Goal: Task Accomplishment & Management: Complete application form

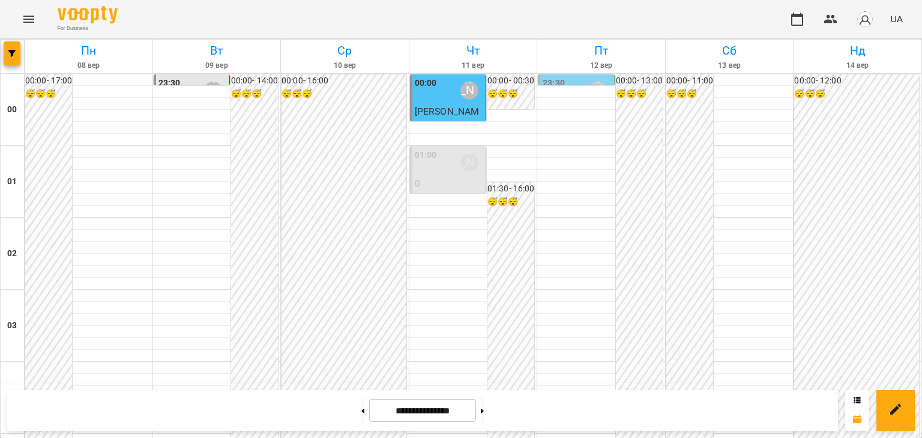
scroll to position [1200, 0]
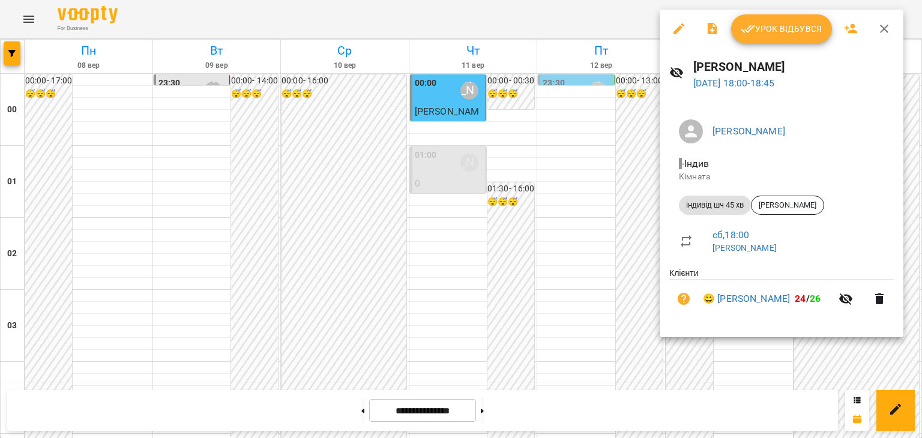
click at [600, 293] on div at bounding box center [461, 219] width 922 height 438
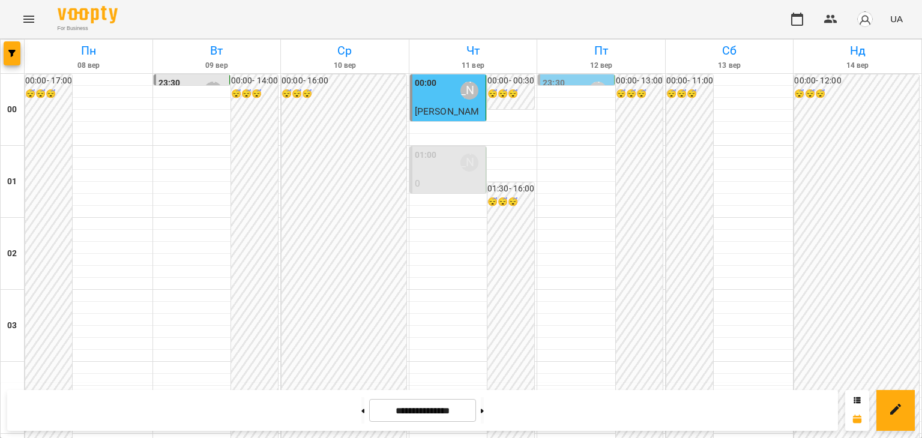
scroll to position [1140, 0]
click at [28, 15] on icon "Menu" at bounding box center [29, 19] width 14 height 14
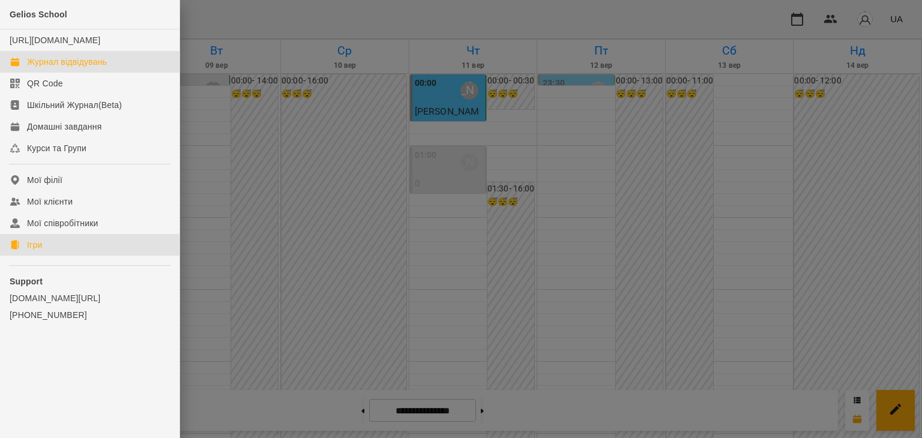
click at [37, 251] on div "Ігри" at bounding box center [34, 245] width 15 height 12
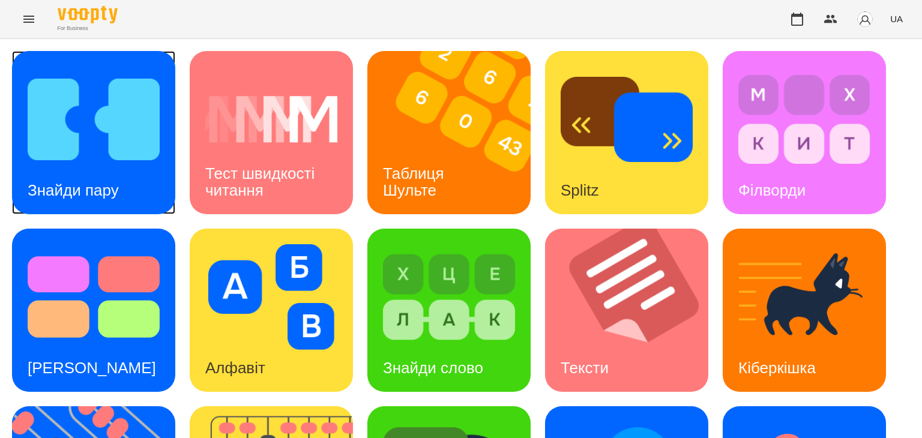
click at [89, 157] on img at bounding box center [94, 120] width 132 height 106
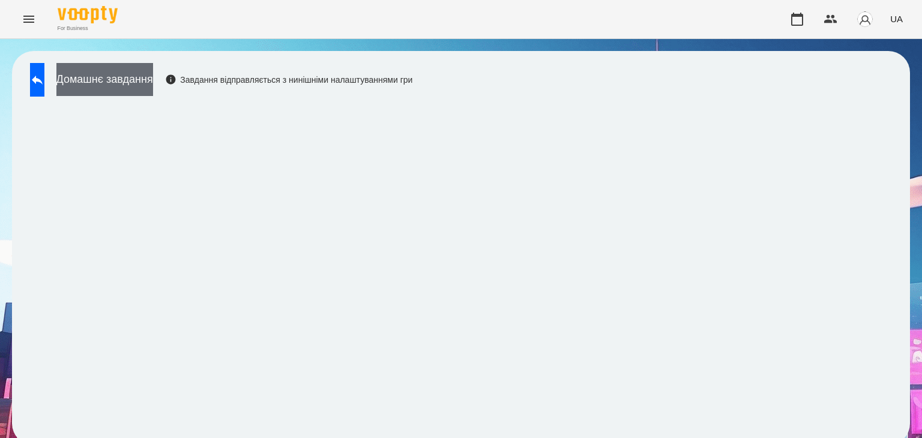
click at [153, 80] on button "Домашнє завдання" at bounding box center [104, 79] width 97 height 33
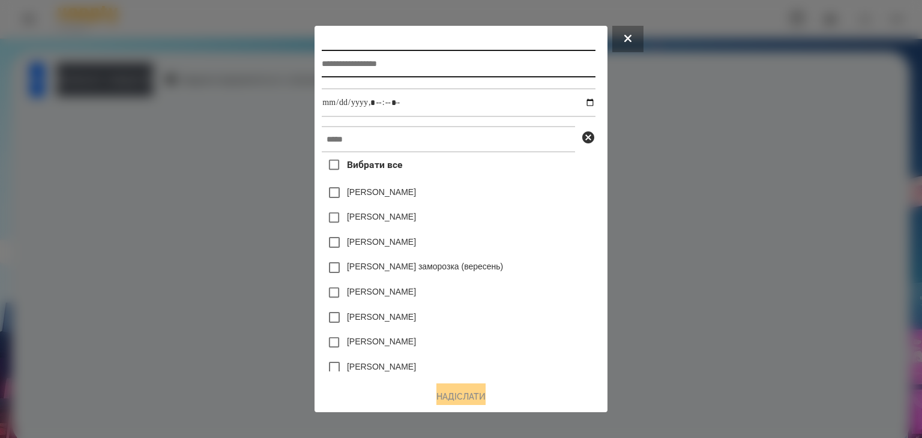
click at [328, 63] on input "text" at bounding box center [458, 64] width 273 height 28
click at [348, 65] on input "**********" at bounding box center [458, 64] width 273 height 28
type input "**********"
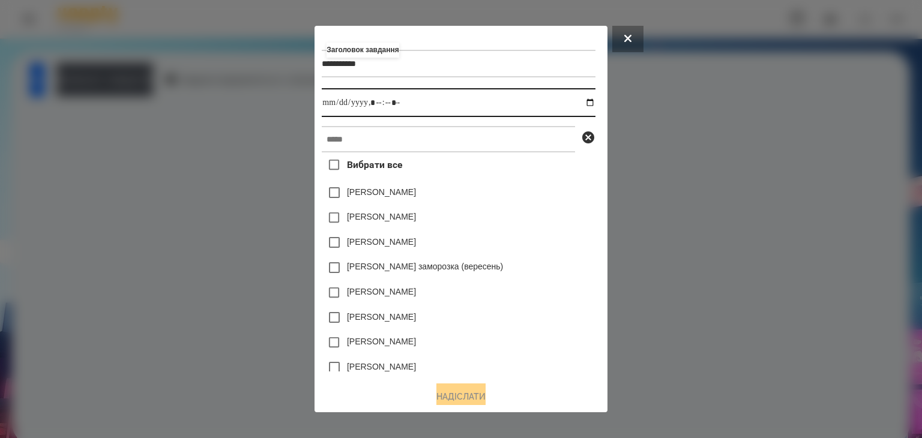
click at [593, 104] on input "datetime-local" at bounding box center [458, 102] width 273 height 29
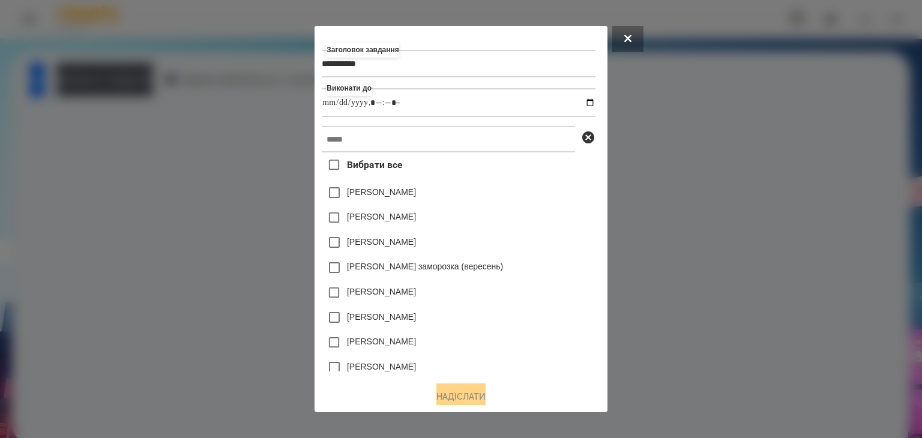
type input "**********"
click at [571, 219] on div "[PERSON_NAME]" at bounding box center [458, 217] width 273 height 25
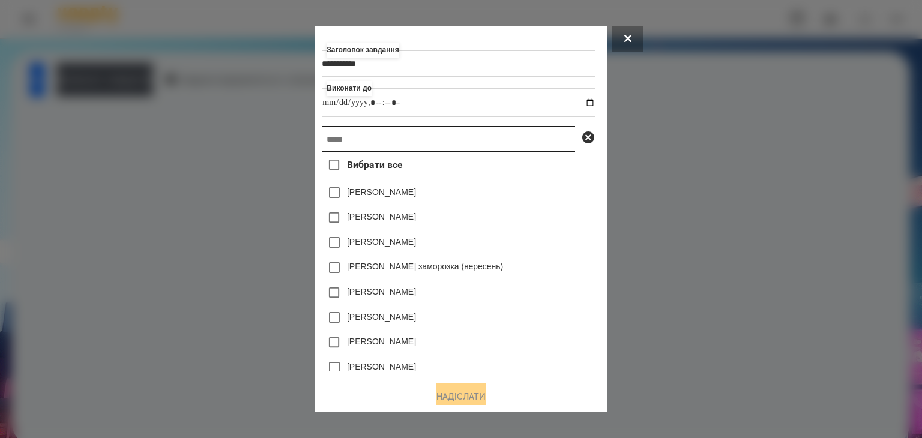
click at [391, 141] on input "text" at bounding box center [448, 139] width 253 height 26
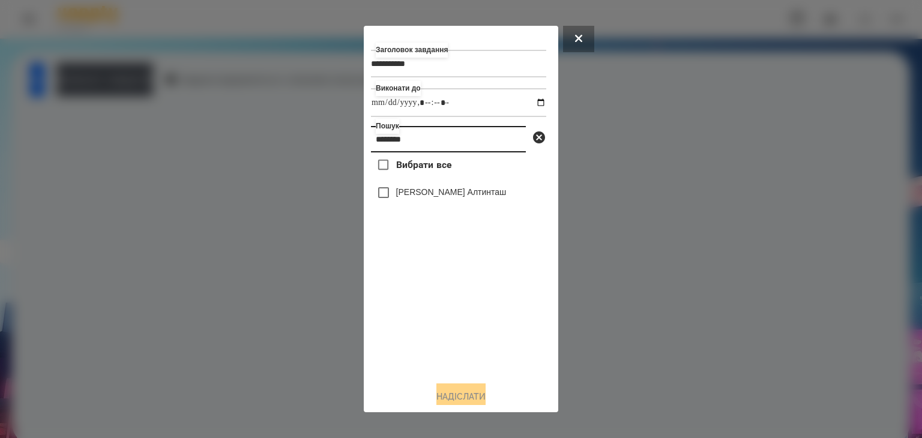
drag, startPoint x: 372, startPoint y: 142, endPoint x: 458, endPoint y: 143, distance: 86.4
click at [458, 143] on input "********" at bounding box center [448, 139] width 155 height 26
type input "********"
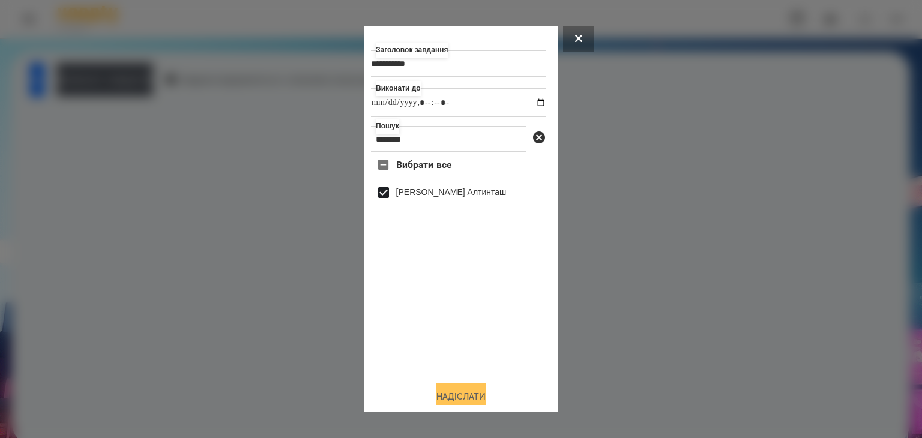
click at [472, 392] on button "Надіслати" at bounding box center [460, 396] width 49 height 26
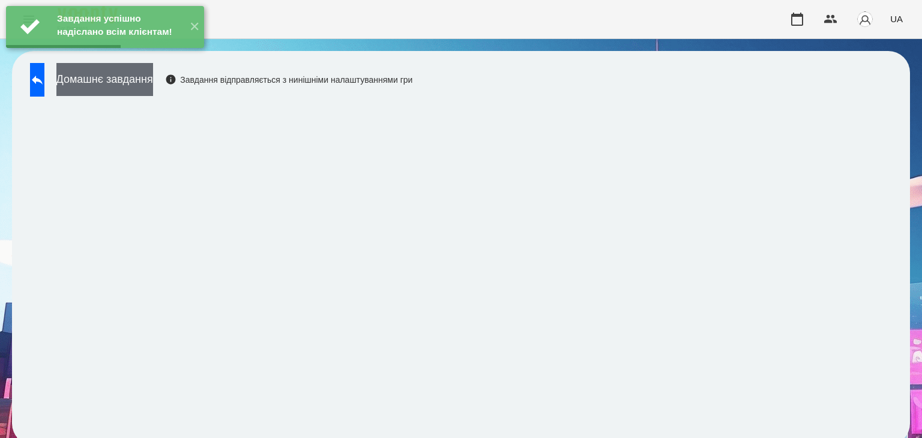
click at [153, 83] on button "Домашнє завдання" at bounding box center [104, 79] width 97 height 33
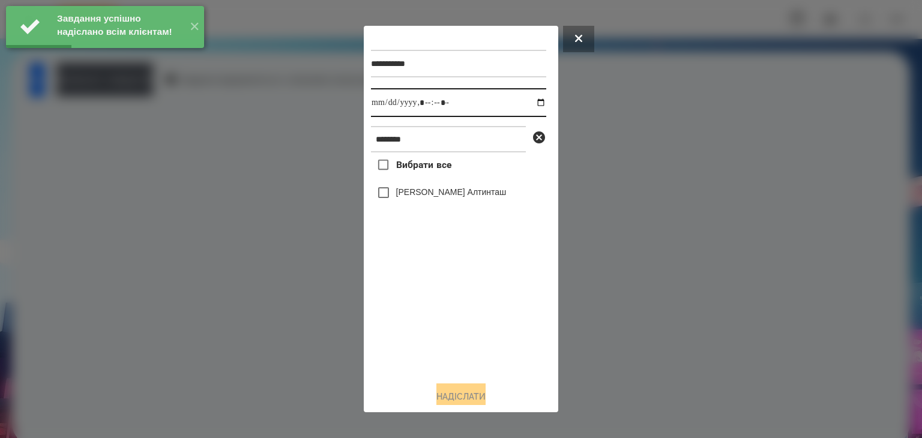
click at [530, 104] on input "datetime-local" at bounding box center [458, 102] width 175 height 29
type input "**********"
click at [500, 351] on div "Вибрати все [PERSON_NAME] Алтинташ" at bounding box center [458, 261] width 175 height 219
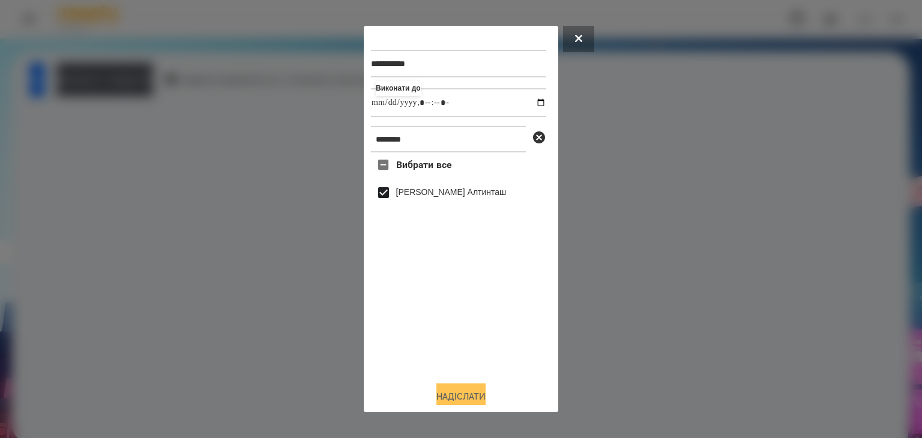
click at [482, 395] on button "Надіслати" at bounding box center [460, 396] width 49 height 26
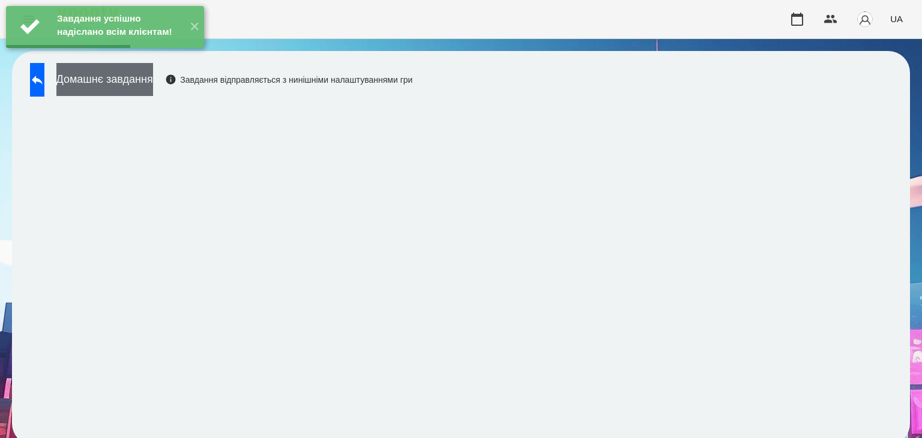
click at [153, 80] on button "Домашнє завдання" at bounding box center [104, 79] width 97 height 33
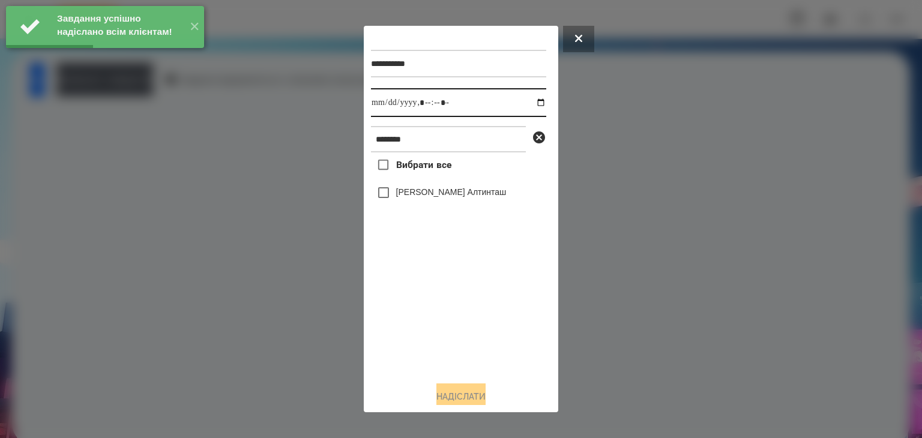
click at [531, 105] on input "datetime-local" at bounding box center [458, 102] width 175 height 29
type input "**********"
click at [422, 317] on div "Вибрати все [PERSON_NAME] Алтинташ" at bounding box center [458, 261] width 175 height 219
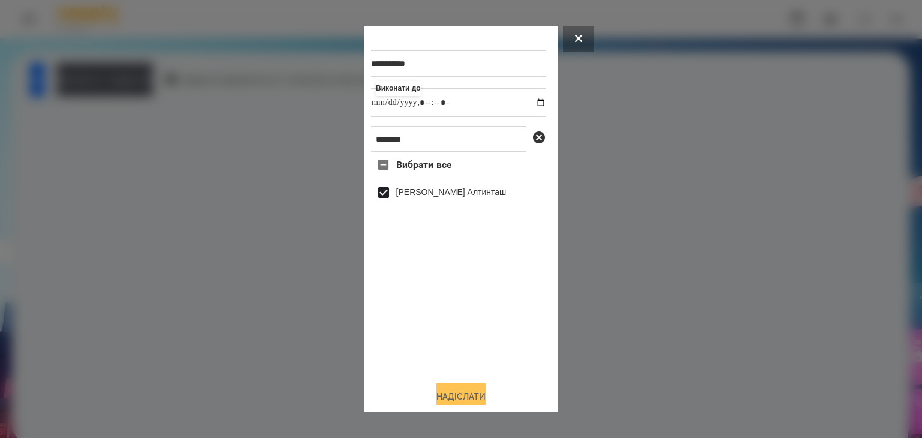
click at [477, 399] on button "Надіслати" at bounding box center [460, 396] width 49 height 26
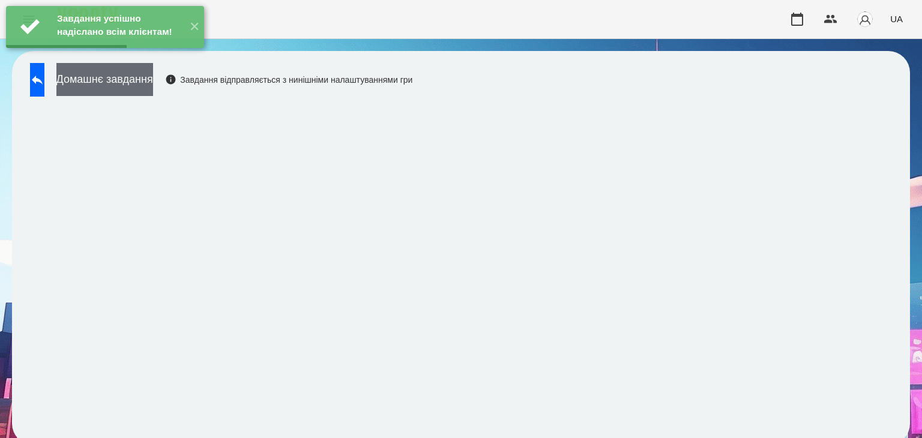
click at [152, 79] on button "Домашнє завдання" at bounding box center [104, 79] width 97 height 33
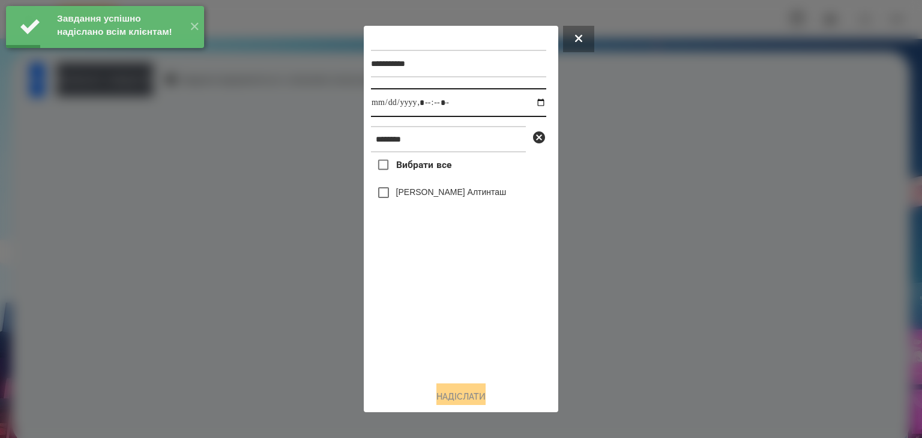
click at [530, 105] on input "datetime-local" at bounding box center [458, 102] width 175 height 29
type input "**********"
click at [415, 333] on div "Вибрати все [PERSON_NAME] Алтинташ" at bounding box center [458, 261] width 175 height 219
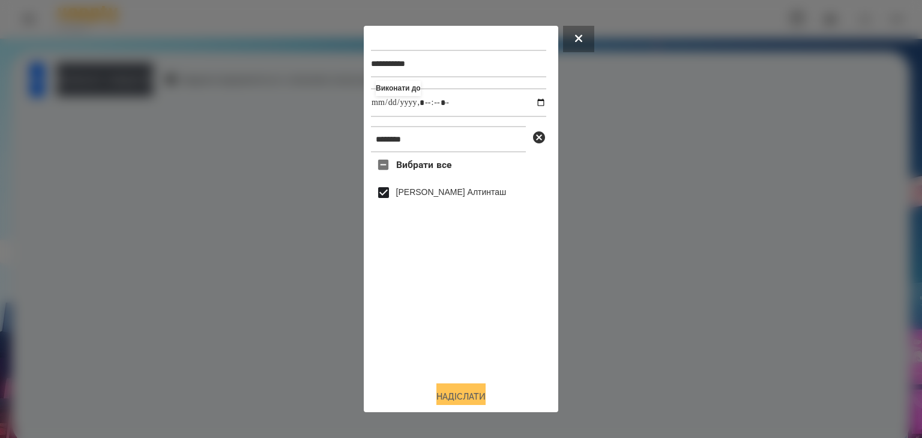
click at [448, 397] on button "Надіслати" at bounding box center [460, 396] width 49 height 26
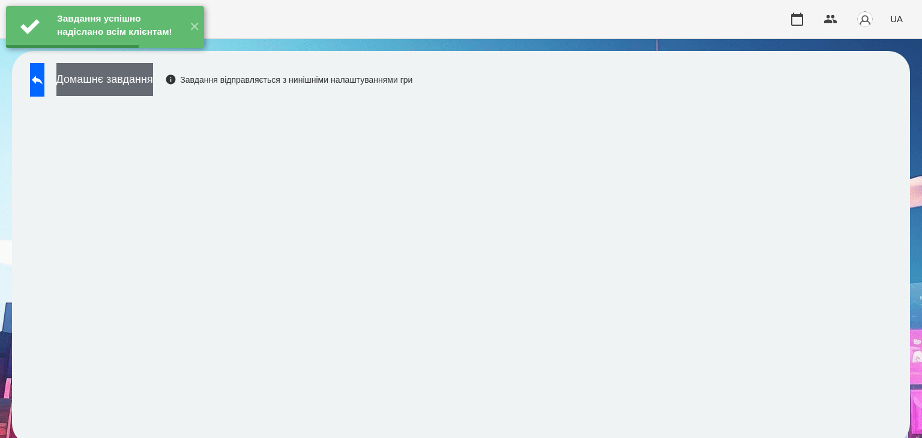
click at [153, 79] on button "Домашнє завдання" at bounding box center [104, 79] width 97 height 33
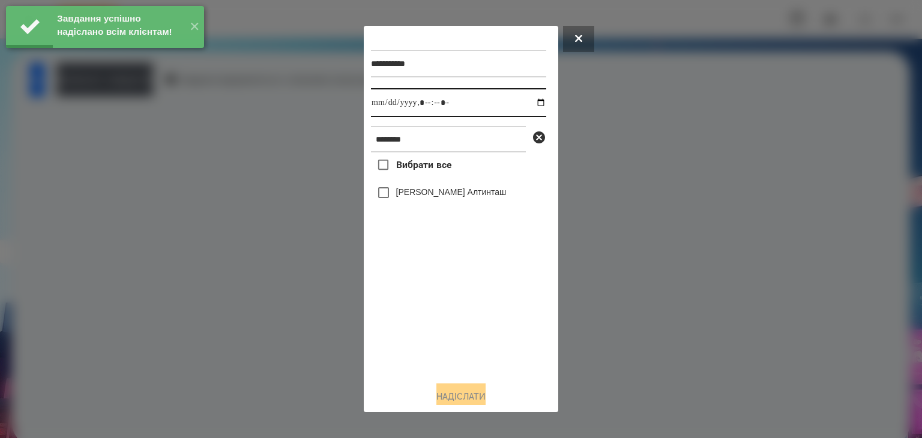
click at [530, 104] on input "datetime-local" at bounding box center [458, 102] width 175 height 29
type input "**********"
click at [422, 322] on div "Вибрати все [PERSON_NAME] Алтинташ" at bounding box center [458, 261] width 175 height 219
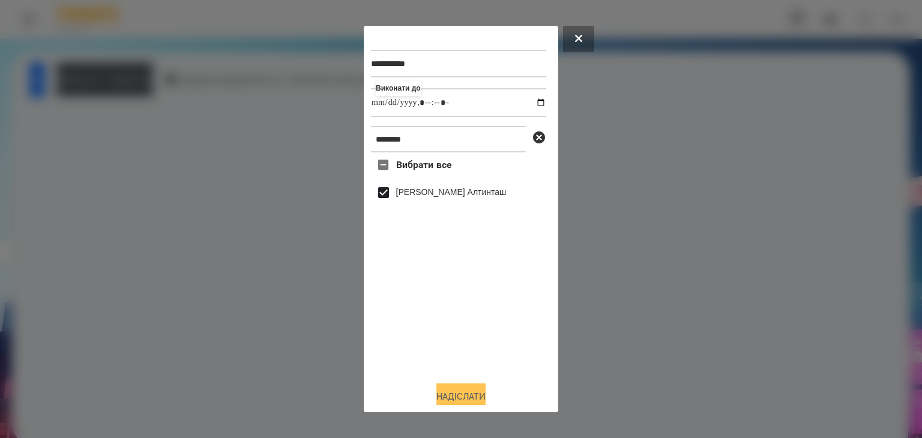
click at [465, 397] on button "Надіслати" at bounding box center [460, 396] width 49 height 26
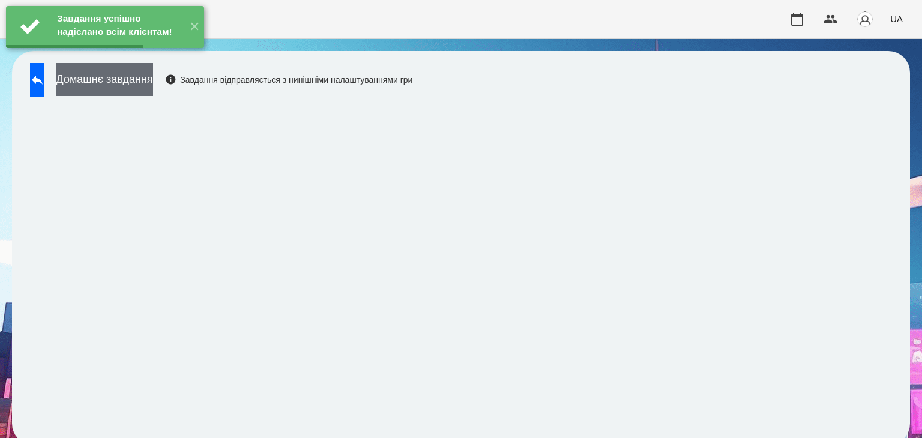
click at [153, 82] on button "Домашнє завдання" at bounding box center [104, 79] width 97 height 33
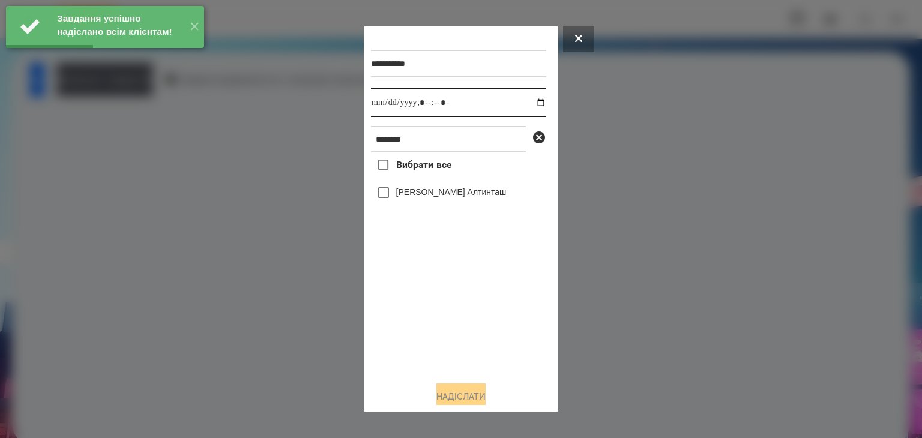
click at [530, 106] on input "datetime-local" at bounding box center [458, 102] width 175 height 29
type input "**********"
drag, startPoint x: 437, startPoint y: 317, endPoint x: 423, endPoint y: 272, distance: 47.1
click at [437, 318] on div "Вибрати все [PERSON_NAME] Алтинташ" at bounding box center [458, 261] width 175 height 219
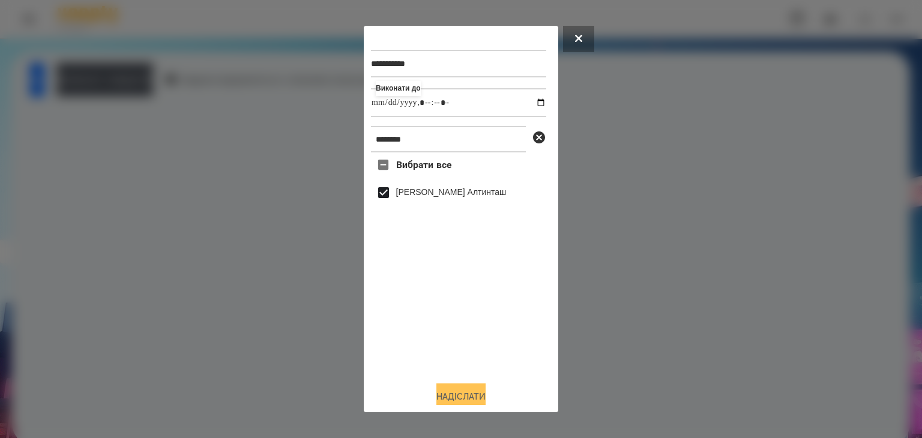
click at [476, 398] on button "Надіслати" at bounding box center [460, 396] width 49 height 26
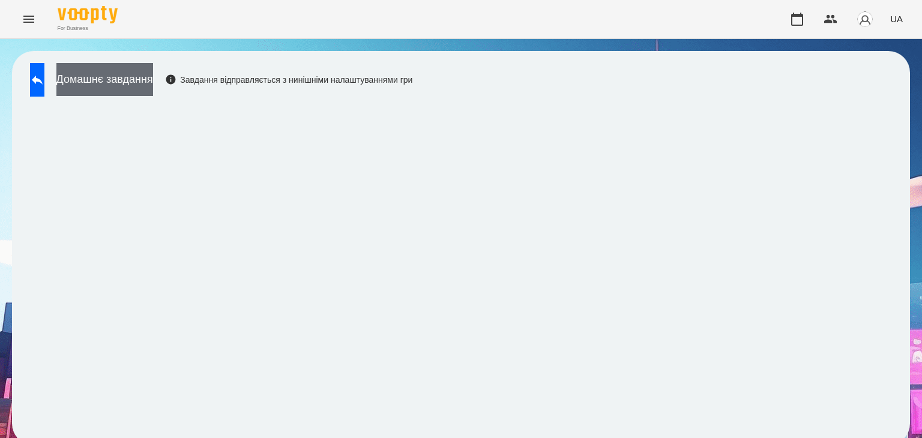
click at [153, 85] on button "Домашнє завдання" at bounding box center [104, 79] width 97 height 33
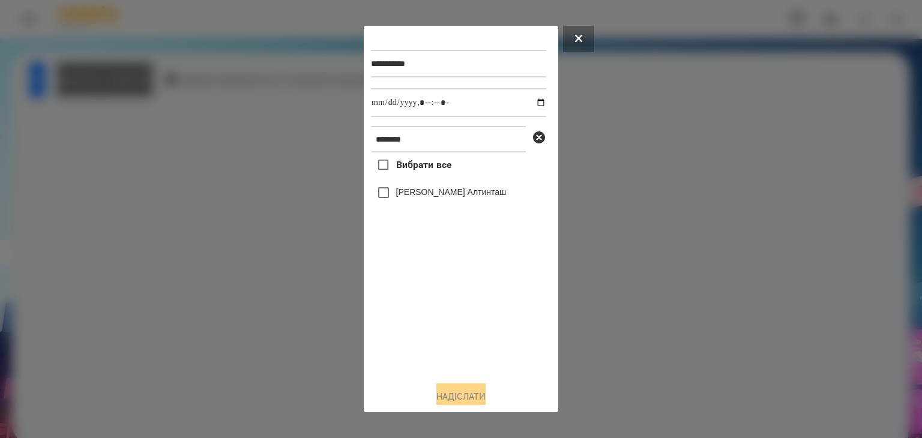
click at [160, 85] on div at bounding box center [461, 219] width 922 height 438
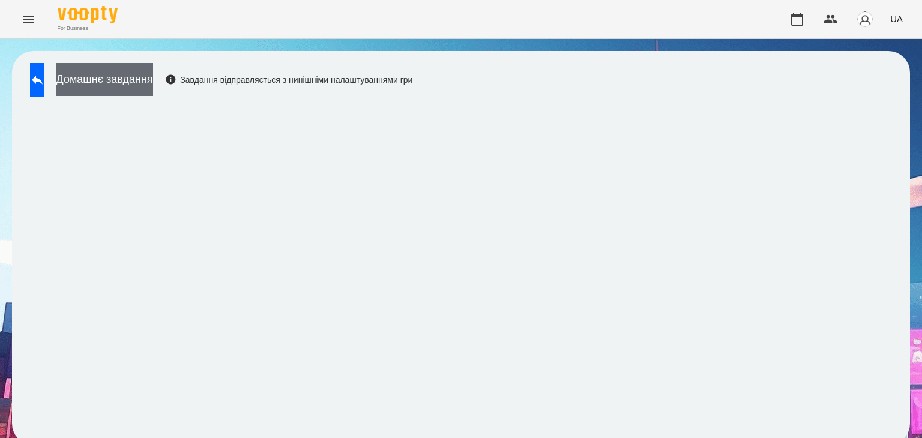
click at [124, 74] on button "Домашнє завдання" at bounding box center [104, 79] width 97 height 33
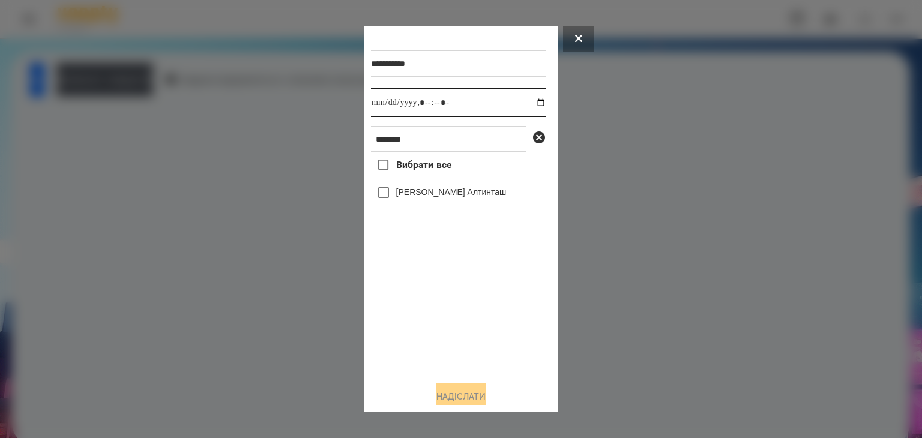
click at [528, 104] on input "datetime-local" at bounding box center [458, 102] width 175 height 29
type input "**********"
click at [429, 317] on div "Вибрати все [PERSON_NAME] Алтинташ" at bounding box center [458, 261] width 175 height 219
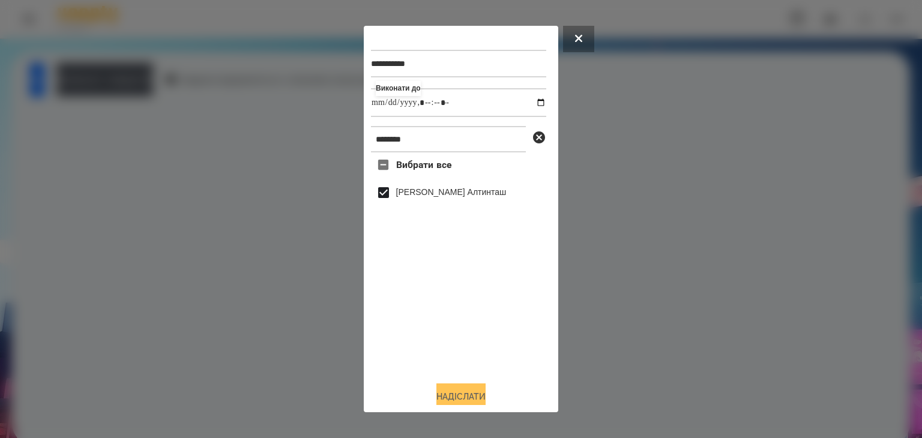
click at [463, 393] on button "Надіслати" at bounding box center [460, 396] width 49 height 26
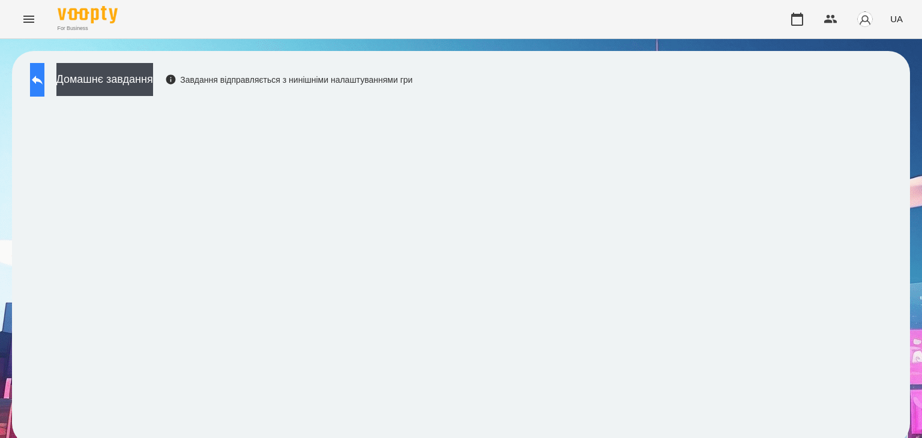
click at [44, 85] on icon at bounding box center [37, 80] width 14 height 14
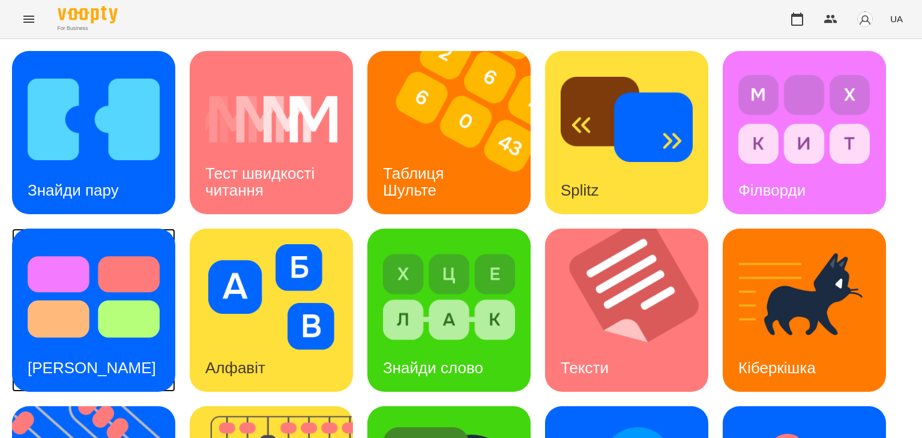
click at [108, 329] on img at bounding box center [94, 297] width 132 height 106
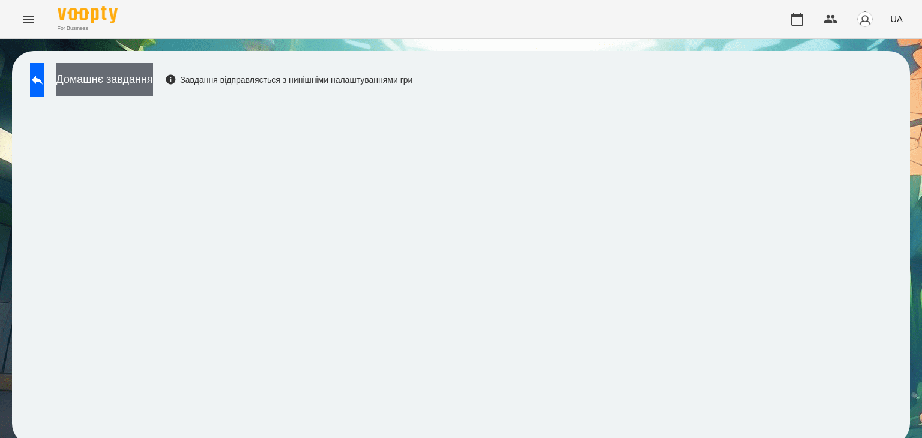
click at [146, 75] on button "Домашнє завдання" at bounding box center [104, 79] width 97 height 33
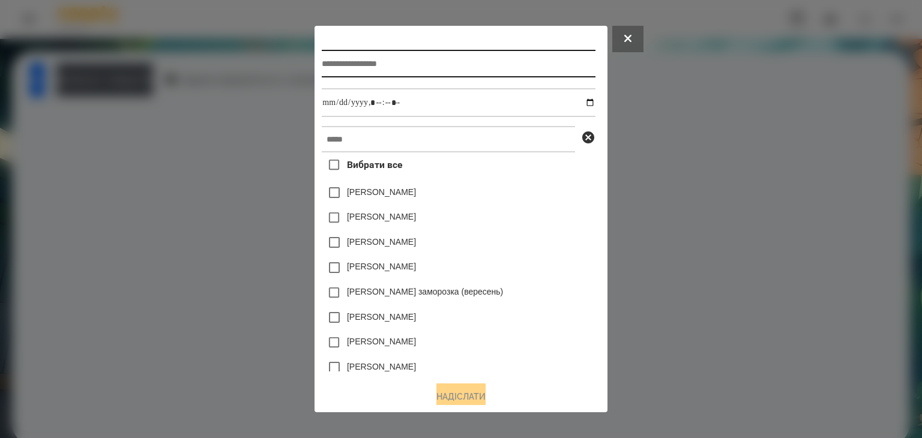
click at [411, 70] on input "text" at bounding box center [458, 64] width 273 height 28
type input "**********"
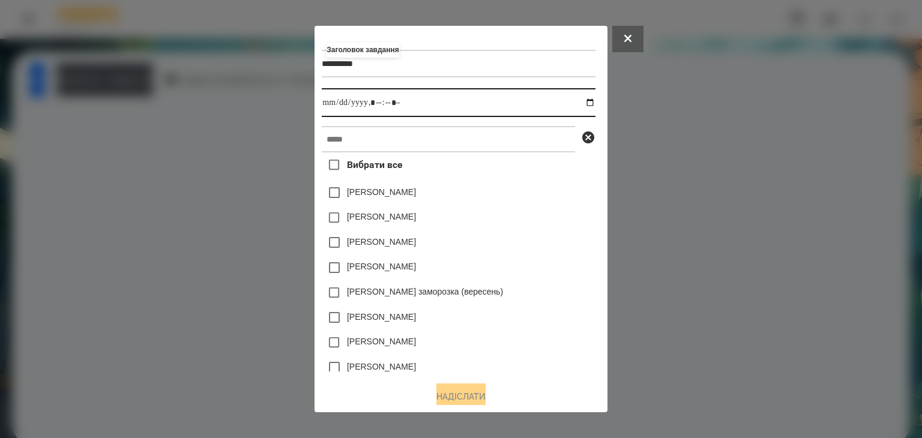
click at [592, 104] on input "datetime-local" at bounding box center [458, 102] width 273 height 29
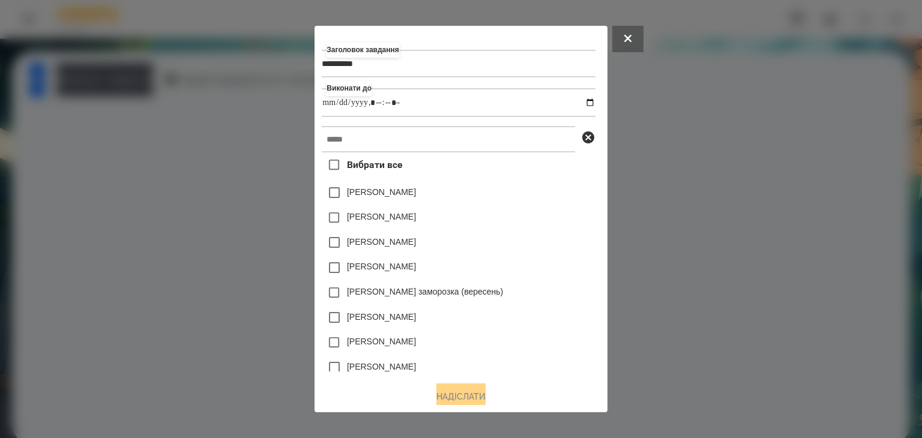
type input "**********"
click at [542, 248] on div "[PERSON_NAME]" at bounding box center [458, 242] width 273 height 25
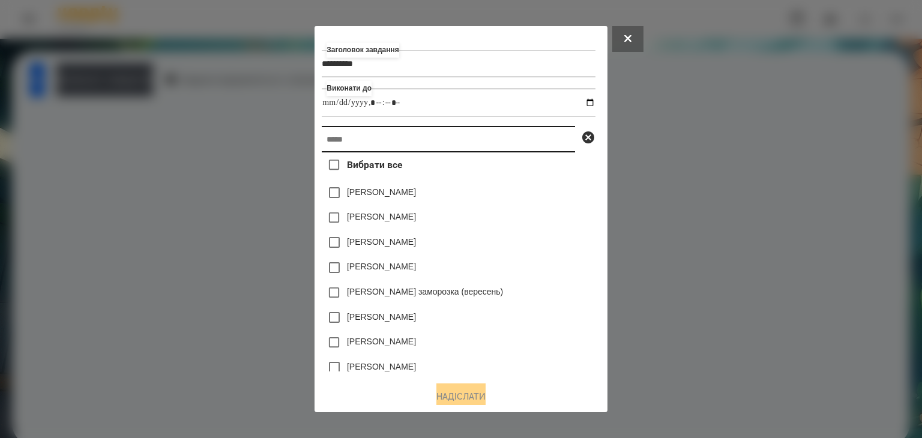
click at [337, 140] on input "text" at bounding box center [448, 139] width 253 height 26
paste input "********"
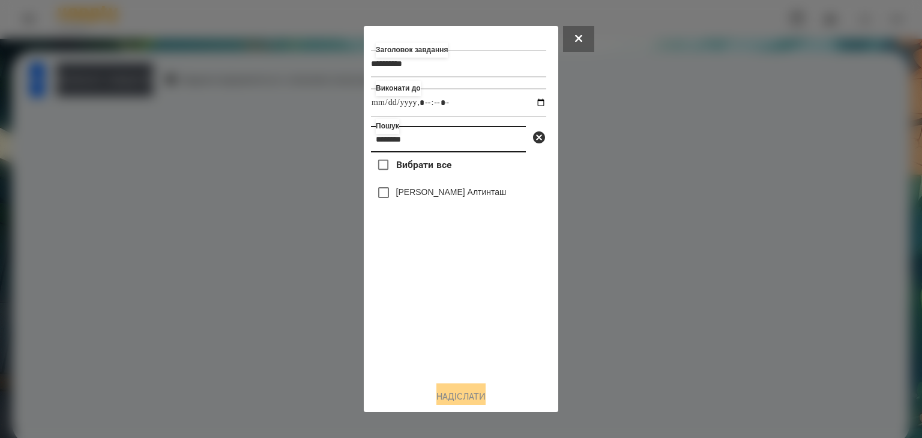
type input "********"
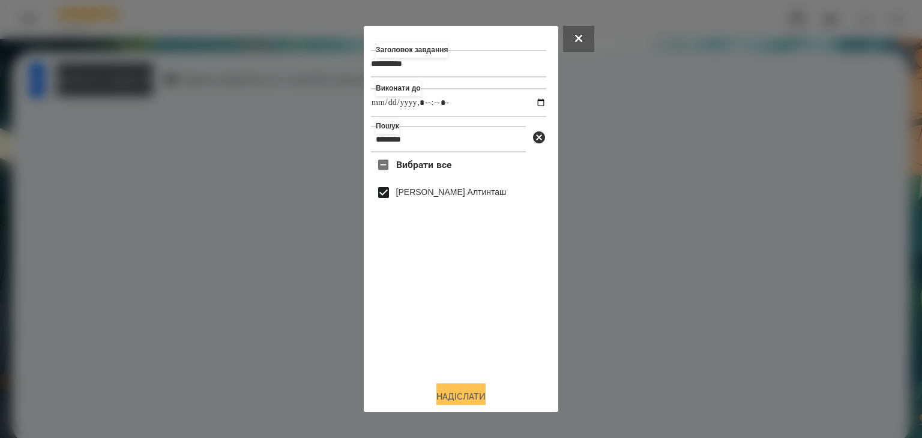
click at [463, 394] on button "Надіслати" at bounding box center [460, 396] width 49 height 26
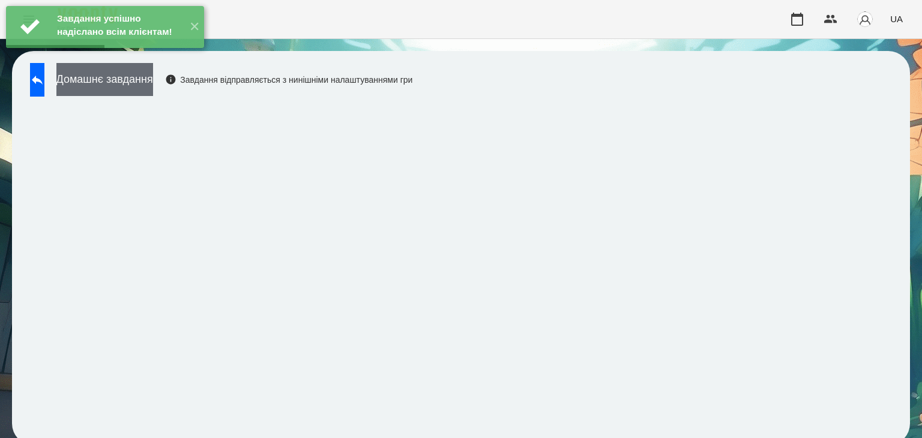
click at [153, 84] on button "Домашнє завдання" at bounding box center [104, 79] width 97 height 33
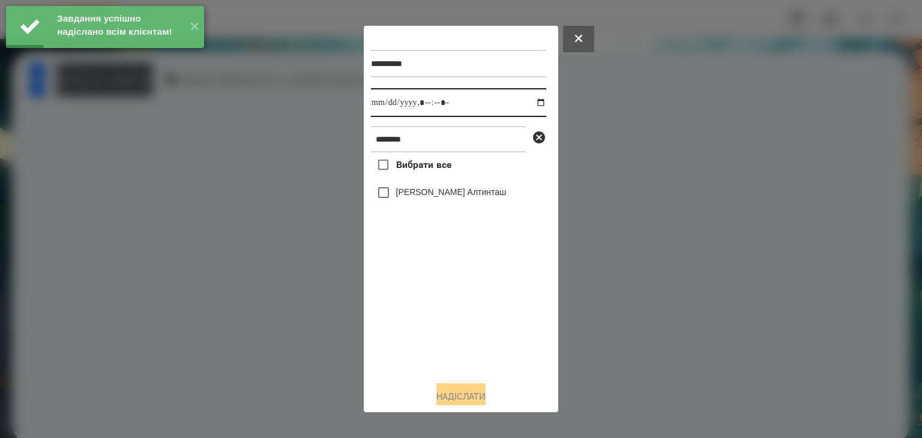
click at [530, 104] on input "datetime-local" at bounding box center [458, 102] width 175 height 29
type input "**********"
drag, startPoint x: 425, startPoint y: 325, endPoint x: 404, endPoint y: 289, distance: 42.5
click at [422, 323] on div "Вибрати все [PERSON_NAME] Алтинташ" at bounding box center [458, 261] width 175 height 219
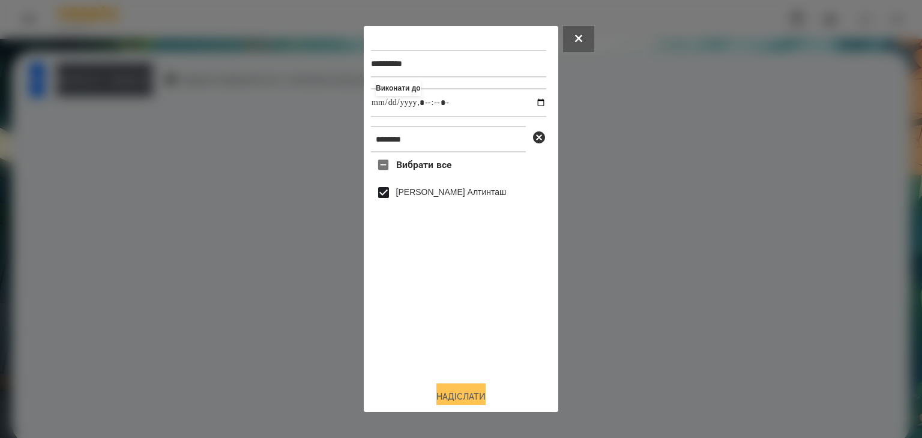
drag, startPoint x: 452, startPoint y: 394, endPoint x: 487, endPoint y: 358, distance: 49.2
click at [454, 394] on button "Надіслати" at bounding box center [460, 396] width 49 height 26
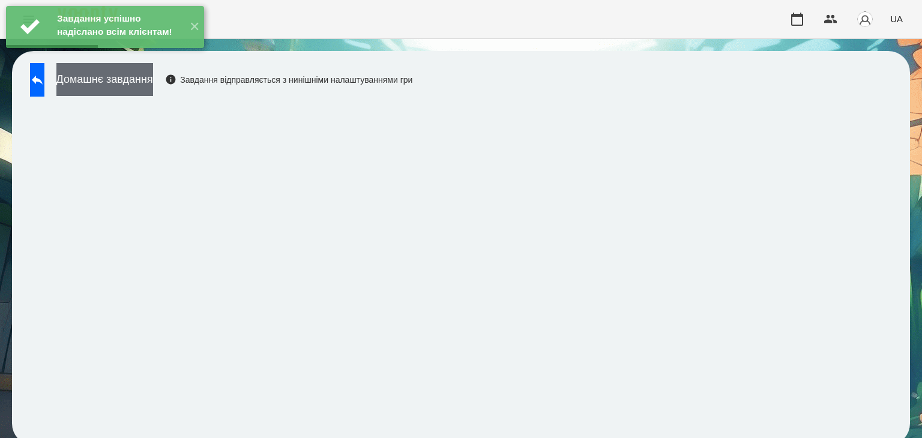
click at [153, 76] on button "Домашнє завдання" at bounding box center [104, 79] width 97 height 33
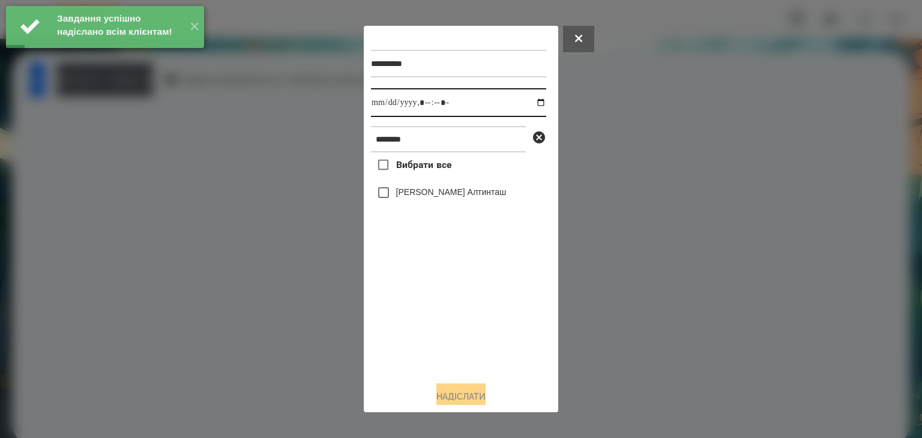
click at [532, 102] on input "datetime-local" at bounding box center [458, 102] width 175 height 29
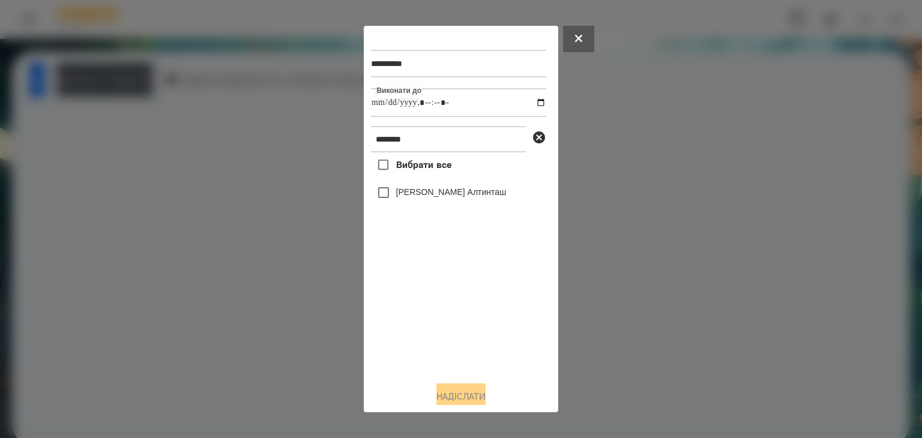
type input "**********"
drag, startPoint x: 410, startPoint y: 334, endPoint x: 405, endPoint y: 281, distance: 53.1
click at [412, 333] on div "Вибрати все [PERSON_NAME] Алтинташ" at bounding box center [458, 261] width 175 height 219
click at [466, 398] on button "Надіслати" at bounding box center [460, 396] width 49 height 26
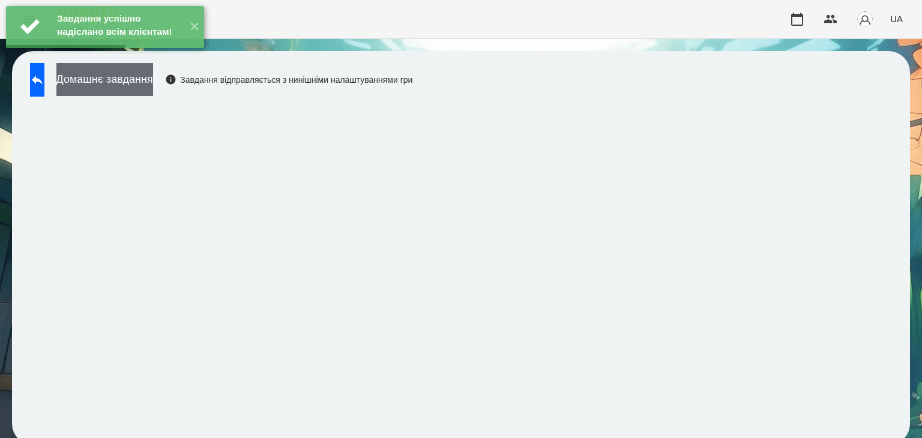
click at [153, 79] on button "Домашнє завдання" at bounding box center [104, 79] width 97 height 33
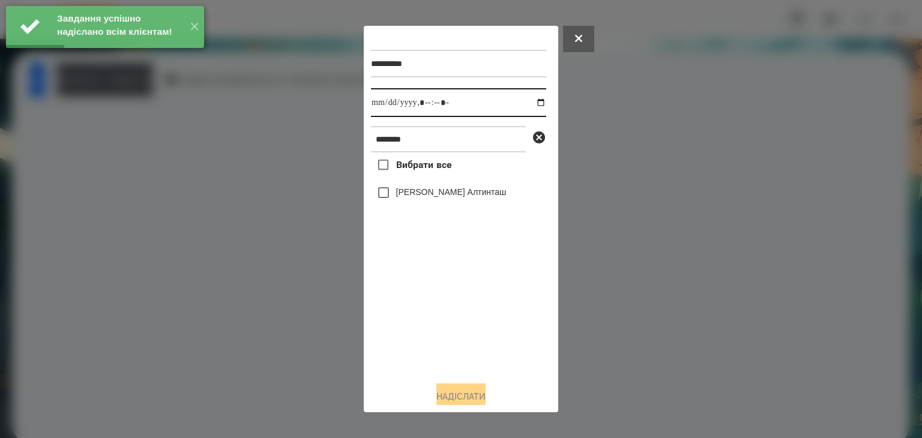
click at [531, 103] on input "datetime-local" at bounding box center [458, 102] width 175 height 29
type input "**********"
drag, startPoint x: 427, startPoint y: 334, endPoint x: 401, endPoint y: 275, distance: 64.5
click at [425, 331] on div "Вибрати все [PERSON_NAME] Алтинташ" at bounding box center [458, 261] width 175 height 219
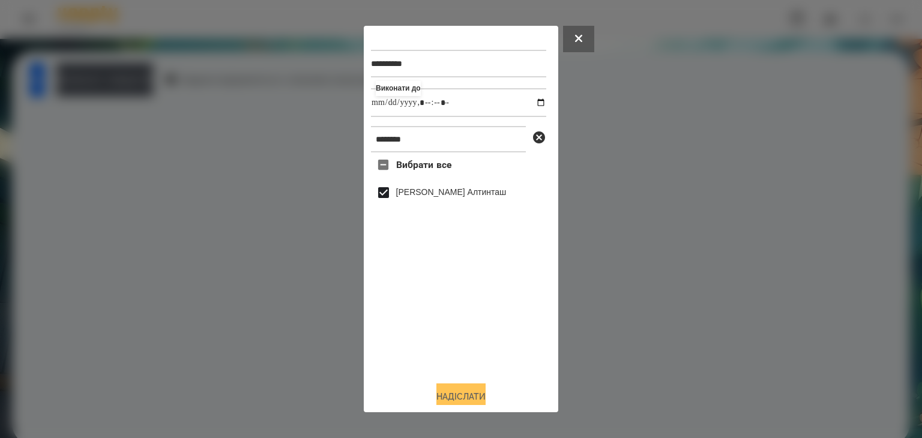
click at [449, 392] on button "Надіслати" at bounding box center [460, 396] width 49 height 26
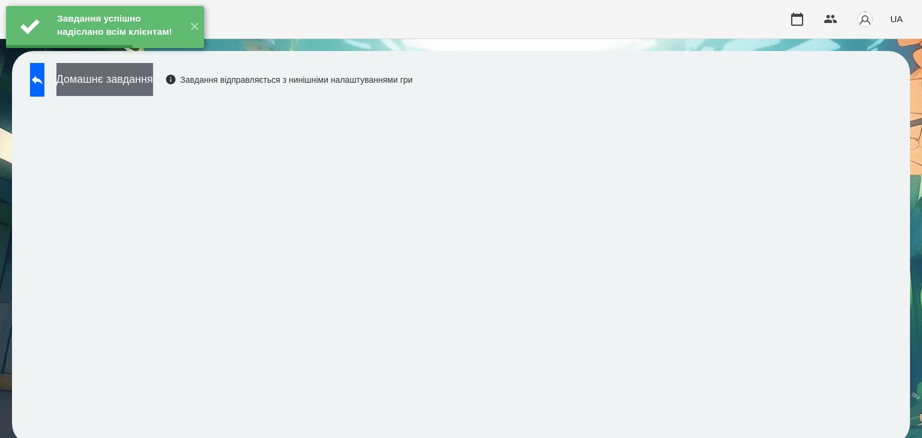
click at [153, 81] on button "Домашнє завдання" at bounding box center [104, 79] width 97 height 33
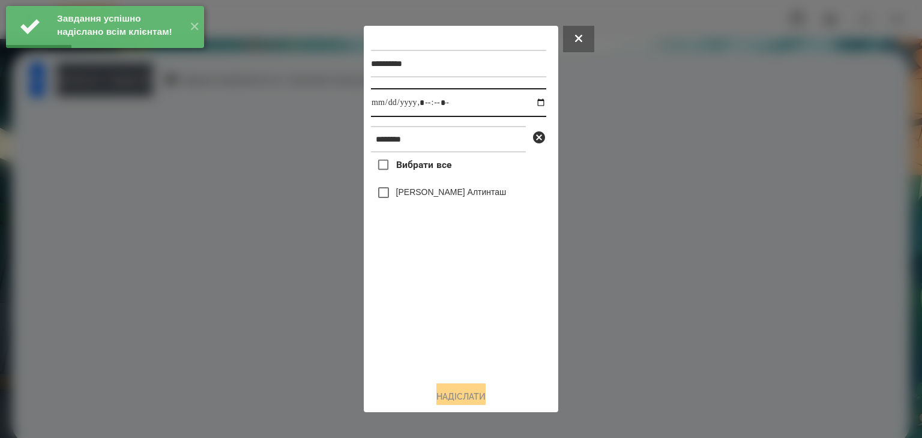
click at [530, 101] on input "datetime-local" at bounding box center [458, 102] width 175 height 29
type input "**********"
click at [416, 311] on div "Вибрати все [PERSON_NAME] Алтинташ" at bounding box center [458, 261] width 175 height 219
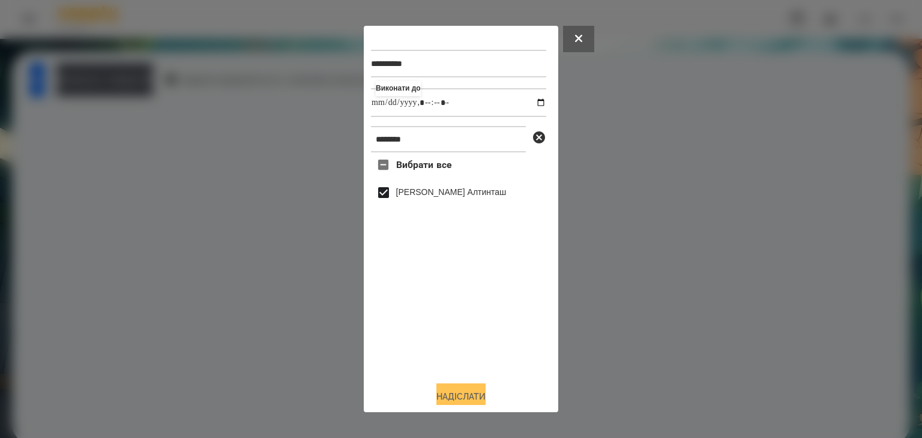
click at [474, 395] on button "Надіслати" at bounding box center [460, 396] width 49 height 26
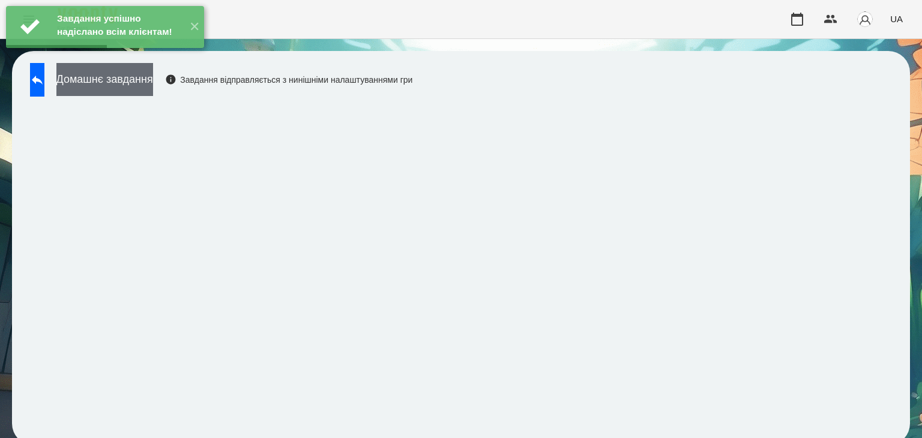
click at [153, 79] on button "Домашнє завдання" at bounding box center [104, 79] width 97 height 33
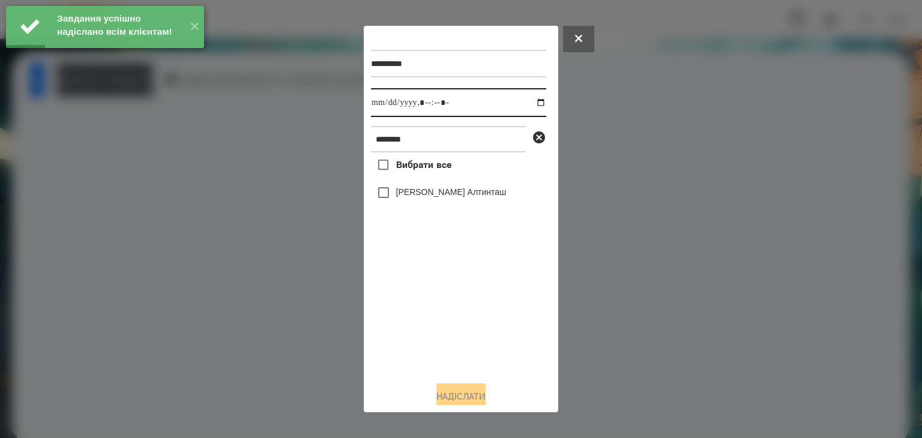
click at [528, 105] on input "datetime-local" at bounding box center [458, 102] width 175 height 29
type input "**********"
drag, startPoint x: 439, startPoint y: 319, endPoint x: 395, endPoint y: 242, distance: 88.1
click at [438, 318] on div "Вибрати все [PERSON_NAME] Алтинташ" at bounding box center [458, 261] width 175 height 219
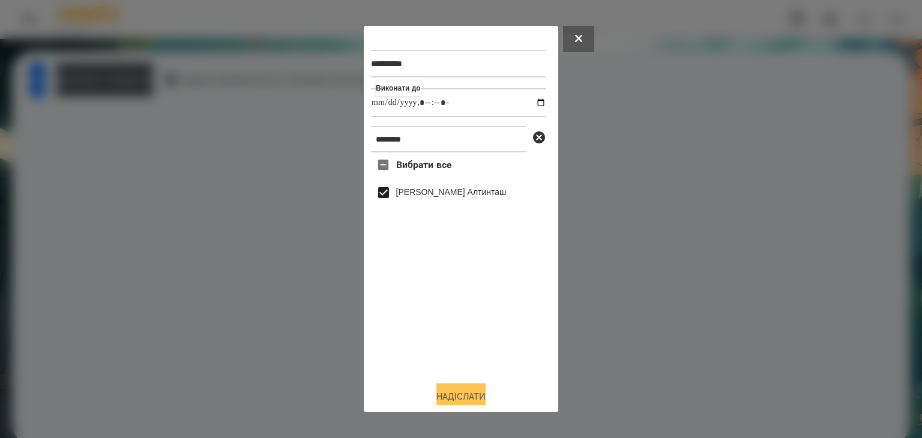
click at [454, 394] on button "Надіслати" at bounding box center [460, 396] width 49 height 26
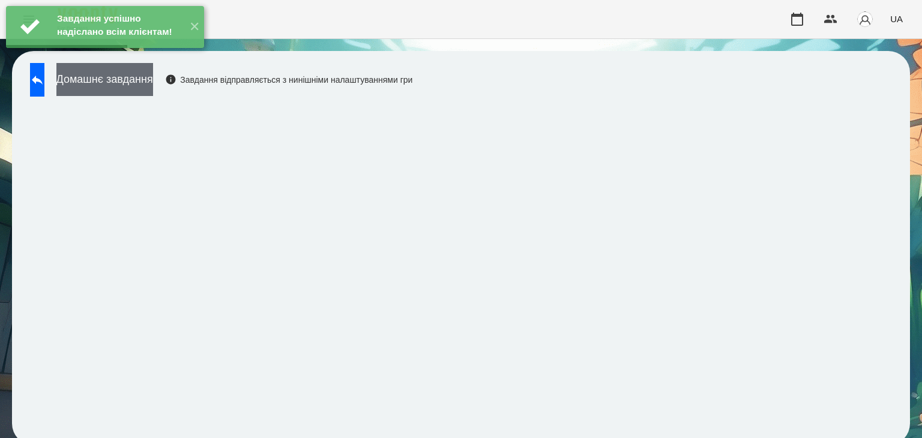
click at [153, 82] on button "Домашнє завдання" at bounding box center [104, 79] width 97 height 33
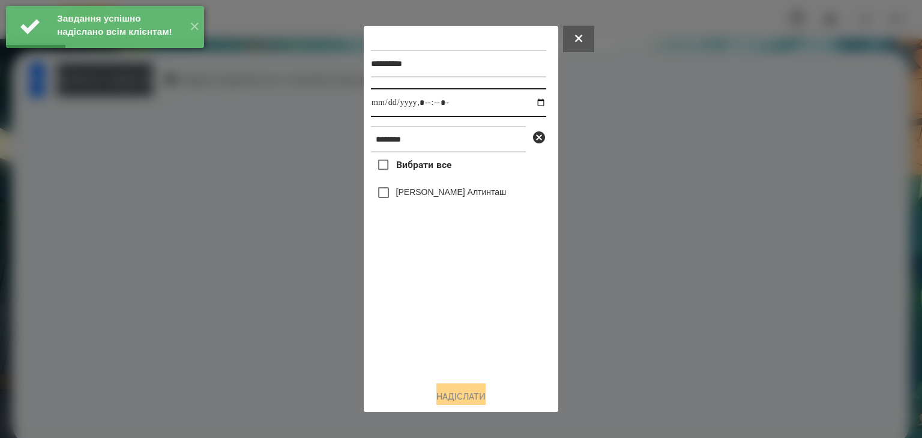
click at [529, 101] on input "datetime-local" at bounding box center [458, 102] width 175 height 29
type input "**********"
click at [449, 326] on div "Вибрати все [PERSON_NAME] Алтинташ" at bounding box center [458, 261] width 175 height 219
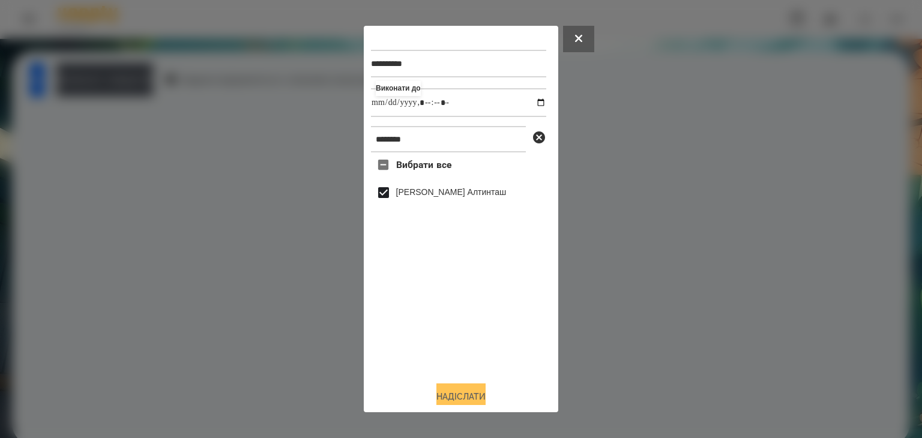
click at [454, 394] on button "Надіслати" at bounding box center [460, 396] width 49 height 26
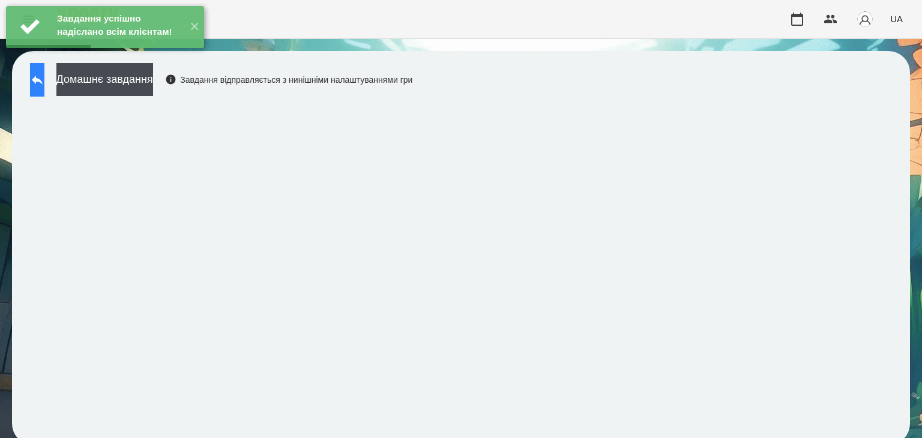
click at [44, 84] on icon at bounding box center [37, 80] width 14 height 14
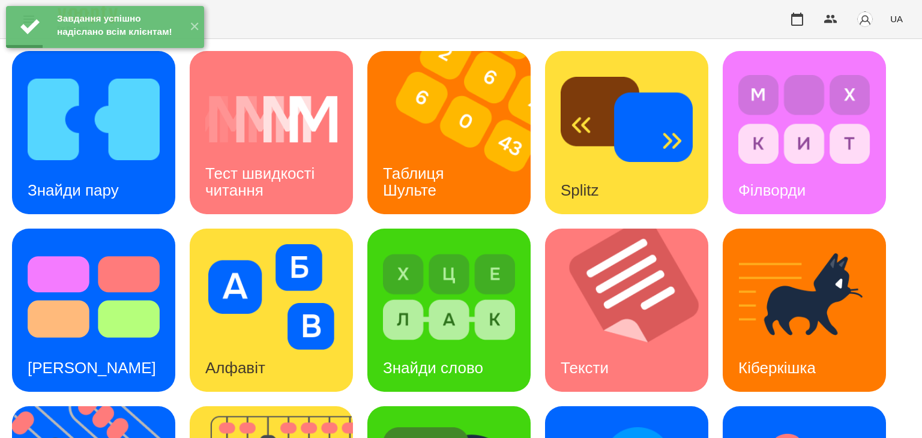
scroll to position [120, 0]
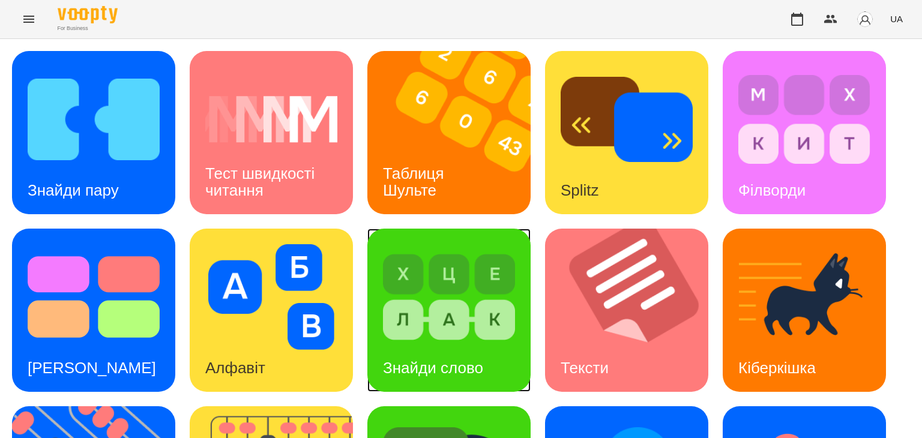
click at [490, 344] on div "Знайди слово" at bounding box center [432, 367] width 131 height 47
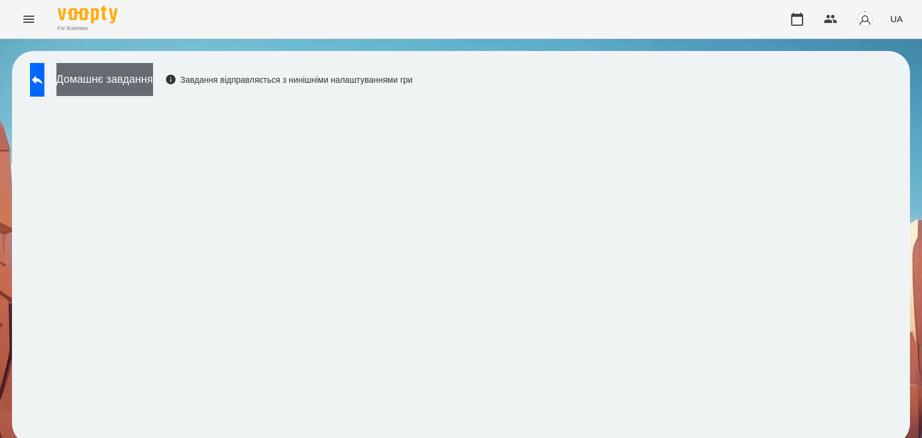
click at [153, 77] on button "Домашнє завдання" at bounding box center [104, 79] width 97 height 33
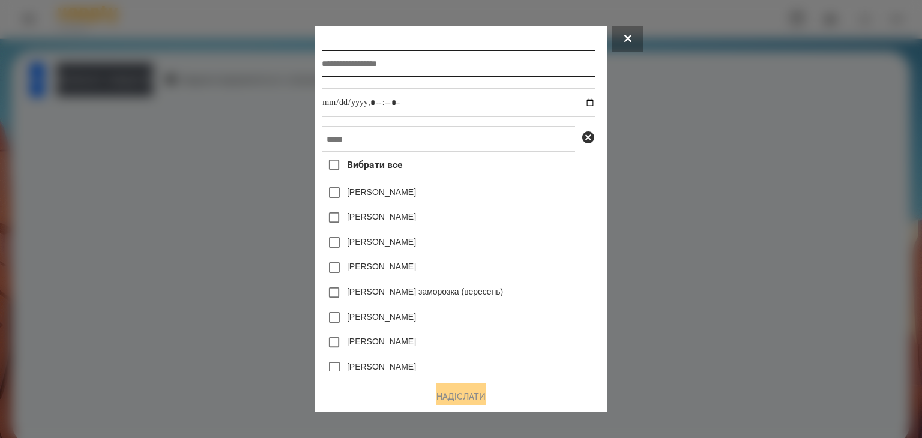
click at [332, 60] on input "text" at bounding box center [458, 64] width 273 height 28
type input "**********"
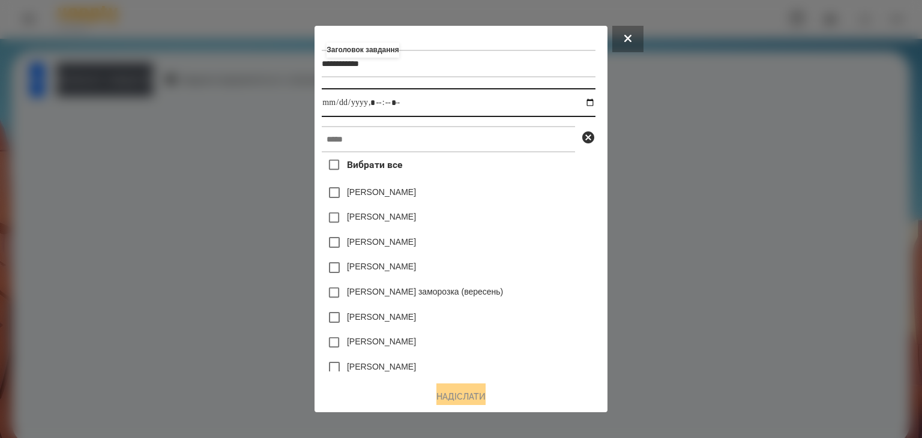
click at [594, 103] on input "datetime-local" at bounding box center [458, 102] width 273 height 29
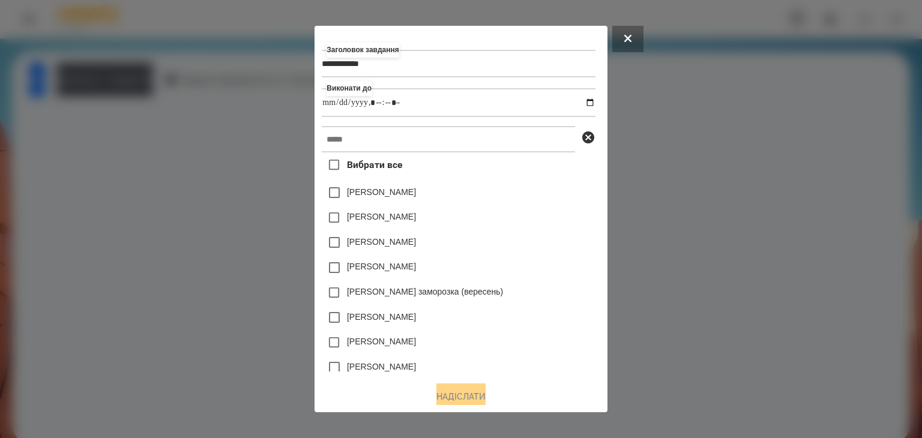
type input "**********"
click at [546, 230] on div "[PERSON_NAME]" at bounding box center [458, 217] width 273 height 25
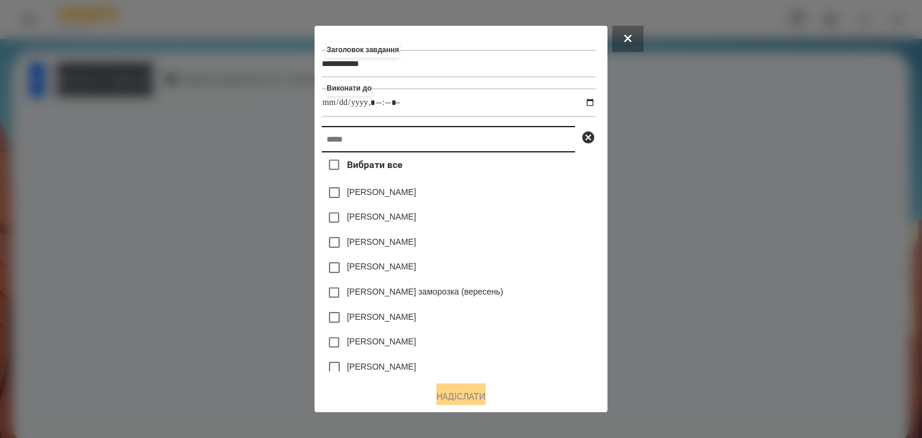
click at [329, 140] on input "text" at bounding box center [448, 139] width 253 height 26
paste input "********"
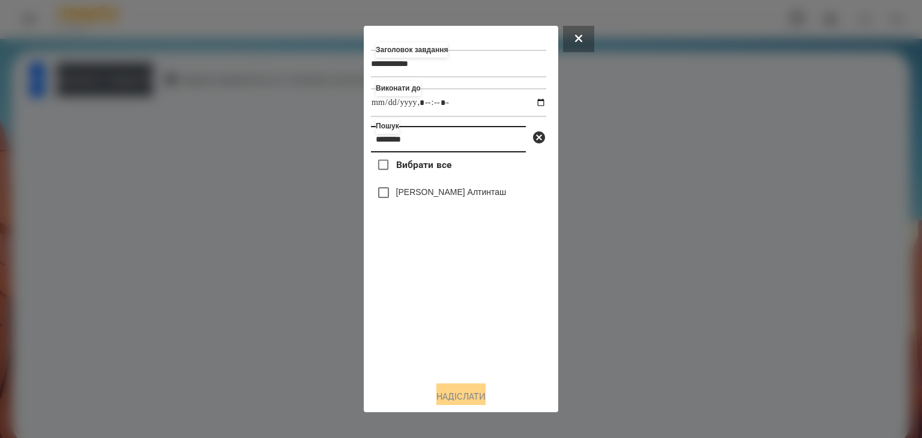
type input "********"
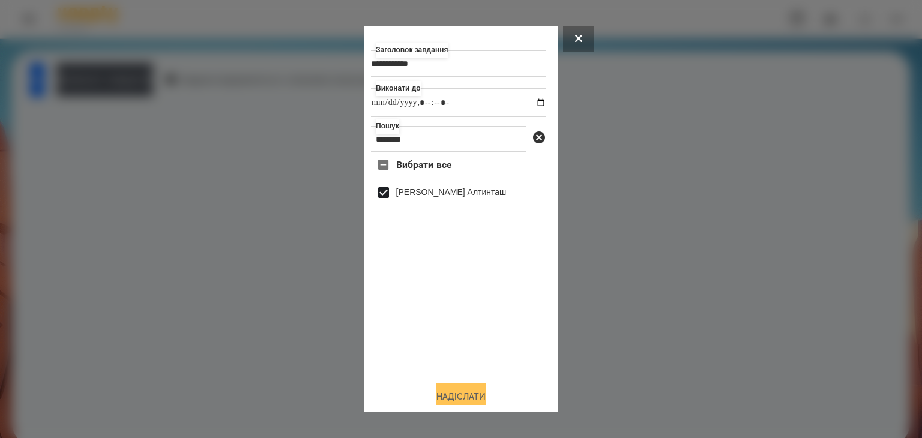
click at [468, 397] on button "Надіслати" at bounding box center [460, 396] width 49 height 26
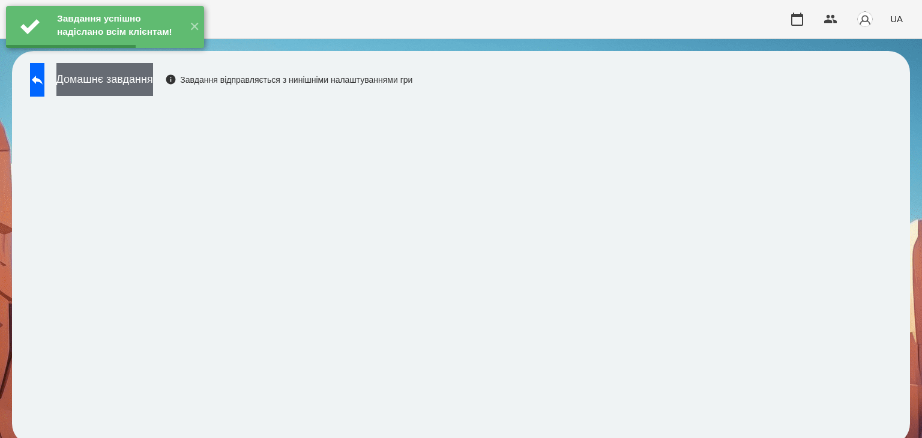
click at [153, 82] on button "Домашнє завдання" at bounding box center [104, 79] width 97 height 33
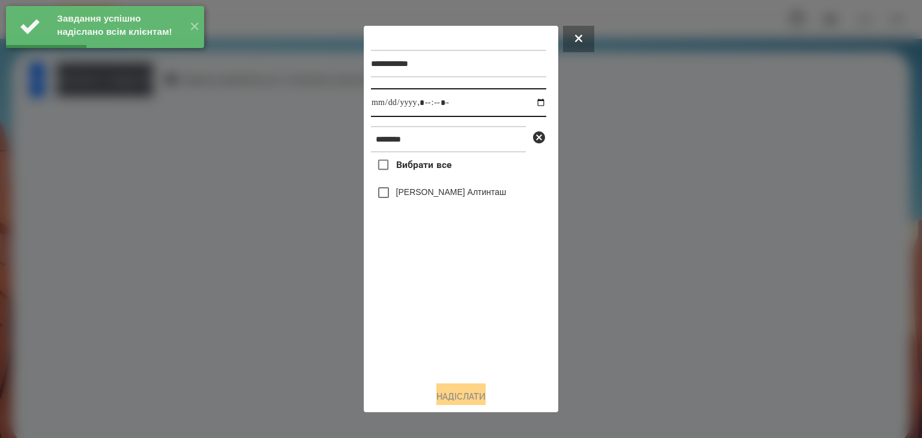
click at [528, 104] on input "datetime-local" at bounding box center [458, 102] width 175 height 29
type input "**********"
drag, startPoint x: 430, startPoint y: 326, endPoint x: 397, endPoint y: 267, distance: 68.0
click at [430, 327] on div "Вибрати все [PERSON_NAME] Алтинташ" at bounding box center [458, 261] width 175 height 219
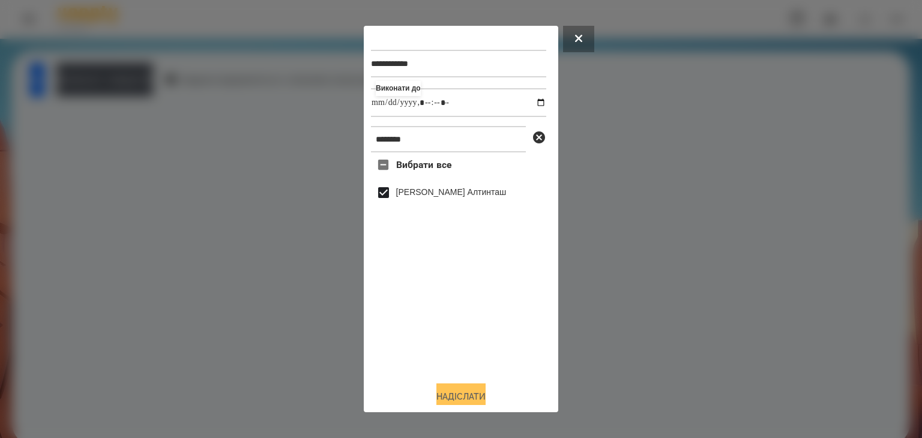
click at [463, 395] on button "Надіслати" at bounding box center [460, 396] width 49 height 26
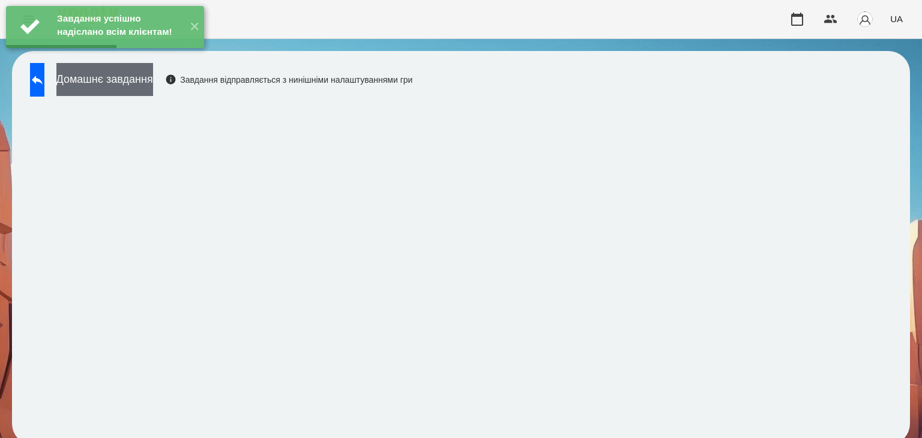
click at [153, 80] on button "Домашнє завдання" at bounding box center [104, 79] width 97 height 33
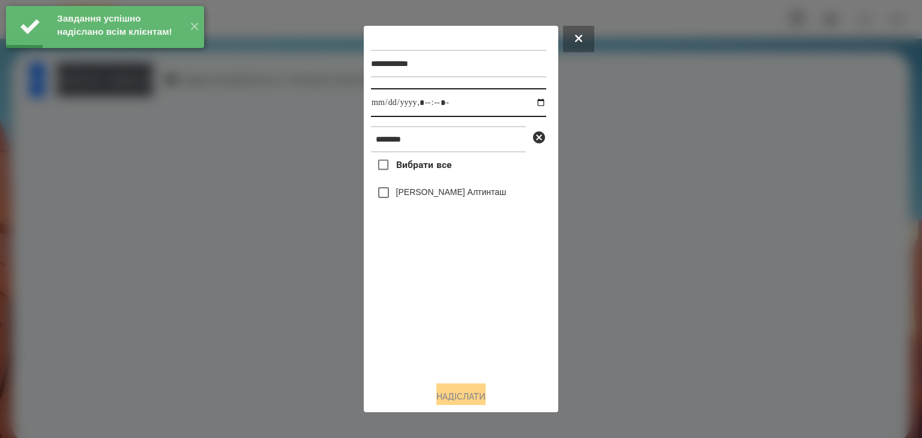
click at [528, 103] on input "datetime-local" at bounding box center [458, 102] width 175 height 29
type input "**********"
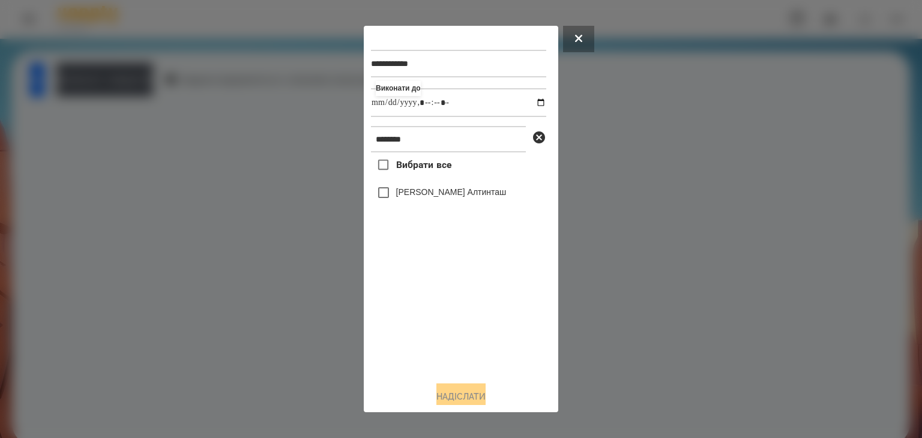
drag, startPoint x: 422, startPoint y: 329, endPoint x: 423, endPoint y: 288, distance: 41.4
click at [422, 332] on div "Вибрати все [PERSON_NAME] Алтинташ" at bounding box center [458, 261] width 175 height 219
click at [461, 393] on button "Надіслати" at bounding box center [460, 396] width 49 height 26
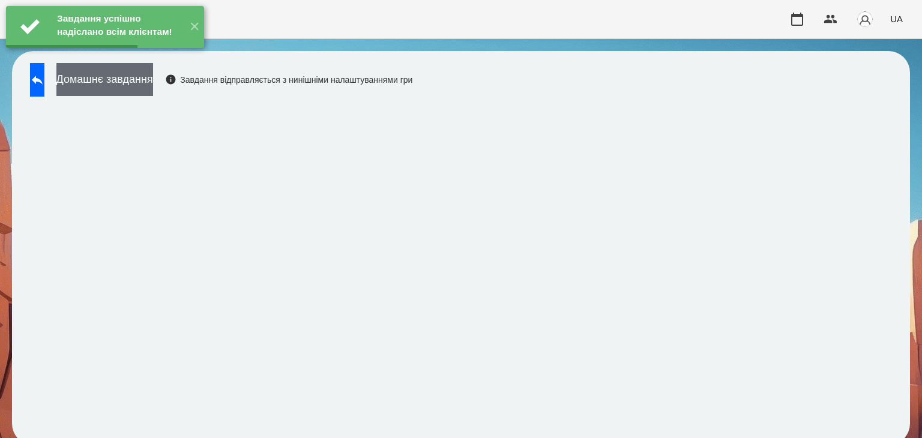
click at [153, 81] on button "Домашнє завдання" at bounding box center [104, 79] width 97 height 33
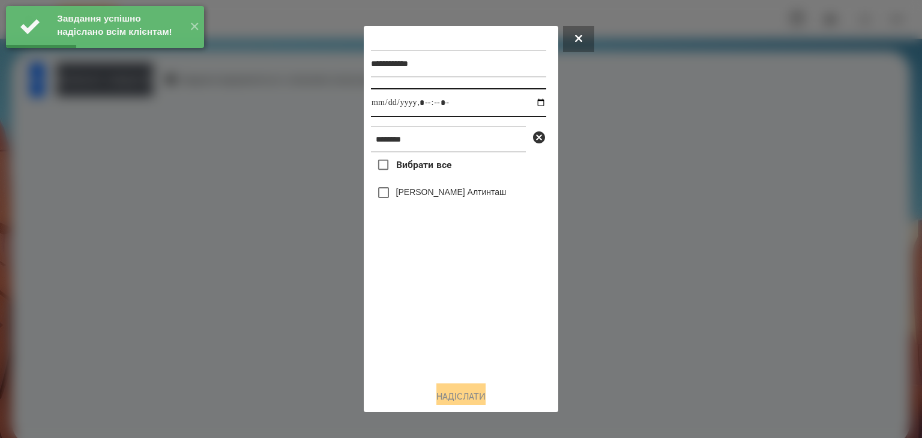
click at [527, 104] on input "datetime-local" at bounding box center [458, 102] width 175 height 29
type input "**********"
drag, startPoint x: 430, startPoint y: 344, endPoint x: 398, endPoint y: 243, distance: 105.7
click at [429, 326] on div "Вибрати все [PERSON_NAME] Алтинташ" at bounding box center [458, 261] width 175 height 219
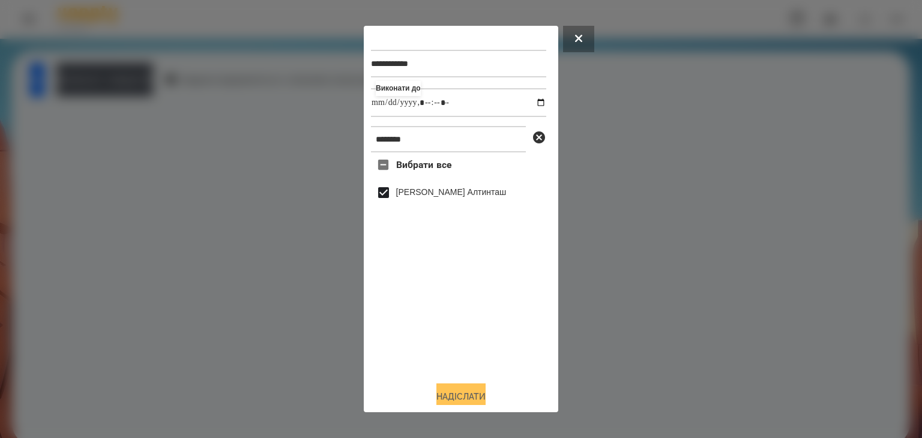
click at [450, 395] on button "Надіслати" at bounding box center [460, 396] width 49 height 26
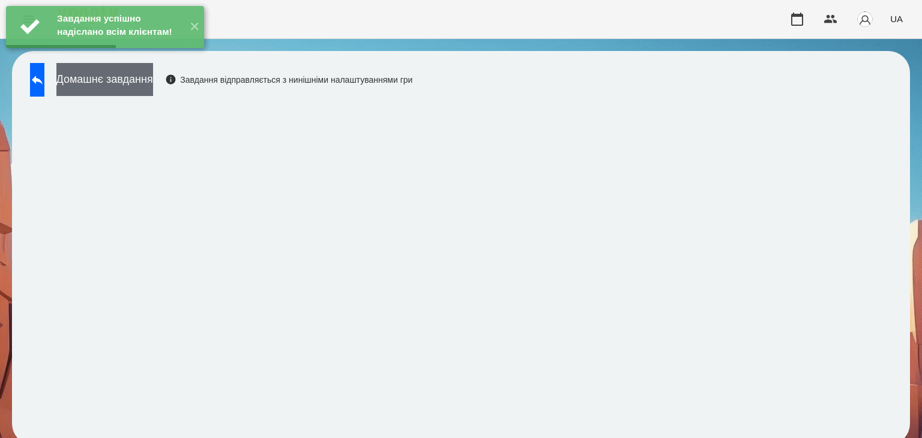
click at [153, 85] on button "Домашнє завдання" at bounding box center [104, 79] width 97 height 33
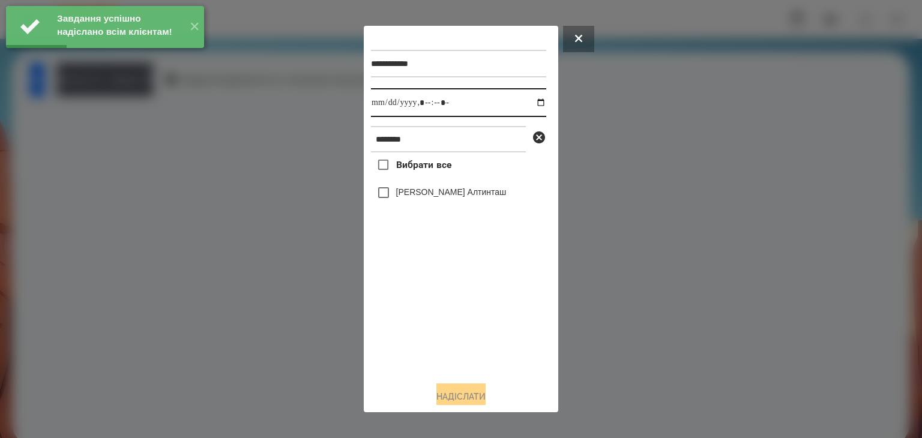
click at [529, 101] on input "datetime-local" at bounding box center [458, 102] width 175 height 29
type input "**********"
drag, startPoint x: 445, startPoint y: 315, endPoint x: 411, endPoint y: 234, distance: 87.9
click at [445, 315] on div "Вибрати все [PERSON_NAME] Алтинташ" at bounding box center [458, 261] width 175 height 219
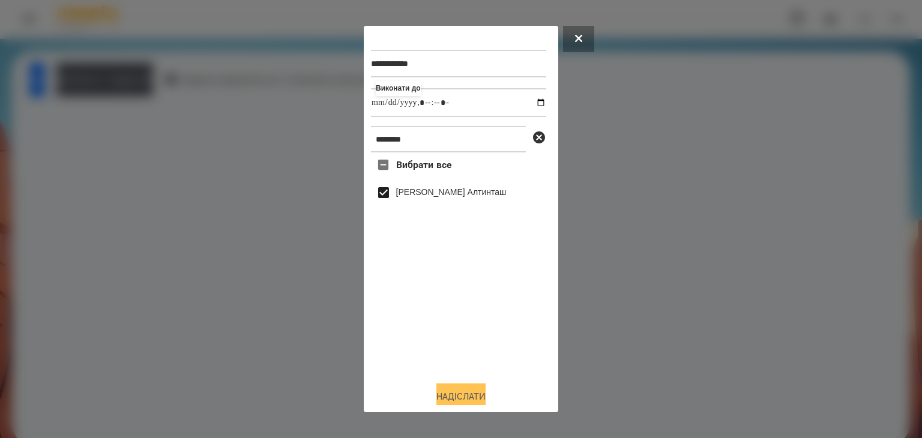
click at [467, 393] on button "Надіслати" at bounding box center [460, 396] width 49 height 26
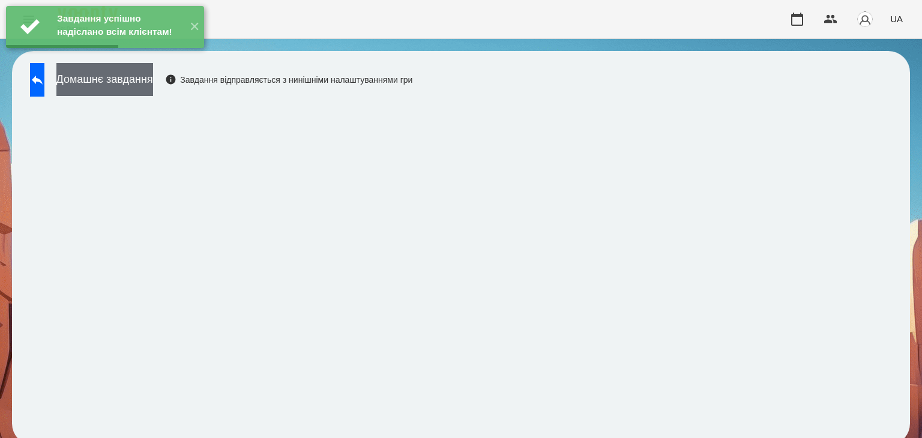
click at [153, 82] on button "Домашнє завдання" at bounding box center [104, 79] width 97 height 33
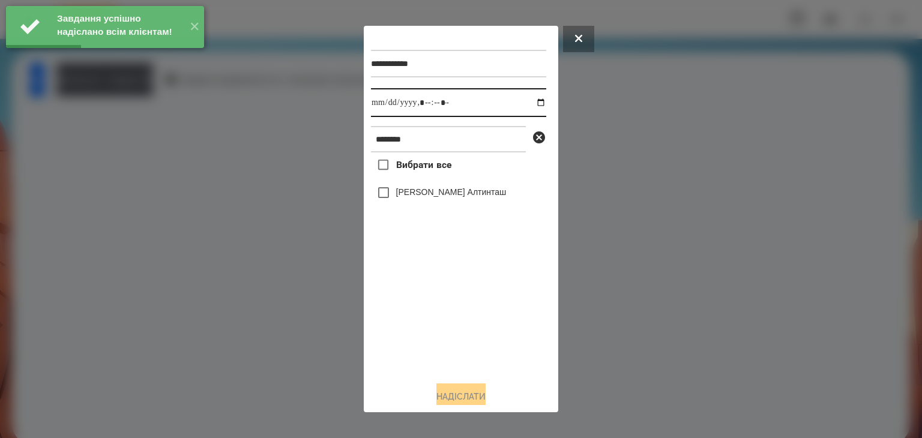
click at [530, 104] on input "datetime-local" at bounding box center [458, 102] width 175 height 29
type input "**********"
click at [429, 332] on div "Вибрати все [PERSON_NAME] Алтинташ" at bounding box center [458, 261] width 175 height 219
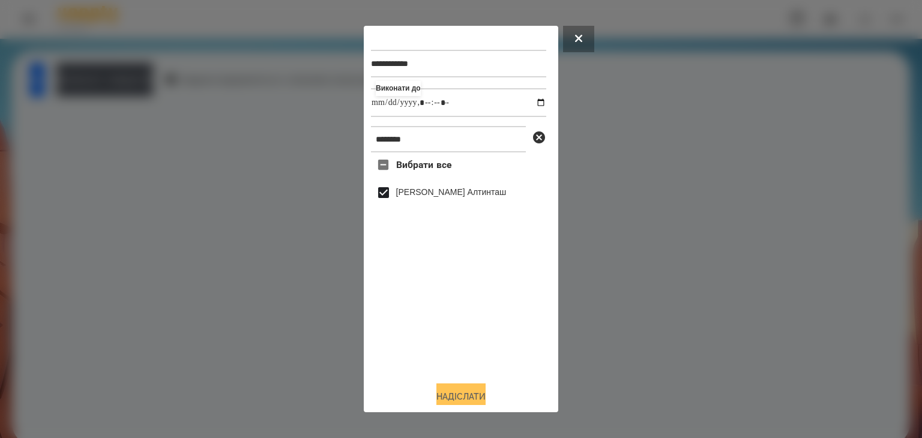
click at [473, 399] on button "Надіслати" at bounding box center [460, 396] width 49 height 26
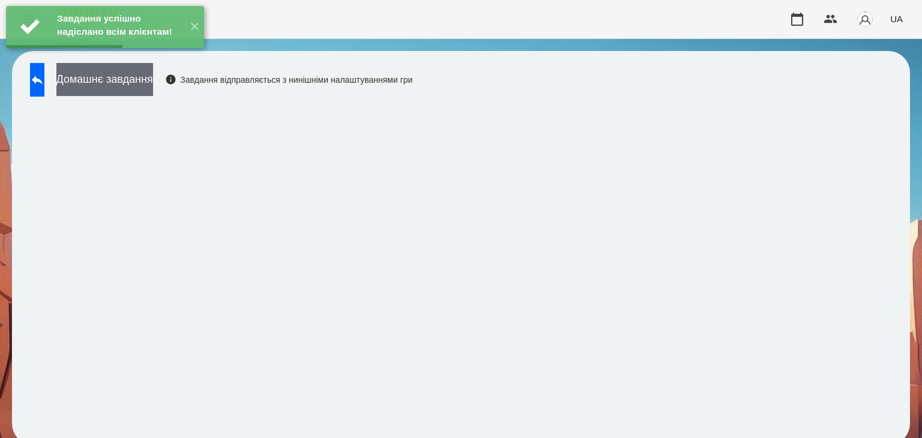
click at [153, 80] on button "Домашнє завдання" at bounding box center [104, 79] width 97 height 33
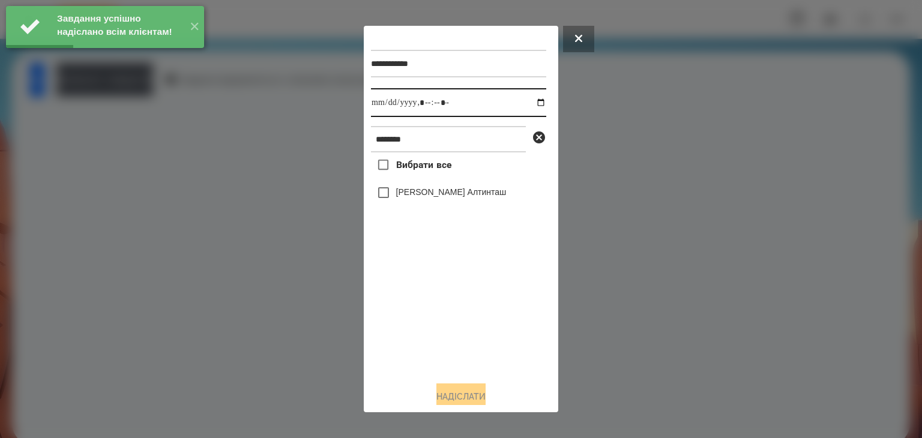
click at [531, 106] on input "datetime-local" at bounding box center [458, 102] width 175 height 29
type input "**********"
click at [480, 328] on div "Вибрати все [PERSON_NAME] Алтинташ" at bounding box center [458, 261] width 175 height 219
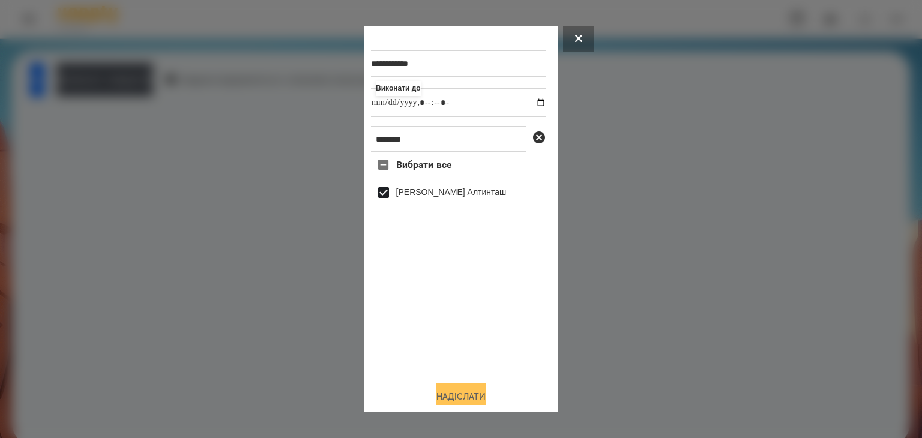
click at [470, 396] on button "Надіслати" at bounding box center [460, 396] width 49 height 26
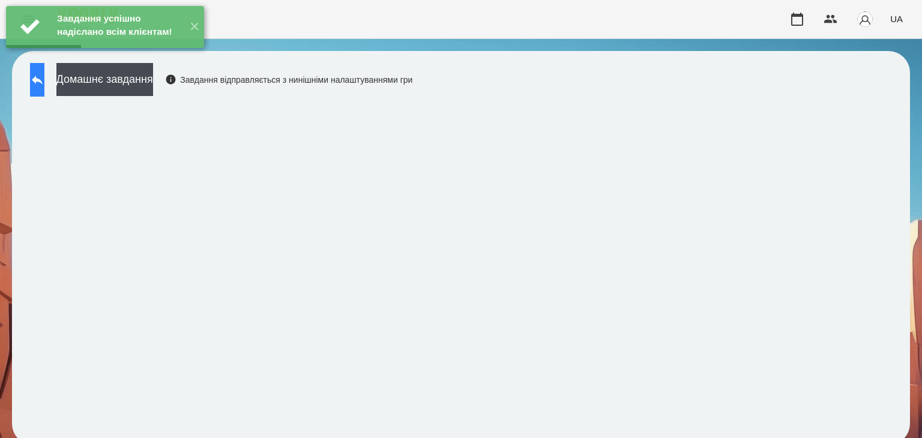
click at [44, 85] on icon at bounding box center [37, 80] width 14 height 14
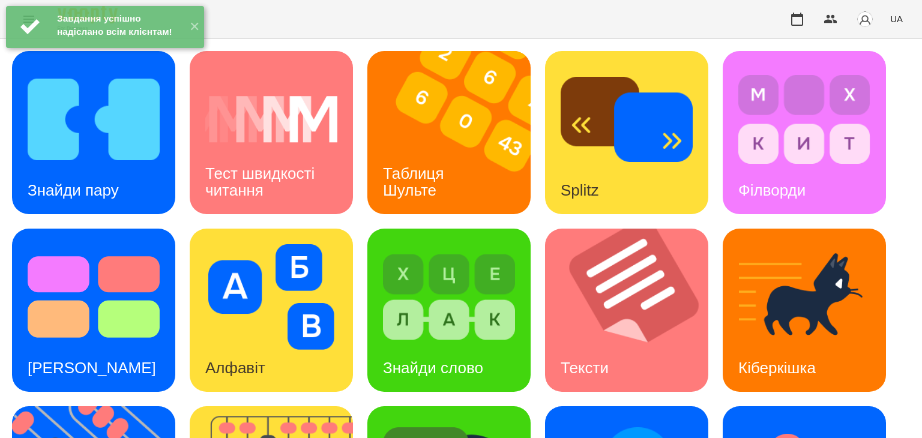
scroll to position [120, 0]
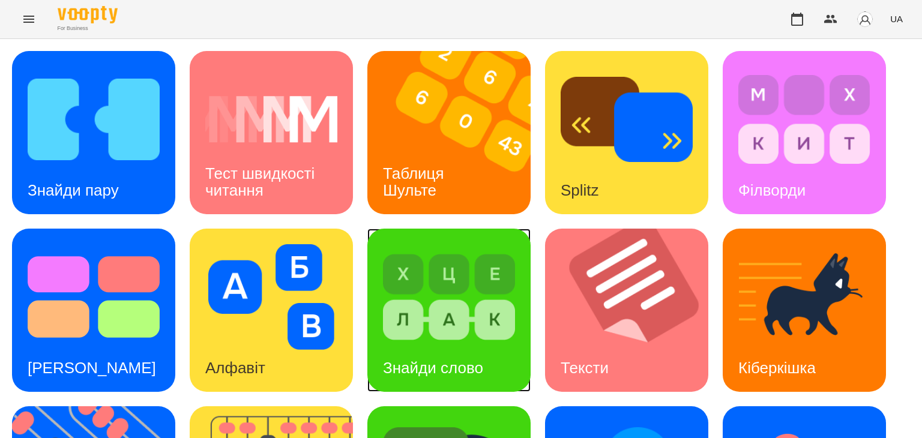
click at [437, 244] on img at bounding box center [449, 297] width 132 height 106
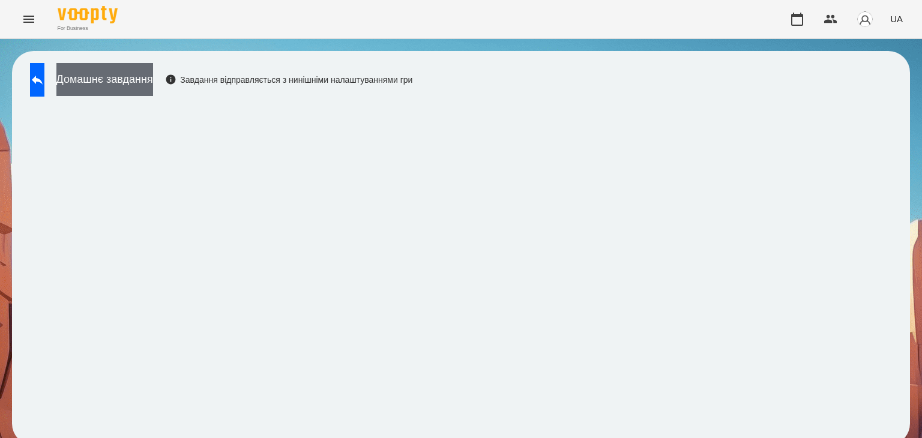
click at [153, 80] on button "Домашнє завдання" at bounding box center [104, 79] width 97 height 33
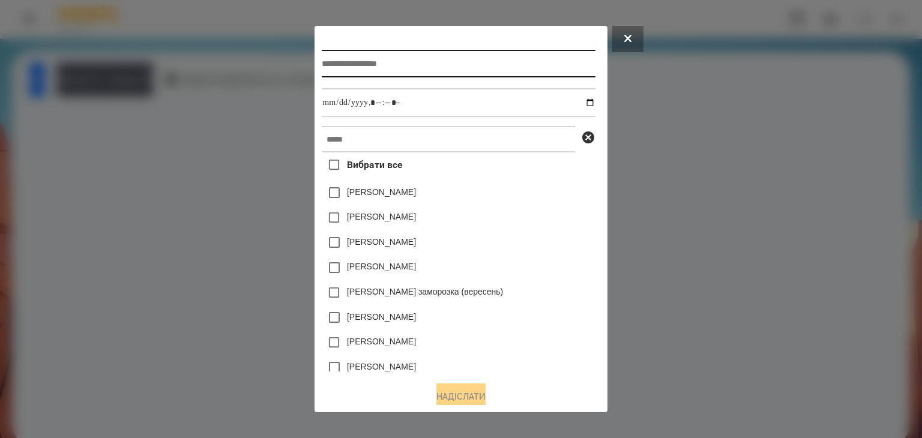
click at [365, 60] on input "text" at bounding box center [458, 64] width 273 height 28
type input "**********"
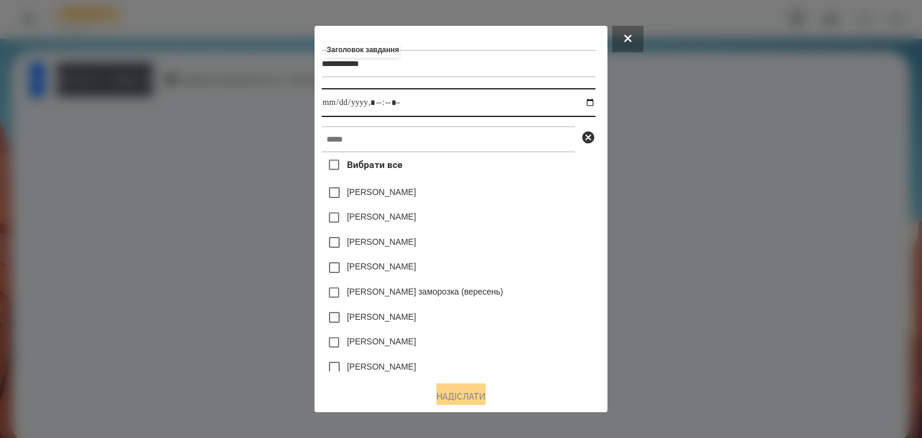
click at [592, 104] on input "datetime-local" at bounding box center [458, 102] width 273 height 29
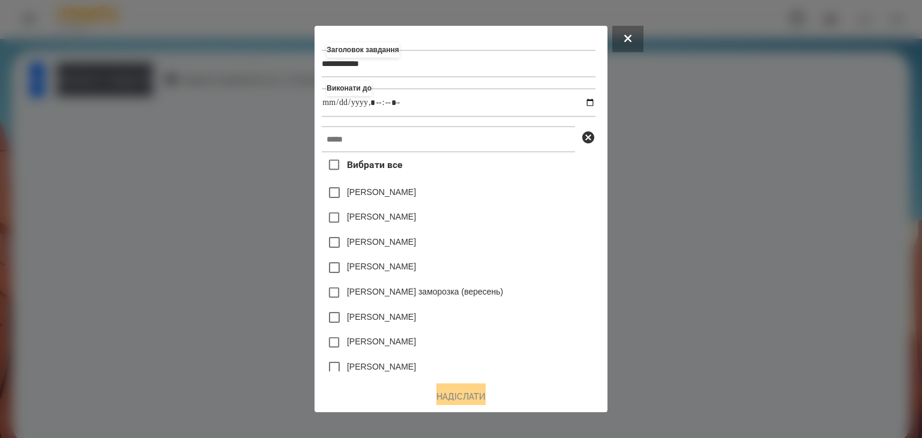
type input "**********"
click at [545, 199] on div "[PERSON_NAME]" at bounding box center [458, 192] width 273 height 25
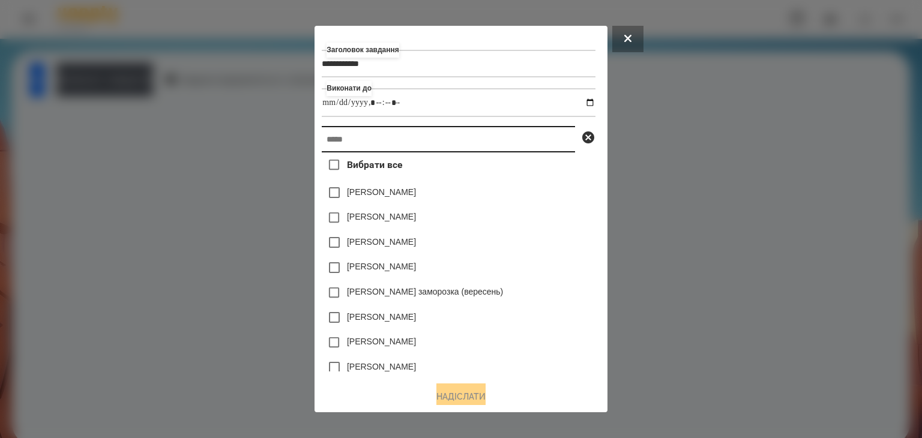
click at [344, 140] on input "text" at bounding box center [448, 139] width 253 height 26
paste input "********"
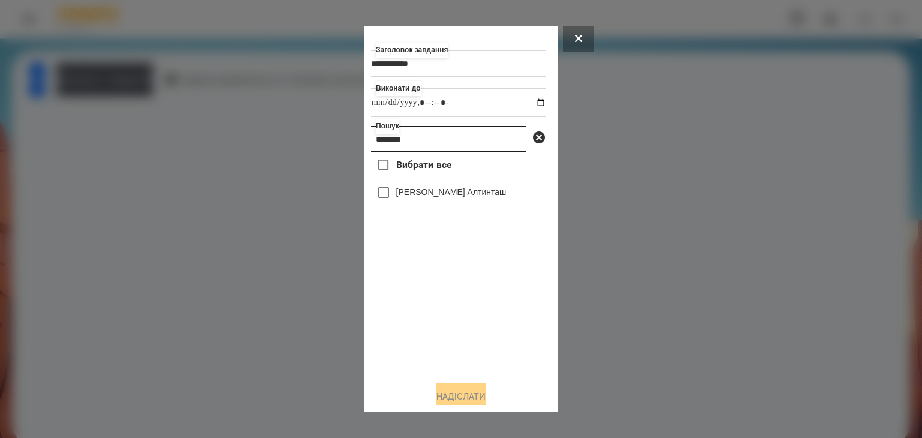
type input "********"
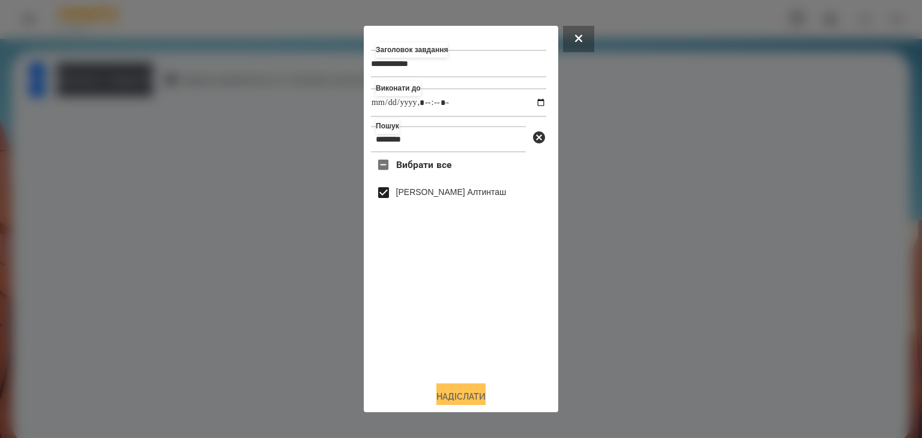
click at [470, 397] on button "Надіслати" at bounding box center [460, 396] width 49 height 26
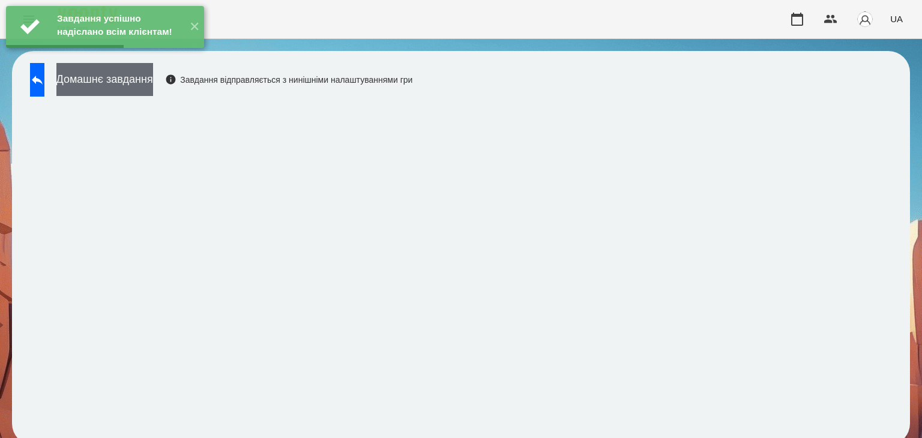
click at [153, 82] on button "Домашнє завдання" at bounding box center [104, 79] width 97 height 33
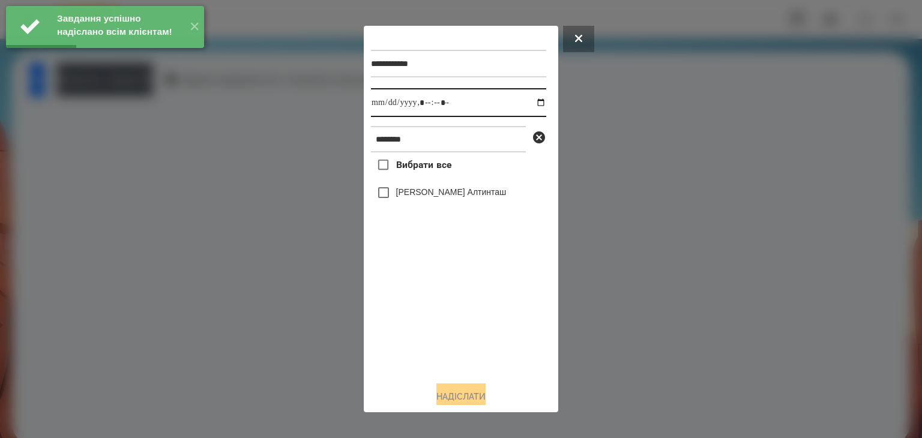
click at [530, 101] on input "datetime-local" at bounding box center [458, 102] width 175 height 29
type input "**********"
drag, startPoint x: 447, startPoint y: 345, endPoint x: 442, endPoint y: 332, distance: 13.7
click at [446, 344] on div "Вибрати все [PERSON_NAME] Алтинташ" at bounding box center [458, 261] width 175 height 219
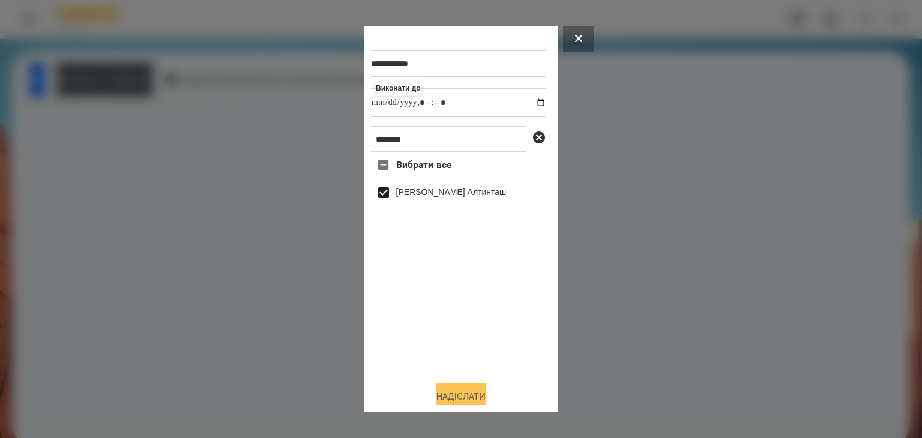
click at [467, 395] on button "Надіслати" at bounding box center [460, 396] width 49 height 26
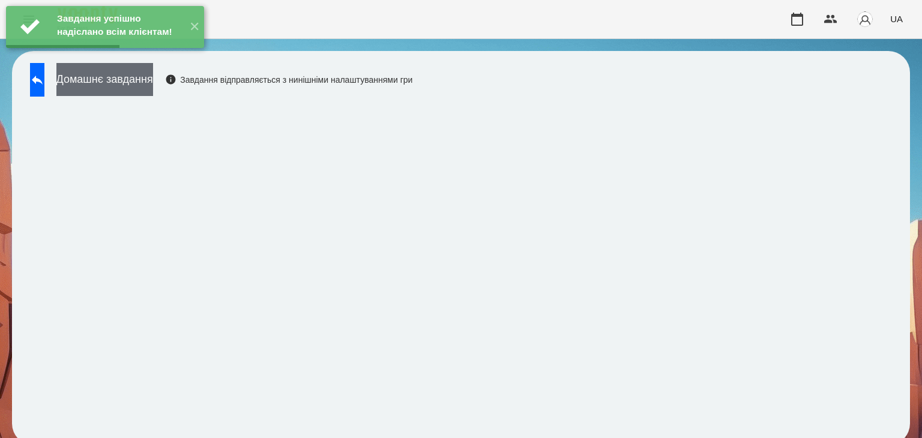
click at [153, 80] on button "Домашнє завдання" at bounding box center [104, 79] width 97 height 33
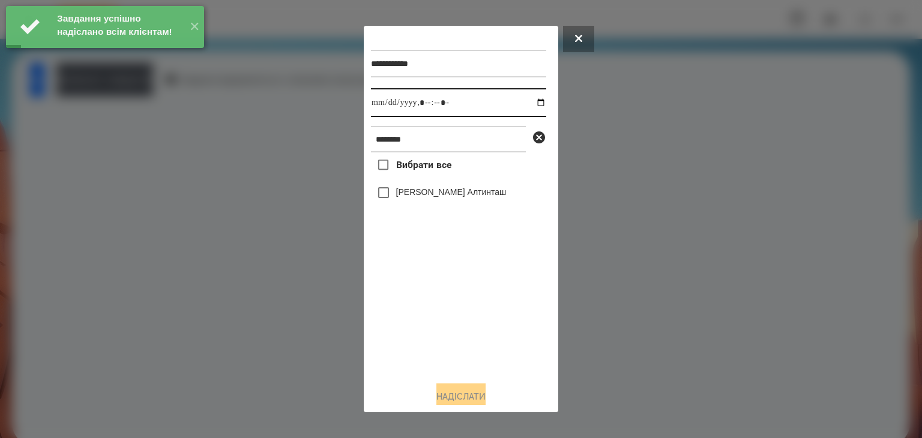
click at [527, 104] on input "datetime-local" at bounding box center [458, 102] width 175 height 29
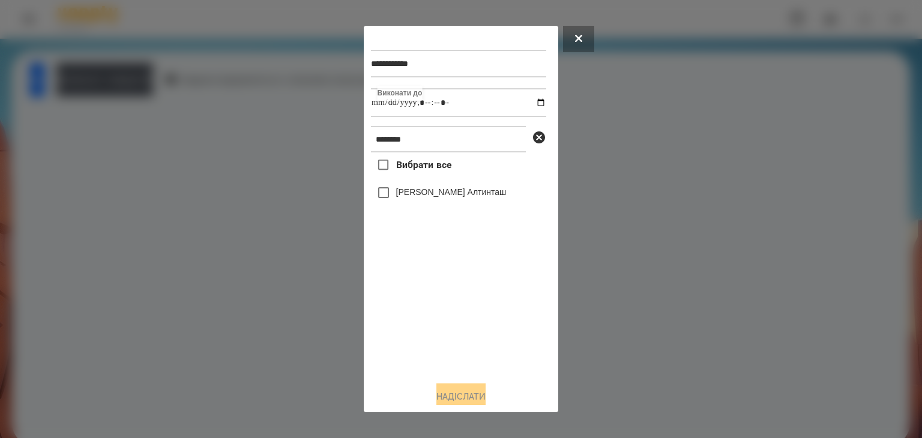
type input "**********"
drag, startPoint x: 422, startPoint y: 334, endPoint x: 409, endPoint y: 290, distance: 46.3
click at [422, 334] on div "Вибрати все [PERSON_NAME] Алтинташ" at bounding box center [458, 261] width 175 height 219
click at [450, 392] on button "Надіслати" at bounding box center [460, 396] width 49 height 26
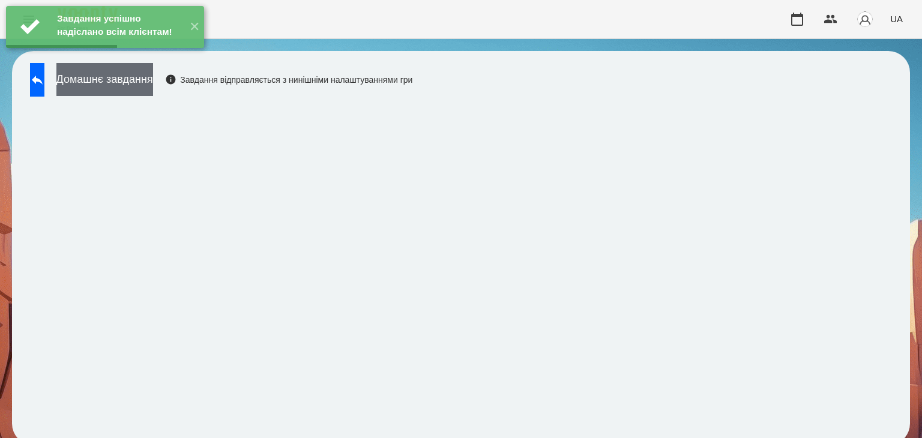
click at [153, 85] on button "Домашнє завдання" at bounding box center [104, 79] width 97 height 33
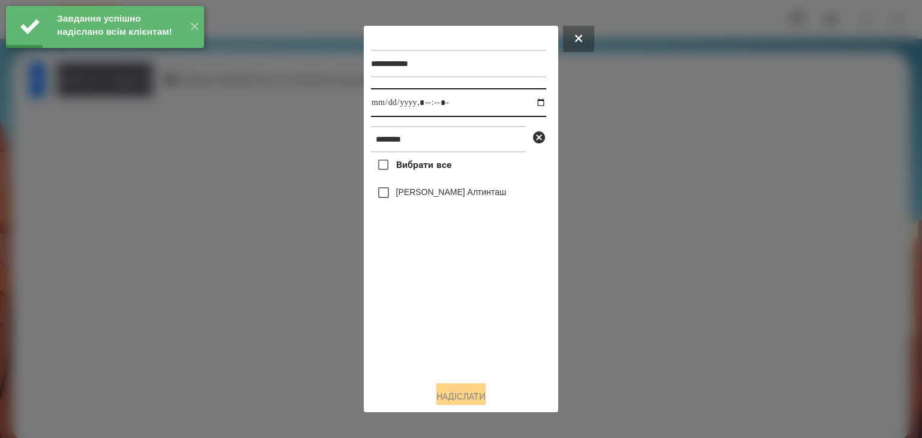
click at [530, 106] on input "datetime-local" at bounding box center [458, 102] width 175 height 29
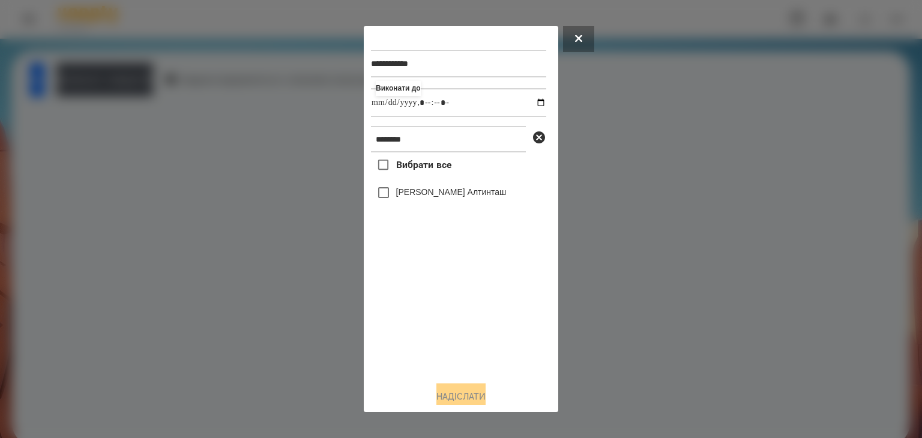
type input "**********"
click at [421, 328] on div "Вибрати все [PERSON_NAME] Алтинташ" at bounding box center [458, 261] width 175 height 219
click at [466, 395] on button "Надіслати" at bounding box center [460, 396] width 49 height 26
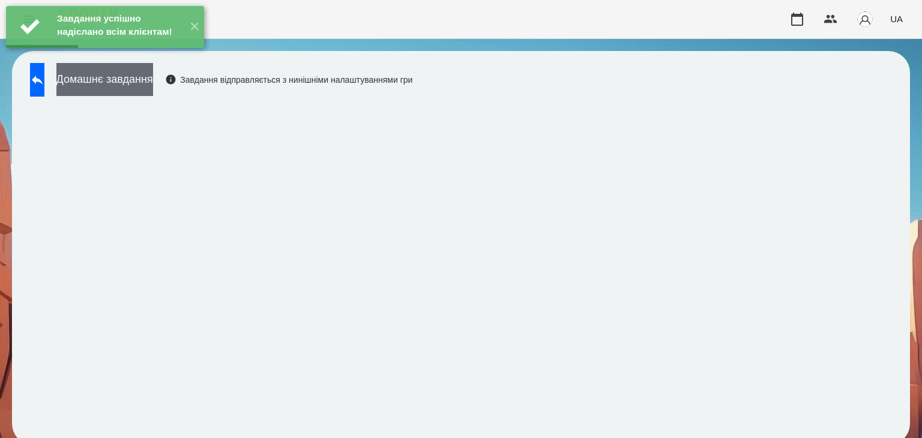
click at [153, 79] on button "Домашнє завдання" at bounding box center [104, 79] width 97 height 33
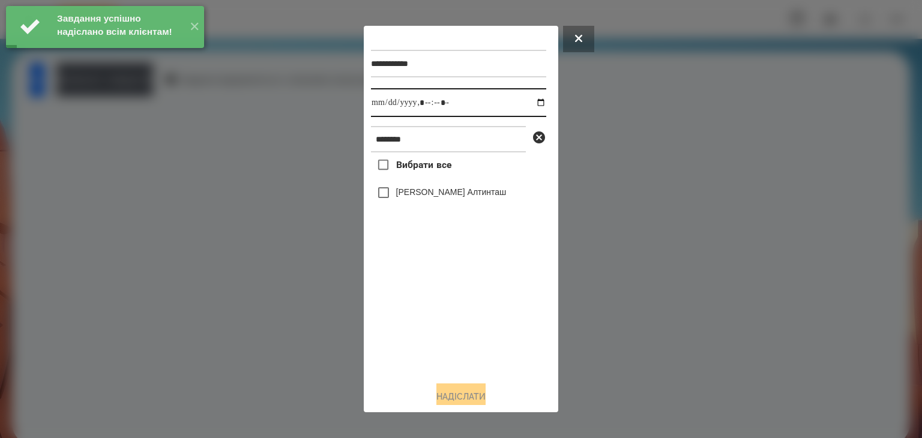
click at [529, 105] on input "datetime-local" at bounding box center [458, 102] width 175 height 29
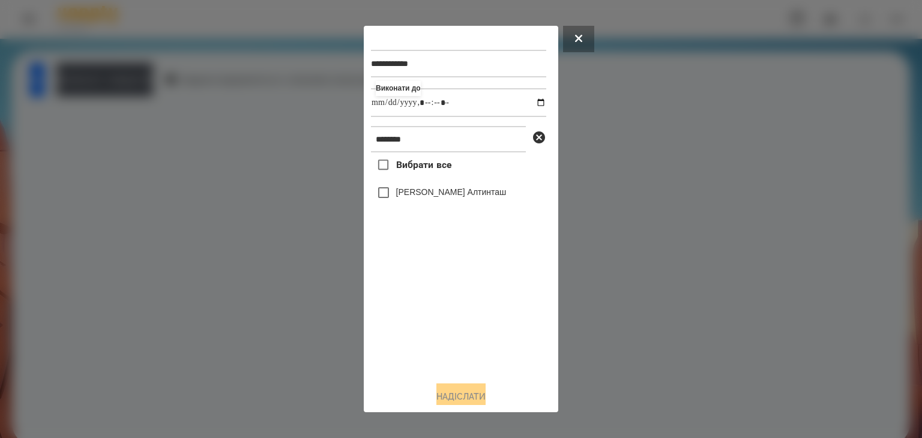
type input "**********"
click at [439, 312] on div "Вибрати все [PERSON_NAME] Алтинташ" at bounding box center [458, 261] width 175 height 219
click at [466, 394] on button "Надіслати" at bounding box center [460, 396] width 49 height 26
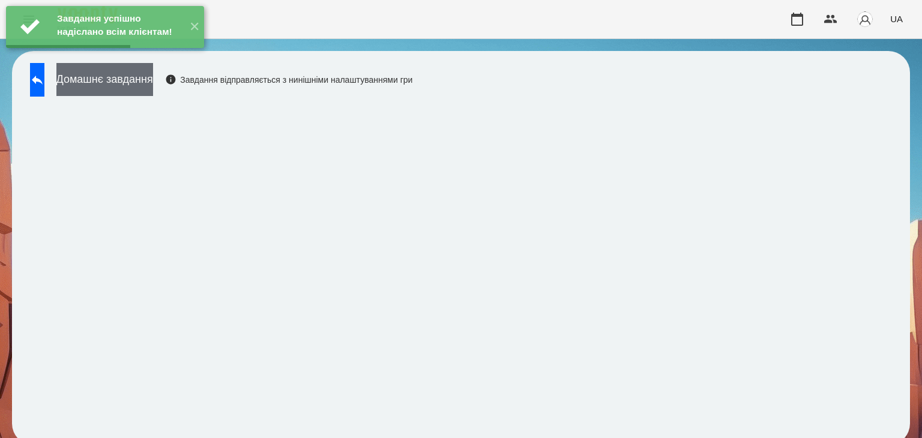
click at [153, 80] on button "Домашнє завдання" at bounding box center [104, 79] width 97 height 33
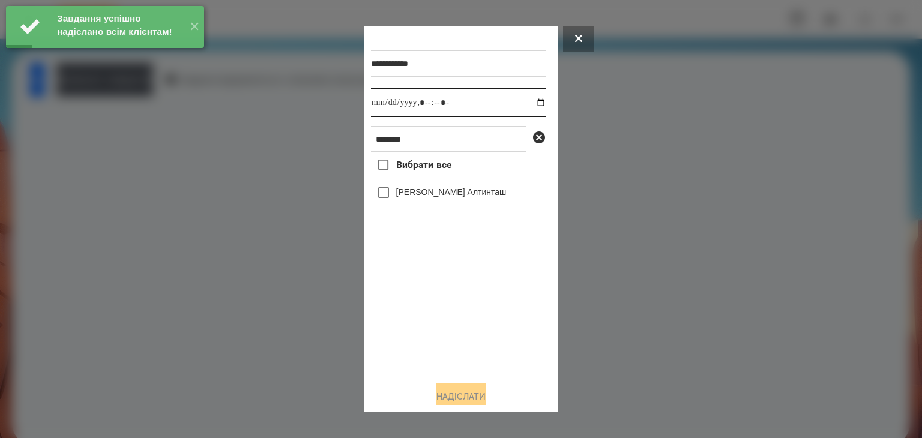
click at [528, 104] on input "datetime-local" at bounding box center [458, 102] width 175 height 29
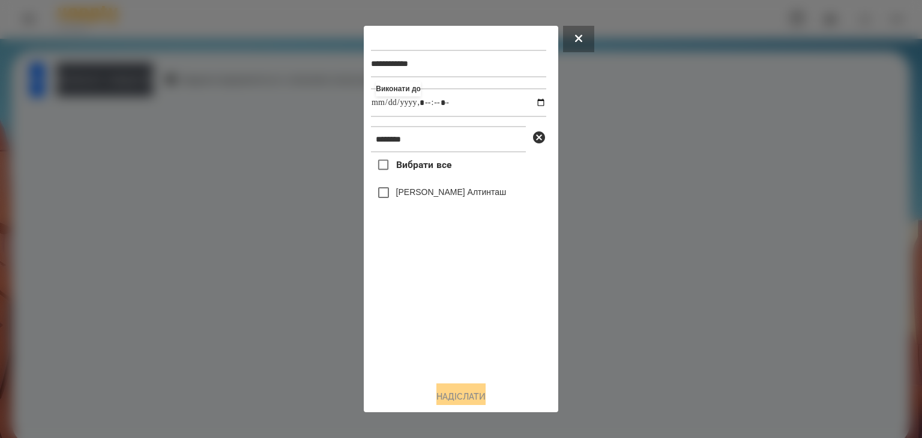
type input "**********"
click at [445, 320] on div "Вибрати все [PERSON_NAME] Алтинташ" at bounding box center [458, 261] width 175 height 219
click at [470, 396] on button "Надіслати" at bounding box center [460, 396] width 49 height 26
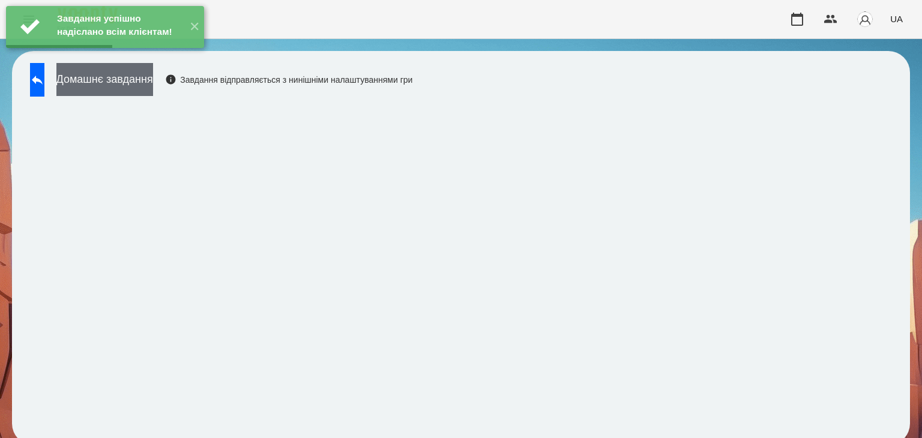
click at [153, 79] on button "Домашнє завдання" at bounding box center [104, 79] width 97 height 33
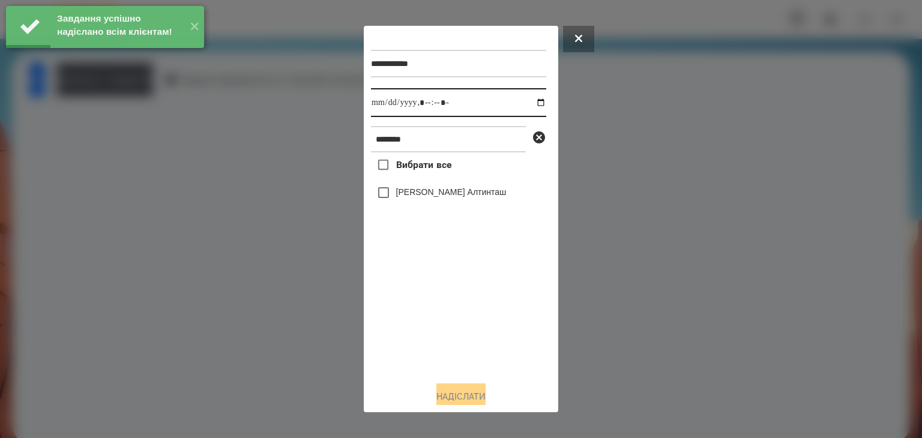
click at [529, 104] on input "datetime-local" at bounding box center [458, 102] width 175 height 29
type input "**********"
click at [472, 320] on div "Вибрати все [PERSON_NAME] Алтинташ" at bounding box center [458, 261] width 175 height 219
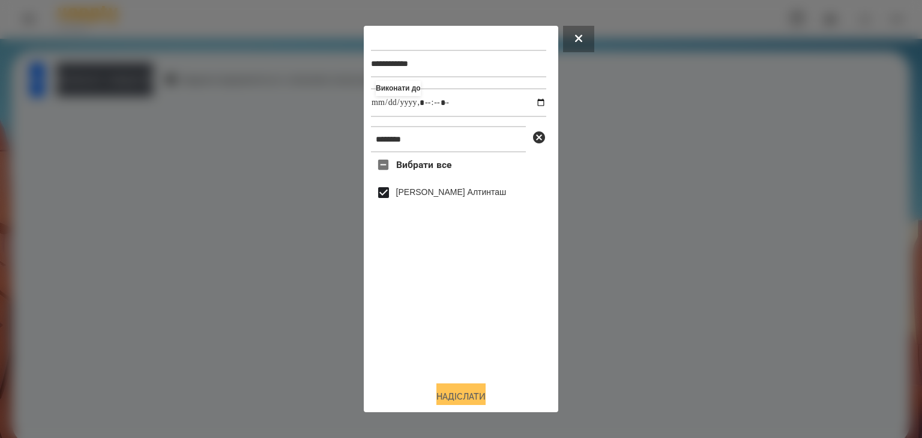
click at [464, 392] on button "Надіслати" at bounding box center [460, 396] width 49 height 26
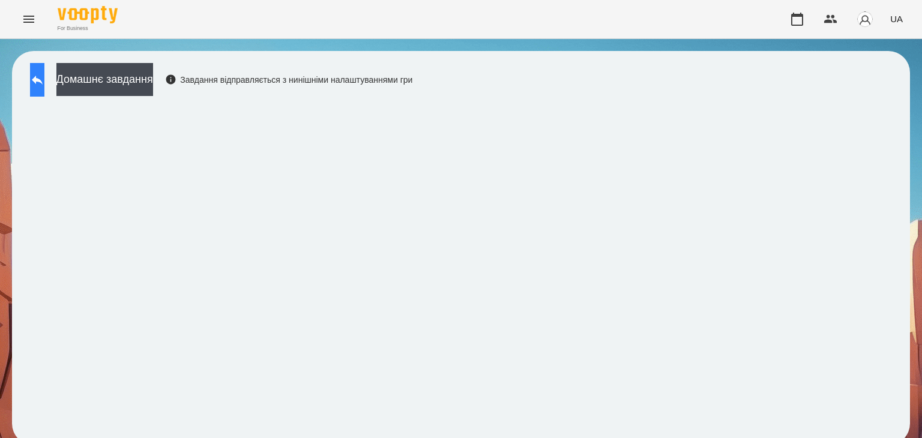
click at [44, 79] on icon at bounding box center [37, 80] width 14 height 14
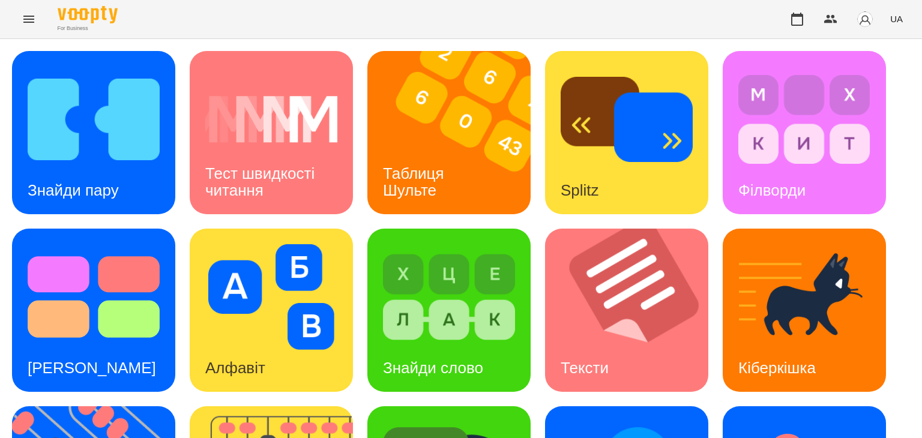
scroll to position [180, 0]
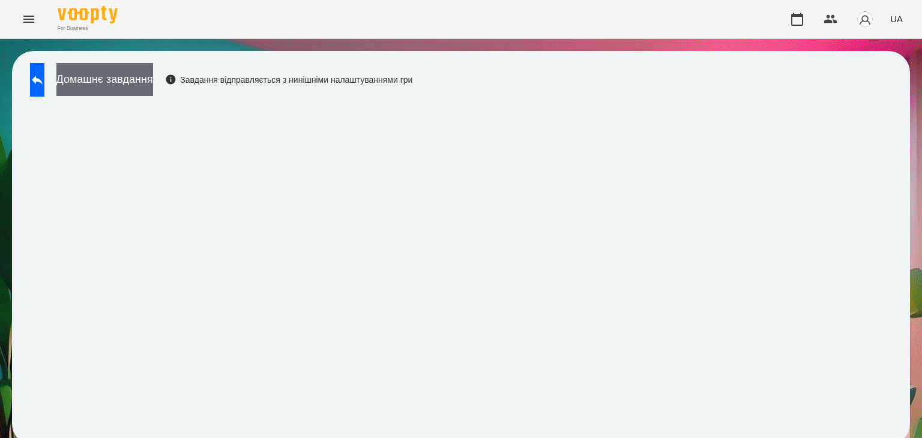
click at [153, 82] on button "Домашнє завдання" at bounding box center [104, 79] width 97 height 33
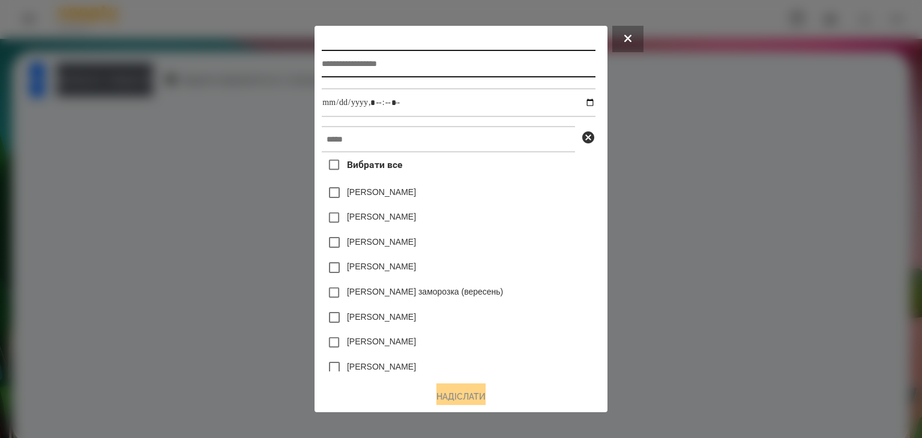
click at [410, 68] on input "text" at bounding box center [458, 64] width 273 height 28
type input "**********"
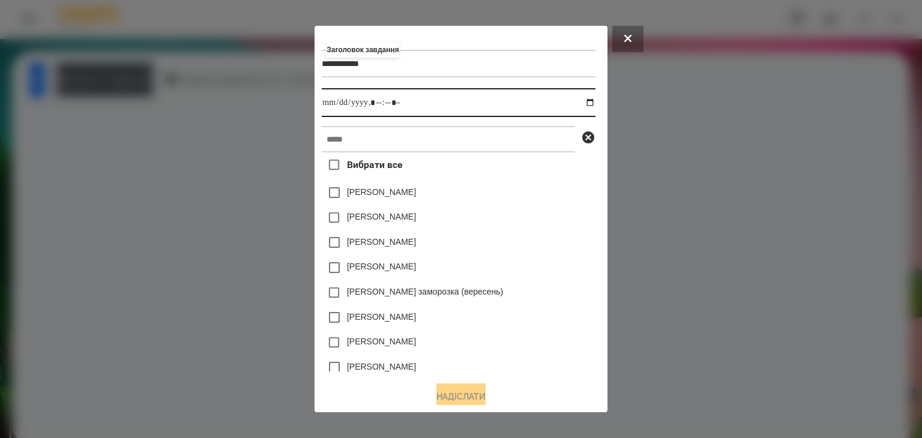
click at [593, 103] on input "datetime-local" at bounding box center [458, 102] width 273 height 29
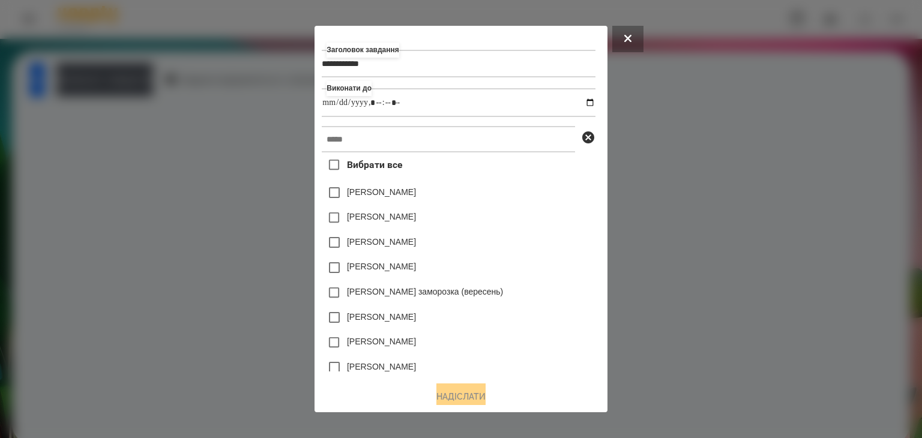
type input "**********"
click at [536, 215] on div "[PERSON_NAME]" at bounding box center [458, 217] width 273 height 25
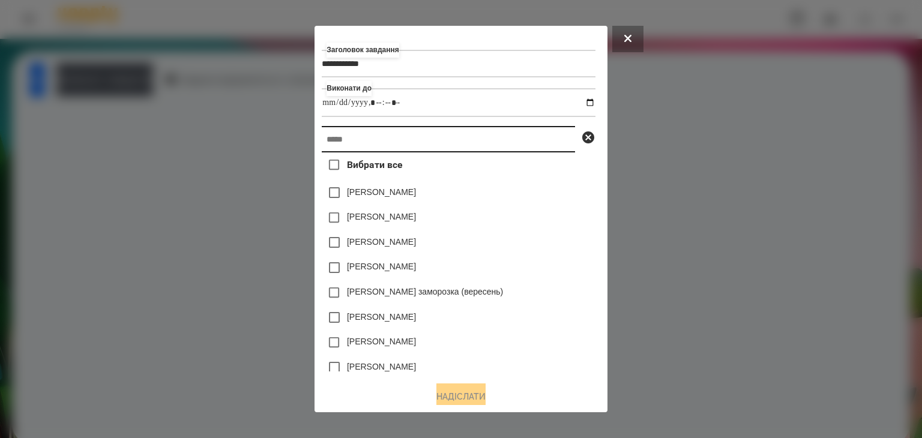
click at [332, 139] on input "text" at bounding box center [448, 139] width 253 height 26
paste input "********"
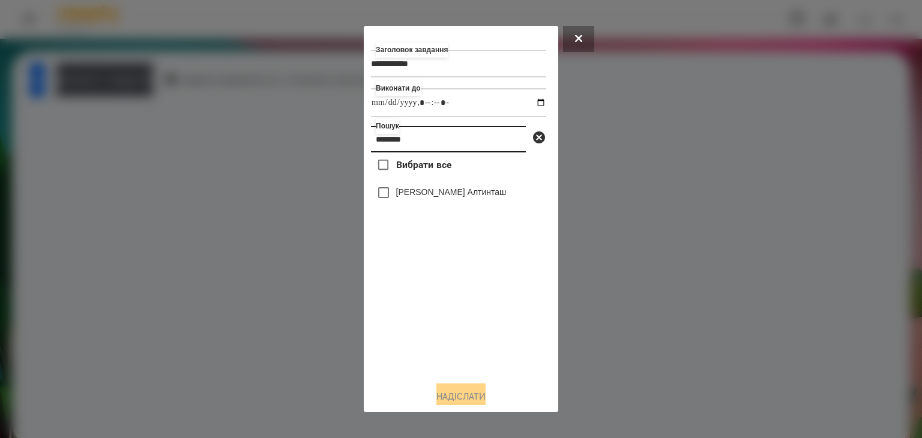
type input "********"
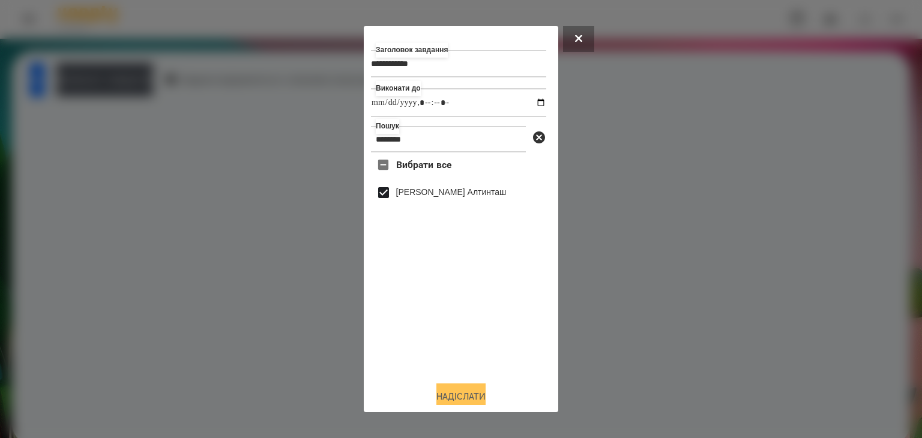
click at [466, 394] on button "Надіслати" at bounding box center [460, 396] width 49 height 26
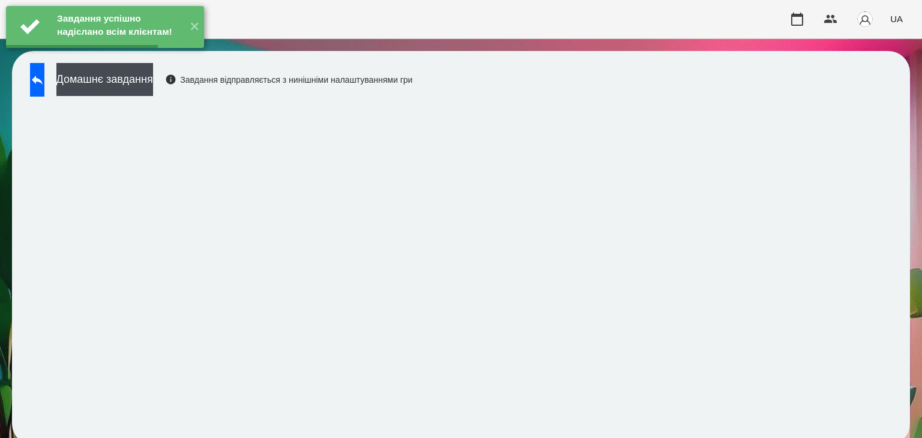
click at [153, 81] on button "Домашнє завдання" at bounding box center [104, 79] width 97 height 33
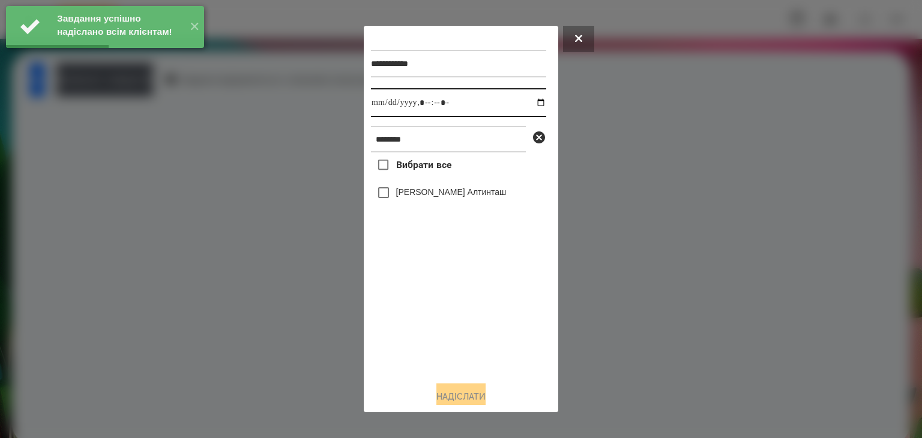
click at [528, 106] on input "datetime-local" at bounding box center [458, 102] width 175 height 29
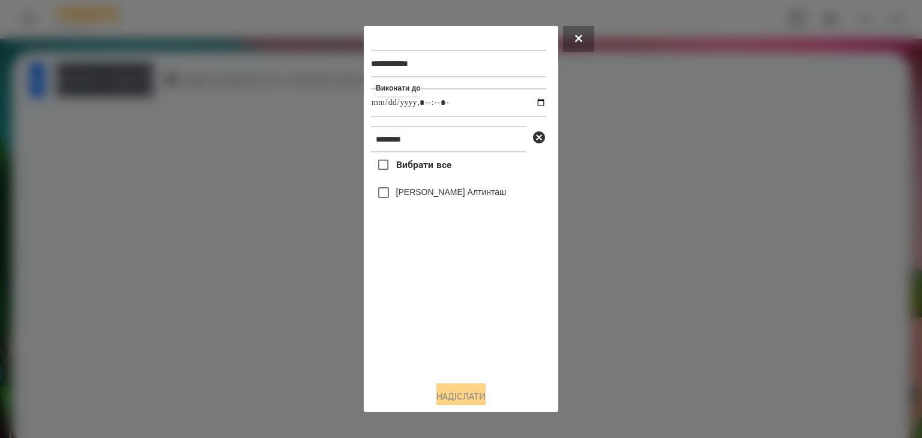
type input "**********"
click at [456, 335] on div "Вибрати все [PERSON_NAME] Алтинташ" at bounding box center [458, 261] width 175 height 219
click at [469, 395] on button "Надіслати" at bounding box center [460, 396] width 49 height 26
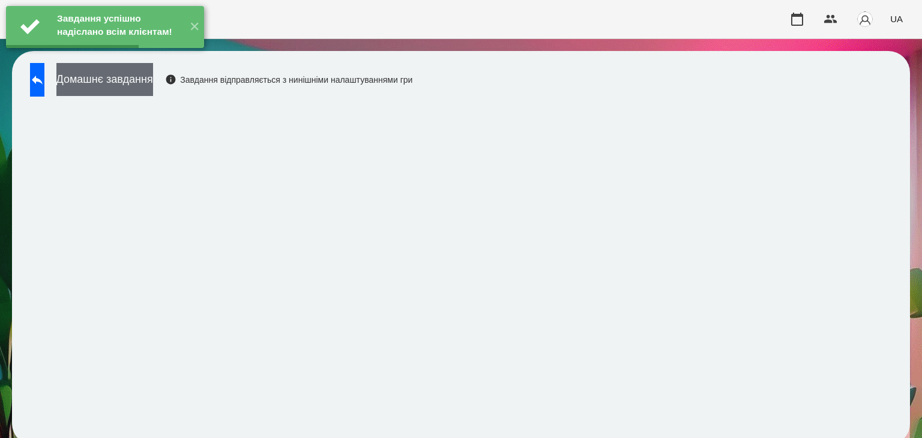
click at [153, 84] on button "Домашнє завдання" at bounding box center [104, 79] width 97 height 33
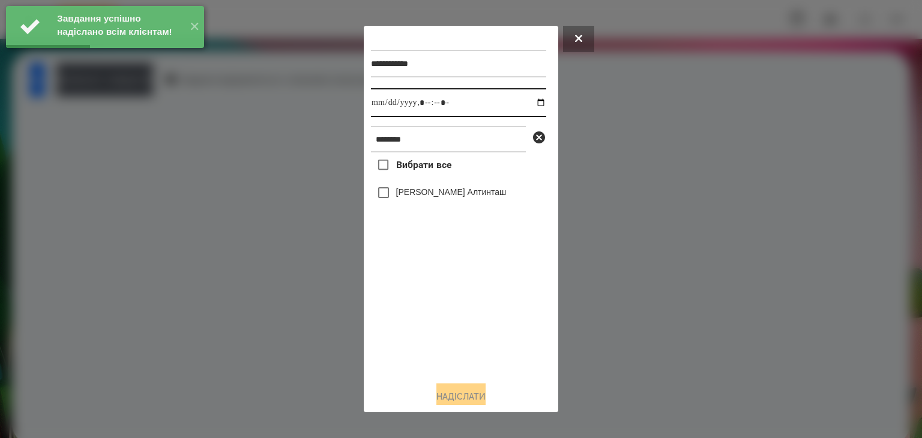
click at [530, 104] on input "datetime-local" at bounding box center [458, 102] width 175 height 29
type input "**********"
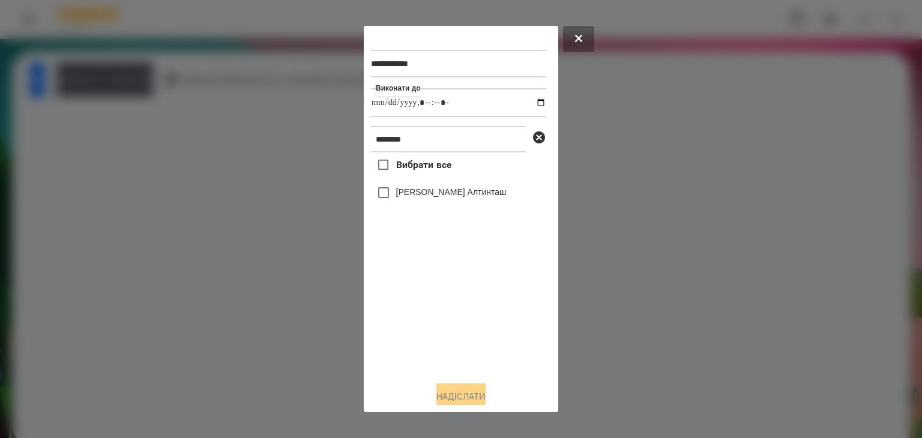
click at [464, 360] on div "Вибрати все [PERSON_NAME] Алтинташ" at bounding box center [458, 261] width 175 height 219
click at [477, 399] on button "Надіслати" at bounding box center [460, 396] width 49 height 26
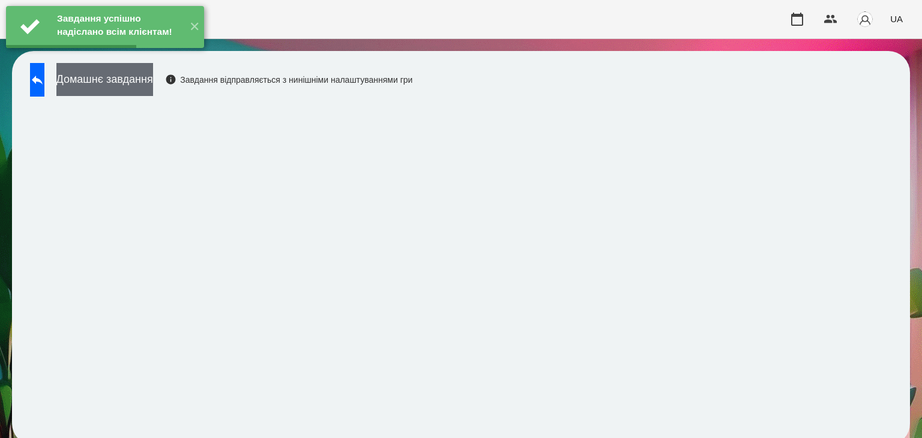
click at [146, 73] on button "Домашнє завдання" at bounding box center [104, 79] width 97 height 33
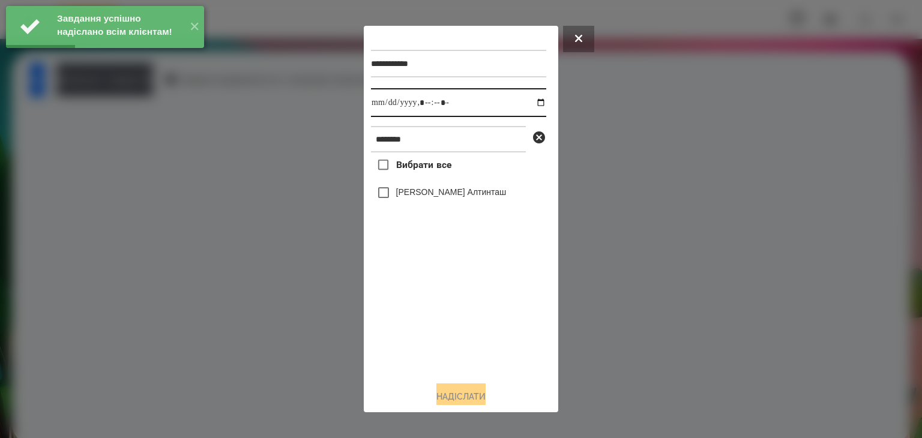
click at [529, 103] on input "datetime-local" at bounding box center [458, 102] width 175 height 29
type input "**********"
drag, startPoint x: 413, startPoint y: 308, endPoint x: 379, endPoint y: 217, distance: 98.2
click at [413, 308] on div "Вибрати все [PERSON_NAME] Алтинташ" at bounding box center [458, 261] width 175 height 219
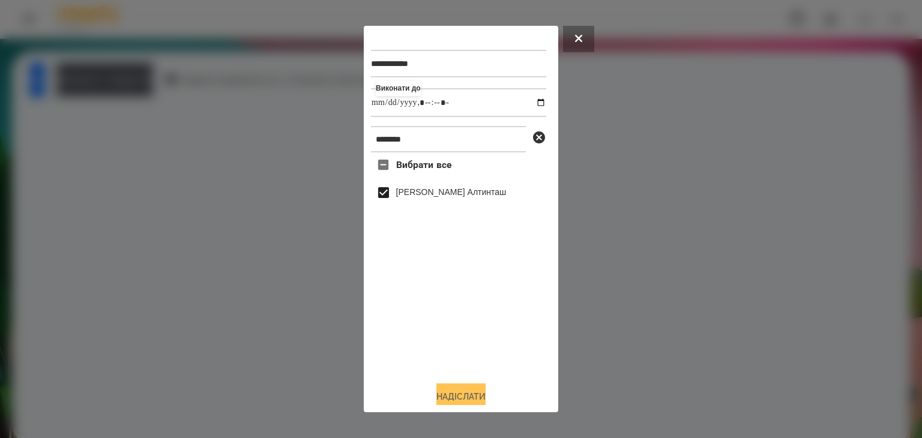
click at [454, 393] on button "Надіслати" at bounding box center [460, 396] width 49 height 26
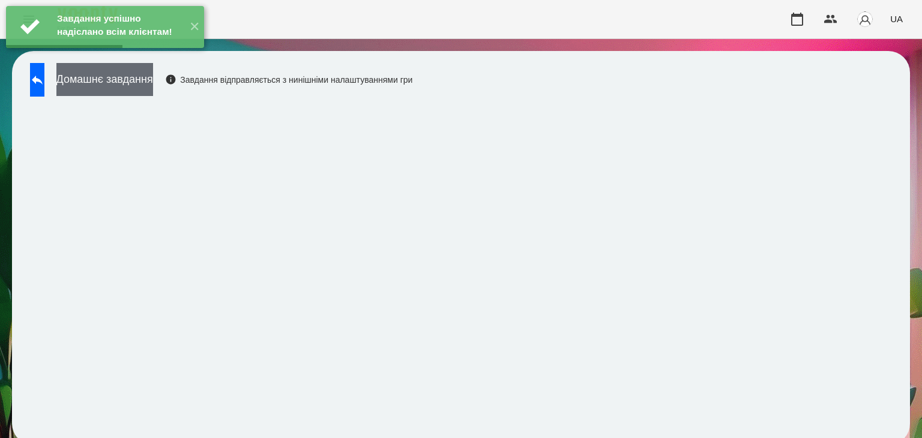
click at [153, 80] on button "Домашнє завдання" at bounding box center [104, 79] width 97 height 33
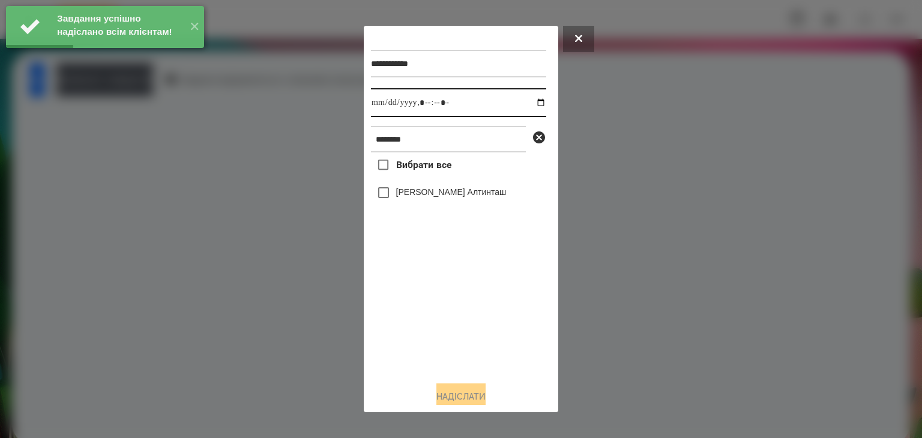
click at [530, 104] on input "datetime-local" at bounding box center [458, 102] width 175 height 29
type input "**********"
click at [448, 339] on div "Вибрати все [PERSON_NAME] Алтинташ" at bounding box center [458, 261] width 175 height 219
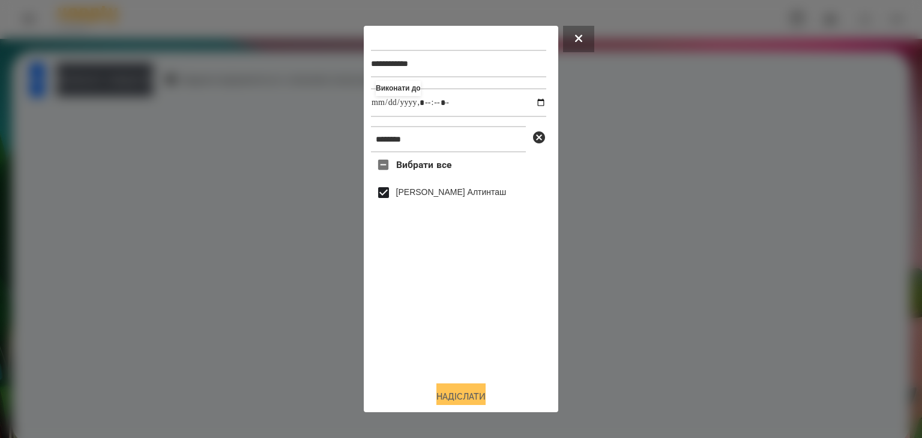
click at [469, 397] on button "Надіслати" at bounding box center [460, 396] width 49 height 26
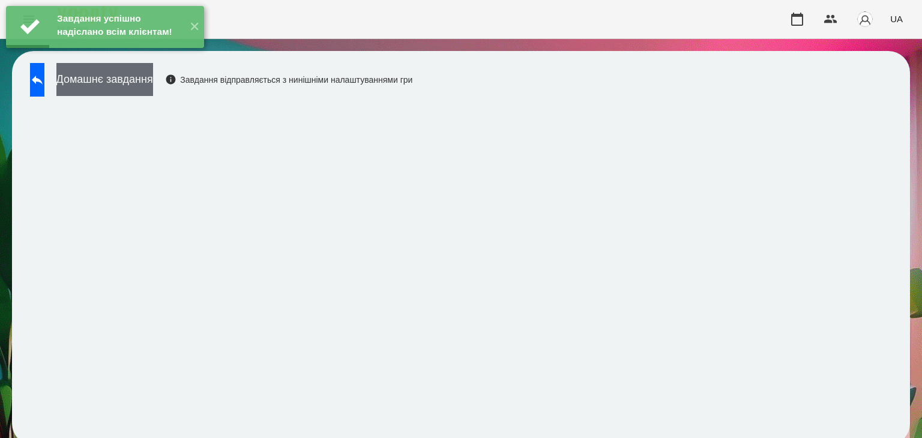
click at [153, 82] on button "Домашнє завдання" at bounding box center [104, 79] width 97 height 33
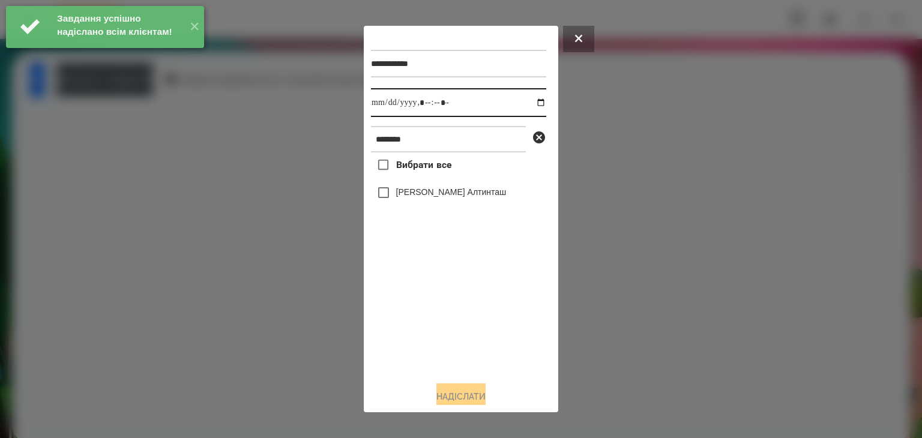
click at [527, 104] on input "datetime-local" at bounding box center [458, 102] width 175 height 29
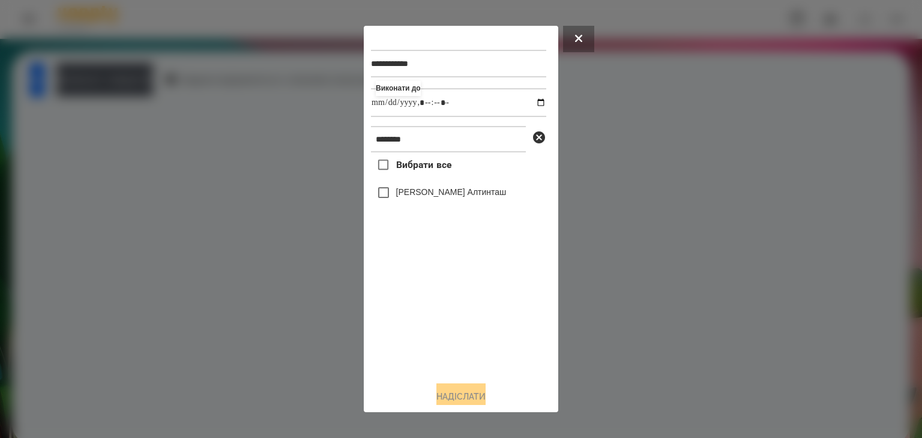
type input "**********"
click at [445, 325] on div "Вибрати все [PERSON_NAME] Алтинташ" at bounding box center [458, 261] width 175 height 219
click at [469, 397] on button "Надіслати" at bounding box center [460, 396] width 49 height 26
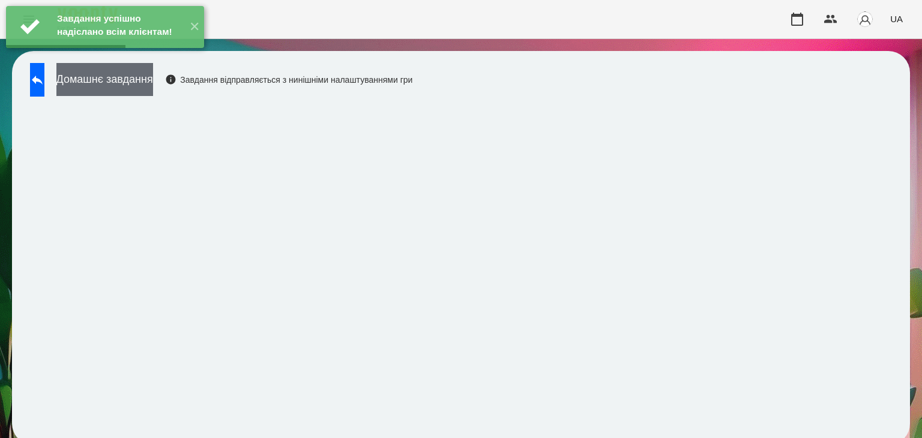
click at [153, 81] on button "Домашнє завдання" at bounding box center [104, 79] width 97 height 33
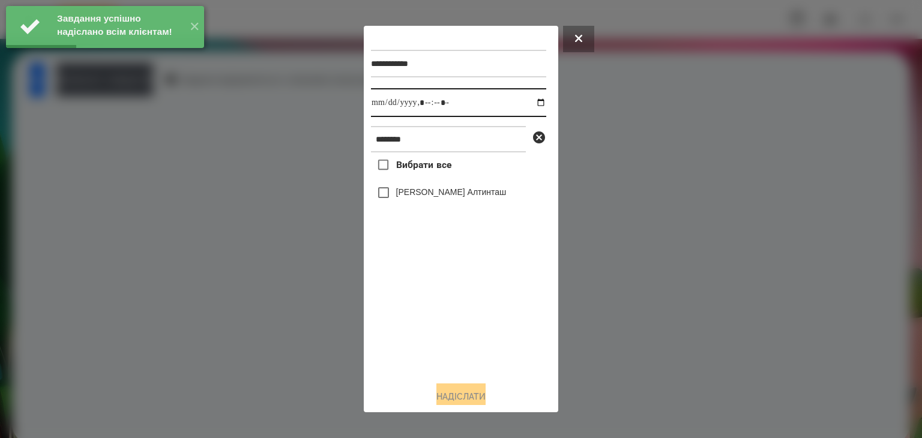
click at [532, 106] on input "datetime-local" at bounding box center [458, 102] width 175 height 29
type input "**********"
click at [457, 331] on div "Вибрати все [PERSON_NAME] Алтинташ" at bounding box center [458, 261] width 175 height 219
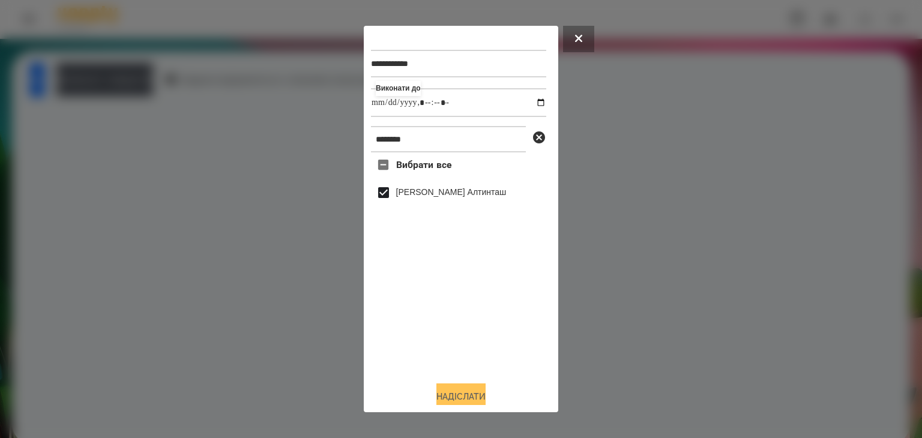
click at [470, 398] on button "Надіслати" at bounding box center [460, 396] width 49 height 26
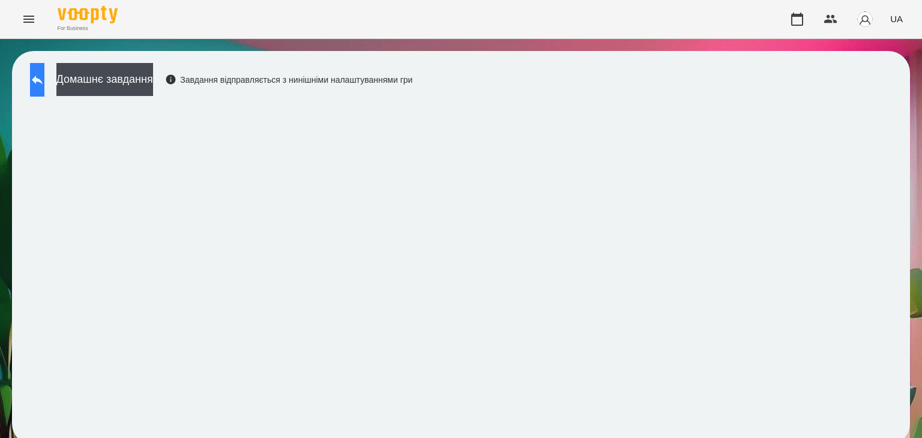
click at [44, 85] on icon at bounding box center [37, 80] width 14 height 14
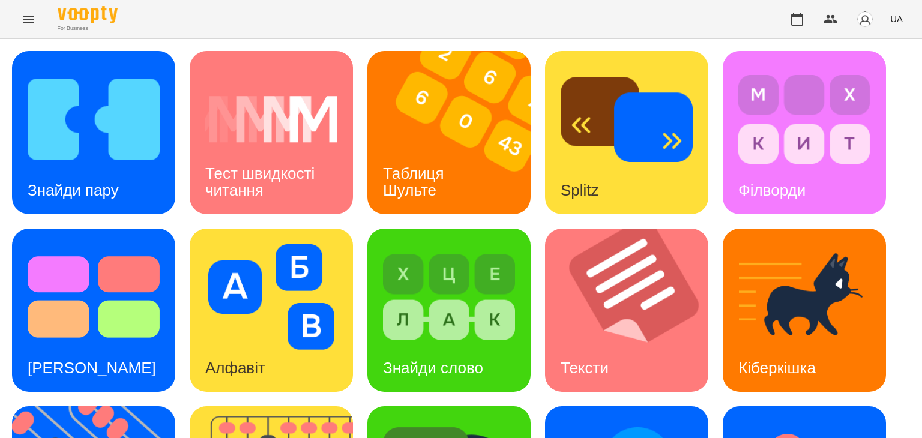
scroll to position [180, 0]
click at [602, 229] on img at bounding box center [634, 310] width 178 height 163
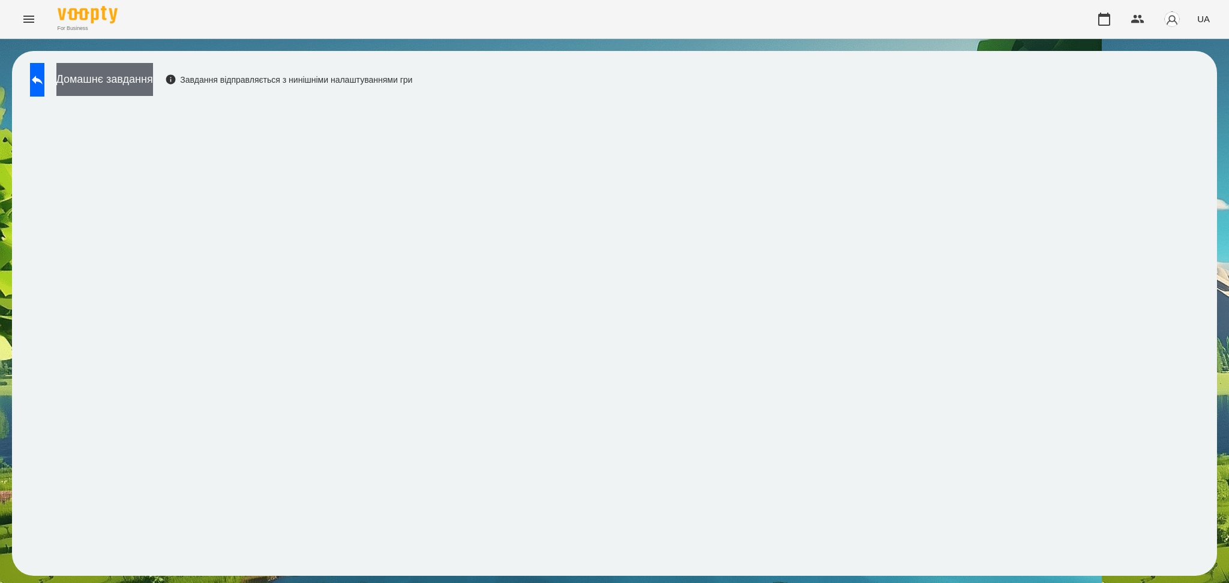
click at [153, 73] on button "Домашнє завдання" at bounding box center [104, 79] width 97 height 33
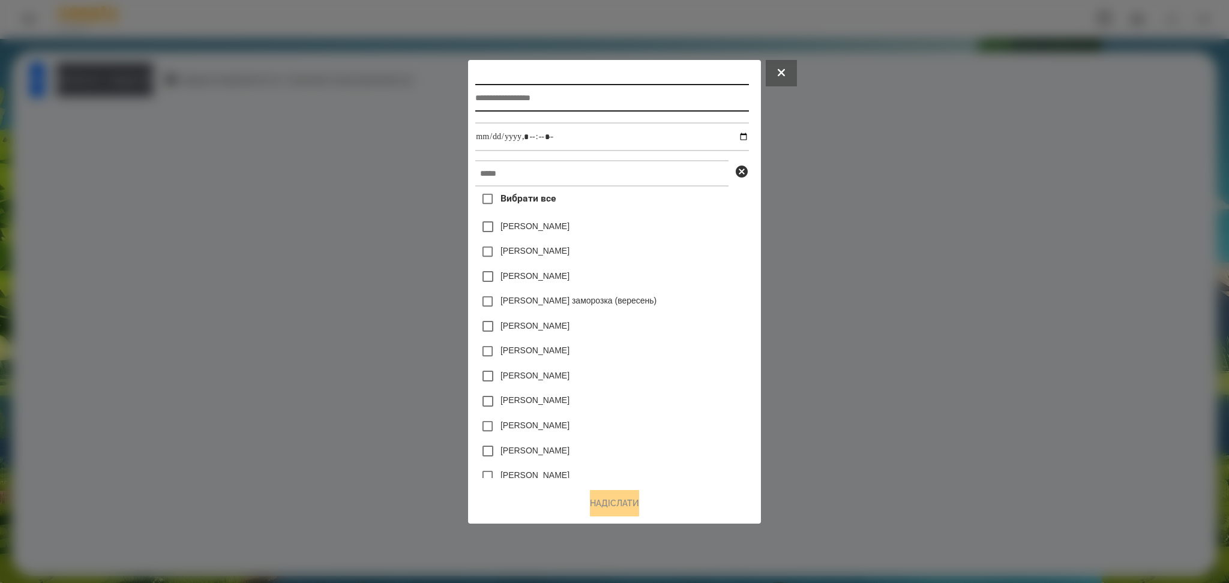
click at [475, 94] on input "text" at bounding box center [611, 98] width 273 height 28
paste input "******"
type input "******"
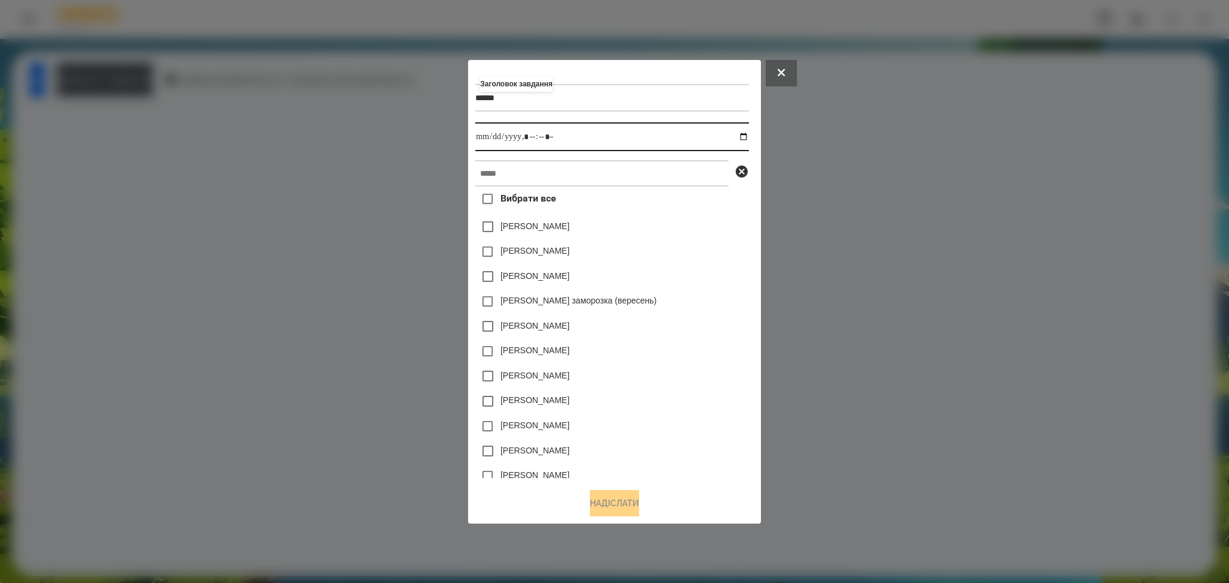
click at [748, 136] on input "datetime-local" at bounding box center [611, 136] width 273 height 29
type input "**********"
click at [687, 270] on div "[PERSON_NAME]" at bounding box center [611, 276] width 273 height 25
click at [495, 172] on input "text" at bounding box center [601, 173] width 253 height 26
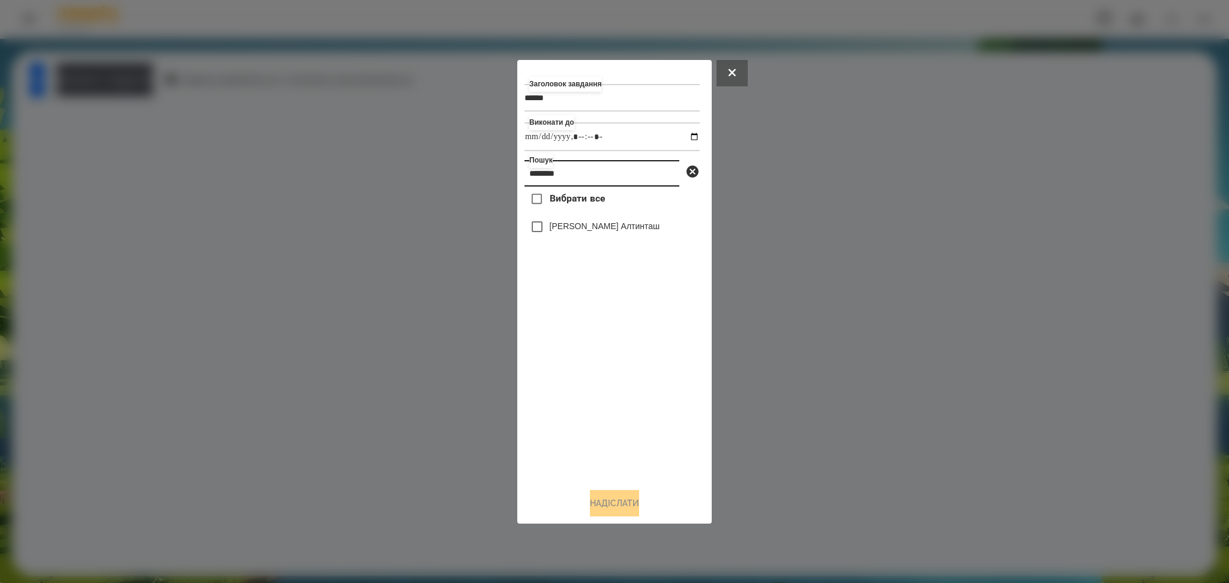
type input "********"
click at [624, 437] on button "Надіслати" at bounding box center [614, 503] width 49 height 26
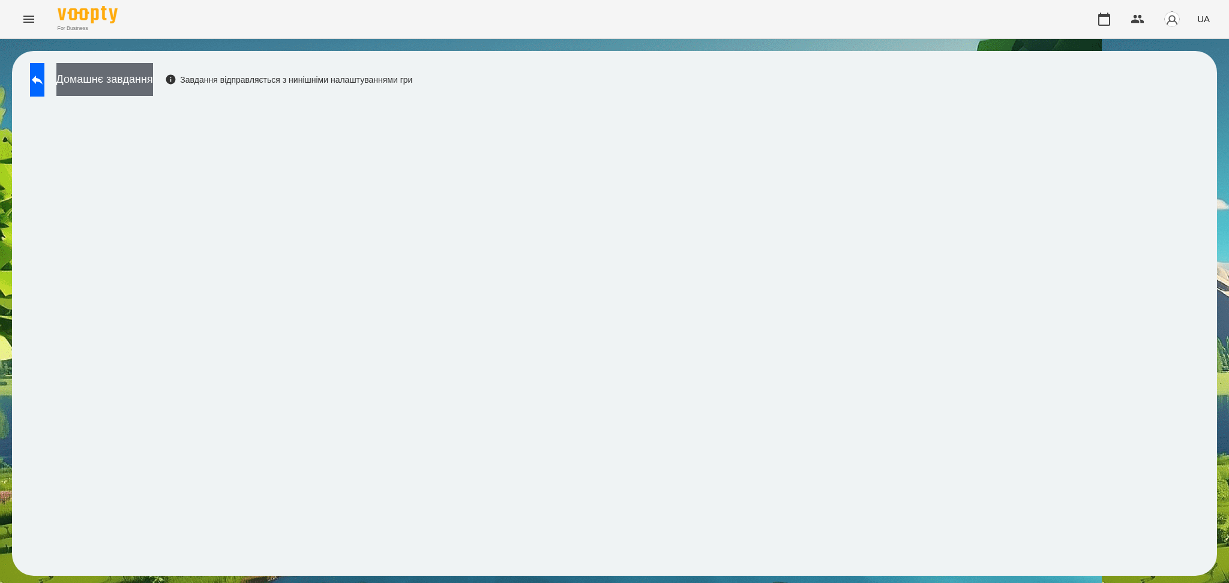
click at [153, 77] on button "Домашнє завдання" at bounding box center [104, 79] width 97 height 33
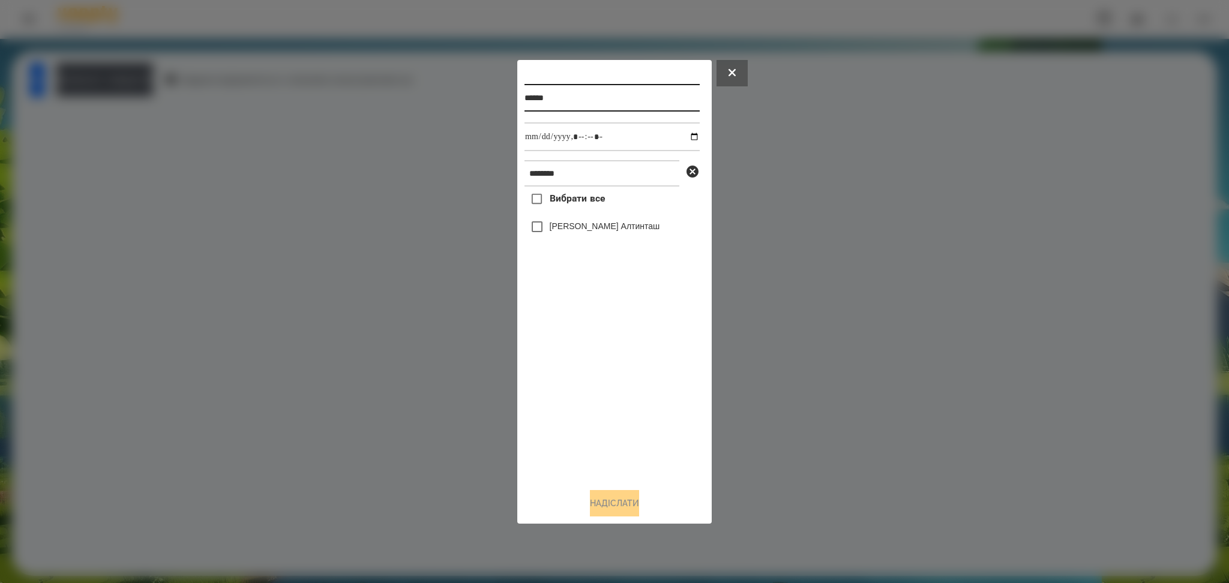
drag, startPoint x: 533, startPoint y: 92, endPoint x: 584, endPoint y: 102, distance: 51.9
click at [584, 102] on input "******" at bounding box center [611, 98] width 175 height 28
paste input "********"
type input "**********"
click at [687, 137] on input "datetime-local" at bounding box center [611, 136] width 175 height 29
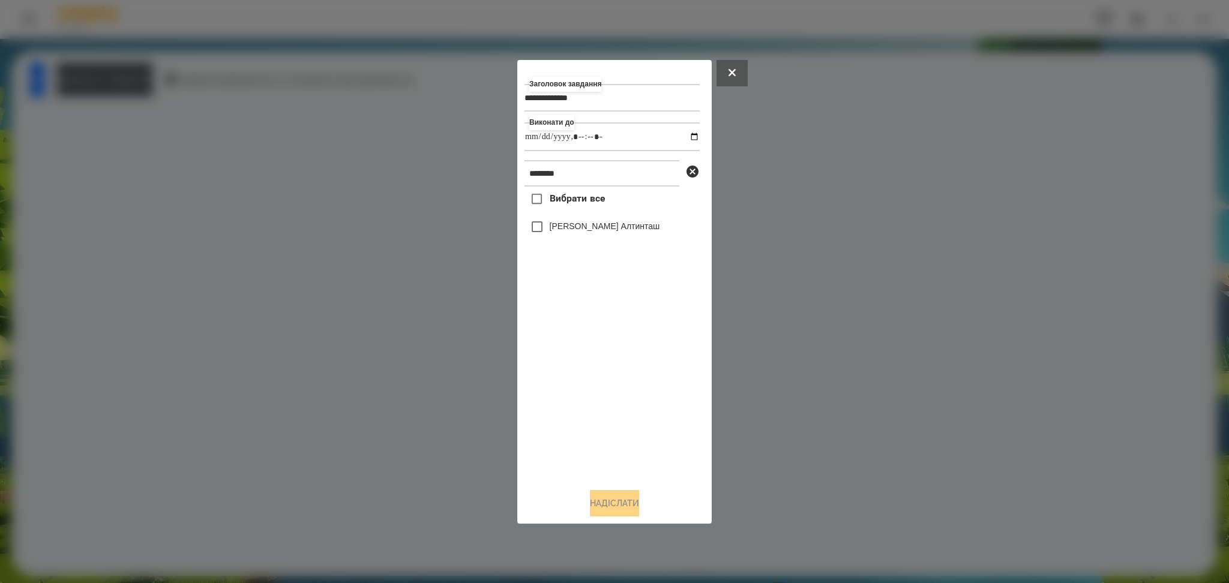
type input "**********"
drag, startPoint x: 620, startPoint y: 379, endPoint x: 567, endPoint y: 290, distance: 103.6
click at [624, 378] on div "Вибрати все [PERSON_NAME] Алтинташ" at bounding box center [611, 333] width 175 height 292
click at [625, 437] on button "Надіслати" at bounding box center [614, 503] width 49 height 26
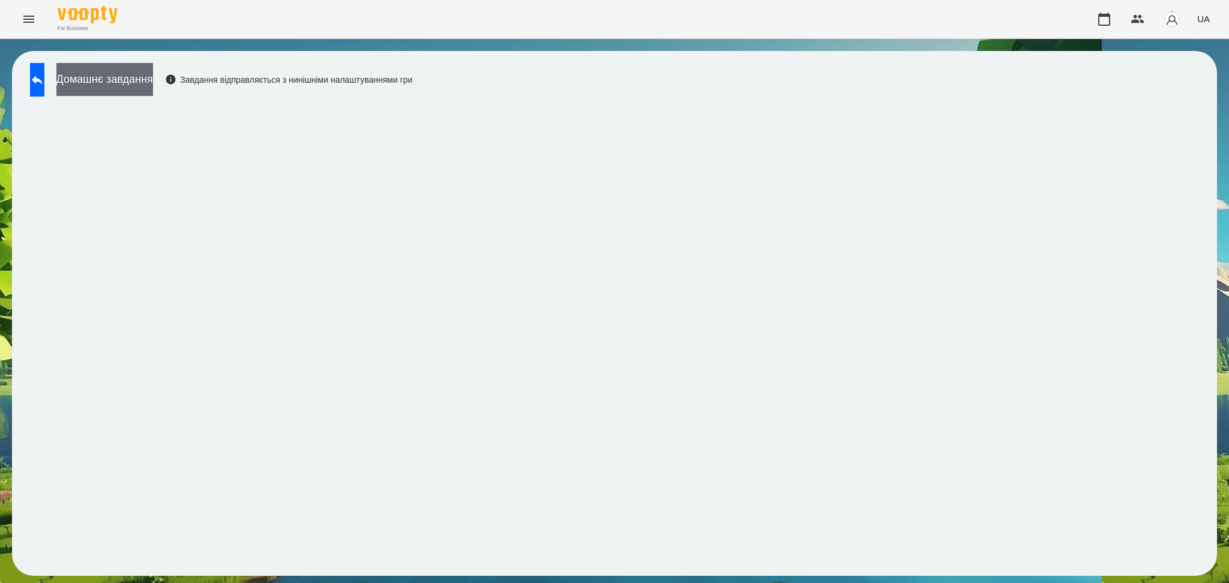
click at [153, 77] on button "Домашнє завдання" at bounding box center [104, 79] width 97 height 33
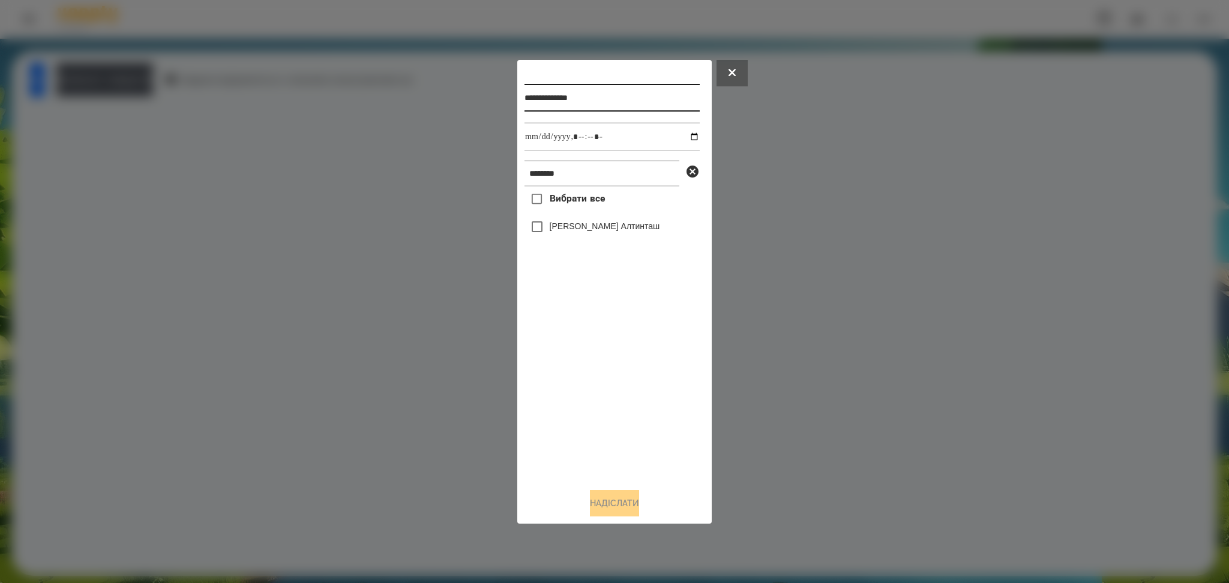
drag, startPoint x: 529, startPoint y: 91, endPoint x: 636, endPoint y: 98, distance: 107.1
click at [635, 98] on input "**********" at bounding box center [611, 98] width 175 height 28
paste input "text"
type input "**********"
click at [684, 136] on input "datetime-local" at bounding box center [611, 136] width 175 height 29
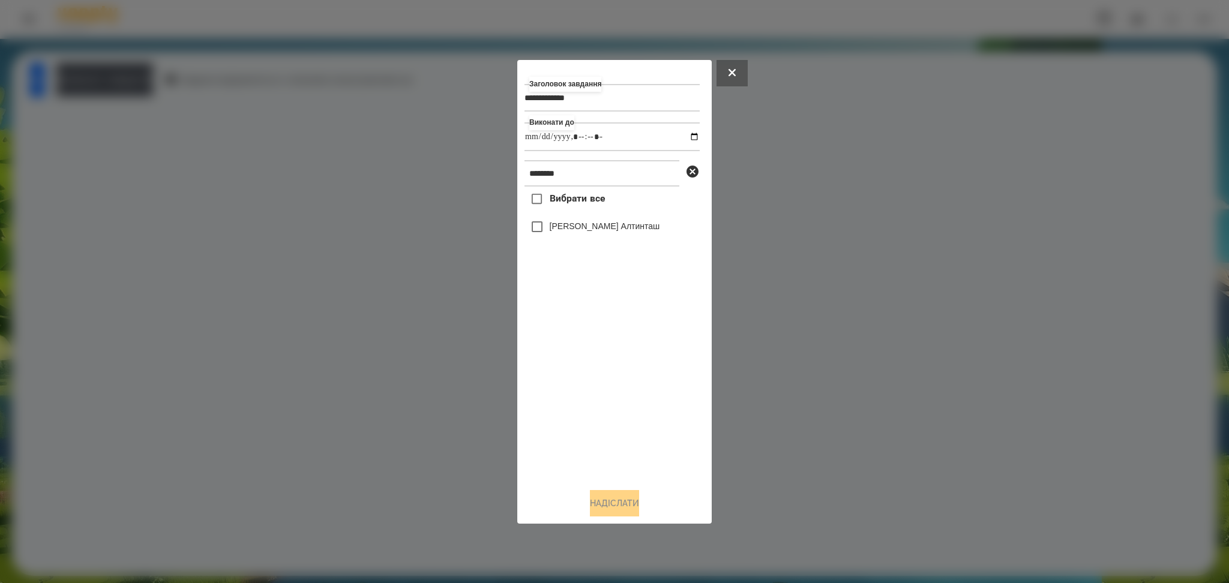
type input "**********"
click at [582, 383] on div "Вибрати все [PERSON_NAME] Алтинташ" at bounding box center [611, 333] width 175 height 292
click at [607, 437] on button "Надіслати" at bounding box center [614, 503] width 49 height 26
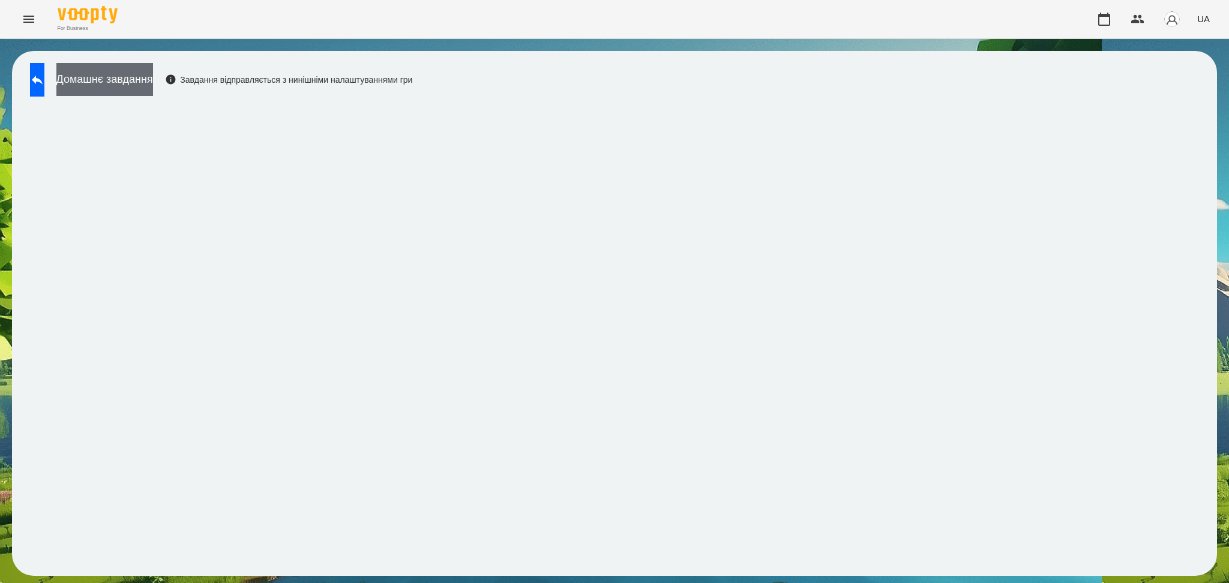
click at [153, 79] on button "Домашнє завдання" at bounding box center [104, 79] width 97 height 33
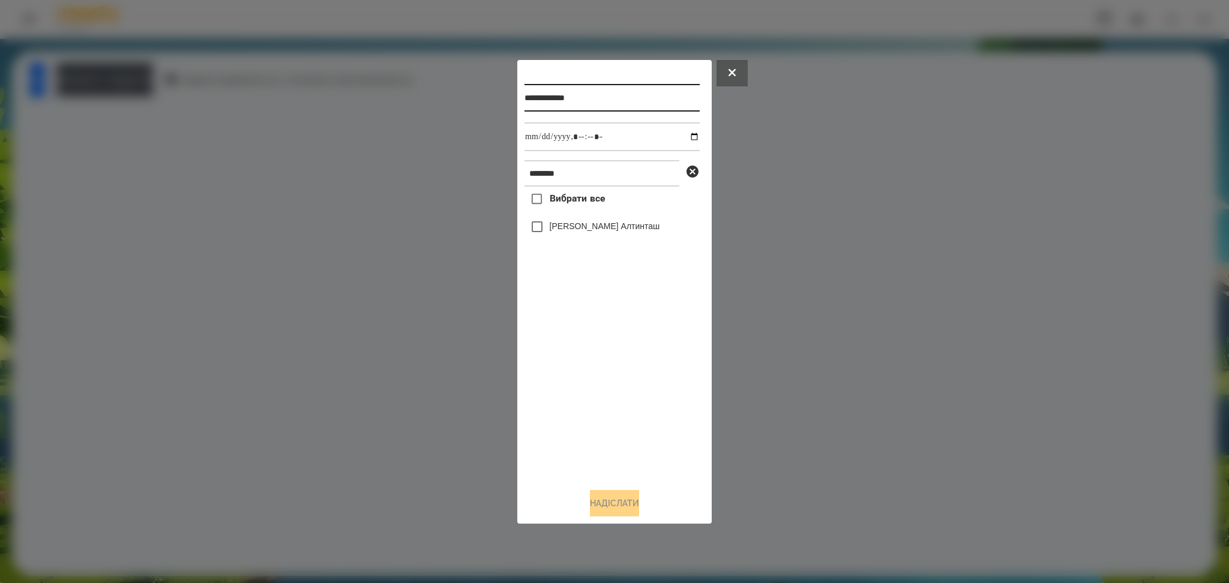
drag, startPoint x: 530, startPoint y: 95, endPoint x: 612, endPoint y: 99, distance: 81.7
click at [611, 98] on input "**********" at bounding box center [611, 98] width 175 height 28
paste input "text"
type input "******"
click at [683, 134] on input "datetime-local" at bounding box center [611, 136] width 175 height 29
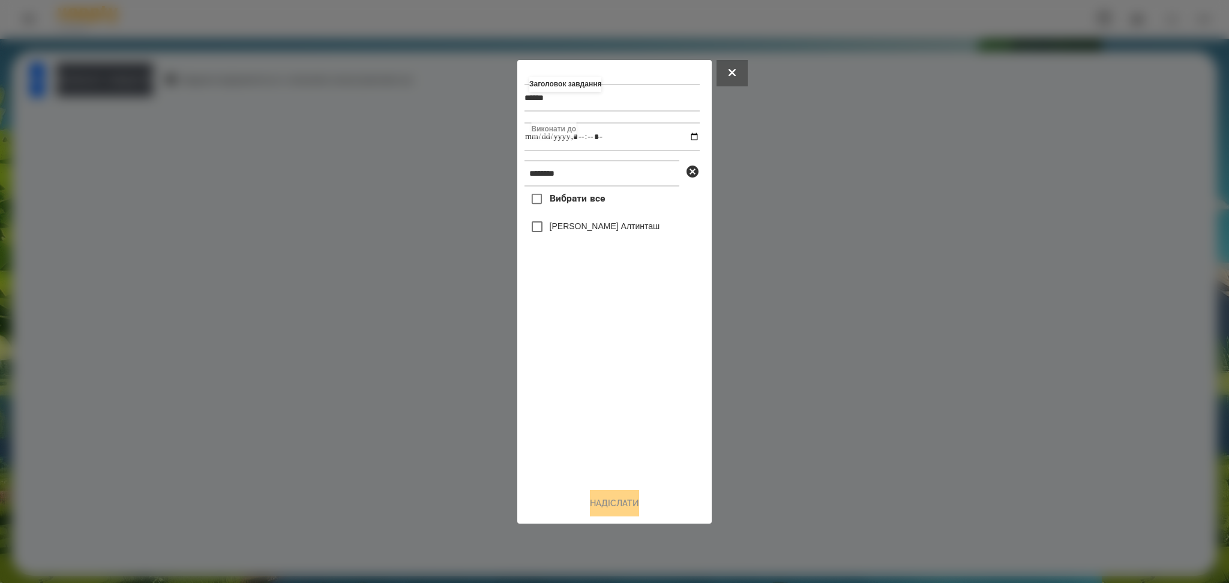
type input "**********"
drag, startPoint x: 586, startPoint y: 376, endPoint x: 563, endPoint y: 302, distance: 77.8
click at [587, 377] on div "Вибрати все [PERSON_NAME] Алтинташ" at bounding box center [611, 333] width 175 height 292
drag, startPoint x: 598, startPoint y: 502, endPoint x: 604, endPoint y: 499, distance: 6.7
click at [599, 437] on button "Надіслати" at bounding box center [614, 503] width 49 height 26
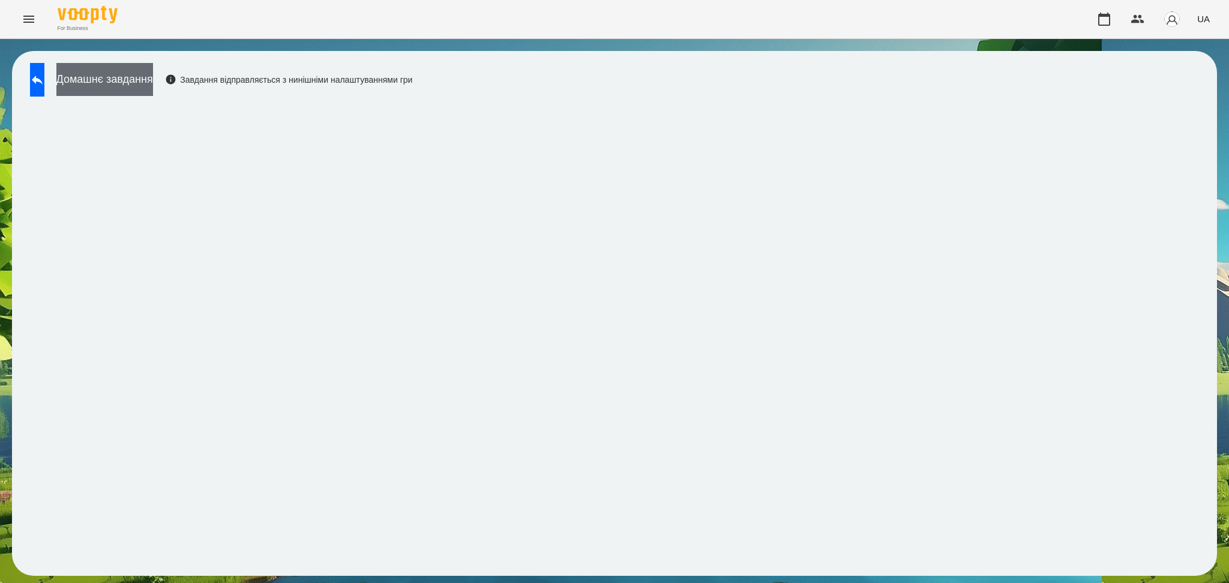
click at [153, 76] on button "Домашнє завдання" at bounding box center [104, 79] width 97 height 33
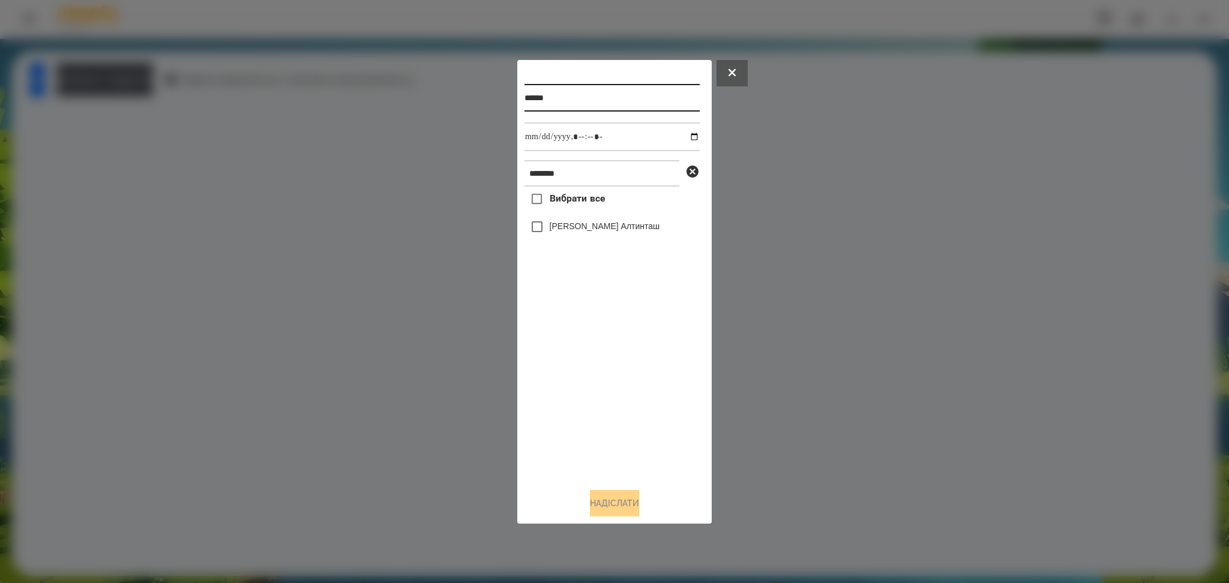
drag, startPoint x: 542, startPoint y: 95, endPoint x: 602, endPoint y: 97, distance: 60.0
click at [602, 97] on input "******" at bounding box center [611, 98] width 175 height 28
paste input "**********"
type input "**********"
click at [686, 137] on input "datetime-local" at bounding box center [611, 136] width 175 height 29
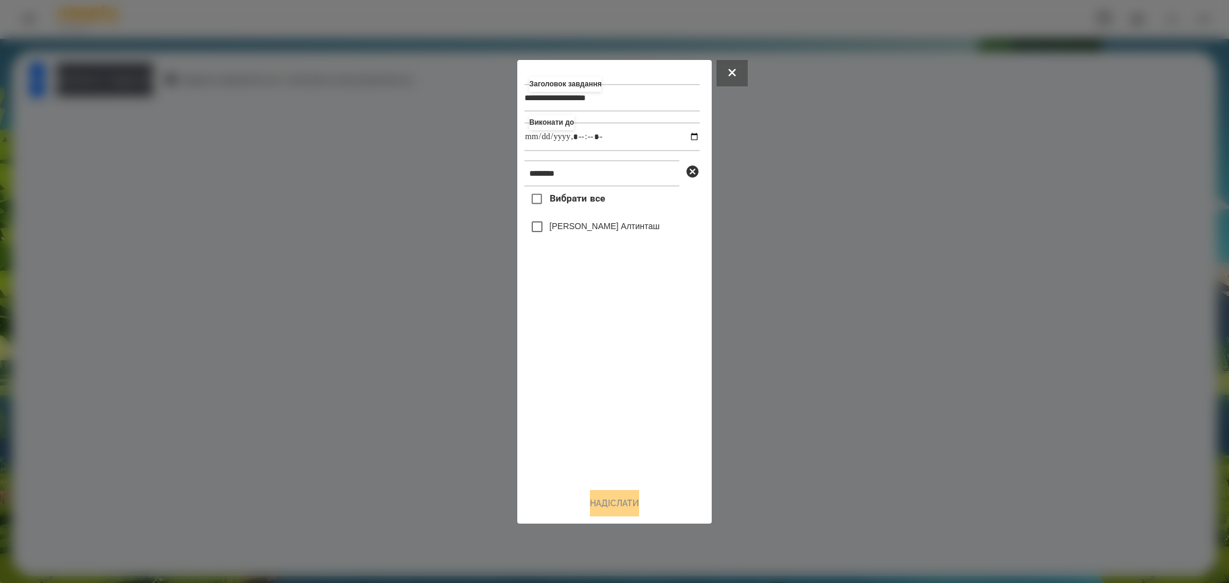
type input "**********"
drag, startPoint x: 596, startPoint y: 377, endPoint x: 568, endPoint y: 314, distance: 68.5
click at [597, 379] on div "Вибрати все [PERSON_NAME] Алтинташ" at bounding box center [611, 333] width 175 height 292
click at [611, 437] on button "Надіслати" at bounding box center [614, 503] width 49 height 26
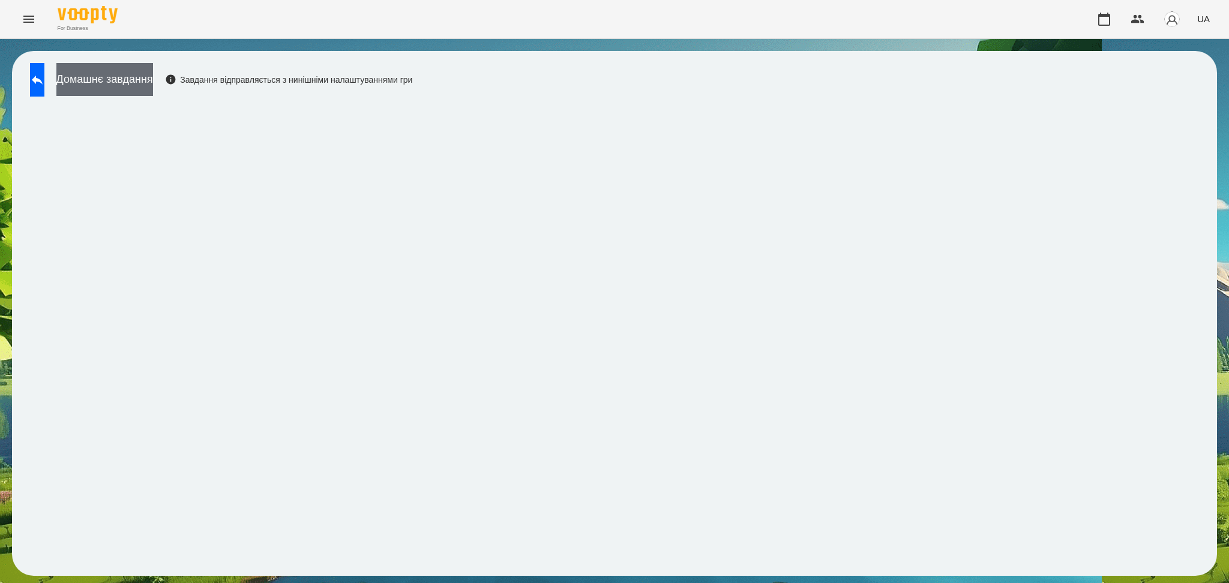
click at [153, 78] on button "Домашнє завдання" at bounding box center [104, 79] width 97 height 33
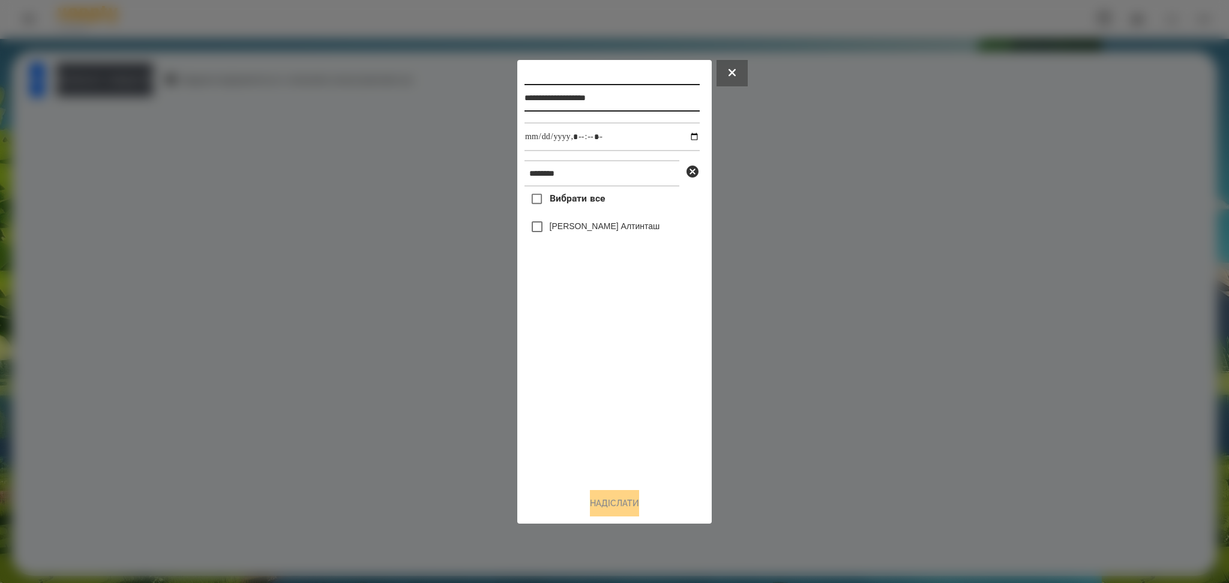
drag, startPoint x: 531, startPoint y: 99, endPoint x: 674, endPoint y: 100, distance: 142.8
click at [674, 100] on input "**********" at bounding box center [611, 98] width 175 height 28
paste input "******"
type input "**********"
click at [685, 136] on input "datetime-local" at bounding box center [611, 136] width 175 height 29
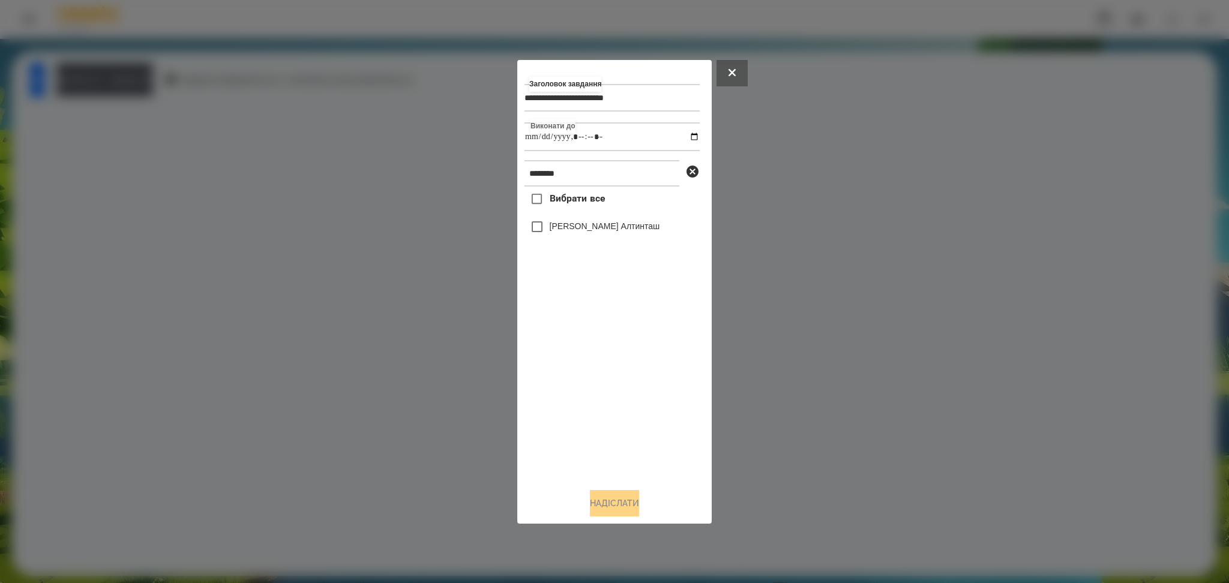
type input "**********"
click at [607, 358] on div "Вибрати все [PERSON_NAME] Алтинташ" at bounding box center [611, 333] width 175 height 292
click at [625, 437] on button "Надіслати" at bounding box center [614, 503] width 49 height 26
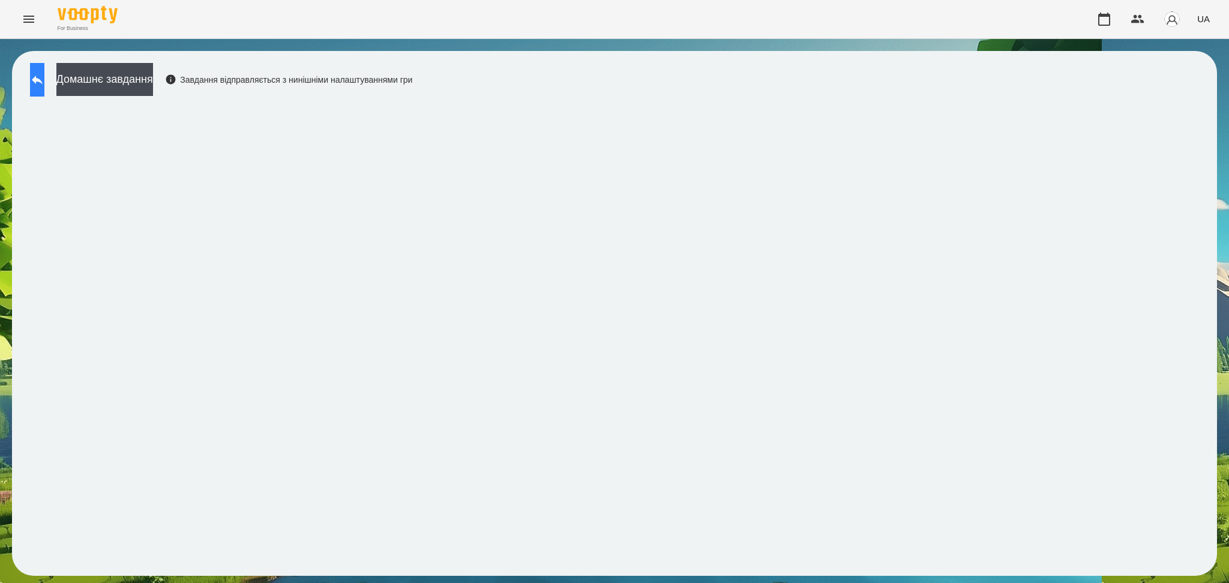
click at [44, 76] on icon at bounding box center [37, 80] width 14 height 14
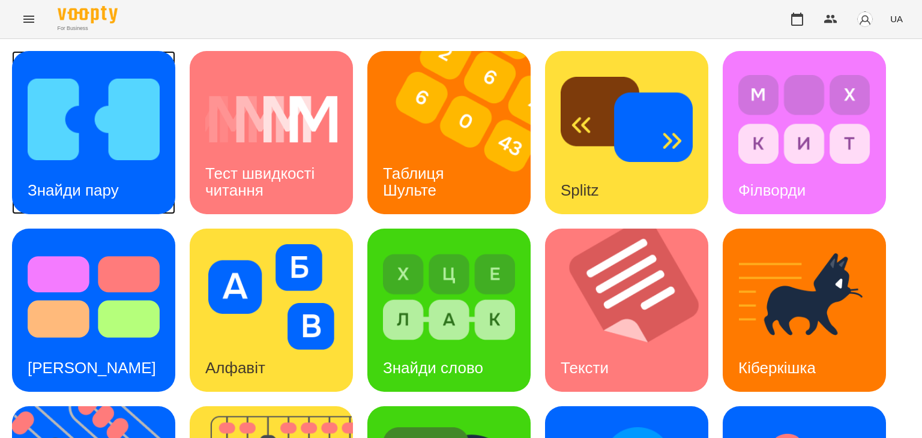
click at [86, 156] on img at bounding box center [94, 120] width 132 height 106
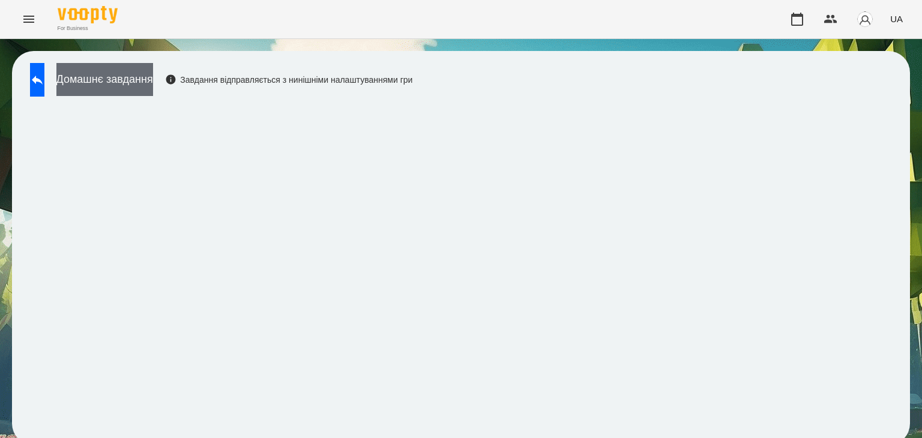
click at [137, 76] on button "Домашнє завдання" at bounding box center [104, 79] width 97 height 33
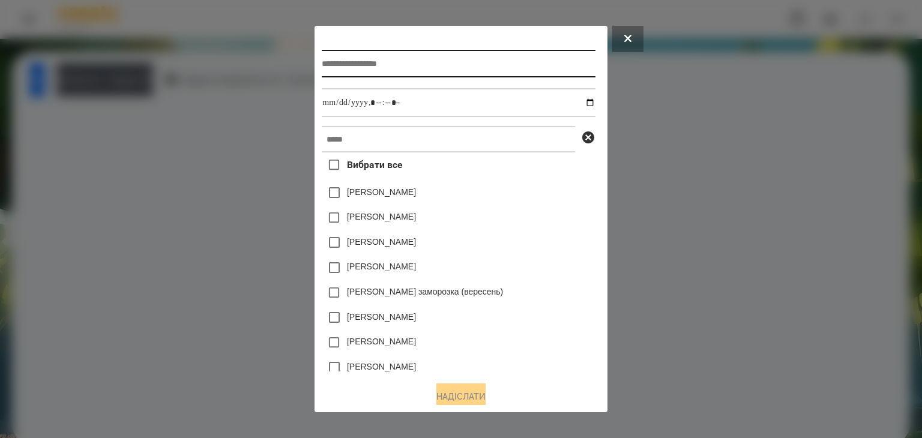
click at [379, 65] on input "text" at bounding box center [458, 64] width 273 height 28
click at [349, 65] on input "**********" at bounding box center [458, 64] width 273 height 28
type input "**********"
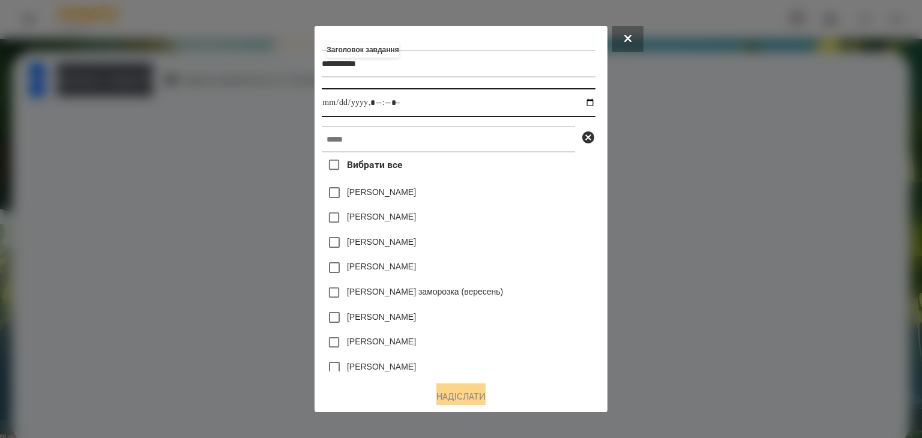
click at [593, 106] on input "datetime-local" at bounding box center [458, 102] width 273 height 29
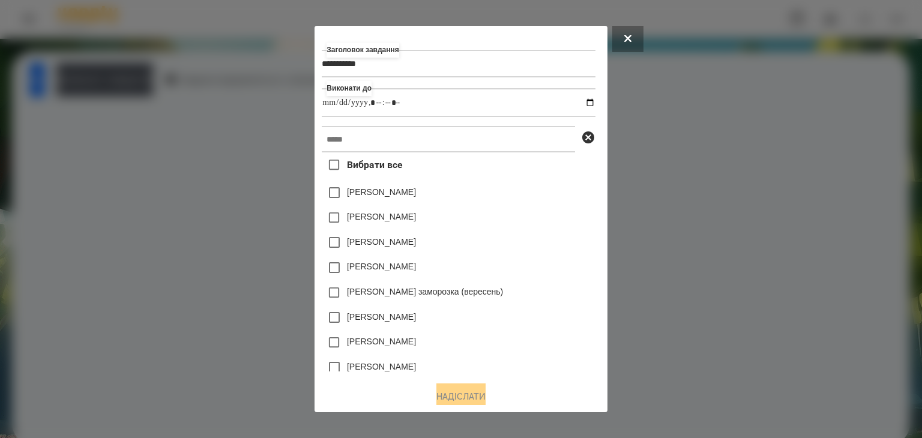
type input "**********"
click at [538, 250] on div "[PERSON_NAME]" at bounding box center [458, 242] width 273 height 25
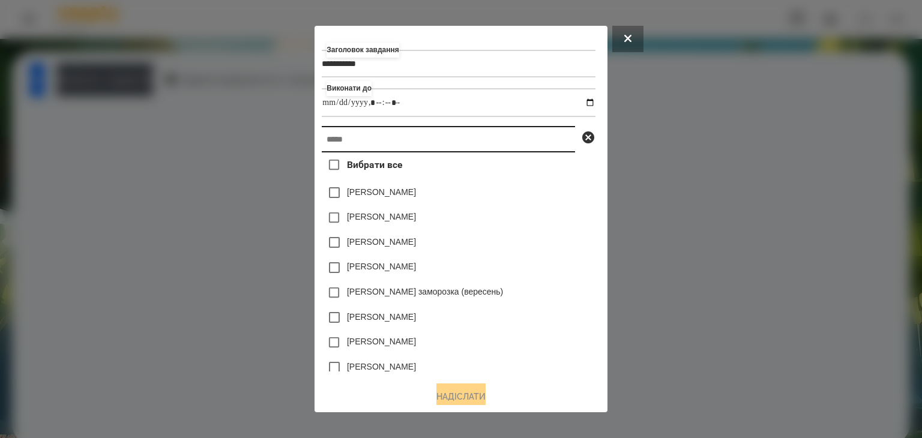
click at [347, 140] on input "text" at bounding box center [448, 139] width 253 height 26
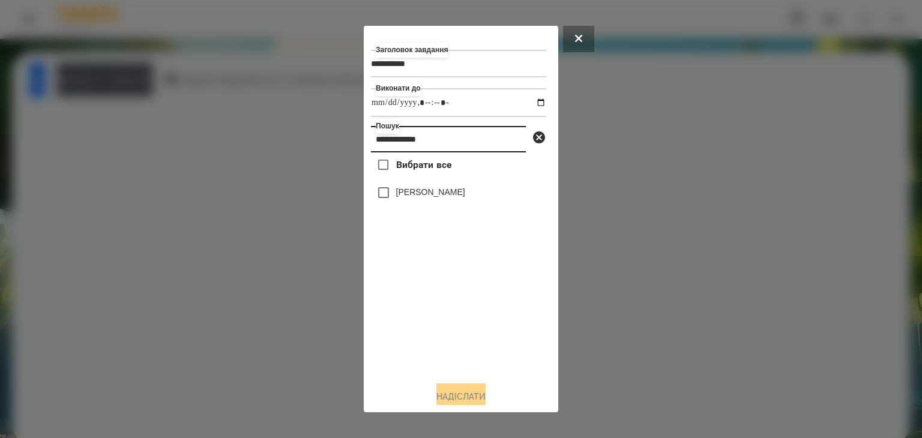
drag, startPoint x: 446, startPoint y: 142, endPoint x: 367, endPoint y: 147, distance: 78.8
click at [367, 147] on div "**********" at bounding box center [461, 219] width 194 height 387
type input "**********"
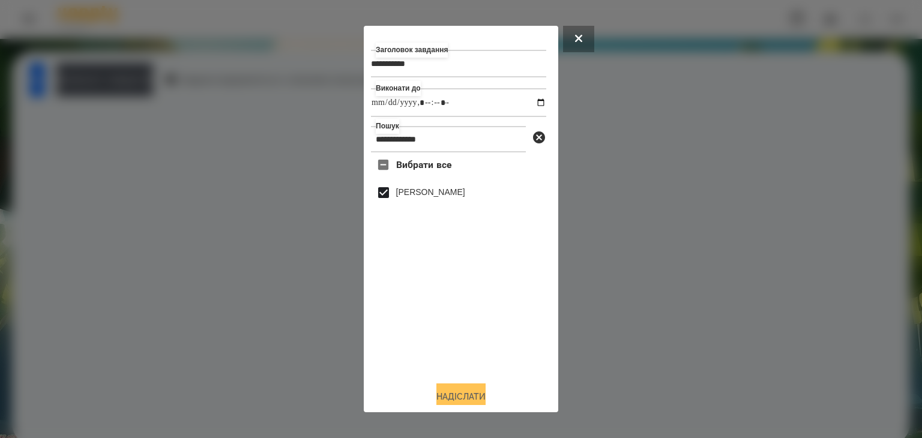
click at [470, 394] on button "Надіслати" at bounding box center [460, 396] width 49 height 26
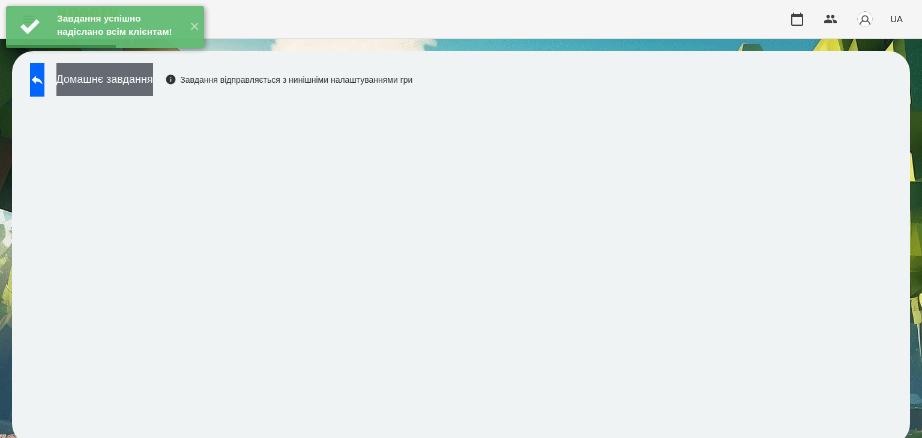
click at [153, 79] on button "Домашнє завдання" at bounding box center [104, 79] width 97 height 33
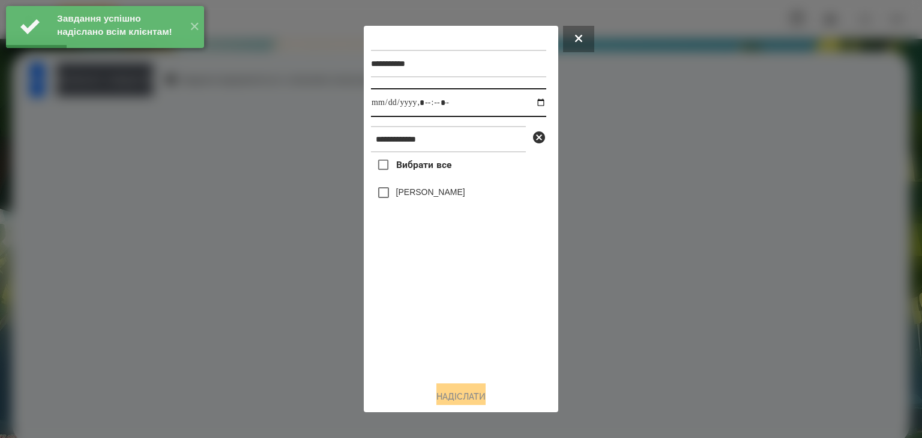
click at [530, 104] on input "datetime-local" at bounding box center [458, 102] width 175 height 29
type input "**********"
drag, startPoint x: 469, startPoint y: 326, endPoint x: 423, endPoint y: 275, distance: 68.4
click at [461, 332] on div "Вибрати все [PERSON_NAME]" at bounding box center [458, 261] width 175 height 219
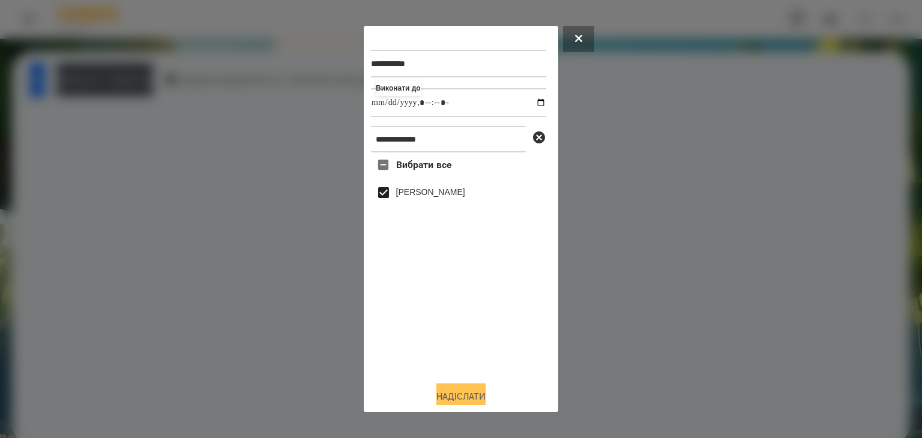
click at [459, 395] on button "Надіслати" at bounding box center [460, 396] width 49 height 26
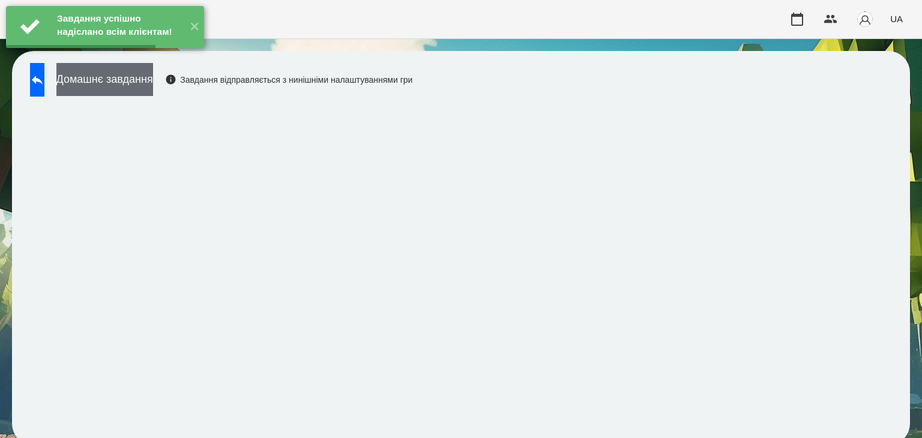
click at [153, 80] on button "Домашнє завдання" at bounding box center [104, 79] width 97 height 33
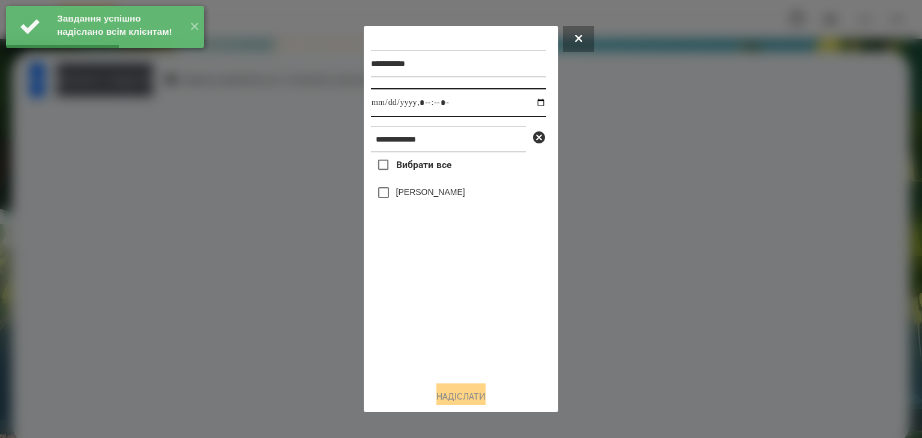
click at [530, 103] on input "datetime-local" at bounding box center [458, 102] width 175 height 29
type input "**********"
click at [430, 322] on div "Вибрати все [PERSON_NAME]" at bounding box center [458, 261] width 175 height 219
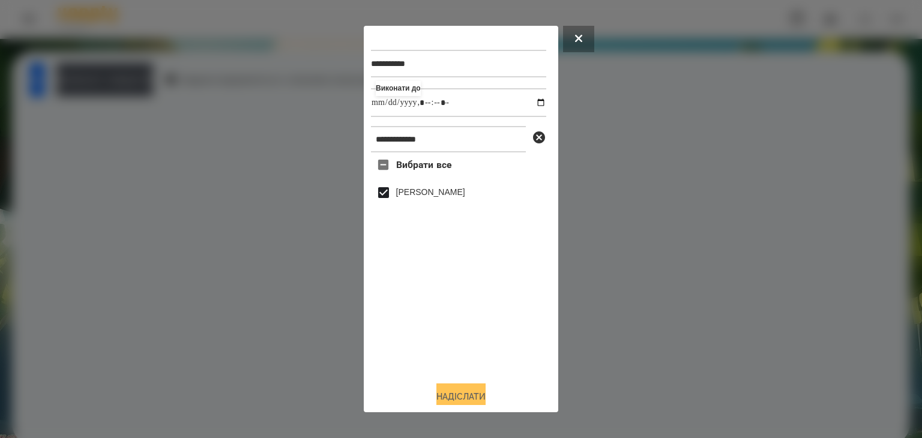
click at [466, 395] on button "Надіслати" at bounding box center [460, 396] width 49 height 26
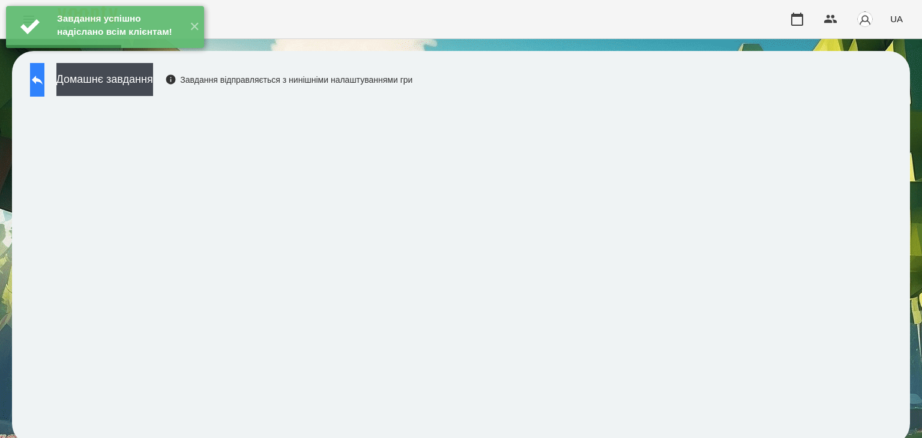
click at [44, 82] on icon at bounding box center [37, 80] width 14 height 14
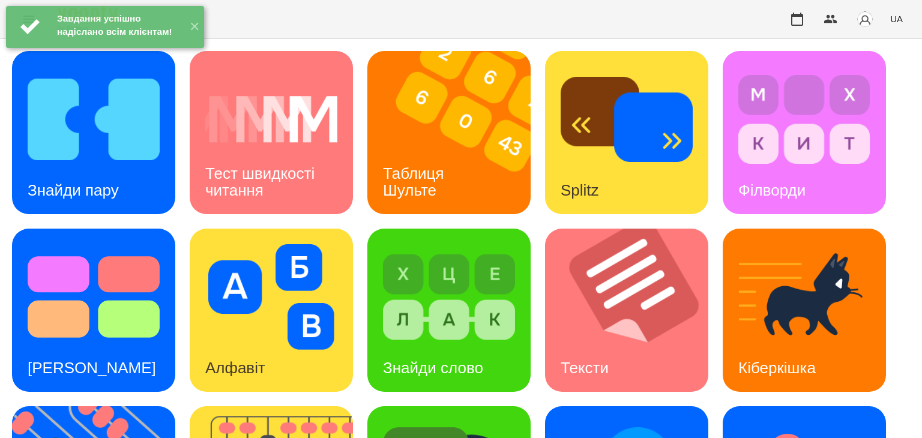
scroll to position [240, 0]
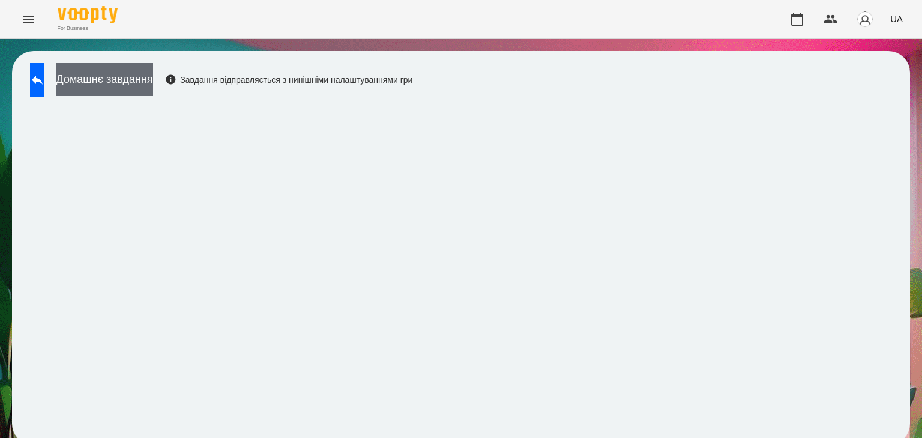
click at [153, 74] on button "Домашнє завдання" at bounding box center [104, 79] width 97 height 33
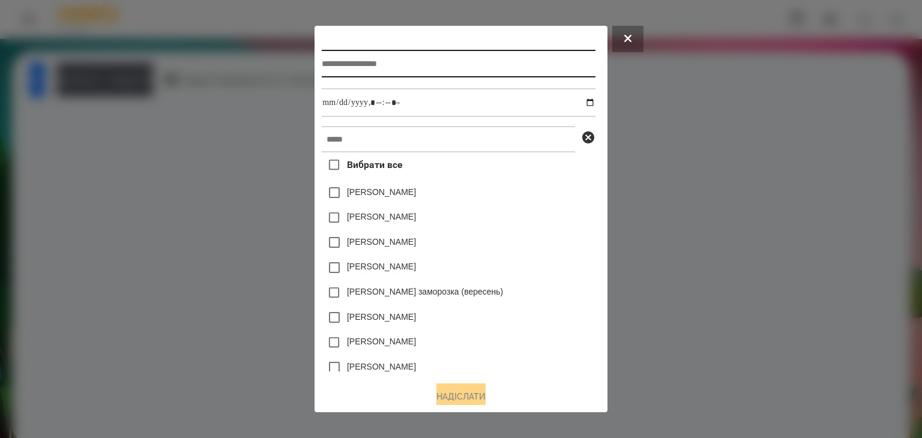
click at [386, 66] on input "text" at bounding box center [458, 64] width 273 height 28
type input "*********"
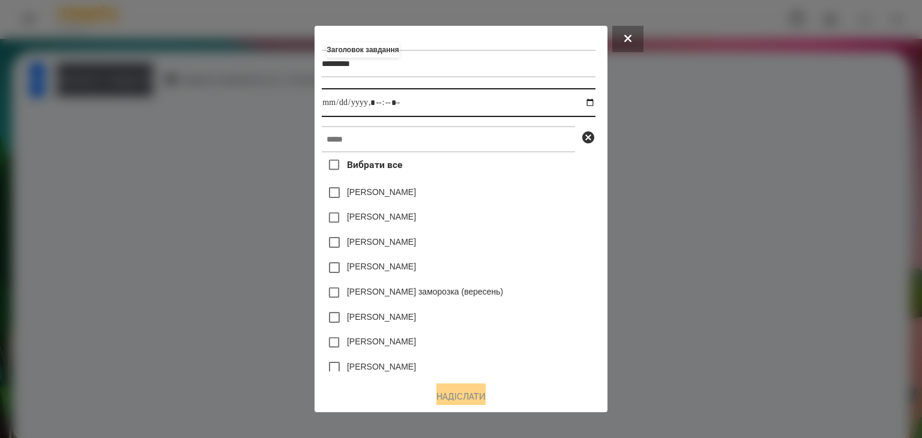
click at [590, 104] on input "datetime-local" at bounding box center [458, 102] width 273 height 29
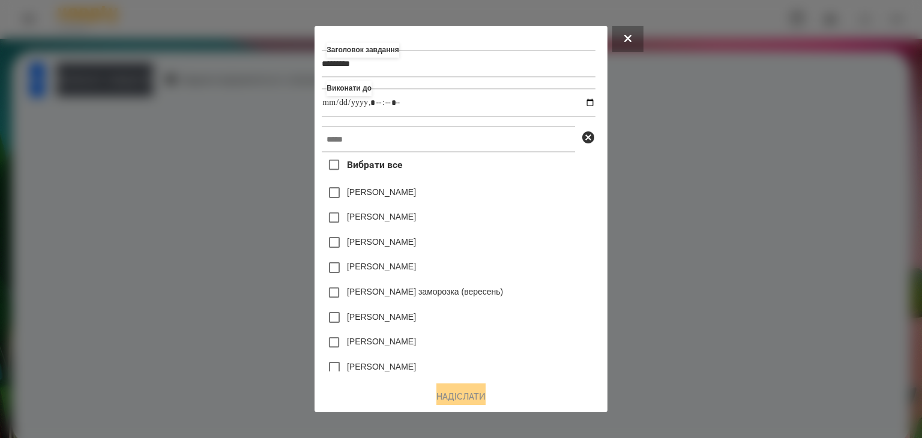
type input "**********"
click at [556, 227] on div "[PERSON_NAME]" at bounding box center [458, 217] width 273 height 25
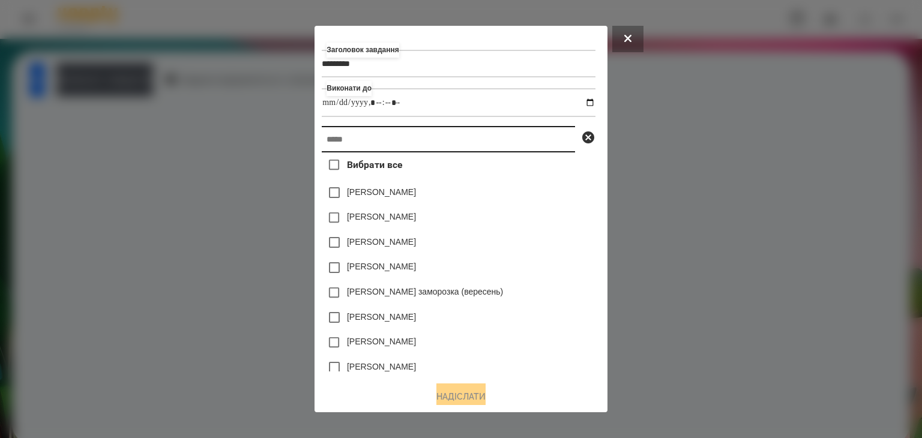
click at [327, 141] on input "text" at bounding box center [448, 139] width 253 height 26
paste input "**********"
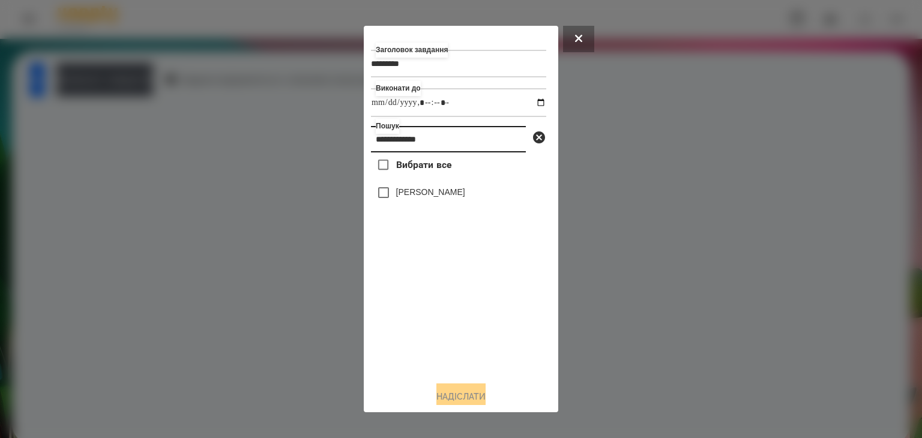
type input "**********"
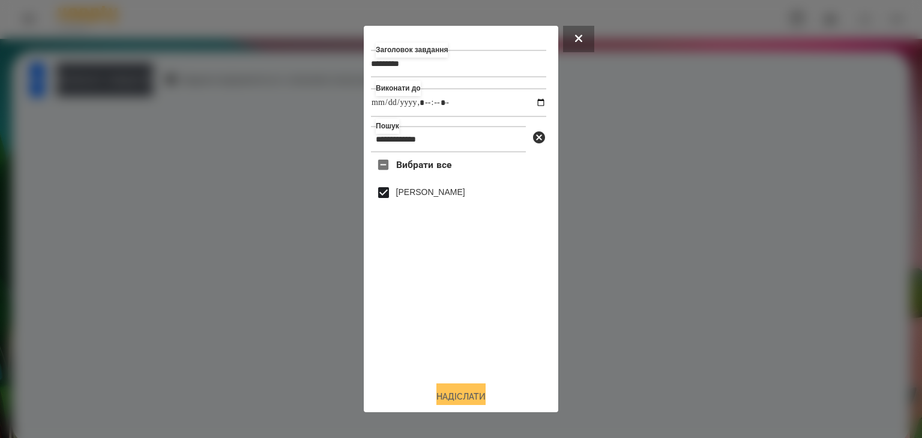
click at [480, 398] on button "Надіслати" at bounding box center [460, 396] width 49 height 26
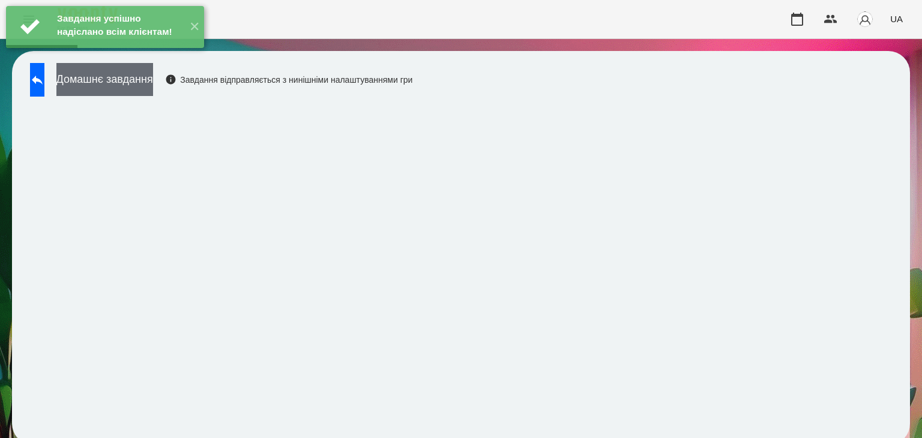
click at [153, 83] on button "Домашнє завдання" at bounding box center [104, 79] width 97 height 33
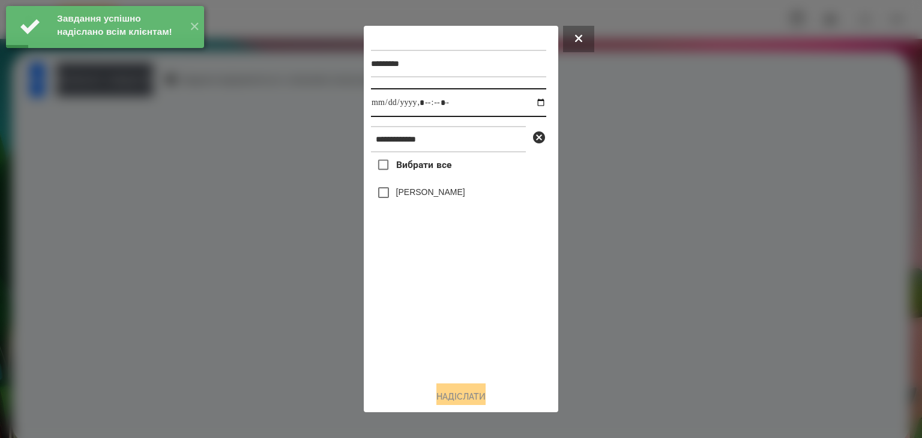
click at [529, 104] on input "datetime-local" at bounding box center [458, 102] width 175 height 29
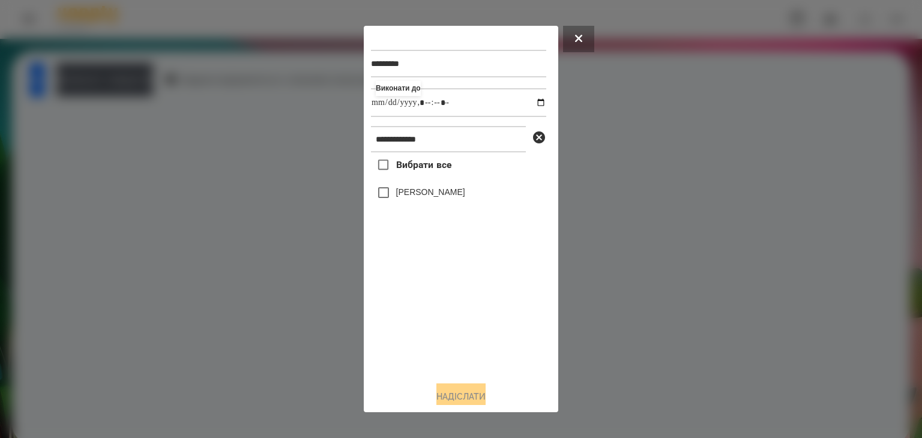
type input "**********"
click at [437, 350] on div "Вибрати все [PERSON_NAME]" at bounding box center [458, 261] width 175 height 219
click at [452, 394] on button "Надіслати" at bounding box center [460, 396] width 49 height 26
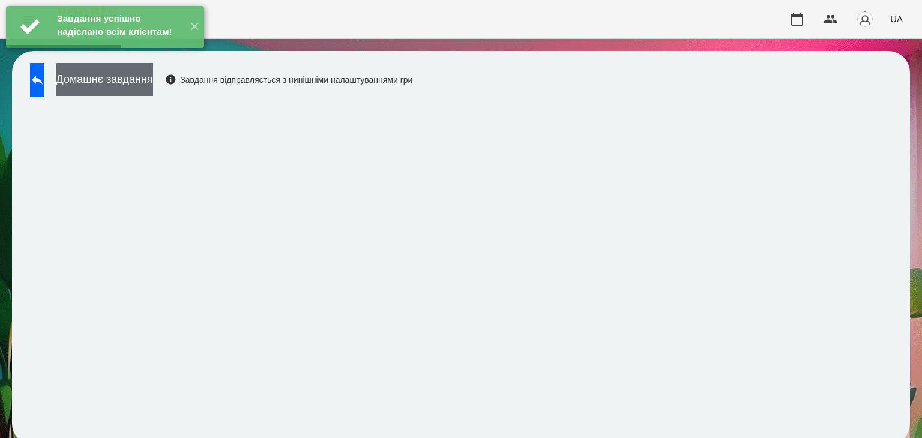
click at [153, 80] on button "Домашнє завдання" at bounding box center [104, 79] width 97 height 33
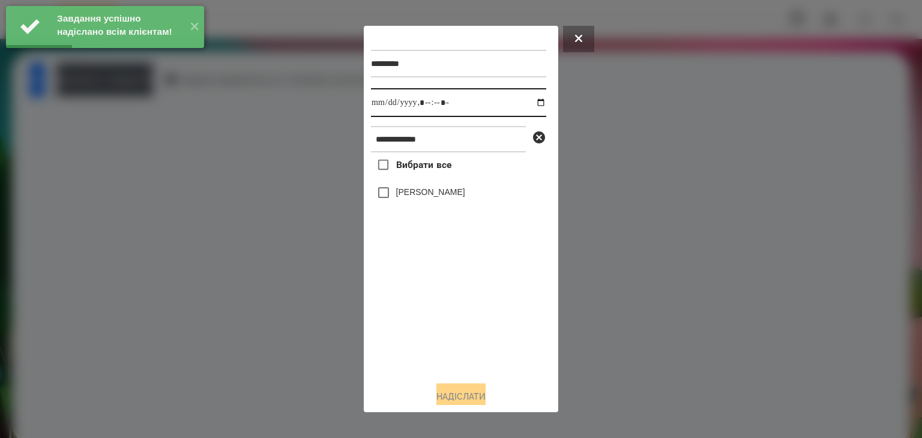
click at [529, 106] on input "datetime-local" at bounding box center [458, 102] width 175 height 29
type input "**********"
click at [444, 338] on div "Вибрати все [PERSON_NAME]" at bounding box center [458, 261] width 175 height 219
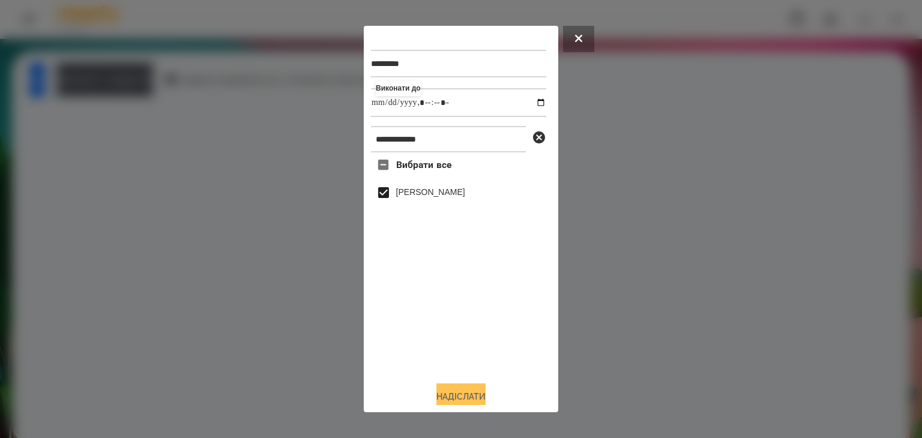
click at [464, 395] on button "Надіслати" at bounding box center [460, 396] width 49 height 26
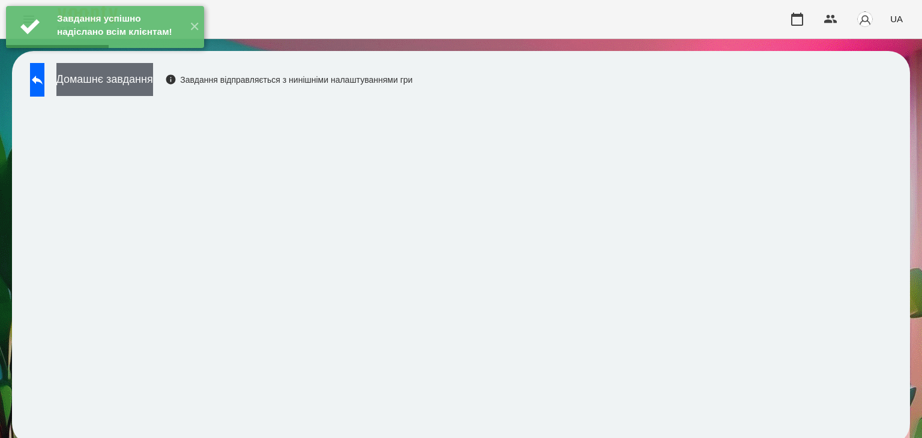
click at [153, 87] on button "Домашнє завдання" at bounding box center [104, 79] width 97 height 33
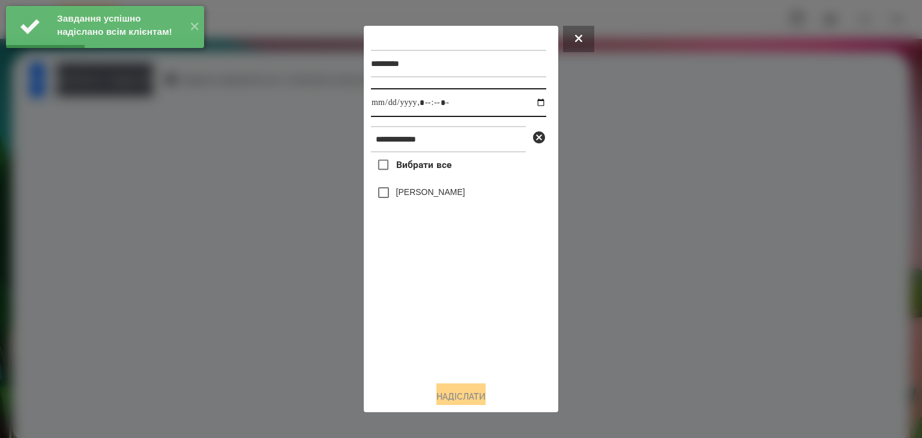
click at [529, 103] on input "datetime-local" at bounding box center [458, 102] width 175 height 29
click at [705, 252] on div at bounding box center [461, 219] width 922 height 438
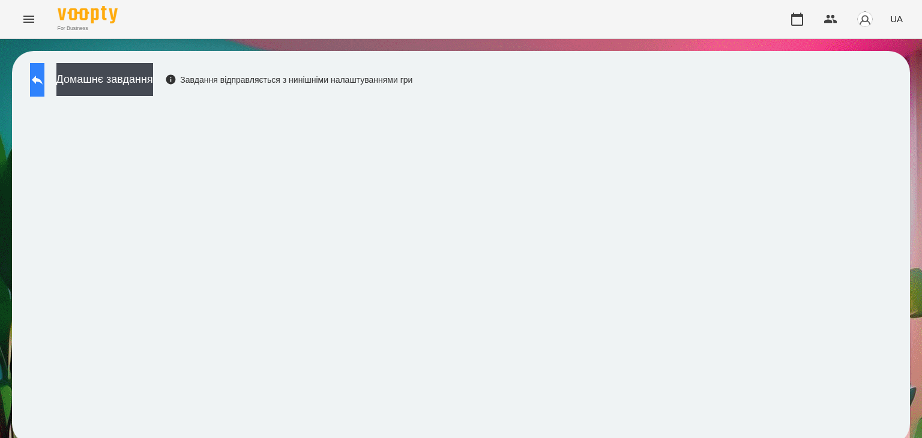
click at [44, 82] on icon at bounding box center [37, 80] width 14 height 14
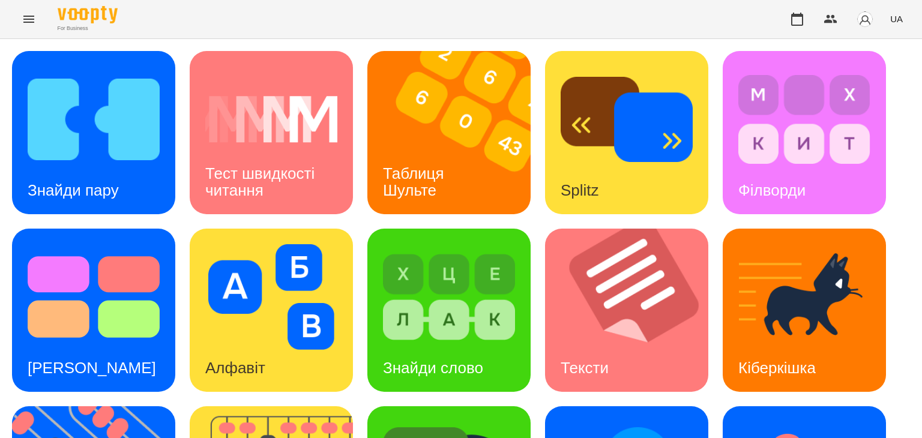
scroll to position [300, 0]
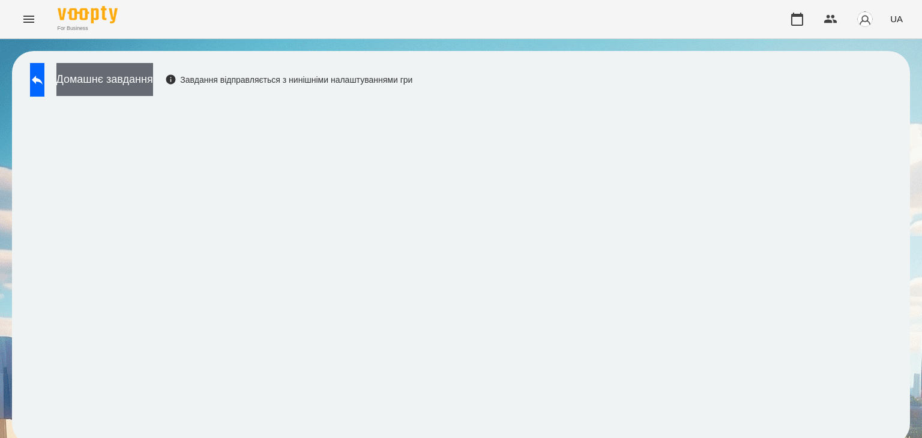
click at [153, 82] on button "Домашнє завдання" at bounding box center [104, 79] width 97 height 33
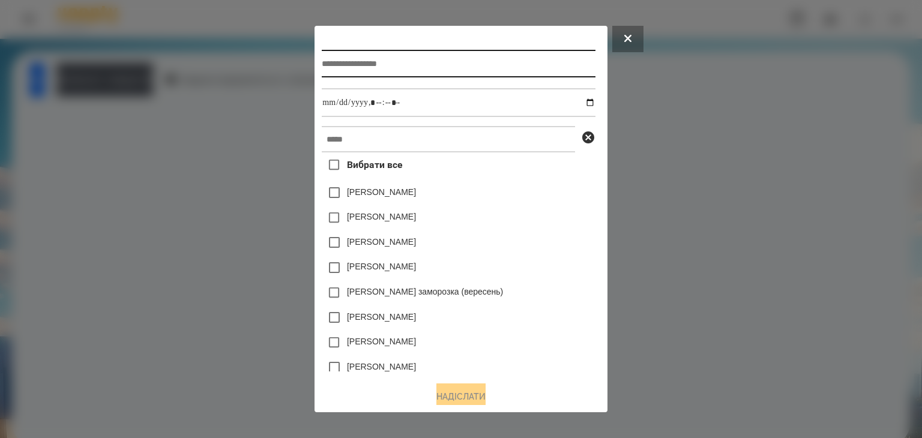
click at [335, 61] on input "text" at bounding box center [458, 64] width 273 height 28
type input "*********"
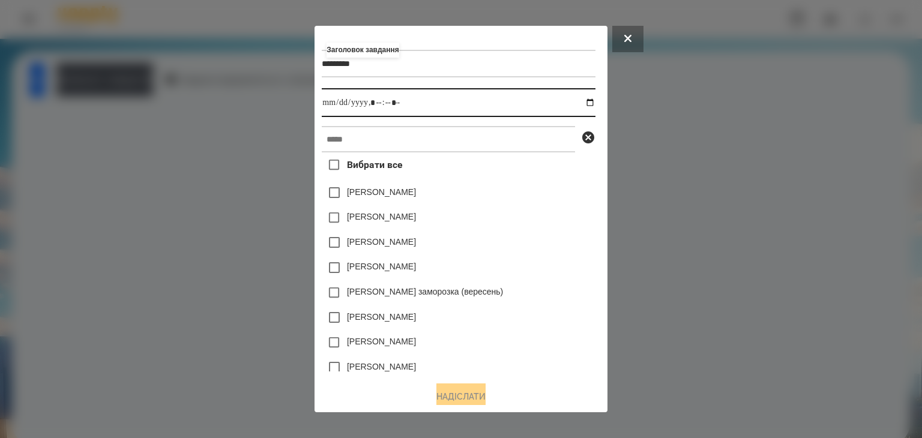
click at [592, 106] on input "datetime-local" at bounding box center [458, 102] width 273 height 29
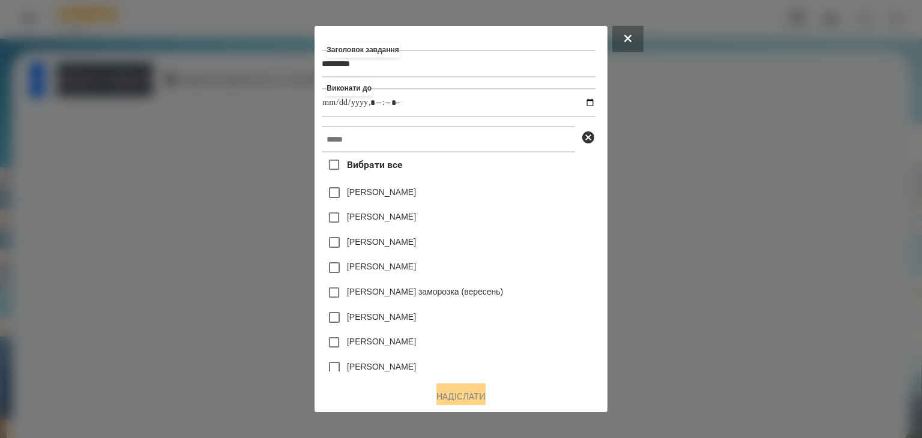
type input "**********"
click at [573, 200] on div "[PERSON_NAME]" at bounding box center [458, 192] width 273 height 25
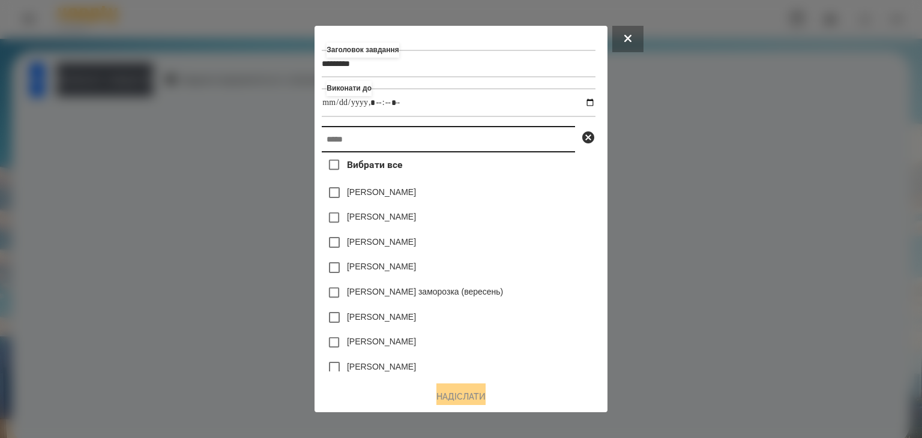
click at [346, 140] on input "text" at bounding box center [448, 139] width 253 height 26
paste input "**********"
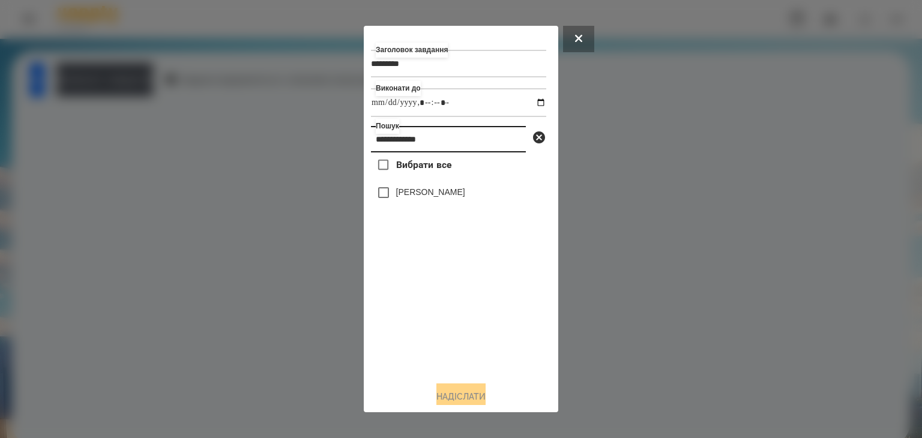
type input "**********"
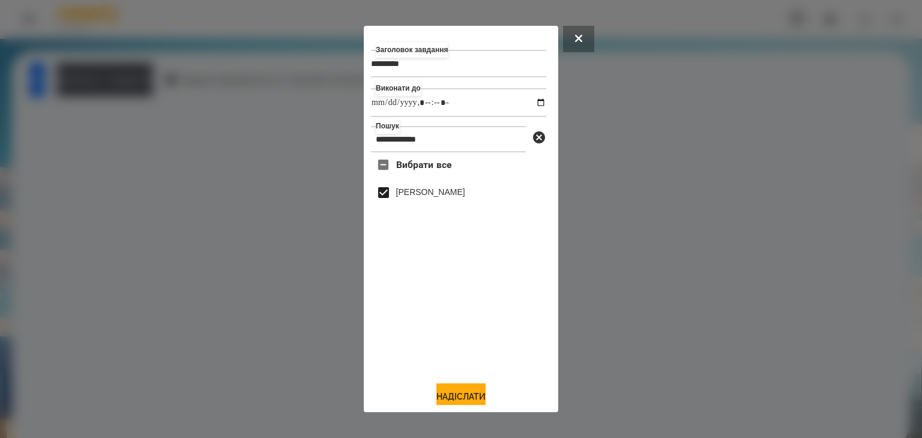
drag, startPoint x: 465, startPoint y: 396, endPoint x: 569, endPoint y: 358, distance: 110.5
click at [466, 396] on button "Надіслати" at bounding box center [460, 396] width 49 height 26
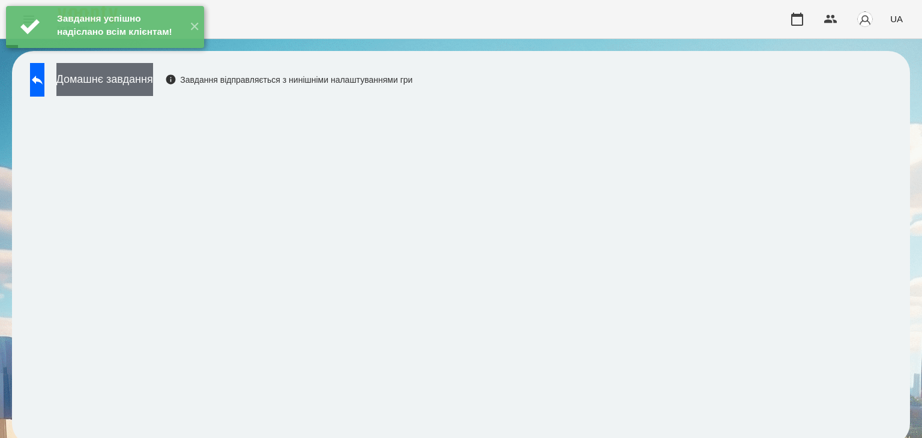
click at [131, 83] on button "Домашнє завдання" at bounding box center [104, 79] width 97 height 33
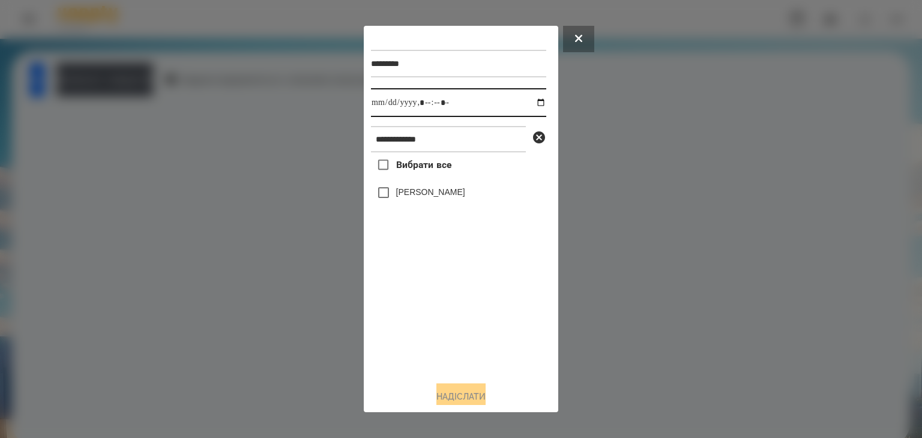
click at [528, 106] on input "datetime-local" at bounding box center [458, 102] width 175 height 29
type input "**********"
drag, startPoint x: 470, startPoint y: 327, endPoint x: 442, endPoint y: 289, distance: 48.0
click at [470, 324] on div "Вибрати все [PERSON_NAME]" at bounding box center [458, 261] width 175 height 219
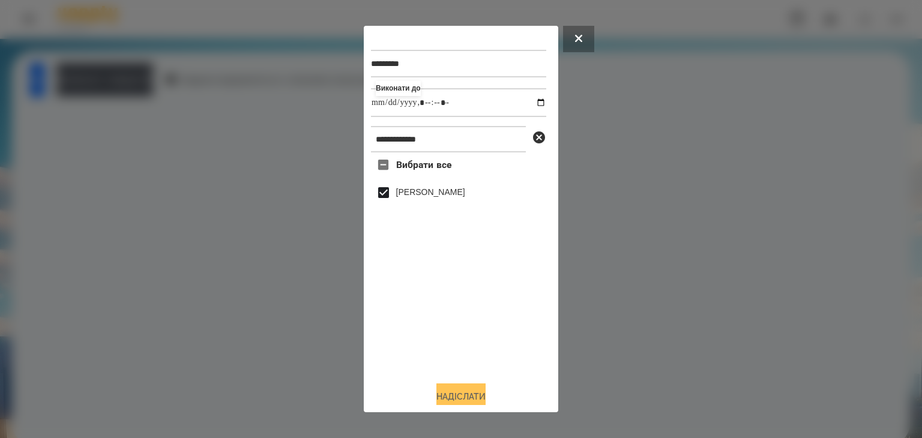
click at [452, 397] on button "Надіслати" at bounding box center [460, 396] width 49 height 26
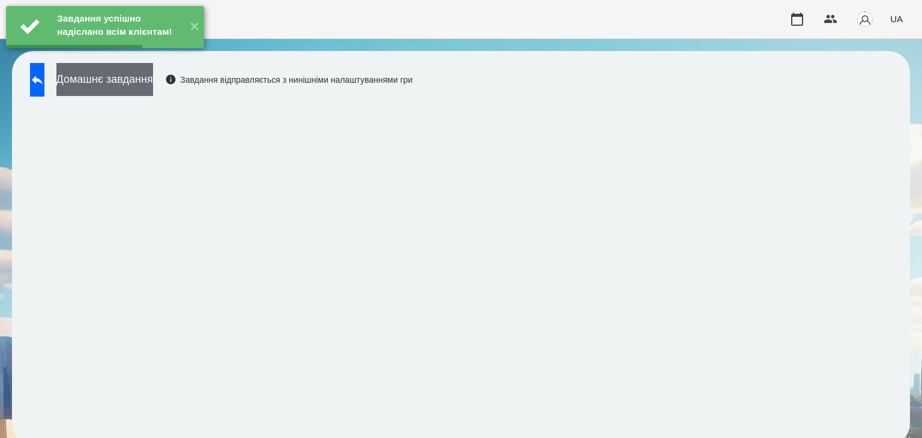
click at [153, 83] on button "Домашнє завдання" at bounding box center [104, 79] width 97 height 33
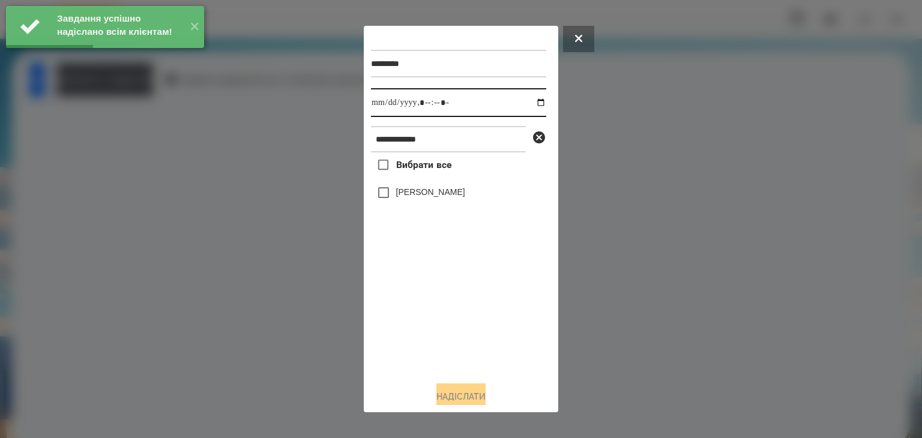
click at [529, 106] on input "datetime-local" at bounding box center [458, 102] width 175 height 29
type input "**********"
click at [421, 329] on div "Вибрати все [PERSON_NAME]" at bounding box center [458, 261] width 175 height 219
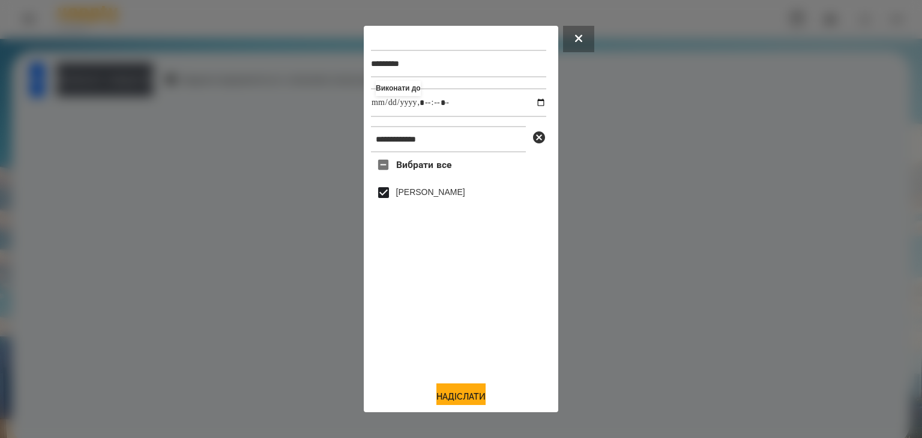
drag, startPoint x: 454, startPoint y: 394, endPoint x: 513, endPoint y: 367, distance: 65.5
click at [454, 394] on button "Надіслати" at bounding box center [460, 396] width 49 height 26
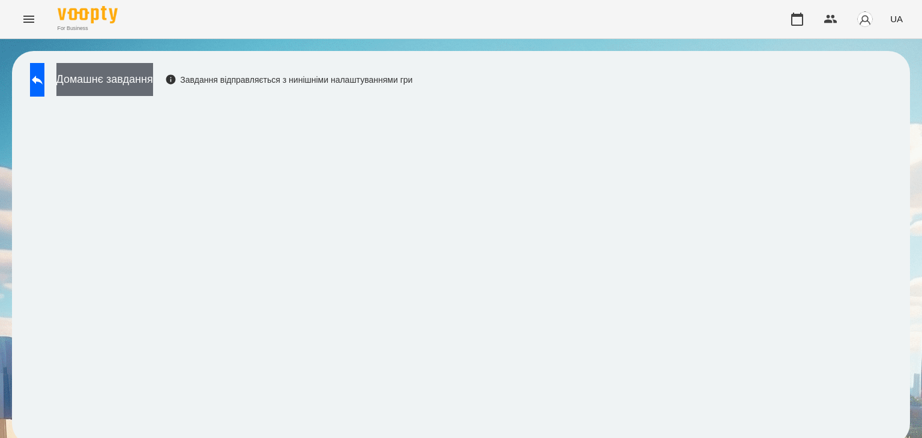
click at [148, 76] on button "Домашнє завдання" at bounding box center [104, 79] width 97 height 33
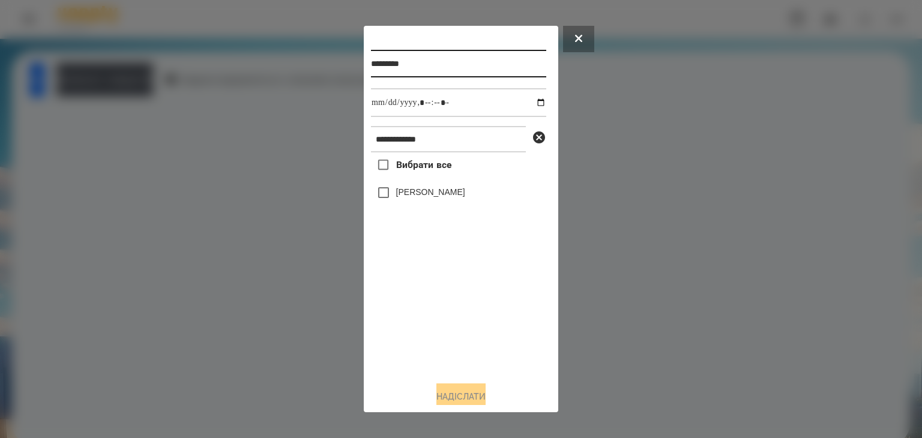
click at [416, 67] on input "*********" at bounding box center [458, 64] width 175 height 28
type input "*********"
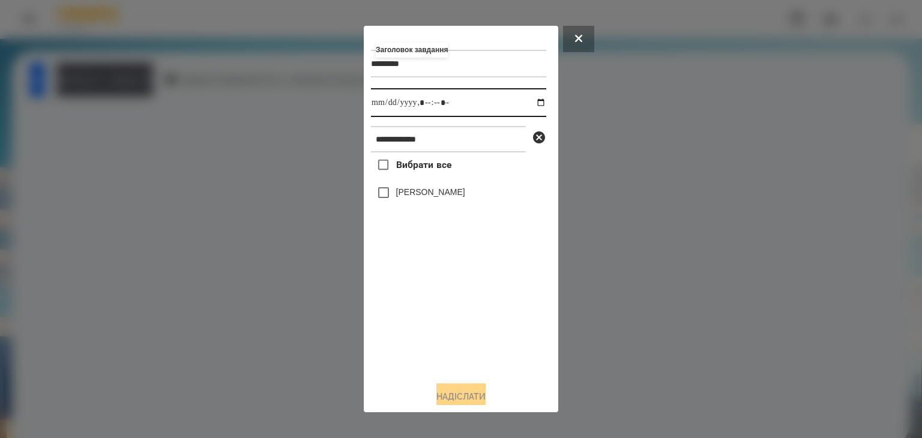
click at [528, 101] on input "datetime-local" at bounding box center [458, 102] width 175 height 29
type input "**********"
drag, startPoint x: 452, startPoint y: 329, endPoint x: 446, endPoint y: 326, distance: 6.2
click at [446, 326] on div "Вибрати все [PERSON_NAME]" at bounding box center [458, 261] width 175 height 219
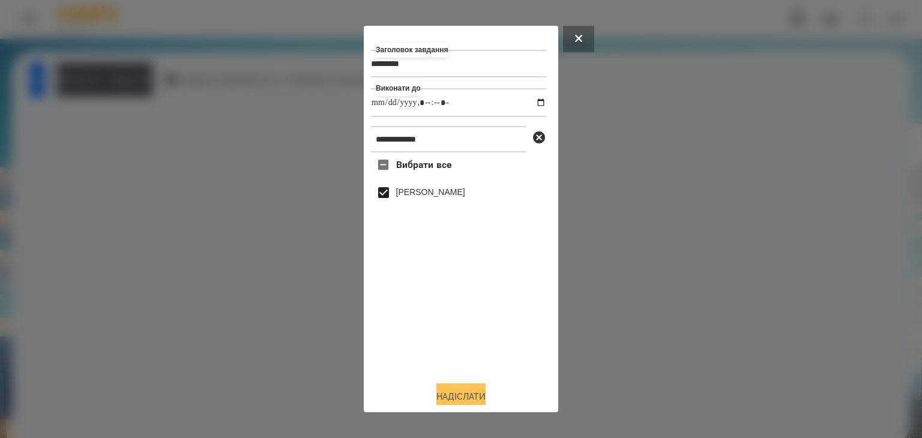
drag, startPoint x: 458, startPoint y: 398, endPoint x: 487, endPoint y: 391, distance: 29.7
click at [461, 397] on button "Надіслати" at bounding box center [460, 396] width 49 height 26
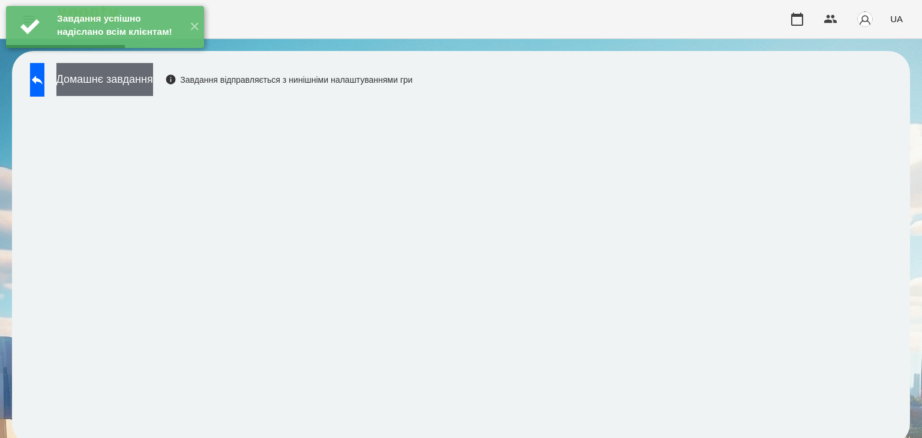
click at [153, 82] on button "Домашнє завдання" at bounding box center [104, 79] width 97 height 33
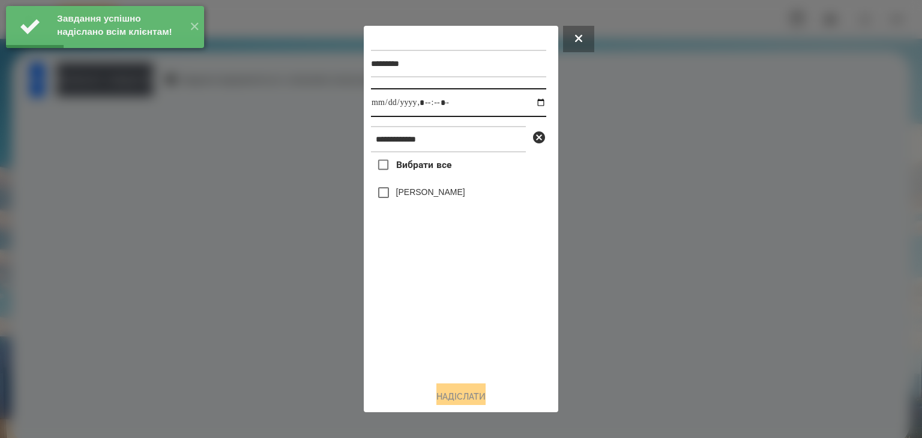
drag, startPoint x: 530, startPoint y: 101, endPoint x: 528, endPoint y: 118, distance: 17.0
click at [530, 101] on input "datetime-local" at bounding box center [458, 102] width 175 height 29
type input "**********"
click at [431, 340] on div "Вибрати все [PERSON_NAME]" at bounding box center [458, 261] width 175 height 219
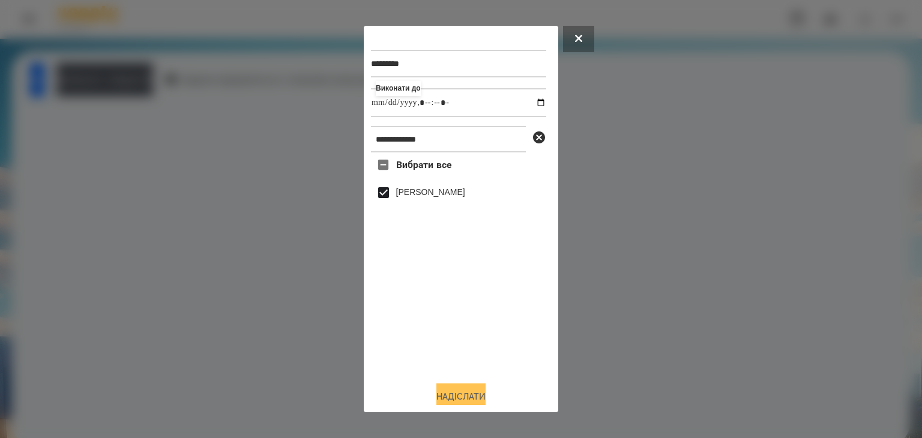
click at [454, 395] on button "Надіслати" at bounding box center [460, 396] width 49 height 26
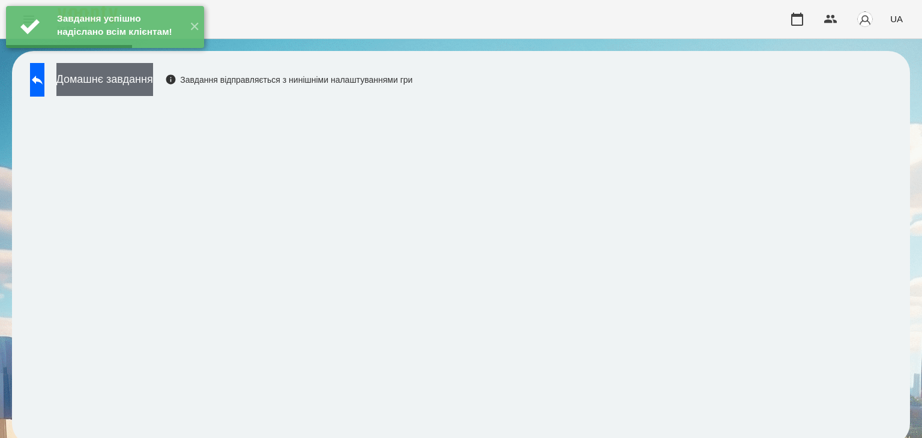
click at [153, 80] on button "Домашнє завдання" at bounding box center [104, 79] width 97 height 33
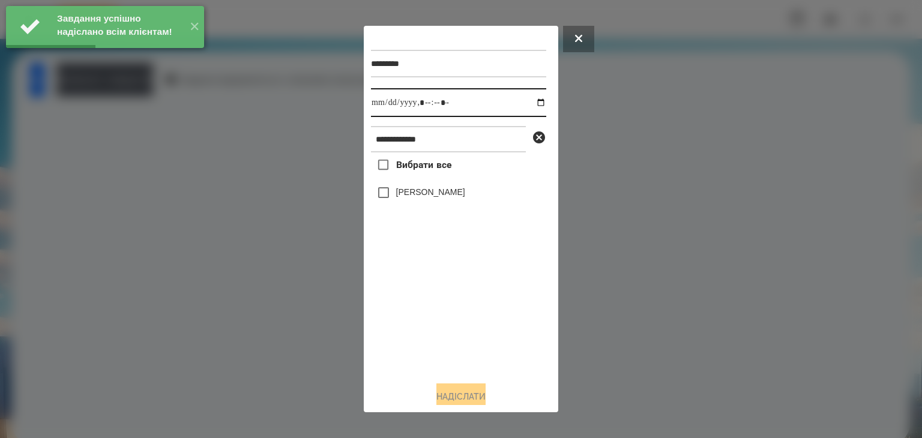
click at [531, 104] on input "datetime-local" at bounding box center [458, 102] width 175 height 29
type input "**********"
drag, startPoint x: 395, startPoint y: 328, endPoint x: 389, endPoint y: 255, distance: 72.9
click at [400, 325] on div "Вибрати все [PERSON_NAME]" at bounding box center [458, 261] width 175 height 219
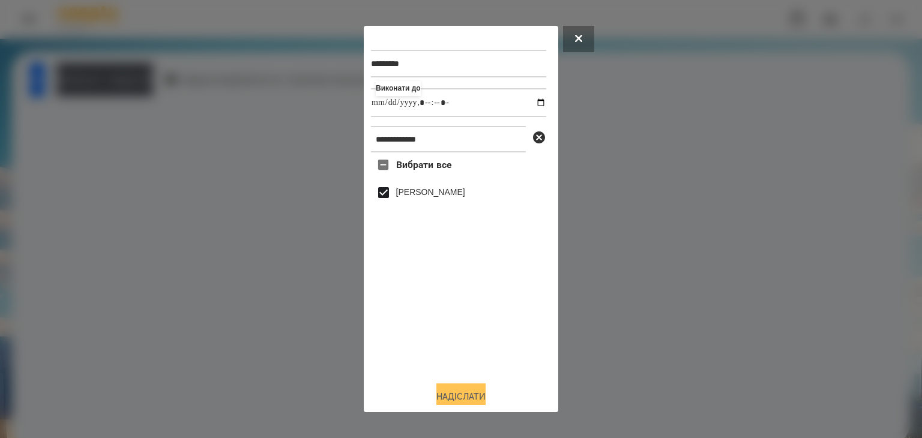
click at [472, 393] on button "Надіслати" at bounding box center [460, 396] width 49 height 26
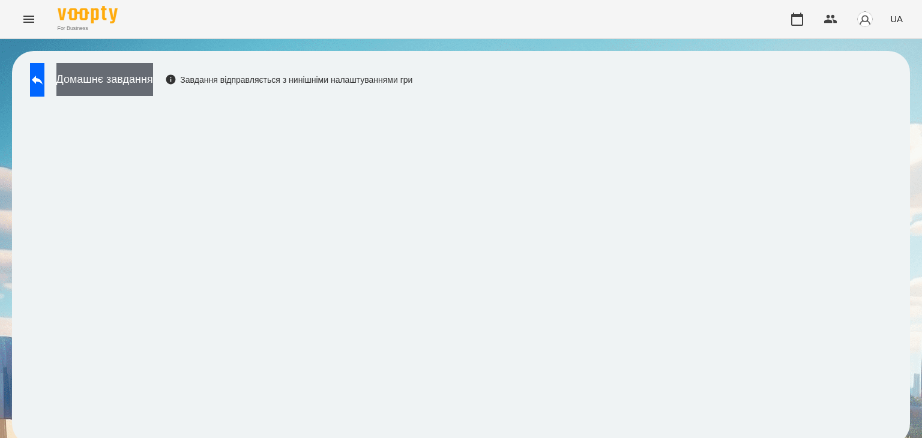
click at [153, 75] on button "Домашнє завдання" at bounding box center [104, 79] width 97 height 33
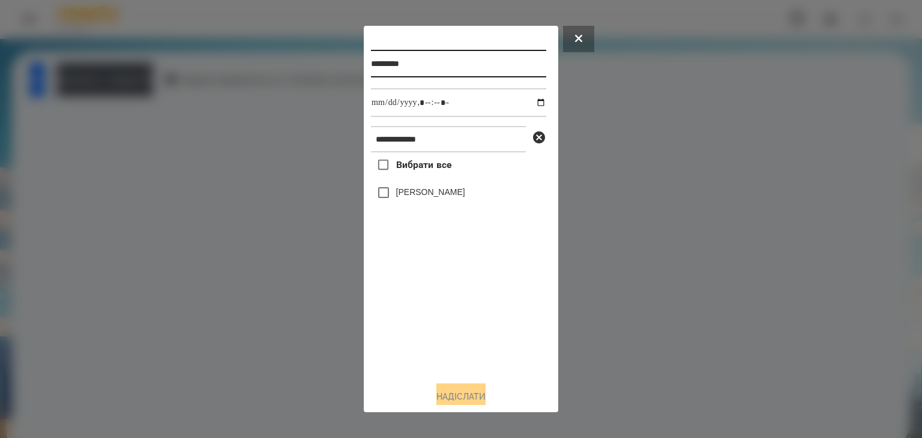
drag, startPoint x: 425, startPoint y: 65, endPoint x: 417, endPoint y: 65, distance: 7.8
click at [417, 65] on input "*********" at bounding box center [458, 64] width 175 height 28
type input "*********"
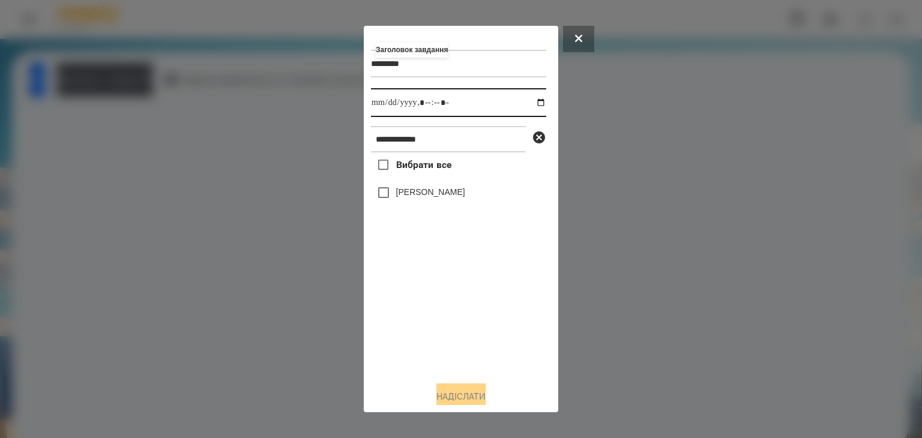
click at [530, 104] on input "datetime-local" at bounding box center [458, 102] width 175 height 29
type input "**********"
click at [445, 329] on div "Вибрати все [PERSON_NAME]" at bounding box center [458, 261] width 175 height 219
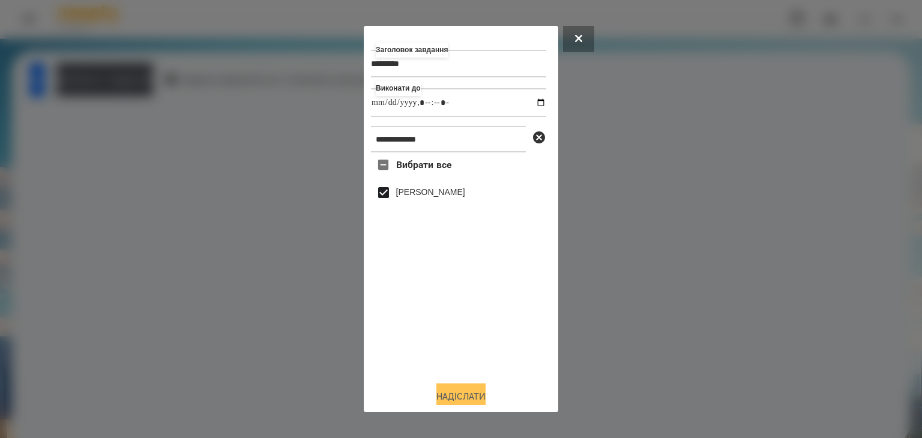
click at [465, 388] on button "Надіслати" at bounding box center [460, 396] width 49 height 26
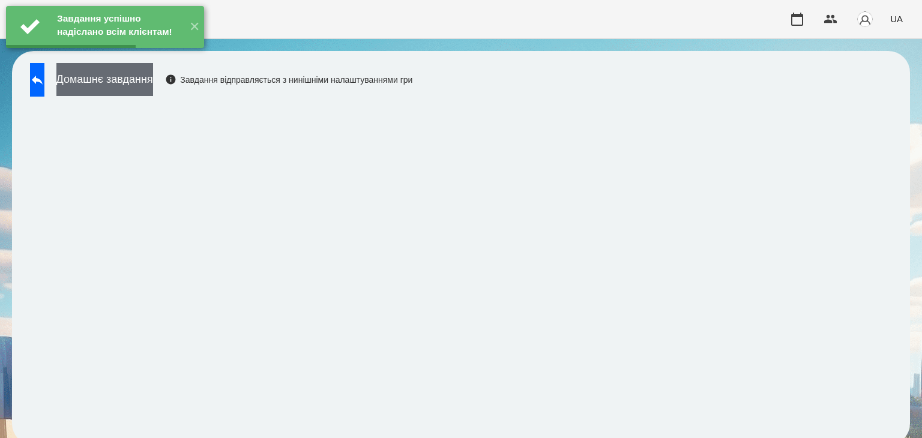
click at [153, 80] on button "Домашнє завдання" at bounding box center [104, 79] width 97 height 33
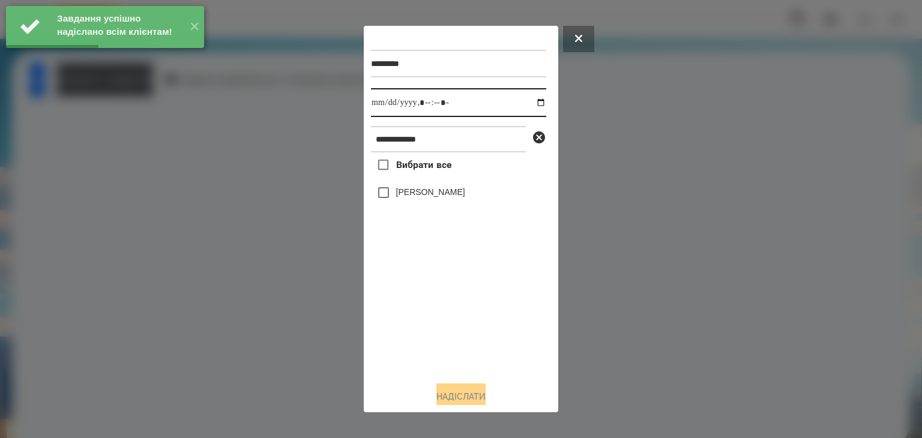
click at [530, 107] on input "datetime-local" at bounding box center [458, 102] width 175 height 29
type input "**********"
drag, startPoint x: 434, startPoint y: 319, endPoint x: 409, endPoint y: 264, distance: 60.7
click at [434, 319] on div "Вибрати все [PERSON_NAME]" at bounding box center [458, 261] width 175 height 219
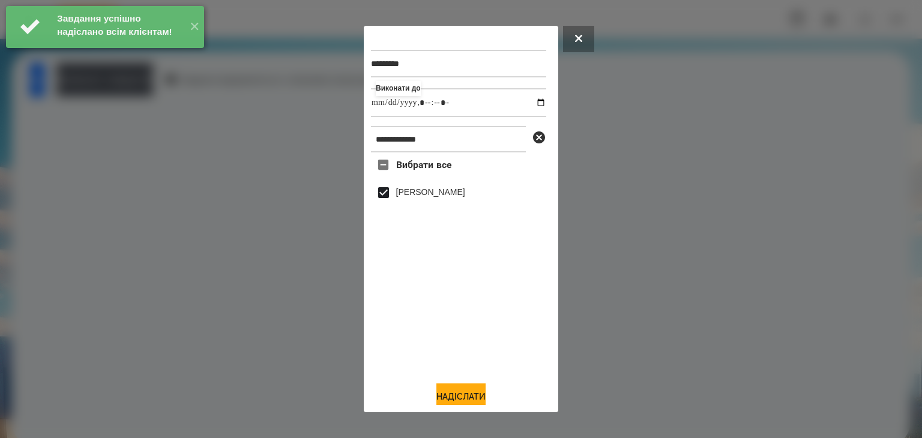
drag, startPoint x: 452, startPoint y: 395, endPoint x: 494, endPoint y: 368, distance: 50.4
click at [452, 395] on button "Надіслати" at bounding box center [460, 396] width 49 height 26
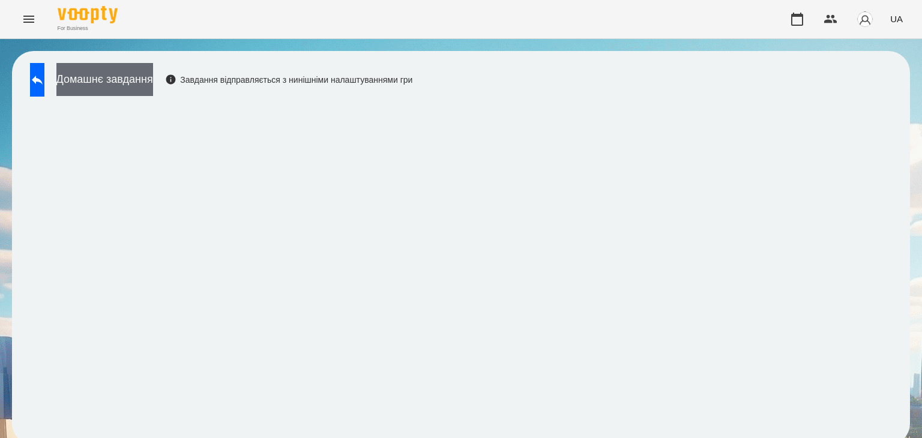
click at [153, 77] on button "Домашнє завдання" at bounding box center [104, 79] width 97 height 33
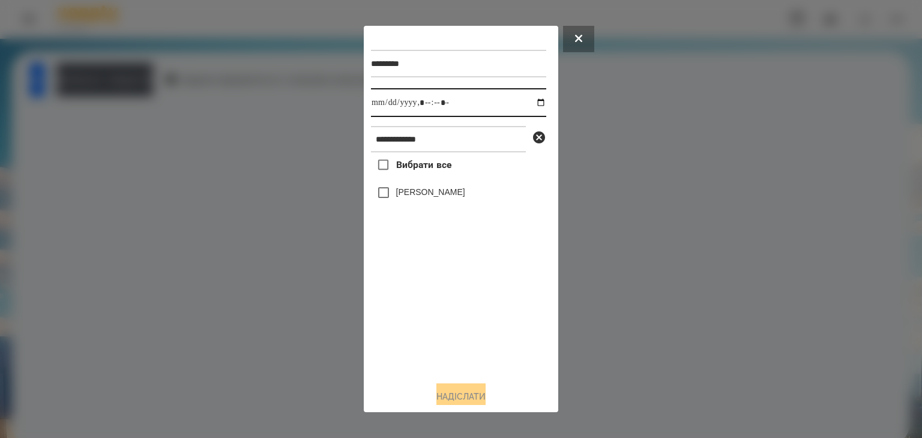
click at [529, 103] on input "datetime-local" at bounding box center [458, 102] width 175 height 29
type input "**********"
drag, startPoint x: 418, startPoint y: 326, endPoint x: 397, endPoint y: 265, distance: 65.3
click at [418, 326] on div "Вибрати все [PERSON_NAME]" at bounding box center [458, 261] width 175 height 219
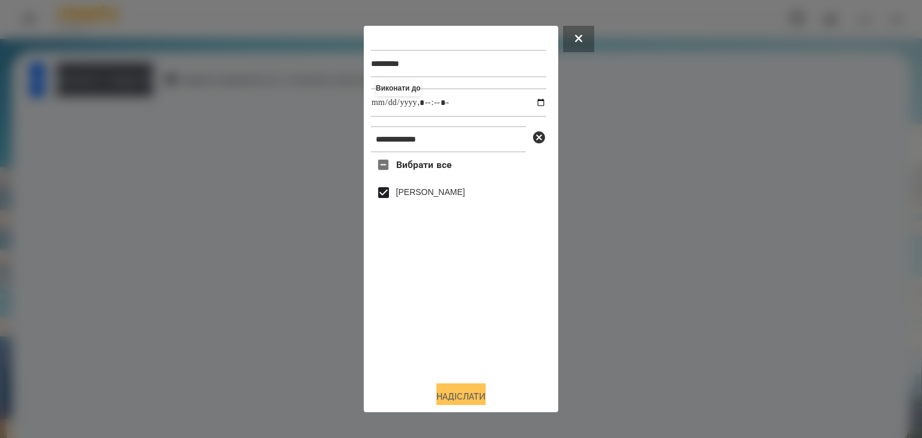
click at [460, 395] on button "Надіслати" at bounding box center [460, 396] width 49 height 26
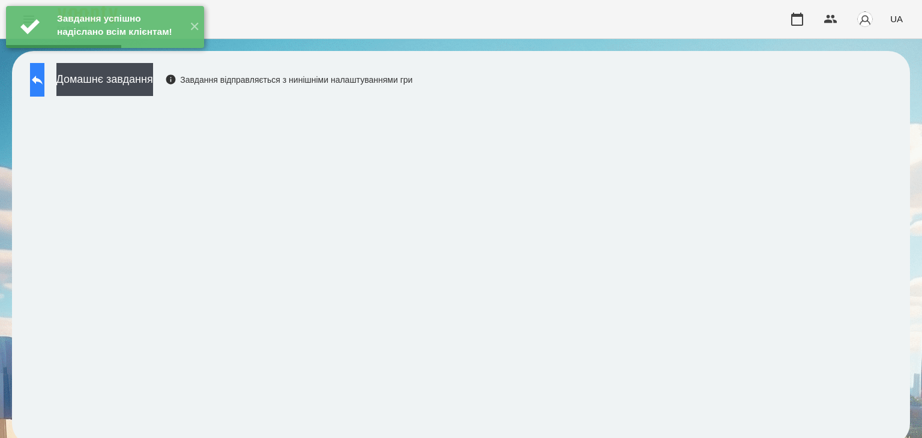
click at [44, 81] on button at bounding box center [37, 80] width 14 height 34
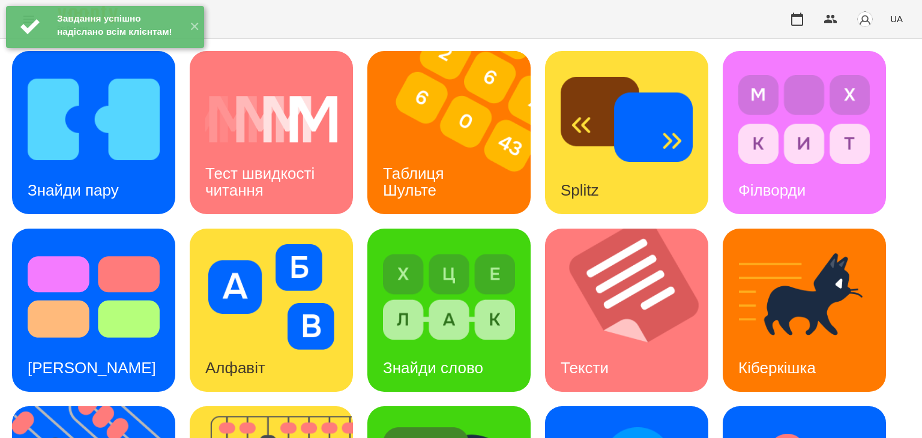
scroll to position [300, 0]
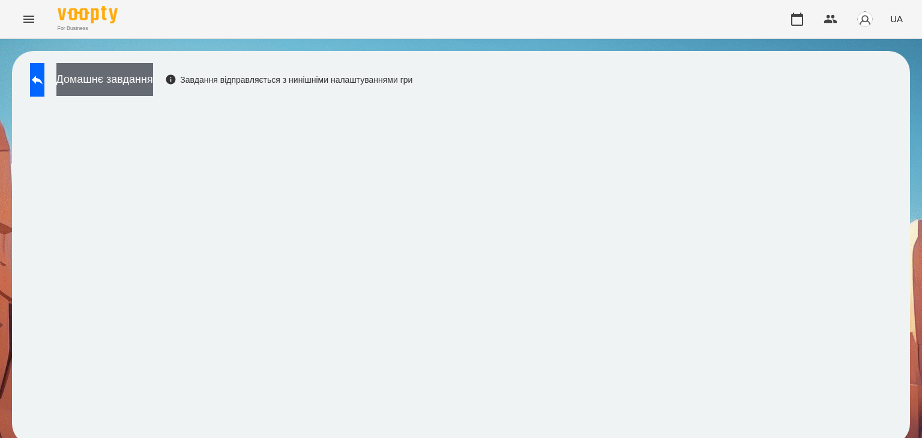
click at [149, 81] on button "Домашнє завдання" at bounding box center [104, 79] width 97 height 33
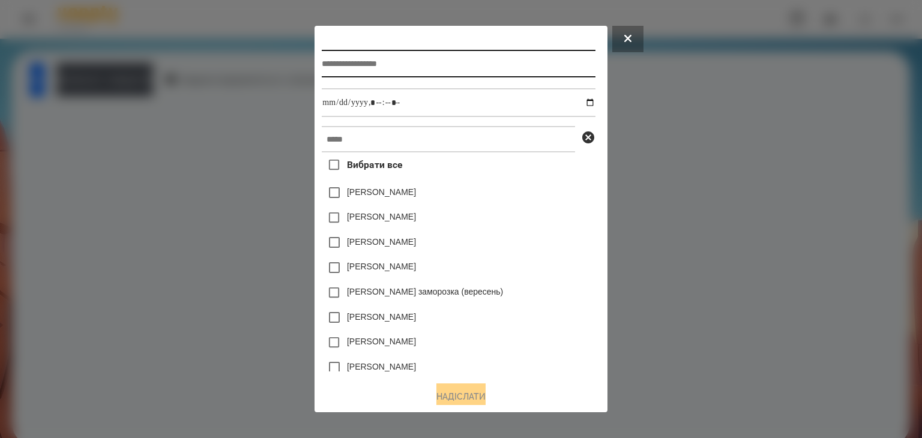
click at [383, 61] on input "text" at bounding box center [458, 64] width 273 height 28
type input "**********"
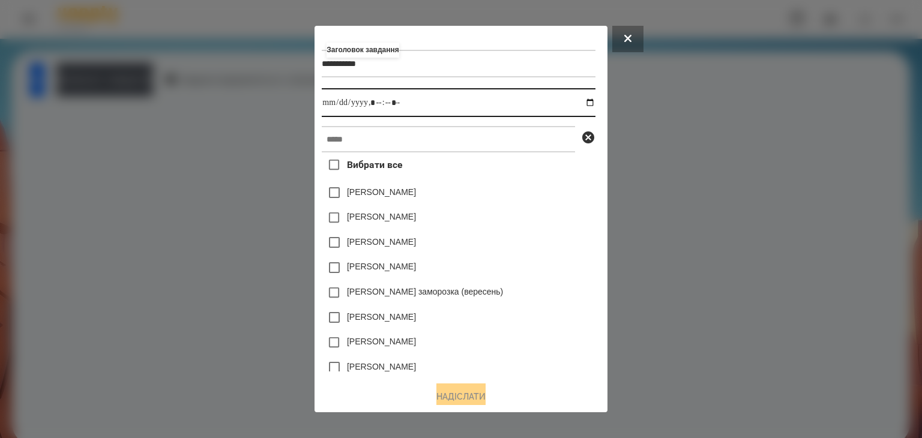
click at [594, 104] on input "datetime-local" at bounding box center [458, 102] width 273 height 29
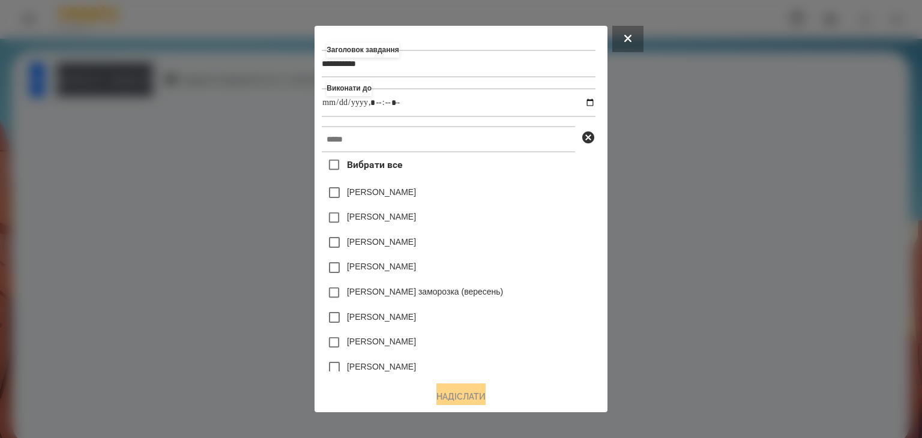
type input "**********"
drag, startPoint x: 557, startPoint y: 235, endPoint x: 466, endPoint y: 198, distance: 98.0
click at [556, 234] on div "[PERSON_NAME]" at bounding box center [458, 242] width 273 height 25
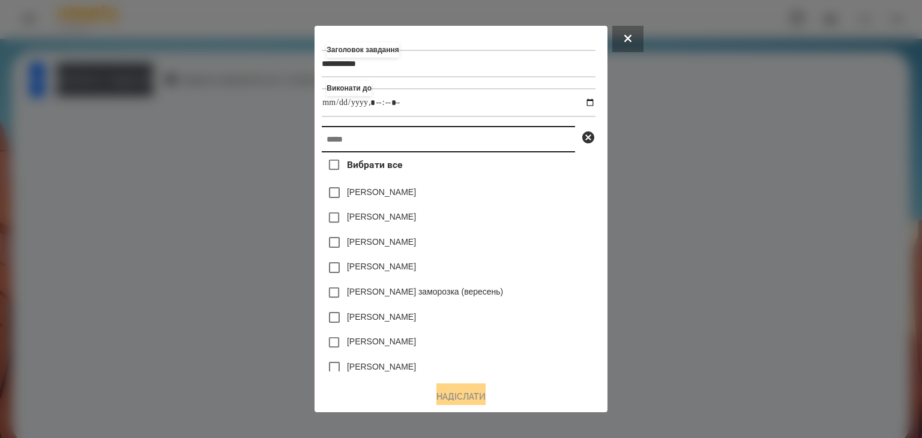
click at [330, 142] on input "text" at bounding box center [448, 139] width 253 height 26
paste input "**********"
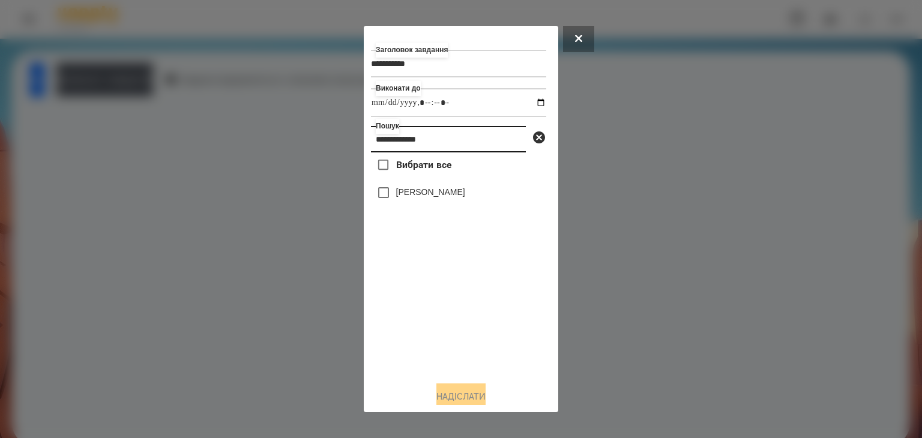
type input "**********"
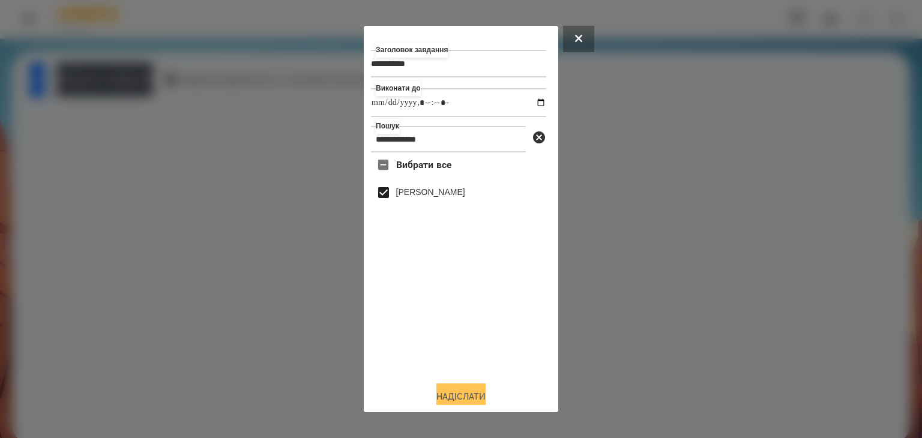
click at [466, 398] on button "Надіслати" at bounding box center [460, 396] width 49 height 26
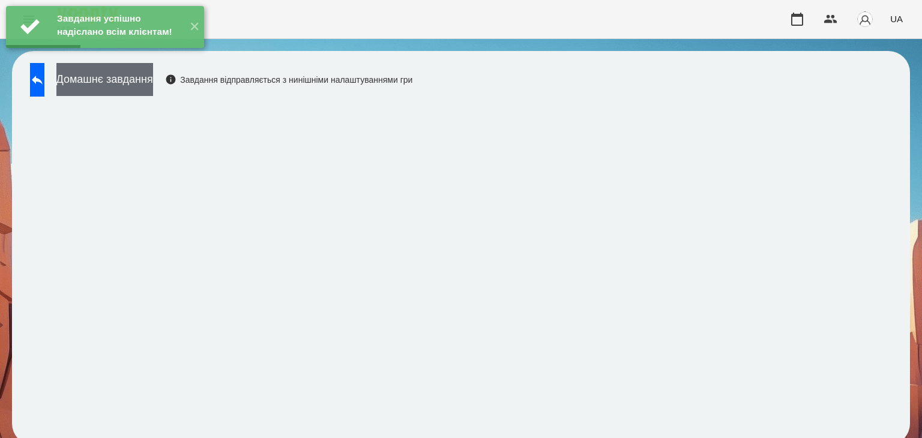
click at [153, 88] on button "Домашнє завдання" at bounding box center [104, 79] width 97 height 33
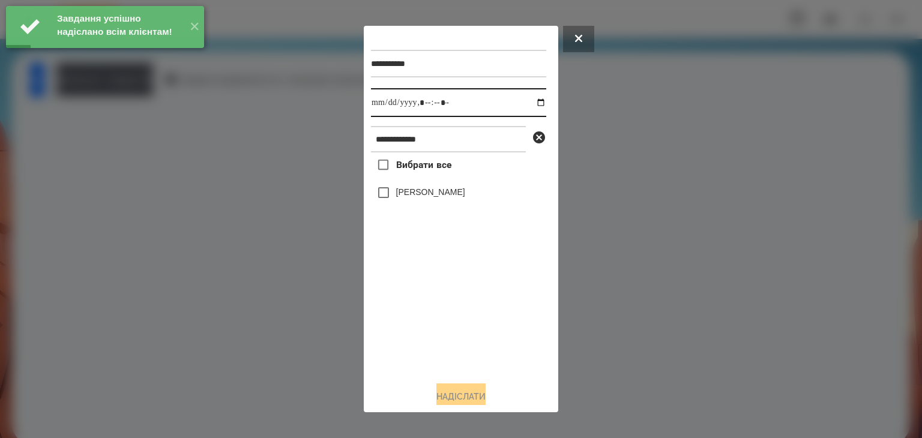
click at [529, 104] on input "datetime-local" at bounding box center [458, 102] width 175 height 29
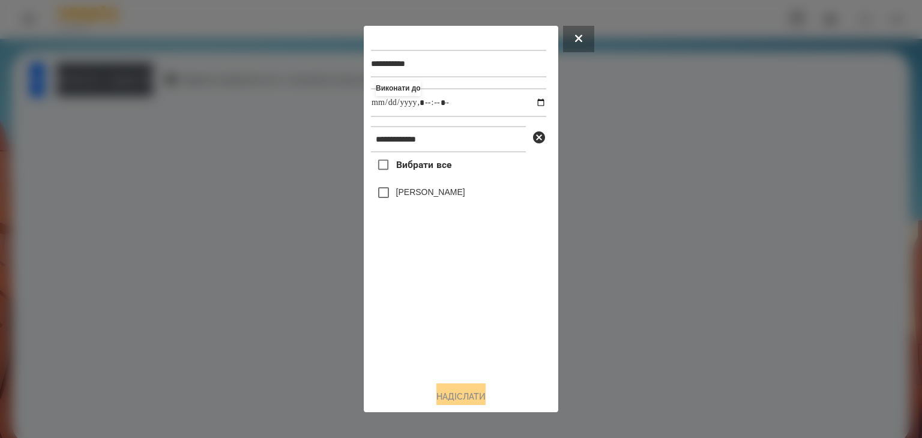
type input "**********"
drag, startPoint x: 480, startPoint y: 353, endPoint x: 431, endPoint y: 292, distance: 78.2
click at [475, 347] on div "Вибрати все [PERSON_NAME]" at bounding box center [458, 261] width 175 height 219
click at [453, 394] on button "Надіслати" at bounding box center [460, 396] width 49 height 26
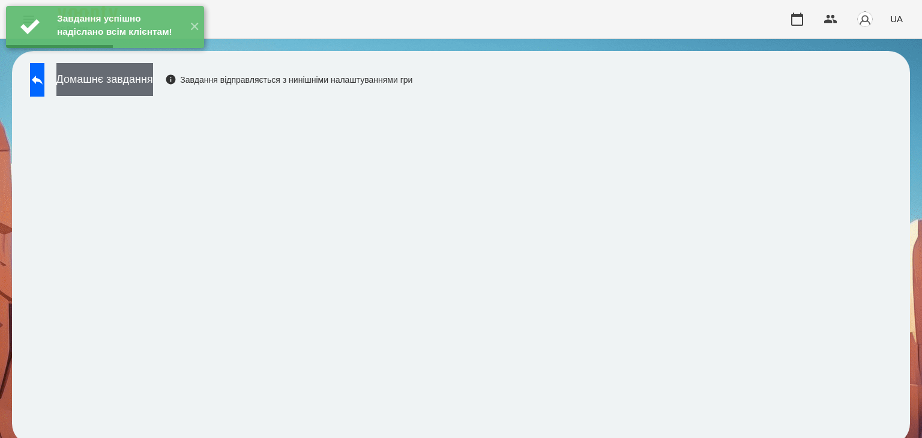
click at [153, 82] on button "Домашнє завдання" at bounding box center [104, 79] width 97 height 33
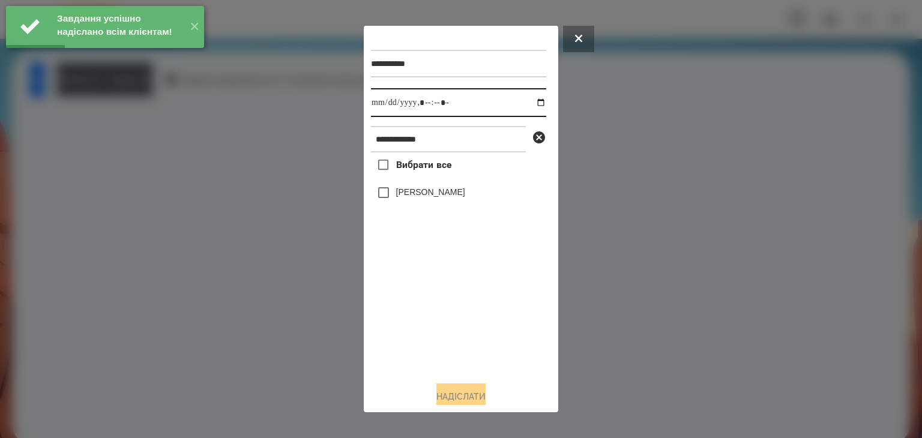
click at [529, 104] on input "datetime-local" at bounding box center [458, 102] width 175 height 29
type input "**********"
drag, startPoint x: 425, startPoint y: 365, endPoint x: 414, endPoint y: 316, distance: 49.8
click at [426, 358] on div "Вибрати все [PERSON_NAME]" at bounding box center [458, 261] width 175 height 219
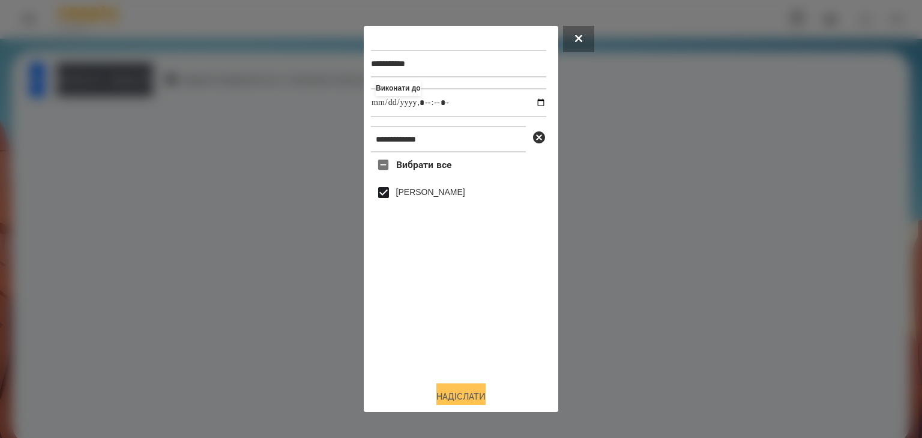
click at [478, 397] on button "Надіслати" at bounding box center [460, 396] width 49 height 26
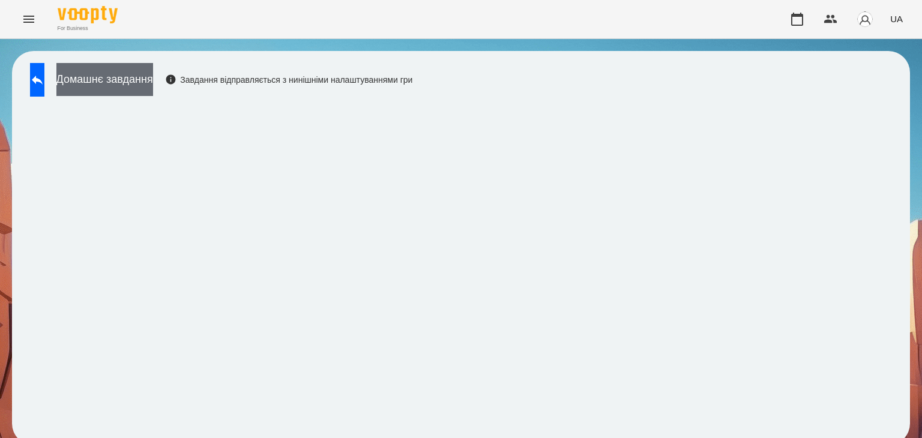
click at [153, 78] on button "Домашнє завдання" at bounding box center [104, 79] width 97 height 33
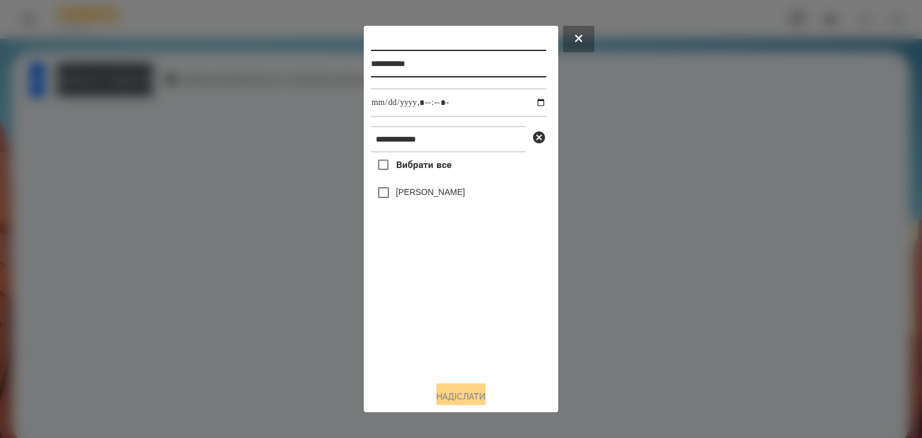
drag, startPoint x: 437, startPoint y: 64, endPoint x: 431, endPoint y: 66, distance: 6.5
click at [431, 66] on input "**********" at bounding box center [458, 64] width 175 height 28
type input "**********"
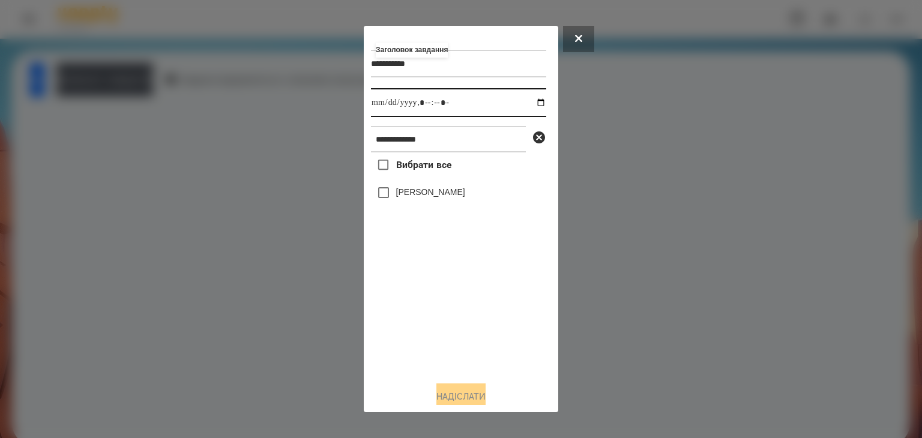
click at [528, 104] on input "datetime-local" at bounding box center [458, 102] width 175 height 29
type input "**********"
drag, startPoint x: 437, startPoint y: 346, endPoint x: 408, endPoint y: 289, distance: 63.6
click at [437, 344] on div "Вибрати все [PERSON_NAME]" at bounding box center [458, 261] width 175 height 219
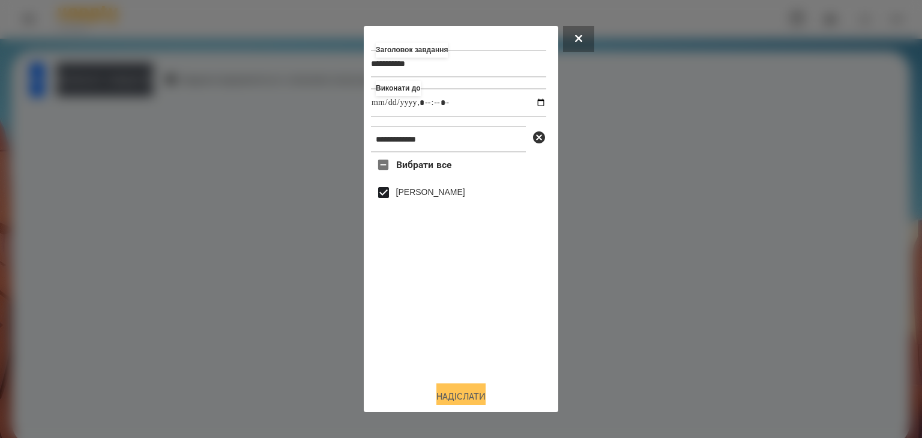
click at [459, 394] on button "Надіслати" at bounding box center [460, 396] width 49 height 26
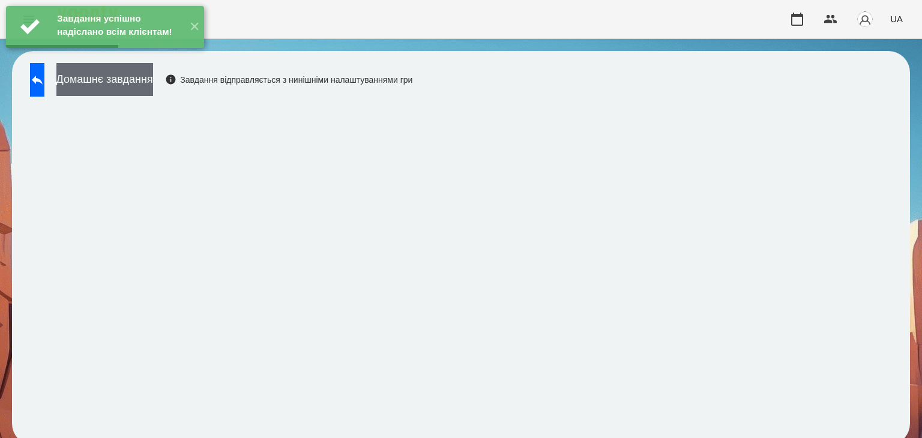
click at [153, 82] on button "Домашнє завдання" at bounding box center [104, 79] width 97 height 33
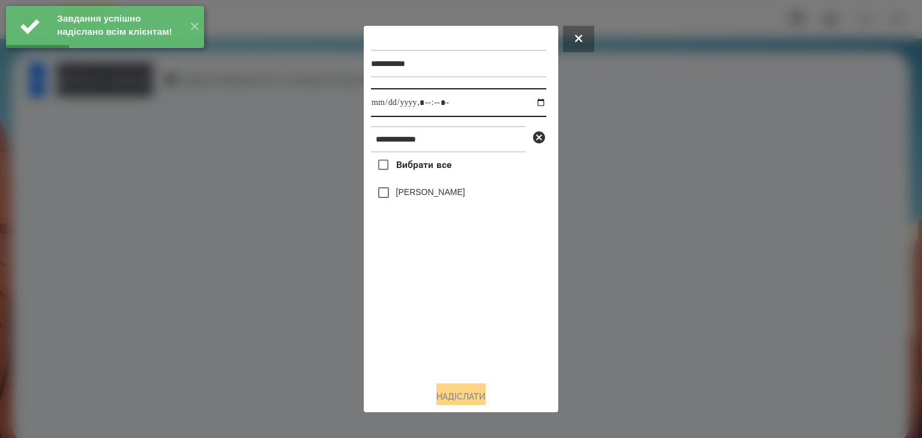
click at [532, 106] on input "datetime-local" at bounding box center [458, 102] width 175 height 29
type input "**********"
drag, startPoint x: 473, startPoint y: 317, endPoint x: 445, endPoint y: 284, distance: 43.4
click at [472, 317] on div "Вибрати все [PERSON_NAME]" at bounding box center [458, 261] width 175 height 219
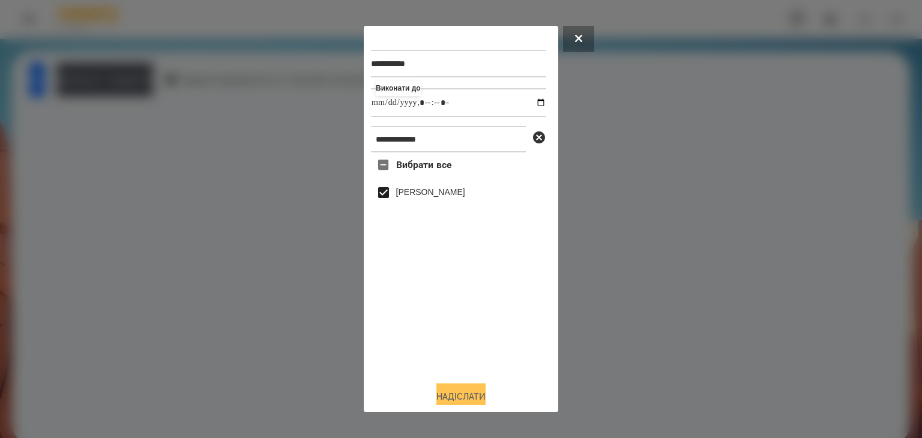
click at [467, 393] on button "Надіслати" at bounding box center [460, 396] width 49 height 26
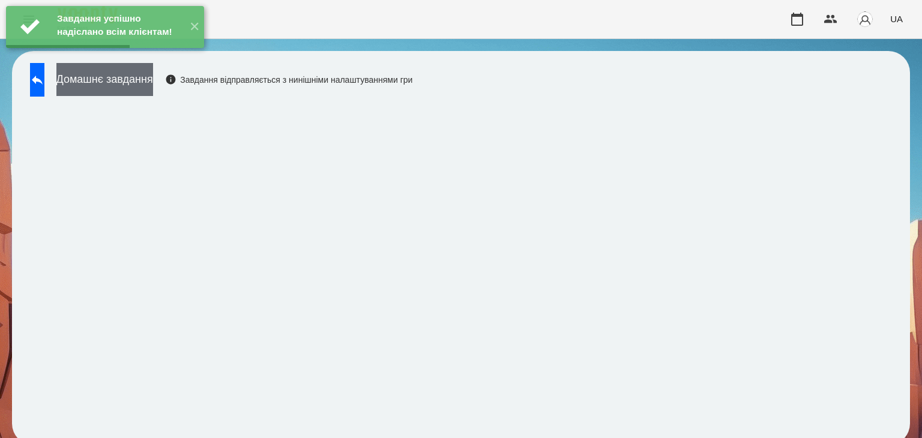
click at [147, 85] on button "Домашнє завдання" at bounding box center [104, 79] width 97 height 33
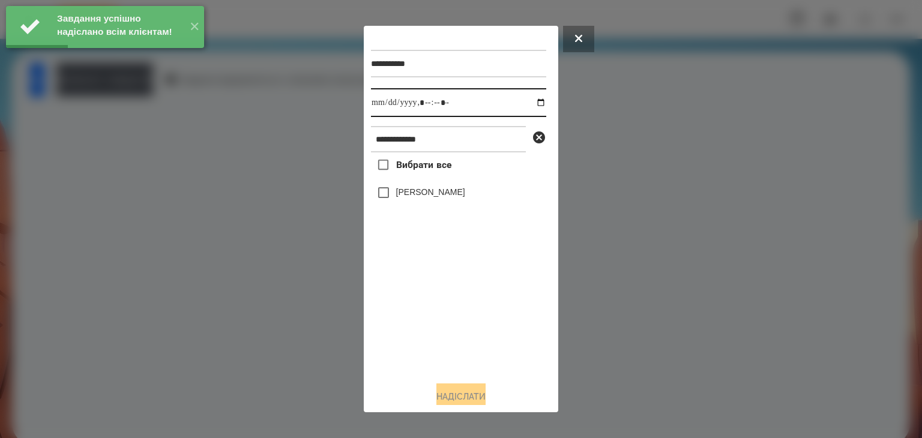
click at [531, 104] on input "datetime-local" at bounding box center [458, 102] width 175 height 29
type input "**********"
drag, startPoint x: 398, startPoint y: 331, endPoint x: 387, endPoint y: 288, distance: 44.1
click at [398, 328] on div "Вибрати все [PERSON_NAME]" at bounding box center [458, 261] width 175 height 219
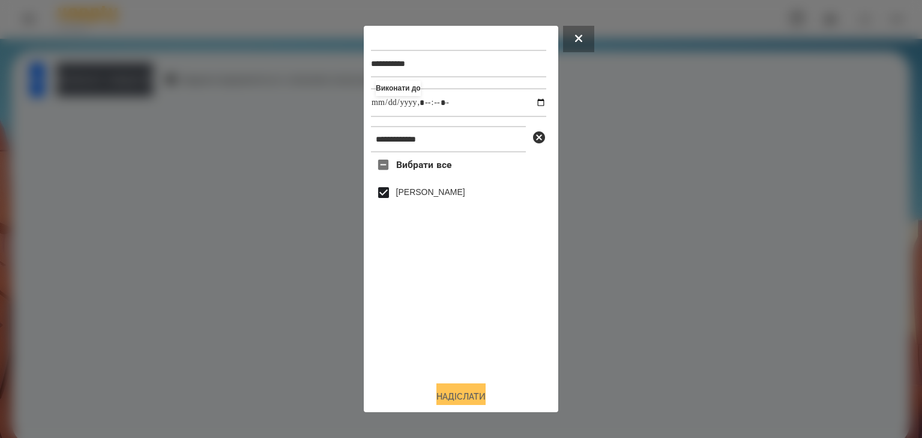
click at [460, 401] on button "Надіслати" at bounding box center [460, 396] width 49 height 26
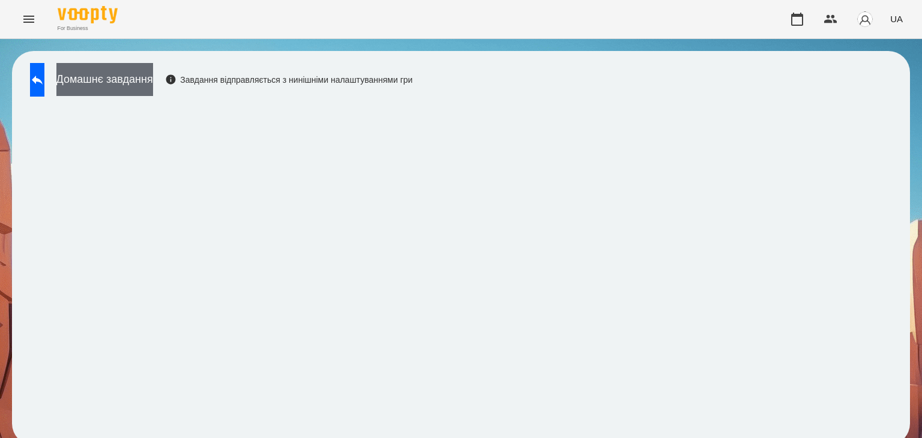
click at [153, 78] on button "Домашнє завдання" at bounding box center [104, 79] width 97 height 33
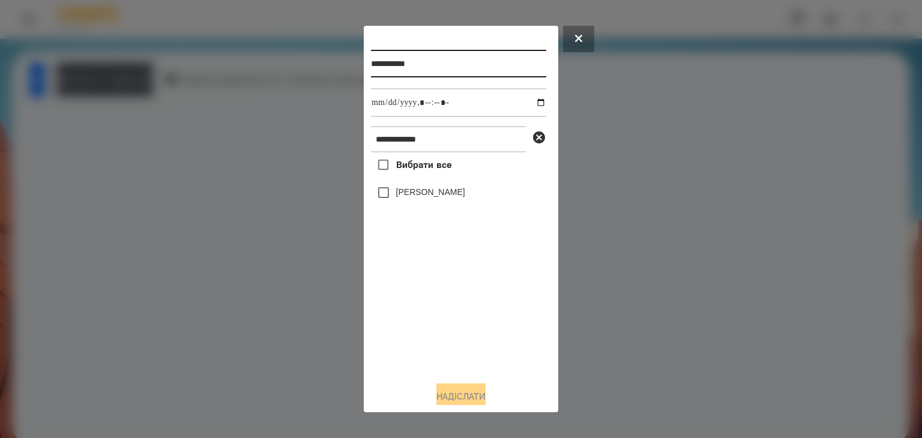
click at [431, 68] on input "**********" at bounding box center [458, 64] width 175 height 28
type input "**********"
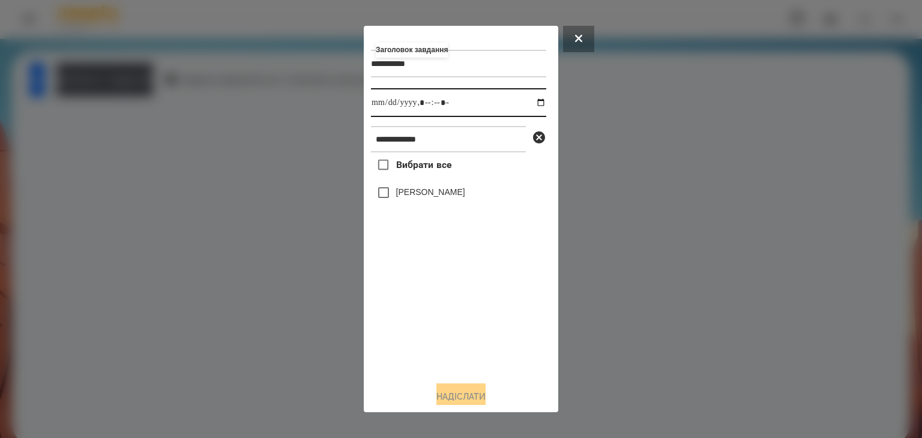
click at [530, 104] on input "datetime-local" at bounding box center [458, 102] width 175 height 29
type input "**********"
click at [466, 353] on div "Вибрати все [PERSON_NAME]" at bounding box center [458, 261] width 175 height 219
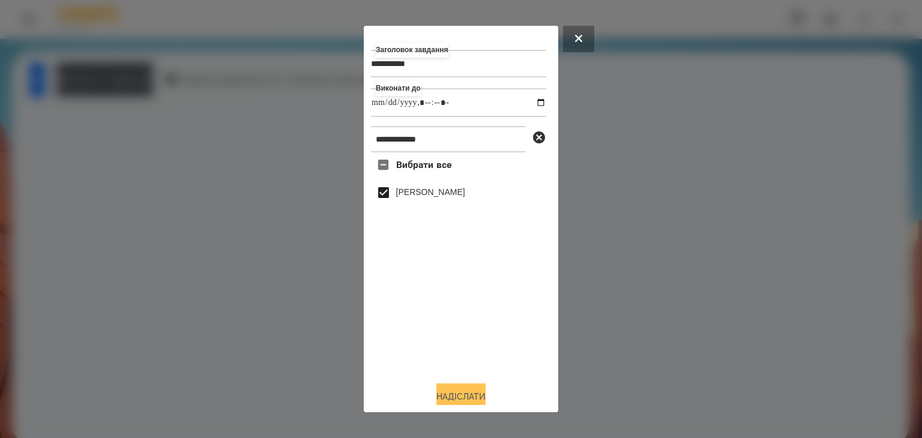
click at [478, 395] on button "Надіслати" at bounding box center [460, 396] width 49 height 26
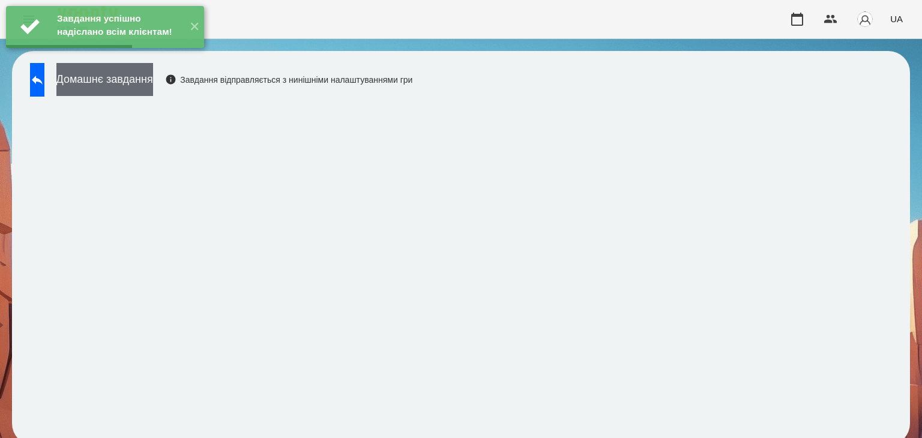
click at [153, 82] on button "Домашнє завдання" at bounding box center [104, 79] width 97 height 33
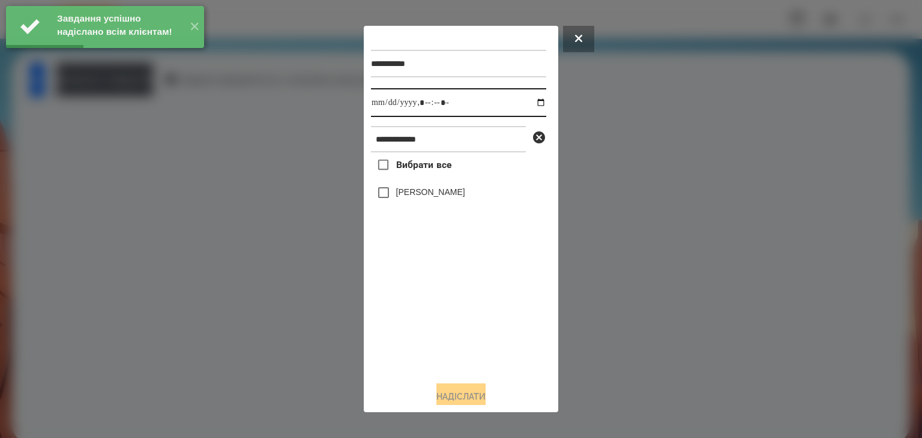
click at [529, 105] on input "datetime-local" at bounding box center [458, 102] width 175 height 29
type input "**********"
click at [476, 334] on div "Вибрати все [PERSON_NAME]" at bounding box center [458, 261] width 175 height 219
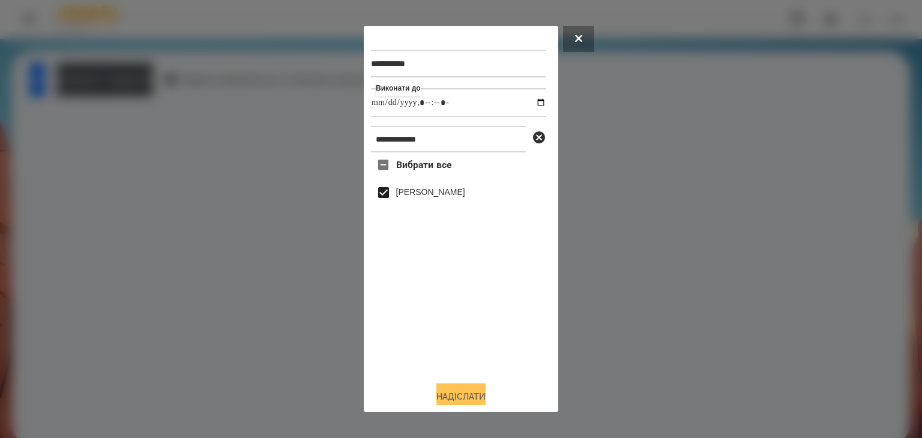
click at [466, 399] on button "Надіслати" at bounding box center [460, 396] width 49 height 26
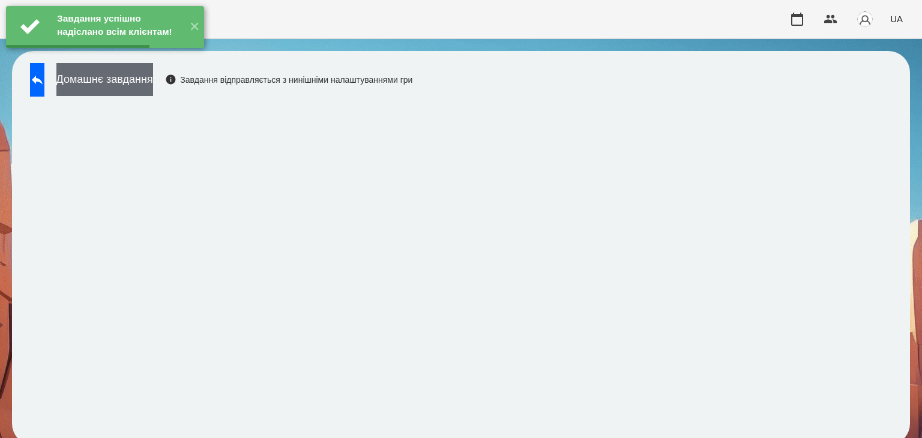
click at [153, 81] on button "Домашнє завдання" at bounding box center [104, 79] width 97 height 33
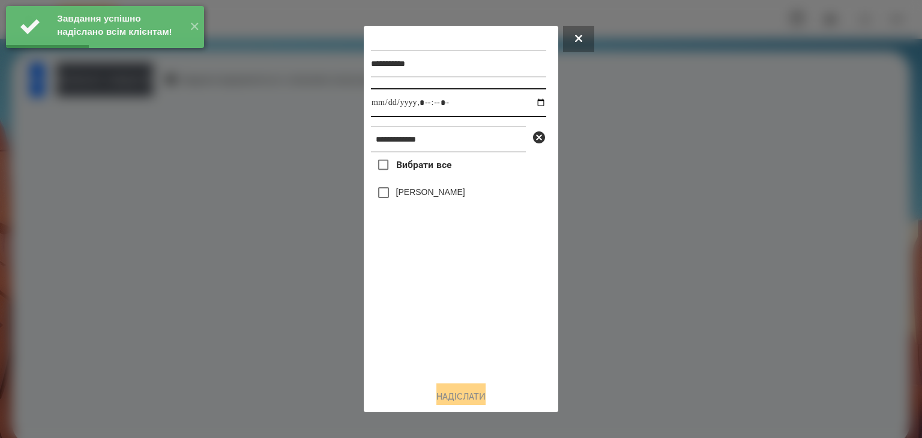
click at [529, 106] on input "datetime-local" at bounding box center [458, 102] width 175 height 29
type input "**********"
drag, startPoint x: 438, startPoint y: 332, endPoint x: 425, endPoint y: 292, distance: 42.1
click at [439, 332] on div "Вибрати все [PERSON_NAME]" at bounding box center [458, 261] width 175 height 219
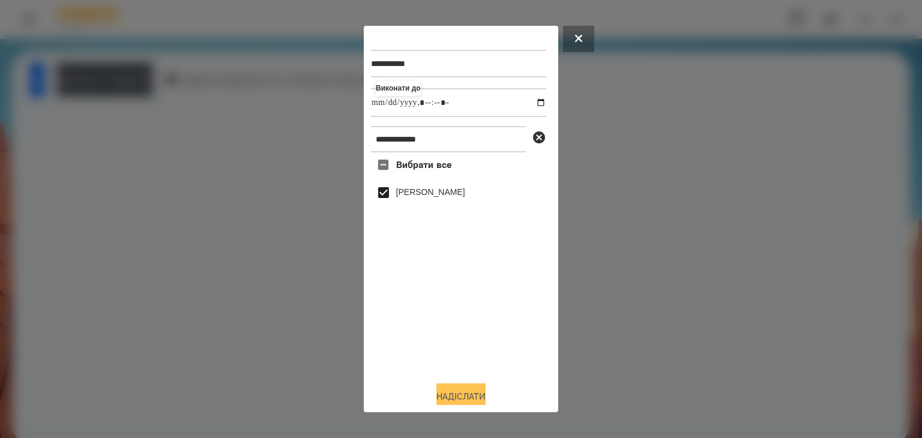
click at [470, 396] on button "Надіслати" at bounding box center [460, 396] width 49 height 26
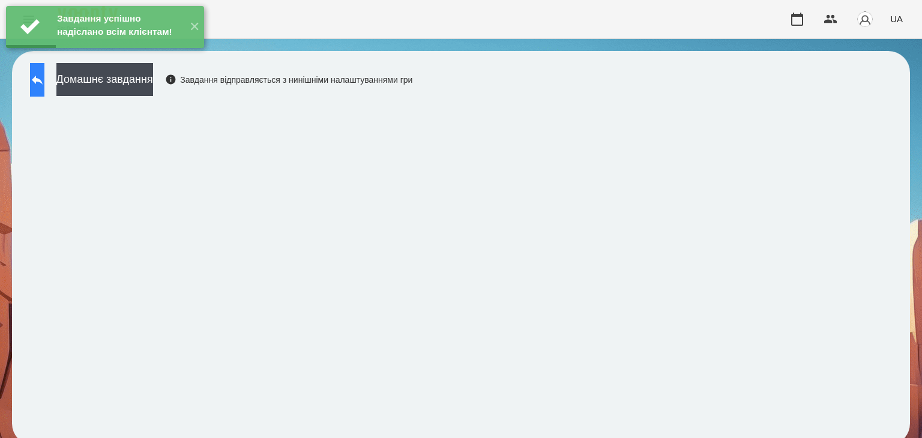
click at [44, 86] on icon at bounding box center [37, 80] width 14 height 14
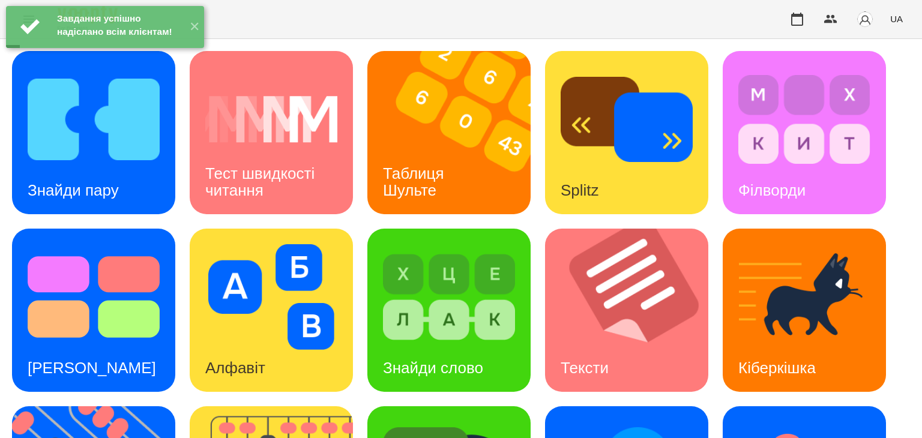
scroll to position [300, 0]
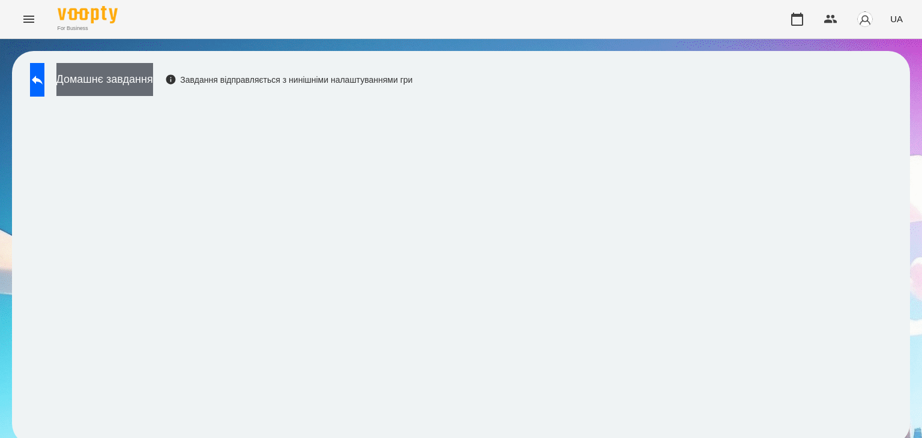
click at [151, 82] on button "Домашнє завдання" at bounding box center [104, 79] width 97 height 33
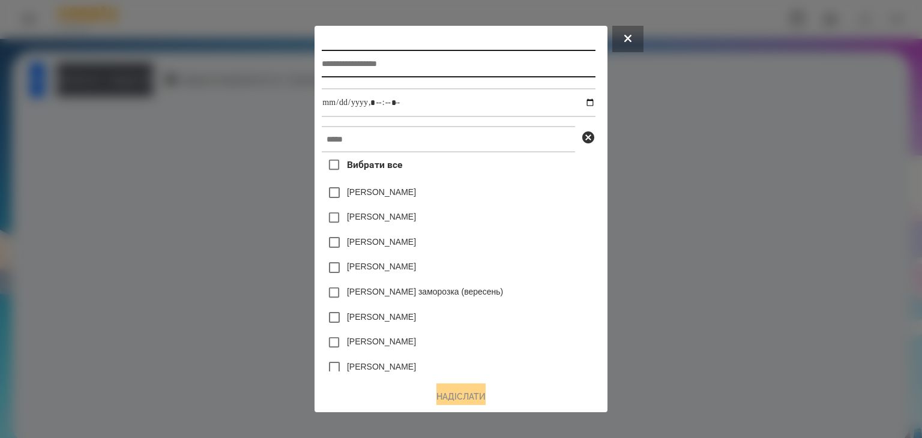
click at [338, 57] on input "text" at bounding box center [458, 64] width 273 height 28
type input "**********"
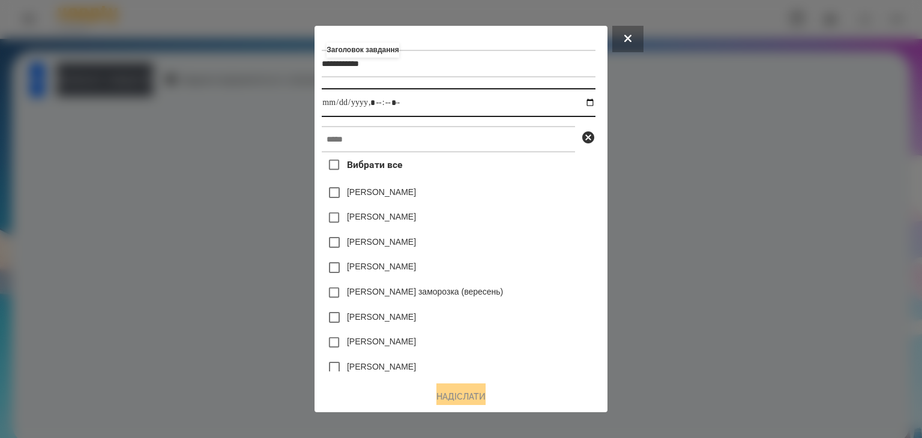
click at [591, 105] on input "datetime-local" at bounding box center [458, 102] width 273 height 29
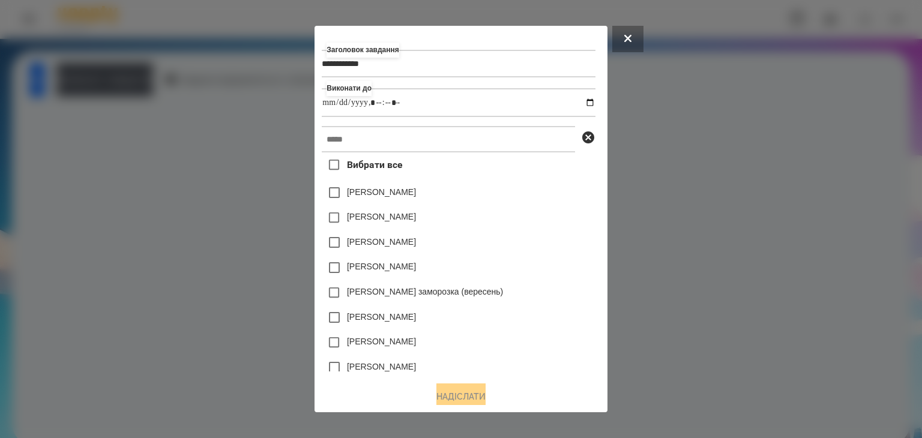
type input "**********"
drag, startPoint x: 565, startPoint y: 219, endPoint x: 476, endPoint y: 193, distance: 92.1
click at [565, 219] on div "[PERSON_NAME]" at bounding box center [458, 217] width 273 height 25
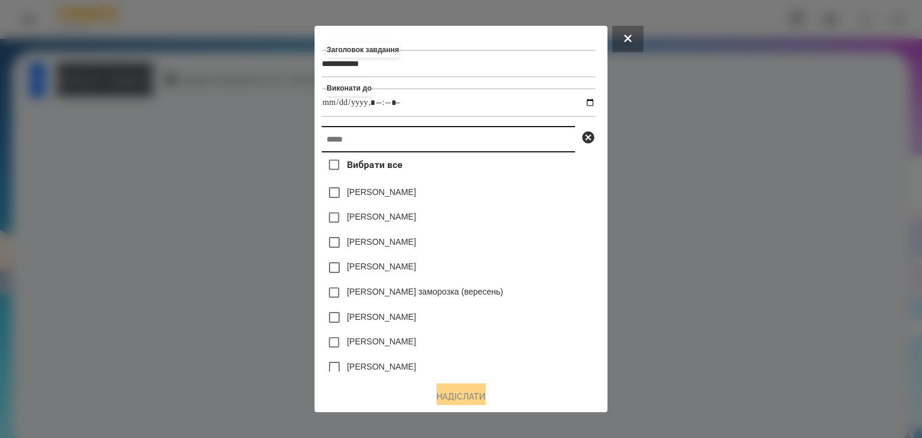
click at [323, 142] on input "text" at bounding box center [448, 139] width 253 height 26
paste input "**********"
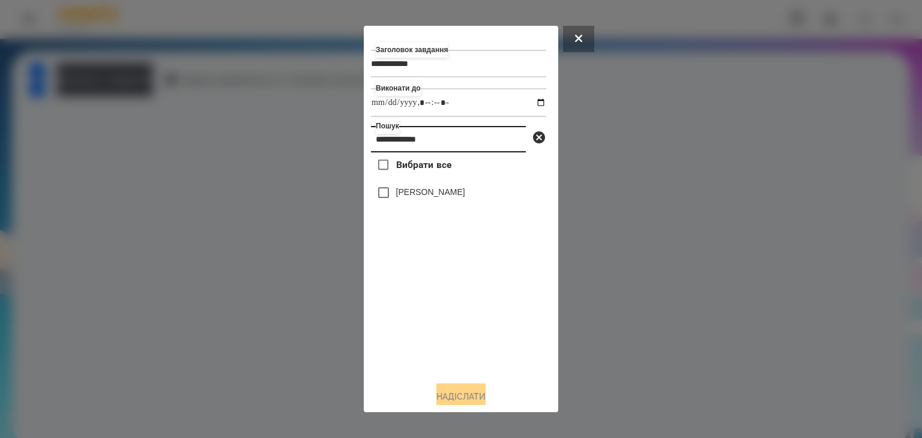
type input "**********"
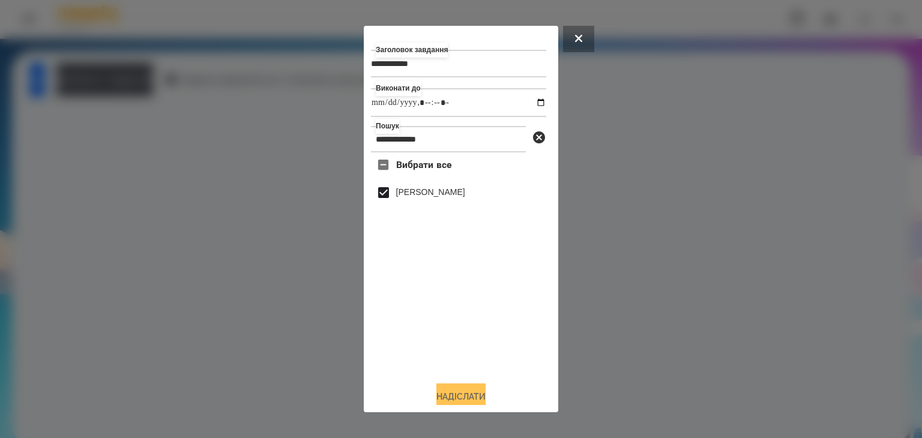
click at [468, 395] on button "Надіслати" at bounding box center [460, 396] width 49 height 26
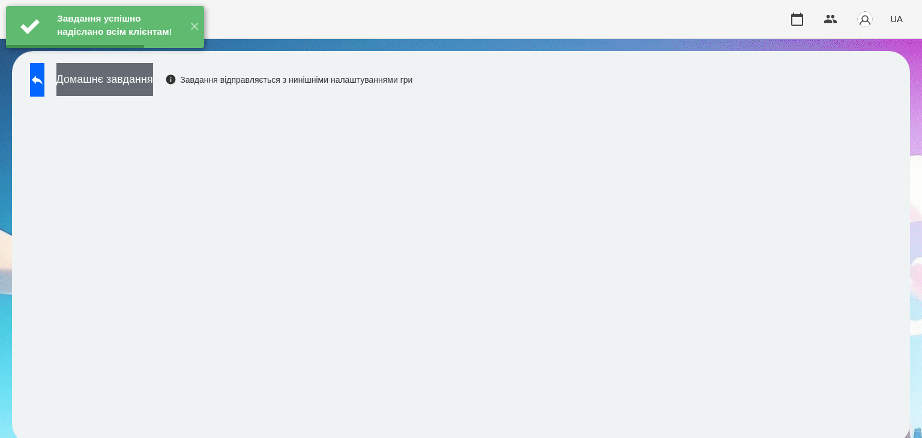
click at [153, 85] on button "Домашнє завдання" at bounding box center [104, 79] width 97 height 33
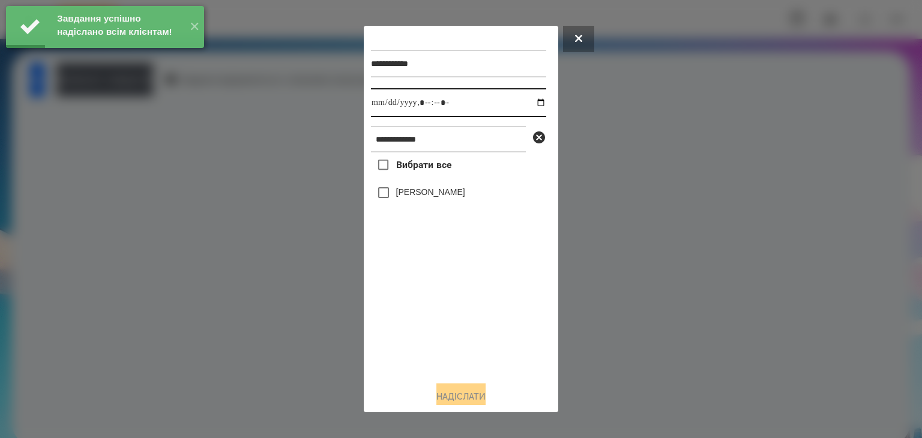
click at [527, 102] on input "datetime-local" at bounding box center [458, 102] width 175 height 29
type input "**********"
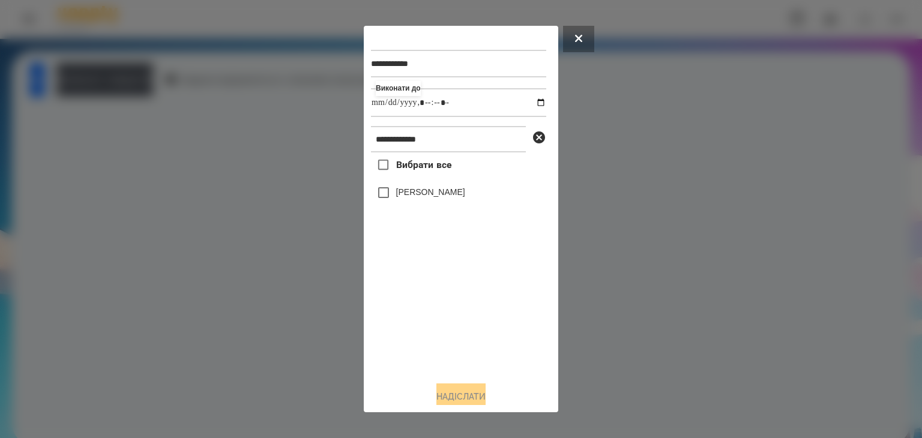
drag, startPoint x: 467, startPoint y: 341, endPoint x: 427, endPoint y: 253, distance: 96.9
click at [467, 340] on div "Вибрати все [PERSON_NAME]" at bounding box center [458, 261] width 175 height 219
click at [469, 394] on button "Надіслати" at bounding box center [460, 396] width 49 height 26
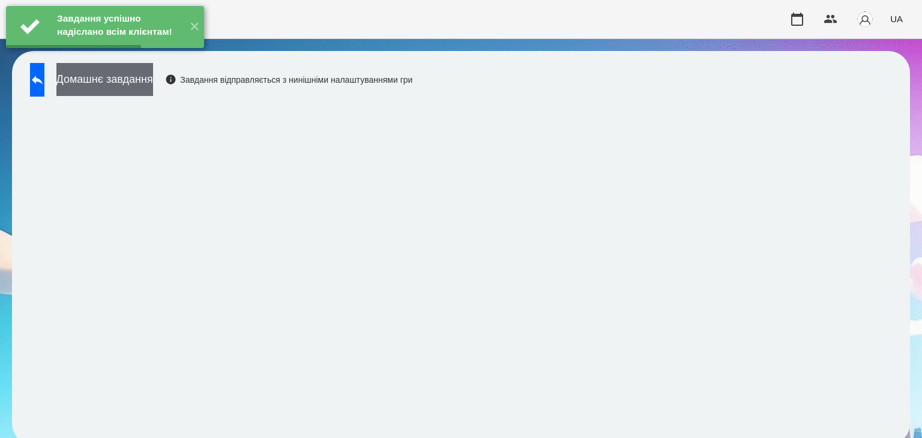
click at [153, 85] on button "Домашнє завдання" at bounding box center [104, 79] width 97 height 33
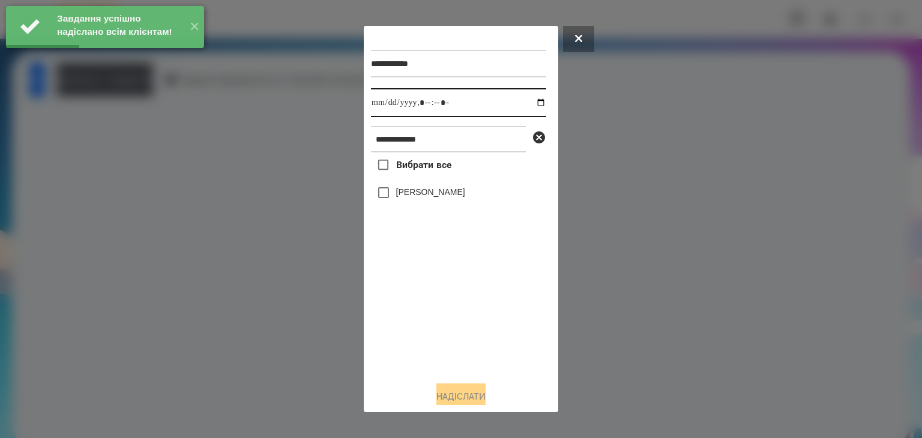
click at [529, 105] on input "datetime-local" at bounding box center [458, 102] width 175 height 29
type input "**********"
drag, startPoint x: 394, startPoint y: 356, endPoint x: 396, endPoint y: 349, distance: 7.6
click at [396, 349] on div "Вибрати все [PERSON_NAME]" at bounding box center [458, 261] width 175 height 219
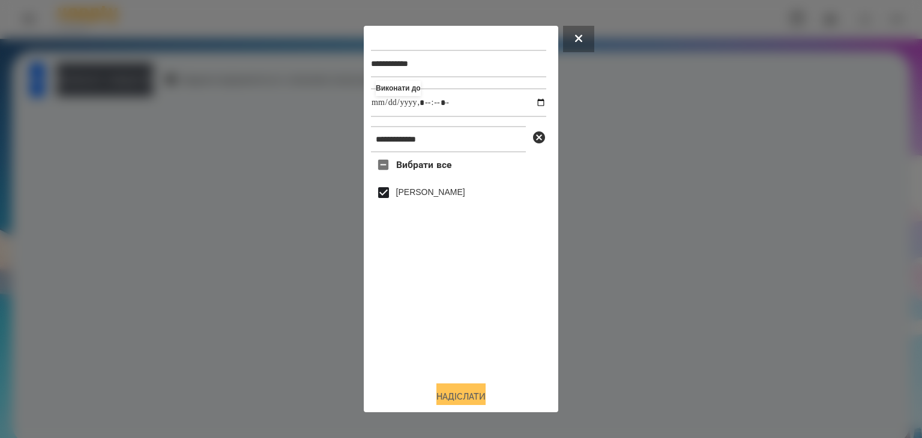
click at [475, 395] on button "Надіслати" at bounding box center [460, 396] width 49 height 26
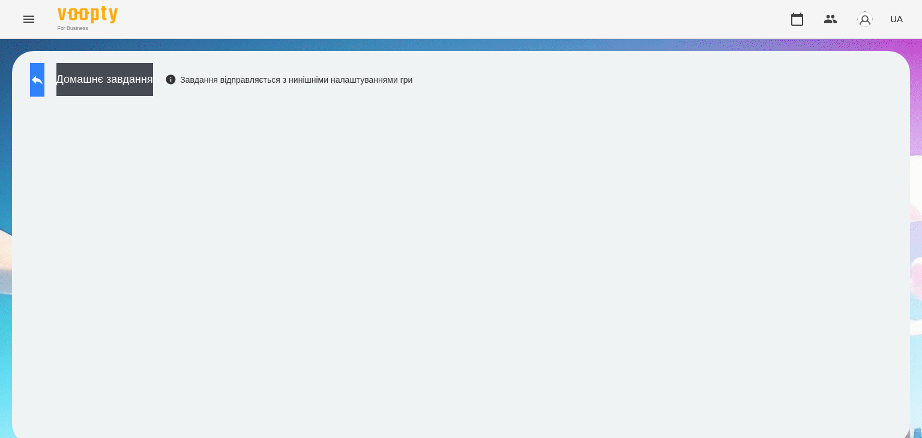
click at [44, 76] on icon at bounding box center [37, 80] width 14 height 14
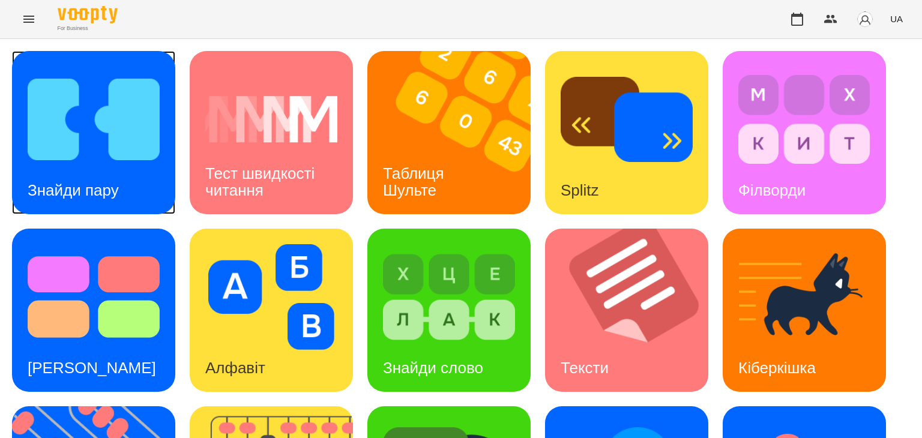
click at [111, 157] on img at bounding box center [94, 120] width 132 height 106
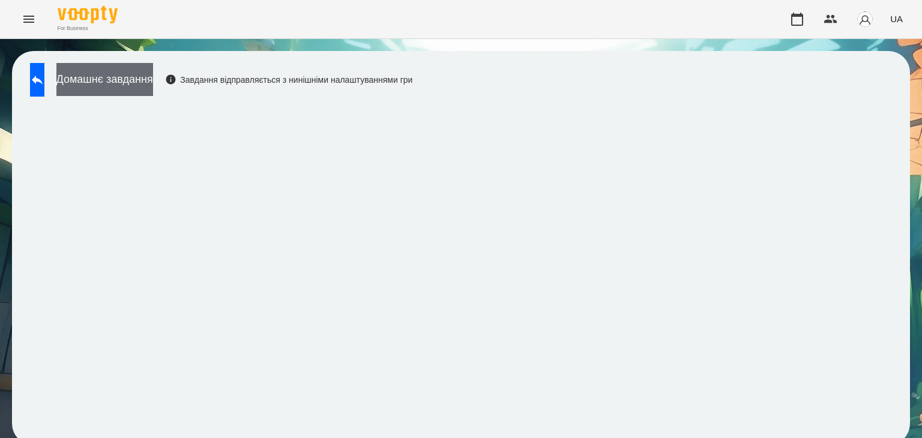
click at [153, 77] on button "Домашнє завдання" at bounding box center [104, 79] width 97 height 33
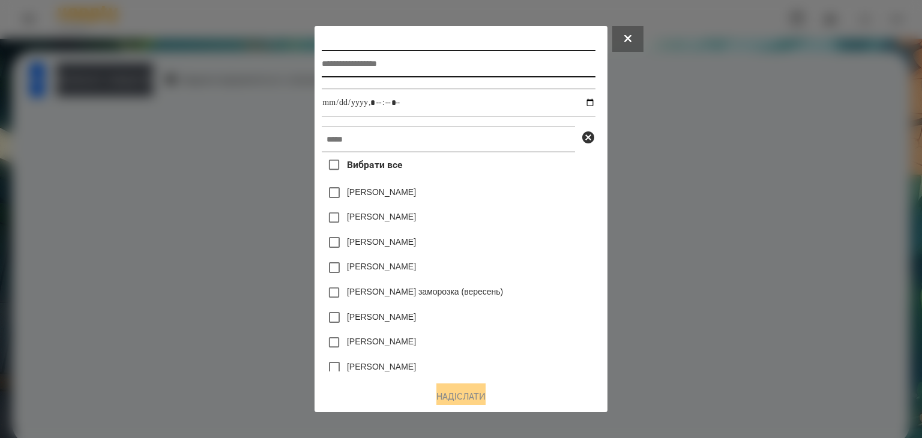
click at [328, 61] on input "text" at bounding box center [458, 64] width 273 height 28
type input "**********"
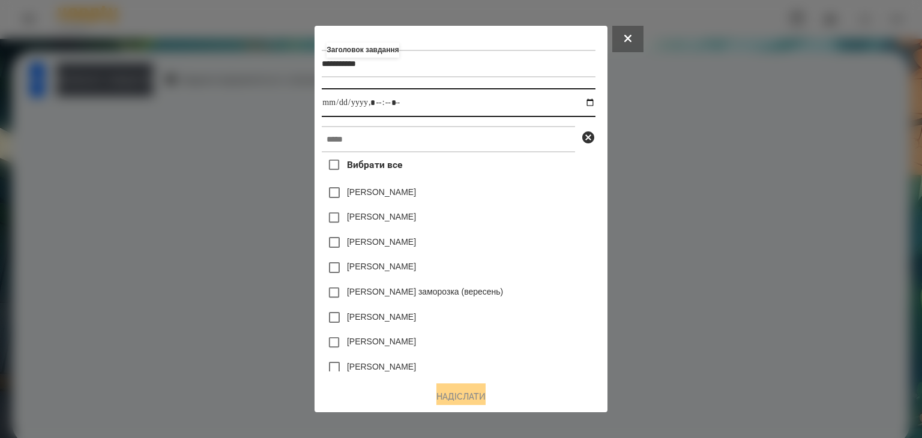
click at [590, 103] on input "datetime-local" at bounding box center [458, 102] width 273 height 29
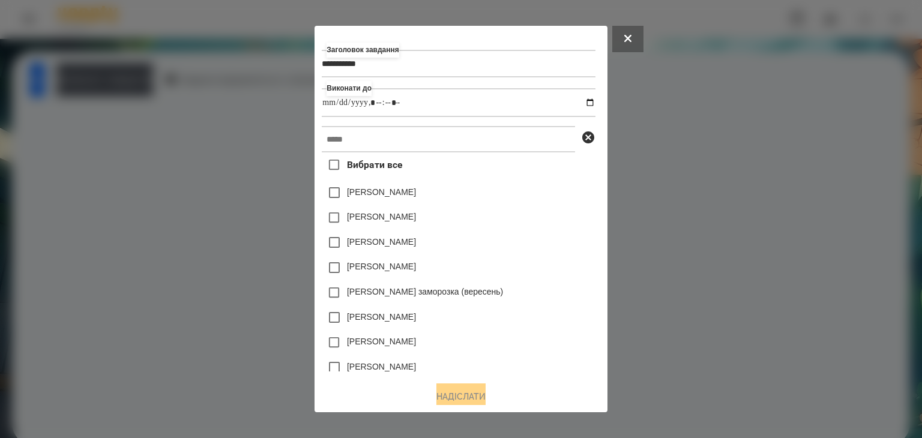
type input "**********"
click at [557, 240] on div "[PERSON_NAME]" at bounding box center [458, 242] width 273 height 25
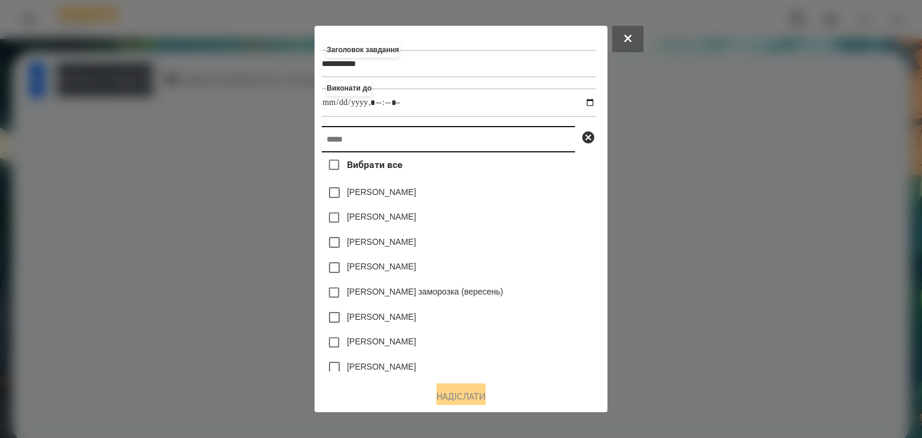
click at [347, 143] on input "text" at bounding box center [448, 139] width 253 height 26
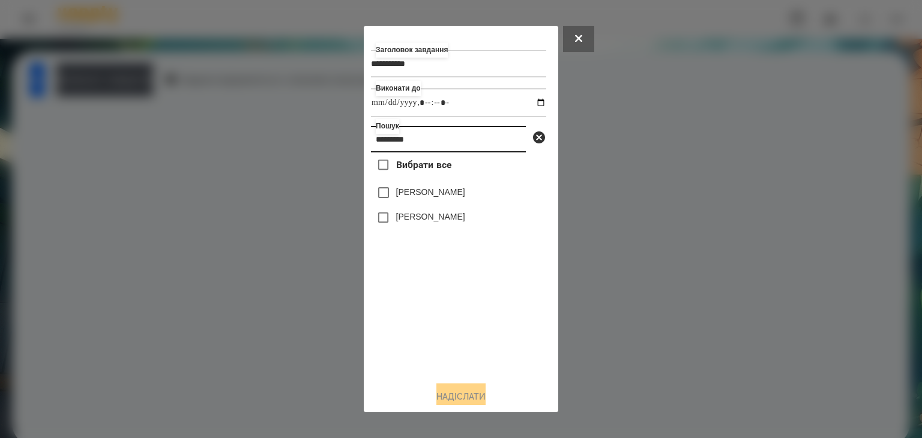
drag, startPoint x: 375, startPoint y: 147, endPoint x: 455, endPoint y: 146, distance: 80.4
click at [455, 146] on input "*********" at bounding box center [448, 139] width 155 height 26
drag, startPoint x: 415, startPoint y: 143, endPoint x: 400, endPoint y: 152, distance: 17.5
click at [386, 151] on input "*********" at bounding box center [448, 139] width 155 height 26
click at [429, 149] on input "*********" at bounding box center [448, 139] width 155 height 26
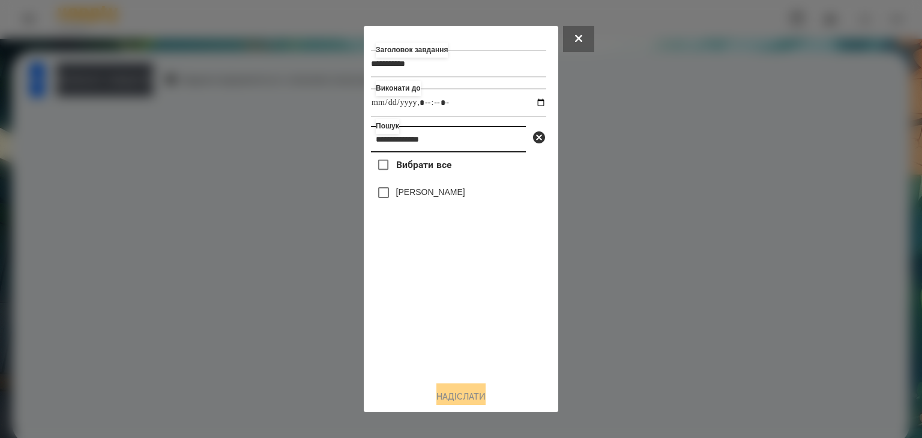
drag, startPoint x: 375, startPoint y: 142, endPoint x: 463, endPoint y: 141, distance: 88.2
click at [463, 141] on input "**********" at bounding box center [448, 139] width 155 height 26
type input "**********"
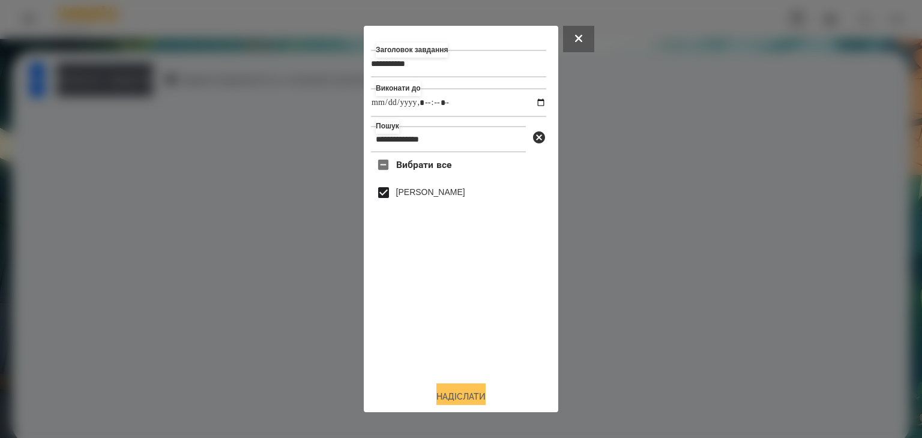
click at [473, 398] on button "Надіслати" at bounding box center [460, 396] width 49 height 26
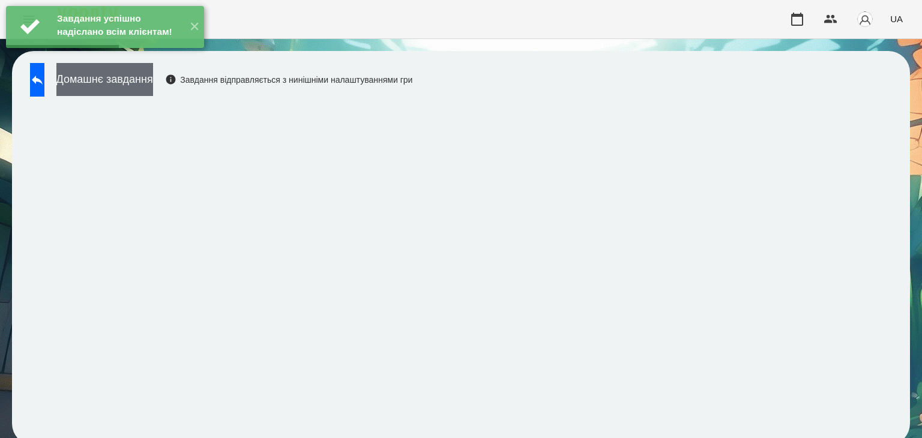
click at [153, 85] on button "Домашнє завдання" at bounding box center [104, 79] width 97 height 33
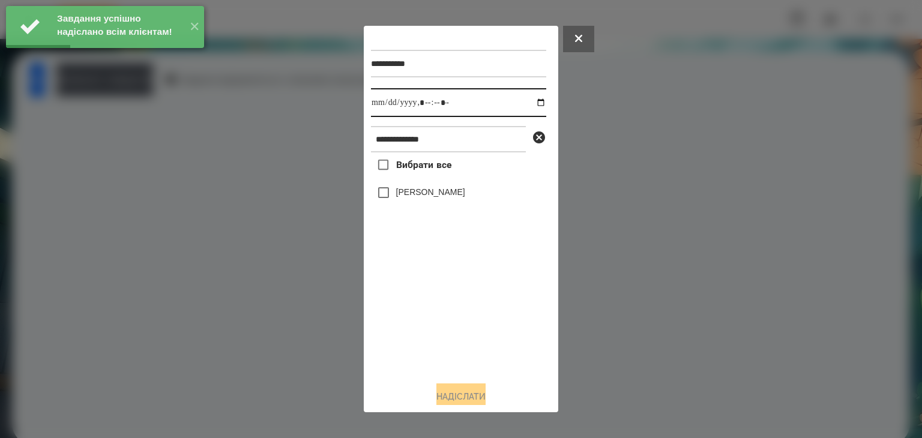
click at [530, 103] on input "datetime-local" at bounding box center [458, 102] width 175 height 29
type input "**********"
drag, startPoint x: 437, startPoint y: 339, endPoint x: 400, endPoint y: 229, distance: 116.5
click at [437, 335] on div "Вибрати все [PERSON_NAME]" at bounding box center [458, 261] width 175 height 219
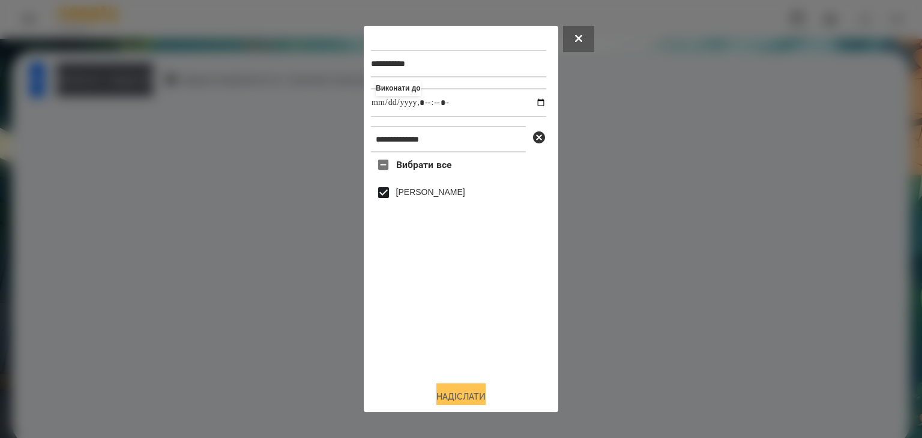
click at [461, 395] on button "Надіслати" at bounding box center [460, 396] width 49 height 26
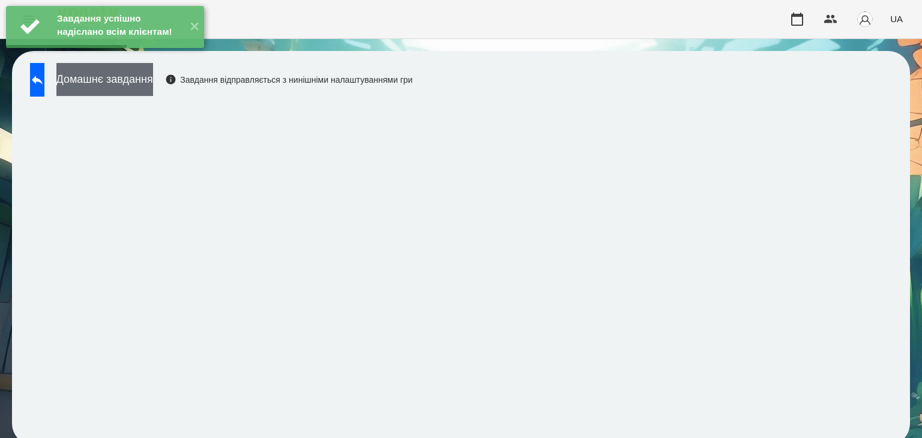
click at [144, 76] on button "Домашнє завдання" at bounding box center [104, 79] width 97 height 33
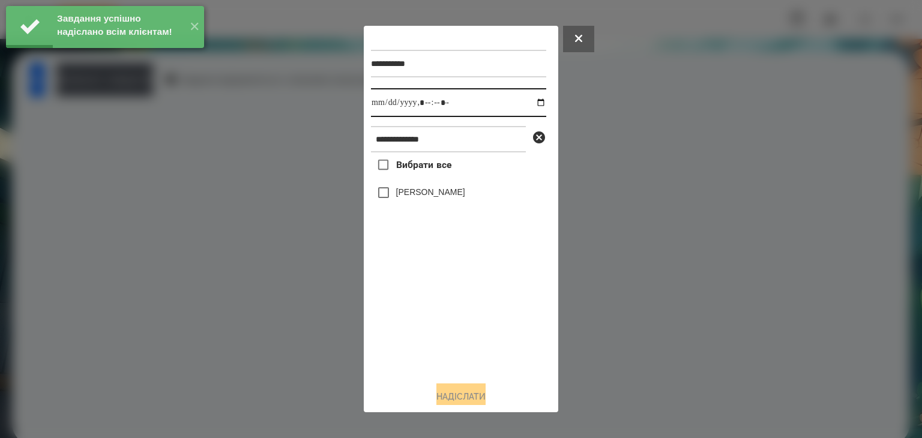
click at [530, 106] on input "datetime-local" at bounding box center [458, 102] width 175 height 29
type input "**********"
click at [413, 340] on div "Вибрати все [PERSON_NAME]" at bounding box center [458, 261] width 175 height 219
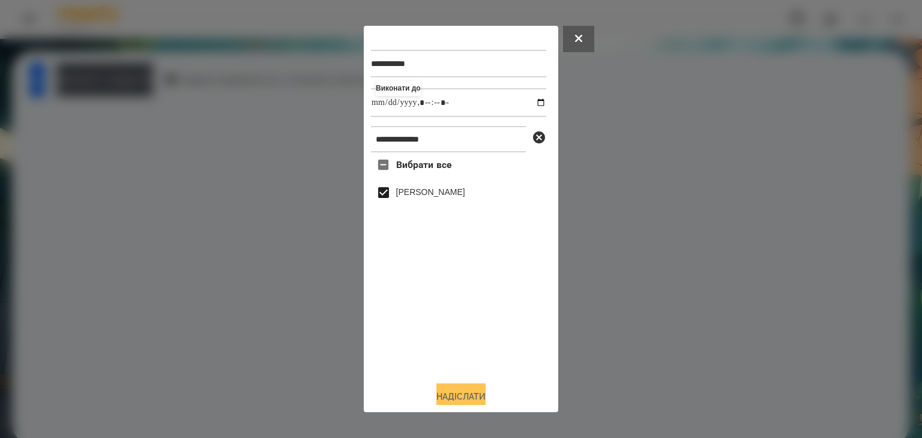
click at [452, 394] on button "Надіслати" at bounding box center [460, 396] width 49 height 26
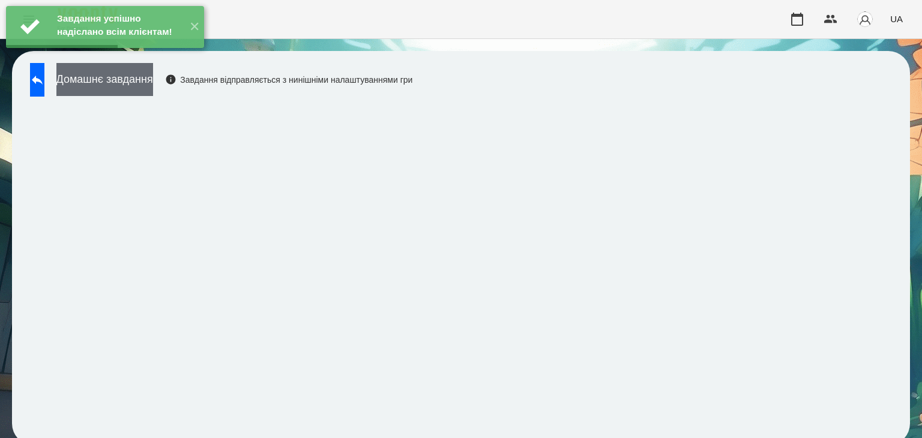
click at [153, 85] on button "Домашнє завдання" at bounding box center [104, 79] width 97 height 33
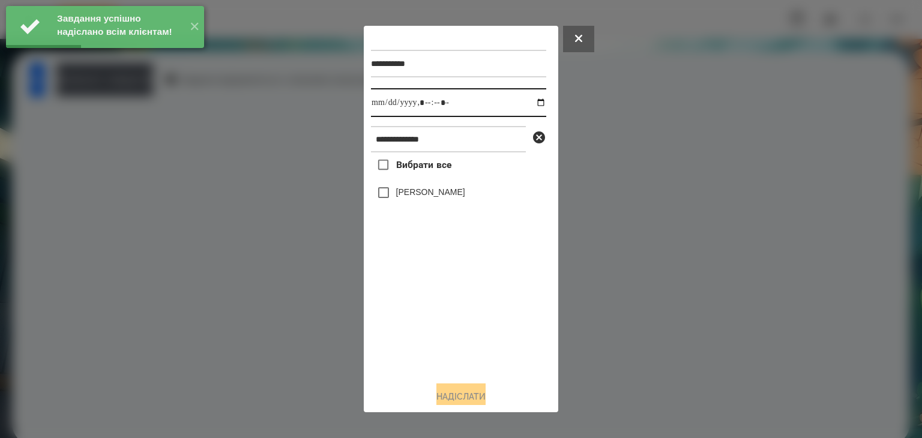
click at [530, 104] on input "datetime-local" at bounding box center [458, 102] width 175 height 29
type input "**********"
click at [408, 329] on div "Вибрати все [PERSON_NAME]" at bounding box center [458, 261] width 175 height 219
click at [406, 324] on div "Вибрати все [PERSON_NAME]" at bounding box center [458, 261] width 175 height 219
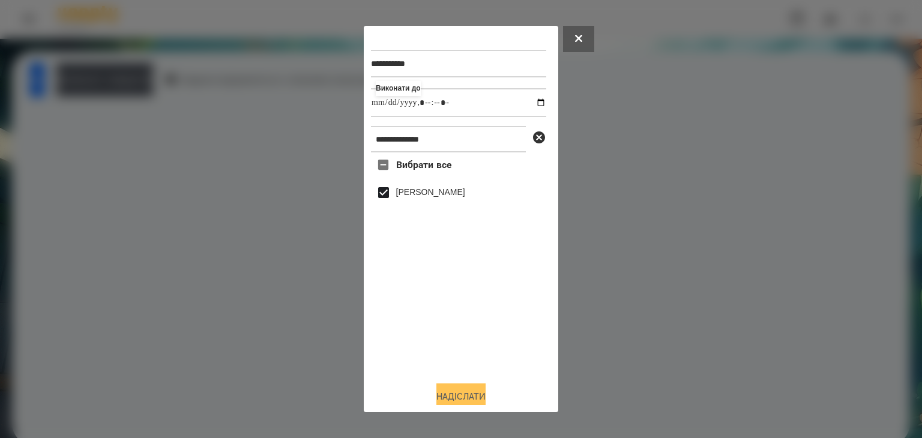
click at [448, 395] on button "Надіслати" at bounding box center [460, 396] width 49 height 26
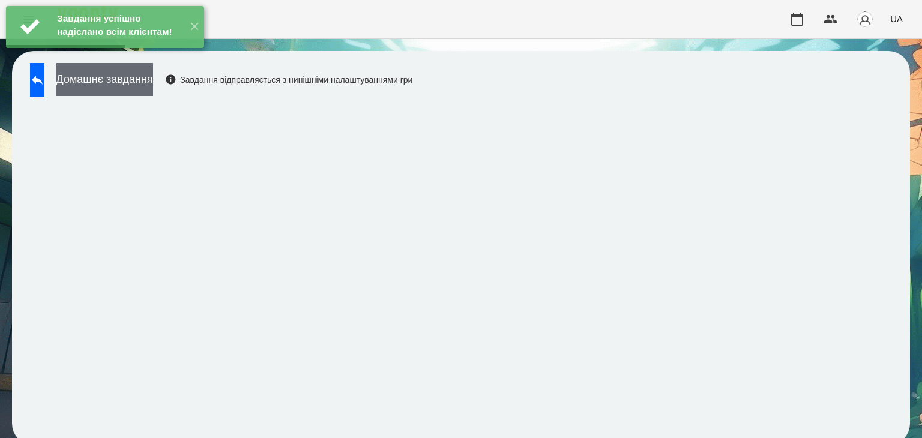
click at [153, 87] on button "Домашнє завдання" at bounding box center [104, 79] width 97 height 33
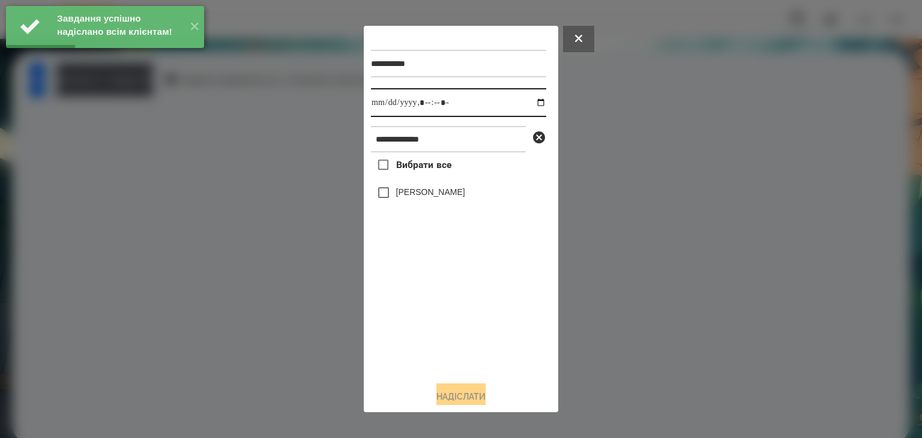
click at [532, 101] on input "datetime-local" at bounding box center [458, 102] width 175 height 29
type input "**********"
click at [418, 343] on div "Вибрати все [PERSON_NAME]" at bounding box center [458, 261] width 175 height 219
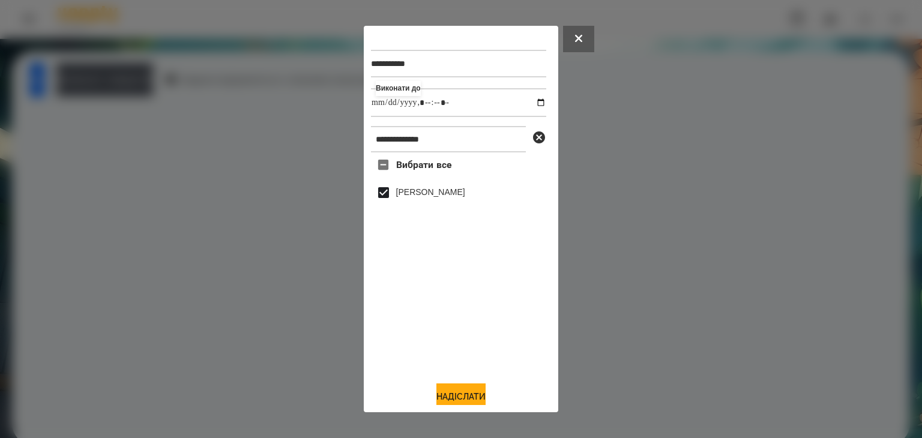
drag, startPoint x: 456, startPoint y: 396, endPoint x: 490, endPoint y: 284, distance: 116.7
click at [456, 396] on button "Надіслати" at bounding box center [460, 396] width 49 height 26
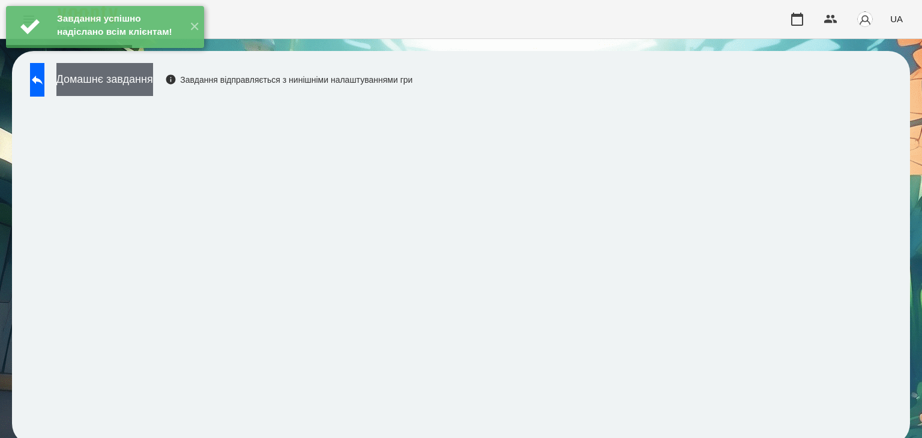
click at [153, 83] on button "Домашнє завдання" at bounding box center [104, 79] width 97 height 33
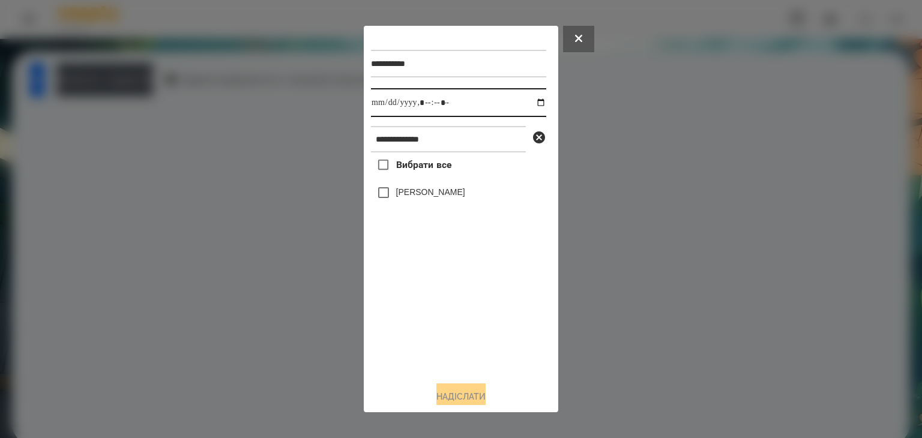
click at [528, 104] on input "datetime-local" at bounding box center [458, 102] width 175 height 29
type input "**********"
click at [448, 331] on div "Вибрати все [PERSON_NAME]" at bounding box center [458, 261] width 175 height 219
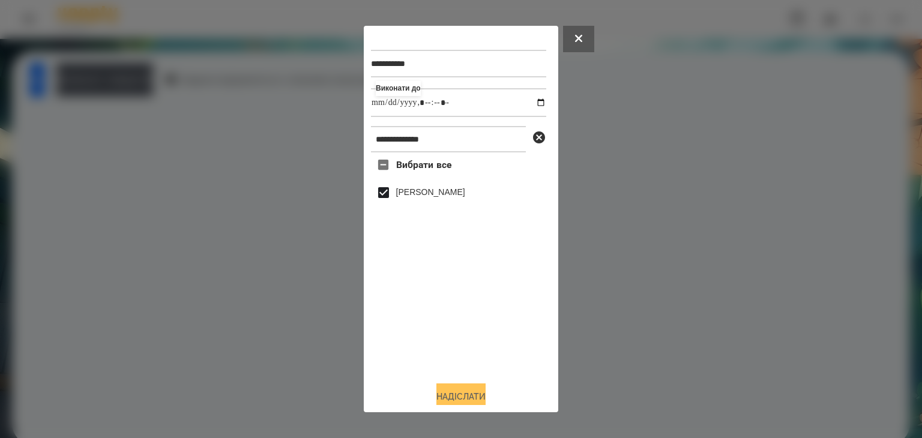
click at [460, 395] on button "Надіслати" at bounding box center [460, 396] width 49 height 26
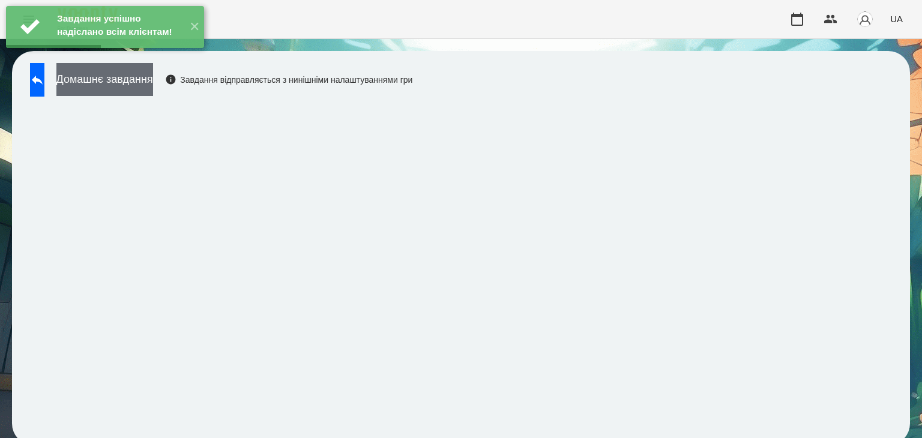
click at [153, 88] on button "Домашнє завдання" at bounding box center [104, 79] width 97 height 33
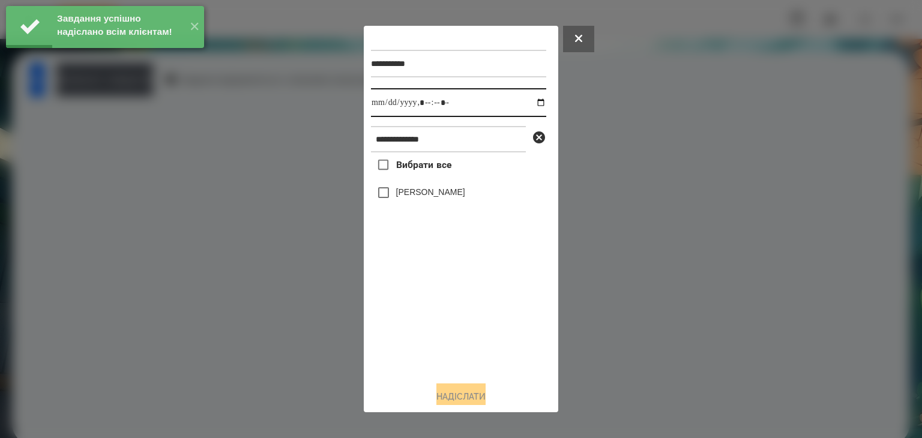
drag, startPoint x: 529, startPoint y: 104, endPoint x: 530, endPoint y: 118, distance: 14.5
click at [528, 104] on input "datetime-local" at bounding box center [458, 102] width 175 height 29
type input "**********"
click at [467, 351] on div "Вибрати все [PERSON_NAME]" at bounding box center [458, 261] width 175 height 219
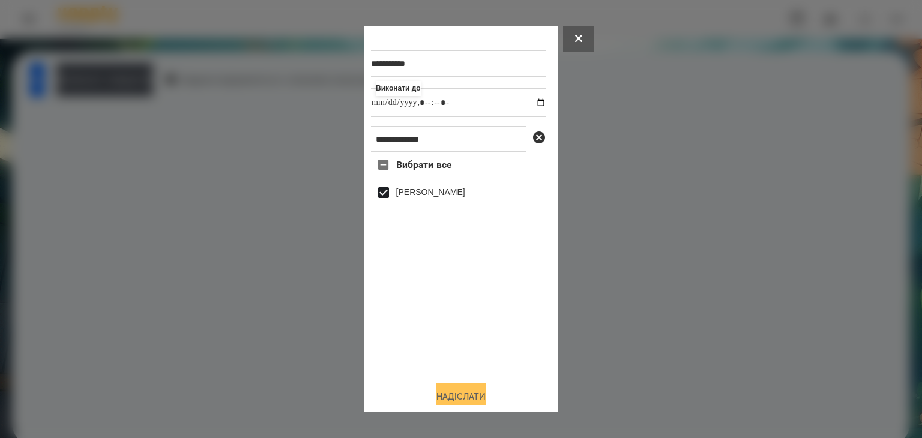
click at [472, 394] on button "Надіслати" at bounding box center [460, 396] width 49 height 26
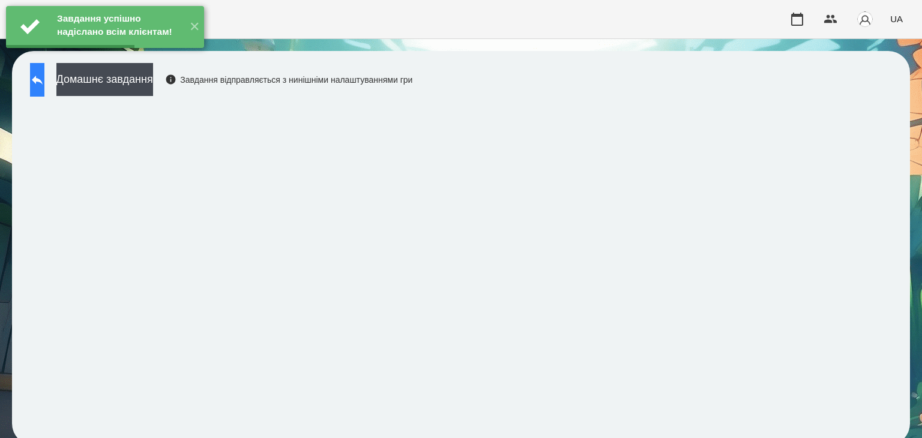
click at [44, 89] on button at bounding box center [37, 80] width 14 height 34
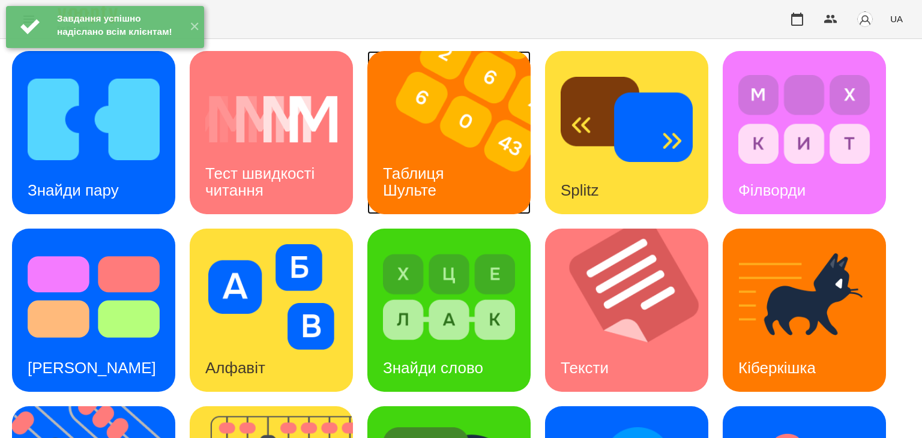
click at [448, 169] on h3 "Таблиця Шульте" at bounding box center [415, 181] width 65 height 34
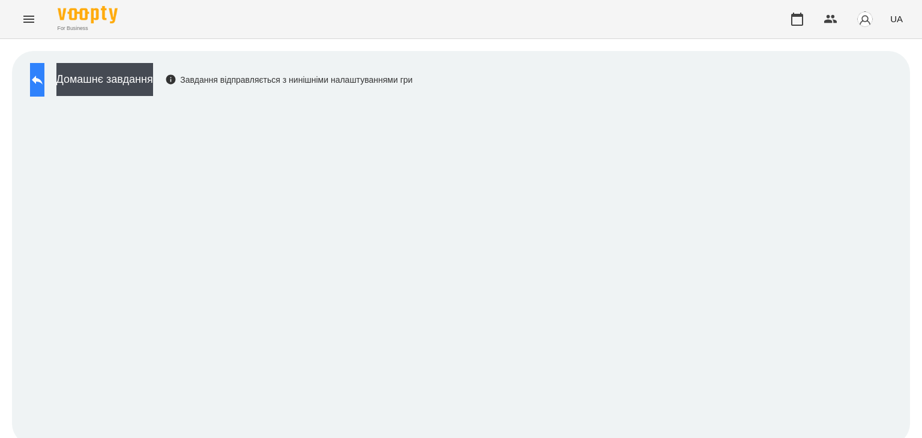
click at [44, 82] on button at bounding box center [37, 80] width 14 height 34
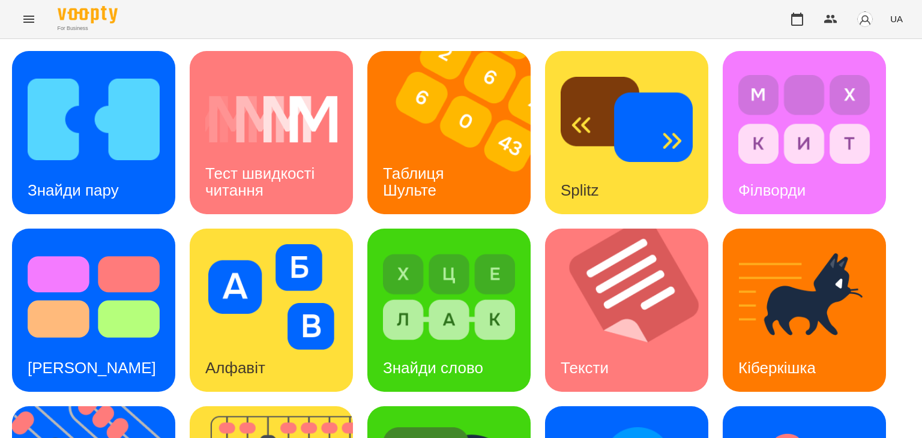
scroll to position [180, 0]
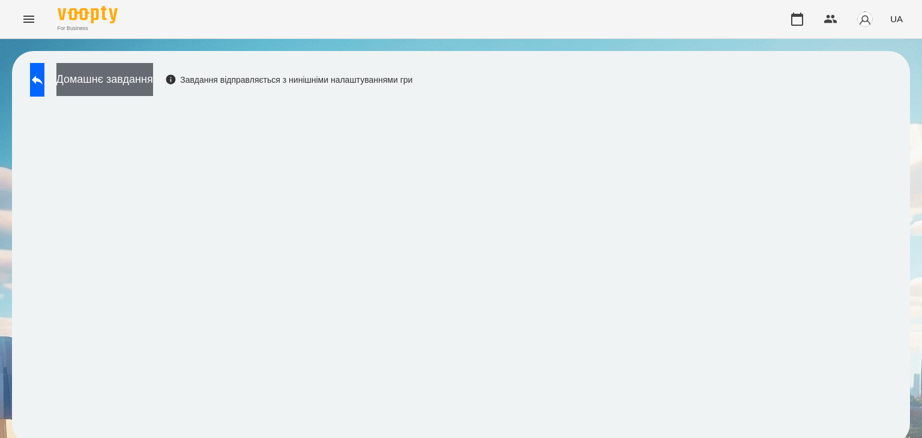
click at [151, 80] on button "Домашнє завдання" at bounding box center [104, 79] width 97 height 33
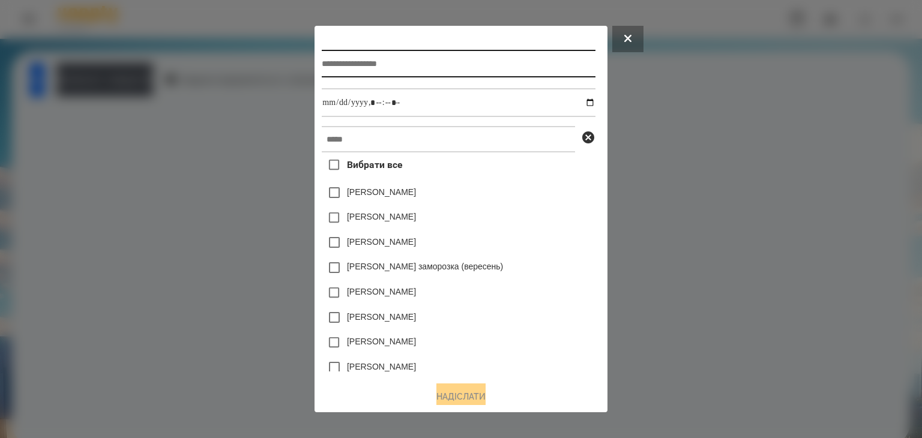
click at [391, 65] on input "text" at bounding box center [458, 64] width 273 height 28
type input "*********"
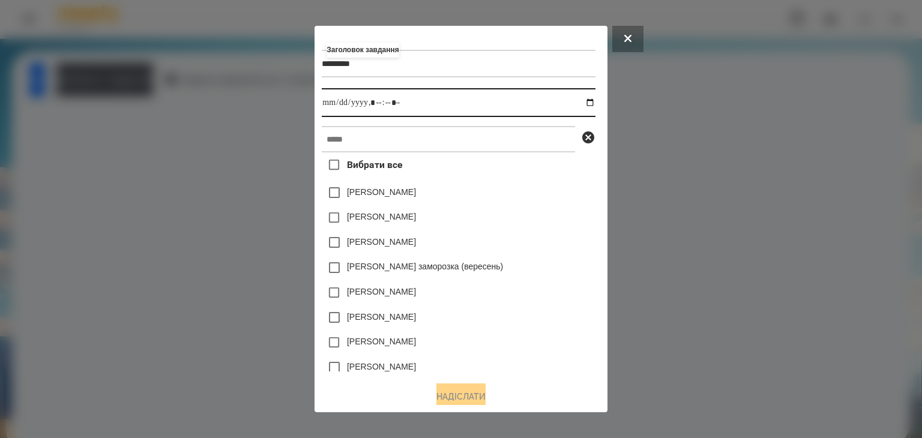
click at [593, 106] on input "datetime-local" at bounding box center [458, 102] width 273 height 29
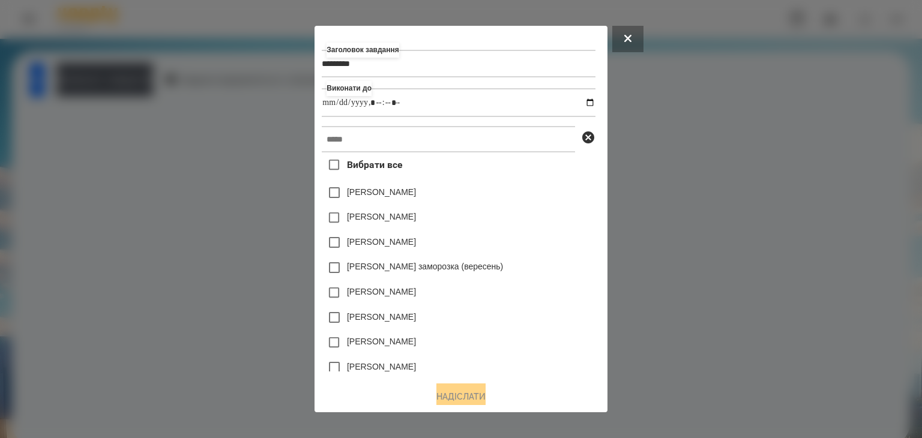
type input "**********"
click at [545, 247] on div "[PERSON_NAME]" at bounding box center [458, 242] width 273 height 25
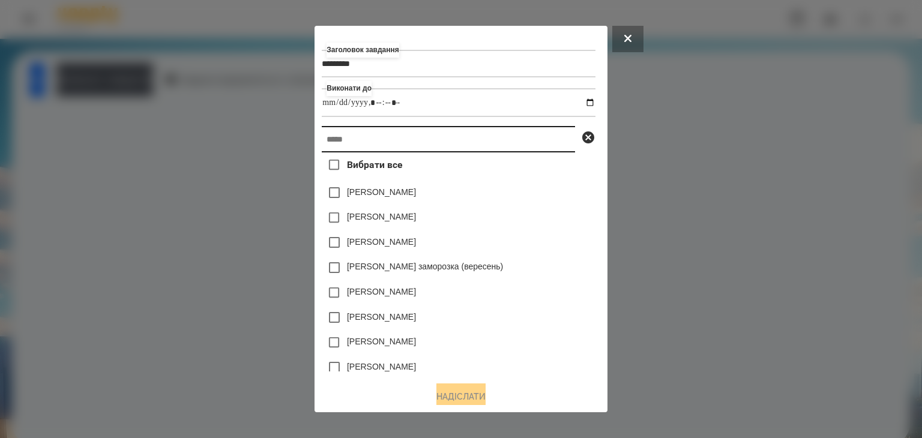
click at [355, 144] on input "text" at bounding box center [448, 139] width 253 height 26
paste input "**********"
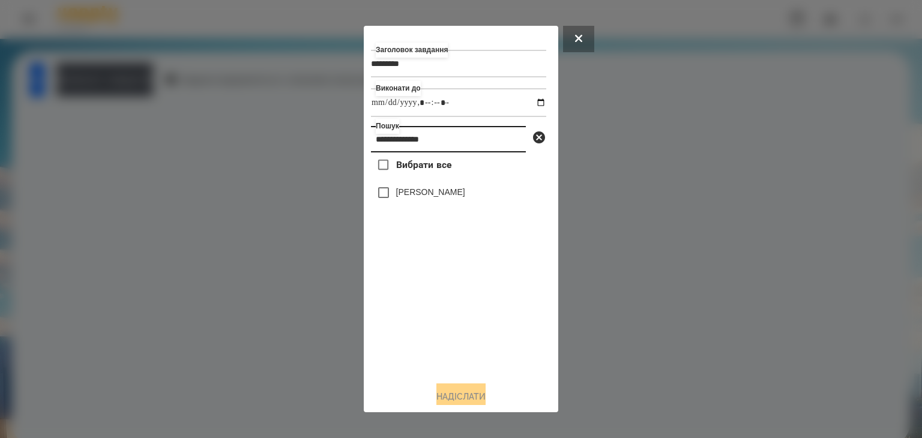
type input "**********"
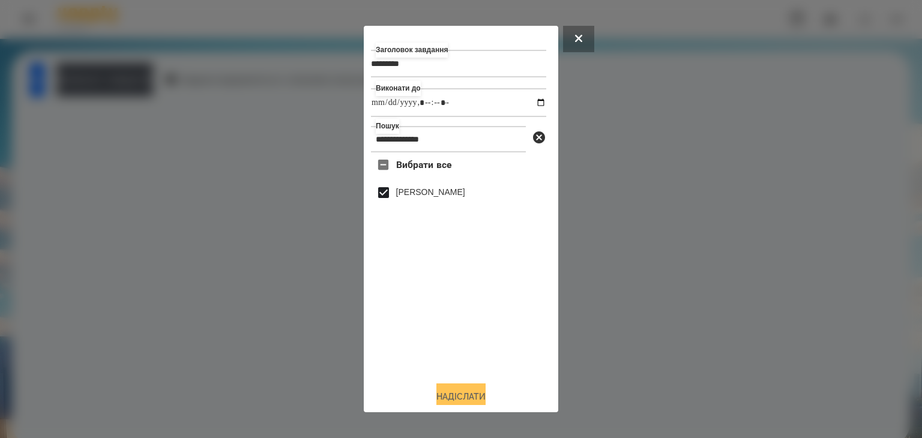
click at [463, 394] on button "Надіслати" at bounding box center [460, 396] width 49 height 26
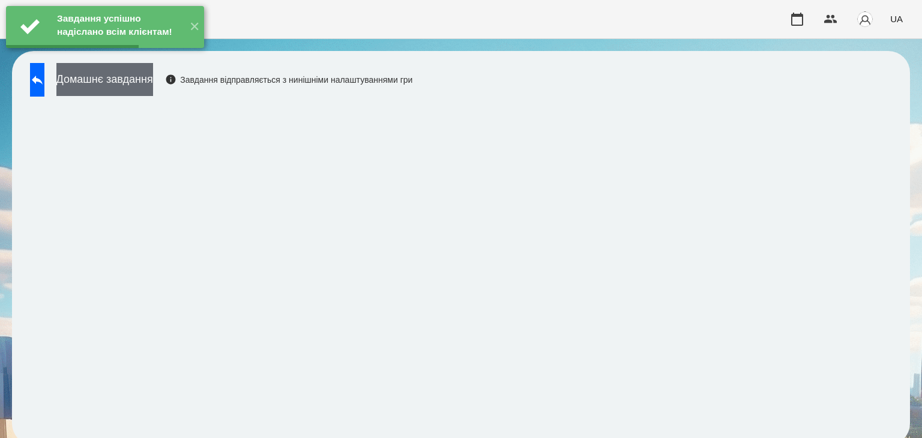
click at [153, 85] on button "Домашнє завдання" at bounding box center [104, 79] width 97 height 33
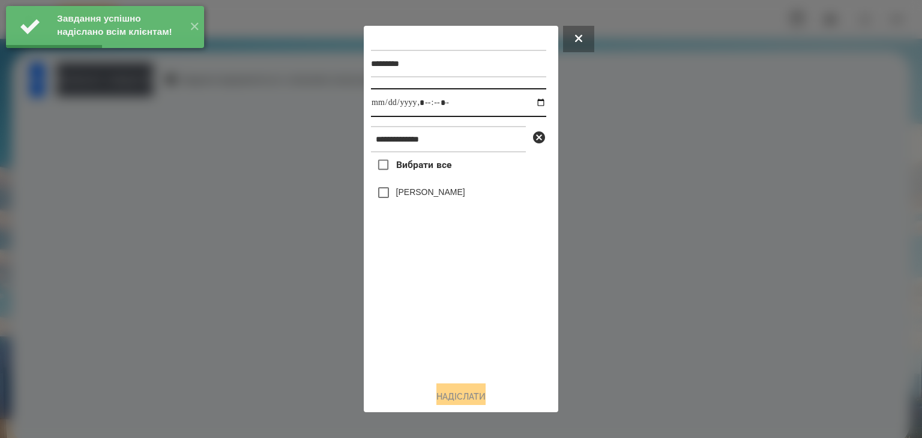
click at [530, 104] on input "datetime-local" at bounding box center [458, 102] width 175 height 29
type input "**********"
drag, startPoint x: 457, startPoint y: 368, endPoint x: 434, endPoint y: 335, distance: 39.8
click at [455, 365] on div "Вибрати все [PERSON_NAME]" at bounding box center [458, 261] width 175 height 219
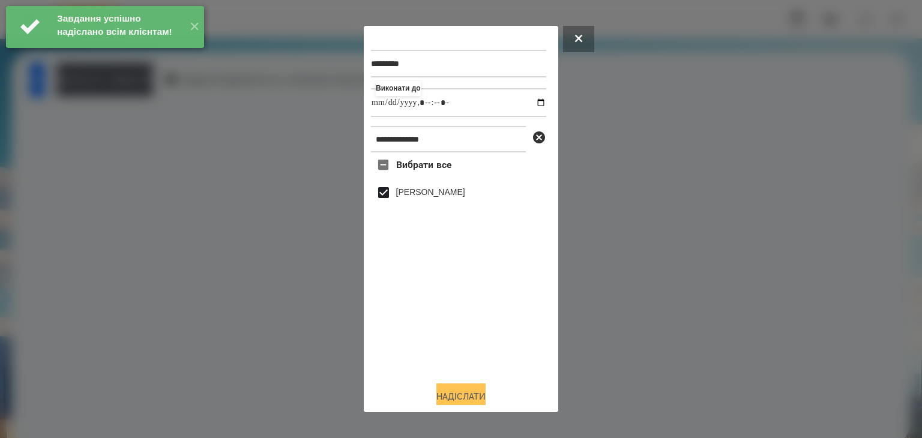
click at [467, 395] on button "Надіслати" at bounding box center [460, 396] width 49 height 26
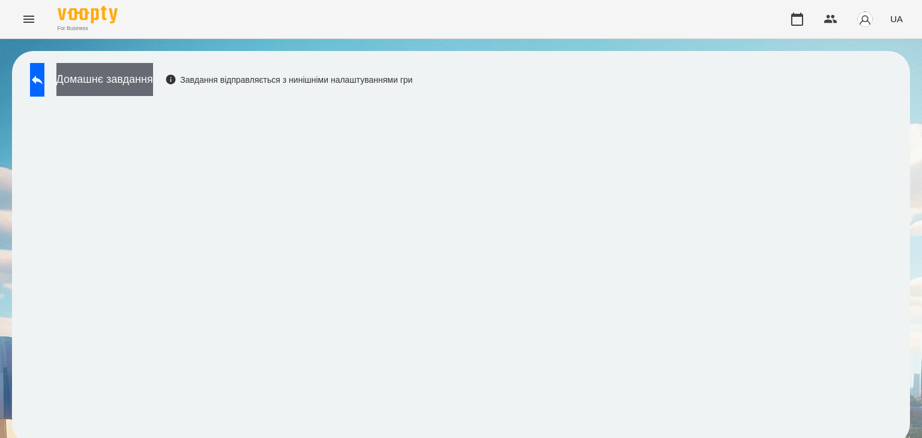
click at [153, 76] on button "Домашнє завдання" at bounding box center [104, 79] width 97 height 33
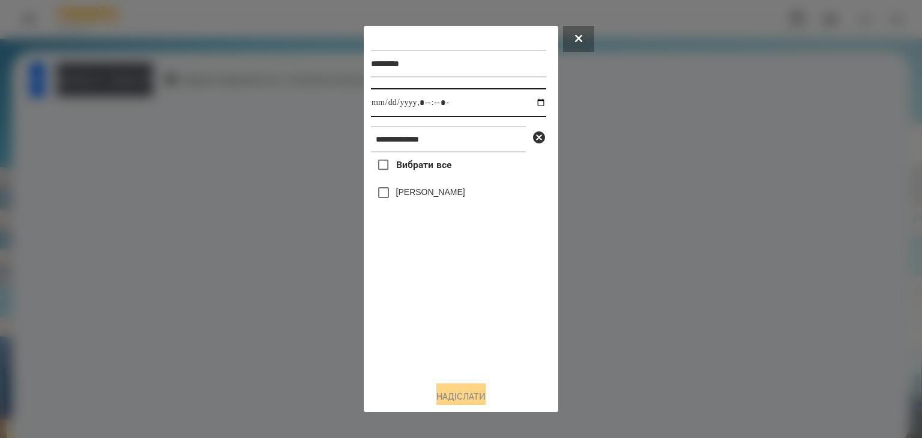
click at [530, 106] on input "datetime-local" at bounding box center [458, 102] width 175 height 29
type input "**********"
drag, startPoint x: 430, startPoint y: 328, endPoint x: 419, endPoint y: 271, distance: 58.0
click at [437, 322] on div "Вибрати все [PERSON_NAME]" at bounding box center [458, 261] width 175 height 219
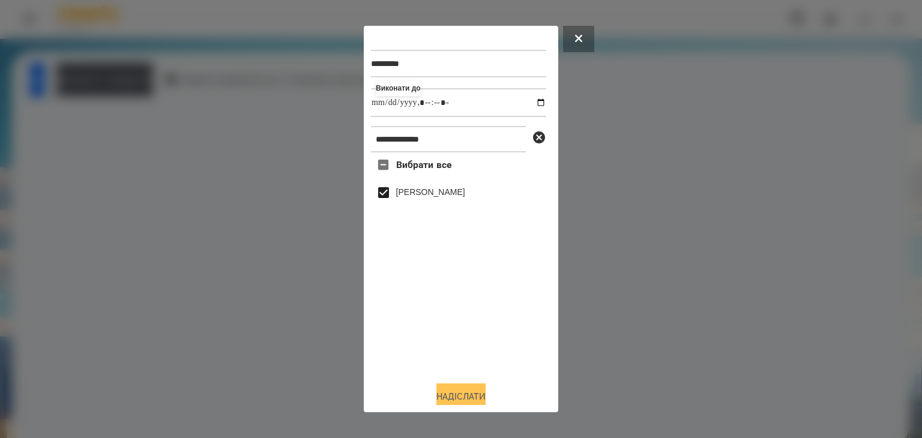
click at [456, 394] on button "Надіслати" at bounding box center [460, 396] width 49 height 26
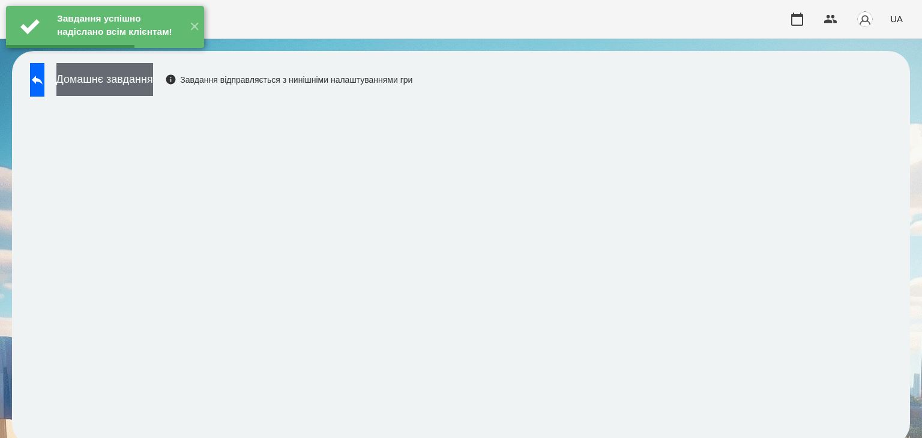
click at [153, 76] on button "Домашнє завдання" at bounding box center [104, 79] width 97 height 33
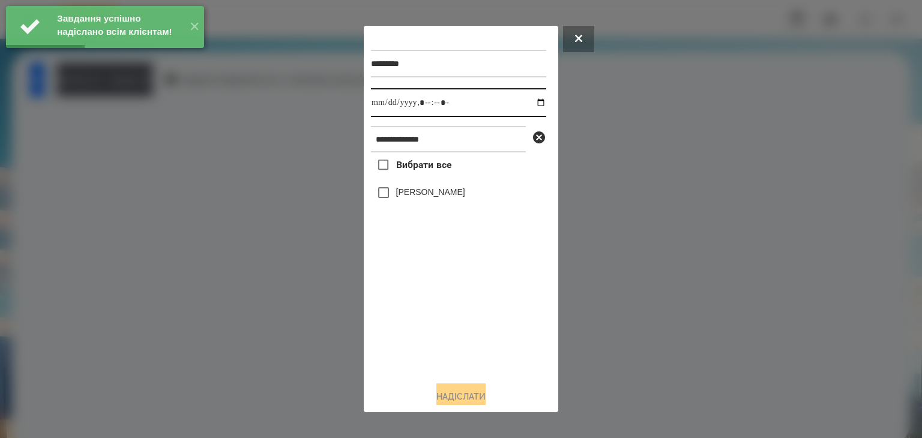
drag, startPoint x: 527, startPoint y: 103, endPoint x: 522, endPoint y: 118, distance: 15.9
click at [526, 103] on input "datetime-local" at bounding box center [458, 102] width 175 height 29
type input "**********"
drag, startPoint x: 416, startPoint y: 322, endPoint x: 395, endPoint y: 260, distance: 65.5
click at [416, 320] on div "Вибрати все [PERSON_NAME]" at bounding box center [458, 261] width 175 height 219
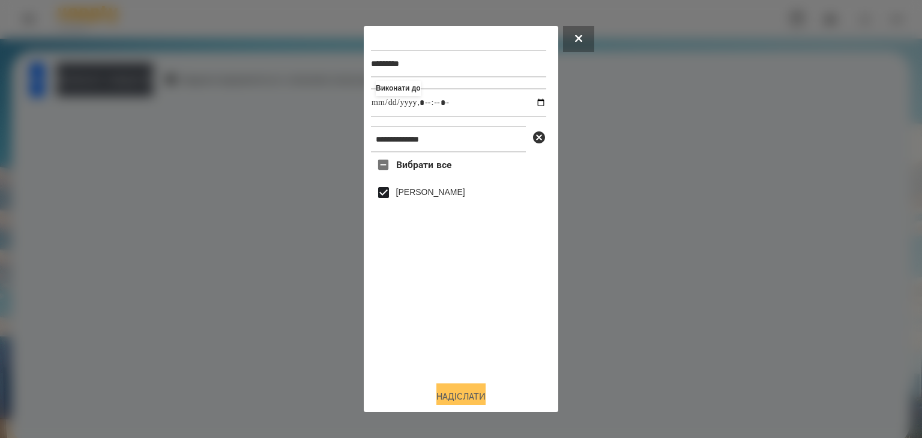
click at [446, 395] on button "Надіслати" at bounding box center [460, 396] width 49 height 26
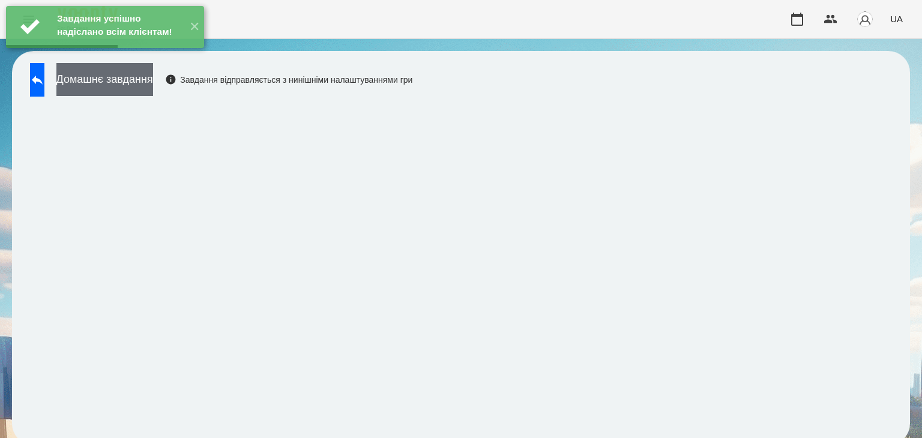
click at [153, 82] on button "Домашнє завдання" at bounding box center [104, 79] width 97 height 33
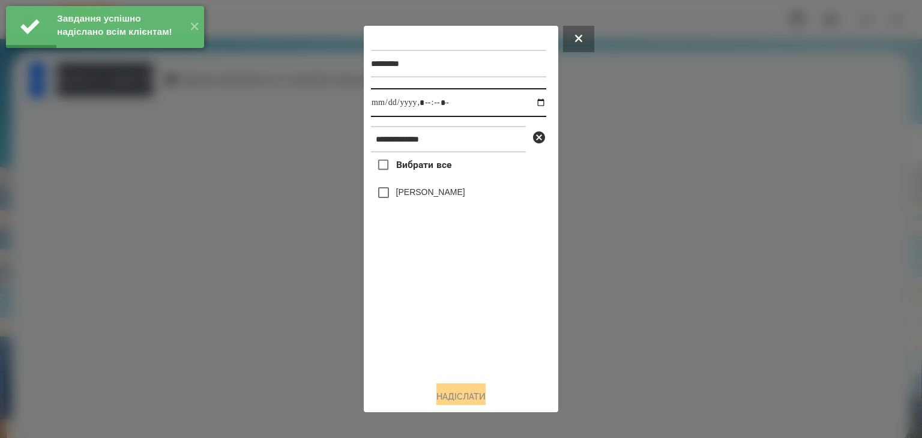
click at [530, 103] on input "datetime-local" at bounding box center [458, 102] width 175 height 29
type input "**********"
drag, startPoint x: 458, startPoint y: 329, endPoint x: 448, endPoint y: 291, distance: 39.2
click at [460, 320] on div "Вибрати все [PERSON_NAME]" at bounding box center [458, 261] width 175 height 219
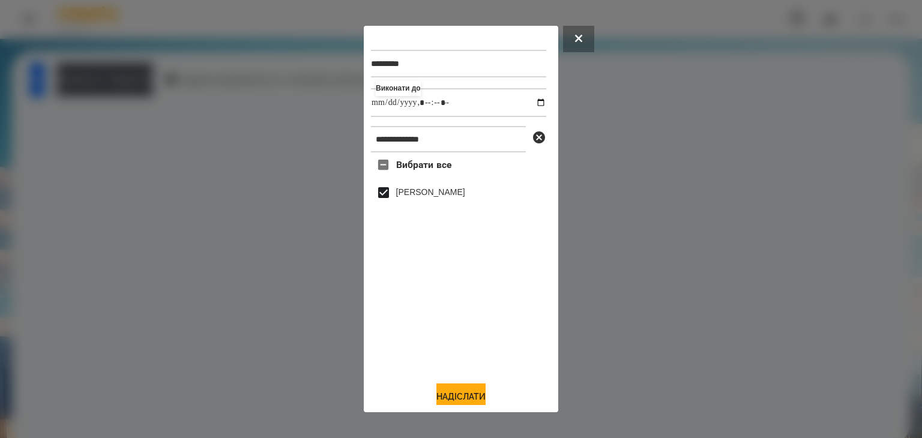
drag, startPoint x: 476, startPoint y: 393, endPoint x: 547, endPoint y: 329, distance: 95.6
click at [476, 393] on button "Надіслати" at bounding box center [460, 396] width 49 height 26
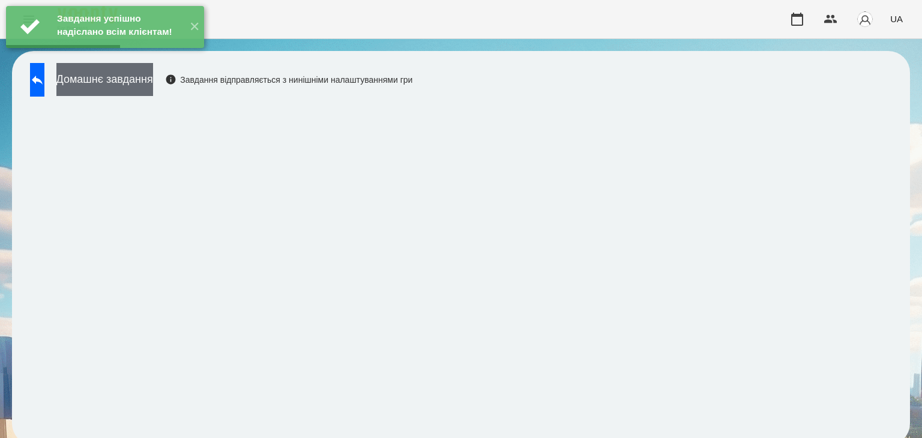
click at [153, 85] on button "Домашнє завдання" at bounding box center [104, 79] width 97 height 33
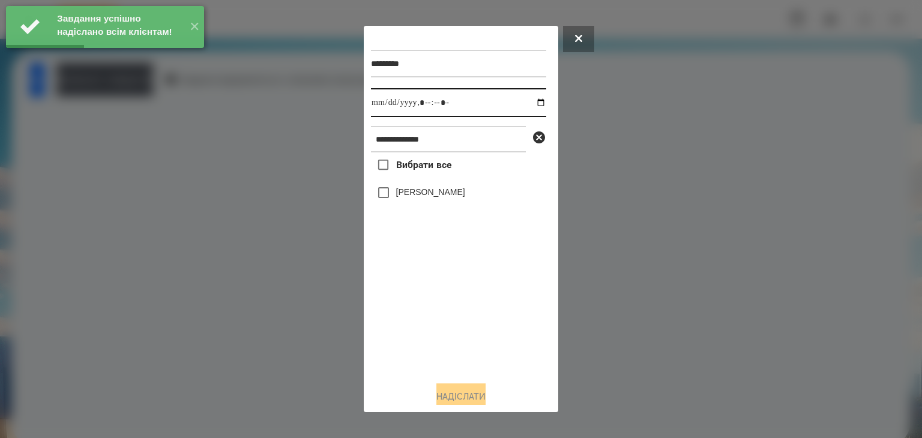
click at [524, 103] on input "datetime-local" at bounding box center [458, 102] width 175 height 29
type input "**********"
drag, startPoint x: 439, startPoint y: 313, endPoint x: 396, endPoint y: 218, distance: 104.2
click at [440, 308] on div "Вибрати все [PERSON_NAME]" at bounding box center [458, 261] width 175 height 219
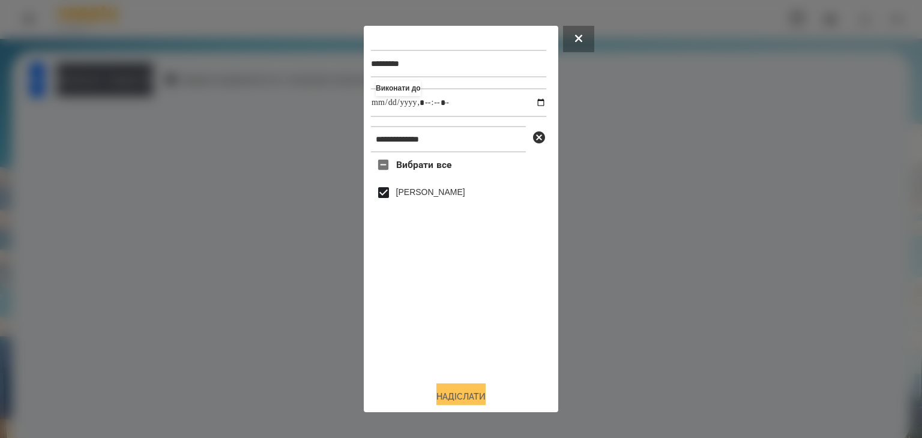
click at [451, 390] on button "Надіслати" at bounding box center [460, 396] width 49 height 26
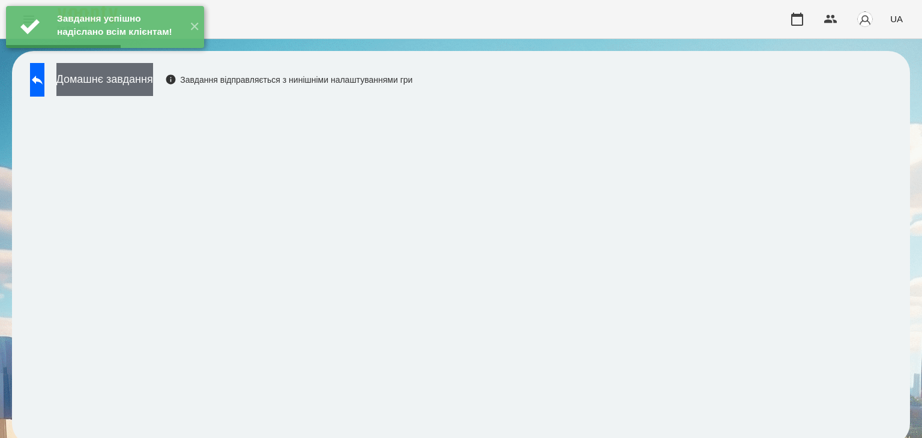
click at [153, 85] on button "Домашнє завдання" at bounding box center [104, 79] width 97 height 33
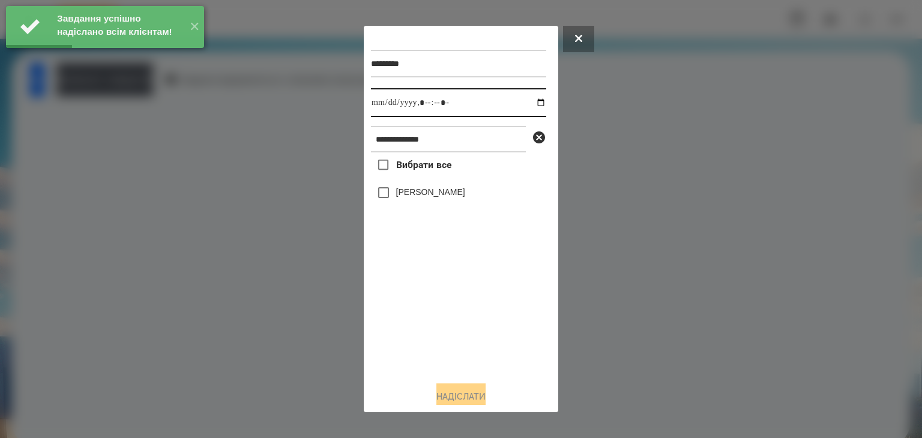
drag, startPoint x: 529, startPoint y: 106, endPoint x: 530, endPoint y: 118, distance: 12.1
click at [528, 106] on input "datetime-local" at bounding box center [458, 102] width 175 height 29
type input "**********"
drag, startPoint x: 454, startPoint y: 335, endPoint x: 394, endPoint y: 249, distance: 104.7
click at [447, 334] on div "Вибрати все [PERSON_NAME]" at bounding box center [458, 261] width 175 height 219
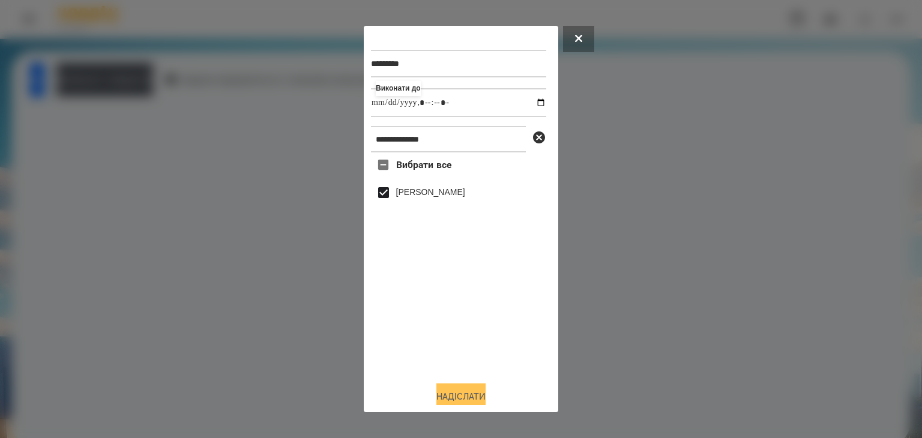
click at [470, 394] on button "Надіслати" at bounding box center [460, 396] width 49 height 26
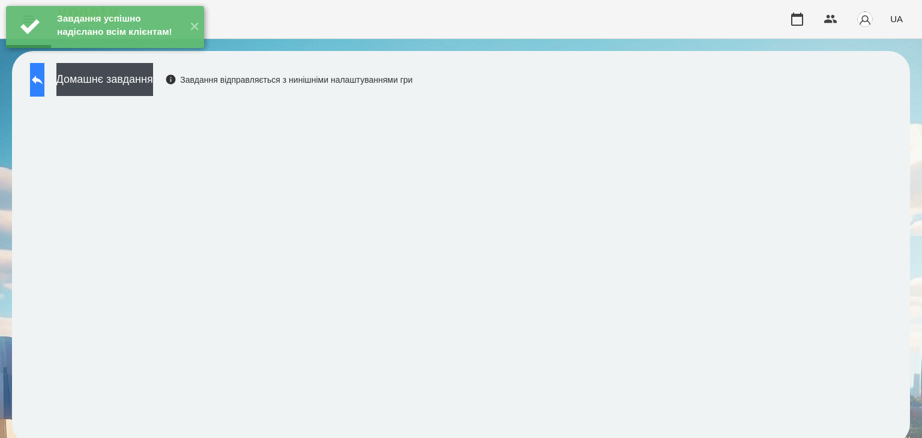
click at [43, 80] on icon at bounding box center [37, 80] width 11 height 9
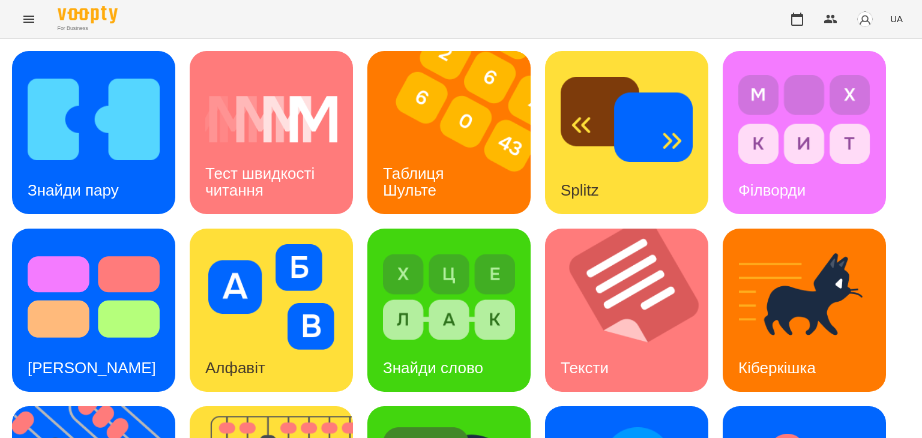
scroll to position [300, 0]
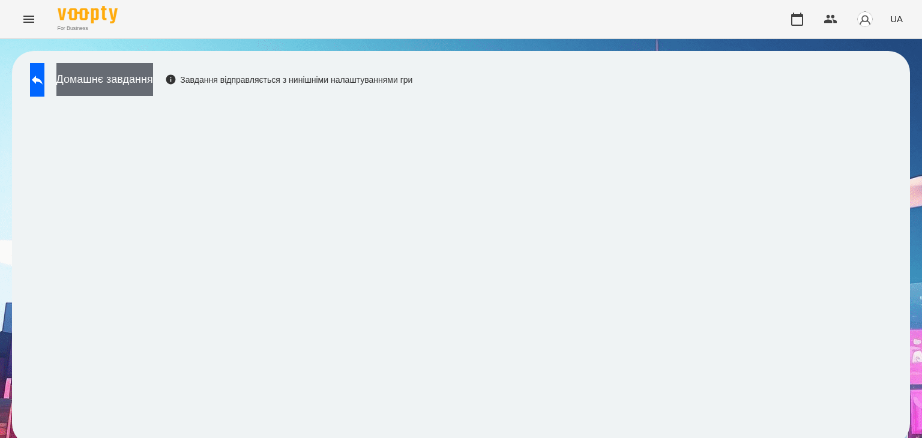
click at [153, 75] on button "Домашнє завдання" at bounding box center [104, 79] width 97 height 33
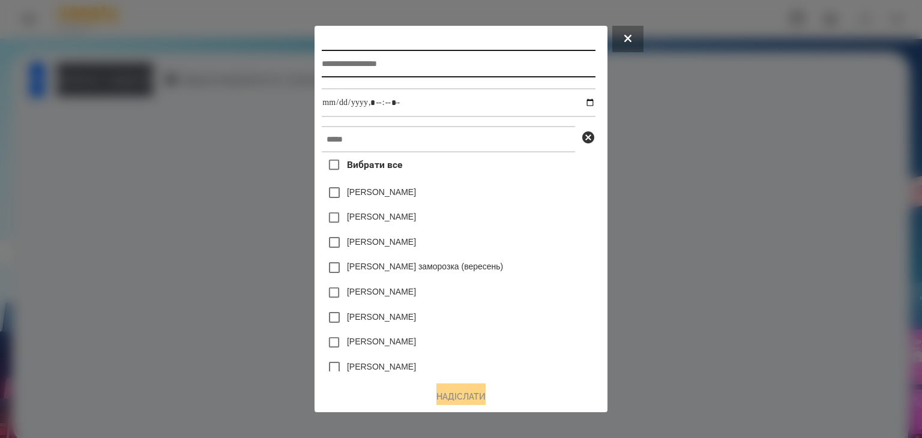
click at [332, 64] on input "text" at bounding box center [458, 64] width 273 height 28
type input "*******"
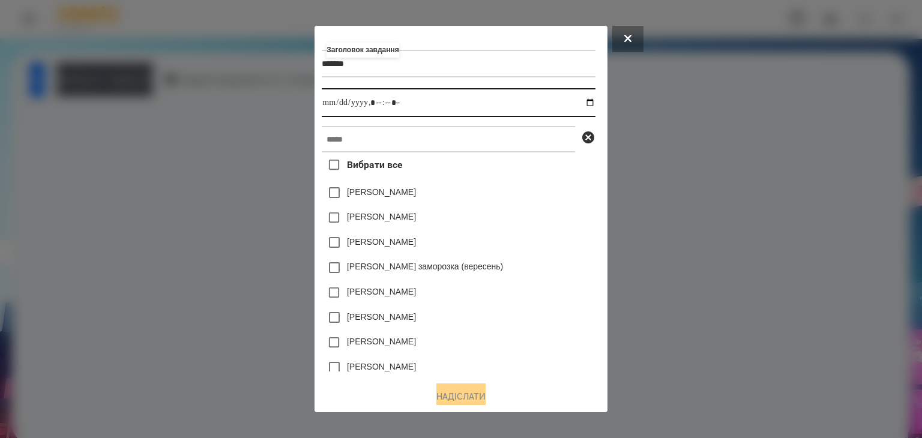
click at [593, 106] on input "datetime-local" at bounding box center [458, 102] width 273 height 29
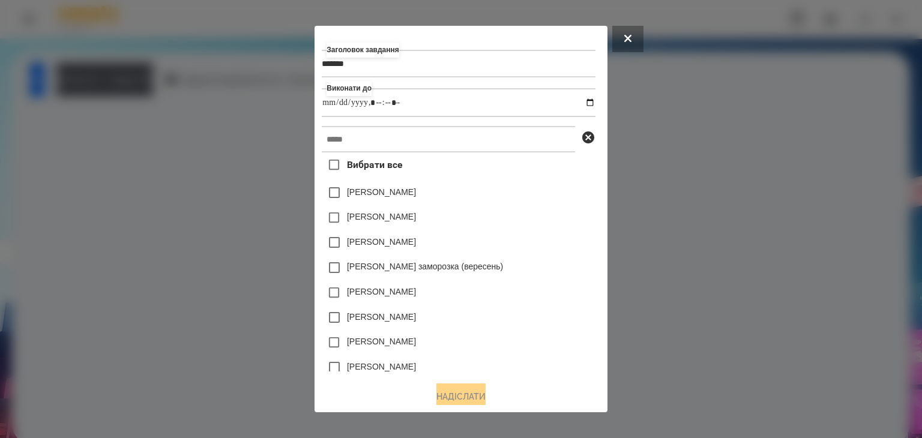
type input "**********"
drag, startPoint x: 553, startPoint y: 217, endPoint x: 537, endPoint y: 211, distance: 17.3
click at [553, 217] on div "[PERSON_NAME]" at bounding box center [458, 217] width 273 height 25
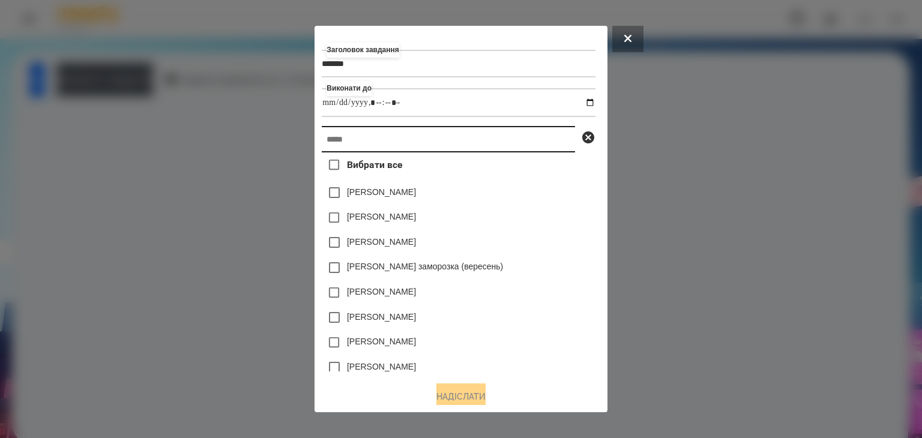
click at [331, 142] on input "text" at bounding box center [448, 139] width 253 height 26
paste input "**********"
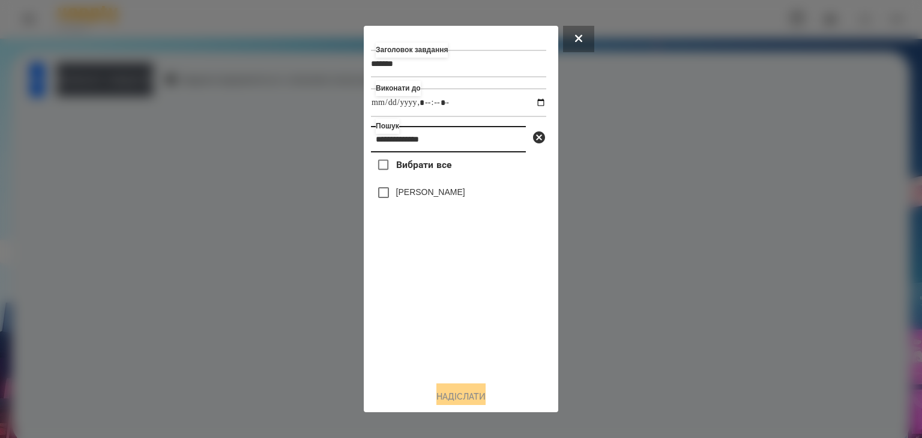
type input "**********"
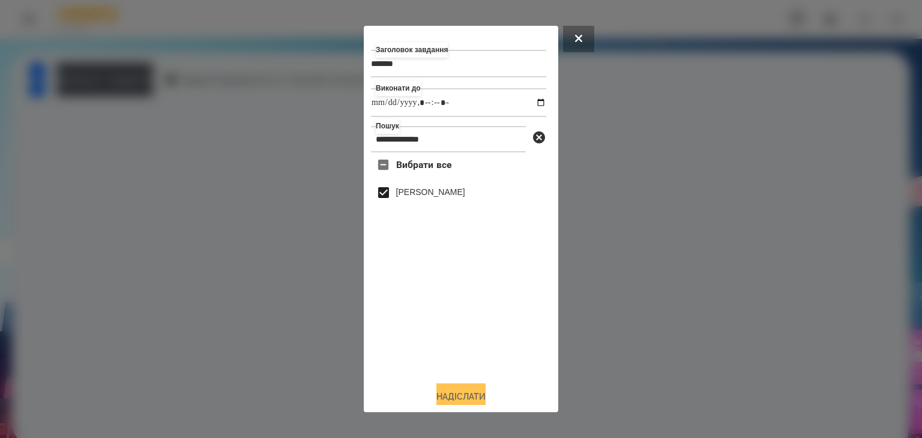
click at [475, 395] on button "Надіслати" at bounding box center [460, 396] width 49 height 26
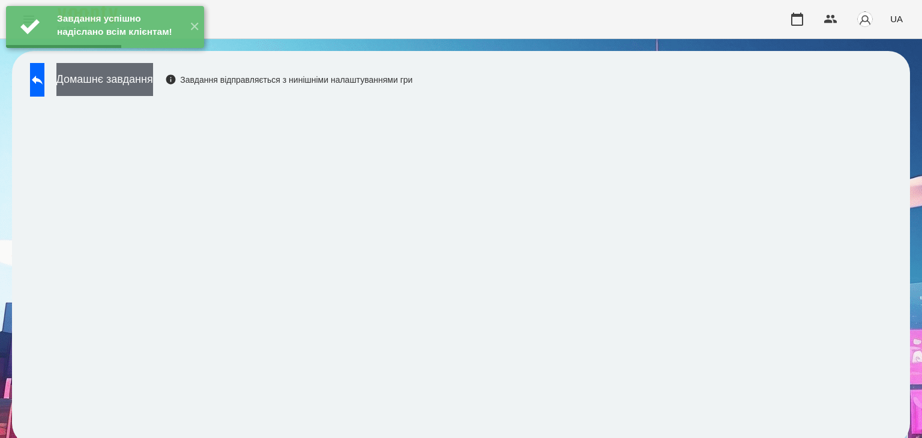
click at [153, 83] on button "Домашнє завдання" at bounding box center [104, 79] width 97 height 33
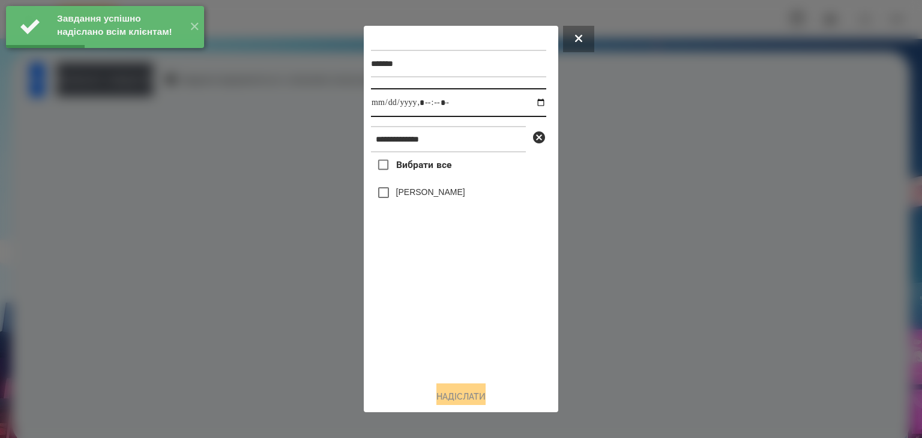
click at [528, 101] on input "datetime-local" at bounding box center [458, 102] width 175 height 29
type input "**********"
drag, startPoint x: 465, startPoint y: 310, endPoint x: 400, endPoint y: 217, distance: 113.7
click at [460, 304] on div "Вибрати все [PERSON_NAME]" at bounding box center [458, 261] width 175 height 219
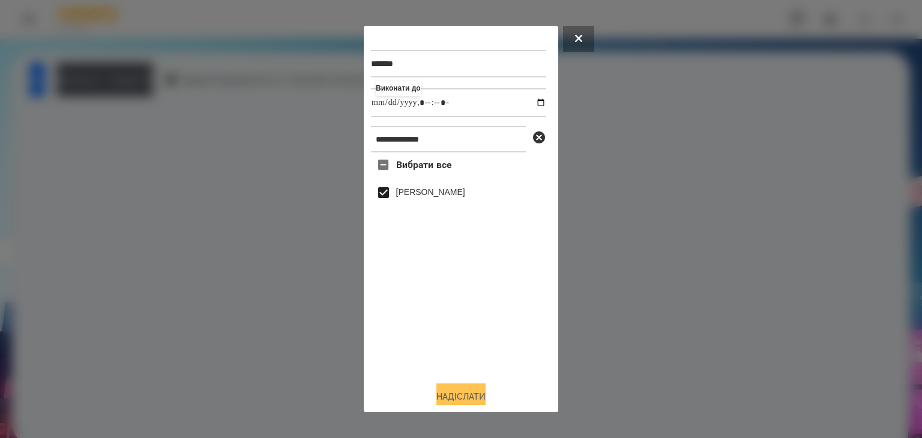
click at [470, 398] on button "Надіслати" at bounding box center [460, 396] width 49 height 26
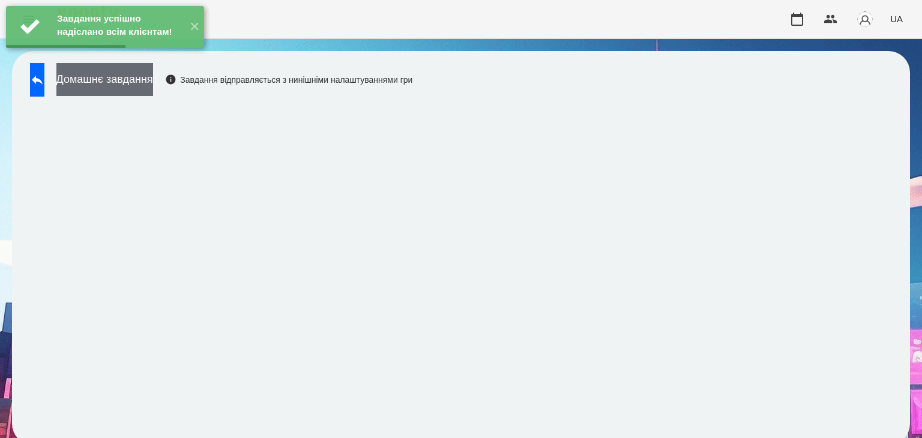
click at [153, 82] on button "Домашнє завдання" at bounding box center [104, 79] width 97 height 33
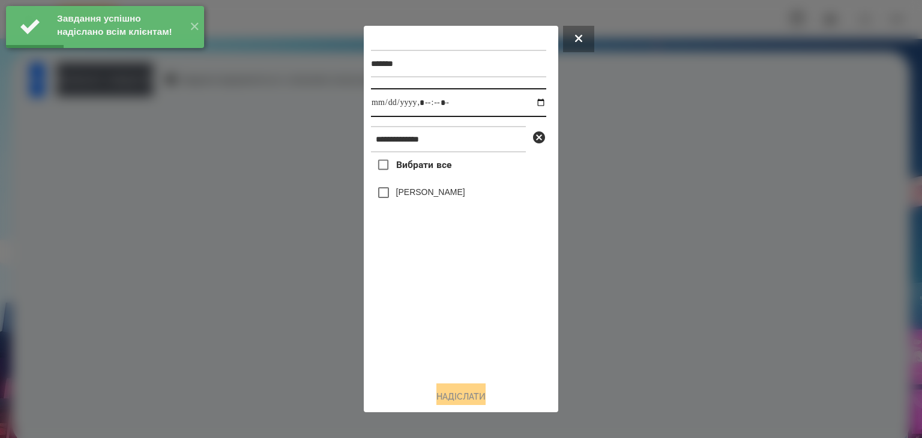
click at [526, 104] on input "datetime-local" at bounding box center [458, 102] width 175 height 29
type input "**********"
drag, startPoint x: 417, startPoint y: 340, endPoint x: 400, endPoint y: 270, distance: 72.3
click at [420, 332] on div "Вибрати все [PERSON_NAME]" at bounding box center [458, 261] width 175 height 219
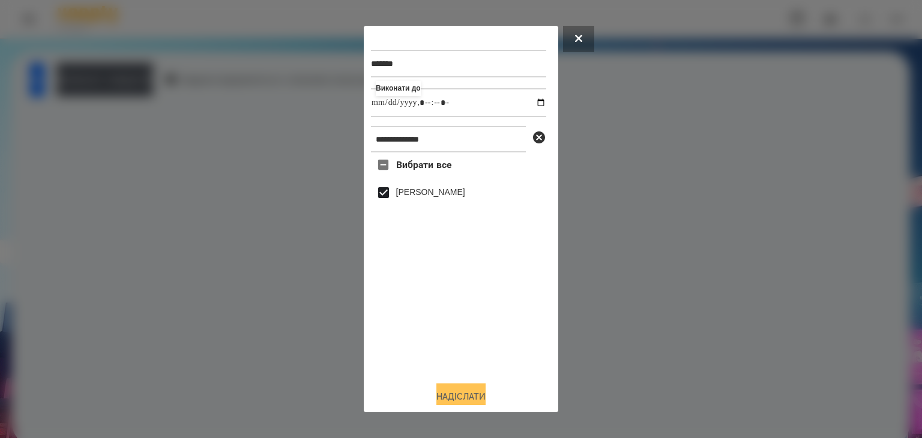
drag, startPoint x: 466, startPoint y: 397, endPoint x: 473, endPoint y: 395, distance: 7.3
click at [468, 396] on button "Надіслати" at bounding box center [460, 396] width 49 height 26
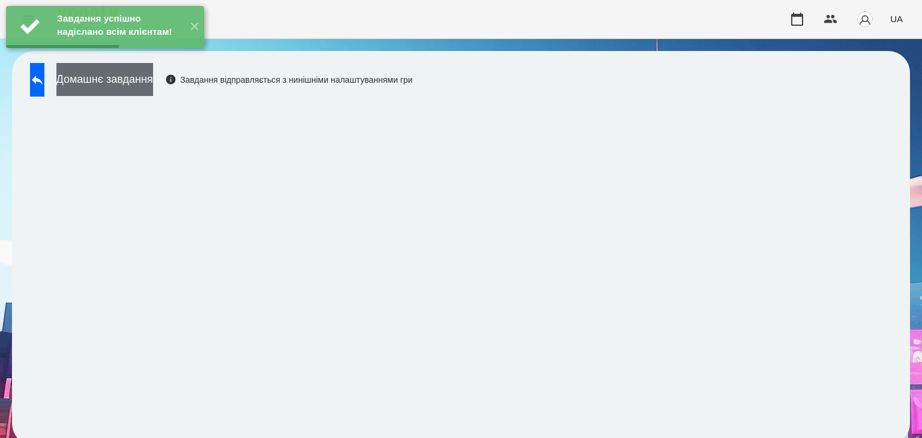
click at [153, 85] on button "Домашнє завдання" at bounding box center [104, 79] width 97 height 33
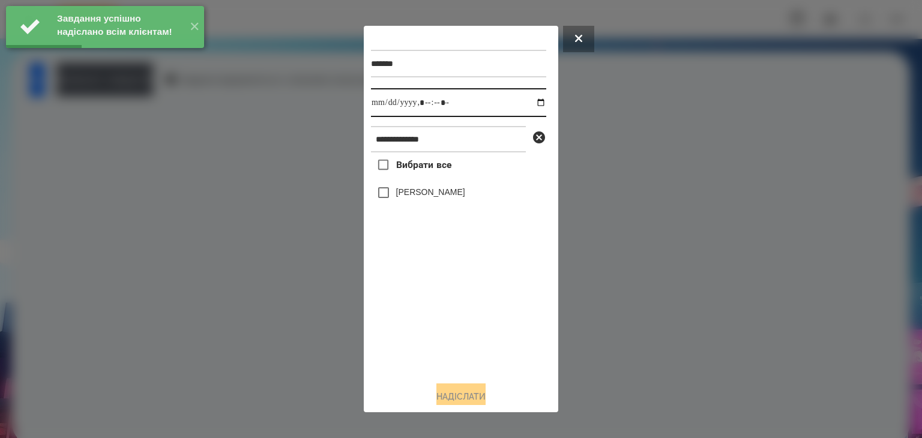
click at [528, 103] on input "datetime-local" at bounding box center [458, 102] width 175 height 29
type input "**********"
drag, startPoint x: 422, startPoint y: 326, endPoint x: 410, endPoint y: 264, distance: 63.0
click at [424, 317] on div "Вибрати все [PERSON_NAME]" at bounding box center [458, 261] width 175 height 219
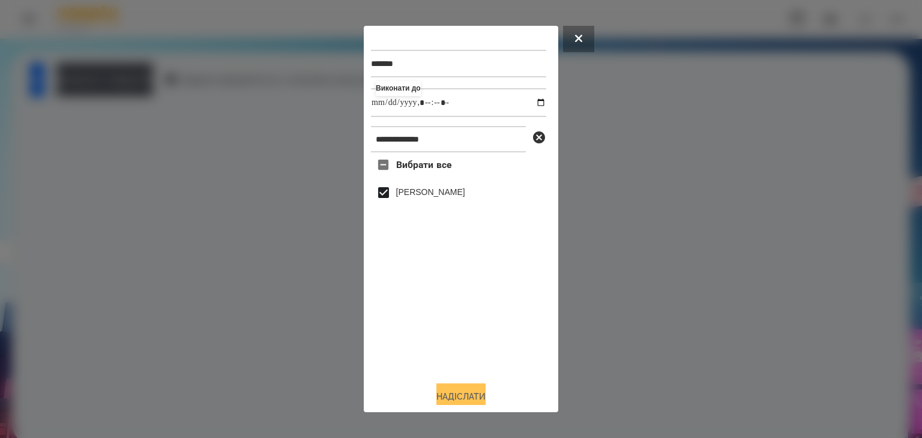
click at [470, 397] on button "Надіслати" at bounding box center [460, 396] width 49 height 26
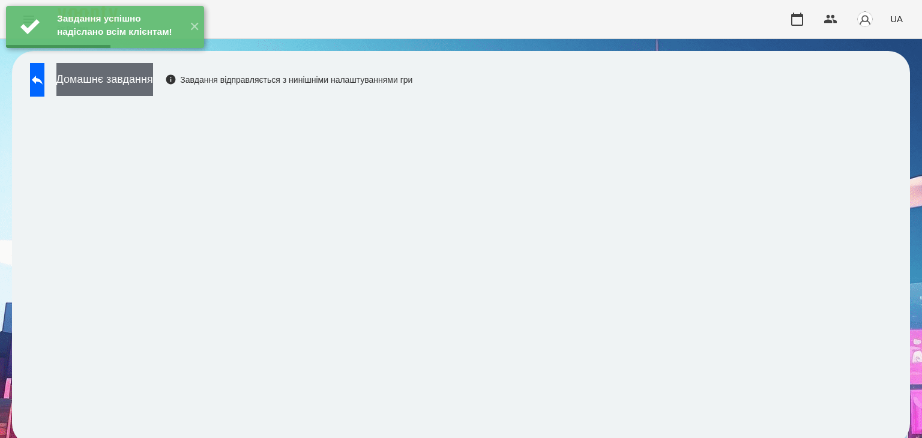
click at [153, 83] on button "Домашнє завдання" at bounding box center [104, 79] width 97 height 33
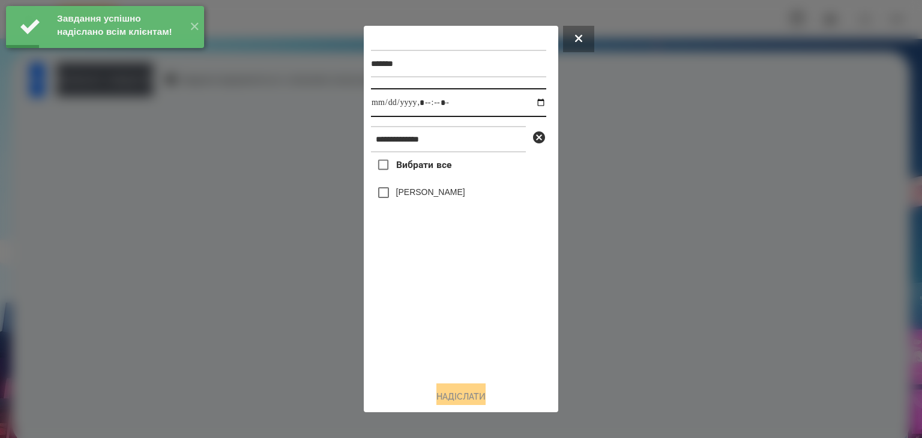
click at [529, 103] on input "datetime-local" at bounding box center [458, 102] width 175 height 29
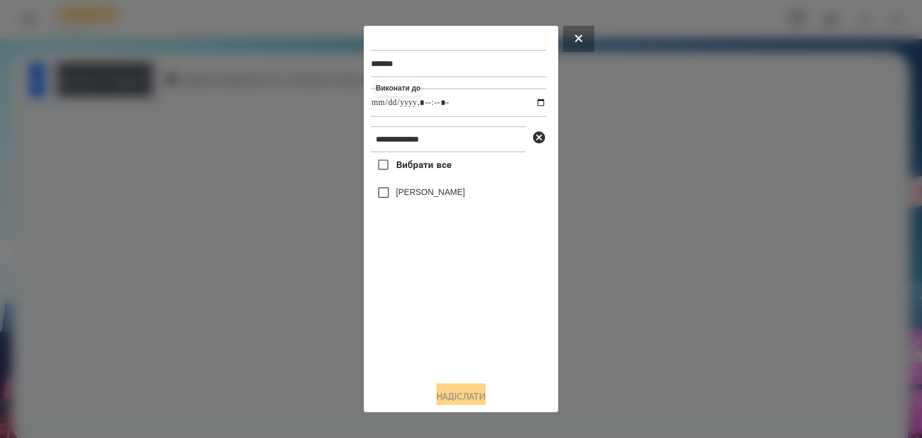
type input "**********"
drag, startPoint x: 426, startPoint y: 321, endPoint x: 393, endPoint y: 245, distance: 82.5
click at [431, 311] on div "Вибрати все [PERSON_NAME]" at bounding box center [458, 261] width 175 height 219
click at [466, 395] on button "Надіслати" at bounding box center [460, 396] width 49 height 26
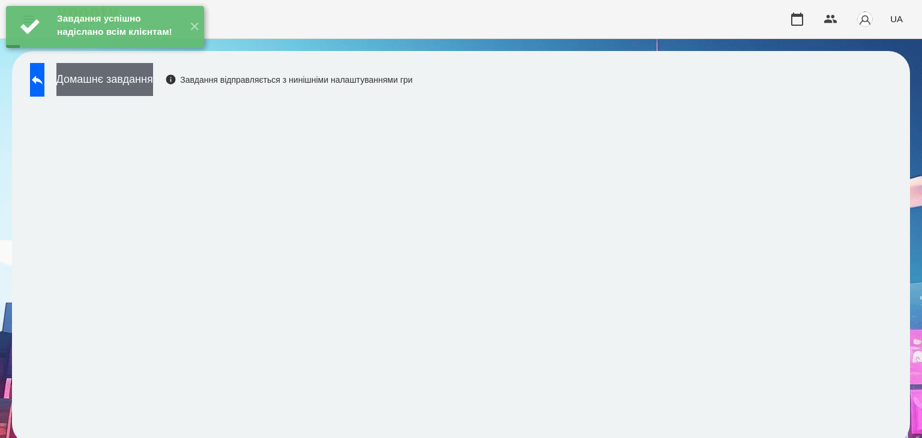
click at [143, 83] on button "Домашнє завдання" at bounding box center [104, 79] width 97 height 33
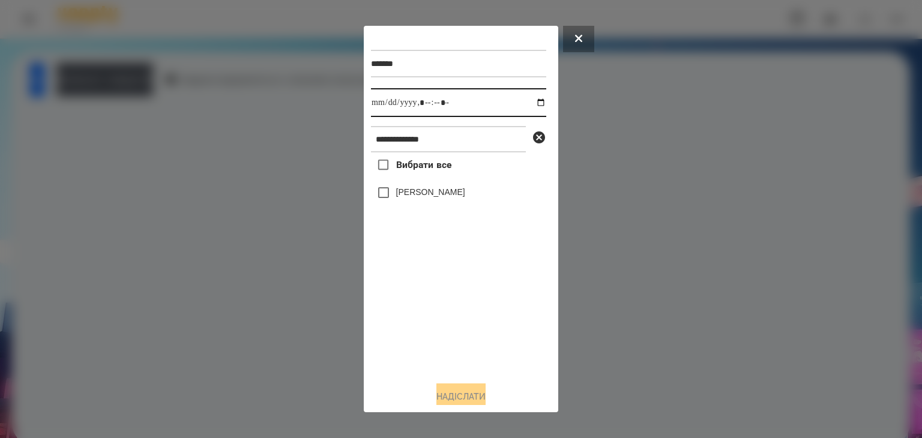
click at [526, 104] on input "datetime-local" at bounding box center [458, 102] width 175 height 29
type input "**********"
click at [403, 334] on div "Вибрати все [PERSON_NAME]" at bounding box center [458, 261] width 175 height 219
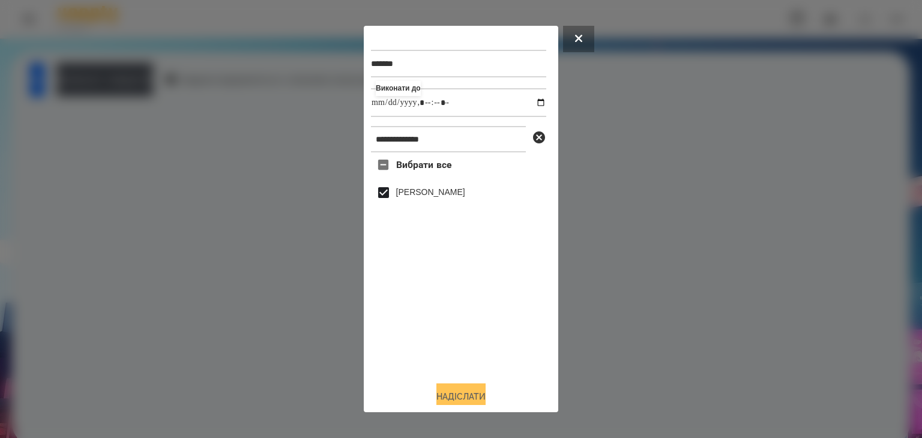
click at [457, 394] on button "Надіслати" at bounding box center [460, 396] width 49 height 26
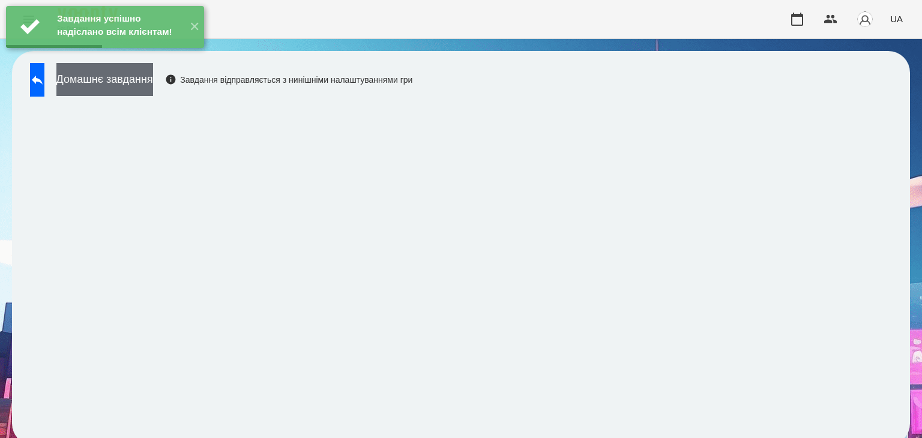
click at [153, 80] on button "Домашнє завдання" at bounding box center [104, 79] width 97 height 33
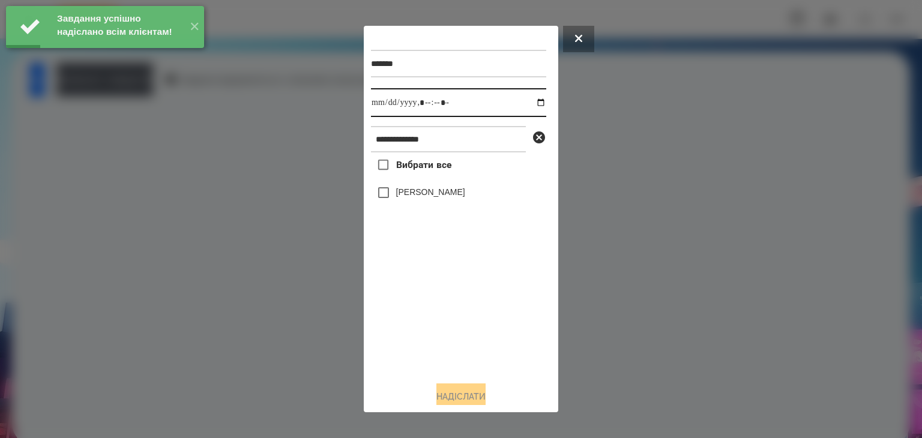
click at [530, 106] on input "datetime-local" at bounding box center [458, 102] width 175 height 29
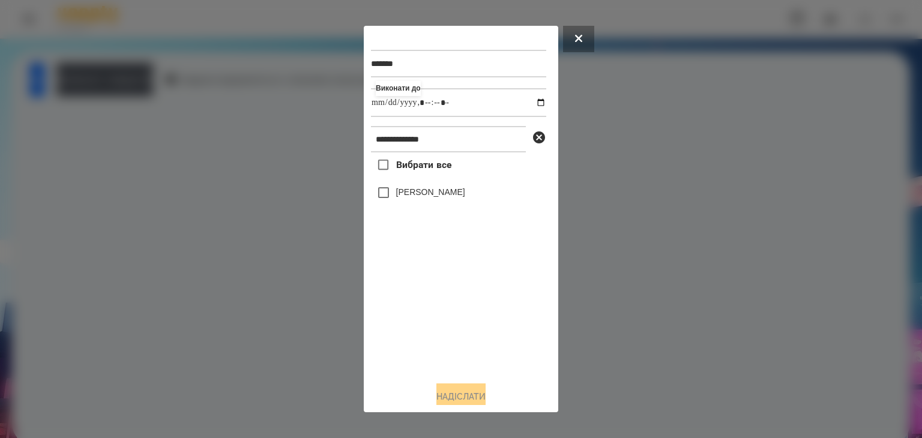
type input "**********"
click at [480, 341] on div "Вибрати все [PERSON_NAME]" at bounding box center [458, 261] width 175 height 219
click at [478, 396] on button "Надіслати" at bounding box center [460, 396] width 49 height 26
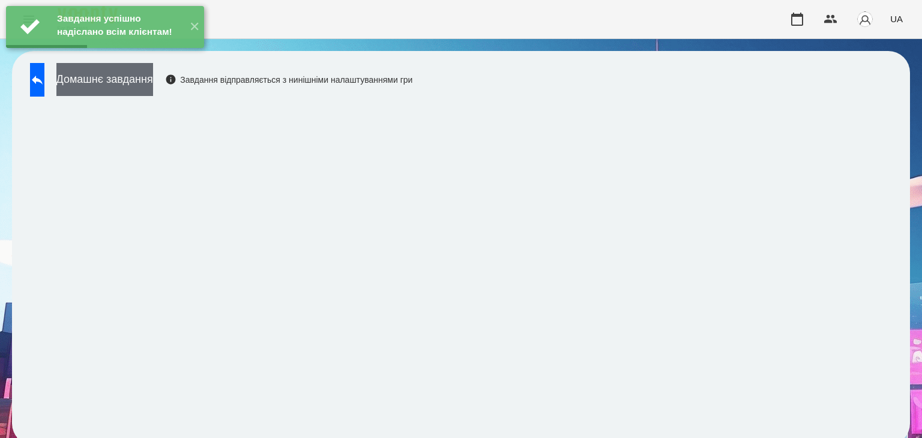
click at [153, 82] on button "Домашнє завдання" at bounding box center [104, 79] width 97 height 33
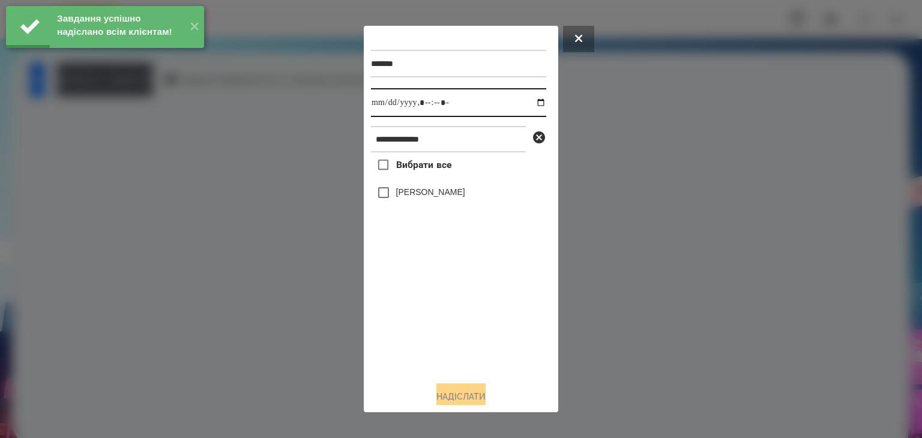
click at [530, 104] on input "datetime-local" at bounding box center [458, 102] width 175 height 29
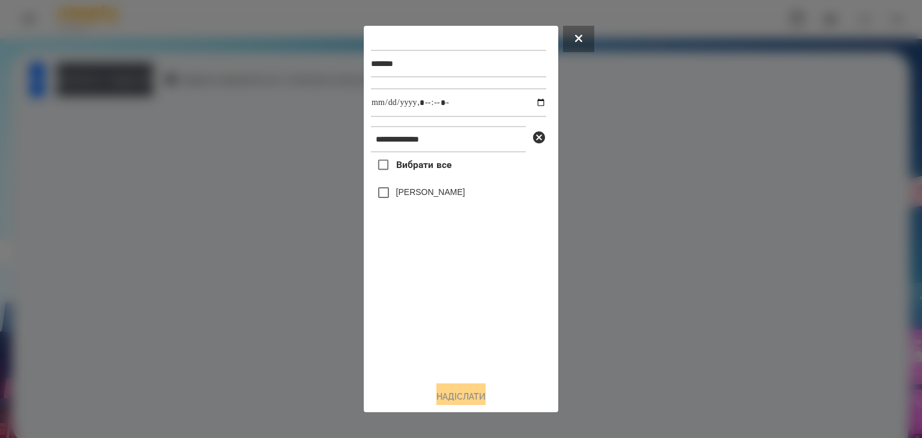
click at [631, 300] on div at bounding box center [461, 219] width 922 height 438
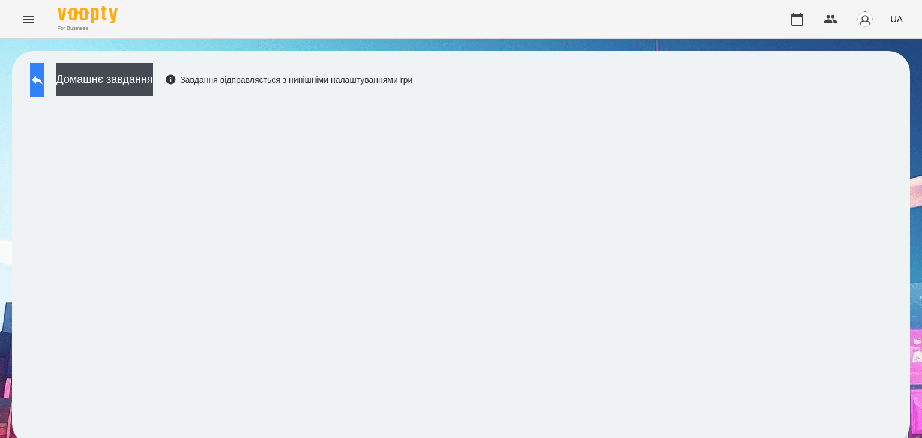
click at [44, 79] on button at bounding box center [37, 80] width 14 height 34
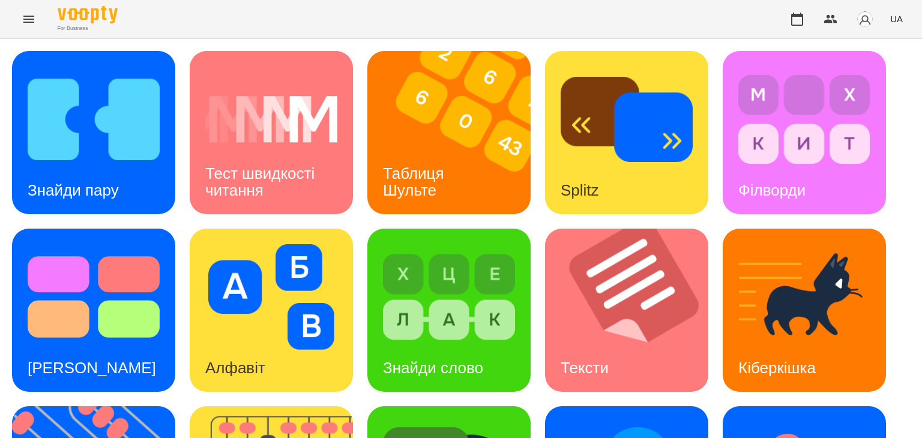
scroll to position [240, 0]
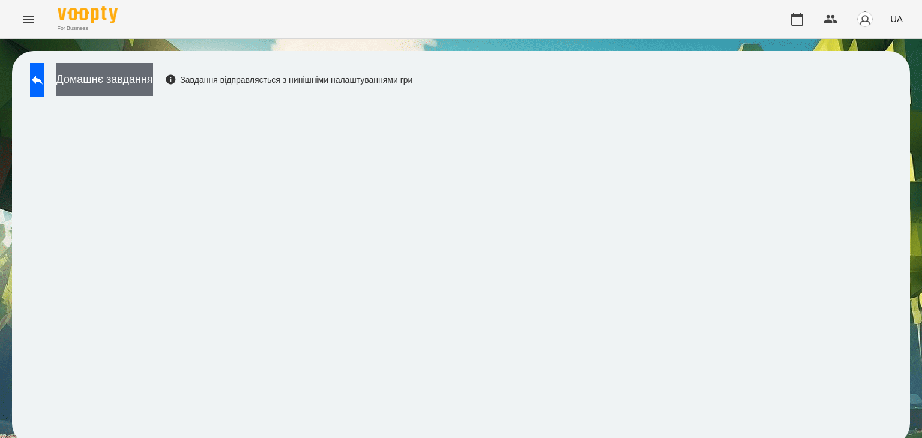
click at [153, 75] on button "Домашнє завдання" at bounding box center [104, 79] width 97 height 33
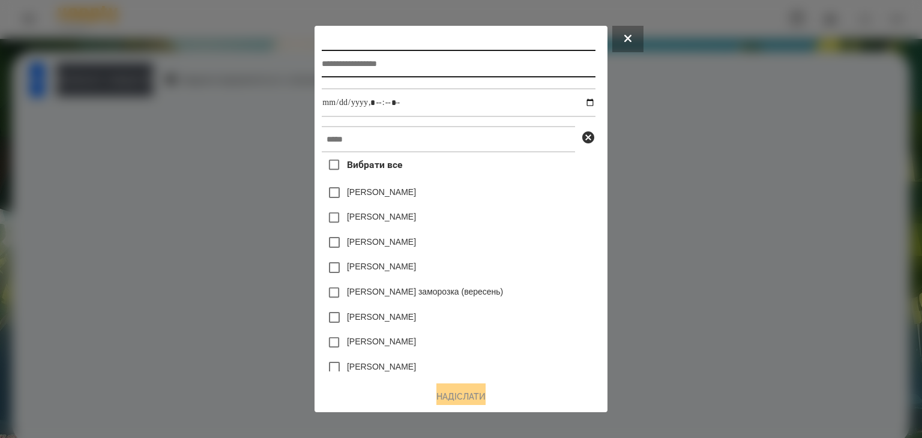
click at [374, 65] on input "text" at bounding box center [458, 64] width 273 height 28
type input "*********"
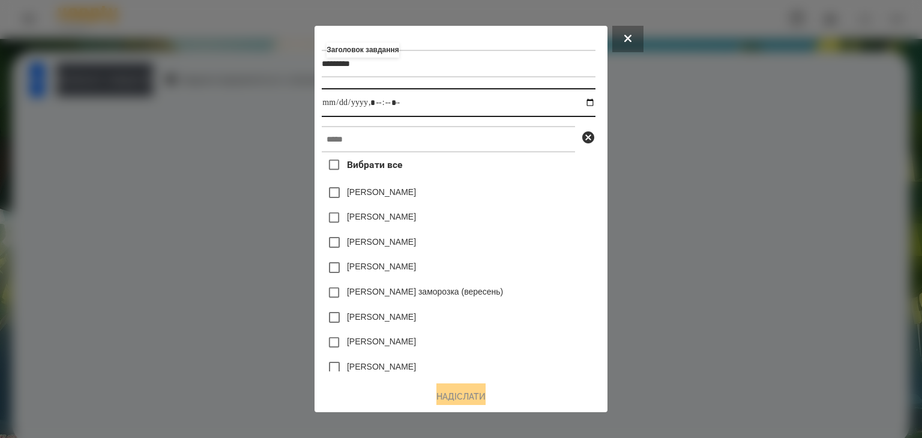
click at [595, 104] on input "datetime-local" at bounding box center [458, 102] width 273 height 29
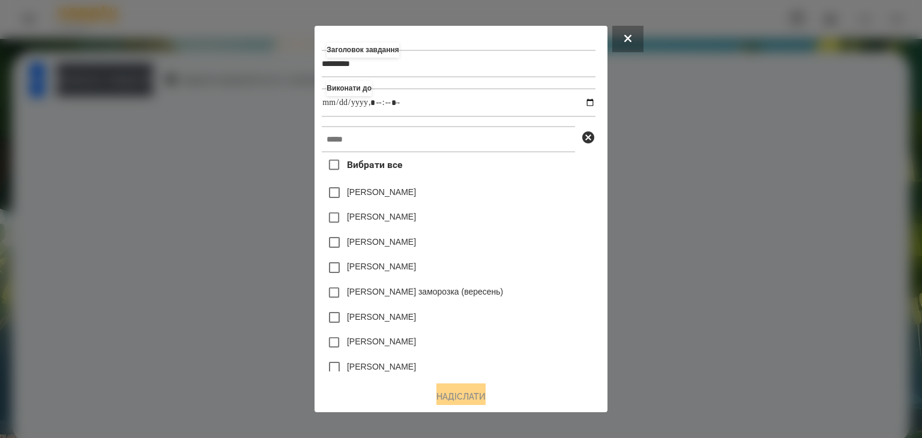
type input "**********"
click at [531, 209] on div "[PERSON_NAME]" at bounding box center [458, 217] width 273 height 25
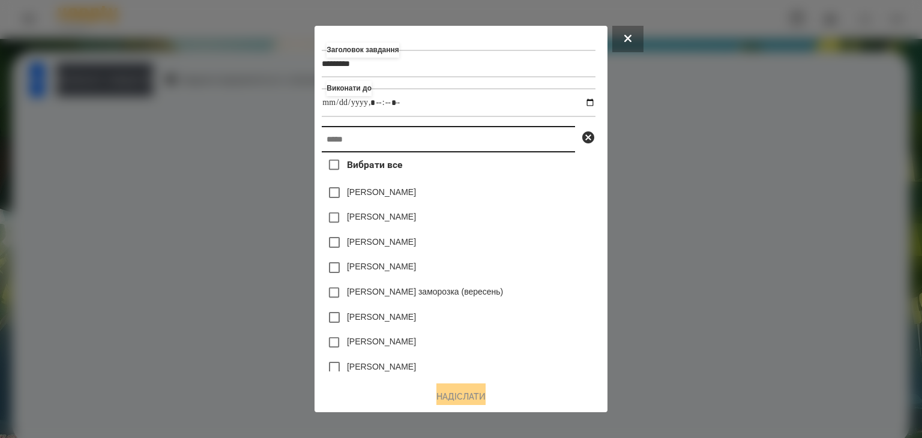
click at [323, 142] on input "text" at bounding box center [448, 139] width 253 height 26
paste input "**********"
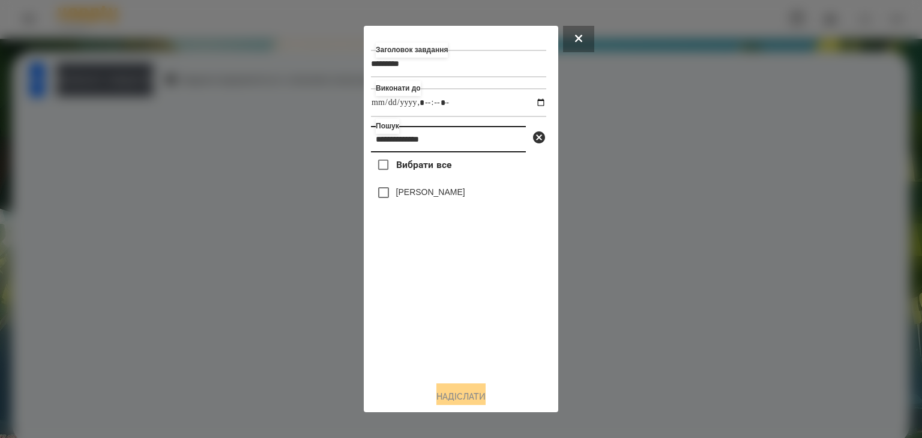
type input "**********"
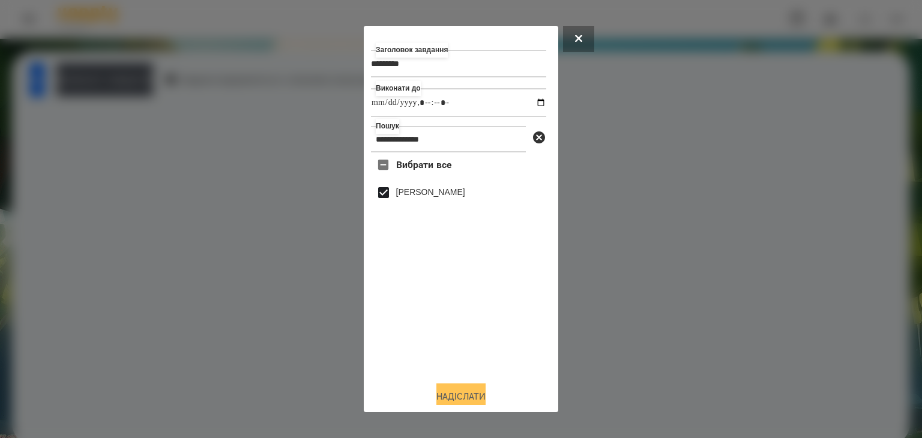
click at [463, 393] on button "Надіслати" at bounding box center [460, 396] width 49 height 26
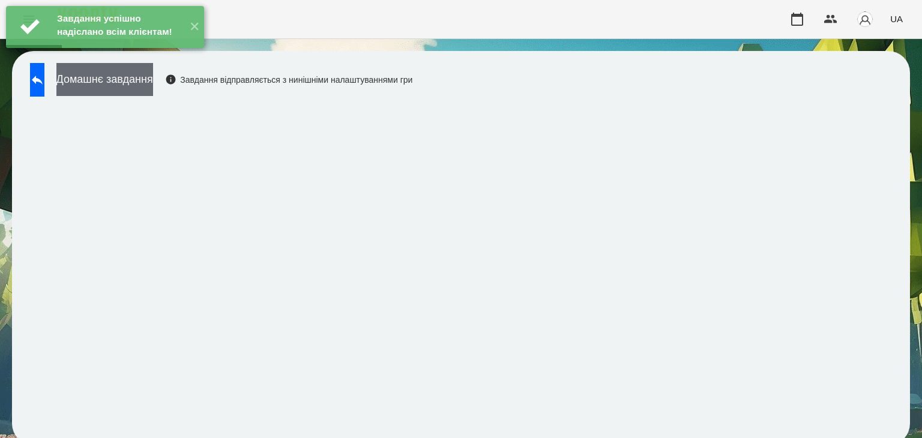
click at [153, 80] on button "Домашнє завдання" at bounding box center [104, 79] width 97 height 33
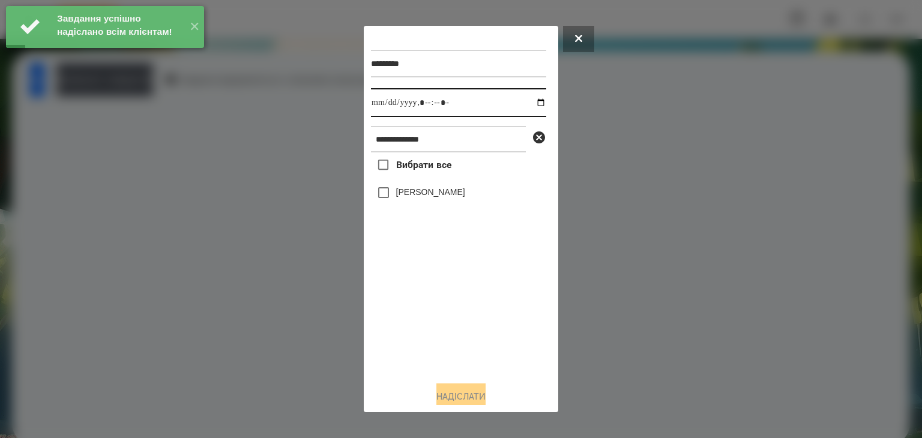
click at [529, 106] on input "datetime-local" at bounding box center [458, 102] width 175 height 29
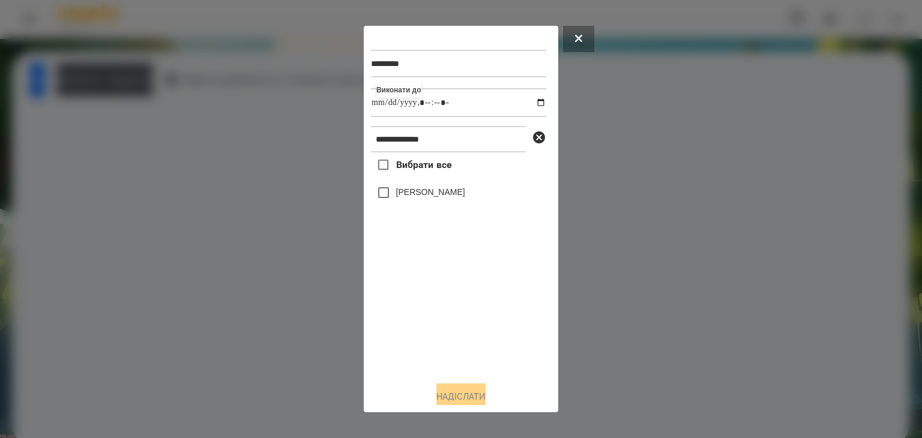
type input "**********"
click at [439, 338] on div "Вибрати все [PERSON_NAME]" at bounding box center [458, 261] width 175 height 219
click at [463, 397] on button "Надіслати" at bounding box center [460, 396] width 49 height 26
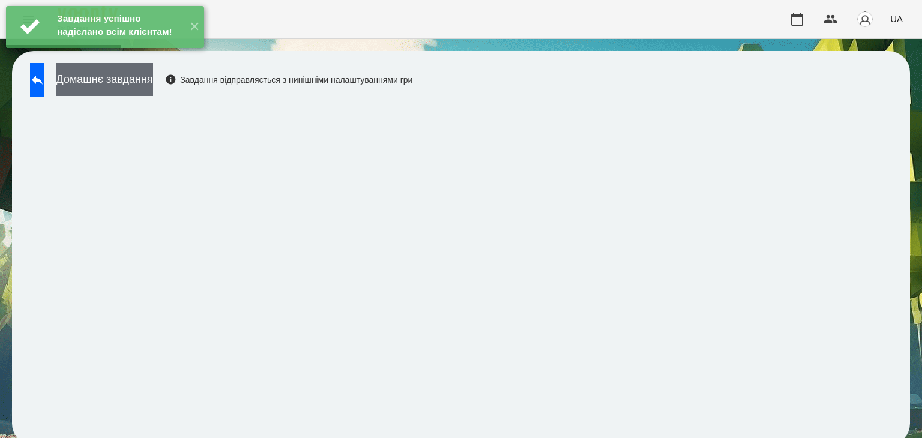
click at [153, 85] on button "Домашнє завдання" at bounding box center [104, 79] width 97 height 33
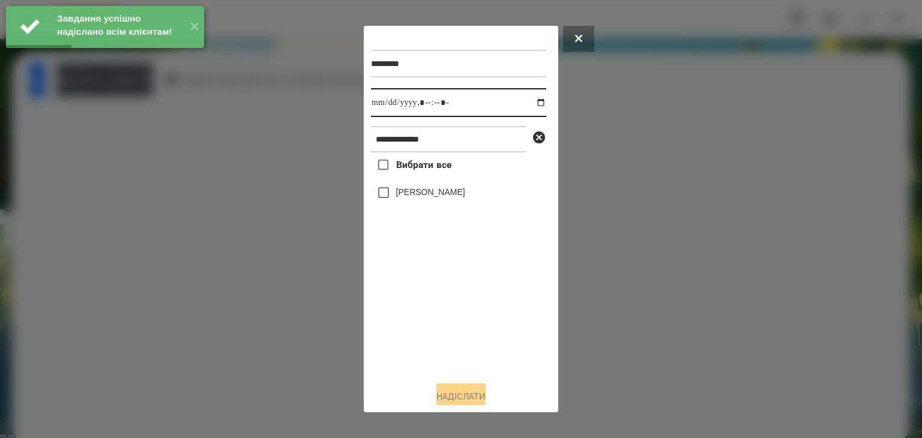
click at [529, 104] on input "datetime-local" at bounding box center [458, 102] width 175 height 29
type input "**********"
drag, startPoint x: 464, startPoint y: 356, endPoint x: 439, endPoint y: 272, distance: 87.1
click at [467, 353] on div "Вибрати все [PERSON_NAME]" at bounding box center [458, 261] width 175 height 219
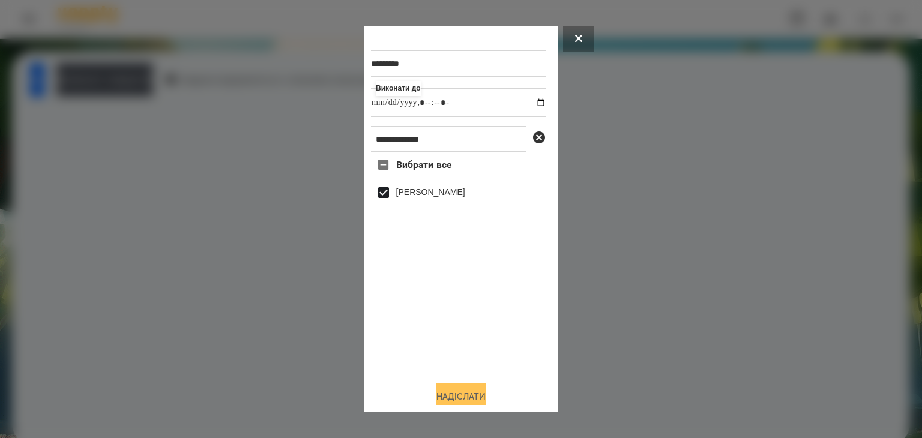
click at [452, 394] on button "Надіслати" at bounding box center [460, 396] width 49 height 26
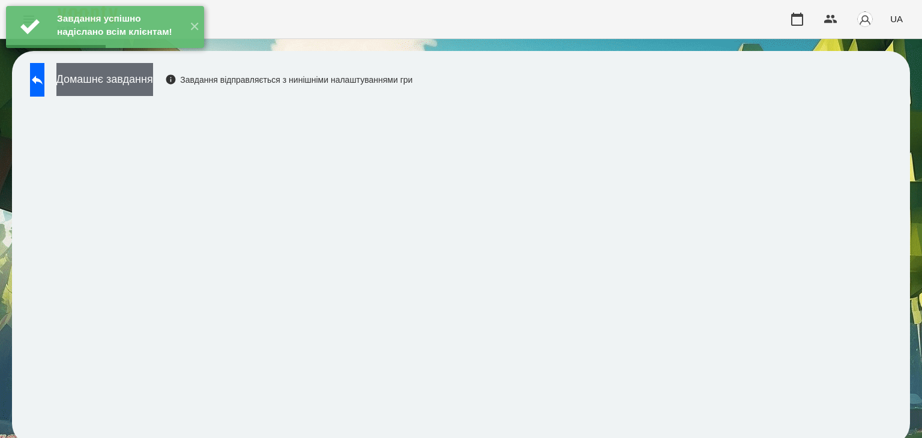
click at [153, 87] on button "Домашнє завдання" at bounding box center [104, 79] width 97 height 33
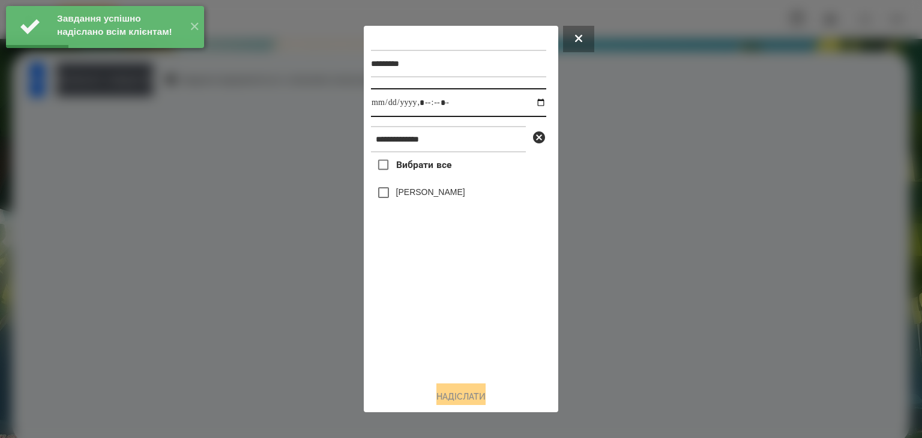
click at [529, 106] on input "datetime-local" at bounding box center [458, 102] width 175 height 29
type input "**********"
click at [431, 334] on div "Вибрати все [PERSON_NAME]" at bounding box center [458, 261] width 175 height 219
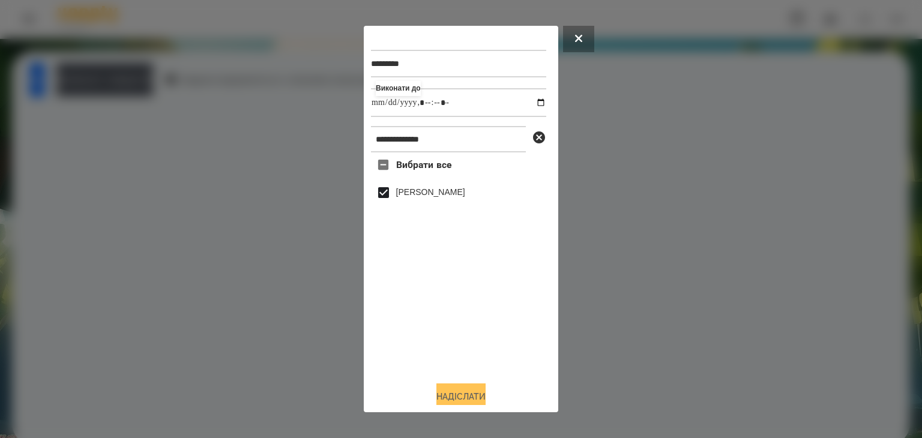
click at [461, 399] on button "Надіслати" at bounding box center [460, 396] width 49 height 26
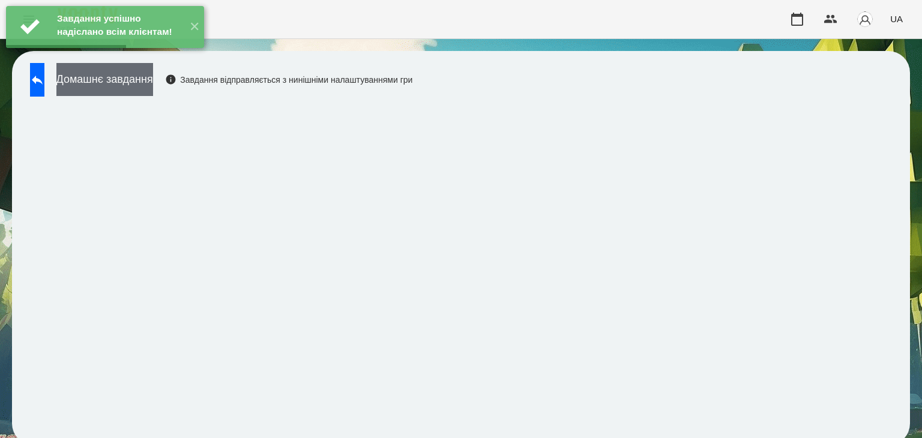
click at [153, 80] on button "Домашнє завдання" at bounding box center [104, 79] width 97 height 33
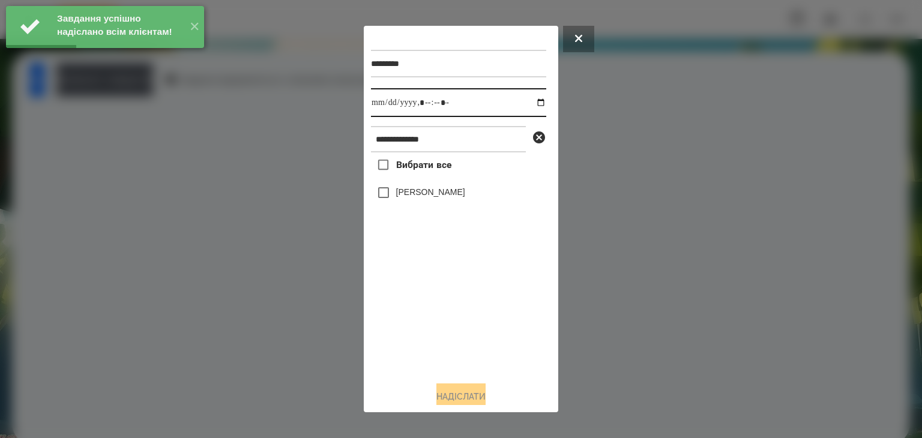
click at [530, 106] on input "datetime-local" at bounding box center [458, 102] width 175 height 29
type input "**********"
click at [416, 322] on div "Вибрати все [PERSON_NAME]" at bounding box center [458, 261] width 175 height 219
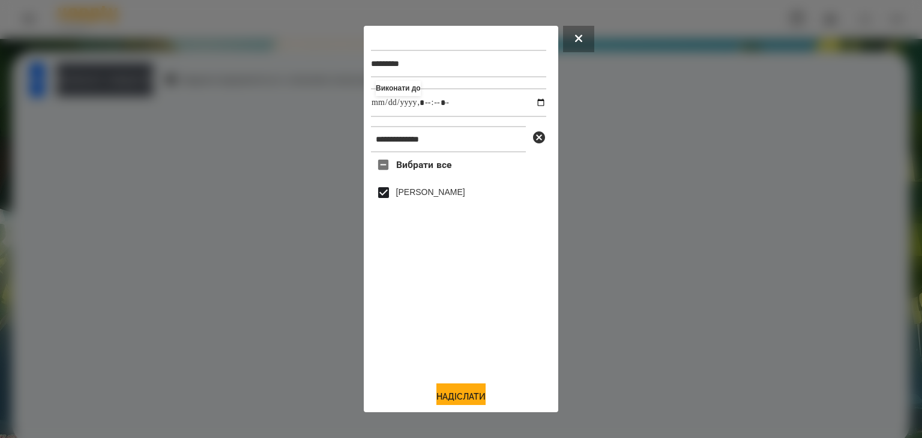
drag, startPoint x: 443, startPoint y: 394, endPoint x: 502, endPoint y: 353, distance: 71.9
click at [446, 394] on button "Надіслати" at bounding box center [460, 396] width 49 height 26
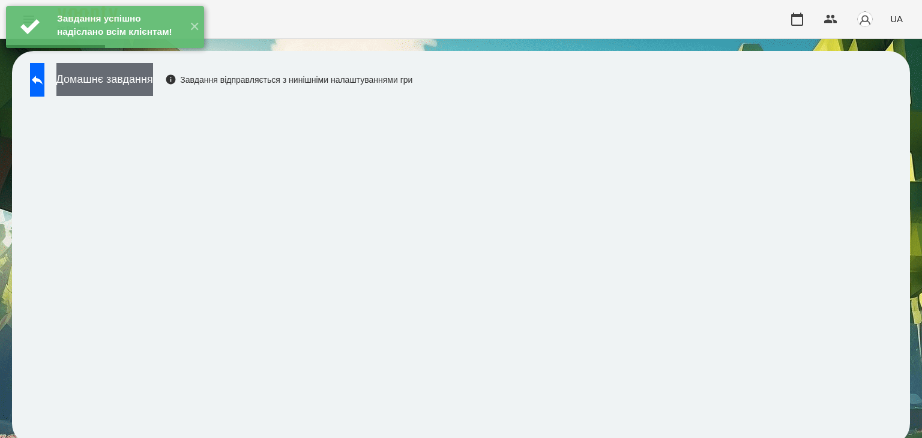
click at [153, 82] on button "Домашнє завдання" at bounding box center [104, 79] width 97 height 33
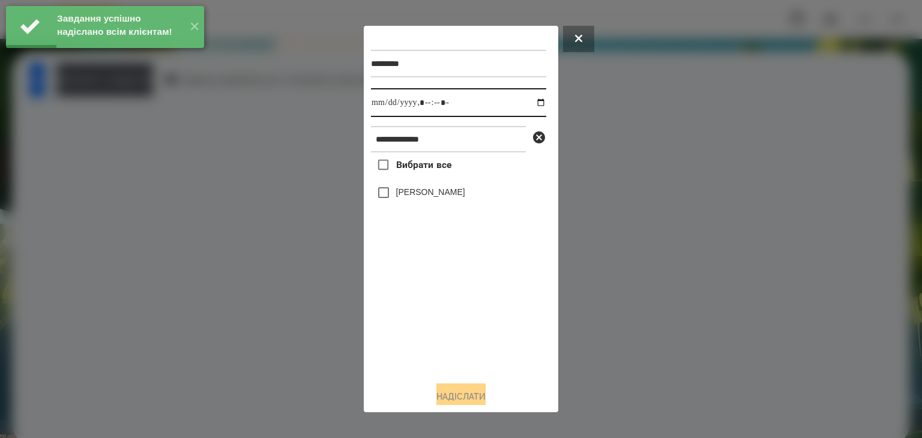
click at [530, 106] on input "datetime-local" at bounding box center [458, 102] width 175 height 29
type input "**********"
drag, startPoint x: 419, startPoint y: 339, endPoint x: 389, endPoint y: 254, distance: 89.8
click at [418, 335] on div "Вибрати все [PERSON_NAME]" at bounding box center [458, 261] width 175 height 219
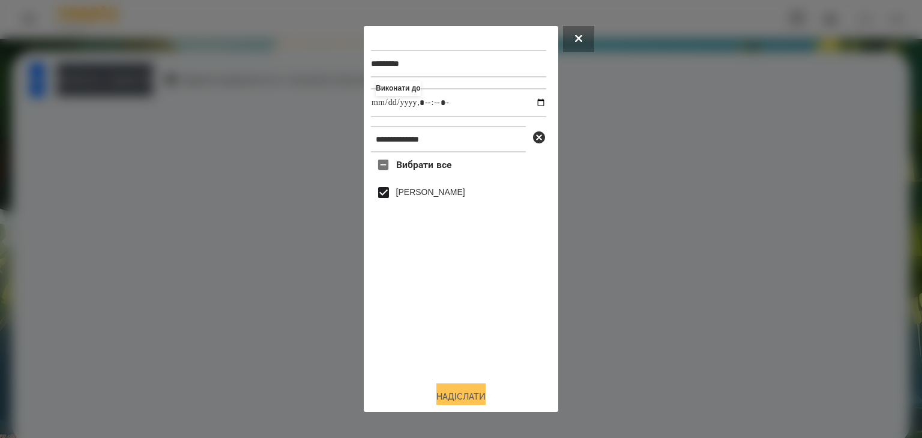
click at [468, 393] on button "Надіслати" at bounding box center [460, 396] width 49 height 26
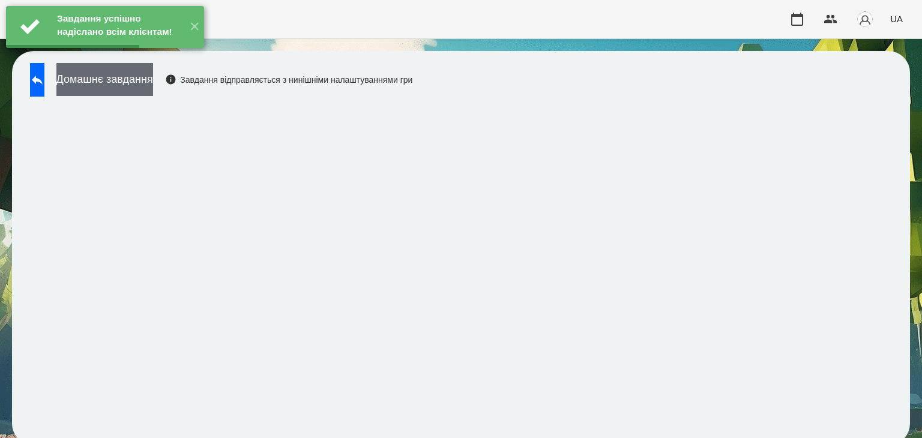
click at [153, 85] on button "Домашнє завдання" at bounding box center [104, 79] width 97 height 33
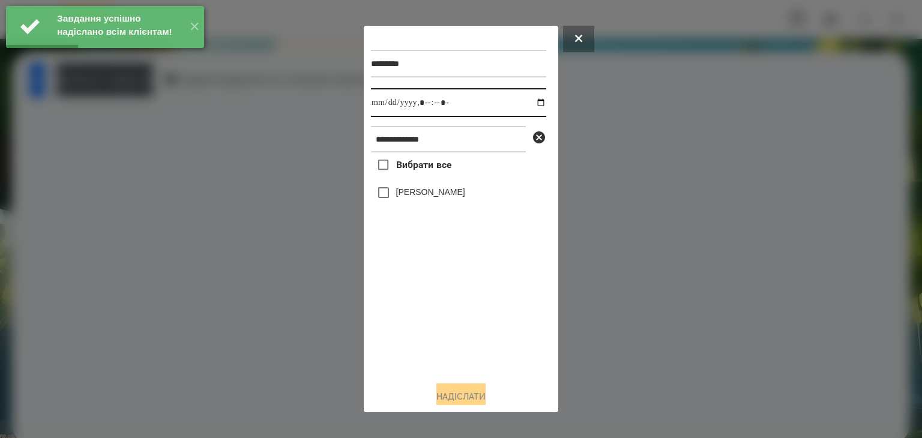
click at [528, 103] on input "datetime-local" at bounding box center [458, 102] width 175 height 29
type input "**********"
drag, startPoint x: 433, startPoint y: 319, endPoint x: 412, endPoint y: 286, distance: 39.1
click at [432, 319] on div "Вибрати все [PERSON_NAME]" at bounding box center [458, 261] width 175 height 219
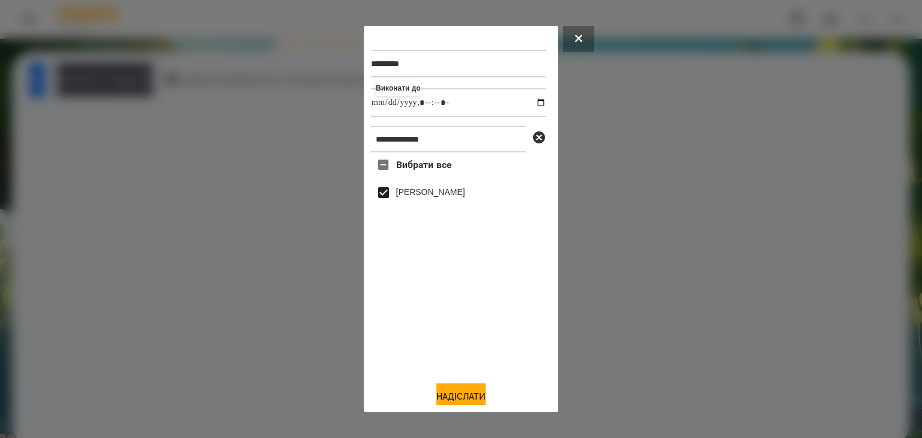
drag, startPoint x: 454, startPoint y: 397, endPoint x: 533, endPoint y: 299, distance: 125.0
click at [455, 397] on button "Надіслати" at bounding box center [460, 396] width 49 height 26
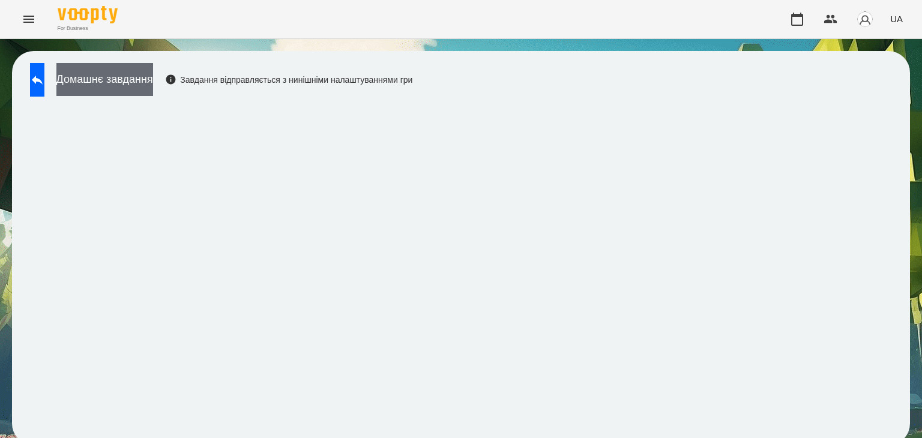
click at [153, 77] on button "Домашнє завдання" at bounding box center [104, 79] width 97 height 33
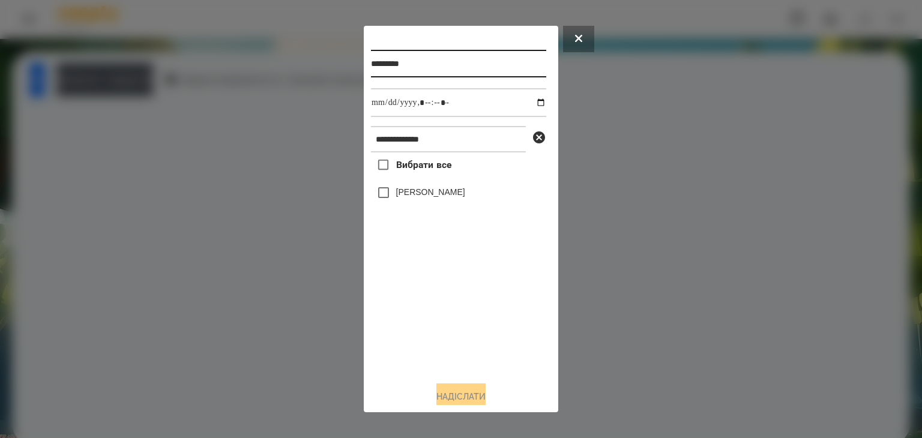
click at [426, 68] on input "*********" at bounding box center [458, 64] width 175 height 28
type input "**********"
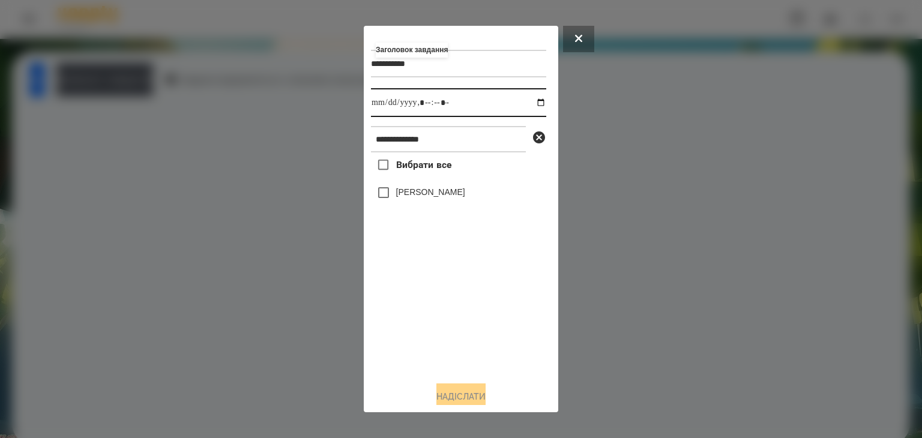
click at [530, 105] on input "datetime-local" at bounding box center [458, 102] width 175 height 29
type input "**********"
click at [479, 343] on div "Вибрати все [PERSON_NAME]" at bounding box center [458, 261] width 175 height 219
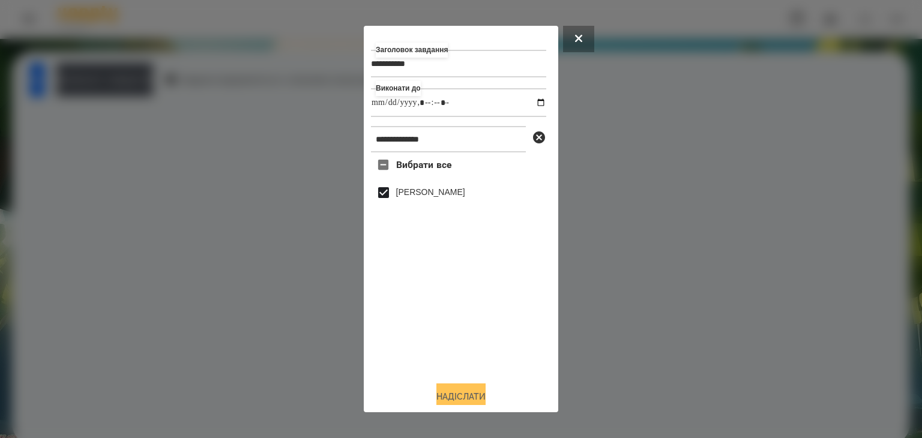
click at [467, 395] on button "Надіслати" at bounding box center [460, 396] width 49 height 26
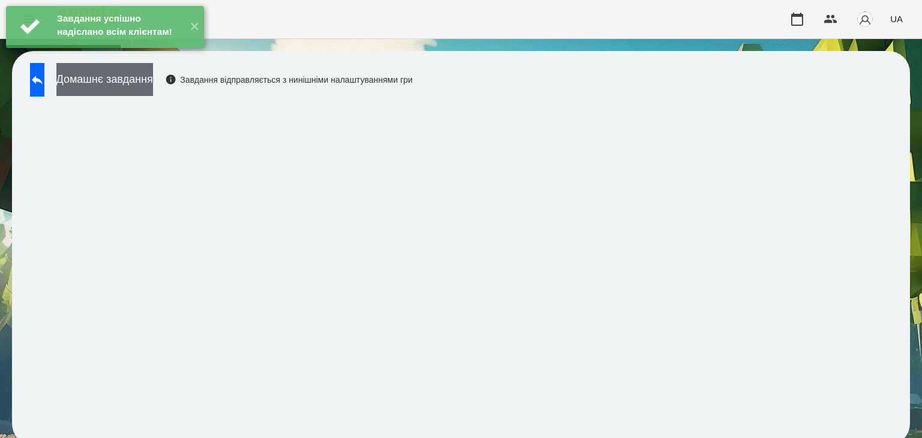
click at [153, 82] on button "Домашнє завдання" at bounding box center [104, 79] width 97 height 33
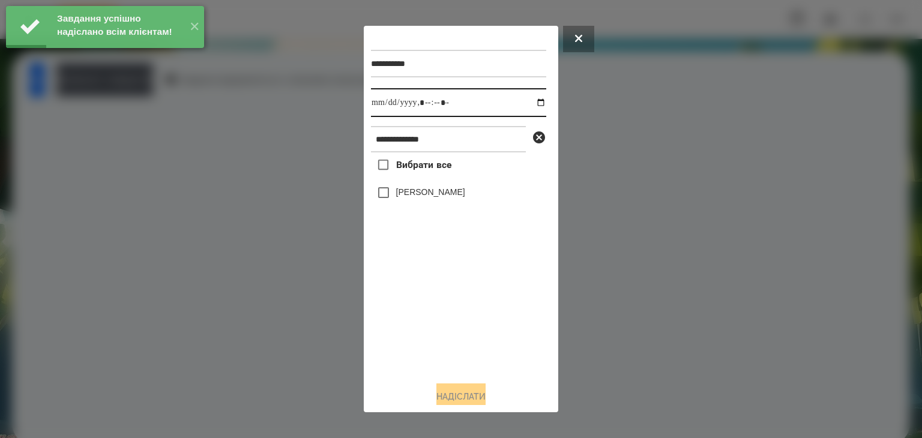
click at [528, 104] on input "datetime-local" at bounding box center [458, 102] width 175 height 29
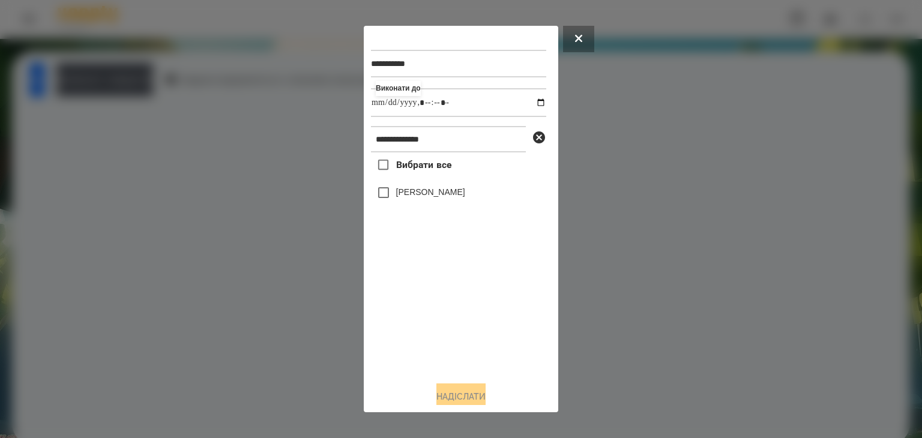
type input "**********"
drag, startPoint x: 473, startPoint y: 315, endPoint x: 431, endPoint y: 259, distance: 70.3
click at [472, 313] on div "Вибрати все [PERSON_NAME]" at bounding box center [458, 261] width 175 height 219
click at [468, 396] on button "Надіслати" at bounding box center [460, 396] width 49 height 26
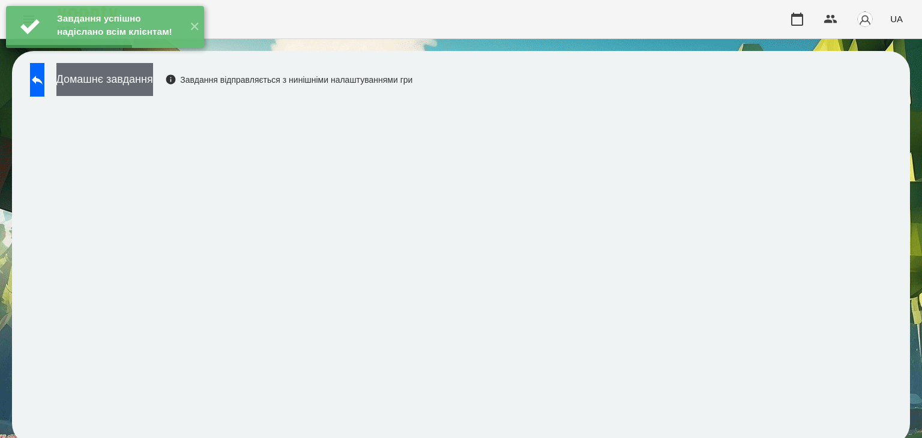
click at [153, 81] on button "Домашнє завдання" at bounding box center [104, 79] width 97 height 33
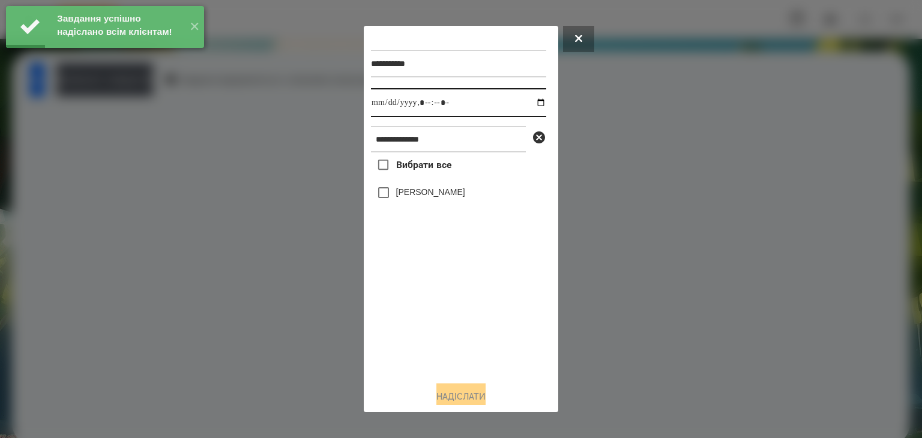
click at [529, 103] on input "datetime-local" at bounding box center [458, 102] width 175 height 29
type input "**********"
drag, startPoint x: 427, startPoint y: 344, endPoint x: 401, endPoint y: 260, distance: 87.9
click at [427, 339] on div "Вибрати все [PERSON_NAME]" at bounding box center [458, 261] width 175 height 219
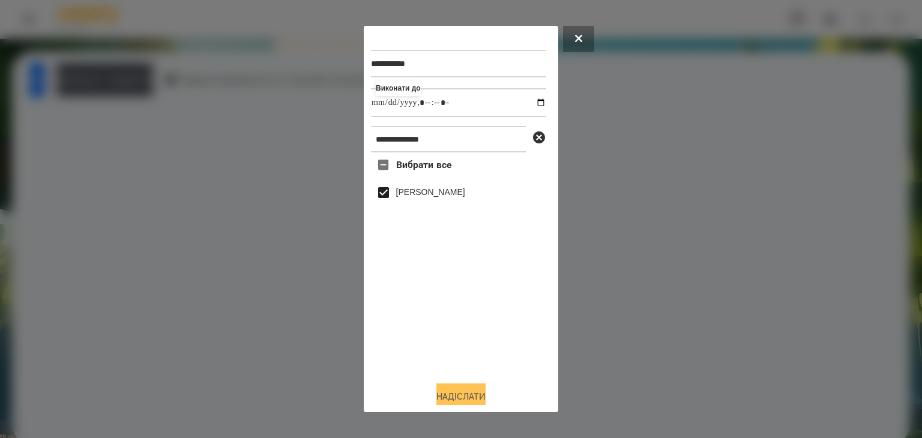
click at [467, 398] on button "Надіслати" at bounding box center [460, 396] width 49 height 26
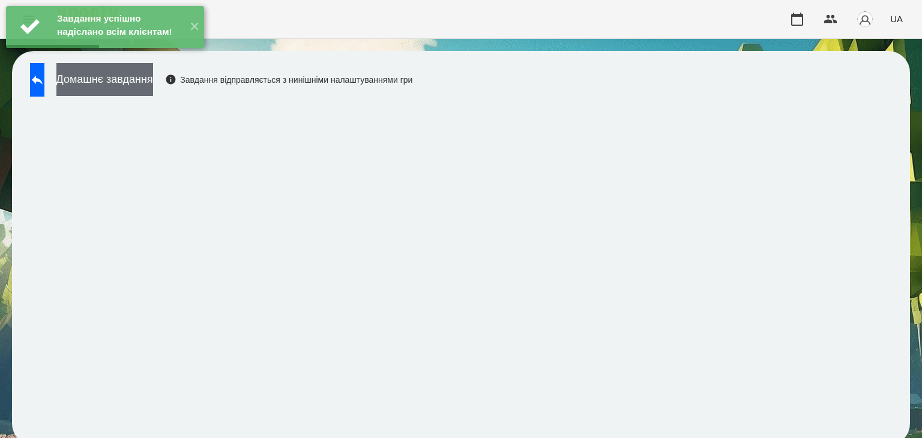
click at [153, 83] on button "Домашнє завдання" at bounding box center [104, 79] width 97 height 33
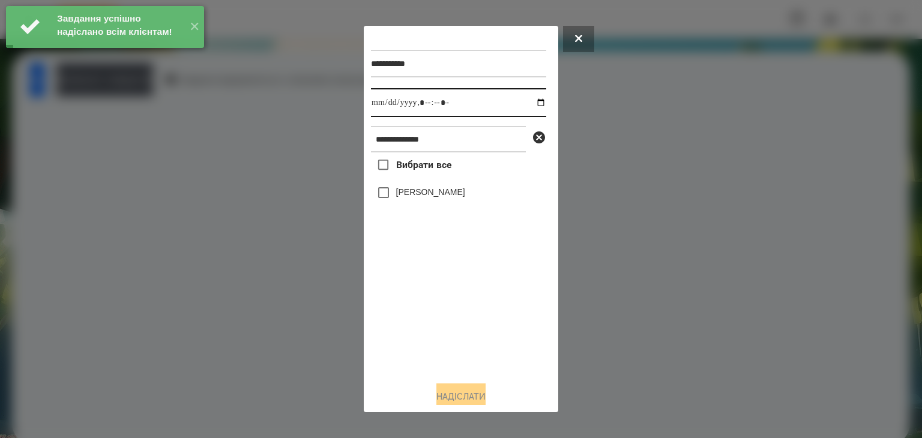
click at [527, 102] on input "datetime-local" at bounding box center [458, 102] width 175 height 29
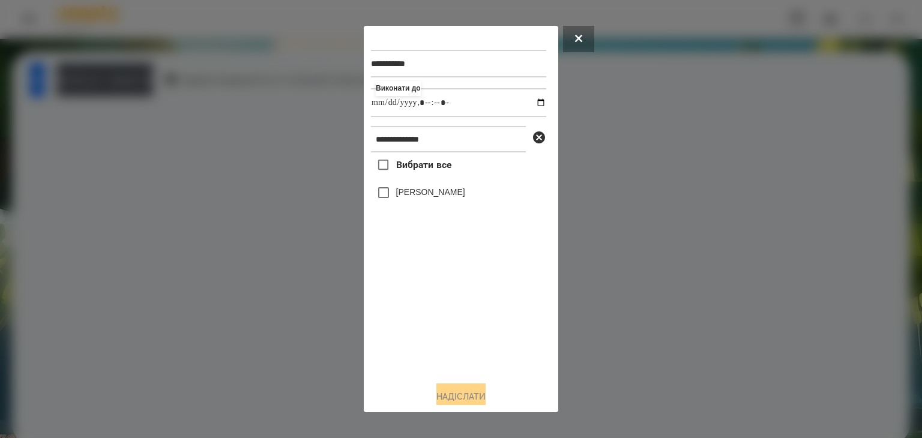
type input "**********"
drag, startPoint x: 410, startPoint y: 317, endPoint x: 382, endPoint y: 231, distance: 90.5
click at [410, 314] on div "Вибрати все [PERSON_NAME]" at bounding box center [458, 261] width 175 height 219
drag, startPoint x: 461, startPoint y: 394, endPoint x: 498, endPoint y: 325, distance: 78.4
click at [461, 394] on button "Надіслати" at bounding box center [460, 396] width 49 height 26
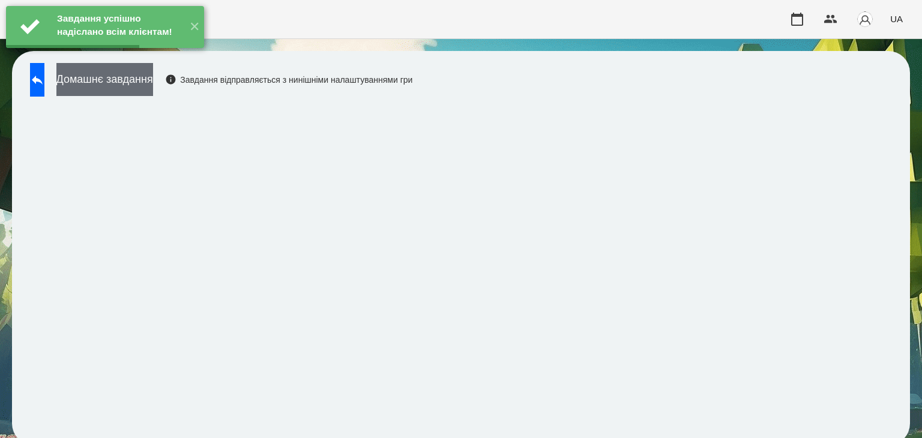
click at [153, 82] on button "Домашнє завдання" at bounding box center [104, 79] width 97 height 33
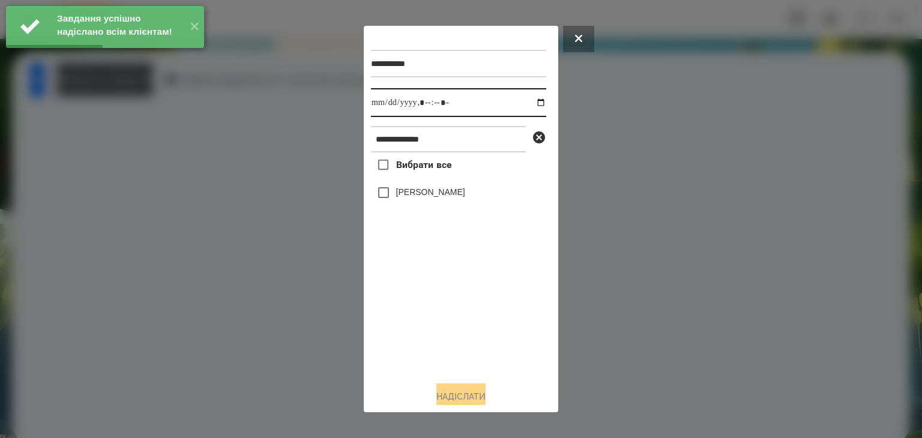
click at [530, 105] on input "datetime-local" at bounding box center [458, 102] width 175 height 29
type input "**********"
drag, startPoint x: 432, startPoint y: 322, endPoint x: 407, endPoint y: 261, distance: 65.6
click at [431, 320] on div "Вибрати все [PERSON_NAME]" at bounding box center [458, 261] width 175 height 219
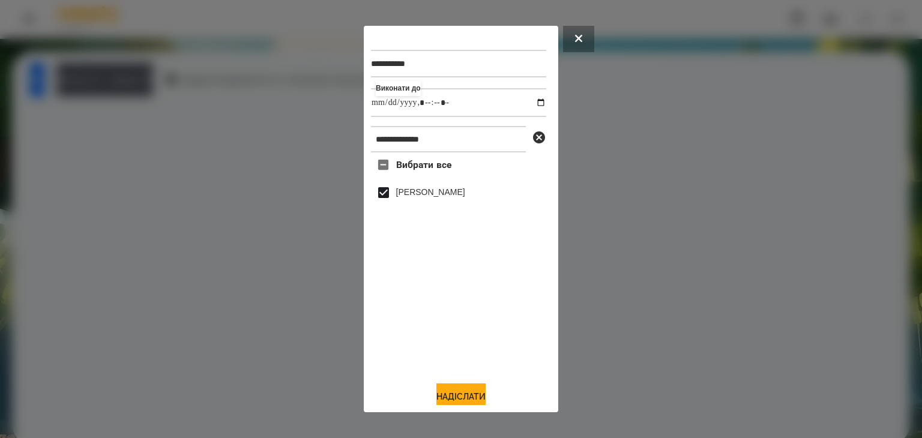
drag, startPoint x: 450, startPoint y: 394, endPoint x: 458, endPoint y: 377, distance: 18.0
click at [451, 394] on button "Надіслати" at bounding box center [460, 396] width 49 height 26
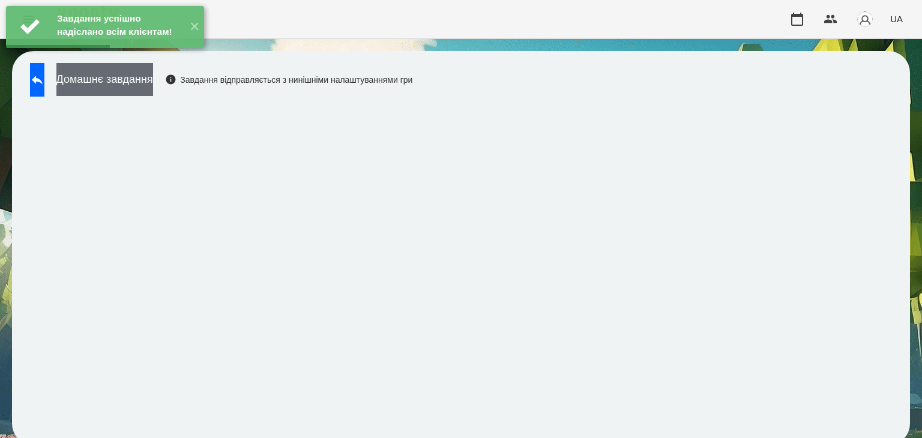
click at [153, 82] on button "Домашнє завдання" at bounding box center [104, 79] width 97 height 33
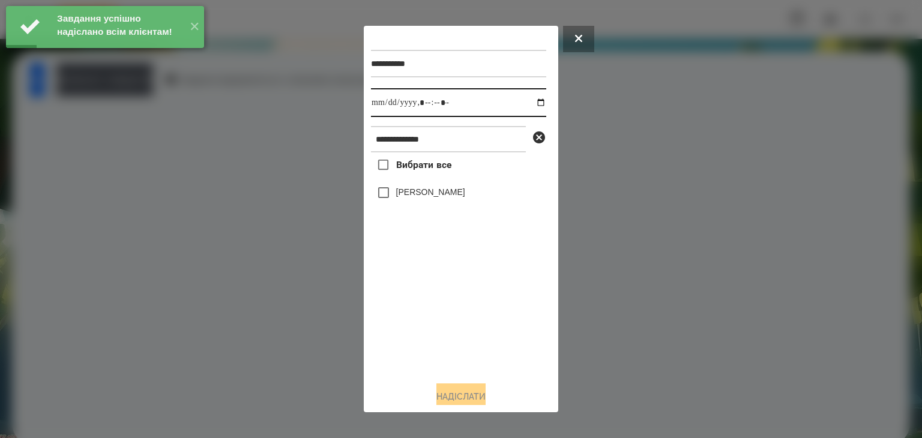
click at [530, 104] on input "datetime-local" at bounding box center [458, 102] width 175 height 29
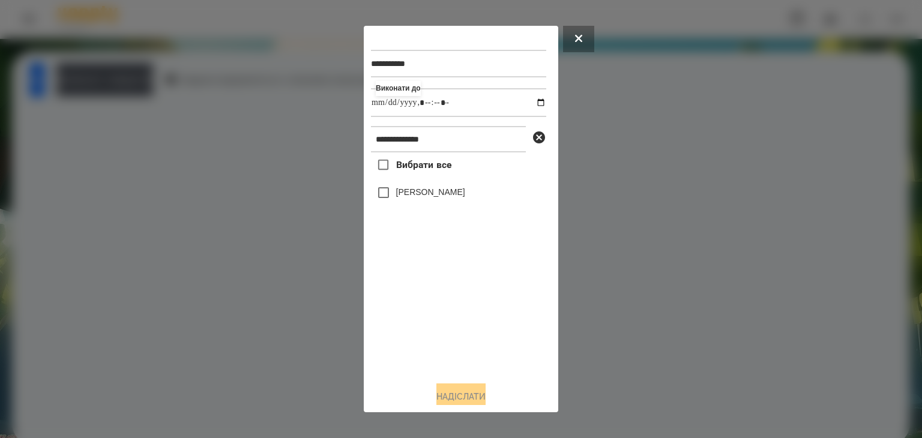
type input "**********"
click at [462, 363] on div "Вибрати все [PERSON_NAME]" at bounding box center [458, 261] width 175 height 219
click at [463, 393] on button "Надіслати" at bounding box center [460, 396] width 49 height 26
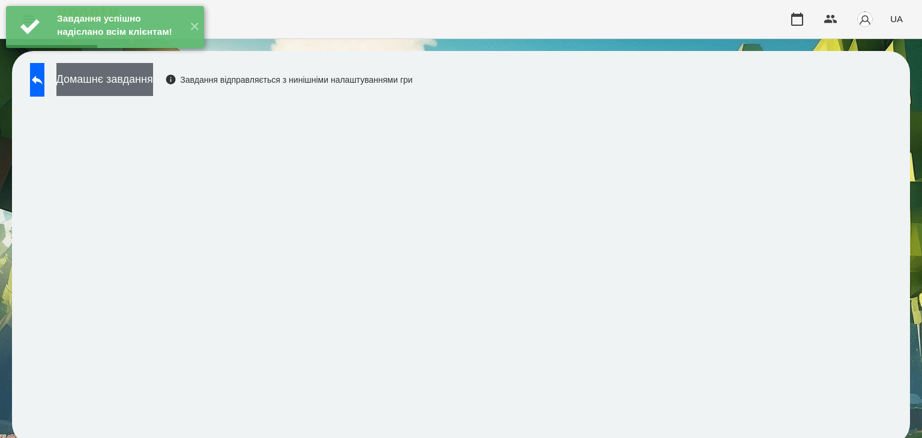
click at [153, 83] on button "Домашнє завдання" at bounding box center [104, 79] width 97 height 33
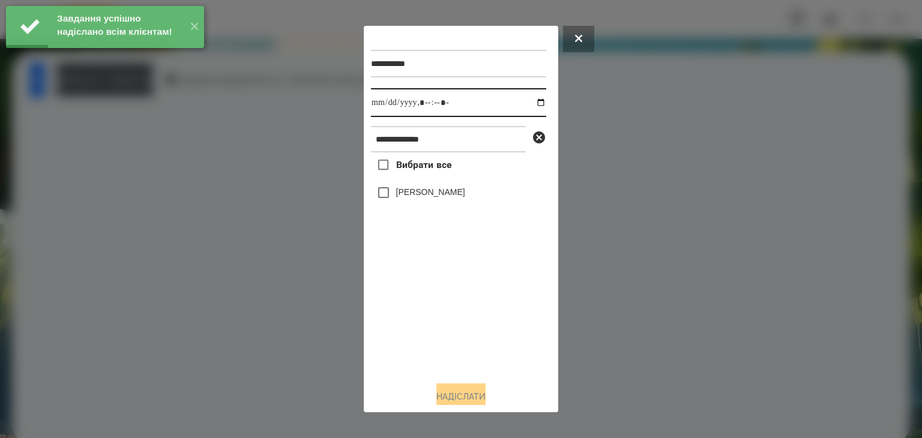
click at [529, 103] on input "datetime-local" at bounding box center [458, 102] width 175 height 29
type input "**********"
drag, startPoint x: 451, startPoint y: 341, endPoint x: 403, endPoint y: 263, distance: 91.9
click at [449, 337] on div "Вибрати все [PERSON_NAME]" at bounding box center [458, 261] width 175 height 219
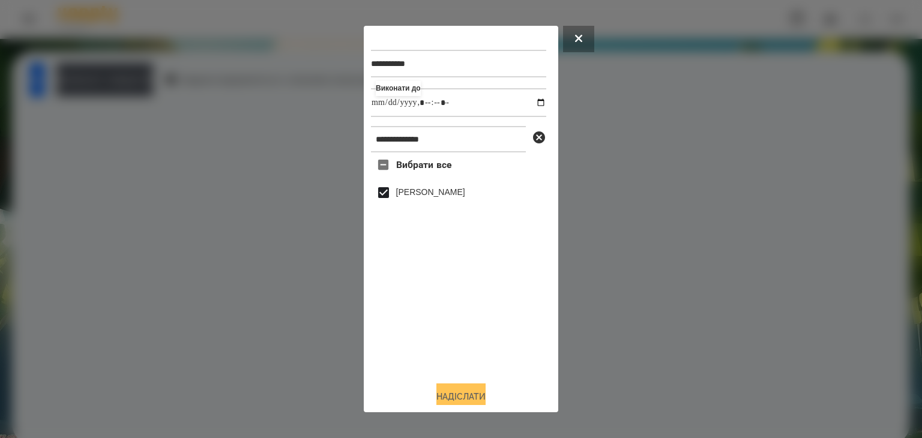
click at [465, 398] on button "Надіслати" at bounding box center [460, 396] width 49 height 26
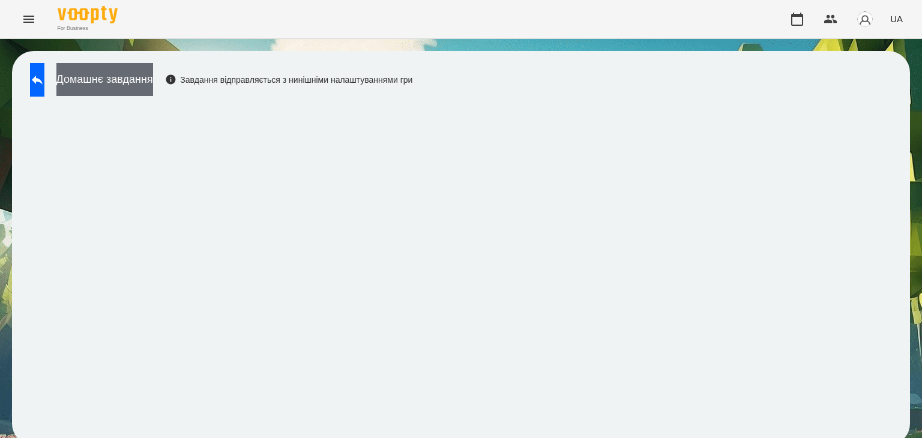
click at [149, 77] on button "Домашнє завдання" at bounding box center [104, 79] width 97 height 33
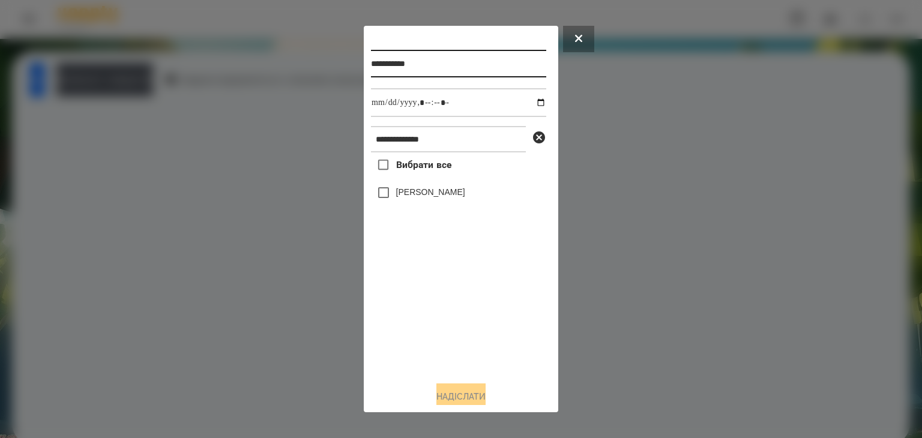
click at [440, 64] on input "**********" at bounding box center [458, 64] width 175 height 28
type input "**********"
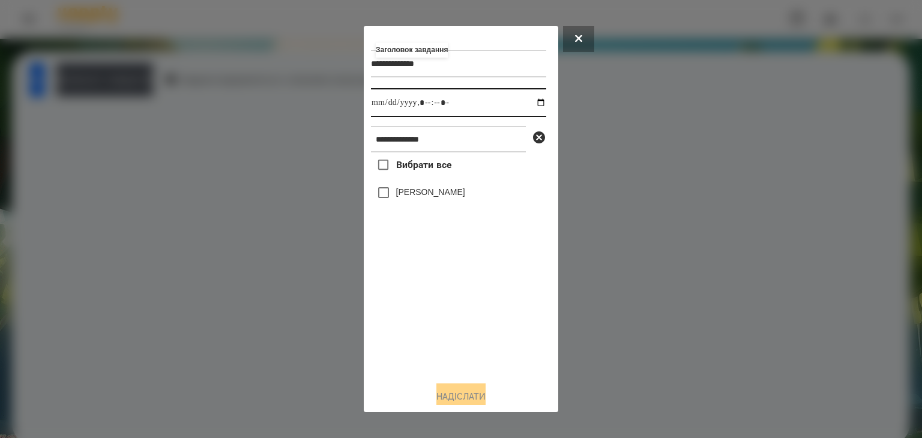
click at [532, 104] on input "datetime-local" at bounding box center [458, 102] width 175 height 29
type input "**********"
click at [444, 307] on div "Вибрати все [PERSON_NAME]" at bounding box center [458, 261] width 175 height 219
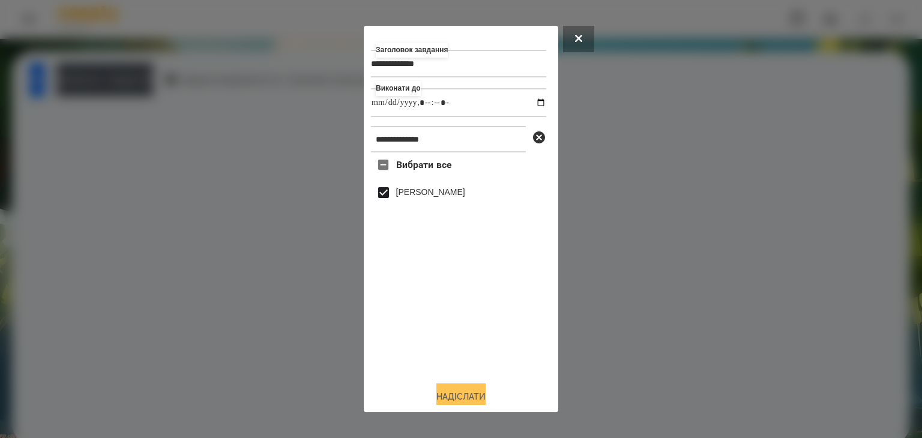
click at [451, 397] on button "Надіслати" at bounding box center [460, 396] width 49 height 26
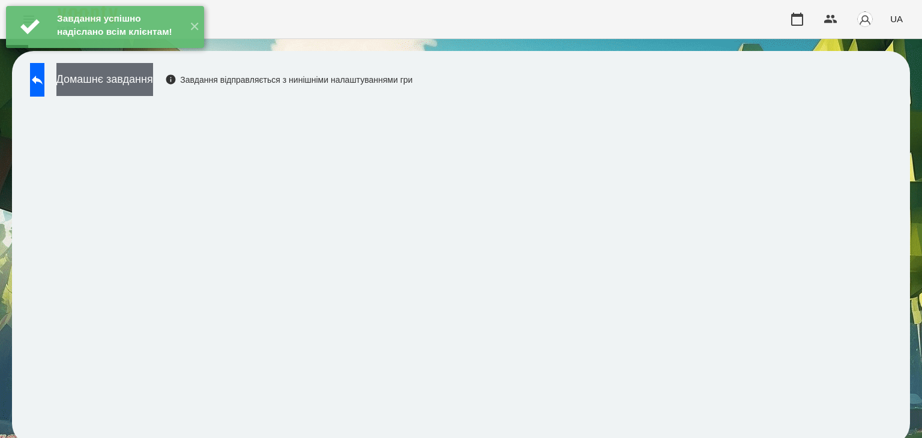
click at [153, 78] on button "Домашнє завдання" at bounding box center [104, 79] width 97 height 33
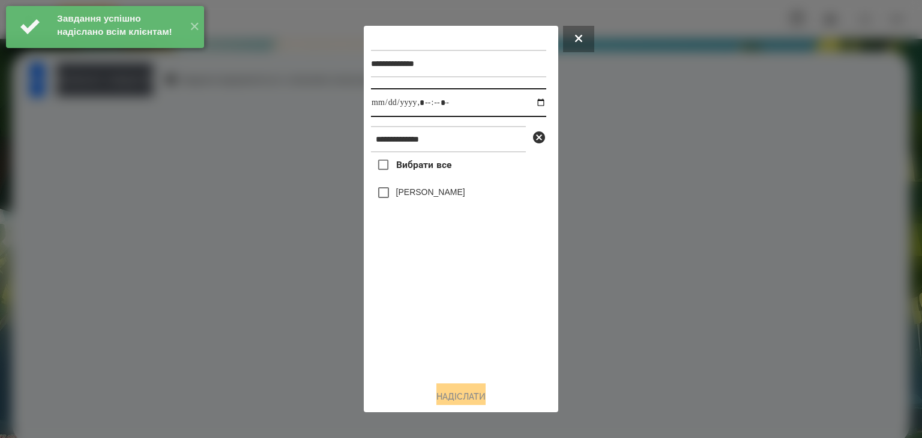
click at [533, 104] on input "datetime-local" at bounding box center [458, 102] width 175 height 29
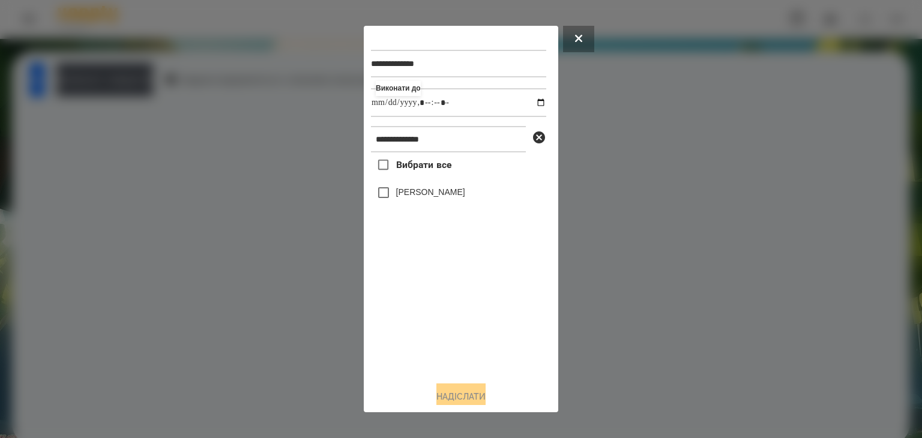
type input "**********"
click at [439, 323] on div "Вибрати все [PERSON_NAME]" at bounding box center [458, 261] width 175 height 219
click at [453, 394] on button "Надіслати" at bounding box center [460, 396] width 49 height 26
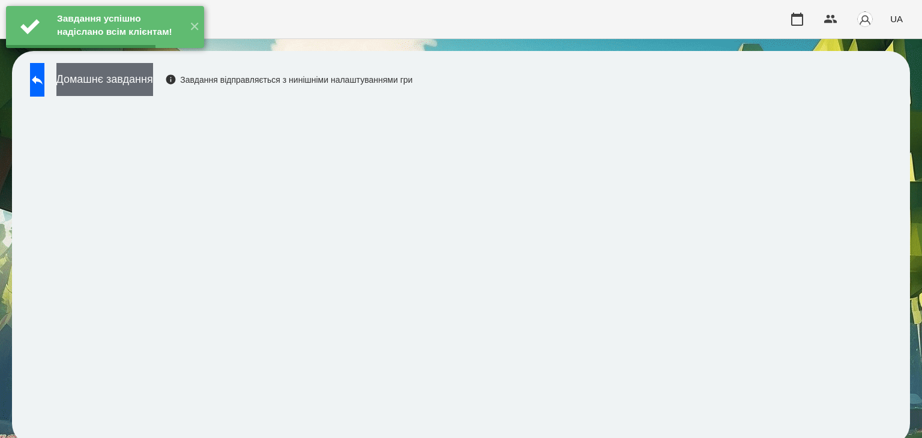
click at [146, 80] on button "Домашнє завдання" at bounding box center [104, 79] width 97 height 33
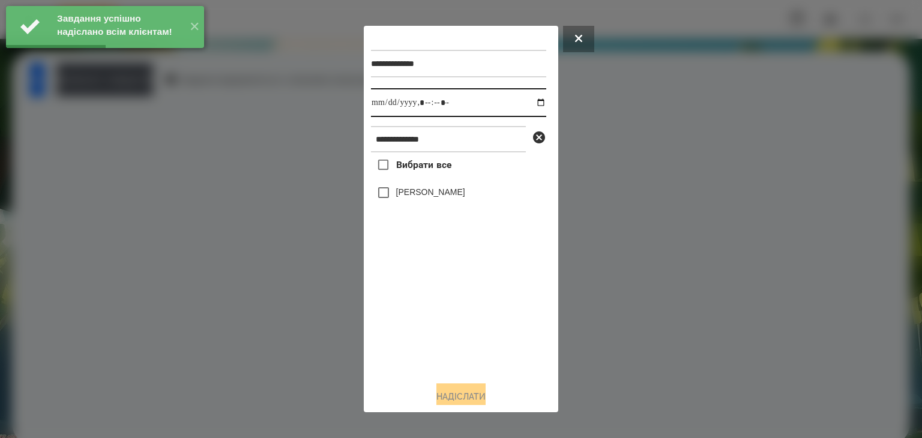
click at [527, 104] on input "datetime-local" at bounding box center [458, 102] width 175 height 29
type input "**********"
drag, startPoint x: 427, startPoint y: 320, endPoint x: 394, endPoint y: 233, distance: 93.3
click at [427, 315] on div "Вибрати все [PERSON_NAME]" at bounding box center [458, 261] width 175 height 219
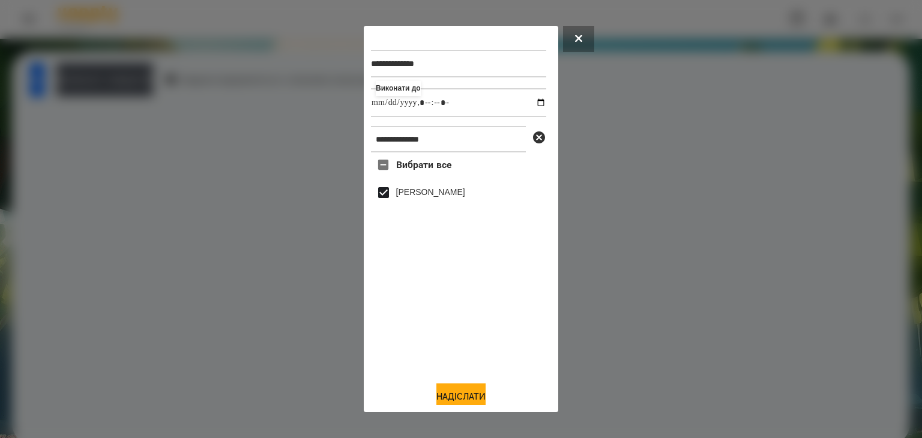
drag, startPoint x: 458, startPoint y: 397, endPoint x: 470, endPoint y: 382, distance: 18.7
click at [459, 396] on button "Надіслати" at bounding box center [460, 396] width 49 height 26
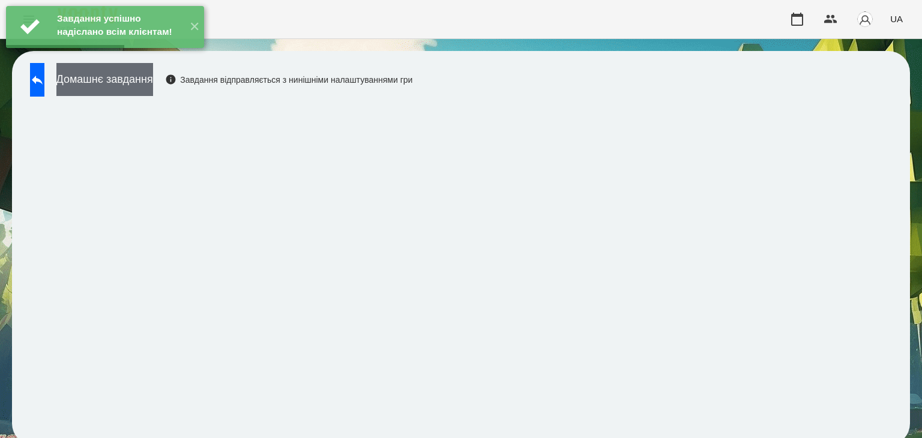
click at [150, 83] on button "Домашнє завдання" at bounding box center [104, 79] width 97 height 33
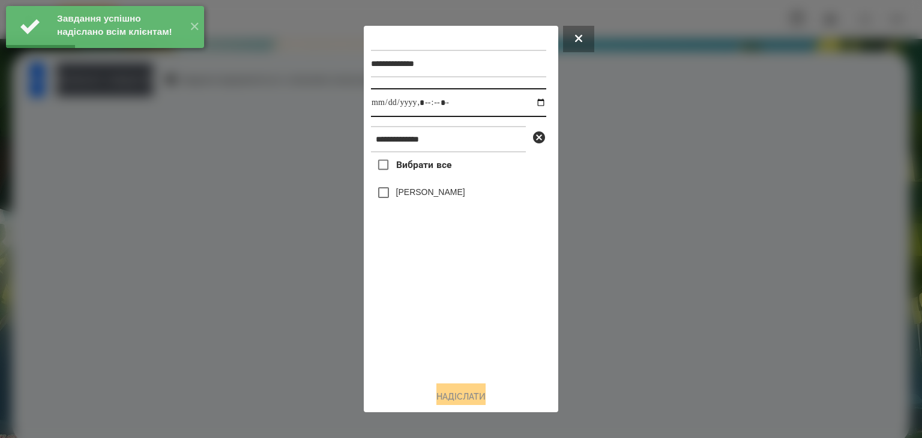
click at [530, 104] on input "datetime-local" at bounding box center [458, 102] width 175 height 29
type input "**********"
click at [438, 310] on div "Вибрати все [PERSON_NAME]" at bounding box center [458, 261] width 175 height 219
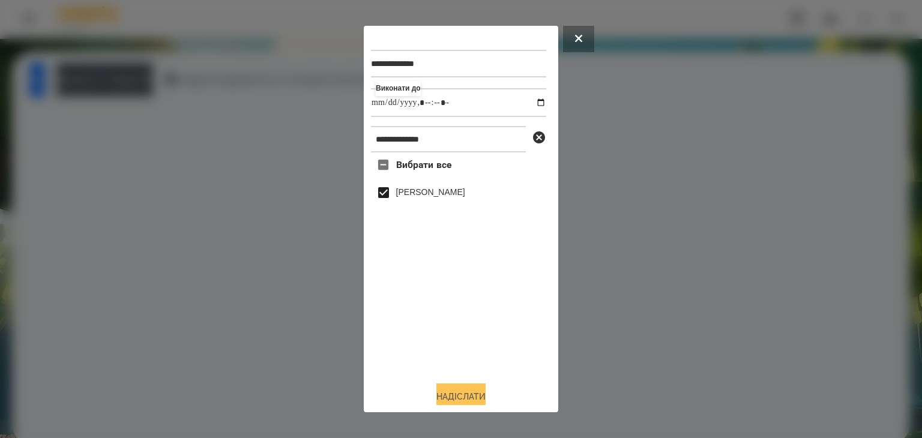
click at [454, 399] on button "Надіслати" at bounding box center [460, 396] width 49 height 26
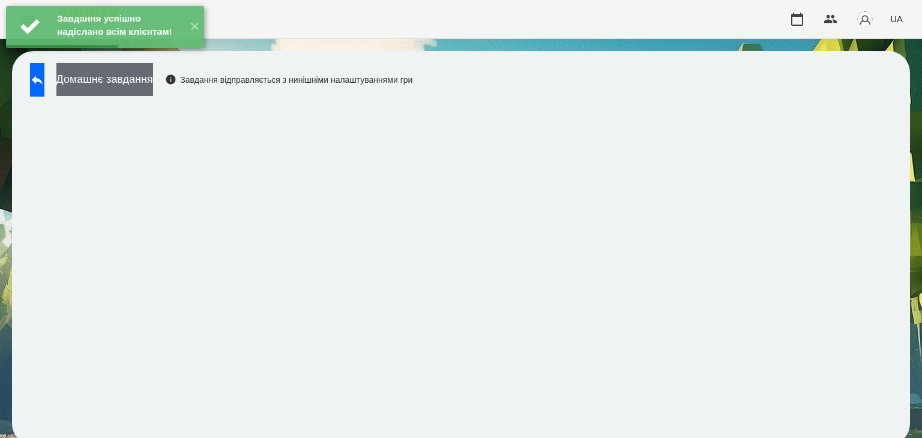
click at [153, 82] on button "Домашнє завдання" at bounding box center [104, 79] width 97 height 33
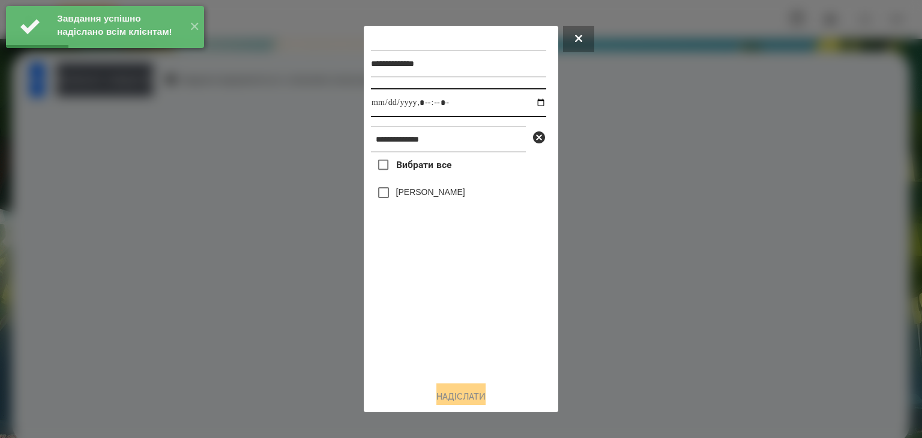
click at [531, 104] on input "datetime-local" at bounding box center [458, 102] width 175 height 29
type input "**********"
drag, startPoint x: 436, startPoint y: 340, endPoint x: 434, endPoint y: 326, distance: 13.4
click at [434, 326] on div "Вибрати все [PERSON_NAME]" at bounding box center [458, 261] width 175 height 219
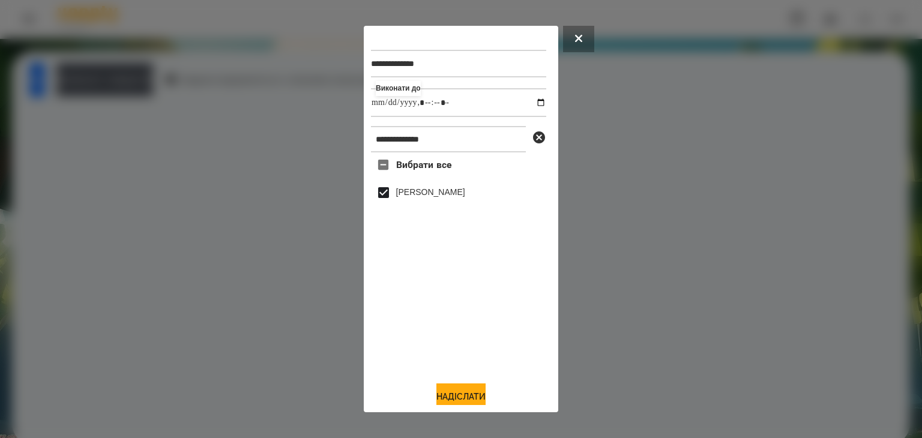
drag, startPoint x: 456, startPoint y: 395, endPoint x: 460, endPoint y: 310, distance: 84.7
click at [457, 395] on button "Надіслати" at bounding box center [460, 396] width 49 height 26
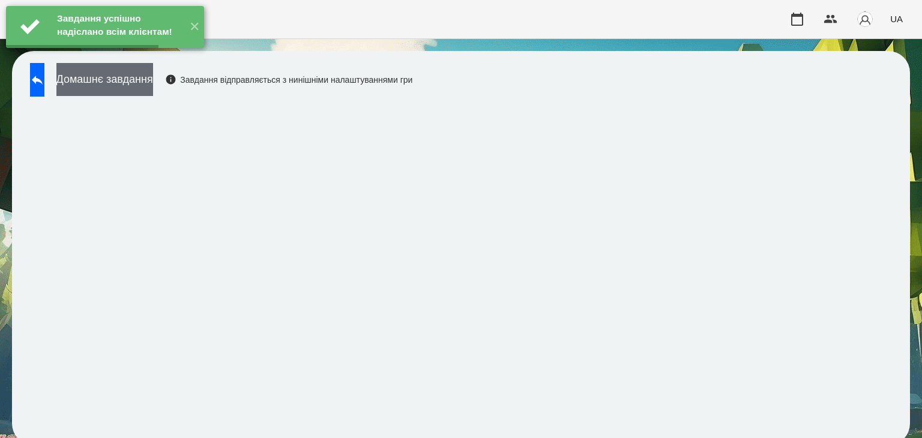
click at [153, 82] on button "Домашнє завдання" at bounding box center [104, 79] width 97 height 33
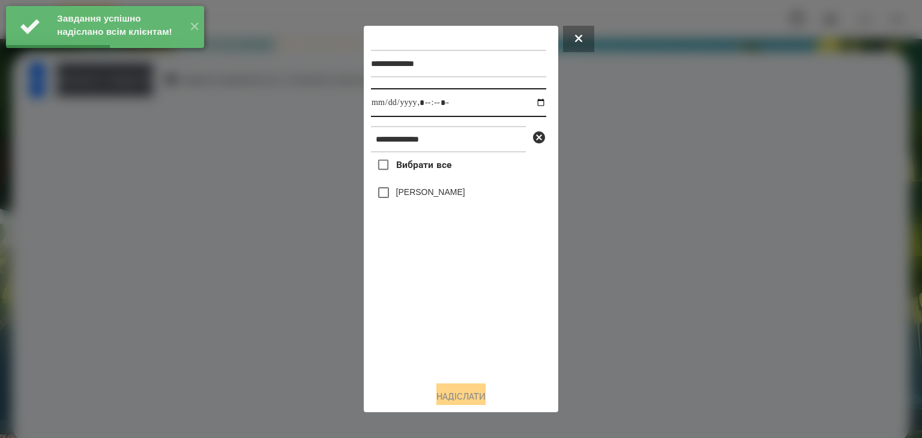
click at [531, 104] on input "datetime-local" at bounding box center [458, 102] width 175 height 29
type input "**********"
drag, startPoint x: 448, startPoint y: 329, endPoint x: 427, endPoint y: 287, distance: 46.7
click at [448, 324] on div "Вибрати все [PERSON_NAME]" at bounding box center [458, 261] width 175 height 219
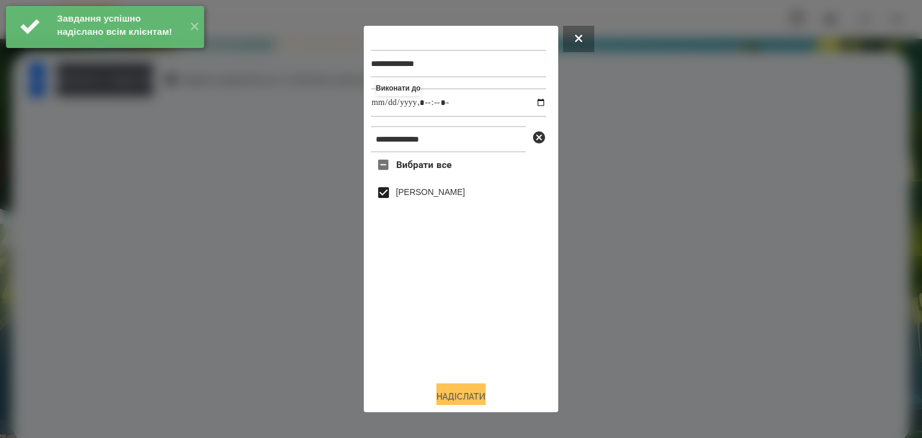
click at [468, 394] on button "Надіслати" at bounding box center [460, 396] width 49 height 26
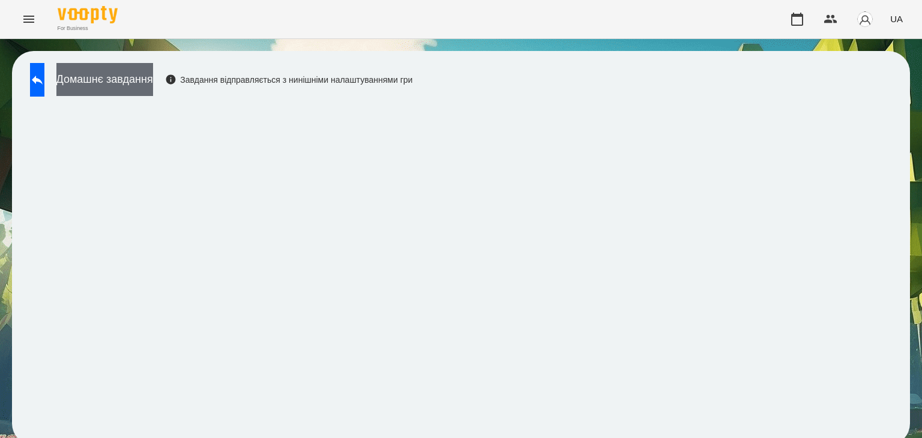
click at [153, 82] on button "Домашнє завдання" at bounding box center [104, 79] width 97 height 33
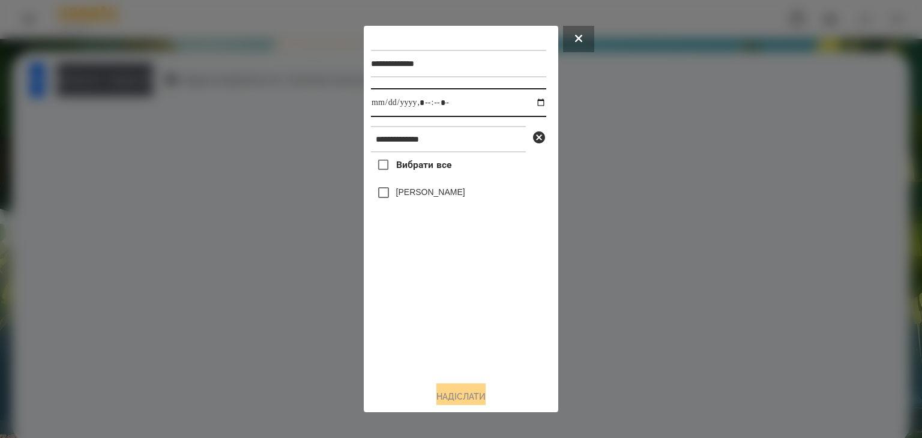
click at [530, 104] on input "datetime-local" at bounding box center [458, 102] width 175 height 29
type input "**********"
drag, startPoint x: 465, startPoint y: 317, endPoint x: 457, endPoint y: 314, distance: 8.9
click at [457, 314] on div "Вибрати все [PERSON_NAME]" at bounding box center [458, 261] width 175 height 219
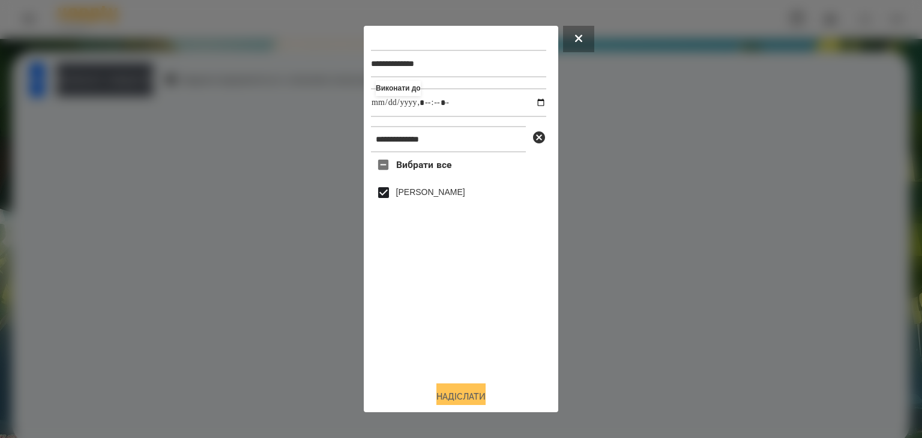
click at [472, 394] on button "Надіслати" at bounding box center [460, 396] width 49 height 26
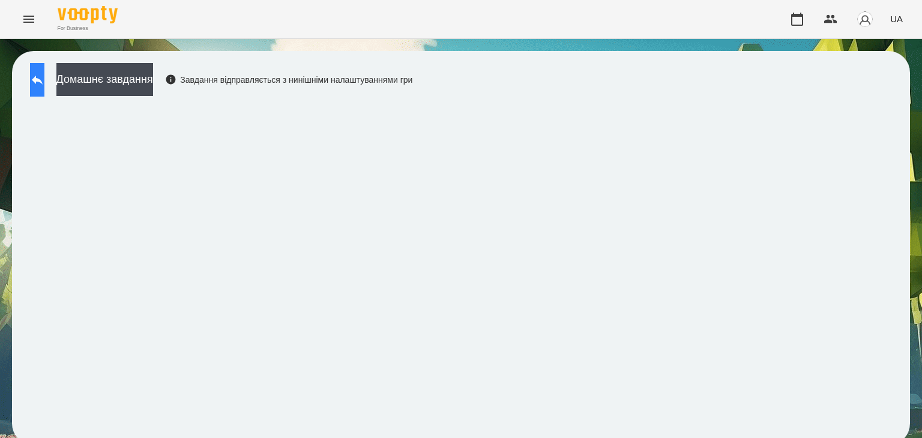
click at [43, 82] on icon at bounding box center [37, 80] width 11 height 9
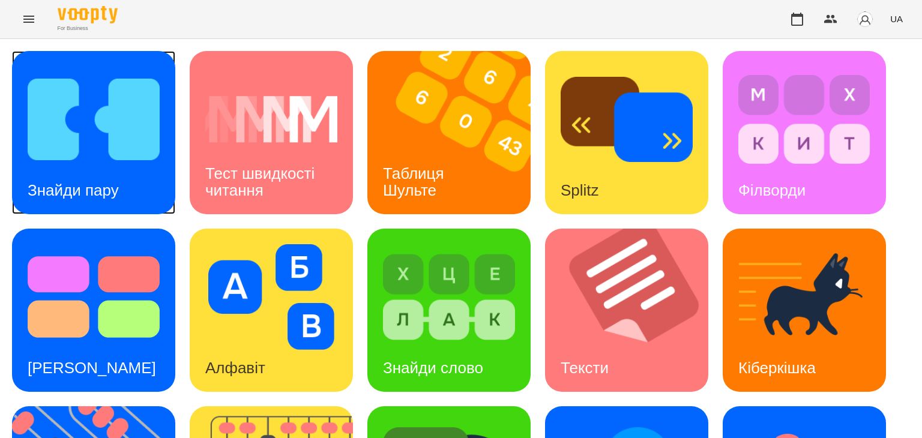
click at [100, 115] on img at bounding box center [94, 120] width 132 height 106
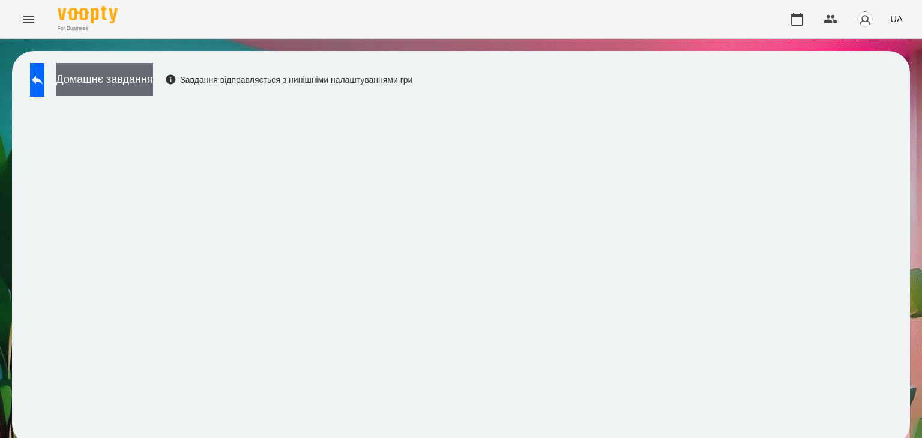
click at [153, 76] on button "Домашнє завдання" at bounding box center [104, 79] width 97 height 33
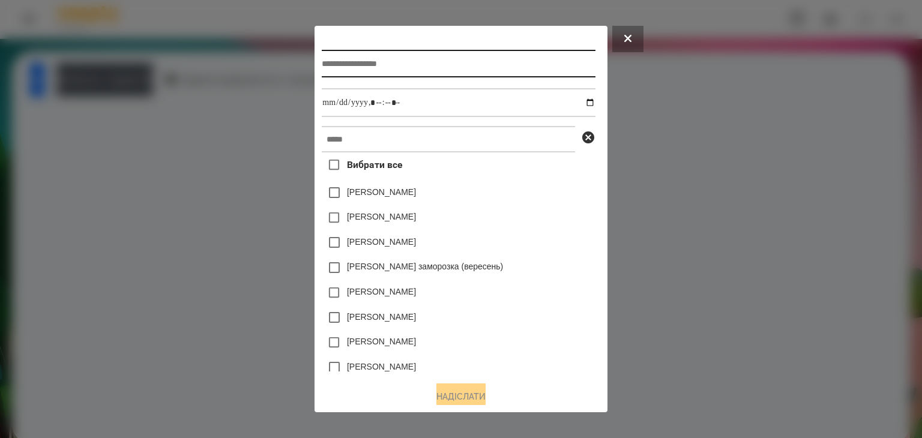
click at [370, 65] on input "text" at bounding box center [458, 64] width 273 height 28
type input "**********"
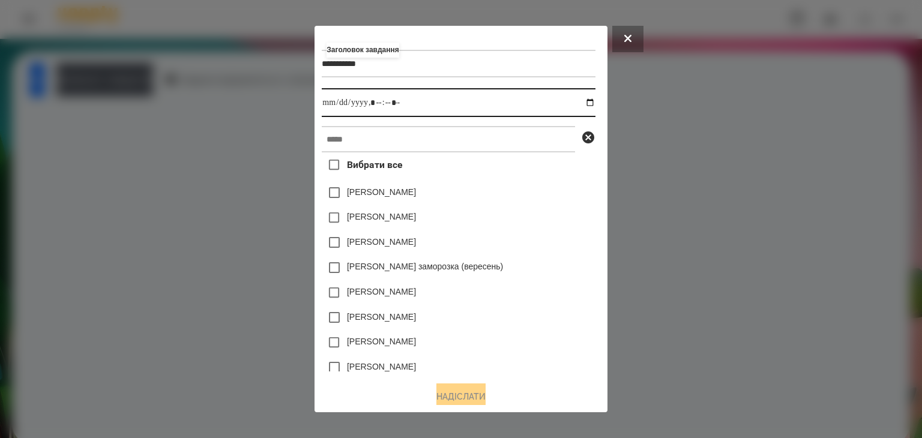
click at [593, 104] on input "datetime-local" at bounding box center [458, 102] width 273 height 29
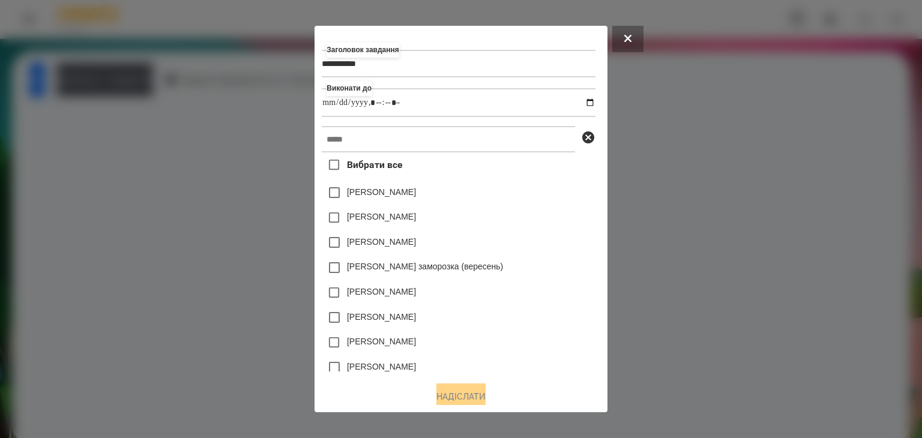
type input "**********"
click at [562, 229] on div "[PERSON_NAME]" at bounding box center [458, 217] width 273 height 25
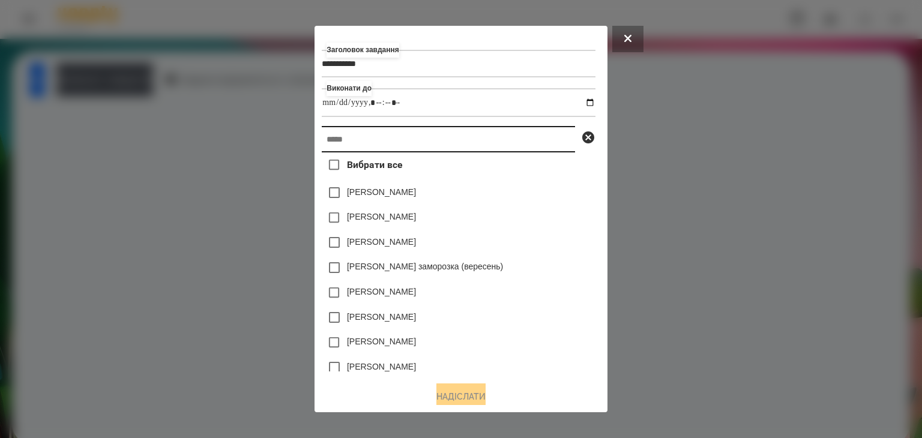
click at [323, 142] on input "text" at bounding box center [448, 139] width 253 height 26
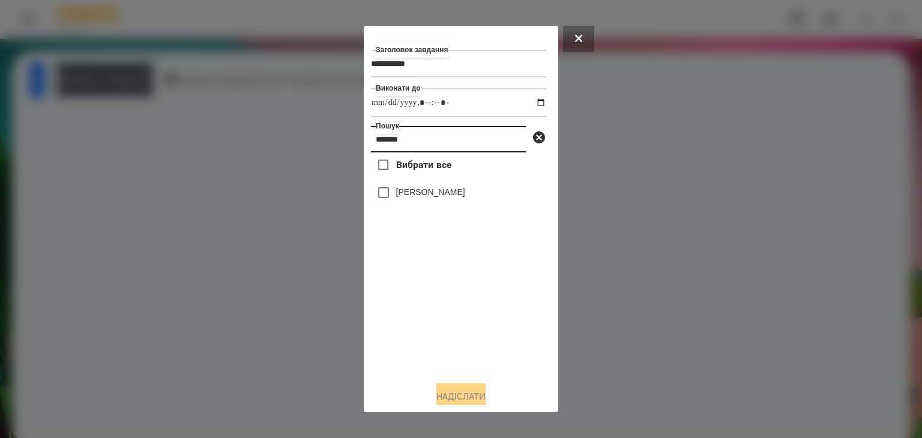
drag, startPoint x: 373, startPoint y: 142, endPoint x: 438, endPoint y: 146, distance: 64.9
click at [438, 146] on input "*******" at bounding box center [448, 139] width 155 height 26
type input "*******"
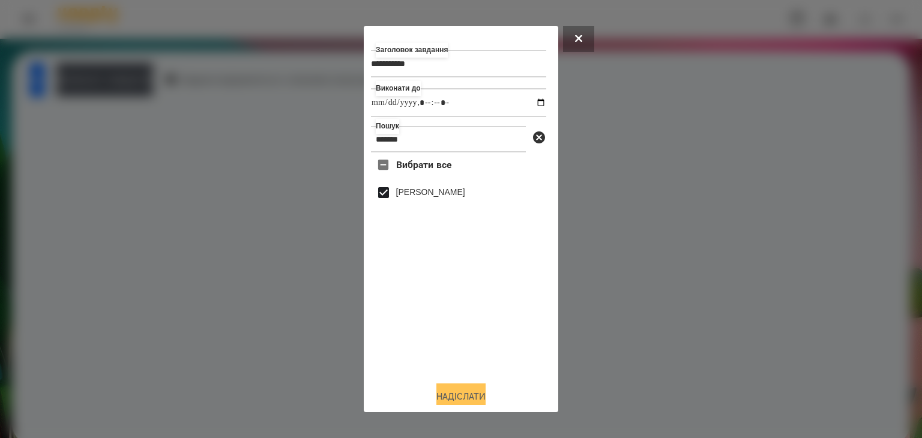
click at [472, 398] on button "Надіслати" at bounding box center [460, 396] width 49 height 26
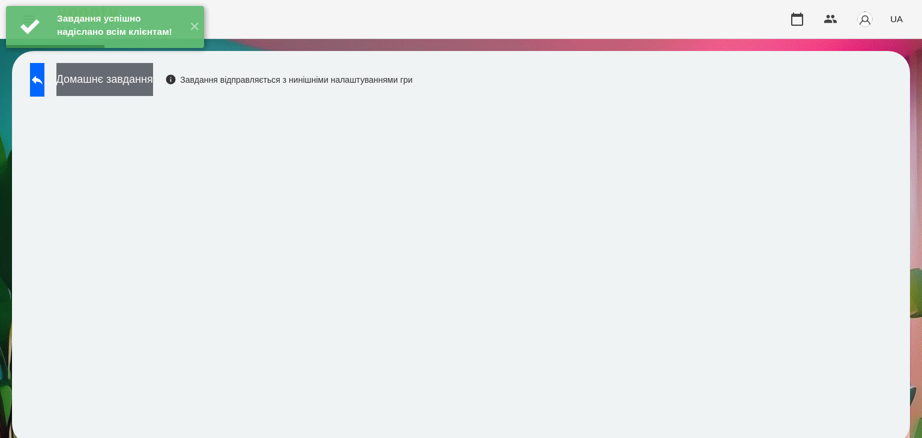
click at [153, 81] on button "Домашнє завдання" at bounding box center [104, 79] width 97 height 33
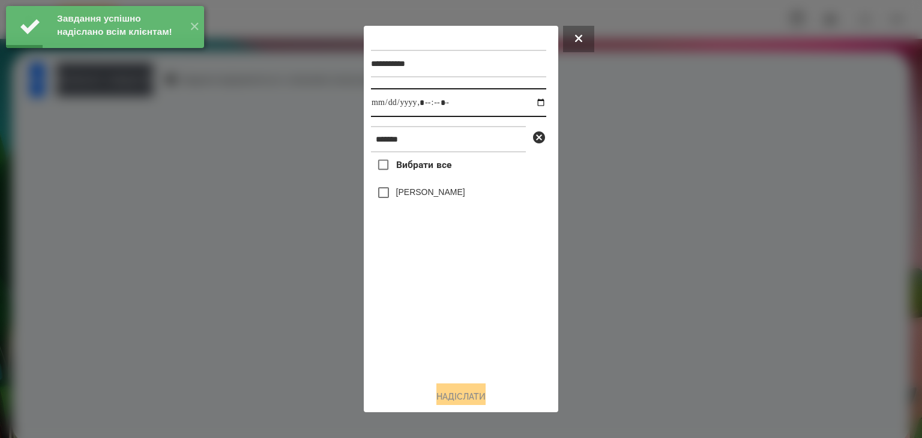
click at [531, 103] on input "datetime-local" at bounding box center [458, 102] width 175 height 29
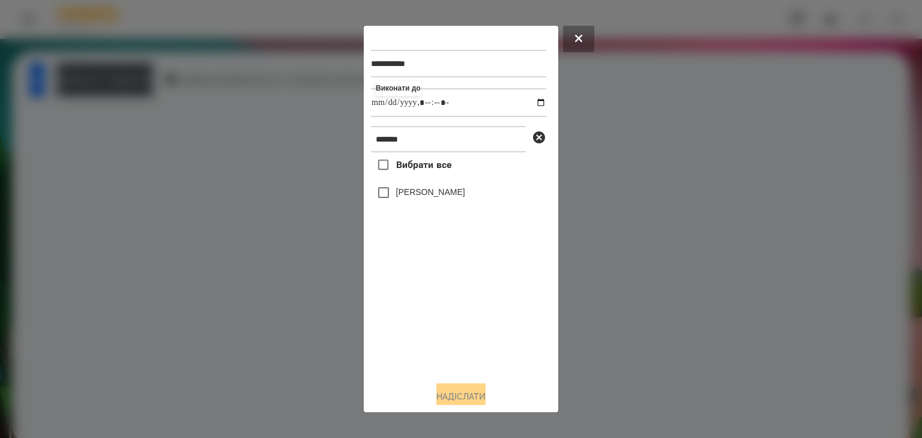
type input "**********"
drag, startPoint x: 475, startPoint y: 329, endPoint x: 397, endPoint y: 219, distance: 135.2
click at [474, 329] on div "Вибрати все [PERSON_NAME]" at bounding box center [458, 261] width 175 height 219
click at [469, 395] on button "Надіслати" at bounding box center [460, 396] width 49 height 26
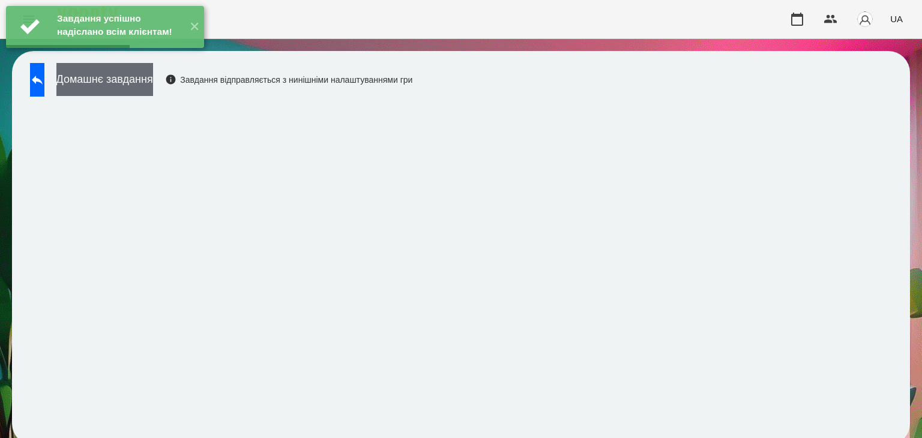
click at [153, 81] on button "Домашнє завдання" at bounding box center [104, 79] width 97 height 33
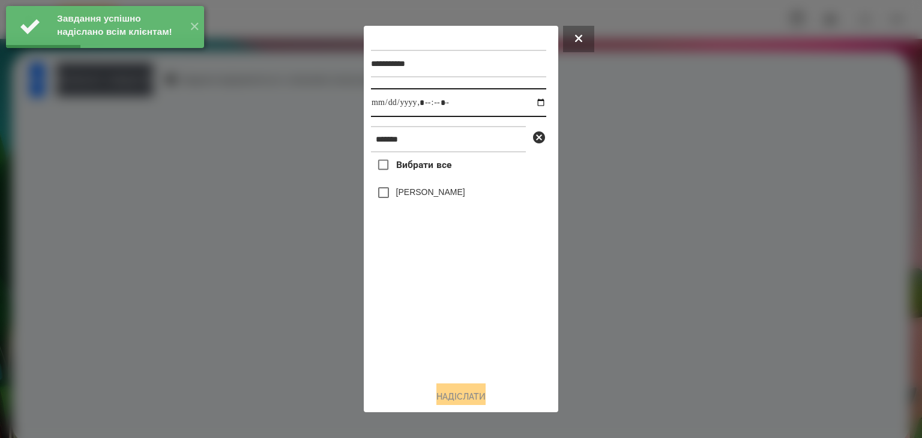
click at [527, 106] on input "datetime-local" at bounding box center [458, 102] width 175 height 29
type input "**********"
drag, startPoint x: 427, startPoint y: 350, endPoint x: 392, endPoint y: 251, distance: 105.2
click at [429, 346] on div "Вибрати все [PERSON_NAME]" at bounding box center [458, 261] width 175 height 219
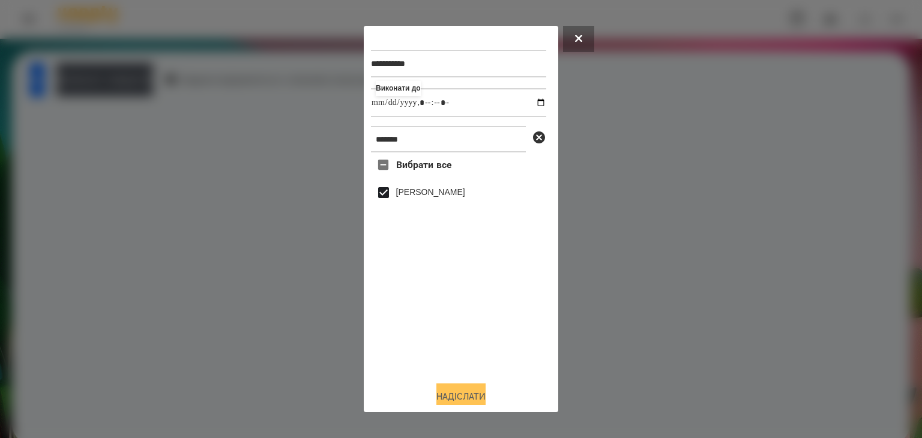
click at [472, 397] on button "Надіслати" at bounding box center [460, 396] width 49 height 26
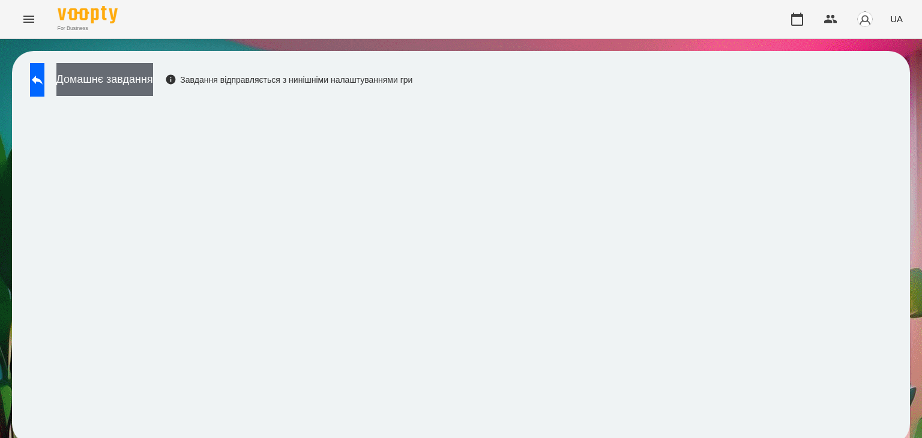
click at [127, 73] on button "Домашнє завдання" at bounding box center [104, 79] width 97 height 33
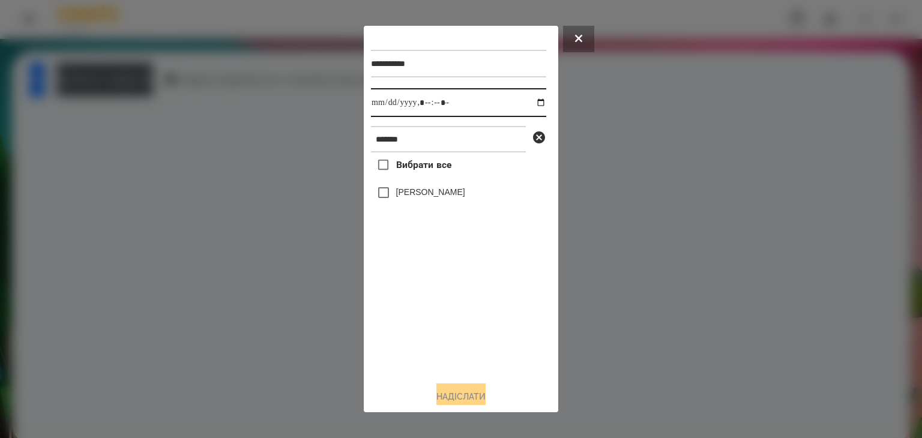
click at [530, 104] on input "datetime-local" at bounding box center [458, 102] width 175 height 29
type input "**********"
drag, startPoint x: 418, startPoint y: 319, endPoint x: 394, endPoint y: 248, distance: 74.0
click at [418, 317] on div "Вибрати все [PERSON_NAME]" at bounding box center [458, 261] width 175 height 219
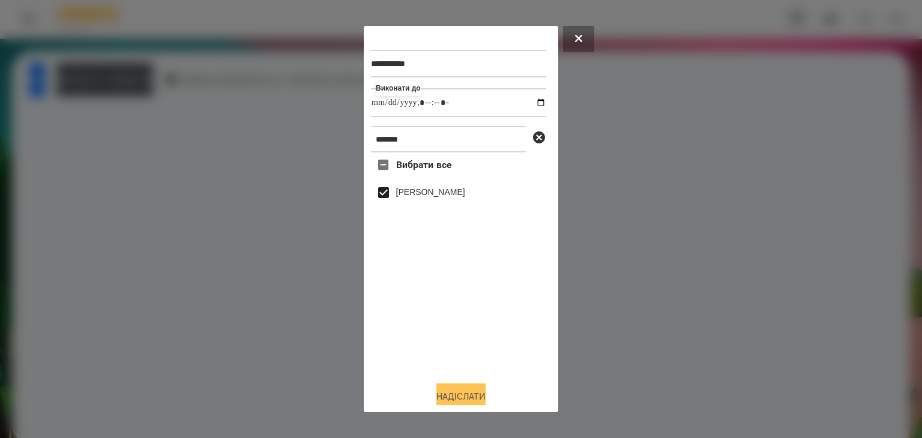
click at [478, 397] on button "Надіслати" at bounding box center [460, 396] width 49 height 26
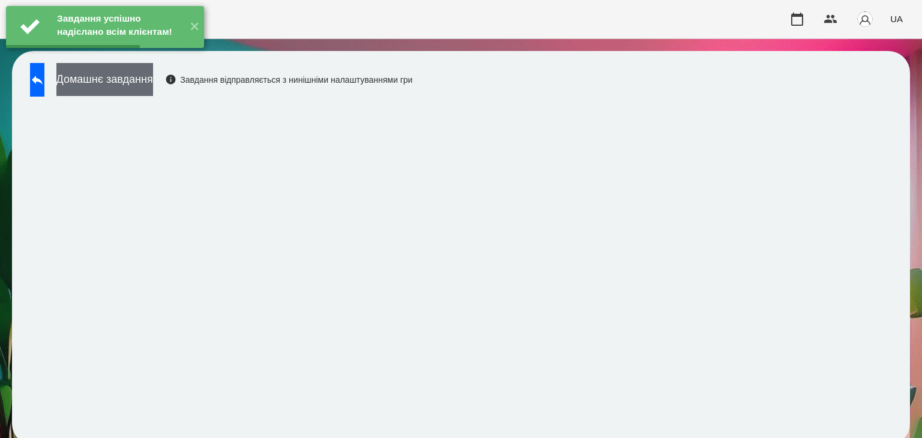
click at [153, 77] on button "Домашнє завдання" at bounding box center [104, 79] width 97 height 33
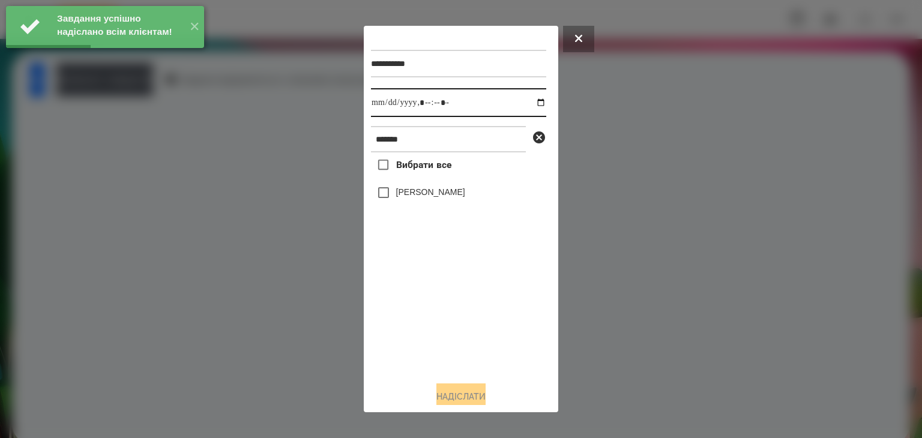
click at [533, 103] on input "datetime-local" at bounding box center [458, 102] width 175 height 29
type input "**********"
drag, startPoint x: 445, startPoint y: 331, endPoint x: 406, endPoint y: 260, distance: 80.8
click at [444, 325] on div "Вибрати все [PERSON_NAME]" at bounding box center [458, 261] width 175 height 219
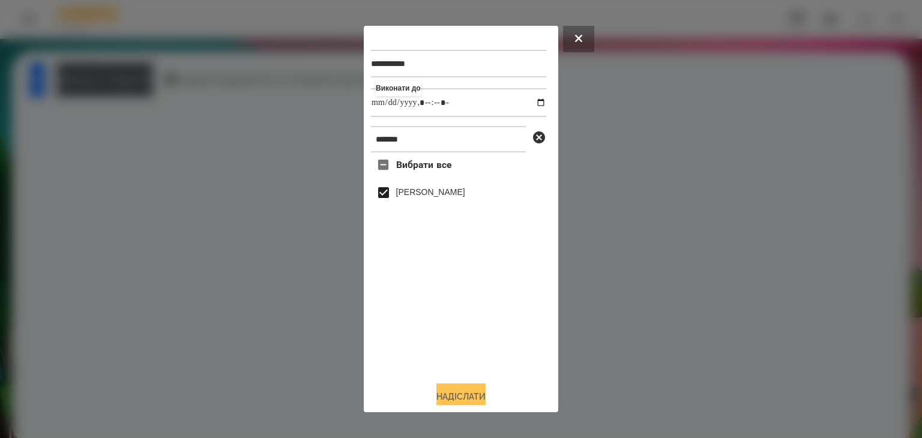
click at [466, 397] on button "Надіслати" at bounding box center [460, 396] width 49 height 26
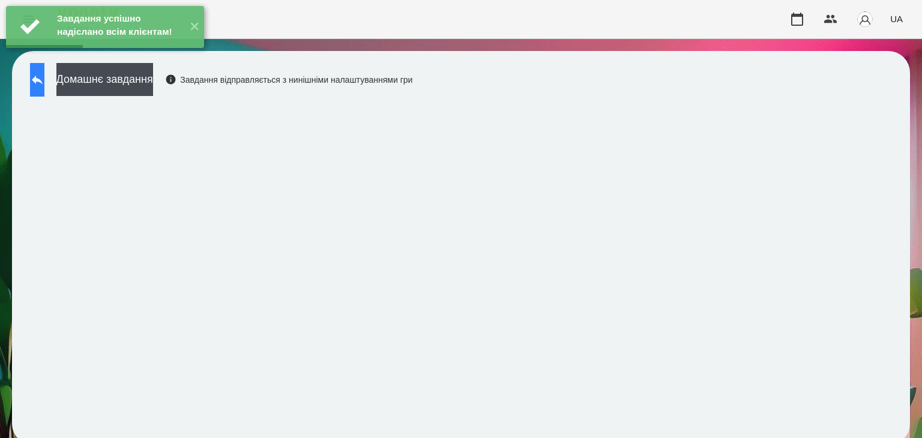
click at [43, 80] on icon at bounding box center [37, 80] width 11 height 9
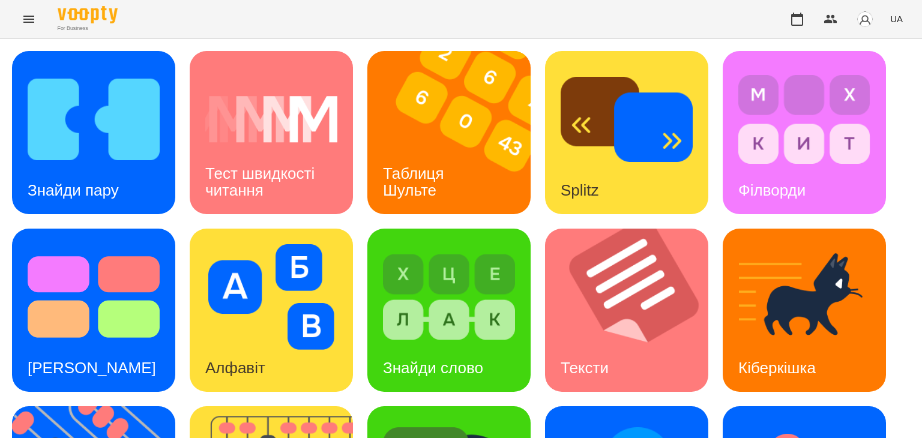
scroll to position [180, 0]
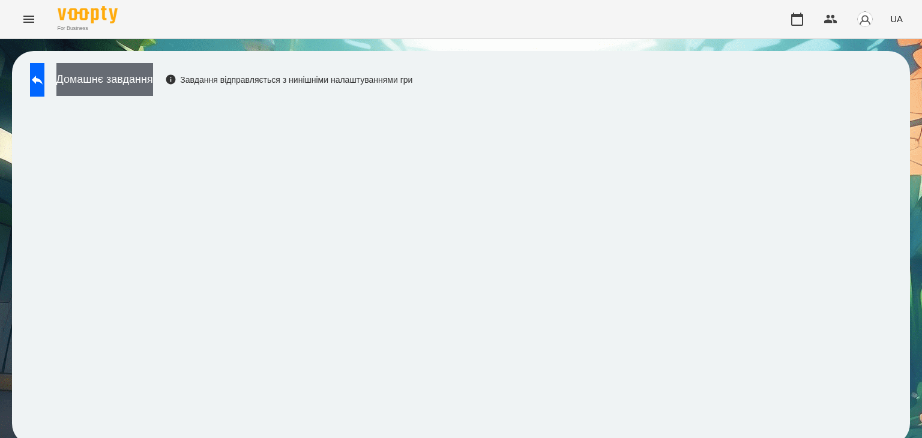
click at [153, 76] on button "Домашнє завдання" at bounding box center [104, 79] width 97 height 33
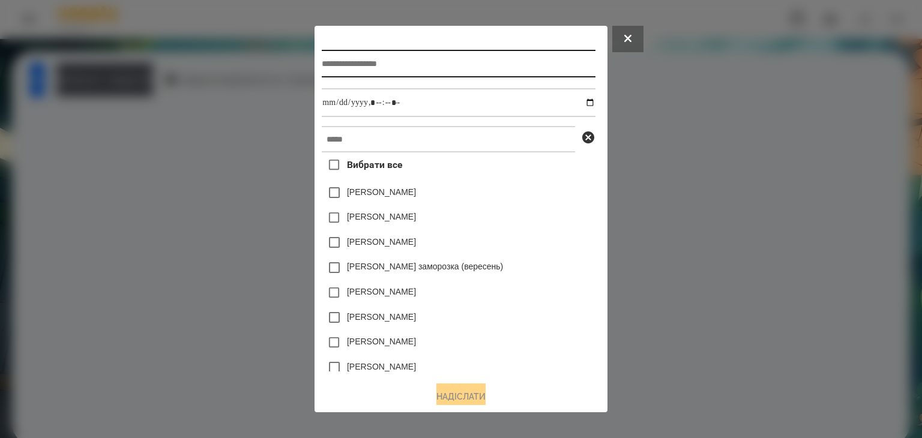
click at [370, 67] on input "text" at bounding box center [458, 64] width 273 height 28
type input "*********"
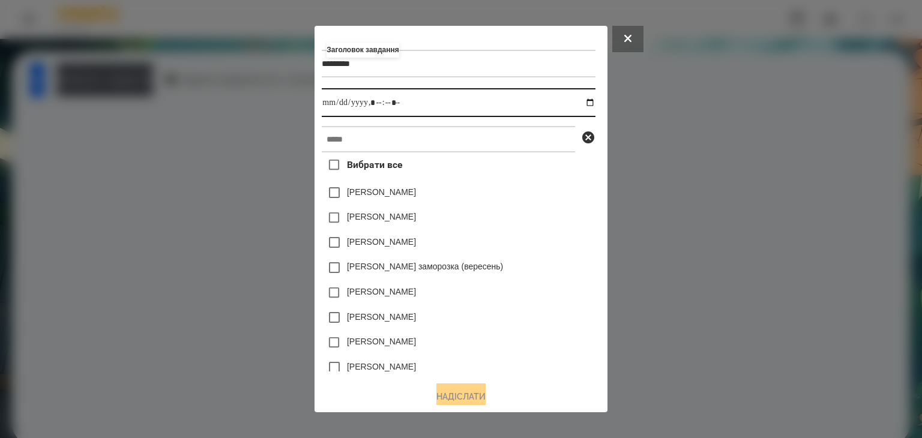
click at [594, 106] on input "datetime-local" at bounding box center [458, 102] width 273 height 29
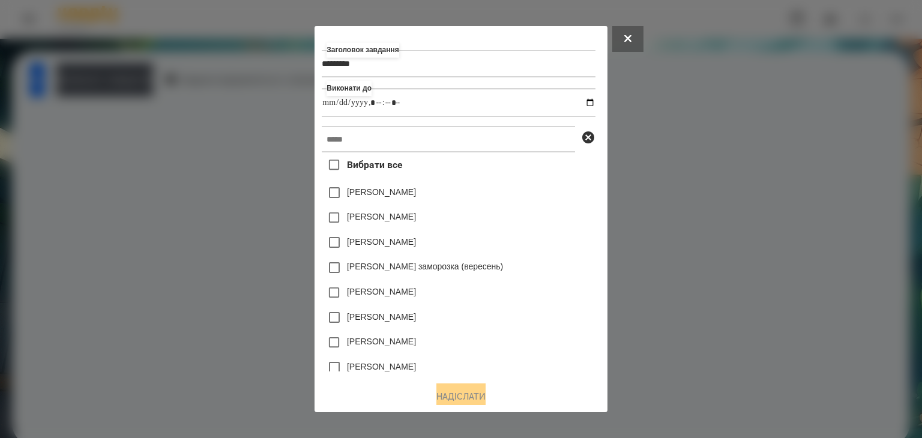
type input "**********"
click at [560, 212] on div "[PERSON_NAME]" at bounding box center [458, 217] width 273 height 25
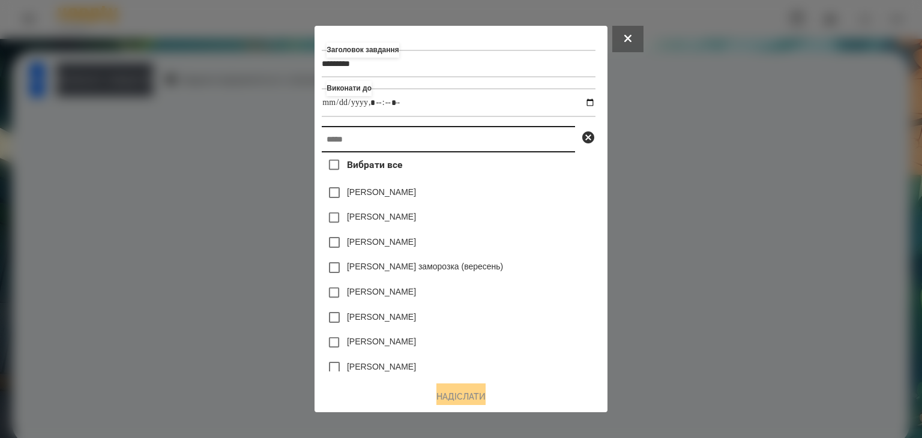
click at [324, 142] on input "text" at bounding box center [448, 139] width 253 height 26
paste input "*******"
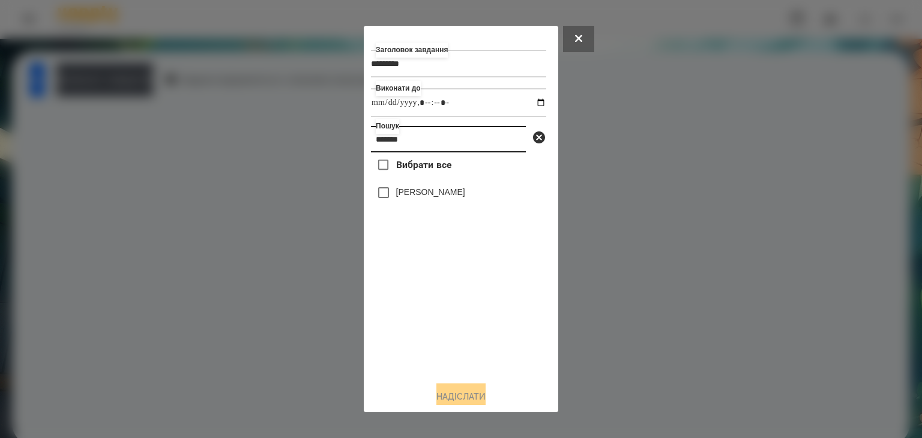
type input "*******"
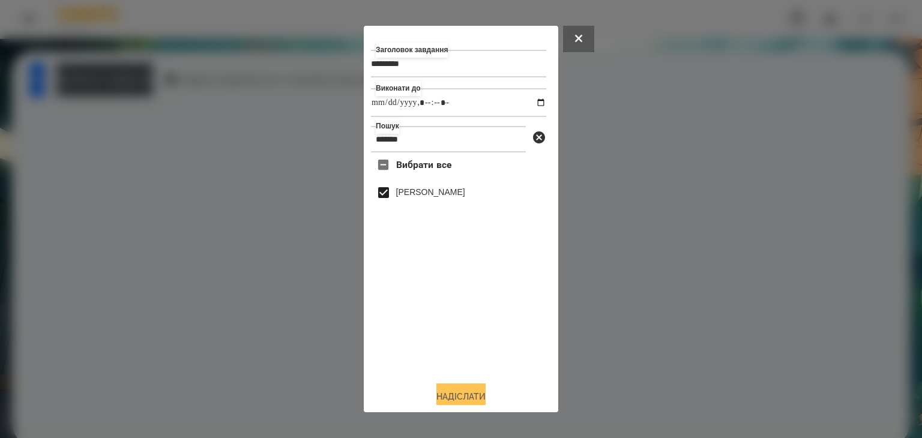
click at [467, 398] on button "Надіслати" at bounding box center [460, 396] width 49 height 26
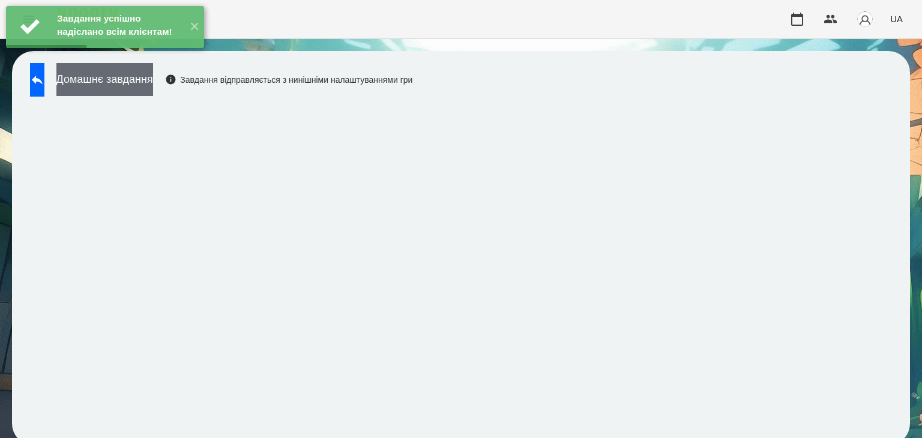
click at [152, 82] on button "Домашнє завдання" at bounding box center [104, 79] width 97 height 33
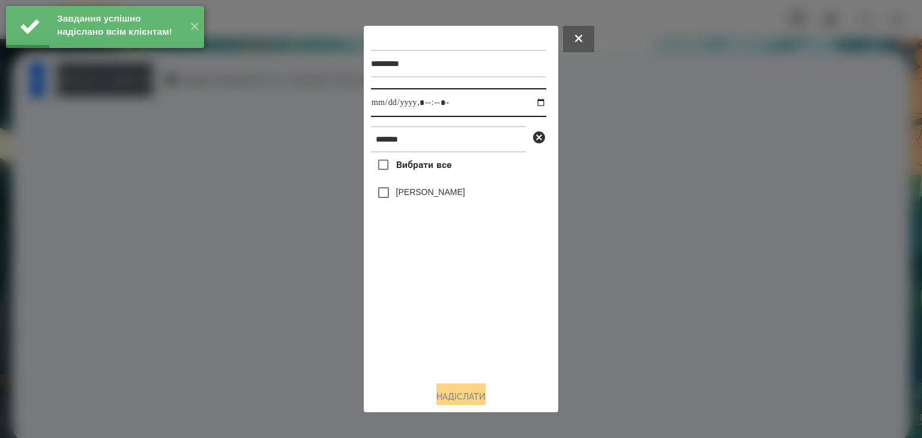
click at [532, 106] on input "datetime-local" at bounding box center [458, 102] width 175 height 29
type input "**********"
click at [466, 334] on div "Вибрати все [PERSON_NAME]" at bounding box center [458, 261] width 175 height 219
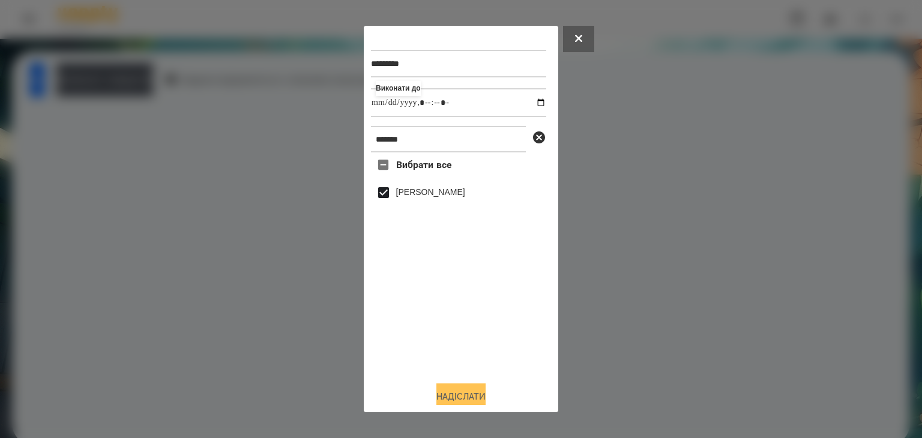
click at [457, 394] on button "Надіслати" at bounding box center [460, 396] width 49 height 26
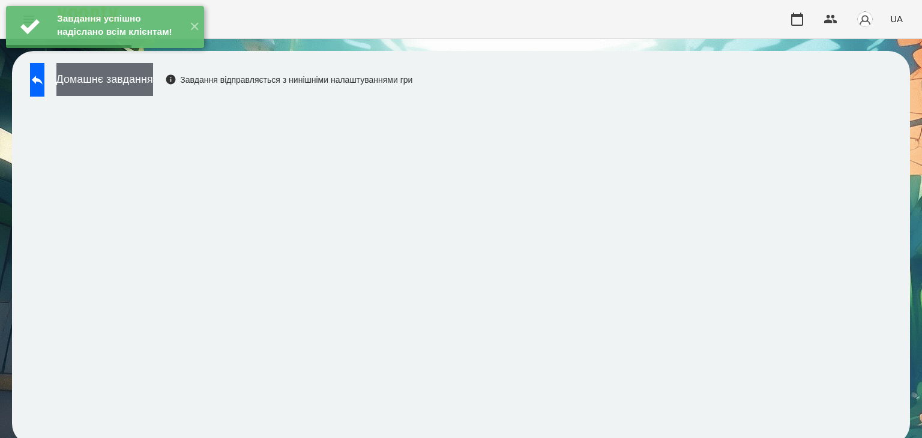
click at [153, 82] on button "Домашнє завдання" at bounding box center [104, 79] width 97 height 33
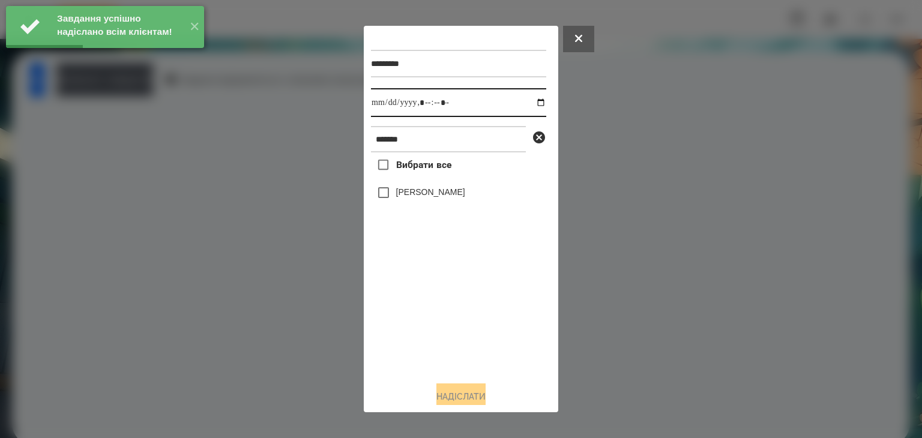
click at [527, 106] on input "datetime-local" at bounding box center [458, 102] width 175 height 29
type input "**********"
drag, startPoint x: 406, startPoint y: 333, endPoint x: 380, endPoint y: 257, distance: 80.5
click at [403, 319] on div "Вибрати все [PERSON_NAME]" at bounding box center [458, 261] width 175 height 219
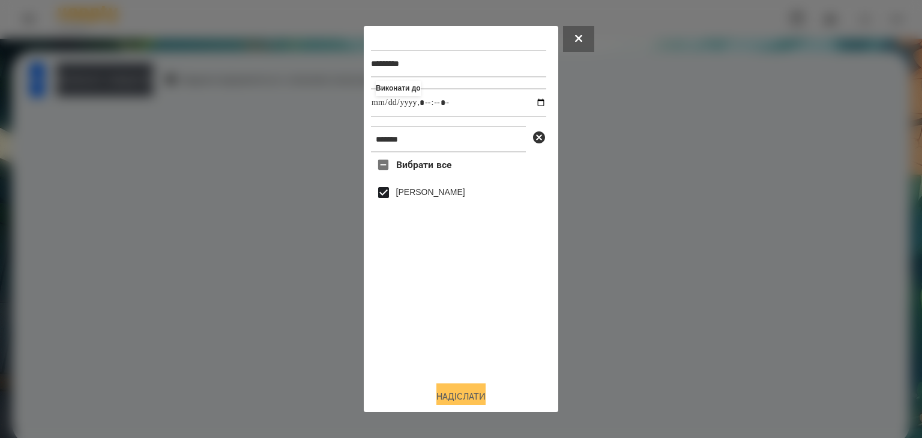
click at [455, 392] on button "Надіслати" at bounding box center [460, 396] width 49 height 26
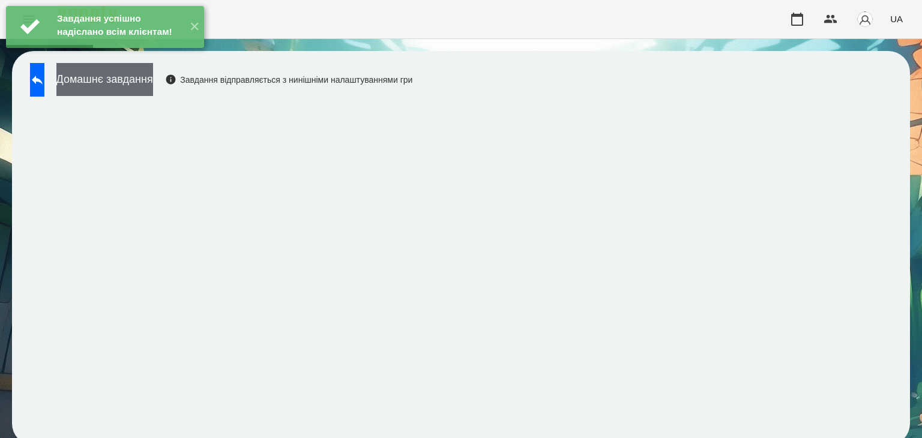
click at [153, 82] on button "Домашнє завдання" at bounding box center [104, 79] width 97 height 33
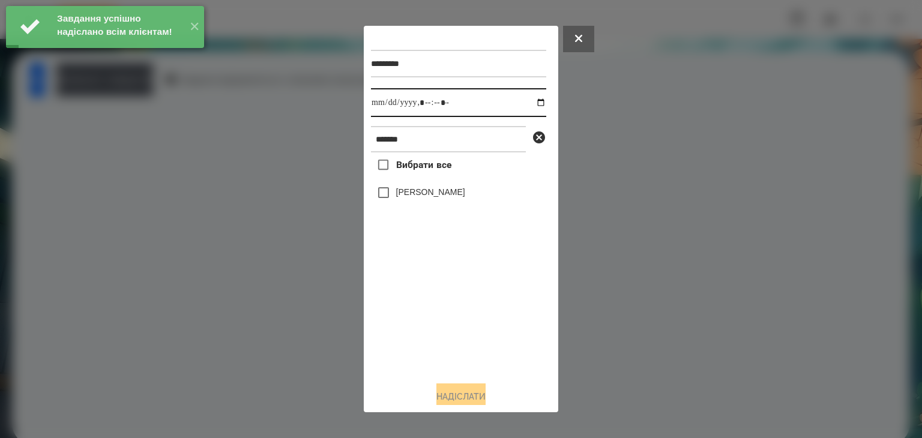
click at [529, 106] on input "datetime-local" at bounding box center [458, 102] width 175 height 29
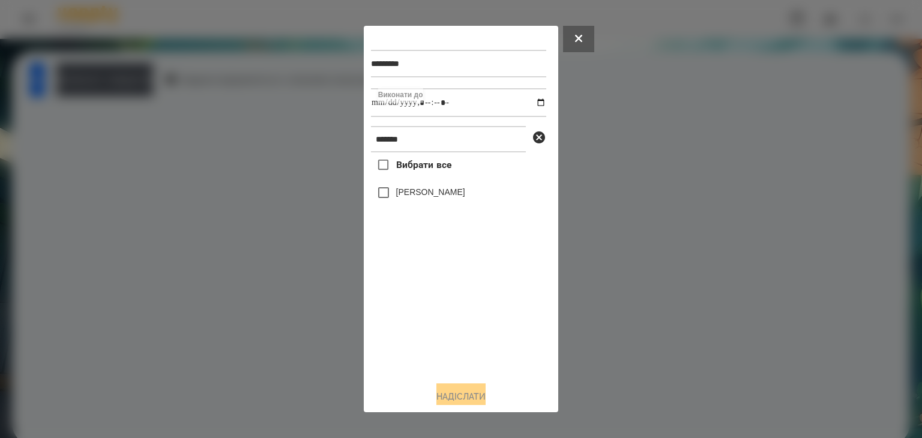
type input "**********"
drag, startPoint x: 410, startPoint y: 326, endPoint x: 389, endPoint y: 236, distance: 93.2
click at [412, 324] on div "Вибрати все [PERSON_NAME]" at bounding box center [458, 261] width 175 height 219
drag, startPoint x: 467, startPoint y: 392, endPoint x: 512, endPoint y: 305, distance: 98.0
click at [468, 392] on button "Надіслати" at bounding box center [460, 396] width 49 height 26
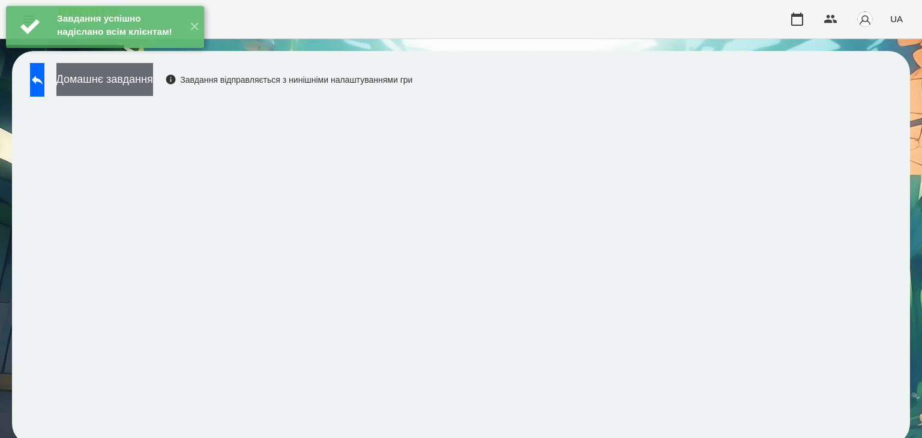
click at [153, 80] on button "Домашнє завдання" at bounding box center [104, 79] width 97 height 33
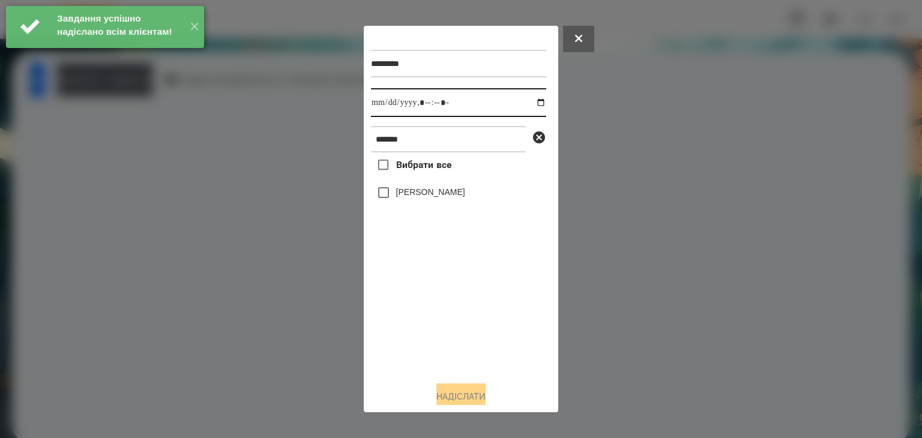
click at [528, 104] on input "datetime-local" at bounding box center [458, 102] width 175 height 29
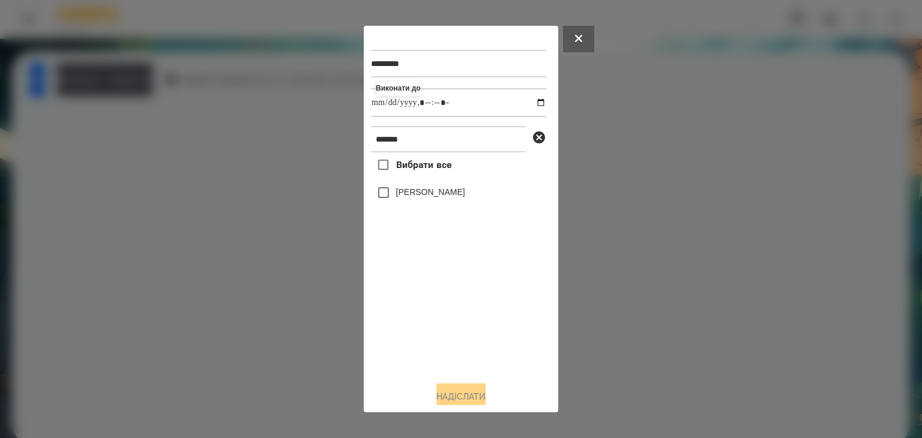
type input "**********"
drag, startPoint x: 442, startPoint y: 341, endPoint x: 406, endPoint y: 256, distance: 92.5
click at [442, 341] on div "Вибрати все [PERSON_NAME]" at bounding box center [458, 261] width 175 height 219
click at [471, 397] on button "Надіслати" at bounding box center [460, 396] width 49 height 26
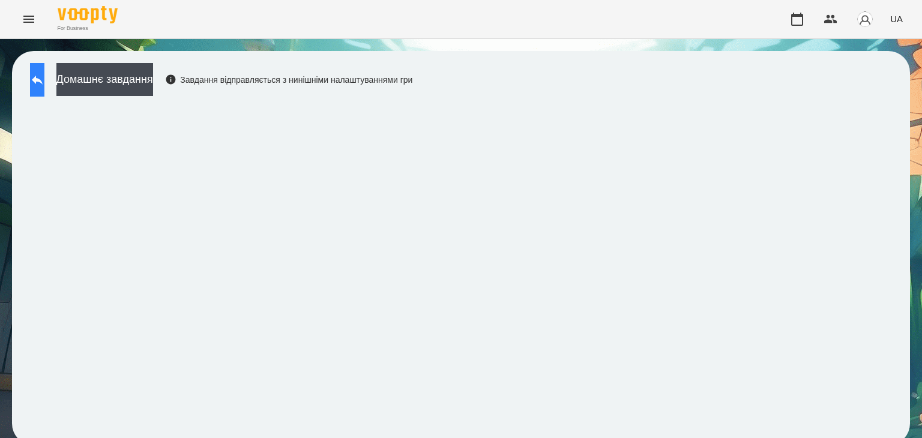
click at [43, 77] on icon at bounding box center [37, 80] width 11 height 9
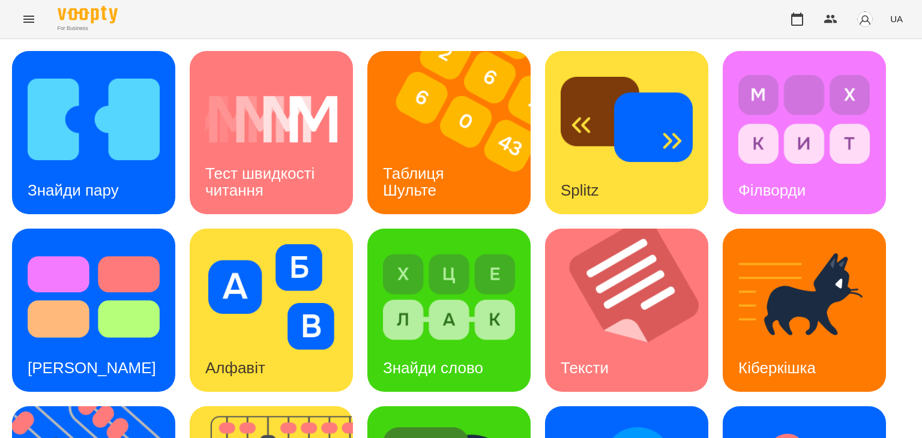
scroll to position [240, 0]
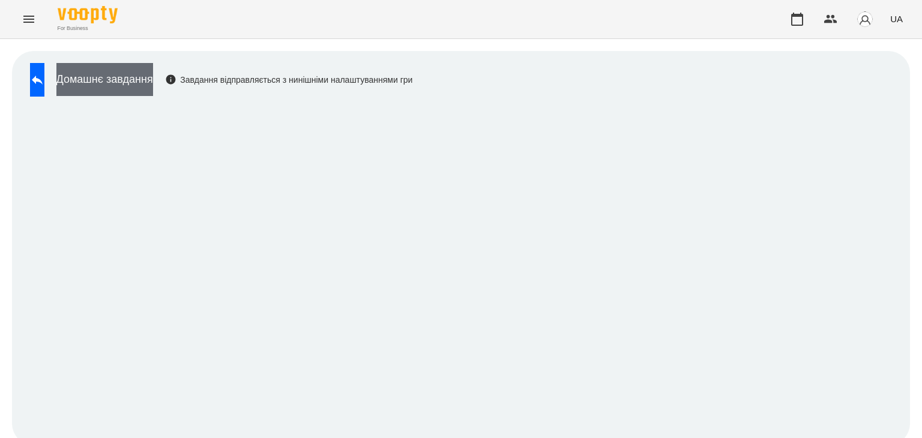
click at [153, 78] on button "Домашнє завдання" at bounding box center [104, 79] width 97 height 33
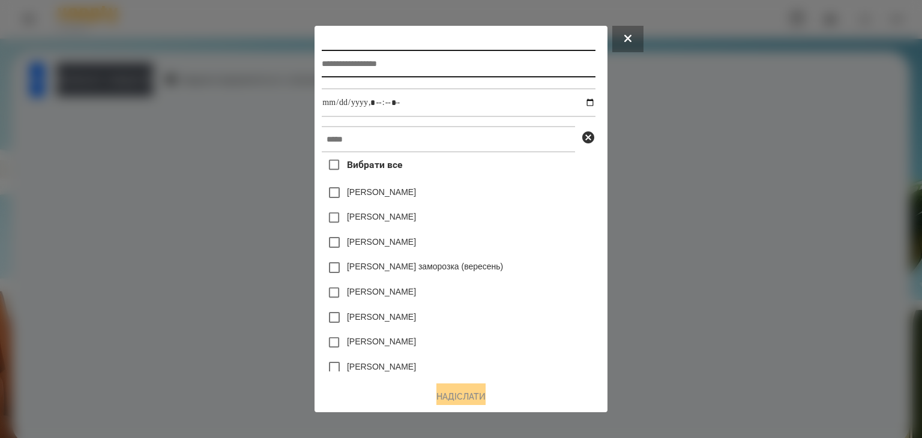
click at [337, 63] on input "text" at bounding box center [458, 64] width 273 height 28
type input "**********"
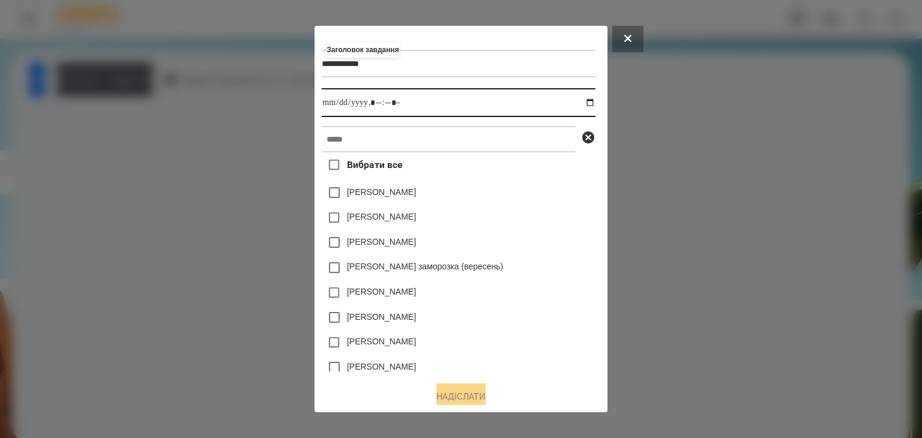
click at [592, 104] on input "datetime-local" at bounding box center [458, 102] width 273 height 29
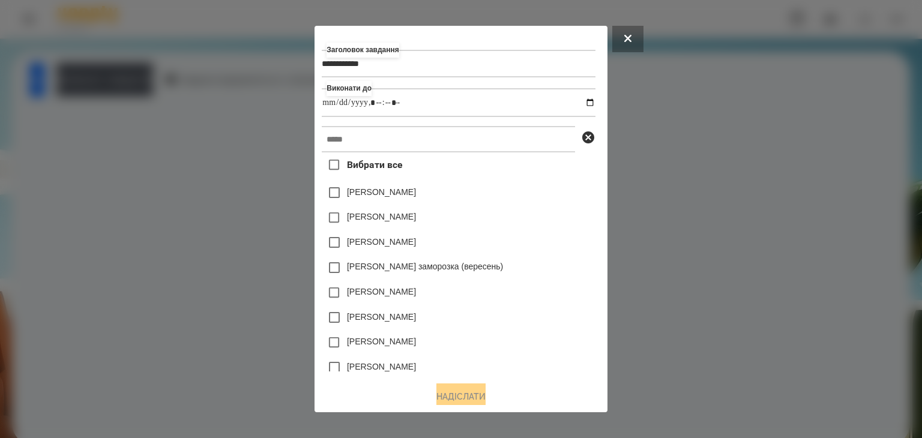
type input "**********"
click at [581, 235] on div "[PERSON_NAME]" at bounding box center [458, 242] width 273 height 25
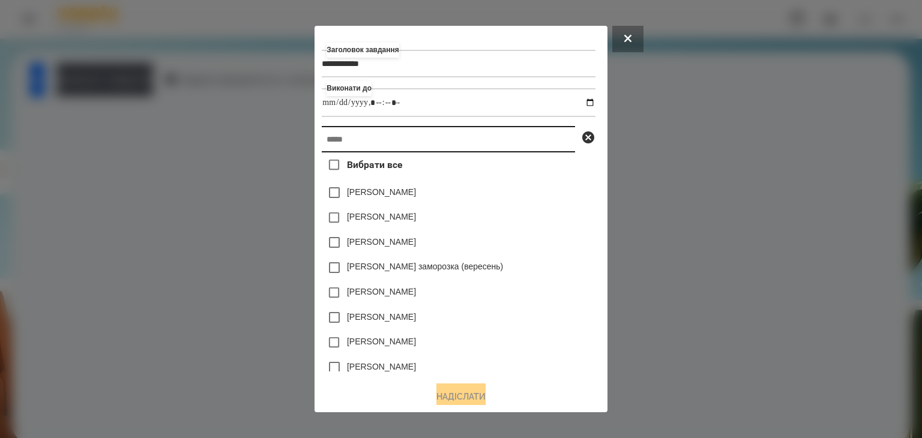
click at [337, 142] on input "text" at bounding box center [448, 139] width 253 height 26
paste input "*******"
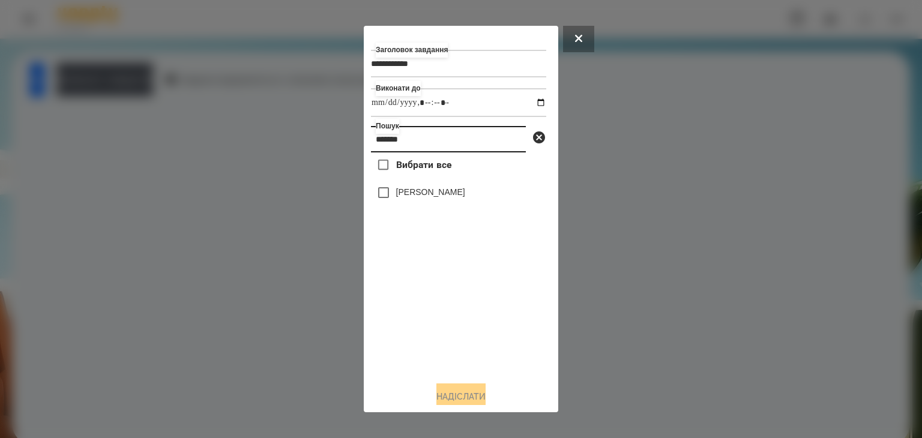
type input "*******"
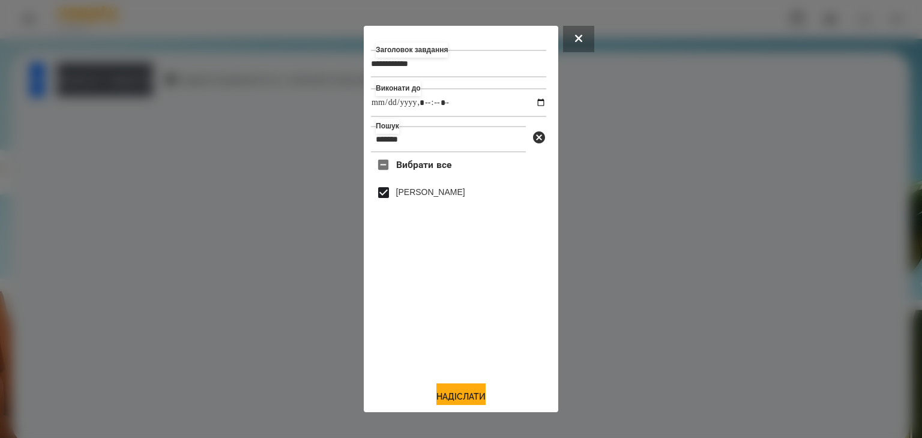
drag, startPoint x: 466, startPoint y: 394, endPoint x: 568, endPoint y: 312, distance: 130.6
click at [467, 393] on button "Надіслати" at bounding box center [460, 396] width 49 height 26
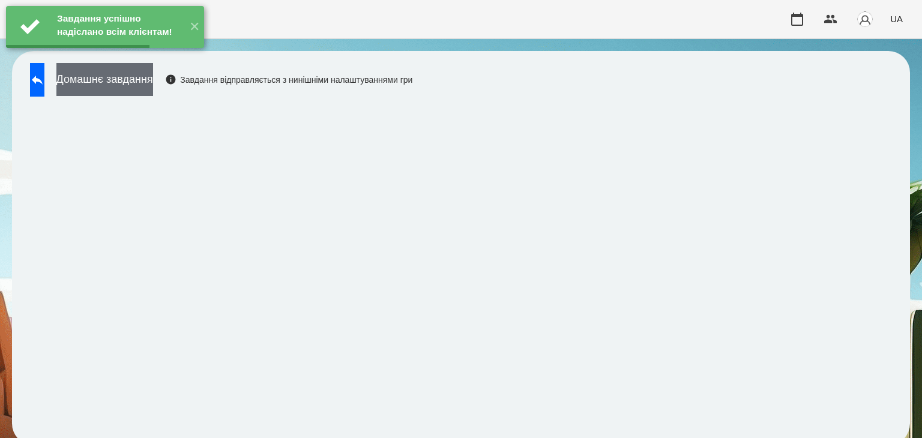
click at [153, 82] on button "Домашнє завдання" at bounding box center [104, 79] width 97 height 33
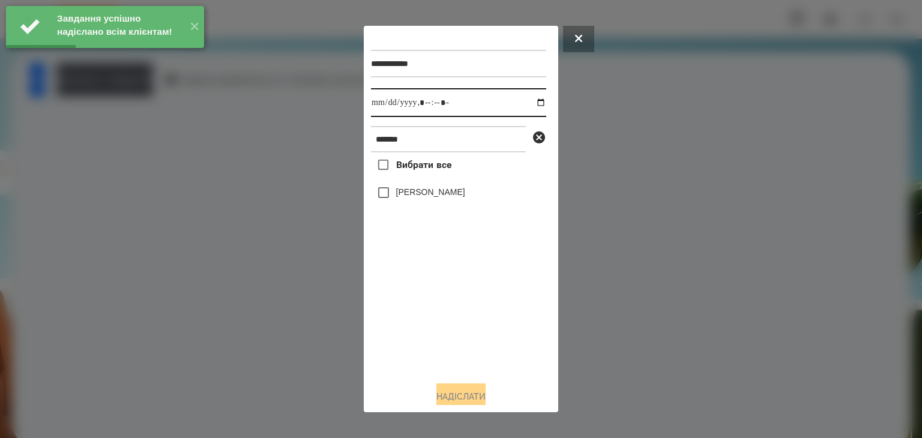
click at [530, 106] on input "datetime-local" at bounding box center [458, 102] width 175 height 29
type input "**********"
drag, startPoint x: 451, startPoint y: 301, endPoint x: 446, endPoint y: 287, distance: 14.0
click at [451, 301] on div "Вибрати все [PERSON_NAME]" at bounding box center [458, 261] width 175 height 219
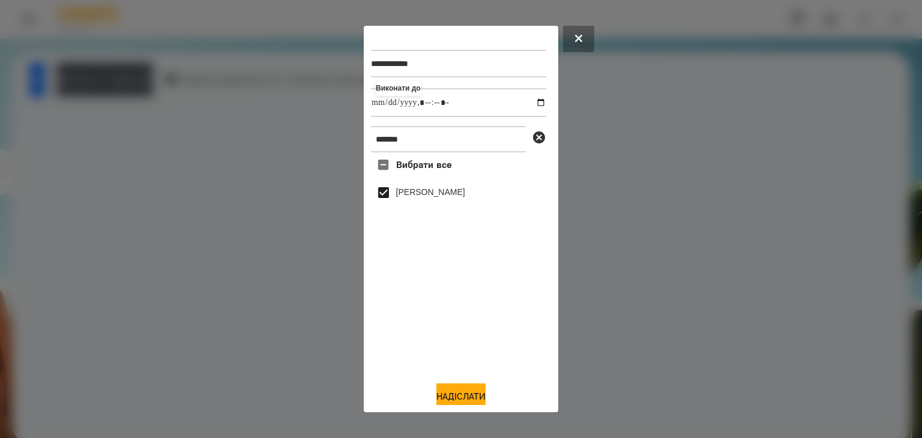
drag, startPoint x: 468, startPoint y: 394, endPoint x: 517, endPoint y: 356, distance: 61.9
click at [470, 394] on button "Надіслати" at bounding box center [460, 396] width 49 height 26
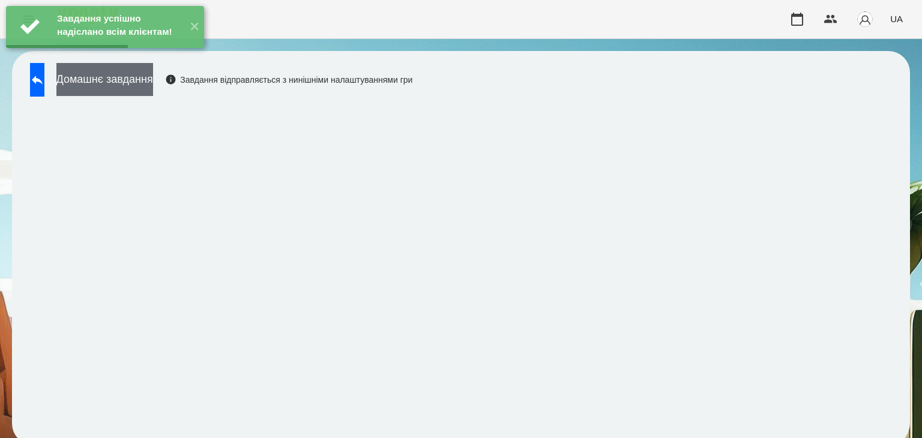
click at [153, 81] on button "Домашнє завдання" at bounding box center [104, 79] width 97 height 33
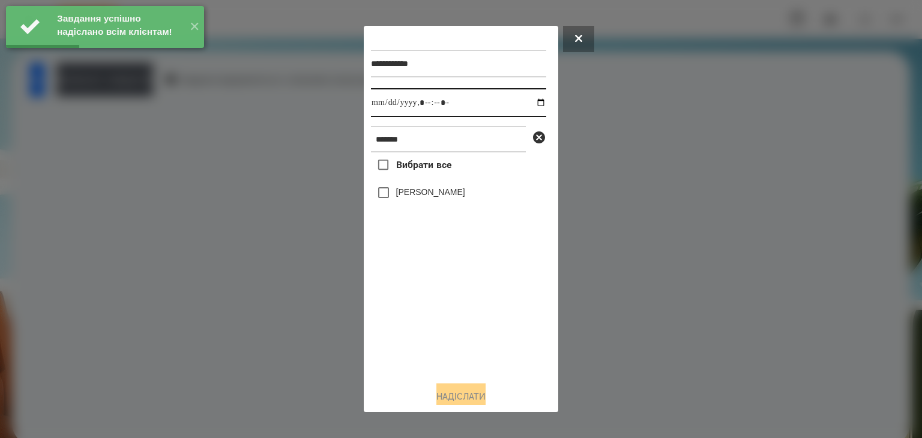
drag, startPoint x: 528, startPoint y: 104, endPoint x: 528, endPoint y: 118, distance: 14.4
click at [528, 104] on input "datetime-local" at bounding box center [458, 102] width 175 height 29
type input "**********"
drag, startPoint x: 415, startPoint y: 333, endPoint x: 386, endPoint y: 245, distance: 92.2
click at [410, 321] on div "Вибрати все [PERSON_NAME]" at bounding box center [458, 261] width 175 height 219
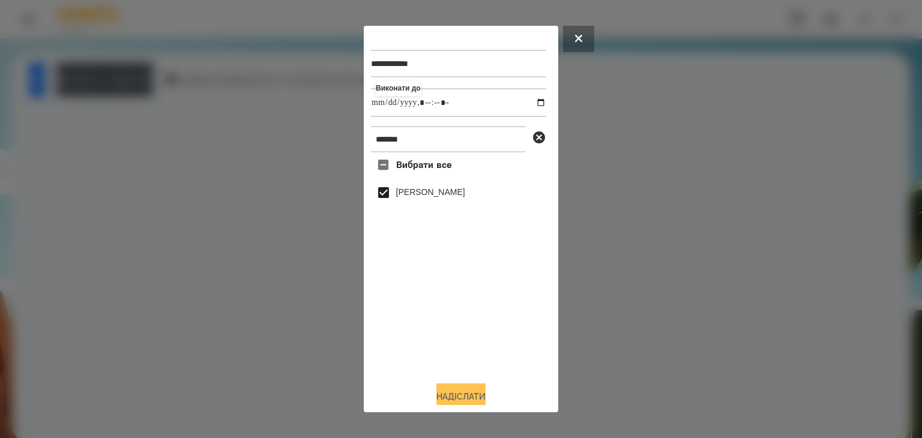
click at [472, 394] on button "Надіслати" at bounding box center [460, 396] width 49 height 26
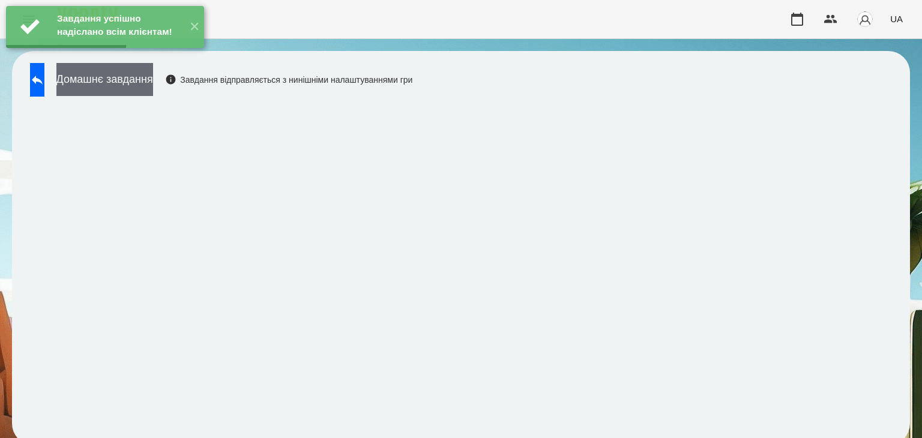
click at [153, 79] on button "Домашнє завдання" at bounding box center [104, 79] width 97 height 33
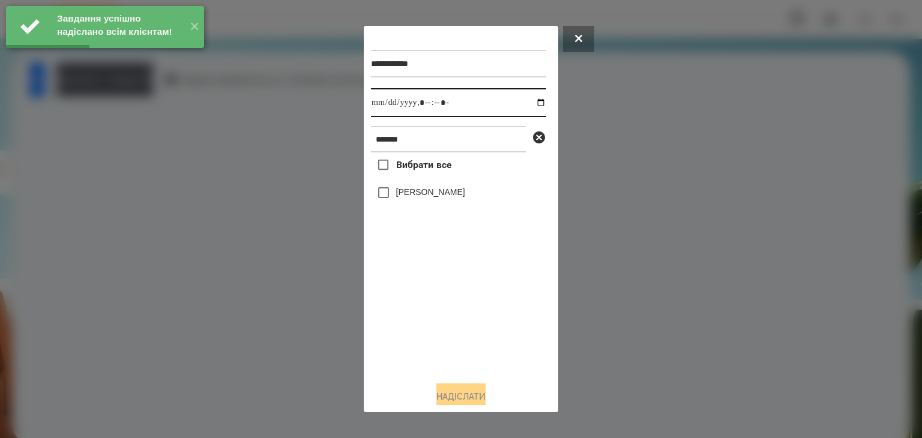
click at [526, 101] on input "datetime-local" at bounding box center [458, 102] width 175 height 29
type input "**********"
drag, startPoint x: 413, startPoint y: 349, endPoint x: 401, endPoint y: 296, distance: 53.4
click at [415, 344] on div "Вибрати все [PERSON_NAME]" at bounding box center [458, 261] width 175 height 219
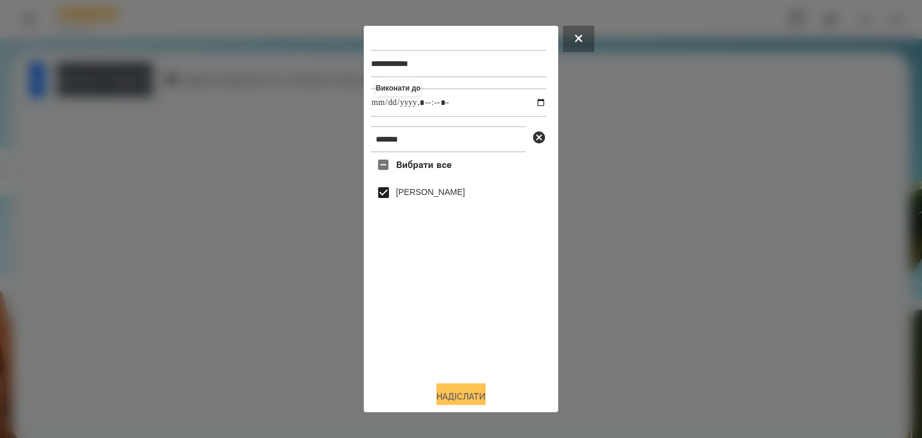
click at [472, 394] on button "Надіслати" at bounding box center [460, 396] width 49 height 26
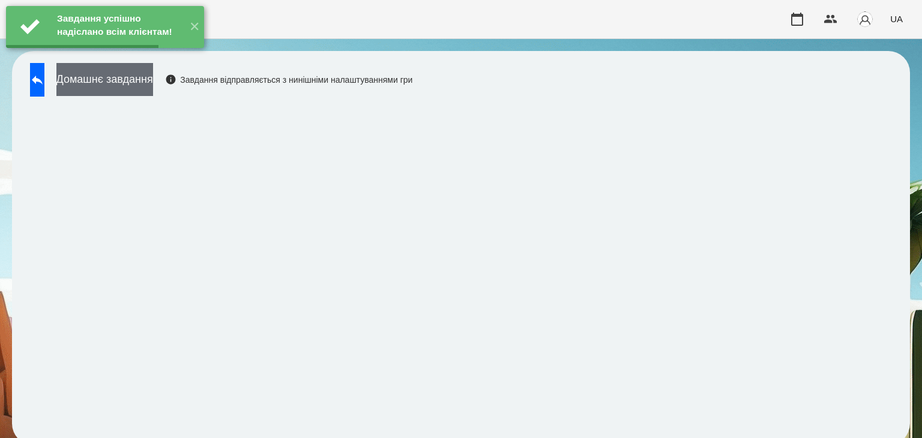
click at [153, 79] on button "Домашнє завдання" at bounding box center [104, 79] width 97 height 33
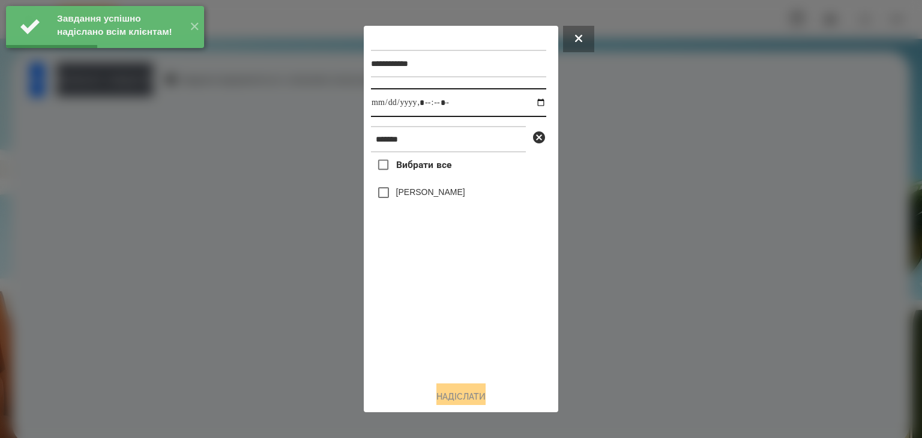
click at [530, 106] on input "datetime-local" at bounding box center [458, 102] width 175 height 29
type input "**********"
drag, startPoint x: 430, startPoint y: 331, endPoint x: 404, endPoint y: 258, distance: 77.1
click at [429, 326] on div "Вибрати все [PERSON_NAME]" at bounding box center [458, 261] width 175 height 219
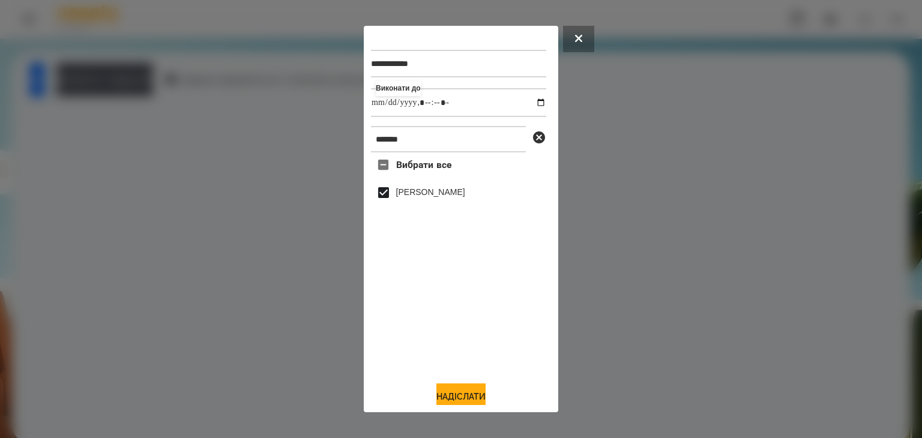
drag, startPoint x: 450, startPoint y: 394, endPoint x: 642, endPoint y: 353, distance: 196.2
click at [451, 394] on button "Надіслати" at bounding box center [460, 396] width 49 height 26
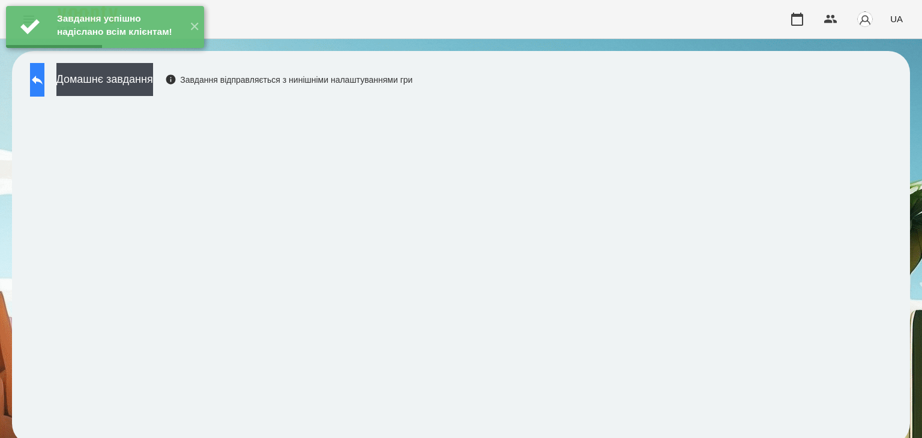
click at [44, 82] on button at bounding box center [37, 80] width 14 height 34
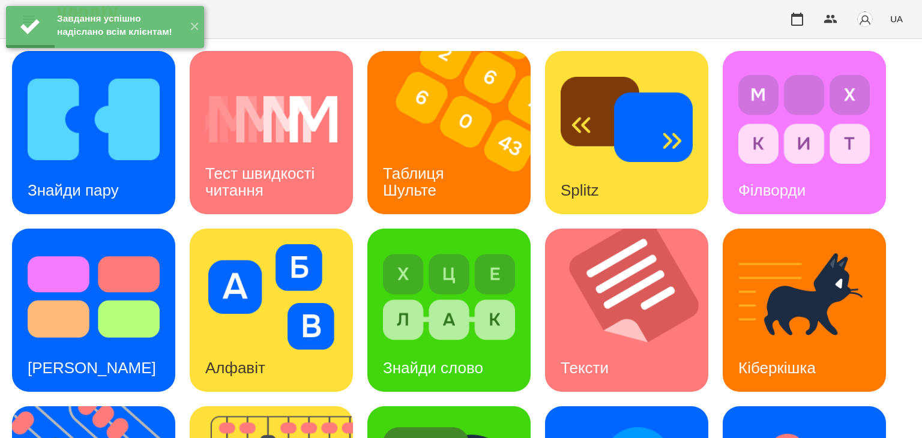
scroll to position [300, 0]
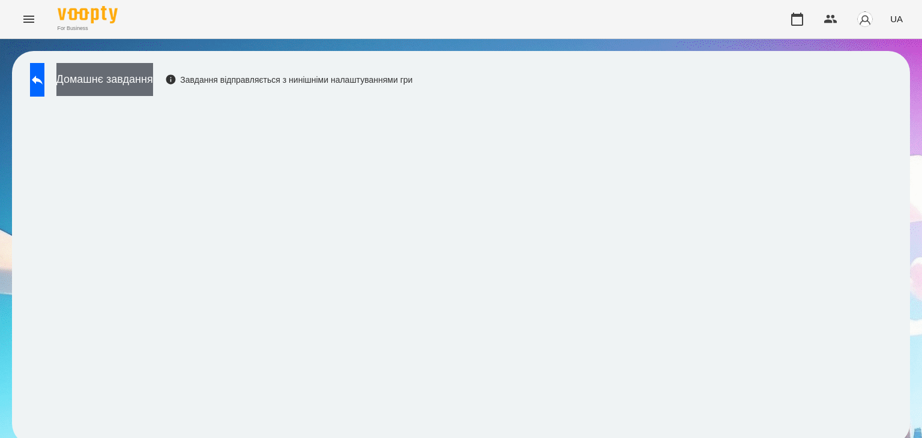
click at [153, 80] on button "Домашнє завдання" at bounding box center [104, 79] width 97 height 33
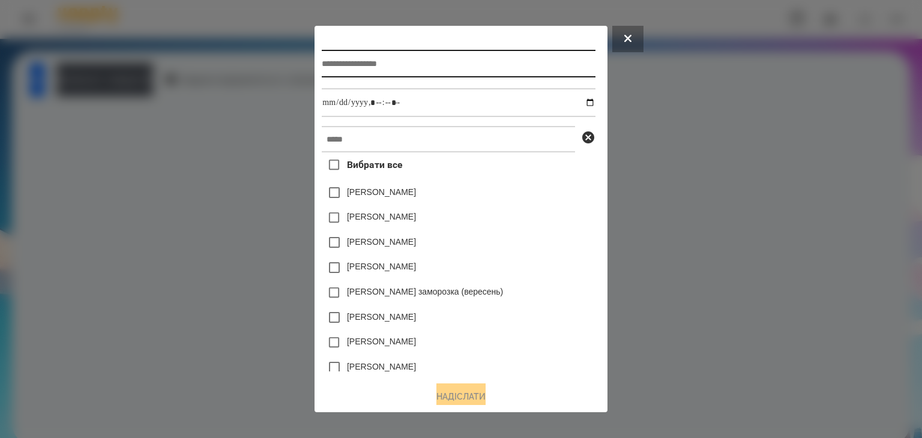
click at [359, 59] on input "text" at bounding box center [458, 64] width 273 height 28
type input "*******"
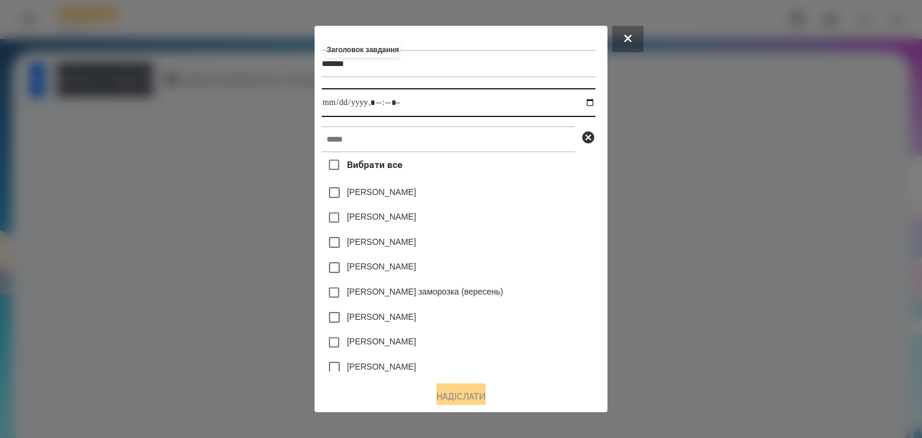
click at [590, 103] on input "datetime-local" at bounding box center [458, 102] width 273 height 29
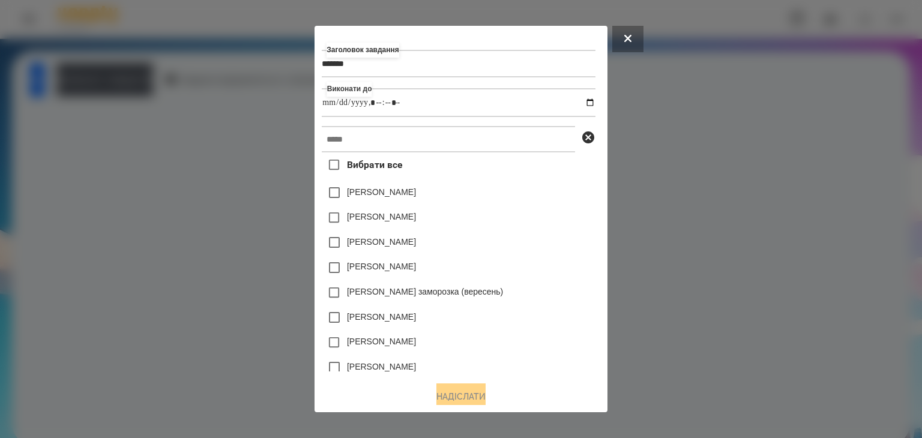
type input "**********"
click at [541, 211] on div "[PERSON_NAME]" at bounding box center [458, 217] width 273 height 25
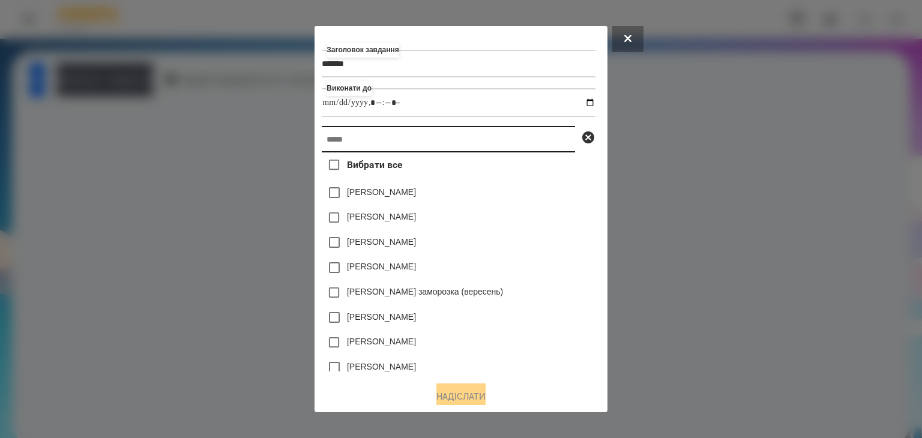
click at [323, 140] on input "text" at bounding box center [448, 139] width 253 height 26
paste input "*******"
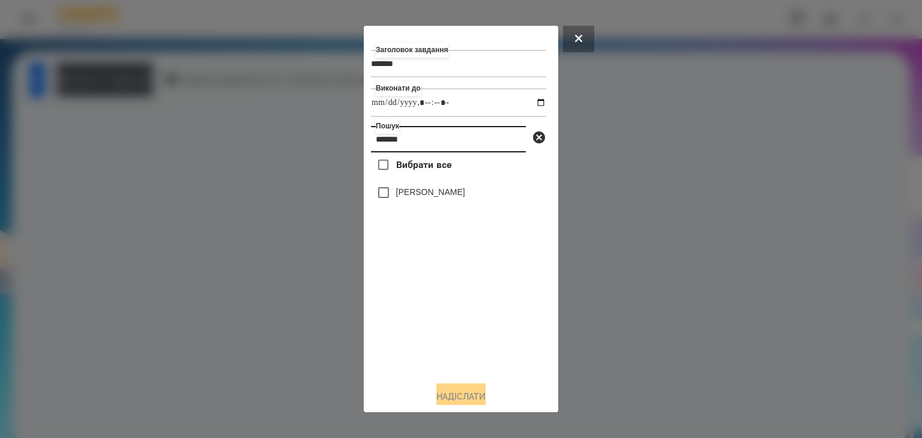
type input "*******"
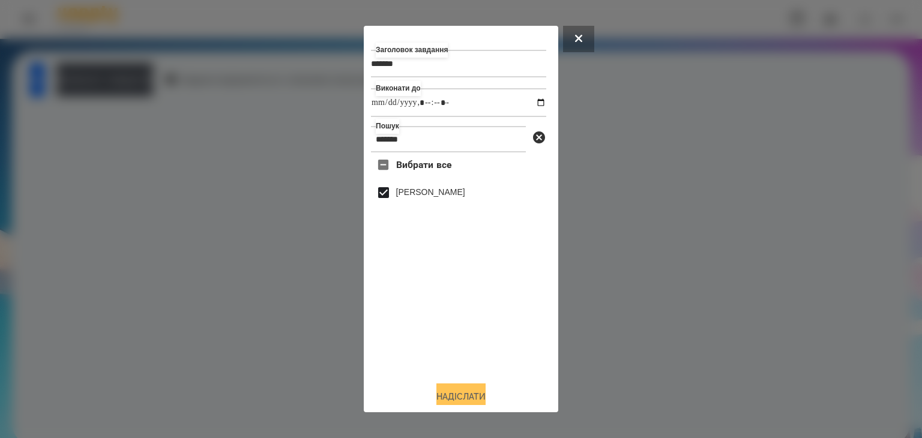
click at [446, 396] on button "Надіслати" at bounding box center [460, 396] width 49 height 26
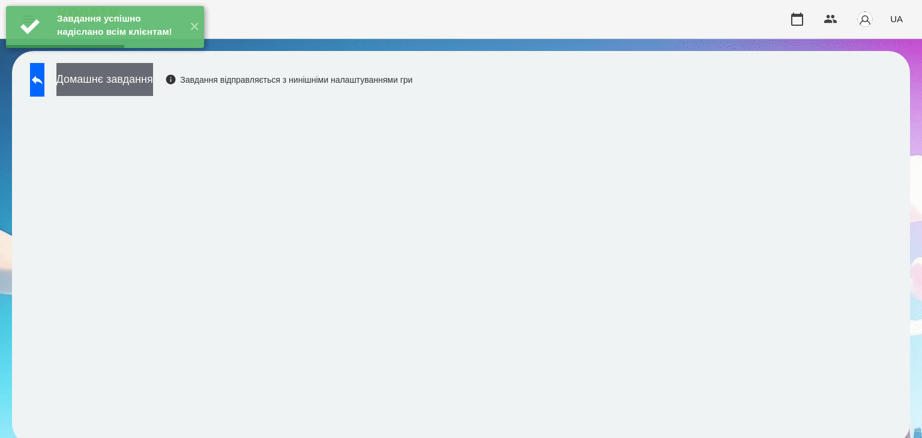
click at [153, 82] on button "Домашнє завдання" at bounding box center [104, 79] width 97 height 33
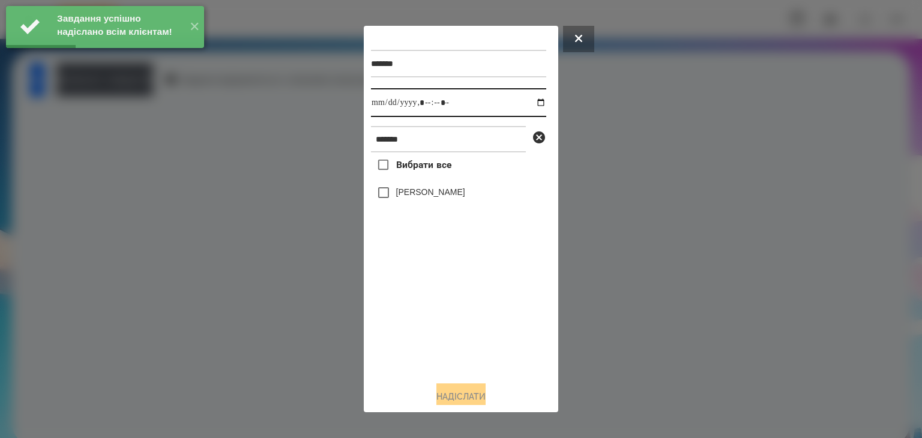
click at [530, 104] on input "datetime-local" at bounding box center [458, 102] width 175 height 29
type input "**********"
drag, startPoint x: 433, startPoint y: 336, endPoint x: 421, endPoint y: 299, distance: 39.1
click at [432, 336] on div "Вибрати все [PERSON_NAME]" at bounding box center [458, 261] width 175 height 219
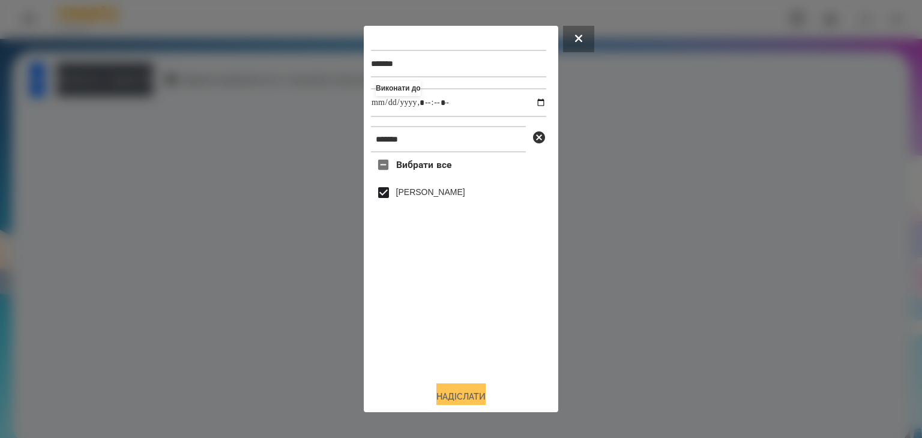
click at [463, 394] on button "Надіслати" at bounding box center [460, 396] width 49 height 26
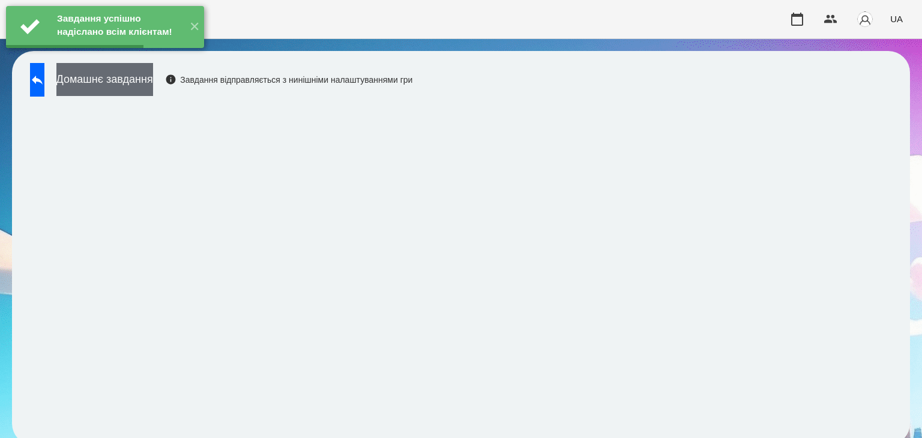
click at [153, 79] on button "Домашнє завдання" at bounding box center [104, 79] width 97 height 33
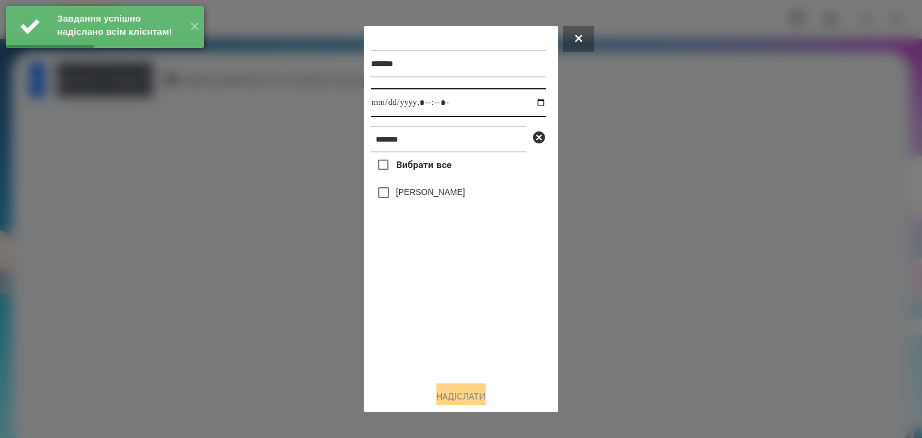
click at [531, 103] on input "datetime-local" at bounding box center [458, 102] width 175 height 29
type input "**********"
click at [408, 313] on div "Вибрати все [PERSON_NAME]" at bounding box center [458, 261] width 175 height 219
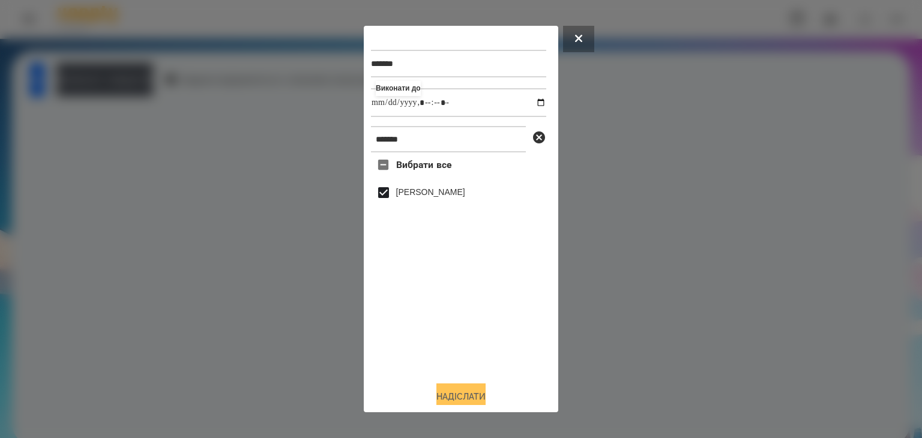
click at [450, 395] on button "Надіслати" at bounding box center [460, 396] width 49 height 26
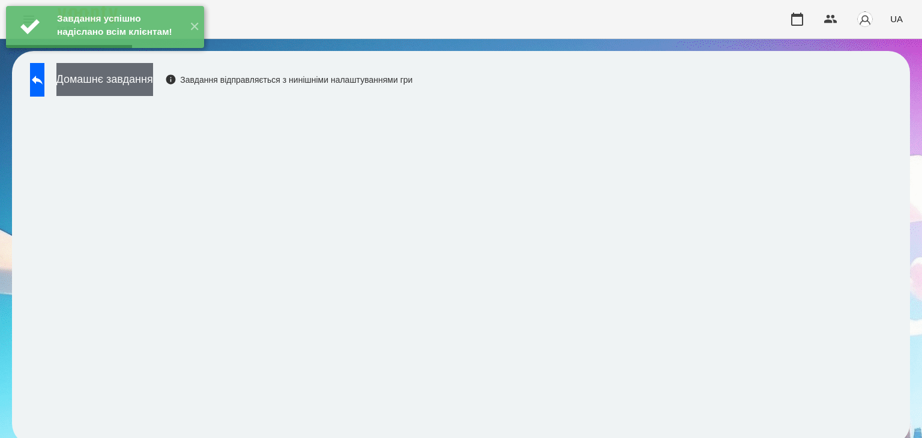
click at [153, 80] on button "Домашнє завдання" at bounding box center [104, 79] width 97 height 33
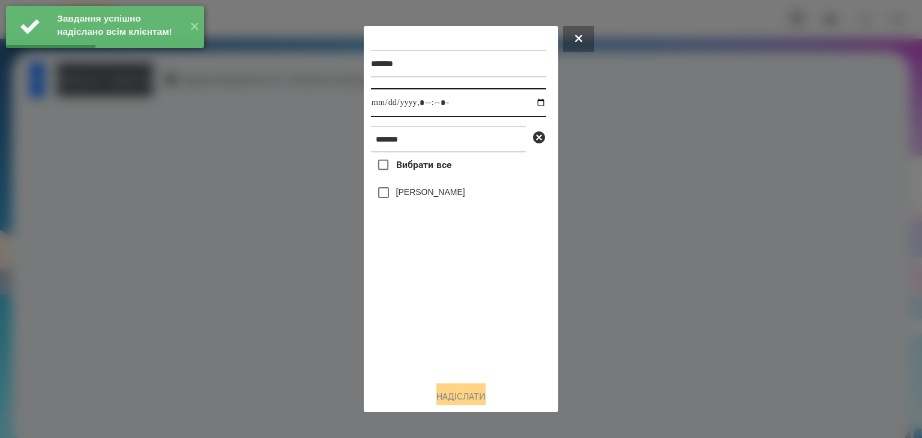
click at [528, 103] on input "datetime-local" at bounding box center [458, 102] width 175 height 29
type input "**********"
click at [401, 334] on div "Вибрати все [PERSON_NAME]" at bounding box center [458, 261] width 175 height 219
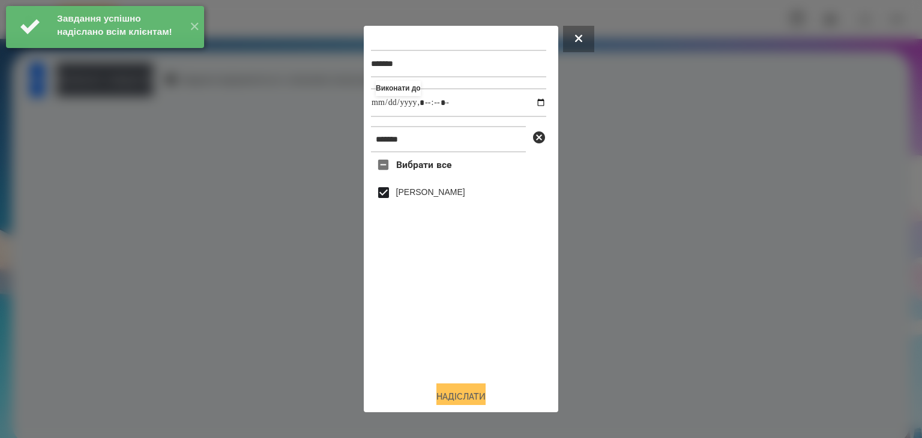
click at [460, 394] on button "Надіслати" at bounding box center [460, 396] width 49 height 26
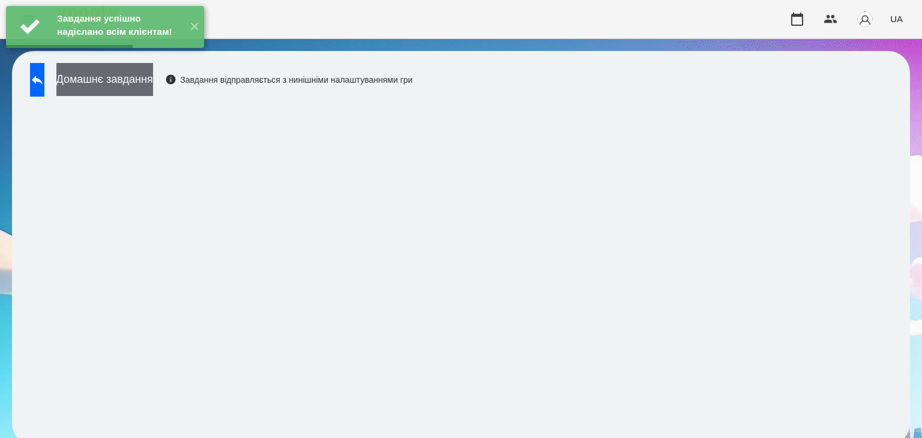
click at [153, 82] on button "Домашнє завдання" at bounding box center [104, 79] width 97 height 33
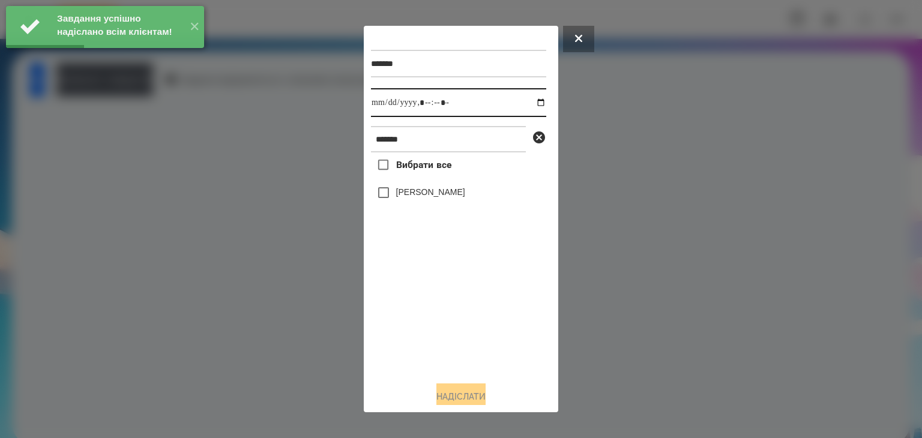
click at [526, 102] on input "datetime-local" at bounding box center [458, 102] width 175 height 29
type input "**********"
drag, startPoint x: 436, startPoint y: 325, endPoint x: 410, endPoint y: 241, distance: 87.5
click at [436, 323] on div "Вибрати все [PERSON_NAME]" at bounding box center [458, 261] width 175 height 219
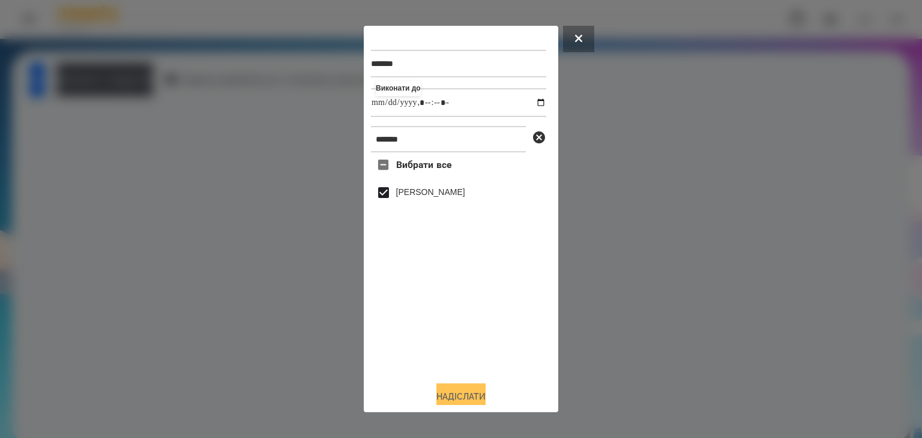
click at [460, 394] on button "Надіслати" at bounding box center [460, 396] width 49 height 26
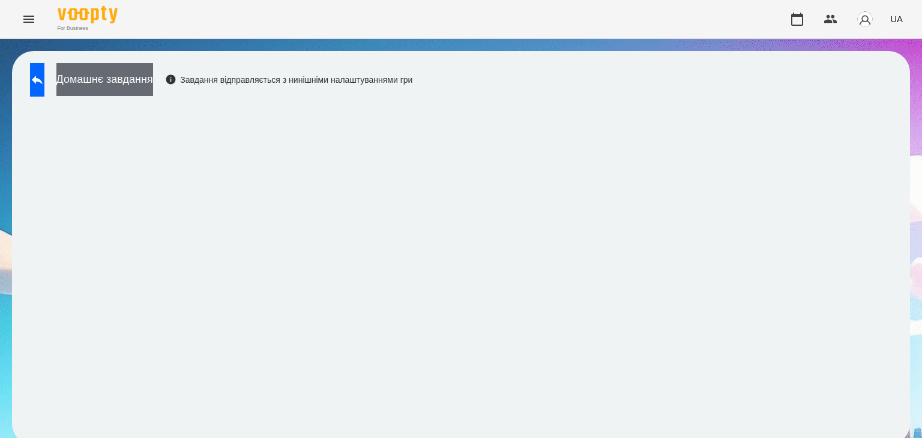
click at [153, 80] on button "Домашнє завдання" at bounding box center [104, 79] width 97 height 33
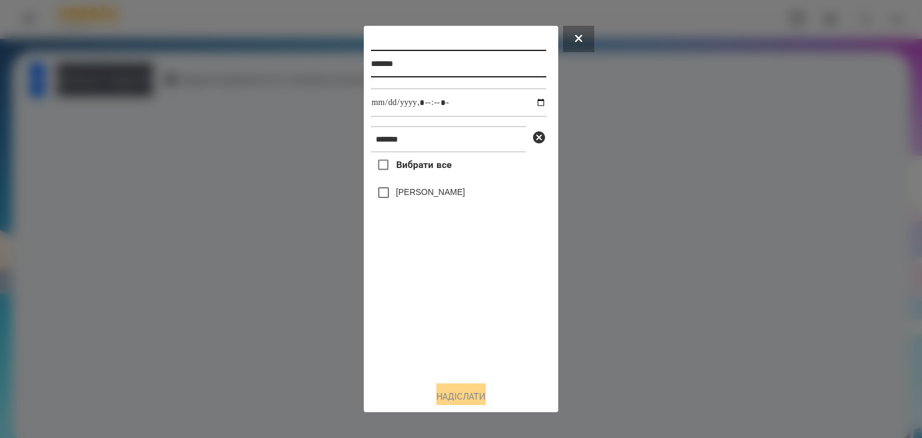
click at [414, 65] on input "*******" at bounding box center [458, 64] width 175 height 28
type input "*********"
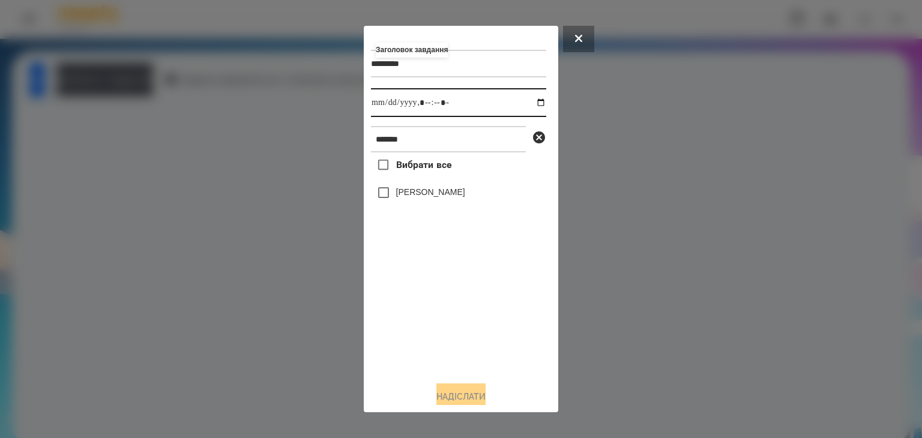
click at [529, 104] on input "datetime-local" at bounding box center [458, 102] width 175 height 29
type input "**********"
click at [484, 330] on div "Вибрати все [PERSON_NAME]" at bounding box center [458, 261] width 175 height 219
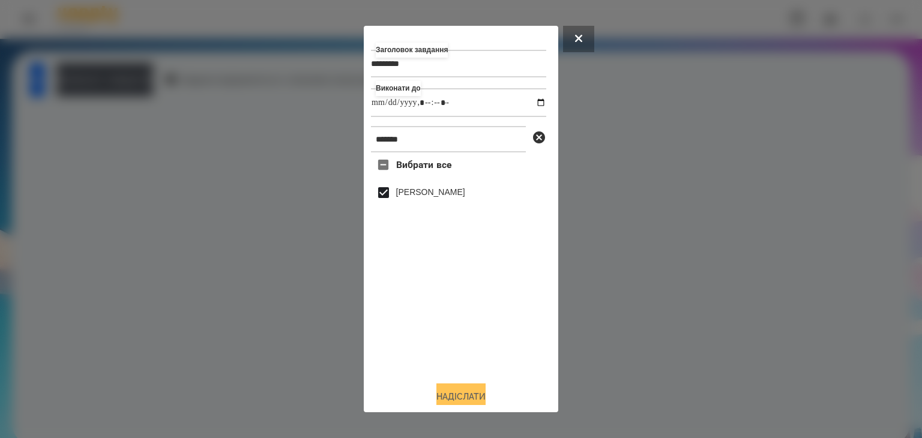
drag, startPoint x: 457, startPoint y: 395, endPoint x: 466, endPoint y: 401, distance: 10.8
click at [458, 395] on button "Надіслати" at bounding box center [460, 396] width 49 height 26
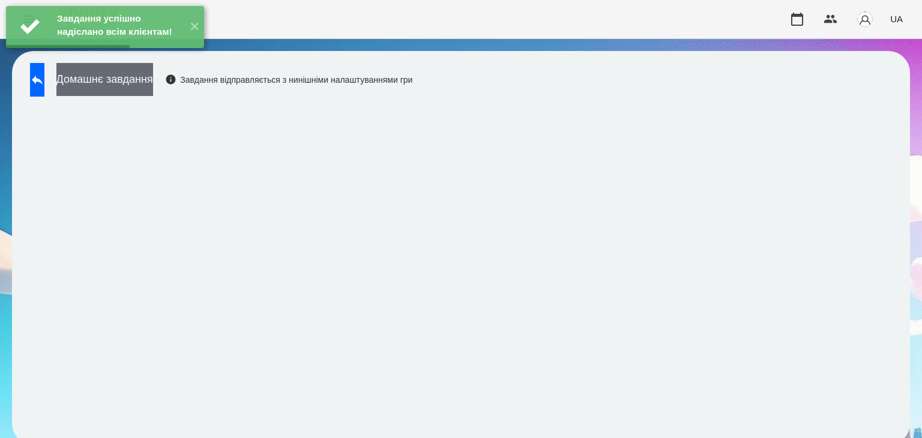
click at [153, 83] on button "Домашнє завдання" at bounding box center [104, 79] width 97 height 33
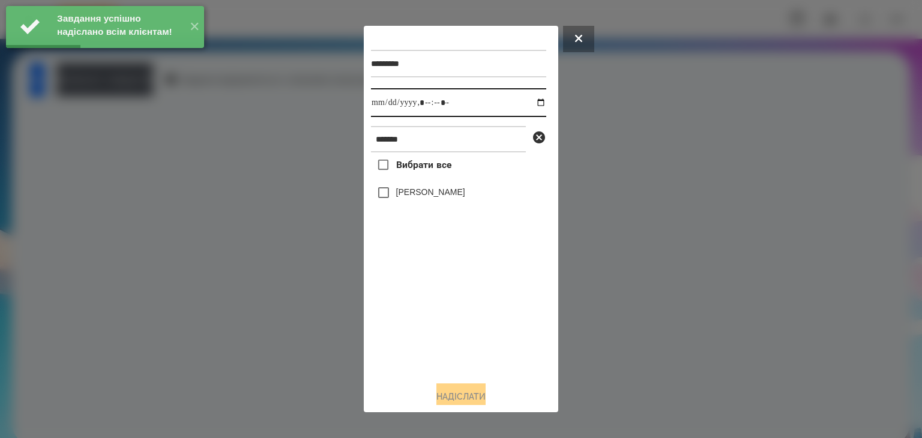
click at [529, 106] on input "datetime-local" at bounding box center [458, 102] width 175 height 29
type input "**********"
click at [441, 331] on div "Вибрати все [PERSON_NAME]" at bounding box center [458, 261] width 175 height 219
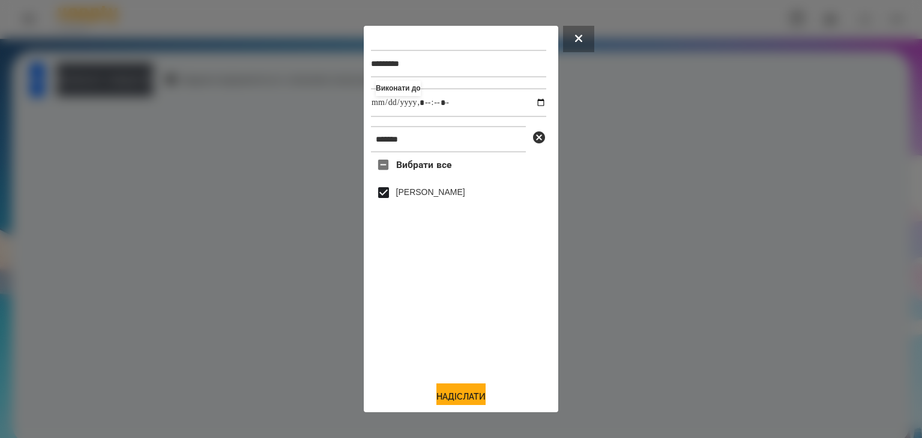
drag, startPoint x: 456, startPoint y: 396, endPoint x: 484, endPoint y: 385, distance: 29.9
click at [458, 395] on button "Надіслати" at bounding box center [460, 396] width 49 height 26
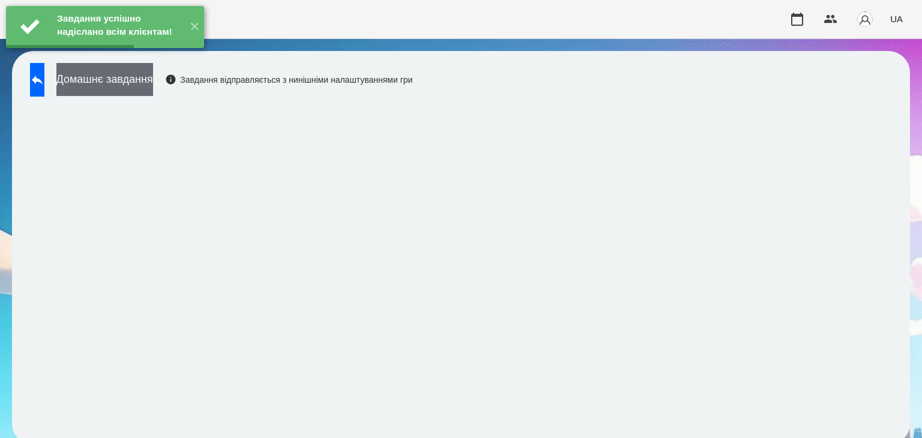
click at [153, 80] on button "Домашнє завдання" at bounding box center [104, 79] width 97 height 33
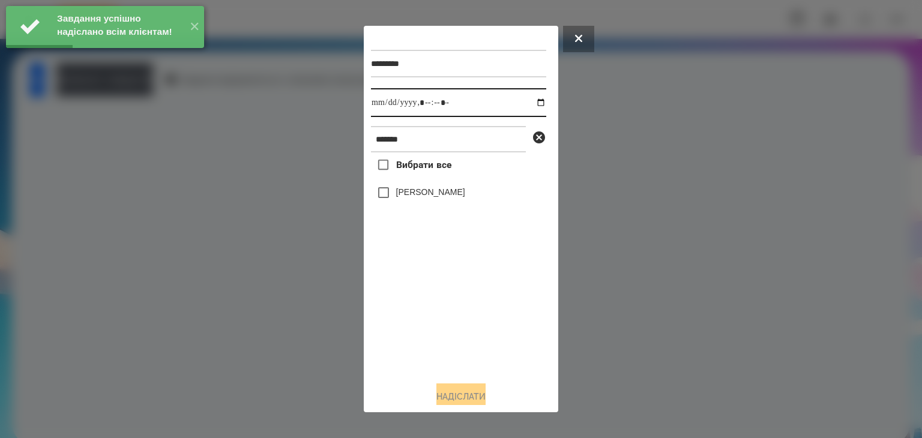
click at [530, 102] on input "datetime-local" at bounding box center [458, 102] width 175 height 29
type input "**********"
drag, startPoint x: 398, startPoint y: 337, endPoint x: 386, endPoint y: 264, distance: 74.2
click at [399, 334] on div "Вибрати все [PERSON_NAME]" at bounding box center [458, 261] width 175 height 219
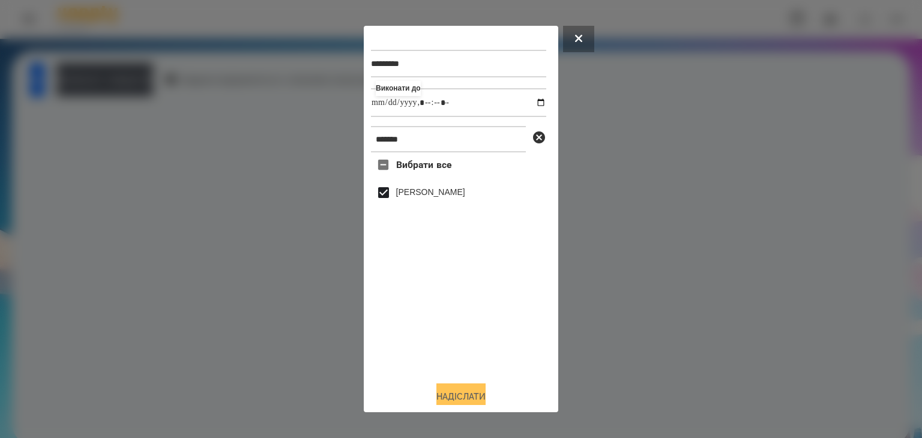
click at [475, 394] on button "Надіслати" at bounding box center [460, 396] width 49 height 26
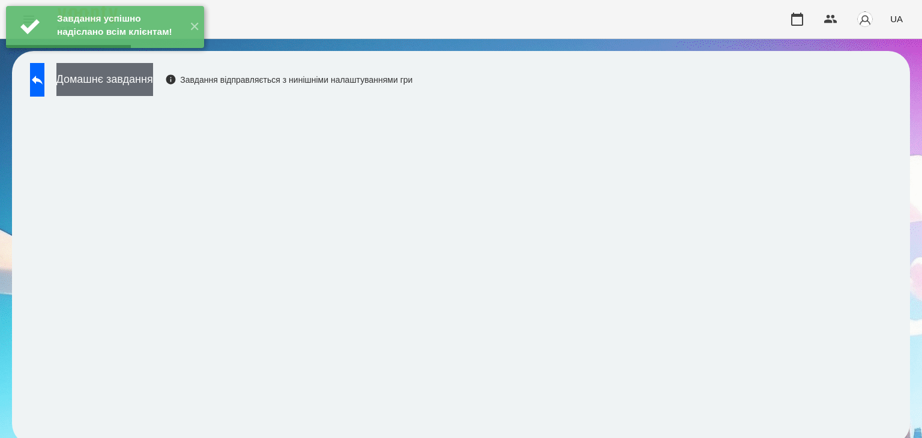
click at [153, 81] on button "Домашнє завдання" at bounding box center [104, 79] width 97 height 33
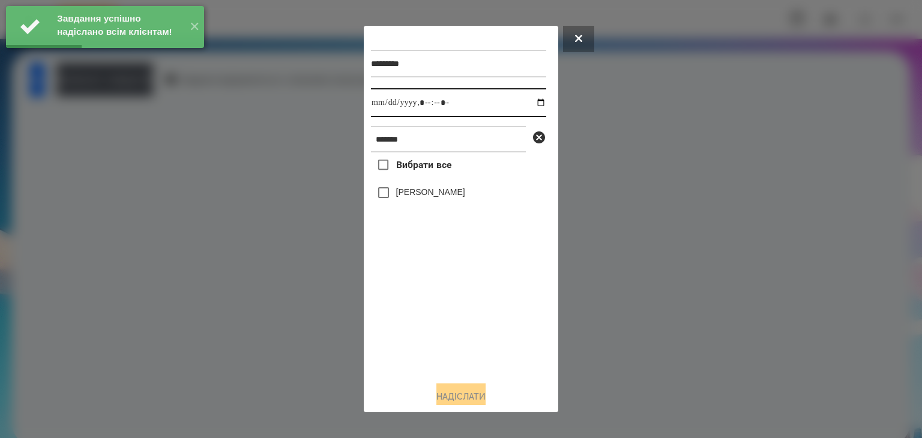
click at [530, 102] on input "datetime-local" at bounding box center [458, 102] width 175 height 29
type input "**********"
drag, startPoint x: 425, startPoint y: 329, endPoint x: 397, endPoint y: 245, distance: 88.1
click at [427, 324] on div "Вибрати все [PERSON_NAME]" at bounding box center [458, 261] width 175 height 219
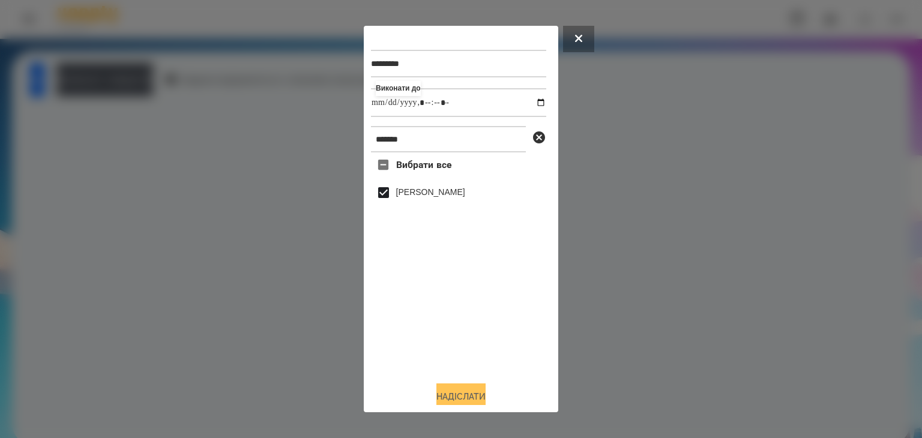
click at [475, 397] on button "Надіслати" at bounding box center [460, 396] width 49 height 26
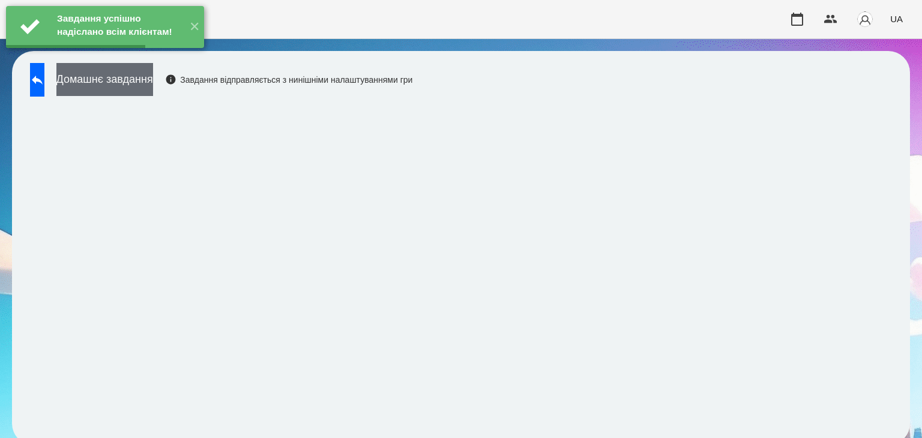
click at [153, 80] on button "Домашнє завдання" at bounding box center [104, 79] width 97 height 33
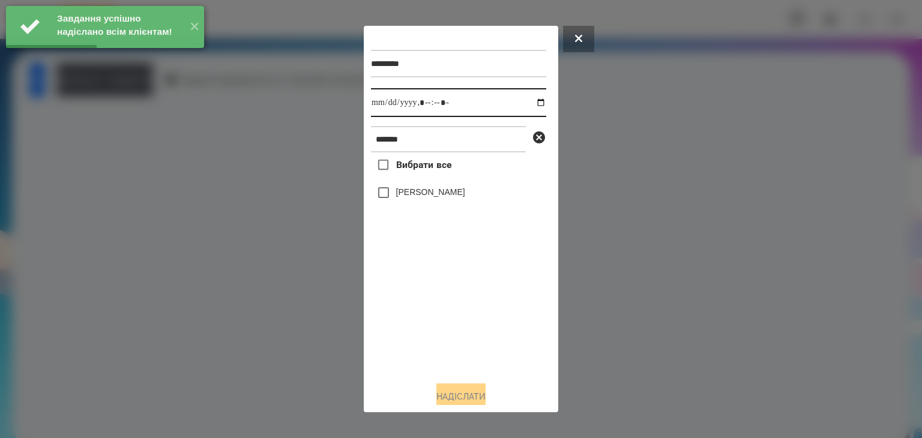
click at [531, 104] on input "datetime-local" at bounding box center [458, 102] width 175 height 29
type input "**********"
drag, startPoint x: 438, startPoint y: 325, endPoint x: 408, endPoint y: 269, distance: 62.8
click at [437, 325] on div "Вибрати все [PERSON_NAME]" at bounding box center [458, 261] width 175 height 219
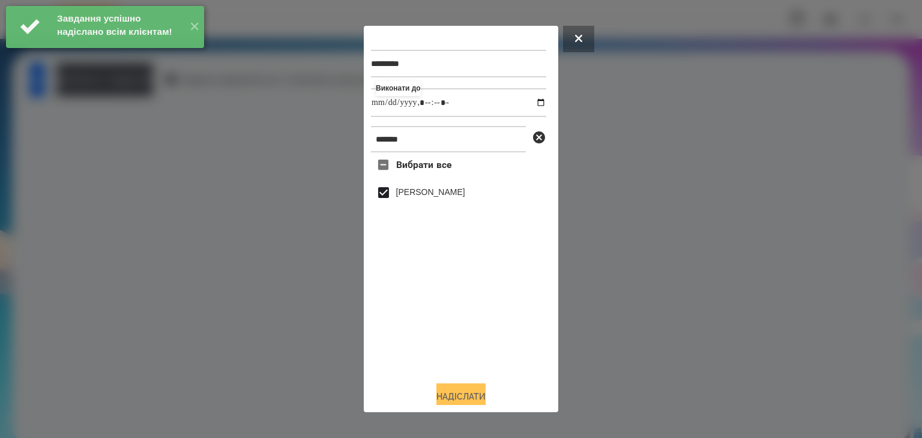
click at [464, 391] on button "Надіслати" at bounding box center [460, 396] width 49 height 26
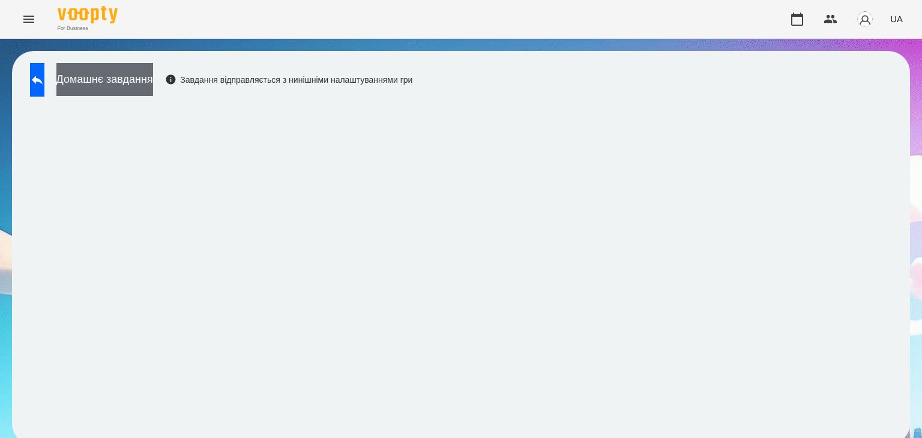
click at [153, 76] on button "Домашнє завдання" at bounding box center [104, 79] width 97 height 33
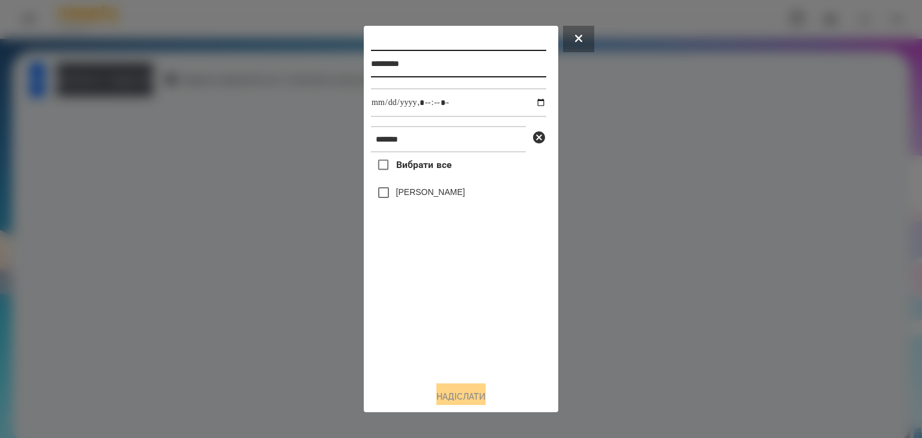
click at [417, 66] on input "*********" at bounding box center [458, 64] width 175 height 28
type input "*********"
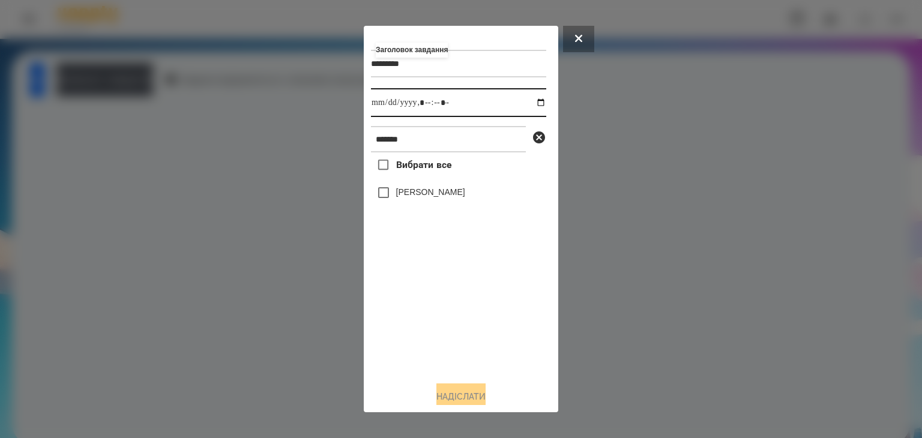
click at [532, 104] on input "datetime-local" at bounding box center [458, 102] width 175 height 29
type input "**********"
click at [446, 336] on div "Вибрати все [PERSON_NAME]" at bounding box center [458, 261] width 175 height 219
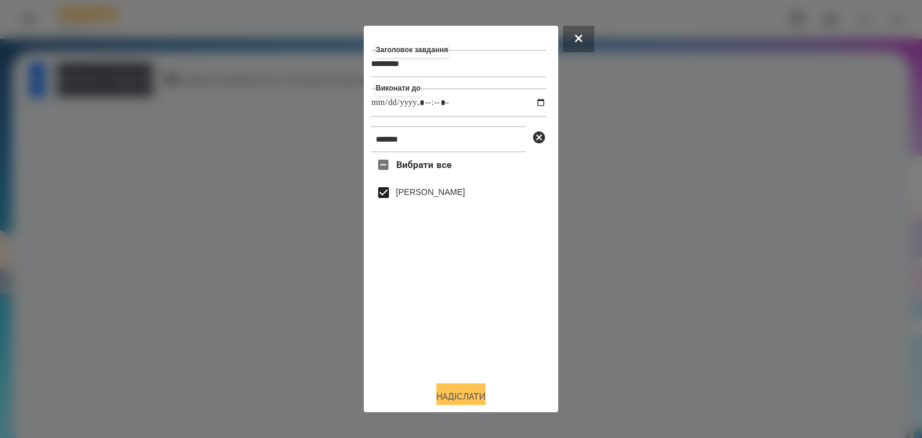
click at [473, 396] on button "Надіслати" at bounding box center [460, 396] width 49 height 26
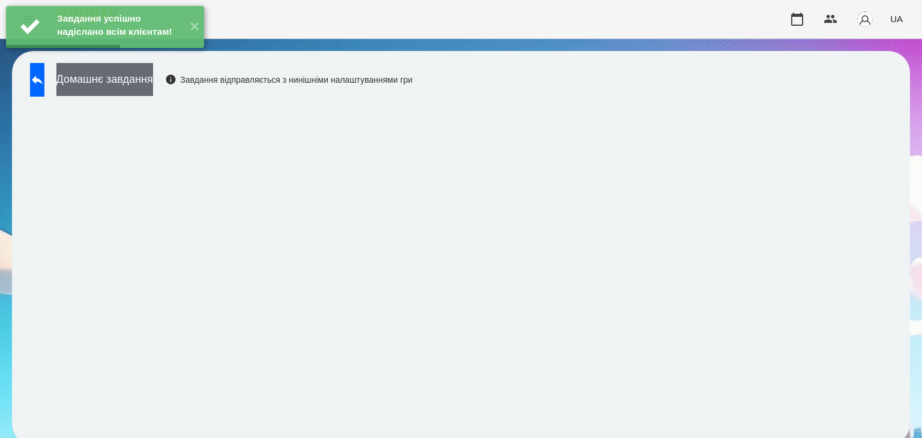
click at [153, 83] on button "Домашнє завдання" at bounding box center [104, 79] width 97 height 33
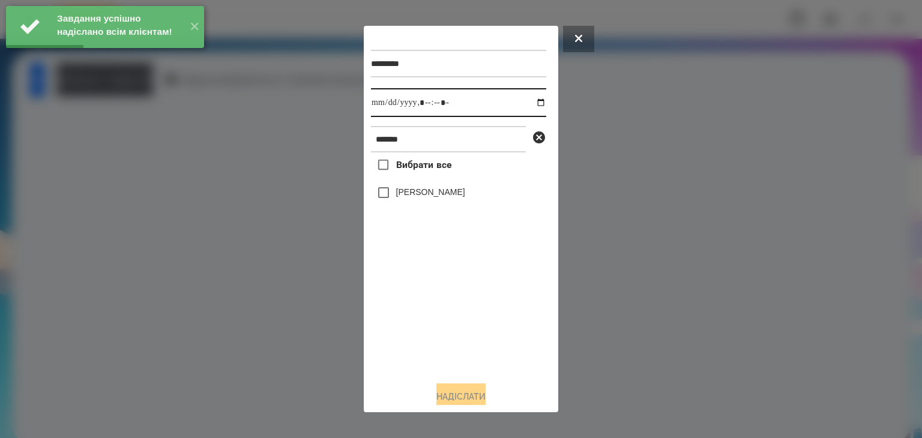
click at [530, 104] on input "datetime-local" at bounding box center [458, 102] width 175 height 29
type input "**********"
drag, startPoint x: 463, startPoint y: 323, endPoint x: 431, endPoint y: 283, distance: 51.7
click at [460, 325] on div "Вибрати все [PERSON_NAME]" at bounding box center [458, 261] width 175 height 219
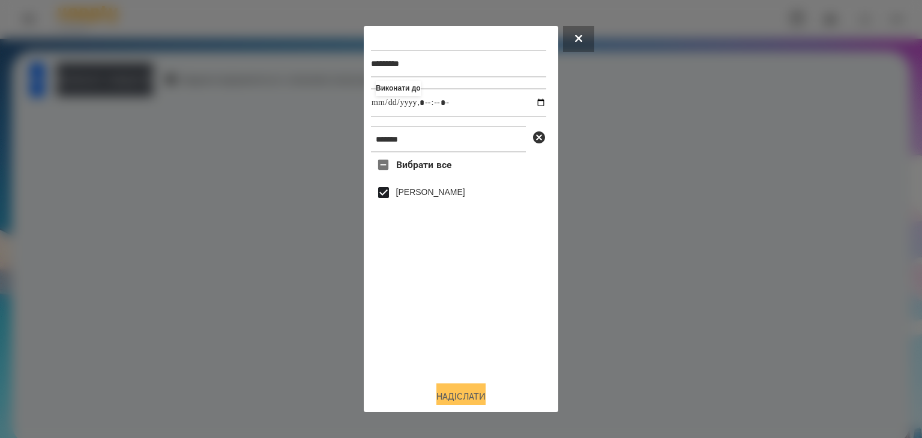
click at [451, 396] on button "Надіслати" at bounding box center [460, 396] width 49 height 26
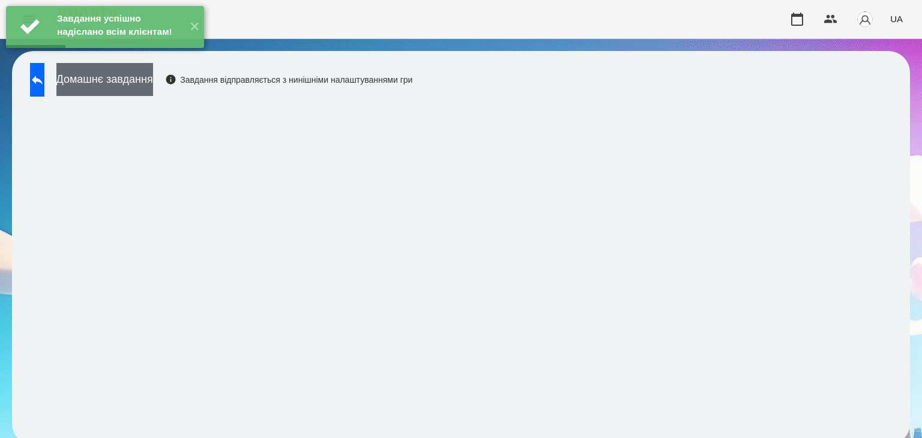
click at [153, 82] on button "Домашнє завдання" at bounding box center [104, 79] width 97 height 33
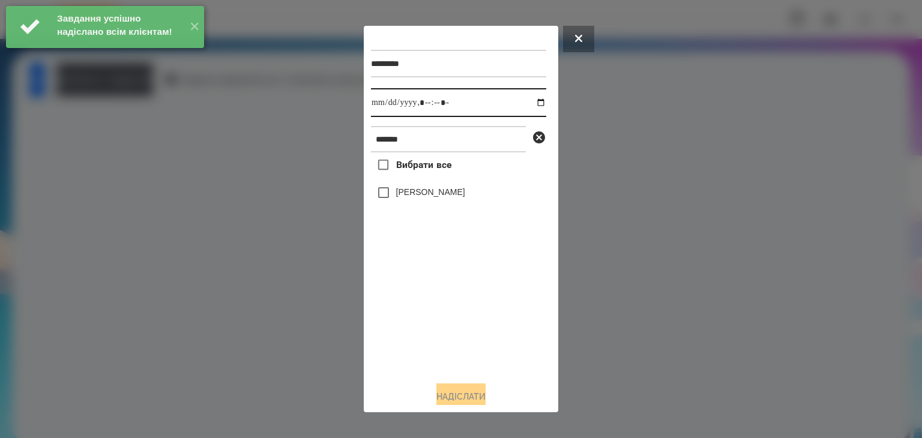
click at [530, 106] on input "datetime-local" at bounding box center [458, 102] width 175 height 29
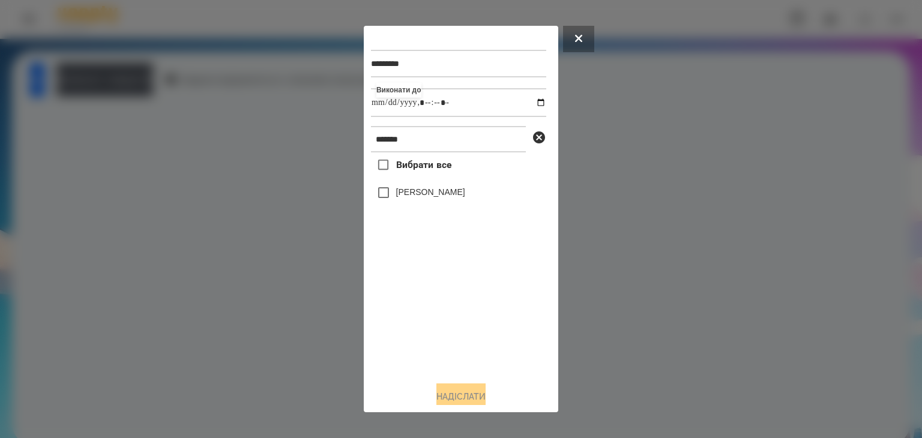
type input "**********"
drag, startPoint x: 402, startPoint y: 344, endPoint x: 399, endPoint y: 284, distance: 59.5
click at [403, 338] on div "Вибрати все [PERSON_NAME]" at bounding box center [458, 261] width 175 height 219
click at [464, 395] on button "Надіслати" at bounding box center [460, 396] width 49 height 26
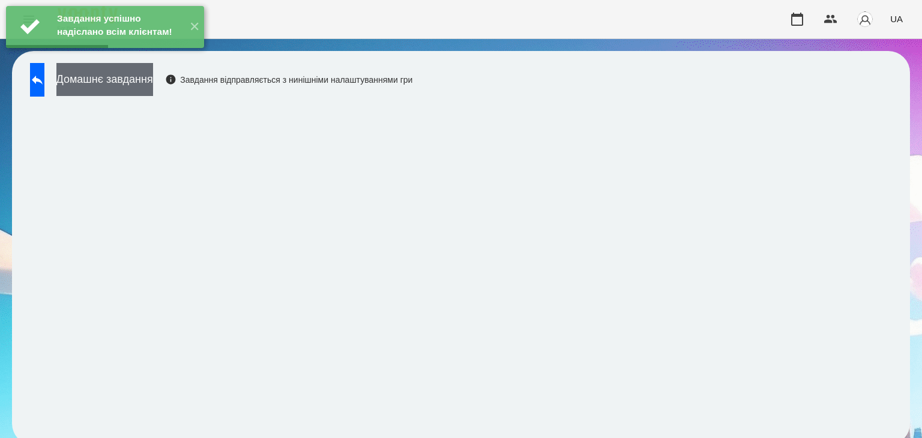
click at [153, 79] on button "Домашнє завдання" at bounding box center [104, 79] width 97 height 33
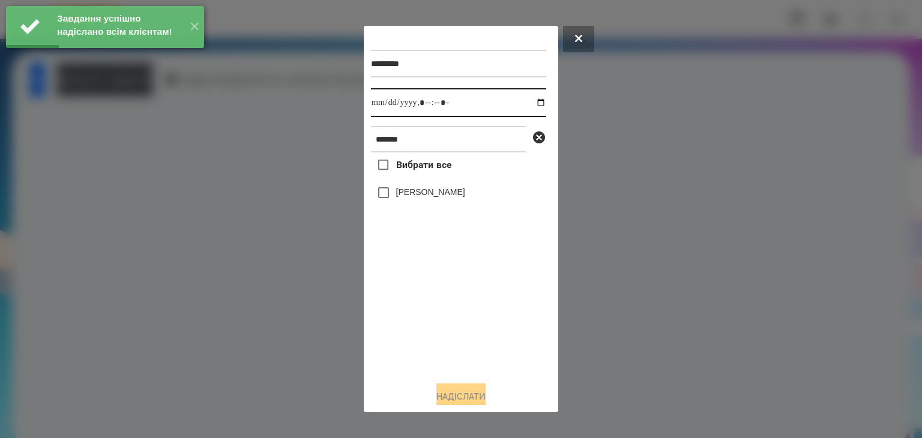
click at [531, 103] on input "datetime-local" at bounding box center [458, 102] width 175 height 29
type input "**********"
drag, startPoint x: 401, startPoint y: 331, endPoint x: 384, endPoint y: 274, distance: 60.0
click at [401, 329] on div "Вибрати все [PERSON_NAME]" at bounding box center [458, 261] width 175 height 219
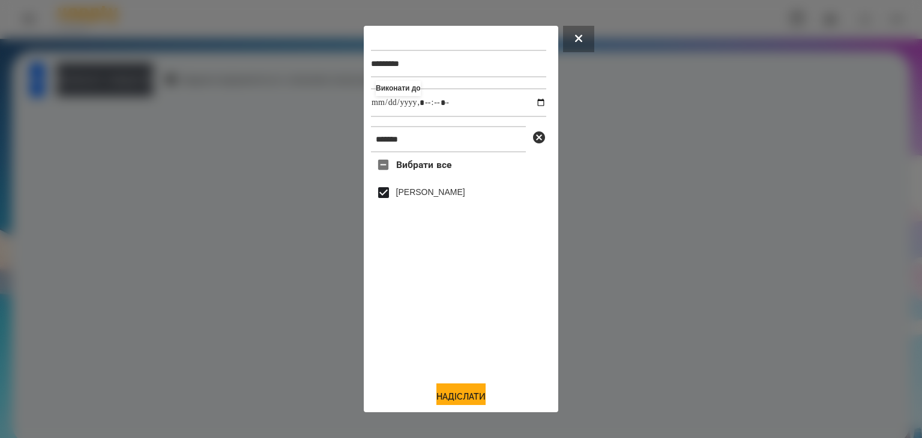
drag, startPoint x: 449, startPoint y: 394, endPoint x: 517, endPoint y: 328, distance: 94.6
click at [451, 394] on button "Надіслати" at bounding box center [460, 396] width 49 height 26
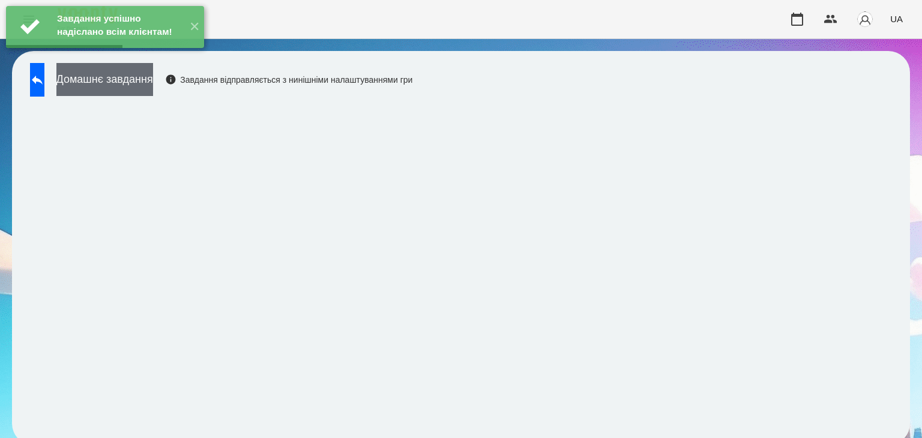
click at [153, 79] on button "Домашнє завдання" at bounding box center [104, 79] width 97 height 33
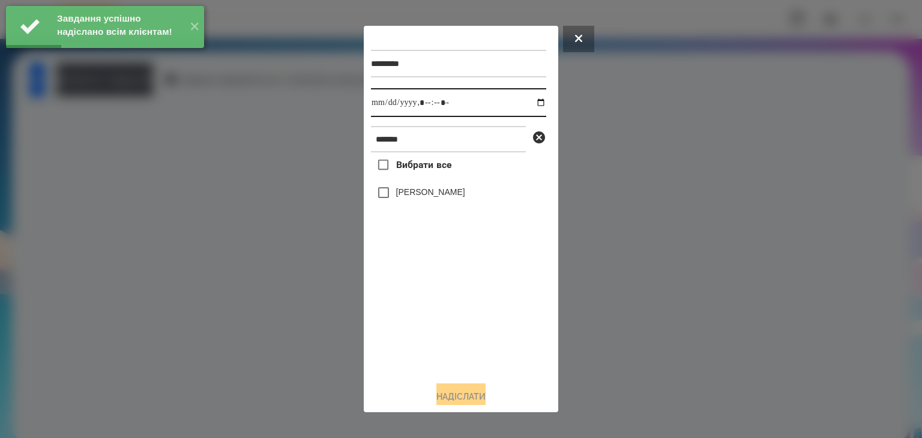
drag, startPoint x: 527, startPoint y: 104, endPoint x: 530, endPoint y: 110, distance: 7.5
click at [526, 104] on input "datetime-local" at bounding box center [458, 102] width 175 height 29
type input "**********"
click at [419, 326] on div "Вибрати все [PERSON_NAME]" at bounding box center [458, 261] width 175 height 219
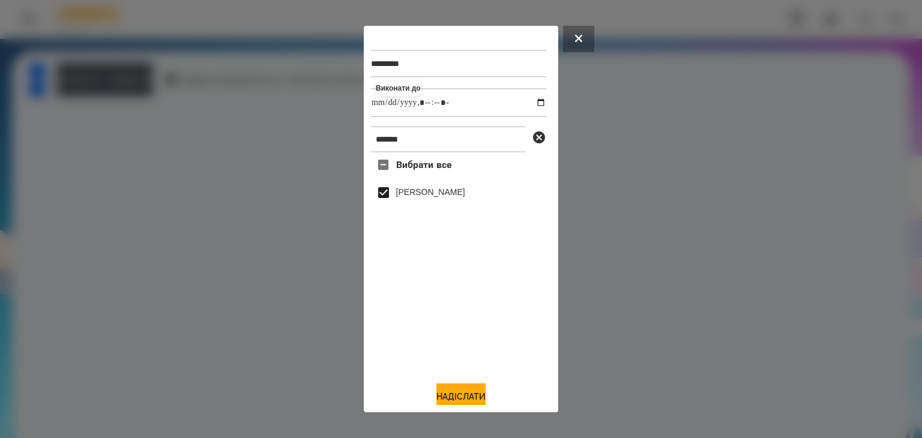
drag, startPoint x: 475, startPoint y: 396, endPoint x: 509, endPoint y: 307, distance: 95.4
click at [476, 396] on button "Надіслати" at bounding box center [460, 396] width 49 height 26
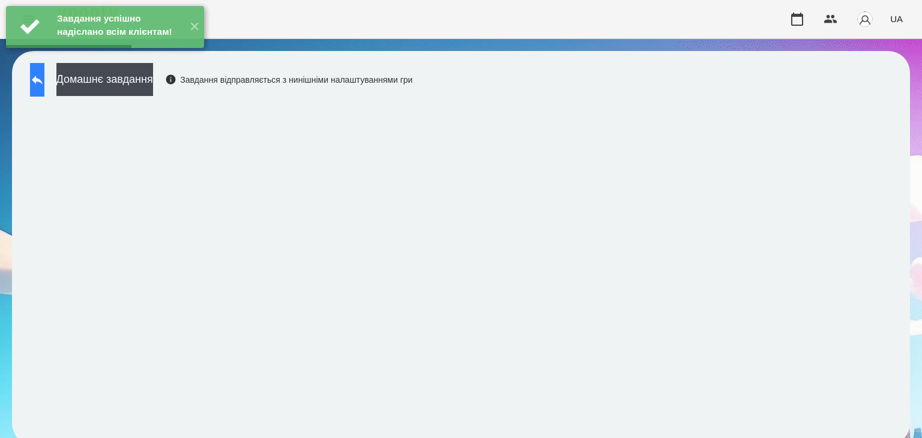
click at [44, 85] on icon at bounding box center [37, 80] width 14 height 14
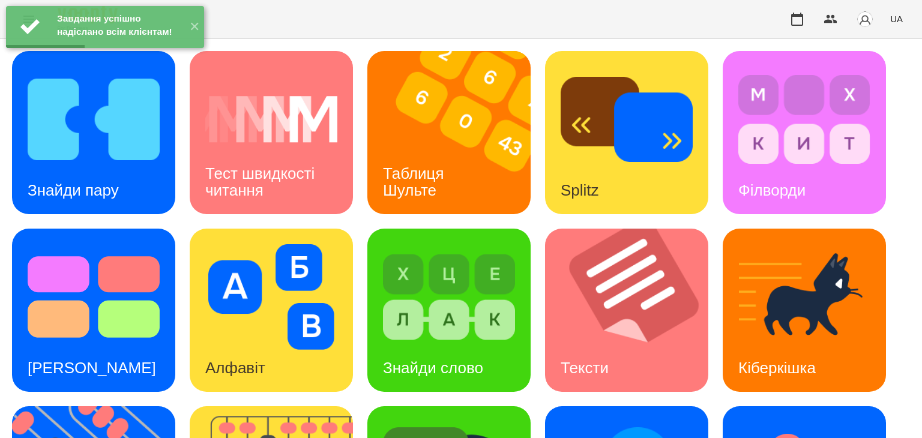
scroll to position [240, 0]
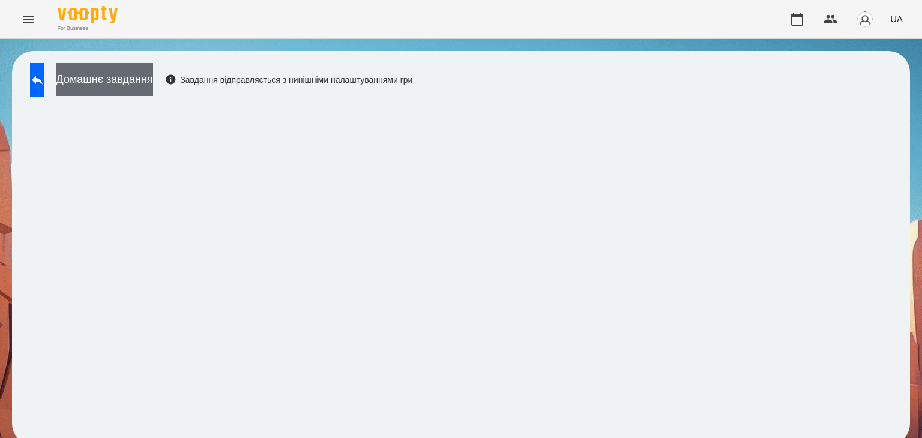
click at [153, 80] on button "Домашнє завдання" at bounding box center [104, 79] width 97 height 33
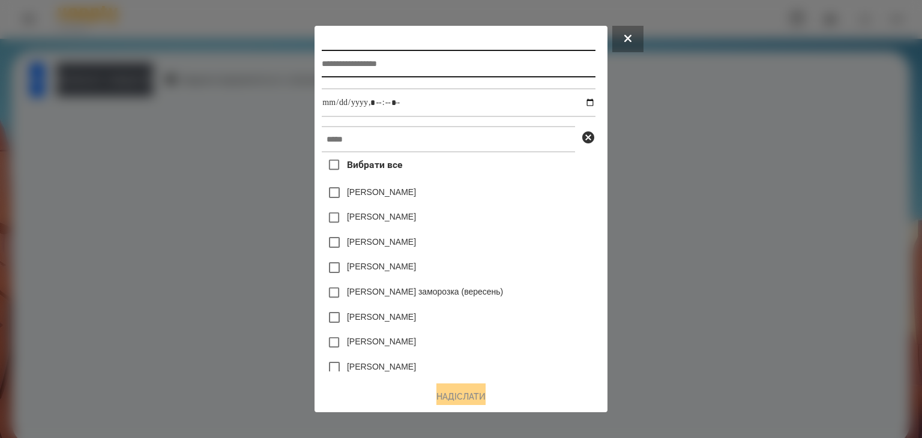
click at [377, 61] on input "text" at bounding box center [458, 64] width 273 height 28
type input "*********"
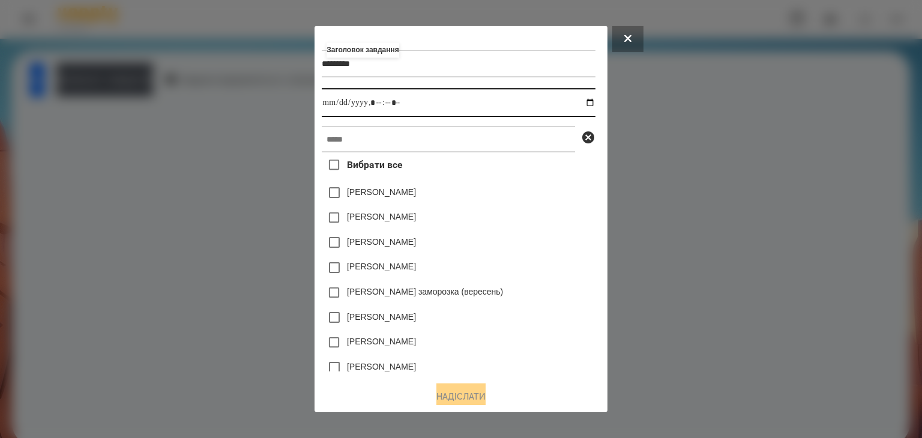
click at [592, 101] on input "datetime-local" at bounding box center [458, 102] width 273 height 29
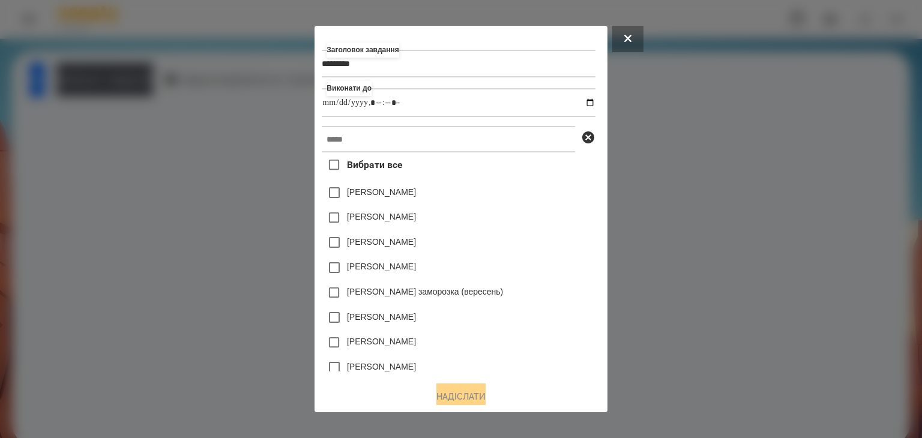
type input "**********"
click at [554, 253] on div "[PERSON_NAME]" at bounding box center [458, 242] width 273 height 25
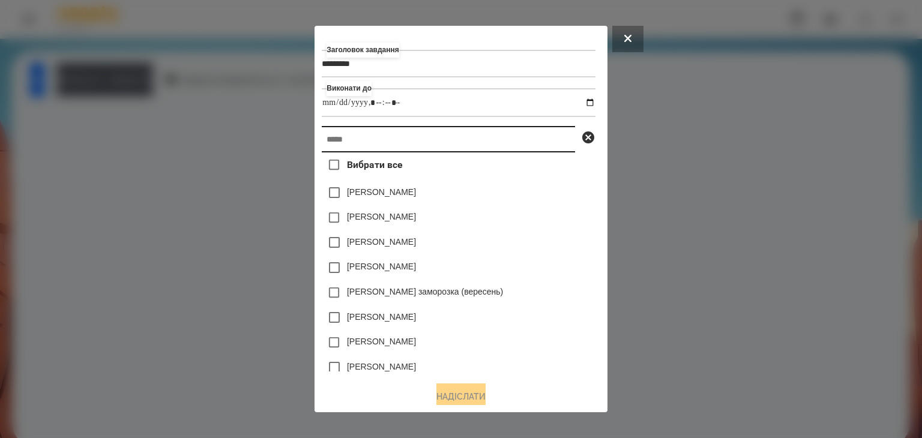
click at [339, 140] on input "text" at bounding box center [448, 139] width 253 height 26
paste input "*******"
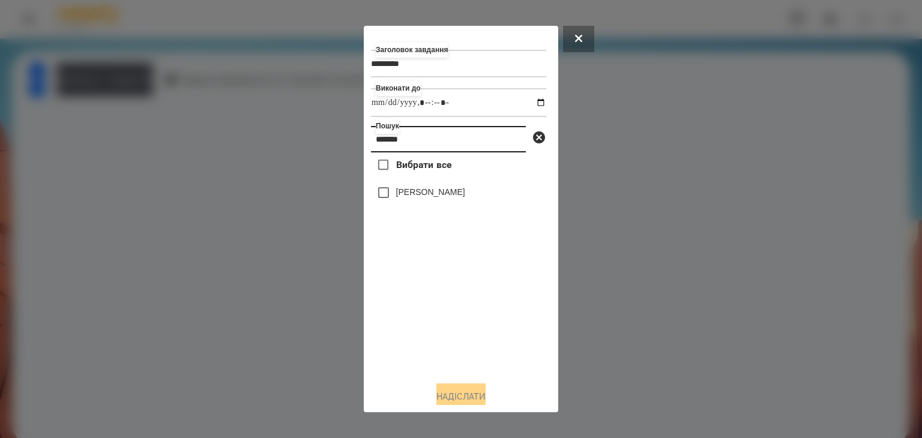
type input "*******"
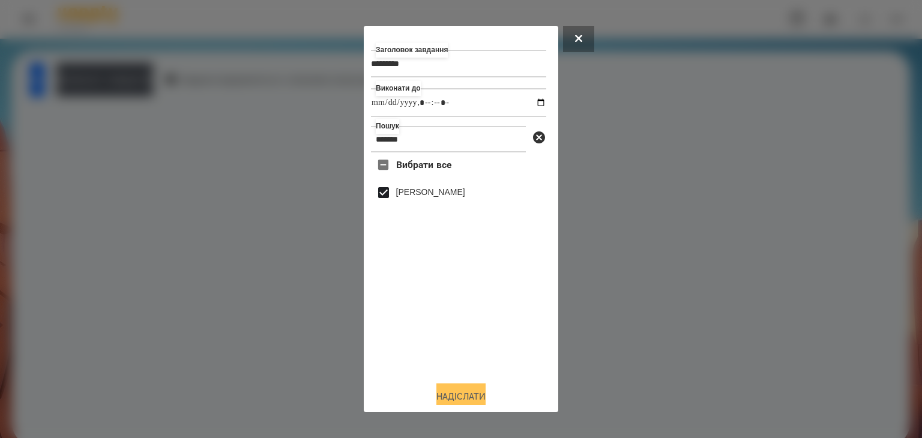
click at [482, 395] on button "Надіслати" at bounding box center [460, 396] width 49 height 26
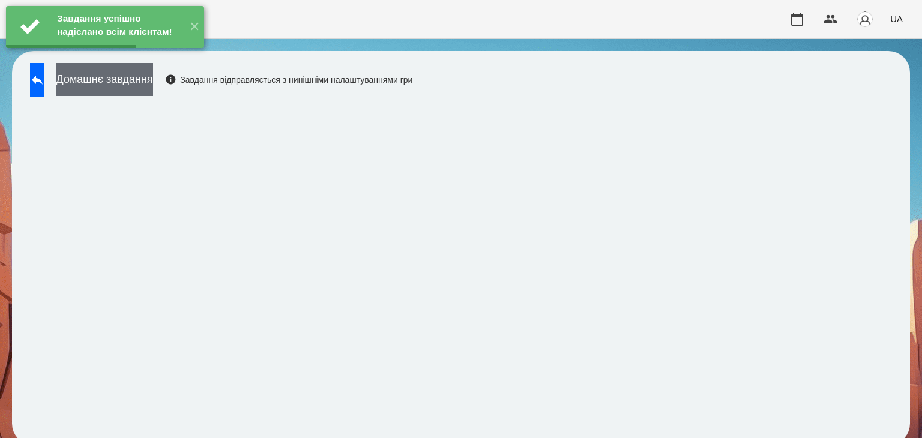
click at [153, 80] on button "Домашнє завдання" at bounding box center [104, 79] width 97 height 33
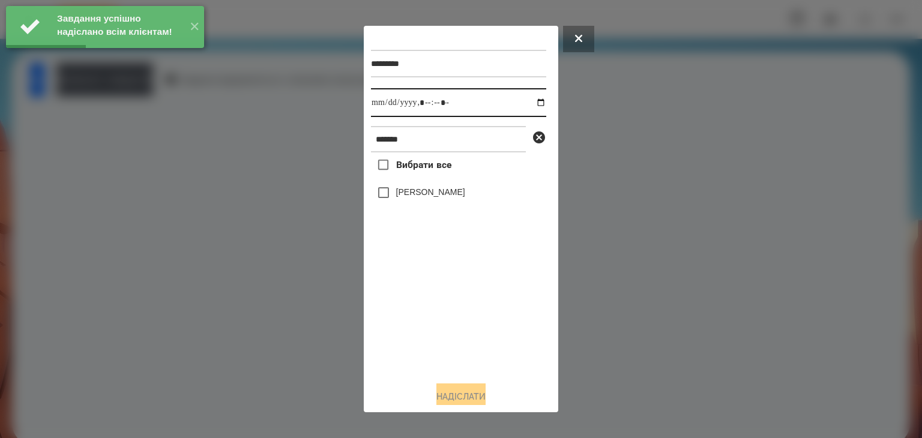
click at [528, 103] on input "datetime-local" at bounding box center [458, 102] width 175 height 29
type input "**********"
click at [443, 338] on div "Вибрати все [PERSON_NAME]" at bounding box center [458, 261] width 175 height 219
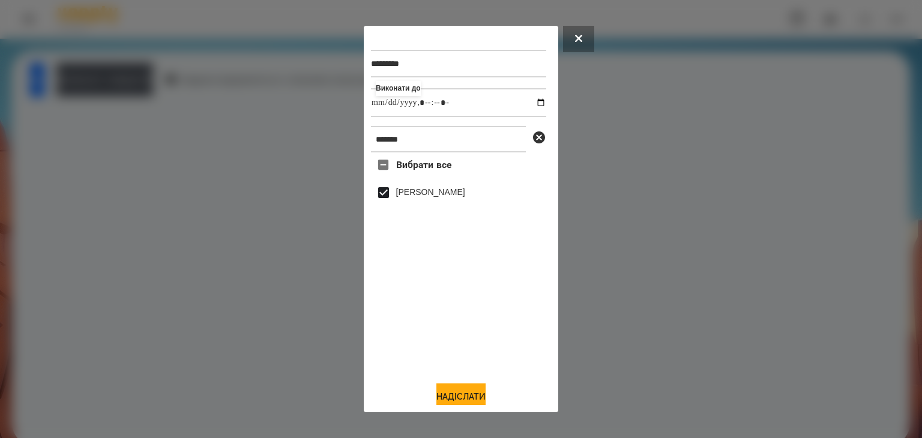
drag, startPoint x: 463, startPoint y: 393, endPoint x: 490, endPoint y: 382, distance: 28.8
click at [466, 392] on button "Надіслати" at bounding box center [460, 396] width 49 height 26
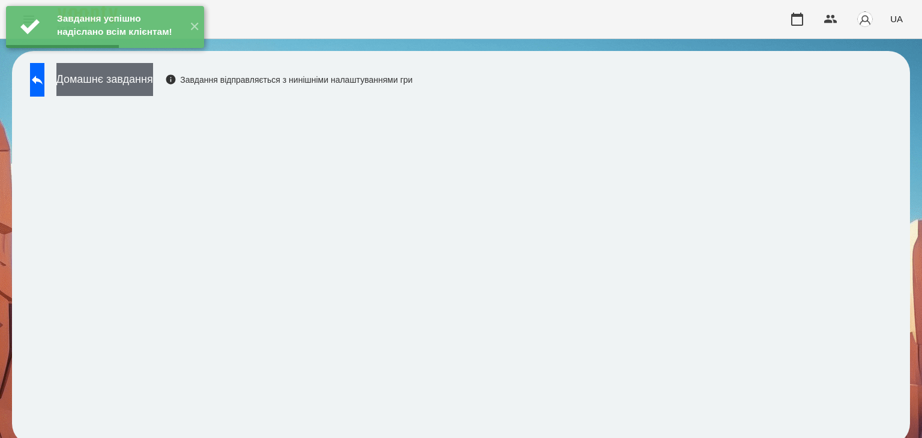
click at [153, 79] on button "Домашнє завдання" at bounding box center [104, 79] width 97 height 33
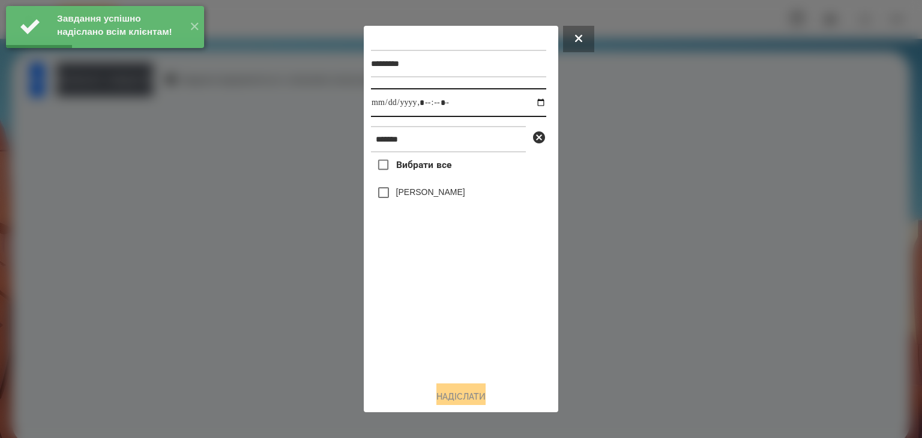
click at [530, 105] on input "datetime-local" at bounding box center [458, 102] width 175 height 29
type input "**********"
drag, startPoint x: 411, startPoint y: 341, endPoint x: 400, endPoint y: 279, distance: 63.4
click at [416, 334] on div "Вибрати все [PERSON_NAME]" at bounding box center [458, 261] width 175 height 219
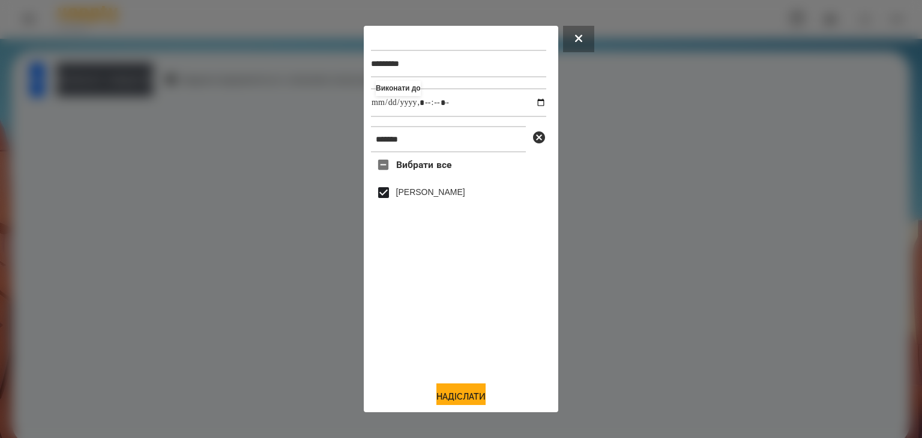
drag, startPoint x: 458, startPoint y: 397, endPoint x: 490, endPoint y: 363, distance: 46.7
click at [459, 397] on button "Надіслати" at bounding box center [460, 396] width 49 height 26
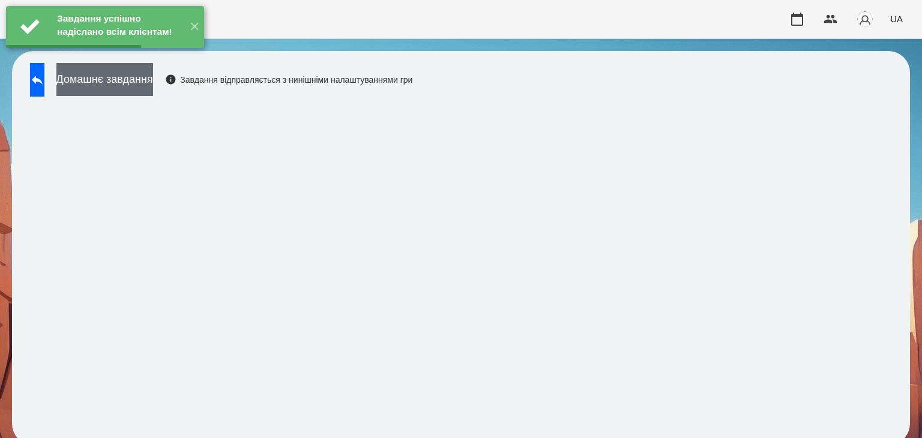
click at [153, 85] on button "Домашнє завдання" at bounding box center [104, 79] width 97 height 33
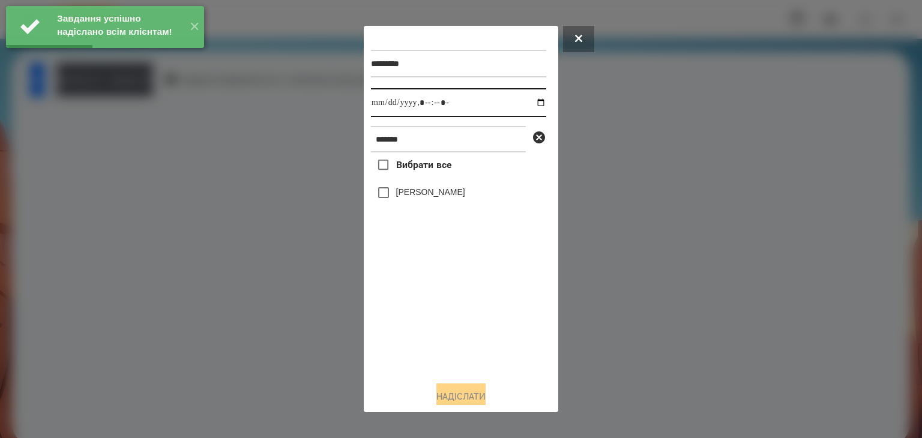
drag, startPoint x: 532, startPoint y: 104, endPoint x: 517, endPoint y: 118, distance: 20.4
click at [531, 104] on input "datetime-local" at bounding box center [458, 102] width 175 height 29
type input "**********"
click at [412, 322] on div "Вибрати все [PERSON_NAME]" at bounding box center [458, 261] width 175 height 219
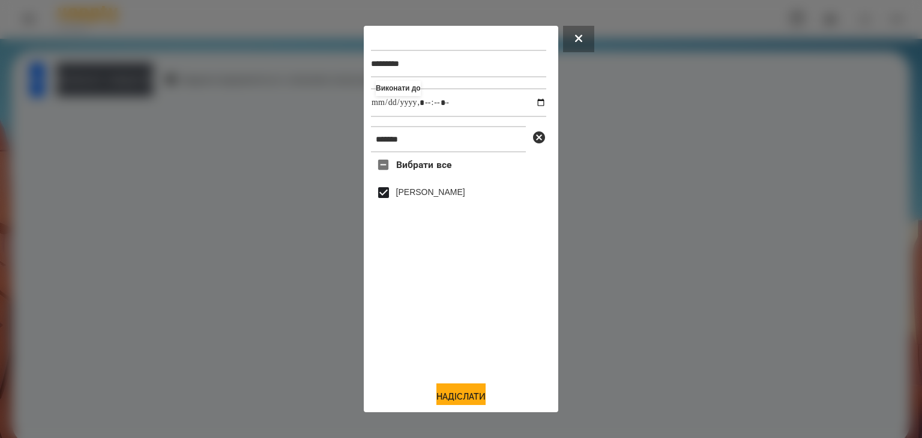
drag, startPoint x: 449, startPoint y: 394, endPoint x: 463, endPoint y: 383, distance: 18.0
click at [451, 393] on button "Надіслати" at bounding box center [460, 396] width 49 height 26
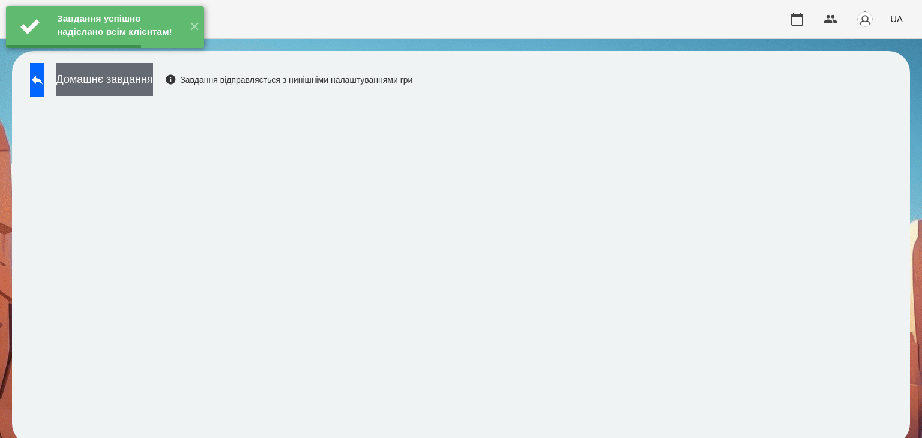
click at [153, 83] on button "Домашнє завдання" at bounding box center [104, 79] width 97 height 33
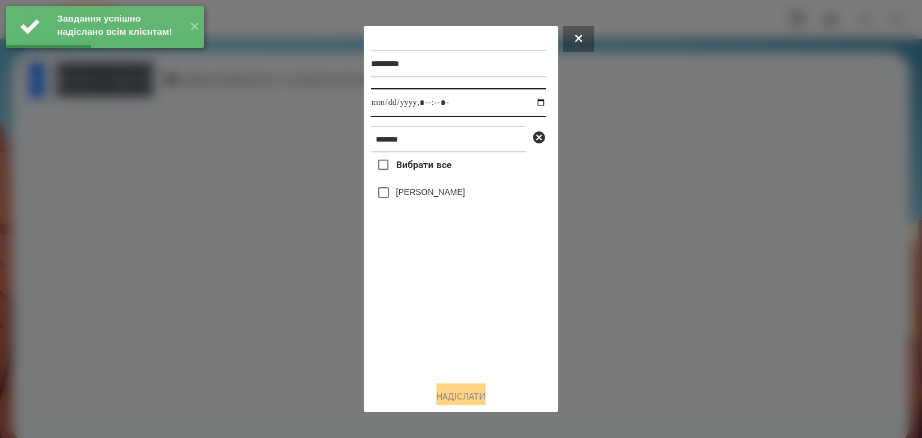
click at [531, 104] on input "datetime-local" at bounding box center [458, 102] width 175 height 29
type input "**********"
drag, startPoint x: 448, startPoint y: 339, endPoint x: 399, endPoint y: 261, distance: 91.9
click at [446, 332] on div "Вибрати все [PERSON_NAME]" at bounding box center [458, 261] width 175 height 219
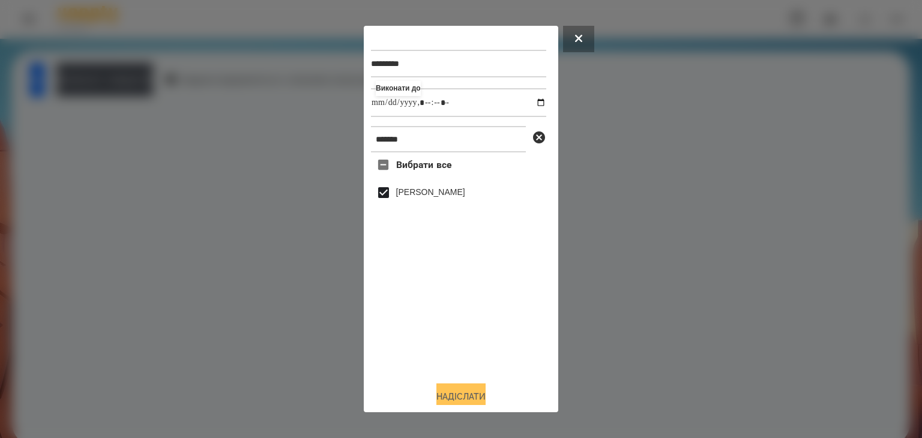
click at [459, 397] on button "Надіслати" at bounding box center [460, 396] width 49 height 26
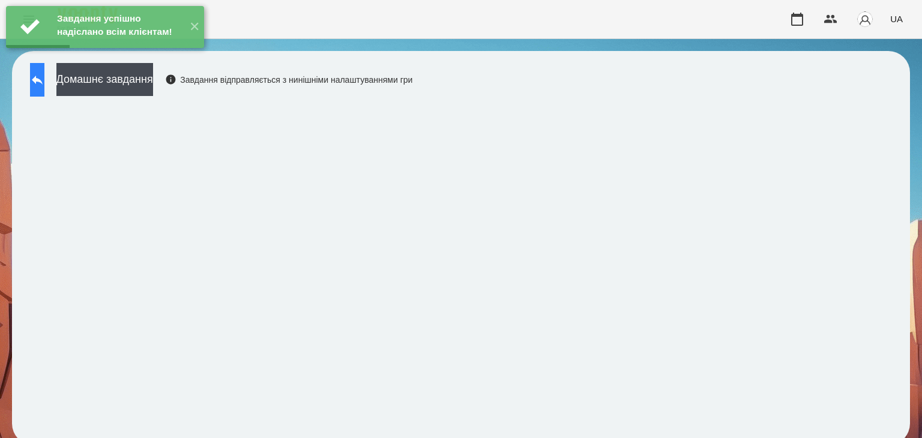
click at [44, 85] on icon at bounding box center [37, 80] width 14 height 14
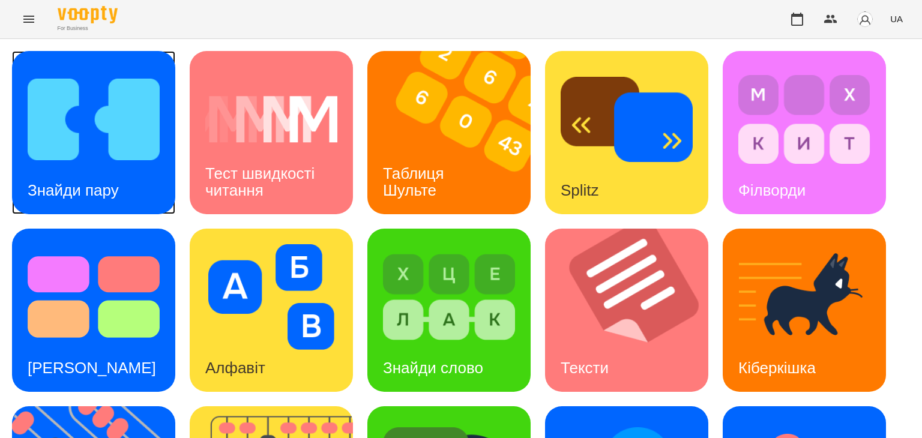
click at [97, 134] on img at bounding box center [94, 120] width 132 height 106
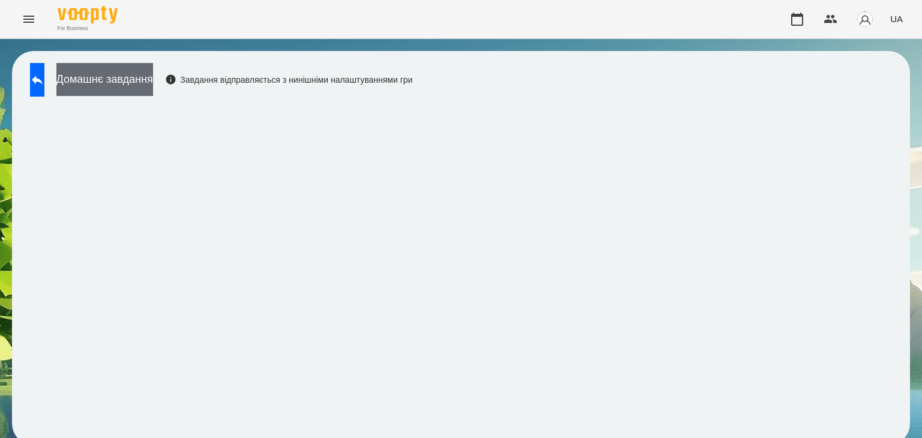
click at [153, 82] on button "Домашнє завдання" at bounding box center [104, 79] width 97 height 33
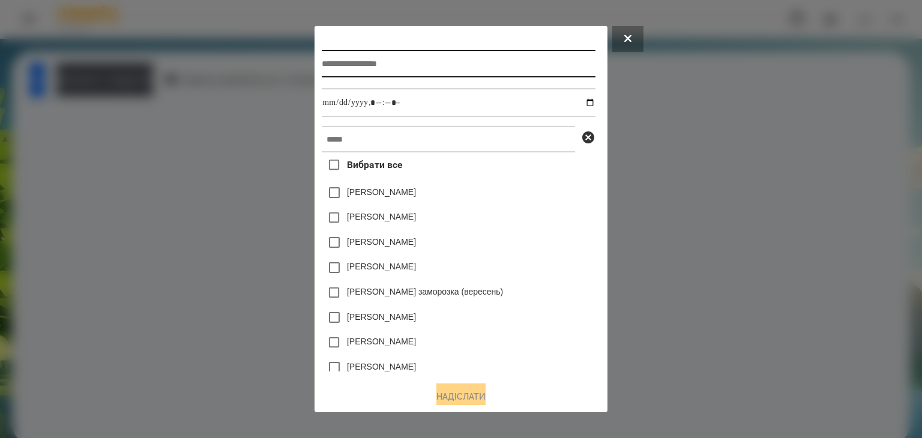
click at [325, 68] on input "text" at bounding box center [458, 64] width 273 height 28
type input "**********"
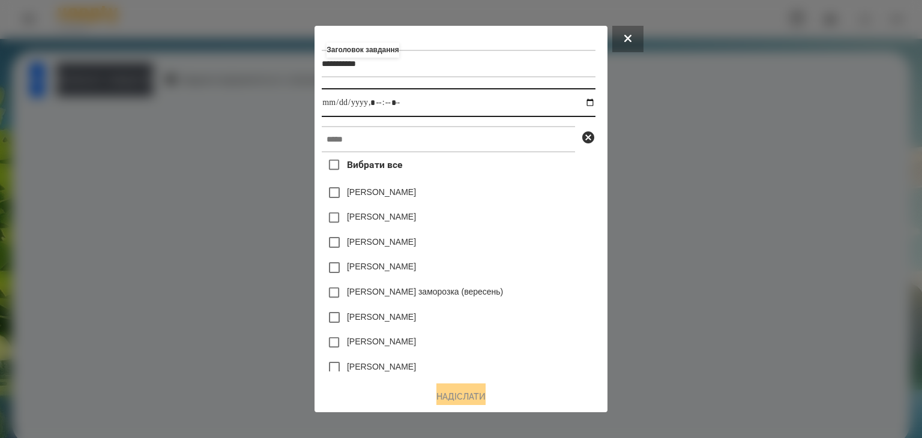
click at [595, 106] on input "datetime-local" at bounding box center [458, 102] width 273 height 29
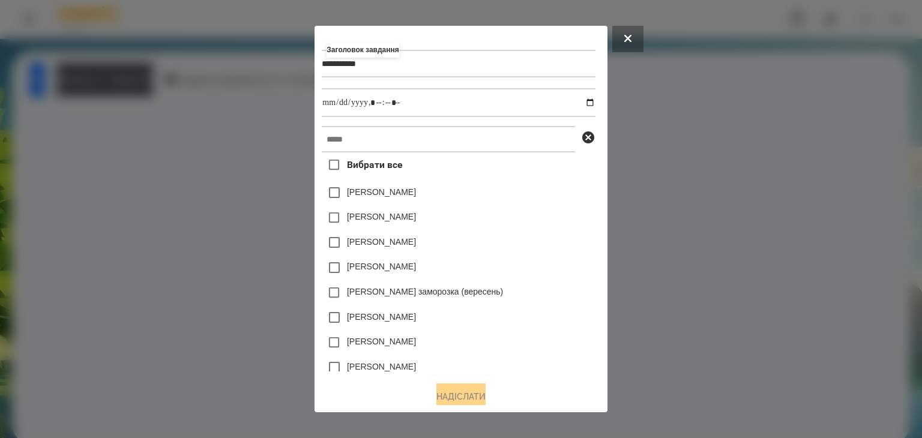
type input "**********"
drag, startPoint x: 508, startPoint y: 225, endPoint x: 541, endPoint y: 238, distance: 35.0
click at [541, 238] on div "[PERSON_NAME]" at bounding box center [458, 242] width 273 height 25
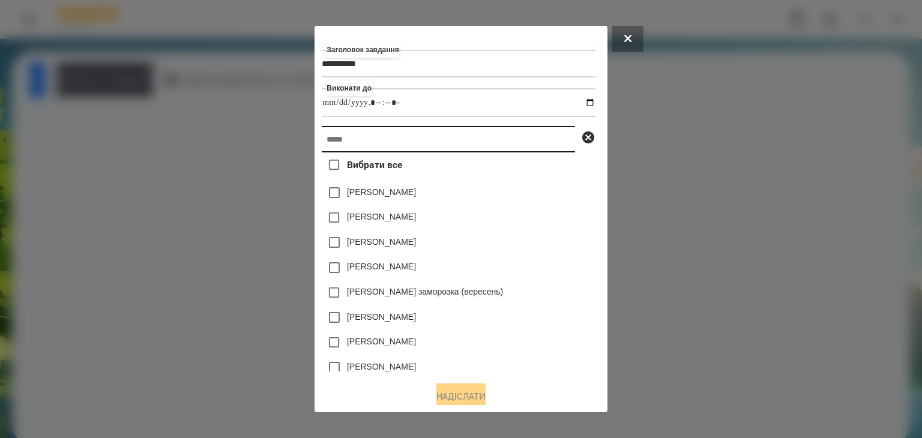
click at [340, 140] on input "text" at bounding box center [448, 139] width 253 height 26
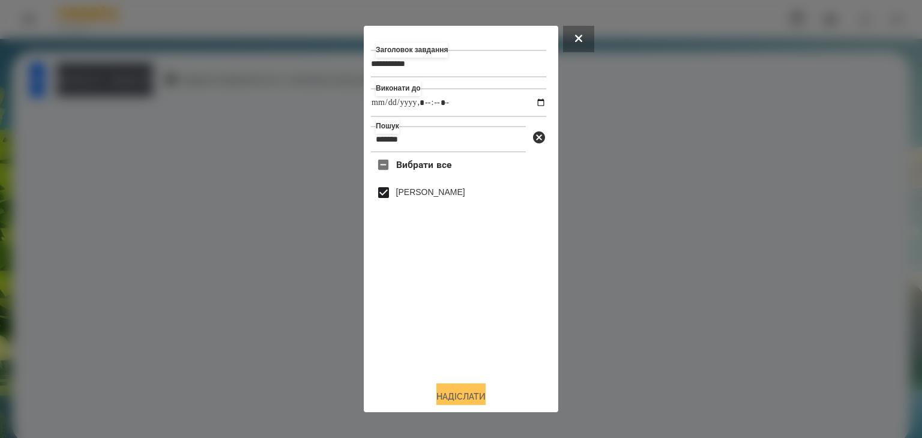
click at [466, 396] on button "Надіслати" at bounding box center [460, 396] width 49 height 26
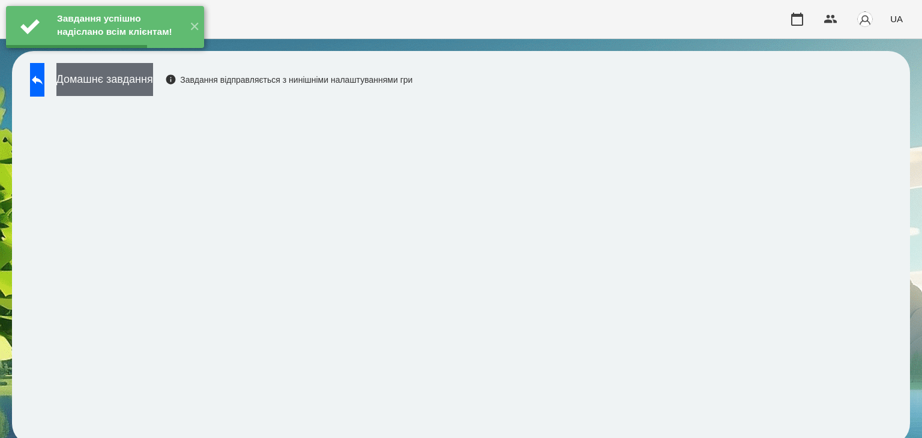
click at [153, 80] on button "Домашнє завдання" at bounding box center [104, 79] width 97 height 33
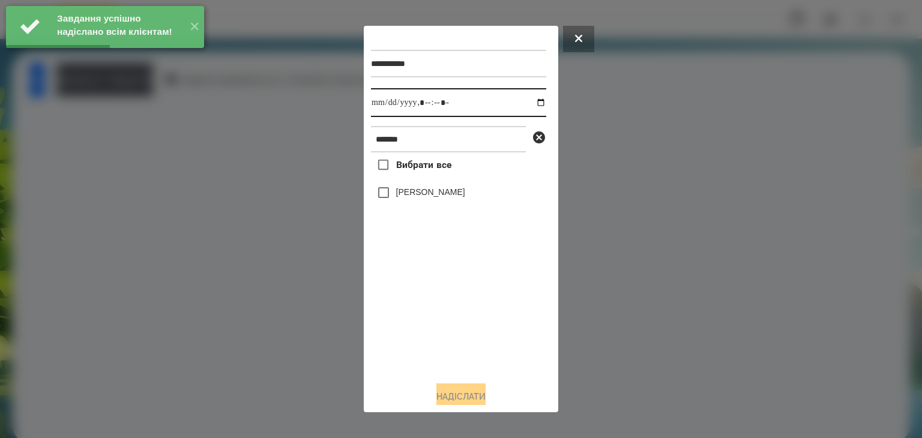
click at [529, 104] on input "datetime-local" at bounding box center [458, 102] width 175 height 29
click at [419, 355] on div "Вибрати все [PERSON_NAME]" at bounding box center [458, 261] width 175 height 219
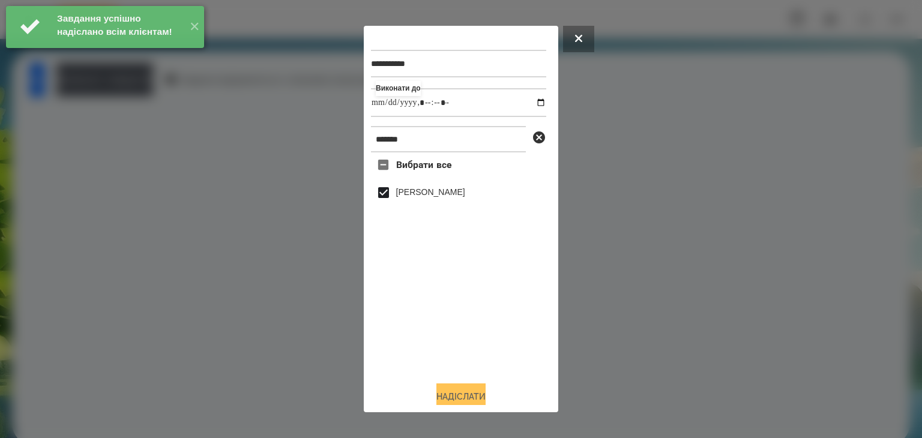
click at [454, 396] on button "Надіслати" at bounding box center [460, 396] width 49 height 26
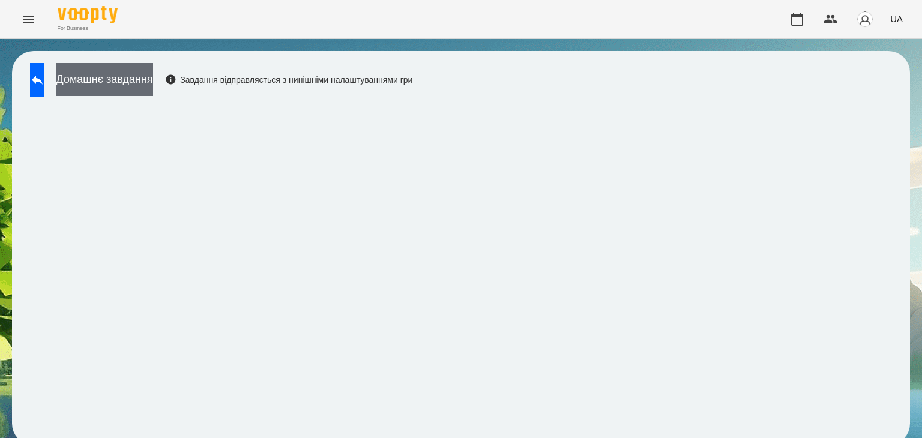
click at [153, 82] on button "Домашнє завдання" at bounding box center [104, 79] width 97 height 33
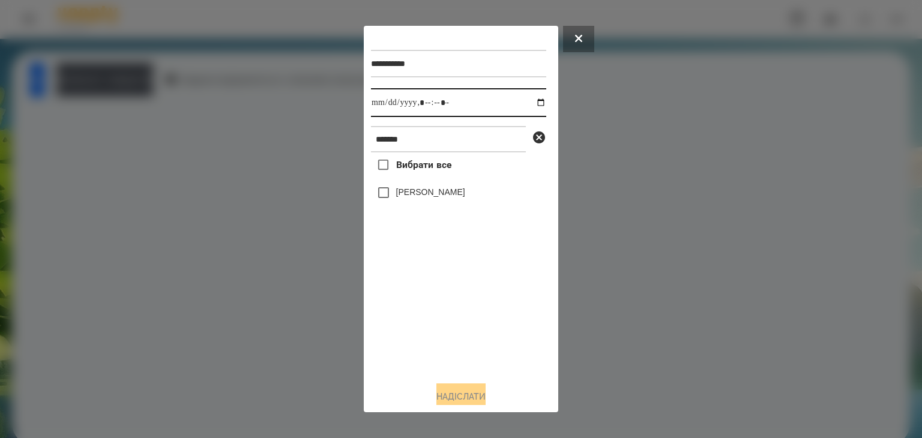
click at [529, 104] on input "datetime-local" at bounding box center [458, 102] width 175 height 29
drag, startPoint x: 404, startPoint y: 322, endPoint x: 394, endPoint y: 244, distance: 78.1
click at [406, 320] on div "Вибрати все [PERSON_NAME]" at bounding box center [458, 261] width 175 height 219
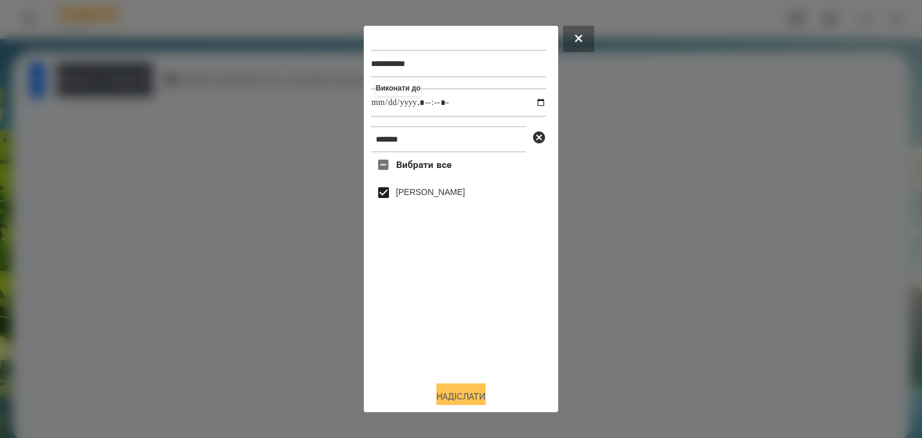
click at [469, 394] on button "Надіслати" at bounding box center [460, 396] width 49 height 26
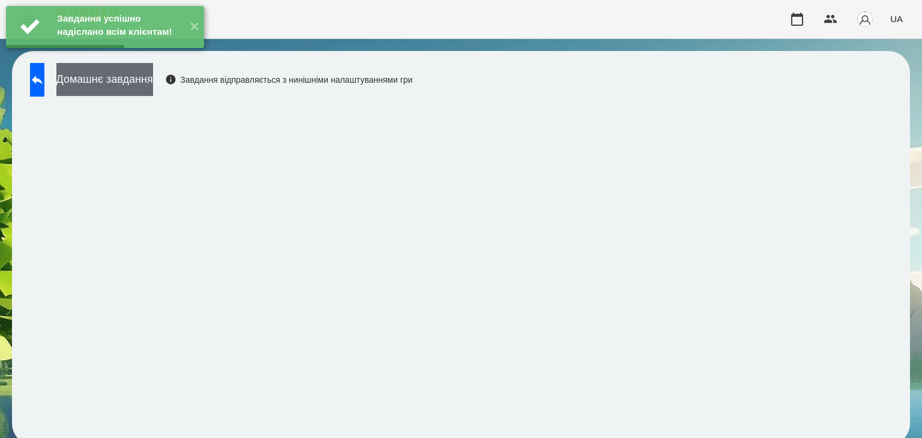
click at [153, 82] on button "Домашнє завдання" at bounding box center [104, 79] width 97 height 33
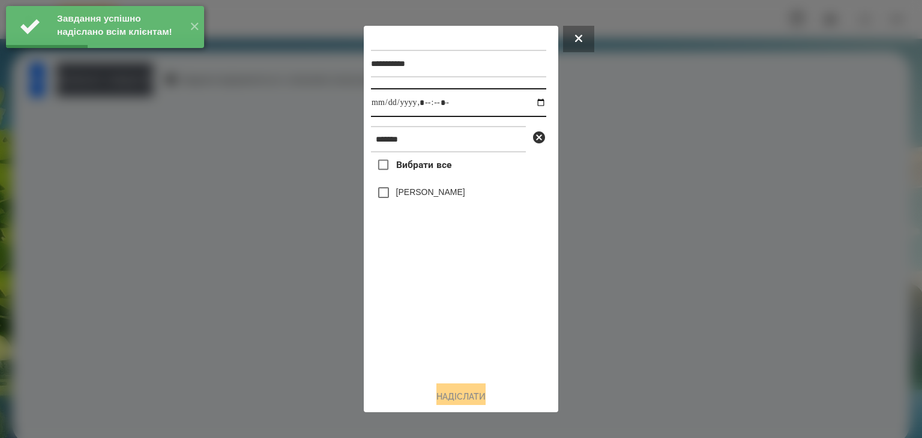
click at [527, 103] on input "datetime-local" at bounding box center [458, 102] width 175 height 29
drag, startPoint x: 420, startPoint y: 308, endPoint x: 379, endPoint y: 220, distance: 96.6
click at [420, 308] on div "Вибрати все [PERSON_NAME]" at bounding box center [458, 261] width 175 height 219
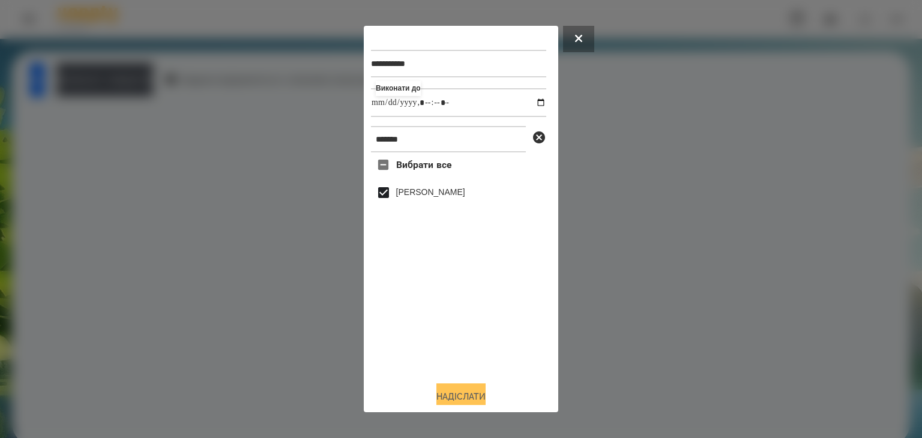
click at [456, 394] on button "Надіслати" at bounding box center [460, 396] width 49 height 26
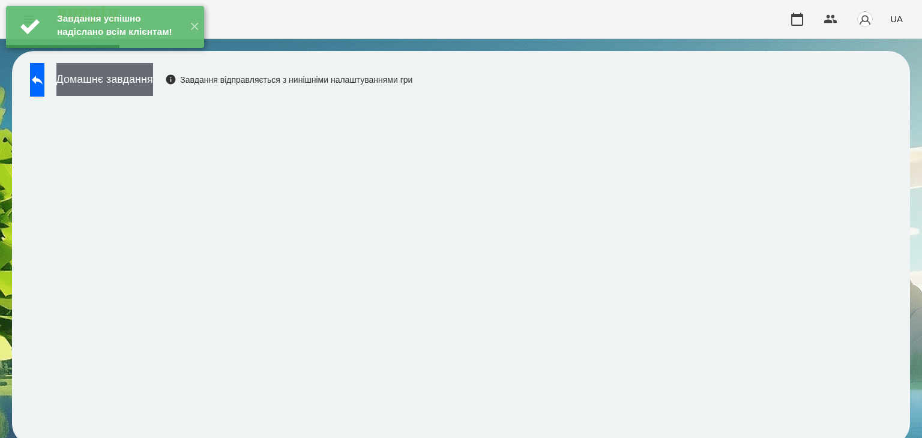
click at [153, 77] on button "Домашнє завдання" at bounding box center [104, 79] width 97 height 33
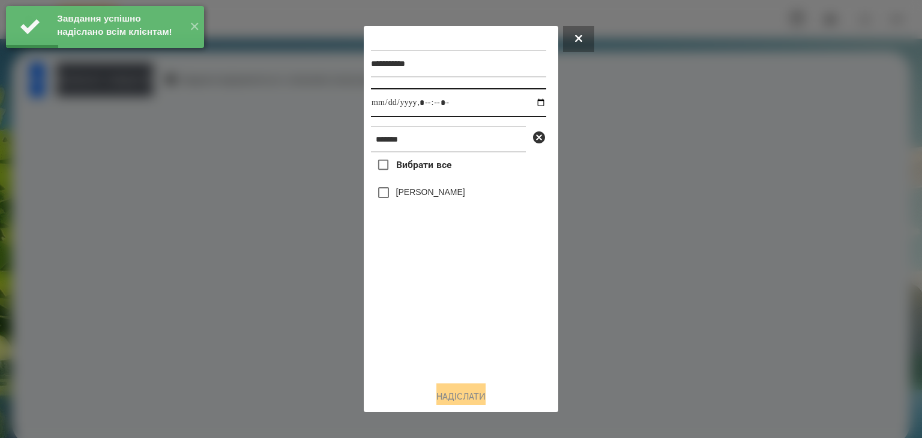
click at [529, 104] on input "datetime-local" at bounding box center [458, 102] width 175 height 29
click at [431, 310] on div "Вибрати все [PERSON_NAME]" at bounding box center [458, 261] width 175 height 219
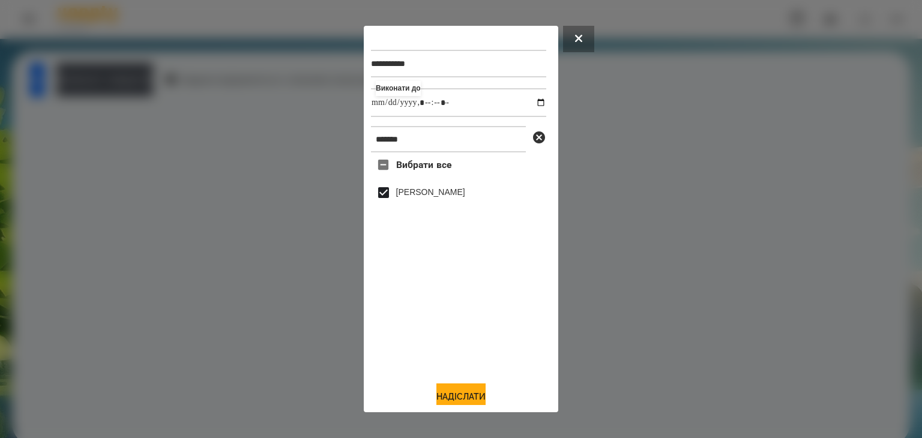
drag, startPoint x: 459, startPoint y: 397, endPoint x: 474, endPoint y: 365, distance: 34.6
click at [461, 397] on button "Надіслати" at bounding box center [460, 396] width 49 height 26
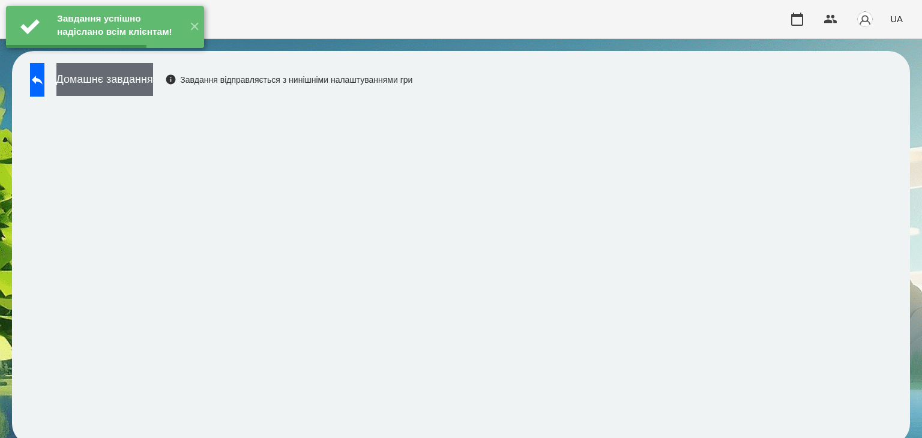
click at [153, 80] on button "Домашнє завдання" at bounding box center [104, 79] width 97 height 33
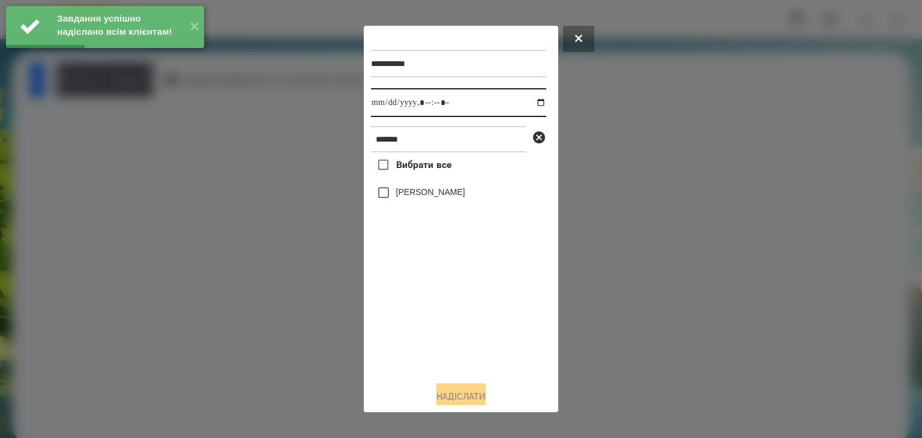
click at [529, 106] on input "datetime-local" at bounding box center [458, 102] width 175 height 29
drag, startPoint x: 442, startPoint y: 308, endPoint x: 408, endPoint y: 257, distance: 61.1
click at [442, 307] on div "Вибрати все [PERSON_NAME]" at bounding box center [458, 261] width 175 height 219
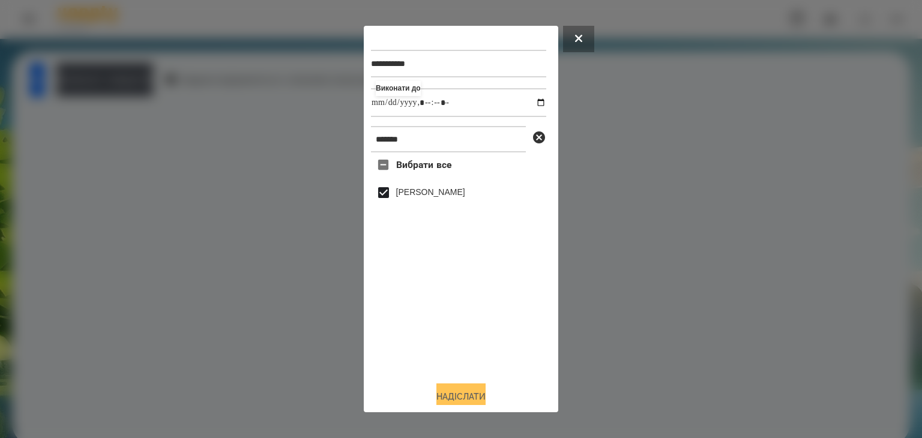
click at [448, 392] on button "Надіслати" at bounding box center [460, 396] width 49 height 26
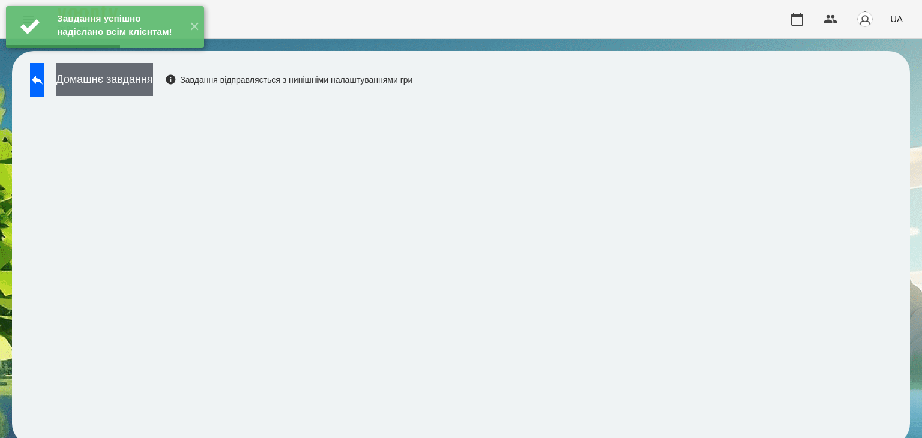
click at [153, 80] on button "Домашнє завдання" at bounding box center [104, 79] width 97 height 33
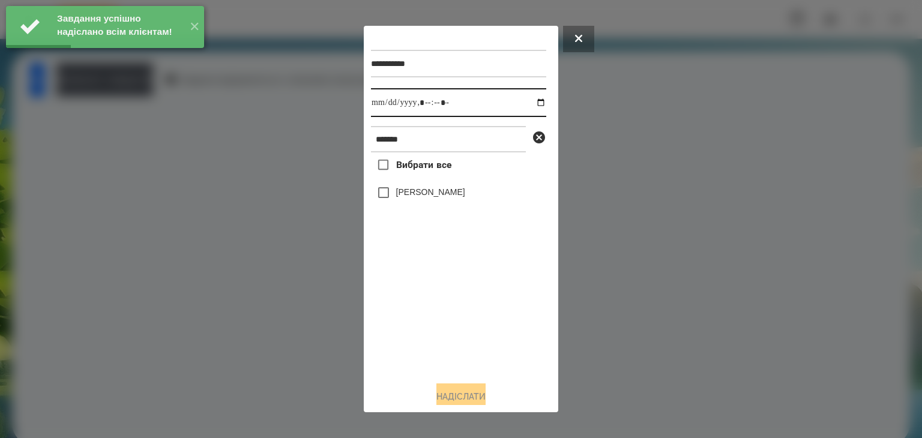
click at [531, 101] on input "datetime-local" at bounding box center [458, 102] width 175 height 29
drag, startPoint x: 446, startPoint y: 310, endPoint x: 397, endPoint y: 235, distance: 89.7
click at [446, 310] on div "Вибрати все [PERSON_NAME]" at bounding box center [458, 261] width 175 height 219
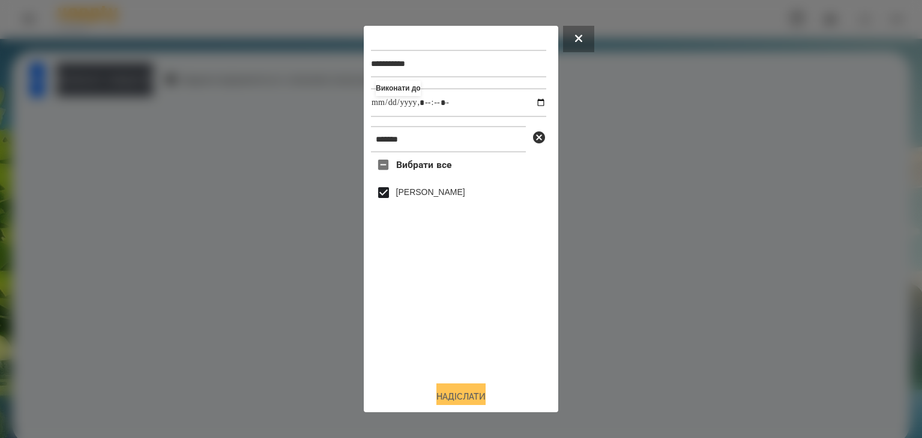
click at [441, 393] on button "Надіслати" at bounding box center [460, 396] width 49 height 26
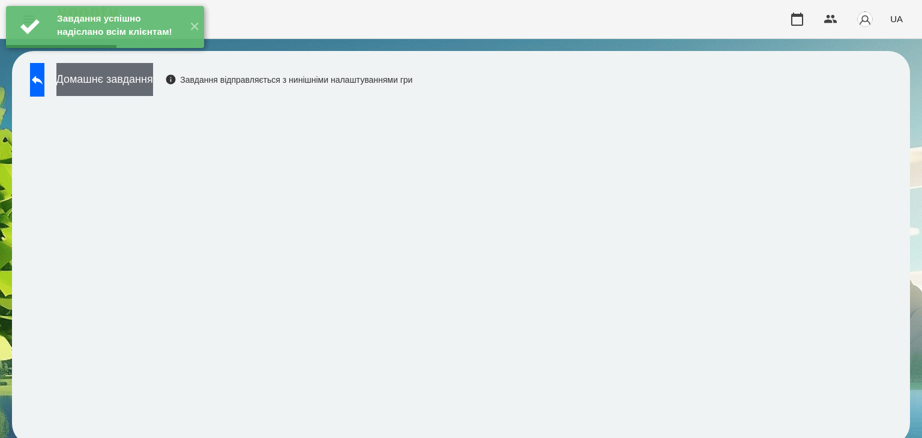
click at [153, 84] on button "Домашнє завдання" at bounding box center [104, 79] width 97 height 33
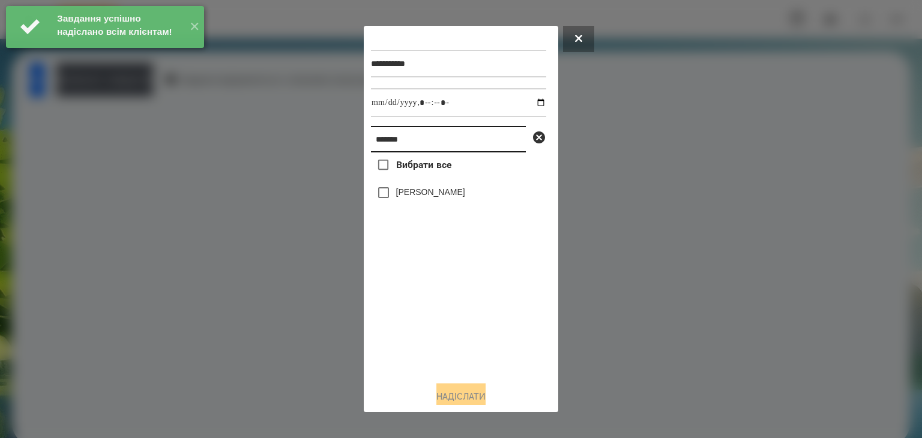
drag, startPoint x: 375, startPoint y: 143, endPoint x: 446, endPoint y: 148, distance: 71.6
click at [446, 148] on input "*******" at bounding box center [448, 139] width 155 height 26
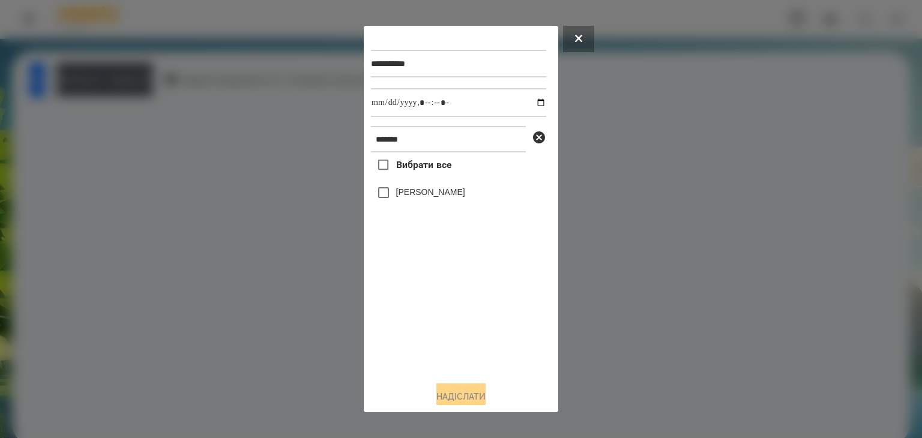
click at [626, 304] on div at bounding box center [461, 219] width 922 height 438
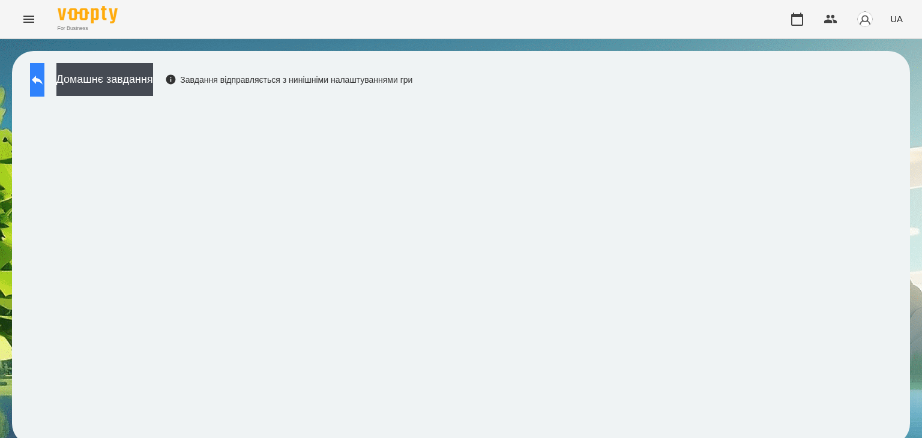
click at [43, 81] on icon at bounding box center [37, 80] width 14 height 14
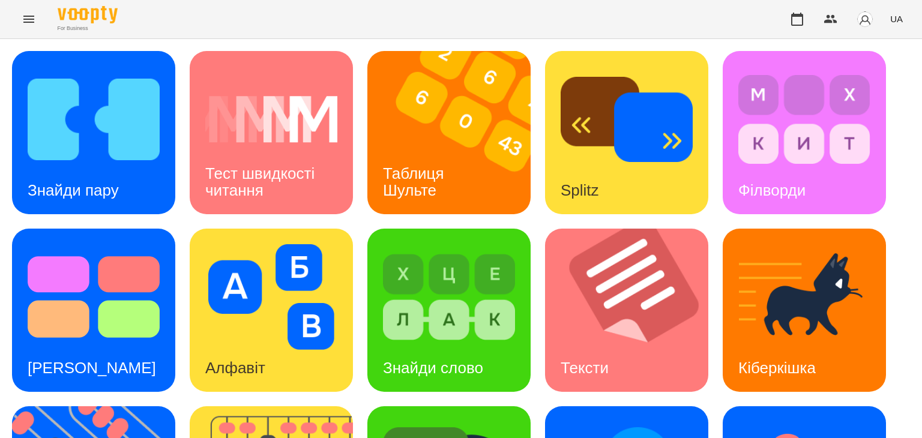
scroll to position [180, 0]
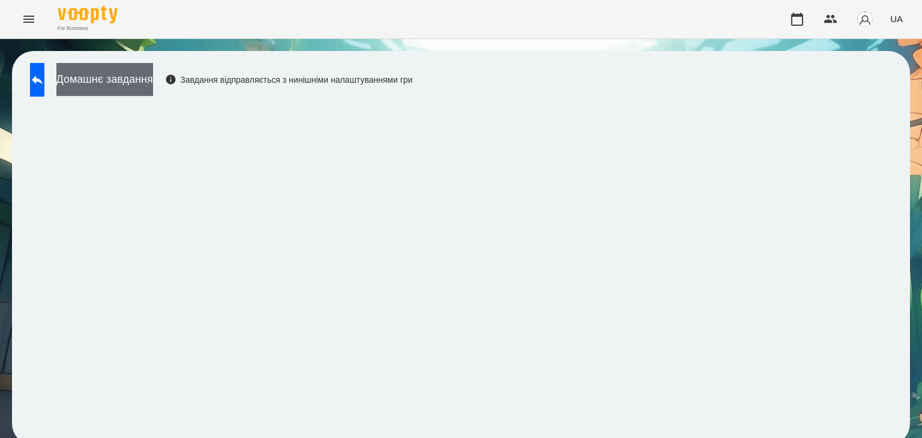
click at [153, 79] on button "Домашнє завдання" at bounding box center [104, 79] width 97 height 33
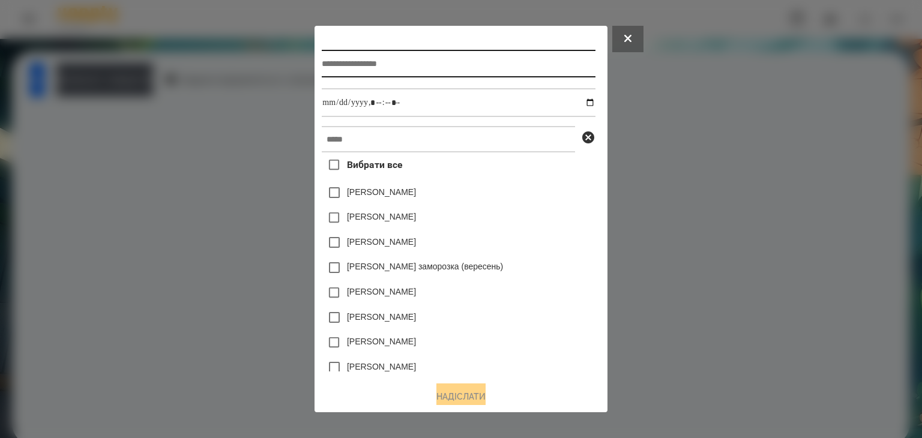
click at [342, 61] on input "text" at bounding box center [458, 64] width 273 height 28
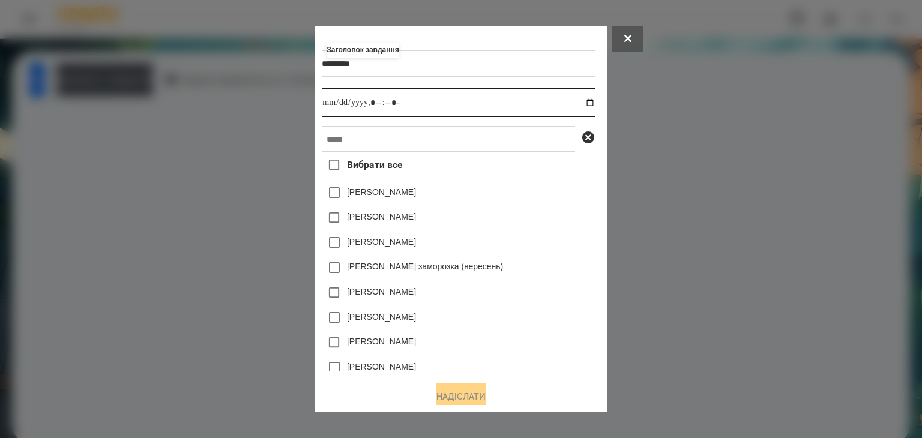
click at [595, 106] on input "datetime-local" at bounding box center [458, 102] width 273 height 29
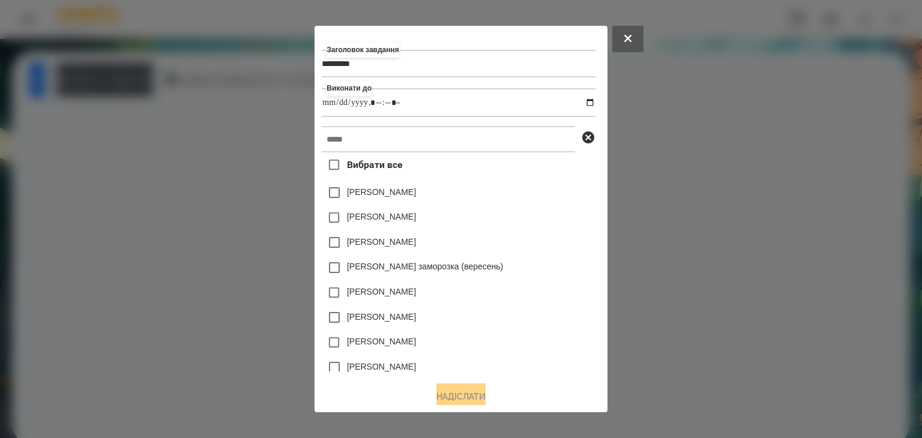
drag, startPoint x: 540, startPoint y: 201, endPoint x: 509, endPoint y: 190, distance: 32.5
click at [540, 201] on div "[PERSON_NAME]" at bounding box center [458, 192] width 273 height 25
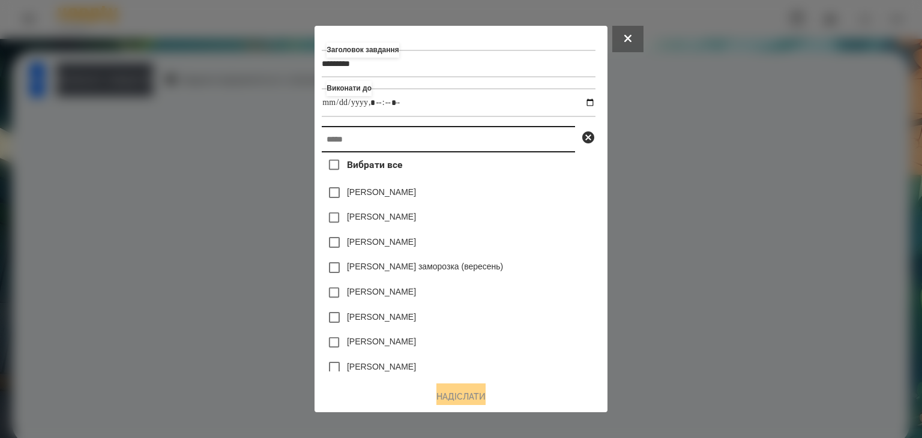
click at [334, 138] on input "text" at bounding box center [448, 139] width 253 height 26
paste input "*******"
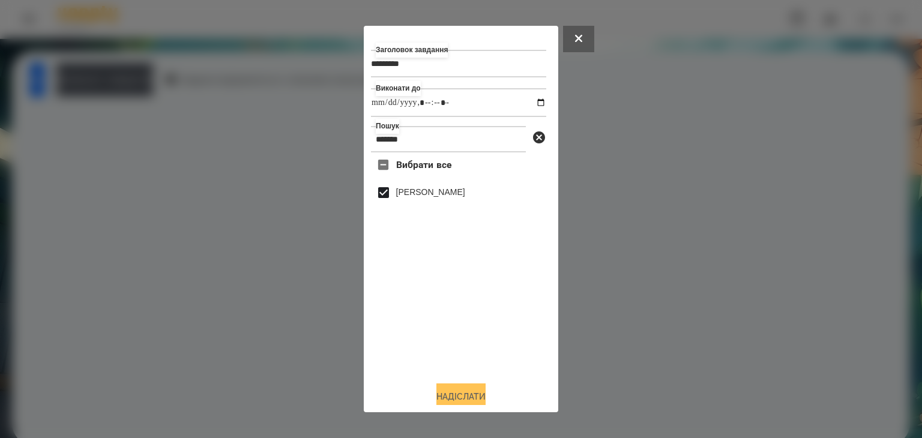
click at [475, 395] on button "Надіслати" at bounding box center [460, 396] width 49 height 26
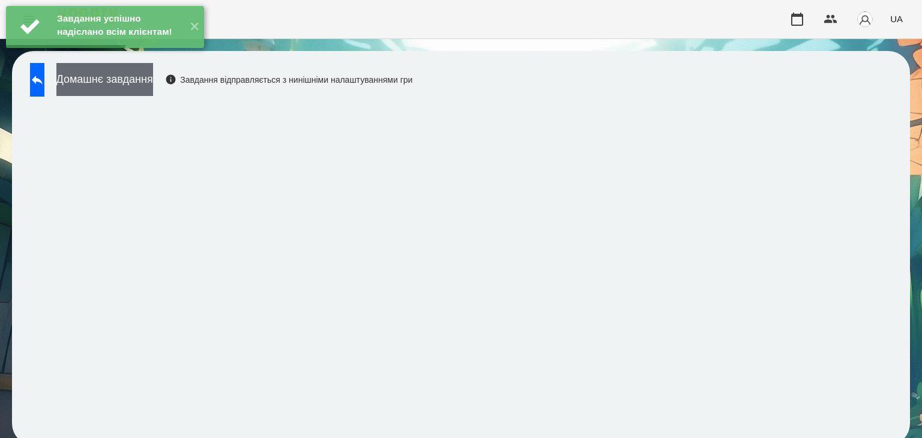
click at [153, 82] on button "Домашнє завдання" at bounding box center [104, 79] width 97 height 33
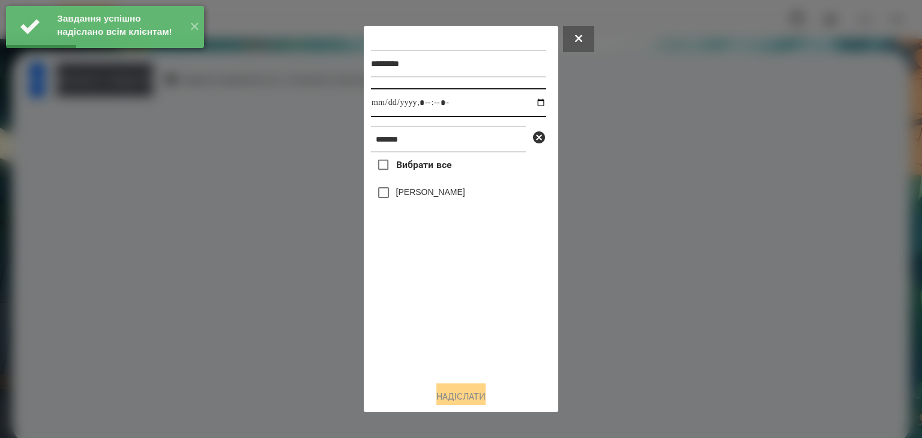
click at [530, 104] on input "datetime-local" at bounding box center [458, 102] width 175 height 29
drag, startPoint x: 460, startPoint y: 333, endPoint x: 397, endPoint y: 257, distance: 98.8
click at [458, 334] on div "Вибрати все [PERSON_NAME]" at bounding box center [458, 261] width 175 height 219
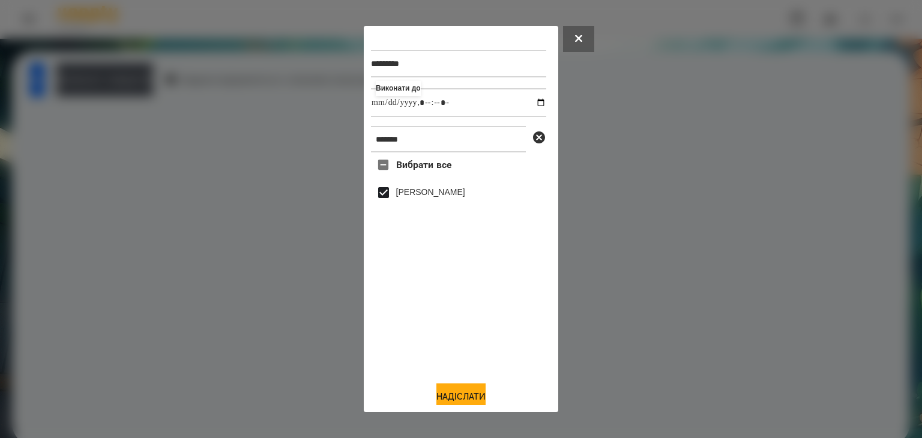
drag, startPoint x: 452, startPoint y: 394, endPoint x: 497, endPoint y: 329, distance: 78.1
click at [454, 393] on button "Надіслати" at bounding box center [460, 396] width 49 height 26
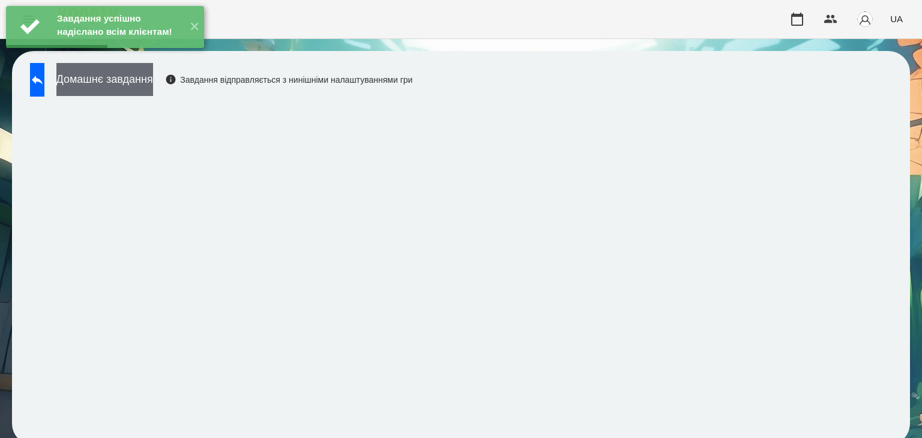
click at [153, 79] on button "Домашнє завдання" at bounding box center [104, 79] width 97 height 33
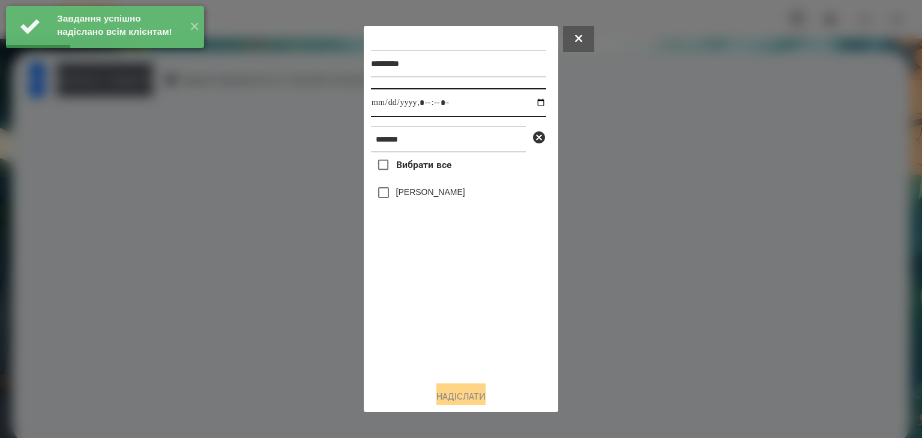
click at [530, 104] on input "datetime-local" at bounding box center [458, 102] width 175 height 29
click at [410, 321] on div "Вибрати все [PERSON_NAME]" at bounding box center [458, 261] width 175 height 219
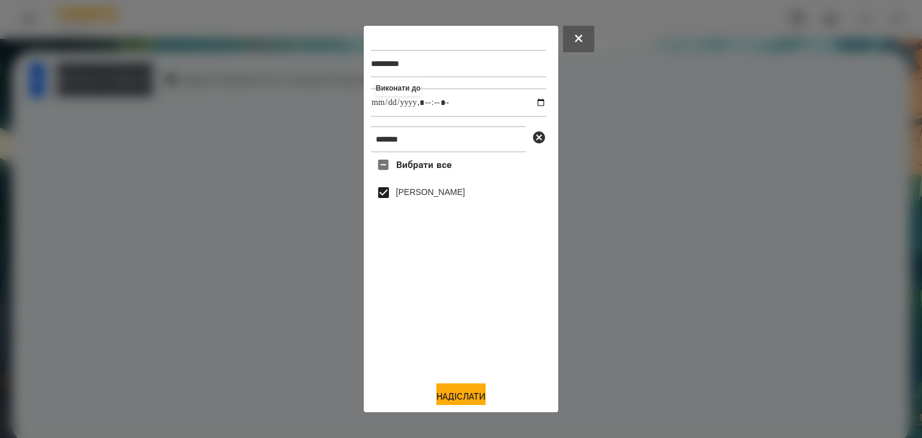
drag, startPoint x: 468, startPoint y: 394, endPoint x: 505, endPoint y: 369, distance: 44.6
click at [471, 392] on button "Надіслати" at bounding box center [460, 396] width 49 height 26
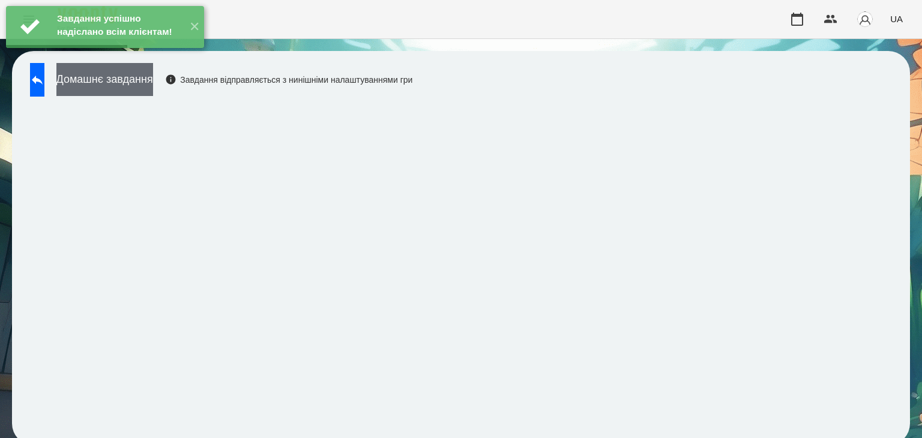
click at [153, 82] on button "Домашнє завдання" at bounding box center [104, 79] width 97 height 33
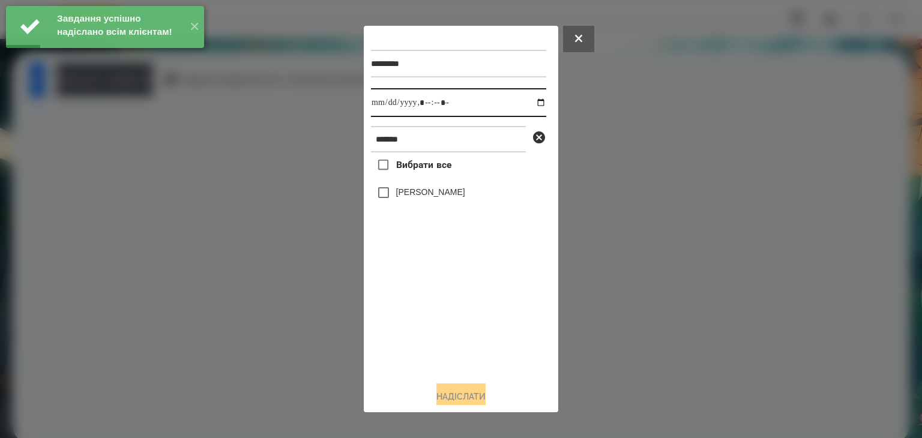
click at [529, 104] on input "datetime-local" at bounding box center [458, 102] width 175 height 29
drag, startPoint x: 410, startPoint y: 325, endPoint x: 409, endPoint y: 305, distance: 19.2
click at [409, 305] on div "Вибрати все [PERSON_NAME]" at bounding box center [458, 261] width 175 height 219
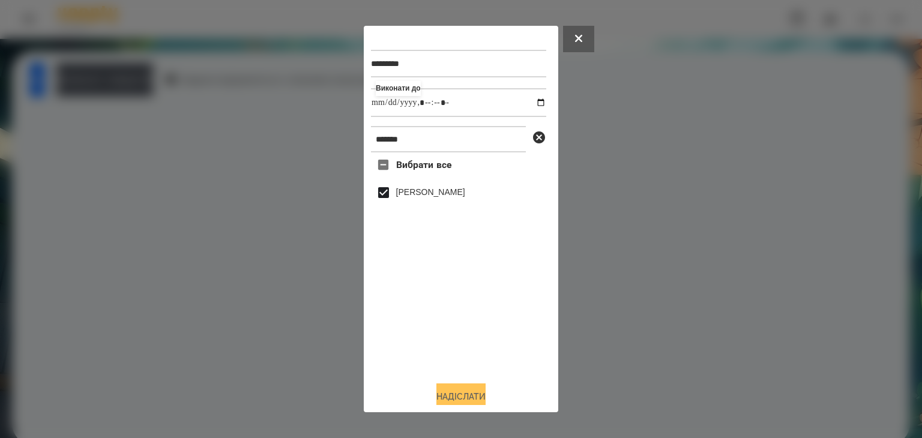
click at [457, 396] on button "Надіслати" at bounding box center [460, 396] width 49 height 26
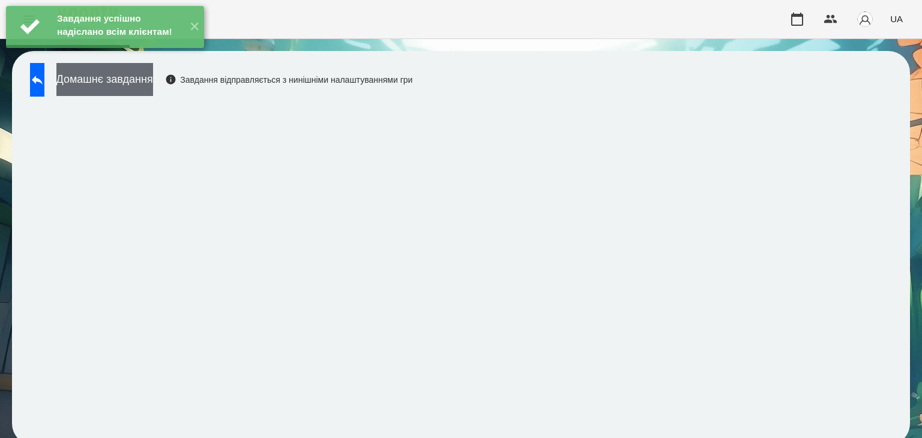
click at [153, 77] on button "Домашнє завдання" at bounding box center [104, 79] width 97 height 33
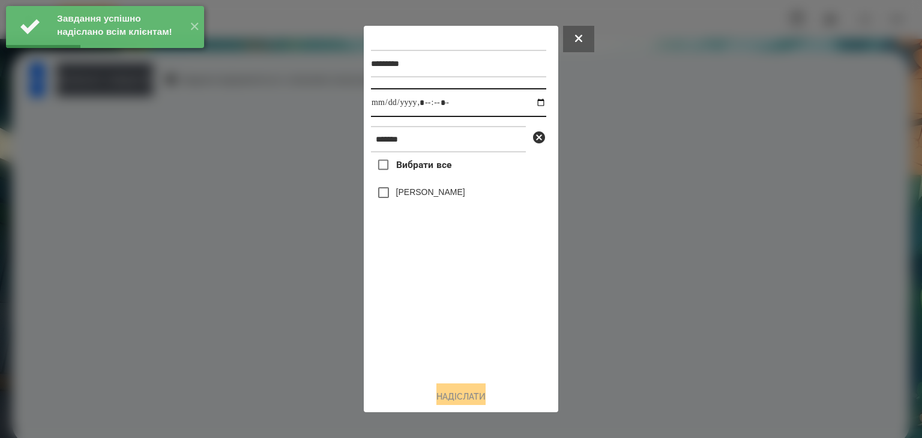
click at [532, 105] on input "datetime-local" at bounding box center [458, 102] width 175 height 29
drag, startPoint x: 424, startPoint y: 323, endPoint x: 425, endPoint y: 317, distance: 6.0
click at [425, 322] on div "Вибрати все [PERSON_NAME]" at bounding box center [458, 261] width 175 height 219
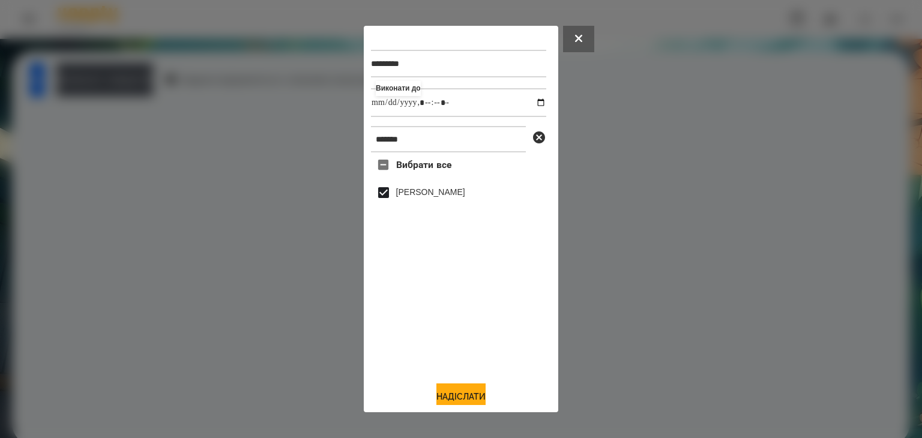
drag, startPoint x: 452, startPoint y: 395, endPoint x: 465, endPoint y: 374, distance: 24.8
click at [454, 395] on button "Надіслати" at bounding box center [460, 396] width 49 height 26
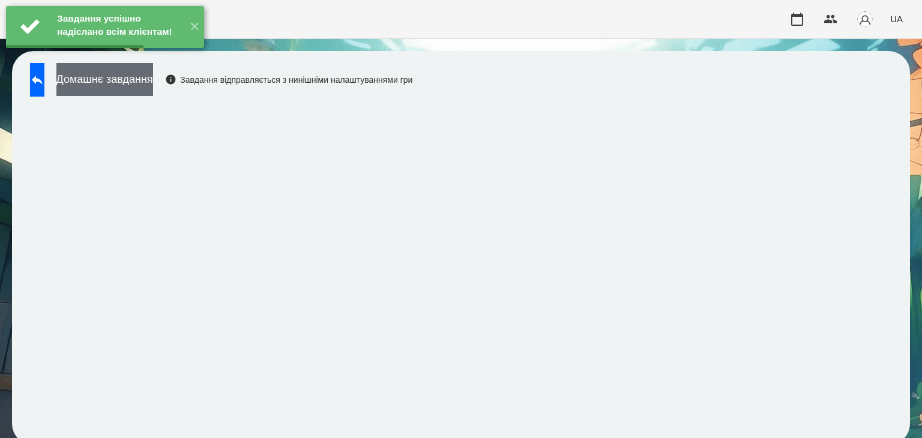
click at [153, 85] on button "Домашнє завдання" at bounding box center [104, 79] width 97 height 33
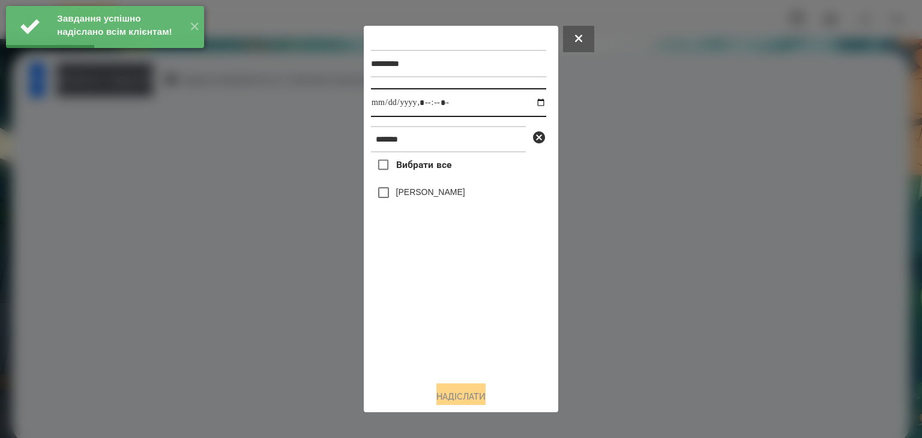
click at [533, 102] on input "datetime-local" at bounding box center [458, 102] width 175 height 29
drag, startPoint x: 442, startPoint y: 328, endPoint x: 406, endPoint y: 255, distance: 81.0
click at [442, 323] on div "Вибрати все [PERSON_NAME]" at bounding box center [458, 261] width 175 height 219
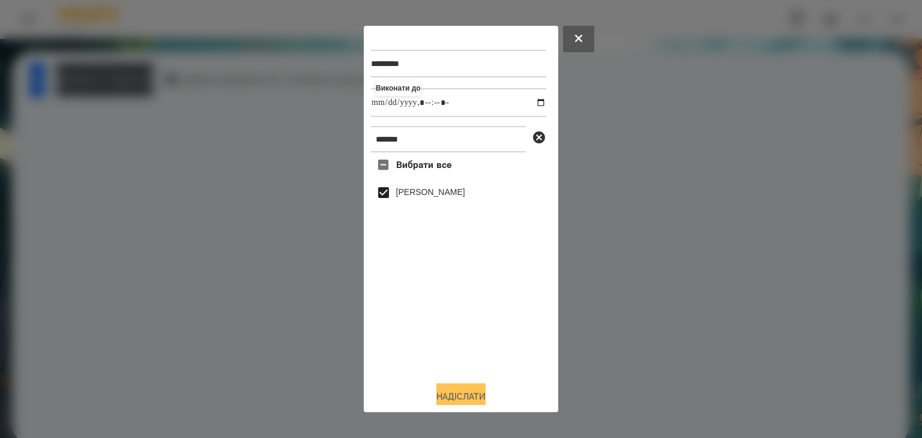
click at [456, 397] on button "Надіслати" at bounding box center [460, 396] width 49 height 26
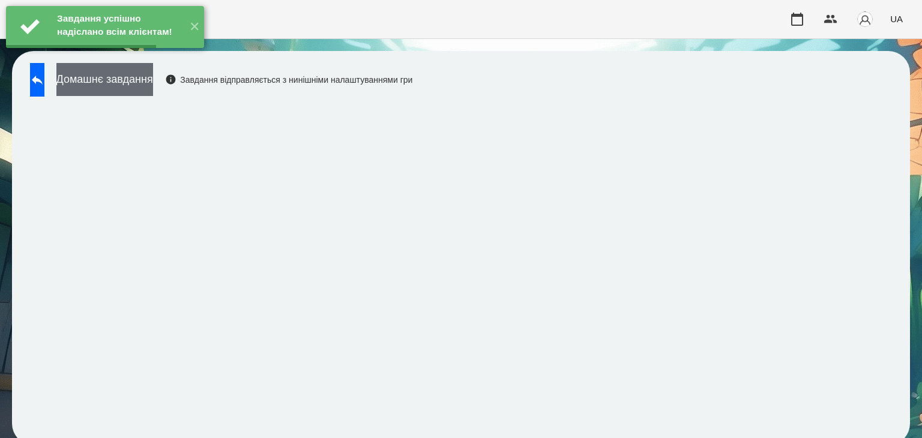
click at [153, 82] on button "Домашнє завдання" at bounding box center [104, 79] width 97 height 33
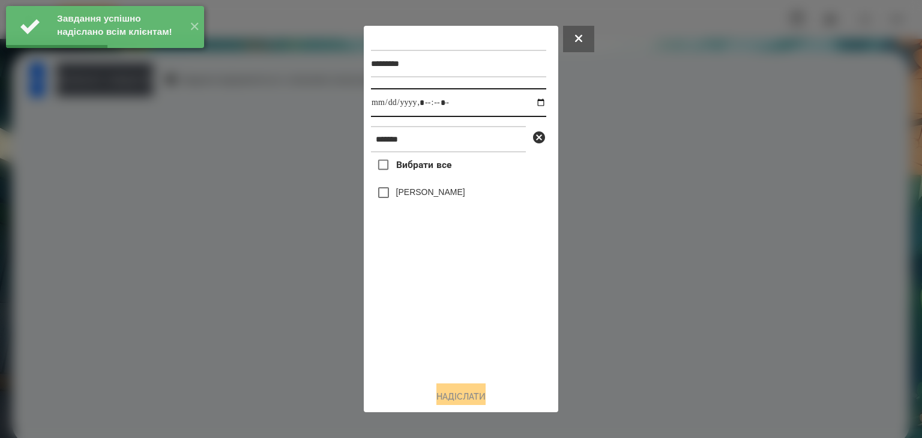
drag, startPoint x: 530, startPoint y: 102, endPoint x: 525, endPoint y: 118, distance: 17.1
click at [530, 102] on input "datetime-local" at bounding box center [458, 102] width 175 height 29
drag, startPoint x: 449, startPoint y: 326, endPoint x: 429, endPoint y: 301, distance: 31.6
click at [446, 327] on div "Вибрати все [PERSON_NAME]" at bounding box center [458, 261] width 175 height 219
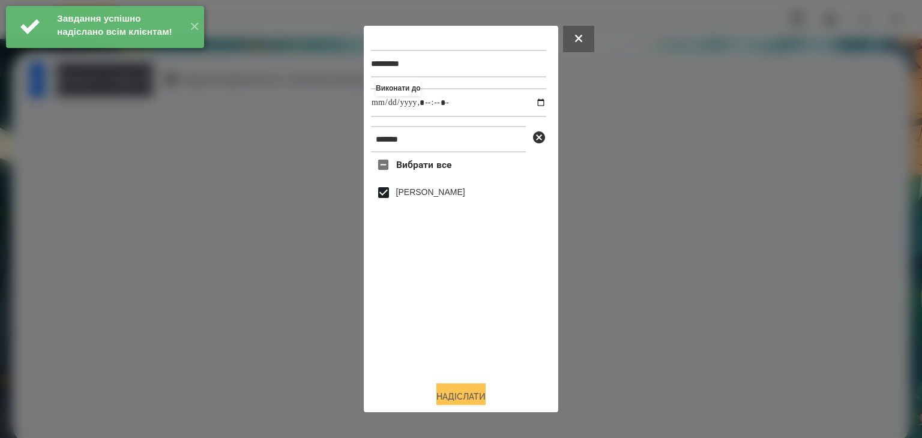
click at [455, 397] on button "Надіслати" at bounding box center [460, 396] width 49 height 26
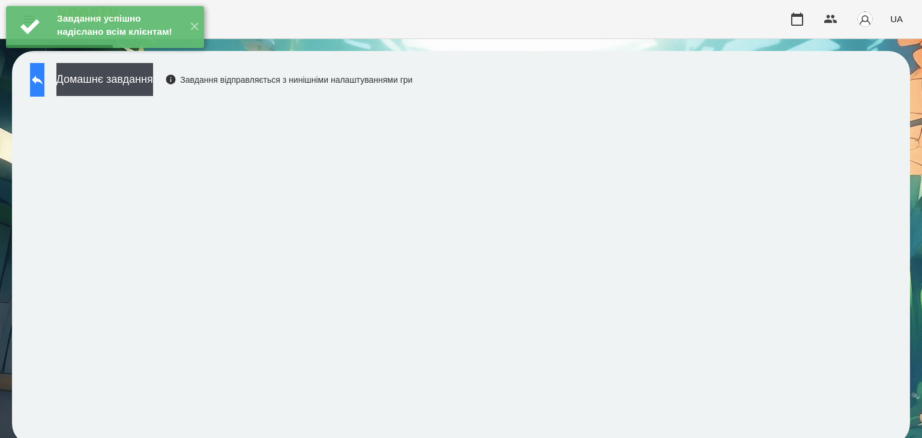
click at [43, 84] on icon at bounding box center [37, 80] width 14 height 14
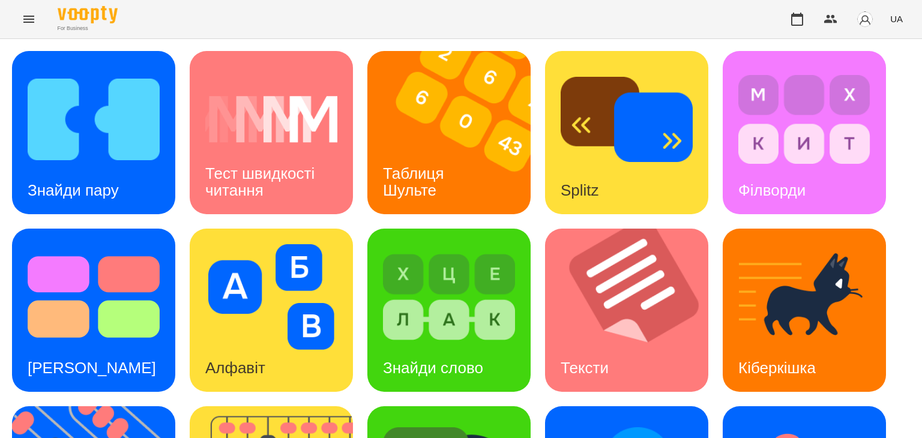
scroll to position [321, 0]
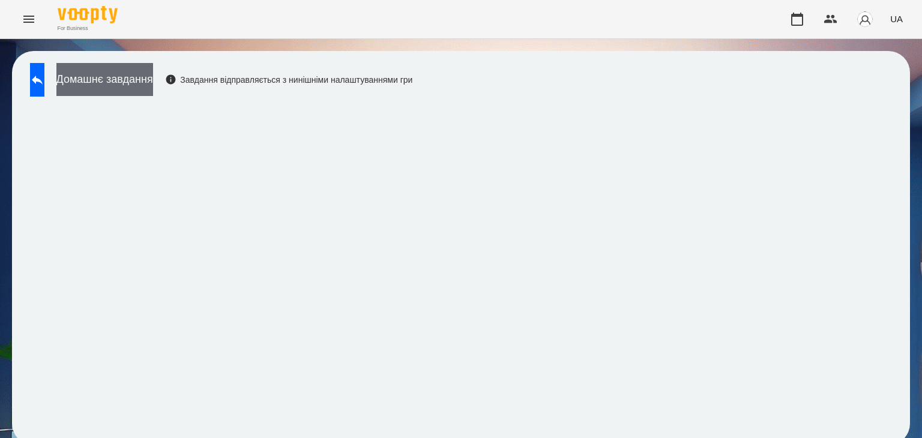
click at [153, 77] on button "Домашнє завдання" at bounding box center [104, 79] width 97 height 33
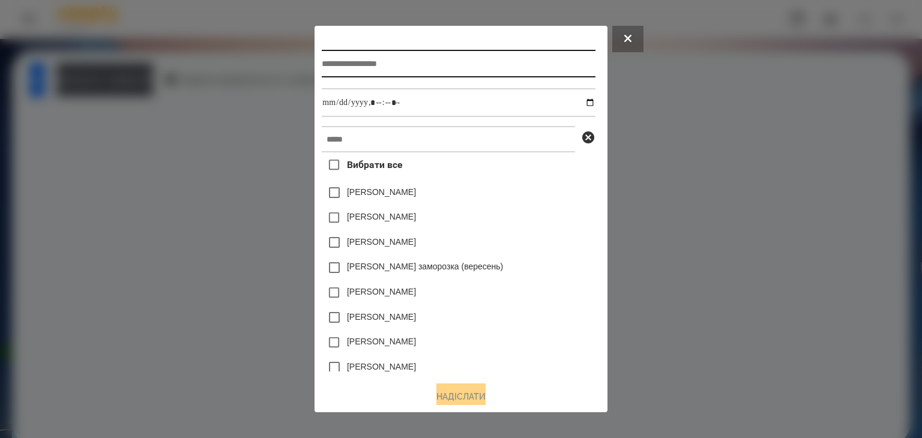
click at [331, 62] on input "text" at bounding box center [458, 64] width 273 height 28
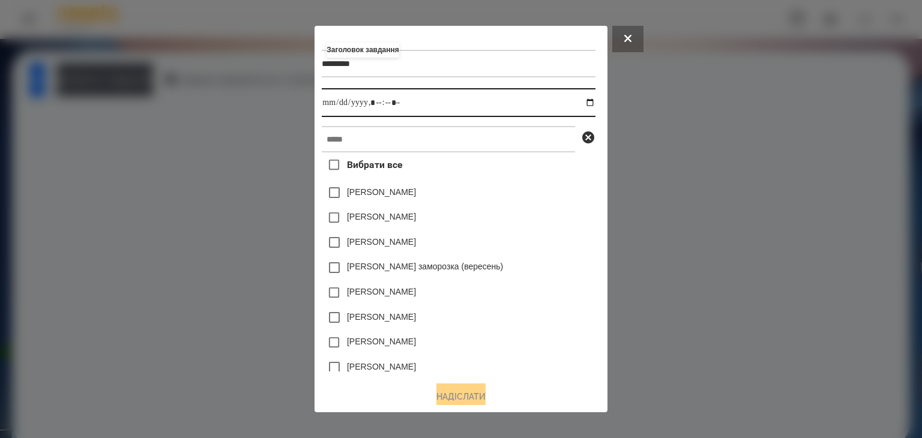
click at [592, 106] on input "datetime-local" at bounding box center [458, 102] width 273 height 29
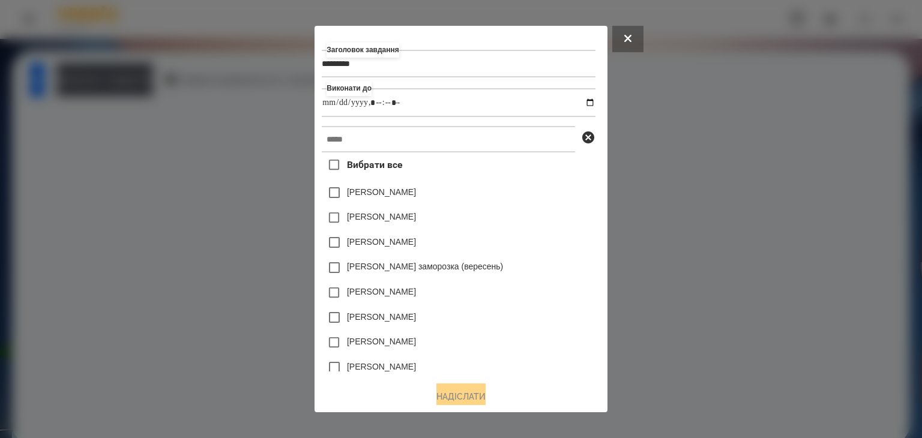
drag, startPoint x: 552, startPoint y: 217, endPoint x: 456, endPoint y: 181, distance: 102.5
click at [551, 216] on div "[PERSON_NAME]" at bounding box center [458, 217] width 273 height 25
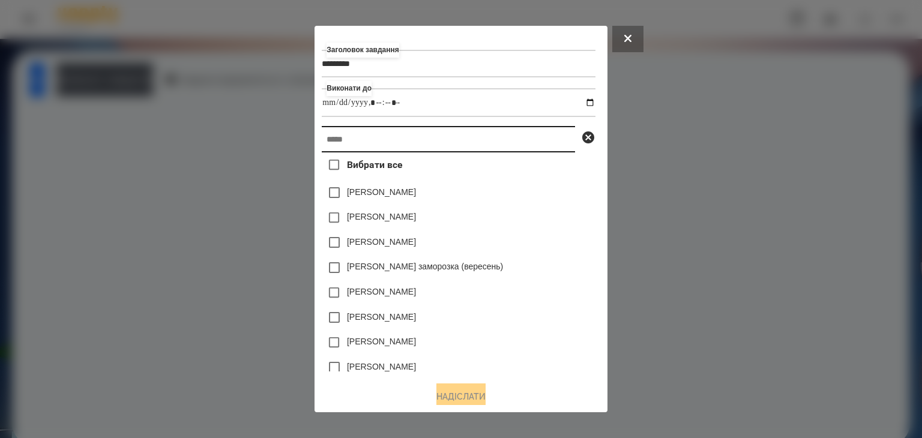
click at [341, 142] on input "text" at bounding box center [448, 139] width 253 height 26
paste input "*******"
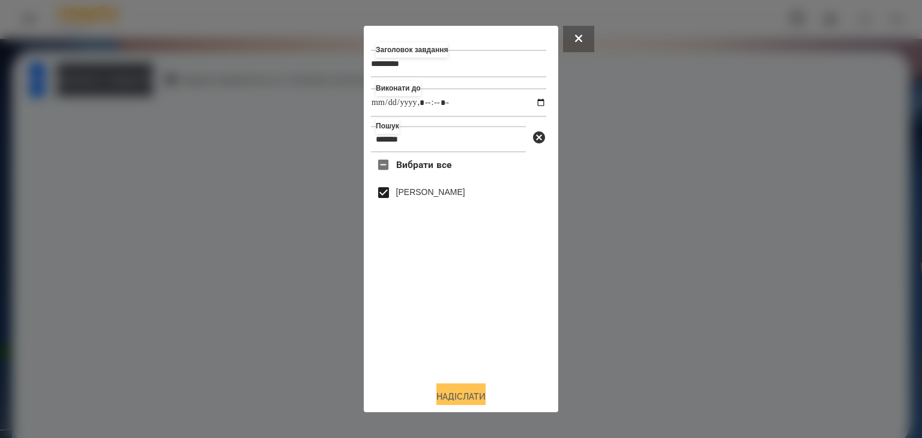
click at [458, 392] on button "Надіслати" at bounding box center [460, 396] width 49 height 26
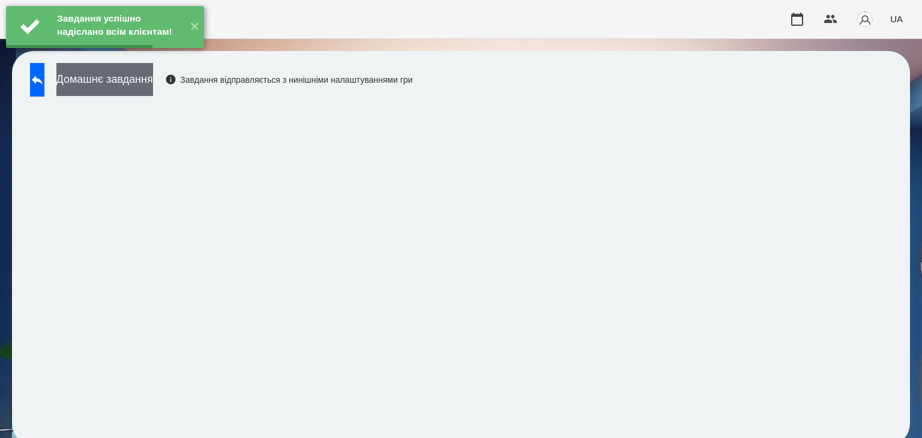
click at [153, 82] on button "Домашнє завдання" at bounding box center [104, 79] width 97 height 33
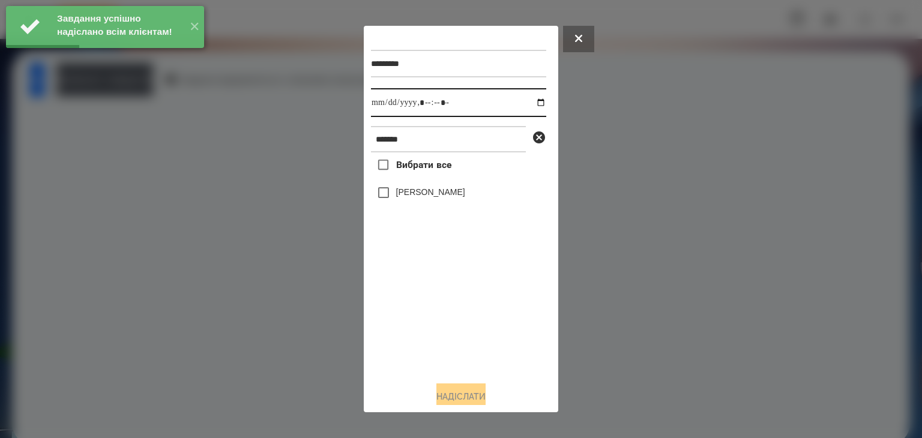
click at [531, 107] on input "datetime-local" at bounding box center [458, 102] width 175 height 29
drag, startPoint x: 394, startPoint y: 311, endPoint x: 389, endPoint y: 274, distance: 36.9
click at [394, 309] on div "Вибрати все [PERSON_NAME]" at bounding box center [458, 261] width 175 height 219
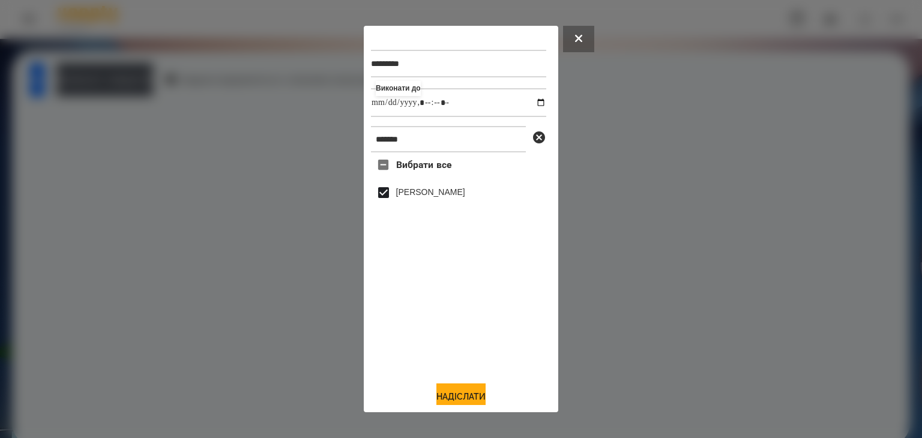
click at [451, 392] on button "Надіслати" at bounding box center [460, 396] width 49 height 26
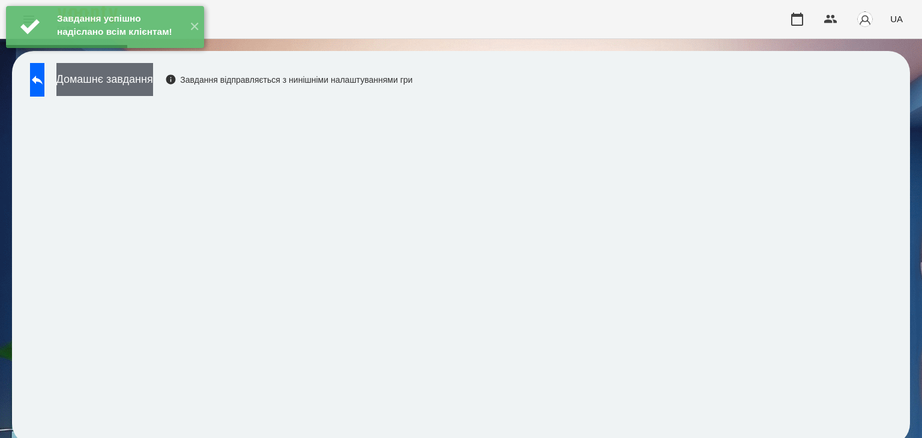
click at [153, 82] on button "Домашнє завдання" at bounding box center [104, 79] width 97 height 33
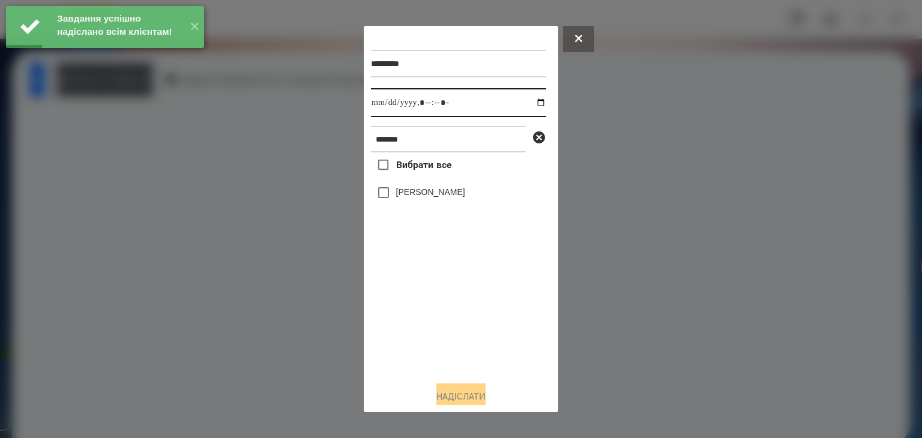
click at [530, 103] on input "datetime-local" at bounding box center [458, 102] width 175 height 29
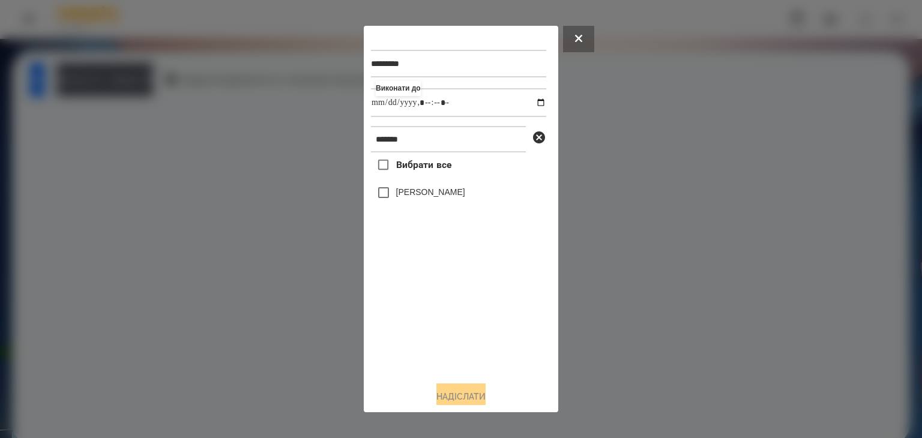
drag, startPoint x: 386, startPoint y: 326, endPoint x: 379, endPoint y: 265, distance: 61.7
click at [388, 318] on div "Вибрати все [PERSON_NAME]" at bounding box center [458, 261] width 175 height 219
click at [451, 392] on button "Надіслати" at bounding box center [460, 396] width 49 height 26
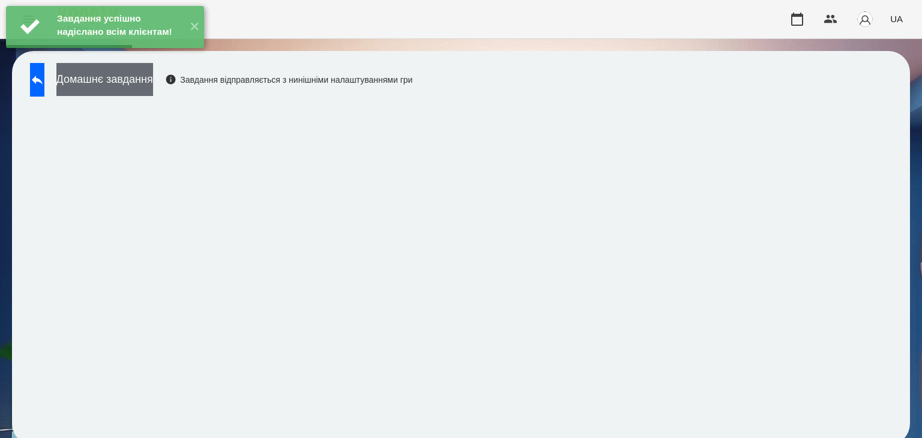
click at [153, 82] on button "Домашнє завдання" at bounding box center [104, 79] width 97 height 33
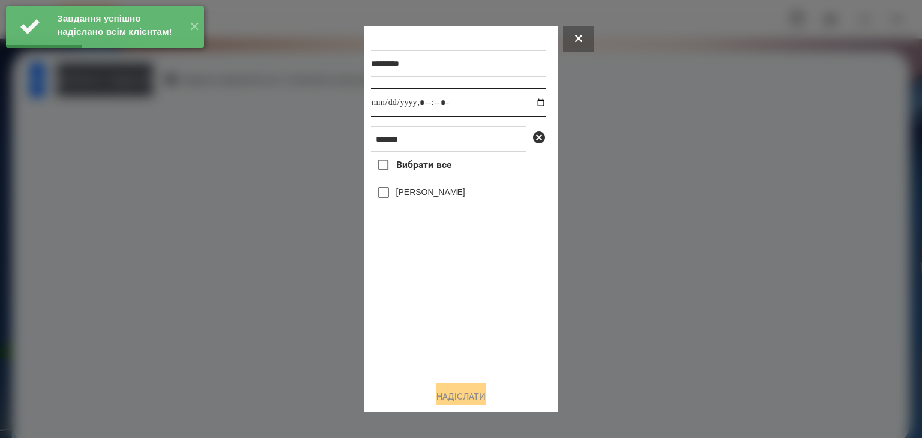
click at [529, 103] on input "datetime-local" at bounding box center [458, 102] width 175 height 29
drag, startPoint x: 422, startPoint y: 317, endPoint x: 412, endPoint y: 285, distance: 33.8
click at [422, 308] on div "Вибрати все [PERSON_NAME]" at bounding box center [458, 261] width 175 height 219
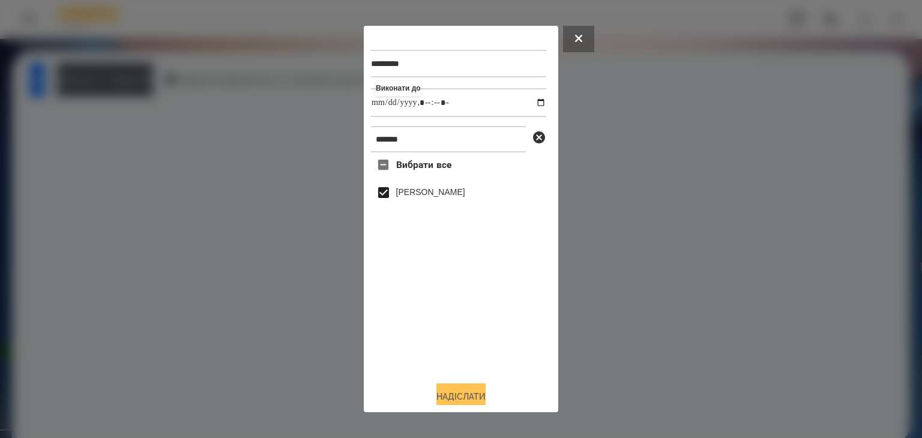
click at [457, 392] on button "Надіслати" at bounding box center [460, 396] width 49 height 26
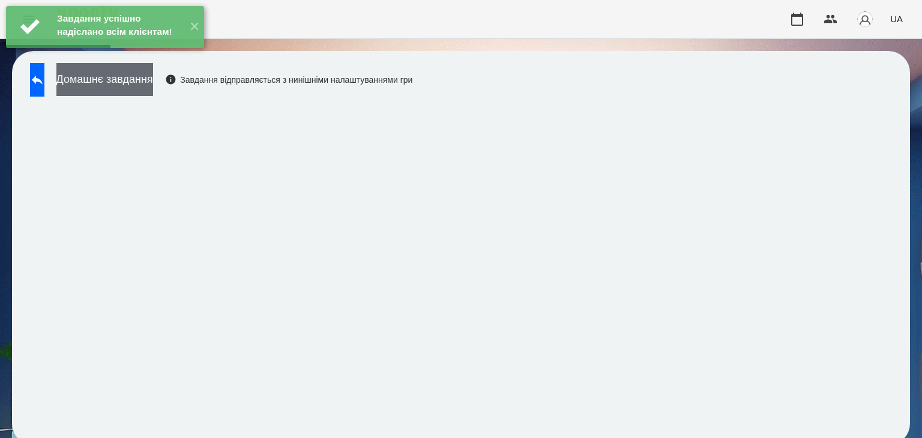
click at [153, 83] on button "Домашнє завдання" at bounding box center [104, 79] width 97 height 33
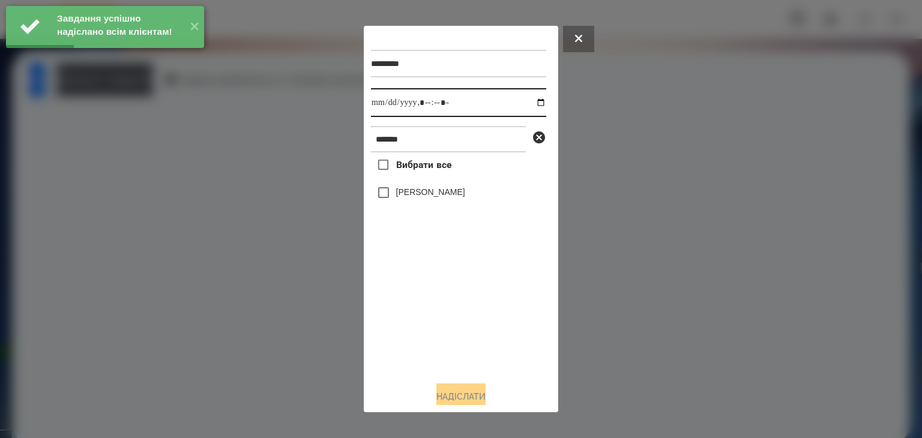
click at [532, 105] on input "datetime-local" at bounding box center [458, 102] width 175 height 29
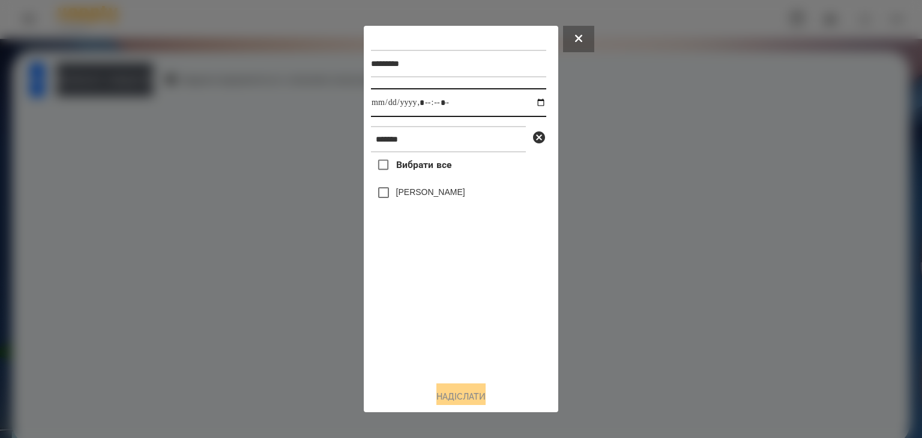
click at [530, 105] on input "datetime-local" at bounding box center [458, 102] width 175 height 29
drag, startPoint x: 514, startPoint y: 332, endPoint x: 490, endPoint y: 271, distance: 65.7
click at [514, 332] on div "Вибрати все [PERSON_NAME]" at bounding box center [458, 261] width 175 height 219
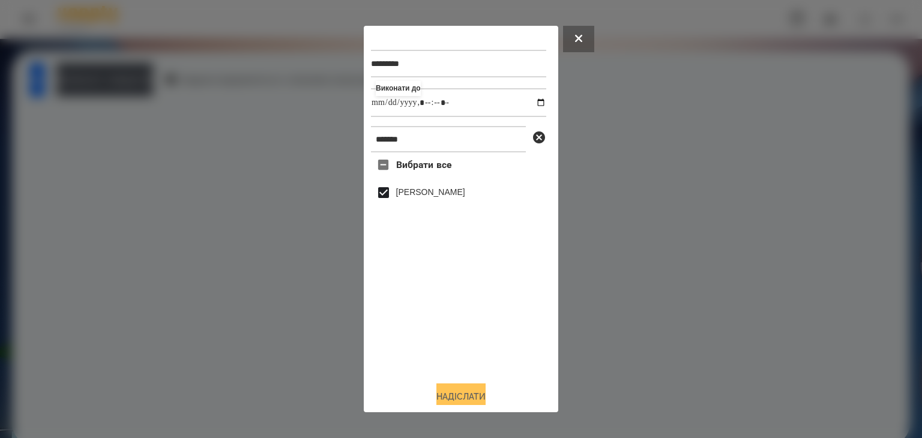
drag, startPoint x: 470, startPoint y: 395, endPoint x: 479, endPoint y: 394, distance: 9.7
click at [470, 395] on button "Надіслати" at bounding box center [460, 396] width 49 height 26
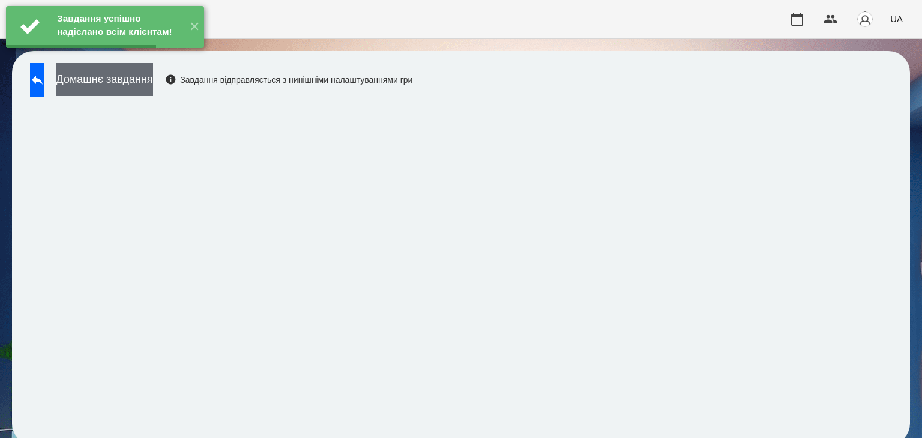
click at [153, 79] on button "Домашнє завдання" at bounding box center [104, 79] width 97 height 33
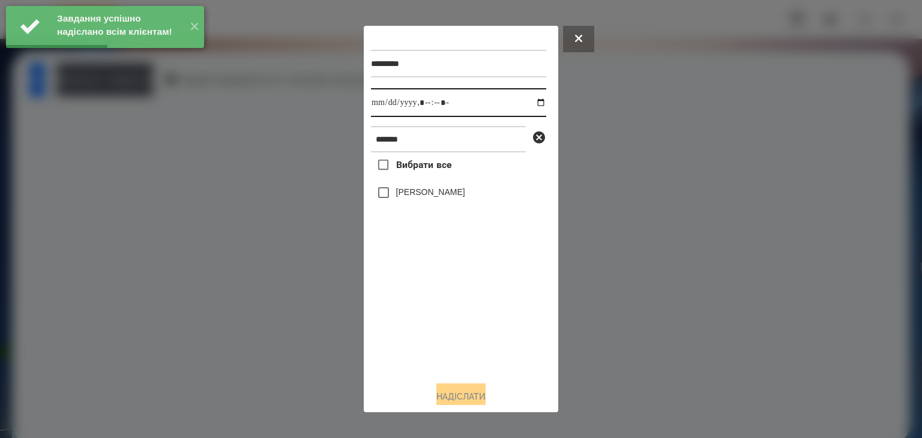
click at [529, 104] on input "datetime-local" at bounding box center [458, 102] width 175 height 29
drag, startPoint x: 440, startPoint y: 352, endPoint x: 426, endPoint y: 319, distance: 36.3
click at [438, 350] on div "Вибрати все [PERSON_NAME]" at bounding box center [458, 261] width 175 height 219
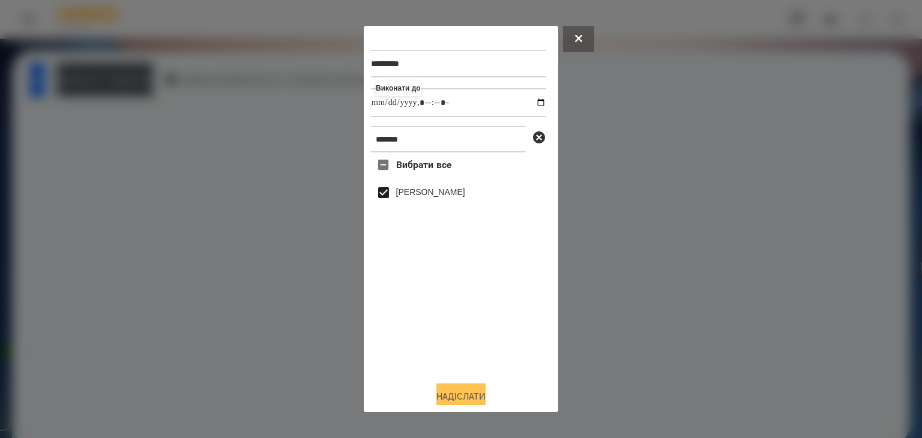
click at [461, 390] on button "Надіслати" at bounding box center [460, 396] width 49 height 26
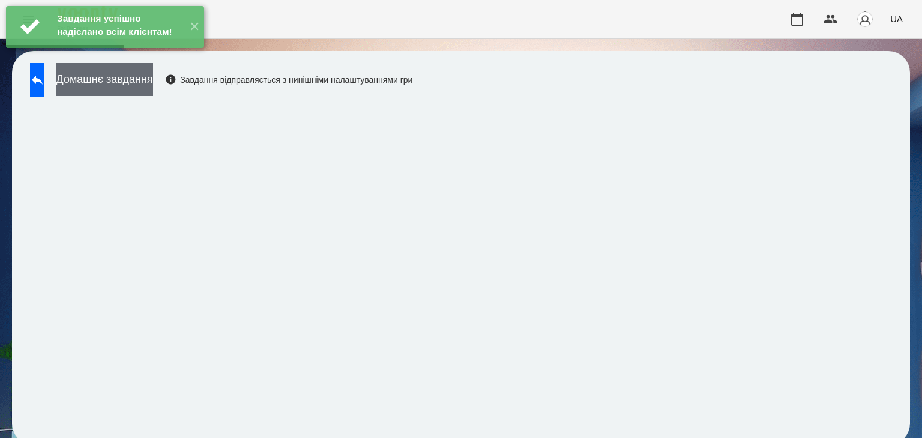
click at [153, 77] on button "Домашнє завдання" at bounding box center [104, 79] width 97 height 33
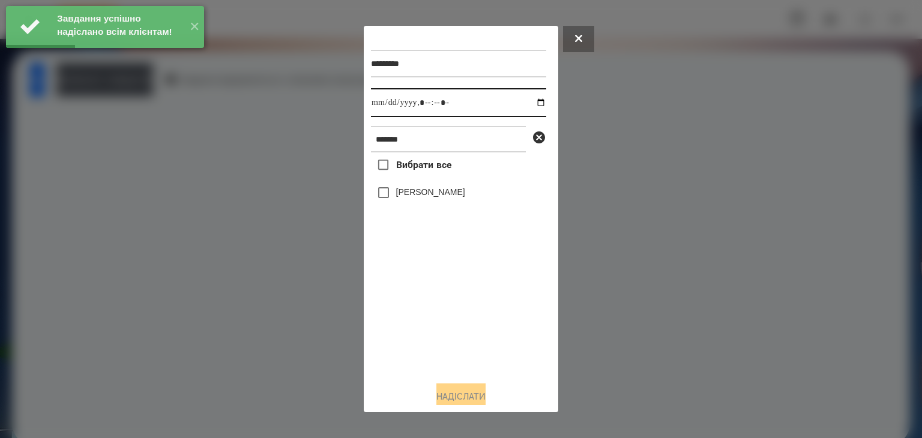
click at [529, 105] on input "datetime-local" at bounding box center [458, 102] width 175 height 29
drag, startPoint x: 436, startPoint y: 322, endPoint x: 385, endPoint y: 223, distance: 111.9
click at [436, 322] on div "Вибрати все [PERSON_NAME]" at bounding box center [458, 261] width 175 height 219
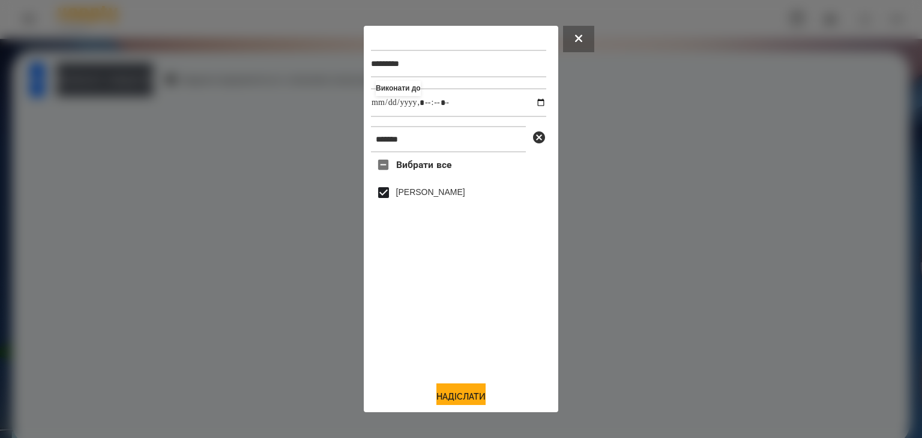
drag, startPoint x: 442, startPoint y: 395, endPoint x: 501, endPoint y: 351, distance: 73.8
click at [443, 395] on button "Надіслати" at bounding box center [460, 396] width 49 height 26
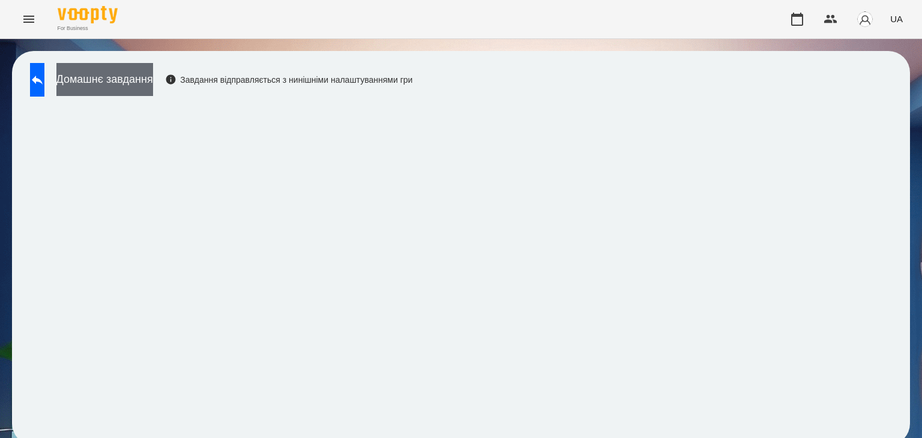
click at [153, 79] on button "Домашнє завдання" at bounding box center [104, 79] width 97 height 33
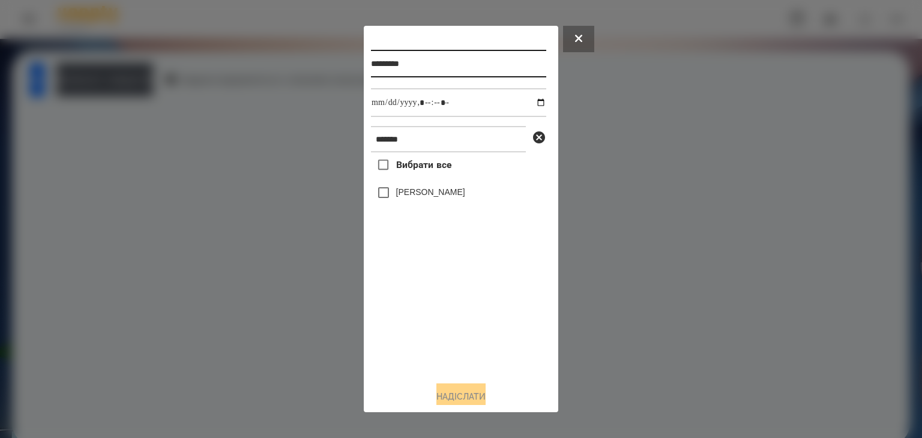
click at [416, 64] on input "*********" at bounding box center [458, 64] width 175 height 28
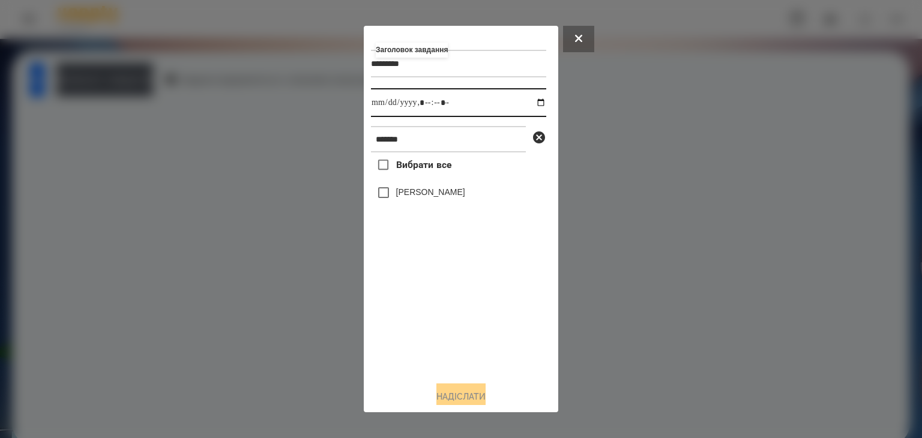
click at [528, 106] on input "datetime-local" at bounding box center [458, 102] width 175 height 29
drag, startPoint x: 479, startPoint y: 340, endPoint x: 440, endPoint y: 293, distance: 60.1
click at [478, 340] on div "Вибрати все [PERSON_NAME]" at bounding box center [458, 261] width 175 height 219
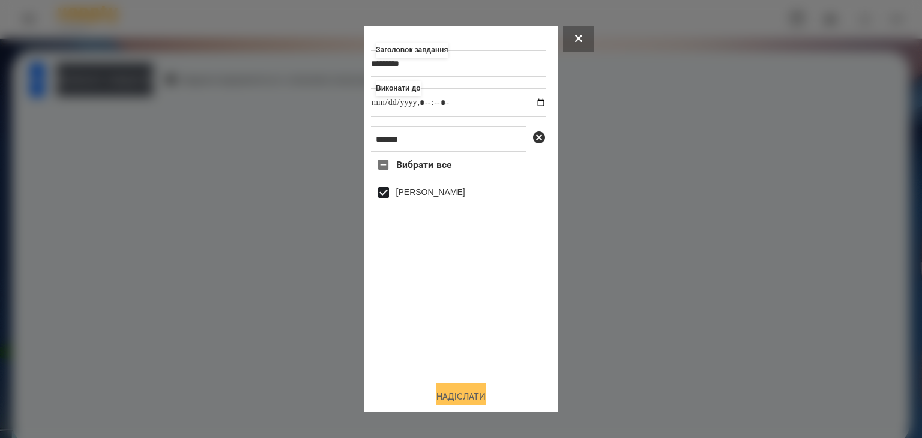
click at [458, 396] on button "Надіслати" at bounding box center [460, 396] width 49 height 26
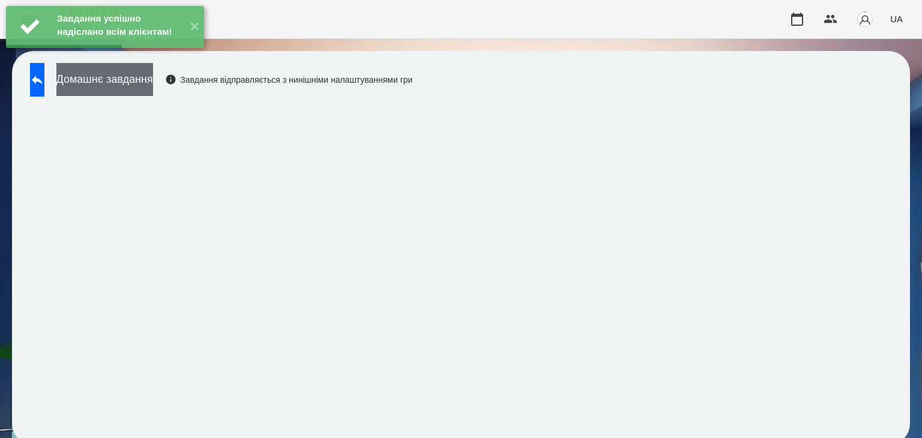
click at [153, 81] on button "Домашнє завдання" at bounding box center [104, 79] width 97 height 33
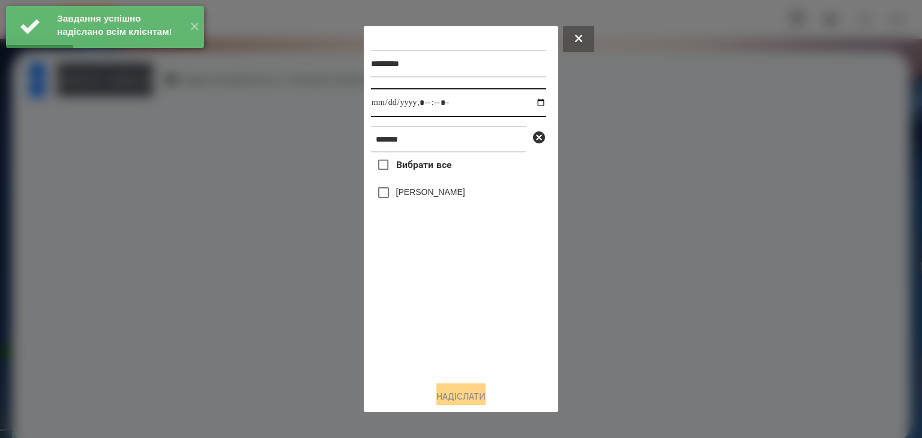
click at [529, 106] on input "datetime-local" at bounding box center [458, 102] width 175 height 29
drag, startPoint x: 412, startPoint y: 334, endPoint x: 403, endPoint y: 277, distance: 58.3
click at [413, 335] on div "Вибрати все [PERSON_NAME]" at bounding box center [458, 261] width 175 height 219
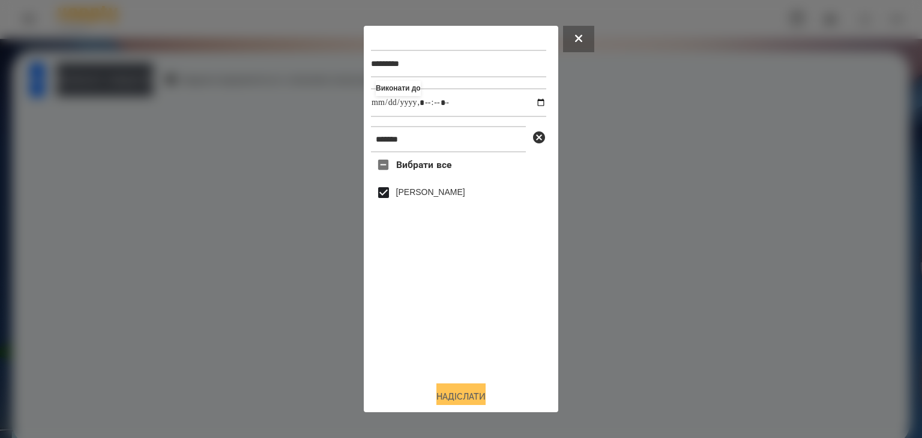
click at [460, 393] on button "Надіслати" at bounding box center [460, 396] width 49 height 26
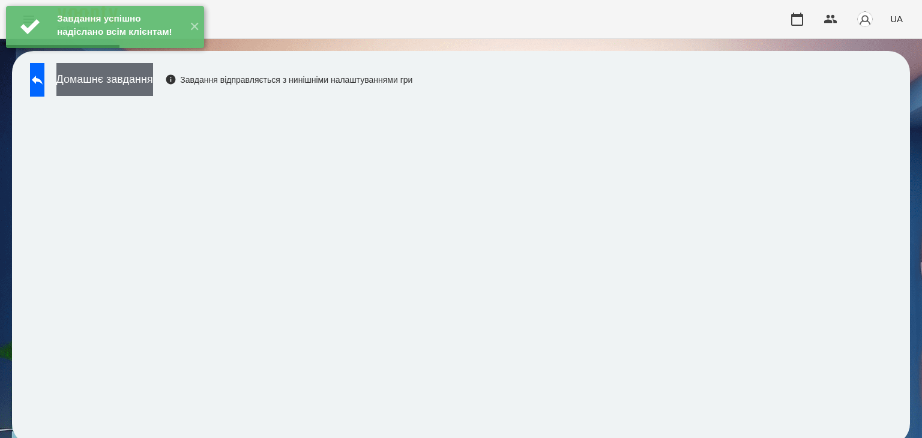
click at [153, 81] on button "Домашнє завдання" at bounding box center [104, 79] width 97 height 33
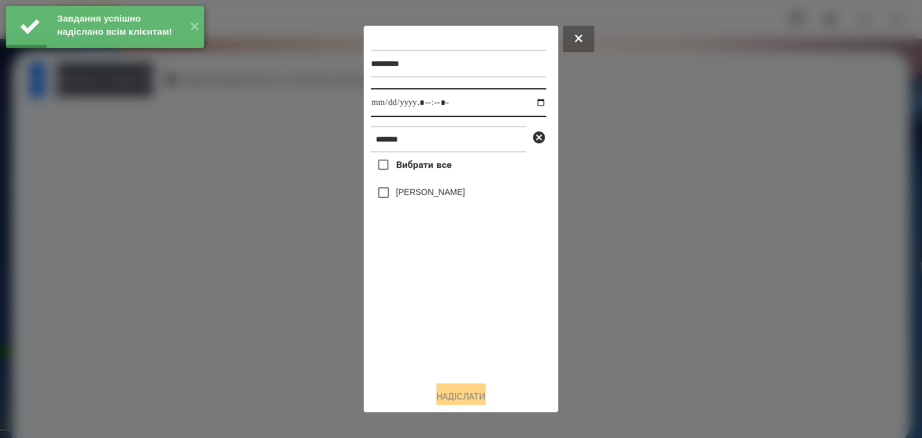
click at [532, 104] on input "datetime-local" at bounding box center [458, 102] width 175 height 29
drag, startPoint x: 399, startPoint y: 340, endPoint x: 399, endPoint y: 331, distance: 9.0
click at [399, 331] on div "Вибрати все [PERSON_NAME]" at bounding box center [458, 261] width 175 height 219
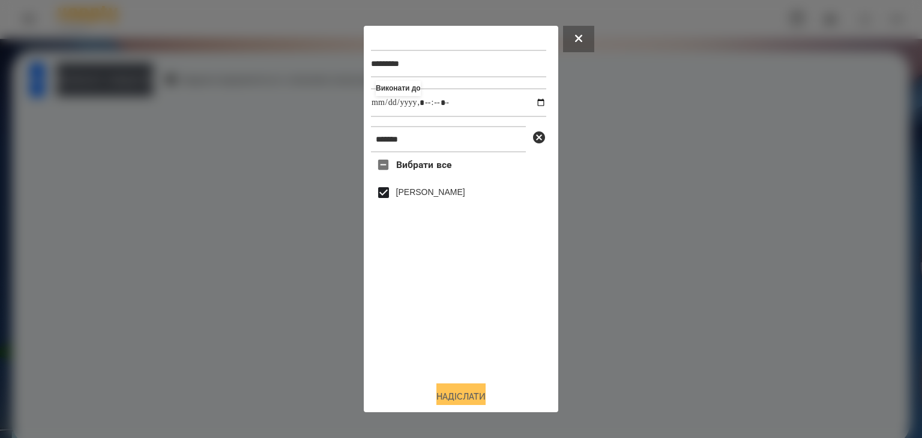
click at [469, 394] on button "Надіслати" at bounding box center [460, 396] width 49 height 26
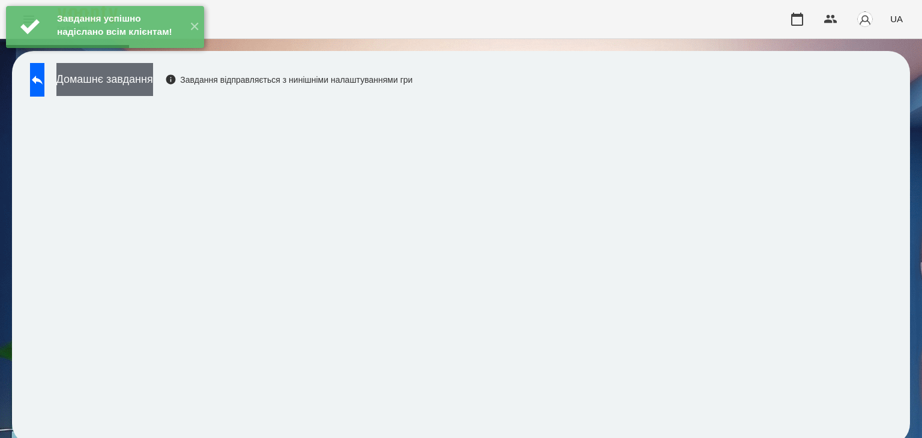
click at [153, 81] on button "Домашнє завдання" at bounding box center [104, 79] width 97 height 33
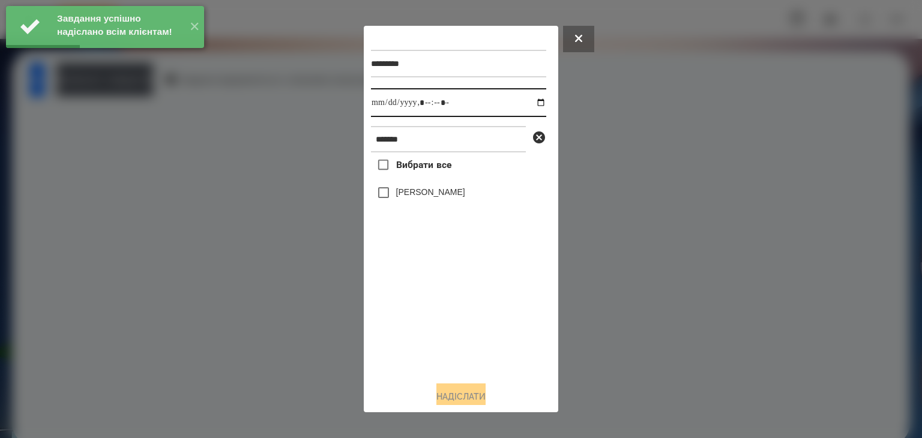
click at [532, 104] on input "datetime-local" at bounding box center [458, 102] width 175 height 29
drag, startPoint x: 459, startPoint y: 323, endPoint x: 406, endPoint y: 230, distance: 107.0
click at [457, 322] on div "Вибрати все [PERSON_NAME]" at bounding box center [458, 261] width 175 height 219
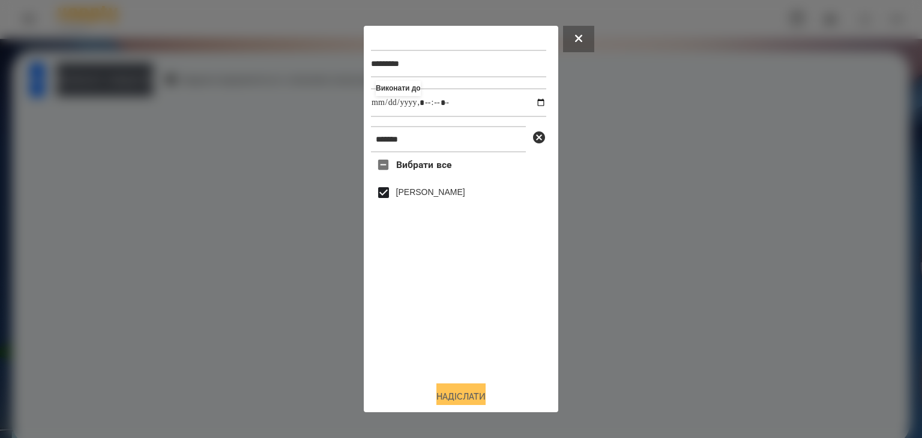
click at [466, 394] on button "Надіслати" at bounding box center [460, 396] width 49 height 26
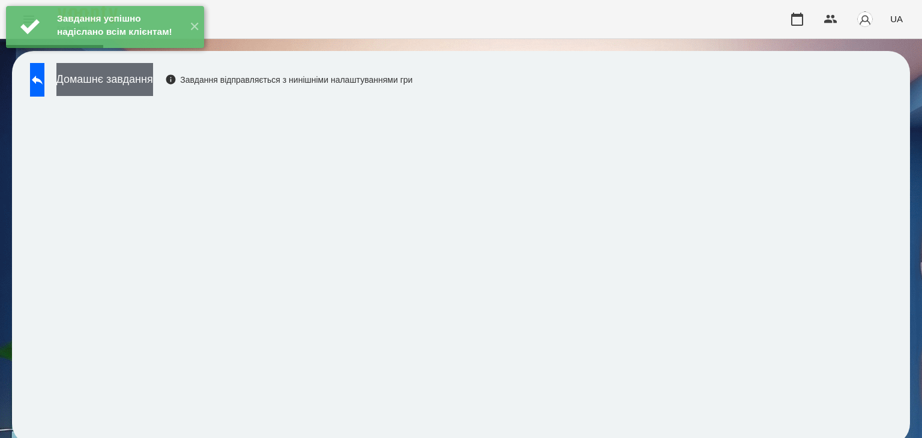
click at [153, 83] on button "Домашнє завдання" at bounding box center [104, 79] width 97 height 33
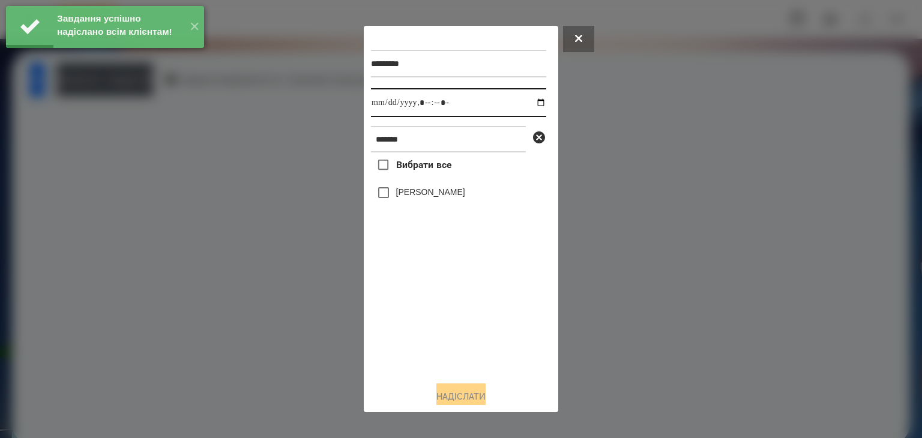
click at [529, 103] on input "datetime-local" at bounding box center [458, 102] width 175 height 29
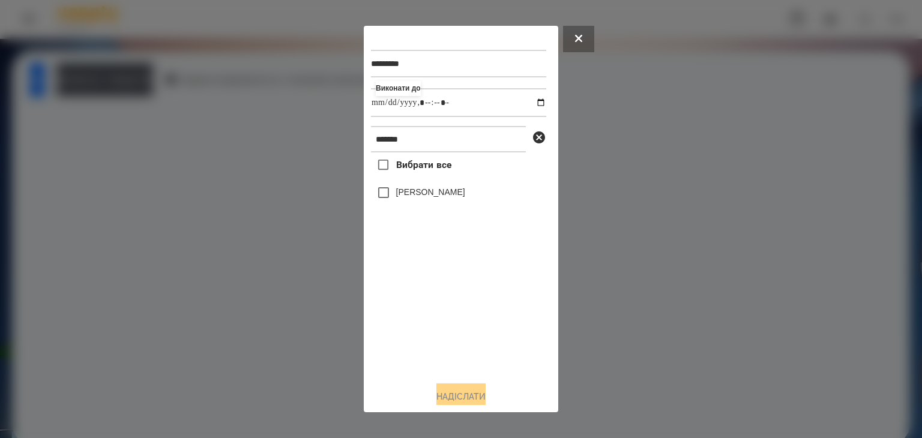
click at [442, 325] on div "Вибрати все [PERSON_NAME]" at bounding box center [458, 261] width 175 height 219
click at [453, 395] on button "Надіслати" at bounding box center [460, 396] width 49 height 26
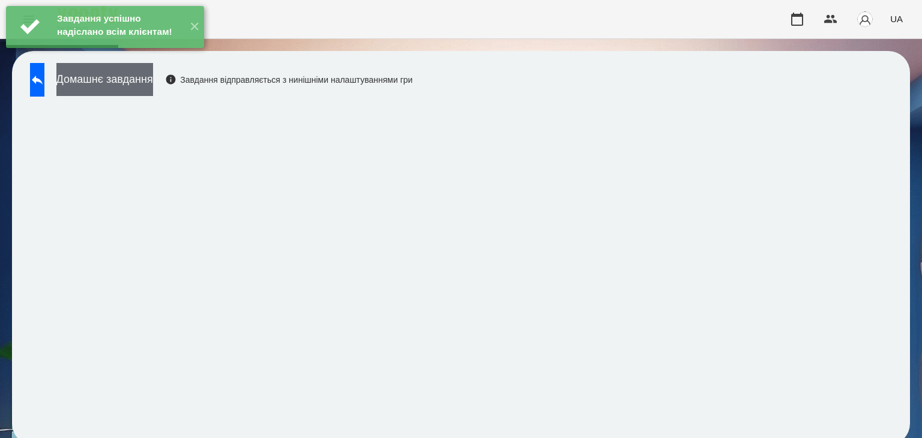
click at [153, 83] on button "Домашнє завдання" at bounding box center [104, 79] width 97 height 33
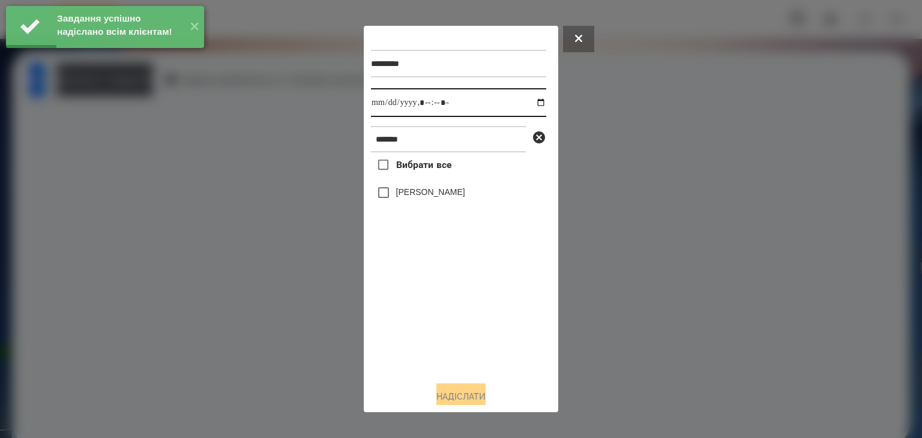
click at [529, 104] on input "datetime-local" at bounding box center [458, 102] width 175 height 29
drag, startPoint x: 458, startPoint y: 319, endPoint x: 396, endPoint y: 214, distance: 121.9
click at [455, 313] on div "Вибрати все [PERSON_NAME]" at bounding box center [458, 261] width 175 height 219
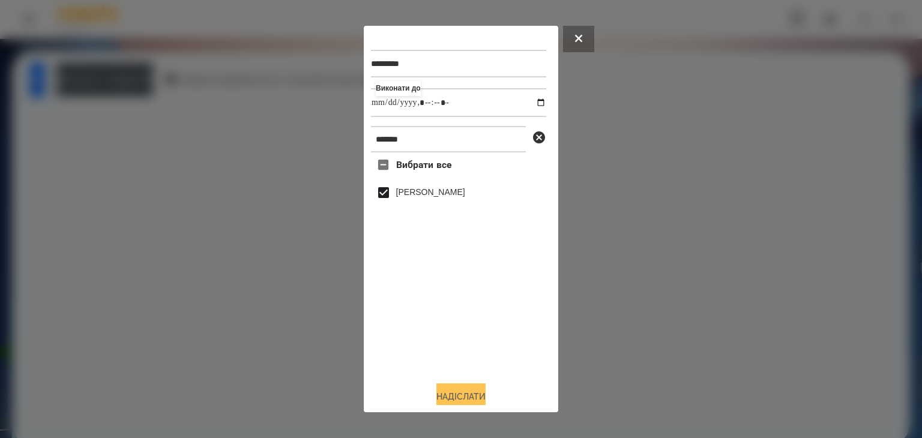
click at [469, 396] on button "Надіслати" at bounding box center [460, 396] width 49 height 26
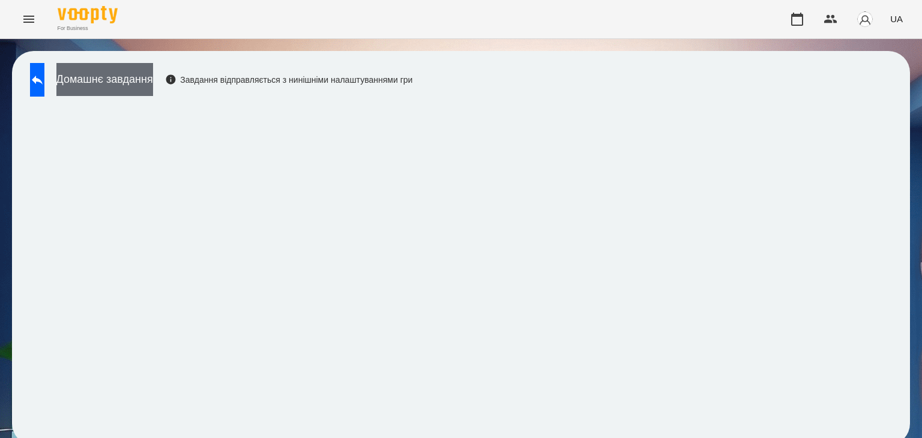
click at [153, 80] on button "Домашнє завдання" at bounding box center [104, 79] width 97 height 33
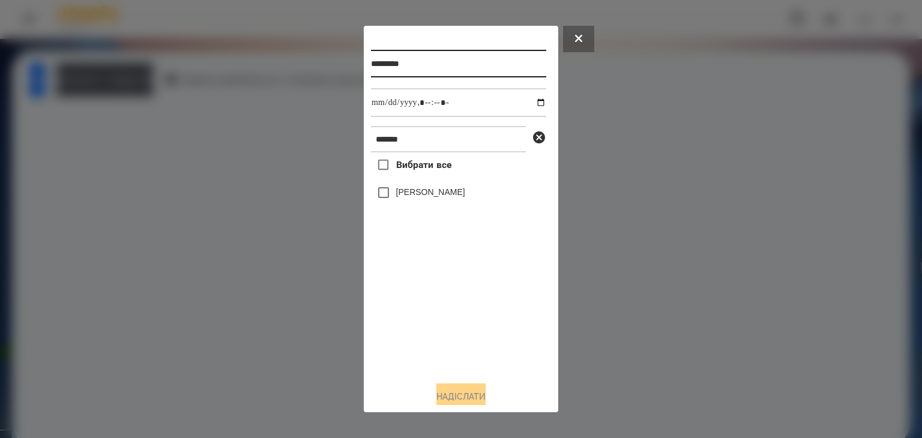
drag, startPoint x: 423, startPoint y: 65, endPoint x: 416, endPoint y: 65, distance: 6.6
click at [416, 65] on input "*********" at bounding box center [458, 64] width 175 height 28
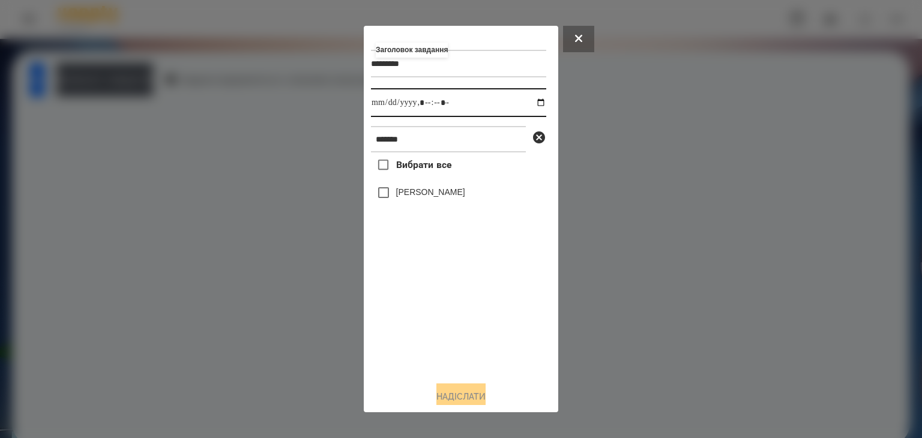
click at [528, 104] on input "datetime-local" at bounding box center [458, 102] width 175 height 29
drag, startPoint x: 457, startPoint y: 338, endPoint x: 437, endPoint y: 301, distance: 42.7
click at [457, 338] on div "Вибрати все [PERSON_NAME]" at bounding box center [458, 261] width 175 height 219
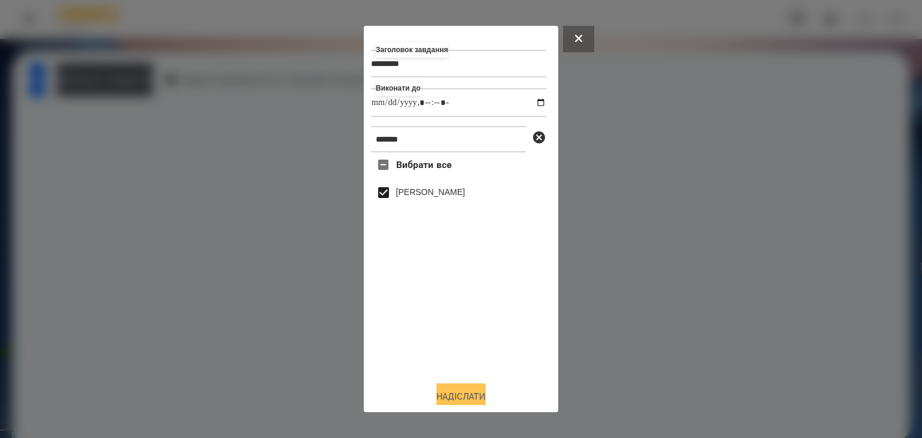
click at [447, 393] on button "Надіслати" at bounding box center [460, 396] width 49 height 26
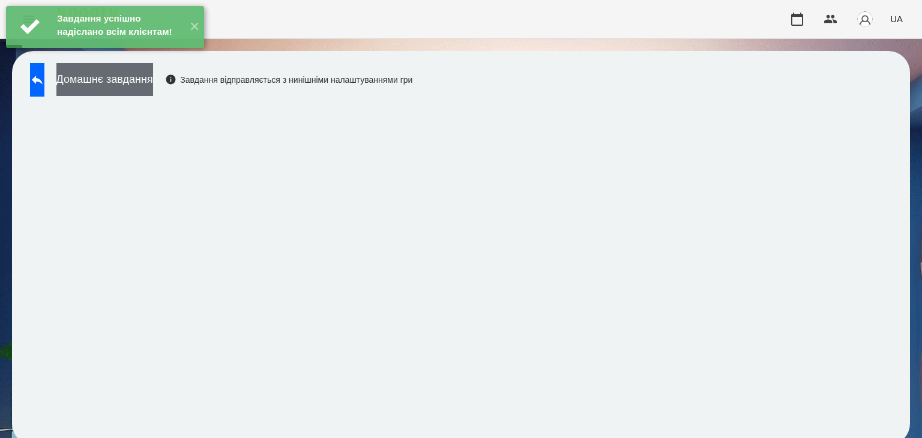
click at [153, 82] on button "Домашнє завдання" at bounding box center [104, 79] width 97 height 33
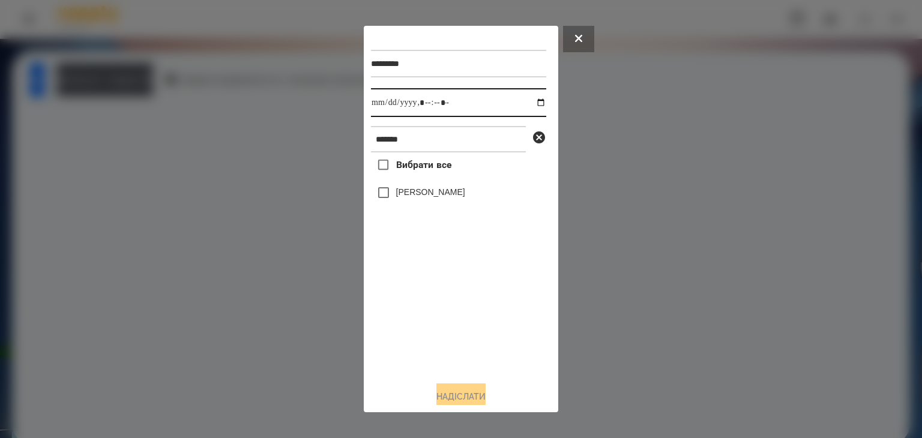
click at [530, 104] on input "datetime-local" at bounding box center [458, 102] width 175 height 29
drag, startPoint x: 415, startPoint y: 327, endPoint x: 408, endPoint y: 320, distance: 10.2
click at [413, 328] on div "Вибрати все [PERSON_NAME]" at bounding box center [458, 261] width 175 height 219
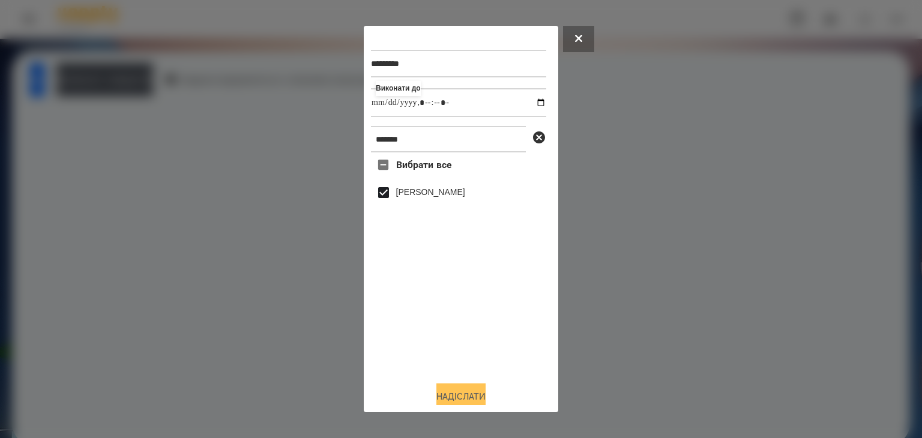
click at [463, 394] on button "Надіслати" at bounding box center [460, 396] width 49 height 26
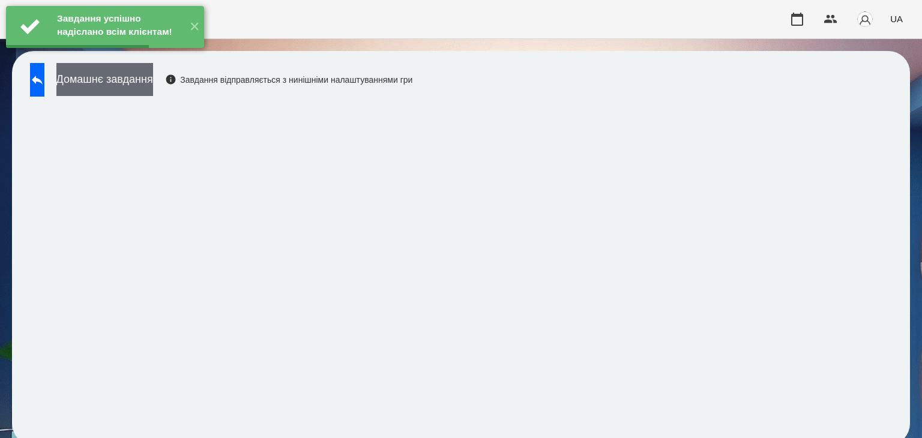
click at [153, 82] on button "Домашнє завдання" at bounding box center [104, 79] width 97 height 33
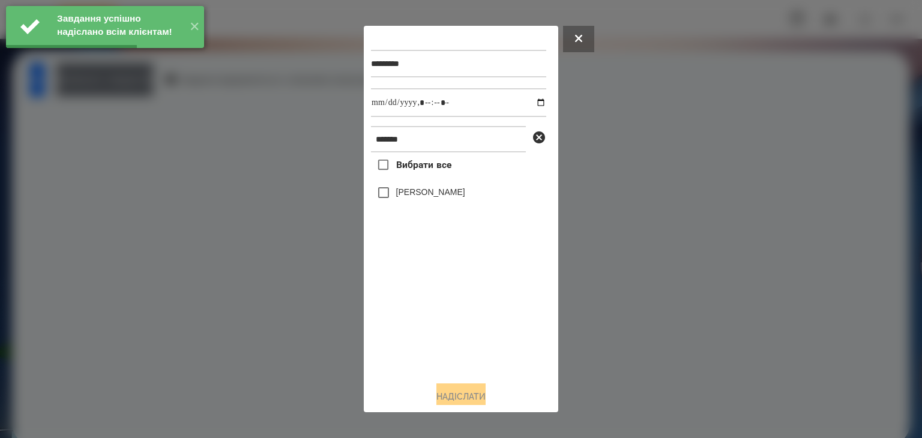
click at [182, 82] on div at bounding box center [461, 219] width 922 height 438
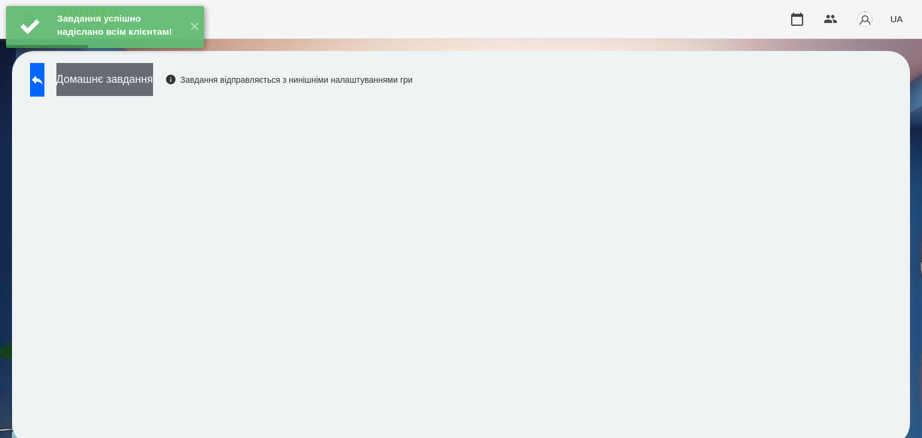
click at [153, 82] on button "Домашнє завдання" at bounding box center [104, 79] width 97 height 33
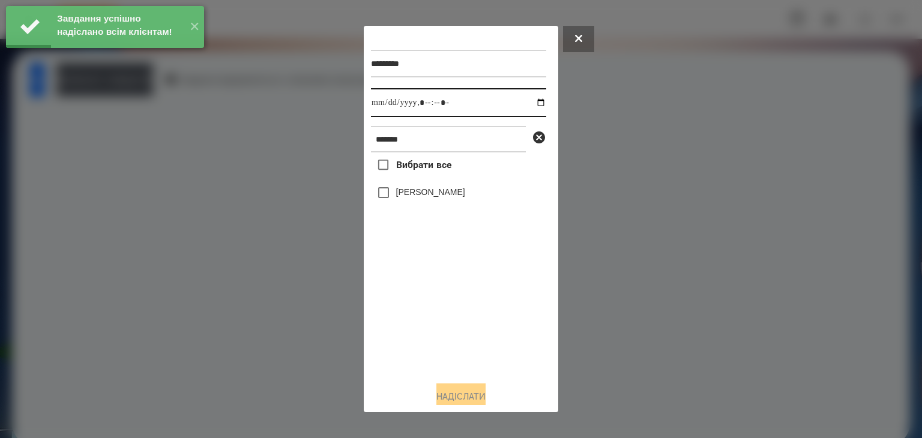
click at [529, 104] on input "datetime-local" at bounding box center [458, 102] width 175 height 29
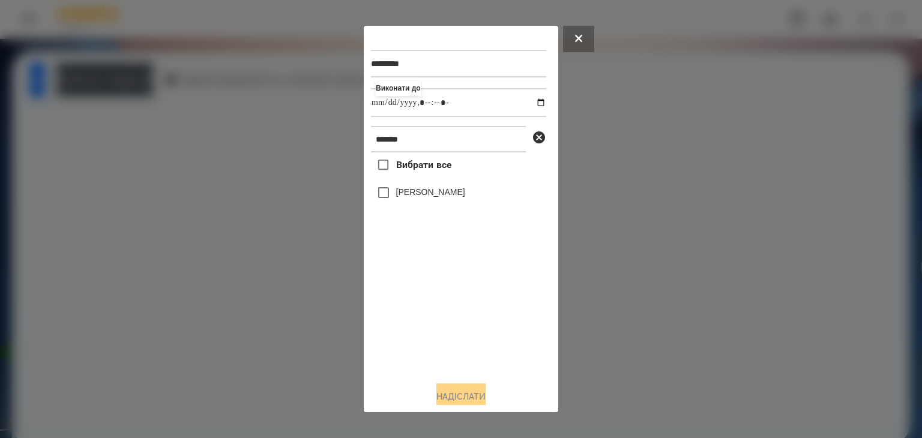
drag, startPoint x: 410, startPoint y: 323, endPoint x: 401, endPoint y: 265, distance: 59.5
click at [410, 323] on div "Вибрати все [PERSON_NAME]" at bounding box center [458, 261] width 175 height 219
click at [442, 392] on button "Надіслати" at bounding box center [460, 396] width 49 height 26
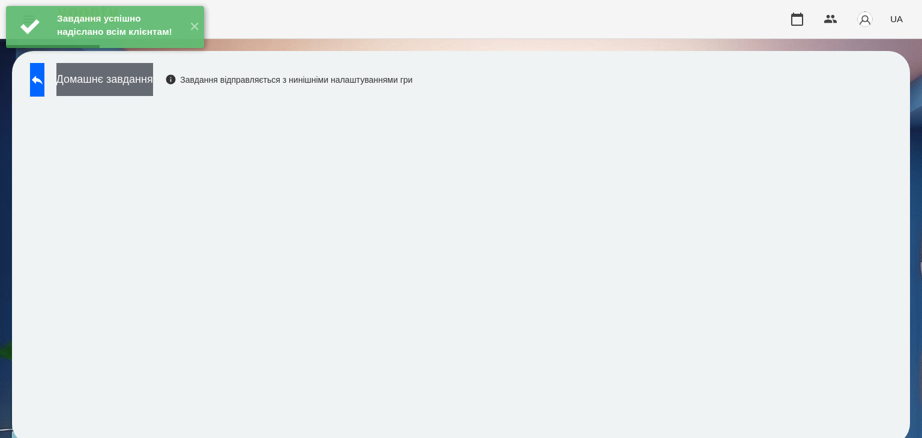
click at [153, 86] on button "Домашнє завдання" at bounding box center [104, 79] width 97 height 33
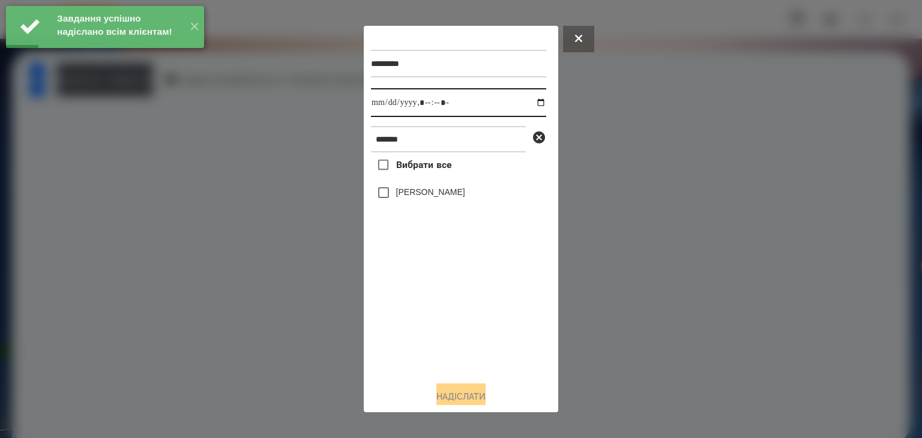
click at [534, 104] on input "datetime-local" at bounding box center [458, 102] width 175 height 29
drag, startPoint x: 534, startPoint y: 104, endPoint x: 527, endPoint y: 108, distance: 7.8
click at [534, 104] on input "datetime-local" at bounding box center [458, 102] width 175 height 29
drag, startPoint x: 415, startPoint y: 338, endPoint x: 399, endPoint y: 306, distance: 35.7
click at [413, 335] on div "Вибрати все [PERSON_NAME]" at bounding box center [458, 261] width 175 height 219
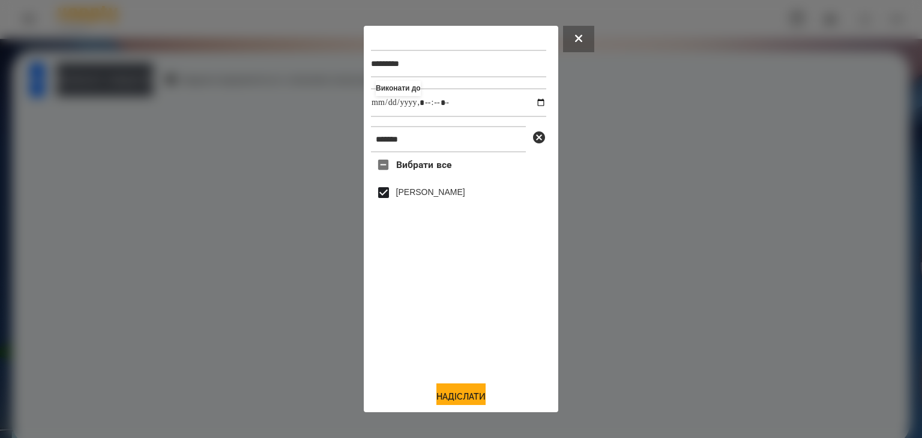
drag, startPoint x: 457, startPoint y: 394, endPoint x: 498, endPoint y: 311, distance: 92.6
click at [458, 394] on button "Надіслати" at bounding box center [460, 396] width 49 height 26
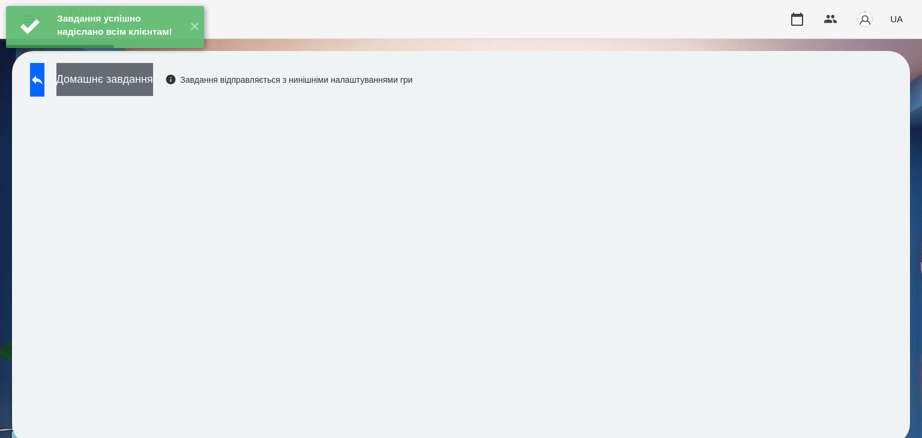
click at [153, 83] on button "Домашнє завдання" at bounding box center [104, 79] width 97 height 33
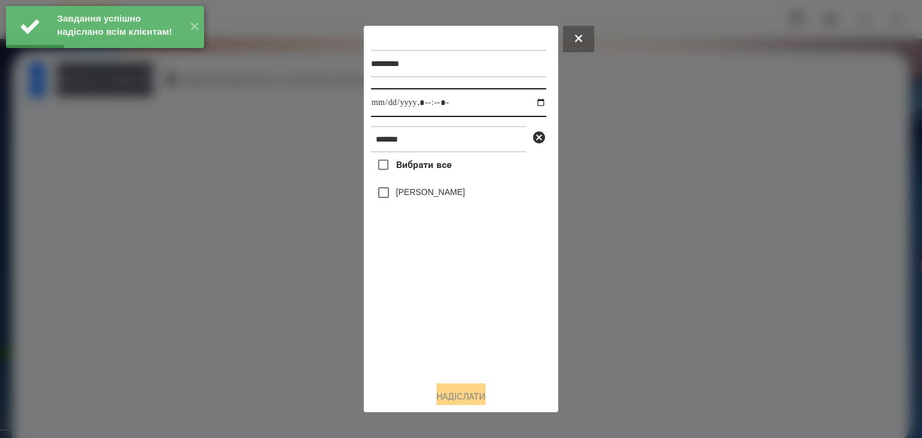
click at [529, 103] on input "datetime-local" at bounding box center [458, 102] width 175 height 29
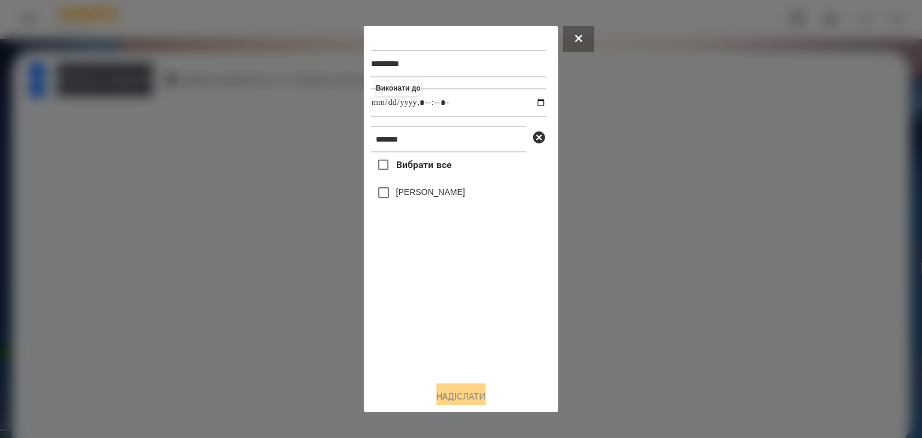
click at [458, 341] on div "Вибрати все [PERSON_NAME]" at bounding box center [458, 261] width 175 height 219
click at [475, 395] on button "Надіслати" at bounding box center [460, 396] width 49 height 26
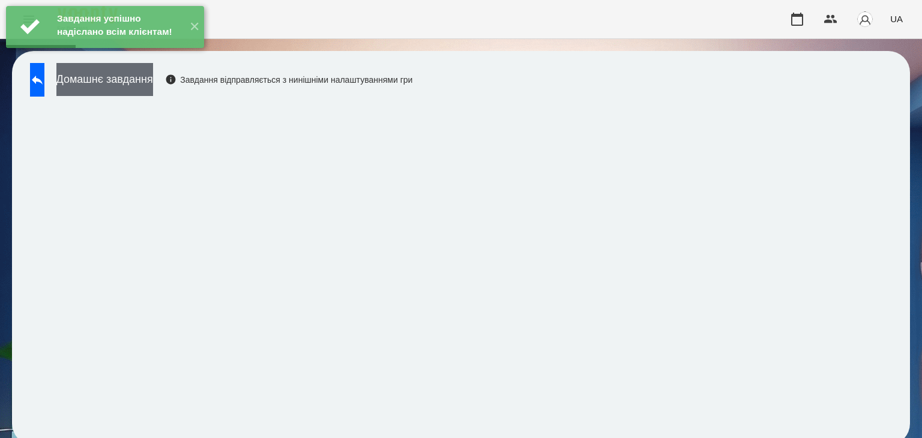
click at [153, 82] on button "Домашнє завдання" at bounding box center [104, 79] width 97 height 33
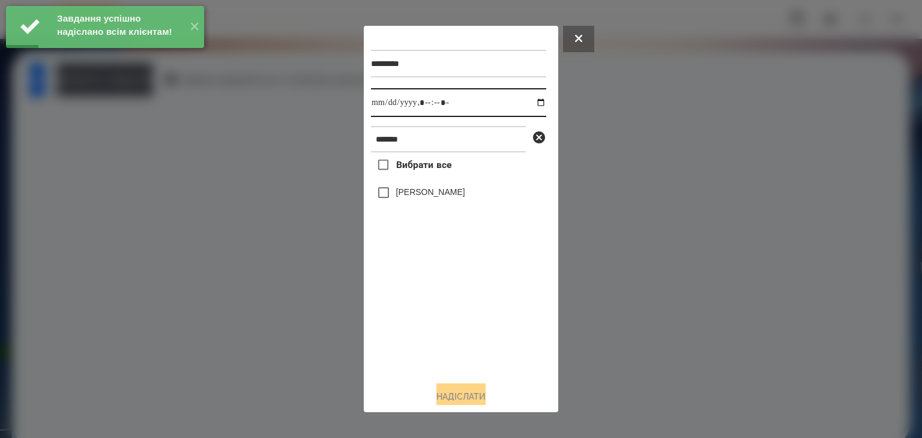
click at [527, 104] on input "datetime-local" at bounding box center [458, 102] width 175 height 29
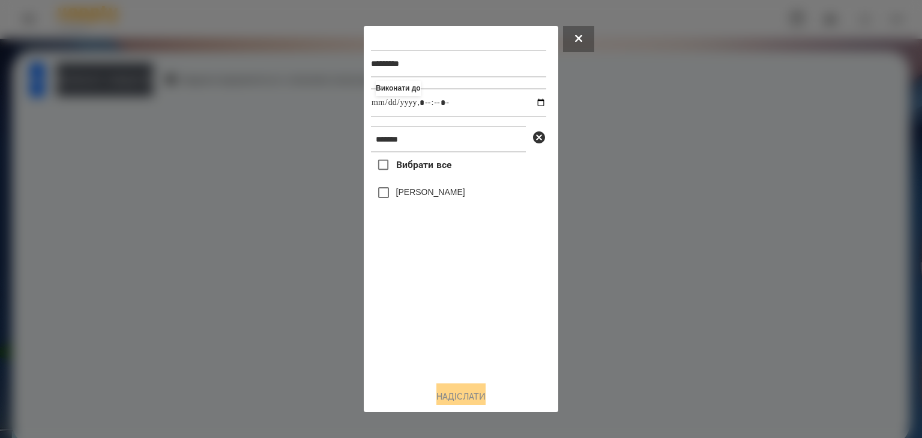
click at [468, 332] on div "Вибрати все [PERSON_NAME]" at bounding box center [458, 261] width 175 height 219
click at [472, 395] on button "Надіслати" at bounding box center [460, 396] width 49 height 26
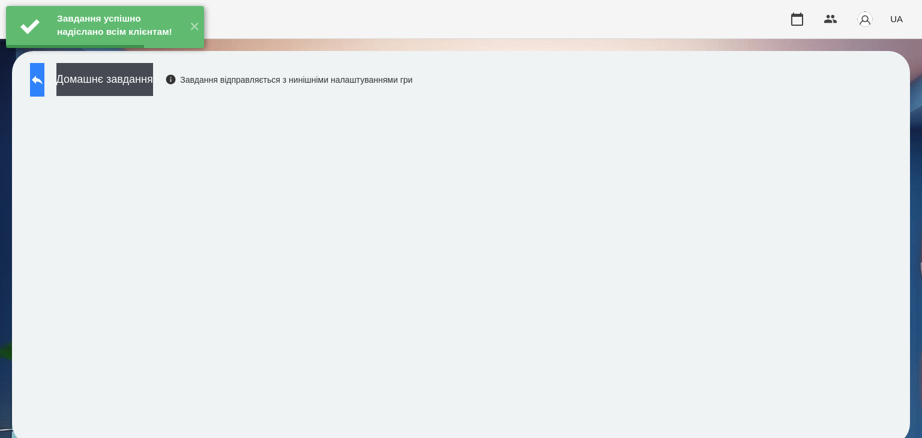
click at [44, 86] on icon at bounding box center [37, 80] width 14 height 14
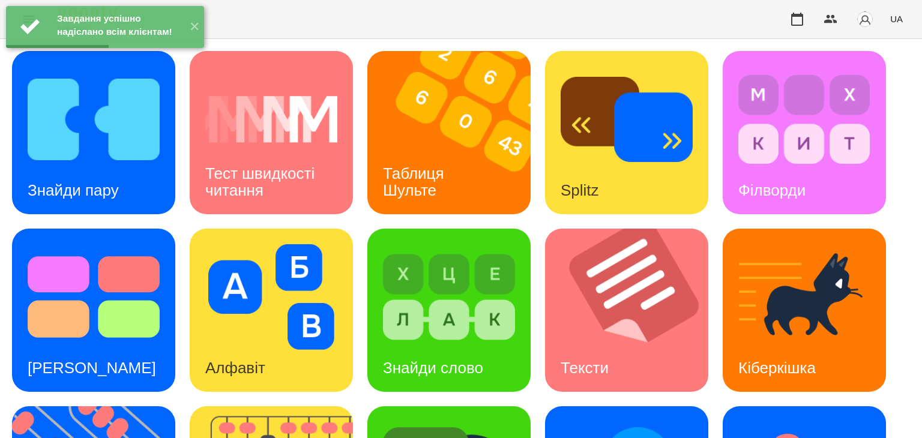
scroll to position [240, 0]
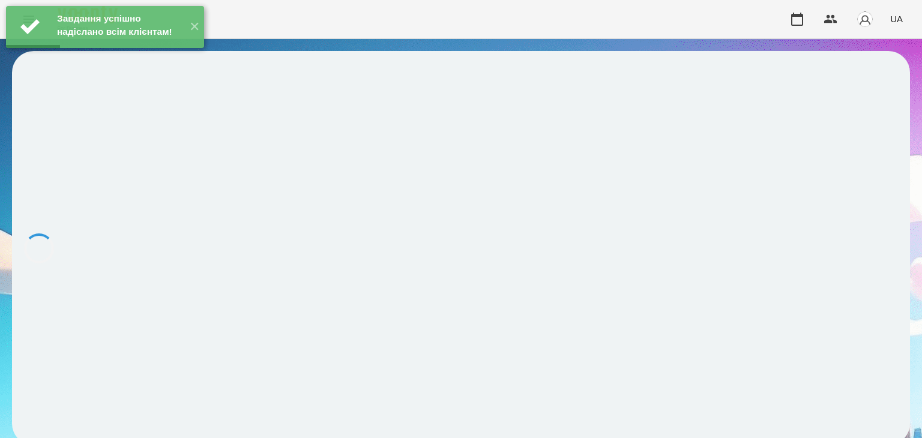
click at [784, 274] on div at bounding box center [461, 248] width 898 height 394
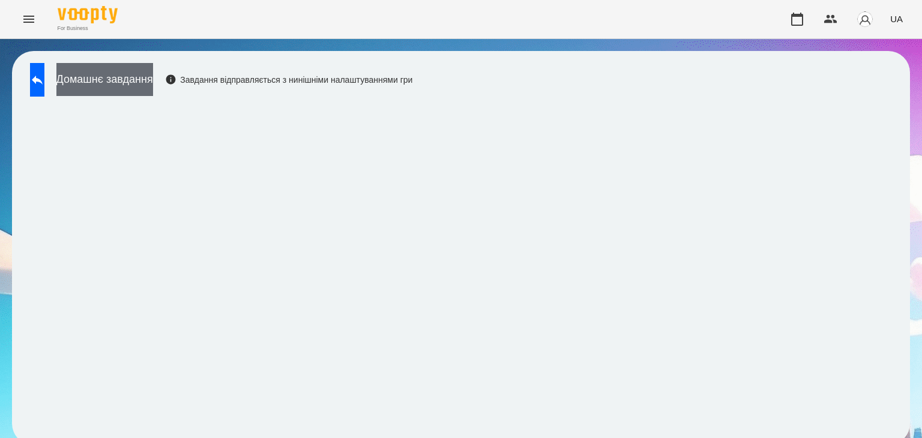
click at [153, 74] on button "Домашнє завдання" at bounding box center [104, 79] width 97 height 33
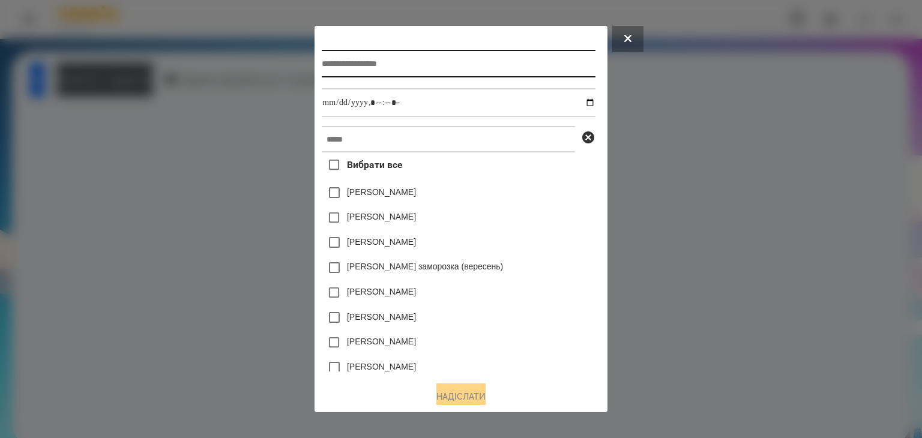
click at [388, 65] on input "text" at bounding box center [458, 64] width 273 height 28
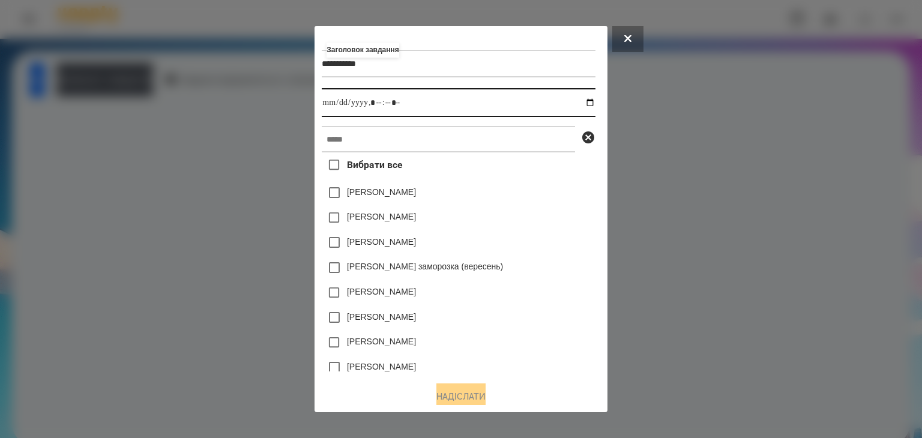
click at [593, 104] on input "datetime-local" at bounding box center [458, 102] width 273 height 29
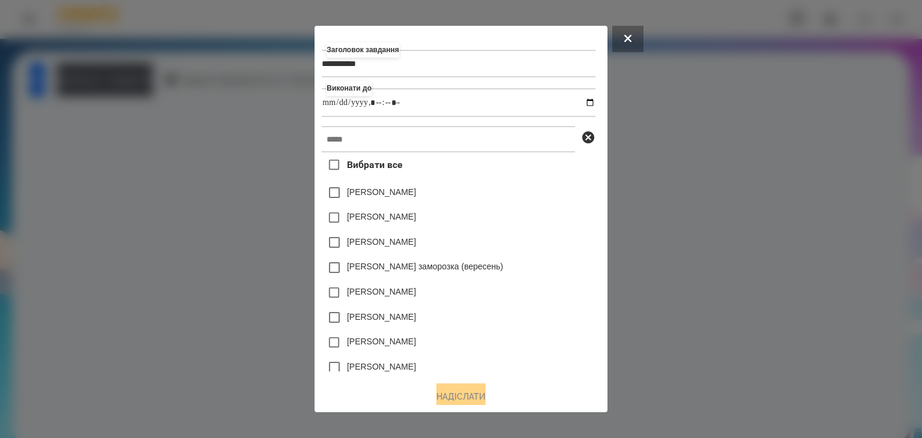
click at [550, 236] on div "[PERSON_NAME]" at bounding box center [458, 242] width 273 height 25
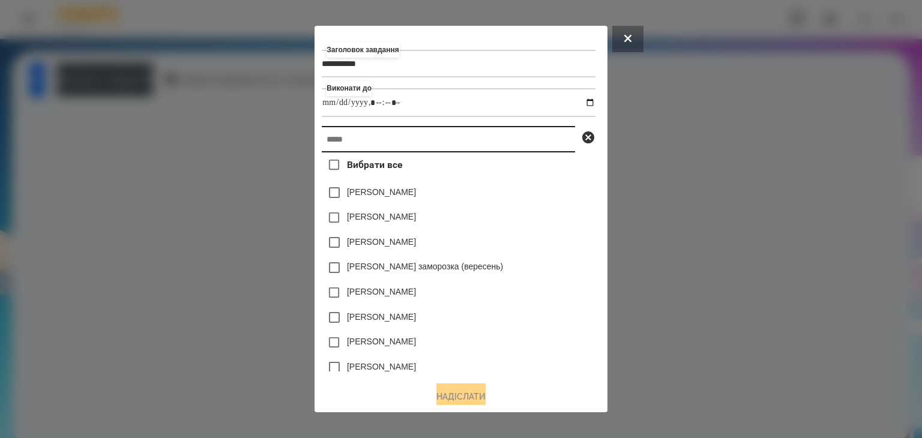
click at [332, 137] on input "text" at bounding box center [448, 139] width 253 height 26
paste input "*******"
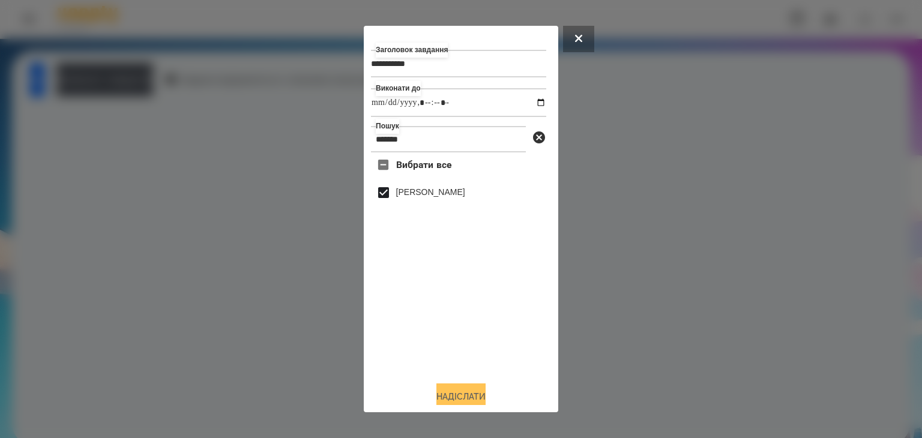
click at [470, 395] on button "Надіслати" at bounding box center [460, 396] width 49 height 26
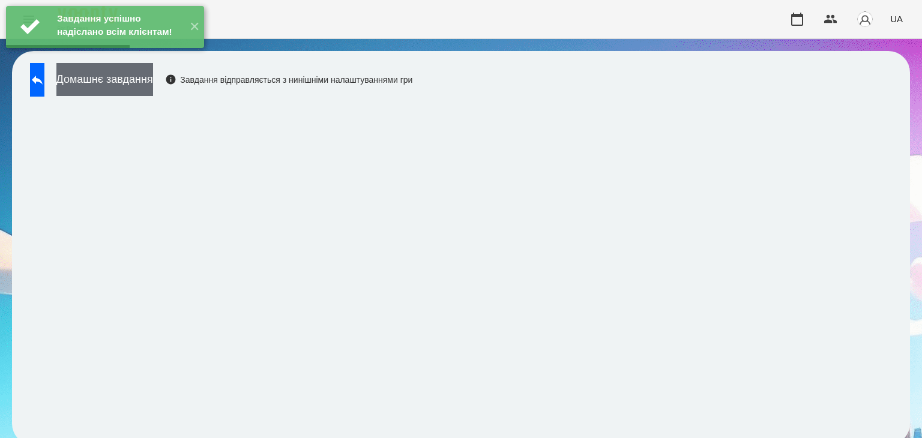
click at [153, 80] on button "Домашнє завдання" at bounding box center [104, 79] width 97 height 33
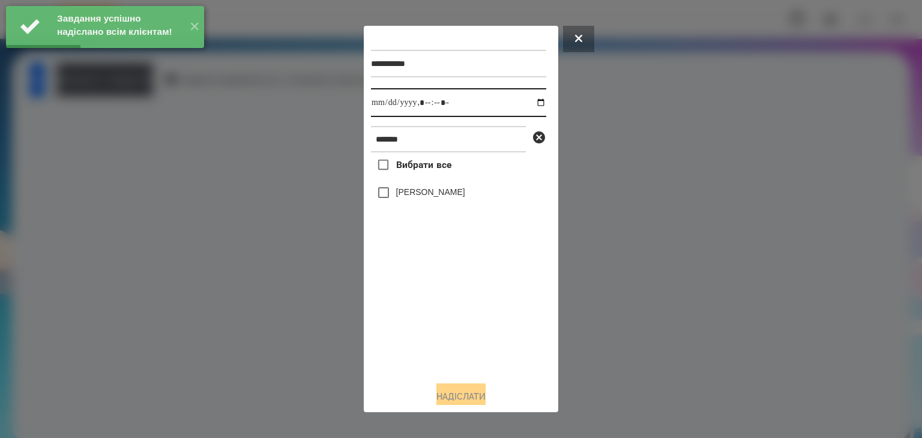
click at [527, 104] on input "datetime-local" at bounding box center [458, 102] width 175 height 29
drag, startPoint x: 409, startPoint y: 334, endPoint x: 392, endPoint y: 274, distance: 62.3
click at [409, 334] on div "Вибрати все [PERSON_NAME]" at bounding box center [458, 261] width 175 height 219
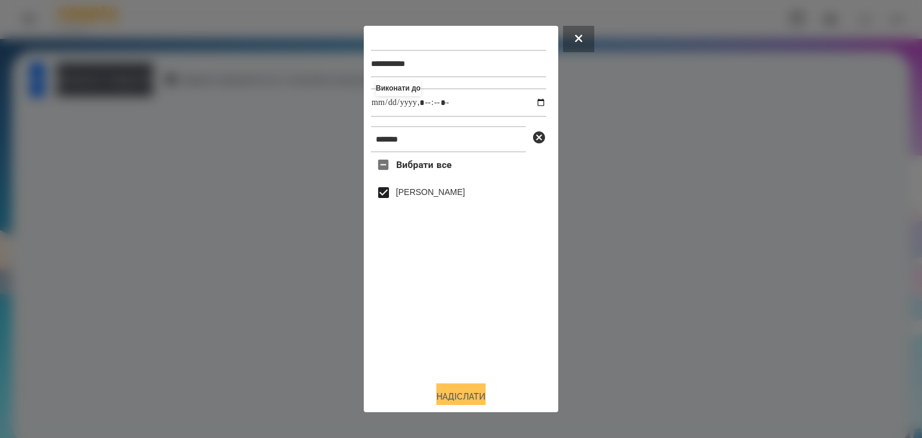
click at [471, 394] on button "Надіслати" at bounding box center [460, 396] width 49 height 26
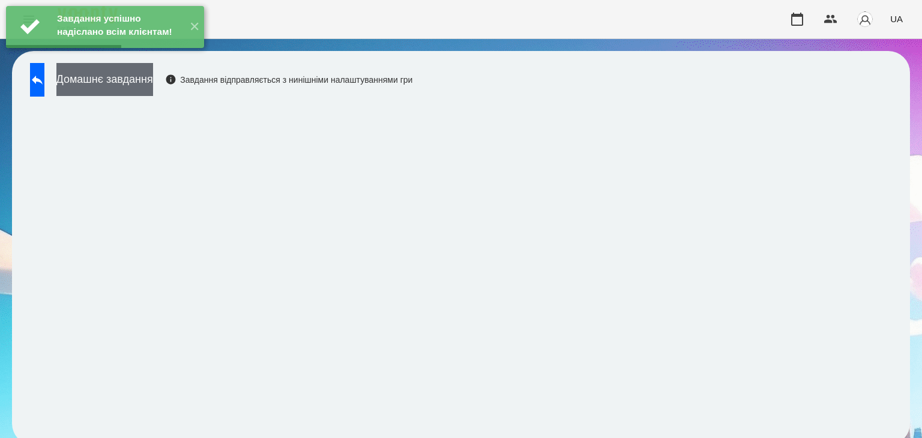
click at [153, 85] on button "Домашнє завдання" at bounding box center [104, 79] width 97 height 33
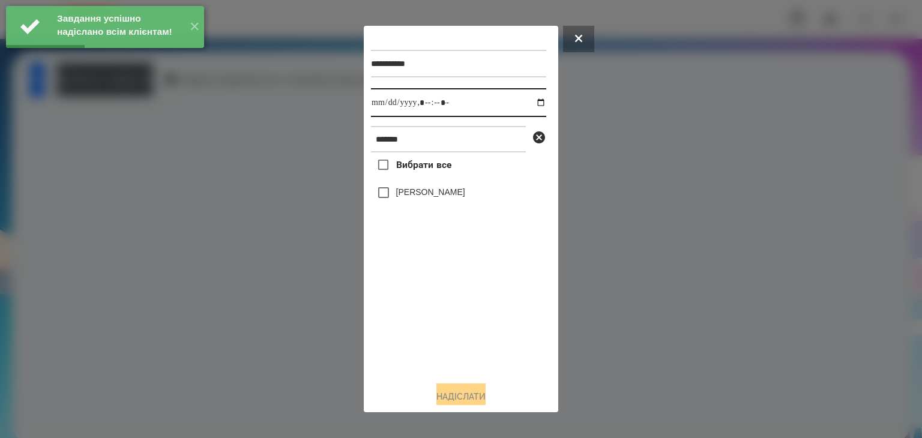
click at [532, 106] on input "datetime-local" at bounding box center [458, 102] width 175 height 29
drag, startPoint x: 419, startPoint y: 322, endPoint x: 409, endPoint y: 284, distance: 38.6
click at [419, 313] on div "Вибрати все [PERSON_NAME]" at bounding box center [458, 261] width 175 height 219
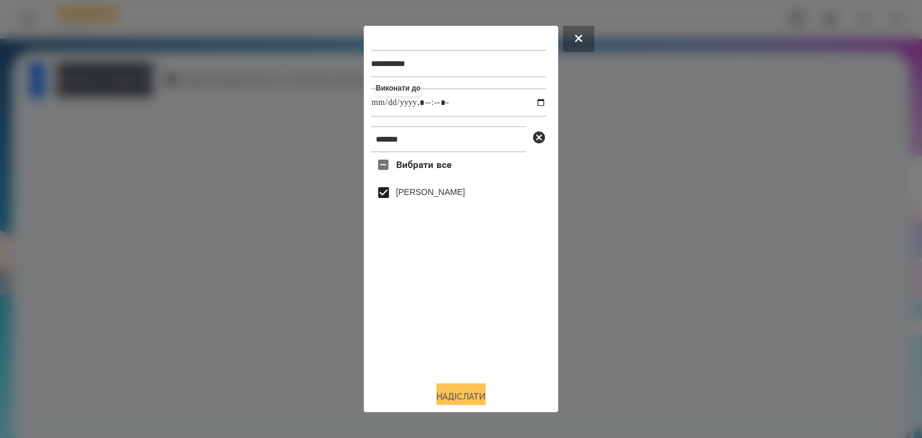
click at [472, 391] on button "Надіслати" at bounding box center [460, 396] width 49 height 26
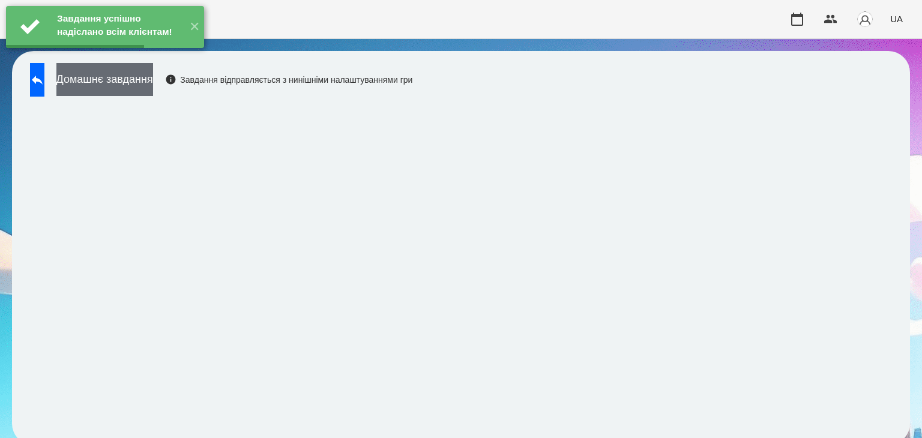
click at [146, 77] on button "Домашнє завдання" at bounding box center [104, 79] width 97 height 33
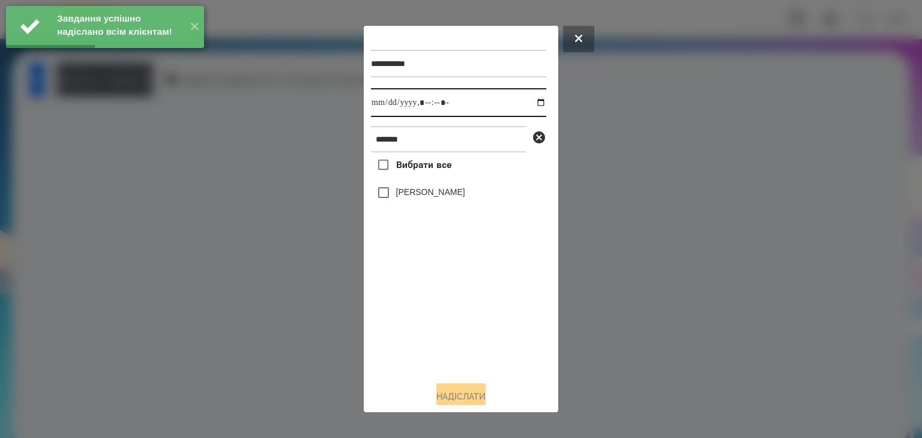
click at [530, 104] on input "datetime-local" at bounding box center [458, 102] width 175 height 29
click at [529, 105] on input "datetime-local" at bounding box center [458, 102] width 175 height 29
drag, startPoint x: 431, startPoint y: 317, endPoint x: 416, endPoint y: 260, distance: 59.5
click at [433, 317] on div "Вибрати все [PERSON_NAME]" at bounding box center [458, 261] width 175 height 219
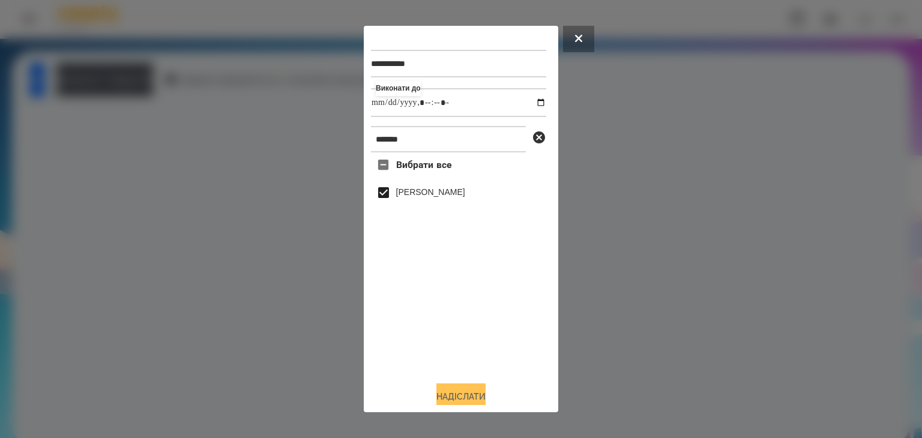
drag, startPoint x: 466, startPoint y: 394, endPoint x: 491, endPoint y: 388, distance: 26.1
click at [468, 394] on button "Надіслати" at bounding box center [460, 396] width 49 height 26
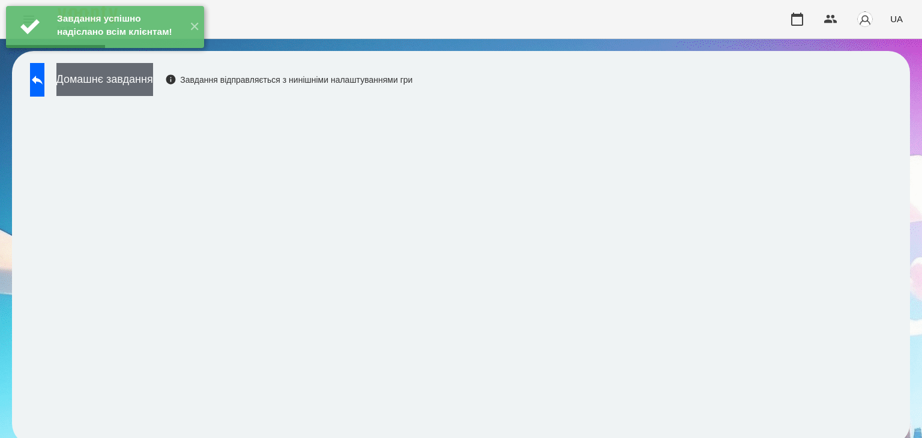
click at [153, 84] on button "Домашнє завдання" at bounding box center [104, 79] width 97 height 33
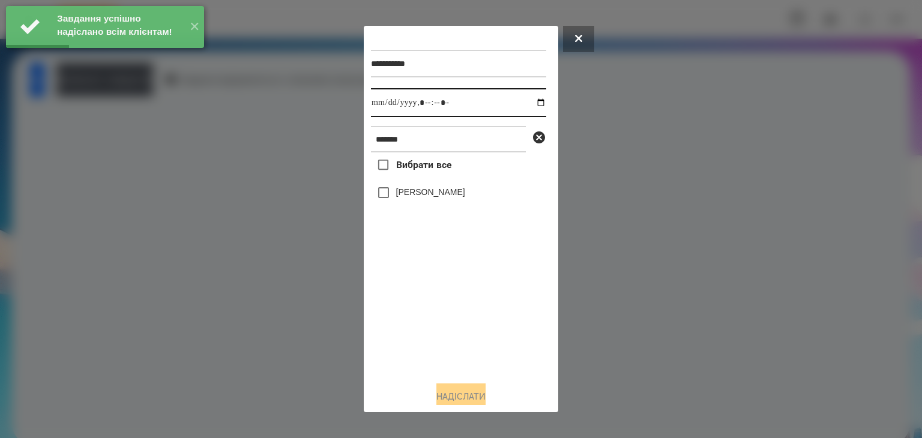
click at [531, 105] on input "datetime-local" at bounding box center [458, 102] width 175 height 29
drag, startPoint x: 435, startPoint y: 337, endPoint x: 434, endPoint y: 323, distance: 13.8
click at [436, 335] on div "Вибрати все [PERSON_NAME]" at bounding box center [458, 261] width 175 height 219
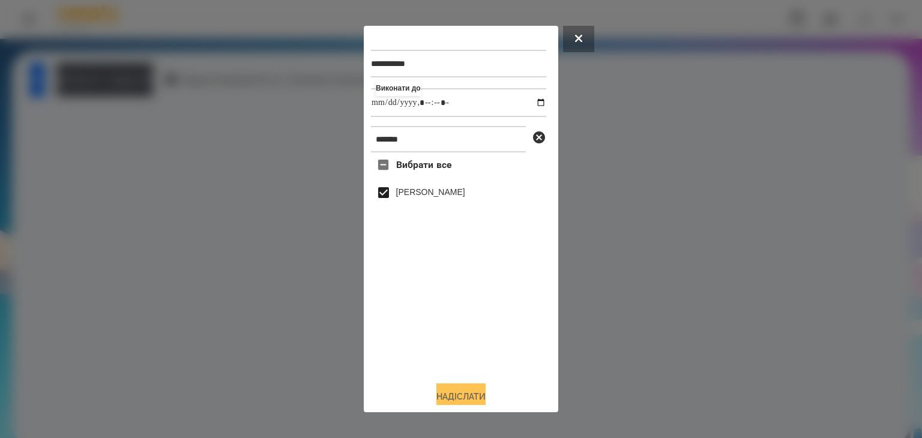
click at [450, 395] on button "Надіслати" at bounding box center [460, 396] width 49 height 26
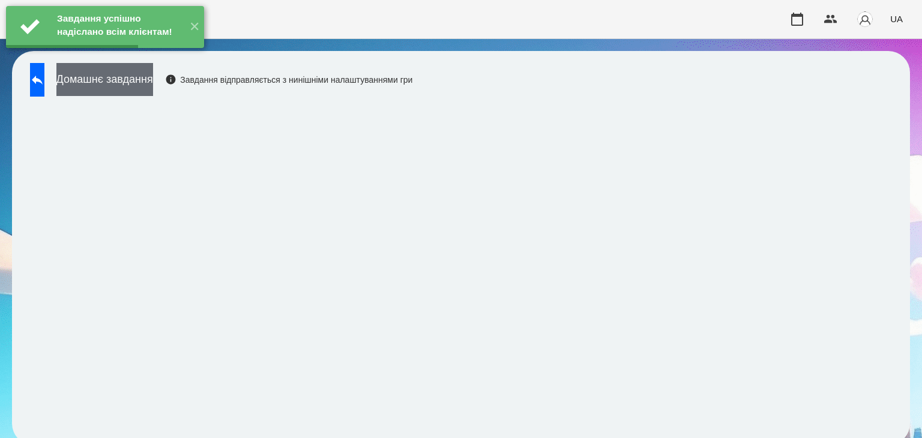
click at [153, 74] on button "Домашнє завдання" at bounding box center [104, 79] width 97 height 33
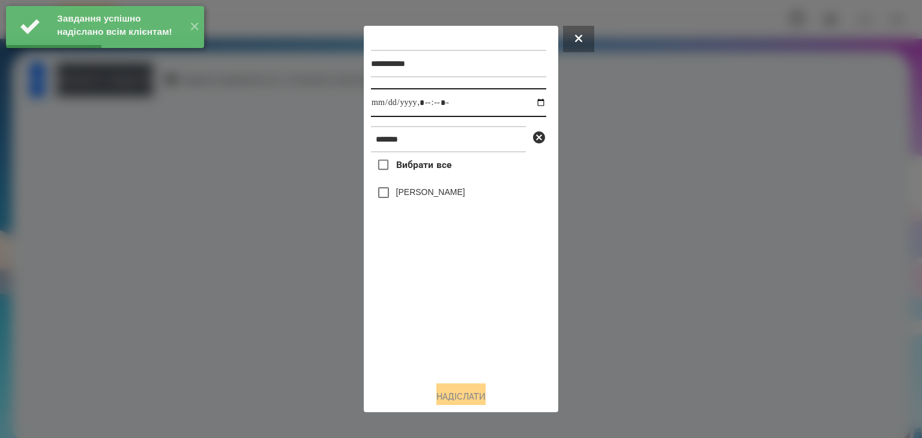
click at [530, 104] on input "datetime-local" at bounding box center [458, 102] width 175 height 29
click at [463, 306] on div "Вибрати все [PERSON_NAME]" at bounding box center [458, 261] width 175 height 219
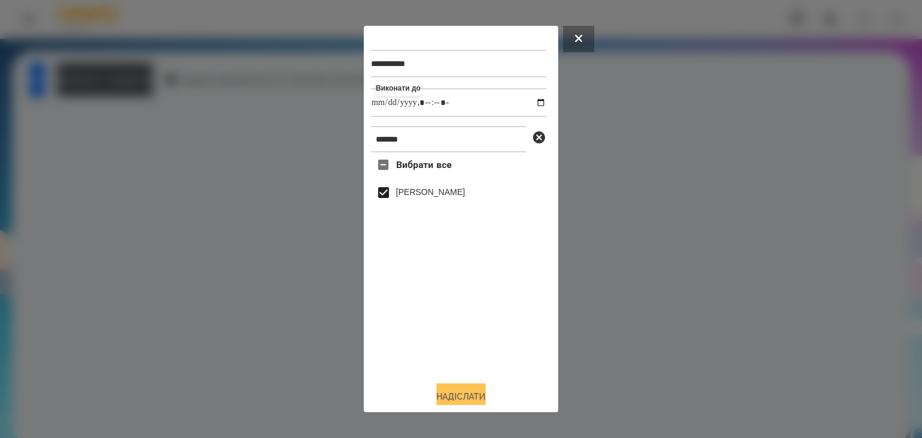
click at [473, 392] on button "Надіслати" at bounding box center [460, 396] width 49 height 26
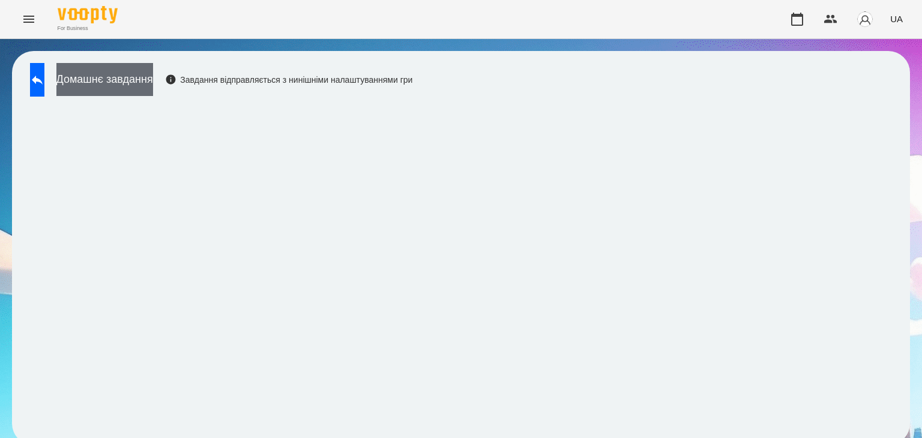
click at [153, 77] on button "Домашнє завдання" at bounding box center [104, 79] width 97 height 33
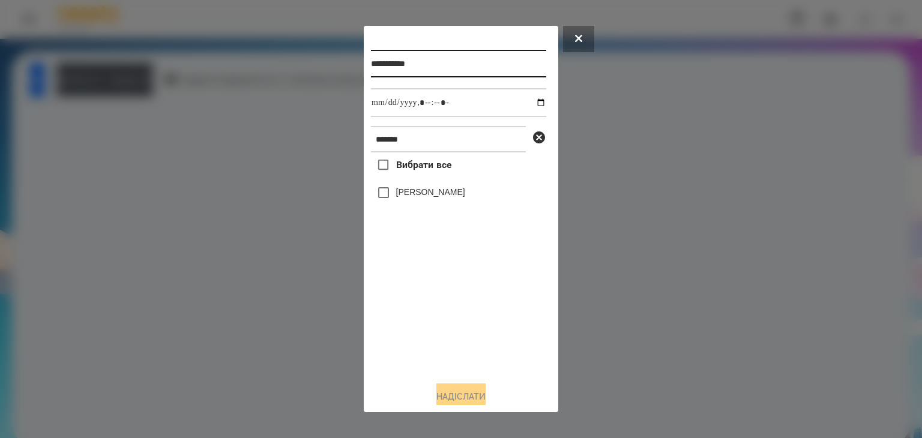
click at [431, 65] on input "**********" at bounding box center [458, 64] width 175 height 28
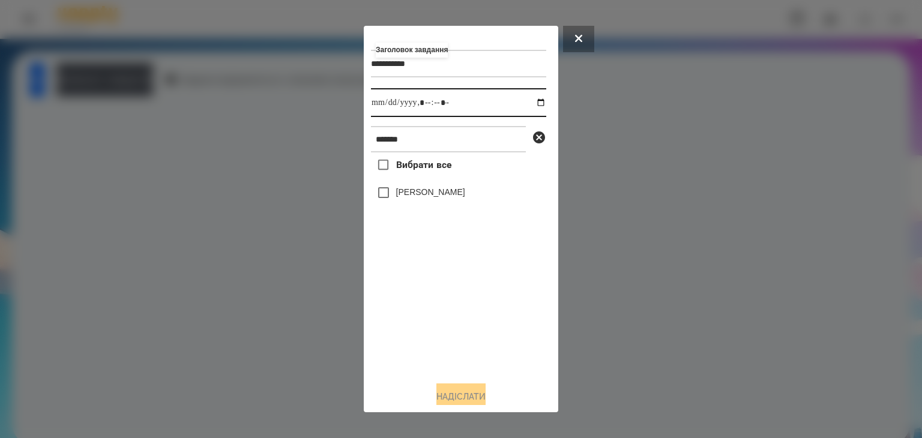
click at [530, 106] on input "datetime-local" at bounding box center [458, 102] width 175 height 29
click at [473, 311] on div "Вибрати все [PERSON_NAME]" at bounding box center [458, 261] width 175 height 219
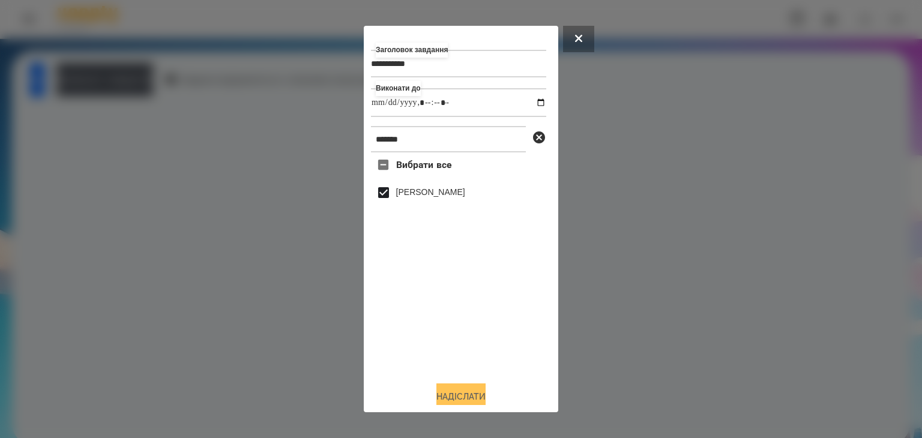
click at [470, 397] on button "Надіслати" at bounding box center [460, 396] width 49 height 26
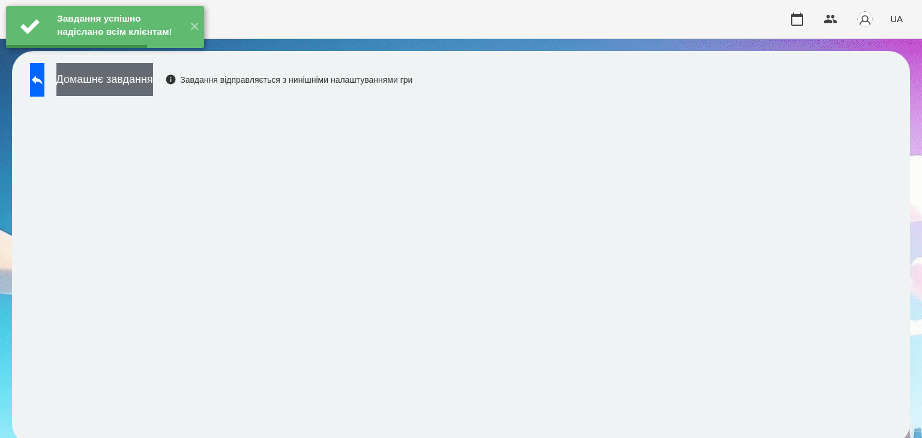
click at [153, 82] on button "Домашнє завдання" at bounding box center [104, 79] width 97 height 33
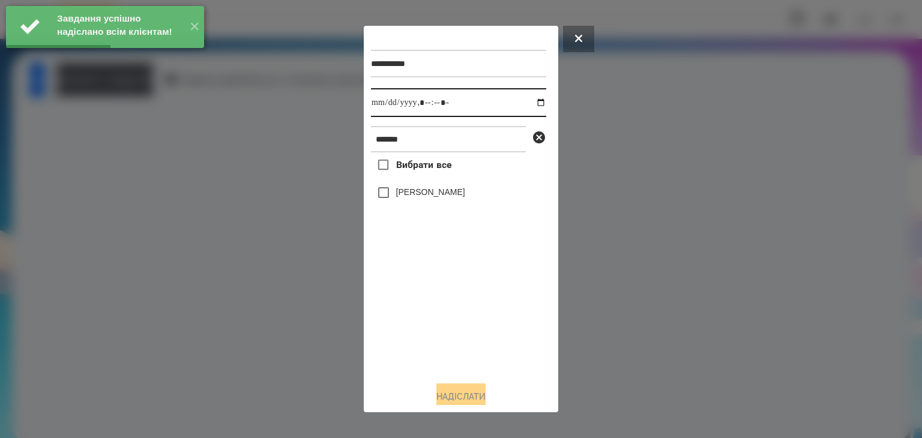
click at [529, 101] on input "datetime-local" at bounding box center [458, 102] width 175 height 29
click at [404, 348] on div "Вибрати все [PERSON_NAME]" at bounding box center [458, 261] width 175 height 219
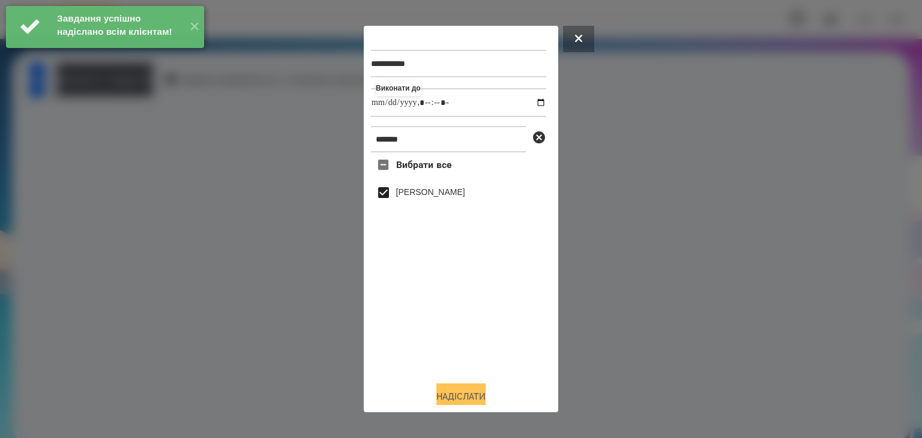
click at [468, 394] on button "Надіслати" at bounding box center [460, 396] width 49 height 26
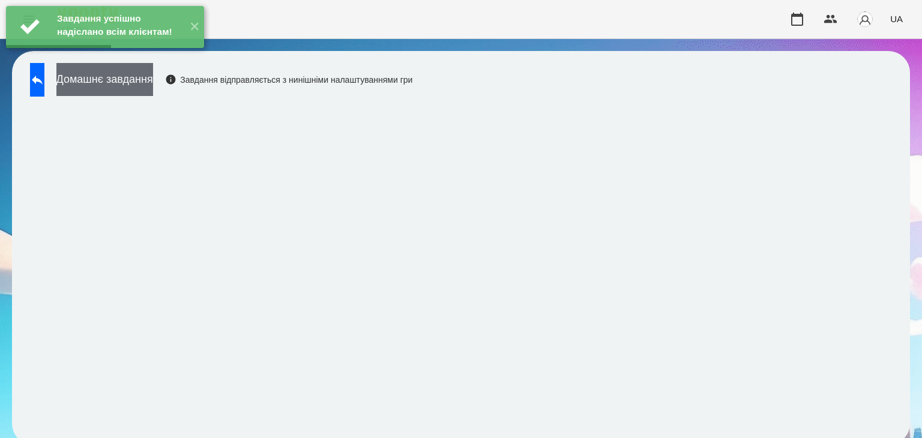
click at [153, 83] on button "Домашнє завдання" at bounding box center [104, 79] width 97 height 33
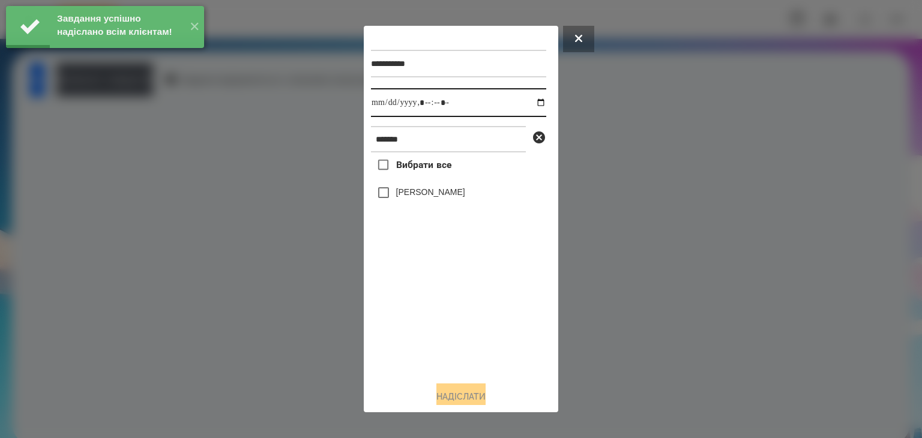
click at [527, 104] on input "datetime-local" at bounding box center [458, 102] width 175 height 29
click at [397, 328] on div "Вибрати все [PERSON_NAME]" at bounding box center [458, 261] width 175 height 219
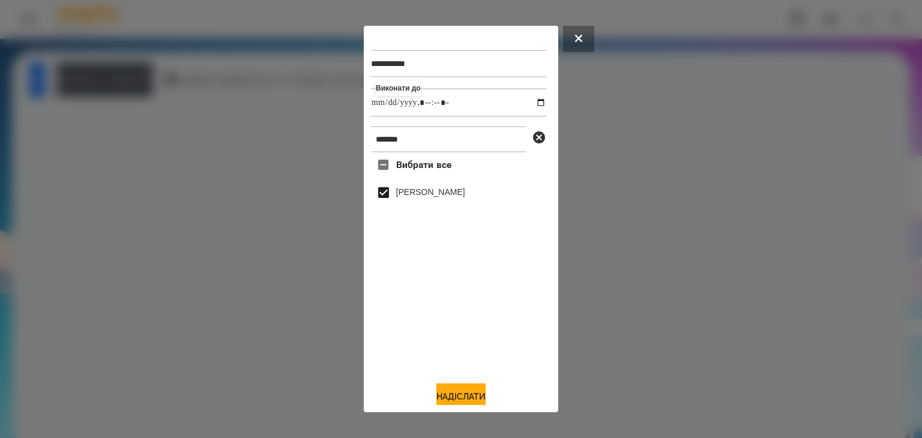
drag, startPoint x: 453, startPoint y: 394, endPoint x: 512, endPoint y: 373, distance: 62.7
click at [454, 394] on button "Надіслати" at bounding box center [460, 396] width 49 height 26
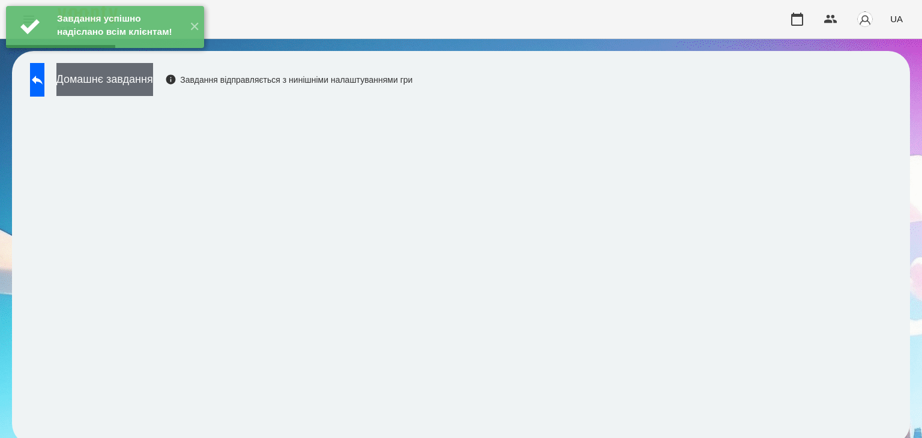
click at [153, 81] on button "Домашнє завдання" at bounding box center [104, 79] width 97 height 33
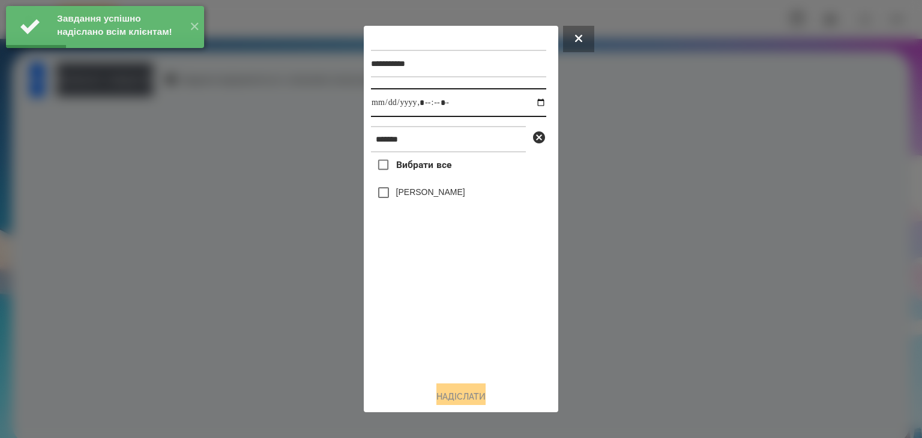
click at [532, 101] on input "datetime-local" at bounding box center [458, 102] width 175 height 29
click at [403, 327] on div "Вибрати все [PERSON_NAME]" at bounding box center [458, 261] width 175 height 219
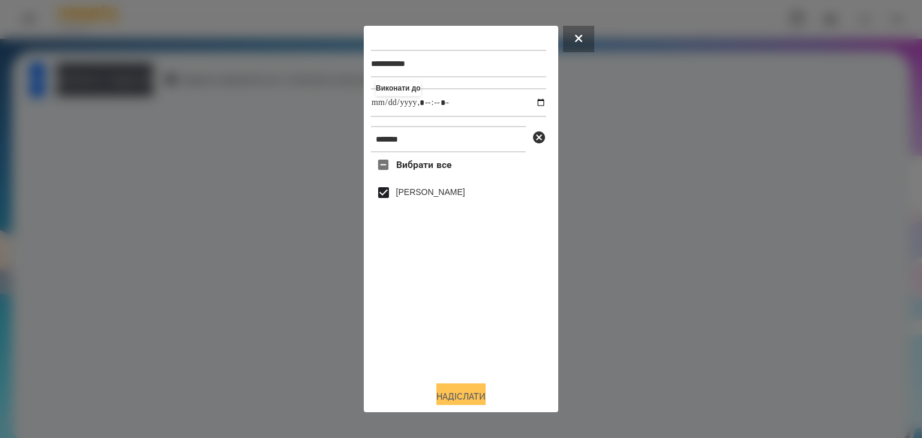
click at [454, 394] on button "Надіслати" at bounding box center [460, 396] width 49 height 26
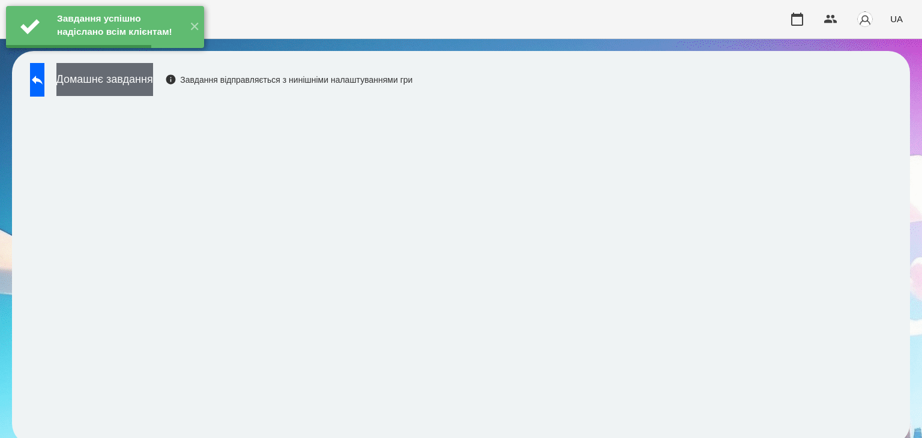
click at [153, 80] on button "Домашнє завдання" at bounding box center [104, 79] width 97 height 33
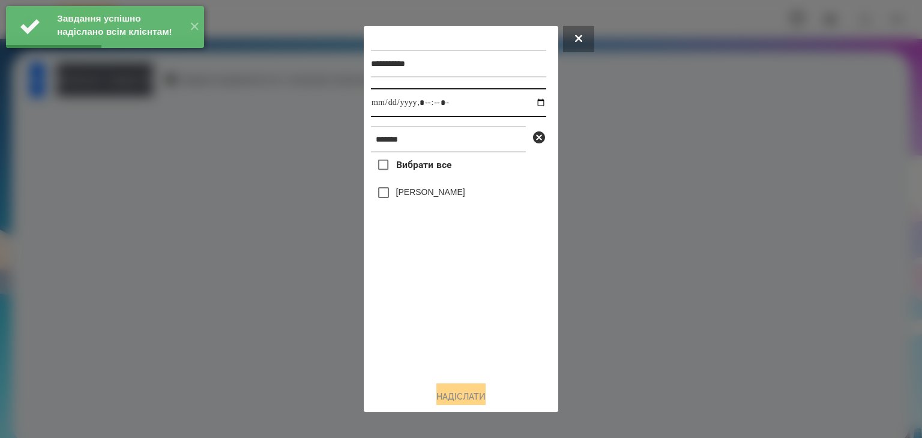
click at [528, 104] on input "datetime-local" at bounding box center [458, 102] width 175 height 29
drag, startPoint x: 437, startPoint y: 317, endPoint x: 408, endPoint y: 257, distance: 66.6
click at [433, 312] on div "Вибрати все [PERSON_NAME]" at bounding box center [458, 261] width 175 height 219
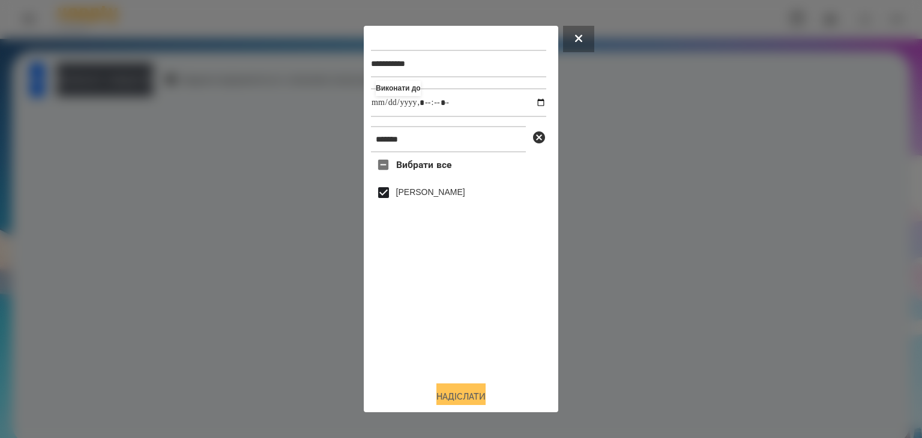
click at [447, 394] on button "Надіслати" at bounding box center [460, 396] width 49 height 26
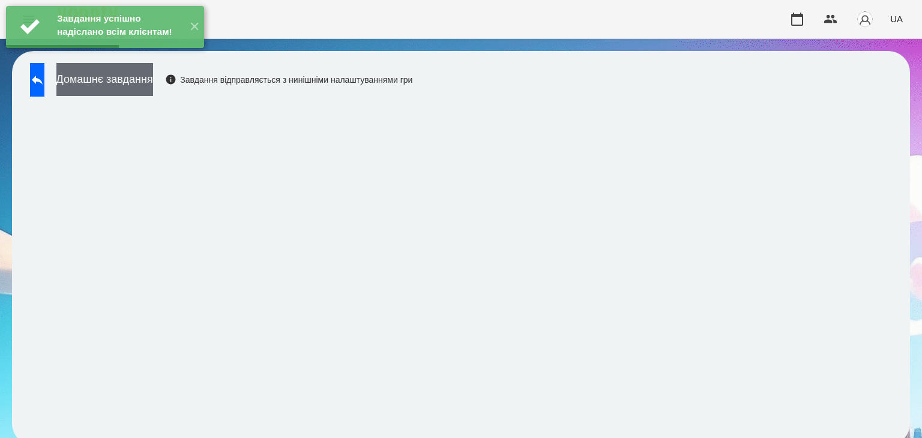
click at [153, 83] on button "Домашнє завдання" at bounding box center [104, 79] width 97 height 33
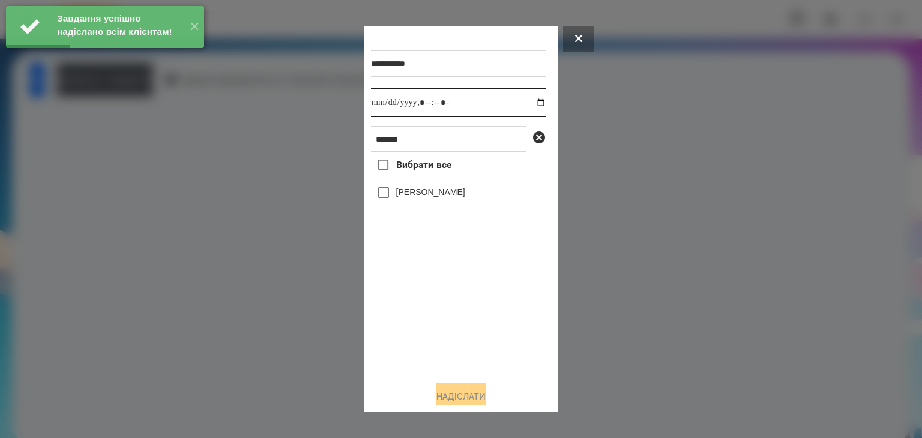
click at [529, 104] on input "datetime-local" at bounding box center [458, 102] width 175 height 29
drag, startPoint x: 449, startPoint y: 320, endPoint x: 434, endPoint y: 284, distance: 39.0
click at [448, 320] on div "Вибрати все [PERSON_NAME]" at bounding box center [458, 261] width 175 height 219
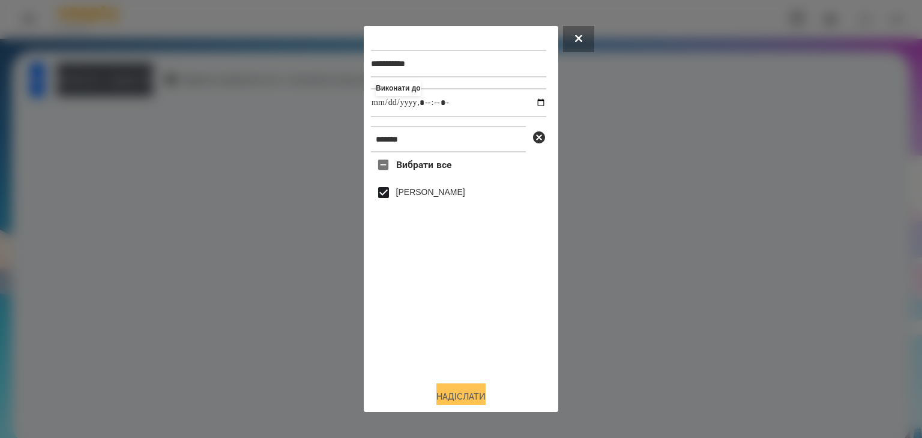
click at [469, 395] on button "Надіслати" at bounding box center [460, 396] width 49 height 26
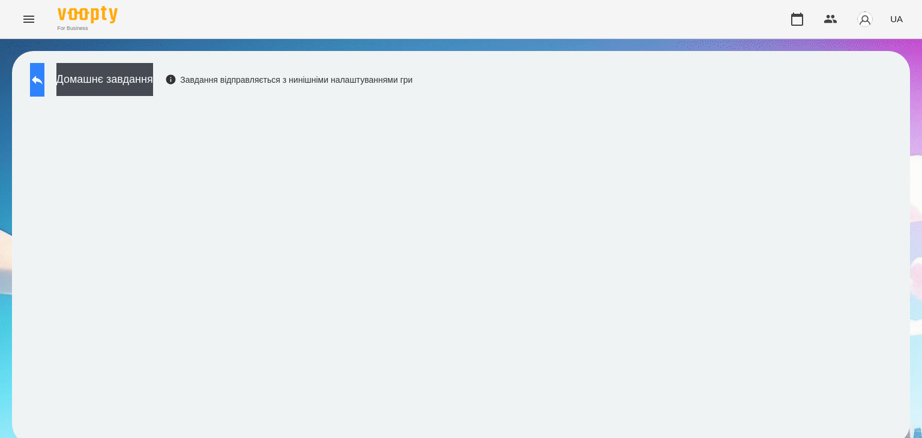
click at [43, 82] on icon at bounding box center [37, 80] width 11 height 9
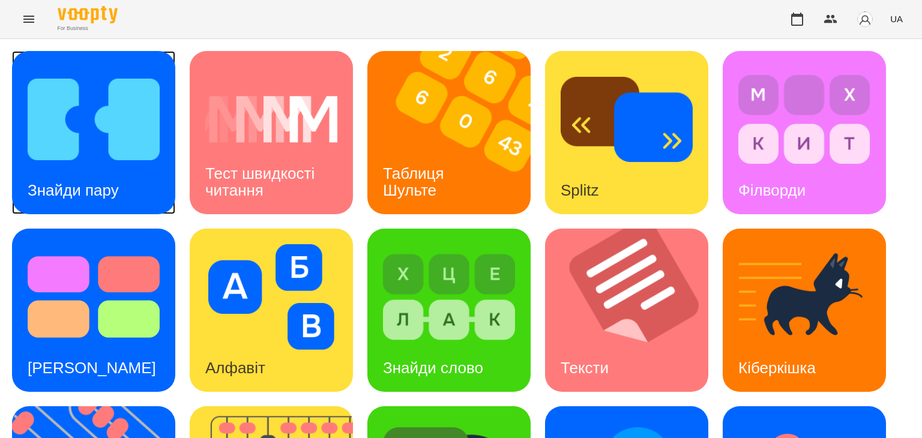
click at [111, 138] on img at bounding box center [94, 120] width 132 height 106
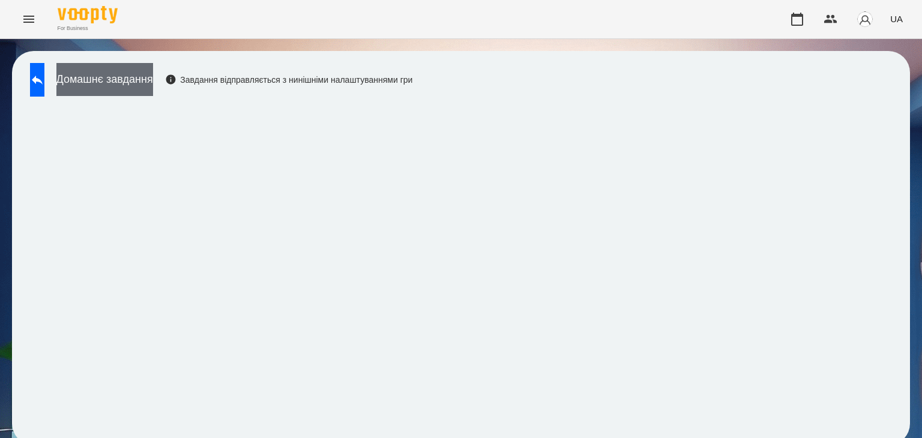
click at [153, 77] on button "Домашнє завдання" at bounding box center [104, 79] width 97 height 33
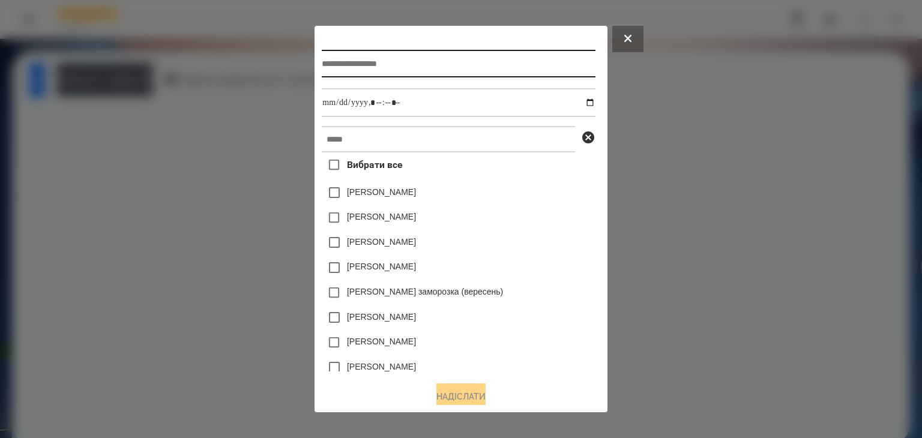
click at [344, 61] on input "text" at bounding box center [458, 64] width 273 height 28
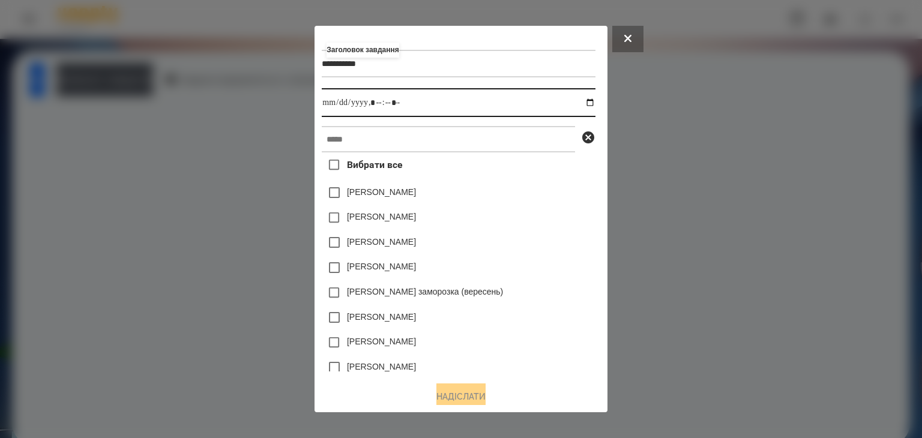
click at [592, 104] on input "datetime-local" at bounding box center [458, 102] width 273 height 29
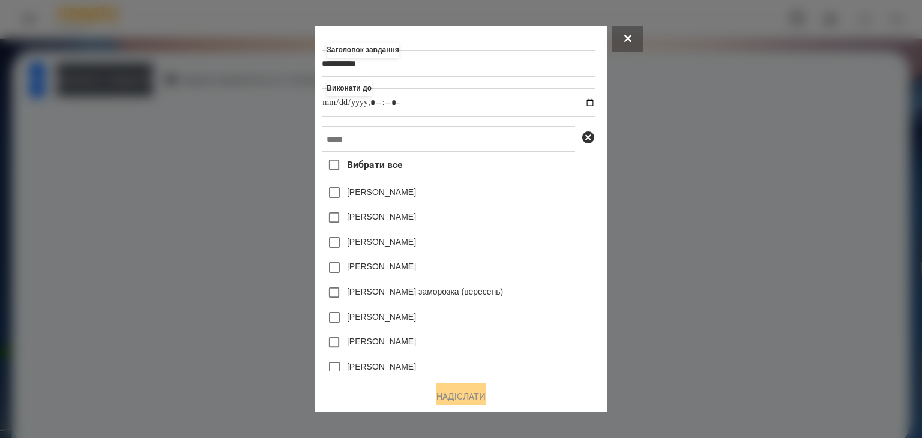
click at [559, 210] on div "[PERSON_NAME]" at bounding box center [458, 217] width 273 height 25
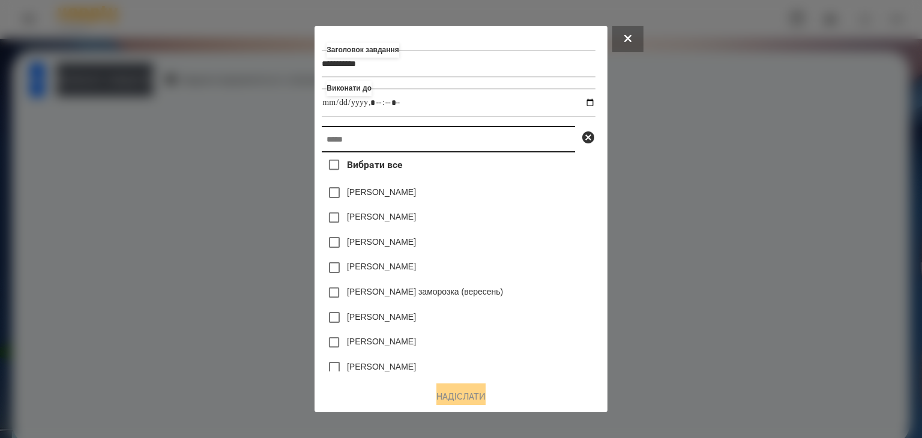
click at [377, 140] on input "text" at bounding box center [448, 139] width 253 height 26
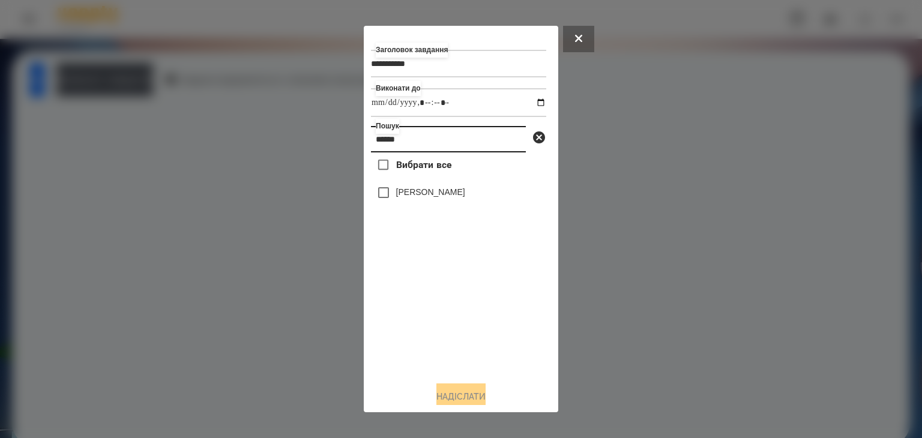
drag, startPoint x: 376, startPoint y: 145, endPoint x: 447, endPoint y: 148, distance: 71.5
click at [438, 145] on input "******" at bounding box center [448, 139] width 155 height 26
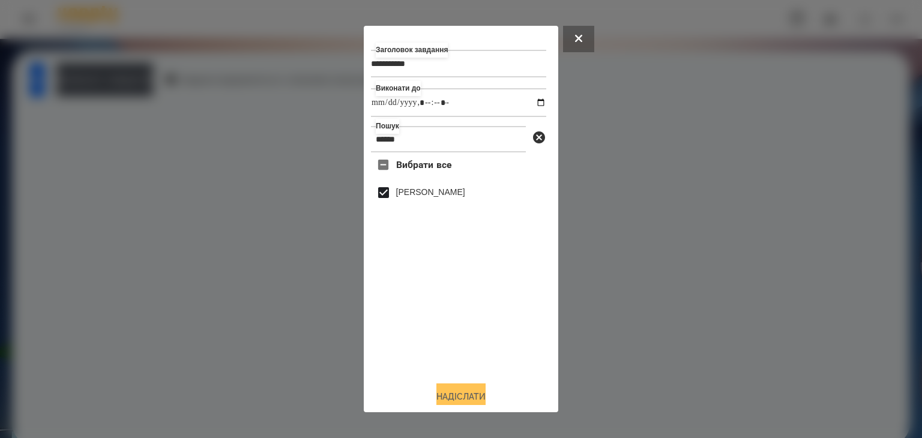
click at [451, 393] on button "Надіслати" at bounding box center [460, 396] width 49 height 26
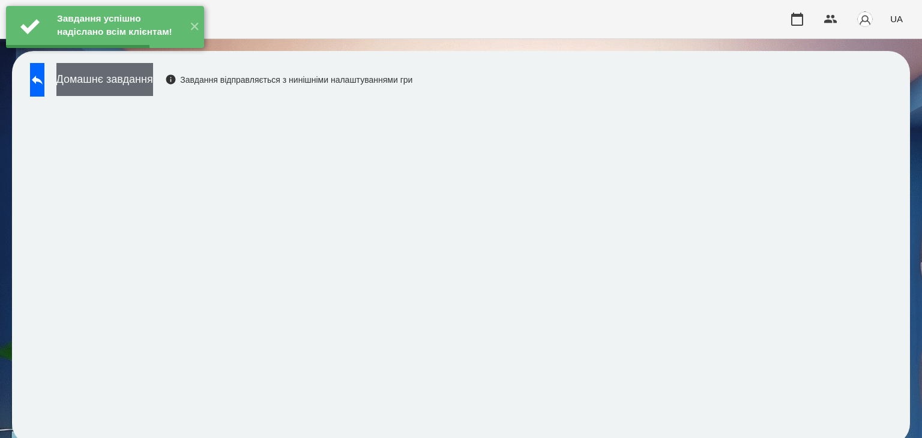
click at [153, 82] on button "Домашнє завдання" at bounding box center [104, 79] width 97 height 33
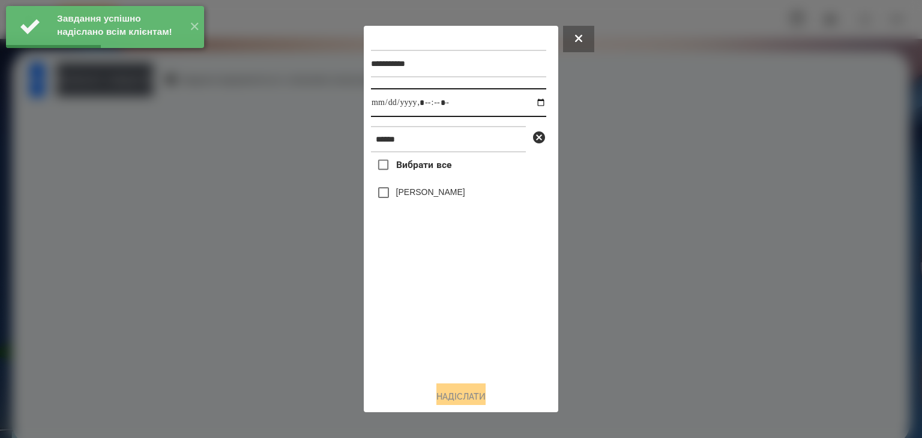
click at [530, 104] on input "datetime-local" at bounding box center [458, 102] width 175 height 29
drag, startPoint x: 427, startPoint y: 338, endPoint x: 404, endPoint y: 277, distance: 65.3
click at [425, 329] on div "Вибрати все [PERSON_NAME]" at bounding box center [458, 261] width 175 height 219
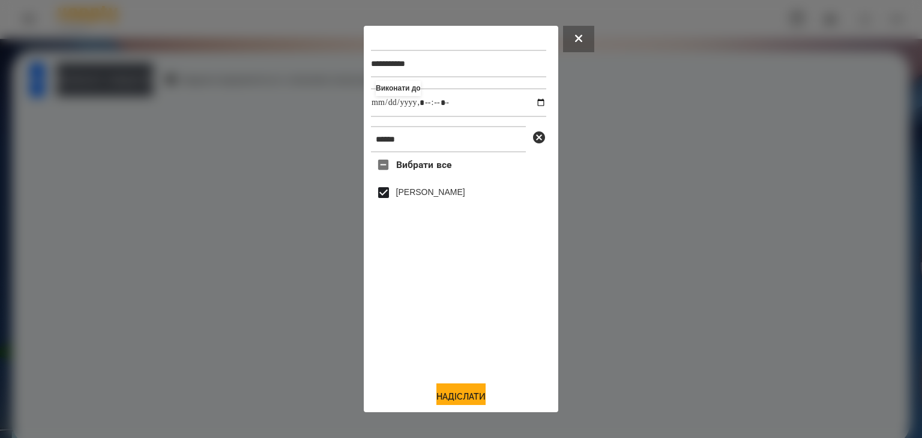
drag, startPoint x: 466, startPoint y: 391, endPoint x: 480, endPoint y: 379, distance: 18.4
click at [467, 391] on button "Надіслати" at bounding box center [460, 396] width 49 height 26
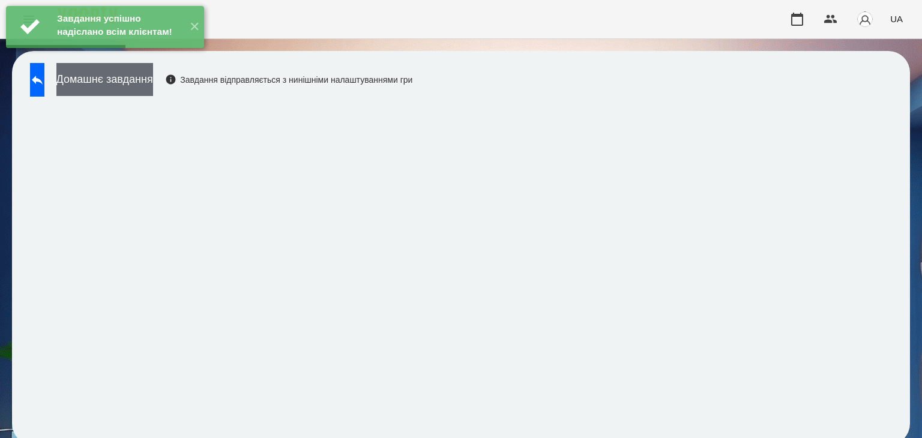
click at [153, 77] on button "Домашнє завдання" at bounding box center [104, 79] width 97 height 33
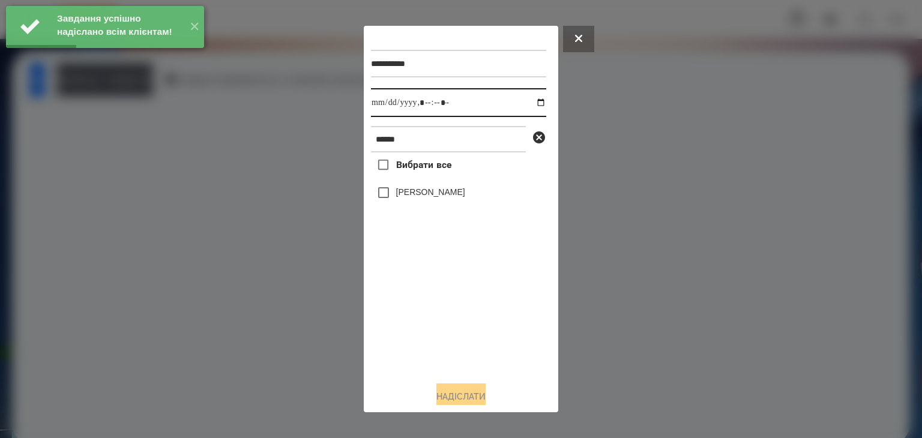
click at [530, 103] on input "datetime-local" at bounding box center [458, 102] width 175 height 29
drag, startPoint x: 415, startPoint y: 339, endPoint x: 397, endPoint y: 280, distance: 62.1
click at [416, 337] on div "Вибрати все [PERSON_NAME]" at bounding box center [458, 261] width 175 height 219
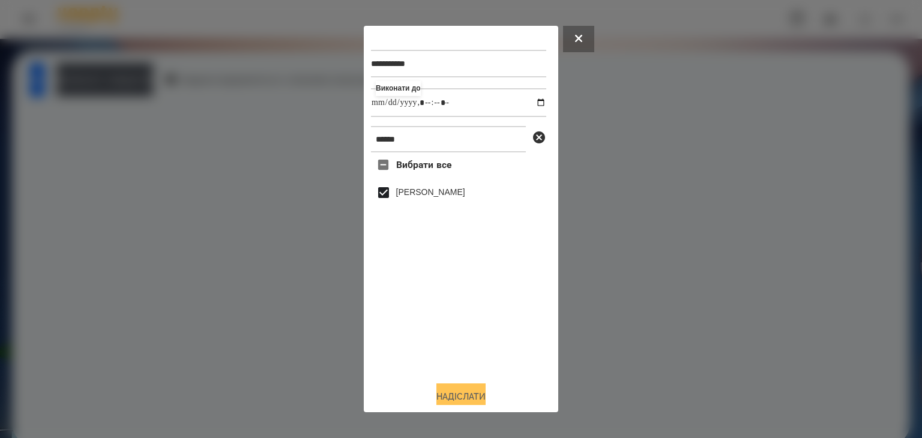
click at [463, 394] on button "Надіслати" at bounding box center [460, 396] width 49 height 26
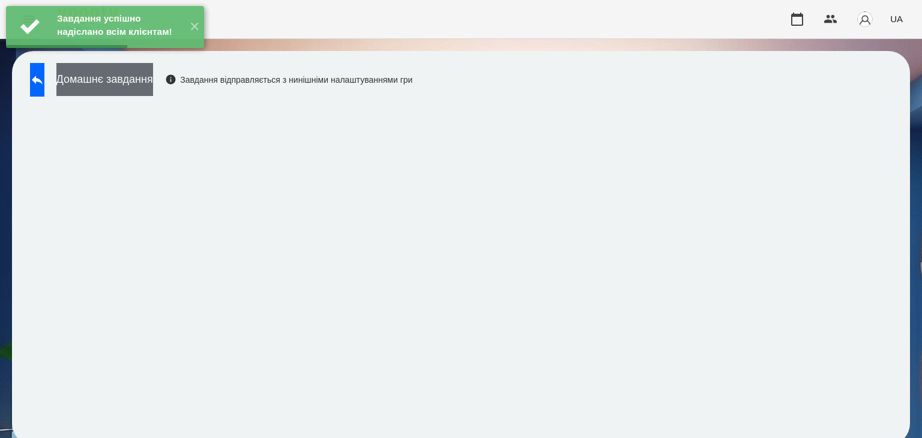
click at [153, 80] on button "Домашнє завдання" at bounding box center [104, 79] width 97 height 33
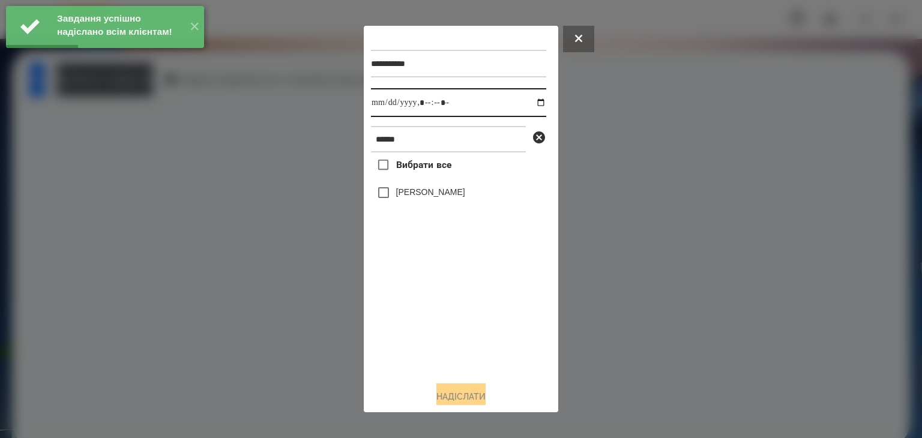
drag, startPoint x: 533, startPoint y: 105, endPoint x: 517, endPoint y: 118, distance: 20.4
click at [533, 104] on input "datetime-local" at bounding box center [458, 102] width 175 height 29
drag, startPoint x: 439, startPoint y: 332, endPoint x: 434, endPoint y: 317, distance: 15.2
click at [439, 329] on div "Вибрати все [PERSON_NAME]" at bounding box center [458, 261] width 175 height 219
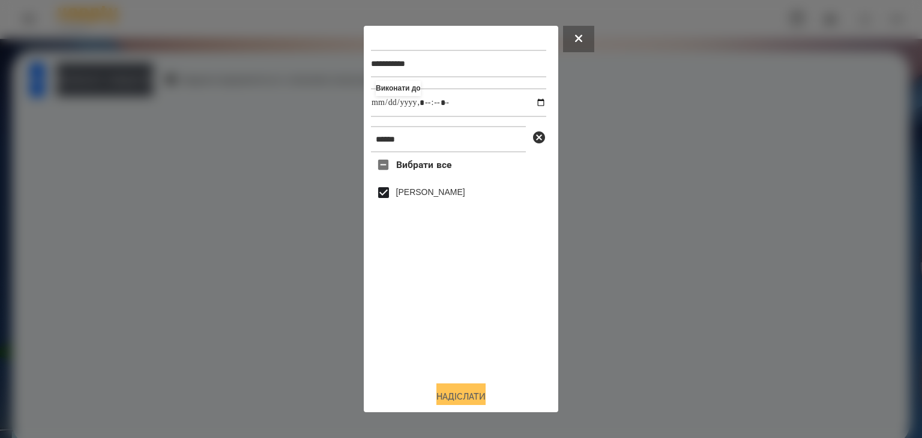
click at [475, 392] on button "Надіслати" at bounding box center [460, 396] width 49 height 26
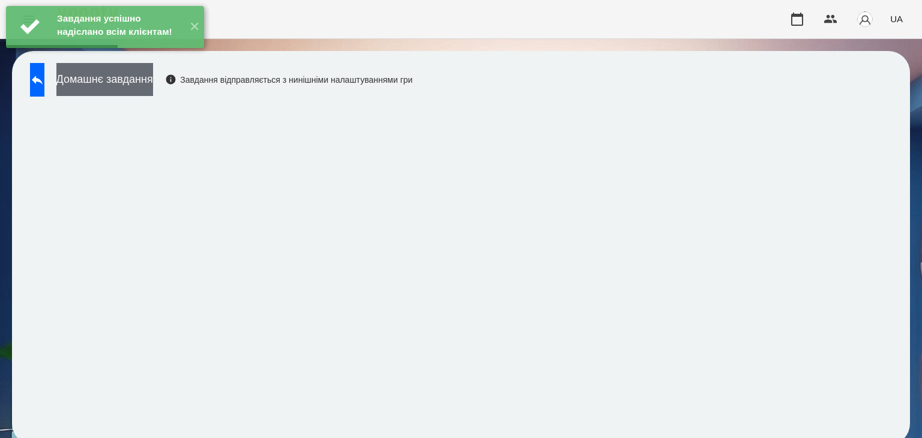
click at [153, 84] on button "Домашнє завдання" at bounding box center [104, 79] width 97 height 33
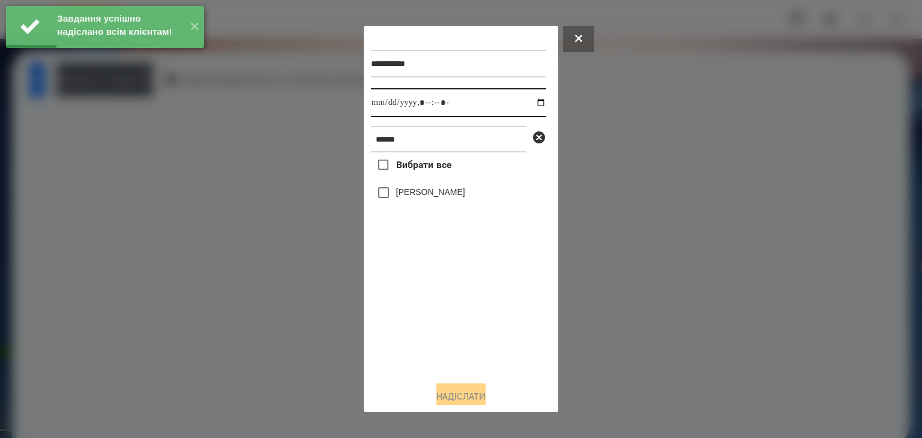
drag, startPoint x: 526, startPoint y: 107, endPoint x: 521, endPoint y: 118, distance: 12.4
click at [526, 107] on input "datetime-local" at bounding box center [458, 102] width 175 height 29
drag, startPoint x: 429, startPoint y: 324, endPoint x: 374, endPoint y: 232, distance: 107.6
click at [427, 321] on div "Вибрати все [PERSON_NAME]" at bounding box center [458, 261] width 175 height 219
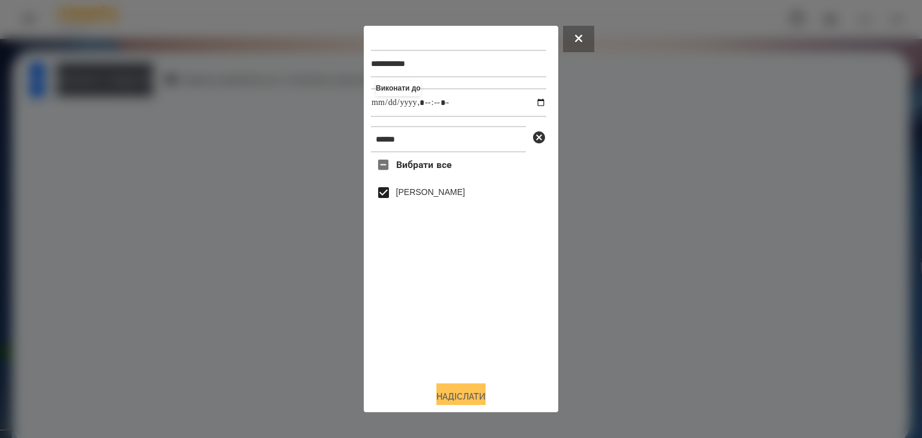
click at [457, 393] on button "Надіслати" at bounding box center [460, 396] width 49 height 26
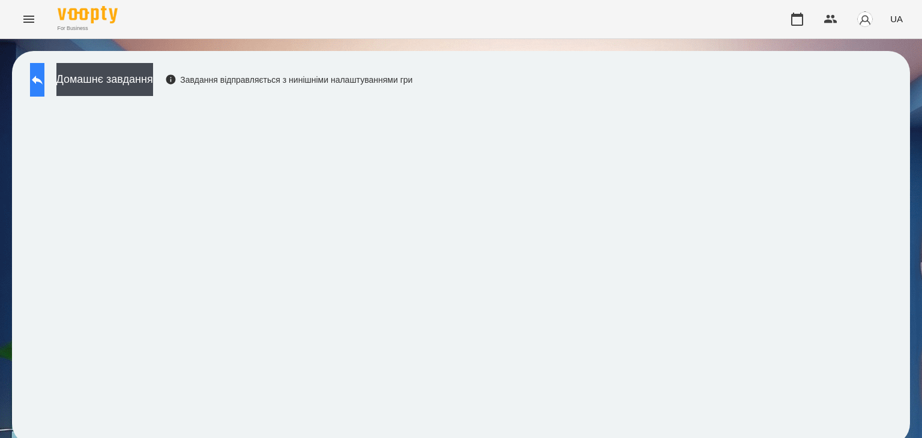
click at [44, 76] on icon at bounding box center [37, 80] width 14 height 14
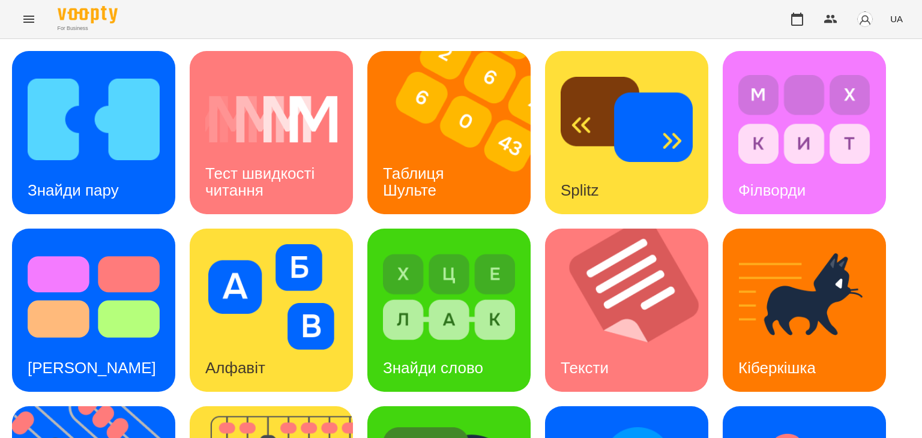
scroll to position [180, 0]
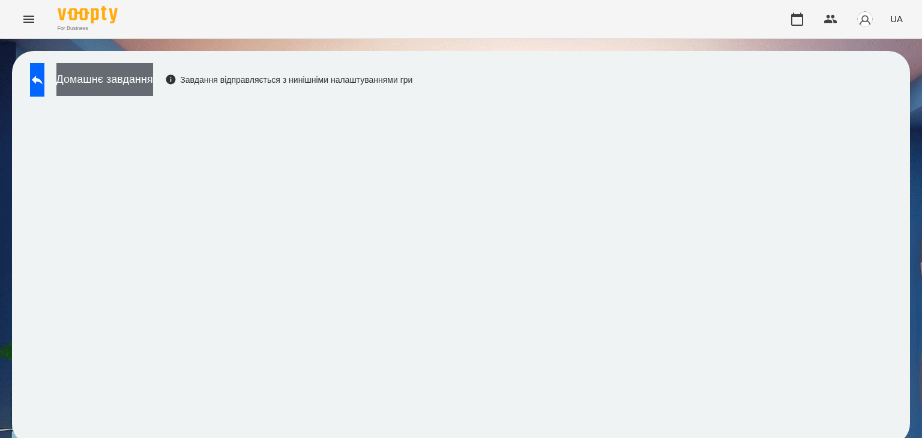
click at [153, 76] on button "Домашнє завдання" at bounding box center [104, 79] width 97 height 33
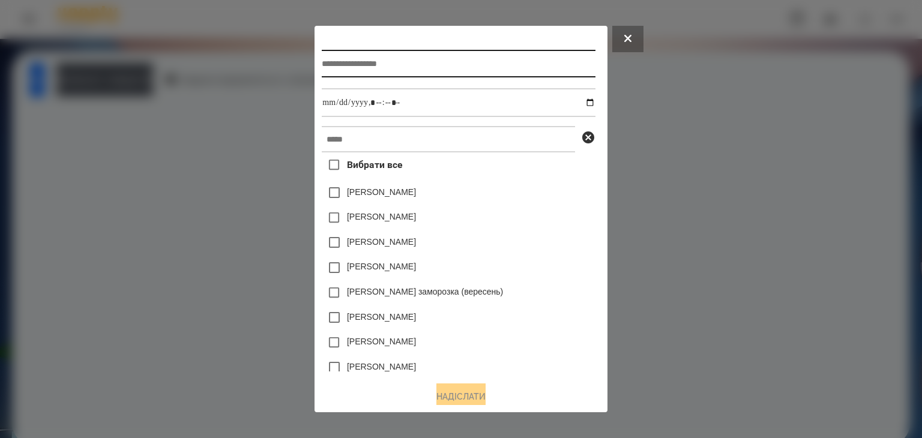
click at [336, 65] on input "text" at bounding box center [458, 64] width 273 height 28
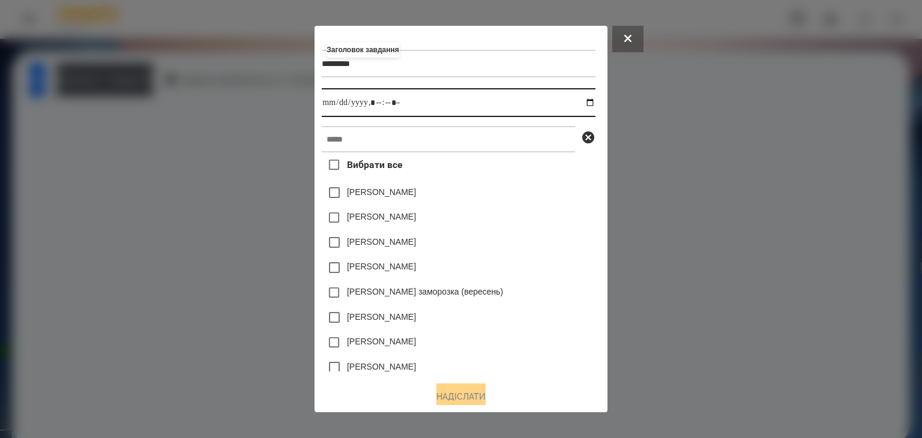
click at [594, 102] on input "datetime-local" at bounding box center [458, 102] width 273 height 29
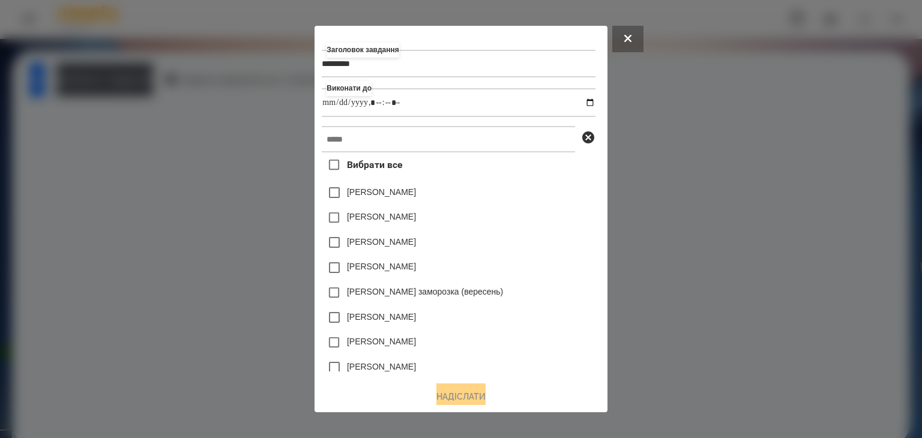
click at [544, 205] on div "[PERSON_NAME]" at bounding box center [458, 192] width 273 height 25
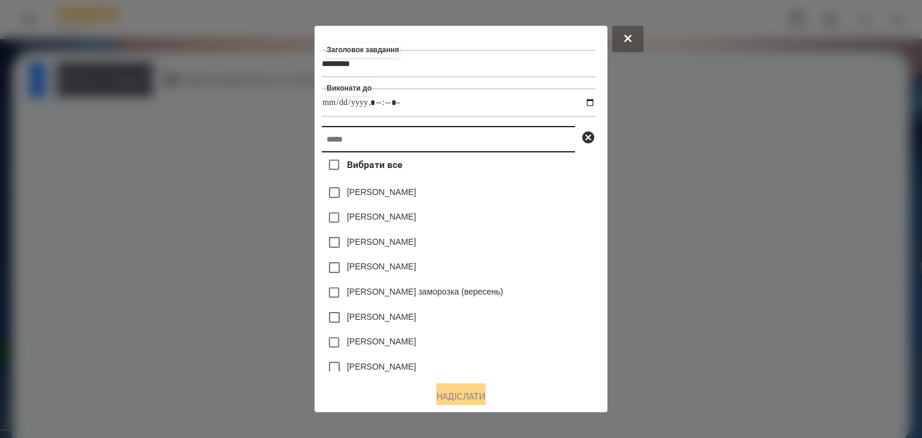
click at [327, 138] on input "text" at bounding box center [448, 139] width 253 height 26
paste input "******"
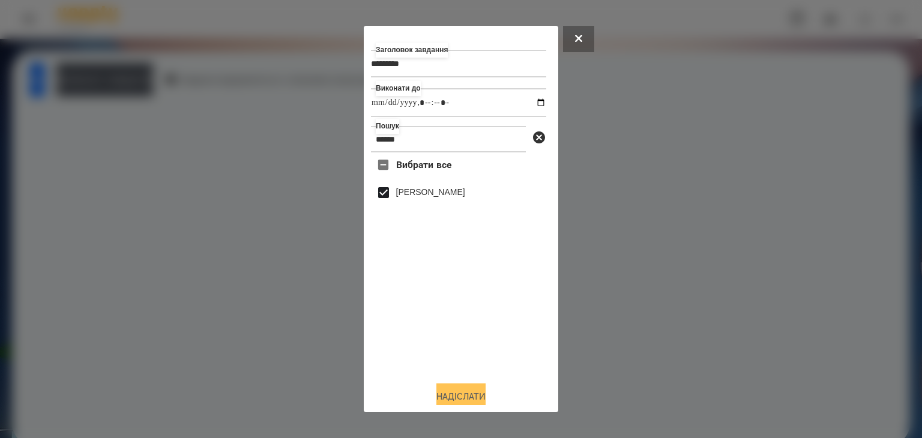
click at [469, 394] on button "Надіслати" at bounding box center [460, 396] width 49 height 26
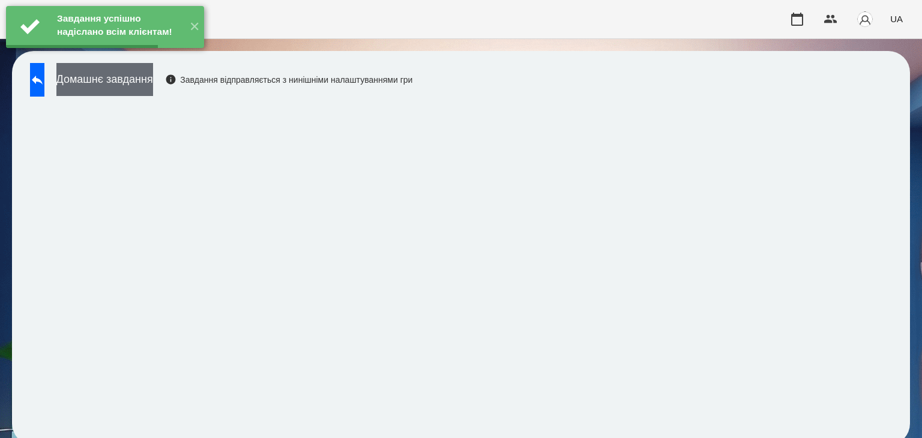
click at [153, 81] on button "Домашнє завдання" at bounding box center [104, 79] width 97 height 33
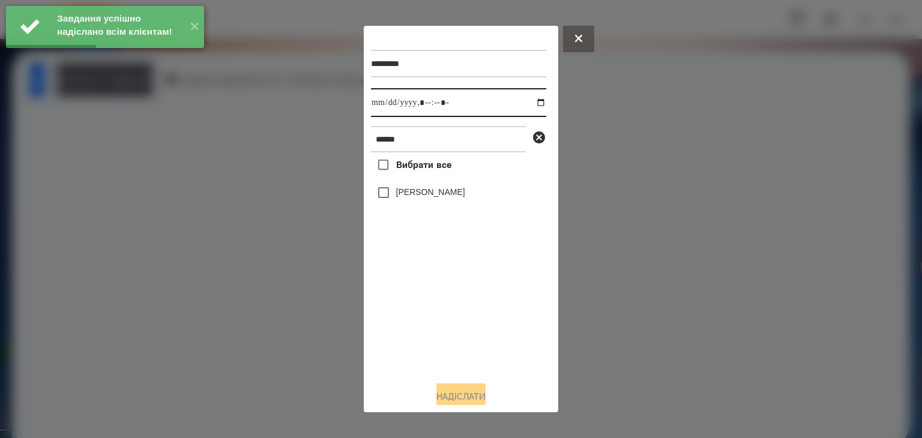
click at [530, 104] on input "datetime-local" at bounding box center [458, 102] width 175 height 29
click at [434, 338] on div "Вибрати все [PERSON_NAME]" at bounding box center [458, 261] width 175 height 219
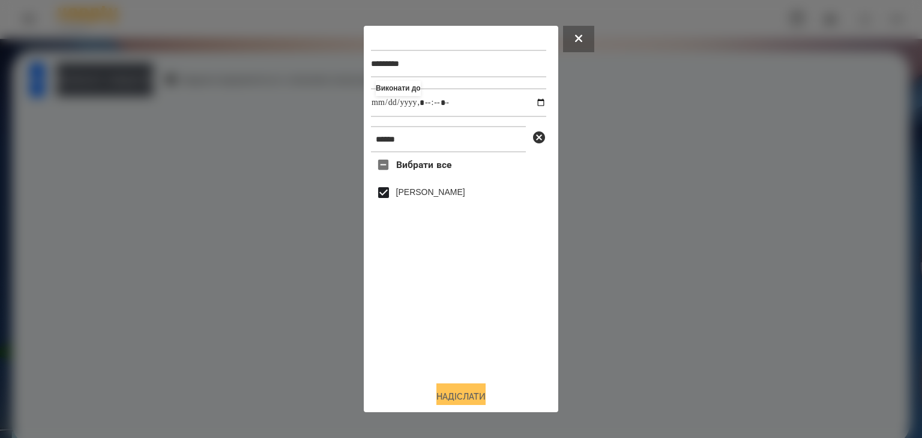
click at [475, 395] on button "Надіслати" at bounding box center [460, 396] width 49 height 26
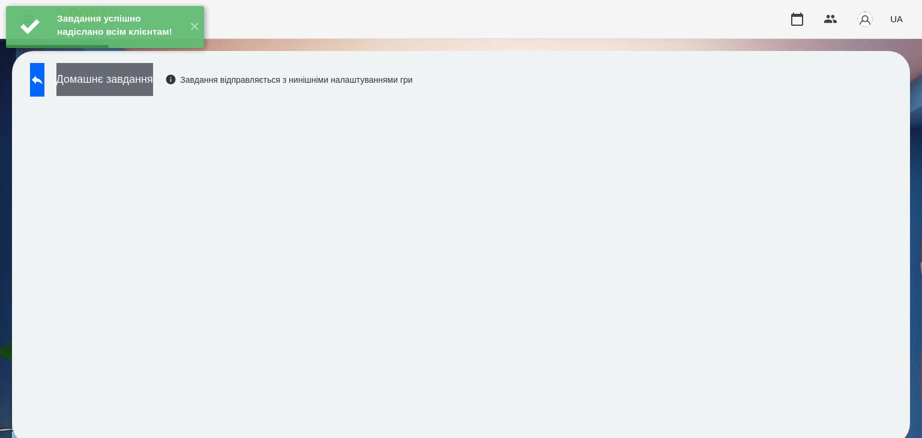
click at [153, 80] on button "Домашнє завдання" at bounding box center [104, 79] width 97 height 33
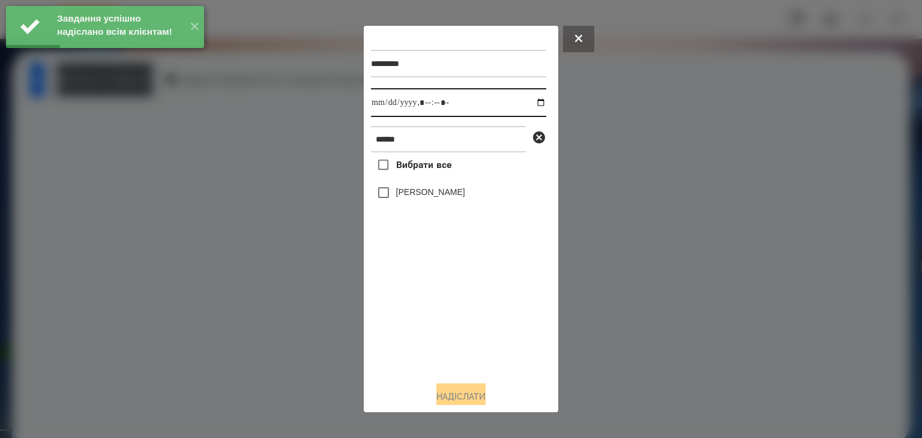
click at [529, 103] on input "datetime-local" at bounding box center [458, 102] width 175 height 29
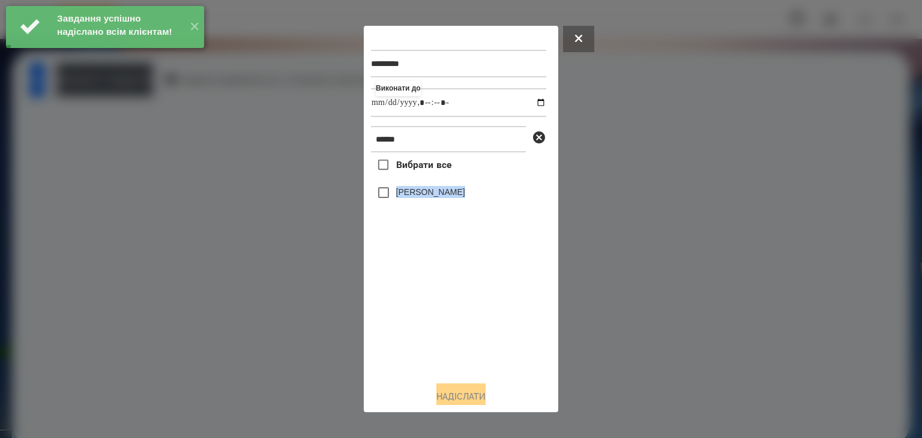
click at [394, 307] on div "Вибрати все [PERSON_NAME]" at bounding box center [458, 261] width 175 height 219
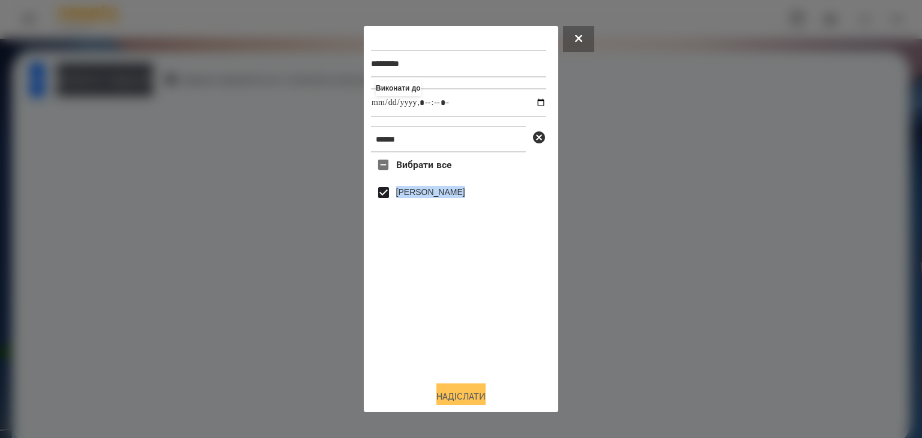
click at [471, 398] on button "Надіслати" at bounding box center [460, 396] width 49 height 26
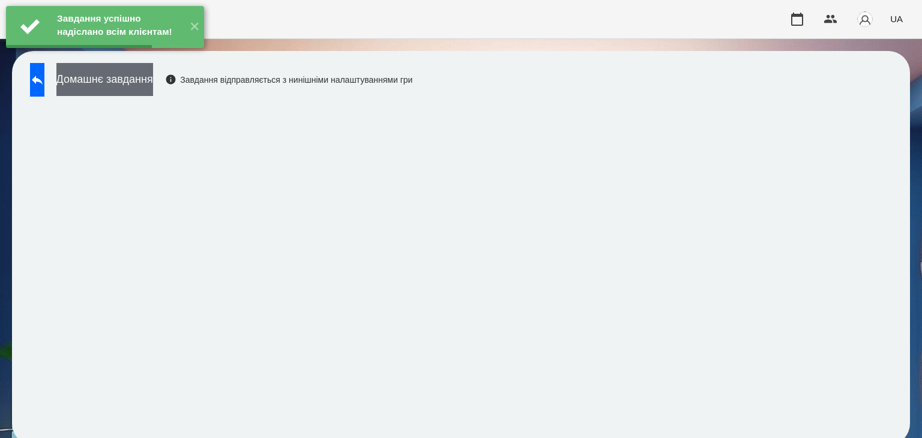
click at [153, 80] on button "Домашнє завдання" at bounding box center [104, 79] width 97 height 33
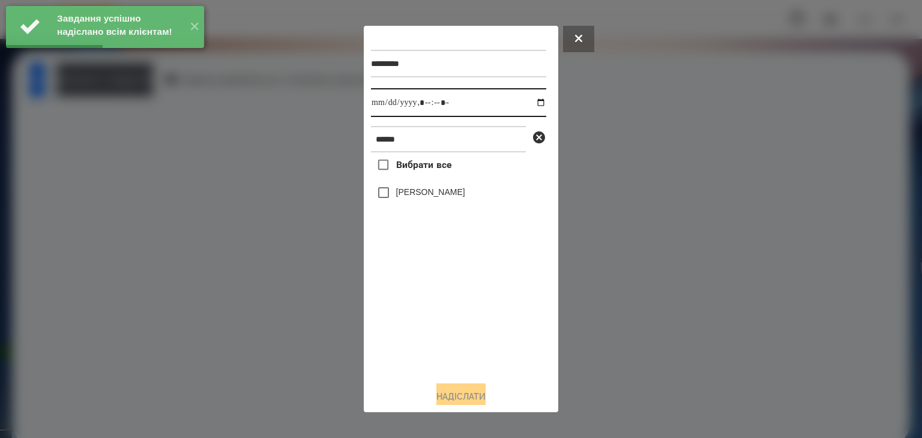
click at [528, 103] on input "datetime-local" at bounding box center [458, 102] width 175 height 29
drag, startPoint x: 437, startPoint y: 322, endPoint x: 429, endPoint y: 248, distance: 73.6
click at [440, 322] on div "Вибрати все [PERSON_NAME]" at bounding box center [458, 261] width 175 height 219
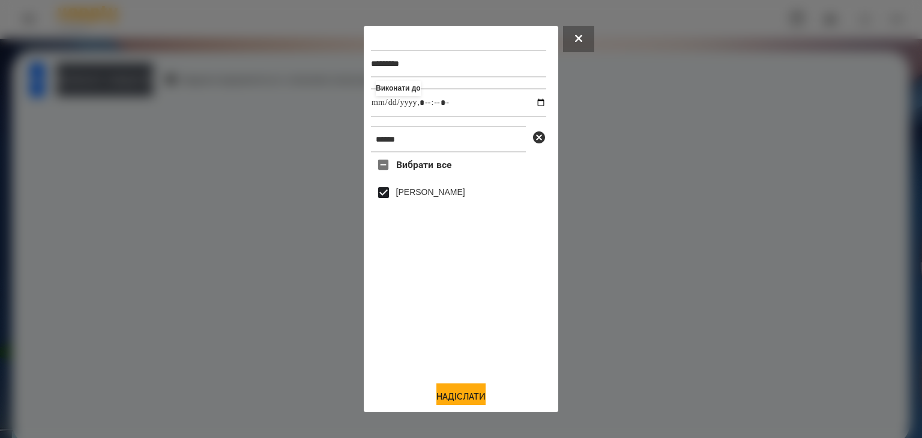
drag, startPoint x: 466, startPoint y: 394, endPoint x: 517, endPoint y: 349, distance: 68.0
click at [467, 394] on button "Надіслати" at bounding box center [460, 396] width 49 height 26
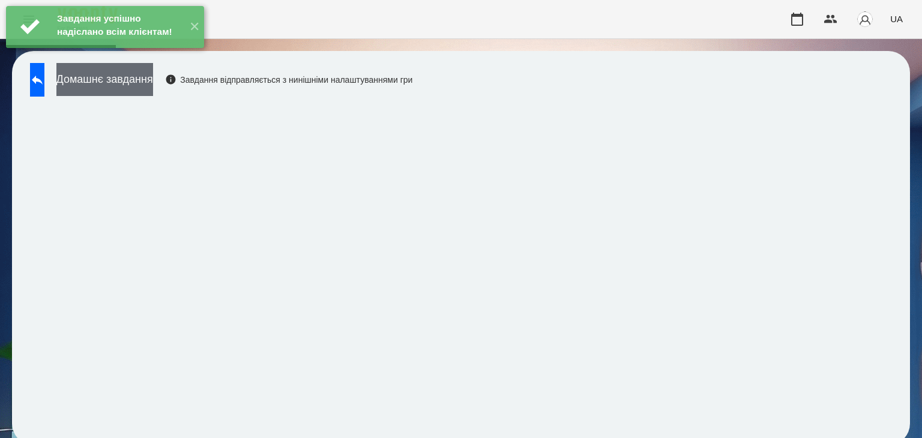
click at [153, 85] on button "Домашнє завдання" at bounding box center [104, 79] width 97 height 33
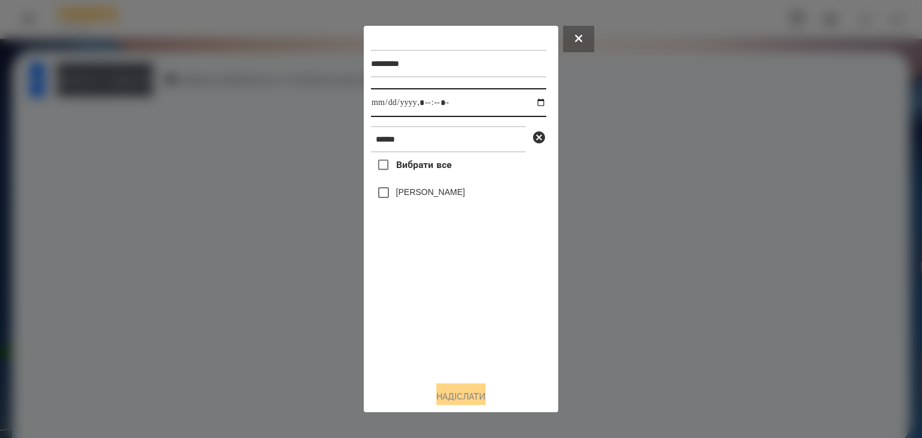
click at [529, 106] on input "datetime-local" at bounding box center [458, 102] width 175 height 29
drag, startPoint x: 420, startPoint y: 350, endPoint x: 407, endPoint y: 295, distance: 56.0
click at [420, 344] on div "Вибрати все [PERSON_NAME]" at bounding box center [458, 261] width 175 height 219
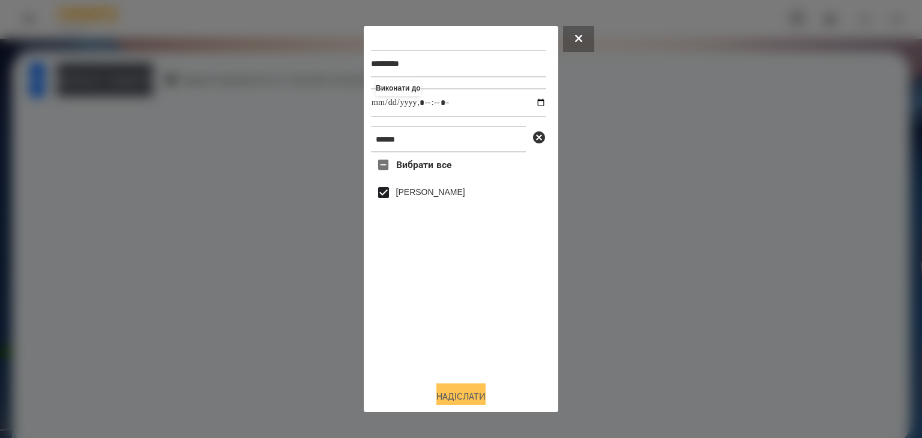
click at [455, 395] on button "Надіслати" at bounding box center [460, 396] width 49 height 26
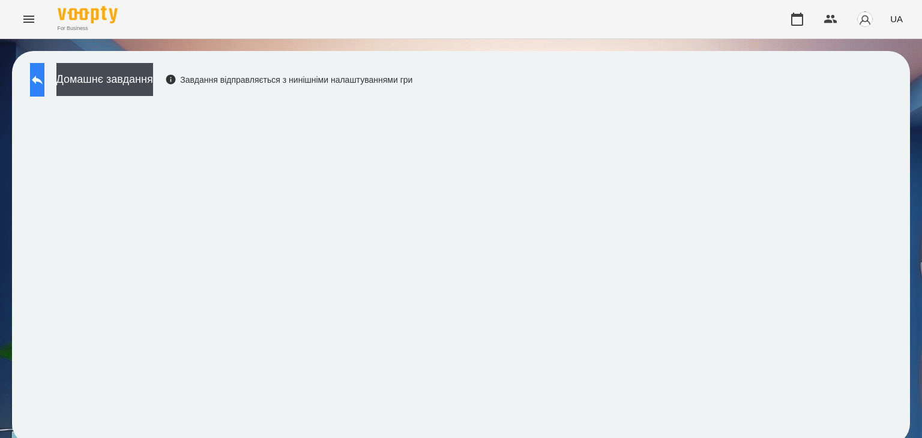
click at [44, 85] on button at bounding box center [37, 80] width 14 height 34
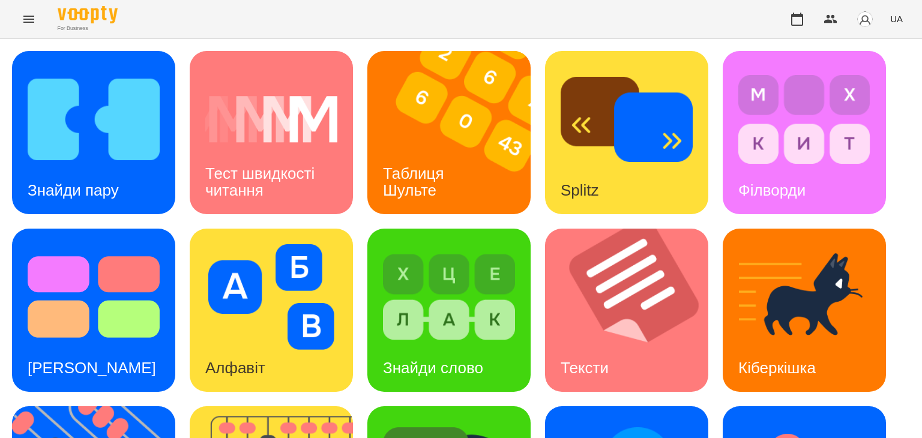
scroll to position [321, 0]
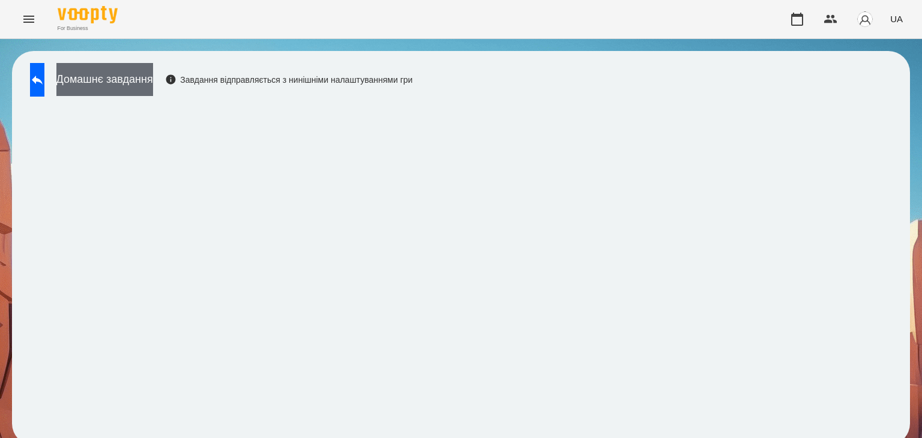
click at [153, 79] on button "Домашнє завдання" at bounding box center [104, 79] width 97 height 33
click at [153, 73] on button "Домашнє завдання" at bounding box center [104, 79] width 97 height 33
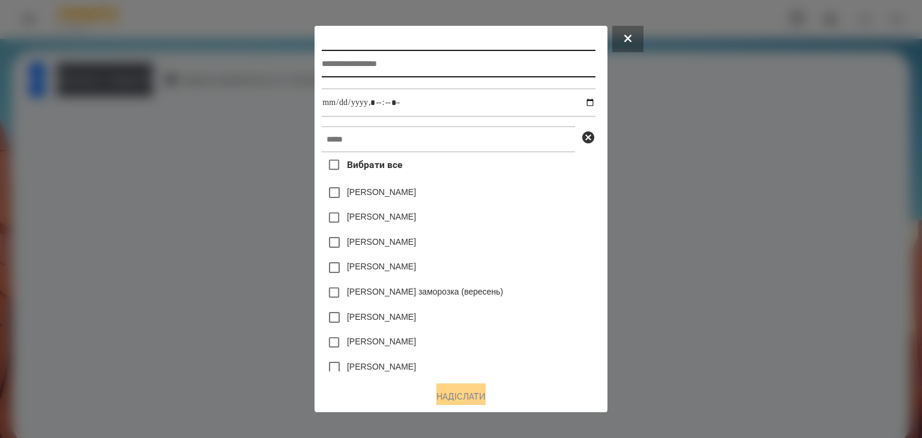
click at [382, 63] on input "text" at bounding box center [458, 64] width 273 height 28
type input "*********"
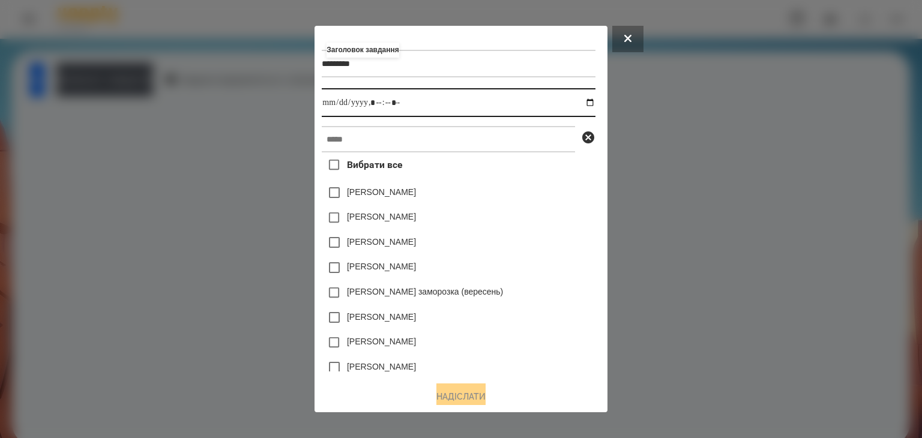
click at [593, 106] on input "datetime-local" at bounding box center [458, 102] width 273 height 29
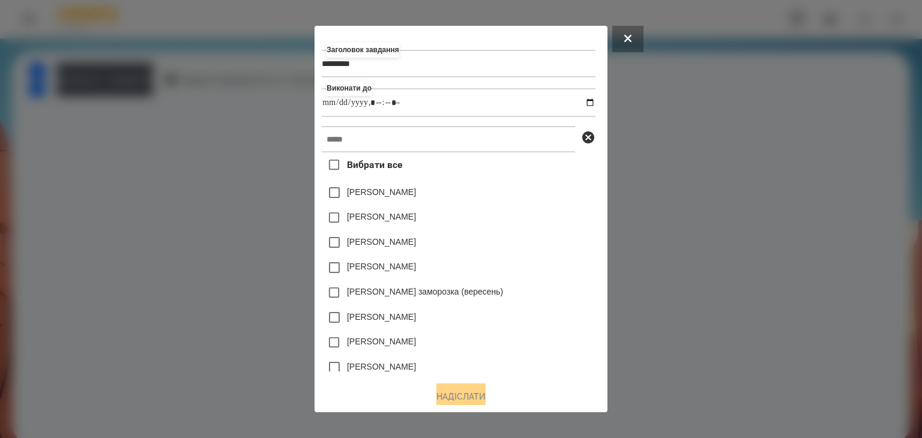
type input "**********"
click at [559, 285] on div "[PERSON_NAME] заморозка (вересень)" at bounding box center [458, 292] width 273 height 25
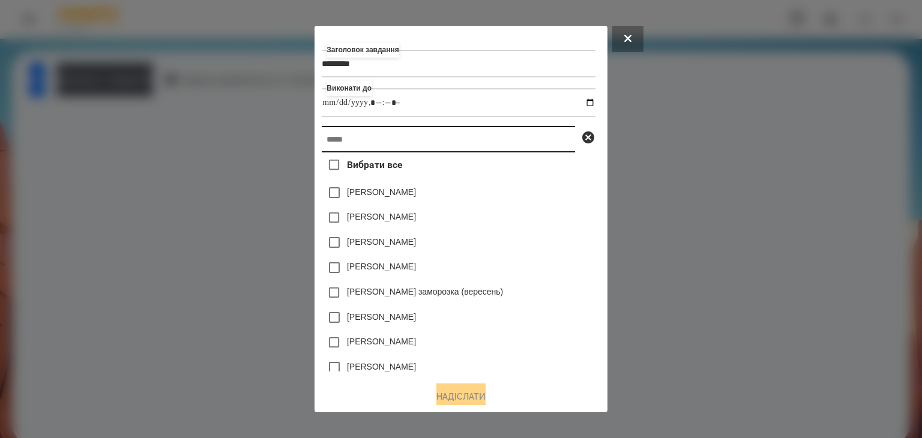
click at [332, 142] on input "text" at bounding box center [448, 139] width 253 height 26
paste input "******"
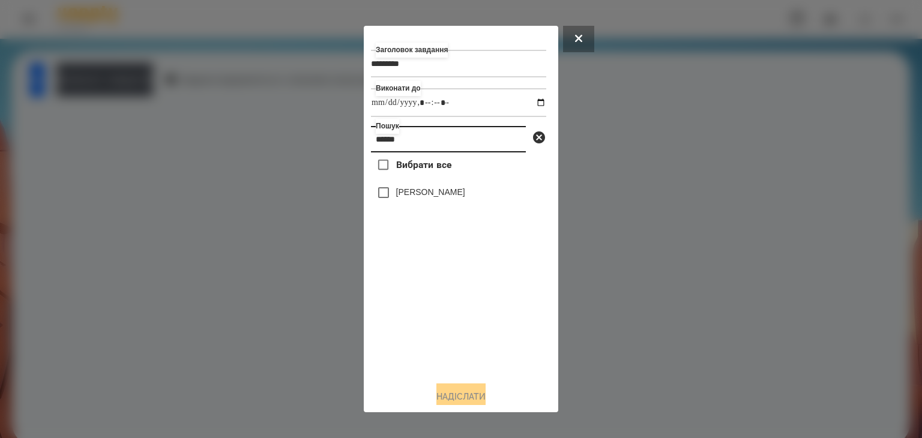
type input "******"
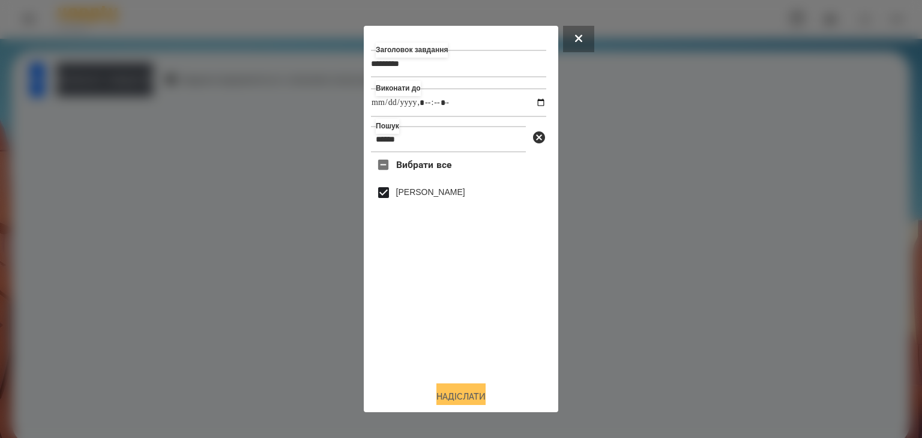
click at [470, 396] on button "Надіслати" at bounding box center [460, 396] width 49 height 26
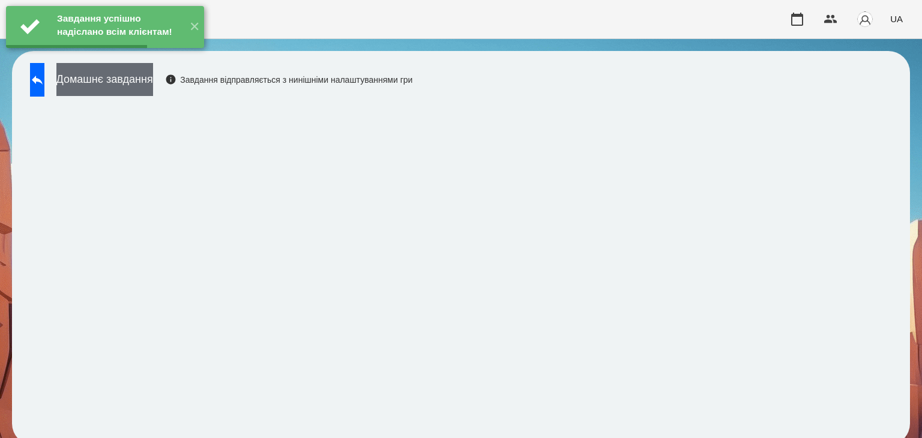
click at [153, 80] on button "Домашнє завдання" at bounding box center [104, 79] width 97 height 33
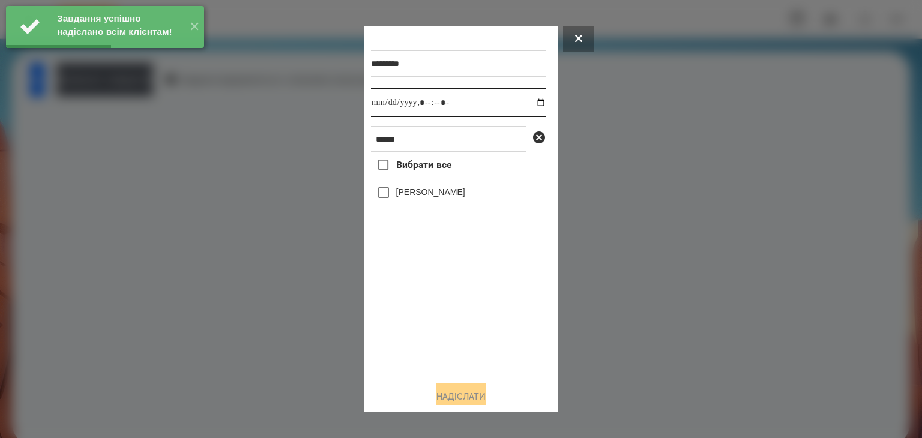
click at [528, 104] on input "datetime-local" at bounding box center [458, 102] width 175 height 29
type input "**********"
drag, startPoint x: 427, startPoint y: 333, endPoint x: 407, endPoint y: 287, distance: 50.3
click at [427, 332] on div "Вибрати все [PERSON_NAME]" at bounding box center [458, 261] width 175 height 219
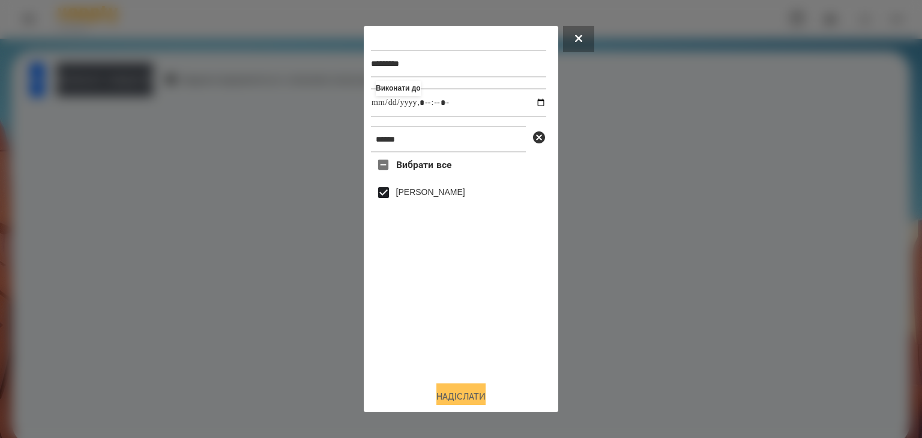
click at [466, 386] on div "Надіслати" at bounding box center [461, 396] width 180 height 26
click at [459, 397] on button "Надіслати" at bounding box center [460, 396] width 49 height 26
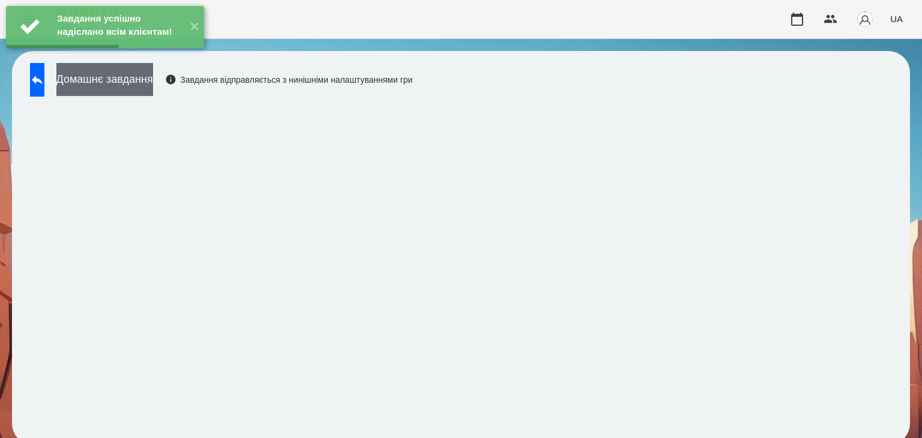
click at [153, 84] on button "Домашнє завдання" at bounding box center [104, 79] width 97 height 33
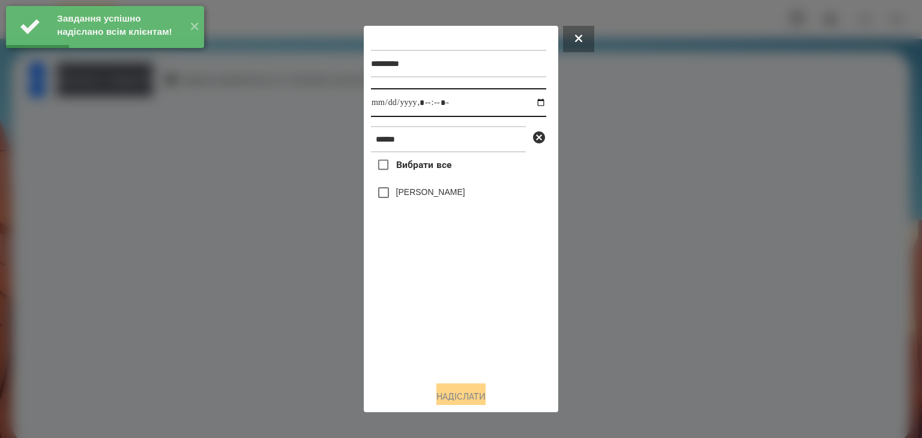
click at [529, 106] on input "datetime-local" at bounding box center [458, 102] width 175 height 29
type input "**********"
click at [432, 334] on div "Вибрати все [PERSON_NAME]" at bounding box center [458, 261] width 175 height 219
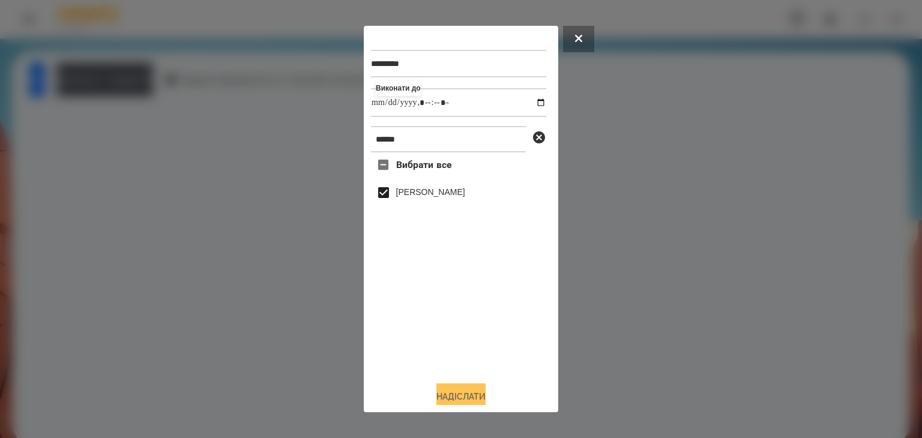
click at [461, 394] on button "Надіслати" at bounding box center [460, 396] width 49 height 26
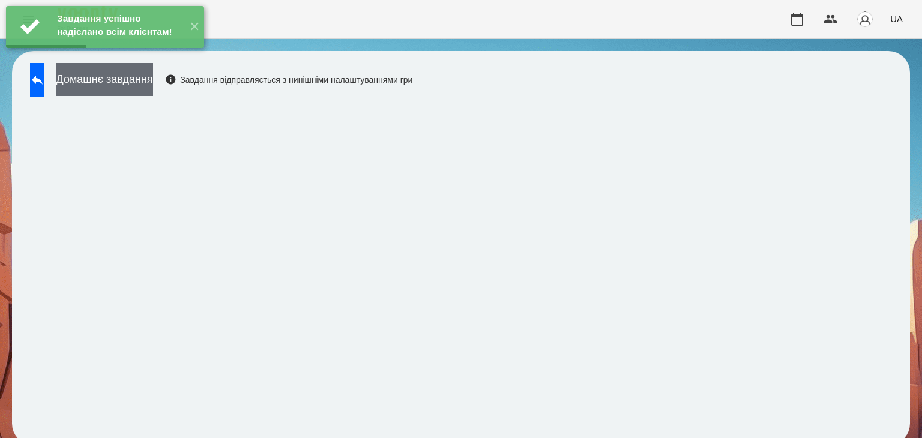
click at [153, 80] on button "Домашнє завдання" at bounding box center [104, 79] width 97 height 33
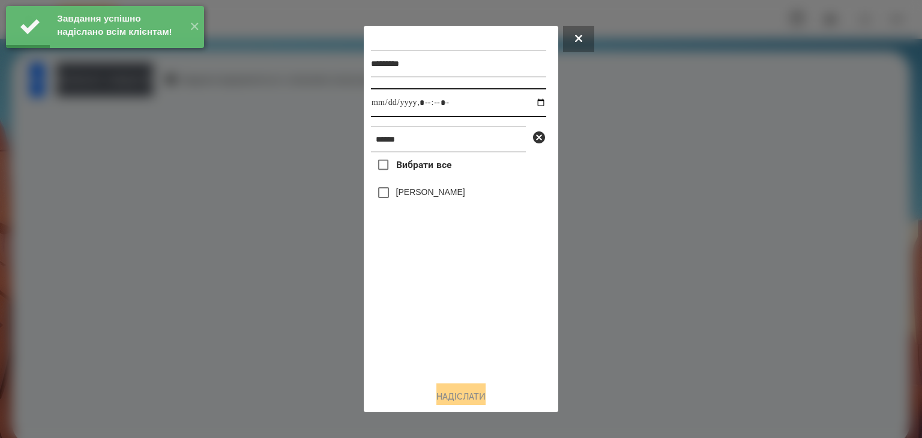
click at [529, 104] on input "datetime-local" at bounding box center [458, 102] width 175 height 29
type input "**********"
drag, startPoint x: 439, startPoint y: 334, endPoint x: 421, endPoint y: 306, distance: 33.5
click at [439, 332] on div "Вибрати все [PERSON_NAME]" at bounding box center [458, 261] width 175 height 219
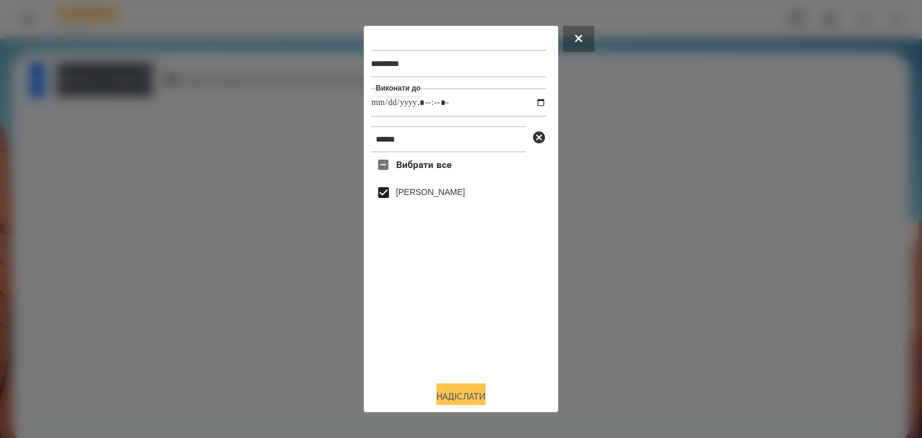
click at [470, 397] on button "Надіслати" at bounding box center [460, 396] width 49 height 26
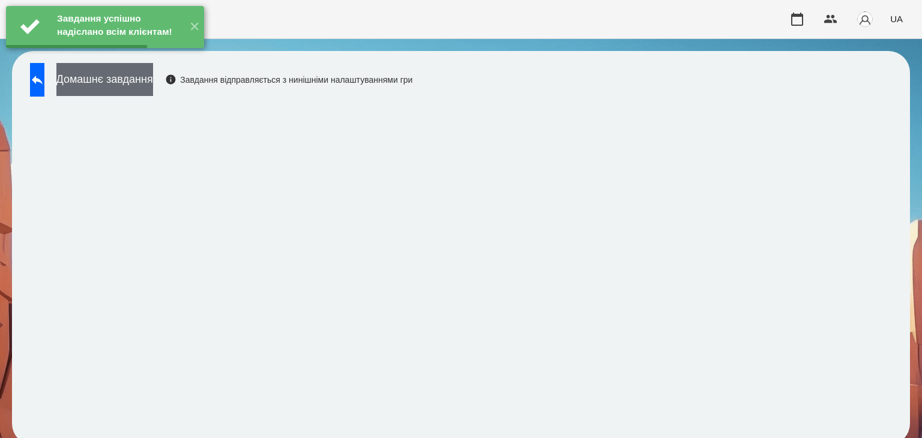
click at [153, 82] on button "Домашнє завдання" at bounding box center [104, 79] width 97 height 33
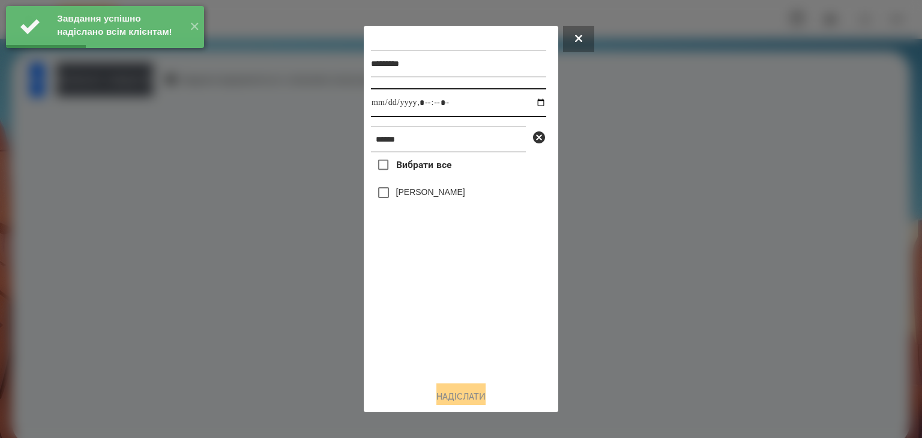
click at [523, 103] on input "datetime-local" at bounding box center [458, 102] width 175 height 29
click at [532, 103] on input "datetime-local" at bounding box center [458, 102] width 175 height 29
type input "**********"
click at [411, 320] on div "Вибрати все [PERSON_NAME]" at bounding box center [458, 261] width 175 height 219
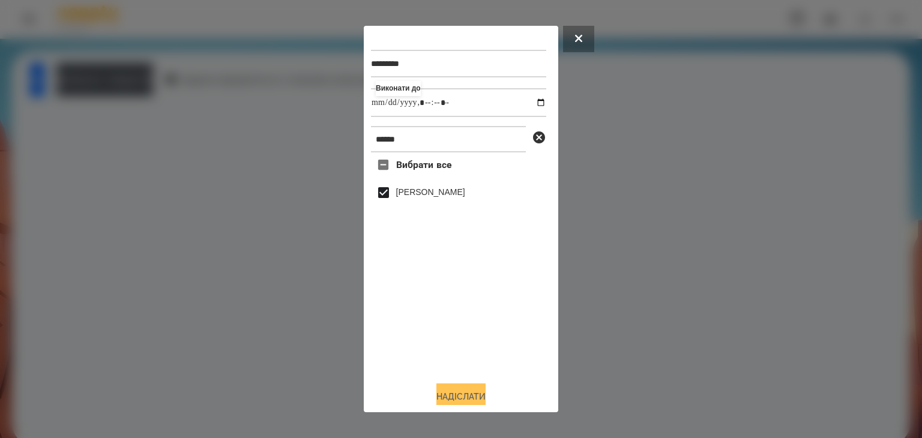
click at [450, 392] on button "Надіслати" at bounding box center [460, 396] width 49 height 26
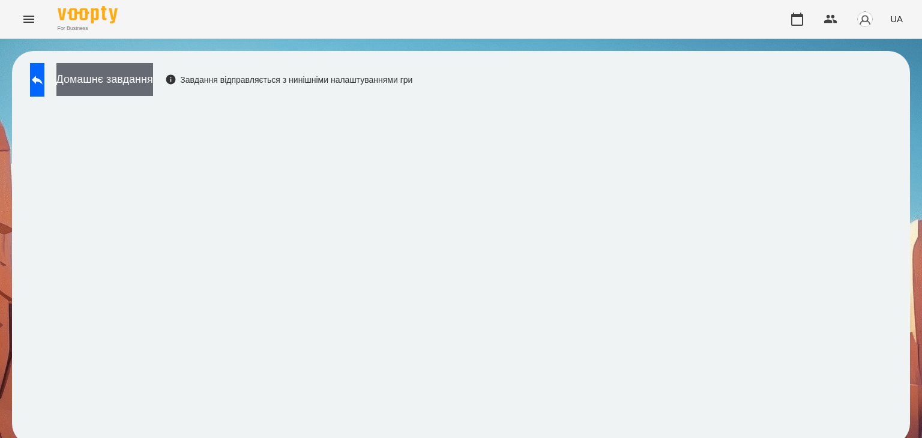
click at [153, 79] on button "Домашнє завдання" at bounding box center [104, 79] width 97 height 33
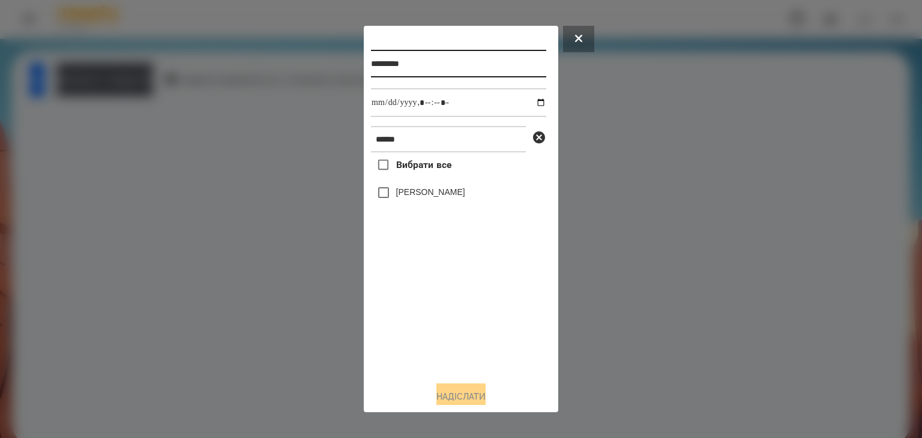
click at [416, 65] on input "*********" at bounding box center [458, 64] width 175 height 28
type input "*********"
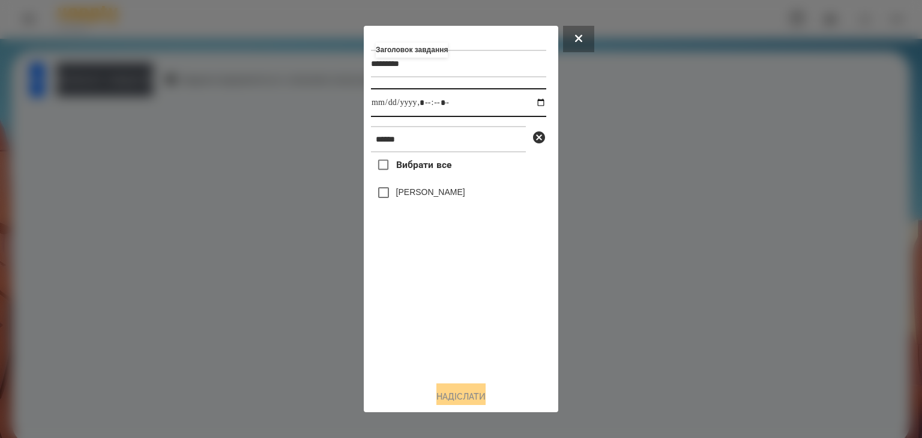
click at [529, 103] on input "datetime-local" at bounding box center [458, 102] width 175 height 29
type input "**********"
click at [475, 325] on div "Вибрати все [PERSON_NAME]" at bounding box center [458, 261] width 175 height 219
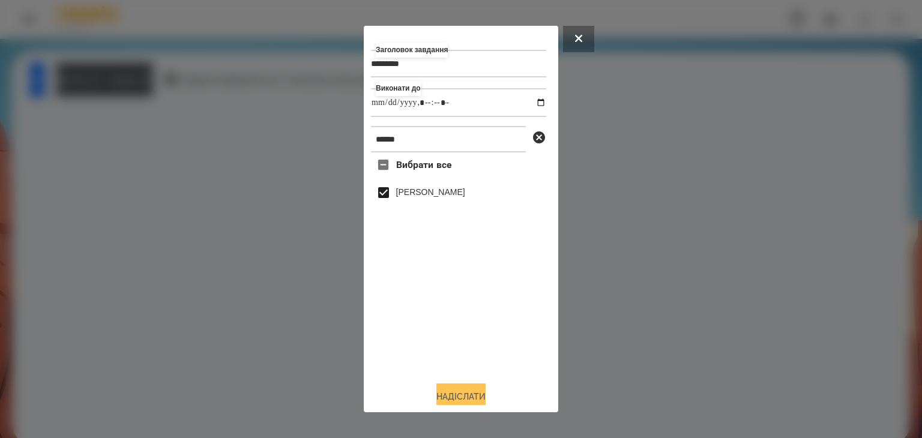
click at [467, 395] on button "Надіслати" at bounding box center [460, 396] width 49 height 26
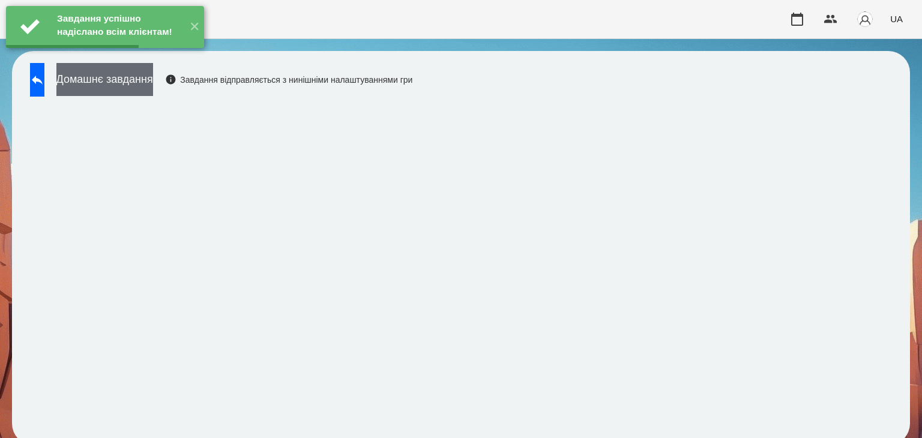
click at [153, 85] on button "Домашнє завдання" at bounding box center [104, 79] width 97 height 33
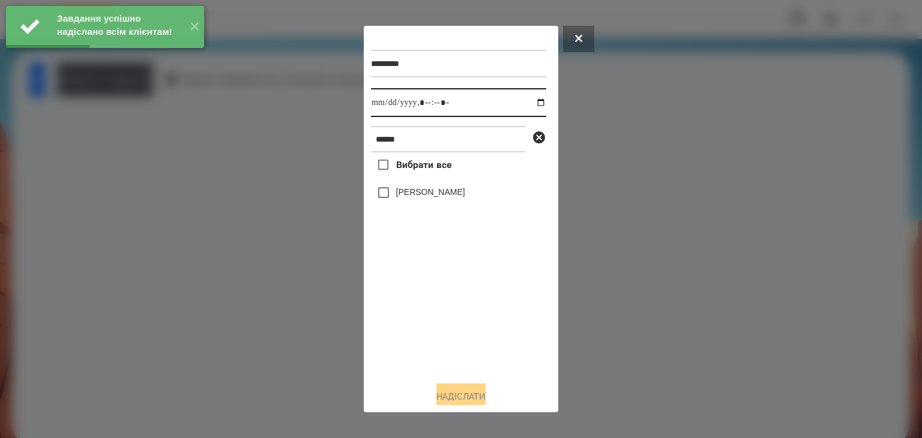
click at [529, 106] on input "datetime-local" at bounding box center [458, 102] width 175 height 29
type input "**********"
drag, startPoint x: 415, startPoint y: 334, endPoint x: 401, endPoint y: 263, distance: 72.1
click at [416, 334] on div "Вибрати все [PERSON_NAME]" at bounding box center [458, 261] width 175 height 219
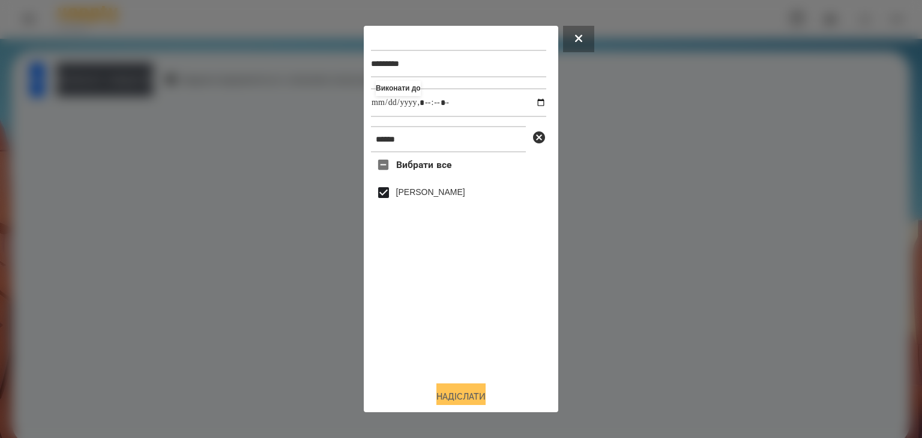
click at [472, 393] on button "Надіслати" at bounding box center [460, 396] width 49 height 26
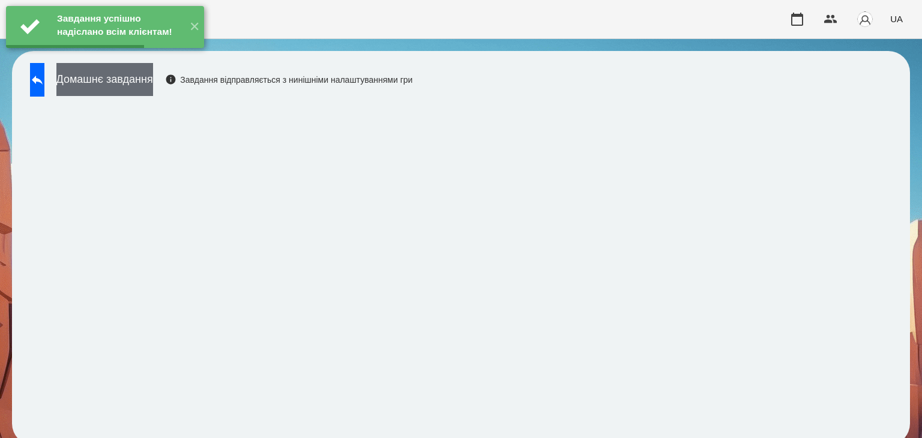
click at [153, 82] on button "Домашнє завдання" at bounding box center [104, 79] width 97 height 33
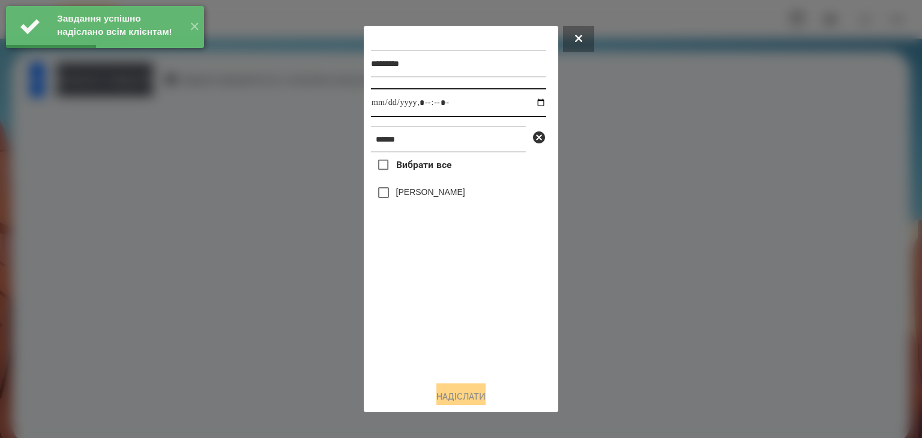
drag, startPoint x: 529, startPoint y: 104, endPoint x: 524, endPoint y: 118, distance: 14.6
click at [529, 104] on input "datetime-local" at bounding box center [458, 102] width 175 height 29
type input "**********"
click at [452, 346] on div "Вибрати все [PERSON_NAME]" at bounding box center [458, 261] width 175 height 219
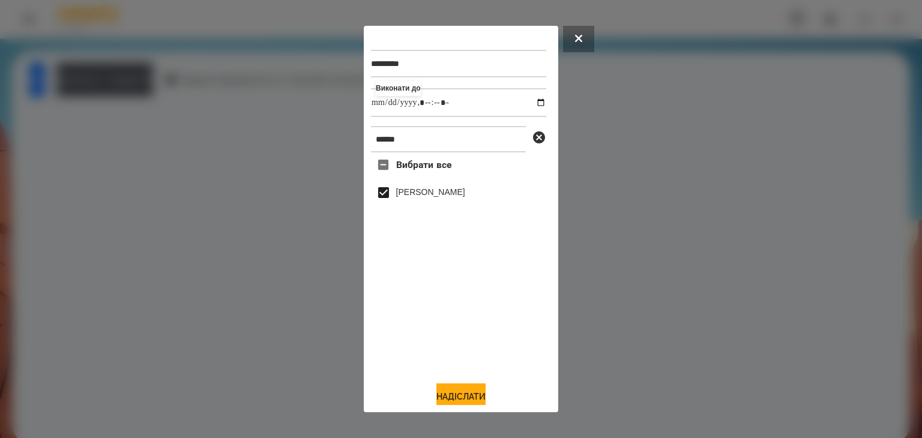
drag, startPoint x: 461, startPoint y: 395, endPoint x: 484, endPoint y: 364, distance: 39.5
click at [461, 395] on button "Надіслати" at bounding box center [460, 396] width 49 height 26
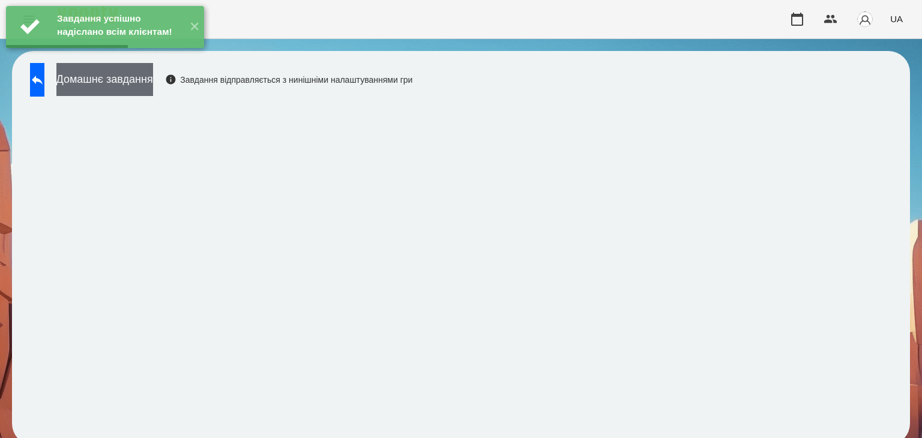
click at [153, 82] on button "Домашнє завдання" at bounding box center [104, 79] width 97 height 33
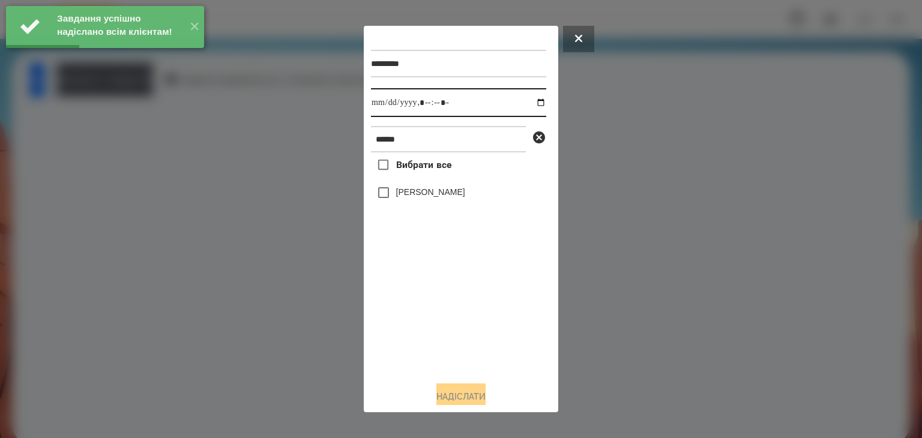
click at [533, 101] on input "datetime-local" at bounding box center [458, 102] width 175 height 29
type input "**********"
drag, startPoint x: 438, startPoint y: 328, endPoint x: 398, endPoint y: 249, distance: 88.0
click at [438, 325] on div "Вибрати все [PERSON_NAME]" at bounding box center [458, 261] width 175 height 219
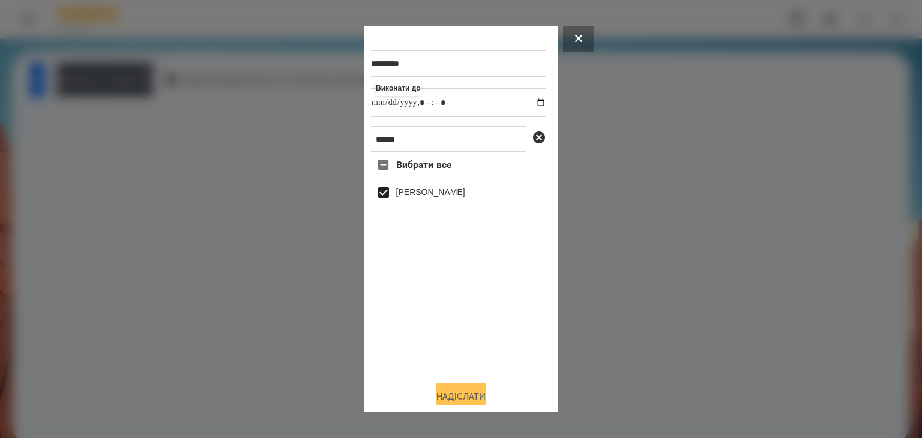
click at [461, 397] on button "Надіслати" at bounding box center [460, 396] width 49 height 26
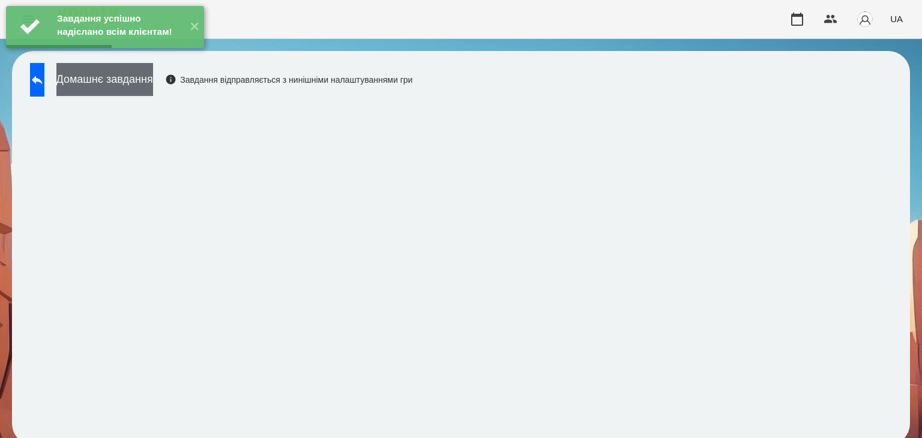
click at [153, 77] on button "Домашнє завдання" at bounding box center [104, 79] width 97 height 33
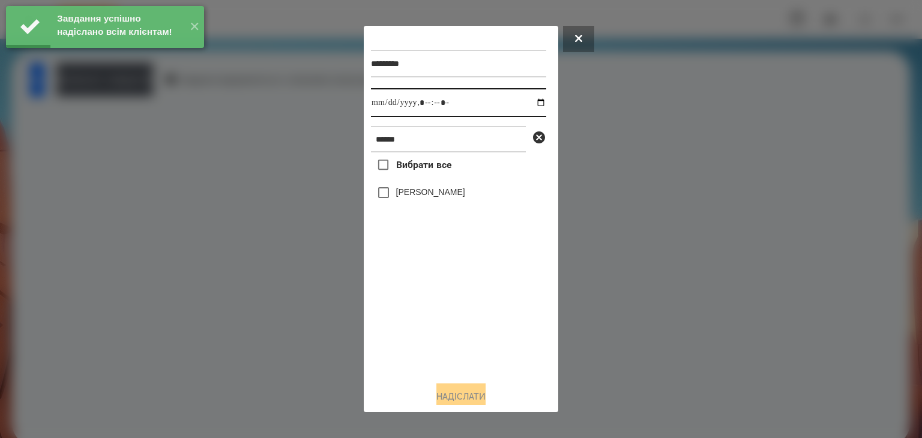
click at [528, 105] on input "datetime-local" at bounding box center [458, 102] width 175 height 29
type input "**********"
drag, startPoint x: 445, startPoint y: 332, endPoint x: 419, endPoint y: 245, distance: 90.2
click at [446, 327] on div "Вибрати все [PERSON_NAME]" at bounding box center [458, 261] width 175 height 219
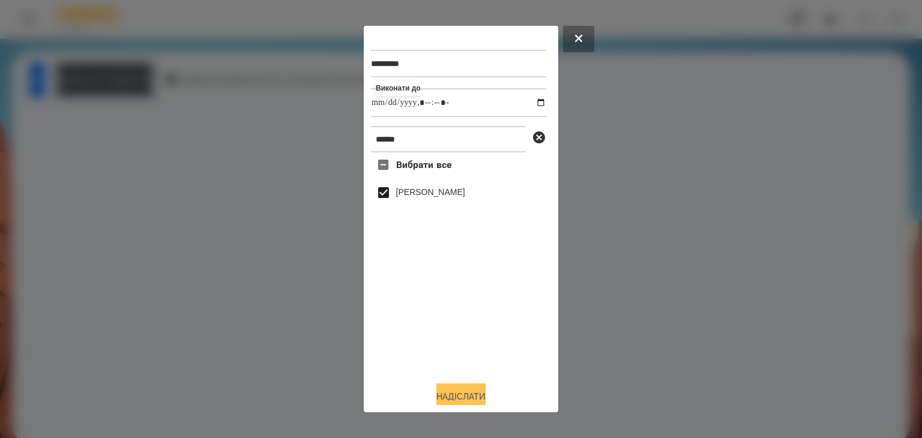
click at [468, 394] on button "Надіслати" at bounding box center [460, 396] width 49 height 26
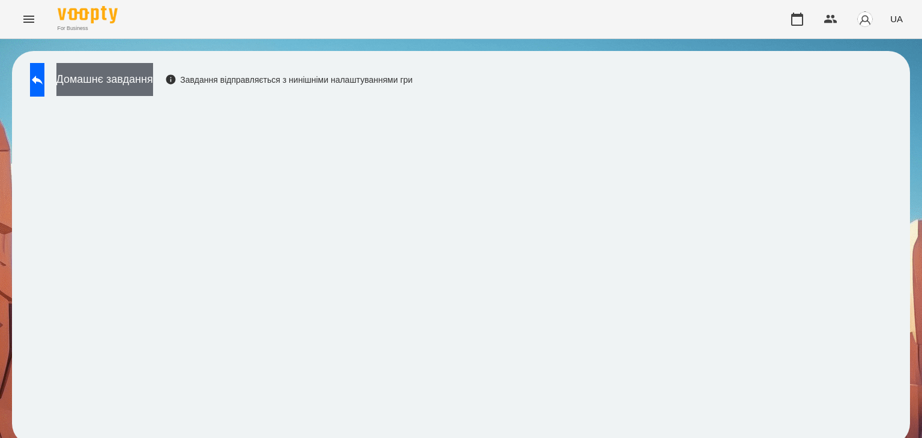
click at [153, 79] on button "Домашнє завдання" at bounding box center [104, 79] width 97 height 33
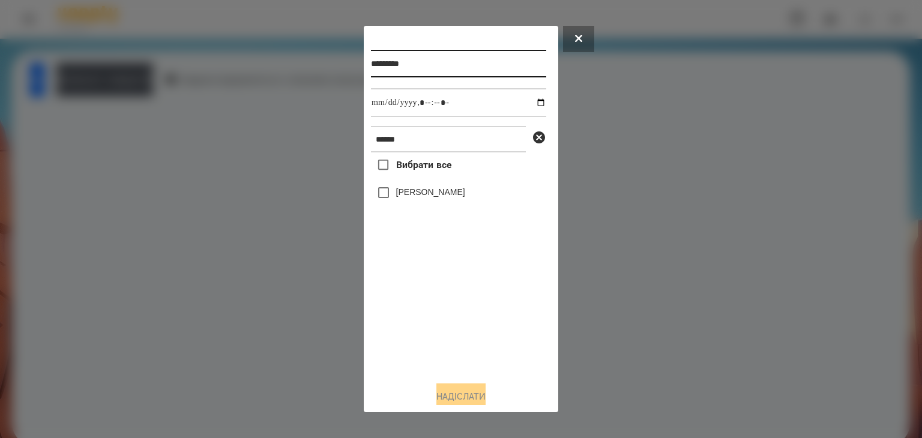
click at [423, 64] on input "*********" at bounding box center [458, 64] width 175 height 28
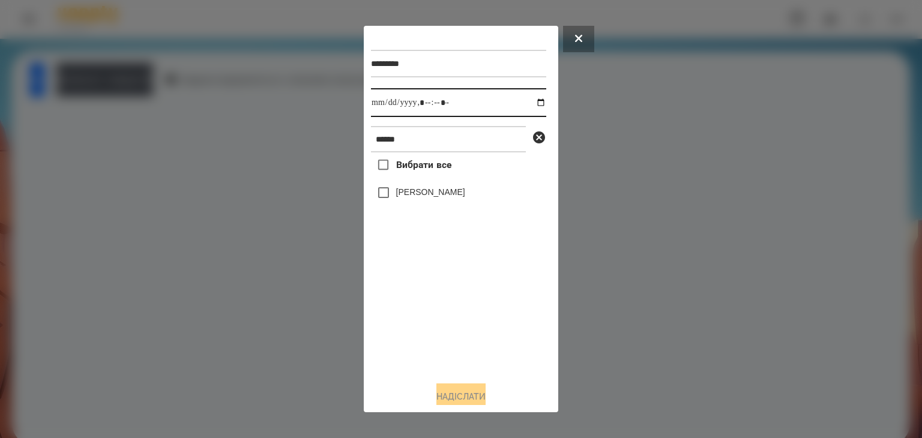
click at [529, 105] on input "datetime-local" at bounding box center [458, 102] width 175 height 29
type input "**********"
click at [441, 352] on div "Вибрати все [PERSON_NAME]" at bounding box center [458, 261] width 175 height 219
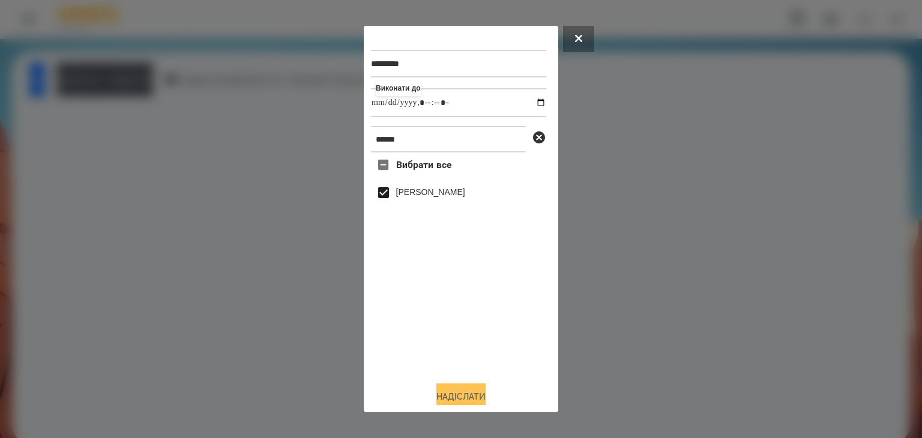
click at [457, 394] on button "Надіслати" at bounding box center [460, 396] width 49 height 26
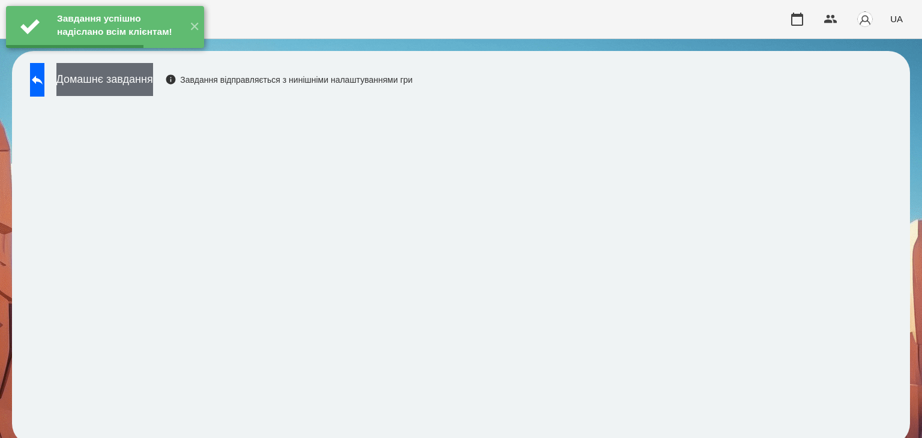
click at [153, 82] on button "Домашнє завдання" at bounding box center [104, 79] width 97 height 33
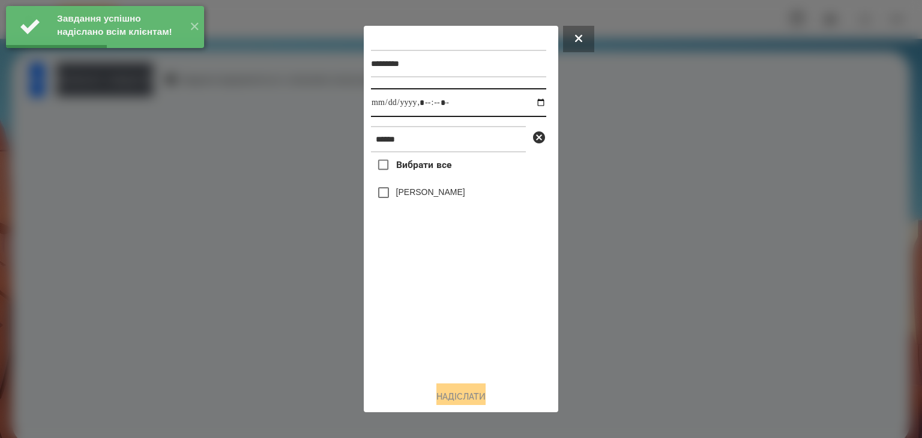
click at [526, 101] on input "datetime-local" at bounding box center [458, 102] width 175 height 29
type input "**********"
drag, startPoint x: 406, startPoint y: 319, endPoint x: 397, endPoint y: 241, distance: 78.5
click at [406, 318] on div "Вибрати все [PERSON_NAME]" at bounding box center [458, 261] width 175 height 219
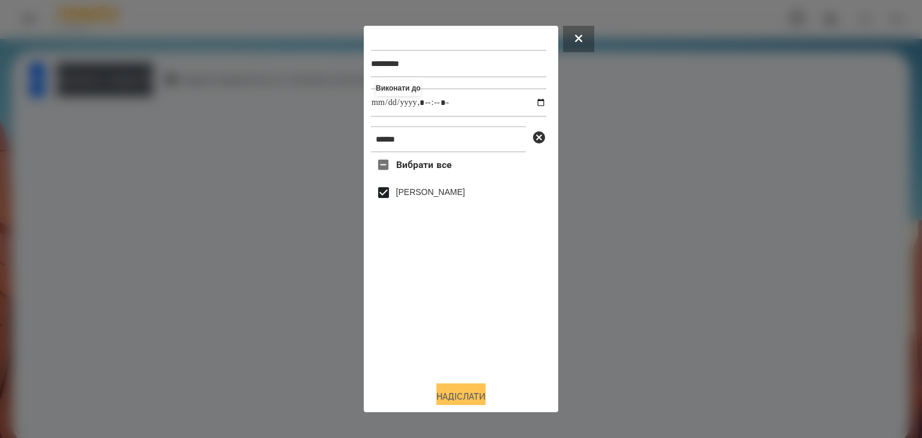
click at [464, 392] on button "Надіслати" at bounding box center [460, 396] width 49 height 26
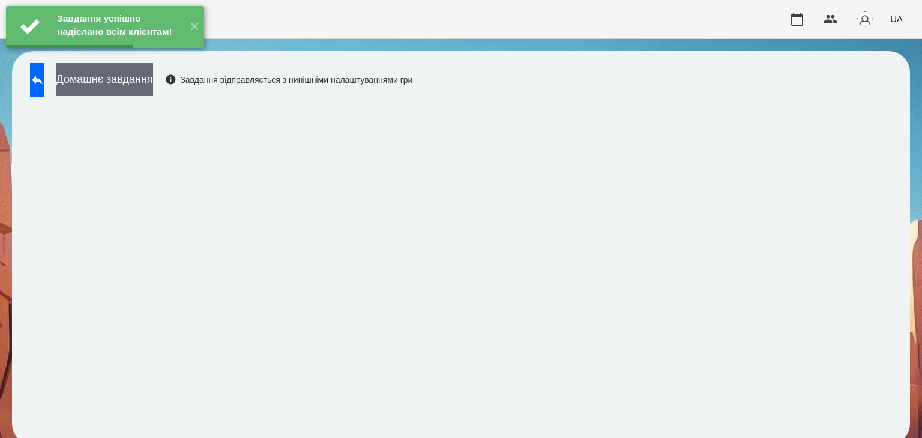
click at [153, 82] on button "Домашнє завдання" at bounding box center [104, 79] width 97 height 33
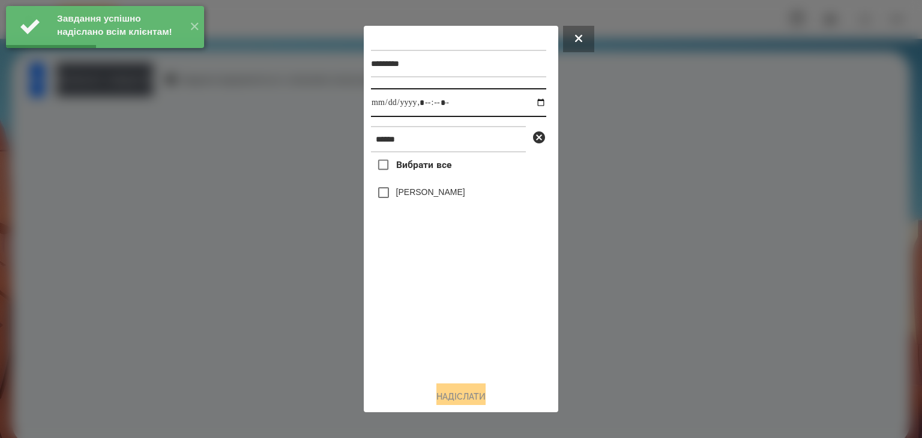
click at [533, 102] on input "datetime-local" at bounding box center [458, 102] width 175 height 29
type input "**********"
click at [425, 328] on div "Вибрати все [PERSON_NAME]" at bounding box center [458, 261] width 175 height 219
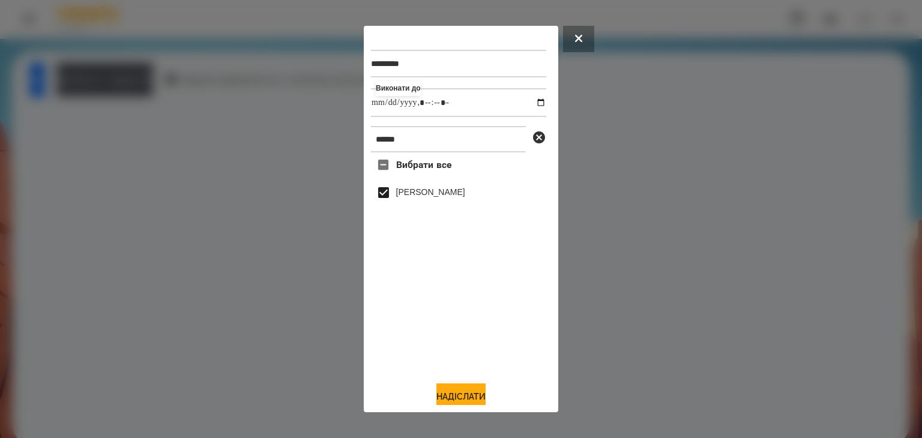
drag, startPoint x: 448, startPoint y: 394, endPoint x: 469, endPoint y: 377, distance: 26.9
click at [448, 394] on button "Надіслати" at bounding box center [460, 396] width 49 height 26
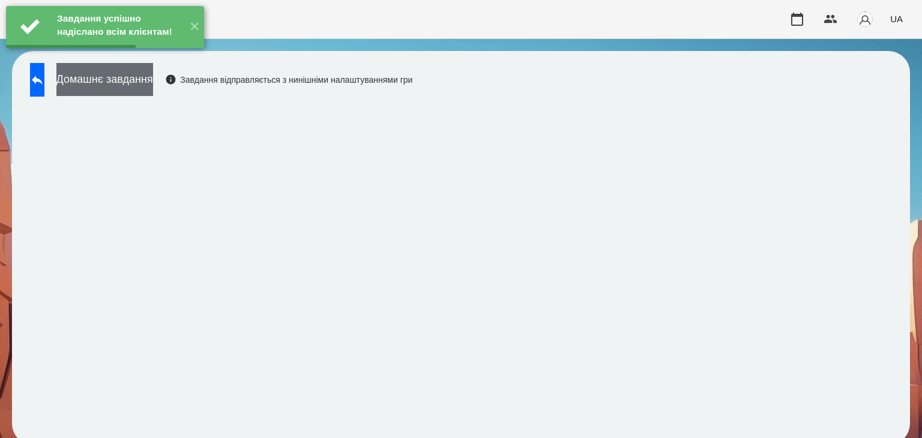
click at [153, 83] on button "Домашнє завдання" at bounding box center [104, 79] width 97 height 33
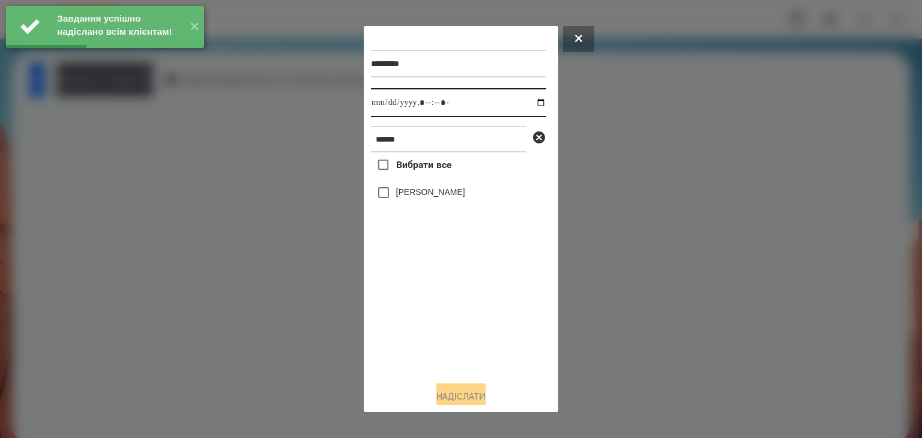
click at [531, 105] on input "datetime-local" at bounding box center [458, 102] width 175 height 29
type input "**********"
drag, startPoint x: 413, startPoint y: 316, endPoint x: 406, endPoint y: 298, distance: 19.9
click at [413, 313] on div "Вибрати все [PERSON_NAME]" at bounding box center [458, 261] width 175 height 219
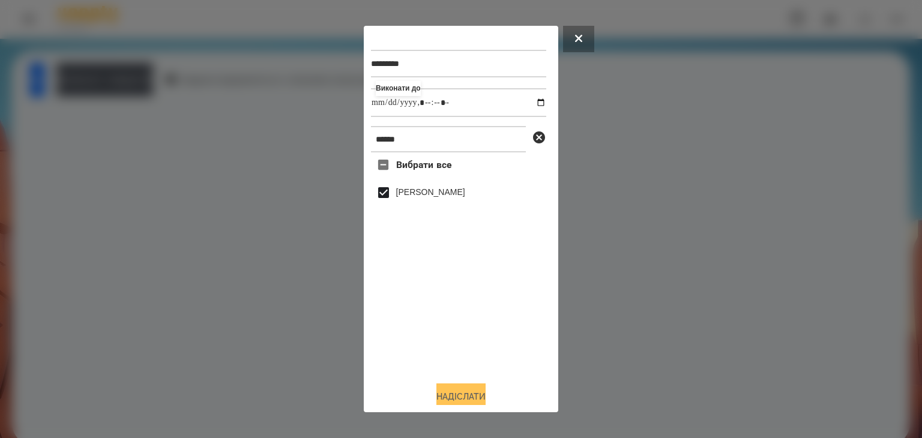
click at [450, 394] on button "Надіслати" at bounding box center [460, 396] width 49 height 26
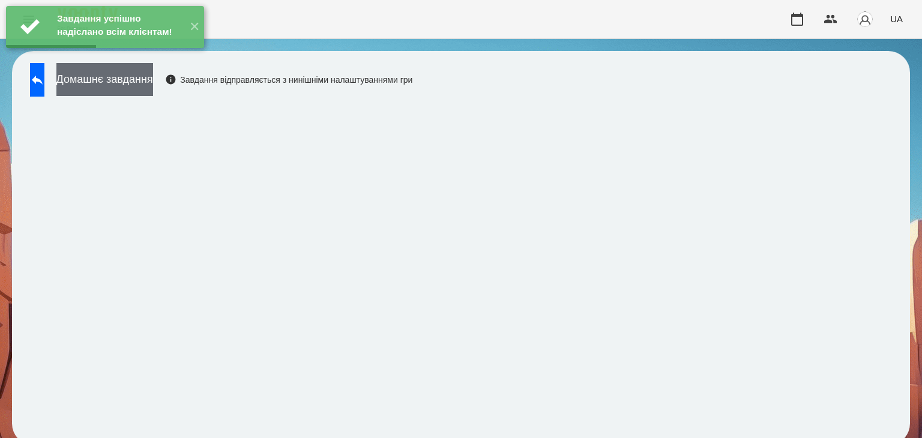
click at [153, 82] on button "Домашнє завдання" at bounding box center [104, 79] width 97 height 33
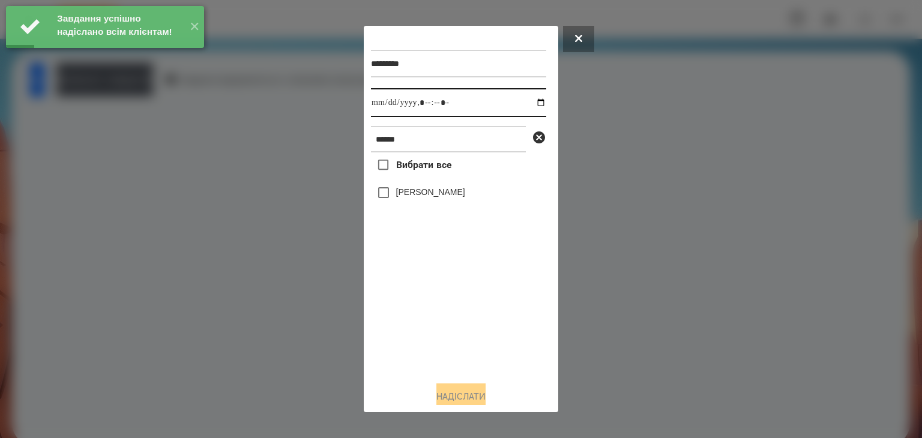
click at [529, 103] on input "datetime-local" at bounding box center [458, 102] width 175 height 29
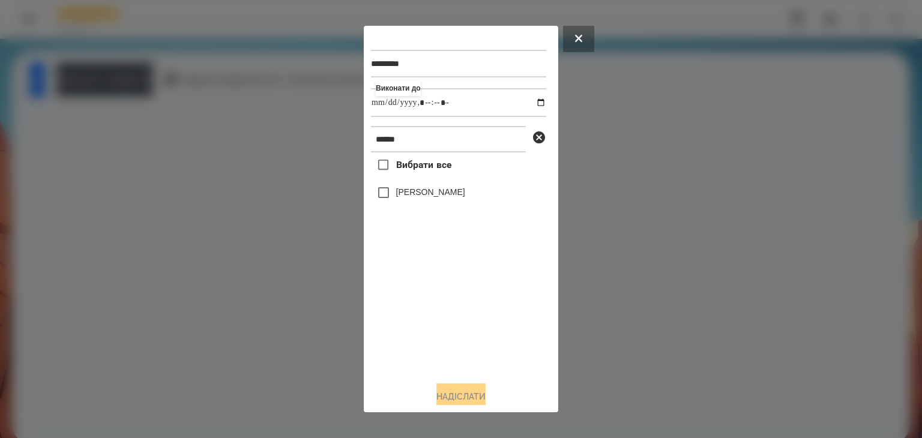
type input "**********"
click at [428, 334] on div "Вибрати все [PERSON_NAME]" at bounding box center [458, 261] width 175 height 219
click at [448, 395] on button "Надіслати" at bounding box center [460, 396] width 49 height 26
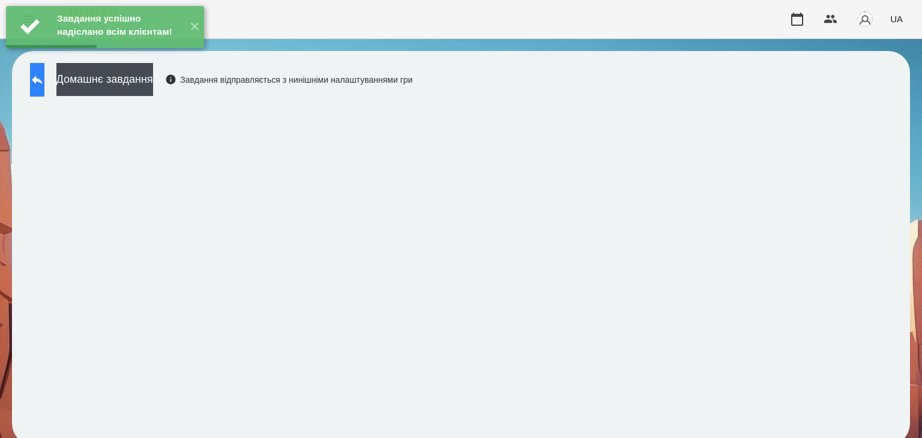
click at [44, 85] on icon at bounding box center [37, 80] width 14 height 14
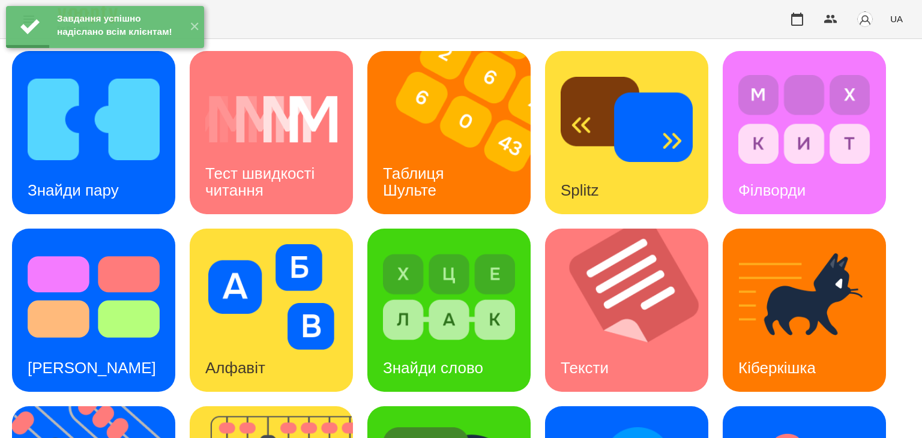
scroll to position [300, 0]
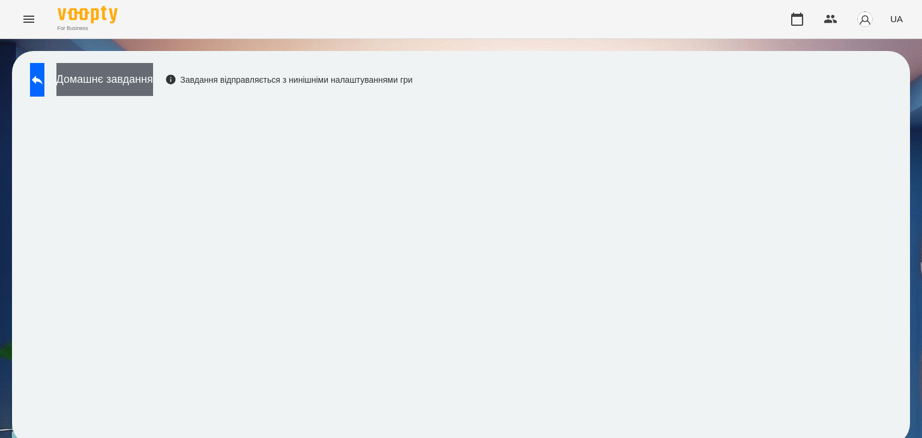
click at [153, 78] on button "Домашнє завдання" at bounding box center [104, 79] width 97 height 33
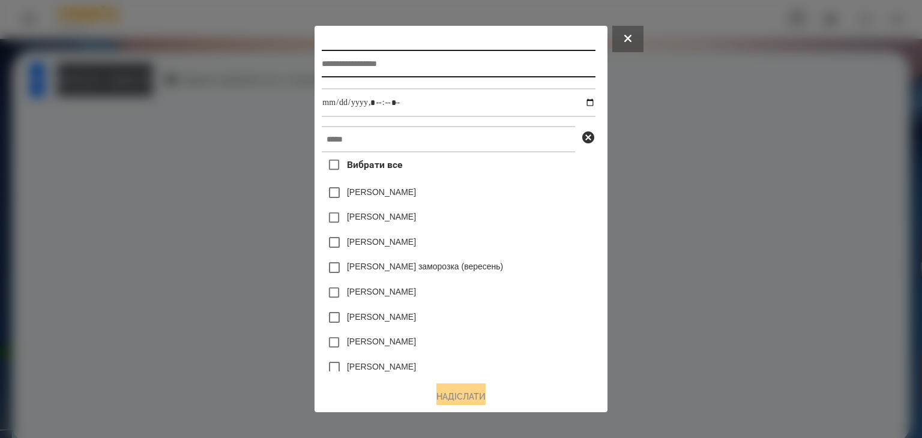
click at [372, 64] on input "text" at bounding box center [458, 64] width 273 height 28
type input "*********"
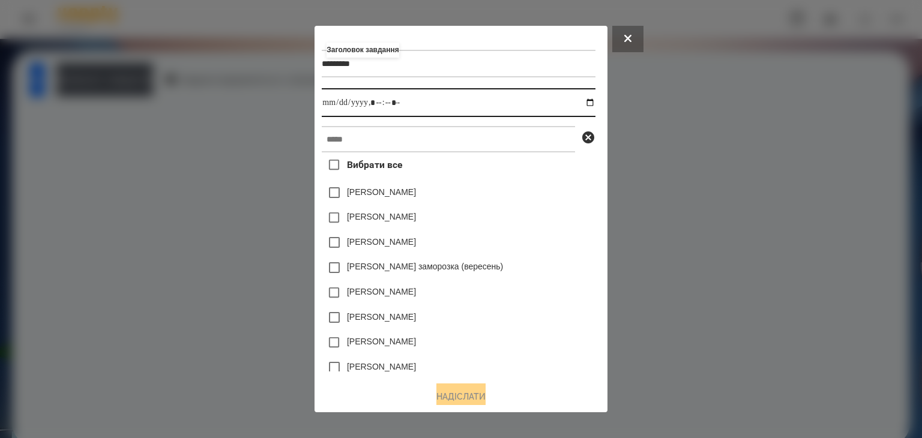
click at [593, 103] on input "datetime-local" at bounding box center [458, 102] width 273 height 29
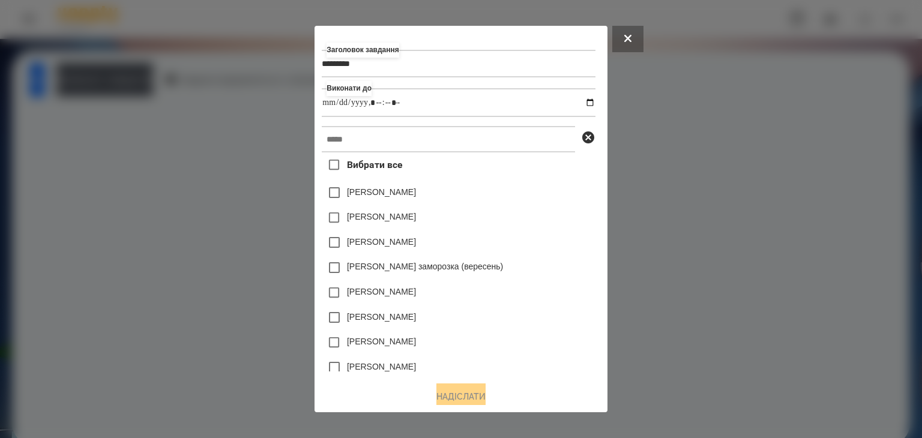
type input "**********"
click at [545, 216] on div "[PERSON_NAME]" at bounding box center [458, 217] width 273 height 25
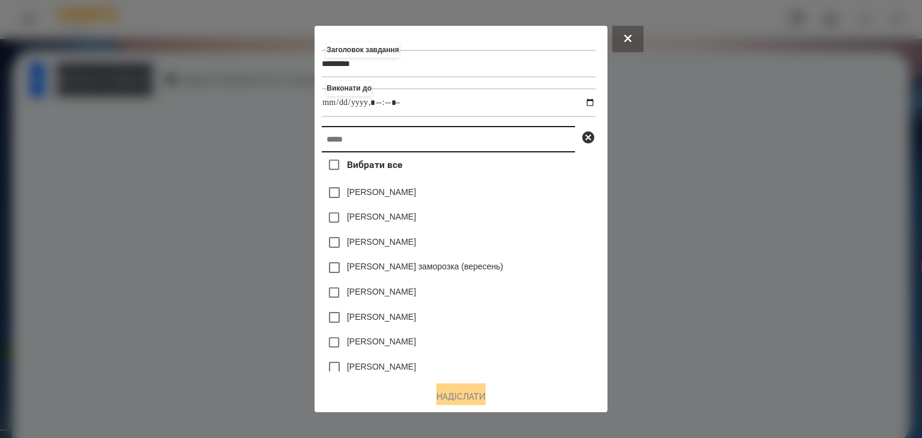
click at [343, 143] on input "text" at bounding box center [448, 139] width 253 height 26
paste input "******"
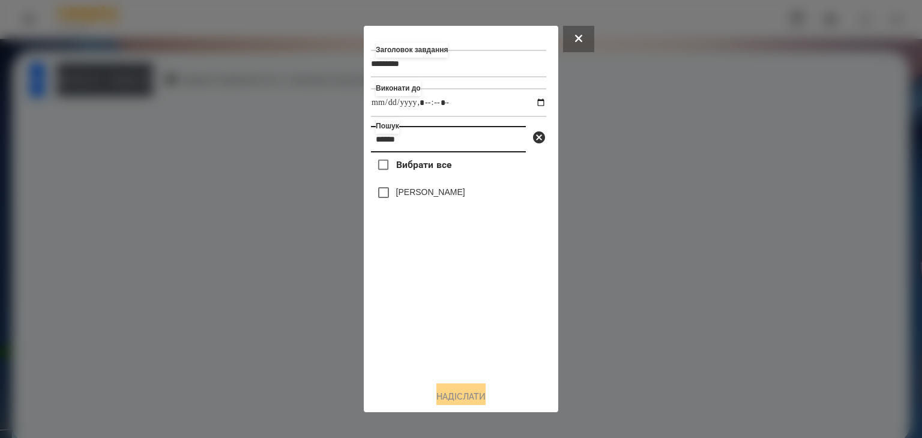
type input "******"
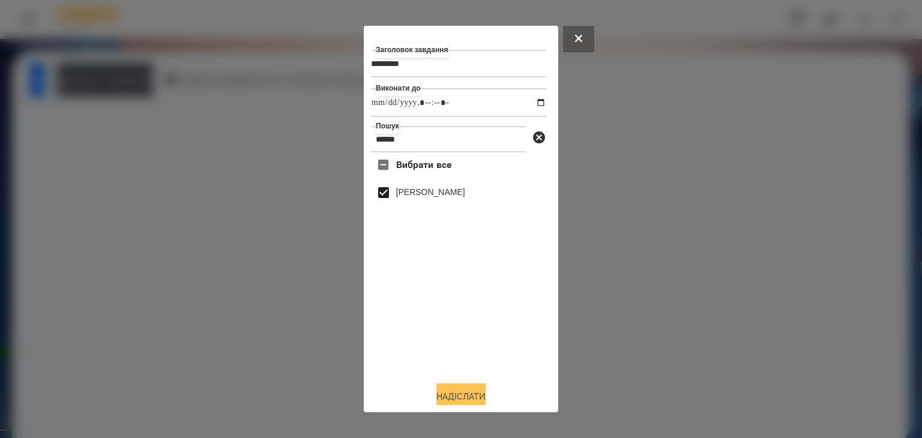
click at [461, 394] on button "Надіслати" at bounding box center [460, 396] width 49 height 26
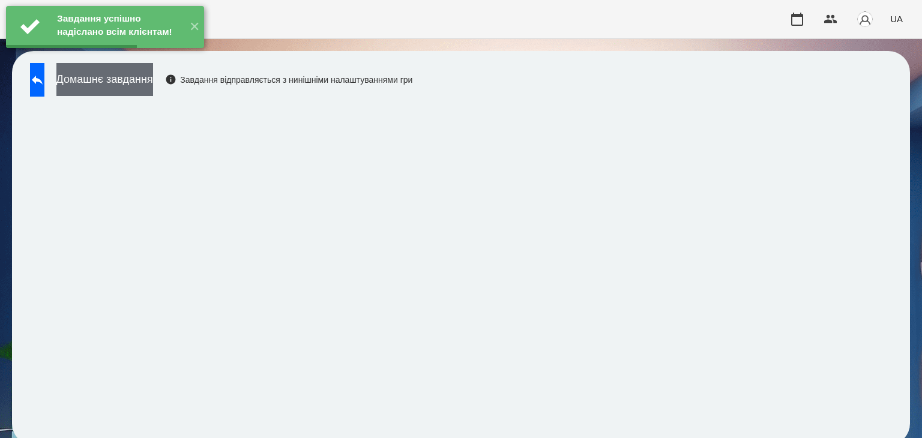
click at [153, 85] on button "Домашнє завдання" at bounding box center [104, 79] width 97 height 33
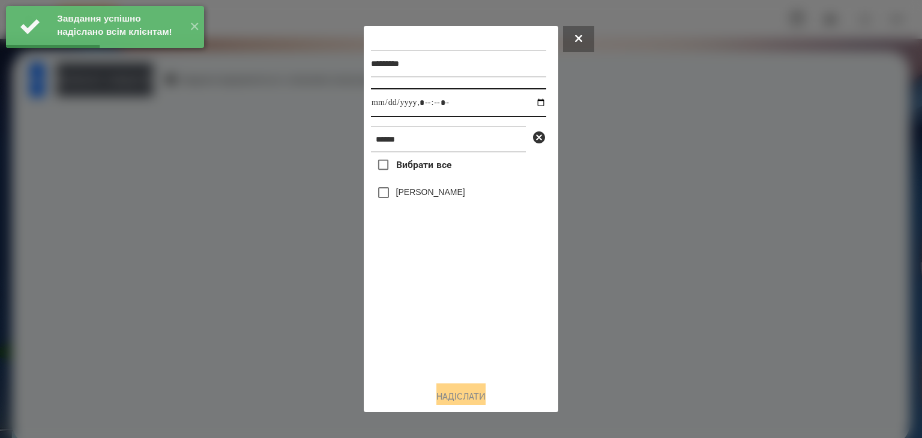
click at [530, 104] on input "datetime-local" at bounding box center [458, 102] width 175 height 29
type input "**********"
drag, startPoint x: 398, startPoint y: 320, endPoint x: 389, endPoint y: 218, distance: 102.4
click at [399, 319] on div "Вибрати все [PERSON_NAME]" at bounding box center [458, 261] width 175 height 219
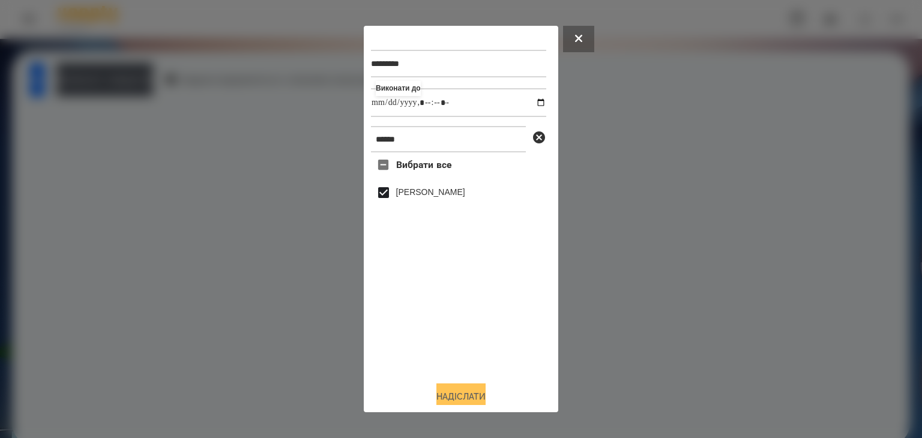
drag, startPoint x: 463, startPoint y: 394, endPoint x: 476, endPoint y: 393, distance: 13.9
click at [464, 394] on button "Надіслати" at bounding box center [460, 396] width 49 height 26
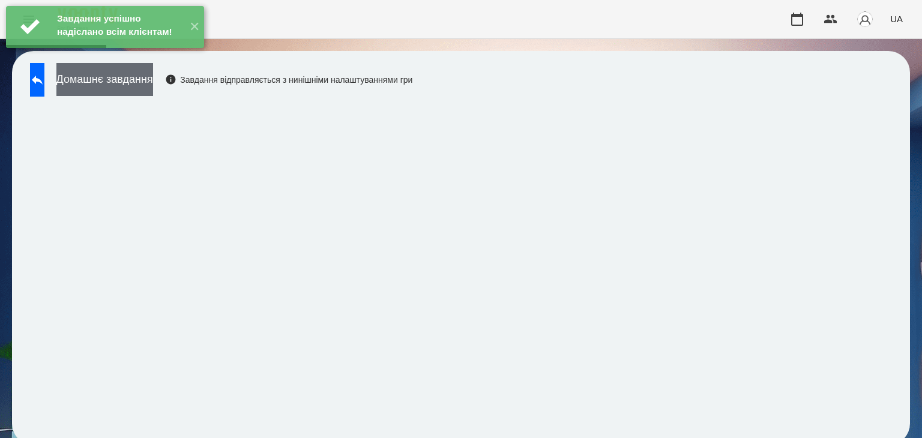
click at [153, 80] on button "Домашнє завдання" at bounding box center [104, 79] width 97 height 33
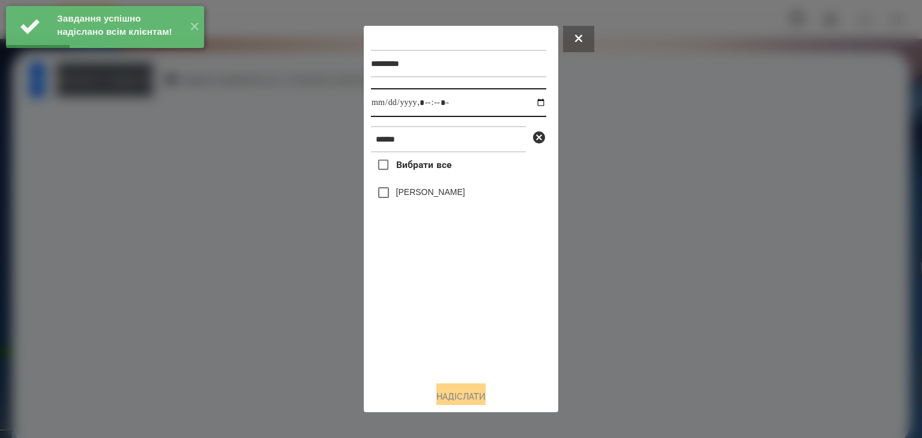
click at [530, 105] on input "datetime-local" at bounding box center [458, 102] width 175 height 29
type input "**********"
drag, startPoint x: 410, startPoint y: 341, endPoint x: 400, endPoint y: 307, distance: 36.1
click at [408, 335] on div "Вибрати все [PERSON_NAME]" at bounding box center [458, 261] width 175 height 219
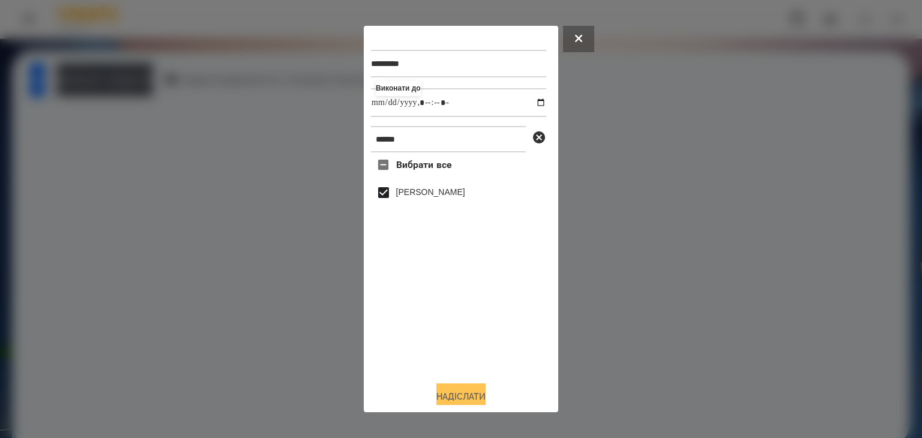
click at [466, 395] on button "Надіслати" at bounding box center [460, 396] width 49 height 26
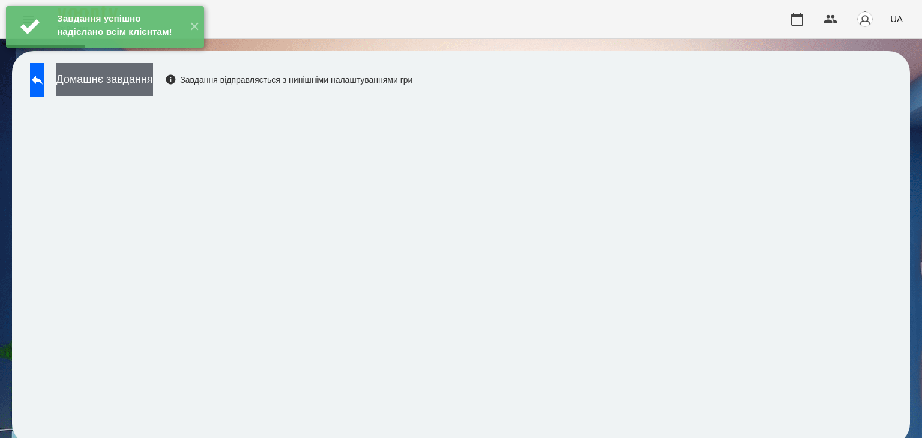
click at [153, 80] on button "Домашнє завдання" at bounding box center [104, 79] width 97 height 33
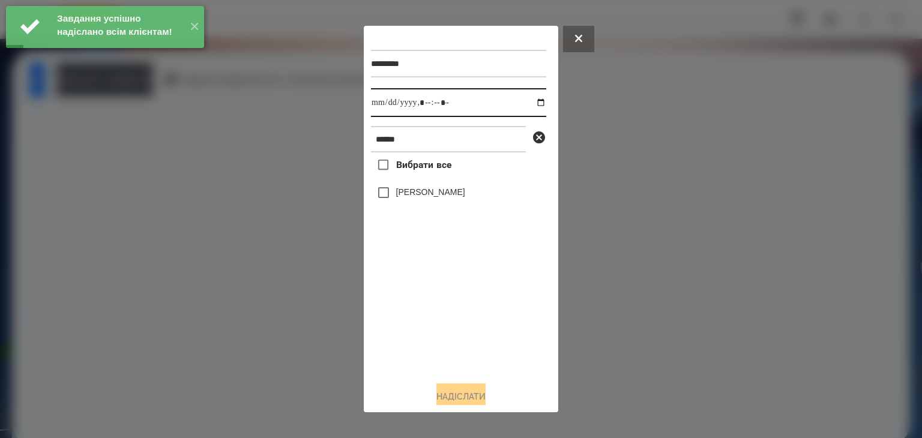
drag, startPoint x: 531, startPoint y: 104, endPoint x: 528, endPoint y: 112, distance: 8.4
click at [532, 104] on input "datetime-local" at bounding box center [458, 102] width 175 height 29
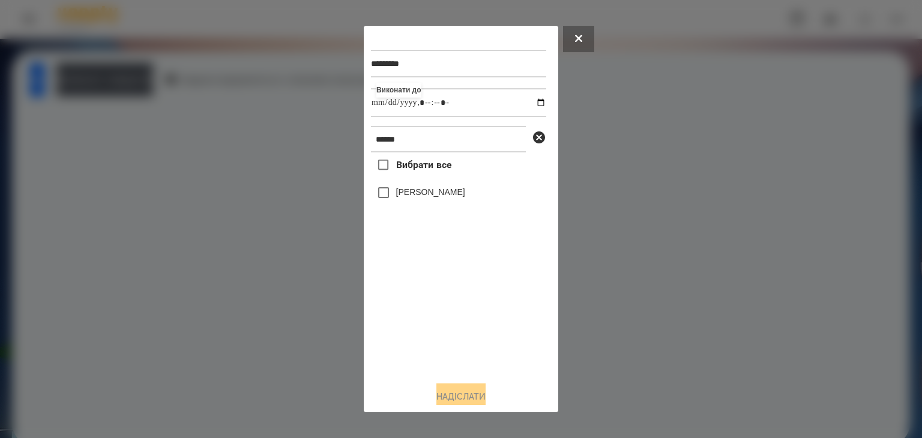
type input "**********"
drag, startPoint x: 425, startPoint y: 313, endPoint x: 389, endPoint y: 233, distance: 87.6
click at [425, 312] on div "Вибрати все [PERSON_NAME]" at bounding box center [458, 261] width 175 height 219
drag, startPoint x: 464, startPoint y: 397, endPoint x: 475, endPoint y: 393, distance: 12.0
click at [466, 396] on button "Надіслати" at bounding box center [460, 396] width 49 height 26
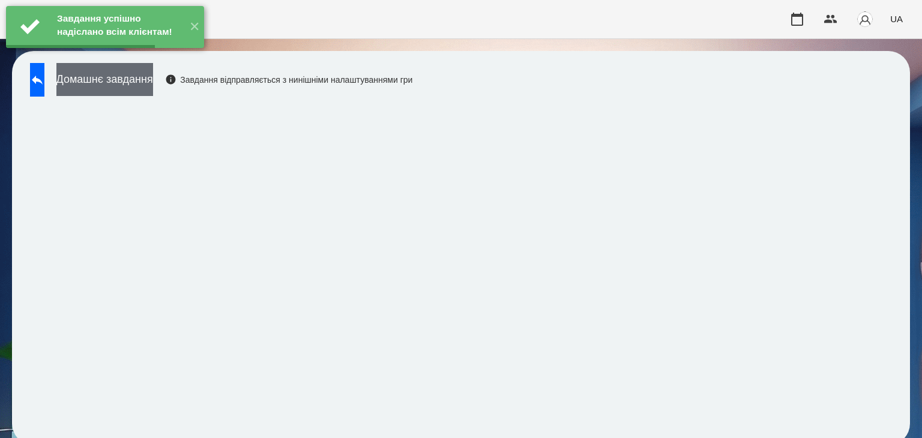
click at [153, 83] on button "Домашнє завдання" at bounding box center [104, 79] width 97 height 33
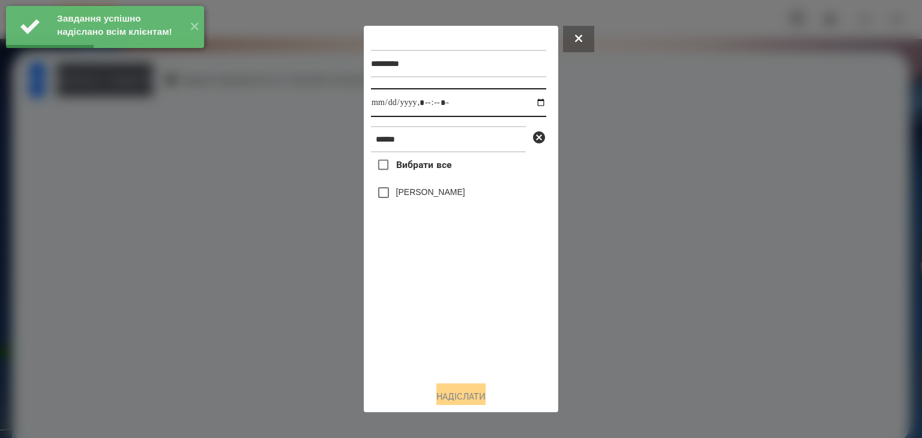
click at [529, 103] on input "datetime-local" at bounding box center [458, 102] width 175 height 29
type input "**********"
click at [446, 307] on div "Вибрати все [PERSON_NAME]" at bounding box center [458, 261] width 175 height 219
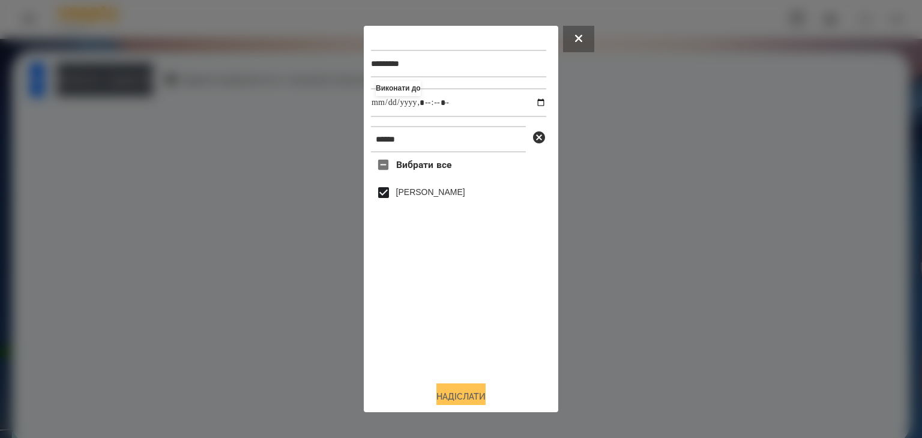
click at [468, 392] on button "Надіслати" at bounding box center [460, 396] width 49 height 26
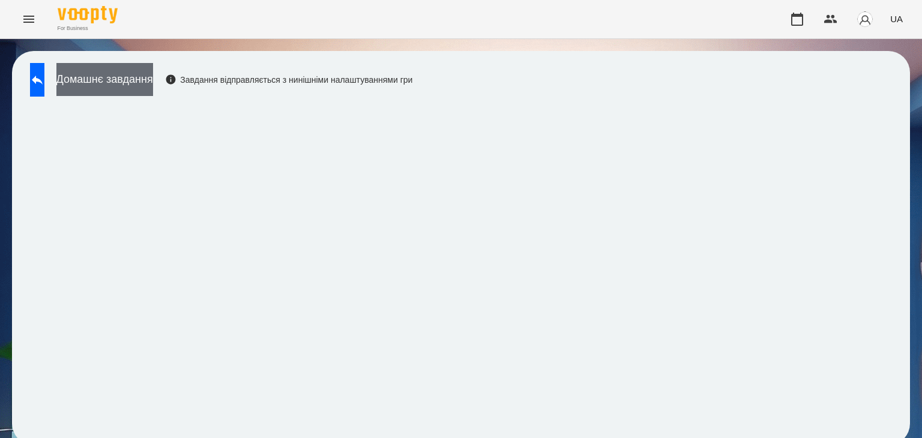
click at [153, 75] on button "Домашнє завдання" at bounding box center [104, 79] width 97 height 33
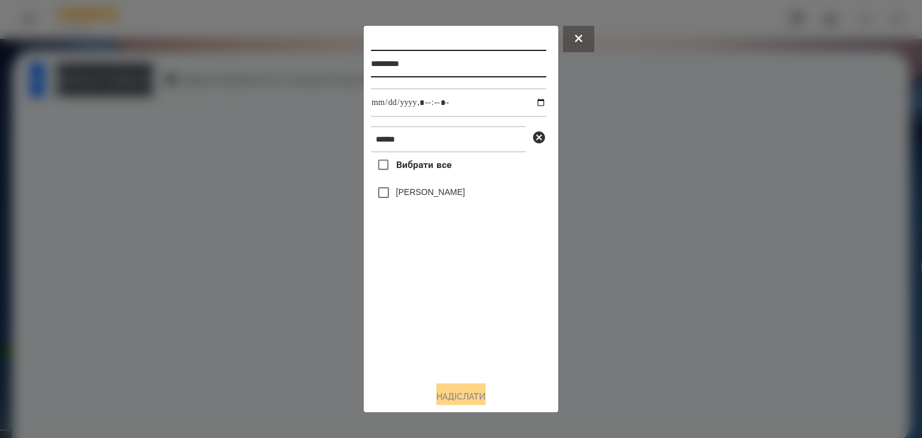
click at [431, 70] on input "*********" at bounding box center [458, 64] width 175 height 28
type input "**********"
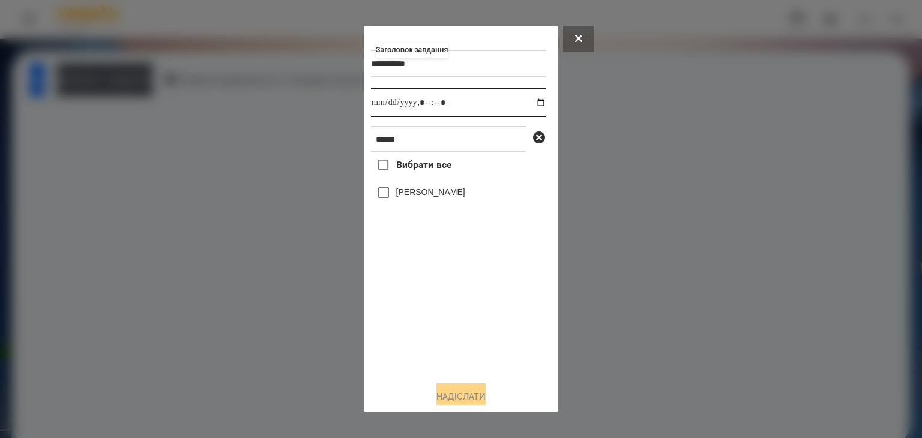
click at [527, 104] on input "datetime-local" at bounding box center [458, 102] width 175 height 29
type input "**********"
click at [477, 344] on div "Вибрати все [PERSON_NAME]" at bounding box center [458, 261] width 175 height 219
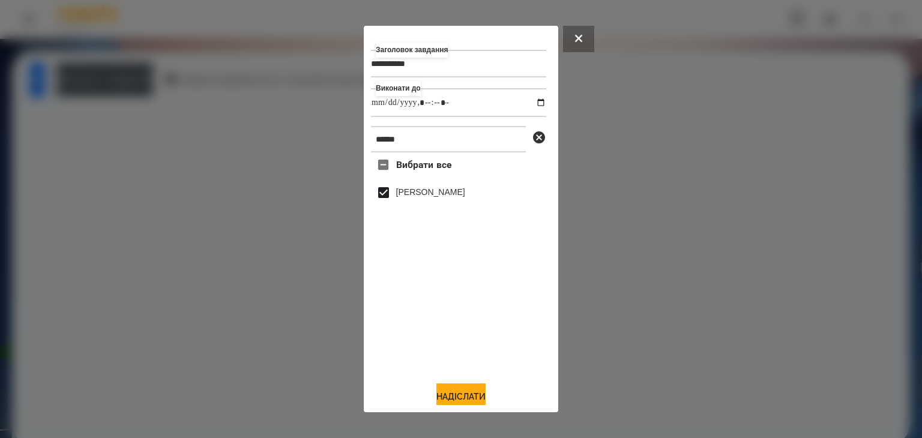
drag, startPoint x: 466, startPoint y: 396, endPoint x: 544, endPoint y: 332, distance: 101.5
click at [466, 396] on button "Надіслати" at bounding box center [460, 396] width 49 height 26
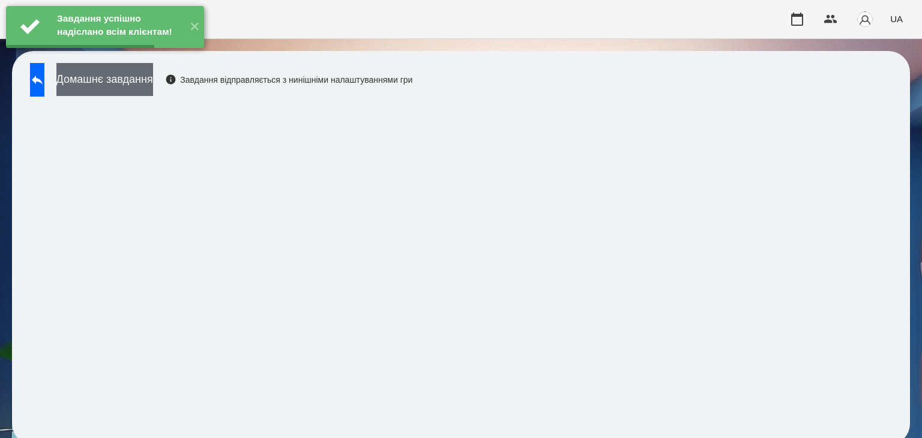
click at [153, 85] on button "Домашнє завдання" at bounding box center [104, 79] width 97 height 33
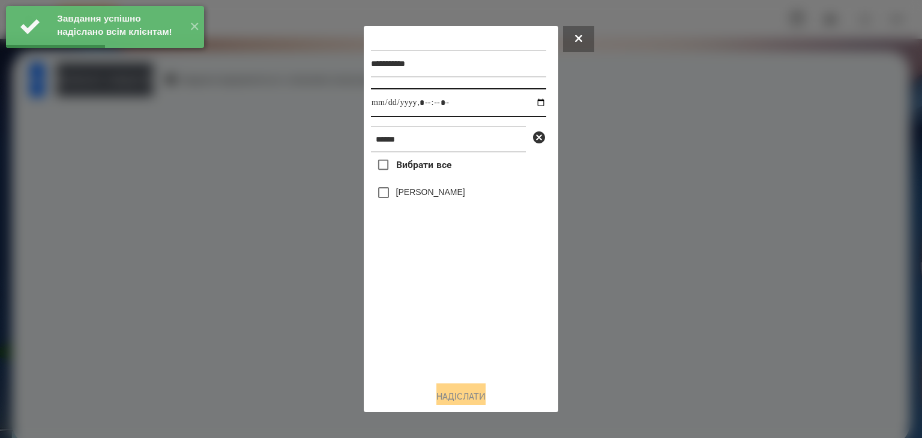
click at [531, 104] on input "datetime-local" at bounding box center [458, 102] width 175 height 29
type input "**********"
click at [475, 326] on div "Вибрати все [PERSON_NAME]" at bounding box center [458, 261] width 175 height 219
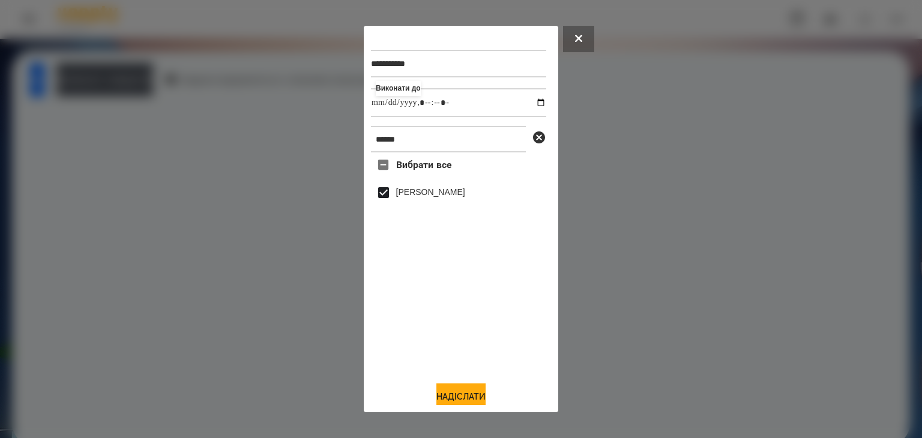
drag, startPoint x: 466, startPoint y: 395, endPoint x: 476, endPoint y: 382, distance: 16.2
click at [469, 394] on button "Надіслати" at bounding box center [460, 396] width 49 height 26
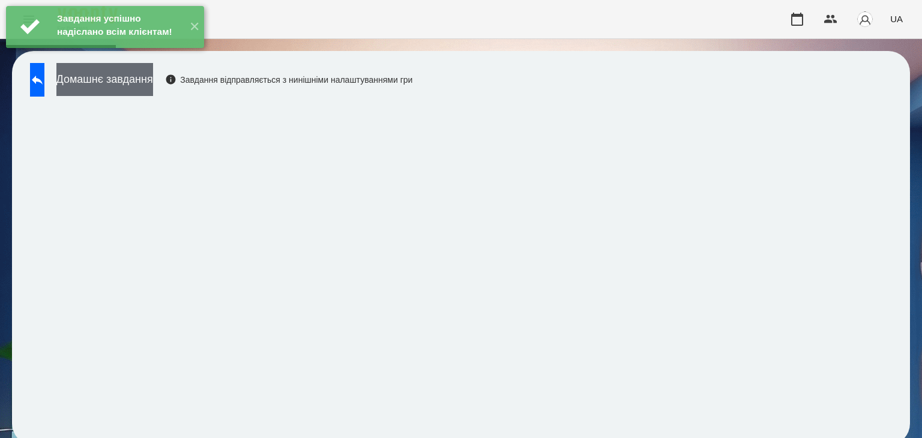
click at [153, 85] on button "Домашнє завдання" at bounding box center [104, 79] width 97 height 33
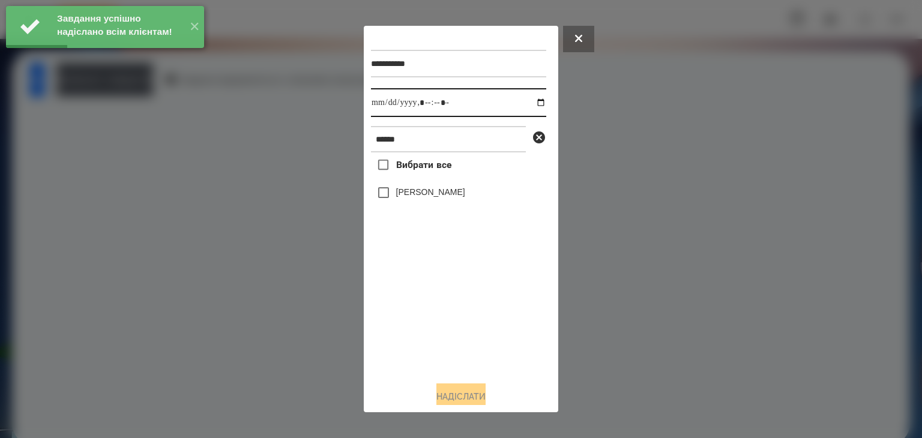
click at [534, 104] on input "datetime-local" at bounding box center [458, 102] width 175 height 29
type input "**********"
drag, startPoint x: 426, startPoint y: 334, endPoint x: 420, endPoint y: 314, distance: 20.7
click at [426, 328] on div "Вибрати все [PERSON_NAME]" at bounding box center [458, 261] width 175 height 219
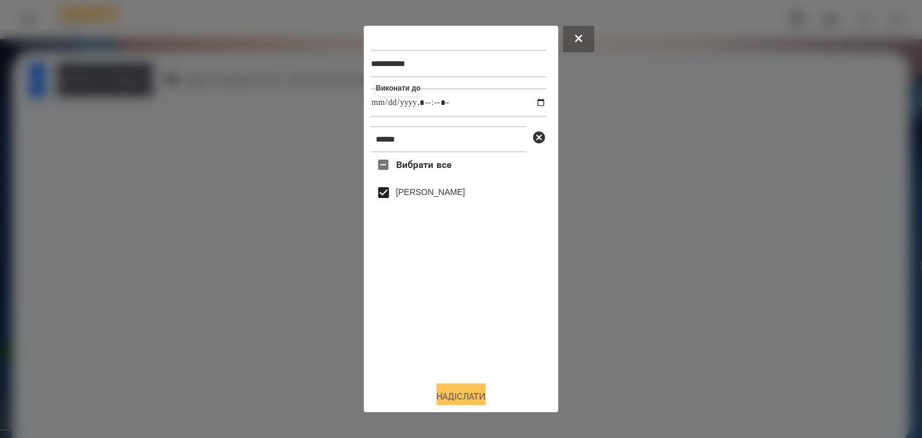
click at [458, 394] on button "Надіслати" at bounding box center [460, 396] width 49 height 26
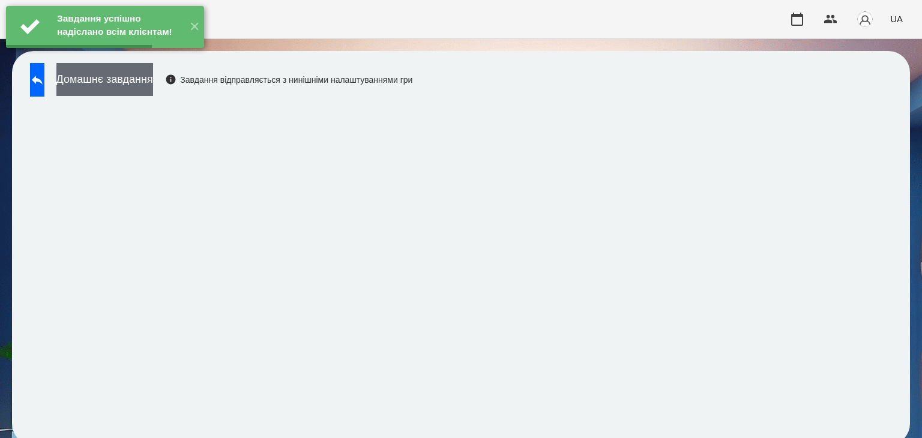
click at [153, 82] on button "Домашнє завдання" at bounding box center [104, 79] width 97 height 33
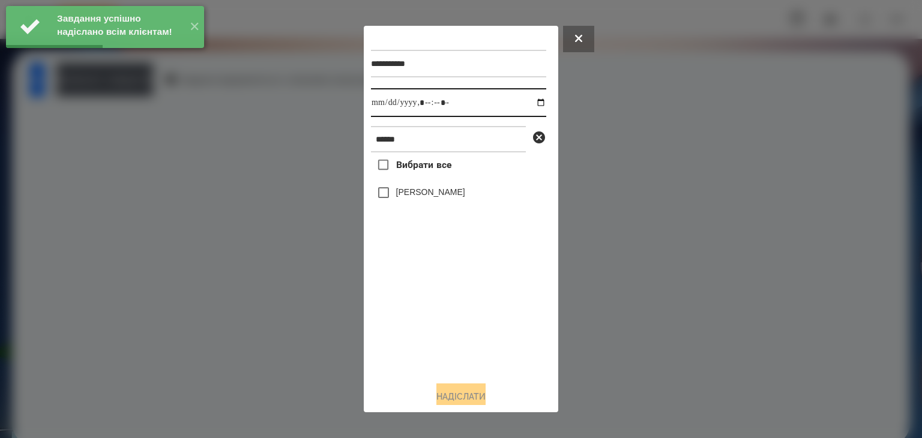
click at [533, 104] on input "datetime-local" at bounding box center [458, 102] width 175 height 29
type input "**********"
click at [439, 306] on div "Вибрати все [PERSON_NAME]" at bounding box center [458, 261] width 175 height 219
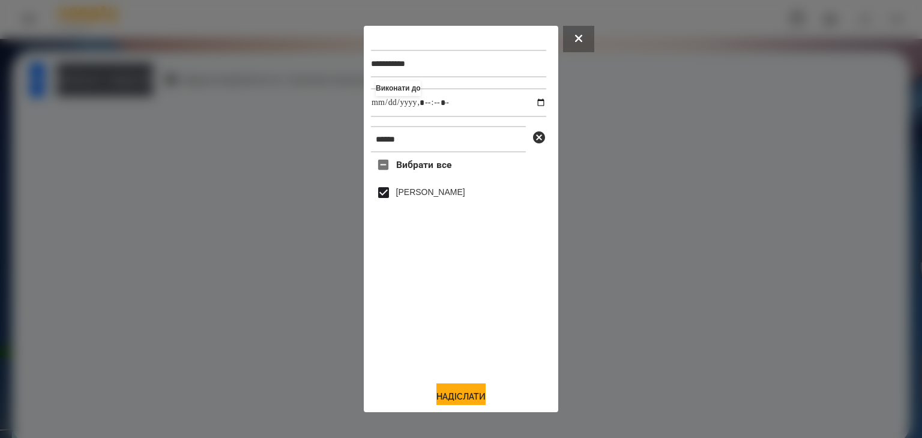
drag, startPoint x: 453, startPoint y: 397, endPoint x: 465, endPoint y: 347, distance: 51.2
click at [454, 397] on button "Надіслати" at bounding box center [460, 396] width 49 height 26
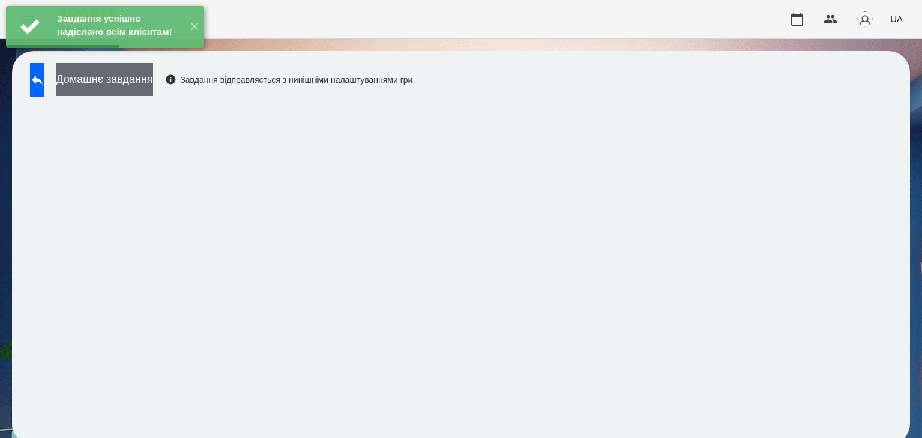
click at [153, 80] on button "Домашнє завдання" at bounding box center [104, 79] width 97 height 33
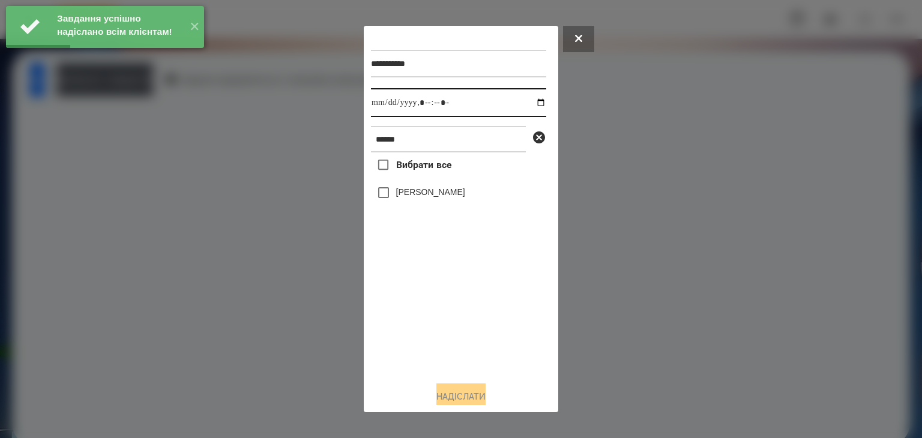
click at [528, 103] on input "datetime-local" at bounding box center [458, 102] width 175 height 29
type input "**********"
click at [443, 343] on div "Вибрати все [PERSON_NAME]" at bounding box center [458, 261] width 175 height 219
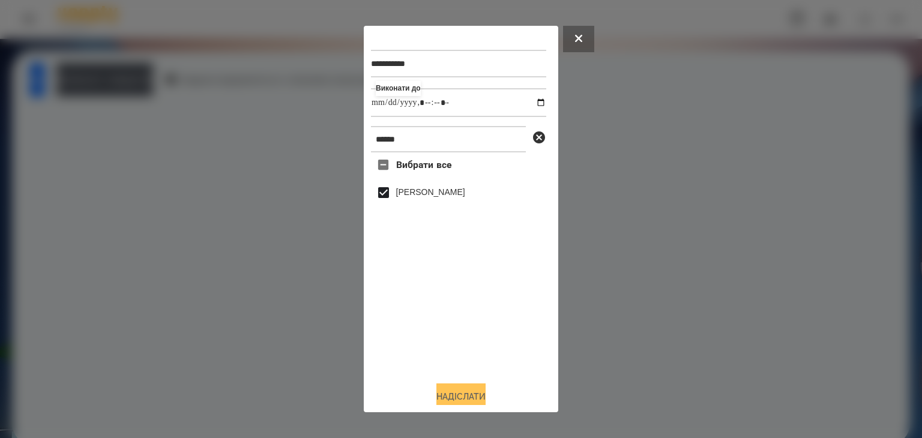
click at [472, 394] on button "Надіслати" at bounding box center [460, 396] width 49 height 26
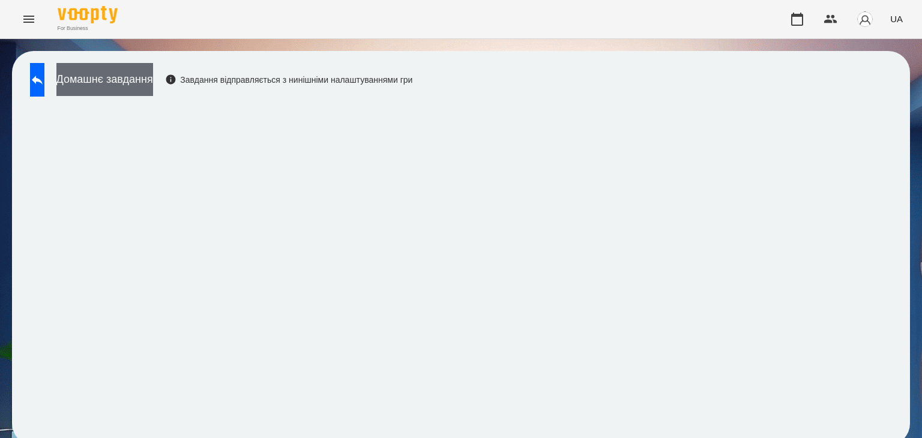
click at [153, 79] on button "Домашнє завдання" at bounding box center [104, 79] width 97 height 33
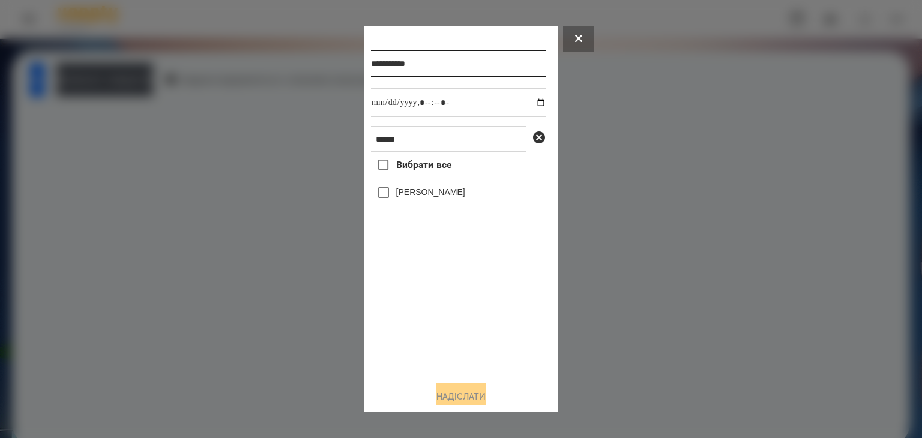
click at [430, 63] on input "**********" at bounding box center [458, 64] width 175 height 28
type input "**********"
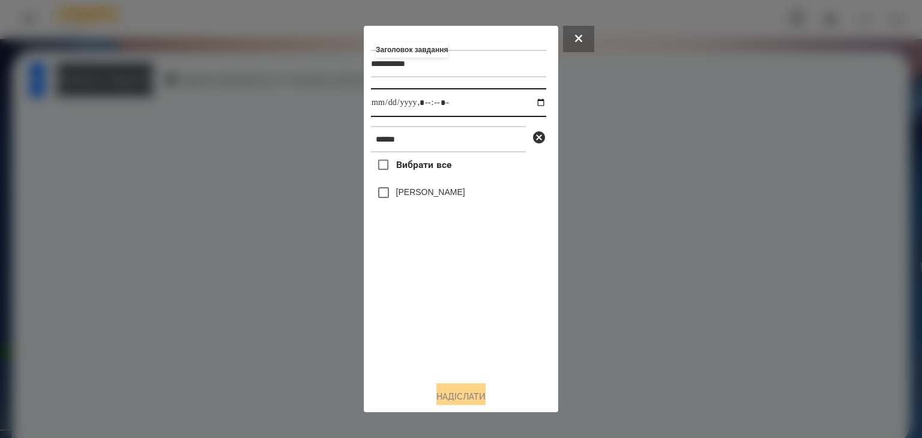
click at [532, 104] on input "datetime-local" at bounding box center [458, 102] width 175 height 29
type input "**********"
click at [491, 312] on div "Вибрати все [PERSON_NAME]" at bounding box center [458, 261] width 175 height 219
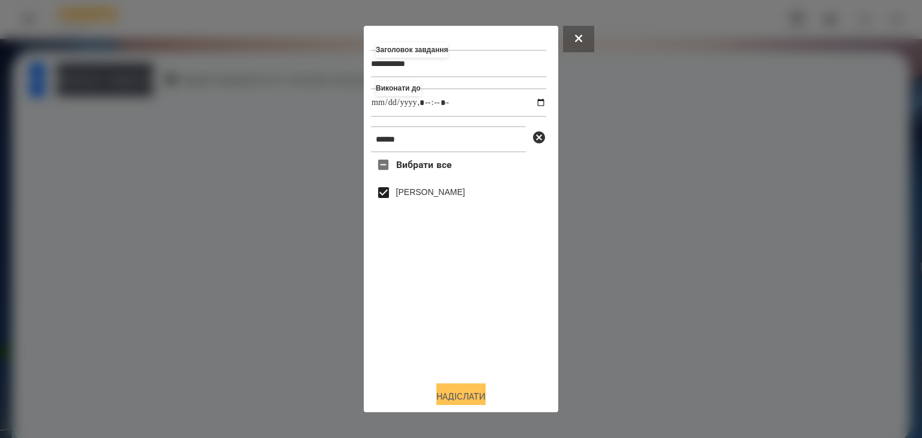
click at [464, 397] on button "Надіслати" at bounding box center [460, 396] width 49 height 26
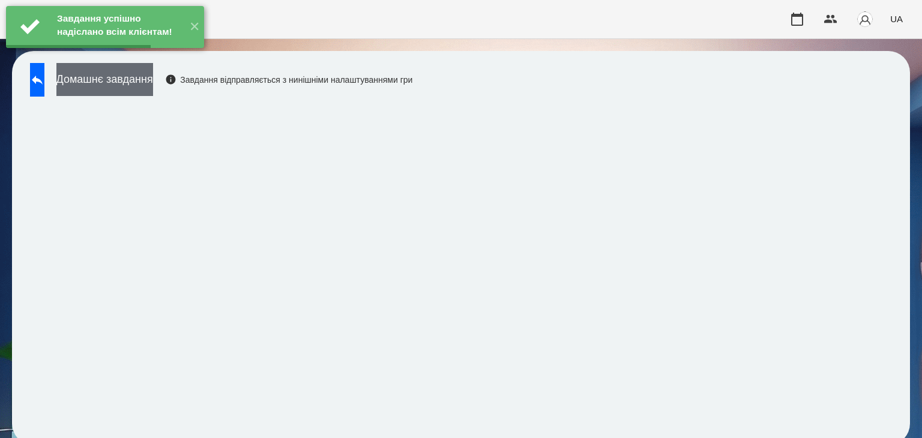
click at [153, 82] on button "Домашнє завдання" at bounding box center [104, 79] width 97 height 33
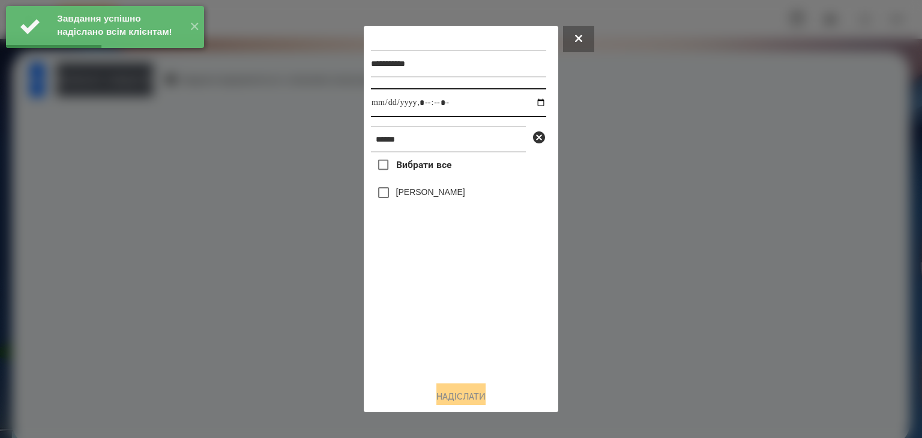
click at [528, 104] on input "datetime-local" at bounding box center [458, 102] width 175 height 29
type input "**********"
click at [367, 308] on div "**********" at bounding box center [461, 219] width 194 height 387
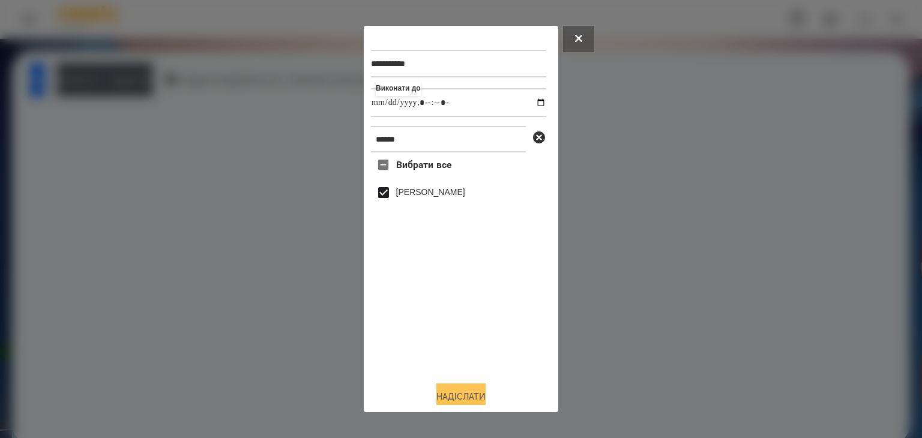
click at [461, 394] on button "Надіслати" at bounding box center [460, 396] width 49 height 26
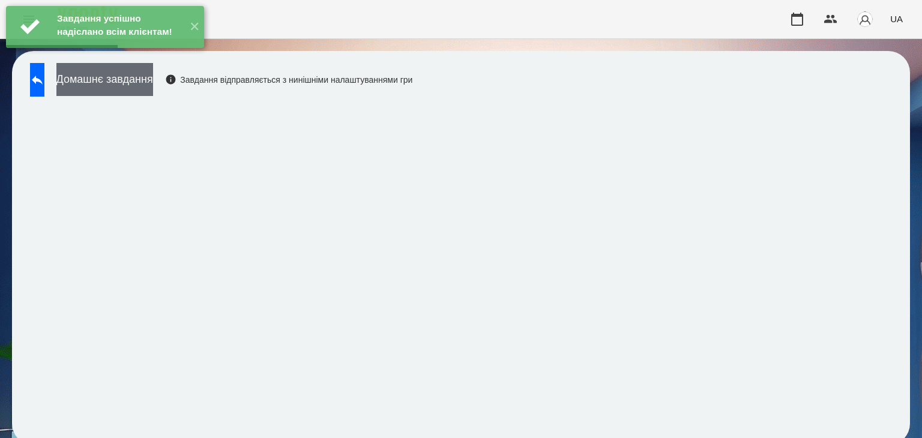
click at [153, 79] on button "Домашнє завдання" at bounding box center [104, 79] width 97 height 33
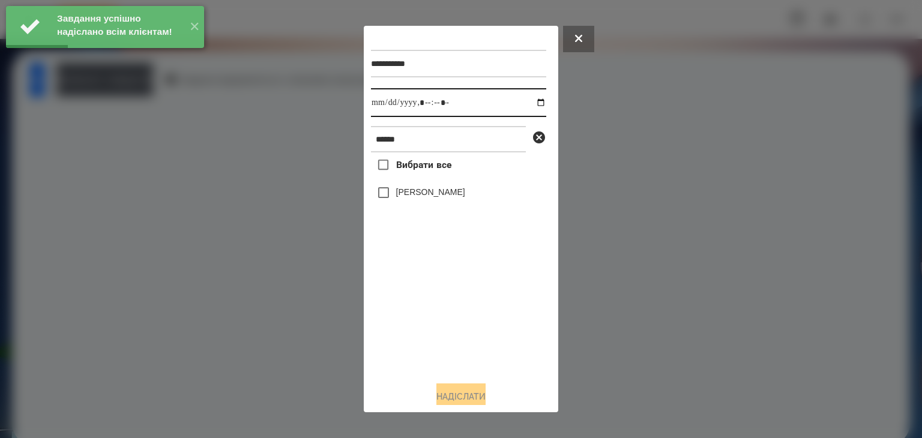
click at [532, 104] on input "datetime-local" at bounding box center [458, 102] width 175 height 29
type input "**********"
drag, startPoint x: 432, startPoint y: 313, endPoint x: 420, endPoint y: 268, distance: 47.2
click at [432, 314] on div "Вибрати все [PERSON_NAME]" at bounding box center [458, 261] width 175 height 219
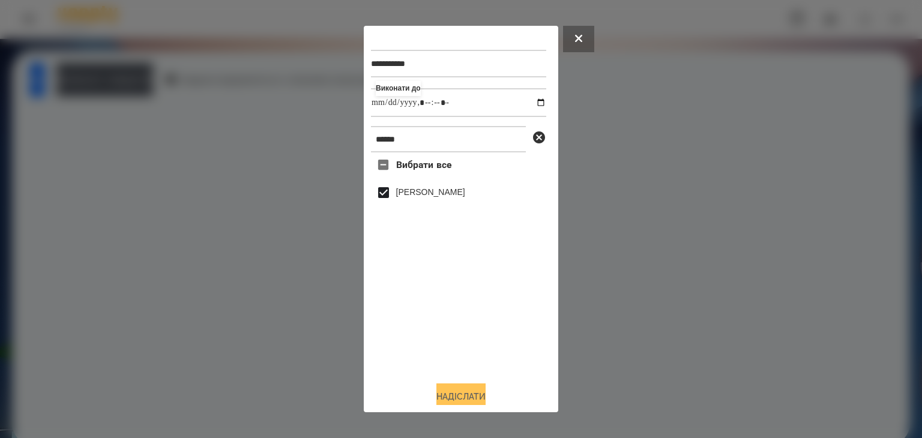
drag, startPoint x: 463, startPoint y: 392, endPoint x: 482, endPoint y: 391, distance: 19.2
click at [464, 391] on button "Надіслати" at bounding box center [460, 396] width 49 height 26
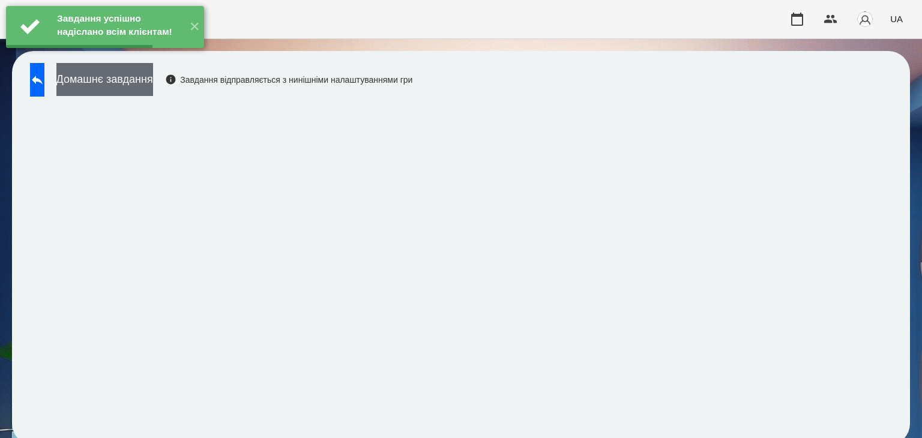
click at [153, 80] on button "Домашнє завдання" at bounding box center [104, 79] width 97 height 33
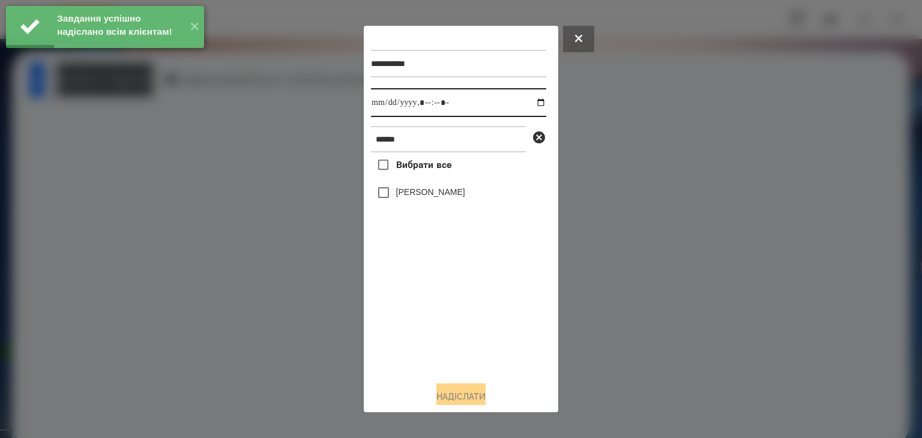
click at [530, 106] on input "datetime-local" at bounding box center [458, 102] width 175 height 29
type input "**********"
drag, startPoint x: 418, startPoint y: 317, endPoint x: 395, endPoint y: 220, distance: 99.7
click at [418, 315] on div "Вибрати все [PERSON_NAME]" at bounding box center [458, 261] width 175 height 219
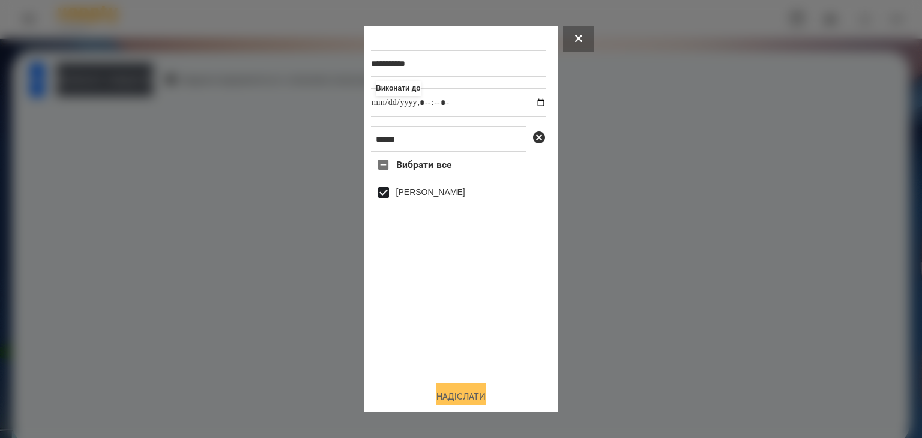
click at [464, 394] on button "Надіслати" at bounding box center [460, 396] width 49 height 26
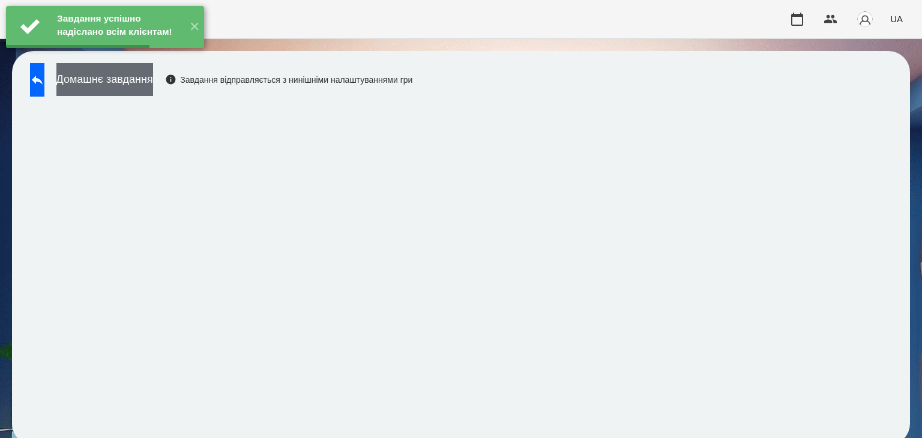
click at [153, 80] on button "Домашнє завдання" at bounding box center [104, 79] width 97 height 33
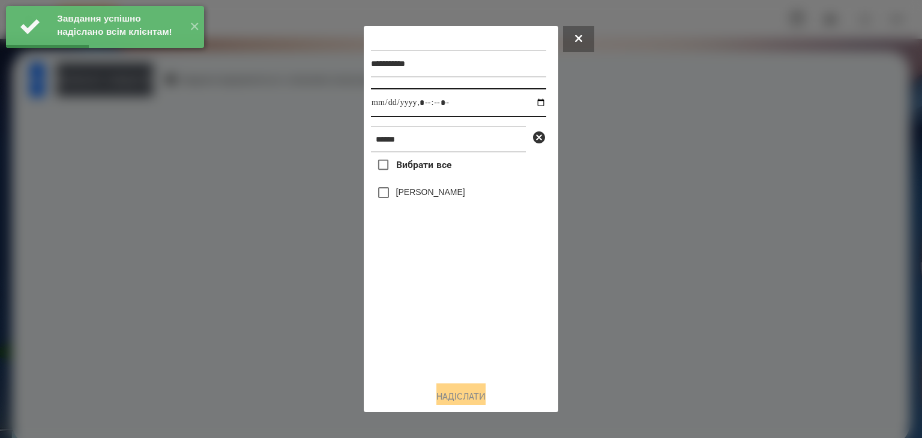
click at [530, 103] on input "datetime-local" at bounding box center [458, 102] width 175 height 29
type input "**********"
click at [434, 311] on div "Вибрати все [PERSON_NAME]" at bounding box center [458, 261] width 175 height 219
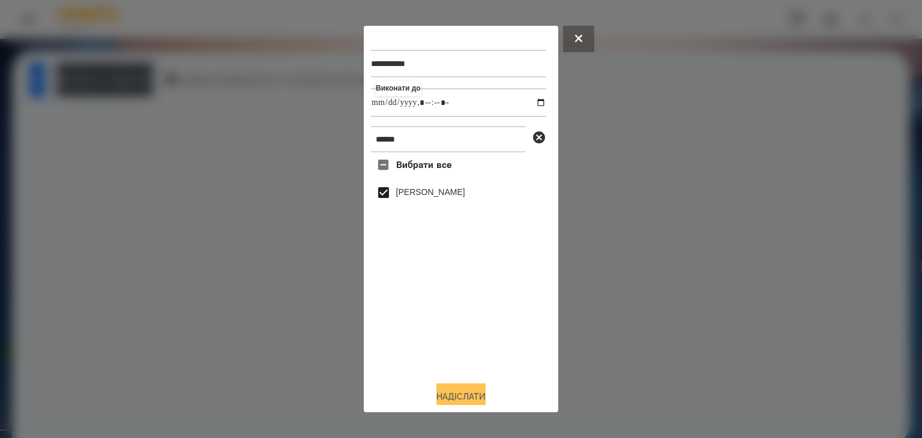
click at [448, 389] on button "Надіслати" at bounding box center [460, 396] width 49 height 26
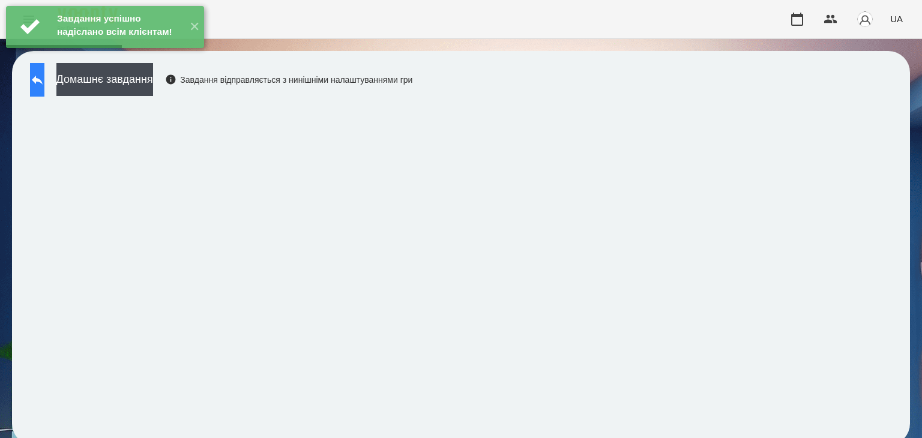
click at [44, 85] on button at bounding box center [37, 80] width 14 height 34
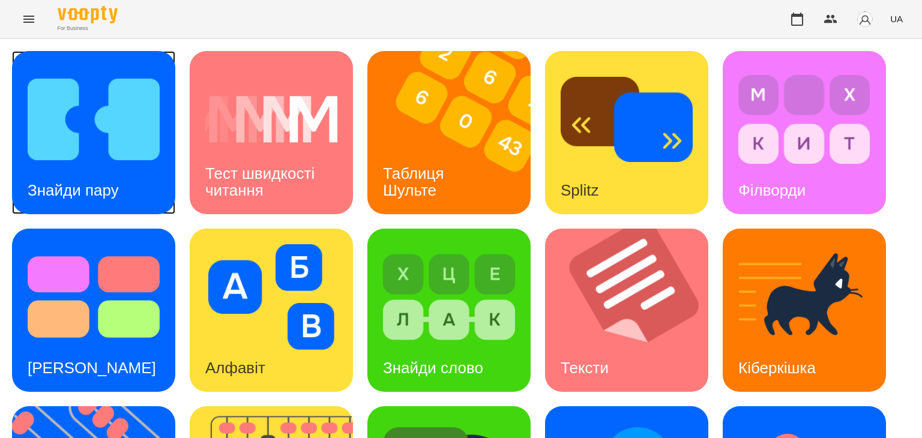
click at [113, 160] on img at bounding box center [94, 120] width 132 height 106
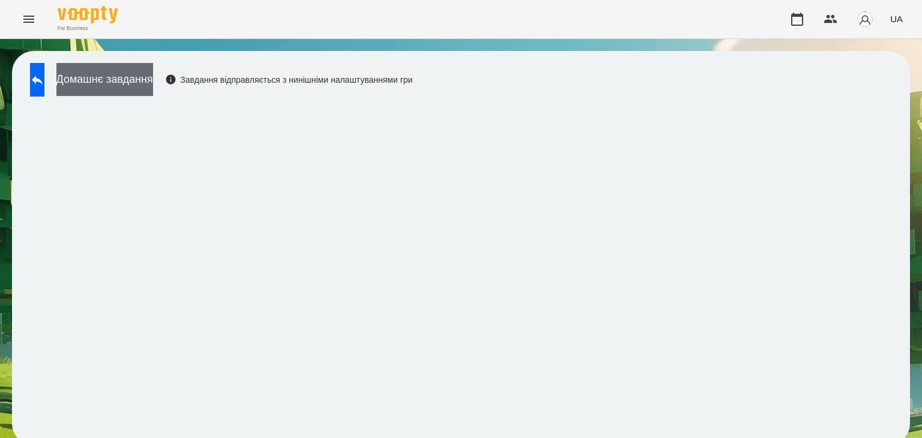
click at [153, 83] on button "Домашнє завдання" at bounding box center [104, 79] width 97 height 33
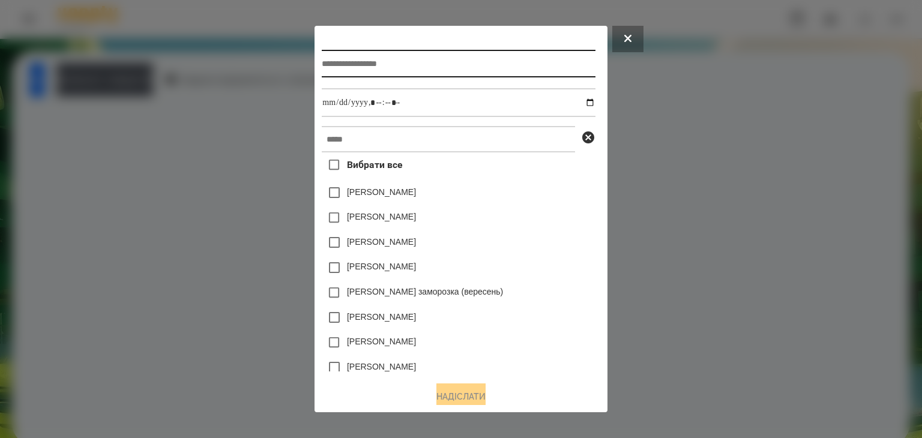
click at [333, 54] on input "text" at bounding box center [458, 64] width 273 height 28
type input "**********"
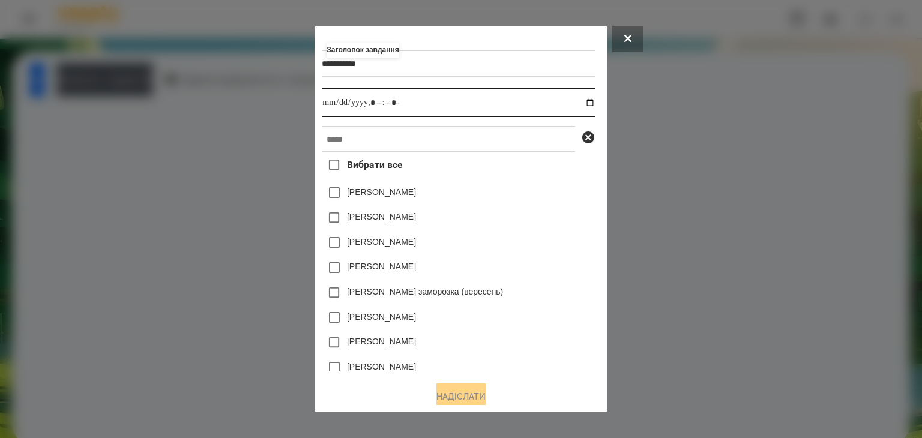
click at [593, 105] on input "datetime-local" at bounding box center [458, 102] width 273 height 29
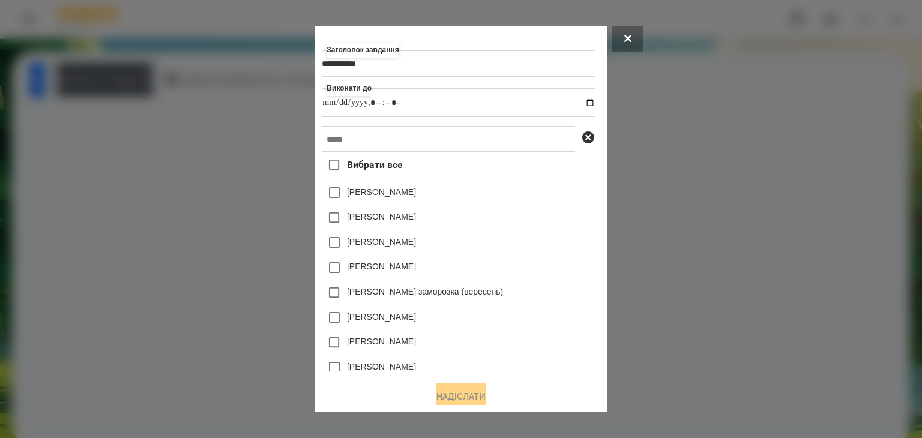
type input "**********"
click at [550, 247] on div "[PERSON_NAME]" at bounding box center [458, 242] width 273 height 25
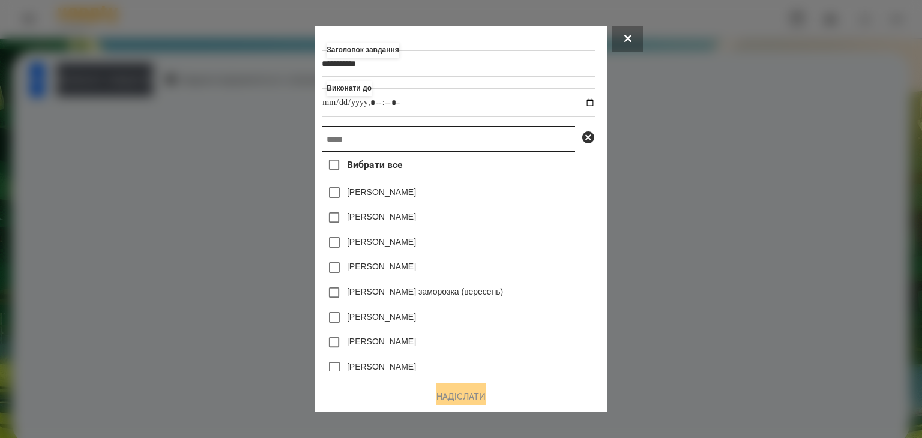
click at [328, 140] on input "text" at bounding box center [448, 139] width 253 height 26
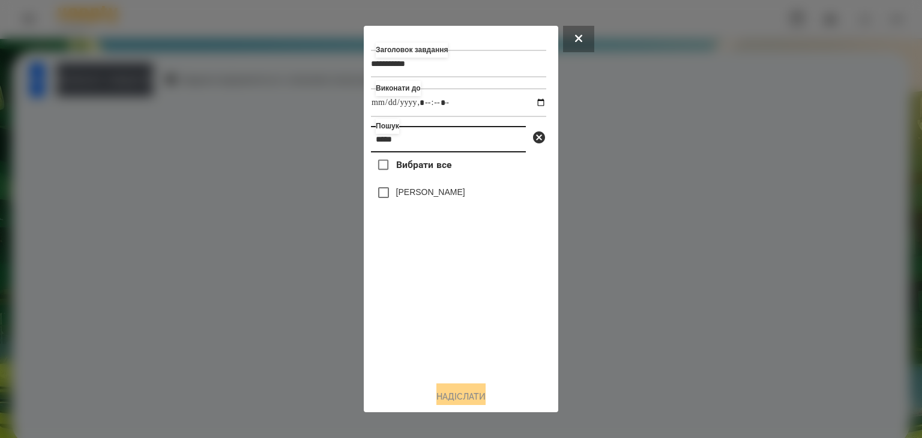
drag, startPoint x: 375, startPoint y: 145, endPoint x: 422, endPoint y: 142, distance: 47.5
click at [422, 142] on input "*****" at bounding box center [448, 139] width 155 height 26
type input "*****"
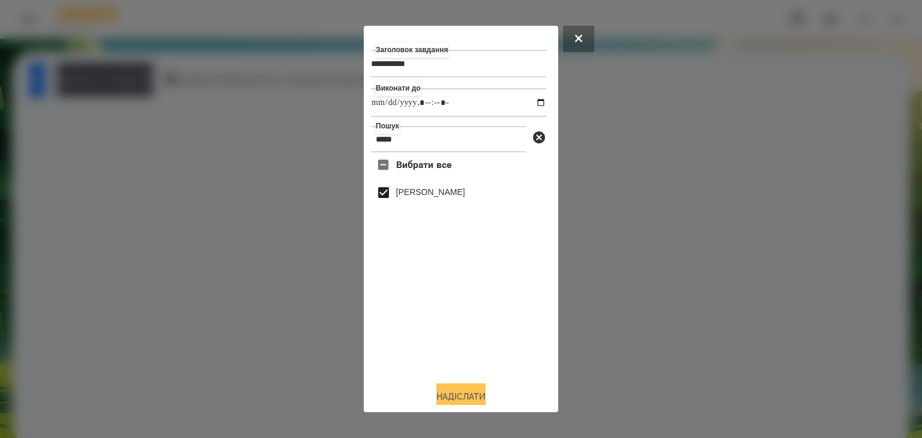
click at [464, 392] on button "Надіслати" at bounding box center [460, 396] width 49 height 26
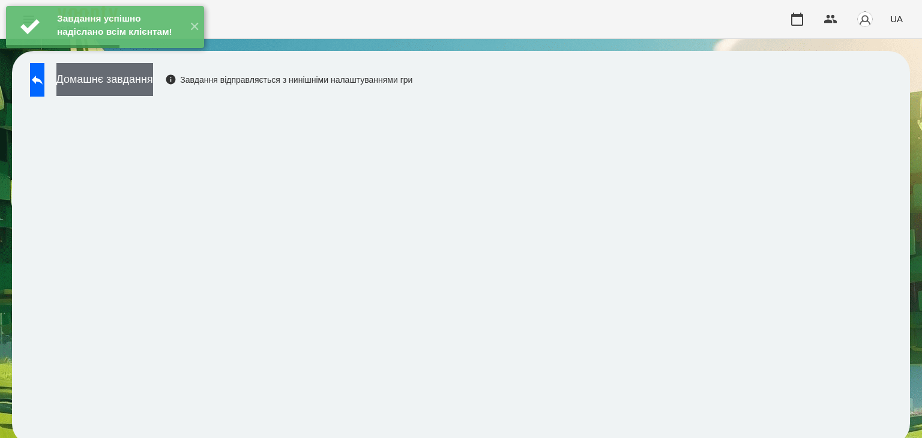
click at [153, 85] on button "Домашнє завдання" at bounding box center [104, 79] width 97 height 33
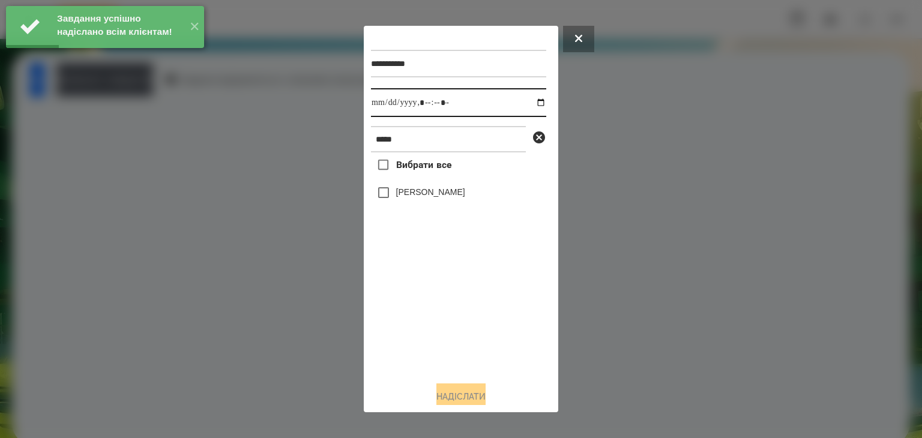
click at [528, 105] on input "datetime-local" at bounding box center [458, 102] width 175 height 29
type input "**********"
drag, startPoint x: 393, startPoint y: 313, endPoint x: 391, endPoint y: 259, distance: 54.0
click at [396, 313] on div "Вибрати все Палєй Яков" at bounding box center [458, 261] width 175 height 219
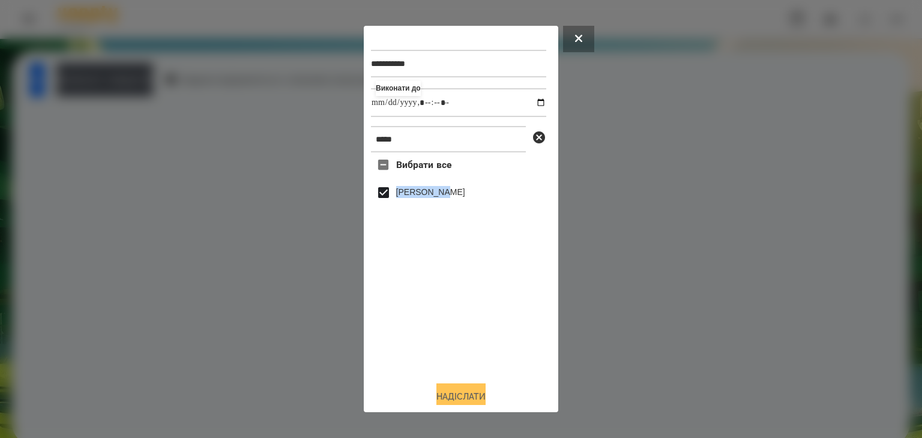
click at [461, 393] on button "Надіслати" at bounding box center [460, 396] width 49 height 26
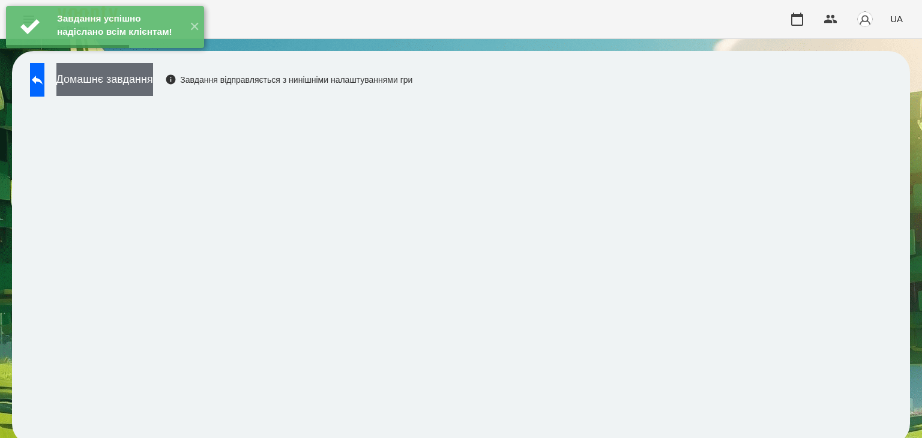
click at [153, 83] on button "Домашнє завдання" at bounding box center [104, 79] width 97 height 33
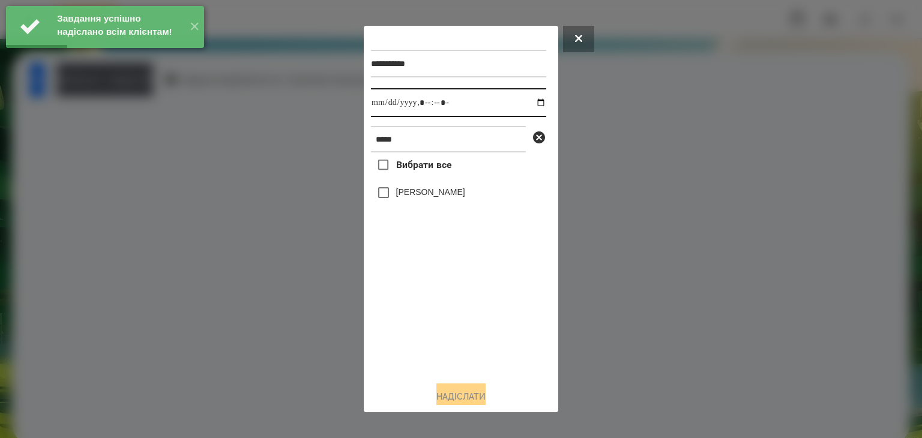
click at [530, 105] on input "datetime-local" at bounding box center [458, 102] width 175 height 29
type input "**********"
drag, startPoint x: 427, startPoint y: 331, endPoint x: 403, endPoint y: 263, distance: 71.4
click at [428, 331] on div "Вибрати все Палєй Яков" at bounding box center [458, 261] width 175 height 219
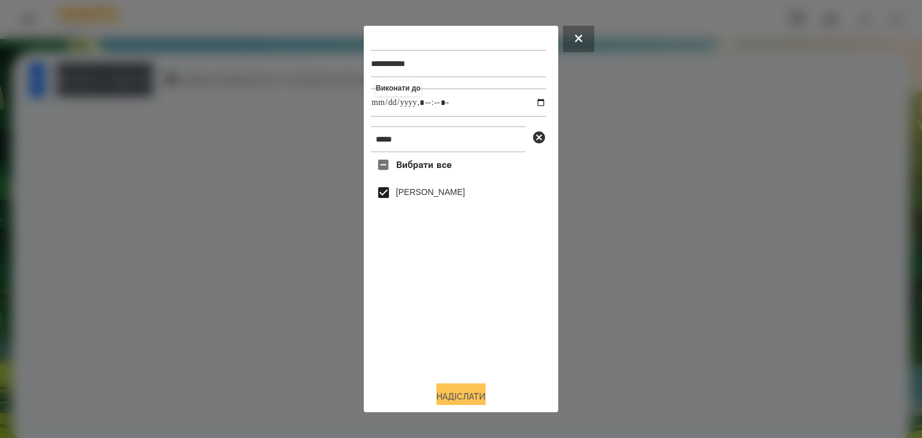
click at [461, 394] on button "Надіслати" at bounding box center [460, 396] width 49 height 26
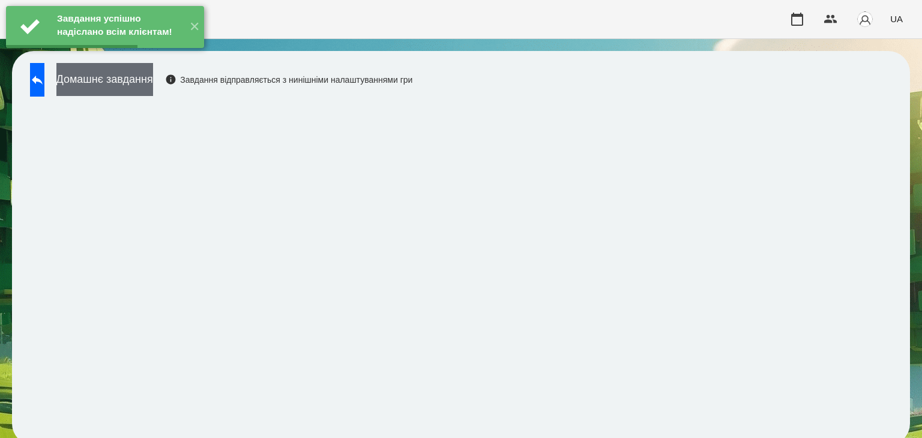
click at [153, 82] on button "Домашнє завдання" at bounding box center [104, 79] width 97 height 33
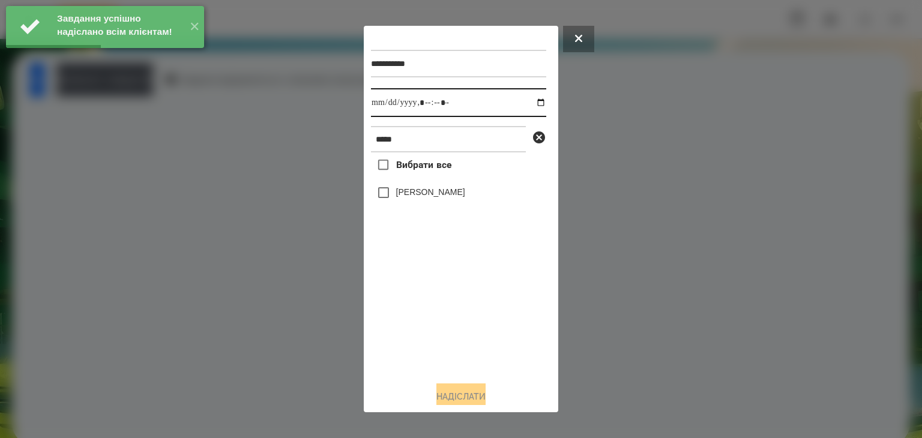
click at [530, 104] on input "datetime-local" at bounding box center [458, 102] width 175 height 29
type input "**********"
click at [416, 320] on div "Вибрати все Палєй Яков" at bounding box center [458, 261] width 175 height 219
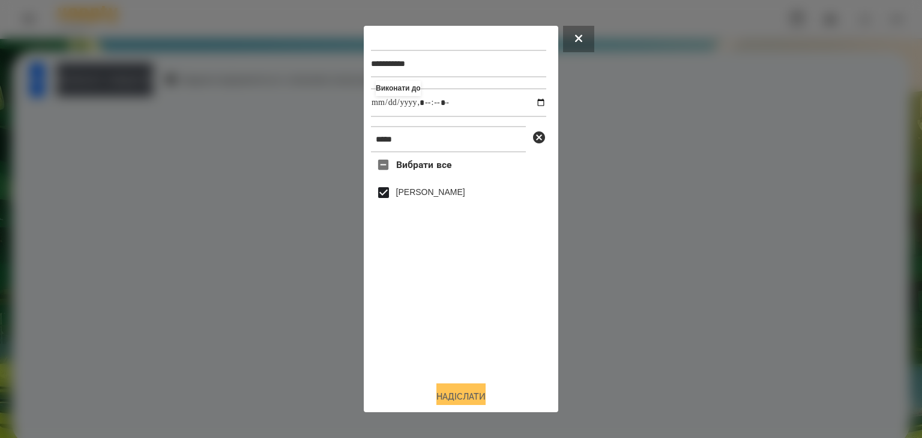
click at [458, 394] on button "Надіслати" at bounding box center [460, 396] width 49 height 26
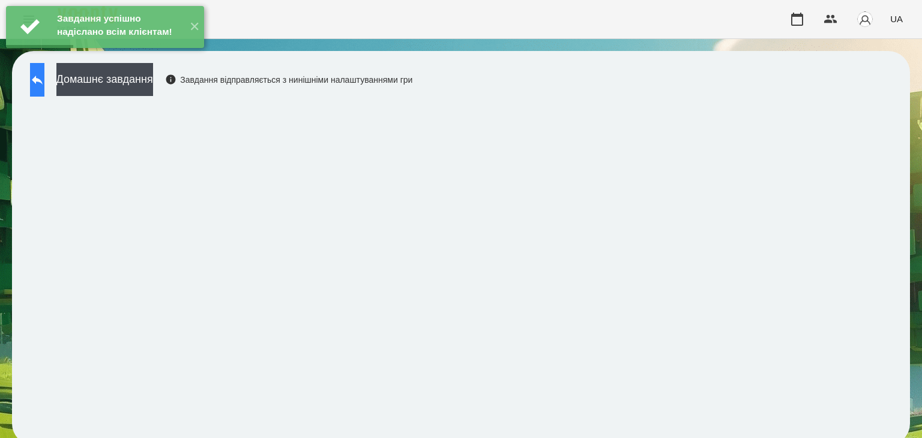
click at [44, 80] on icon at bounding box center [37, 80] width 14 height 14
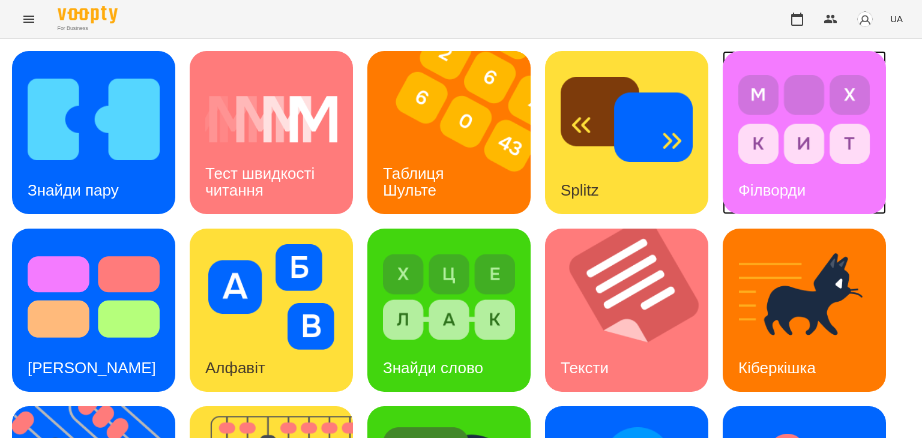
click at [795, 176] on div "Філворди" at bounding box center [772, 190] width 98 height 47
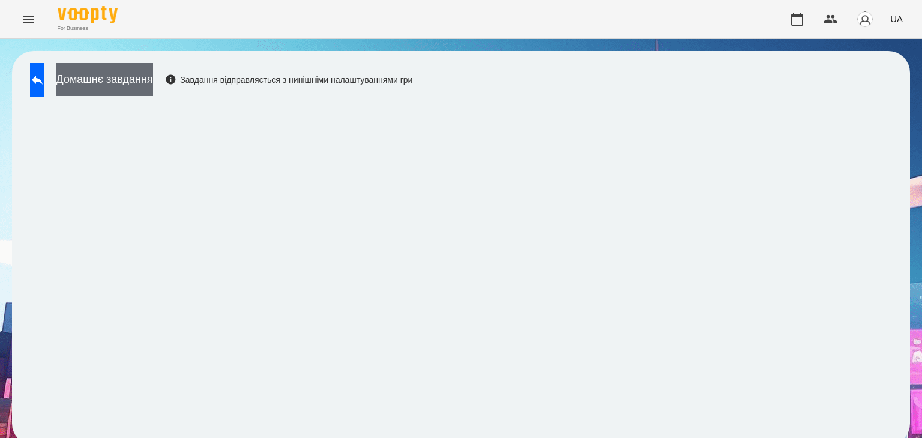
click at [153, 80] on button "Домашнє завдання" at bounding box center [104, 79] width 97 height 33
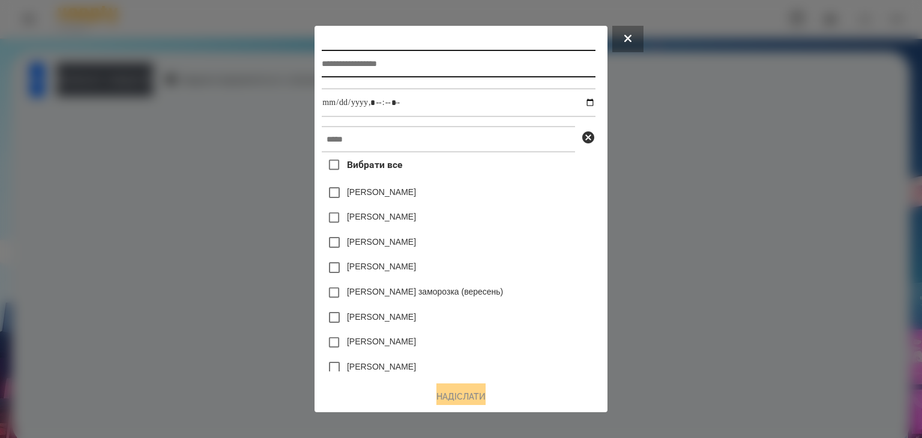
click at [349, 70] on input "text" at bounding box center [458, 64] width 273 height 28
type input "*******"
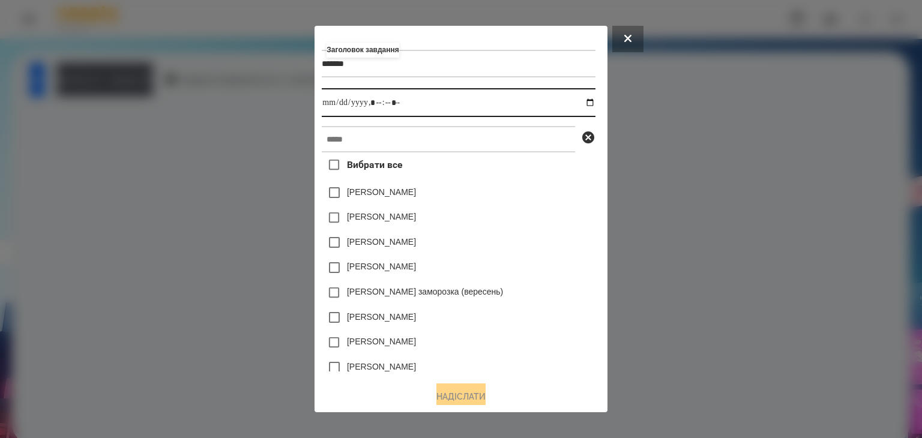
click at [590, 103] on input "datetime-local" at bounding box center [458, 102] width 273 height 29
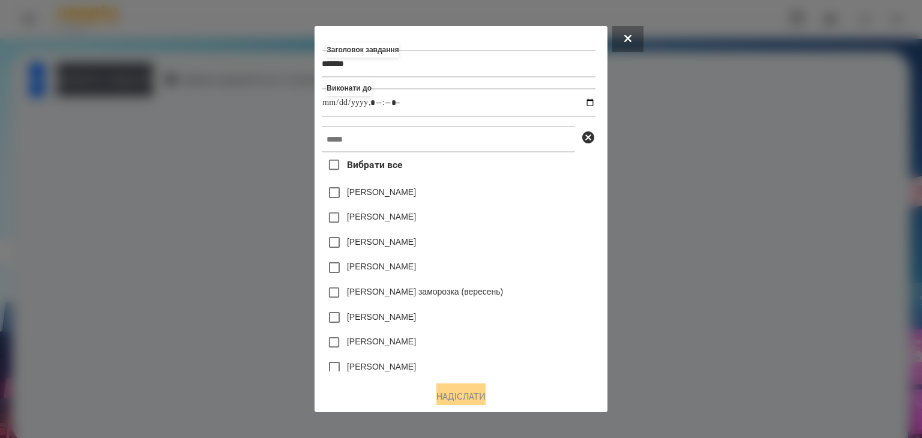
type input "**********"
drag, startPoint x: 548, startPoint y: 229, endPoint x: 511, endPoint y: 212, distance: 40.6
click at [548, 229] on div "[PERSON_NAME]" at bounding box center [458, 217] width 273 height 25
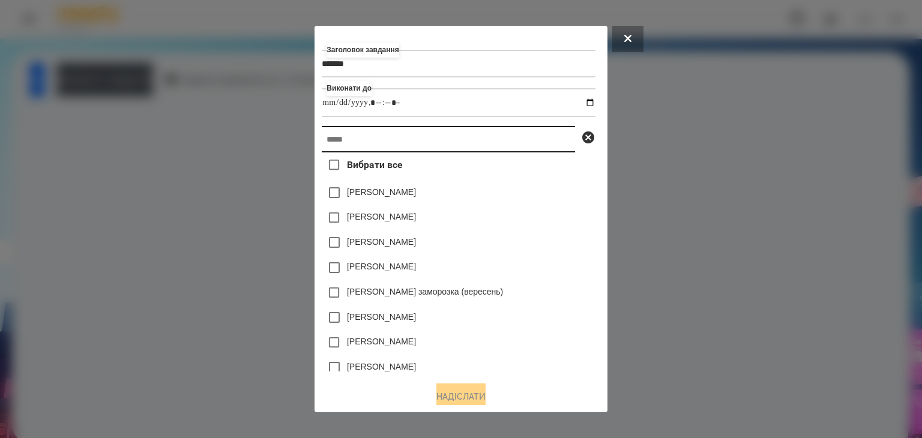
click at [325, 136] on input "text" at bounding box center [448, 139] width 253 height 26
paste input "*****"
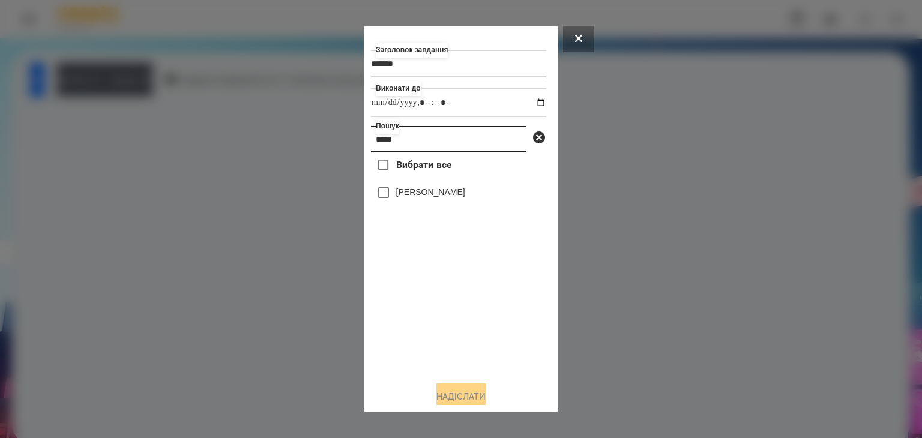
type input "*****"
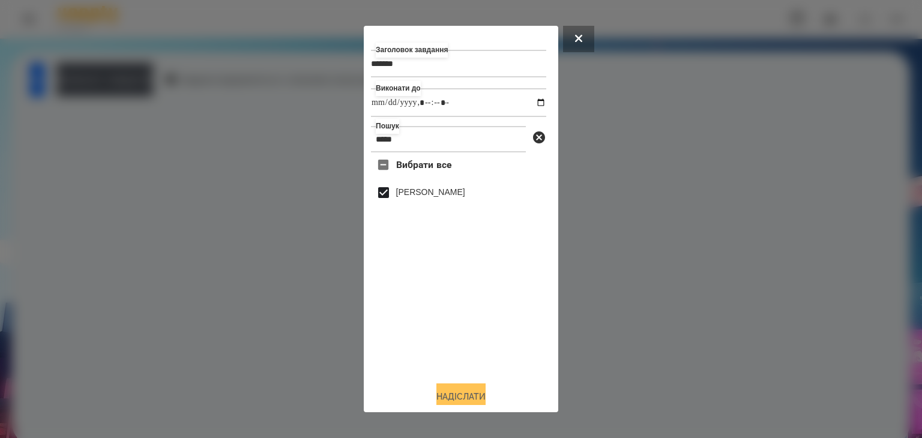
click at [476, 396] on button "Надіслати" at bounding box center [460, 396] width 49 height 26
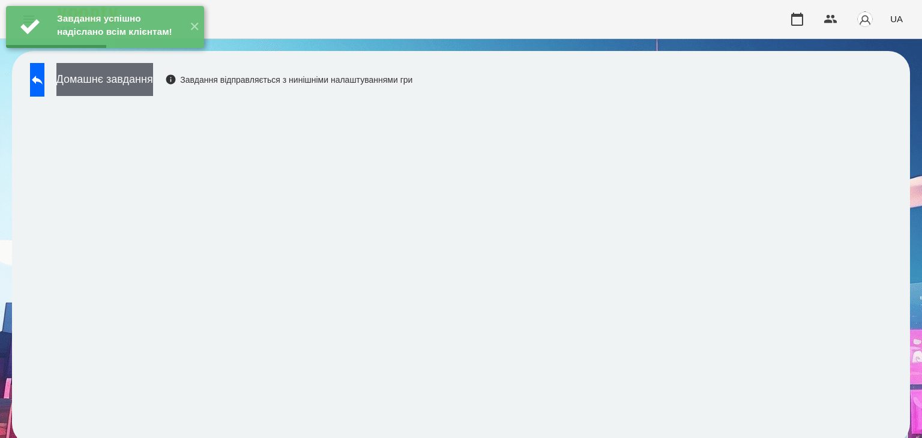
click at [153, 85] on button "Домашнє завдання" at bounding box center [104, 79] width 97 height 33
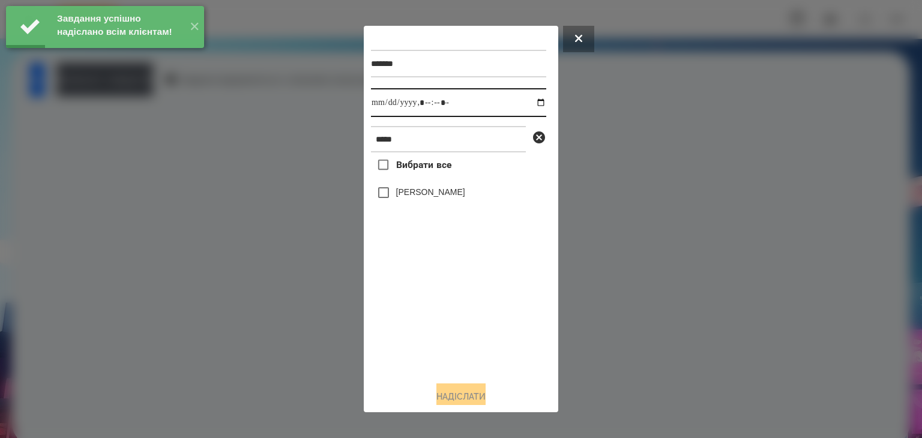
drag, startPoint x: 526, startPoint y: 103, endPoint x: 526, endPoint y: 109, distance: 6.0
click at [526, 103] on input "datetime-local" at bounding box center [458, 102] width 175 height 29
type input "**********"
drag, startPoint x: 420, startPoint y: 338, endPoint x: 404, endPoint y: 288, distance: 52.8
click at [422, 338] on div "Вибрати все Палєй Яков" at bounding box center [458, 261] width 175 height 219
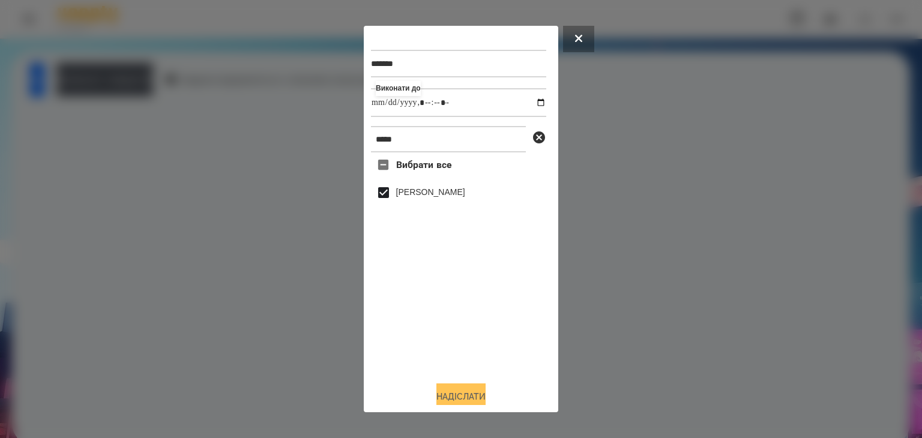
click at [469, 394] on button "Надіслати" at bounding box center [460, 396] width 49 height 26
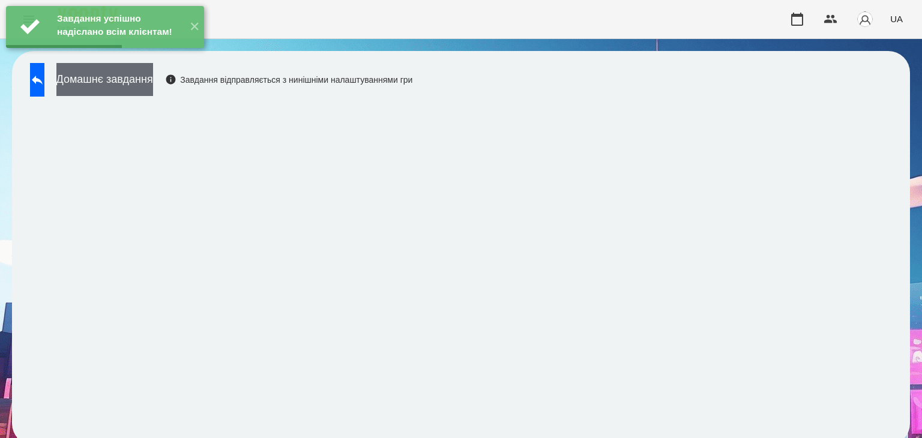
click at [153, 82] on button "Домашнє завдання" at bounding box center [104, 79] width 97 height 33
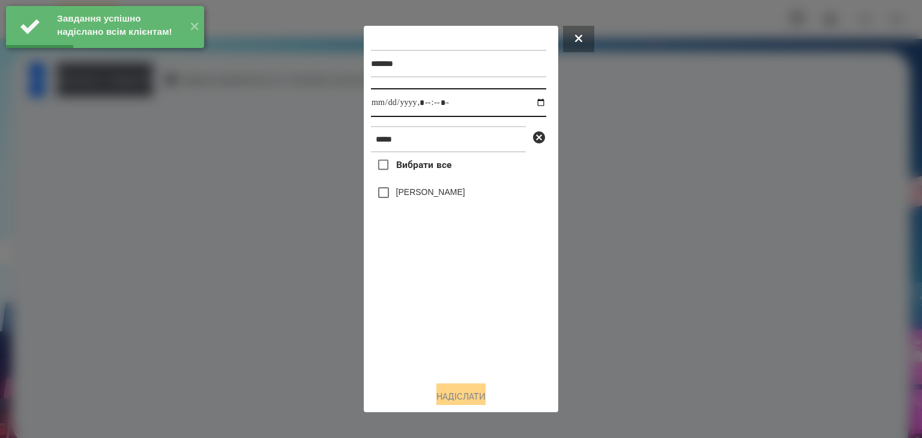
click at [532, 107] on input "datetime-local" at bounding box center [458, 102] width 175 height 29
type input "**********"
drag, startPoint x: 410, startPoint y: 313, endPoint x: 406, endPoint y: 292, distance: 21.0
click at [410, 311] on div "Вибрати все Палєй Яков" at bounding box center [458, 261] width 175 height 219
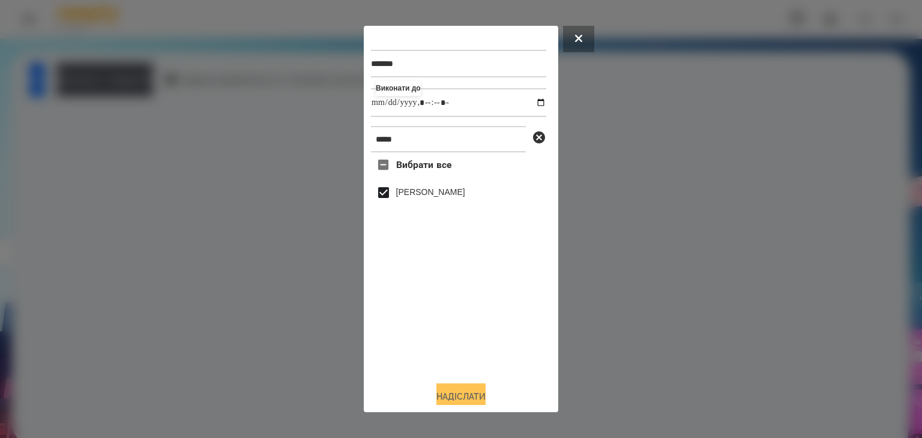
drag, startPoint x: 454, startPoint y: 397, endPoint x: 461, endPoint y: 392, distance: 8.7
click at [458, 395] on button "Надіслати" at bounding box center [460, 396] width 49 height 26
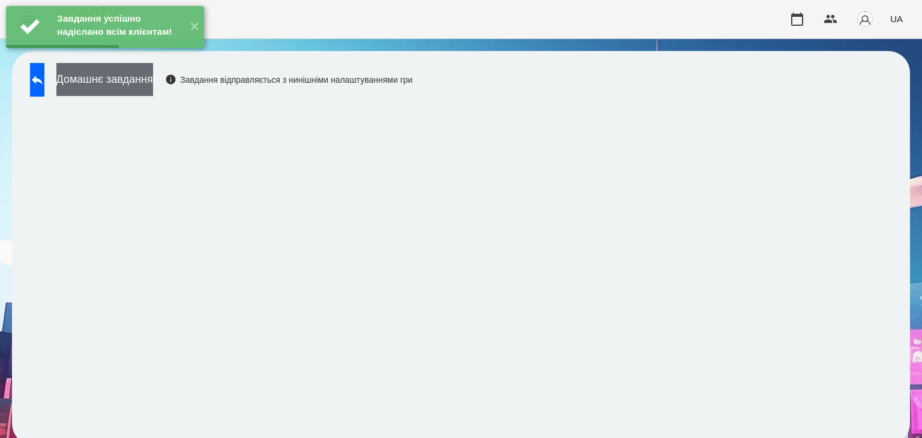
click at [153, 82] on button "Домашнє завдання" at bounding box center [104, 79] width 97 height 33
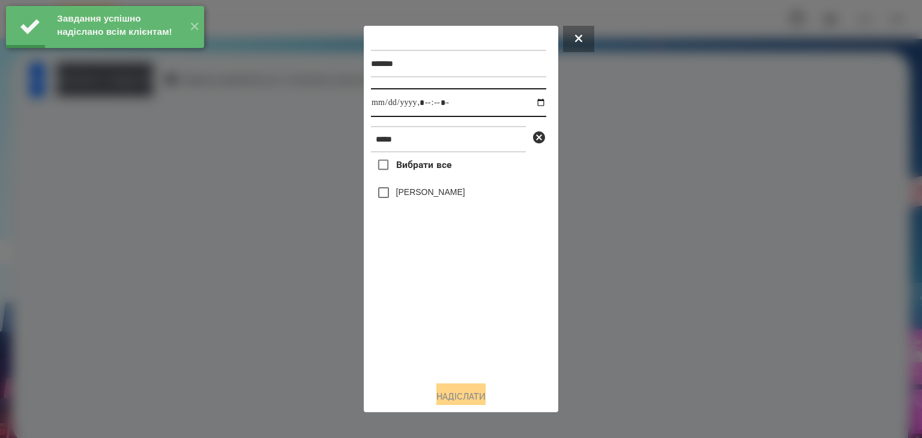
click at [528, 104] on input "datetime-local" at bounding box center [458, 102] width 175 height 29
type input "**********"
click at [426, 329] on div "Вибрати все Палєй Яков" at bounding box center [458, 261] width 175 height 219
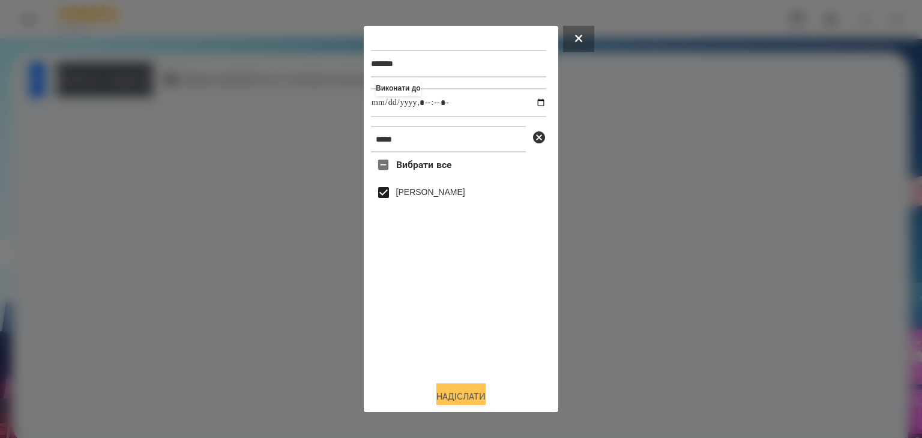
click at [469, 394] on button "Надіслати" at bounding box center [460, 396] width 49 height 26
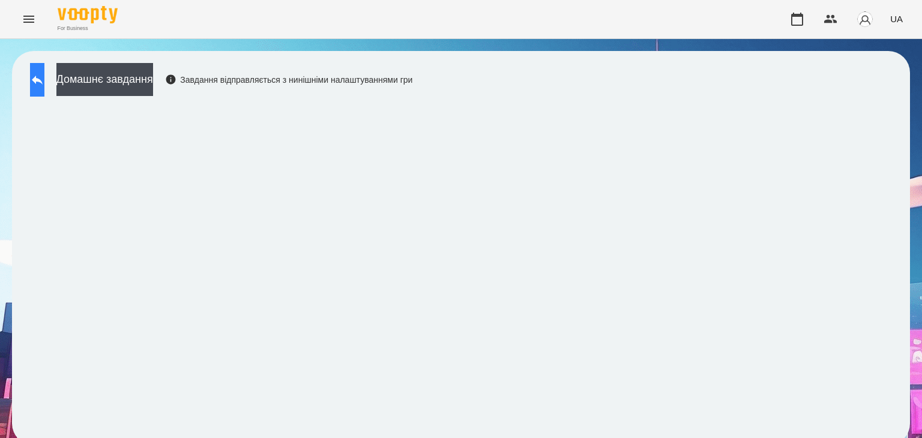
click at [44, 86] on icon at bounding box center [37, 80] width 14 height 14
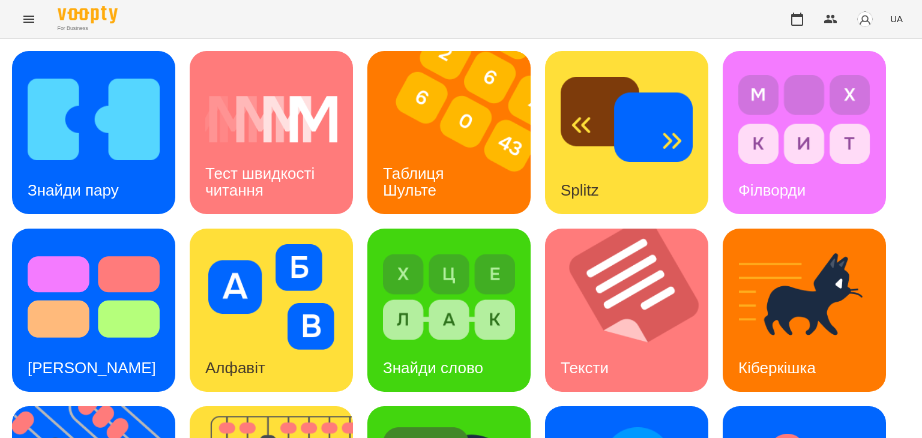
scroll to position [120, 0]
click at [104, 344] on div "[PERSON_NAME]" at bounding box center [92, 367] width 160 height 47
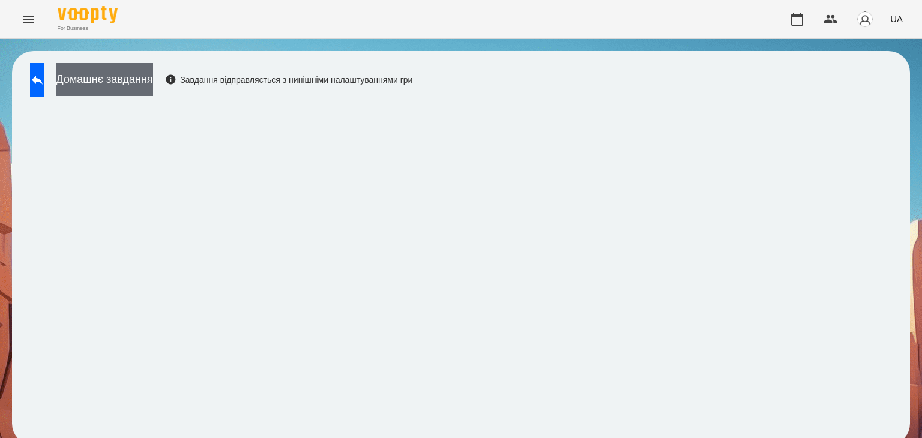
click at [153, 75] on button "Домашнє завдання" at bounding box center [104, 79] width 97 height 33
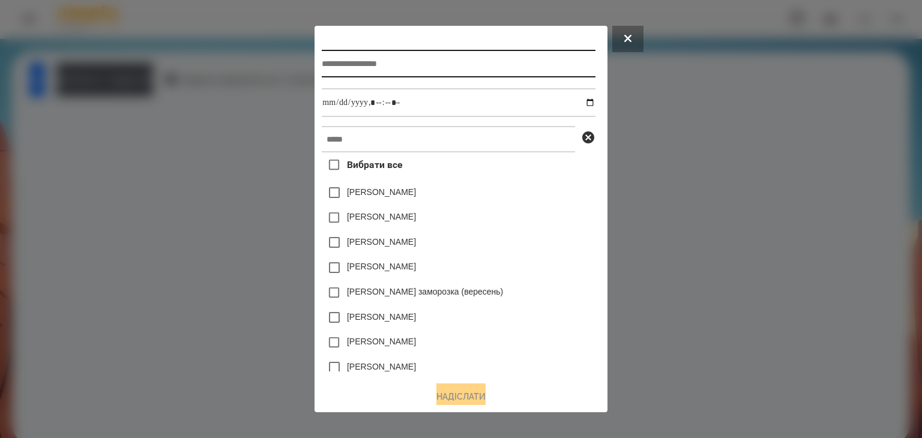
click at [338, 65] on input "text" at bounding box center [458, 64] width 273 height 28
type input "**********"
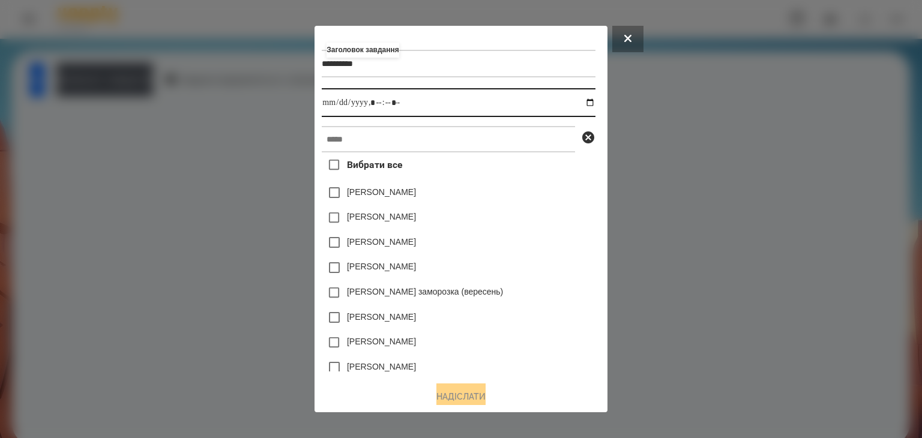
click at [593, 105] on input "datetime-local" at bounding box center [458, 102] width 273 height 29
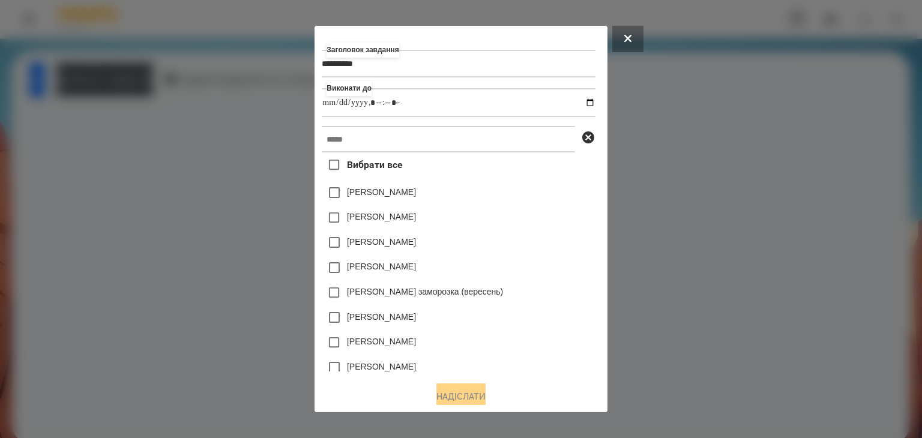
type input "**********"
click at [565, 217] on div "[PERSON_NAME]" at bounding box center [458, 217] width 273 height 25
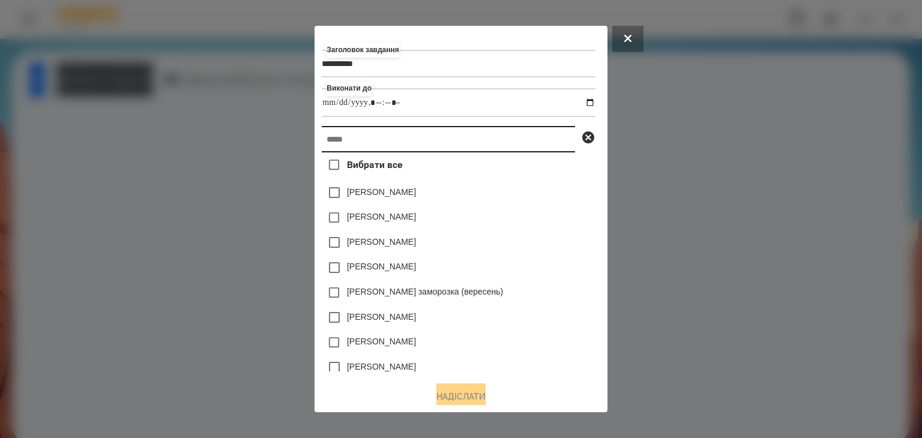
click at [346, 147] on input "text" at bounding box center [448, 139] width 253 height 26
paste input "*****"
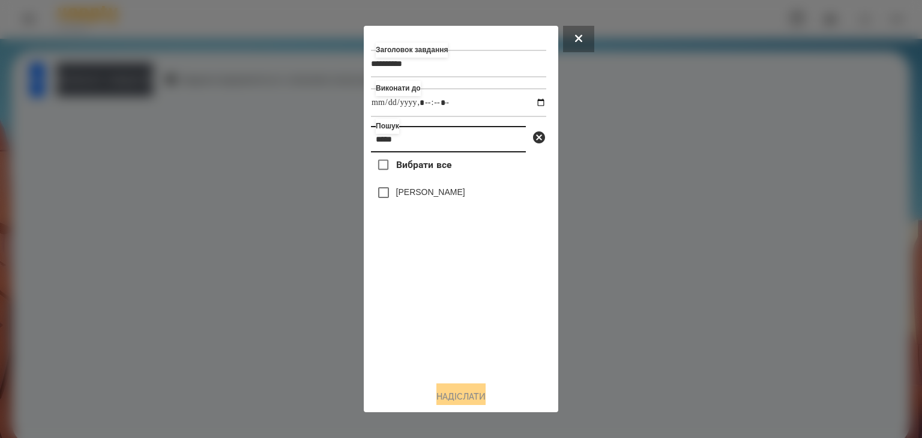
type input "*****"
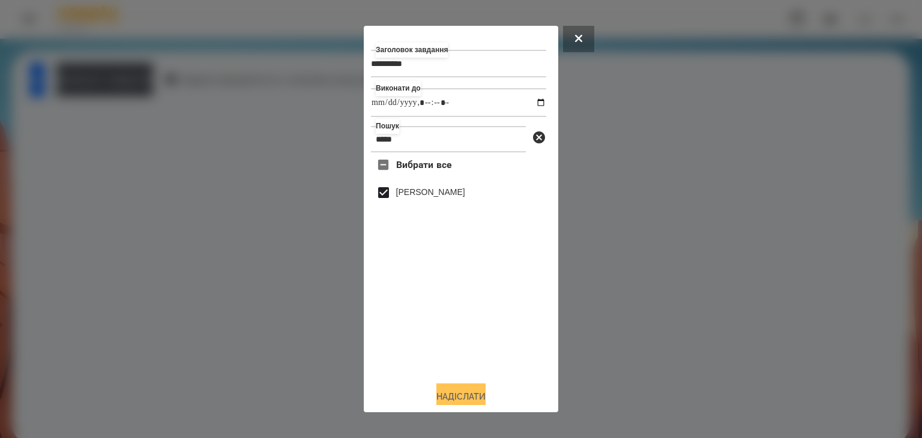
click at [459, 395] on button "Надіслати" at bounding box center [460, 396] width 49 height 26
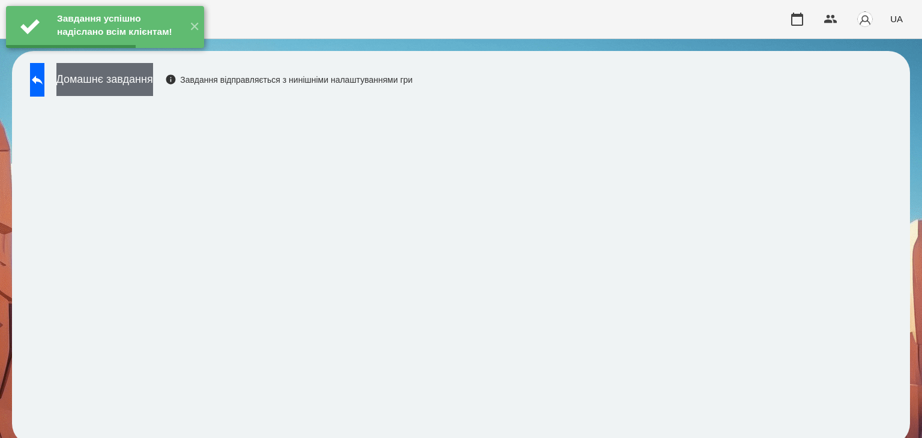
click at [153, 84] on button "Домашнє завдання" at bounding box center [104, 79] width 97 height 33
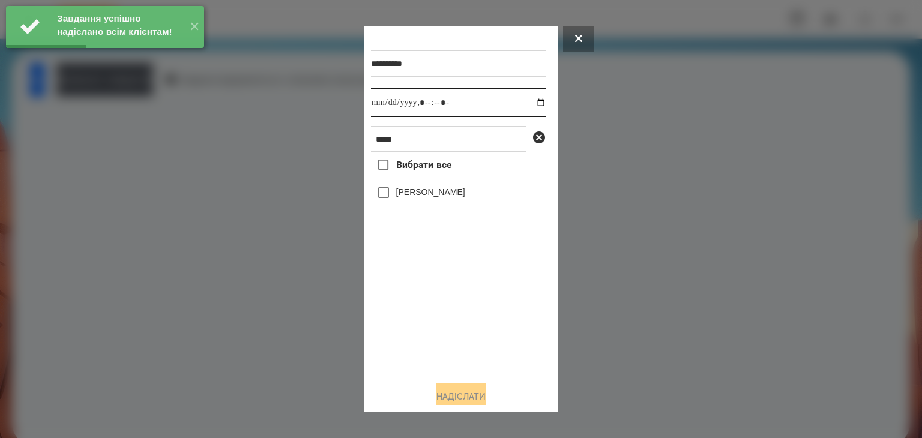
click at [532, 105] on input "datetime-local" at bounding box center [458, 102] width 175 height 29
type input "**********"
drag, startPoint x: 403, startPoint y: 311, endPoint x: 385, endPoint y: 236, distance: 77.0
click at [404, 310] on div "Вибрати все Палєй Яков" at bounding box center [458, 261] width 175 height 219
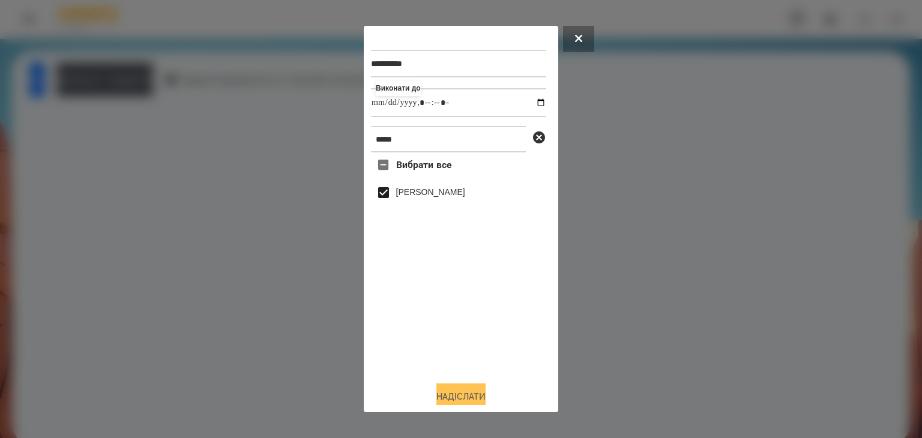
drag, startPoint x: 448, startPoint y: 395, endPoint x: 470, endPoint y: 389, distance: 22.9
click at [448, 395] on button "Надіслати" at bounding box center [460, 396] width 49 height 26
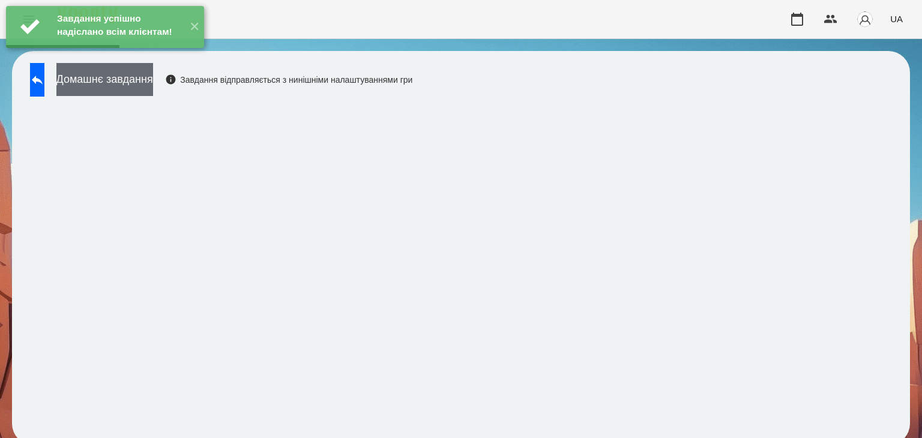
click at [153, 82] on button "Домашнє завдання" at bounding box center [104, 79] width 97 height 33
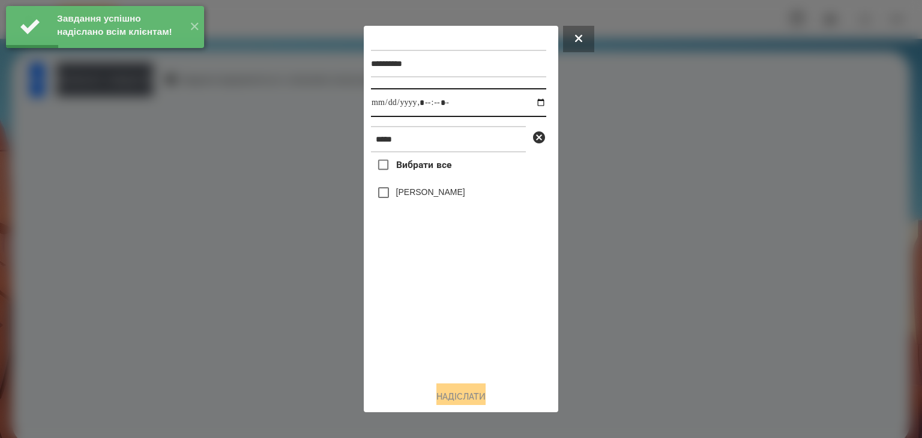
click at [530, 104] on input "datetime-local" at bounding box center [458, 102] width 175 height 29
type input "**********"
drag, startPoint x: 417, startPoint y: 325, endPoint x: 398, endPoint y: 254, distance: 73.2
click at [416, 325] on div "Вибрати все Палєй Яков" at bounding box center [458, 261] width 175 height 219
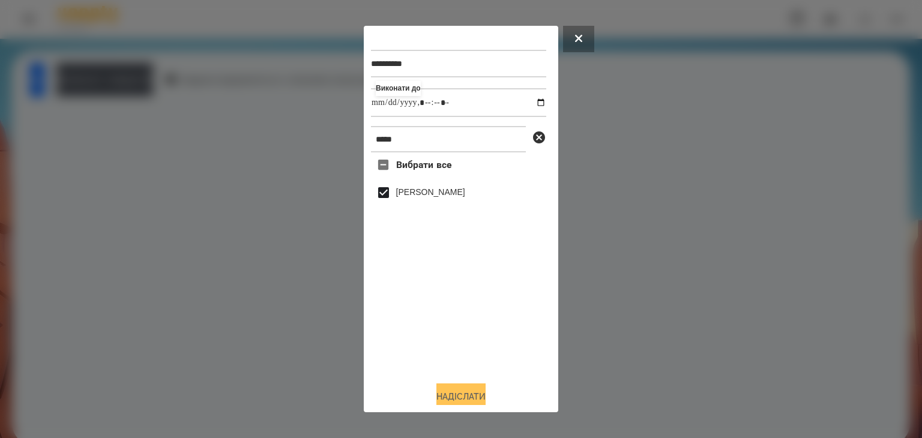
click at [460, 398] on button "Надіслати" at bounding box center [460, 396] width 49 height 26
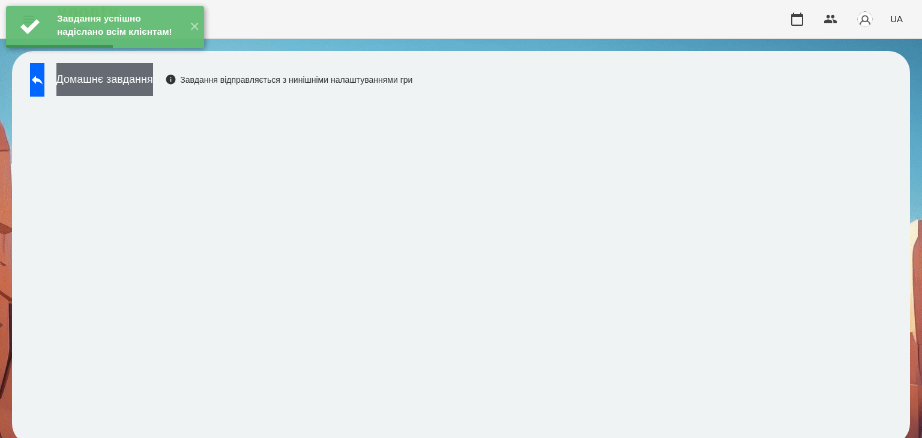
click at [153, 79] on button "Домашнє завдання" at bounding box center [104, 79] width 97 height 33
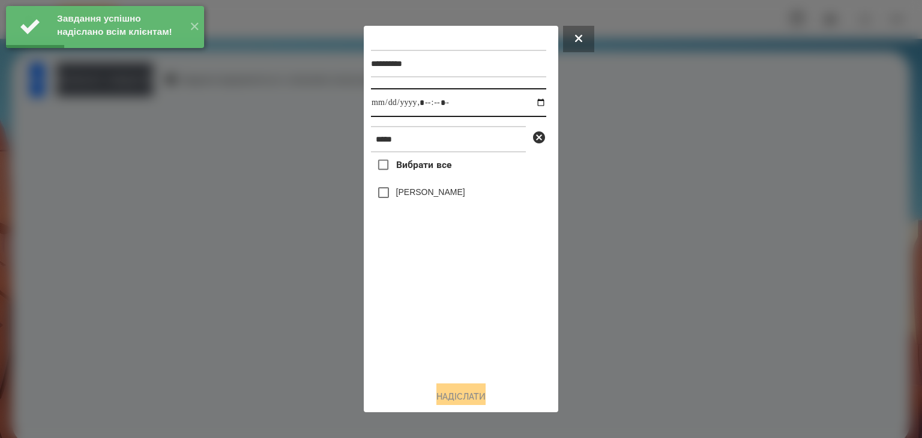
click at [531, 103] on input "datetime-local" at bounding box center [458, 102] width 175 height 29
type input "**********"
click at [417, 317] on div "Вибрати все Палєй Яков" at bounding box center [458, 261] width 175 height 219
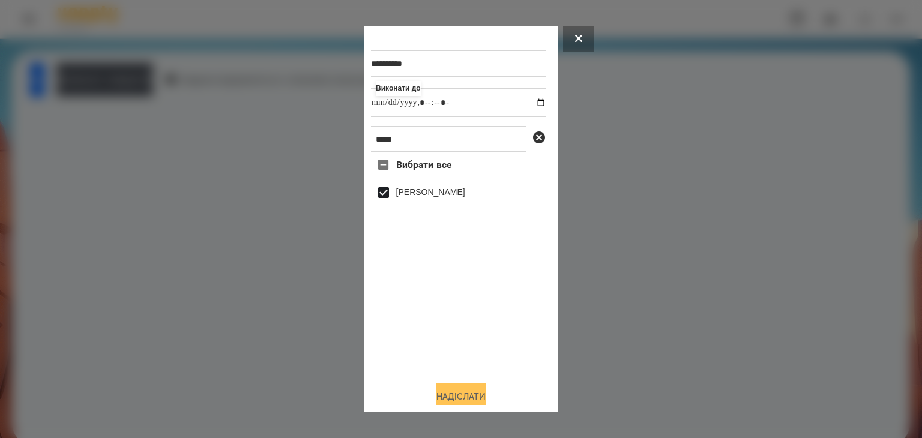
click at [446, 394] on button "Надіслати" at bounding box center [460, 396] width 49 height 26
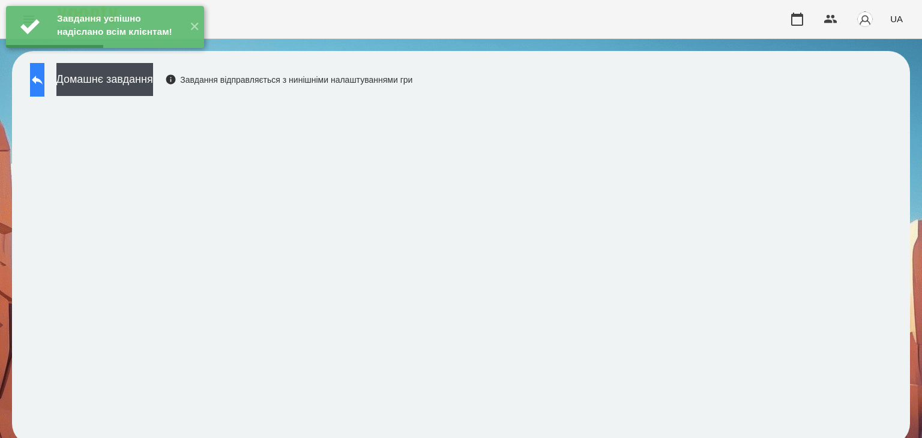
click at [44, 83] on icon at bounding box center [37, 80] width 14 height 14
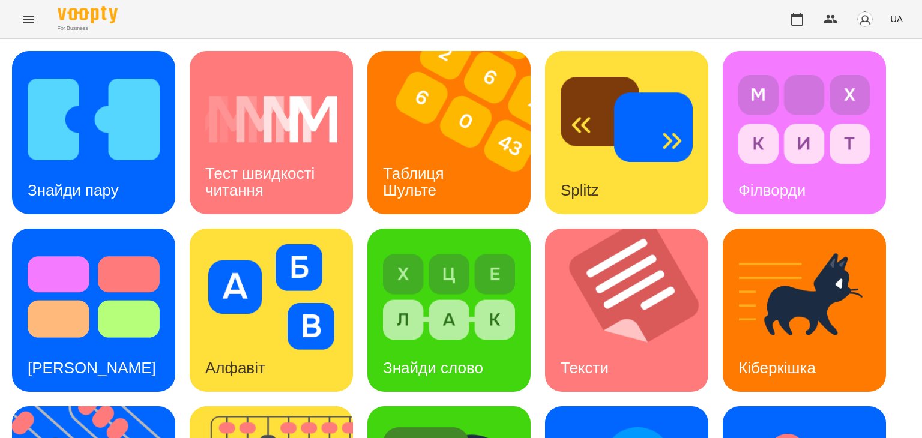
scroll to position [180, 0]
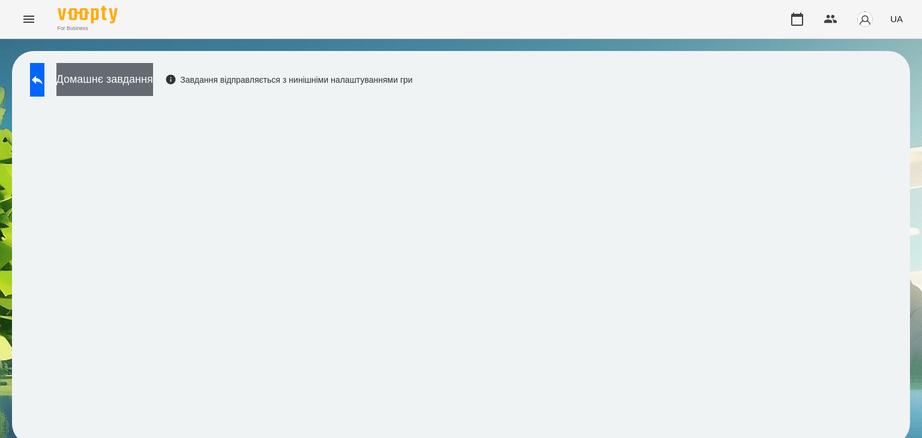
click at [153, 76] on button "Домашнє завдання" at bounding box center [104, 79] width 97 height 33
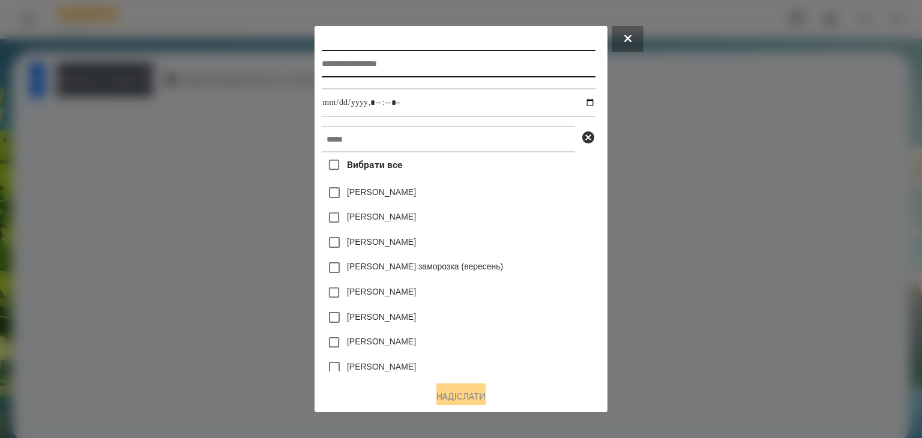
click at [350, 63] on input "text" at bounding box center [458, 64] width 273 height 28
type input "**********"
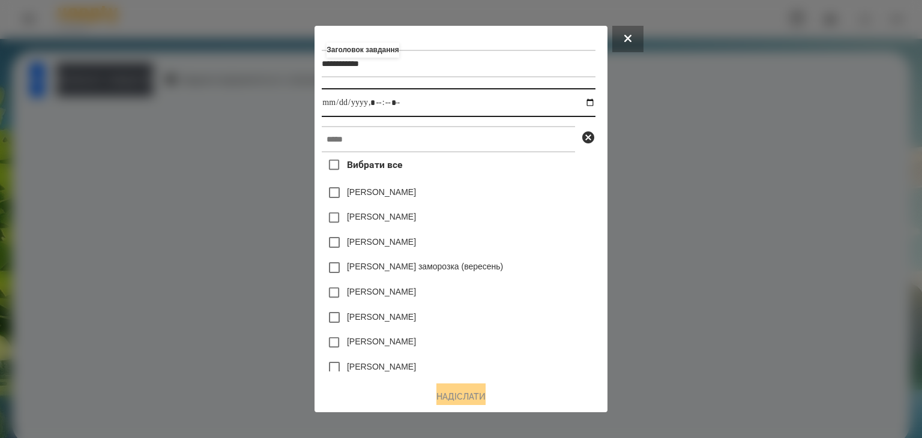
click at [594, 103] on input "datetime-local" at bounding box center [458, 102] width 273 height 29
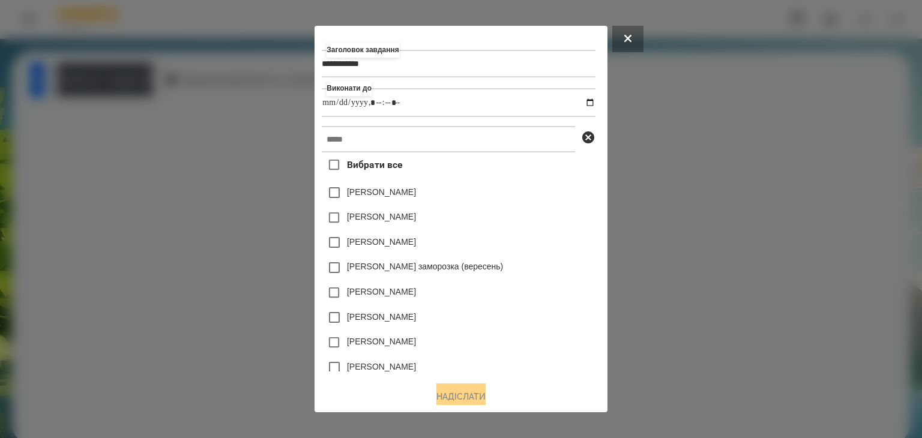
type input "**********"
click at [547, 205] on div "[PERSON_NAME]" at bounding box center [458, 192] width 273 height 25
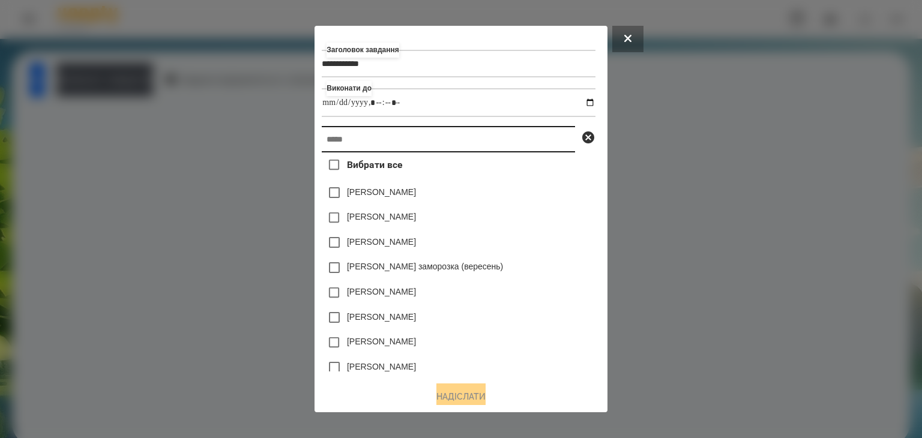
click at [322, 142] on input "text" at bounding box center [448, 139] width 253 height 26
paste input "*****"
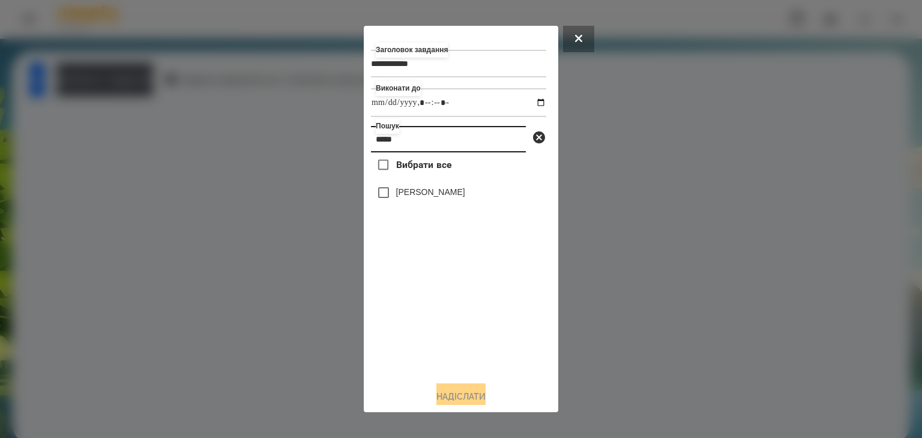
type input "*****"
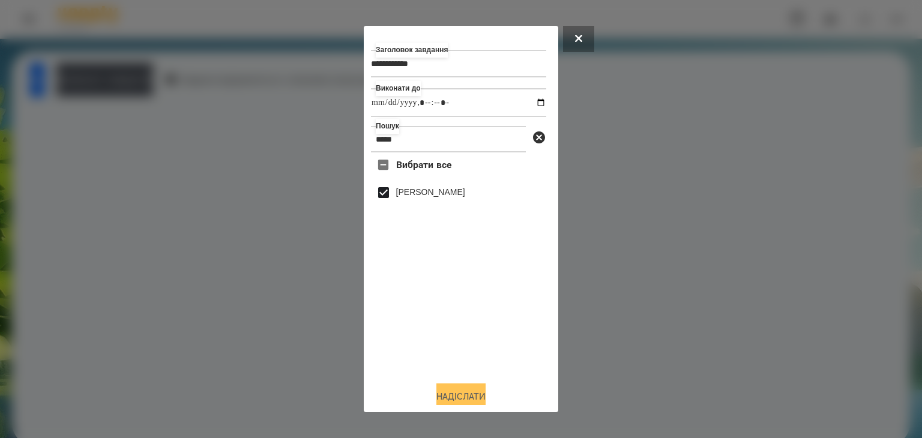
click at [470, 393] on button "Надіслати" at bounding box center [460, 396] width 49 height 26
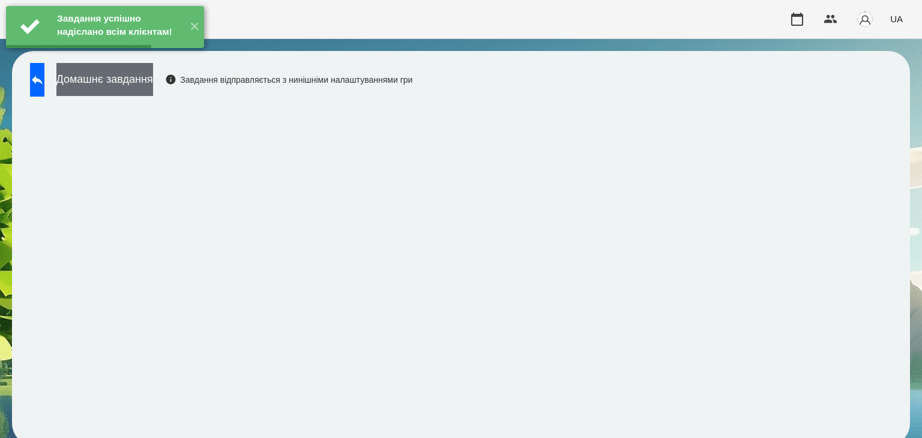
click at [153, 85] on button "Домашнє завдання" at bounding box center [104, 79] width 97 height 33
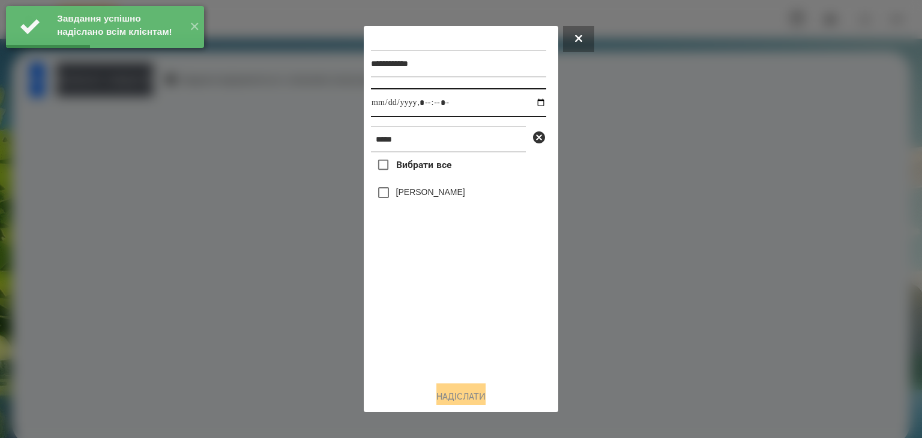
click at [530, 106] on input "datetime-local" at bounding box center [458, 102] width 175 height 29
type input "**********"
drag, startPoint x: 426, startPoint y: 319, endPoint x: 404, endPoint y: 262, distance: 61.2
click at [426, 319] on div "Вибрати все Палєй Яков" at bounding box center [458, 261] width 175 height 219
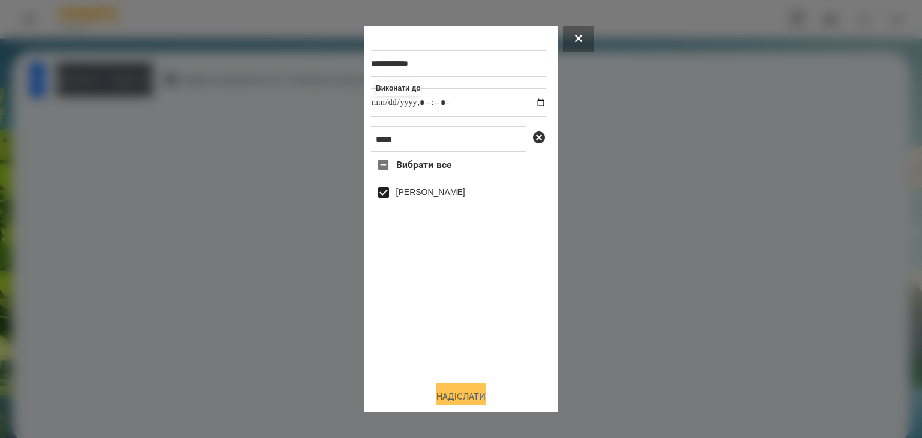
click at [472, 394] on button "Надіслати" at bounding box center [460, 396] width 49 height 26
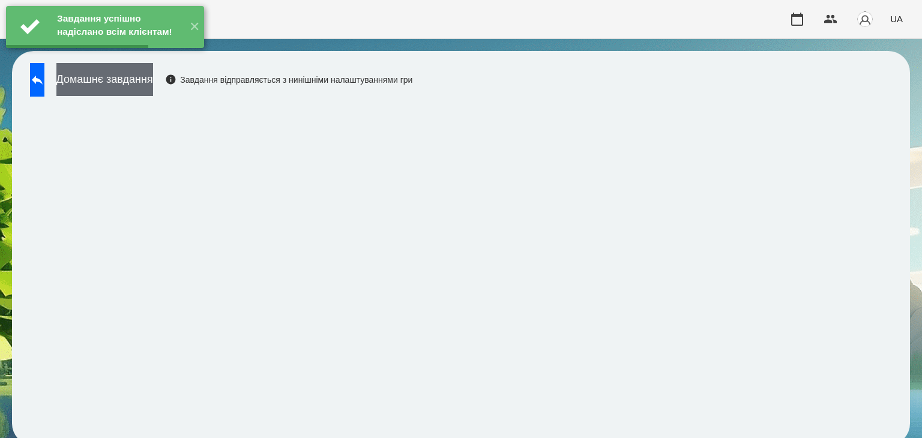
click at [153, 80] on button "Домашнє завдання" at bounding box center [104, 79] width 97 height 33
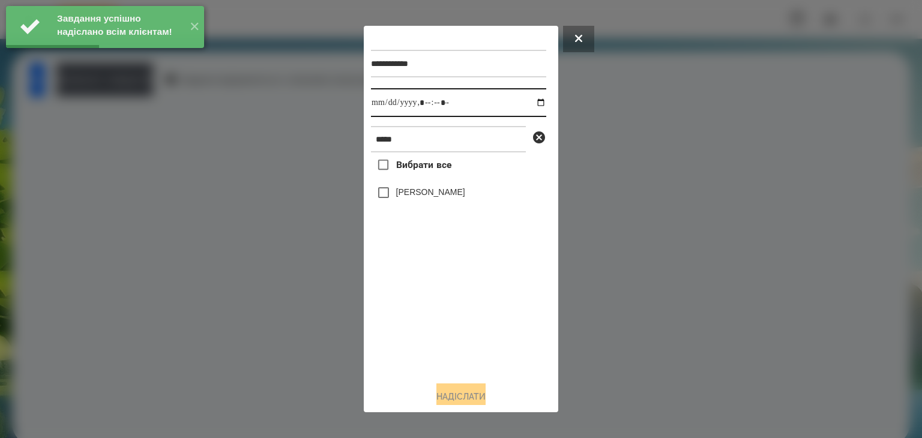
click at [529, 103] on input "datetime-local" at bounding box center [458, 102] width 175 height 29
type input "**********"
drag, startPoint x: 430, startPoint y: 325, endPoint x: 409, endPoint y: 268, distance: 60.5
click at [430, 323] on div "Вибрати все Палєй Яков" at bounding box center [458, 261] width 175 height 219
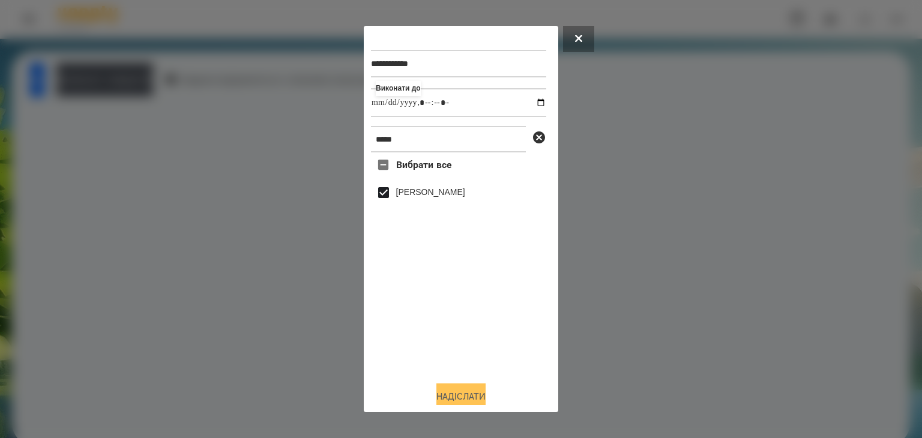
click at [473, 398] on button "Надіслати" at bounding box center [460, 396] width 49 height 26
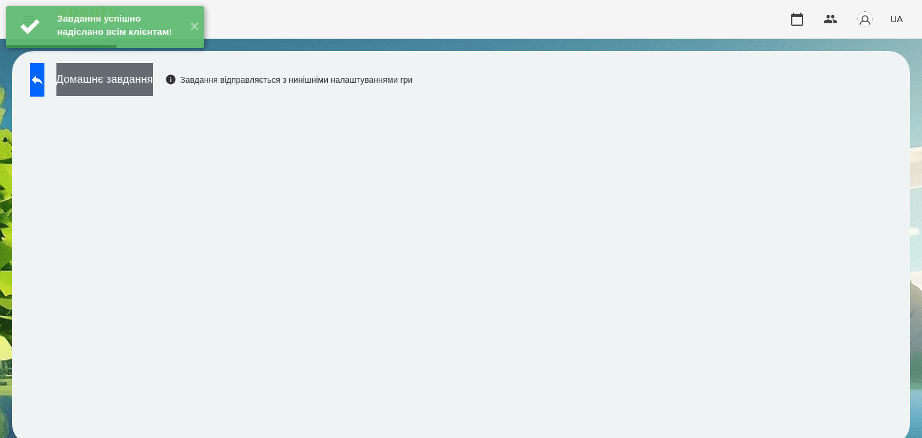
click at [153, 80] on button "Домашнє завдання" at bounding box center [104, 79] width 97 height 33
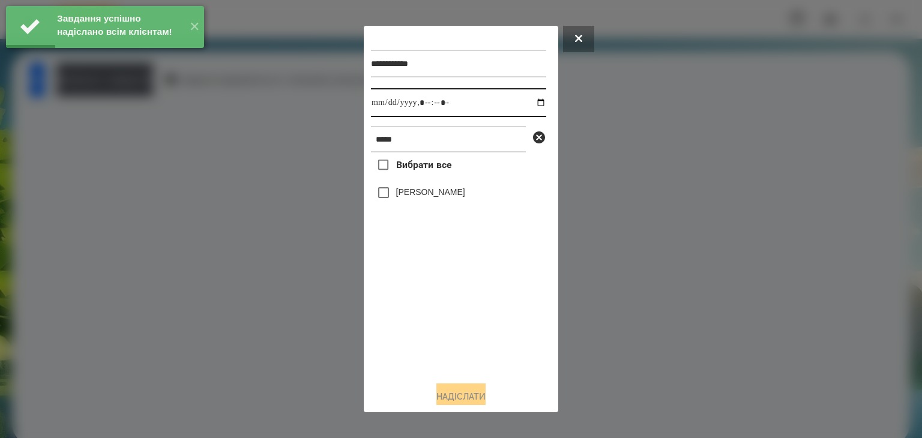
click at [530, 104] on input "datetime-local" at bounding box center [458, 102] width 175 height 29
type input "**********"
drag, startPoint x: 433, startPoint y: 329, endPoint x: 426, endPoint y: 301, distance: 29.1
click at [433, 329] on div "Вибрати все Палєй Яков" at bounding box center [458, 261] width 175 height 219
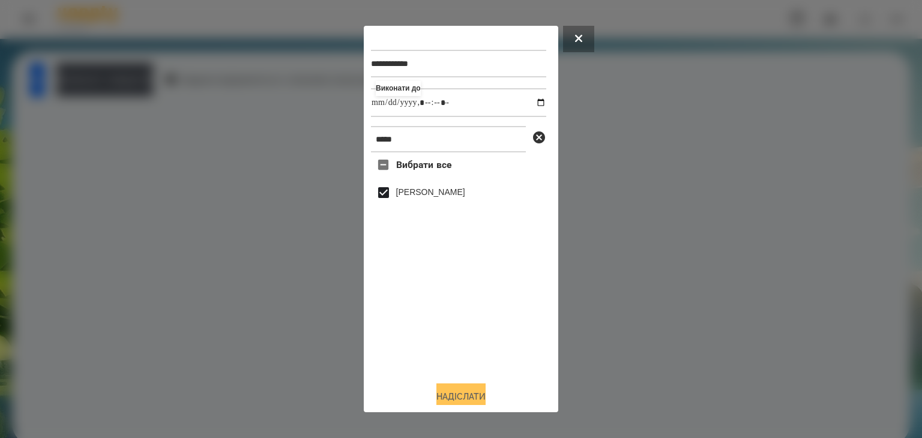
click at [463, 398] on button "Надіслати" at bounding box center [460, 396] width 49 height 26
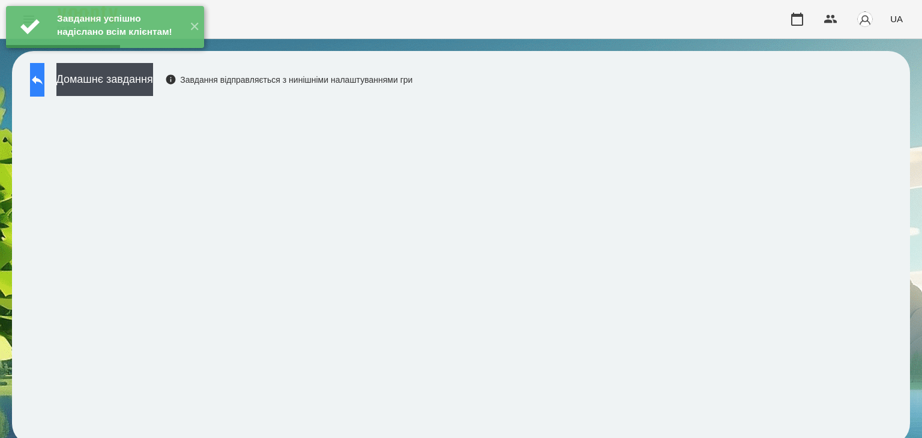
click at [44, 86] on icon at bounding box center [37, 80] width 14 height 14
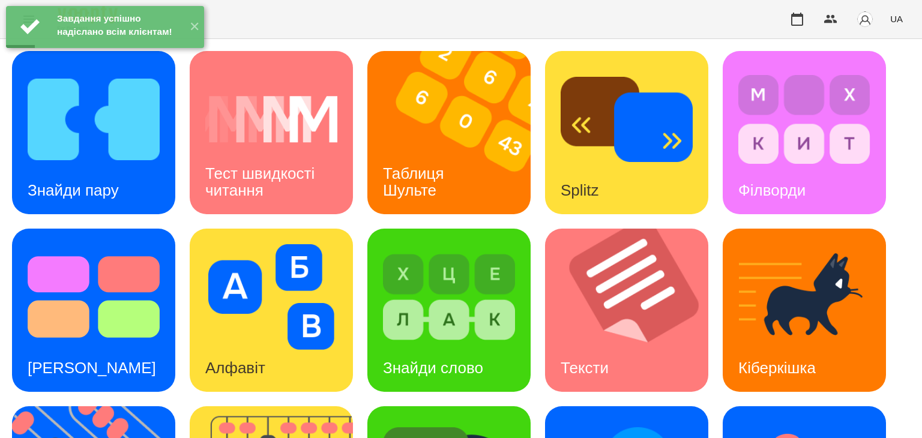
scroll to position [120, 0]
click at [590, 344] on div "Тексти" at bounding box center [584, 367] width 79 height 47
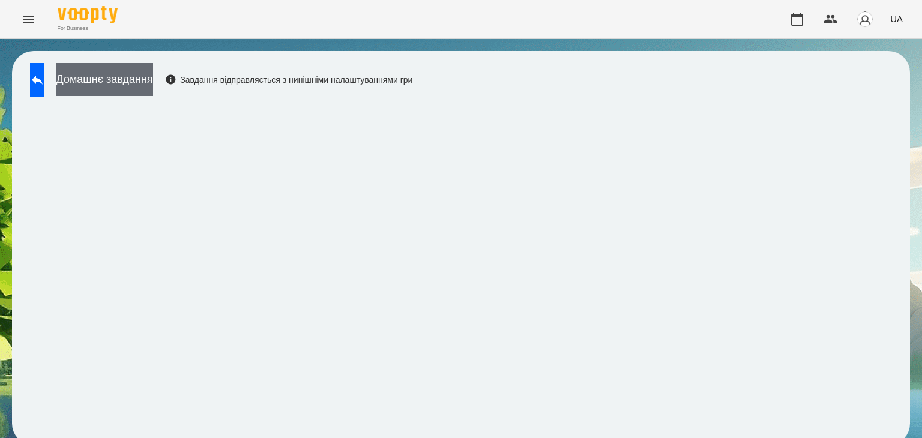
click at [153, 79] on button "Домашнє завдання" at bounding box center [104, 79] width 97 height 33
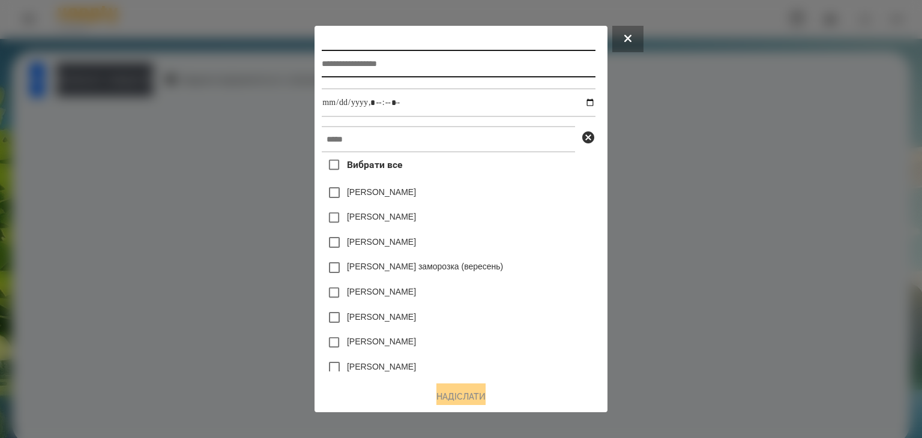
click at [337, 63] on input "text" at bounding box center [458, 64] width 273 height 28
paste input "**********"
type input "**********"
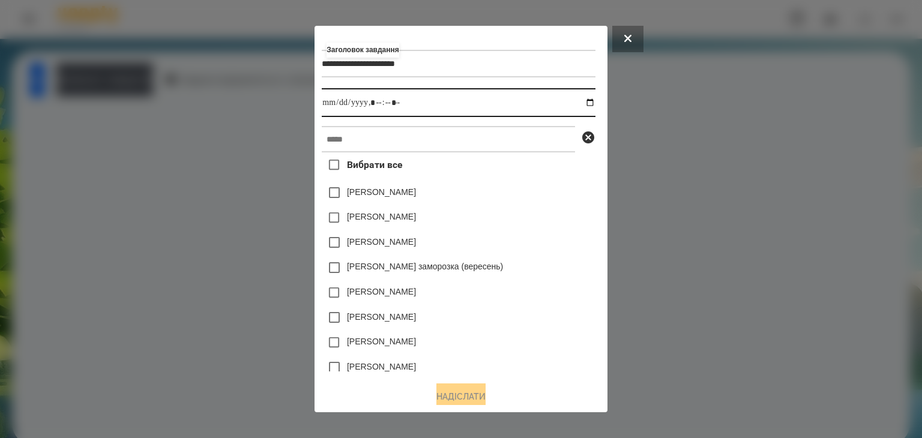
click at [593, 103] on input "datetime-local" at bounding box center [458, 102] width 273 height 29
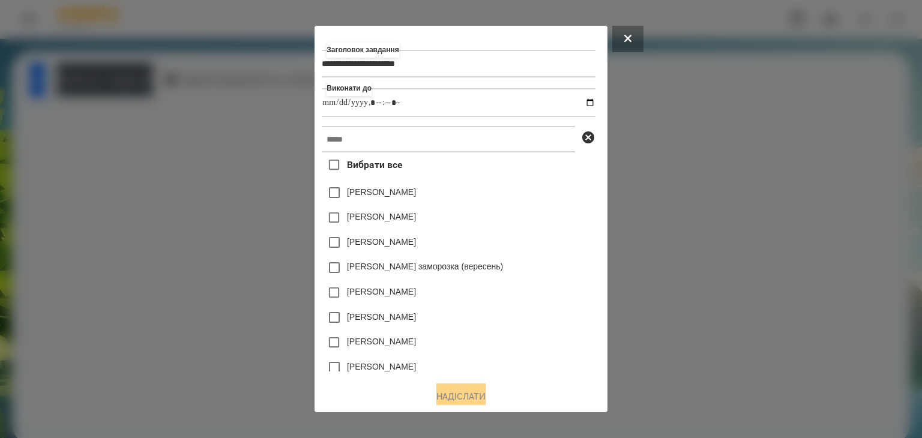
type input "**********"
click at [548, 248] on div "[PERSON_NAME]" at bounding box center [458, 242] width 273 height 25
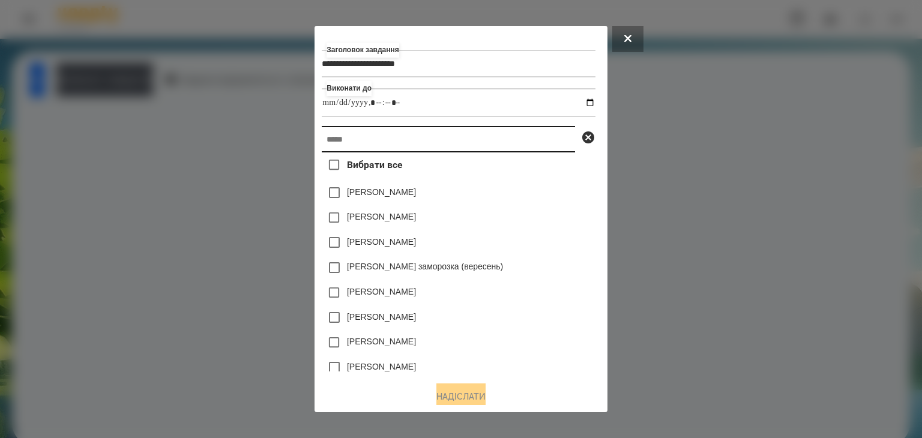
click at [329, 143] on input "text" at bounding box center [448, 139] width 253 height 26
paste input "**********"
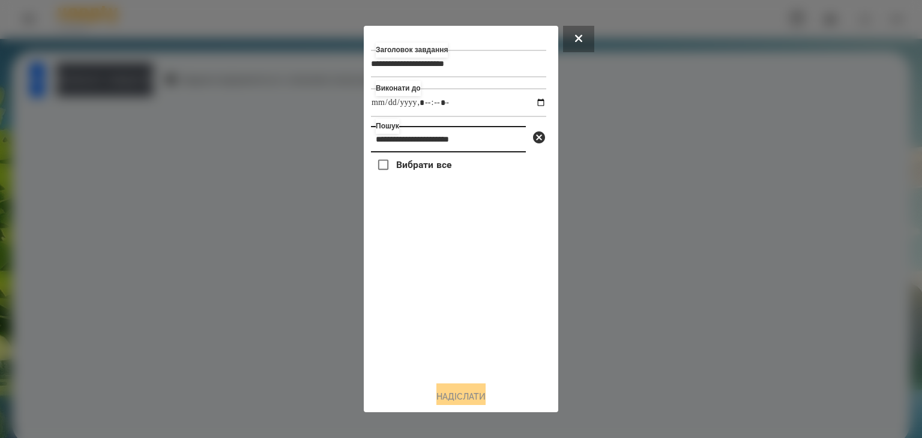
drag, startPoint x: 499, startPoint y: 146, endPoint x: 332, endPoint y: 152, distance: 167.5
click at [337, 148] on div "**********" at bounding box center [461, 219] width 922 height 438
type input "*****"
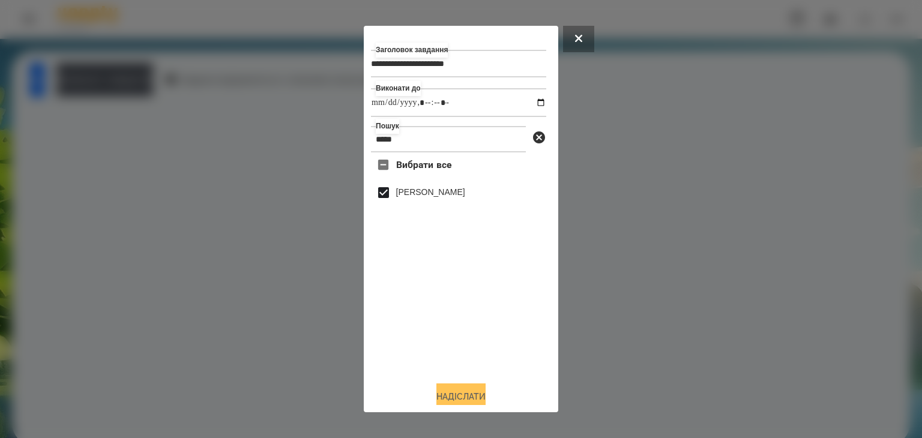
click at [467, 394] on button "Надіслати" at bounding box center [460, 396] width 49 height 26
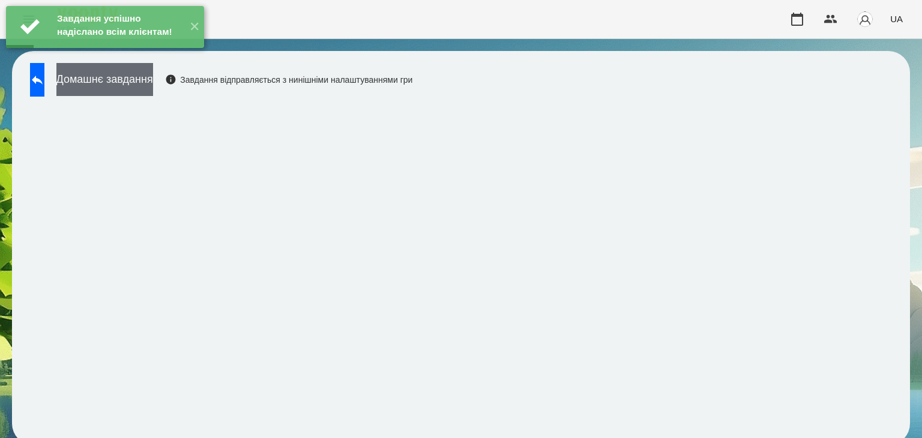
click at [153, 86] on button "Домашнє завдання" at bounding box center [104, 79] width 97 height 33
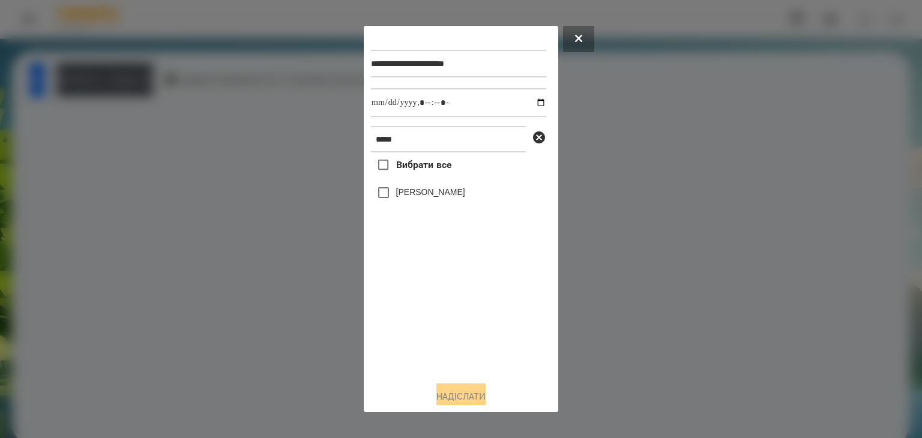
click at [618, 316] on div at bounding box center [461, 219] width 922 height 438
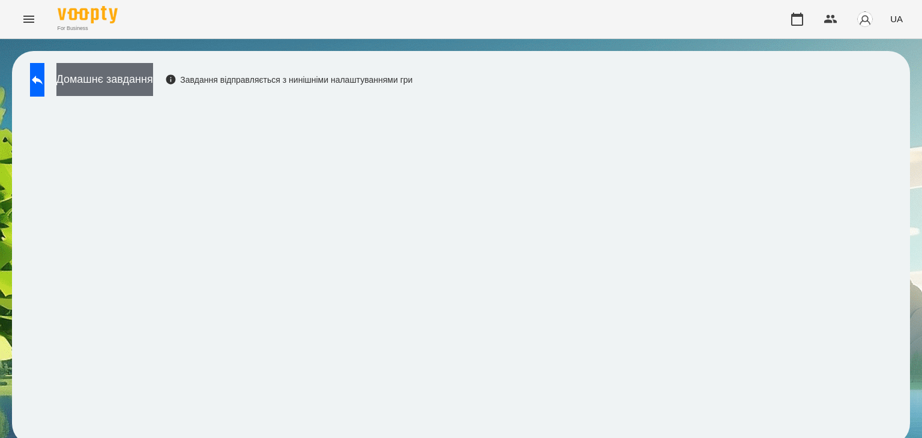
click at [153, 75] on button "Домашнє завдання" at bounding box center [104, 79] width 97 height 33
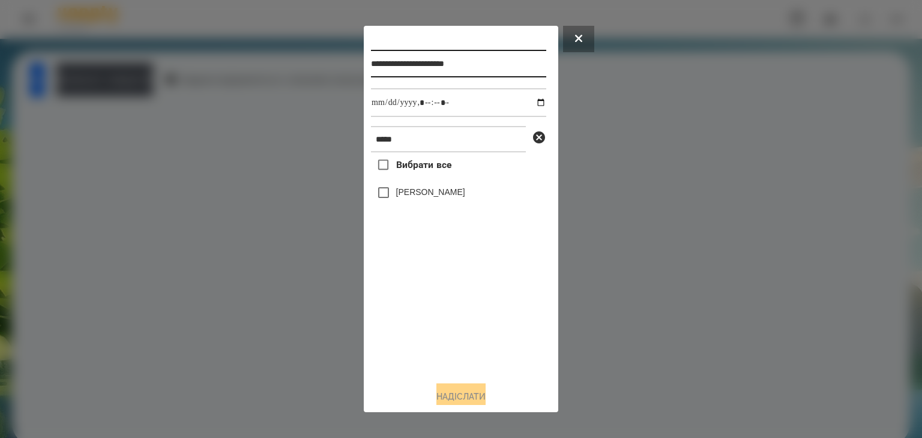
drag, startPoint x: 374, startPoint y: 65, endPoint x: 518, endPoint y: 64, distance: 143.4
click at [518, 64] on input "**********" at bounding box center [458, 64] width 175 height 28
paste input "text"
type input "**********"
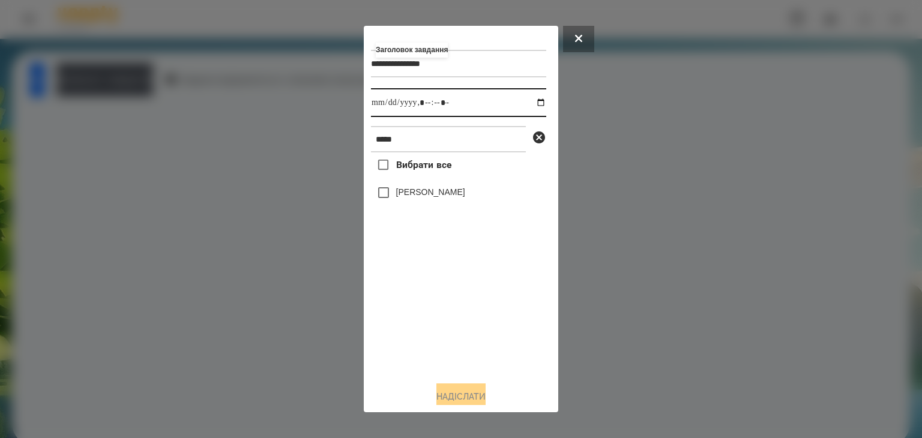
click at [533, 103] on input "datetime-local" at bounding box center [458, 102] width 175 height 29
type input "**********"
drag, startPoint x: 391, startPoint y: 309, endPoint x: 391, endPoint y: 247, distance: 62.4
click at [391, 309] on div "Вибрати все Палєй Яков" at bounding box center [458, 261] width 175 height 219
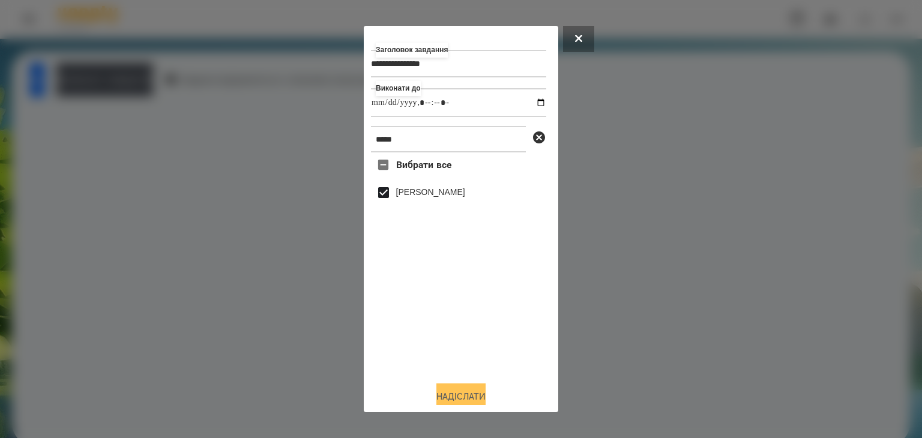
click at [447, 395] on button "Надіслати" at bounding box center [460, 396] width 49 height 26
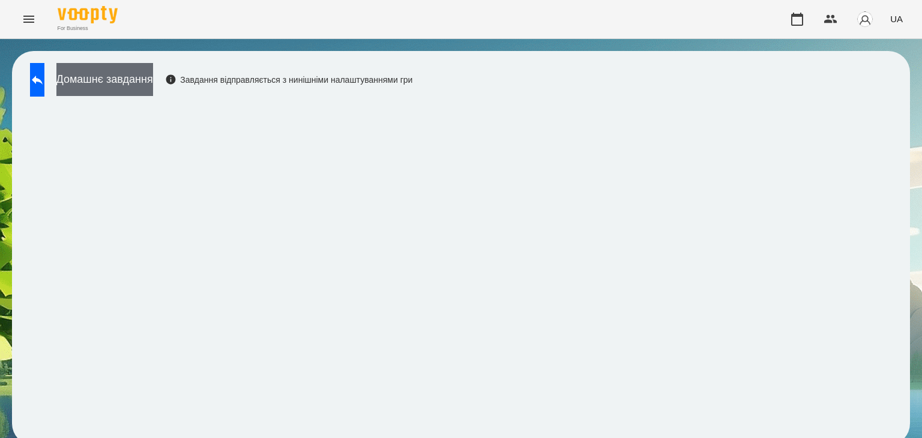
click at [153, 74] on button "Домашнє завдання" at bounding box center [104, 79] width 97 height 33
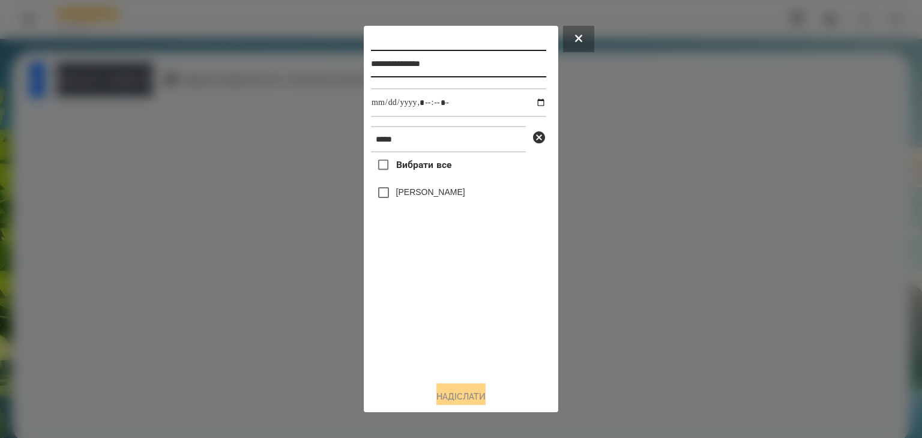
drag, startPoint x: 375, startPoint y: 67, endPoint x: 490, endPoint y: 70, distance: 114.7
click at [490, 70] on input "**********" at bounding box center [458, 64] width 175 height 28
paste input "text"
type input "**********"
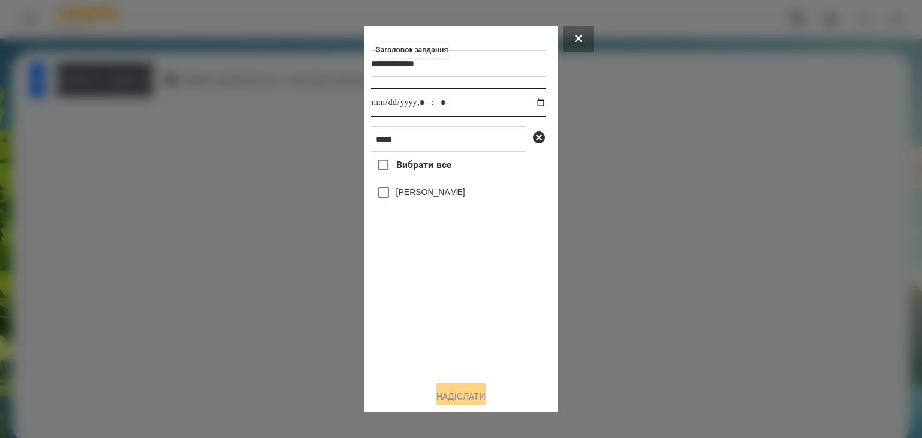
click at [529, 104] on input "datetime-local" at bounding box center [458, 102] width 175 height 29
type input "**********"
click at [400, 310] on div "Вибрати все Палєй Яков" at bounding box center [458, 261] width 175 height 219
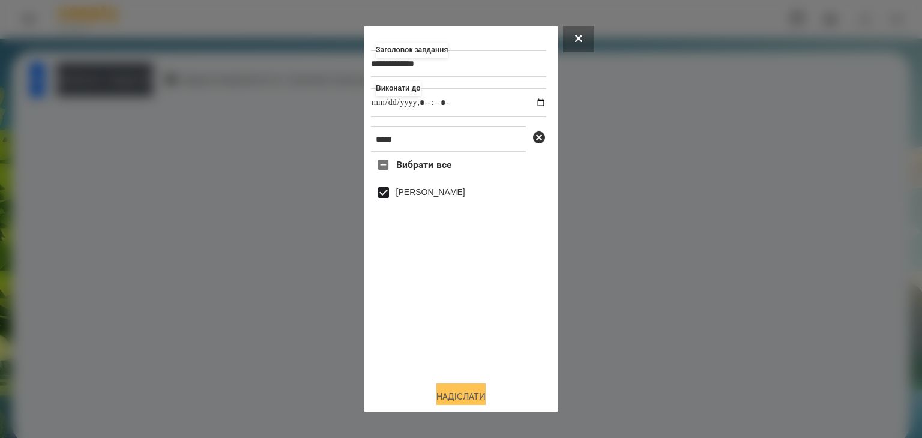
click at [451, 393] on button "Надіслати" at bounding box center [460, 396] width 49 height 26
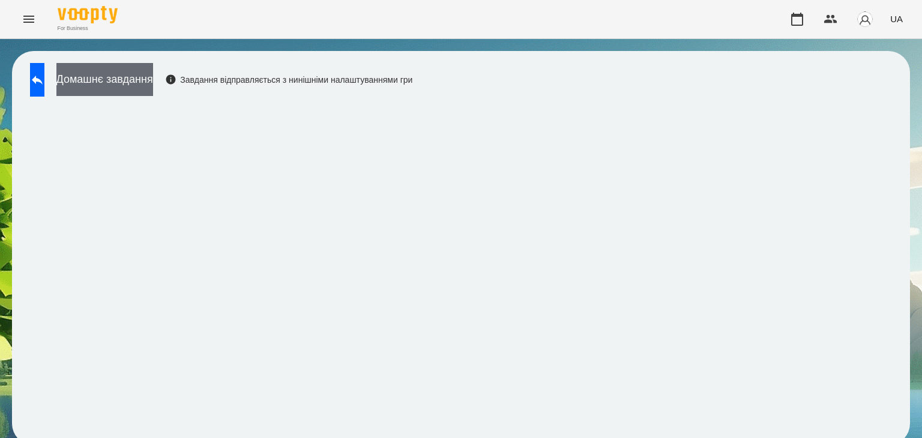
click at [153, 80] on button "Домашнє завдання" at bounding box center [104, 79] width 97 height 33
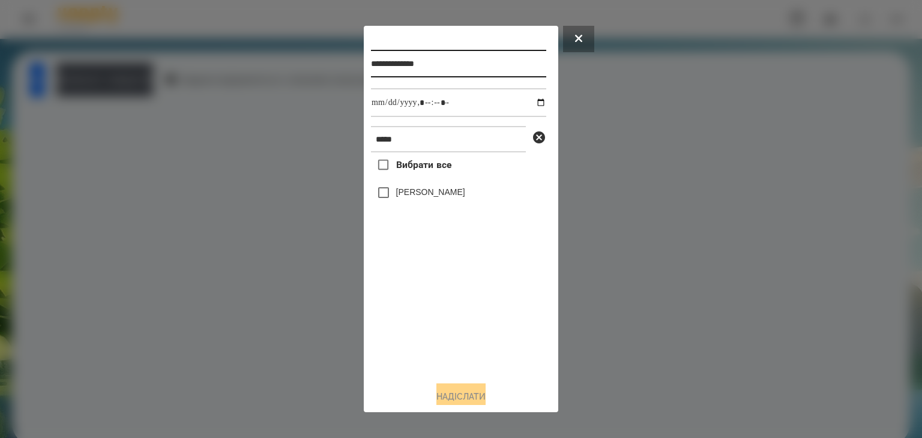
drag, startPoint x: 377, startPoint y: 65, endPoint x: 472, endPoint y: 68, distance: 95.4
click at [481, 68] on input "**********" at bounding box center [458, 64] width 175 height 28
paste input "***"
type input "**********"
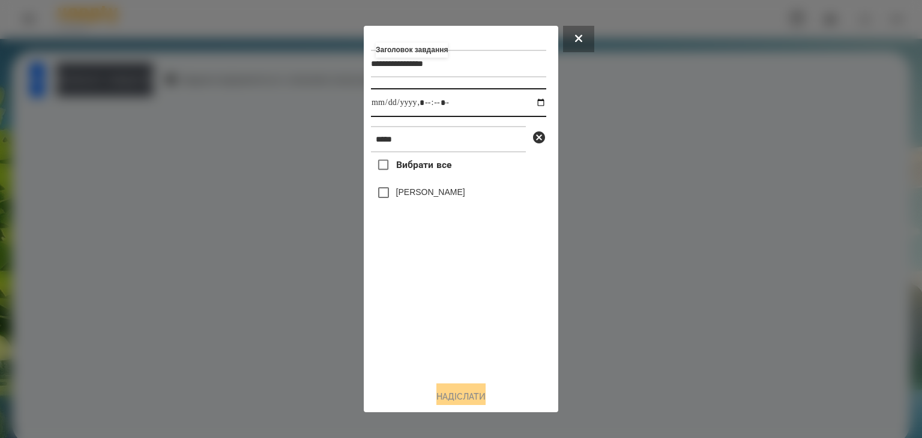
click at [531, 106] on input "datetime-local" at bounding box center [458, 102] width 175 height 29
type input "**********"
drag, startPoint x: 398, startPoint y: 331, endPoint x: 397, endPoint y: 302, distance: 28.8
click at [398, 326] on div "Вибрати все Палєй Яков" at bounding box center [458, 261] width 175 height 219
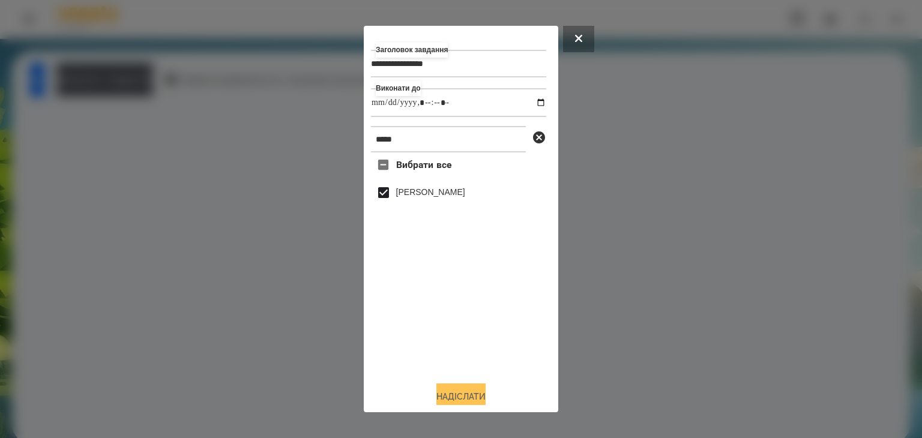
click at [449, 394] on button "Надіслати" at bounding box center [460, 396] width 49 height 26
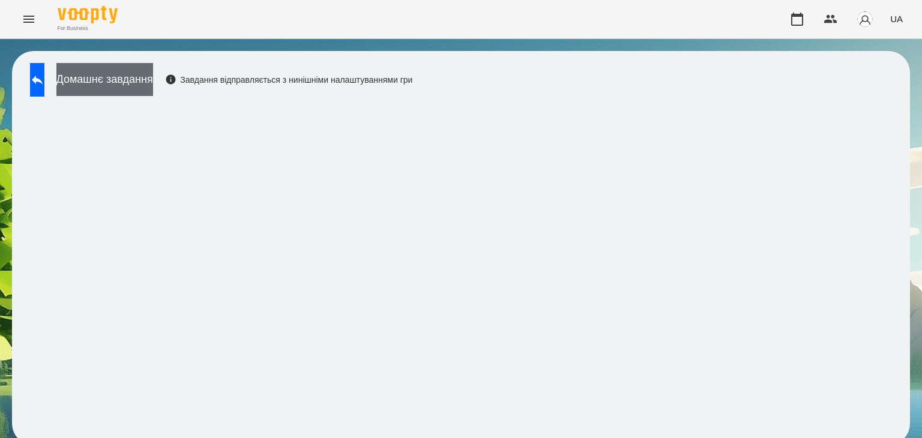
click at [153, 80] on button "Домашнє завдання" at bounding box center [104, 79] width 97 height 33
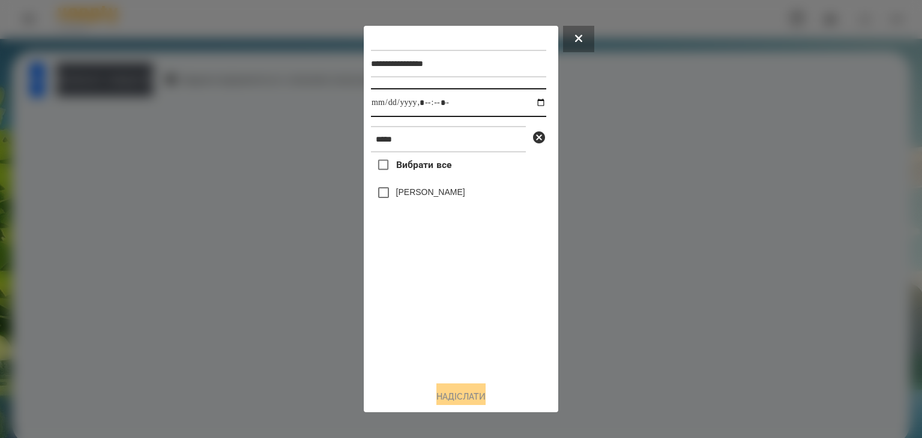
click at [531, 105] on input "datetime-local" at bounding box center [458, 102] width 175 height 29
click at [704, 304] on div at bounding box center [461, 219] width 922 height 438
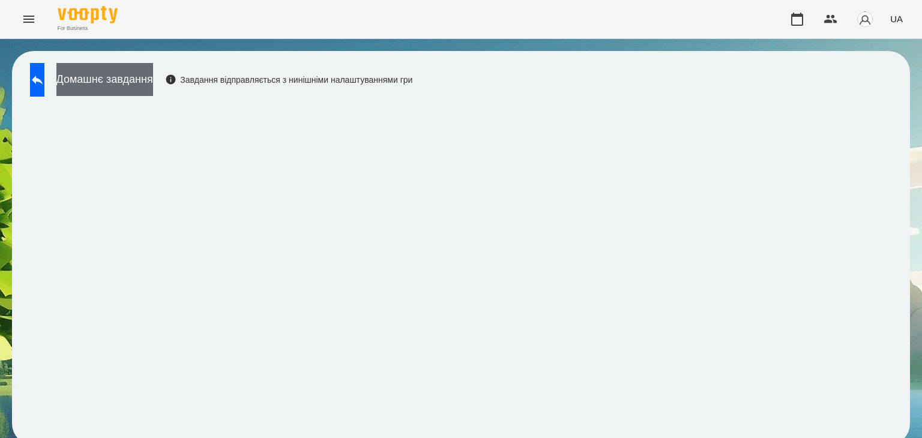
click at [153, 76] on button "Домашнє завдання" at bounding box center [104, 79] width 97 height 33
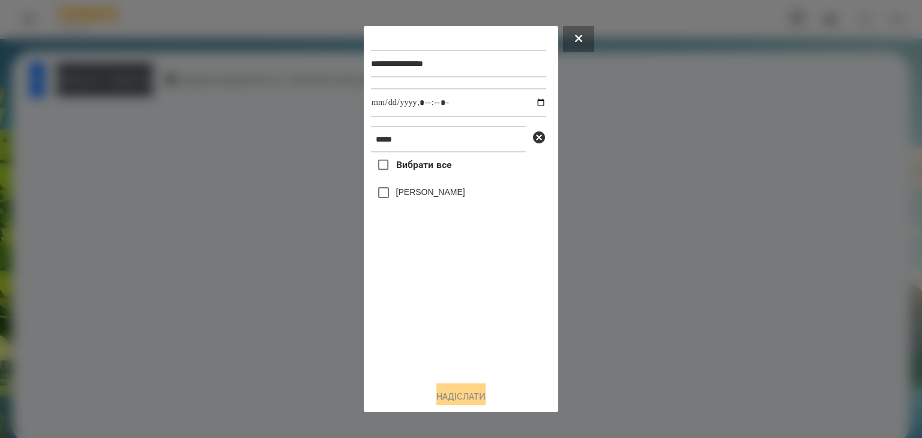
click at [825, 277] on div at bounding box center [461, 219] width 922 height 438
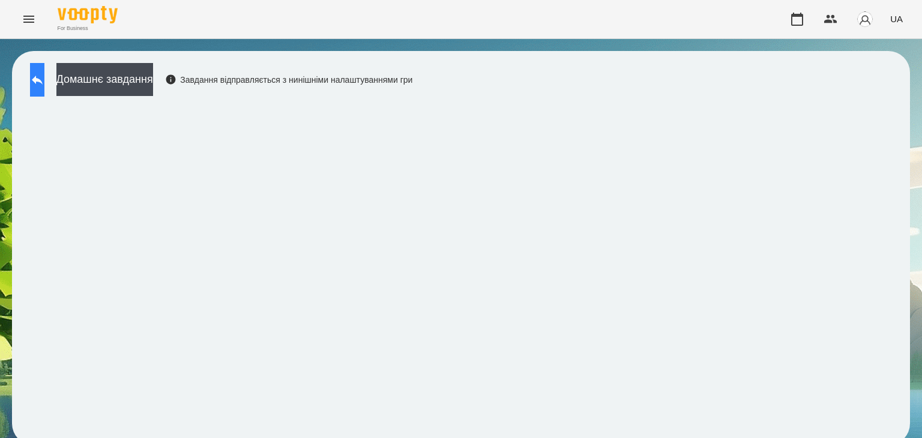
click at [43, 85] on icon at bounding box center [37, 80] width 14 height 14
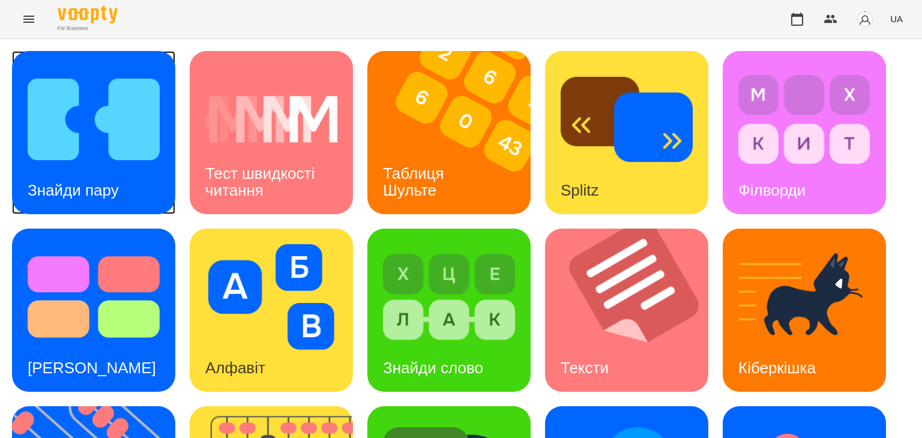
click at [125, 144] on img at bounding box center [94, 120] width 132 height 106
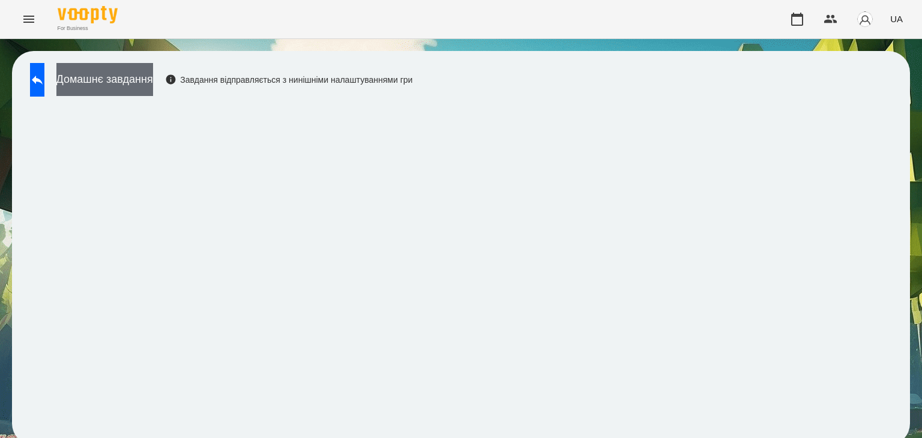
click at [153, 75] on button "Домашнє завдання" at bounding box center [104, 79] width 97 height 33
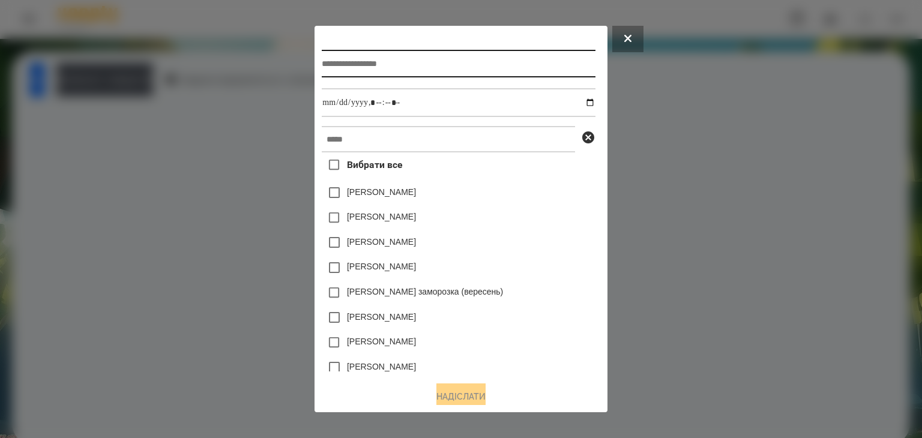
click at [403, 63] on input "text" at bounding box center [458, 64] width 273 height 28
type input "**********"
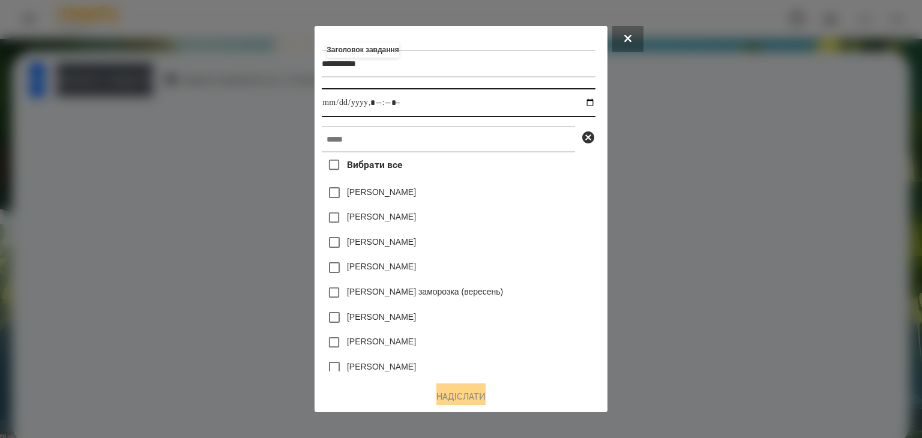
click at [592, 106] on input "datetime-local" at bounding box center [458, 102] width 273 height 29
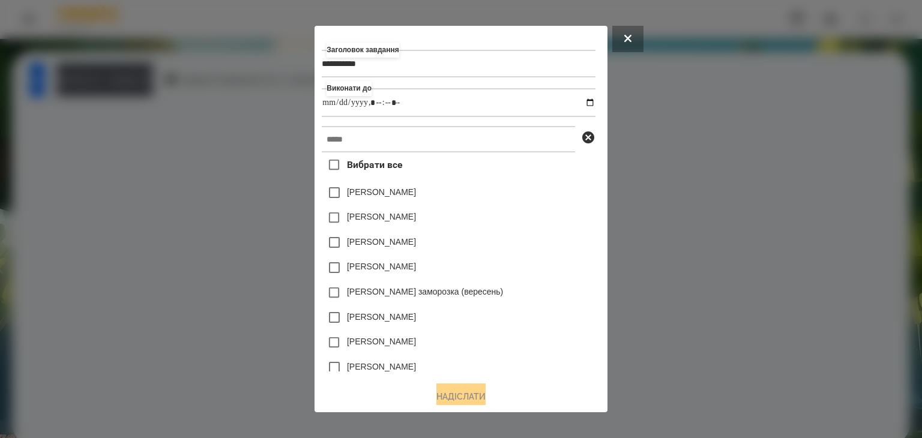
type input "**********"
click at [550, 255] on div "[PERSON_NAME]" at bounding box center [458, 242] width 273 height 25
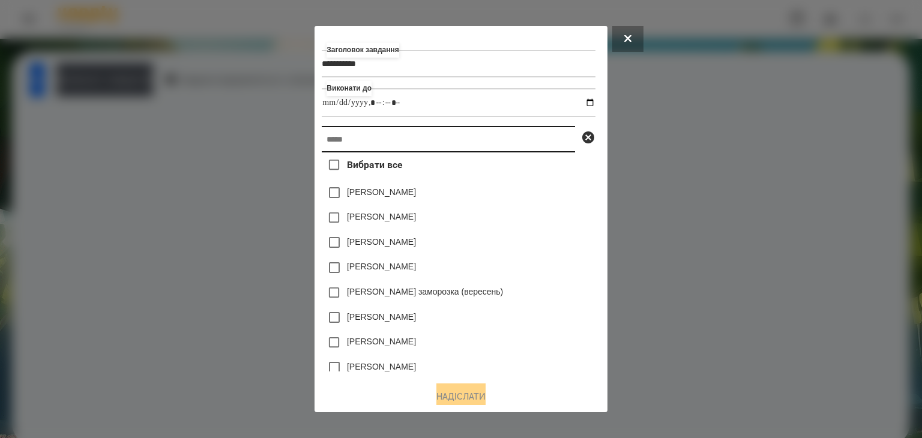
click at [331, 140] on input "text" at bounding box center [448, 139] width 253 height 26
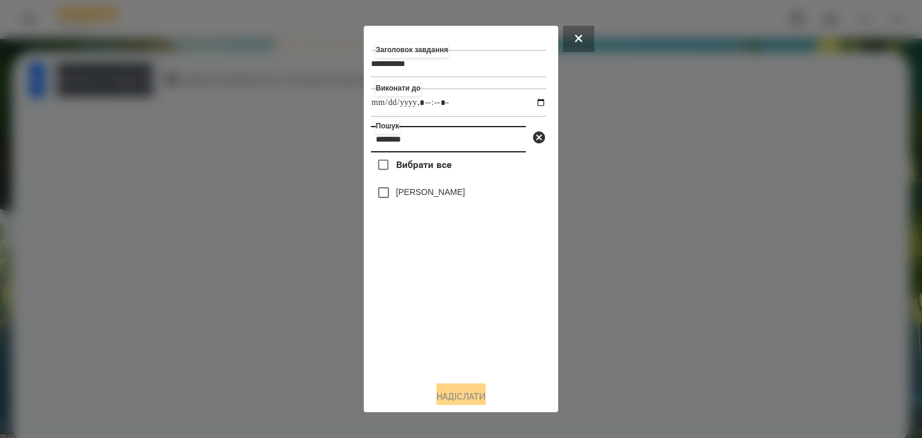
type input "********"
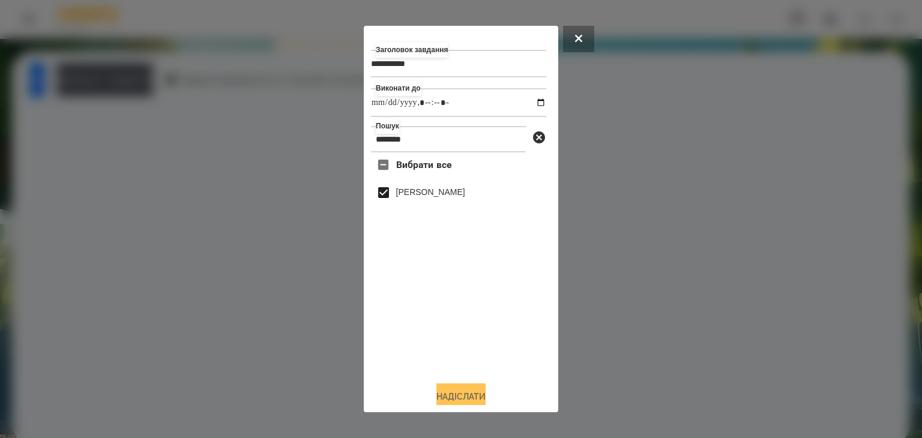
click at [465, 396] on button "Надіслати" at bounding box center [460, 396] width 49 height 26
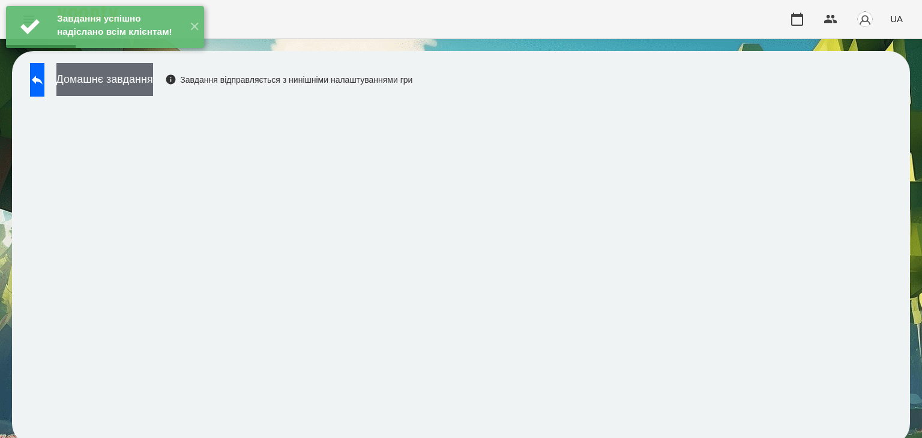
click at [153, 83] on button "Домашнє завдання" at bounding box center [104, 79] width 97 height 33
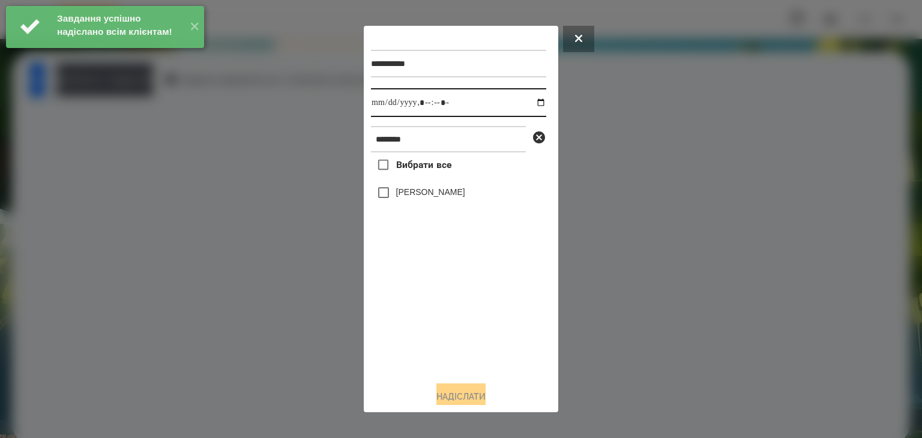
click at [532, 104] on input "datetime-local" at bounding box center [458, 102] width 175 height 29
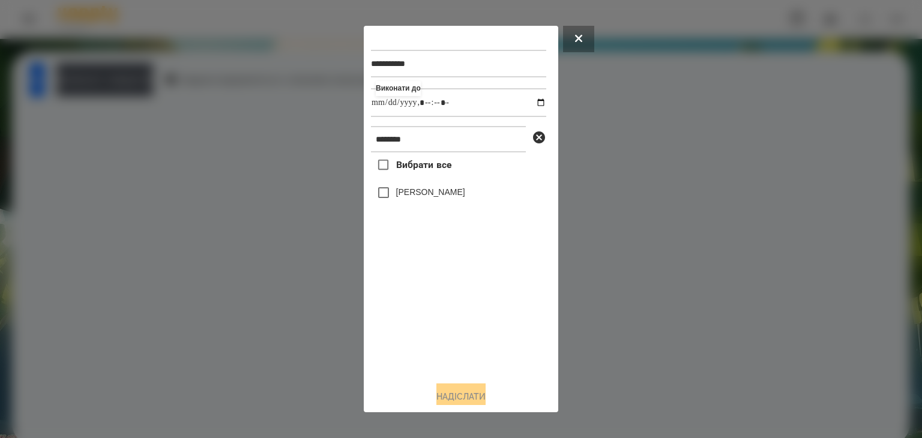
type input "**********"
drag, startPoint x: 416, startPoint y: 337, endPoint x: 411, endPoint y: 318, distance: 19.4
click at [415, 332] on div "Вибрати все Горпинич Вероніка" at bounding box center [458, 261] width 175 height 219
click at [471, 392] on button "Надіслати" at bounding box center [460, 396] width 49 height 26
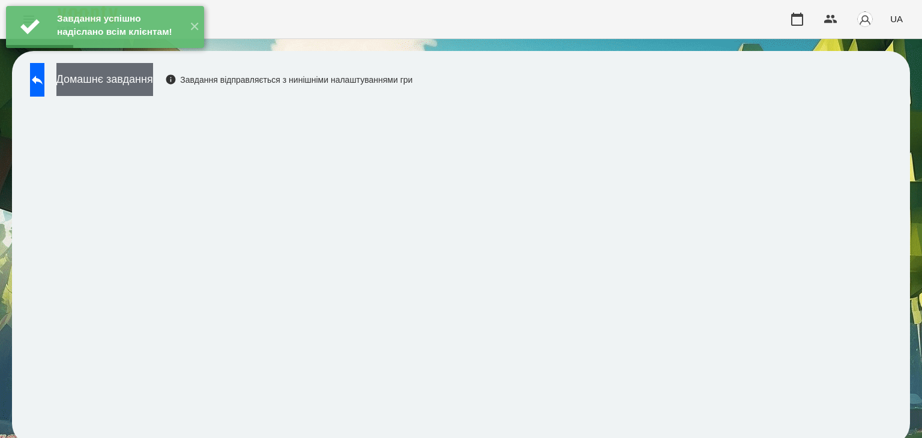
click at [153, 86] on button "Домашнє завдання" at bounding box center [104, 79] width 97 height 33
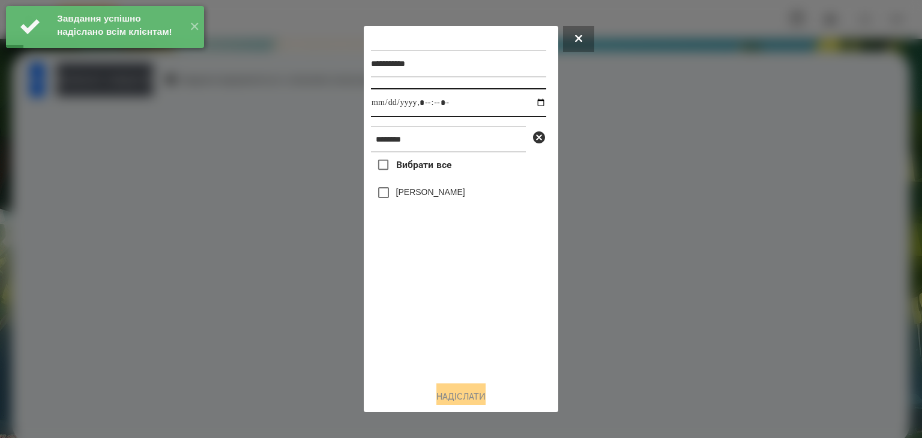
click at [530, 104] on input "datetime-local" at bounding box center [458, 102] width 175 height 29
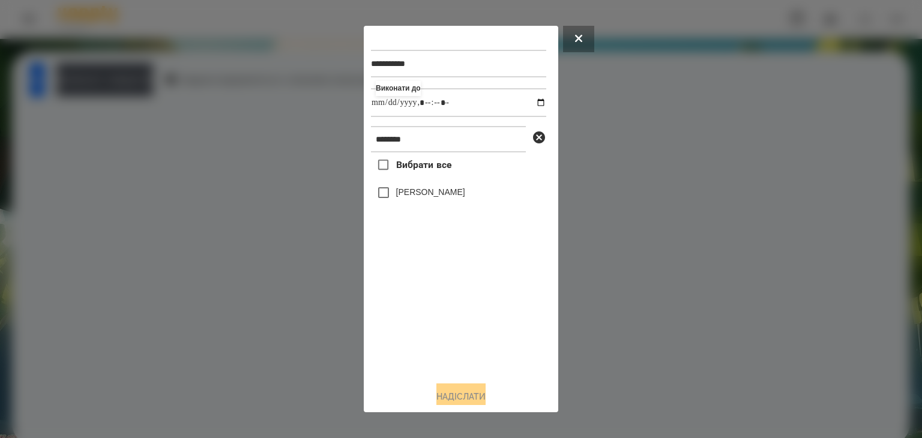
type input "**********"
click at [429, 325] on div "Вибрати все Горпинич Вероніка" at bounding box center [458, 261] width 175 height 219
click at [473, 393] on button "Надіслати" at bounding box center [460, 396] width 49 height 26
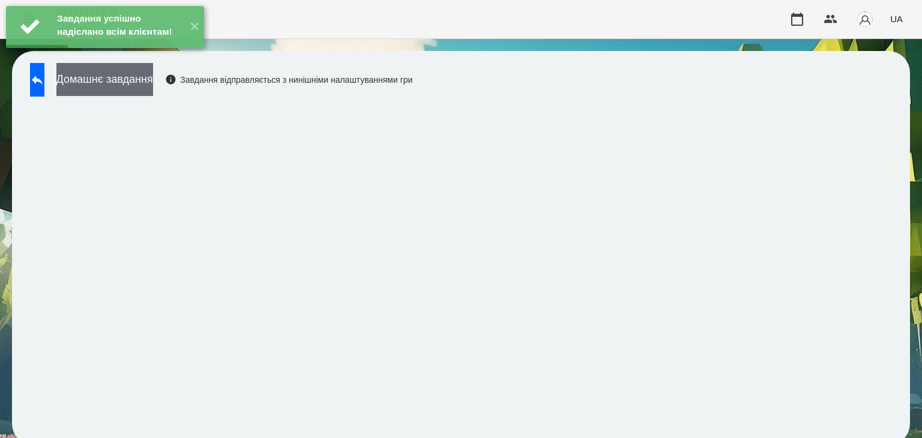
click at [153, 82] on button "Домашнє завдання" at bounding box center [104, 79] width 97 height 33
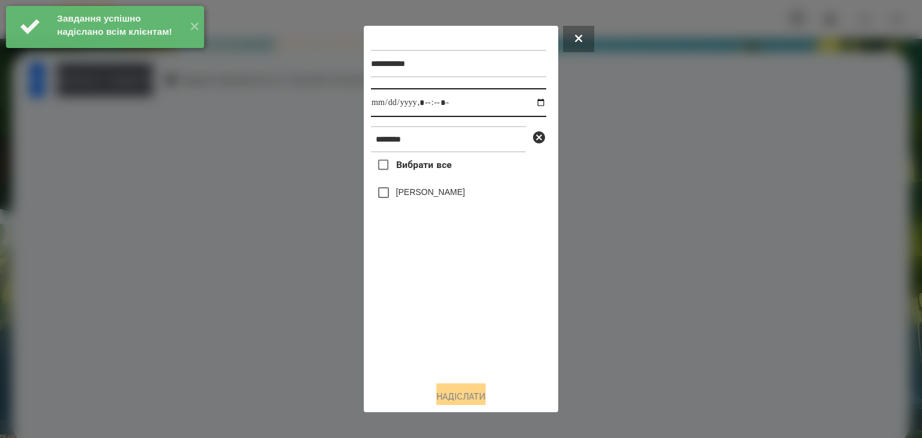
click at [528, 103] on input "datetime-local" at bounding box center [458, 102] width 175 height 29
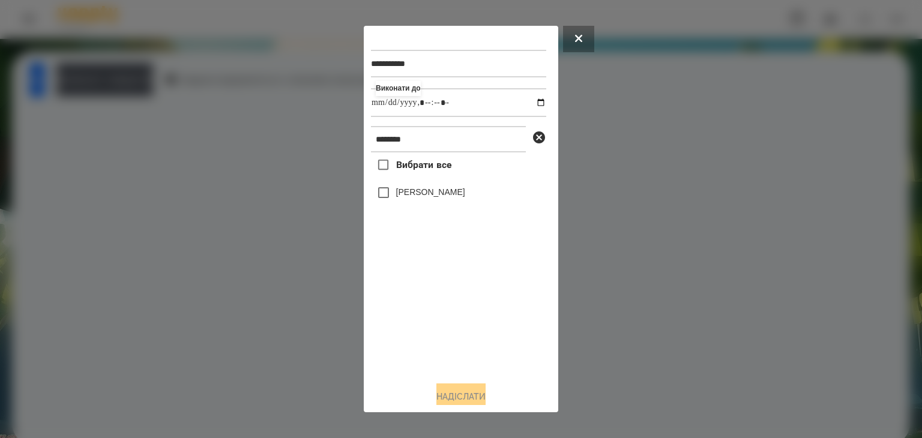
type input "**********"
click at [430, 337] on div "Вибрати все Горпинич Вероніка" at bounding box center [458, 261] width 175 height 219
click at [452, 396] on button "Надіслати" at bounding box center [460, 396] width 49 height 26
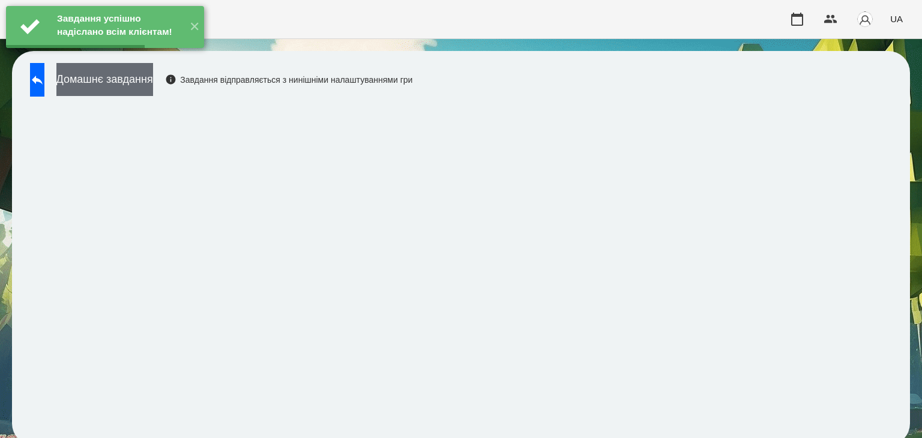
click at [153, 81] on button "Домашнє завдання" at bounding box center [104, 79] width 97 height 33
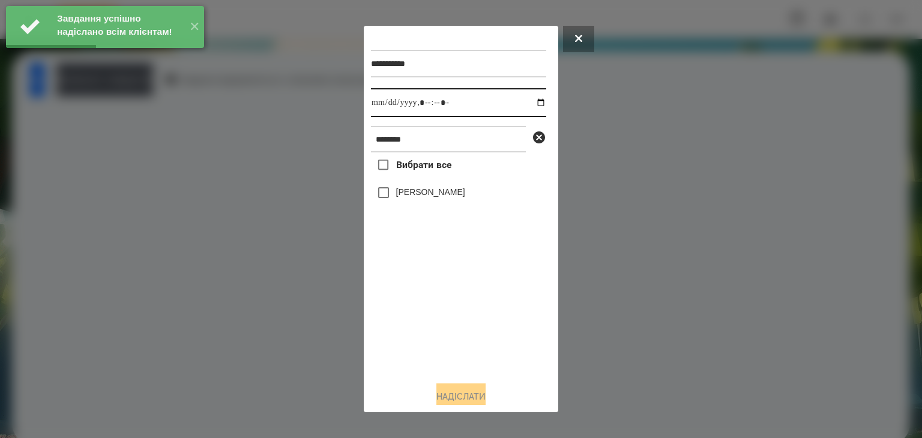
click at [529, 103] on input "datetime-local" at bounding box center [458, 102] width 175 height 29
type input "**********"
click at [436, 317] on div "Вибрати все Горпинич Вероніка" at bounding box center [458, 261] width 175 height 219
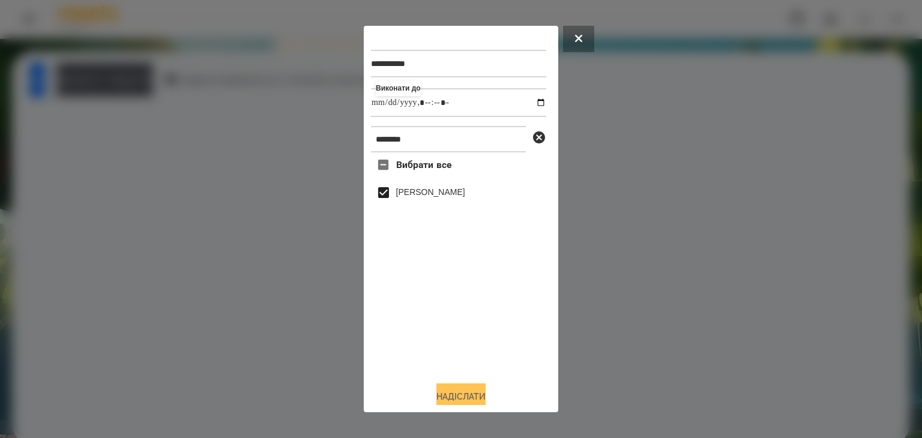
click at [468, 395] on button "Надіслати" at bounding box center [460, 396] width 49 height 26
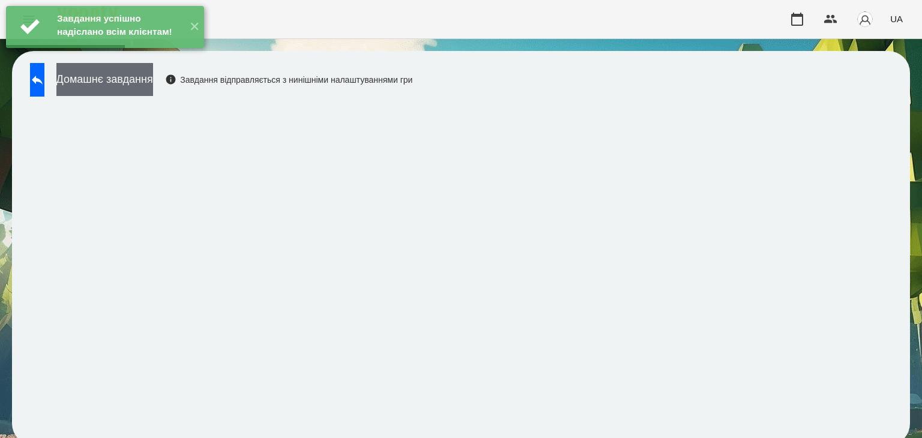
click at [153, 85] on button "Домашнє завдання" at bounding box center [104, 79] width 97 height 33
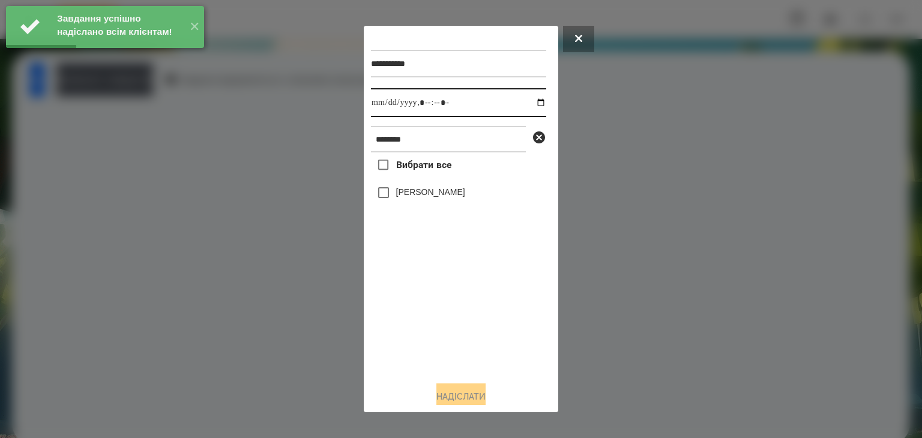
click at [530, 106] on input "datetime-local" at bounding box center [458, 102] width 175 height 29
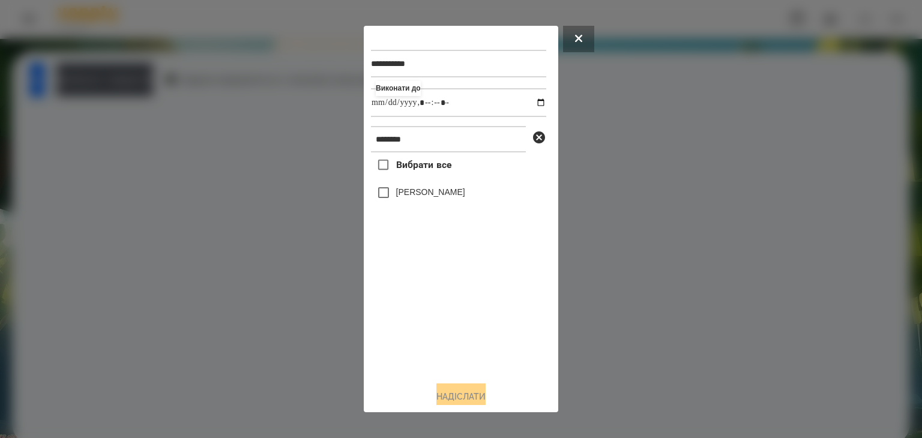
type input "**********"
drag, startPoint x: 445, startPoint y: 328, endPoint x: 393, endPoint y: 260, distance: 85.1
click at [442, 325] on div "Вибрати все Горпинич Вероніка" at bounding box center [458, 261] width 175 height 219
click at [471, 395] on button "Надіслати" at bounding box center [460, 396] width 49 height 26
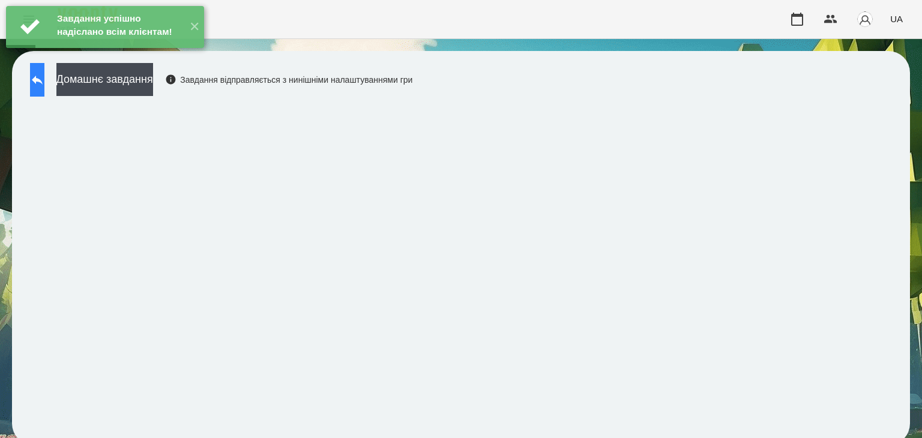
click at [43, 82] on icon at bounding box center [37, 80] width 11 height 9
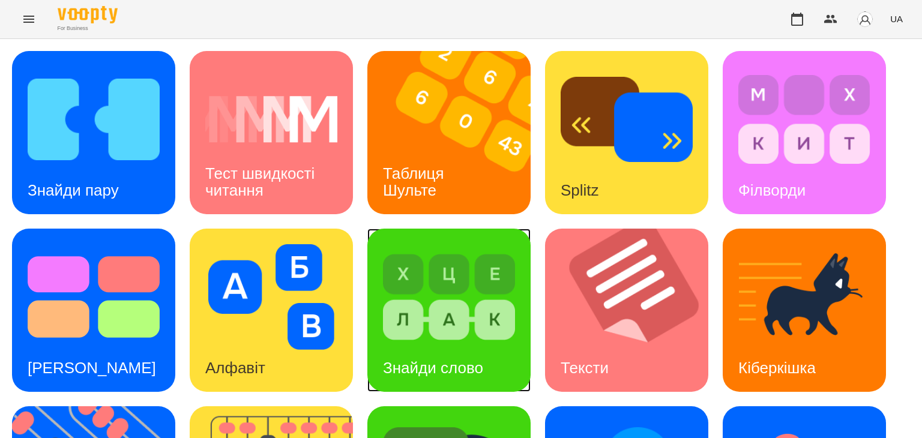
click at [436, 329] on img at bounding box center [449, 297] width 132 height 106
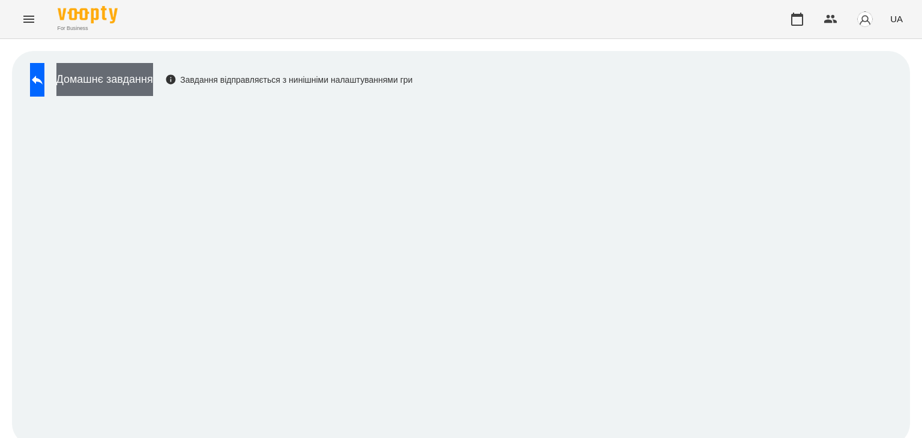
click at [143, 79] on button "Домашнє завдання" at bounding box center [104, 79] width 97 height 33
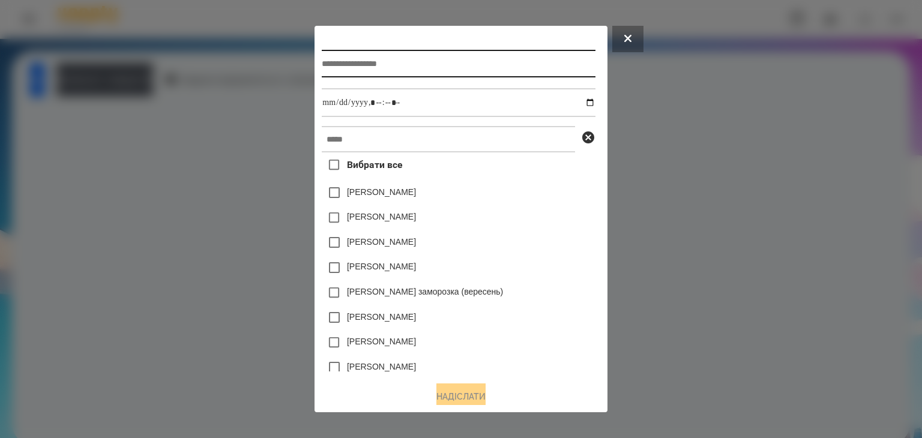
click at [374, 64] on input "text" at bounding box center [458, 64] width 273 height 28
type input "**********"
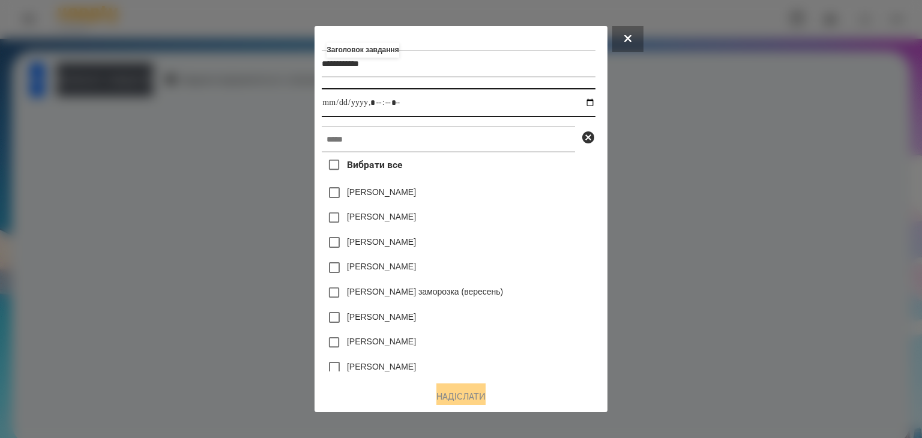
click at [590, 104] on input "datetime-local" at bounding box center [458, 102] width 273 height 29
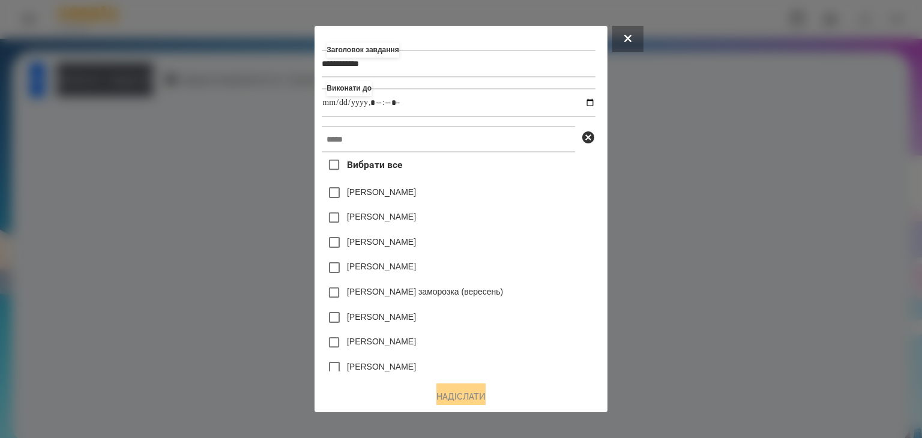
type input "**********"
click at [574, 248] on div "[PERSON_NAME]" at bounding box center [458, 242] width 273 height 25
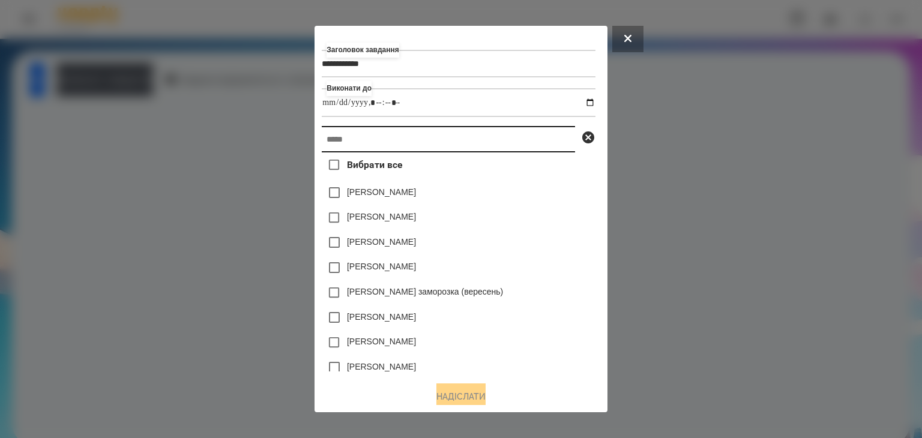
click at [343, 146] on input "text" at bounding box center [448, 139] width 253 height 26
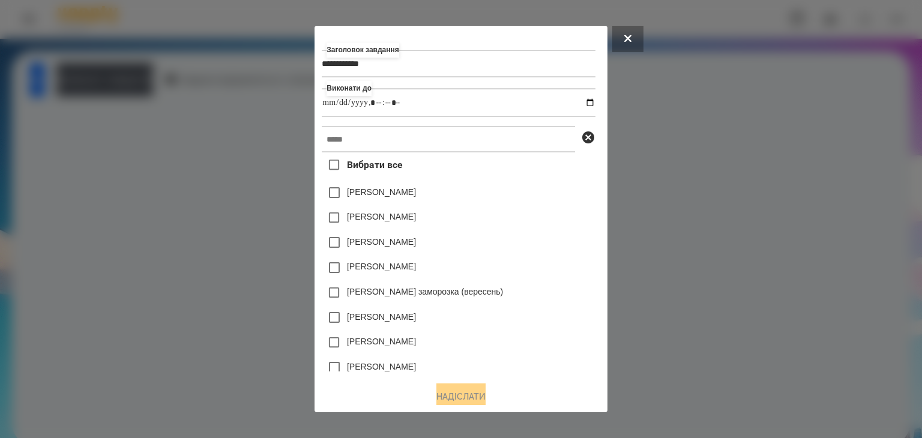
click at [774, 237] on div at bounding box center [461, 219] width 922 height 438
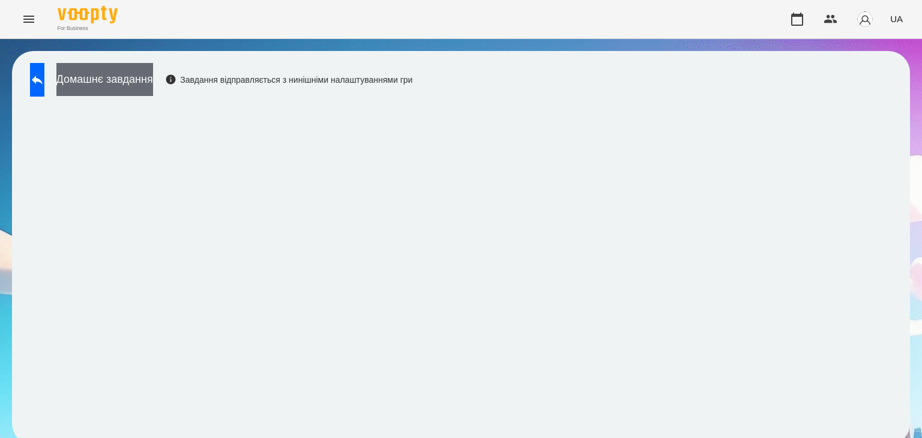
click at [153, 80] on button "Домашнє завдання" at bounding box center [104, 79] width 97 height 33
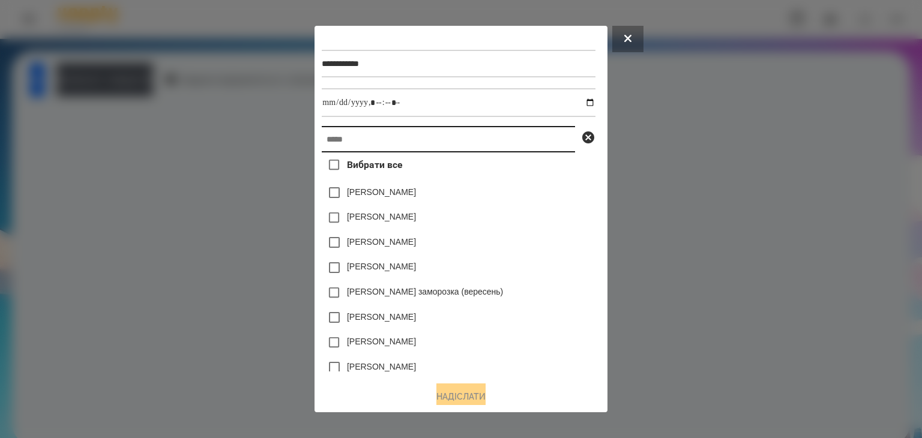
click at [346, 143] on input "text" at bounding box center [448, 139] width 253 height 26
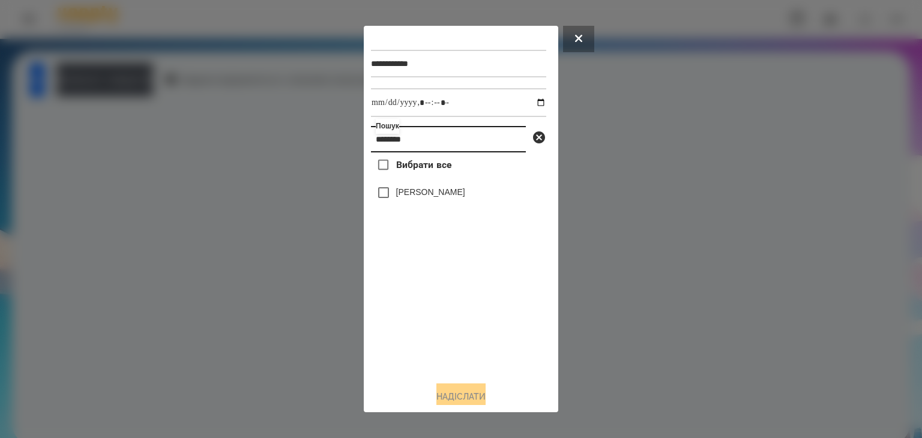
type input "********"
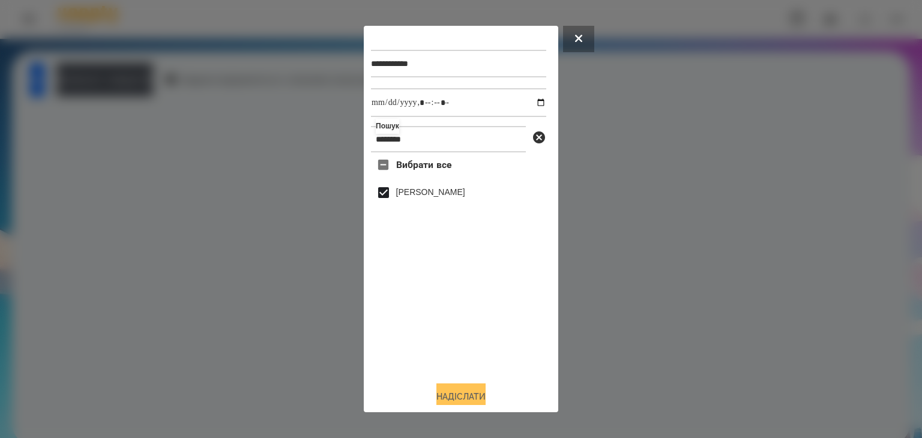
click at [468, 395] on button "Надіслати" at bounding box center [460, 396] width 49 height 26
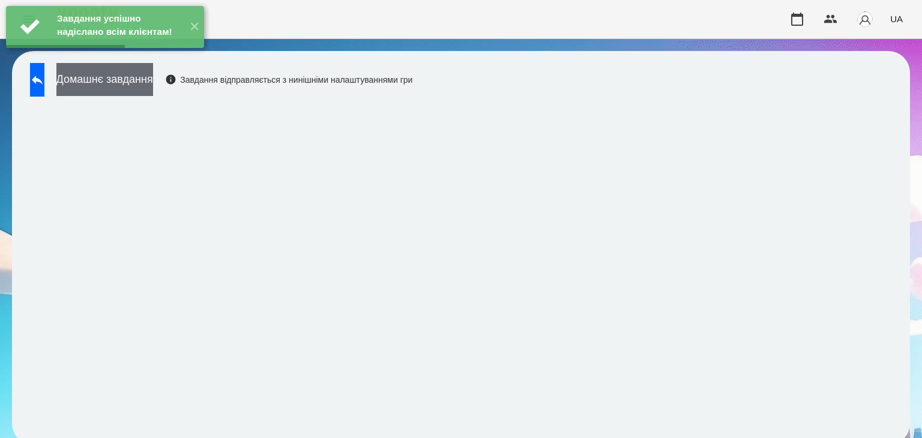
click at [153, 82] on button "Домашнє завдання" at bounding box center [104, 79] width 97 height 33
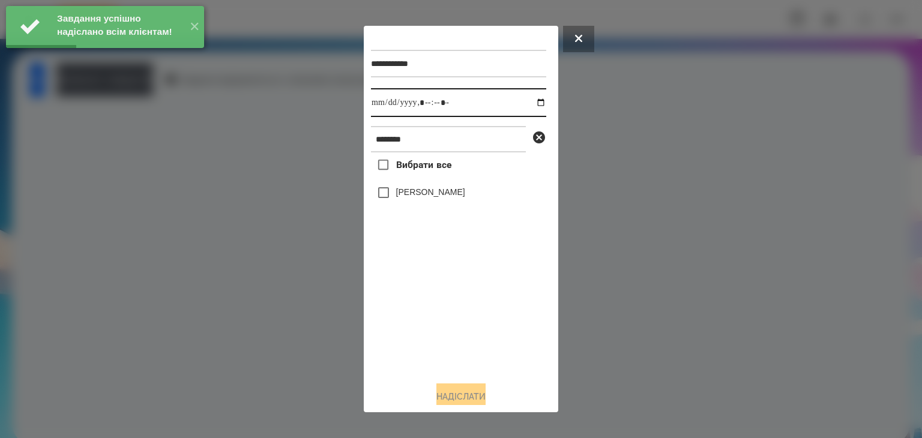
click at [530, 106] on input "datetime-local" at bounding box center [458, 102] width 175 height 29
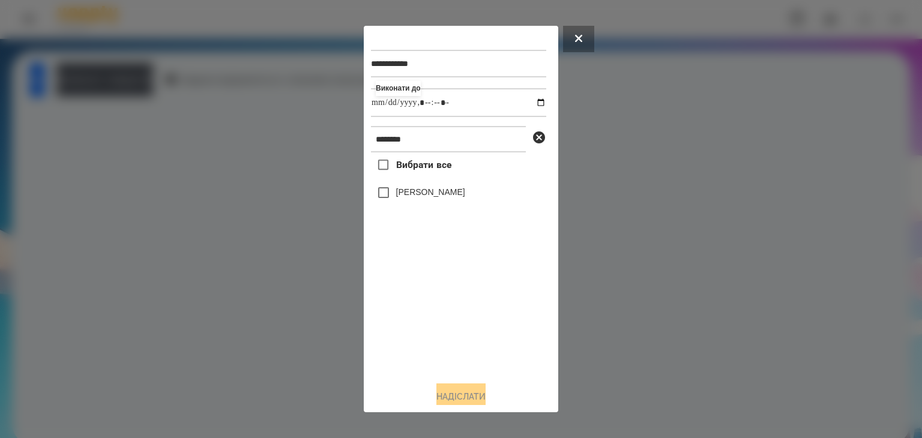
type input "**********"
click at [423, 310] on div "Вибрати все Горпинич Вероніка" at bounding box center [458, 261] width 175 height 219
drag, startPoint x: 479, startPoint y: 398, endPoint x: 526, endPoint y: 353, distance: 64.1
click at [480, 398] on button "Надіслати" at bounding box center [460, 396] width 49 height 26
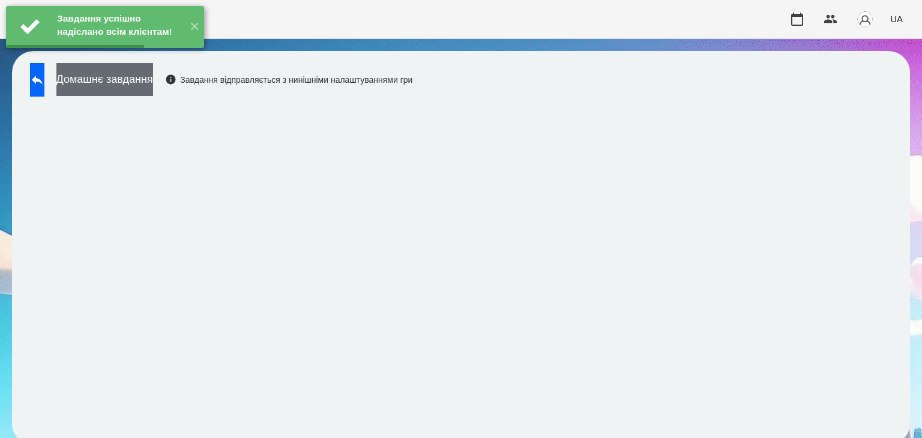
click at [153, 80] on button "Домашнє завдання" at bounding box center [104, 79] width 97 height 33
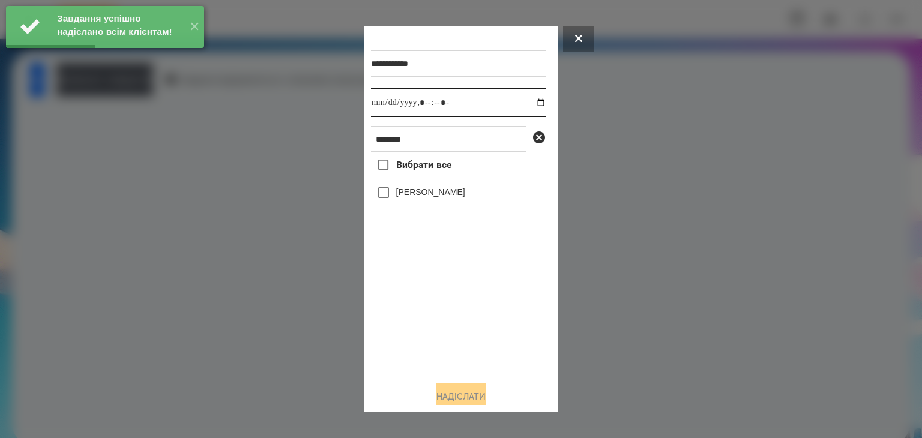
click at [529, 104] on input "datetime-local" at bounding box center [458, 102] width 175 height 29
type input "**********"
click at [430, 343] on div "Вибрати все Горпинич Вероніка" at bounding box center [458, 261] width 175 height 219
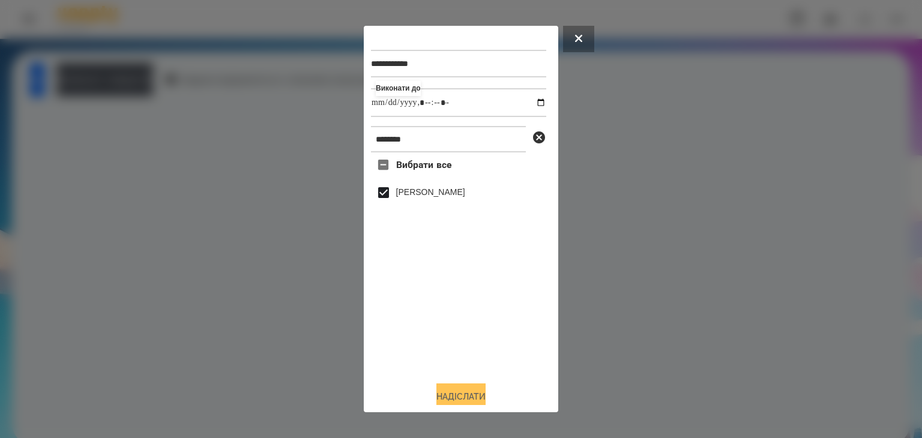
drag, startPoint x: 466, startPoint y: 396, endPoint x: 482, endPoint y: 390, distance: 17.3
click at [467, 396] on button "Надіслати" at bounding box center [460, 396] width 49 height 26
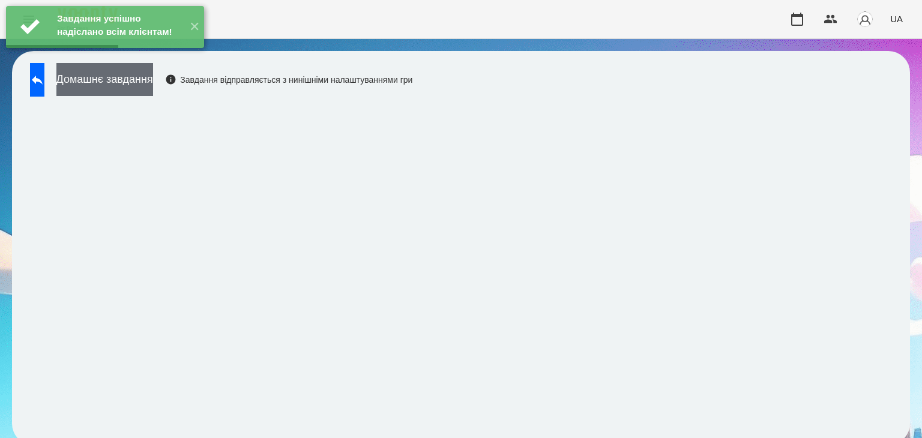
click at [153, 76] on button "Домашнє завдання" at bounding box center [104, 79] width 97 height 33
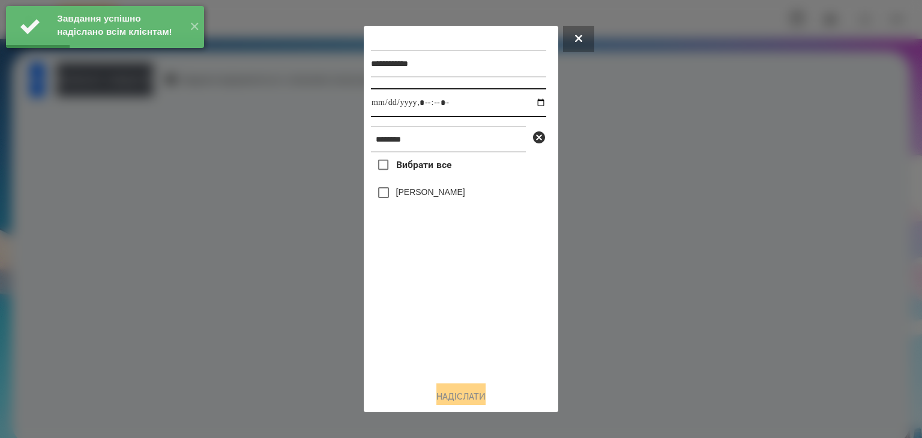
click at [531, 104] on input "datetime-local" at bounding box center [458, 102] width 175 height 29
type input "**********"
drag, startPoint x: 436, startPoint y: 343, endPoint x: 401, endPoint y: 261, distance: 89.3
click at [436, 341] on div "Вибрати все Горпинич Вероніка" at bounding box center [458, 261] width 175 height 219
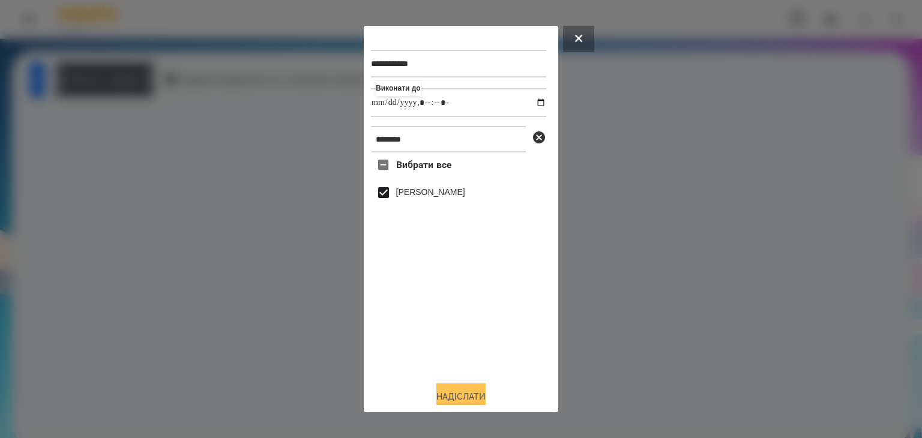
click at [475, 398] on button "Надіслати" at bounding box center [460, 396] width 49 height 26
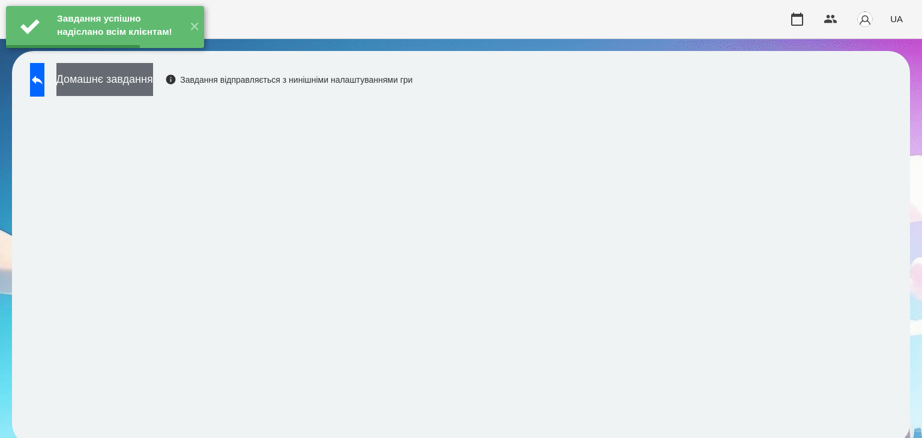
click at [153, 82] on button "Домашнє завдання" at bounding box center [104, 79] width 97 height 33
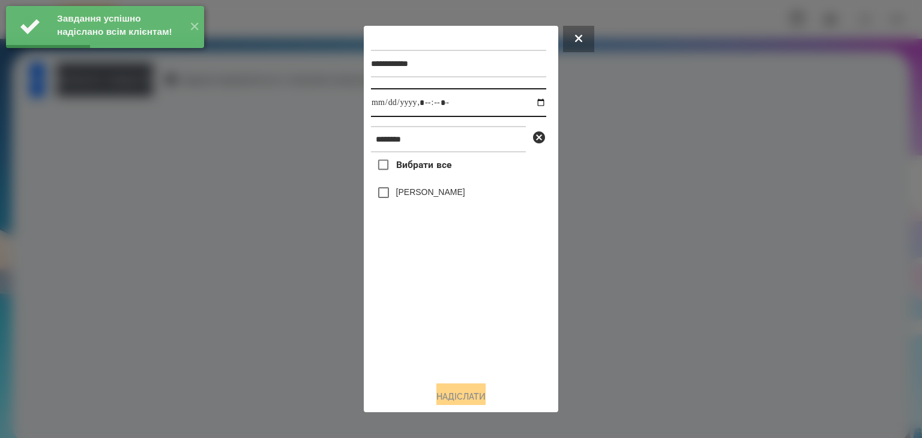
click at [529, 104] on input "datetime-local" at bounding box center [458, 102] width 175 height 29
type input "**********"
drag, startPoint x: 446, startPoint y: 328, endPoint x: 429, endPoint y: 293, distance: 38.9
click at [445, 323] on div "Вибрати все Горпинич Вероніка" at bounding box center [458, 261] width 175 height 219
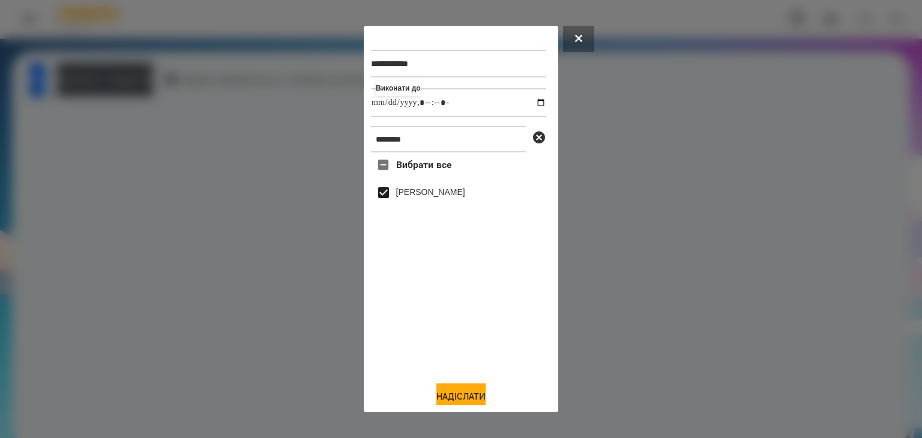
drag, startPoint x: 472, startPoint y: 397, endPoint x: 487, endPoint y: 333, distance: 65.5
click at [473, 397] on button "Надіслати" at bounding box center [460, 396] width 49 height 26
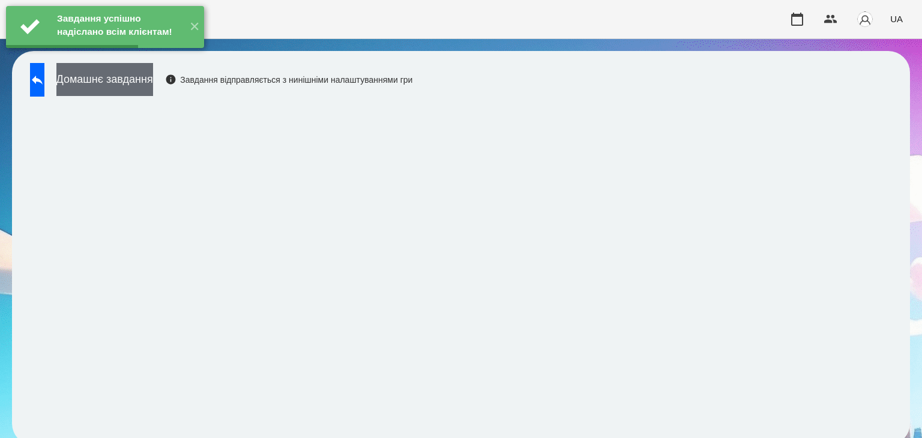
click at [153, 79] on button "Домашнє завдання" at bounding box center [104, 79] width 97 height 33
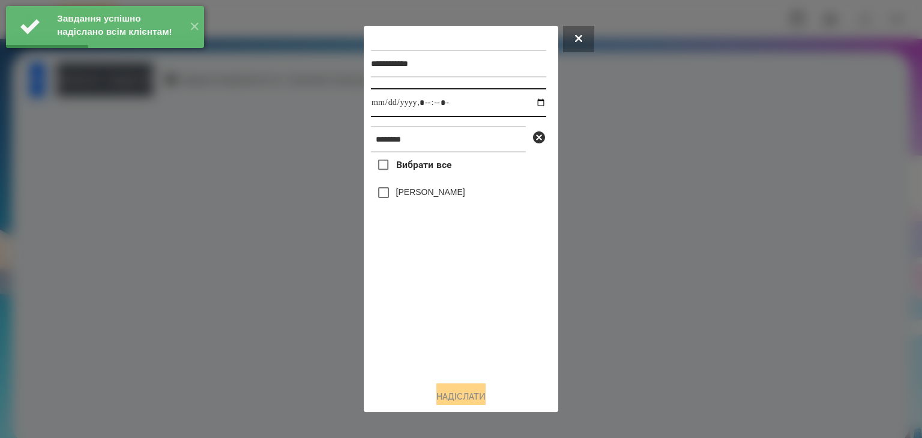
click at [535, 104] on input "datetime-local" at bounding box center [458, 102] width 175 height 29
type input "**********"
click at [467, 346] on div "Вибрати все Горпинич Вероніка" at bounding box center [458, 261] width 175 height 219
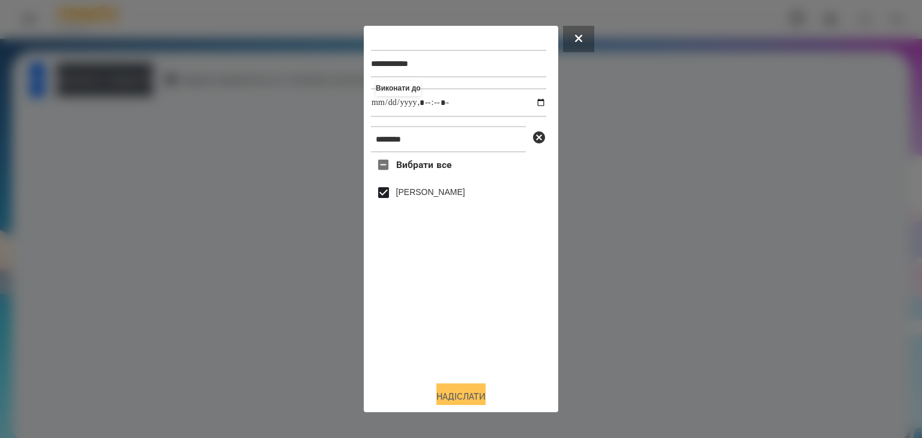
click at [466, 394] on button "Надіслати" at bounding box center [460, 396] width 49 height 26
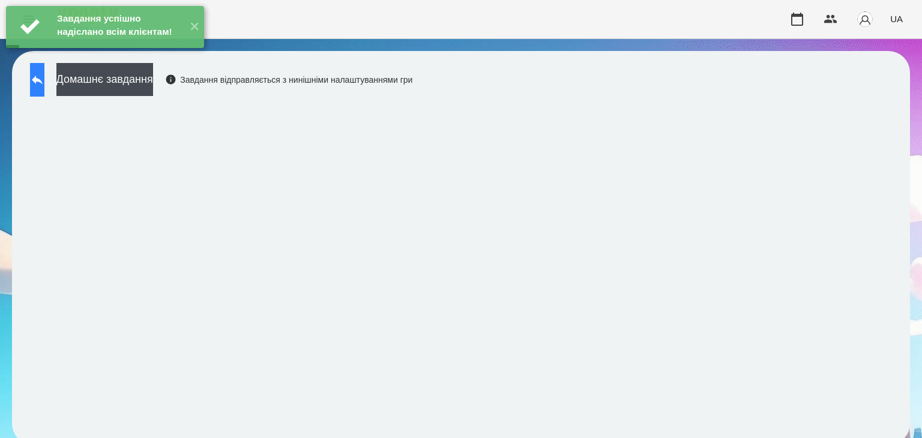
click at [44, 86] on icon at bounding box center [37, 80] width 14 height 14
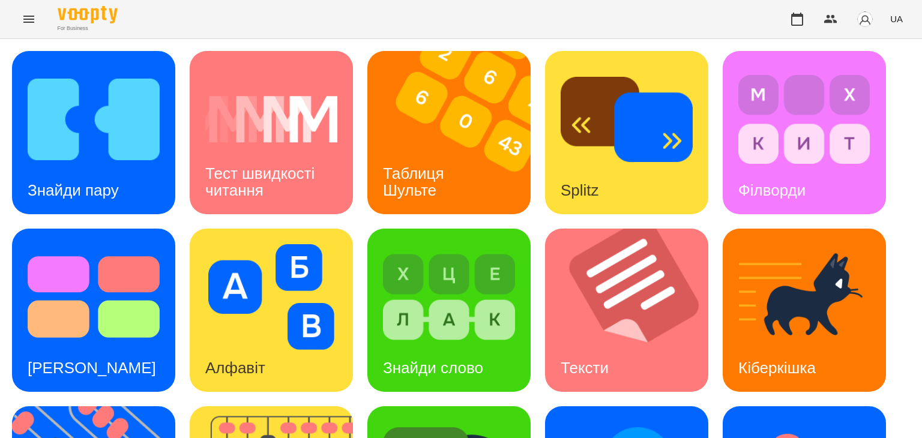
scroll to position [180, 0]
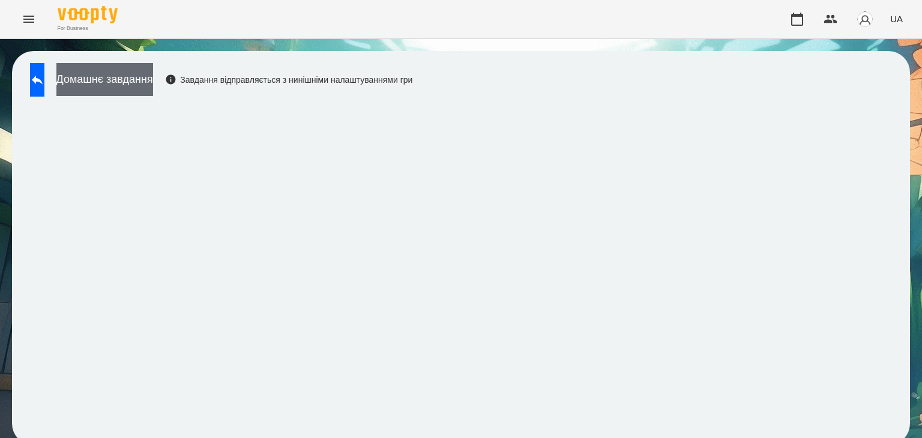
click at [153, 82] on button "Домашнє завдання" at bounding box center [104, 79] width 97 height 33
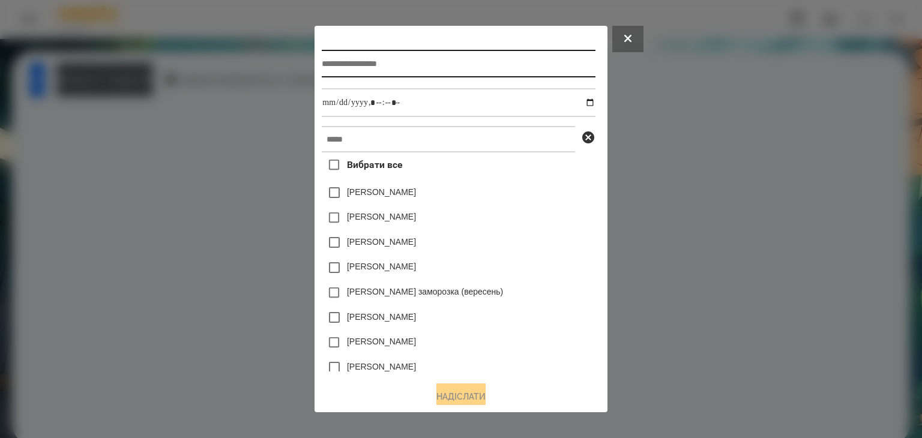
click at [338, 64] on input "text" at bounding box center [458, 64] width 273 height 28
type input "**********"
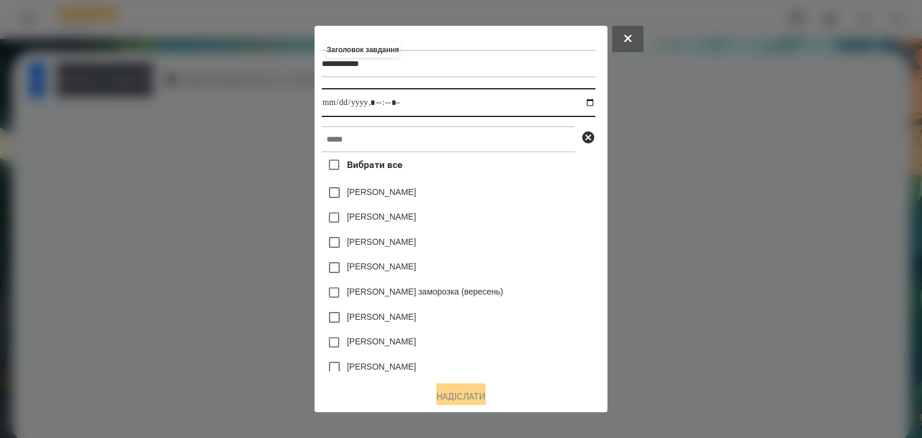
click at [592, 104] on input "datetime-local" at bounding box center [458, 102] width 273 height 29
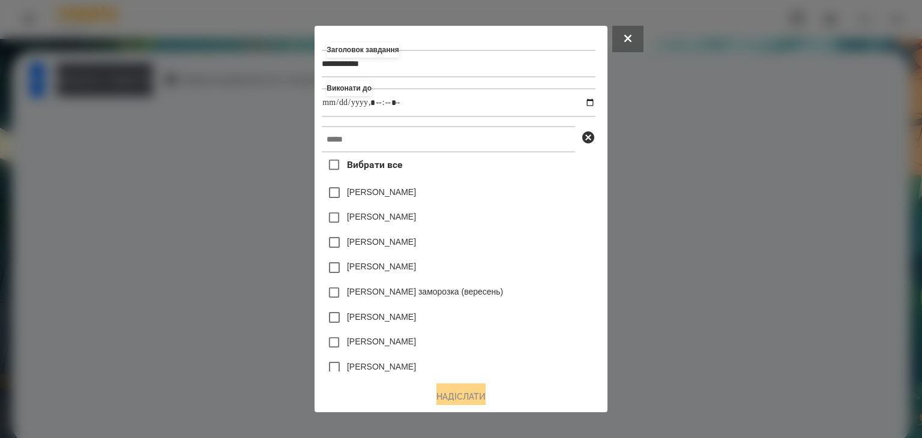
type input "**********"
drag, startPoint x: 553, startPoint y: 226, endPoint x: 516, endPoint y: 200, distance: 45.6
click at [553, 226] on div "[PERSON_NAME]" at bounding box center [458, 217] width 273 height 25
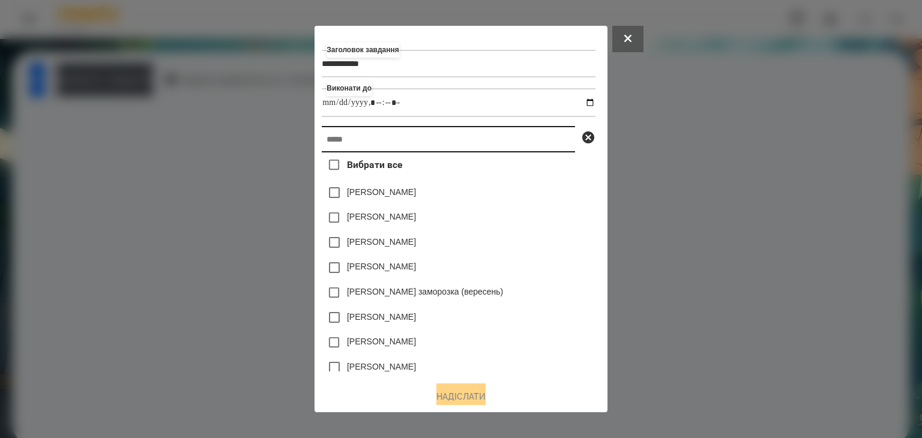
click at [338, 138] on input "text" at bounding box center [448, 139] width 253 height 26
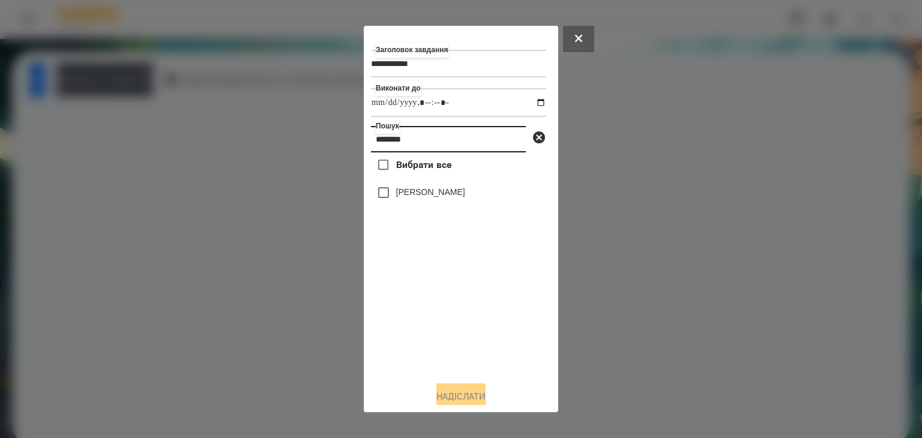
type input "********"
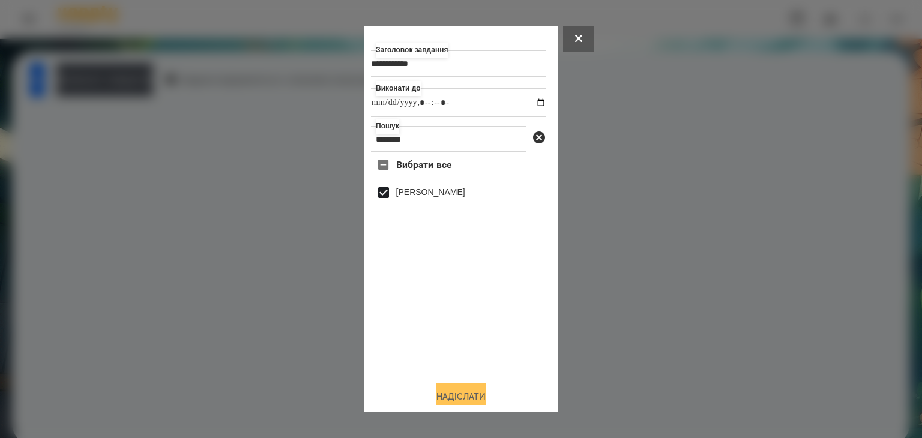
click at [473, 398] on button "Надіслати" at bounding box center [460, 396] width 49 height 26
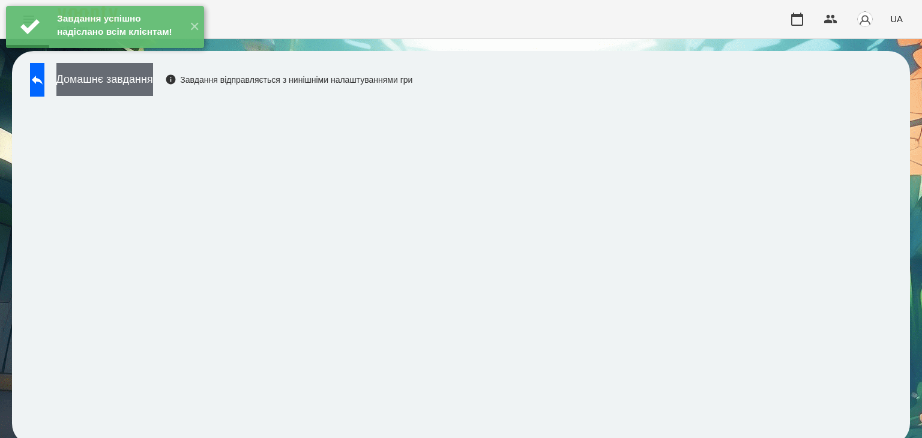
click at [153, 83] on button "Домашнє завдання" at bounding box center [104, 79] width 97 height 33
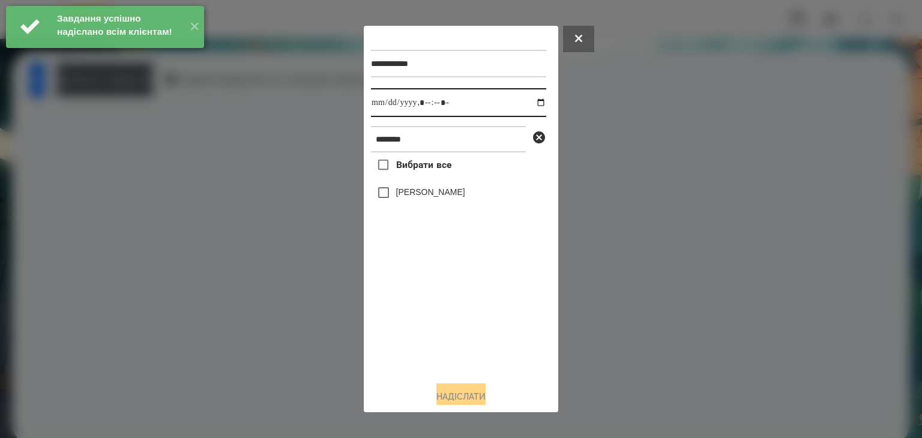
click at [526, 103] on input "datetime-local" at bounding box center [458, 102] width 175 height 29
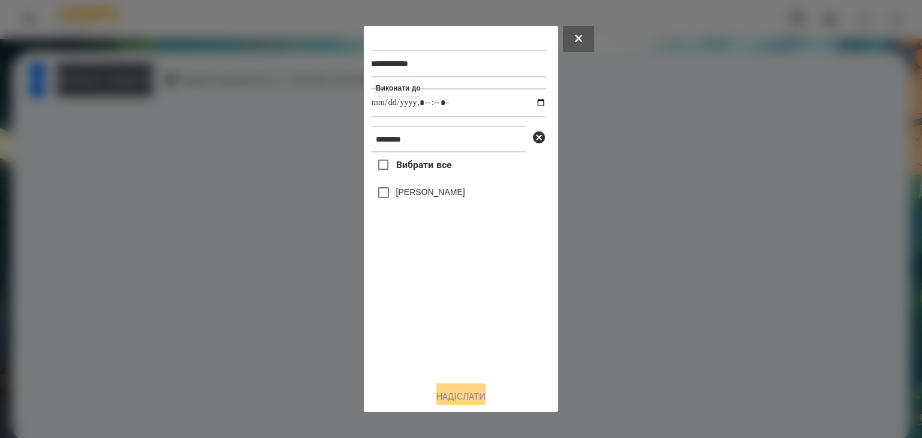
type input "**********"
drag, startPoint x: 419, startPoint y: 340, endPoint x: 403, endPoint y: 292, distance: 50.7
click at [419, 335] on div "Вибрати все Горпинич Вероніка" at bounding box center [458, 261] width 175 height 219
click at [474, 392] on button "Надіслати" at bounding box center [460, 396] width 49 height 26
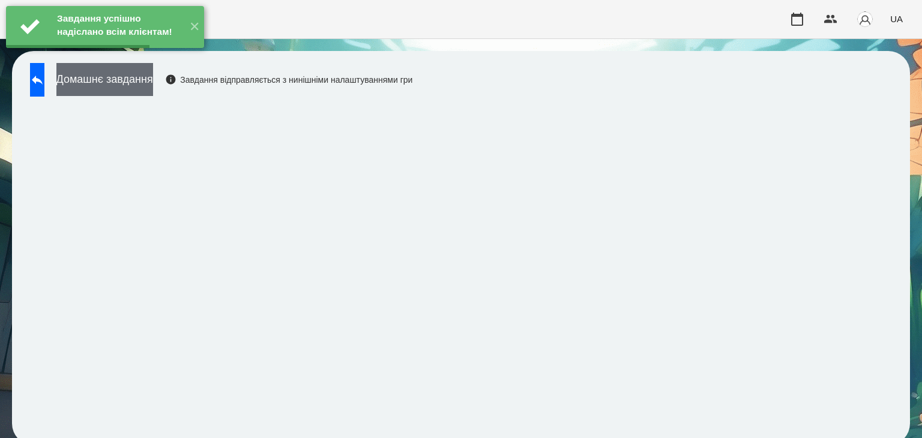
click at [153, 81] on button "Домашнє завдання" at bounding box center [104, 79] width 97 height 33
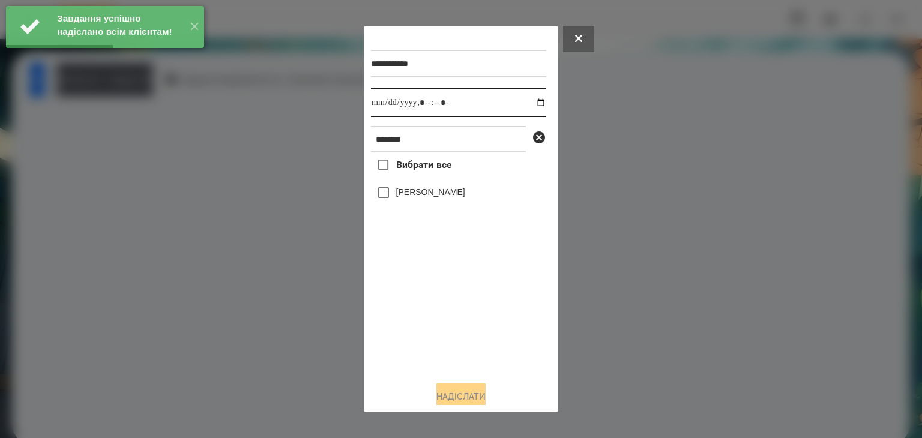
click at [530, 104] on input "datetime-local" at bounding box center [458, 102] width 175 height 29
type input "**********"
click at [430, 337] on div "Вибрати все Горпинич Вероніка" at bounding box center [458, 261] width 175 height 219
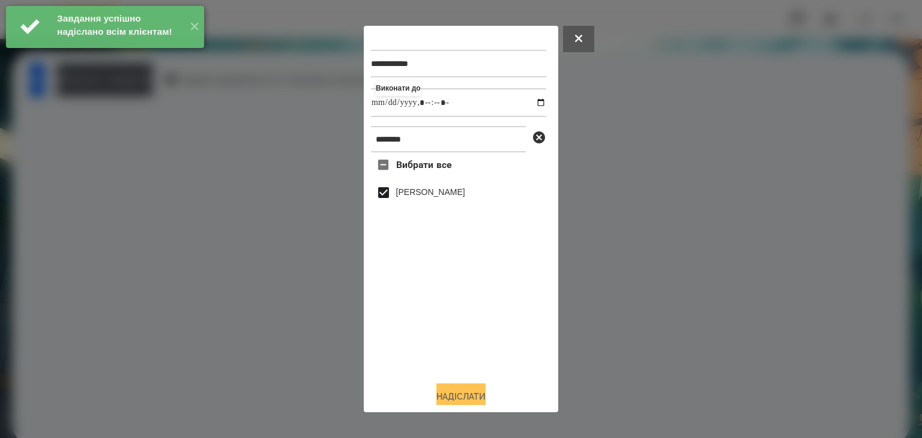
click at [470, 394] on button "Надіслати" at bounding box center [460, 396] width 49 height 26
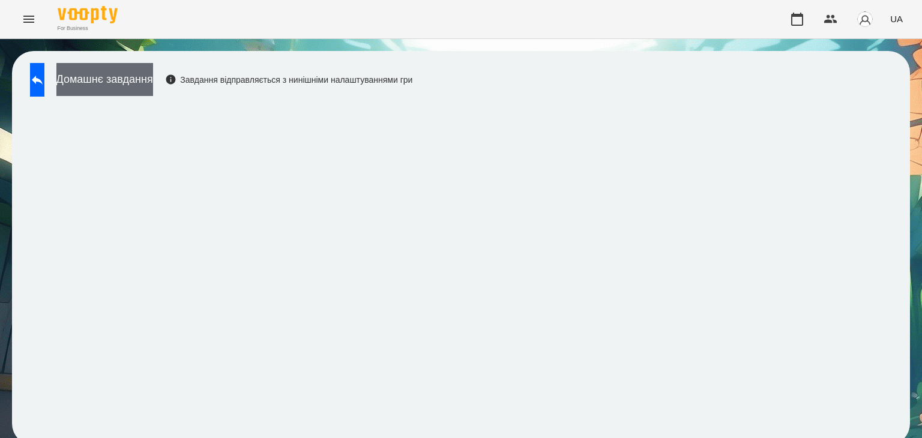
click at [153, 73] on button "Домашнє завдання" at bounding box center [104, 79] width 97 height 33
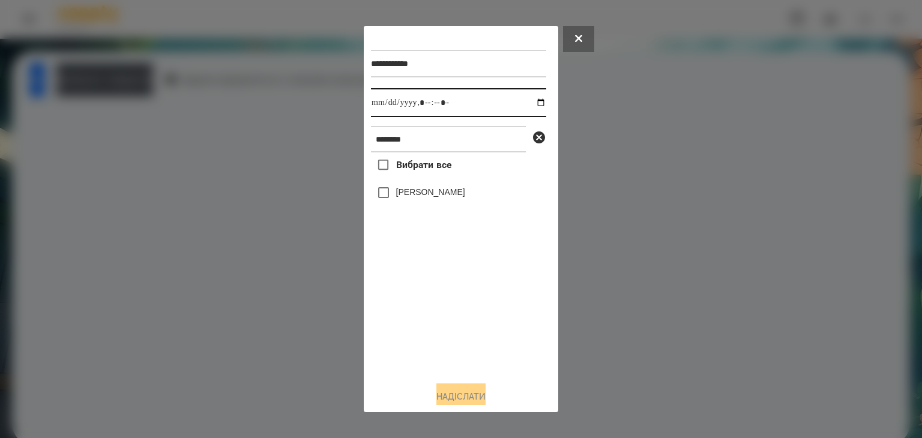
click at [530, 104] on input "datetime-local" at bounding box center [458, 102] width 175 height 29
type input "**********"
click at [440, 347] on div "Вибрати все Горпинич Вероніка" at bounding box center [458, 261] width 175 height 219
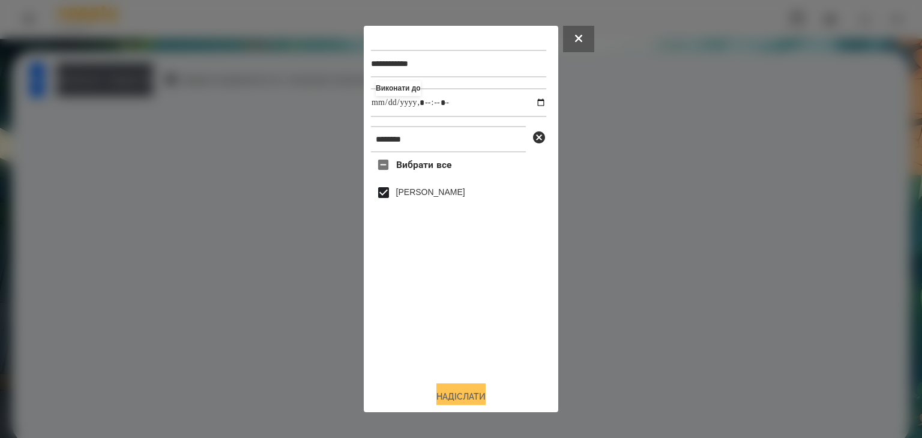
click at [477, 394] on button "Надіслати" at bounding box center [460, 396] width 49 height 26
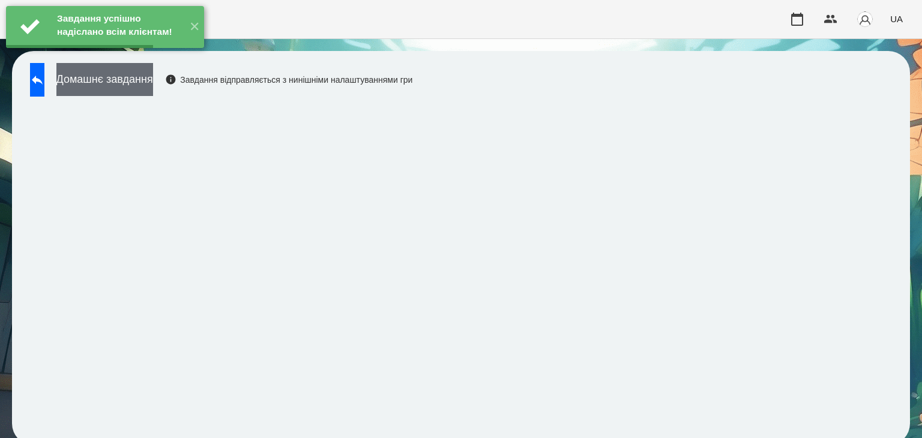
click at [153, 83] on button "Домашнє завдання" at bounding box center [104, 79] width 97 height 33
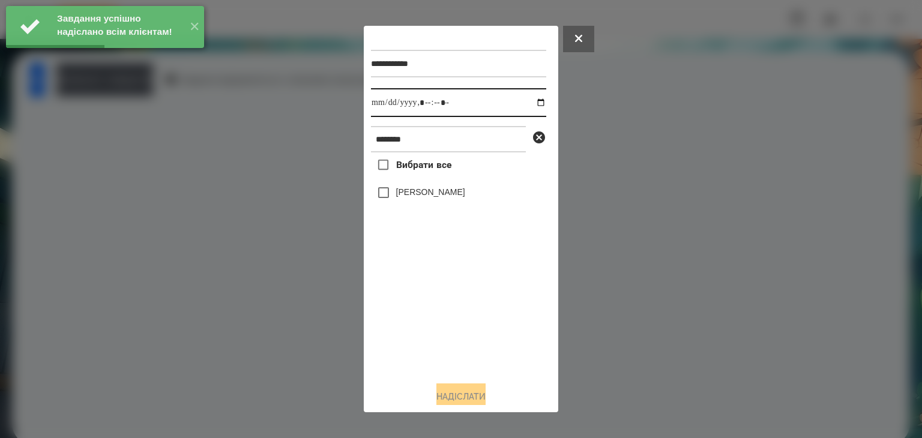
click at [531, 106] on input "datetime-local" at bounding box center [458, 102] width 175 height 29
type input "**********"
drag, startPoint x: 436, startPoint y: 342, endPoint x: 422, endPoint y: 299, distance: 45.5
click at [436, 340] on div "Вибрати все Горпинич Вероніка" at bounding box center [458, 261] width 175 height 219
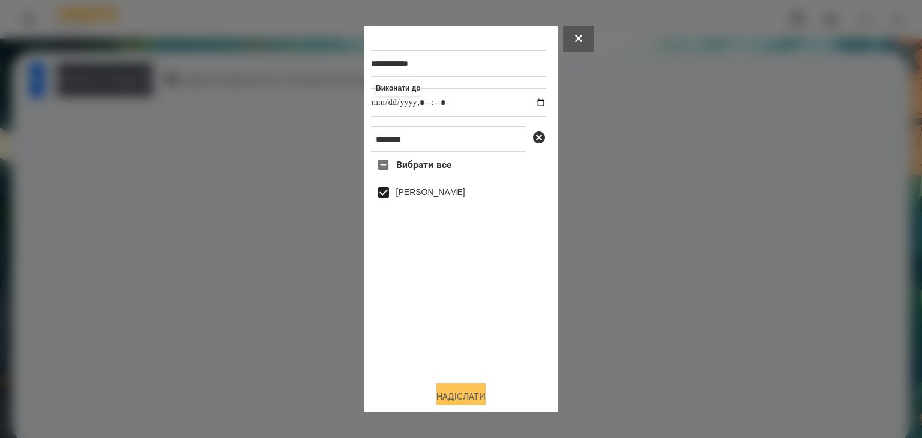
click at [482, 392] on button "Надіслати" at bounding box center [460, 396] width 49 height 26
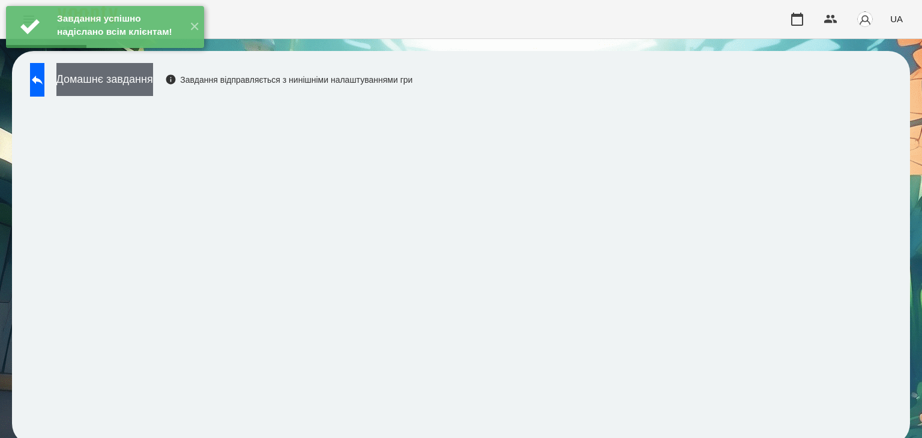
click at [153, 82] on button "Домашнє завдання" at bounding box center [104, 79] width 97 height 33
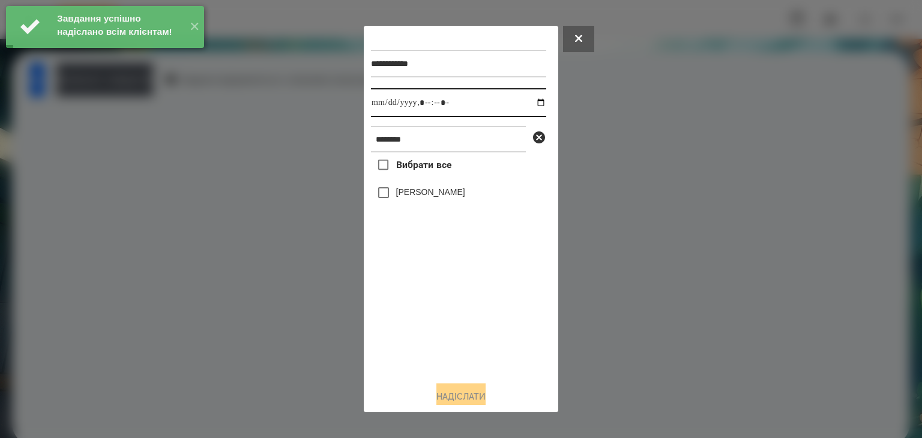
click at [530, 105] on input "datetime-local" at bounding box center [458, 102] width 175 height 29
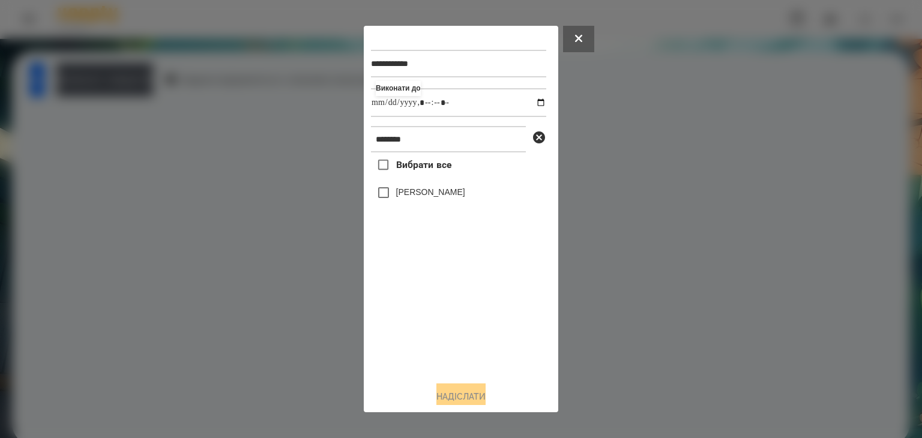
type input "**********"
drag, startPoint x: 485, startPoint y: 367, endPoint x: 428, endPoint y: 311, distance: 79.3
click at [479, 362] on div "Вибрати все Горпинич Вероніка" at bounding box center [458, 261] width 175 height 219
click at [476, 398] on button "Надіслати" at bounding box center [460, 396] width 49 height 26
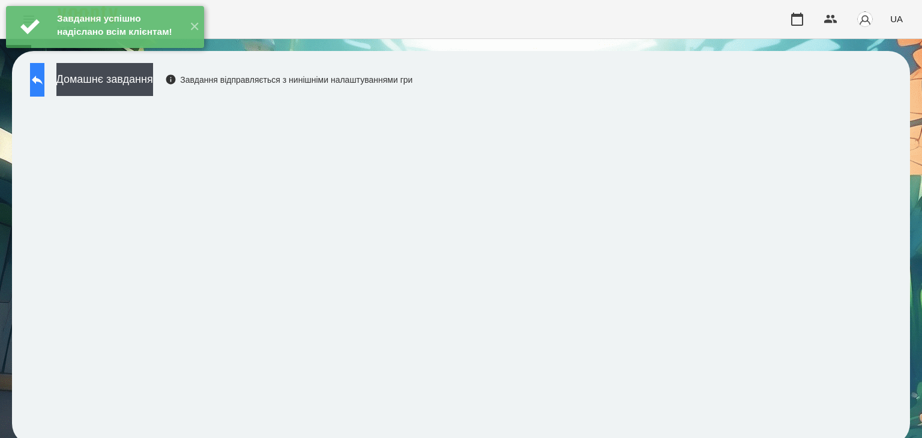
click at [43, 79] on icon at bounding box center [37, 80] width 11 height 9
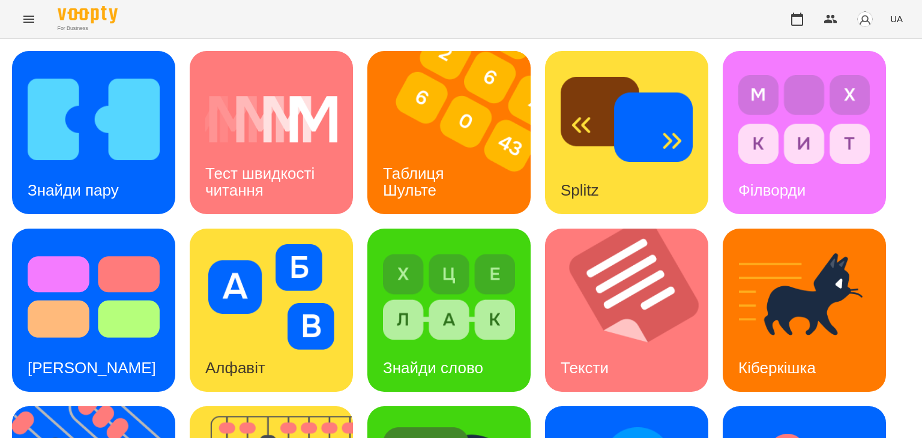
scroll to position [180, 0]
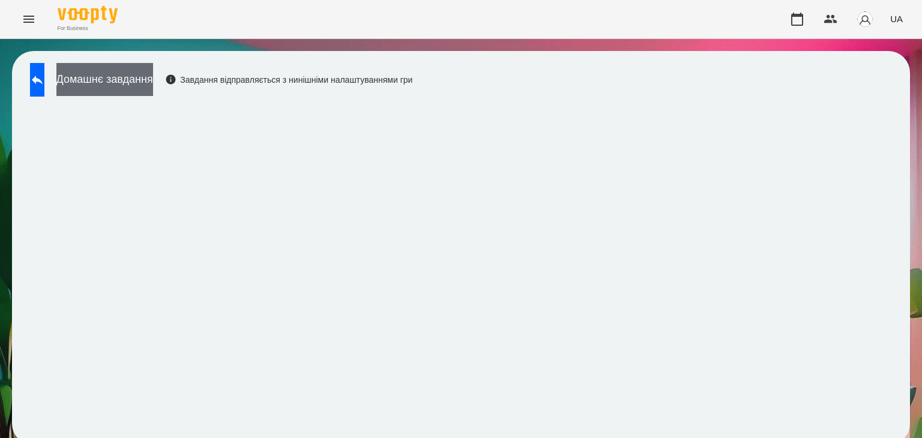
click at [153, 78] on button "Домашнє завдання" at bounding box center [104, 79] width 97 height 33
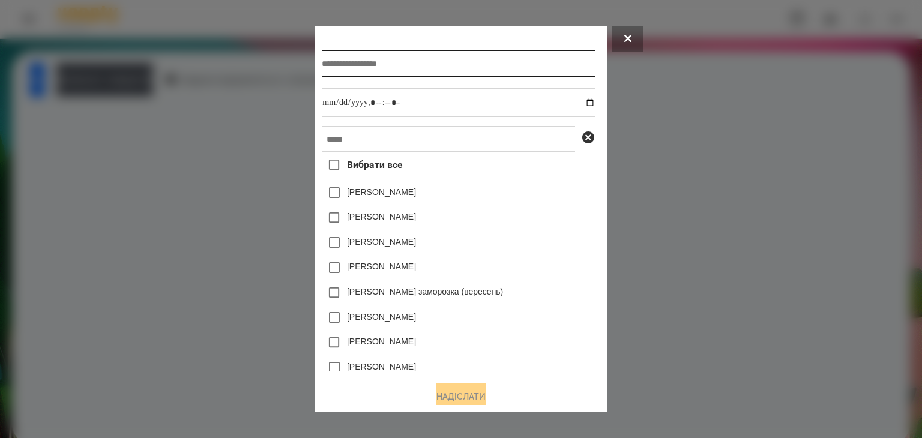
click at [326, 62] on input "text" at bounding box center [458, 64] width 273 height 28
type input "**********"
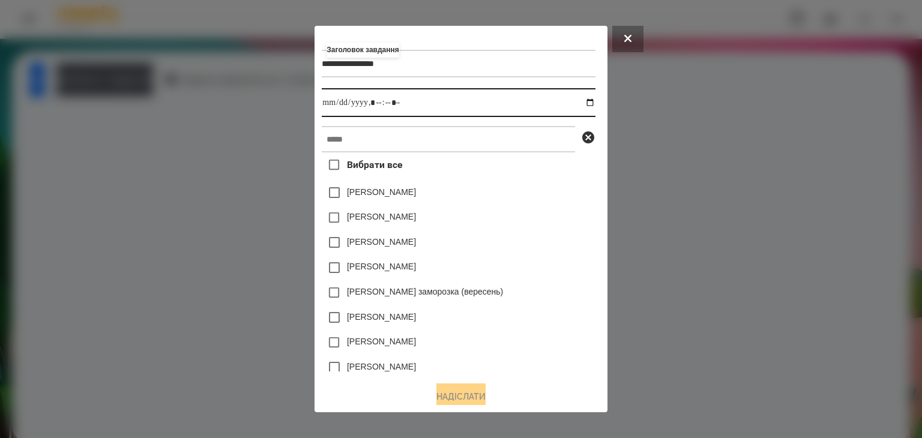
click at [589, 104] on input "datetime-local" at bounding box center [458, 102] width 273 height 29
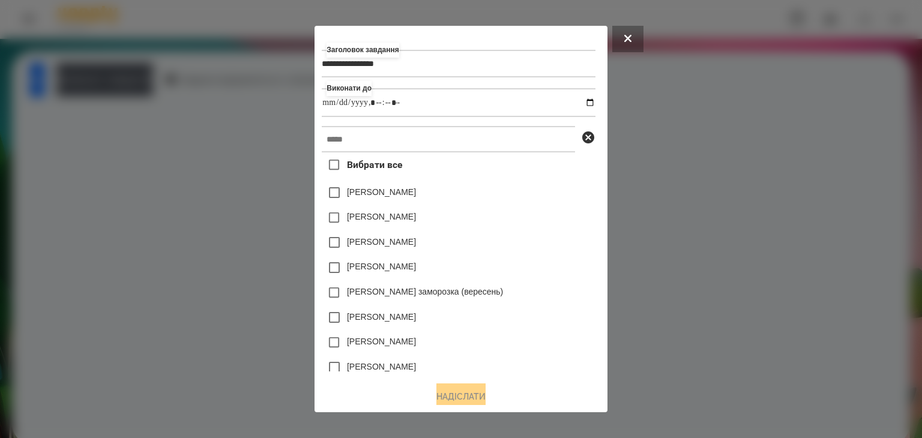
type input "**********"
click at [557, 259] on div "[PERSON_NAME]" at bounding box center [458, 267] width 273 height 25
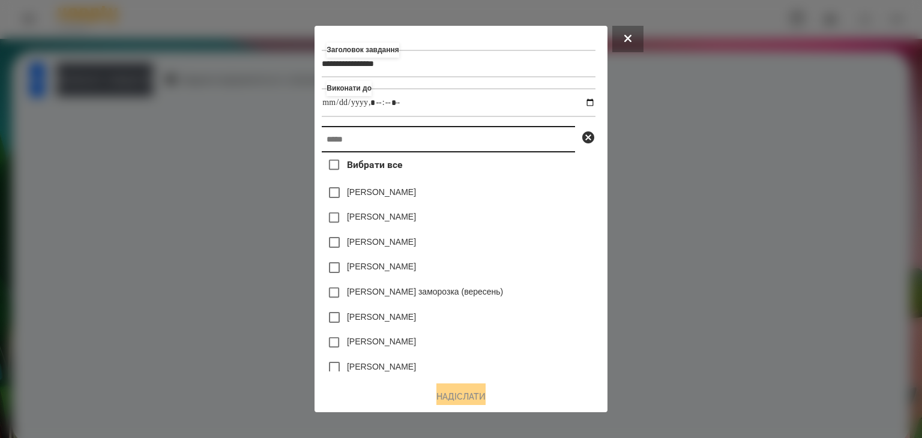
click at [343, 146] on input "text" at bounding box center [448, 139] width 253 height 26
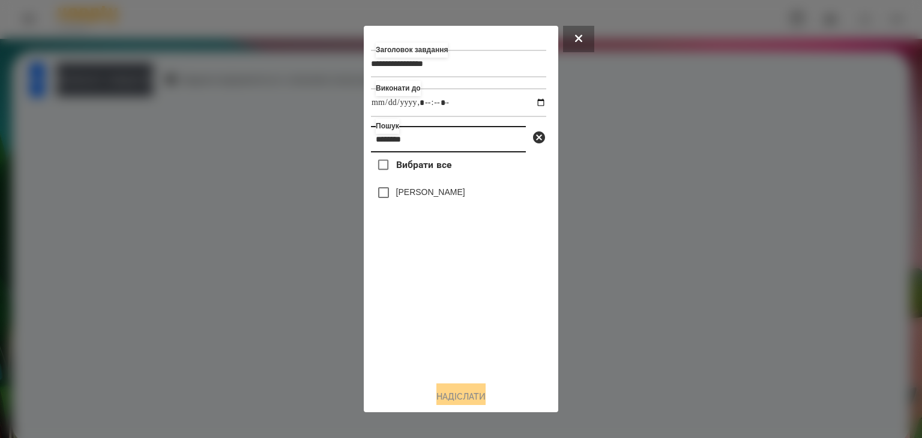
type input "********"
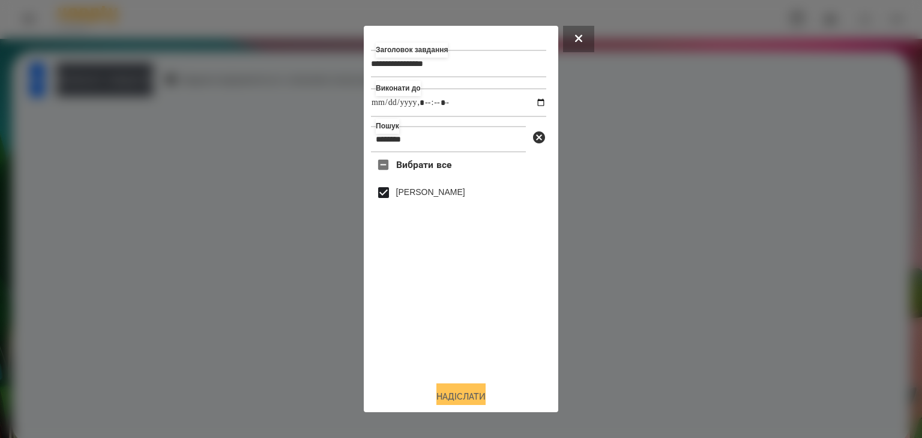
click at [478, 397] on button "Надіслати" at bounding box center [460, 396] width 49 height 26
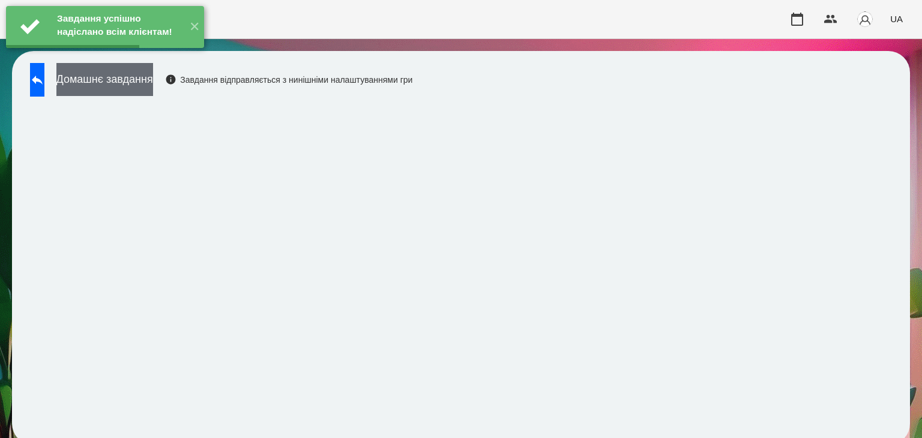
click at [153, 88] on button "Домашнє завдання" at bounding box center [104, 79] width 97 height 33
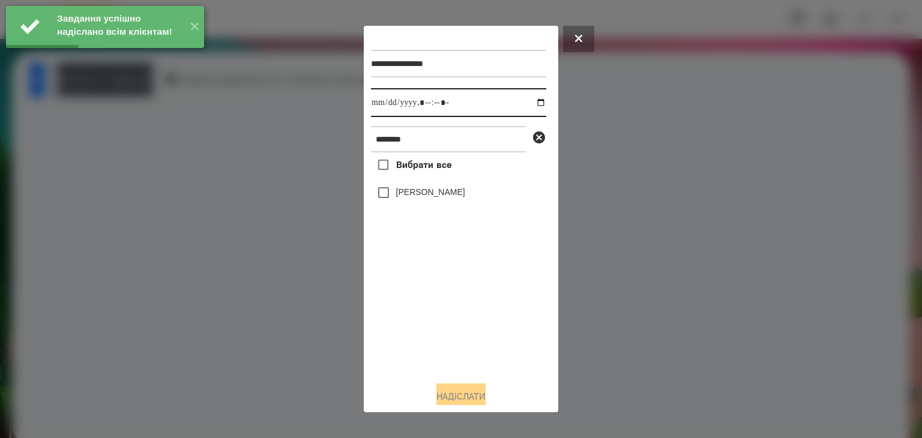
click at [532, 104] on input "datetime-local" at bounding box center [458, 102] width 175 height 29
type input "**********"
drag, startPoint x: 415, startPoint y: 331, endPoint x: 406, endPoint y: 287, distance: 45.4
click at [418, 328] on div "Вибрати все Горпинич Вероніка" at bounding box center [458, 261] width 175 height 219
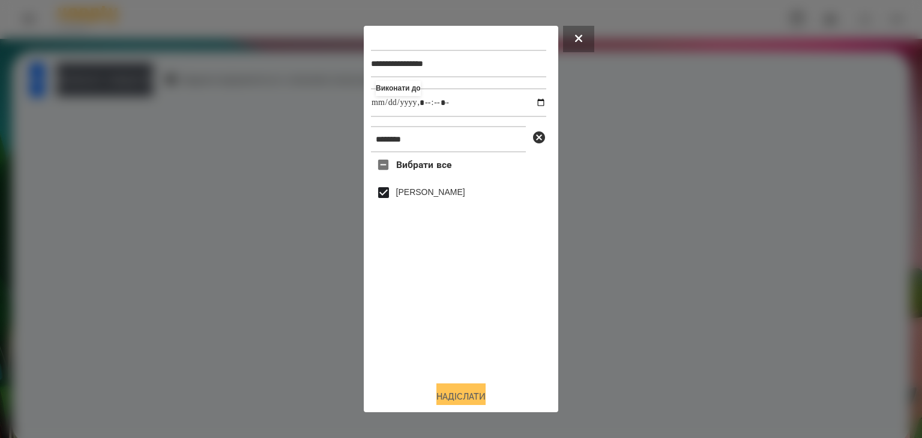
click at [464, 393] on button "Надіслати" at bounding box center [460, 396] width 49 height 26
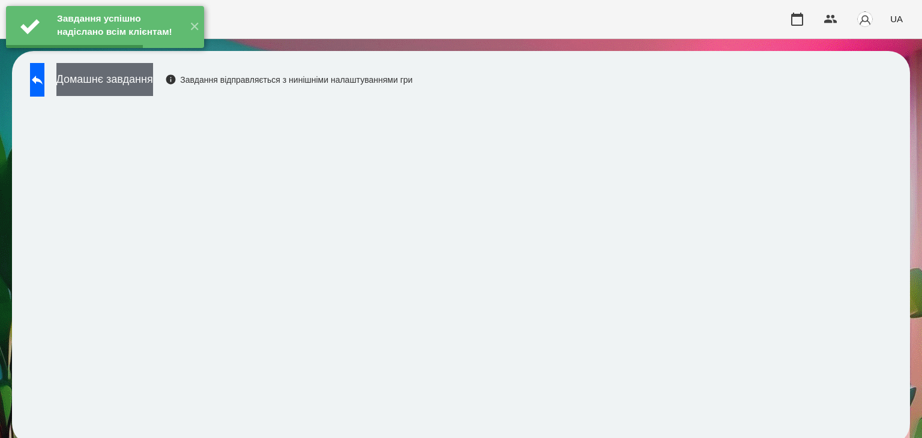
click at [153, 77] on button "Домашнє завдання" at bounding box center [104, 79] width 97 height 33
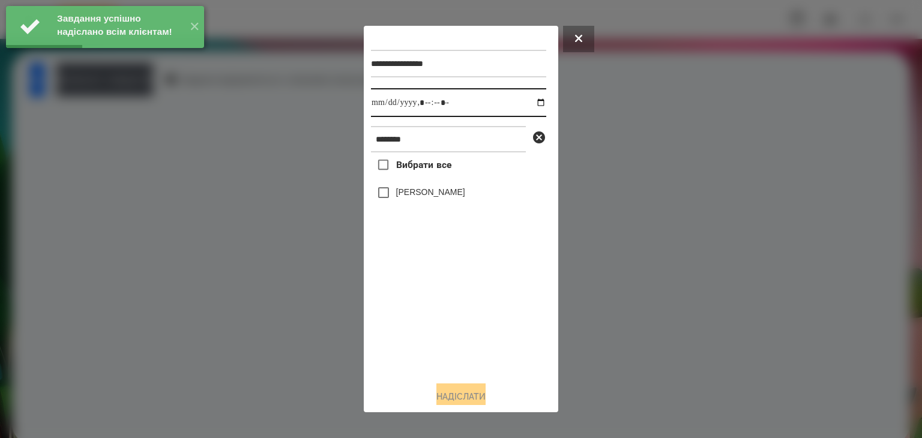
click at [530, 104] on input "datetime-local" at bounding box center [458, 102] width 175 height 29
type input "**********"
click at [407, 344] on div "Вибрати все Горпинич Вероніка" at bounding box center [458, 261] width 175 height 219
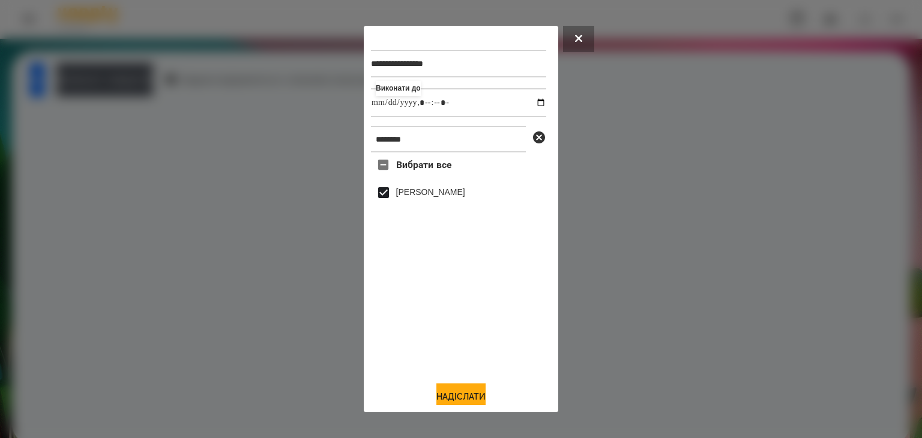
drag, startPoint x: 466, startPoint y: 392, endPoint x: 475, endPoint y: 327, distance: 65.4
click at [467, 392] on button "Надіслати" at bounding box center [460, 396] width 49 height 26
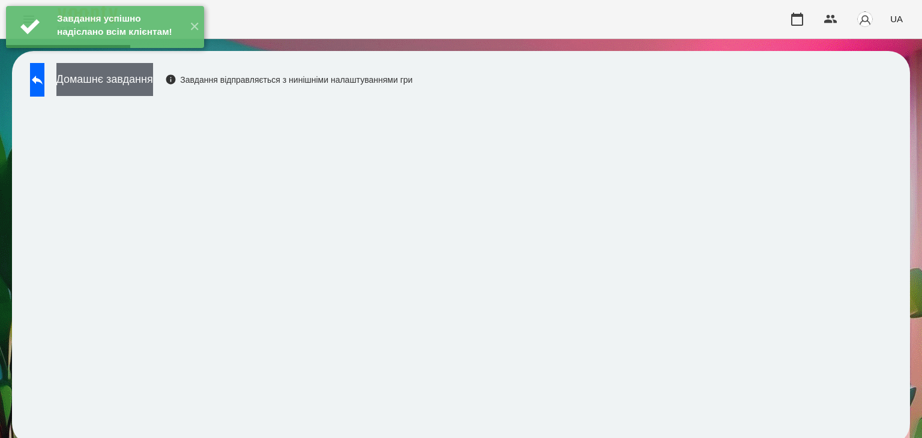
click at [153, 85] on button "Домашнє завдання" at bounding box center [104, 79] width 97 height 33
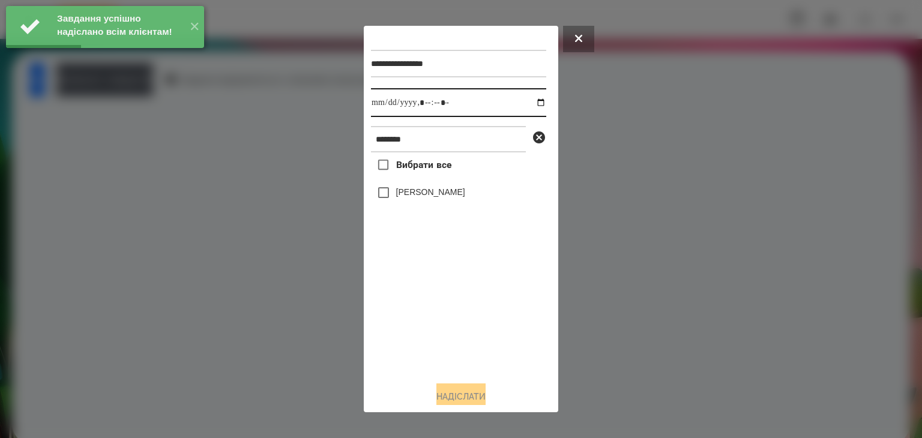
click at [528, 104] on input "datetime-local" at bounding box center [458, 102] width 175 height 29
type input "**********"
drag, startPoint x: 436, startPoint y: 320, endPoint x: 392, endPoint y: 235, distance: 95.3
click at [437, 319] on div "Вибрати все Горпинич Вероніка" at bounding box center [458, 261] width 175 height 219
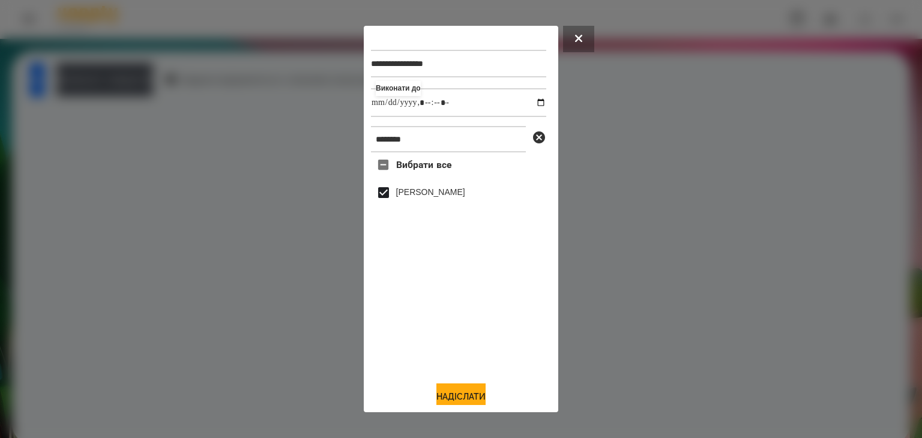
drag, startPoint x: 460, startPoint y: 394, endPoint x: 469, endPoint y: 377, distance: 18.8
click at [462, 393] on button "Надіслати" at bounding box center [460, 396] width 49 height 26
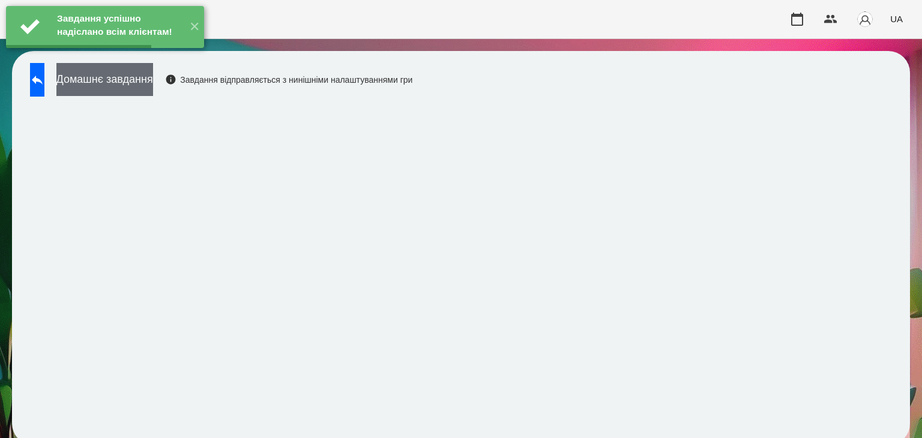
click at [153, 82] on button "Домашнє завдання" at bounding box center [104, 79] width 97 height 33
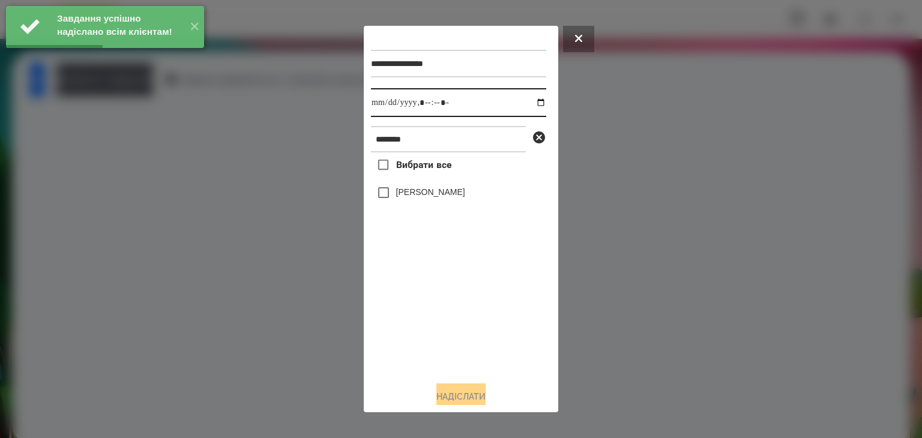
click at [527, 106] on input "datetime-local" at bounding box center [458, 102] width 175 height 29
type input "**********"
drag, startPoint x: 466, startPoint y: 331, endPoint x: 425, endPoint y: 262, distance: 80.2
click at [466, 331] on div "Вибрати все Горпинич Вероніка" at bounding box center [458, 261] width 175 height 219
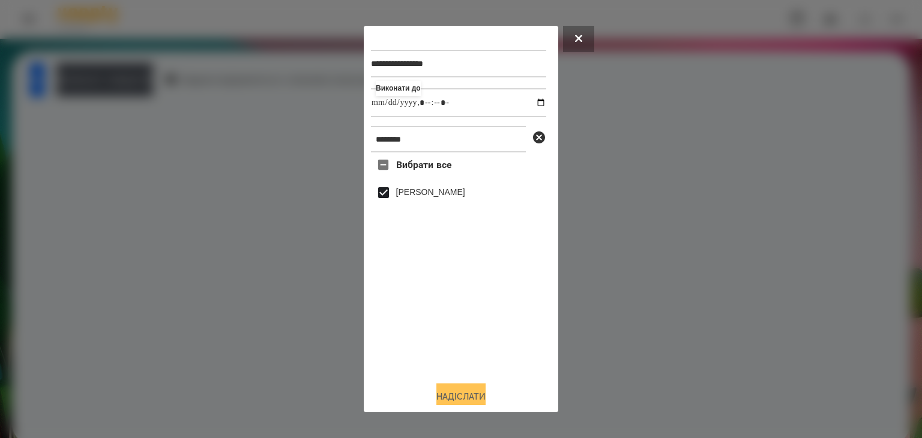
click at [477, 394] on button "Надіслати" at bounding box center [460, 396] width 49 height 26
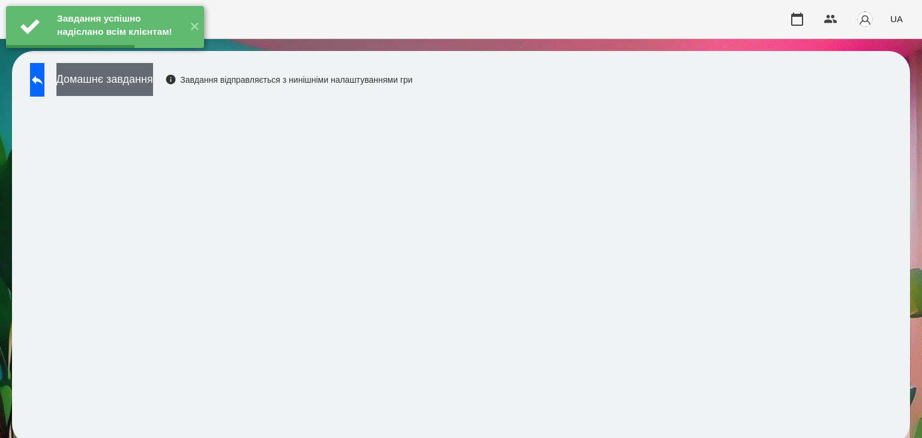
click at [153, 79] on button "Домашнє завдання" at bounding box center [104, 79] width 97 height 33
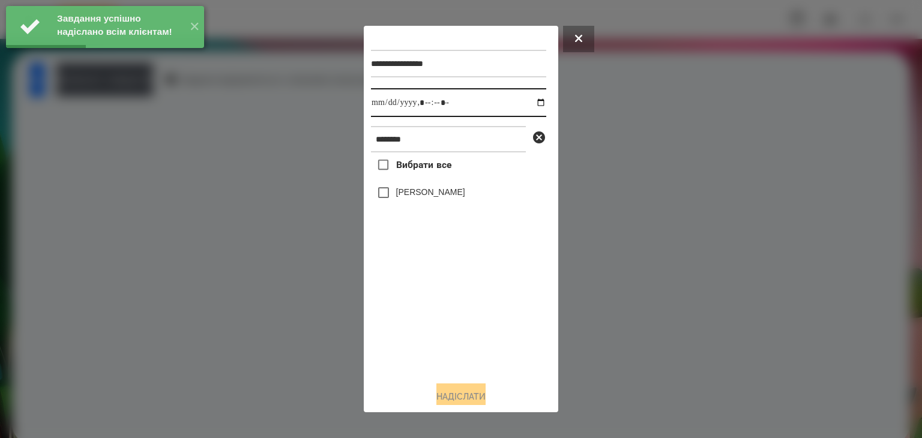
drag, startPoint x: 530, startPoint y: 104, endPoint x: 516, endPoint y: 118, distance: 20.4
click at [531, 104] on input "datetime-local" at bounding box center [458, 102] width 175 height 29
type input "**********"
click at [460, 332] on div "Вибрати все Горпинич Вероніка" at bounding box center [458, 261] width 175 height 219
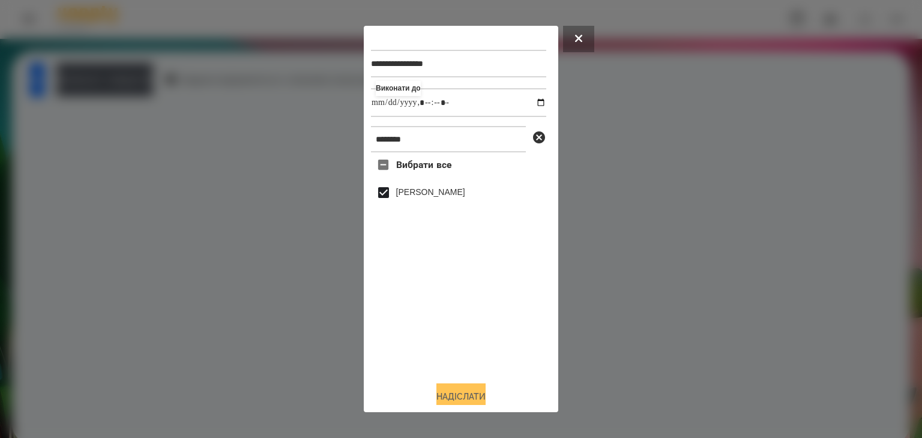
click at [473, 394] on button "Надіслати" at bounding box center [460, 396] width 49 height 26
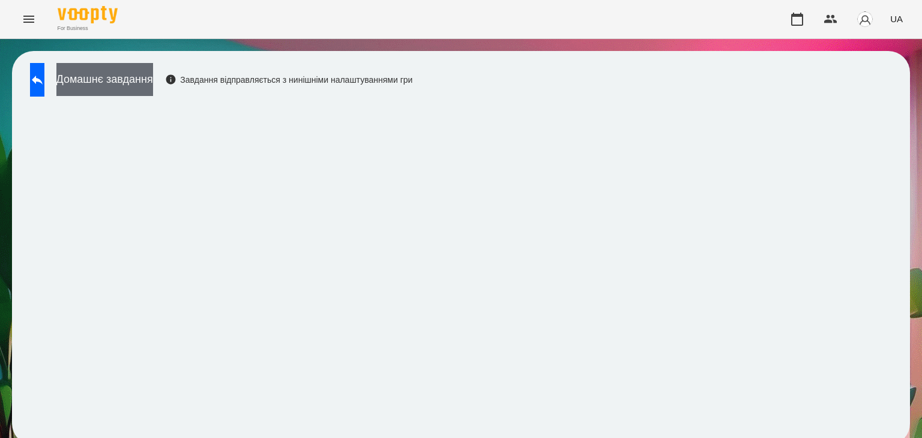
click at [153, 80] on button "Домашнє завдання" at bounding box center [104, 79] width 97 height 33
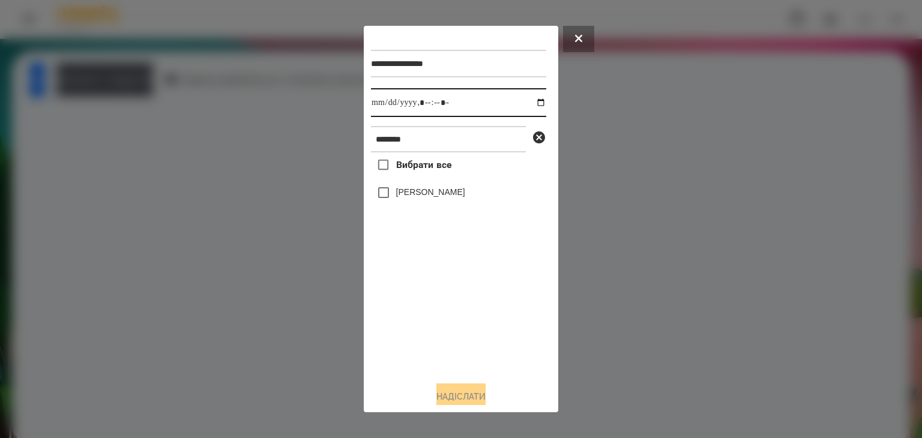
click at [534, 104] on input "datetime-local" at bounding box center [458, 102] width 175 height 29
click at [492, 322] on div "Вибрати все Горпинич Вероніка" at bounding box center [458, 261] width 175 height 219
click at [314, 254] on div at bounding box center [461, 219] width 922 height 438
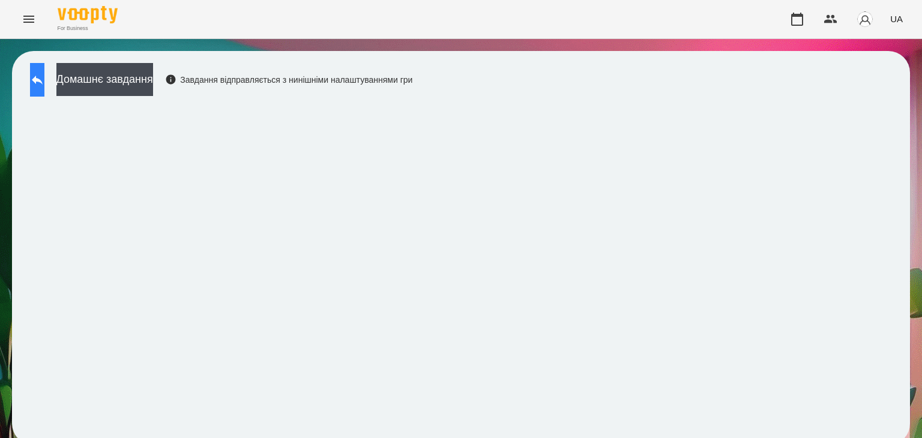
click at [44, 85] on icon at bounding box center [37, 80] width 14 height 14
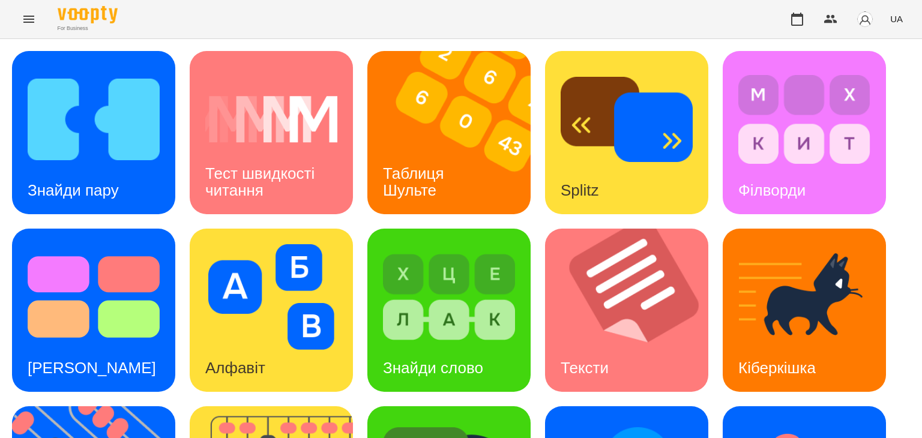
scroll to position [180, 0]
click at [602, 344] on div "Тексти" at bounding box center [584, 367] width 79 height 47
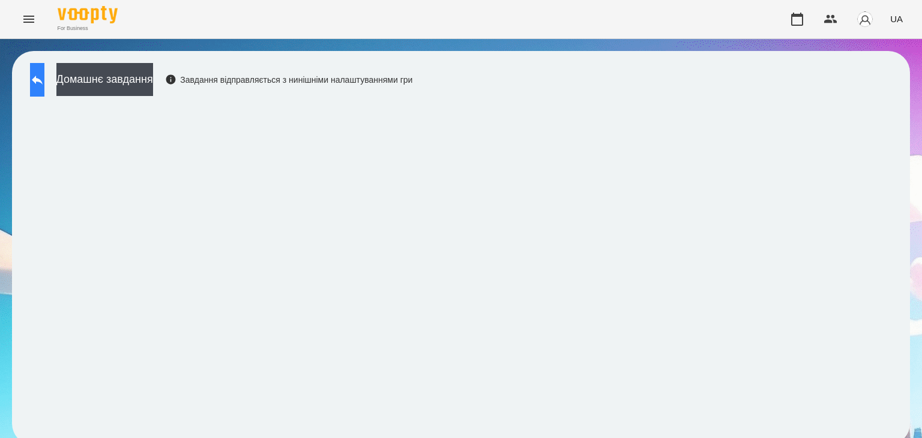
click at [44, 77] on icon at bounding box center [37, 80] width 14 height 14
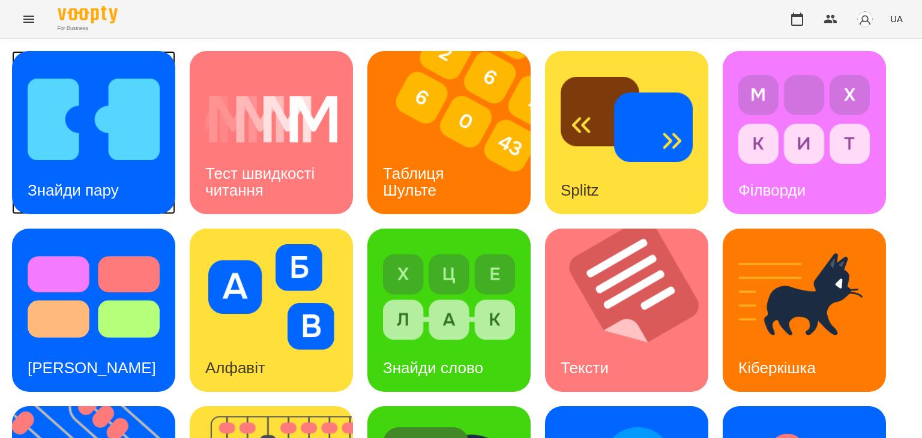
click at [75, 149] on img at bounding box center [94, 120] width 132 height 106
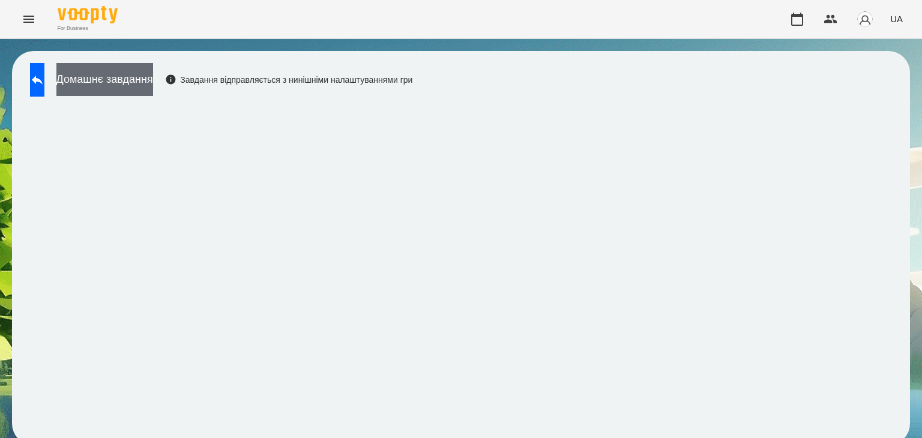
click at [153, 79] on button "Домашнє завдання" at bounding box center [104, 79] width 97 height 33
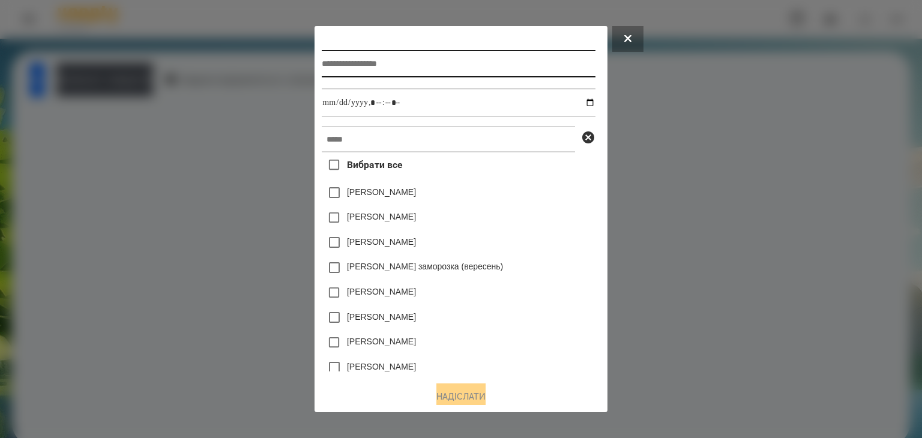
click at [398, 64] on input "text" at bounding box center [458, 64] width 273 height 28
type input "**********"
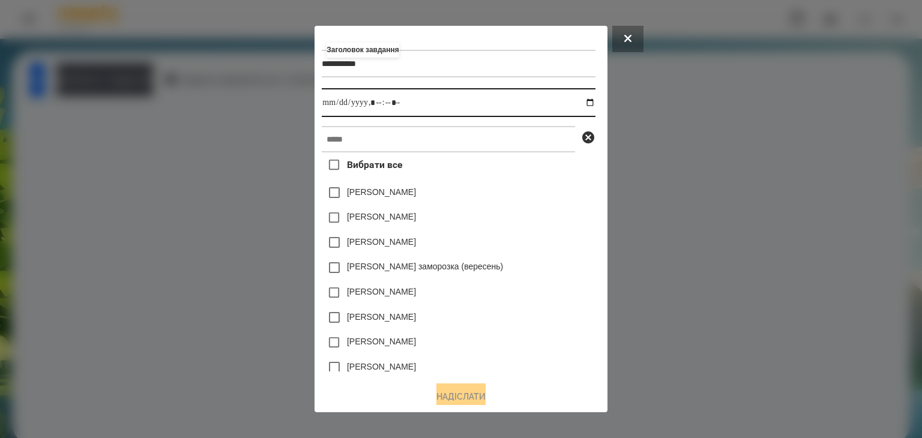
click at [595, 107] on input "datetime-local" at bounding box center [458, 102] width 273 height 29
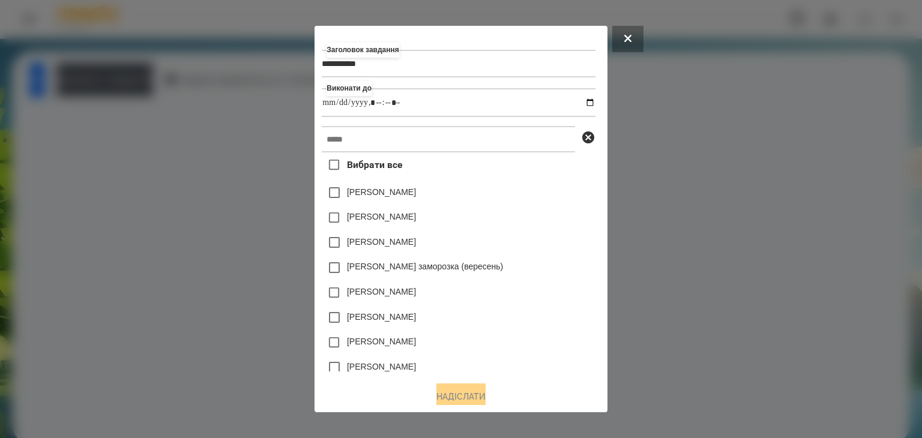
type input "**********"
click at [547, 251] on div "[PERSON_NAME]" at bounding box center [458, 242] width 273 height 25
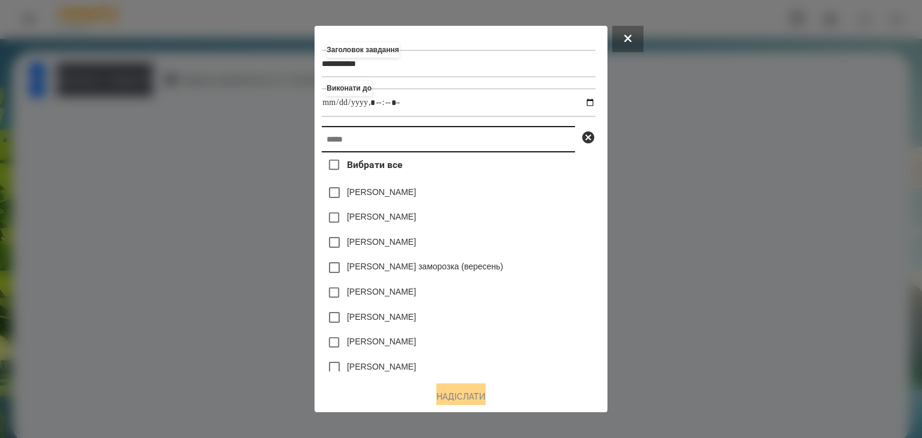
click at [329, 140] on input "text" at bounding box center [448, 139] width 253 height 26
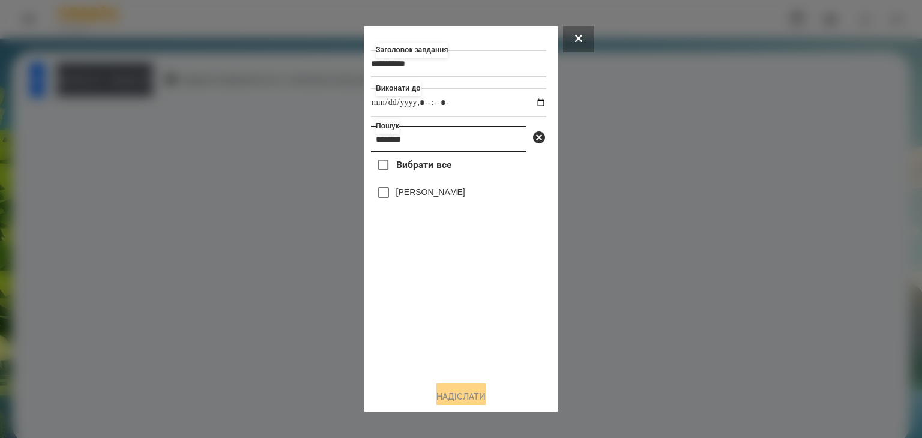
drag, startPoint x: 373, startPoint y: 144, endPoint x: 446, endPoint y: 142, distance: 73.8
click at [446, 142] on input "********" at bounding box center [448, 139] width 155 height 26
type input "********"
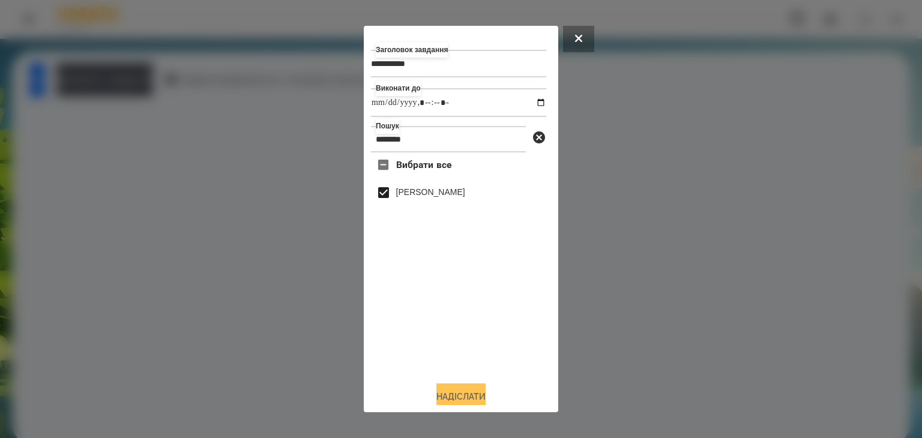
click at [477, 392] on button "Надіслати" at bounding box center [460, 396] width 49 height 26
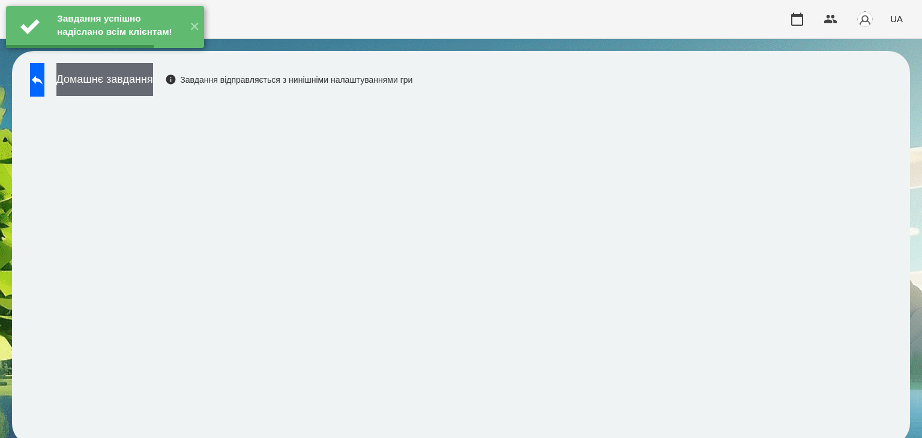
click at [153, 82] on button "Домашнє завдання" at bounding box center [104, 79] width 97 height 33
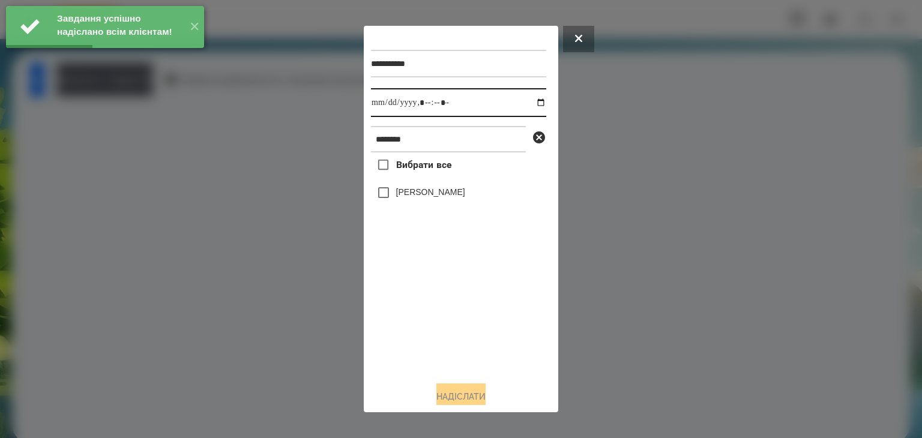
click at [529, 106] on input "datetime-local" at bounding box center [458, 102] width 175 height 29
type input "**********"
click at [394, 314] on div "Вибрати все Сугоняко Платон" at bounding box center [458, 261] width 175 height 219
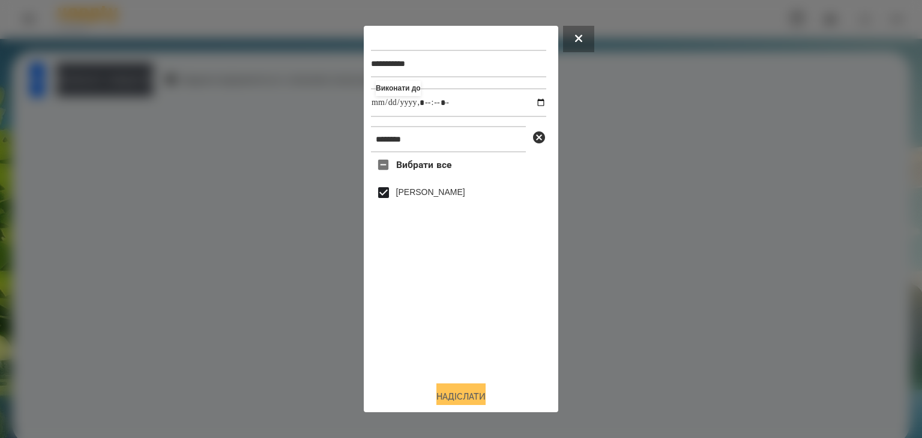
click at [466, 396] on button "Надіслати" at bounding box center [460, 396] width 49 height 26
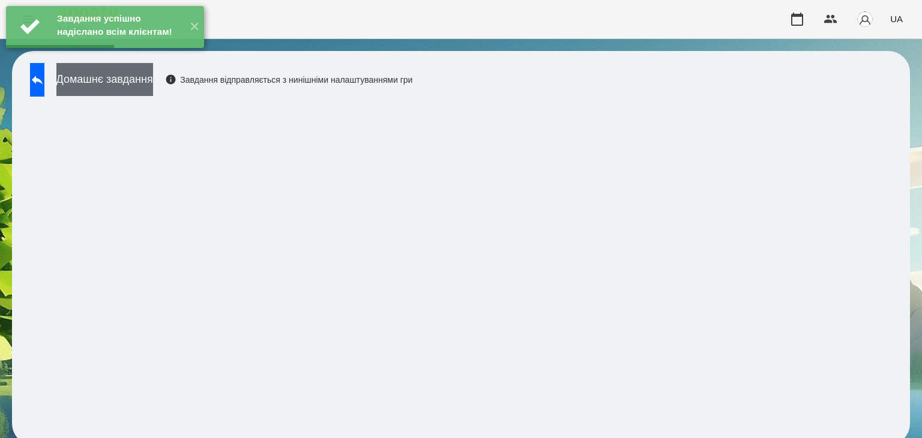
click at [153, 83] on button "Домашнє завдання" at bounding box center [104, 79] width 97 height 33
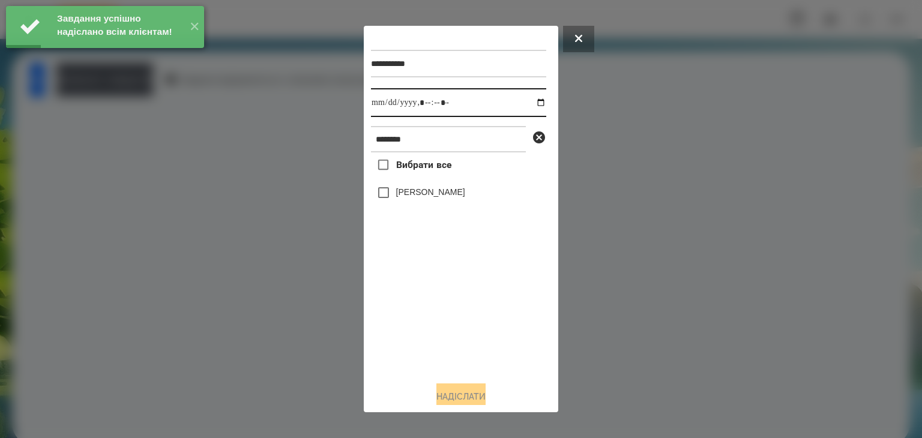
click at [531, 103] on input "datetime-local" at bounding box center [458, 102] width 175 height 29
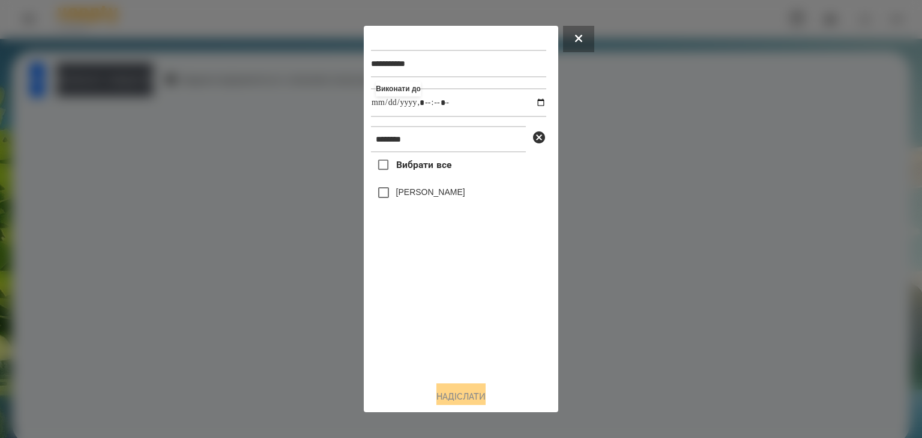
type input "**********"
drag, startPoint x: 410, startPoint y: 307, endPoint x: 410, endPoint y: 296, distance: 10.8
click at [410, 307] on div "Вибрати все Сугоняко Платон" at bounding box center [458, 261] width 175 height 219
click at [468, 394] on button "Надіслати" at bounding box center [460, 396] width 49 height 26
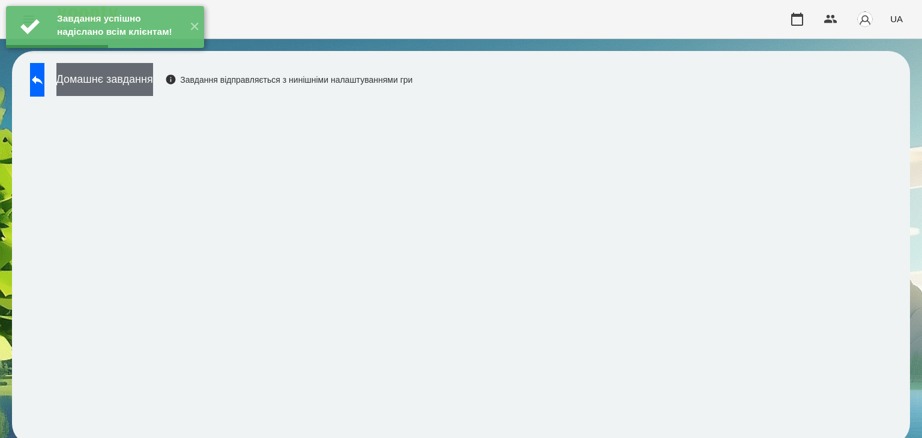
click at [153, 85] on button "Домашнє завдання" at bounding box center [104, 79] width 97 height 33
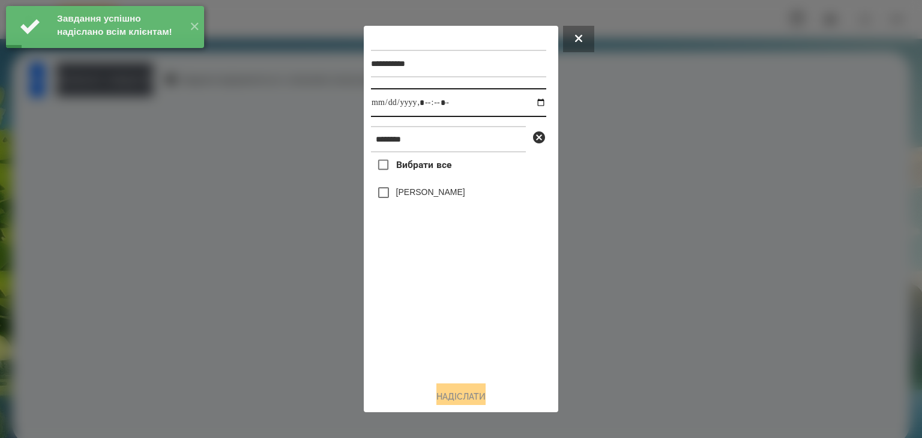
click at [530, 104] on input "datetime-local" at bounding box center [458, 102] width 175 height 29
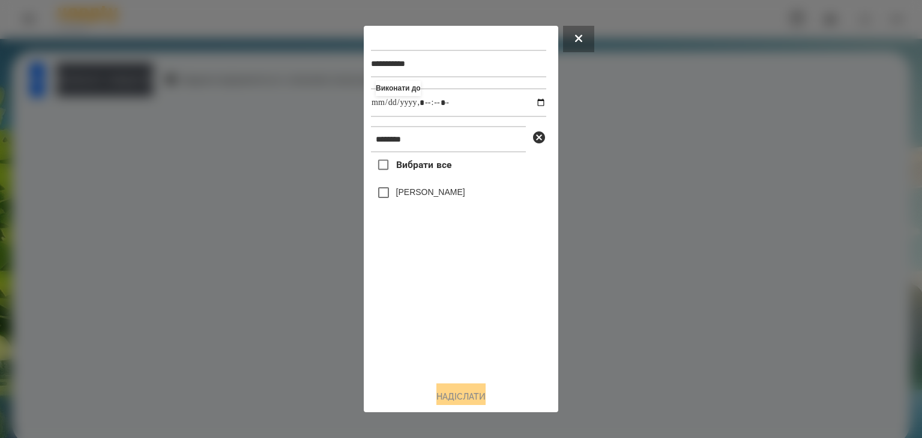
type input "**********"
click at [419, 326] on div "Вибрати все Сугоняко Платон" at bounding box center [458, 261] width 175 height 219
click at [470, 395] on button "Надіслати" at bounding box center [460, 396] width 49 height 26
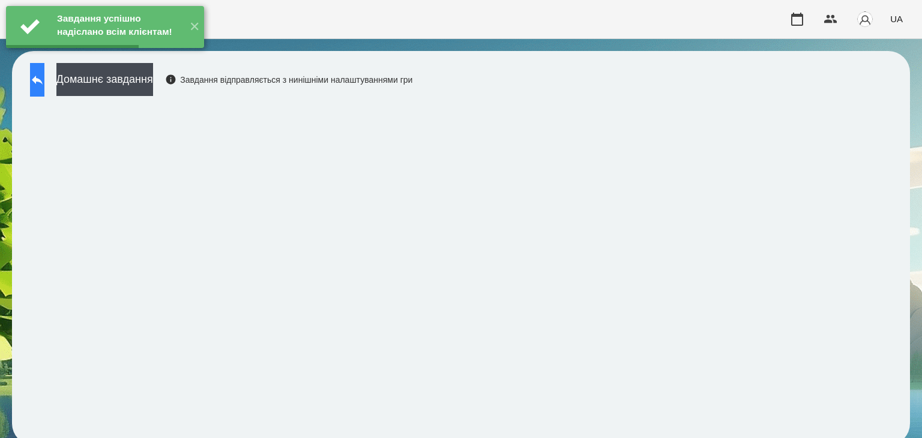
click at [44, 84] on icon at bounding box center [37, 80] width 14 height 14
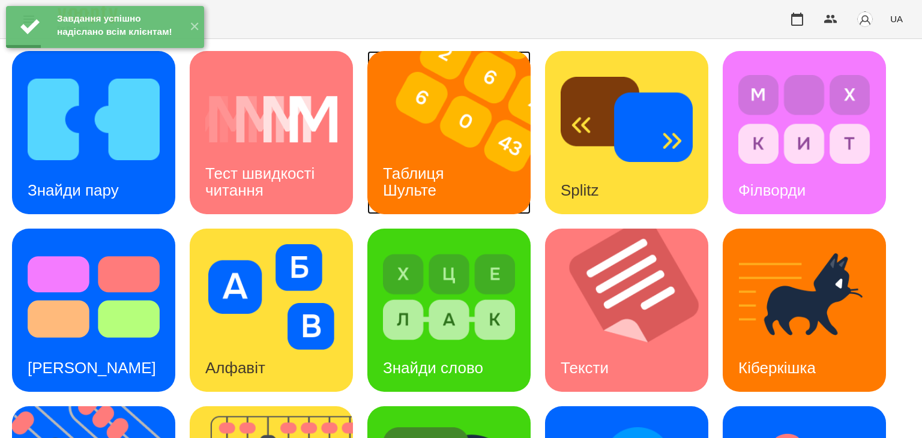
click at [445, 164] on h3 "Таблиця Шульте" at bounding box center [415, 181] width 65 height 34
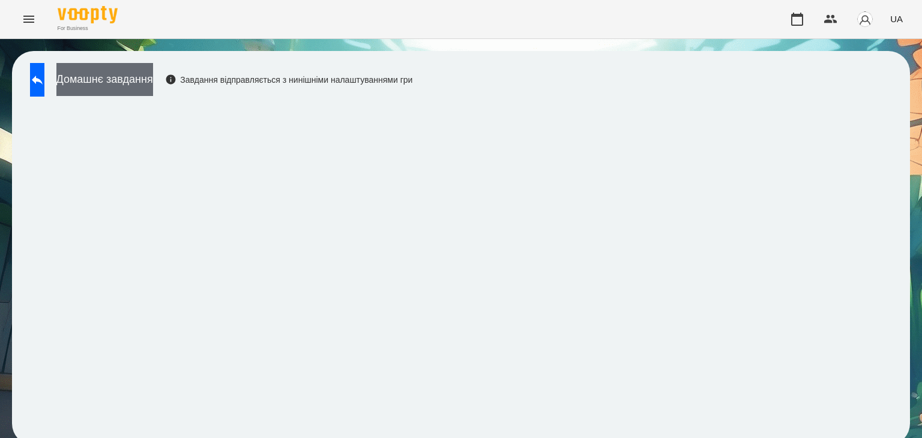
click at [153, 80] on button "Домашнє завдання" at bounding box center [104, 79] width 97 height 33
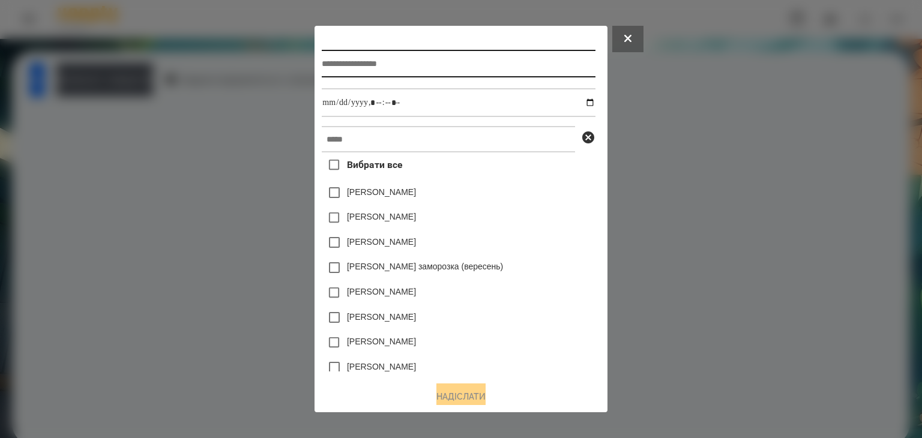
click at [332, 67] on input "text" at bounding box center [458, 64] width 273 height 28
type input "**********"
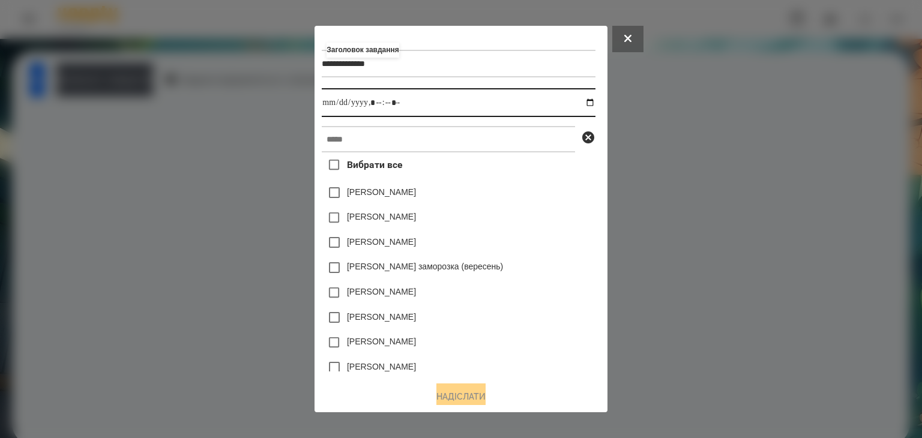
click at [595, 103] on input "datetime-local" at bounding box center [458, 102] width 273 height 29
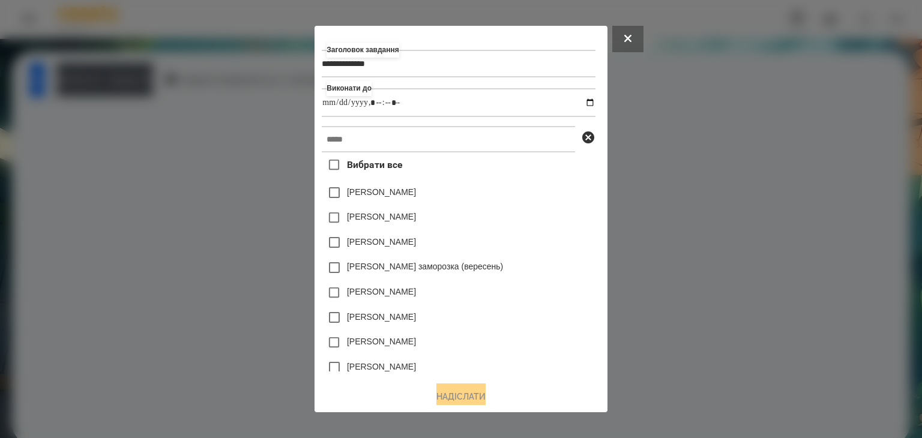
type input "**********"
click at [571, 238] on div "[PERSON_NAME]" at bounding box center [458, 242] width 273 height 25
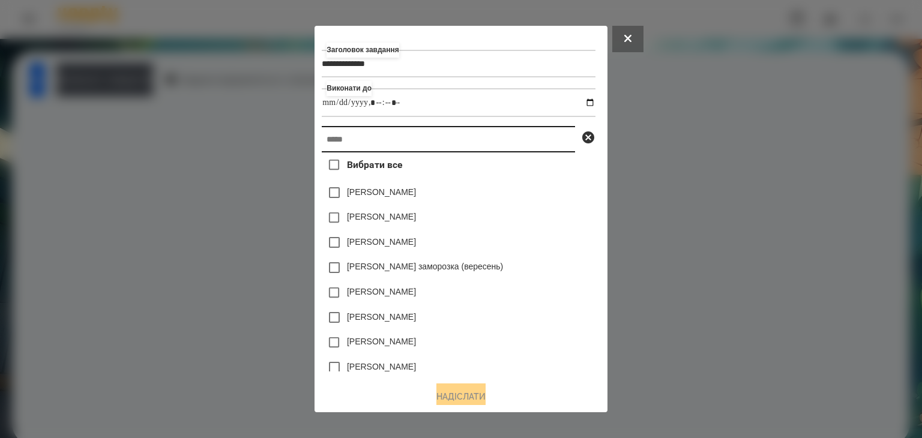
click at [329, 139] on input "text" at bounding box center [448, 139] width 253 height 26
paste input "********"
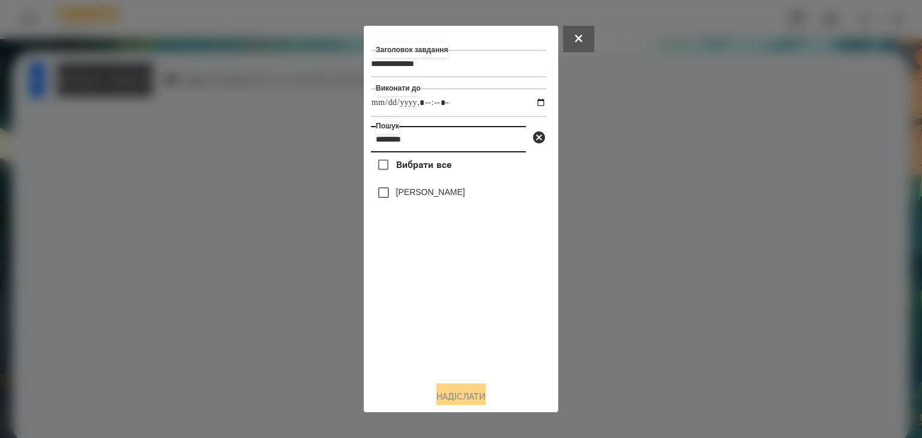
type input "********"
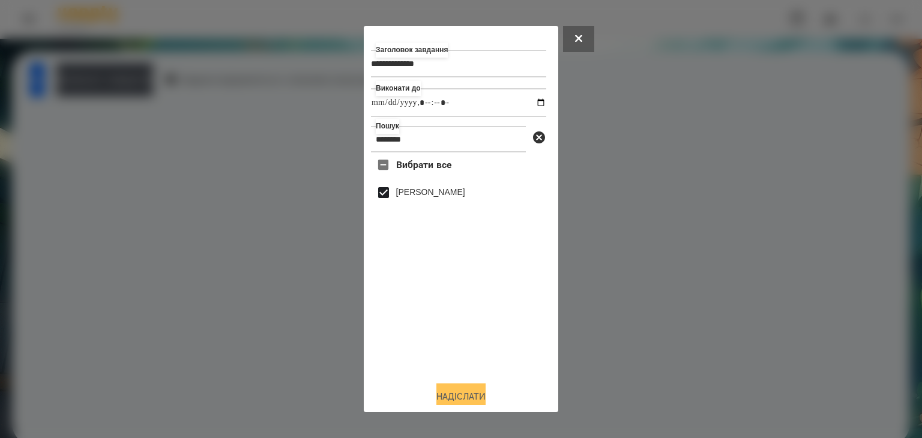
click at [473, 395] on button "Надіслати" at bounding box center [460, 396] width 49 height 26
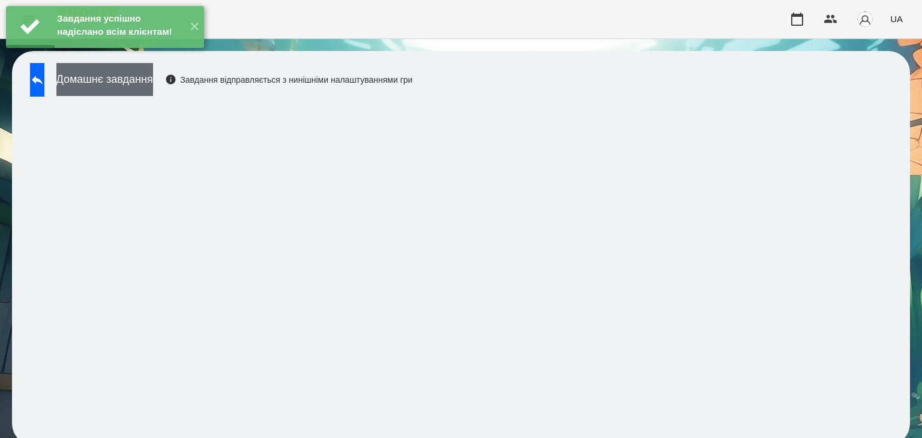
click at [153, 82] on button "Домашнє завдання" at bounding box center [104, 79] width 97 height 33
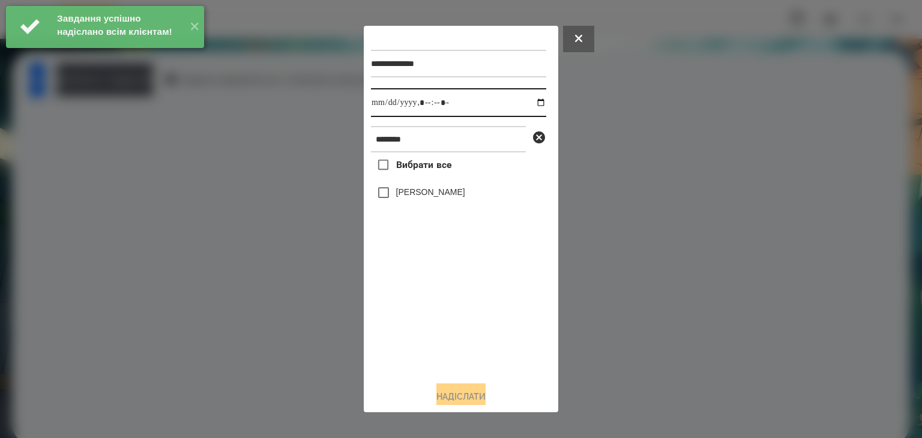
click at [528, 105] on input "datetime-local" at bounding box center [458, 102] width 175 height 29
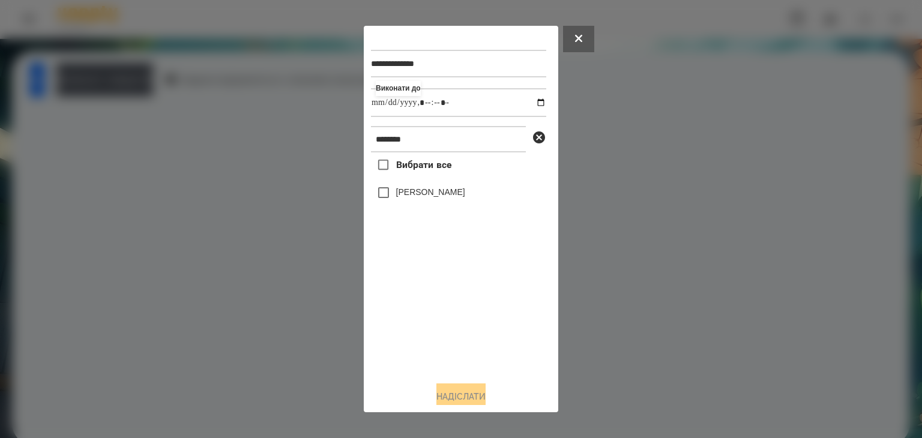
type input "**********"
drag, startPoint x: 401, startPoint y: 308, endPoint x: 401, endPoint y: 277, distance: 31.8
click at [401, 308] on div "Вибрати все Сугоняко Платон" at bounding box center [458, 261] width 175 height 219
click at [479, 393] on button "Надіслати" at bounding box center [460, 396] width 49 height 26
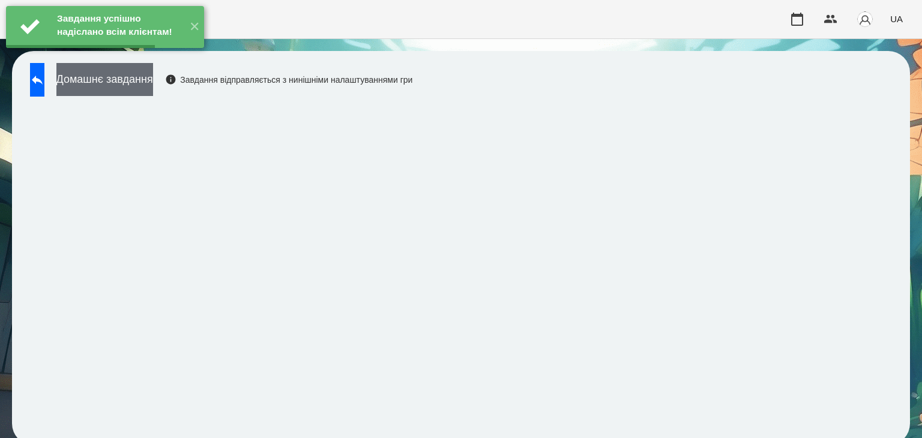
click at [153, 82] on button "Домашнє завдання" at bounding box center [104, 79] width 97 height 33
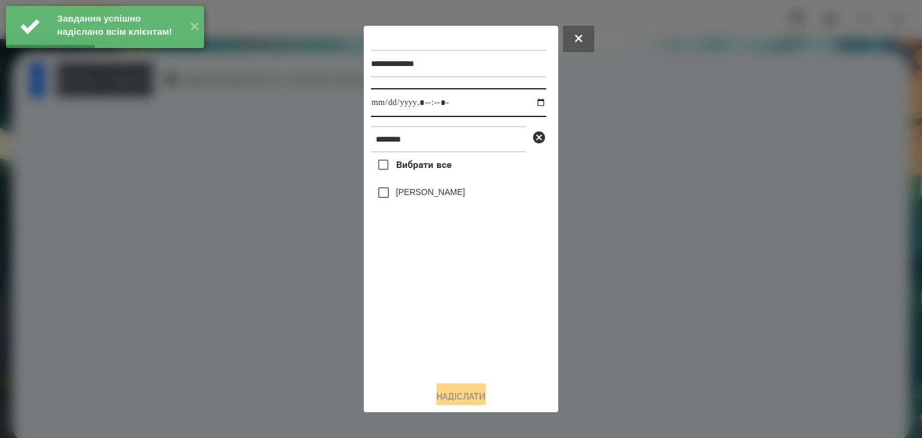
click at [529, 104] on input "datetime-local" at bounding box center [458, 102] width 175 height 29
type input "**********"
click at [418, 329] on div "Вибрати все Сугоняко Платон" at bounding box center [458, 261] width 175 height 219
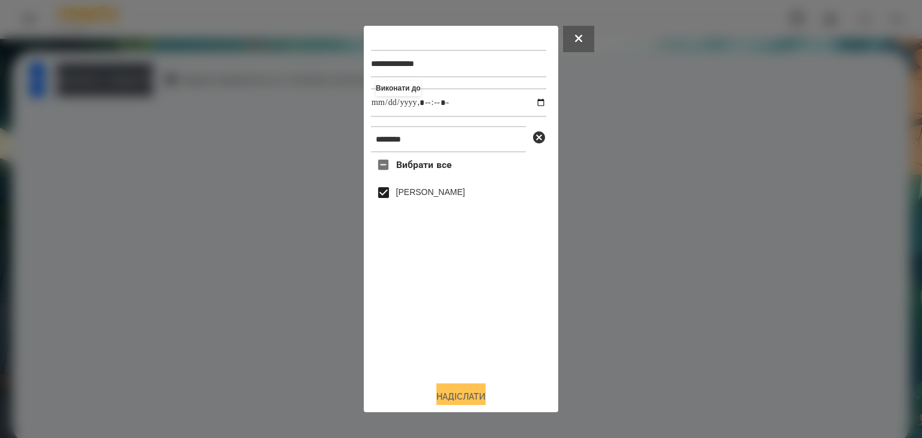
click at [464, 397] on button "Надіслати" at bounding box center [460, 396] width 49 height 26
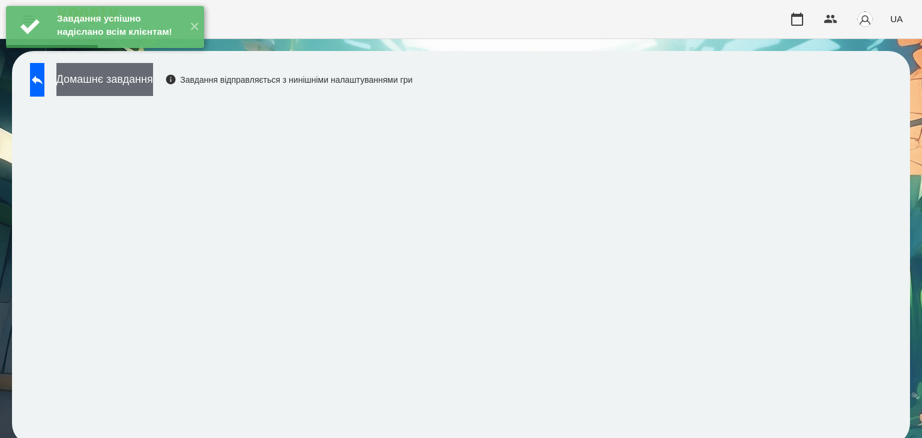
click at [153, 77] on button "Домашнє завдання" at bounding box center [104, 79] width 97 height 33
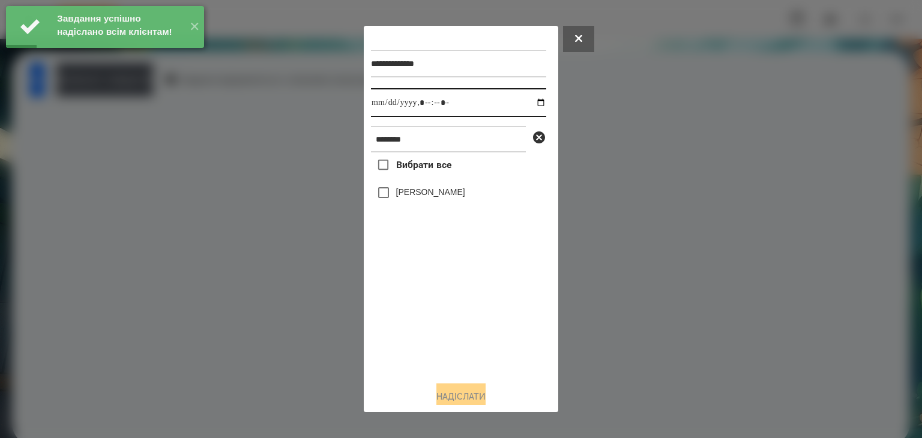
click at [530, 106] on input "datetime-local" at bounding box center [458, 102] width 175 height 29
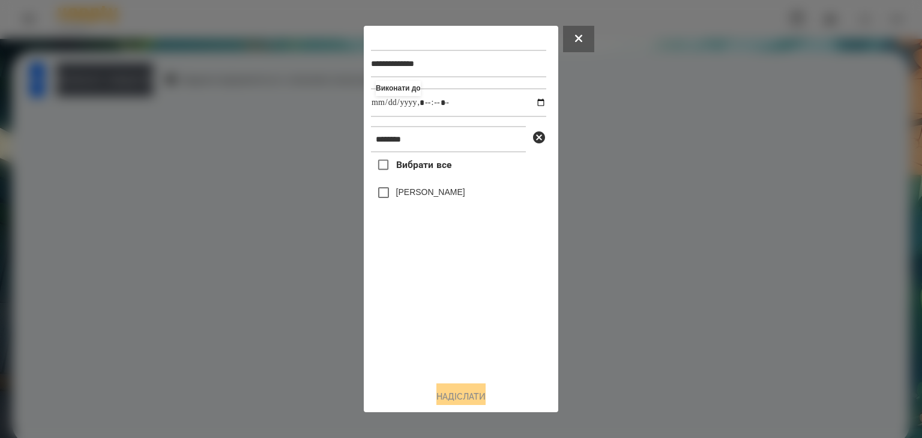
type input "**********"
click at [435, 332] on div "Вибрати все Сугоняко Платон" at bounding box center [458, 261] width 175 height 219
click at [480, 394] on button "Надіслати" at bounding box center [460, 396] width 49 height 26
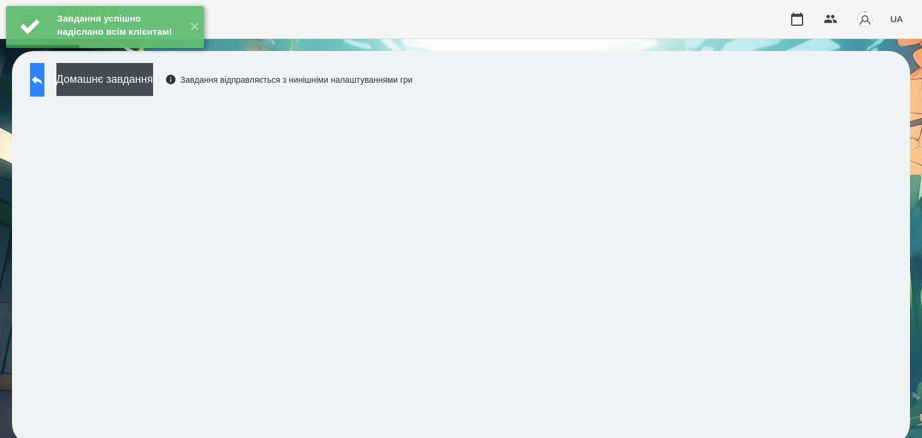
click at [44, 80] on icon at bounding box center [37, 80] width 14 height 14
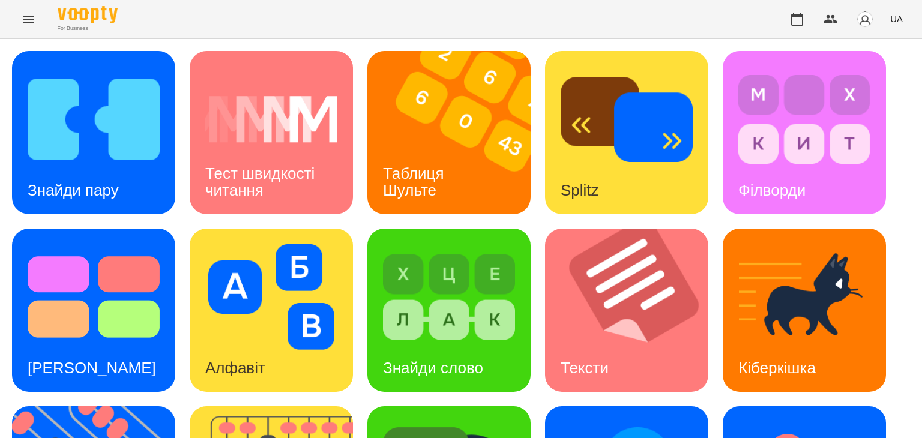
scroll to position [180, 0]
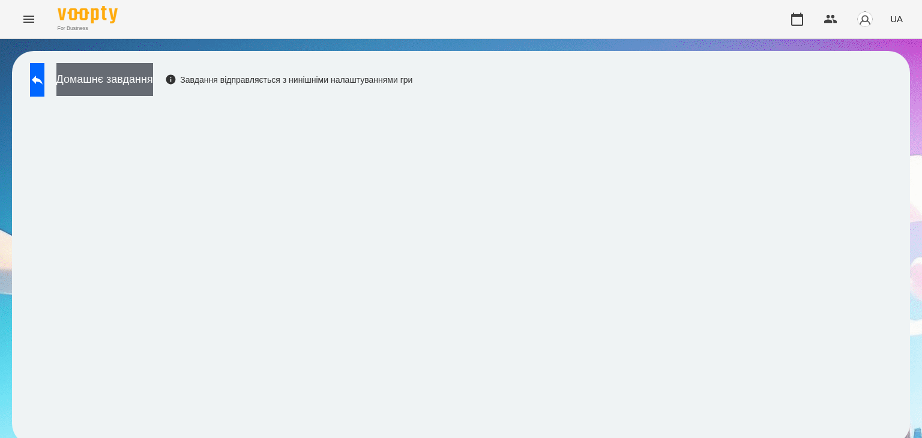
click at [153, 80] on button "Домашнє завдання" at bounding box center [104, 79] width 97 height 33
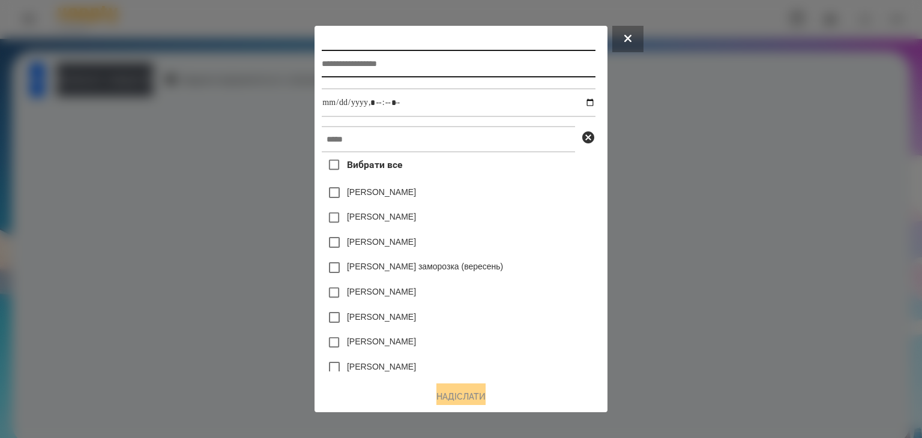
click at [332, 62] on input "text" at bounding box center [458, 64] width 273 height 28
type input "**********"
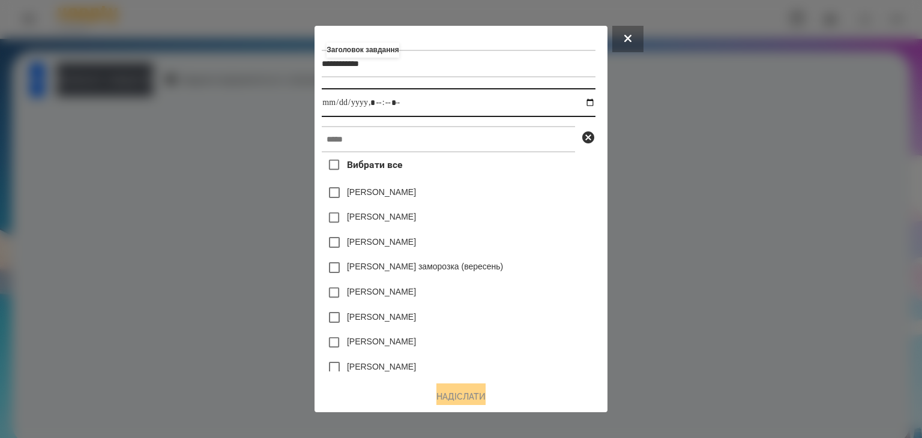
click at [593, 104] on input "datetime-local" at bounding box center [458, 102] width 273 height 29
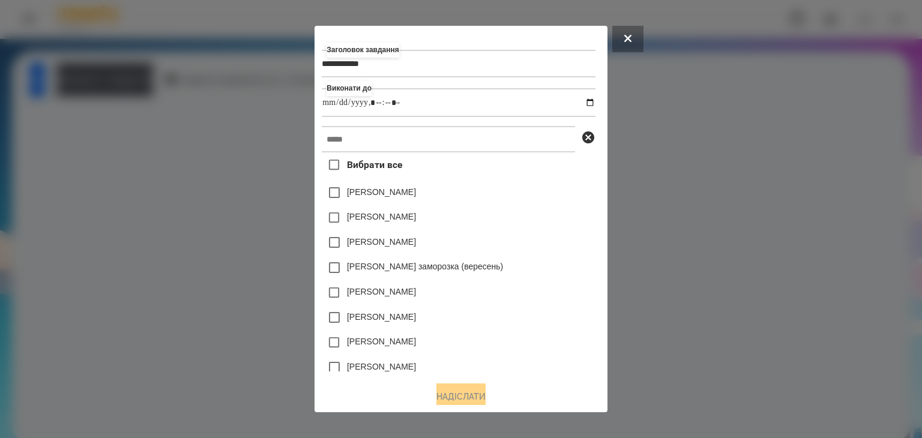
type input "**********"
click at [567, 241] on div "[PERSON_NAME]" at bounding box center [458, 242] width 273 height 25
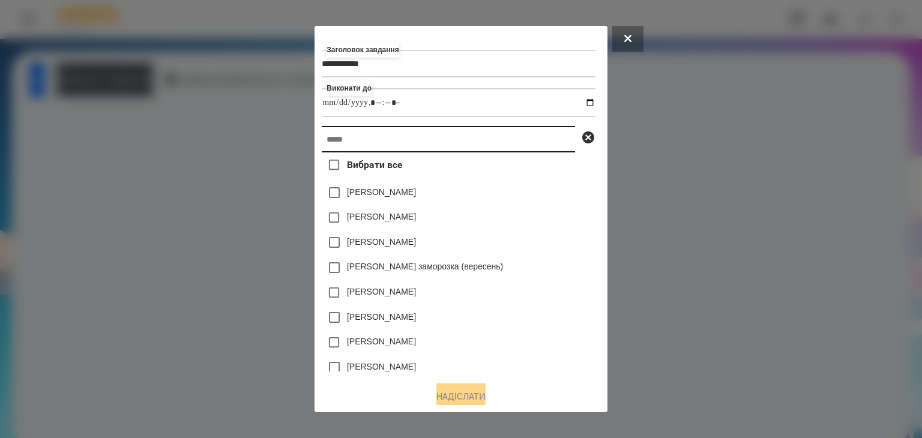
click at [324, 145] on input "text" at bounding box center [448, 139] width 253 height 26
paste input "********"
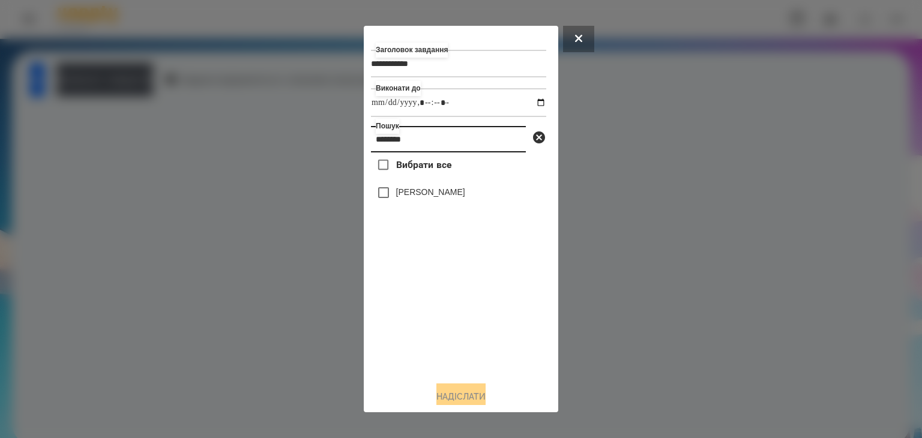
type input "********"
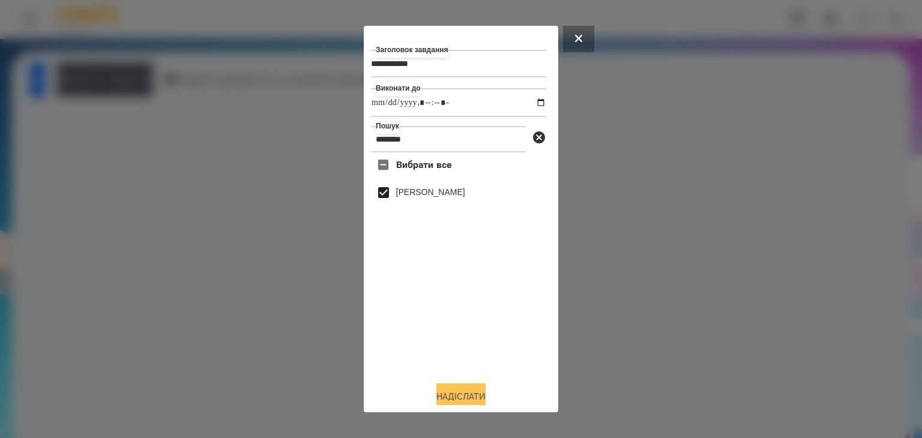
click at [466, 397] on button "Надіслати" at bounding box center [460, 396] width 49 height 26
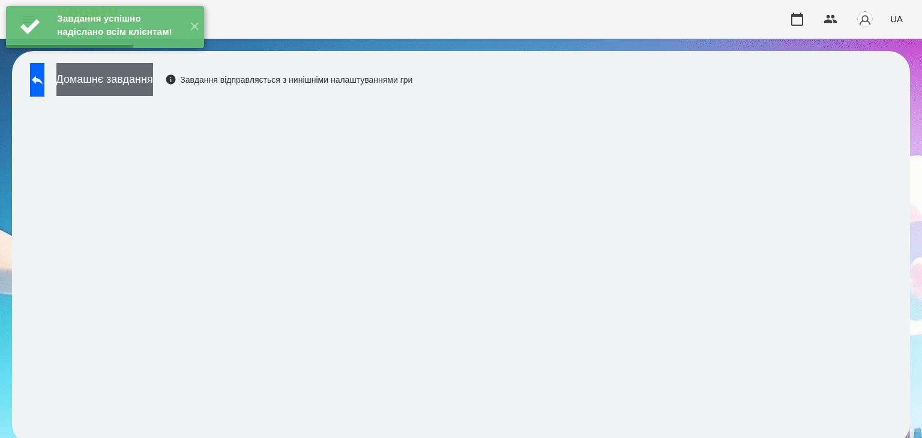
click at [153, 82] on button "Домашнє завдання" at bounding box center [104, 79] width 97 height 33
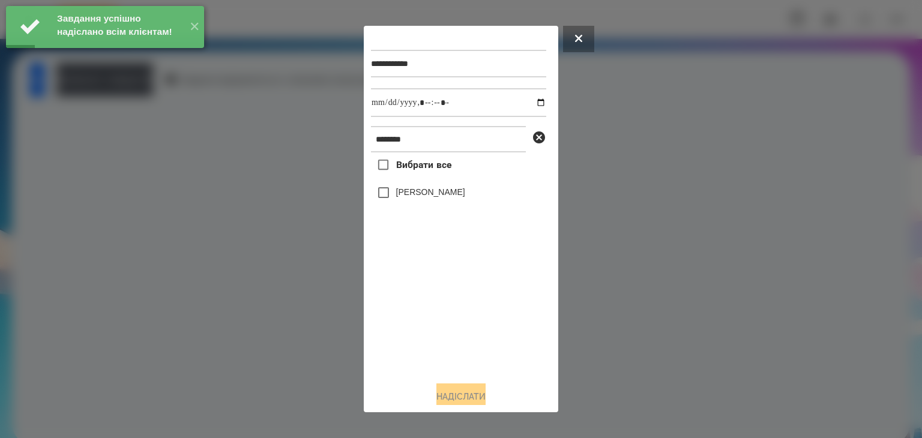
click at [196, 286] on div at bounding box center [461, 219] width 922 height 438
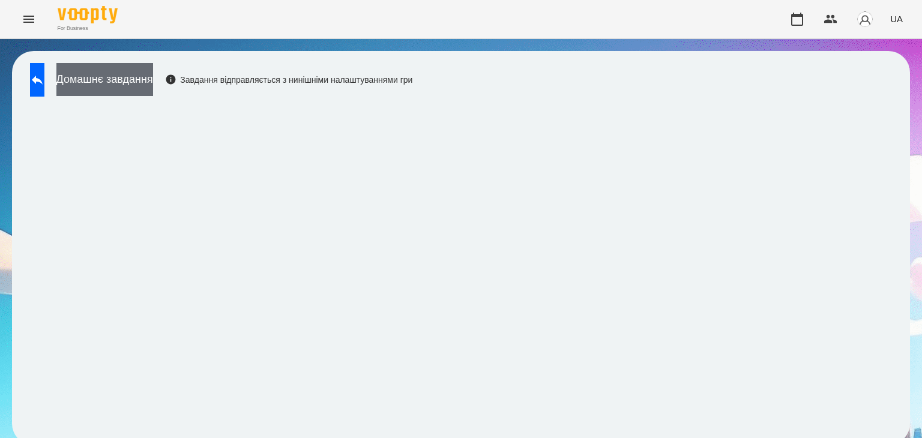
click at [153, 82] on button "Домашнє завдання" at bounding box center [104, 79] width 97 height 33
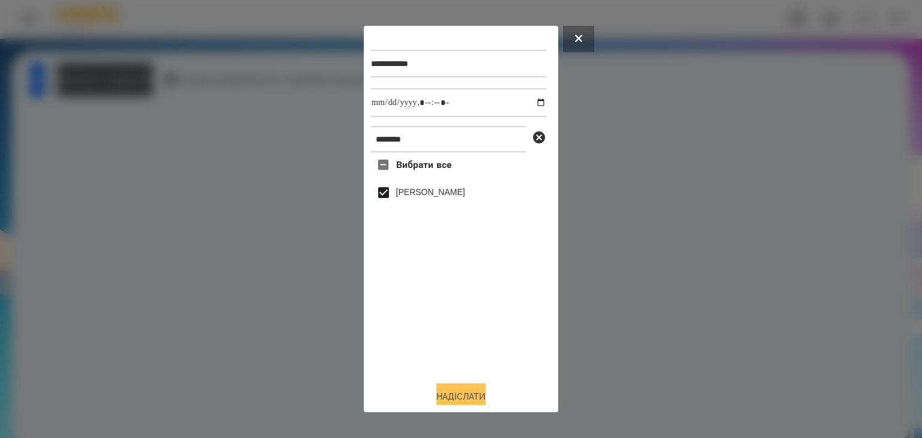
click at [456, 392] on button "Надіслати" at bounding box center [460, 396] width 49 height 26
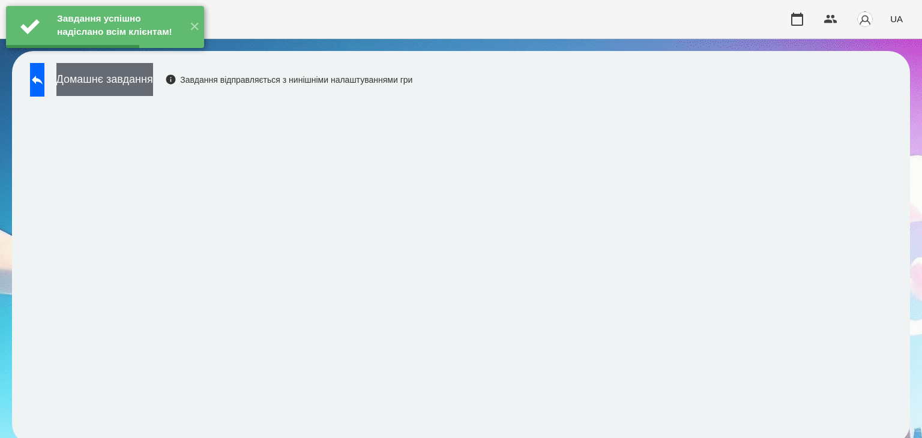
click at [153, 84] on button "Домашнє завдання" at bounding box center [104, 79] width 97 height 33
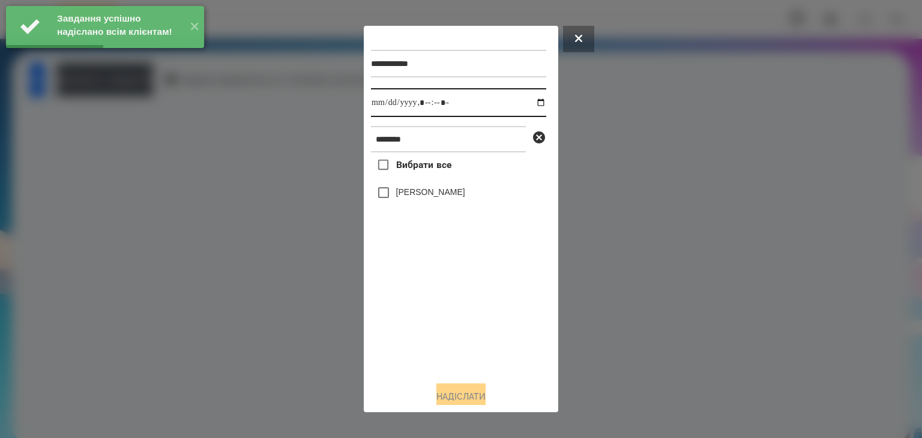
click at [530, 103] on input "datetime-local" at bounding box center [458, 102] width 175 height 29
type input "**********"
click at [390, 303] on div "Вибрати все Сугоняко Платон" at bounding box center [458, 261] width 175 height 219
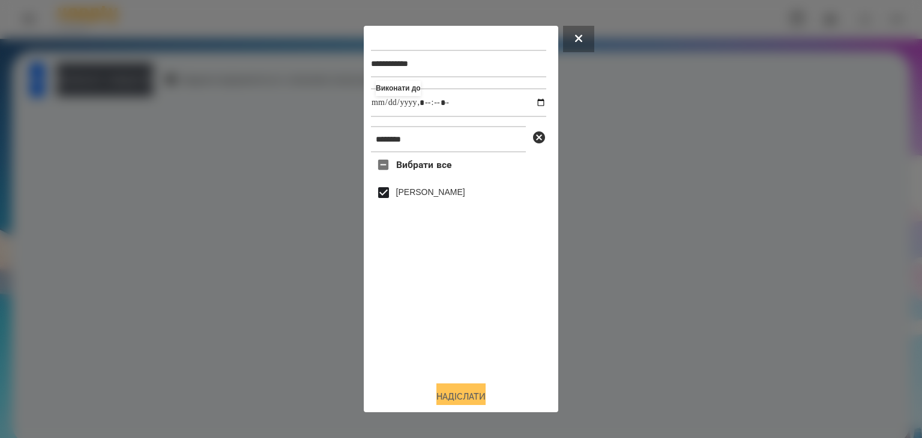
click at [460, 392] on button "Надіслати" at bounding box center [460, 396] width 49 height 26
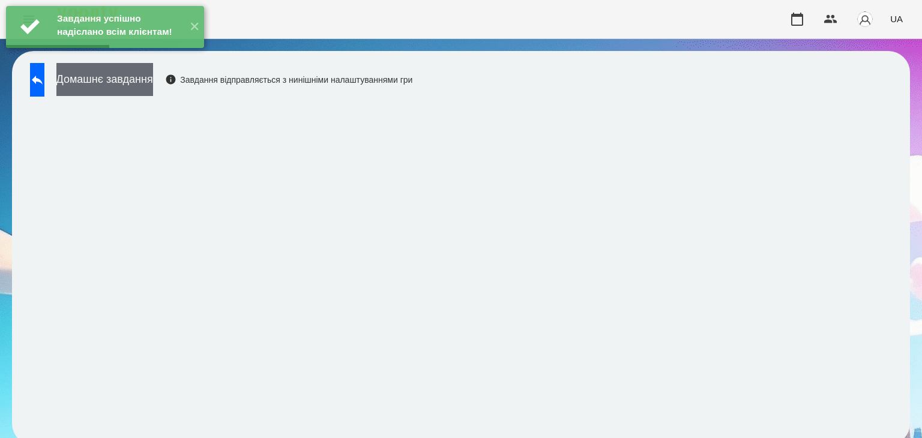
click at [153, 83] on button "Домашнє завдання" at bounding box center [104, 79] width 97 height 33
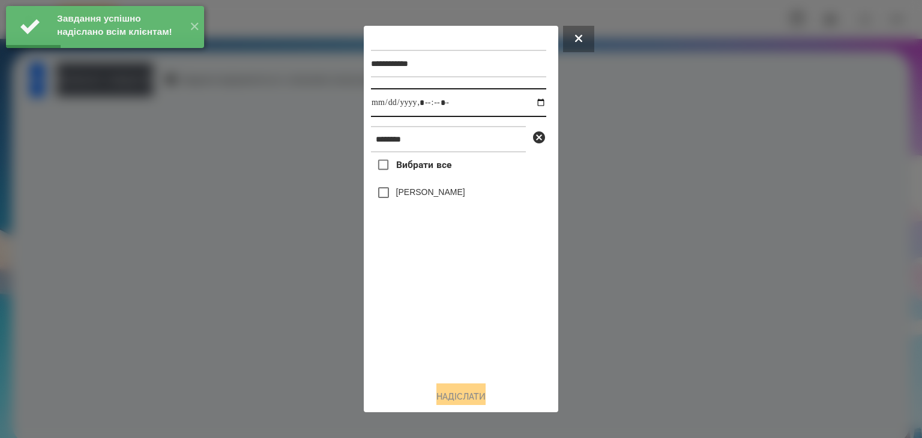
click at [530, 106] on input "datetime-local" at bounding box center [458, 102] width 175 height 29
type input "**********"
drag, startPoint x: 423, startPoint y: 341, endPoint x: 418, endPoint y: 320, distance: 22.1
click at [423, 343] on div "Вибрати все Сугоняко Платон" at bounding box center [458, 261] width 175 height 219
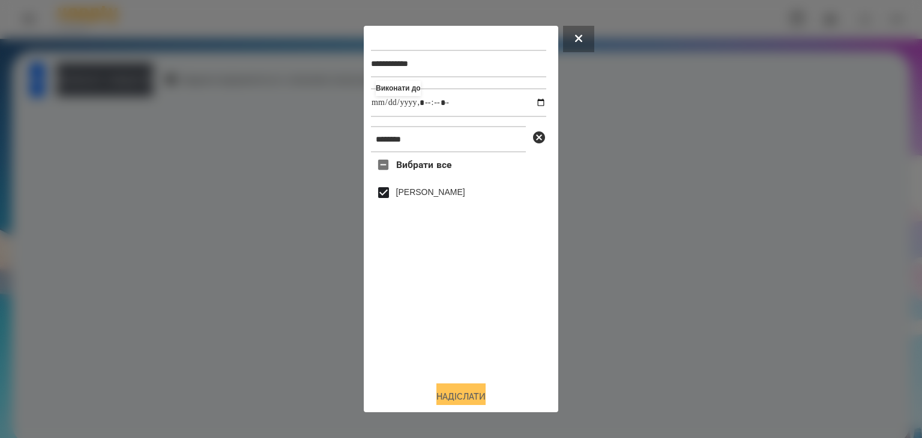
click at [456, 396] on button "Надіслати" at bounding box center [460, 396] width 49 height 26
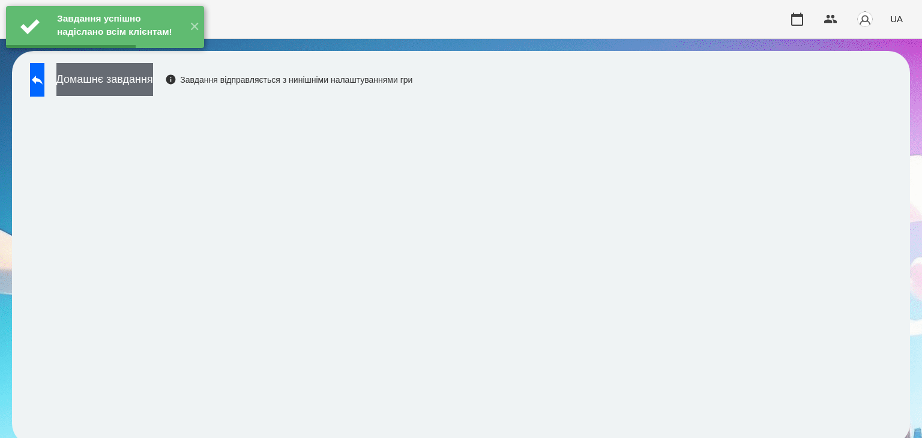
click at [153, 84] on button "Домашнє завдання" at bounding box center [104, 79] width 97 height 33
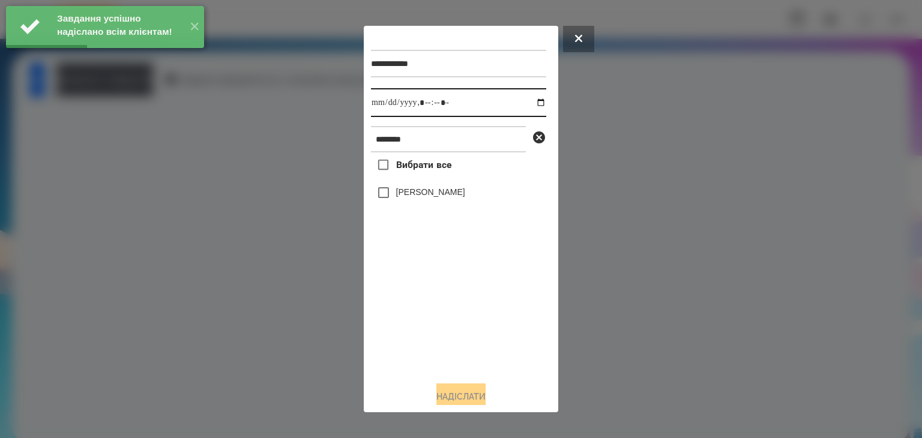
click at [529, 103] on input "datetime-local" at bounding box center [458, 102] width 175 height 29
type input "**********"
click at [417, 331] on div "Вибрати все Сугоняко Платон" at bounding box center [458, 261] width 175 height 219
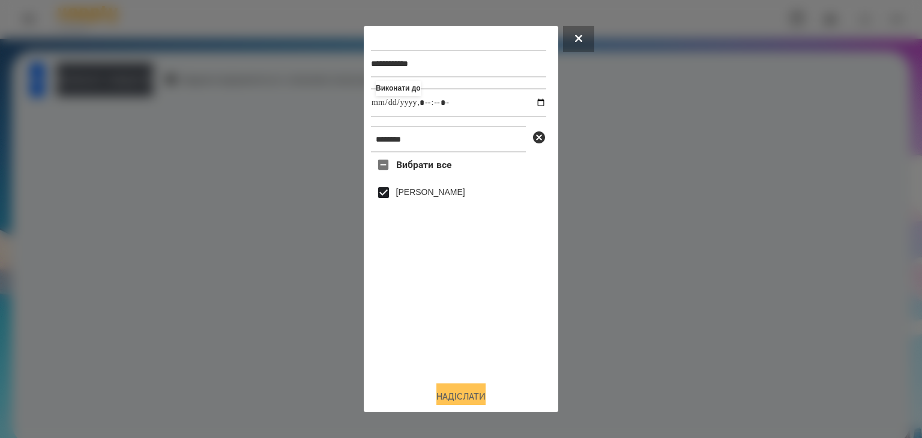
click at [457, 394] on button "Надіслати" at bounding box center [460, 396] width 49 height 26
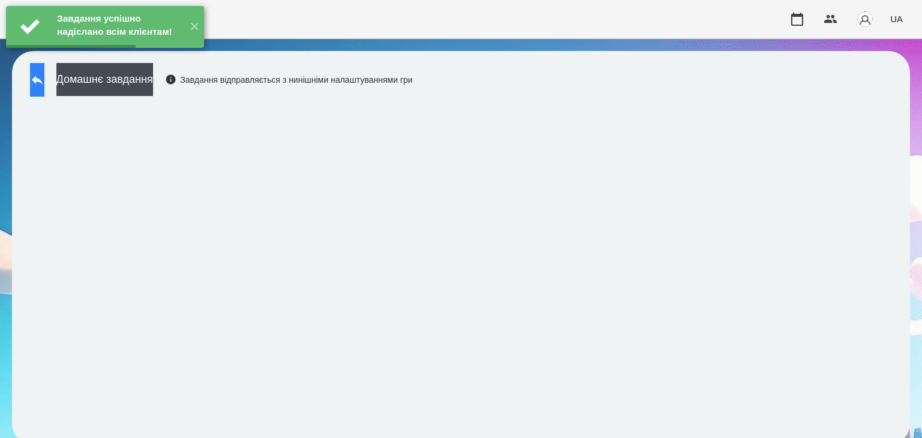
click at [44, 85] on icon at bounding box center [37, 80] width 14 height 14
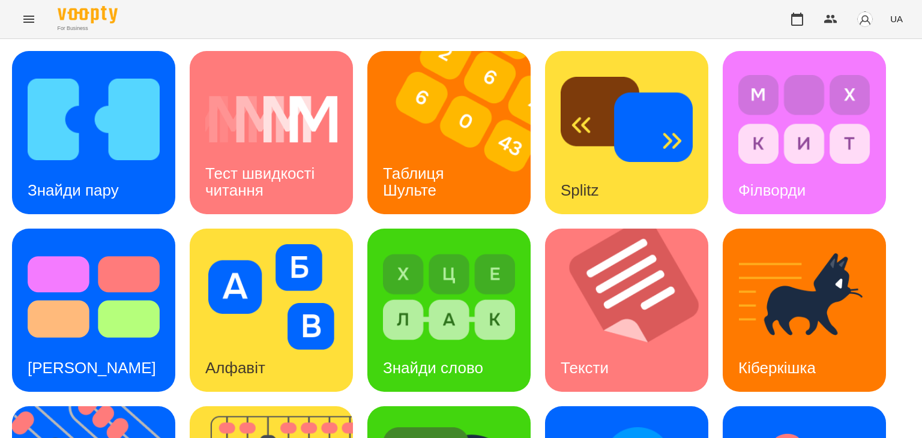
scroll to position [300, 0]
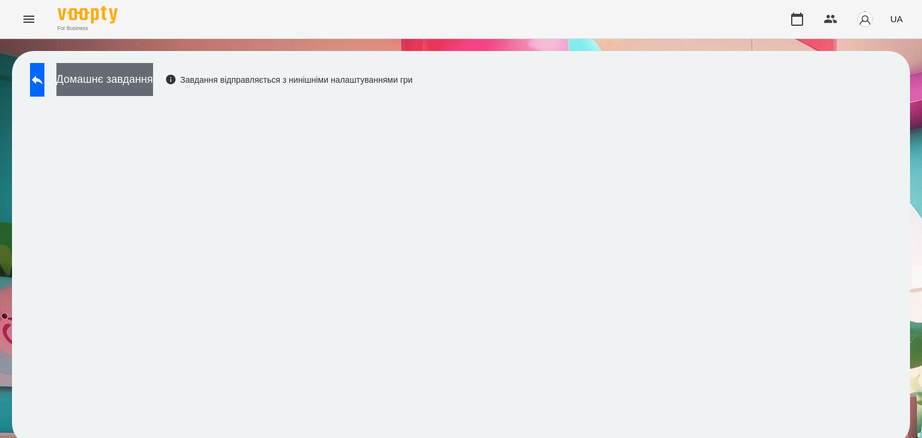
click at [153, 82] on button "Домашнє завдання" at bounding box center [104, 79] width 97 height 33
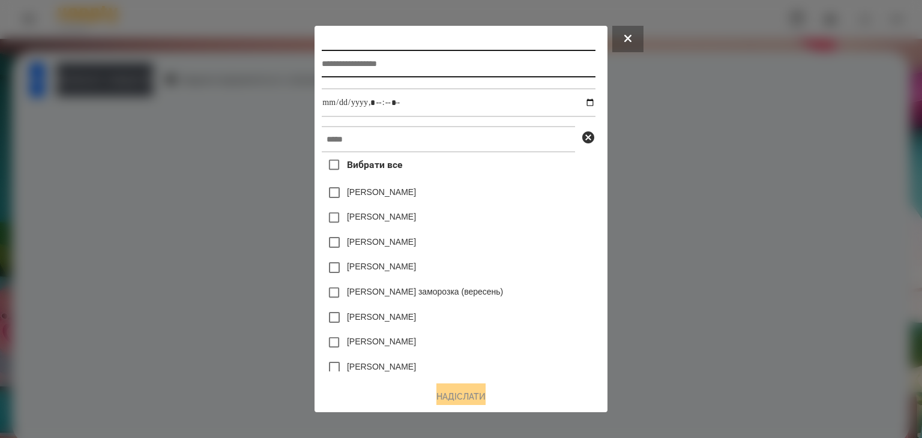
click at [341, 70] on input "text" at bounding box center [458, 64] width 273 height 28
type input "*******"
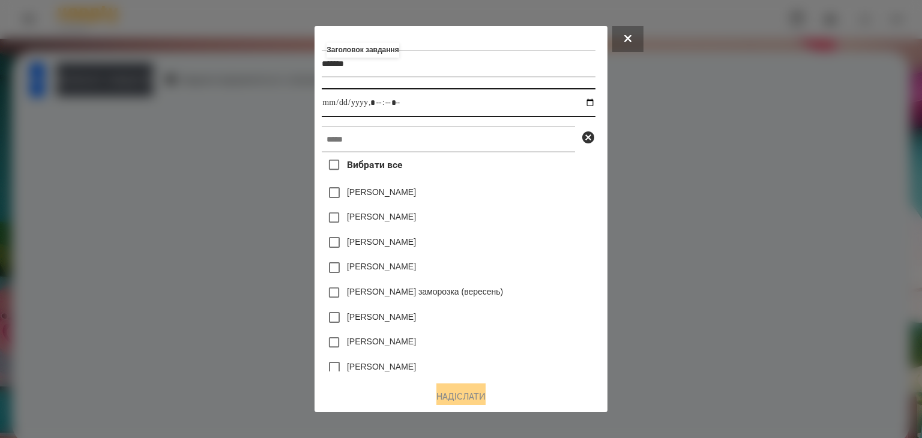
click at [595, 104] on input "datetime-local" at bounding box center [458, 102] width 273 height 29
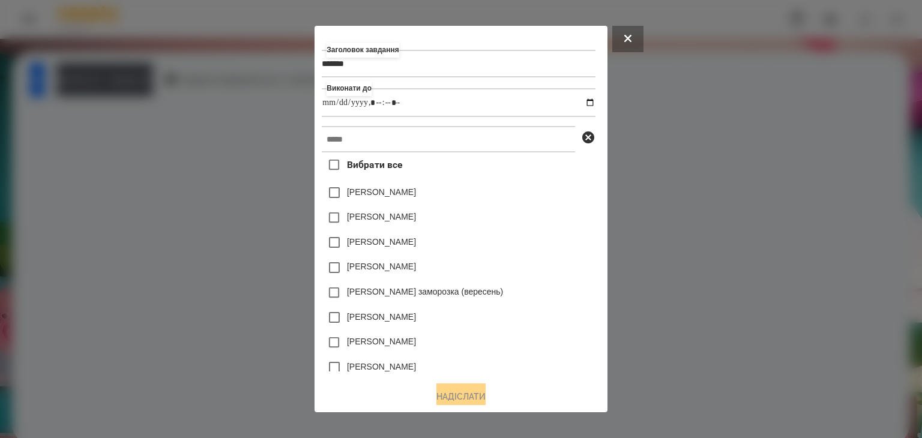
type input "**********"
click at [553, 191] on div "[PERSON_NAME]" at bounding box center [458, 192] width 273 height 25
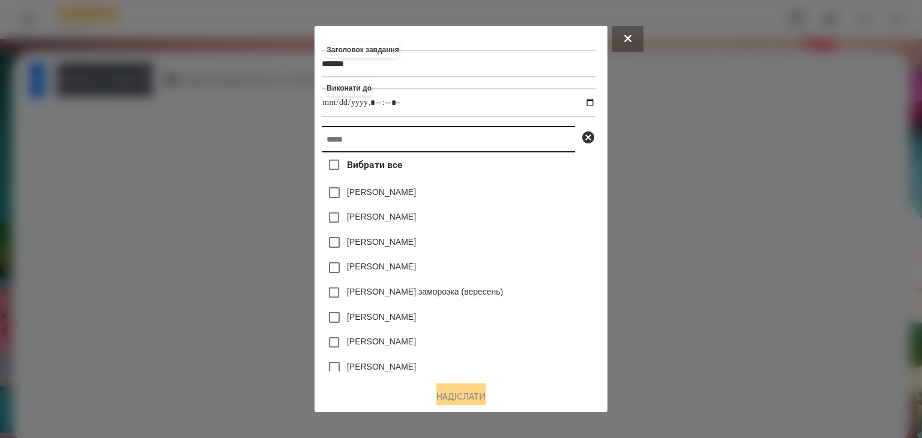
click at [383, 143] on input "text" at bounding box center [448, 139] width 253 height 26
paste input "********"
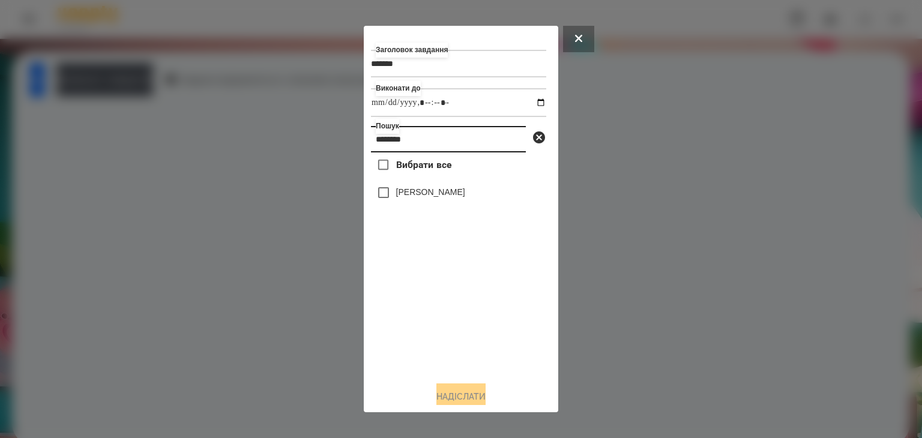
type input "********"
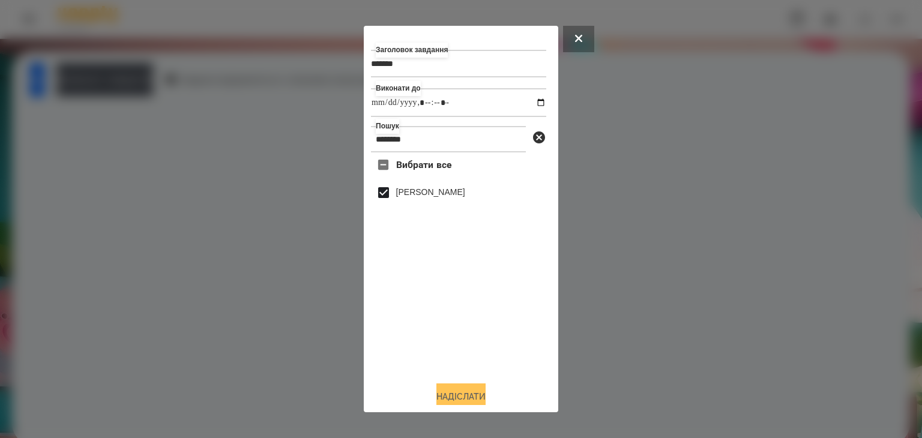
click at [455, 395] on button "Надіслати" at bounding box center [460, 396] width 49 height 26
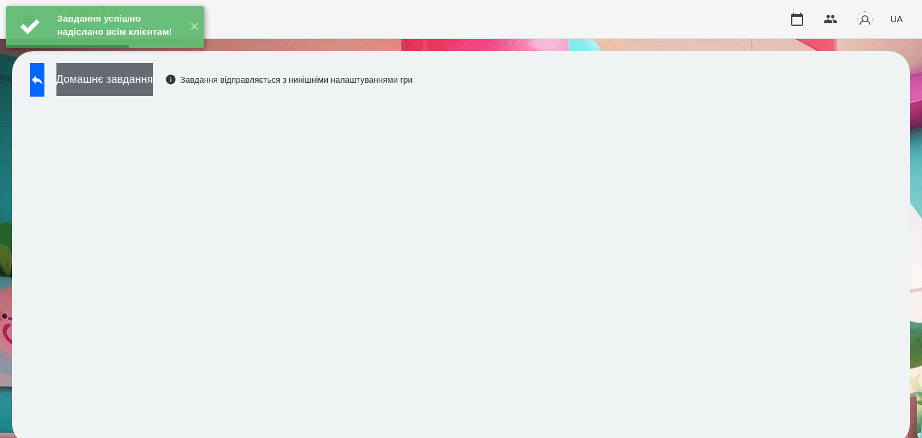
click at [153, 82] on button "Домашнє завдання" at bounding box center [104, 79] width 97 height 33
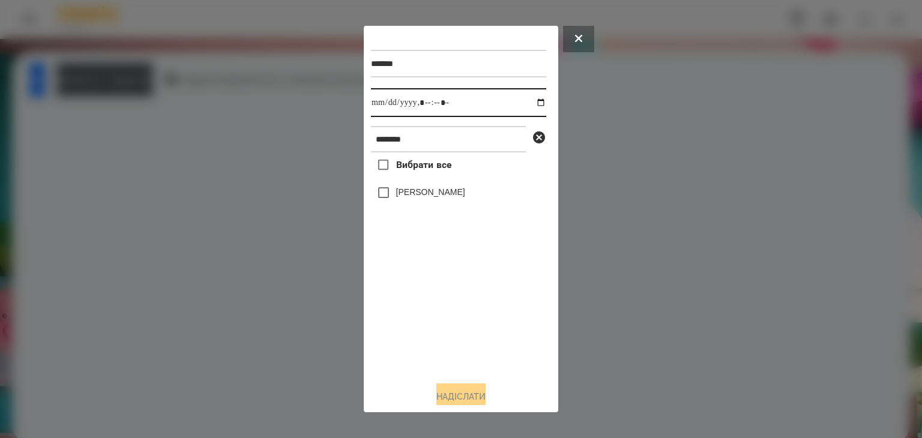
click at [532, 105] on input "datetime-local" at bounding box center [458, 102] width 175 height 29
type input "**********"
drag, startPoint x: 416, startPoint y: 343, endPoint x: 404, endPoint y: 285, distance: 59.4
click at [416, 335] on div "Вибрати все Сугоняко Платон" at bounding box center [458, 261] width 175 height 219
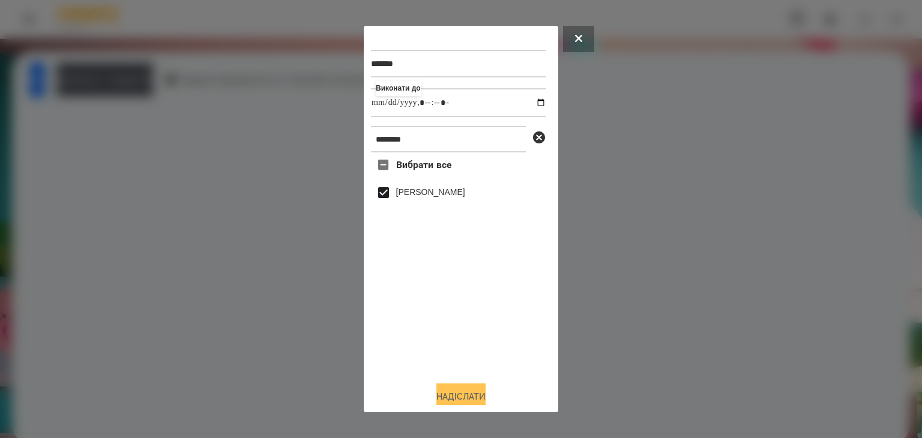
click at [472, 395] on button "Надіслати" at bounding box center [460, 396] width 49 height 26
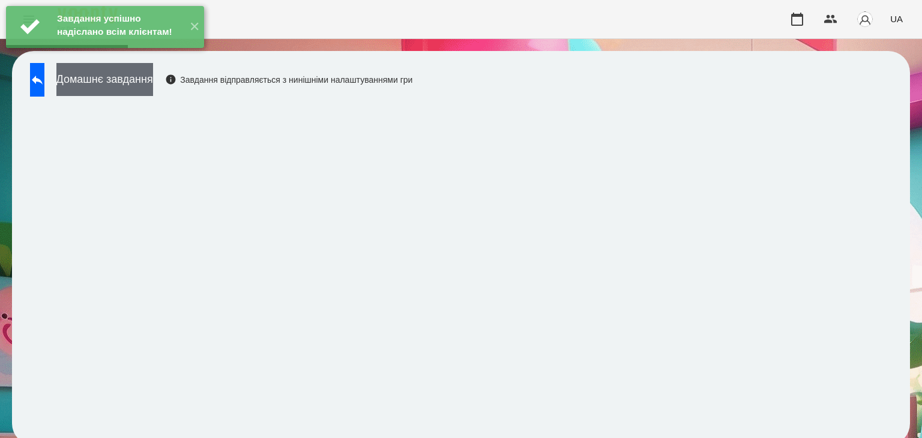
click at [153, 80] on button "Домашнє завдання" at bounding box center [104, 79] width 97 height 33
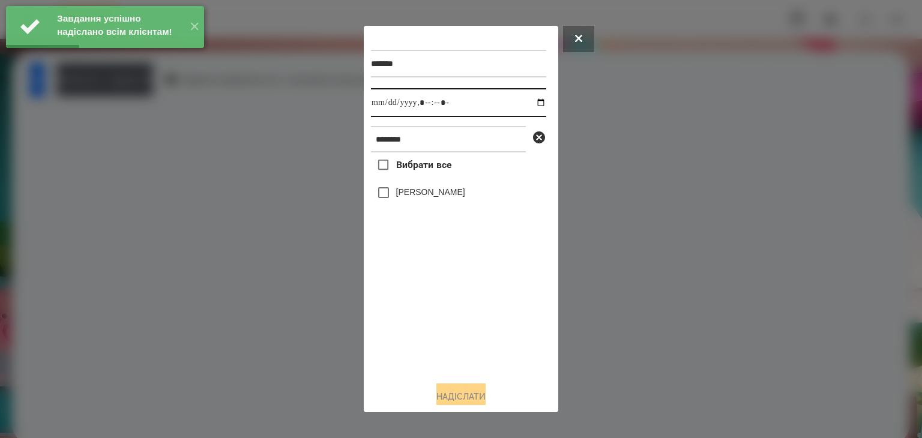
click at [533, 104] on input "datetime-local" at bounding box center [458, 102] width 175 height 29
type input "**********"
click at [423, 317] on div "Вибрати все Сугоняко Платон" at bounding box center [458, 261] width 175 height 219
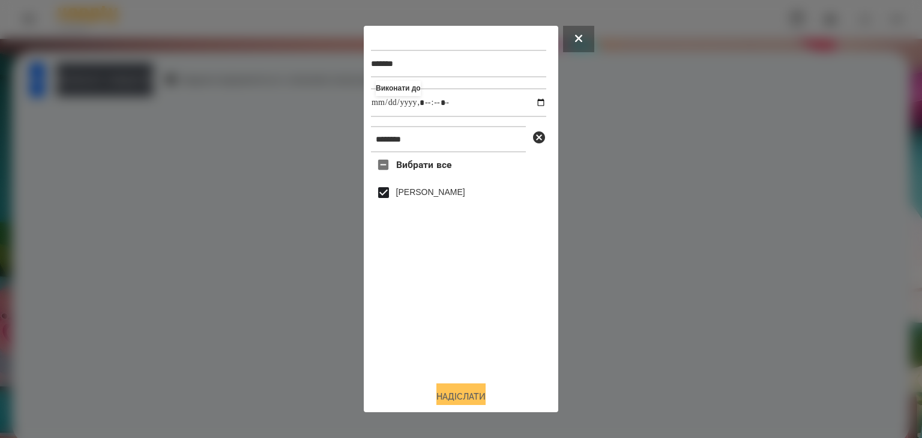
click at [464, 394] on button "Надіслати" at bounding box center [460, 396] width 49 height 26
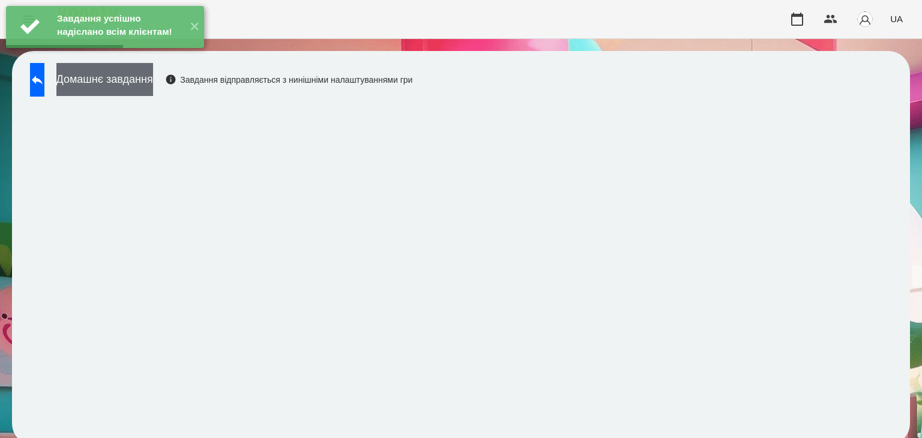
click at [153, 84] on button "Домашнє завдання" at bounding box center [104, 79] width 97 height 33
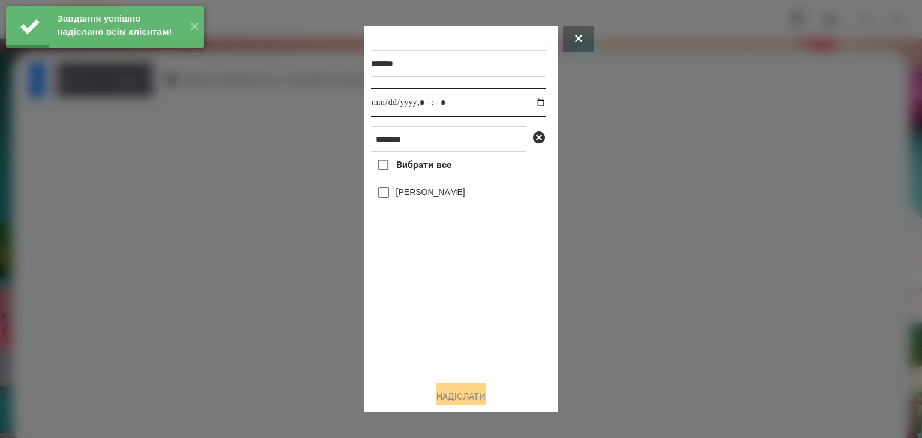
click at [530, 106] on input "datetime-local" at bounding box center [458, 102] width 175 height 29
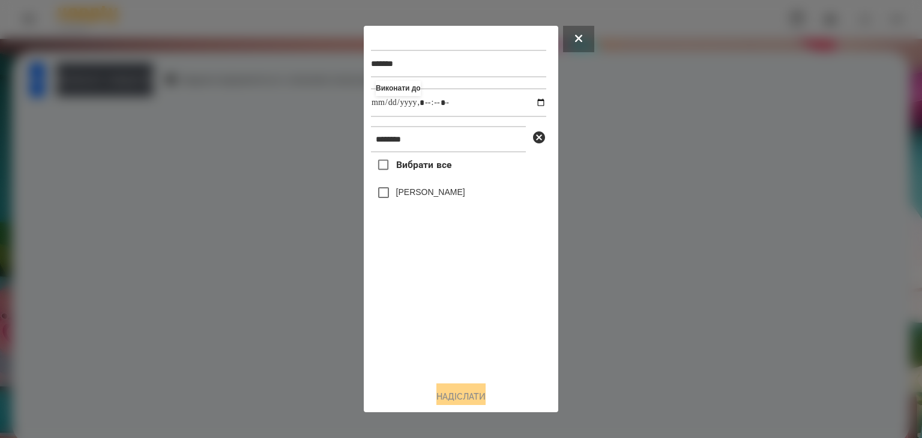
type input "**********"
click at [439, 311] on div "Вибрати все Сугоняко Платон" at bounding box center [458, 261] width 175 height 219
click at [464, 397] on button "Надіслати" at bounding box center [460, 396] width 49 height 26
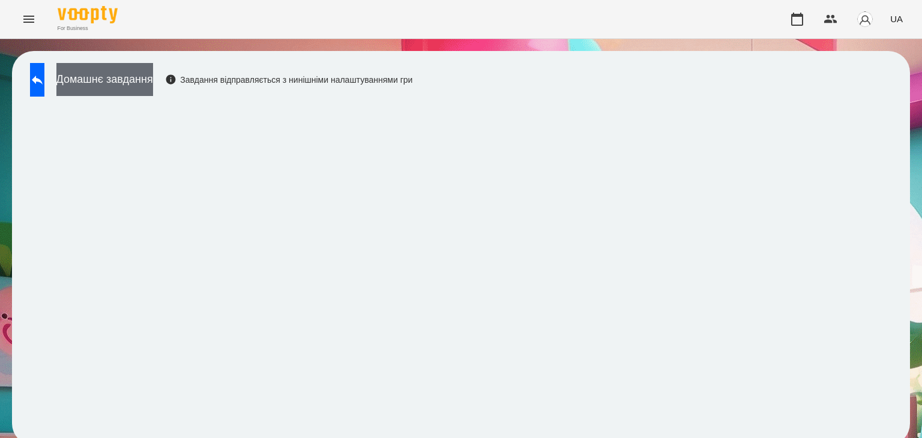
click at [148, 77] on button "Домашнє завдання" at bounding box center [104, 79] width 97 height 33
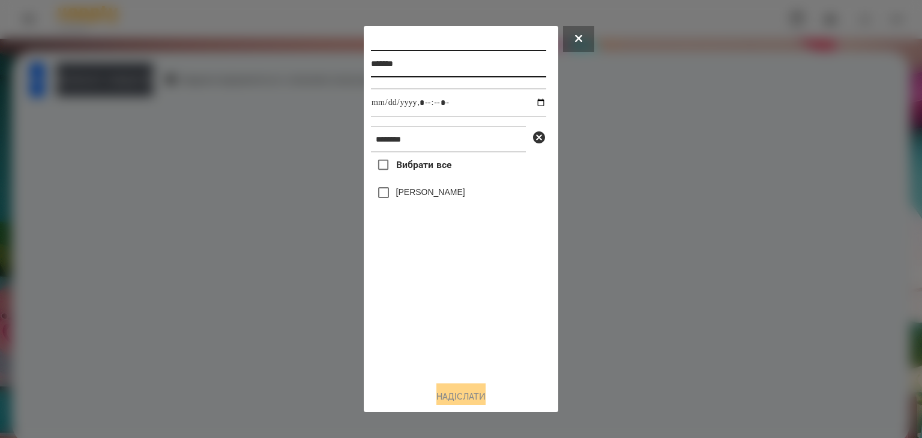
click at [413, 64] on input "*******" at bounding box center [458, 64] width 175 height 28
type input "*********"
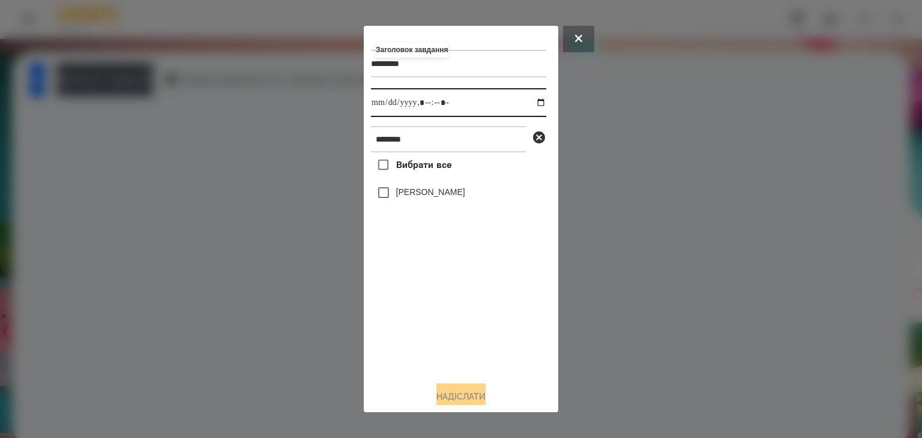
click at [529, 104] on input "datetime-local" at bounding box center [458, 102] width 175 height 29
type input "**********"
click at [464, 320] on div "Вибрати все Сугоняко Платон" at bounding box center [458, 261] width 175 height 219
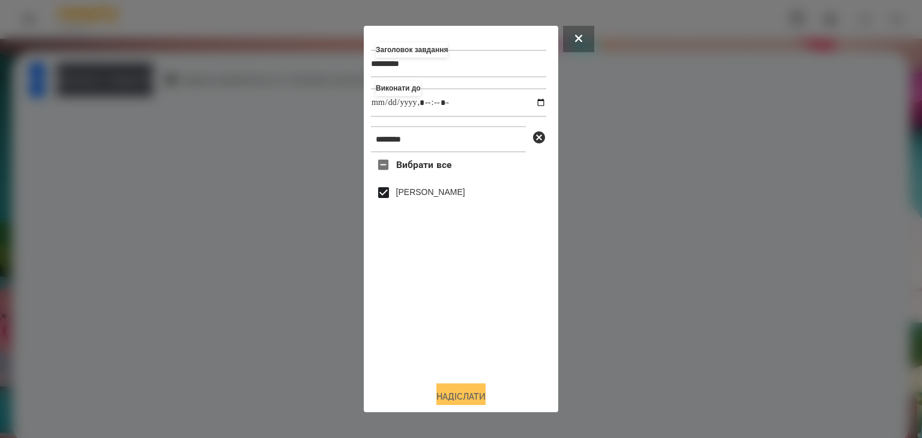
click at [450, 396] on button "Надіслати" at bounding box center [460, 396] width 49 height 26
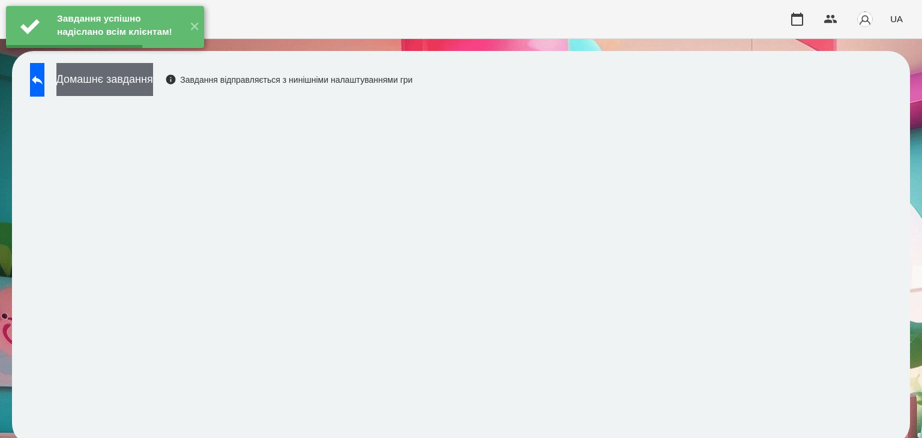
click at [153, 86] on button "Домашнє завдання" at bounding box center [104, 79] width 97 height 33
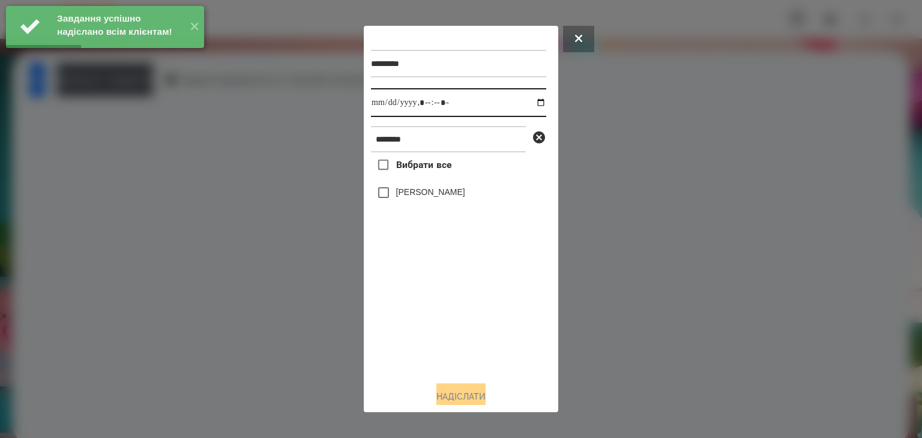
click at [530, 104] on input "datetime-local" at bounding box center [458, 102] width 175 height 29
type input "**********"
drag, startPoint x: 416, startPoint y: 313, endPoint x: 404, endPoint y: 275, distance: 39.9
click at [416, 312] on div "Вибрати все Сугоняко Платон" at bounding box center [458, 261] width 175 height 219
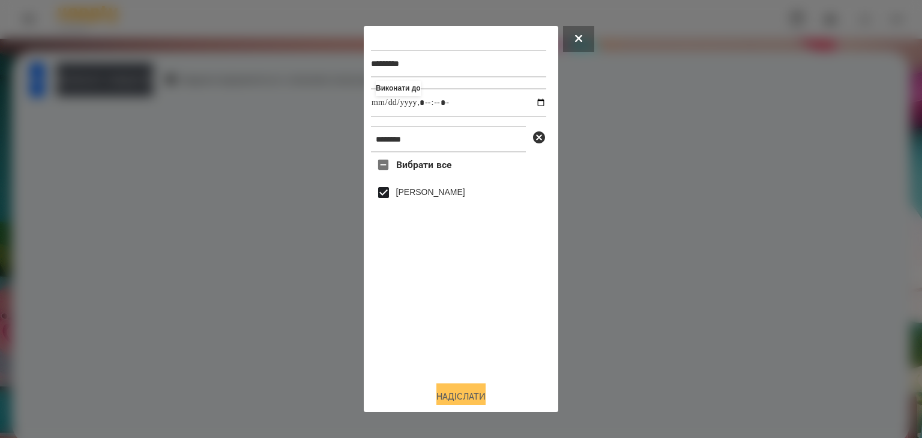
click at [455, 394] on button "Надіслати" at bounding box center [460, 396] width 49 height 26
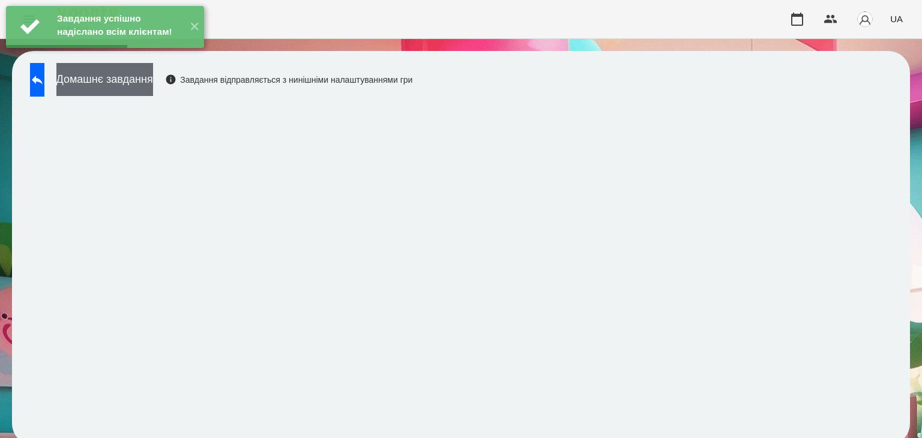
click at [153, 85] on button "Домашнє завдання" at bounding box center [104, 79] width 97 height 33
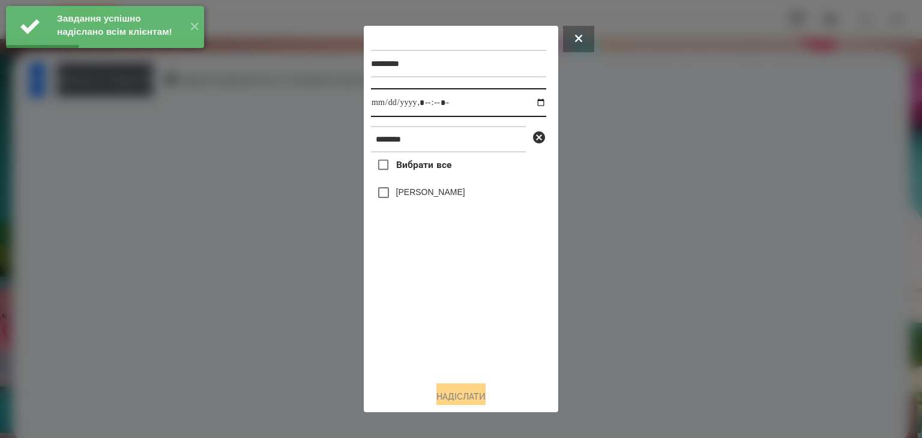
click at [529, 106] on input "datetime-local" at bounding box center [458, 102] width 175 height 29
type input "**********"
drag, startPoint x: 413, startPoint y: 310, endPoint x: 405, endPoint y: 274, distance: 36.8
click at [413, 308] on div "Вибрати все Сугоняко Платон" at bounding box center [458, 261] width 175 height 219
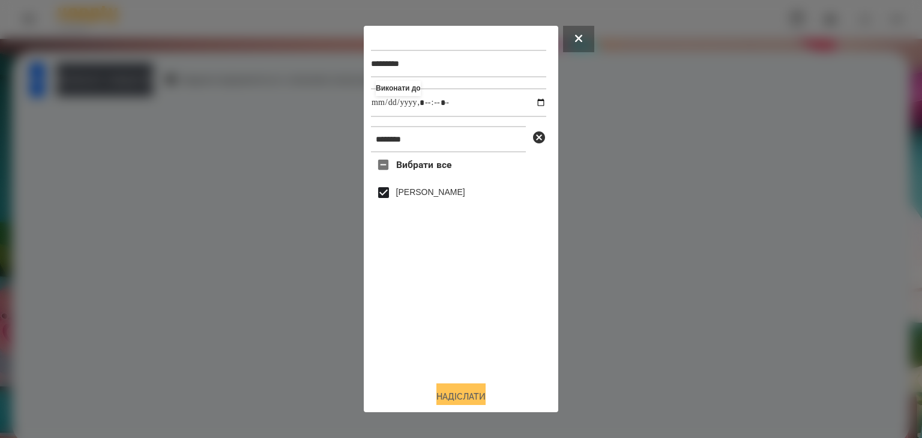
click at [458, 394] on button "Надіслати" at bounding box center [460, 396] width 49 height 26
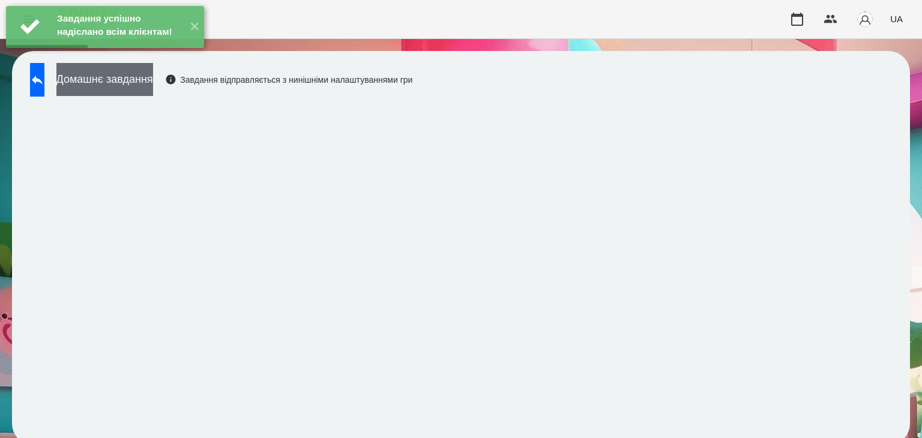
click at [153, 82] on button "Домашнє завдання" at bounding box center [104, 79] width 97 height 33
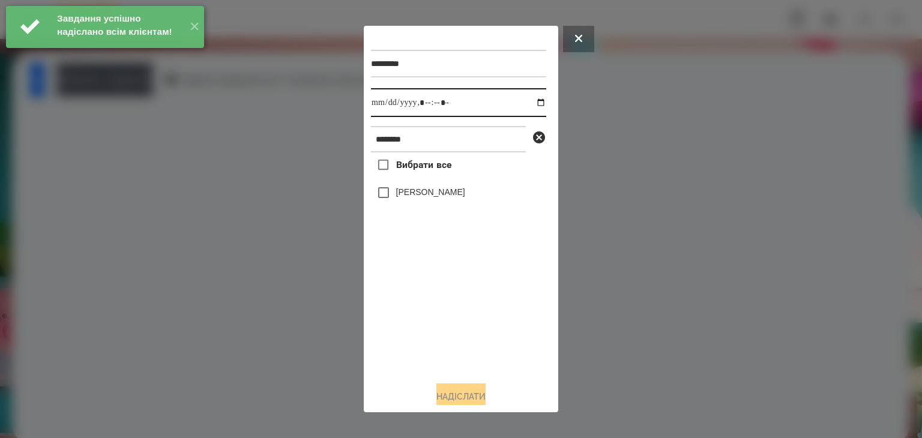
click at [530, 106] on input "datetime-local" at bounding box center [458, 102] width 175 height 29
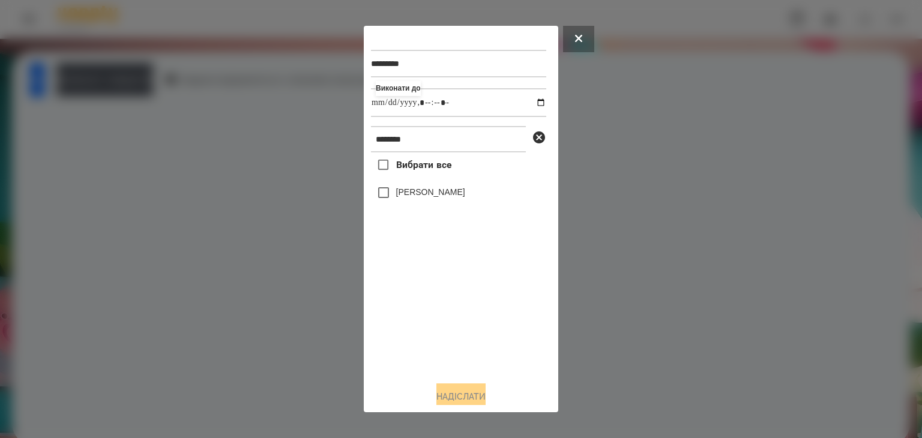
type input "**********"
click at [425, 294] on div "Вибрати все Сугоняко Платон" at bounding box center [458, 261] width 175 height 219
click at [446, 397] on button "Надіслати" at bounding box center [460, 396] width 49 height 26
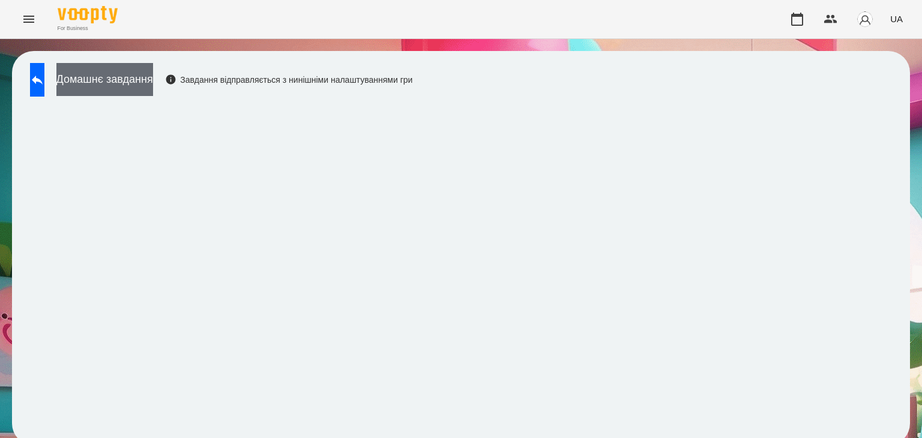
click at [153, 80] on button "Домашнє завдання" at bounding box center [104, 79] width 97 height 33
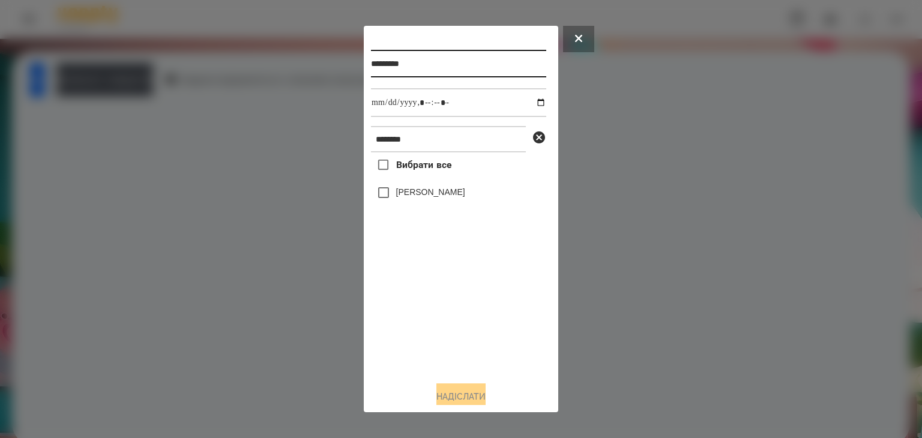
drag, startPoint x: 424, startPoint y: 68, endPoint x: 416, endPoint y: 68, distance: 8.4
click at [416, 68] on input "*********" at bounding box center [458, 64] width 175 height 28
type input "*********"
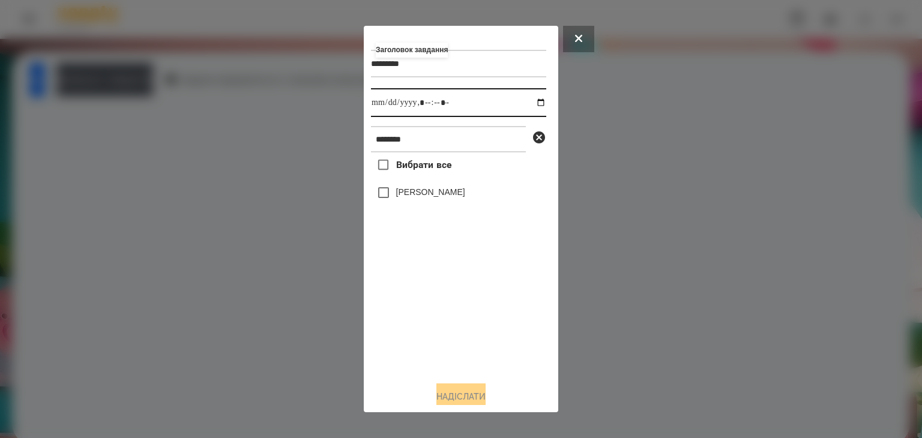
click at [529, 103] on input "datetime-local" at bounding box center [458, 102] width 175 height 29
type input "**********"
click at [460, 340] on div "Вибрати все Сугоняко Платон" at bounding box center [458, 261] width 175 height 219
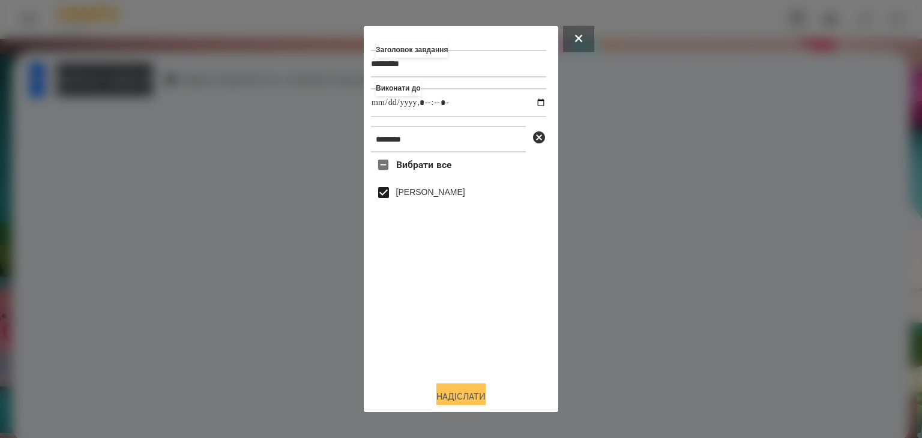
click at [456, 395] on button "Надіслати" at bounding box center [460, 396] width 49 height 26
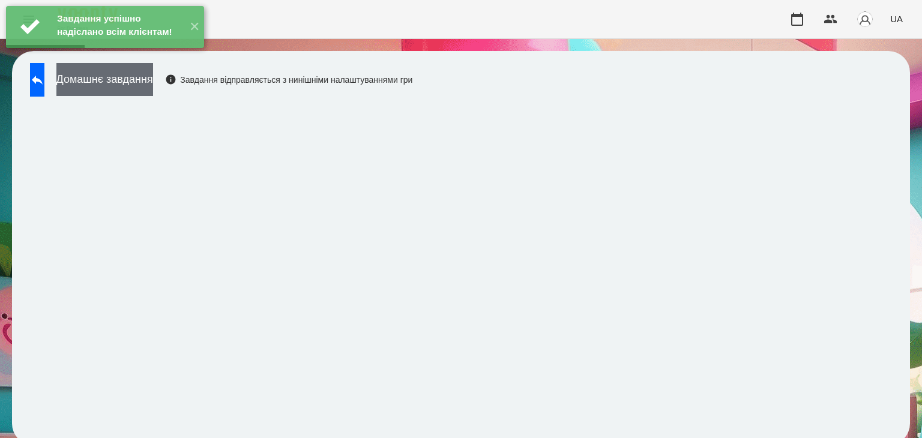
click at [153, 82] on button "Домашнє завдання" at bounding box center [104, 79] width 97 height 33
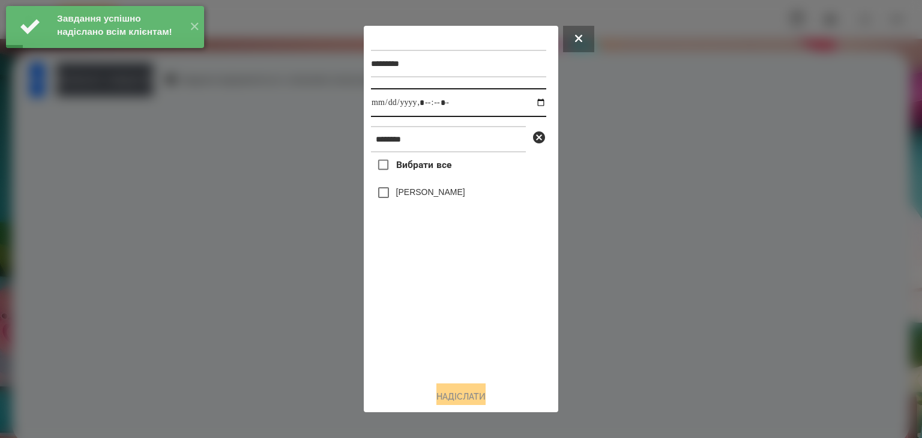
click at [527, 106] on input "datetime-local" at bounding box center [458, 102] width 175 height 29
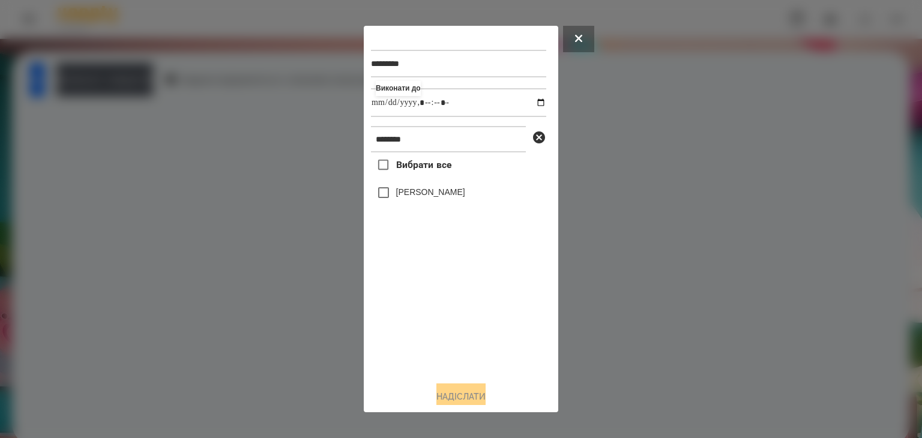
type input "**********"
drag, startPoint x: 412, startPoint y: 326, endPoint x: 411, endPoint y: 289, distance: 37.2
click at [415, 323] on div "Вибрати все Сугоняко Платон" at bounding box center [458, 261] width 175 height 219
click at [463, 392] on button "Надіслати" at bounding box center [460, 396] width 49 height 26
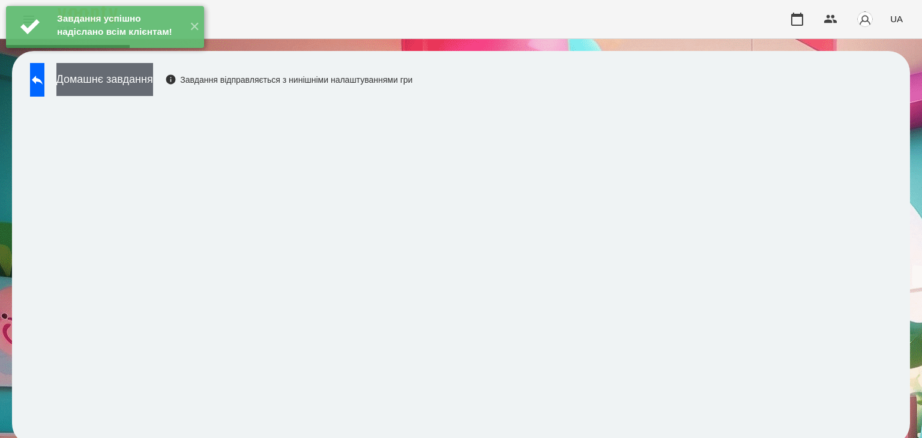
click at [153, 85] on button "Домашнє завдання" at bounding box center [104, 79] width 97 height 33
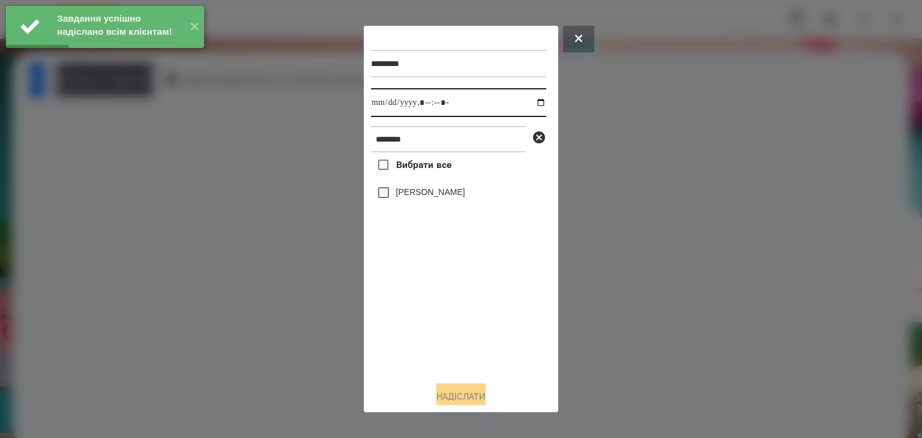
click at [529, 104] on input "datetime-local" at bounding box center [458, 102] width 175 height 29
type input "**********"
drag, startPoint x: 425, startPoint y: 332, endPoint x: 410, endPoint y: 271, distance: 62.3
click at [425, 331] on div "Вибрати все Сугоняко Платон" at bounding box center [458, 261] width 175 height 219
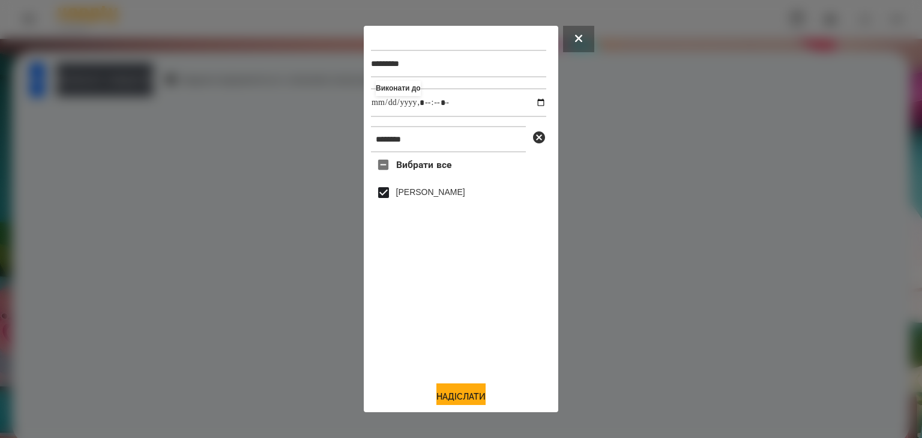
drag, startPoint x: 468, startPoint y: 394, endPoint x: 478, endPoint y: 361, distance: 34.5
click at [469, 394] on button "Надіслати" at bounding box center [460, 396] width 49 height 26
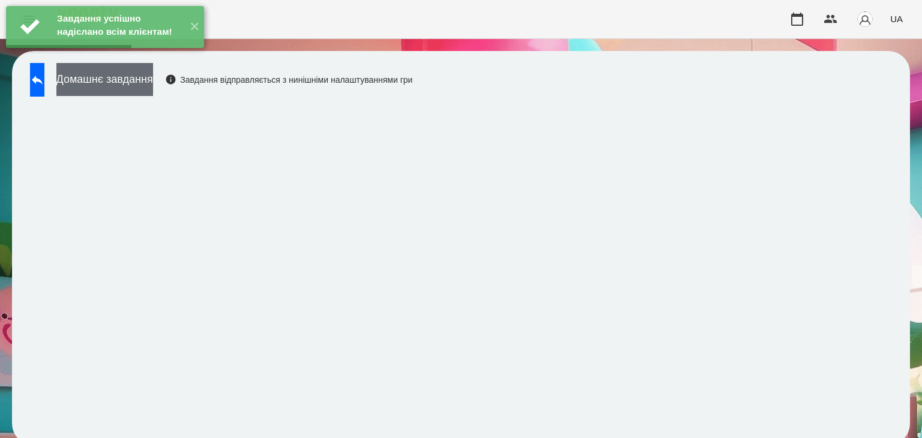
click at [153, 82] on button "Домашнє завдання" at bounding box center [104, 79] width 97 height 33
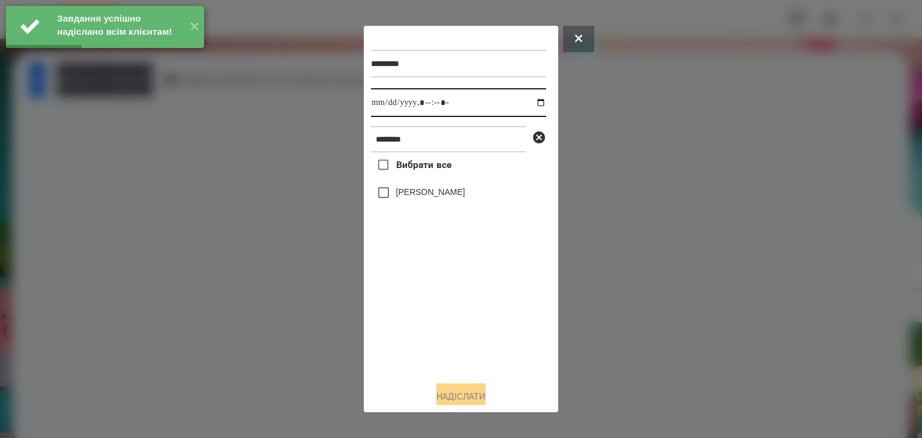
click at [529, 104] on input "datetime-local" at bounding box center [458, 102] width 175 height 29
type input "**********"
click at [441, 325] on div "Вибрати все Сугоняко Платон" at bounding box center [458, 261] width 175 height 219
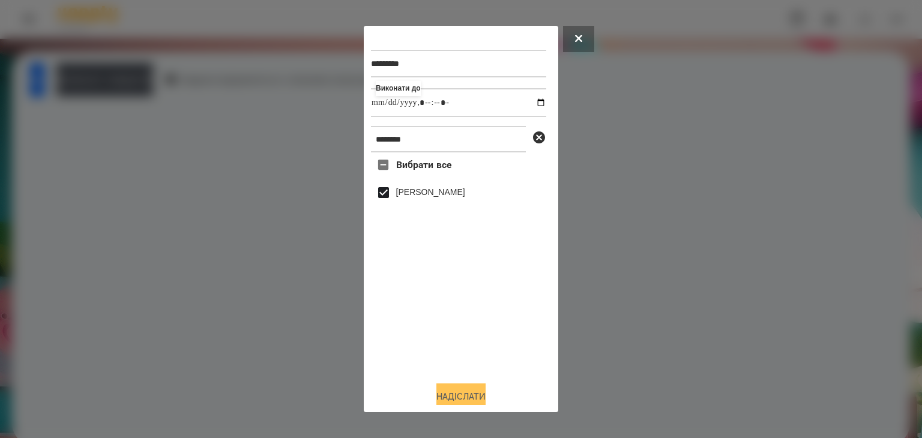
click at [472, 394] on button "Надіслати" at bounding box center [460, 396] width 49 height 26
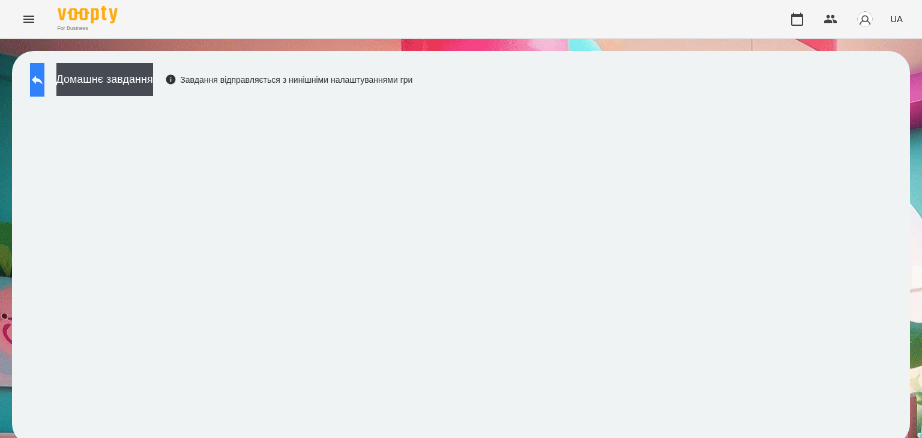
click at [44, 87] on button at bounding box center [37, 80] width 14 height 34
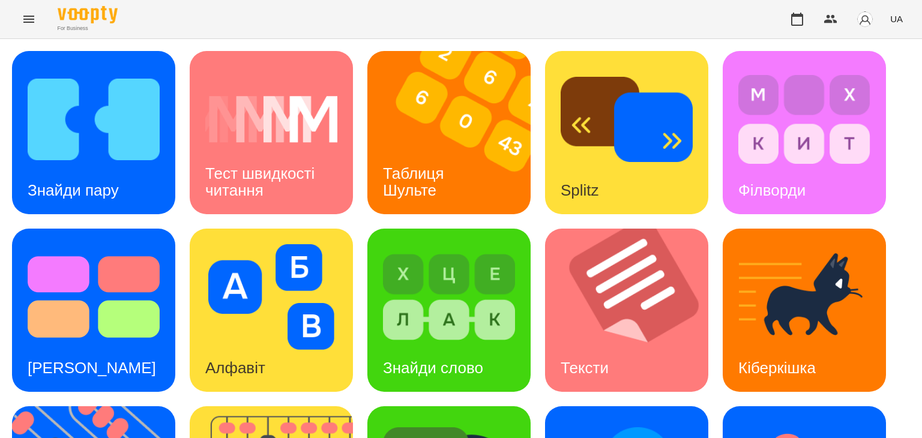
scroll to position [300, 0]
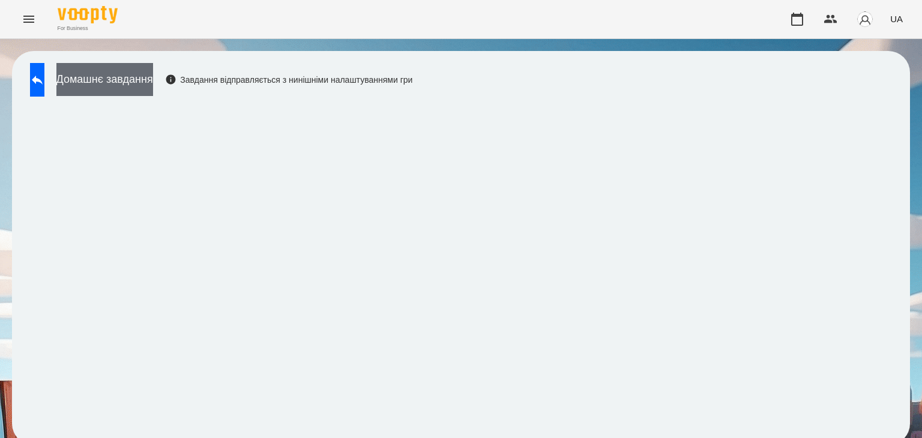
click at [153, 79] on button "Домашнє завдання" at bounding box center [104, 79] width 97 height 33
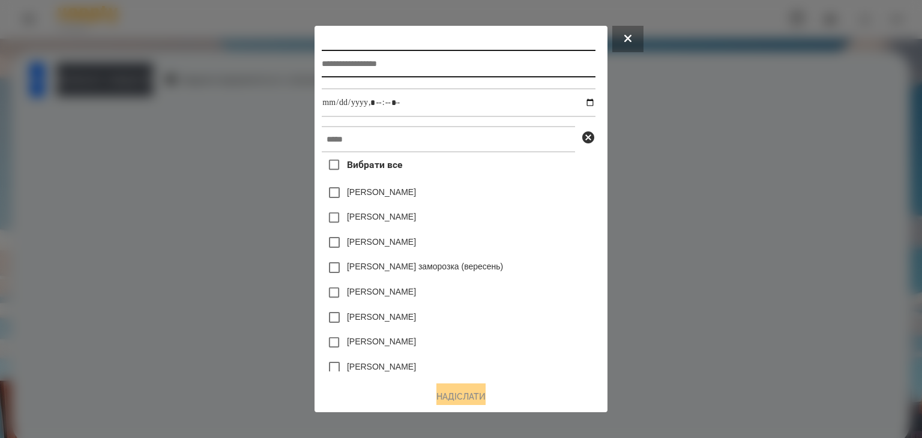
click at [363, 70] on input "text" at bounding box center [458, 64] width 273 height 28
type input "**********"
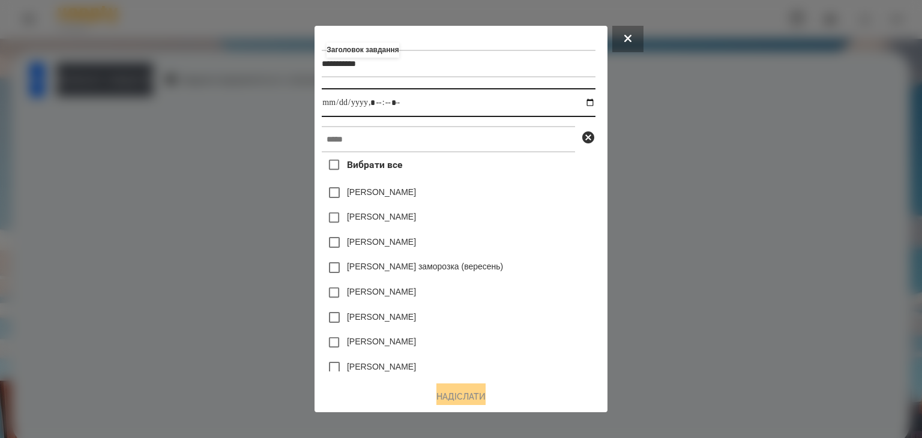
click at [592, 104] on input "datetime-local" at bounding box center [458, 102] width 273 height 29
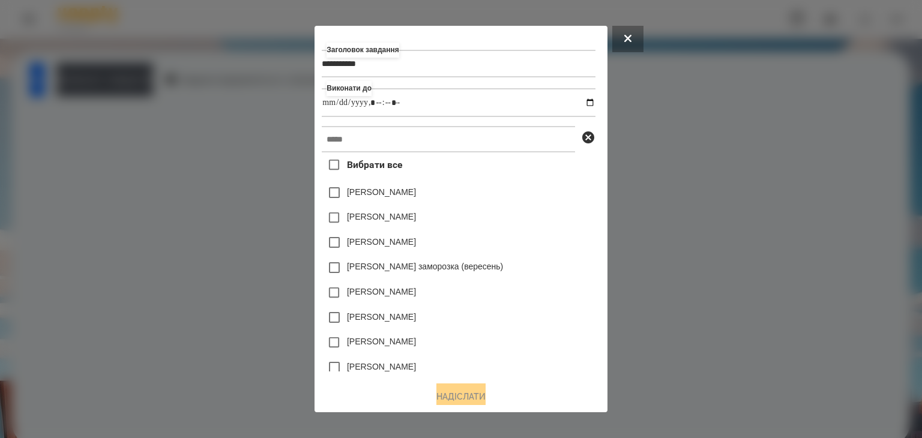
type input "**********"
click at [559, 222] on div "[PERSON_NAME]" at bounding box center [458, 217] width 273 height 25
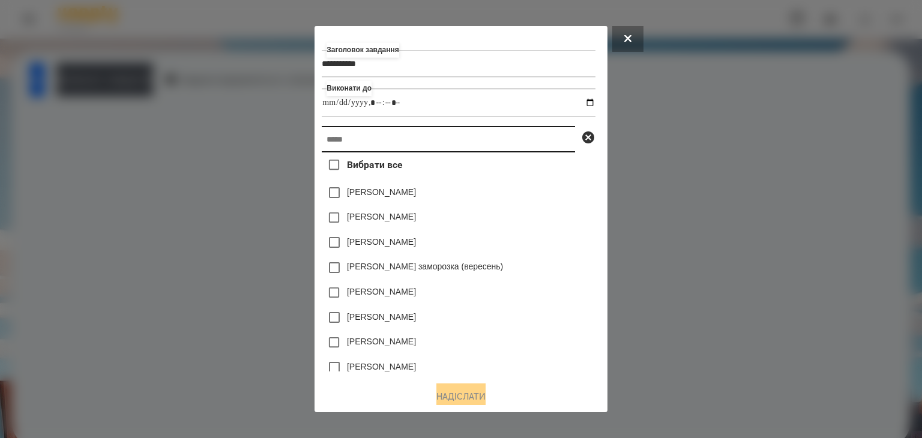
click at [370, 141] on input "text" at bounding box center [448, 139] width 253 height 26
paste input "********"
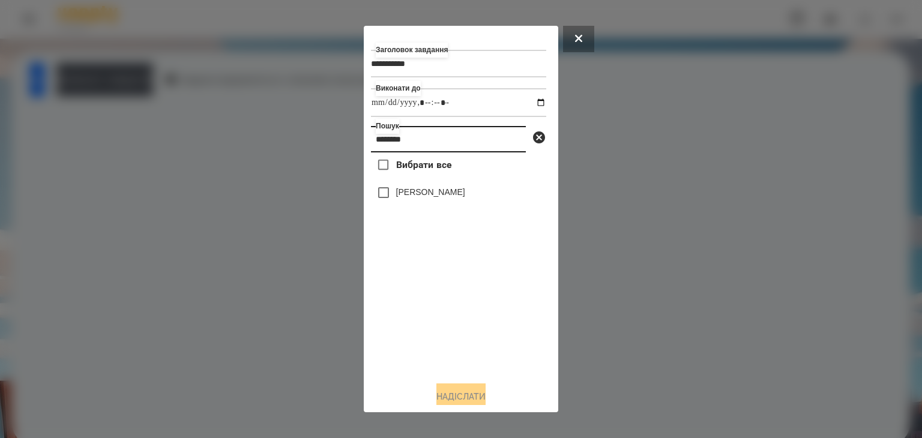
type input "********"
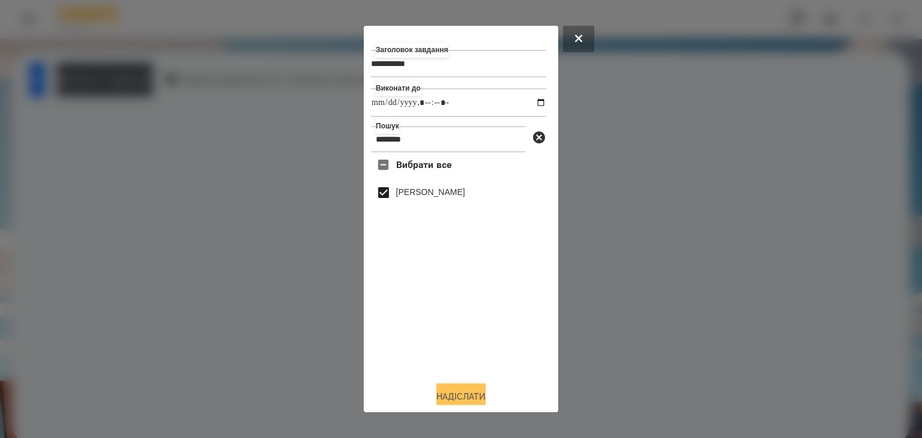
click at [470, 397] on button "Надіслати" at bounding box center [460, 396] width 49 height 26
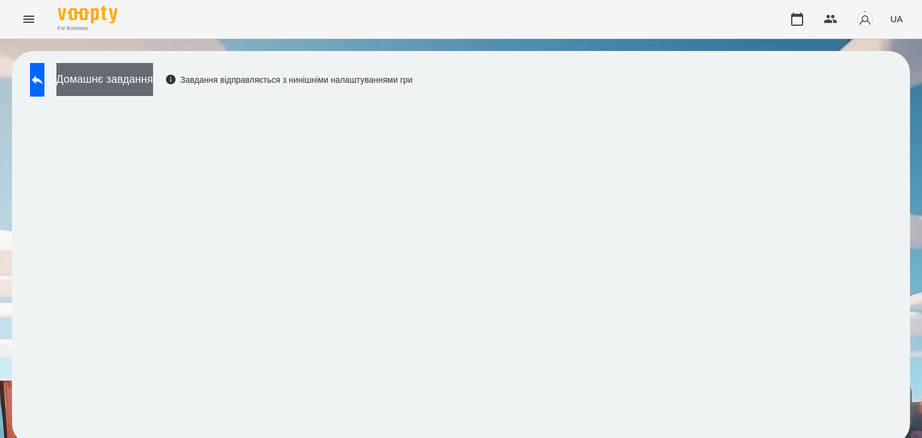
click at [153, 81] on button "Домашнє завдання" at bounding box center [104, 79] width 97 height 33
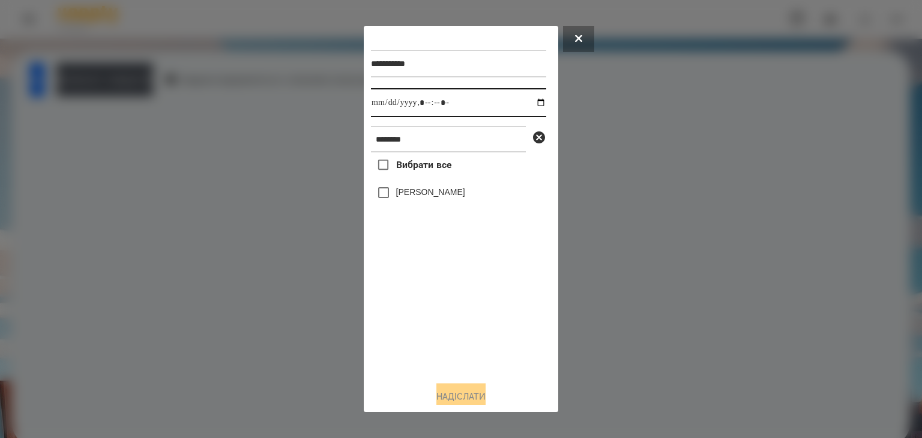
click at [528, 103] on input "datetime-local" at bounding box center [458, 102] width 175 height 29
type input "**********"
drag, startPoint x: 411, startPoint y: 328, endPoint x: 406, endPoint y: 301, distance: 28.0
click at [411, 325] on div "Вибрати все Сугоняко Платон" at bounding box center [458, 261] width 175 height 219
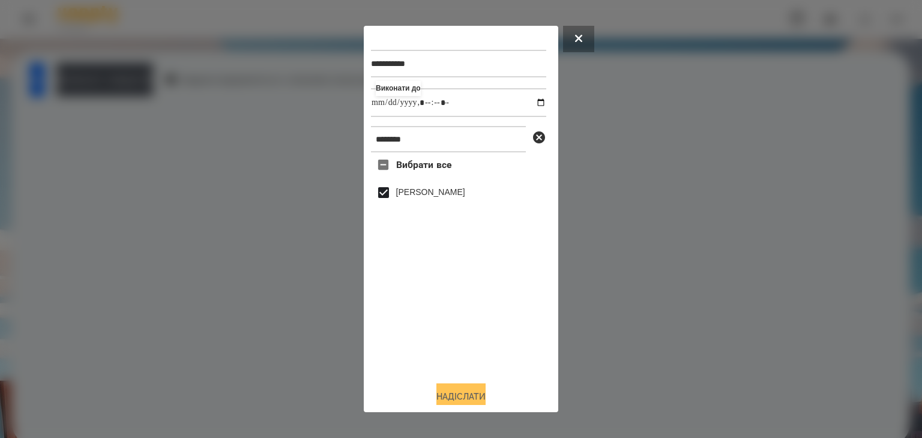
click at [472, 394] on button "Надіслати" at bounding box center [460, 396] width 49 height 26
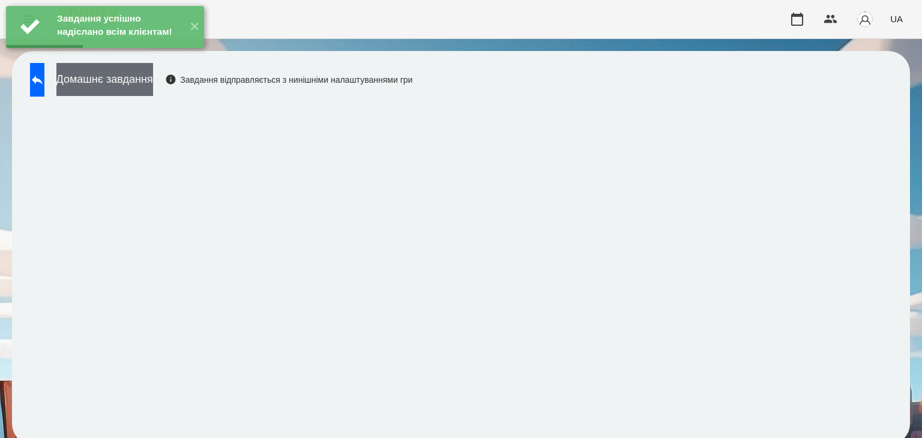
click at [153, 82] on button "Домашнє завдання" at bounding box center [104, 79] width 97 height 33
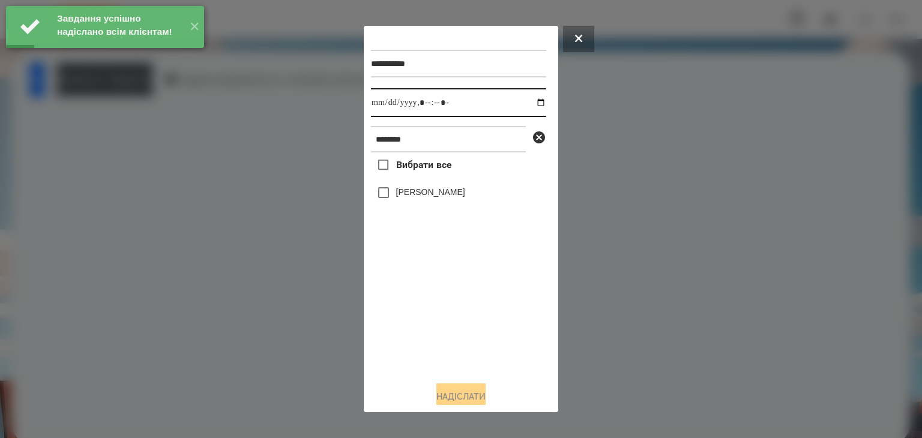
click at [529, 105] on input "datetime-local" at bounding box center [458, 102] width 175 height 29
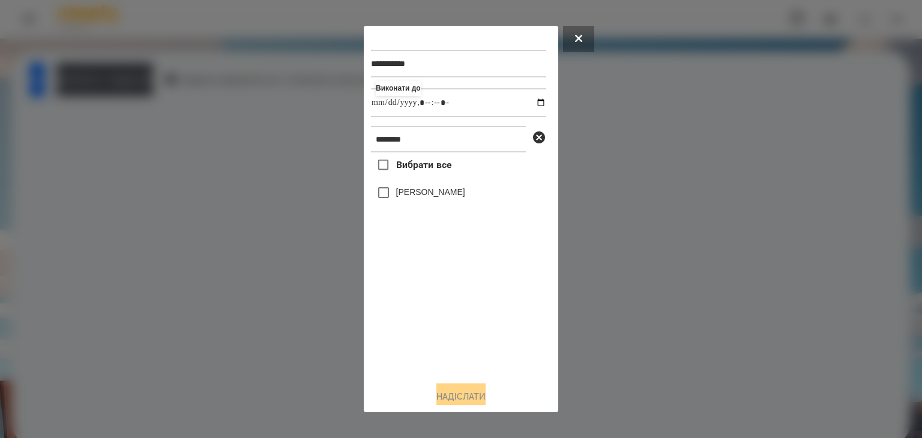
type input "**********"
click at [426, 329] on div "Вибрати все Сугоняко Платон" at bounding box center [458, 261] width 175 height 219
click at [457, 395] on button "Надіслати" at bounding box center [460, 396] width 49 height 26
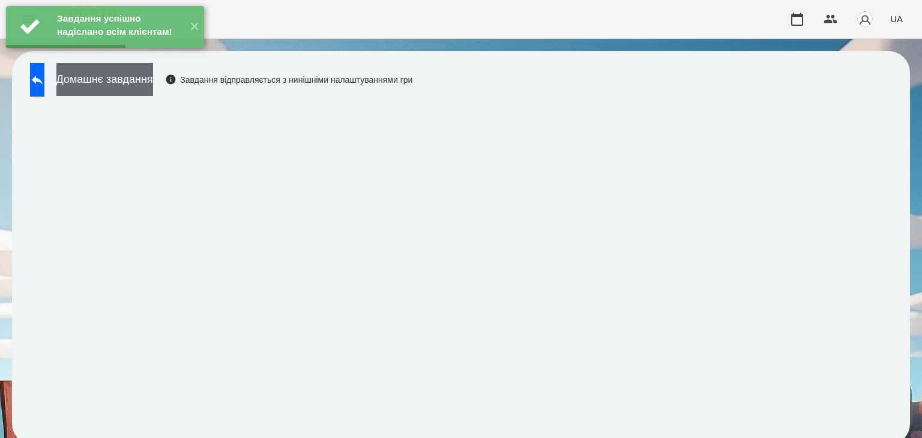
click at [153, 87] on button "Домашнє завдання" at bounding box center [104, 79] width 97 height 33
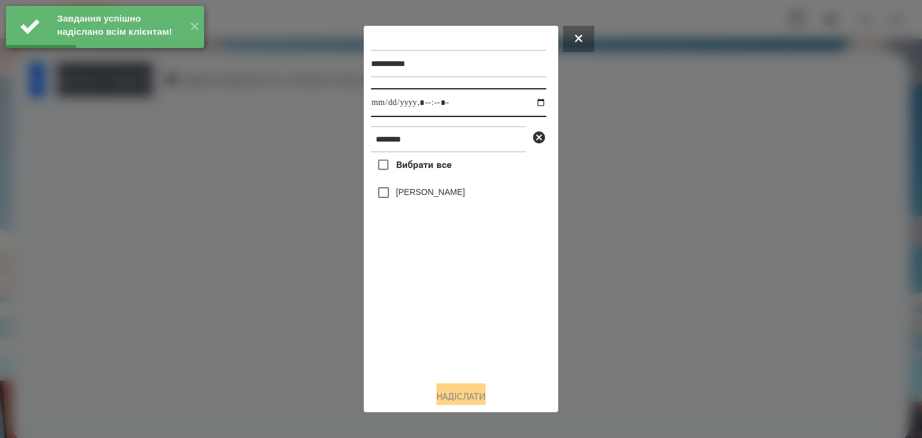
click at [530, 103] on input "datetime-local" at bounding box center [458, 102] width 175 height 29
type input "**********"
drag, startPoint x: 427, startPoint y: 322, endPoint x: 411, endPoint y: 261, distance: 63.3
click at [425, 317] on div "Вибрати все Сугоняко Платон" at bounding box center [458, 261] width 175 height 219
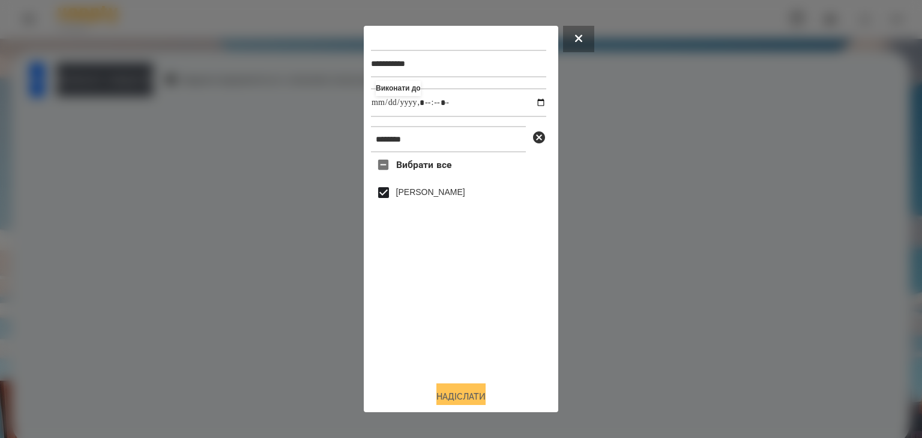
click at [463, 400] on button "Надіслати" at bounding box center [460, 396] width 49 height 26
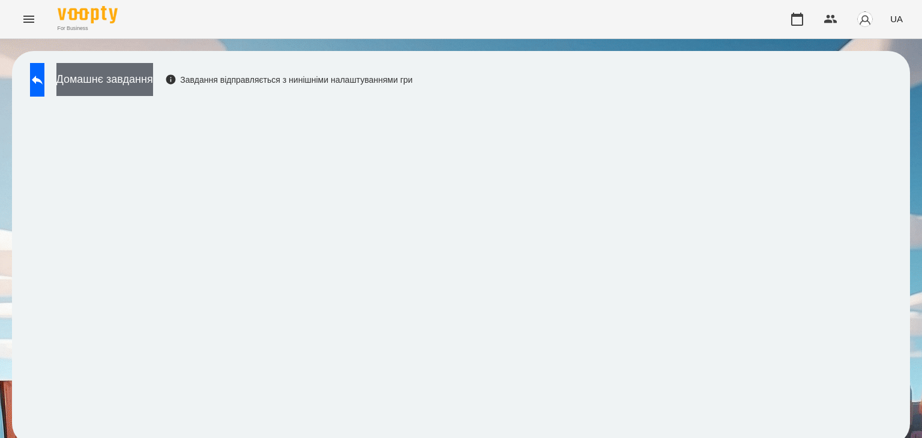
click at [153, 77] on button "Домашнє завдання" at bounding box center [104, 79] width 97 height 33
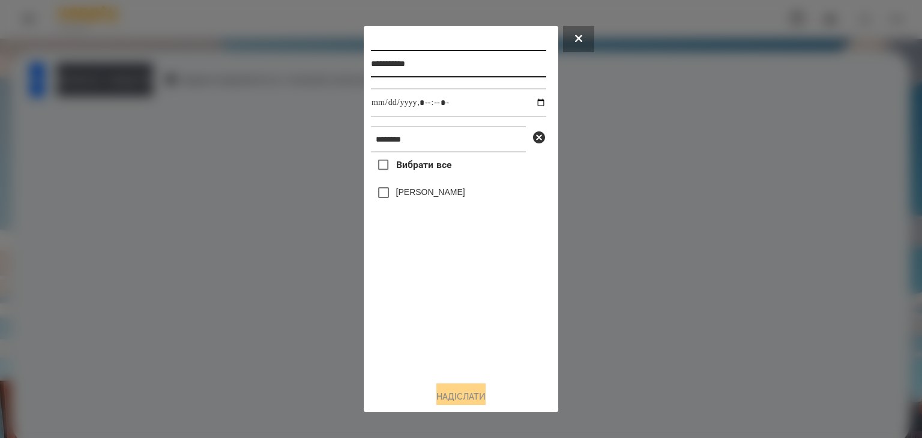
click at [432, 63] on input "**********" at bounding box center [458, 64] width 175 height 28
type input "**********"
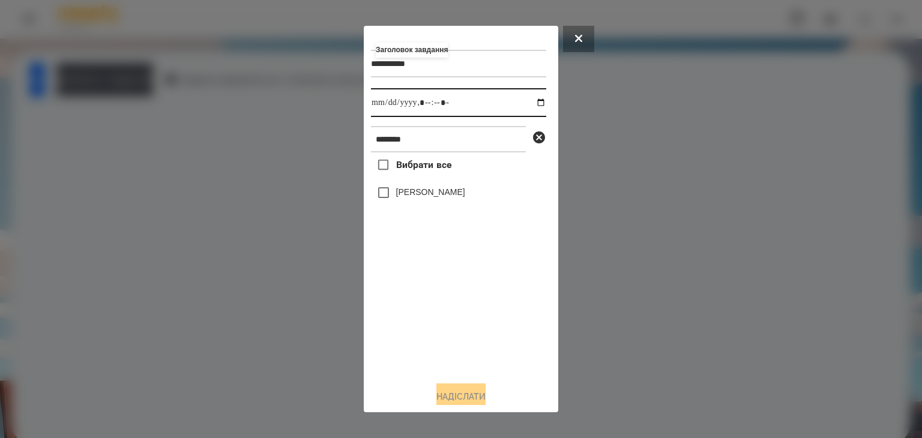
click at [530, 102] on input "datetime-local" at bounding box center [458, 102] width 175 height 29
type input "**********"
drag, startPoint x: 455, startPoint y: 334, endPoint x: 438, endPoint y: 286, distance: 51.1
click at [456, 329] on div "Вибрати все Сугоняко Платон" at bounding box center [458, 261] width 175 height 219
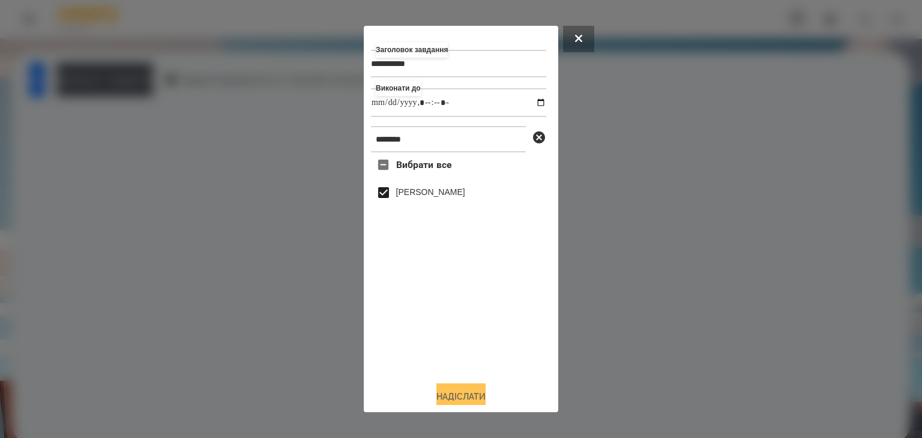
click at [458, 394] on button "Надіслати" at bounding box center [460, 396] width 49 height 26
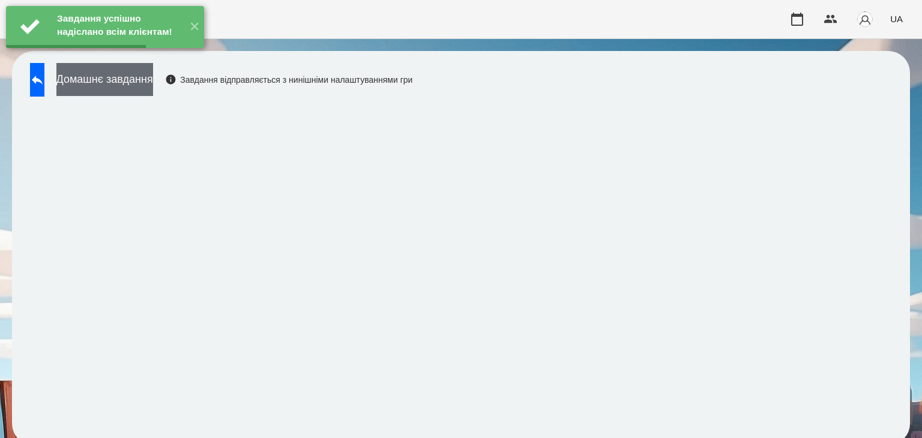
click at [153, 85] on button "Домашнє завдання" at bounding box center [104, 79] width 97 height 33
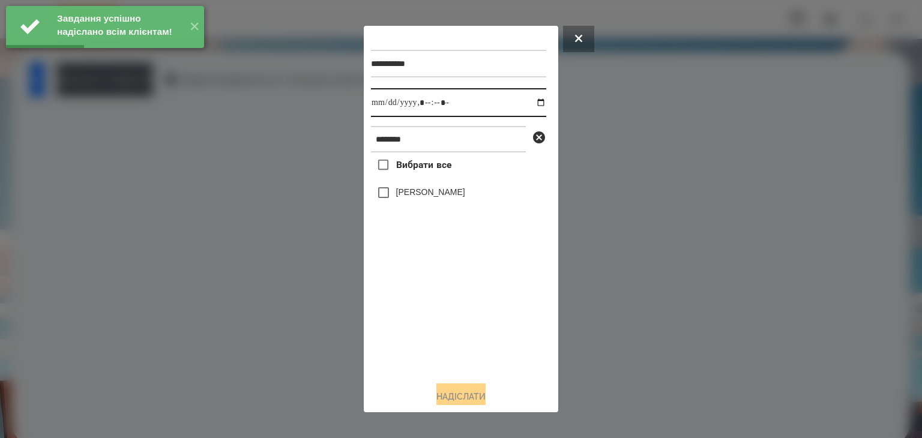
click at [528, 104] on input "datetime-local" at bounding box center [458, 102] width 175 height 29
type input "**********"
drag, startPoint x: 413, startPoint y: 329, endPoint x: 411, endPoint y: 311, distance: 18.2
click at [413, 327] on div "Вибрати все Сугоняко Платон" at bounding box center [458, 261] width 175 height 219
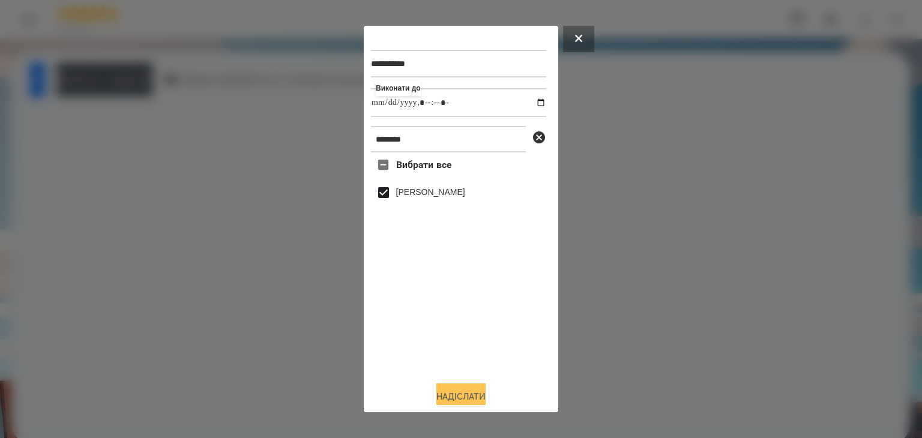
click at [463, 394] on button "Надіслати" at bounding box center [460, 396] width 49 height 26
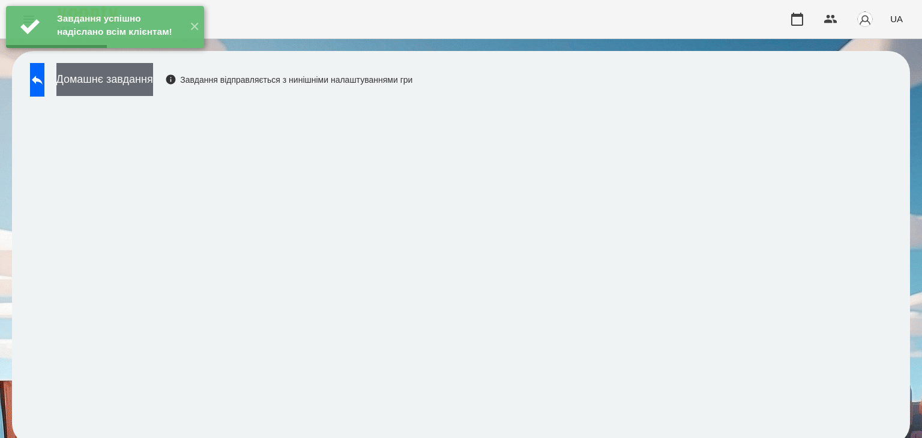
click at [153, 85] on button "Домашнє завдання" at bounding box center [104, 79] width 97 height 33
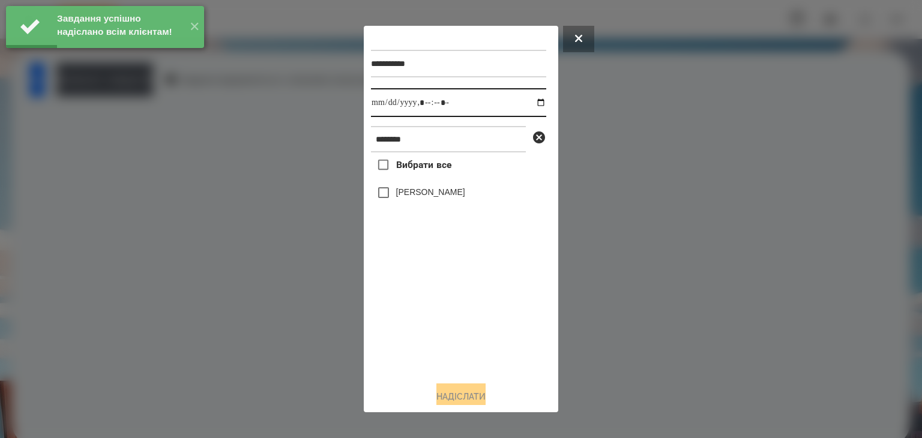
click at [528, 106] on input "datetime-local" at bounding box center [458, 102] width 175 height 29
type input "**********"
click at [430, 323] on div "Вибрати все Сугоняко Платон" at bounding box center [458, 261] width 175 height 219
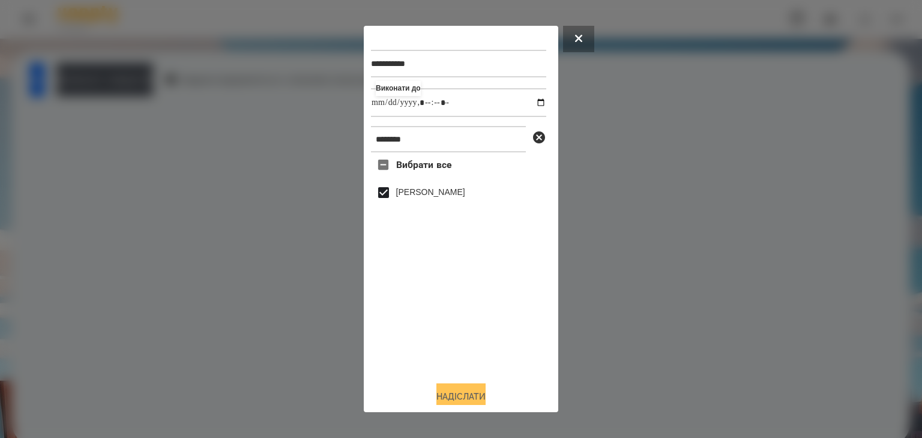
click at [454, 394] on button "Надіслати" at bounding box center [460, 396] width 49 height 26
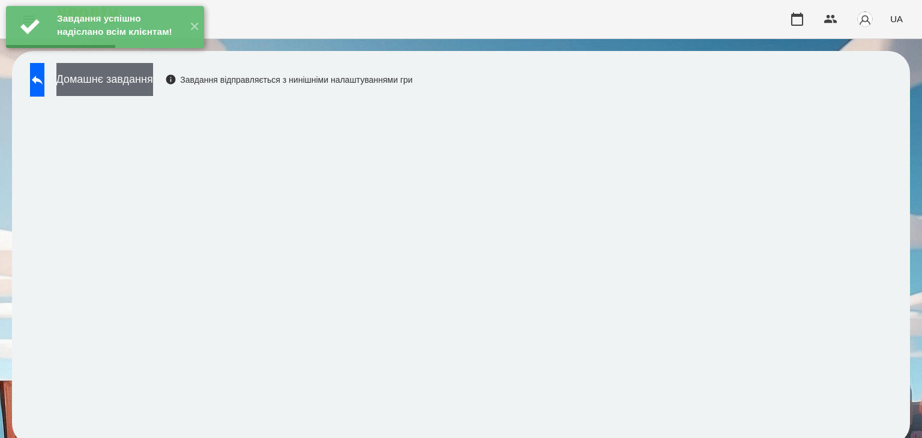
click at [153, 82] on button "Домашнє завдання" at bounding box center [104, 79] width 97 height 33
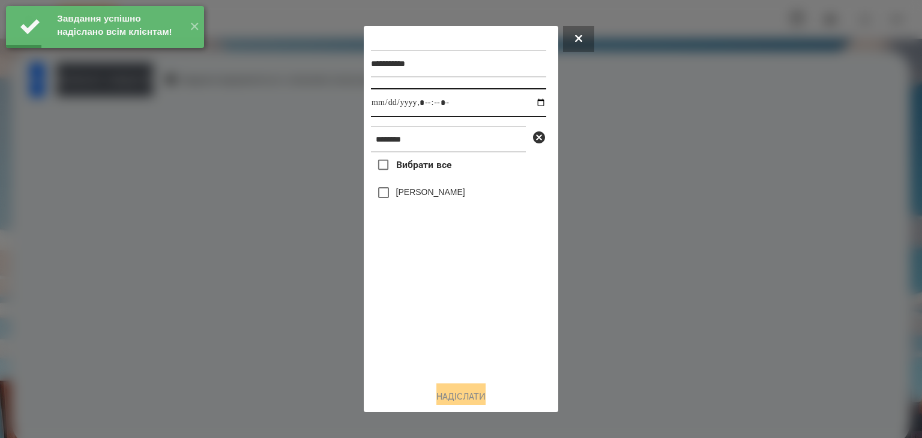
click at [531, 104] on input "datetime-local" at bounding box center [458, 102] width 175 height 29
type input "**********"
click at [442, 329] on div "Вибрати все Сугоняко Платон" at bounding box center [458, 261] width 175 height 219
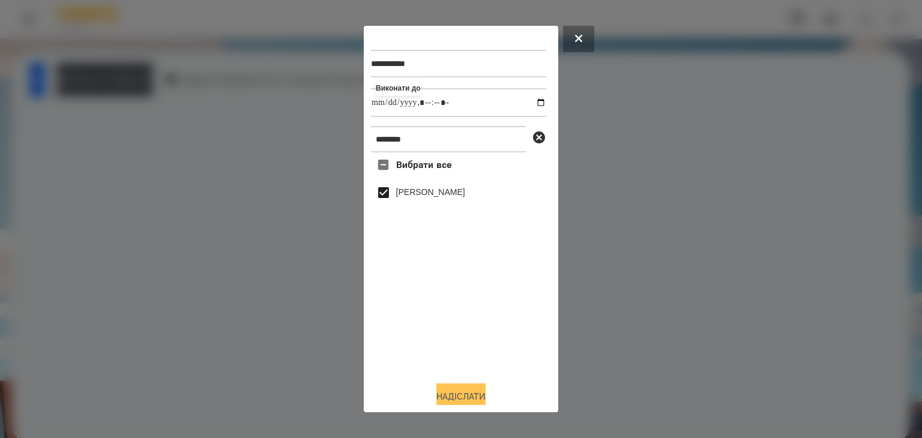
click at [466, 389] on button "Надіслати" at bounding box center [460, 396] width 49 height 26
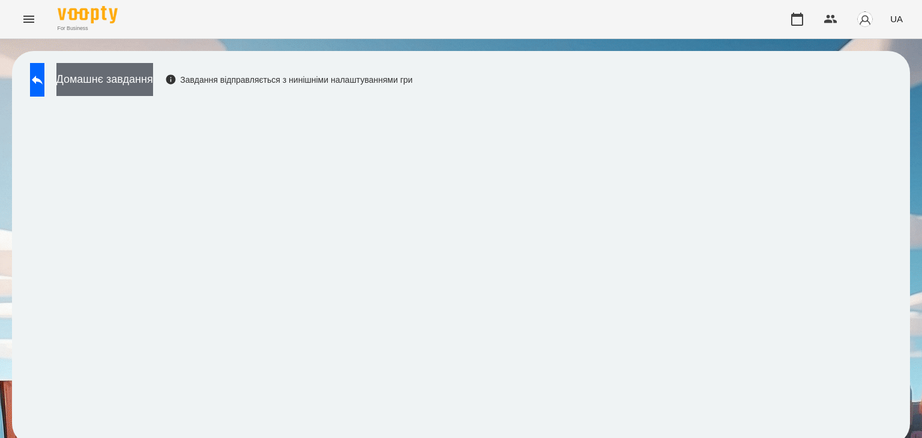
click at [153, 79] on button "Домашнє завдання" at bounding box center [104, 79] width 97 height 33
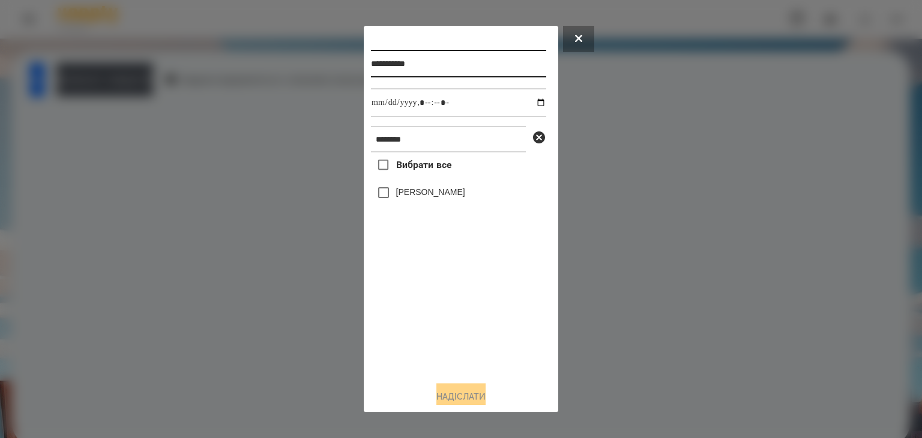
click at [431, 63] on input "**********" at bounding box center [458, 64] width 175 height 28
type input "**********"
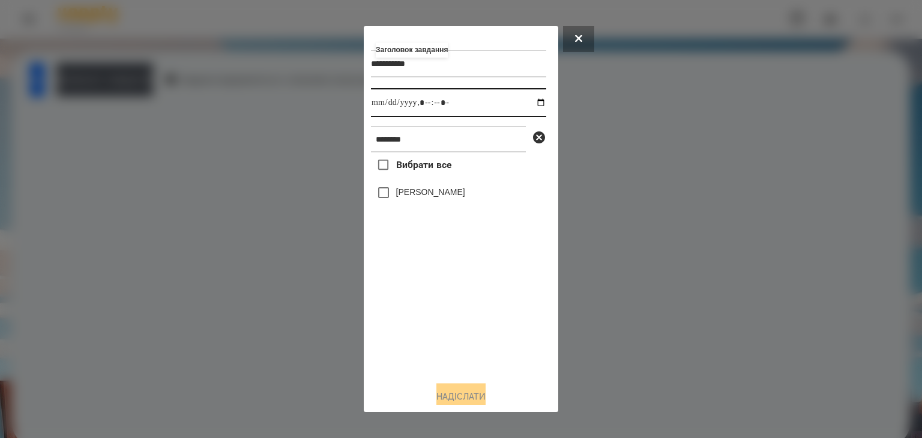
click at [530, 104] on input "datetime-local" at bounding box center [458, 102] width 175 height 29
type input "**********"
click at [441, 322] on div "Вибрати все Сугоняко Платон" at bounding box center [458, 261] width 175 height 219
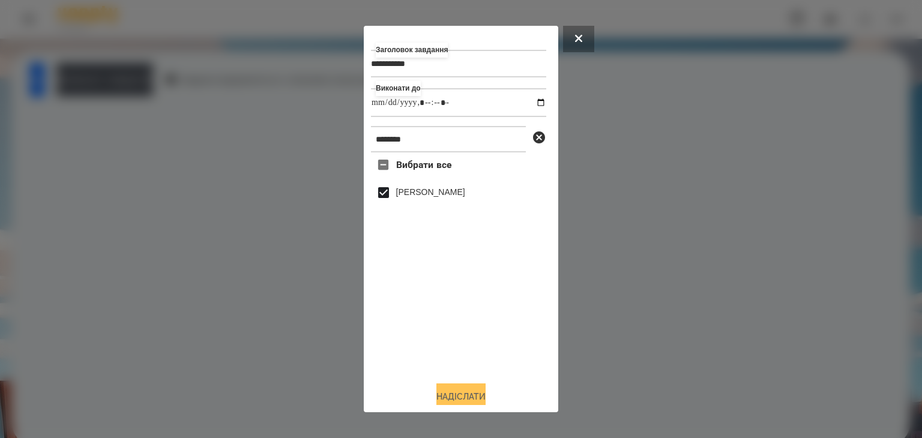
click at [446, 394] on button "Надіслати" at bounding box center [460, 396] width 49 height 26
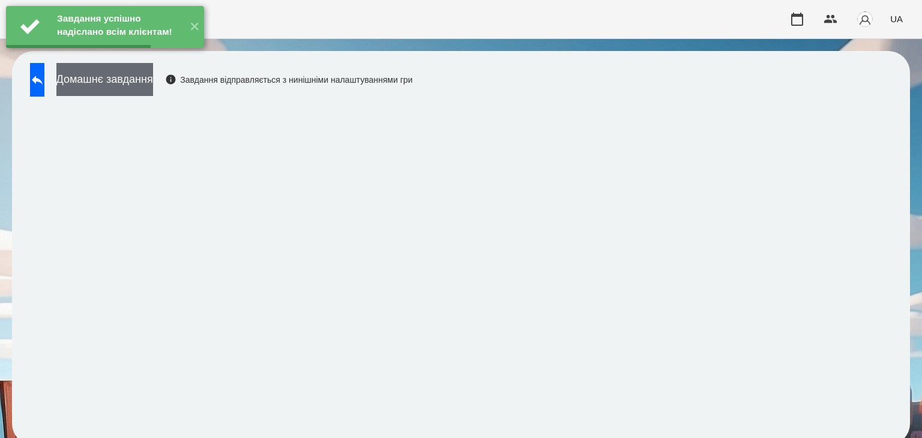
click at [153, 85] on button "Домашнє завдання" at bounding box center [104, 79] width 97 height 33
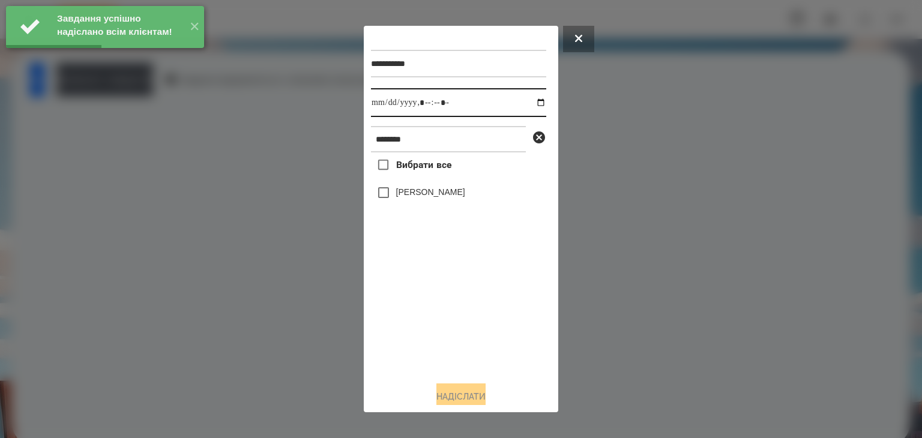
click at [530, 105] on input "datetime-local" at bounding box center [458, 102] width 175 height 29
type input "**********"
click at [404, 327] on div "Вибрати все Сугоняко Платон" at bounding box center [458, 261] width 175 height 219
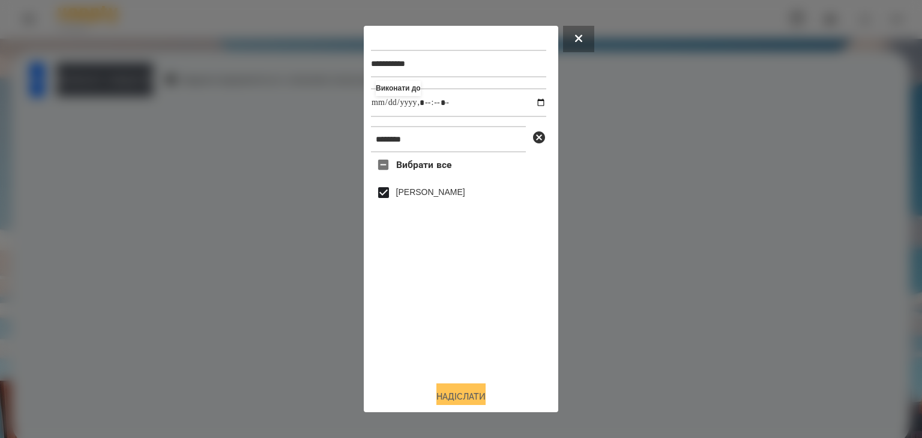
click at [454, 392] on button "Надіслати" at bounding box center [460, 396] width 49 height 26
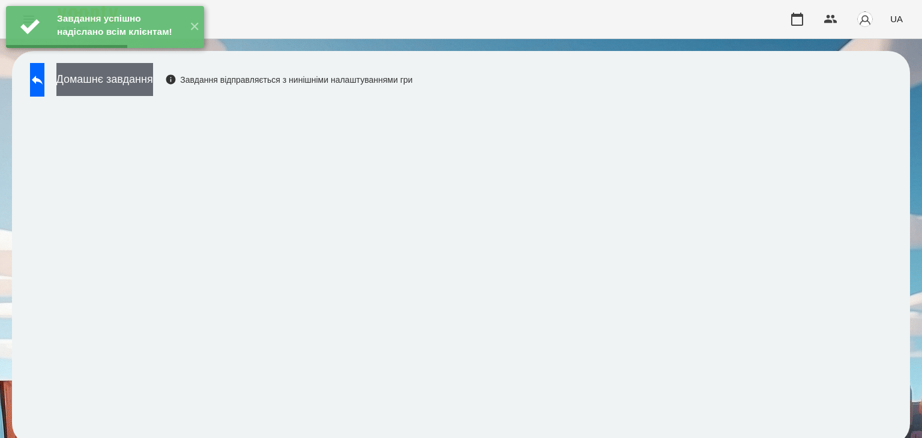
click at [153, 82] on button "Домашнє завдання" at bounding box center [104, 79] width 97 height 33
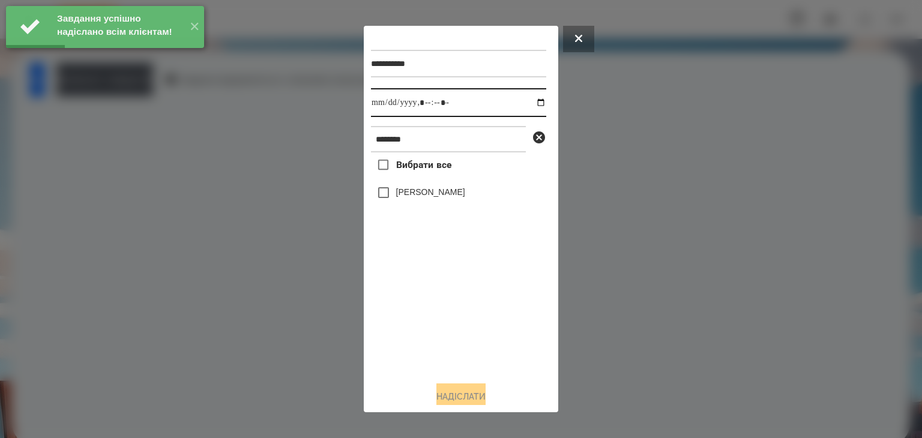
click at [528, 104] on input "datetime-local" at bounding box center [458, 102] width 175 height 29
type input "**********"
click at [396, 298] on div "Вибрати все Сугоняко Платон" at bounding box center [458, 261] width 175 height 219
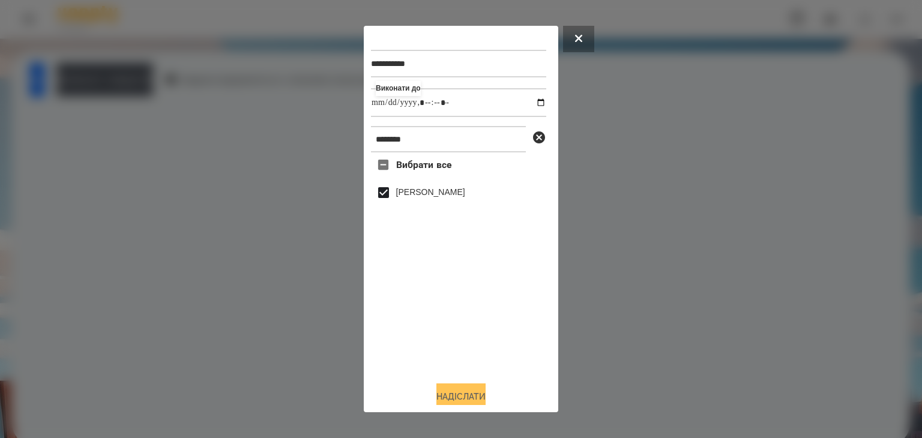
click at [458, 392] on button "Надіслати" at bounding box center [460, 396] width 49 height 26
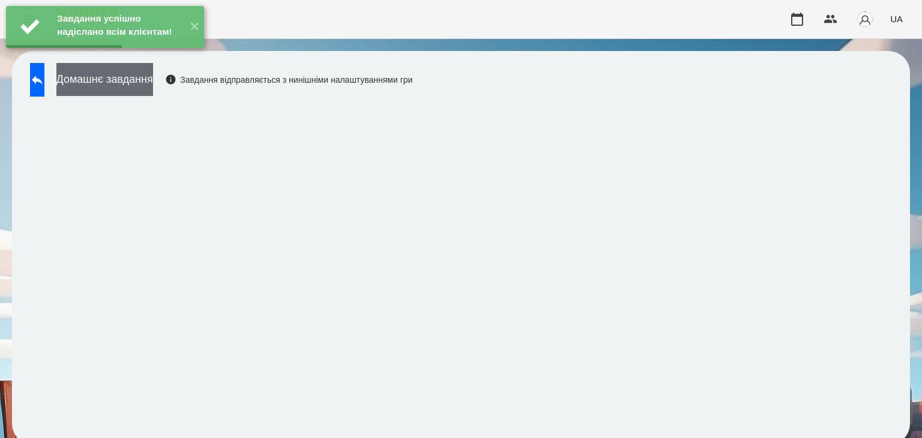
click at [153, 82] on button "Домашнє завдання" at bounding box center [104, 79] width 97 height 33
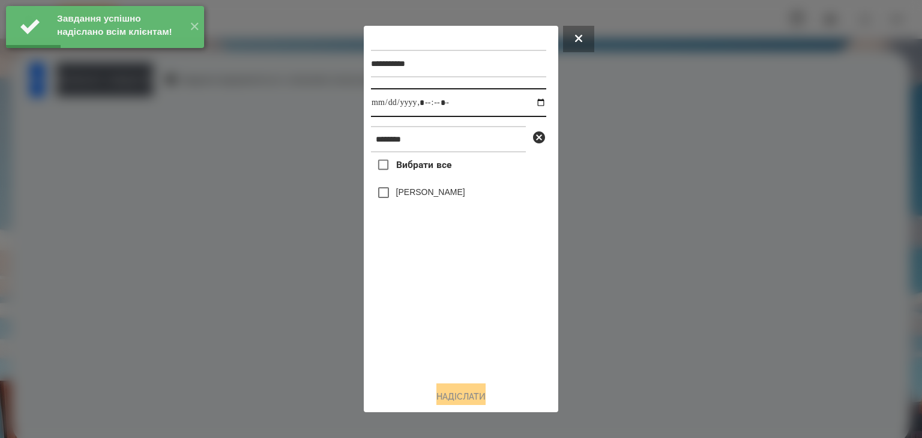
drag, startPoint x: 529, startPoint y: 104, endPoint x: 527, endPoint y: 118, distance: 14.6
click at [529, 104] on input "datetime-local" at bounding box center [458, 102] width 175 height 29
type input "**********"
click at [435, 323] on div "Вибрати все Сугоняко Платон" at bounding box center [458, 261] width 175 height 219
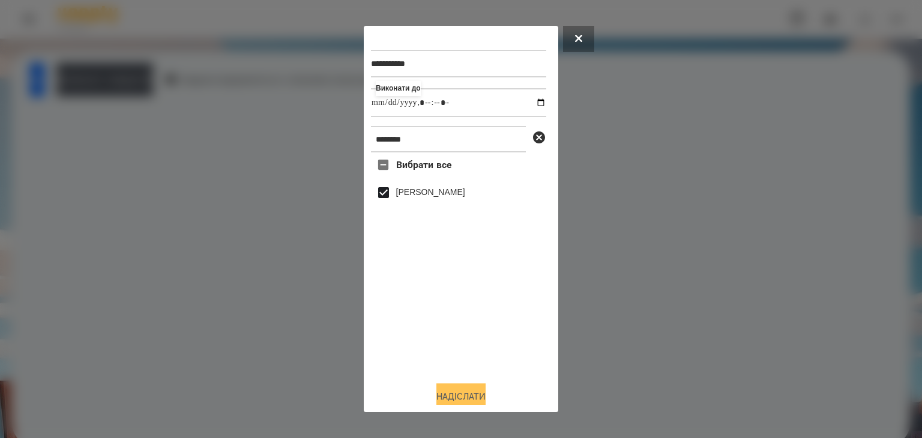
click at [472, 396] on button "Надіслати" at bounding box center [460, 396] width 49 height 26
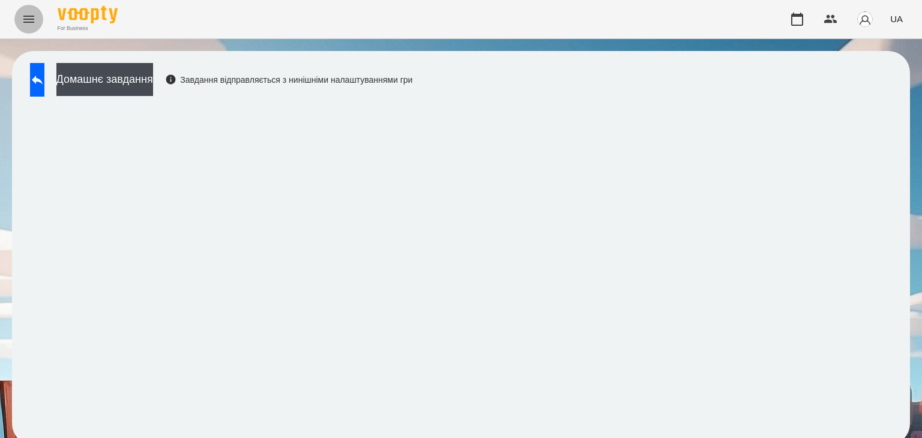
click at [25, 18] on icon "Menu" at bounding box center [29, 19] width 14 height 14
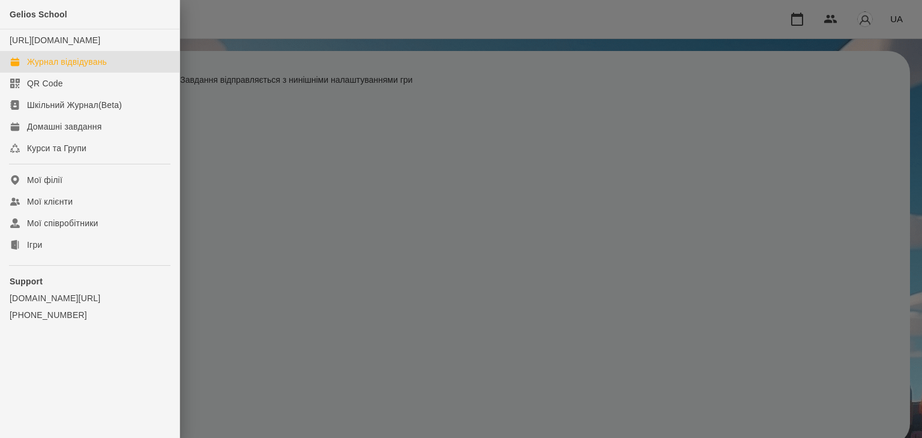
click at [96, 68] on div "Журнал відвідувань" at bounding box center [67, 62] width 80 height 12
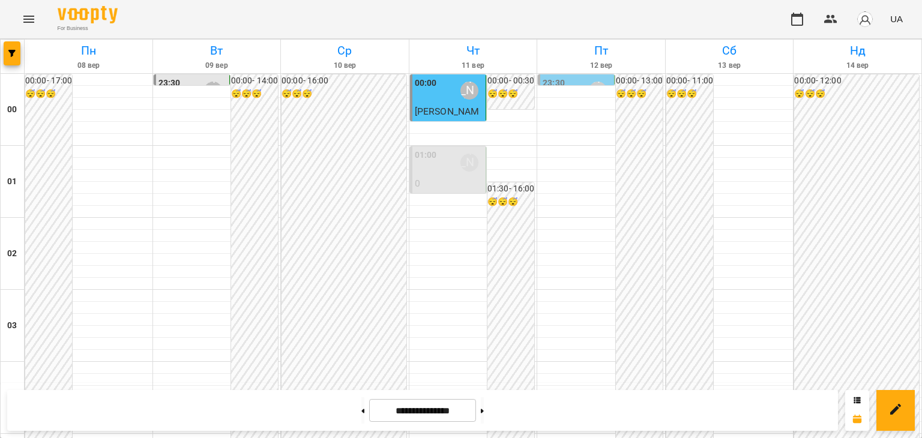
scroll to position [1200, 0]
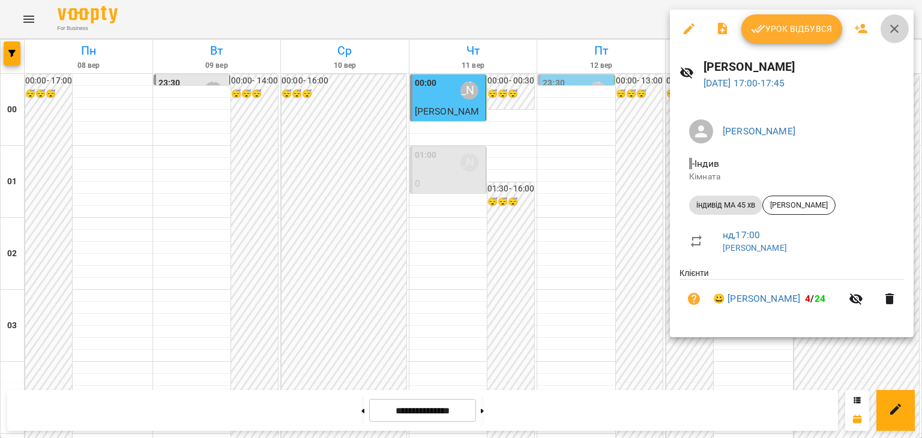
click at [895, 25] on icon "button" at bounding box center [894, 29] width 14 height 14
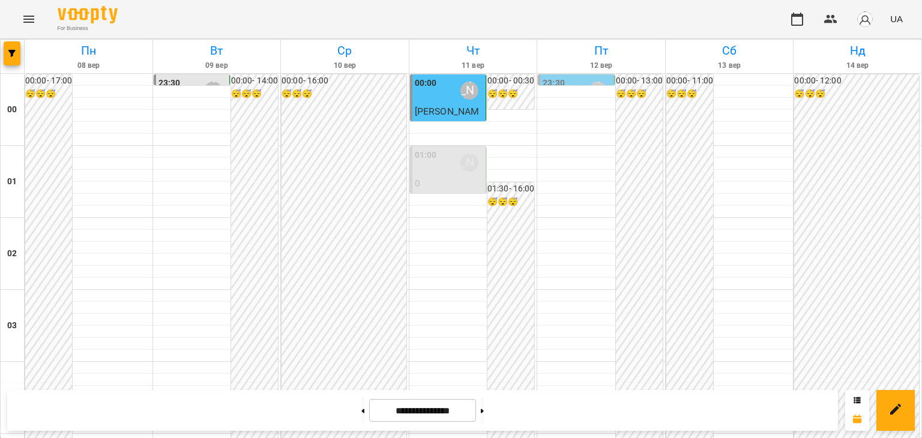
scroll to position [1418, 0]
click at [484, 410] on icon at bounding box center [482, 411] width 3 height 4
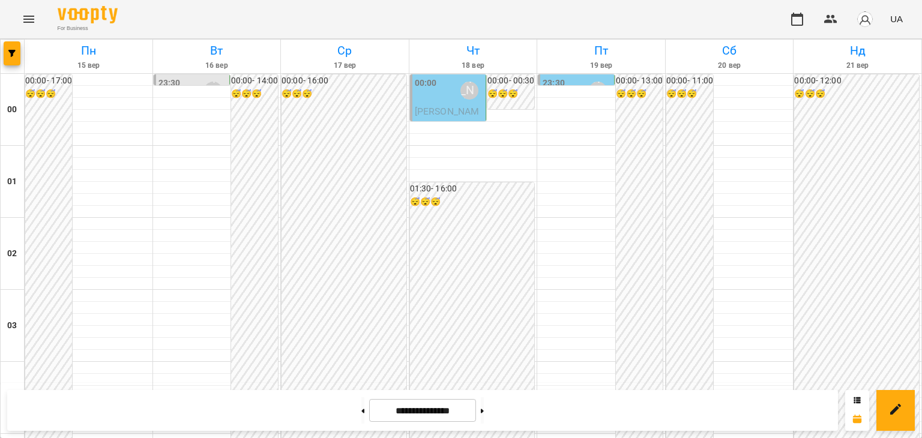
scroll to position [1178, 0]
click at [362, 409] on icon at bounding box center [363, 411] width 3 height 4
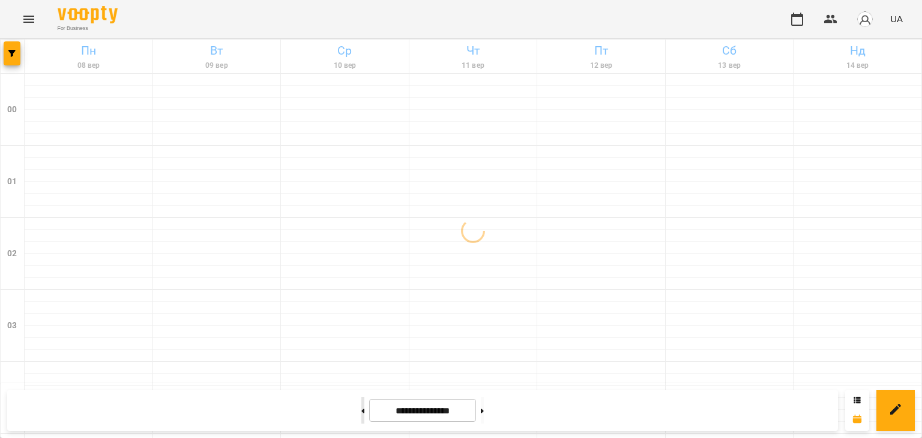
click at [362, 409] on icon at bounding box center [363, 411] width 3 height 4
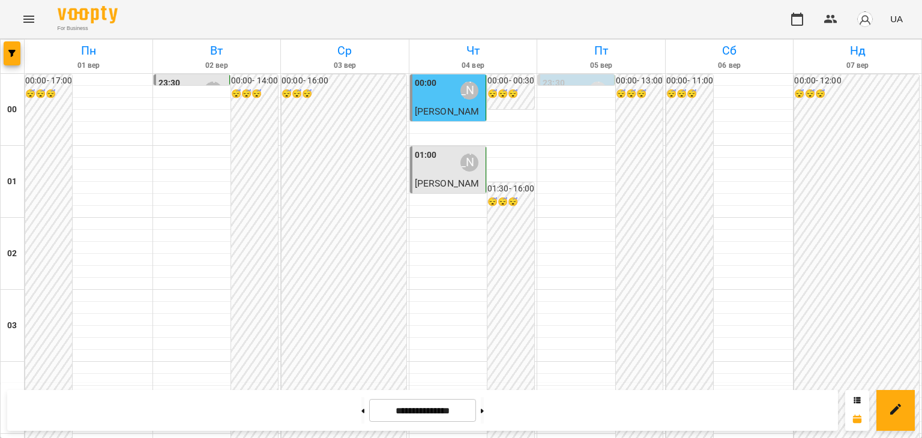
scroll to position [0, 0]
click at [442, 163] on div "01:00 Мосюра Лариса" at bounding box center [449, 163] width 68 height 28
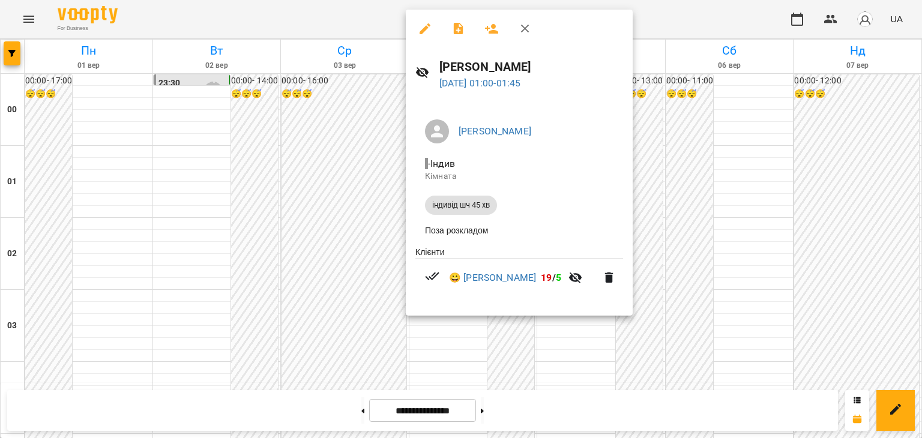
click at [440, 333] on div at bounding box center [461, 219] width 922 height 438
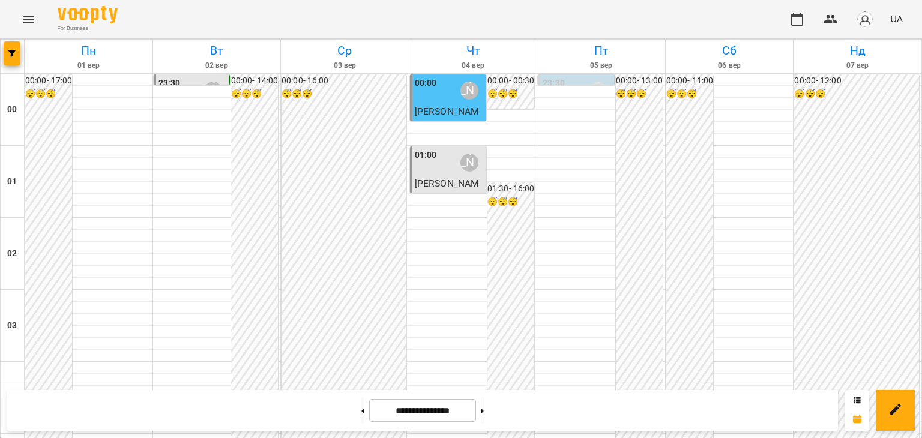
scroll to position [1118, 0]
click at [484, 411] on icon at bounding box center [482, 411] width 3 height 4
click at [484, 415] on button at bounding box center [482, 410] width 3 height 26
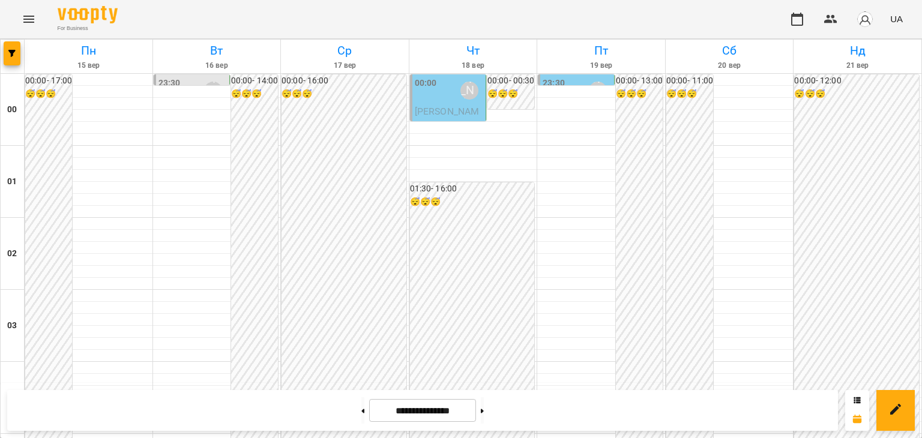
scroll to position [1418, 0]
click at [362, 412] on icon at bounding box center [363, 411] width 3 height 4
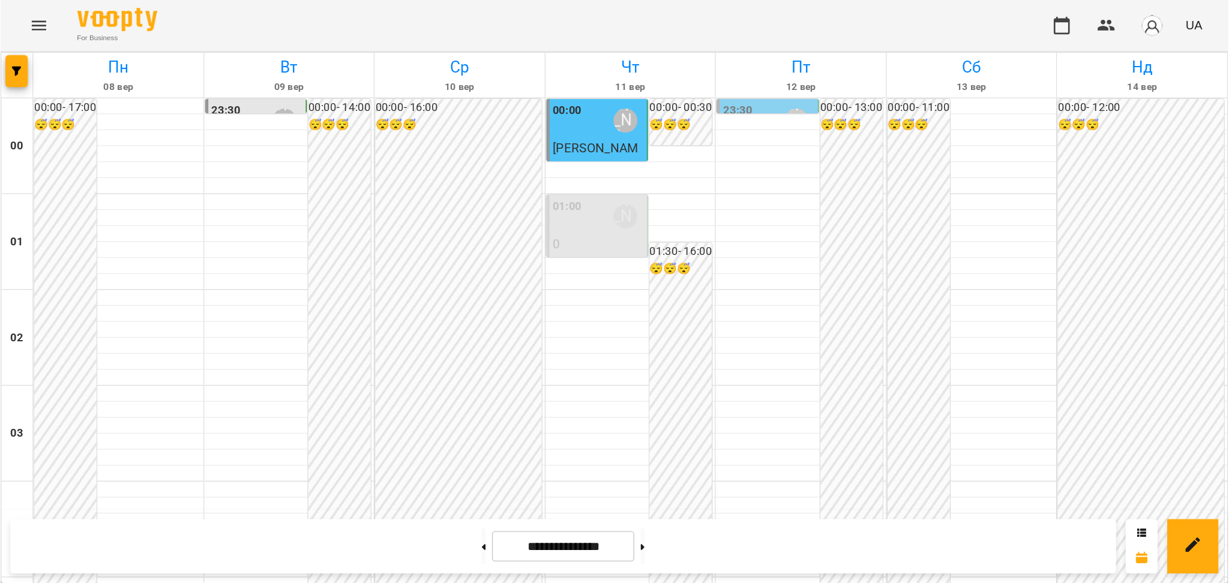
scroll to position [1058, 0]
click at [484, 406] on button at bounding box center [482, 410] width 3 height 26
type input "**********"
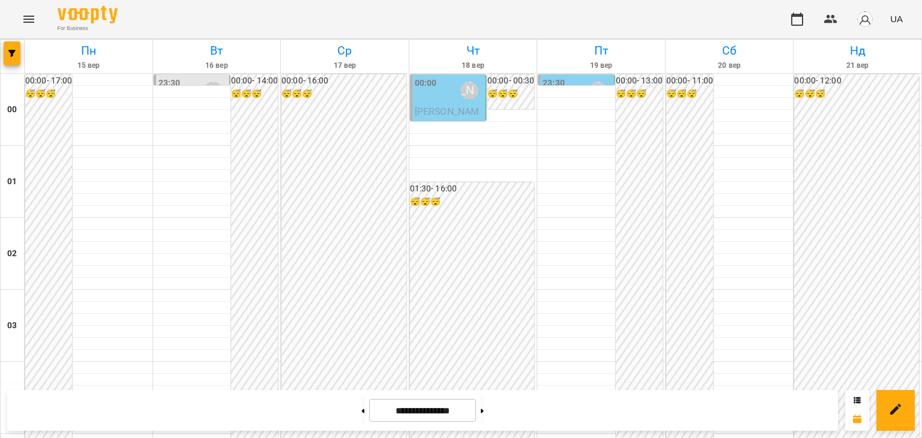
scroll to position [1144, 0]
click at [361, 410] on icon at bounding box center [362, 411] width 3 height 5
type input "**********"
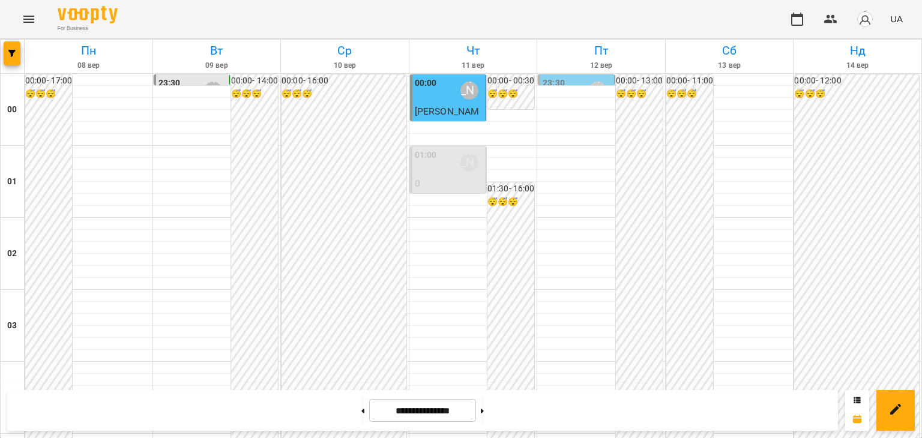
scroll to position [578, 0]
